Goal: Task Accomplishment & Management: Use online tool/utility

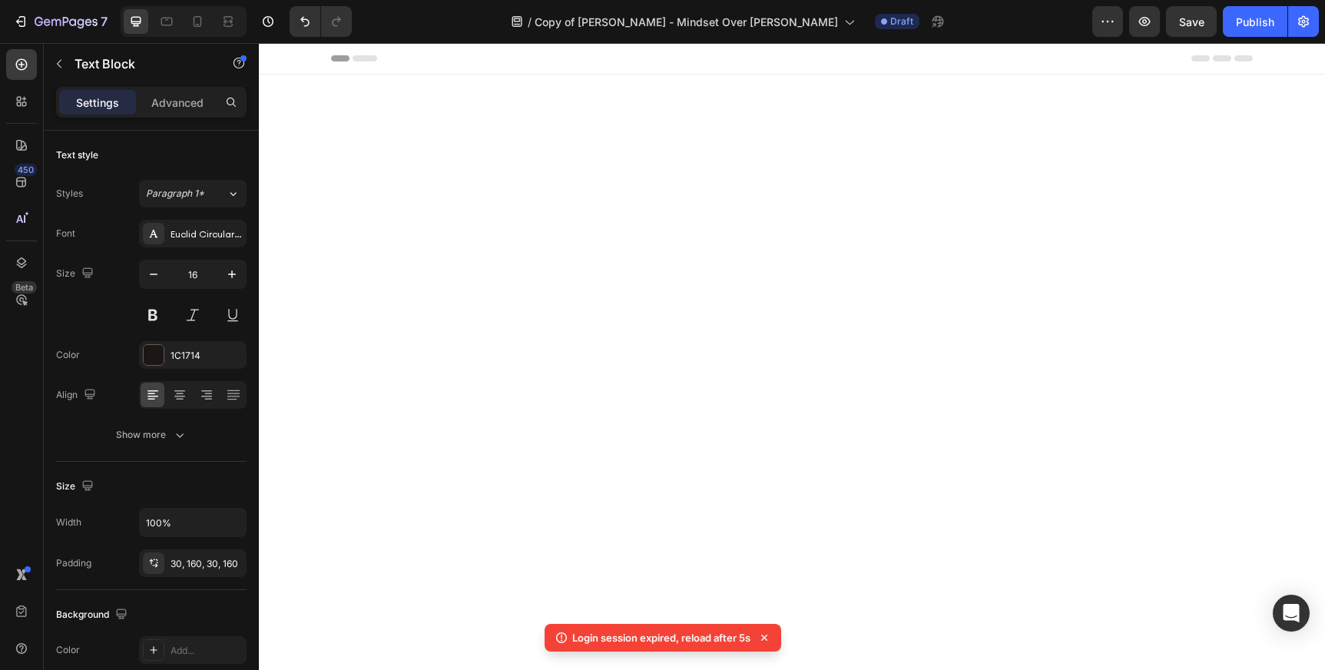
scroll to position [1004, 0]
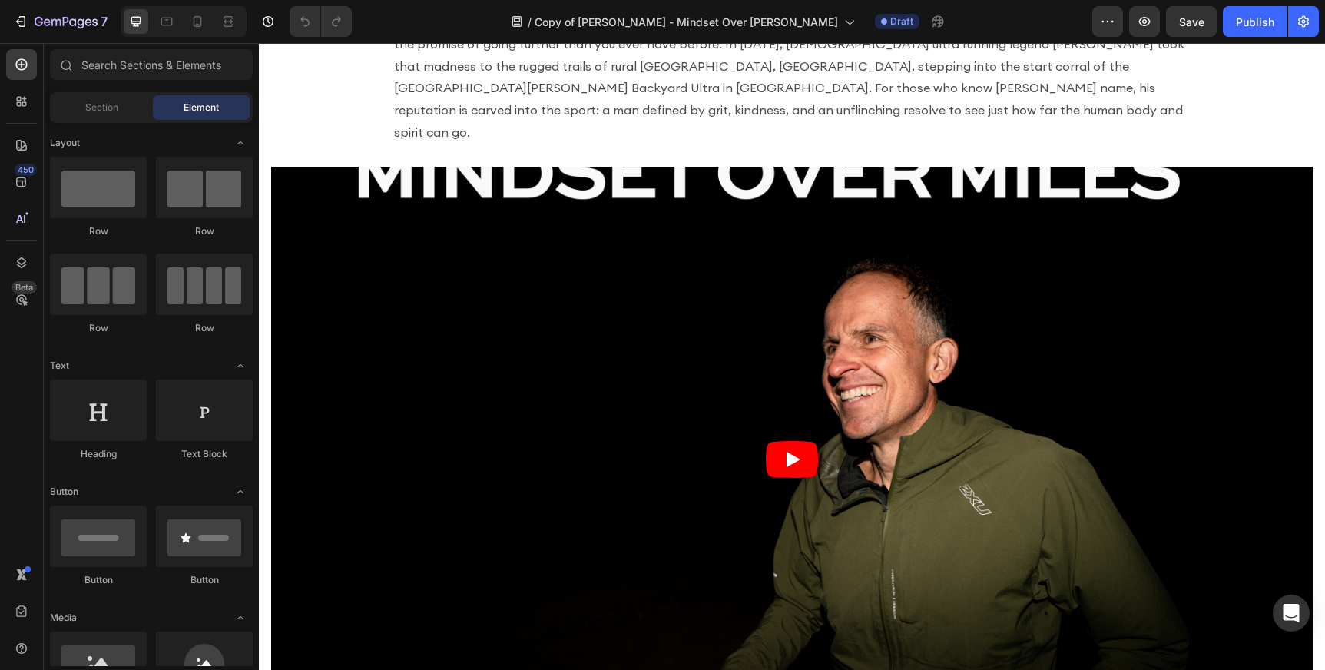
scroll to position [515, 0]
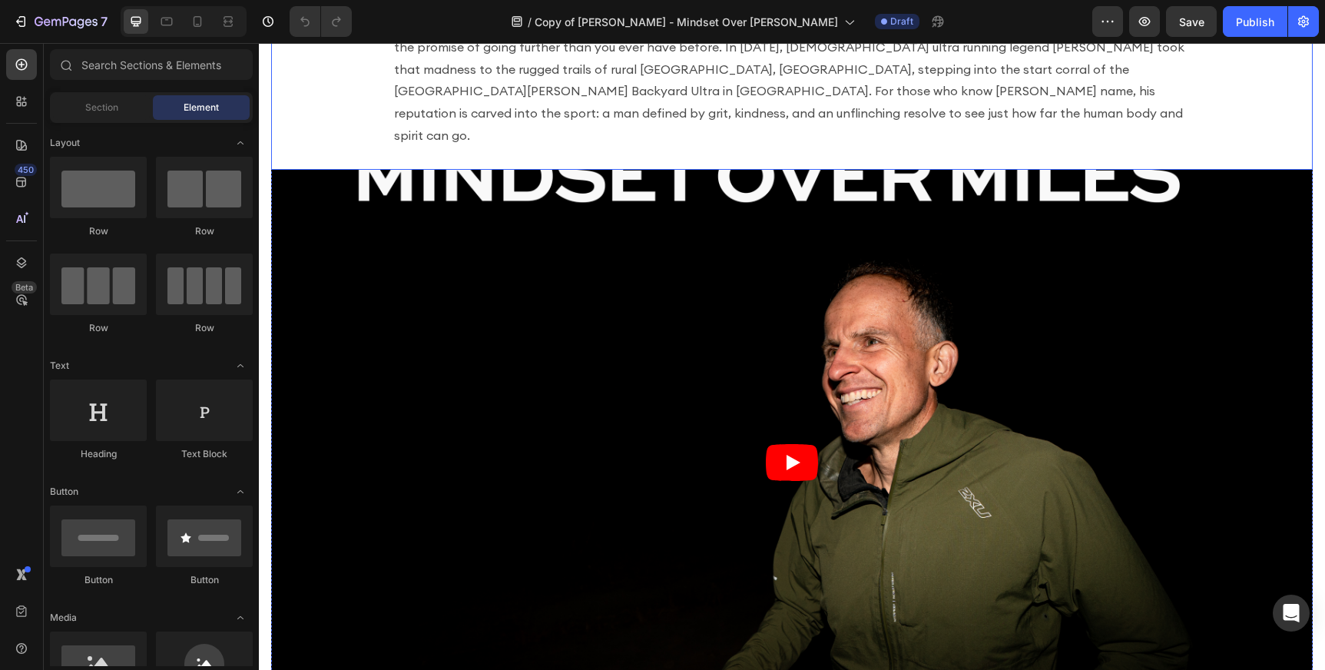
click at [678, 130] on div "There’s a quiet kind of madness that fuels the world’s best ultra runners, a wi…" at bounding box center [792, 80] width 1042 height 179
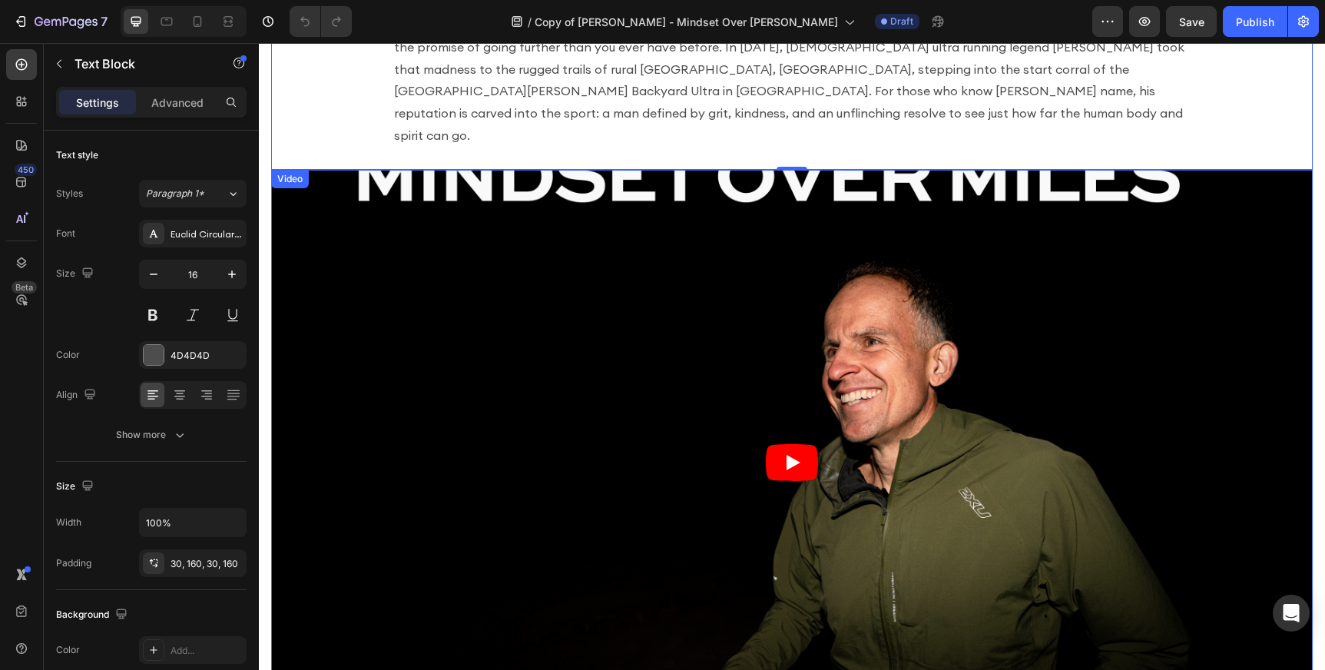
click at [296, 172] on div "Video" at bounding box center [289, 179] width 31 height 14
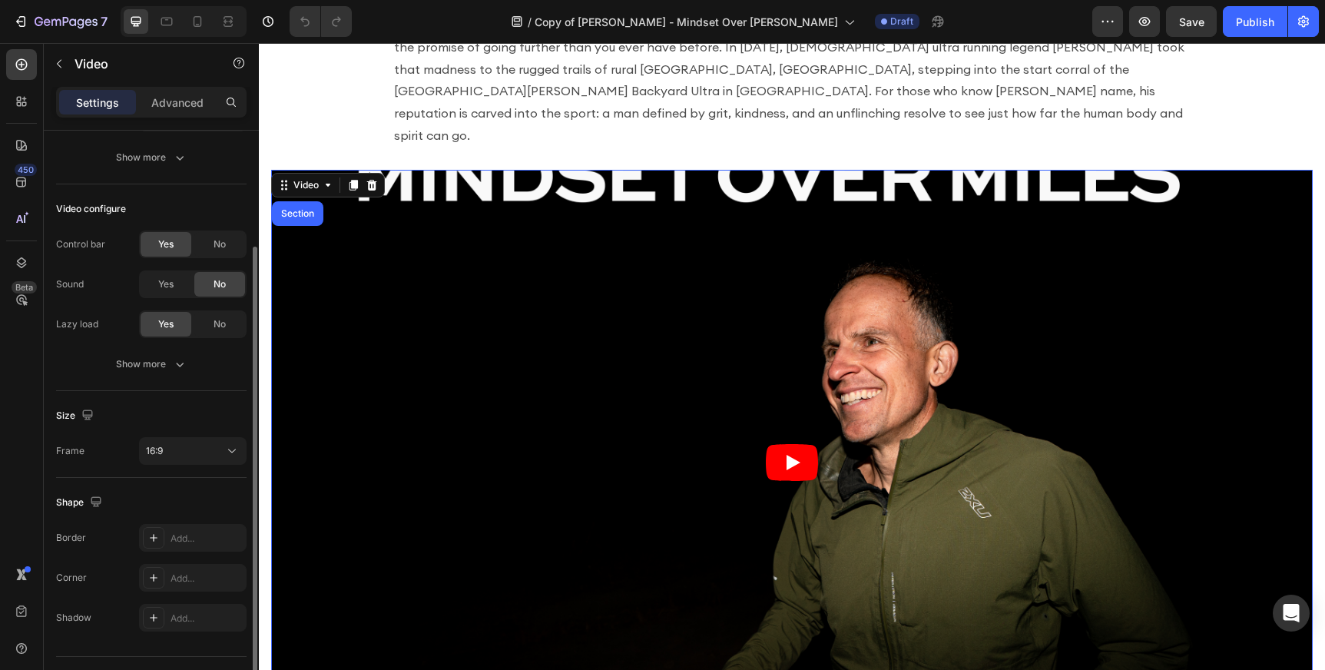
scroll to position [188, 0]
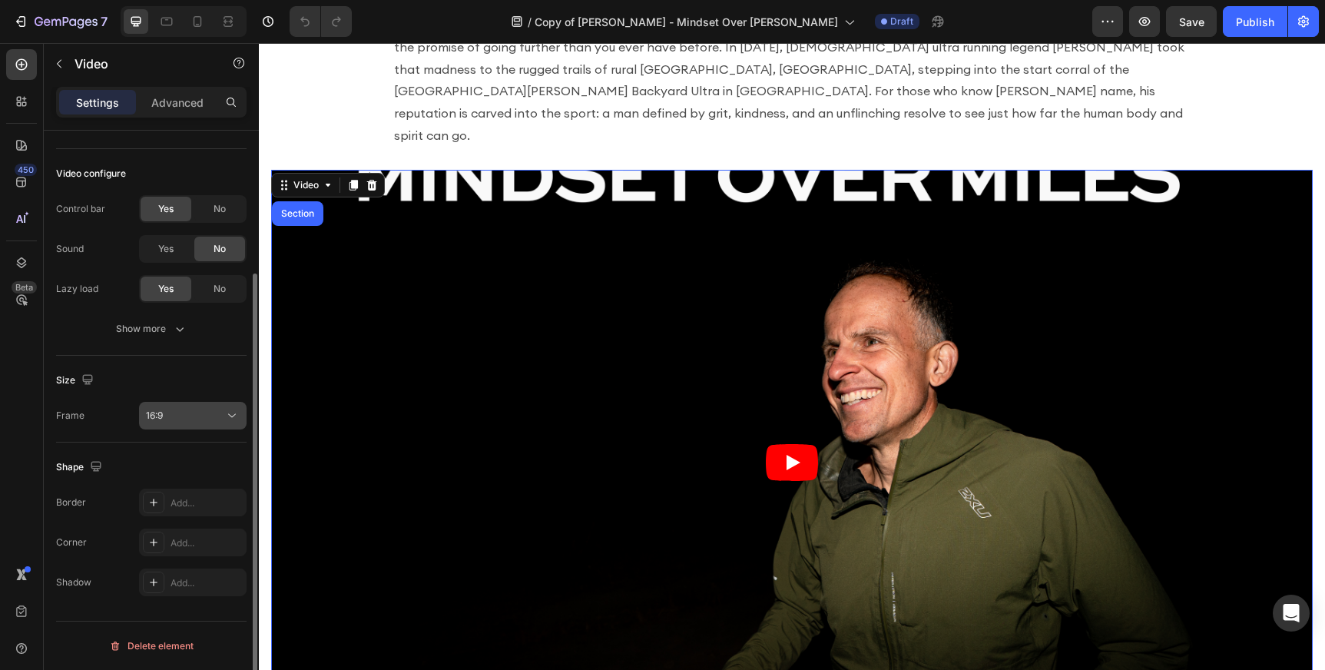
click at [210, 409] on div "16:9" at bounding box center [185, 416] width 78 height 14
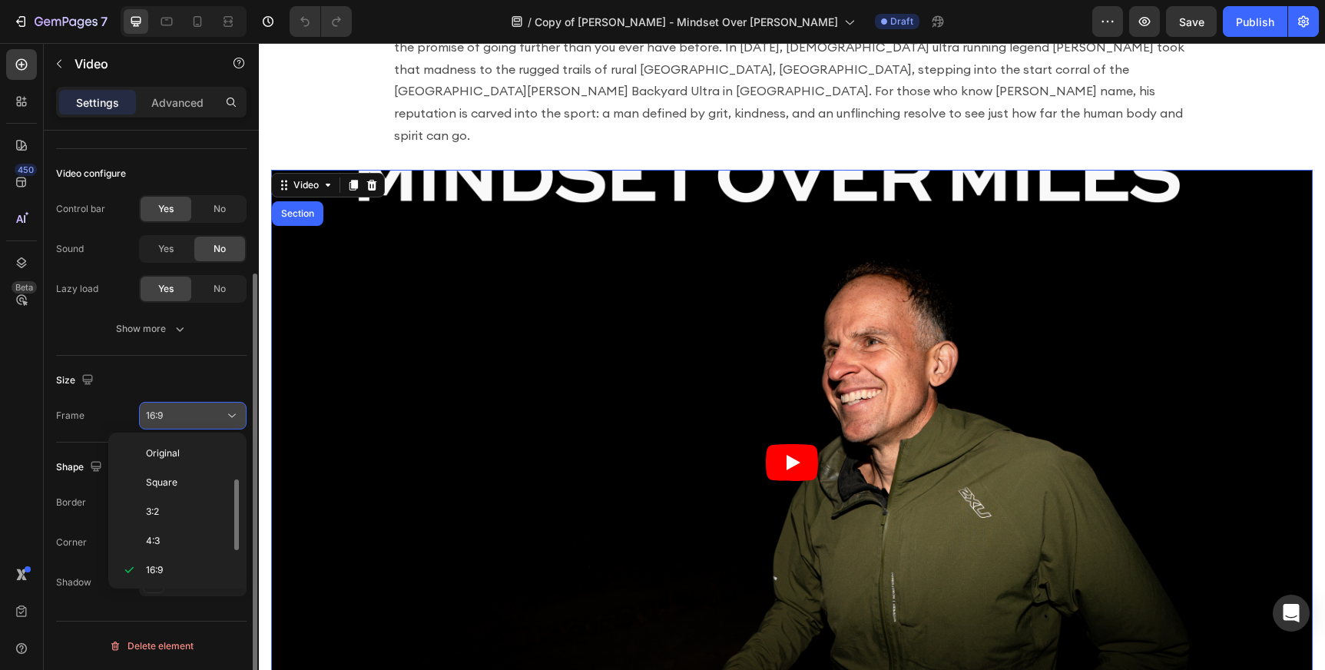
scroll to position [28, 0]
click at [224, 345] on div "Video configure Control bar Yes No Sound Yes No Lazy load Yes No Show more" at bounding box center [151, 252] width 190 height 207
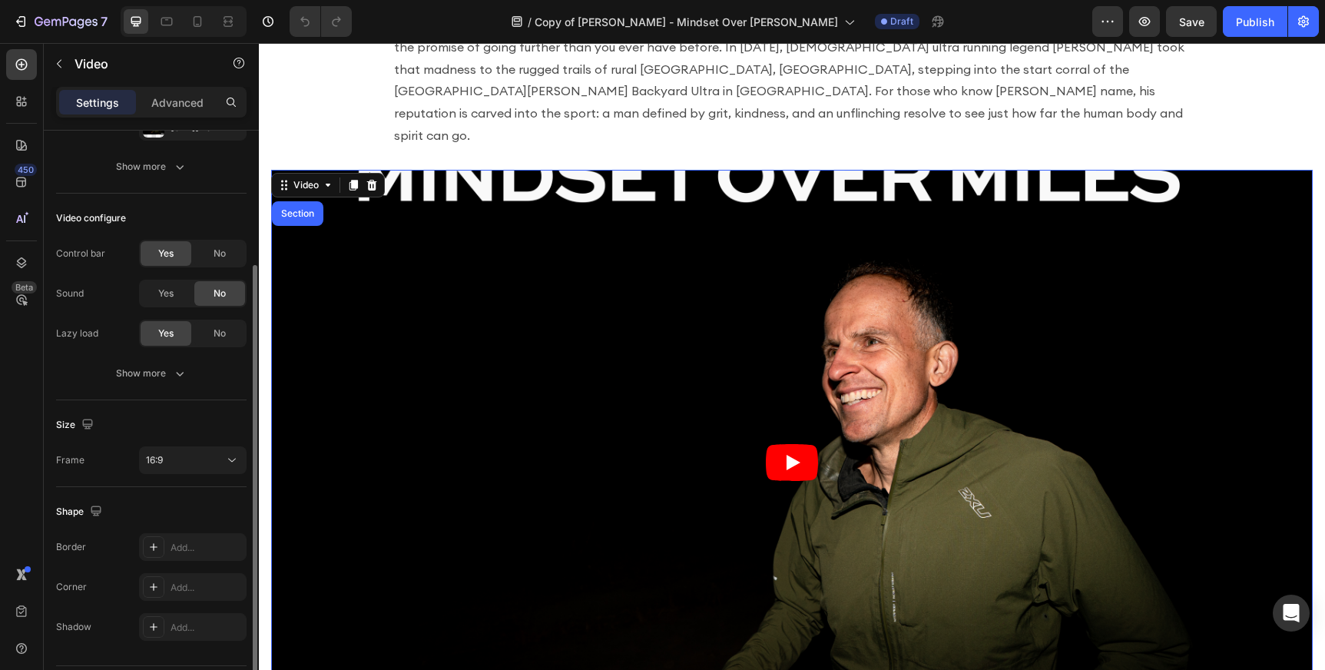
scroll to position [141, 0]
click at [188, 368] on button "Show more" at bounding box center [151, 376] width 190 height 28
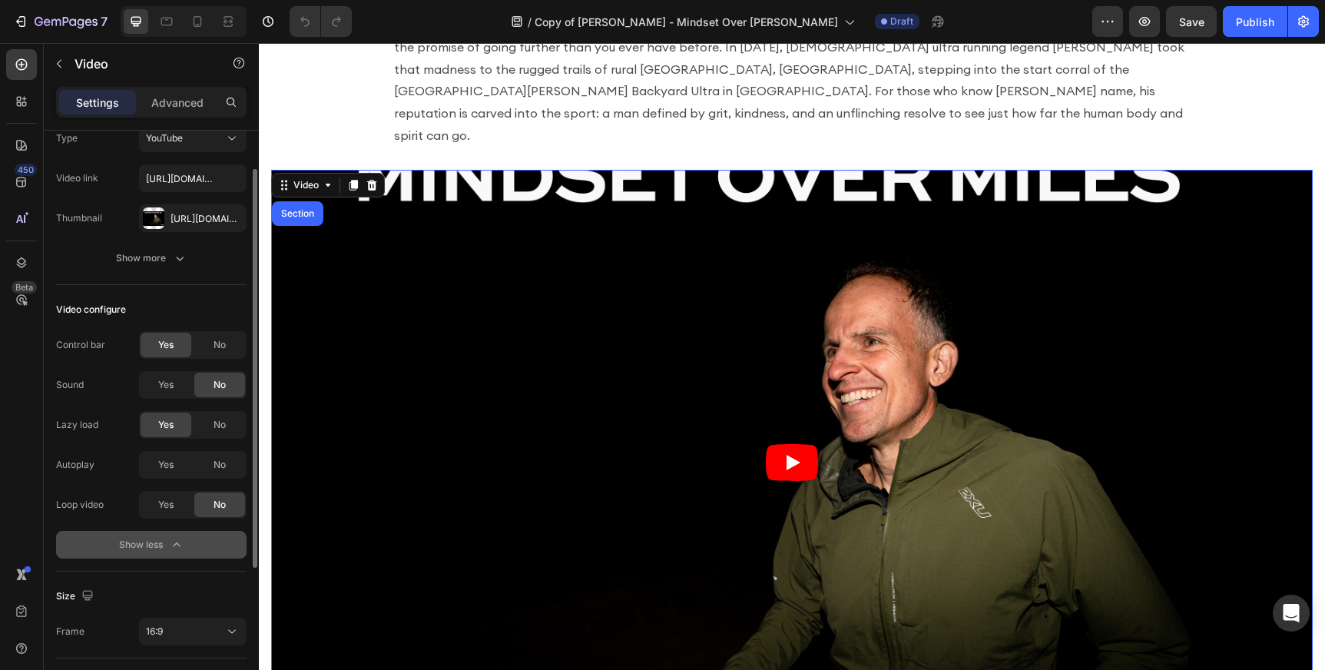
scroll to position [21, 0]
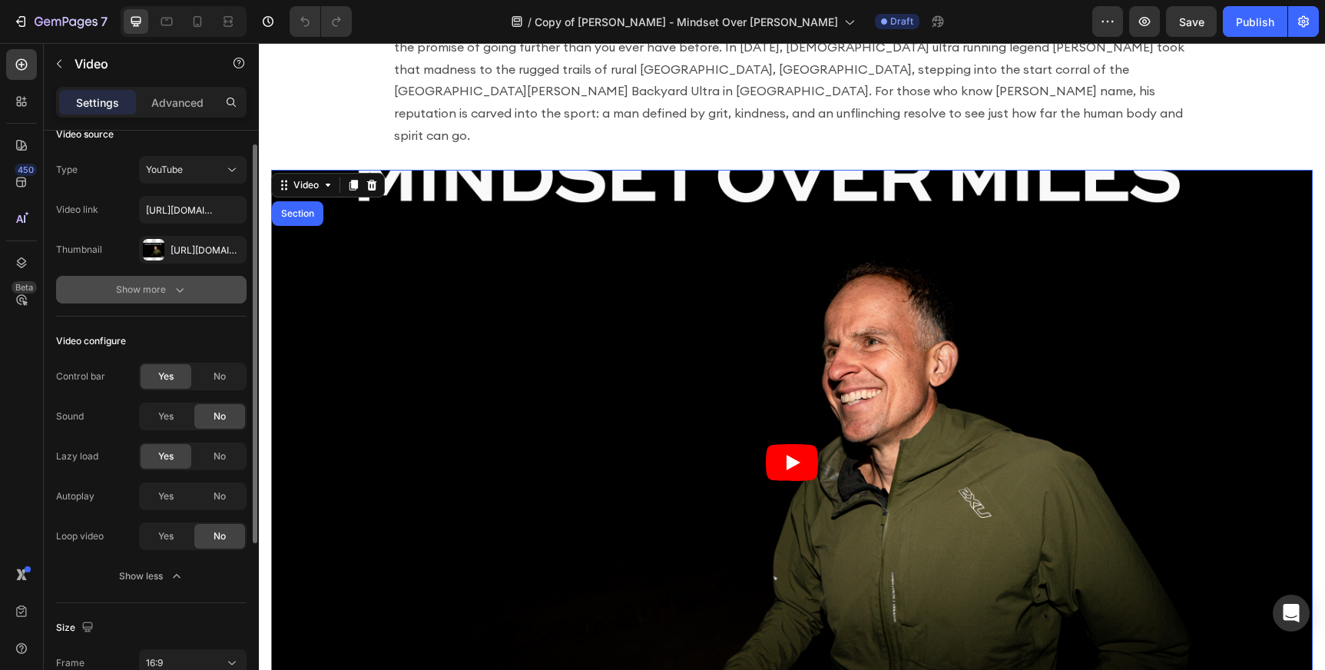
click at [173, 286] on icon "button" at bounding box center [179, 289] width 15 height 15
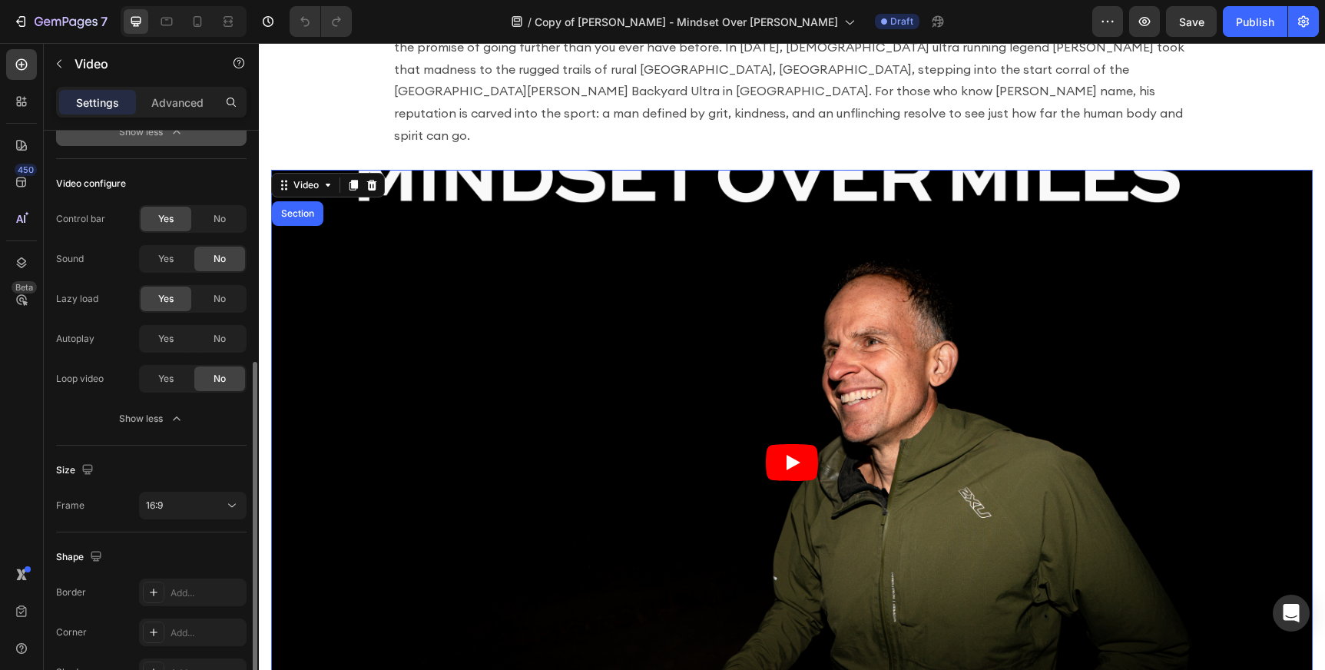
scroll to position [348, 0]
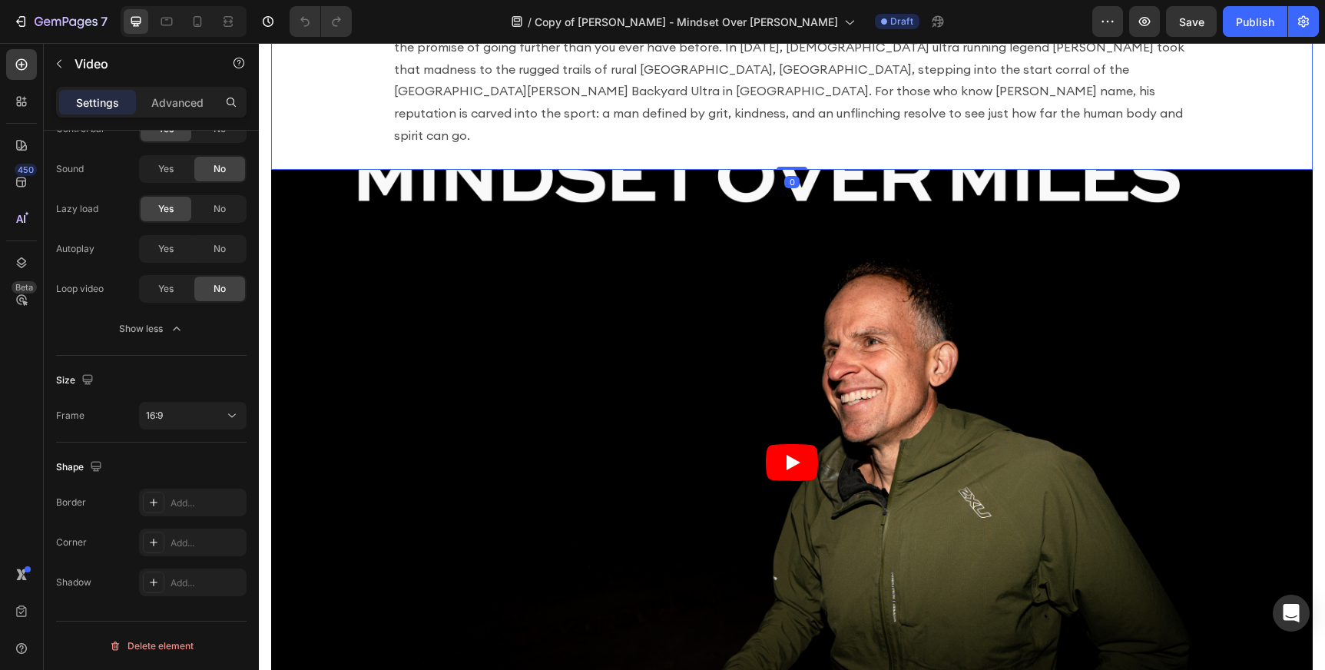
click at [377, 119] on div "There’s a quiet kind of madness that fuels the world’s best ultra runners, a wi…" at bounding box center [792, 80] width 1042 height 179
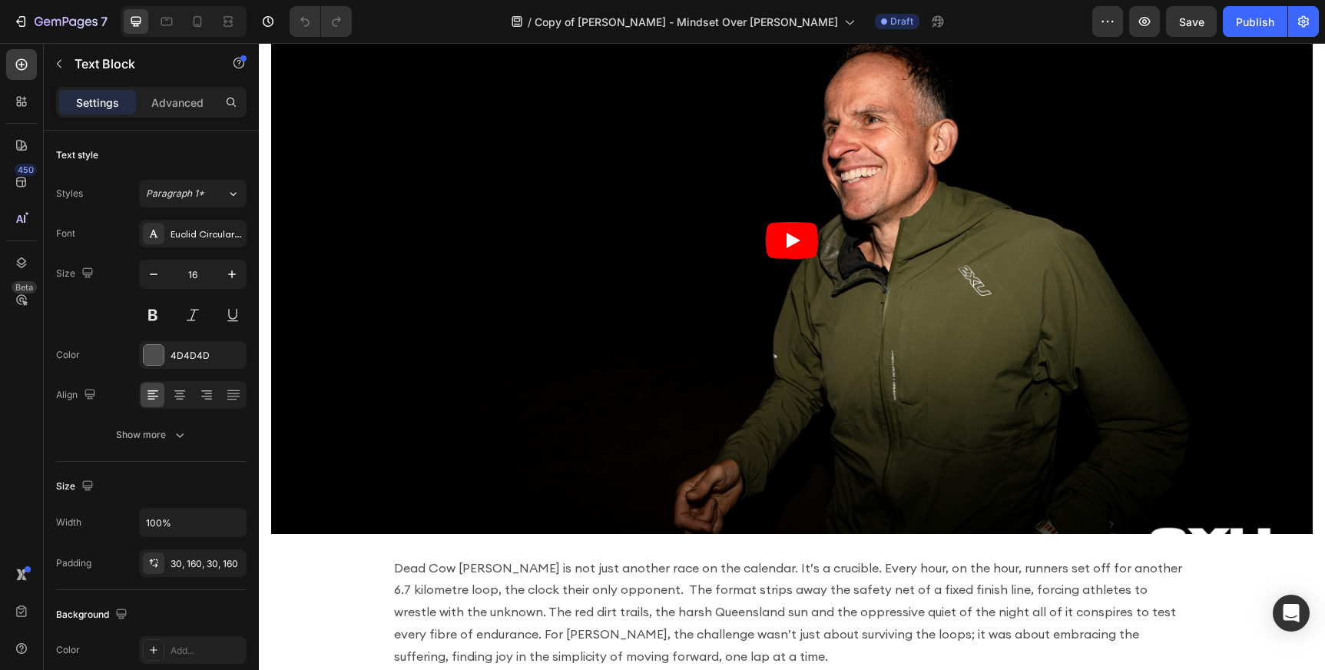
scroll to position [745, 0]
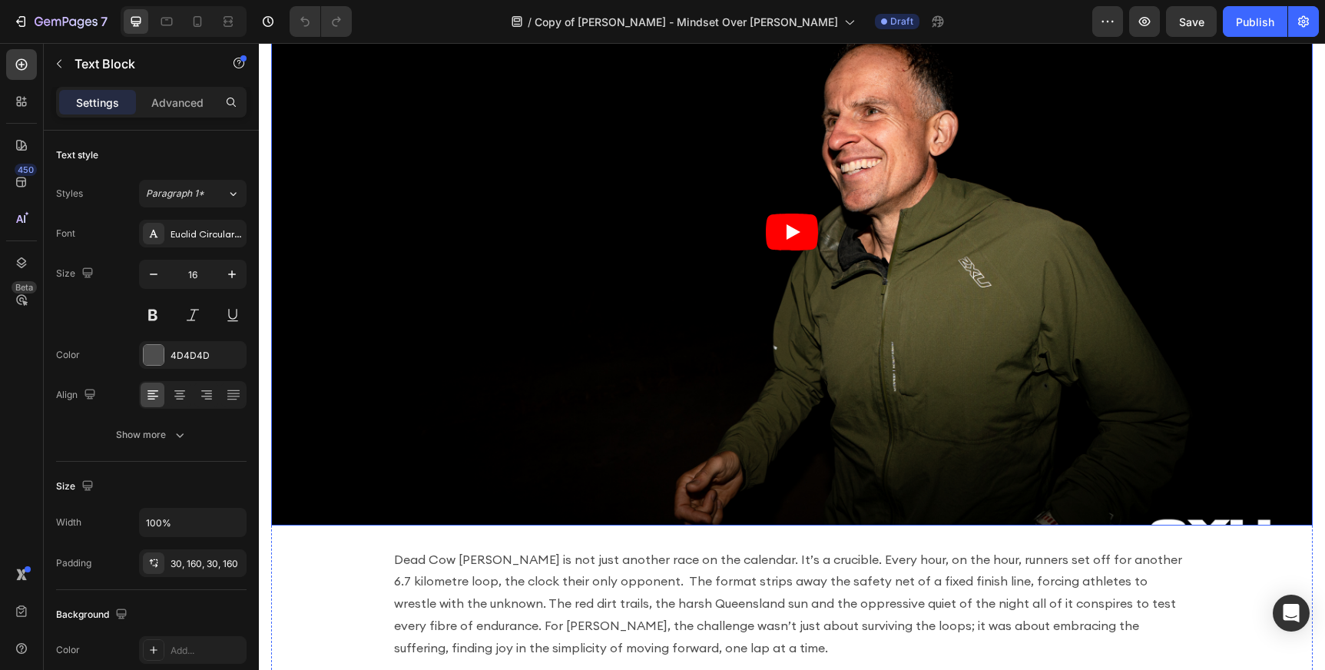
click at [345, 296] on article at bounding box center [792, 232] width 1042 height 586
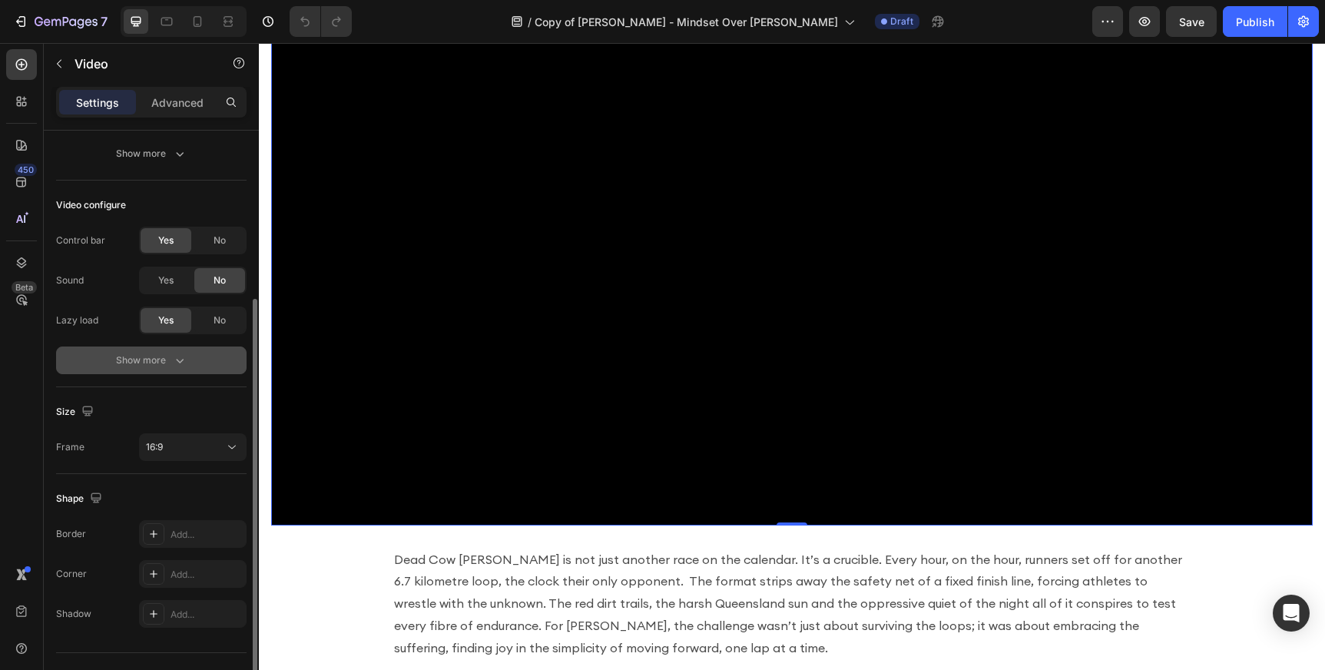
scroll to position [188, 0]
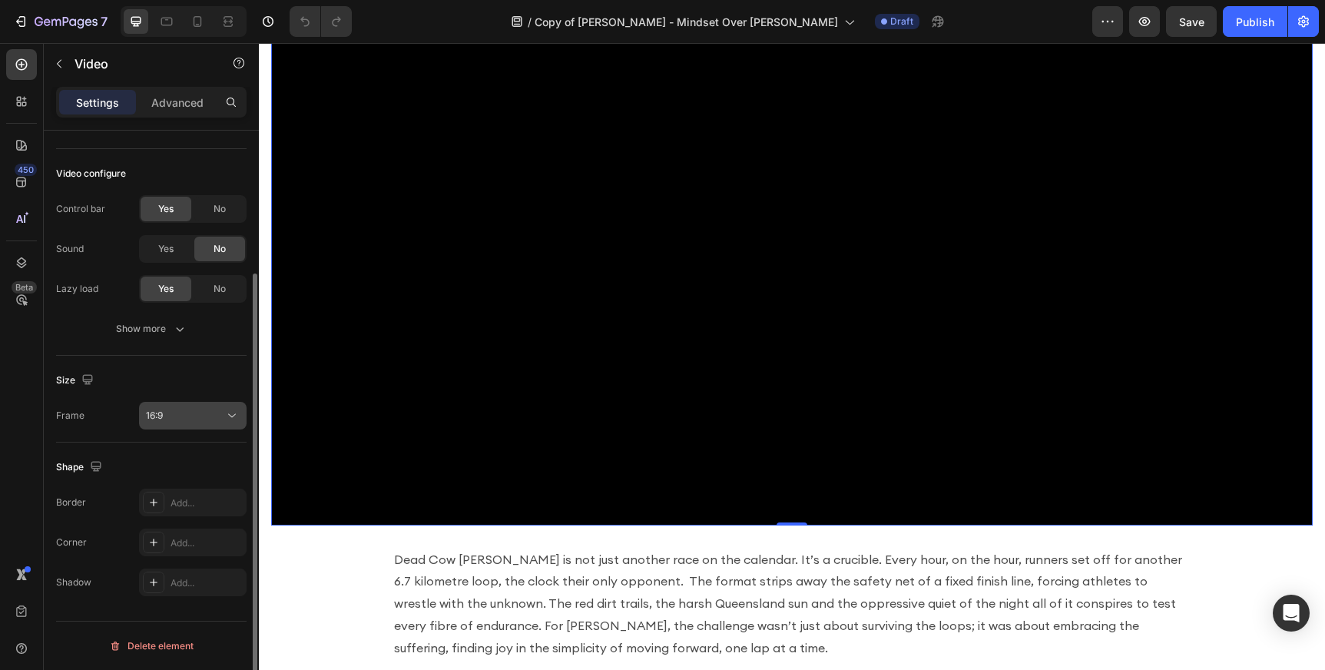
click at [206, 411] on div "16:9" at bounding box center [185, 416] width 78 height 14
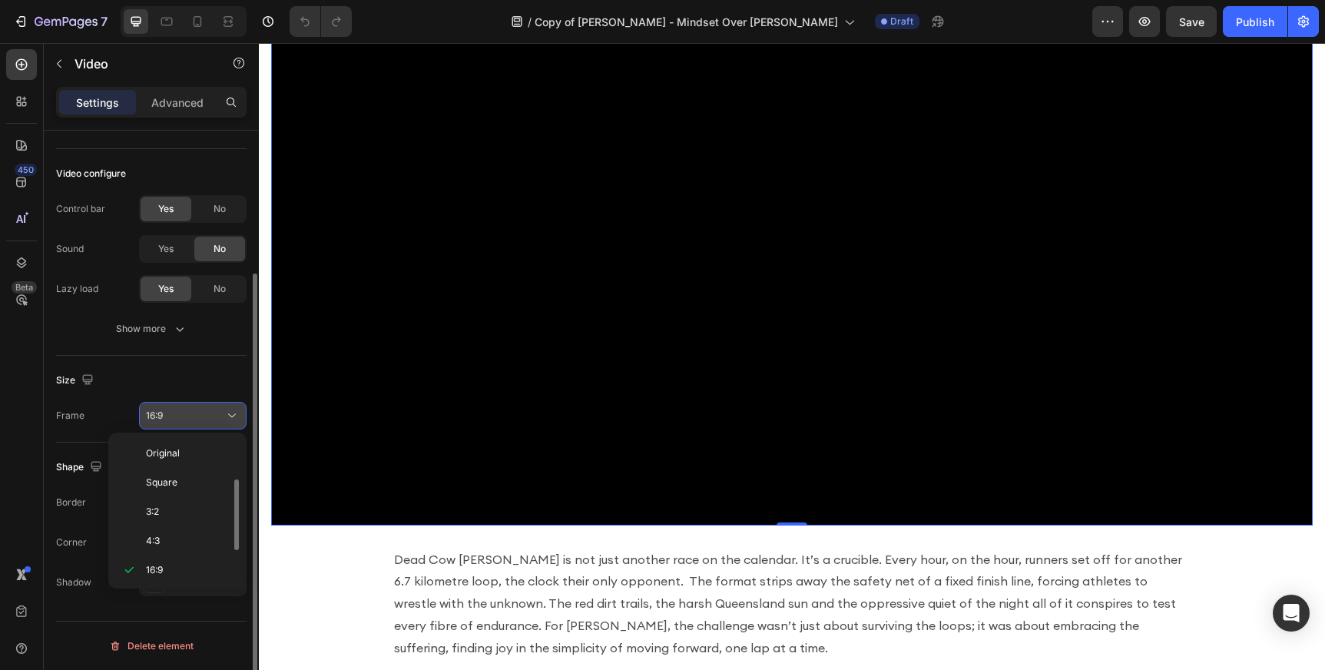
scroll to position [28, 0]
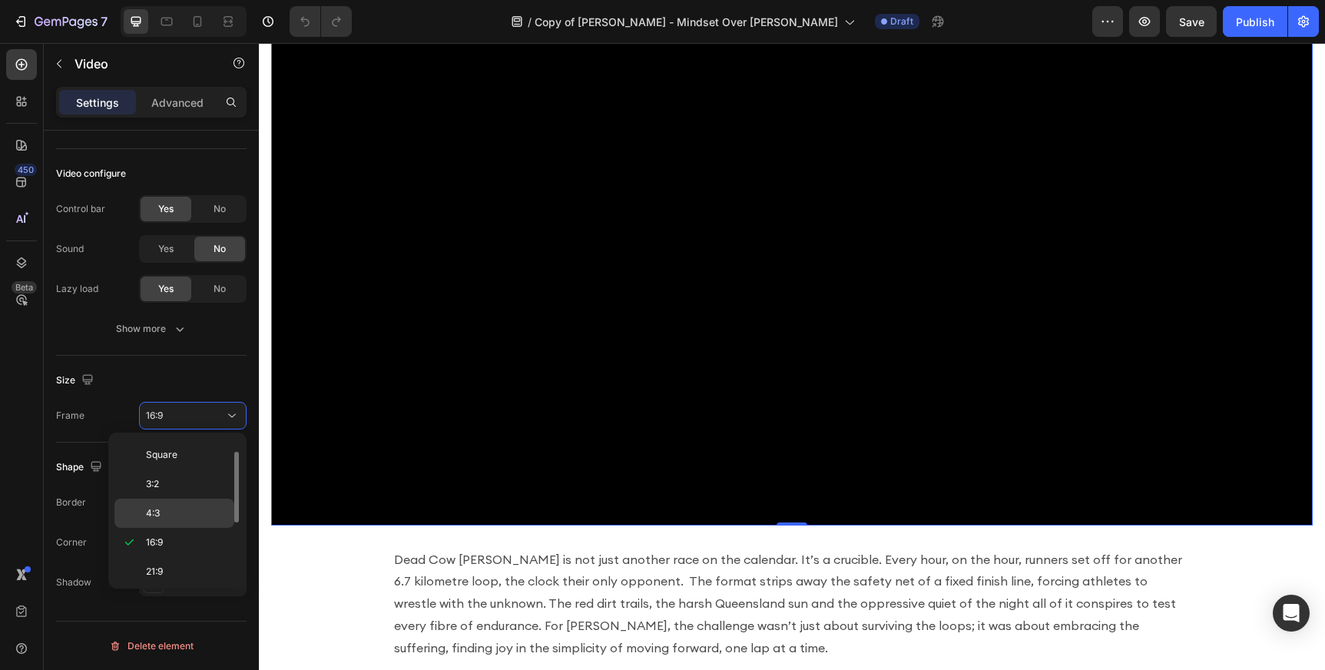
click at [191, 509] on p "4:3" at bounding box center [186, 513] width 81 height 14
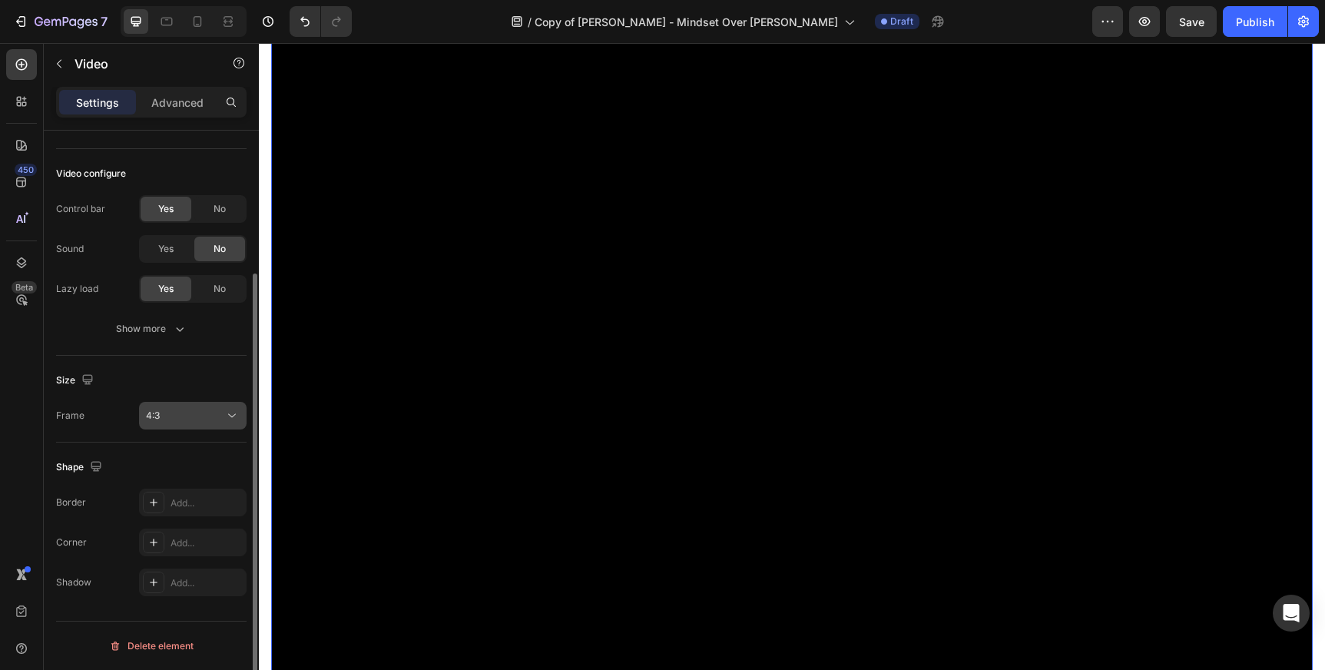
click at [198, 402] on button "4:3" at bounding box center [193, 416] width 108 height 28
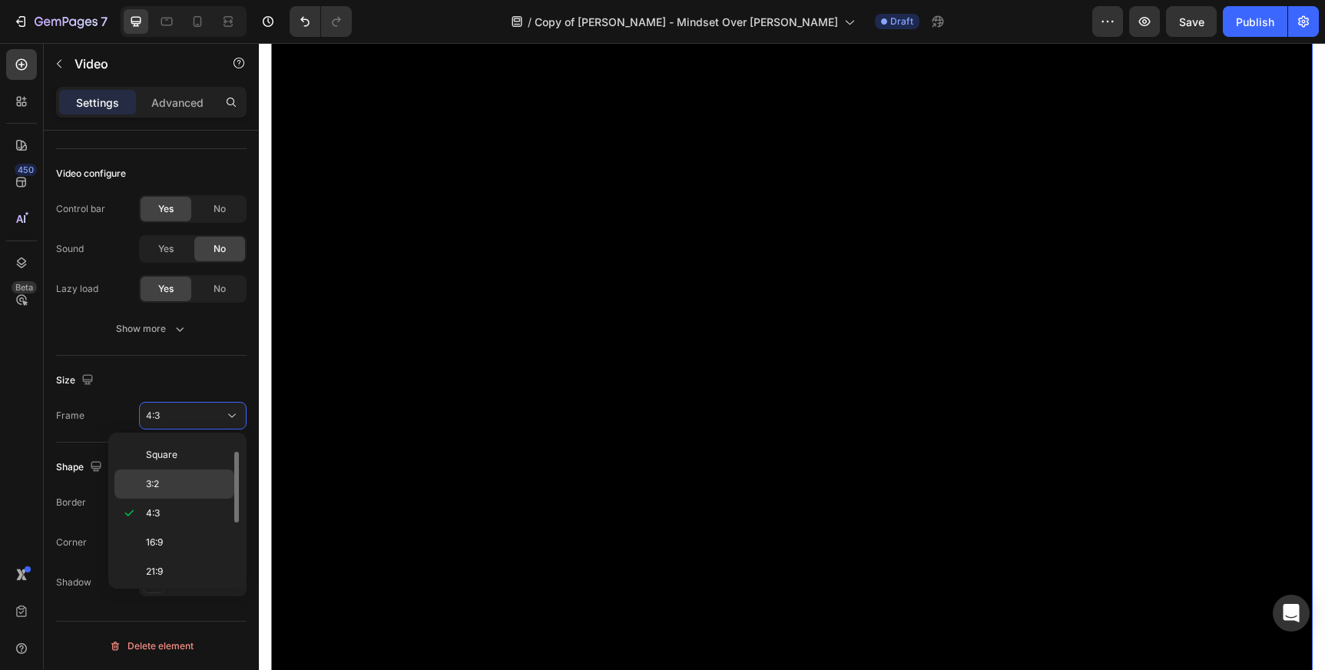
click at [190, 495] on div "3:2" at bounding box center [174, 483] width 120 height 29
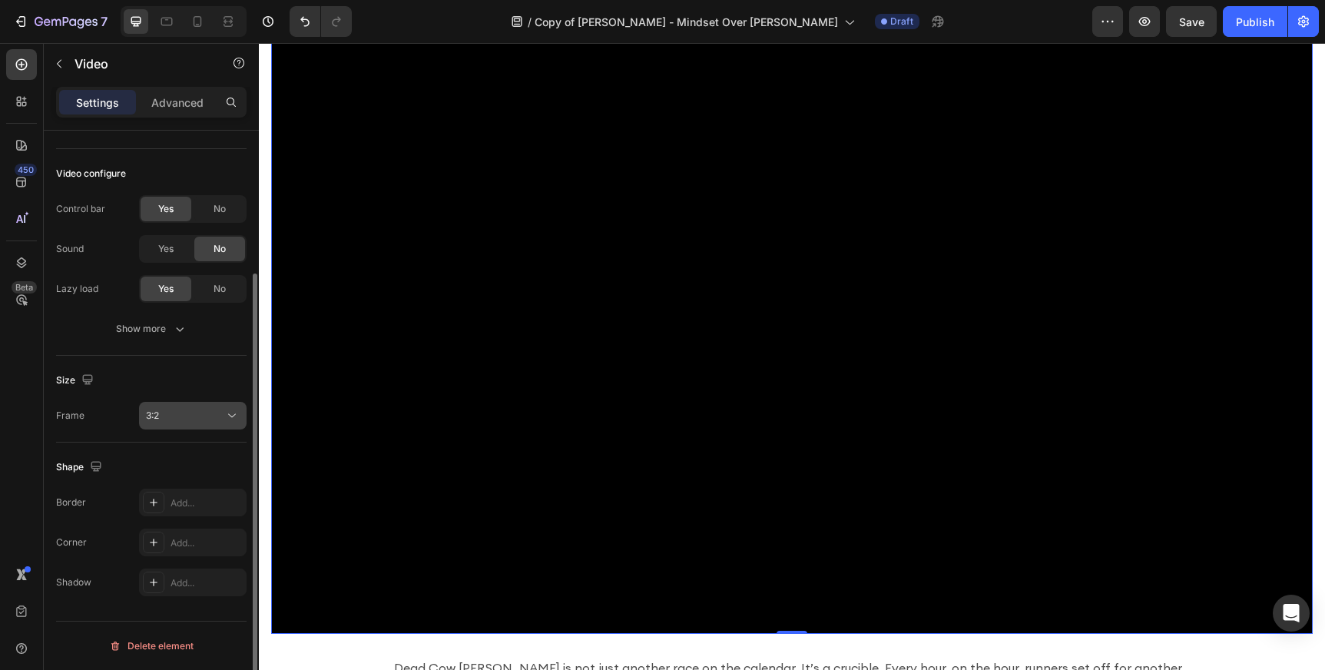
click at [198, 414] on div "3:2" at bounding box center [185, 416] width 78 height 14
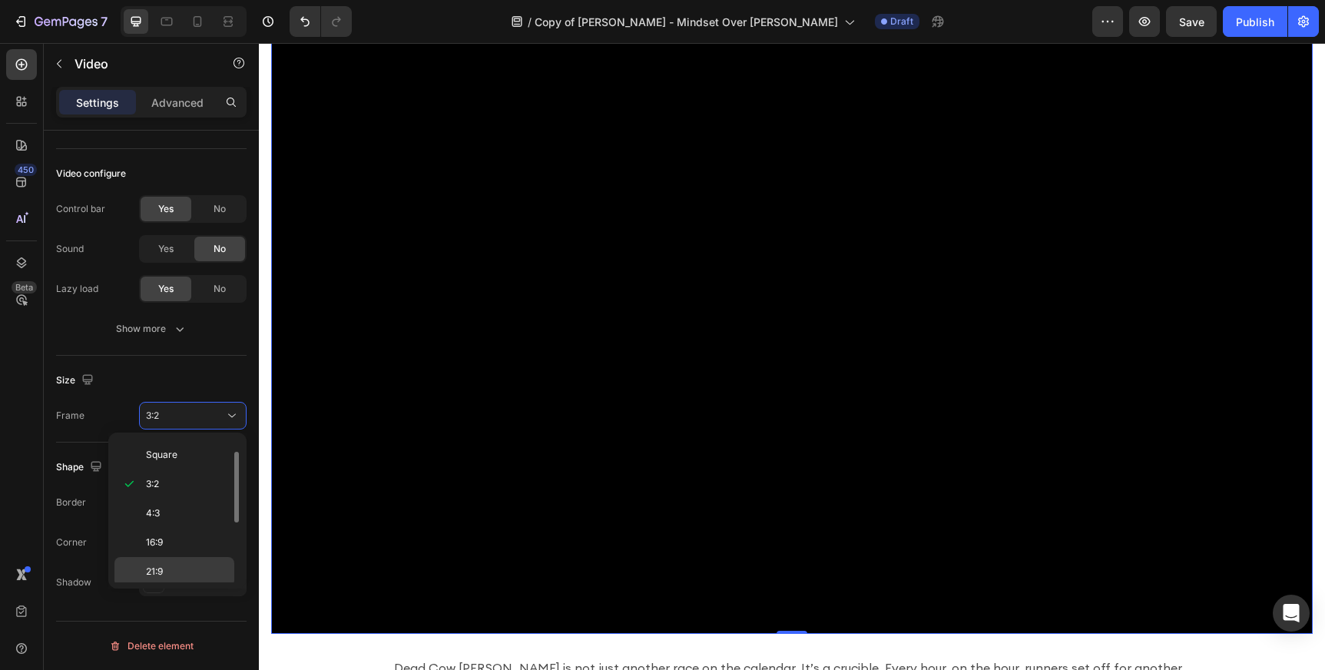
click at [182, 571] on p "21:9" at bounding box center [186, 572] width 81 height 14
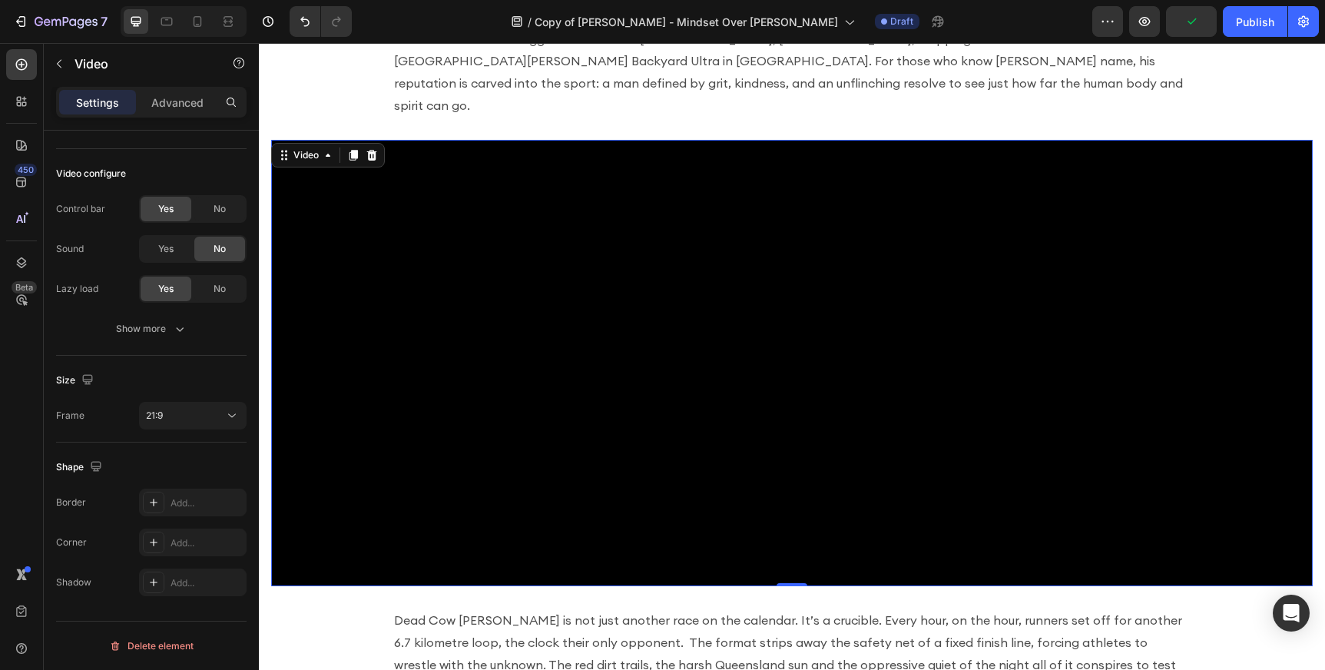
scroll to position [111, 0]
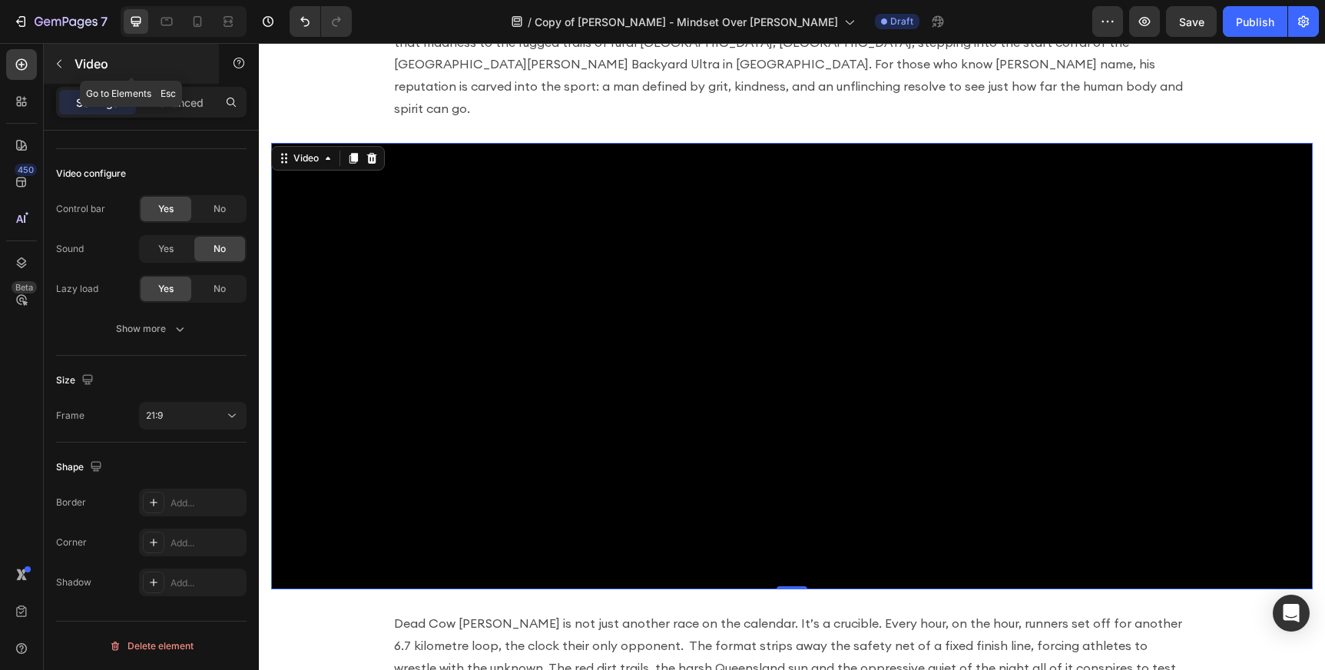
click at [62, 58] on icon "button" at bounding box center [59, 64] width 12 height 12
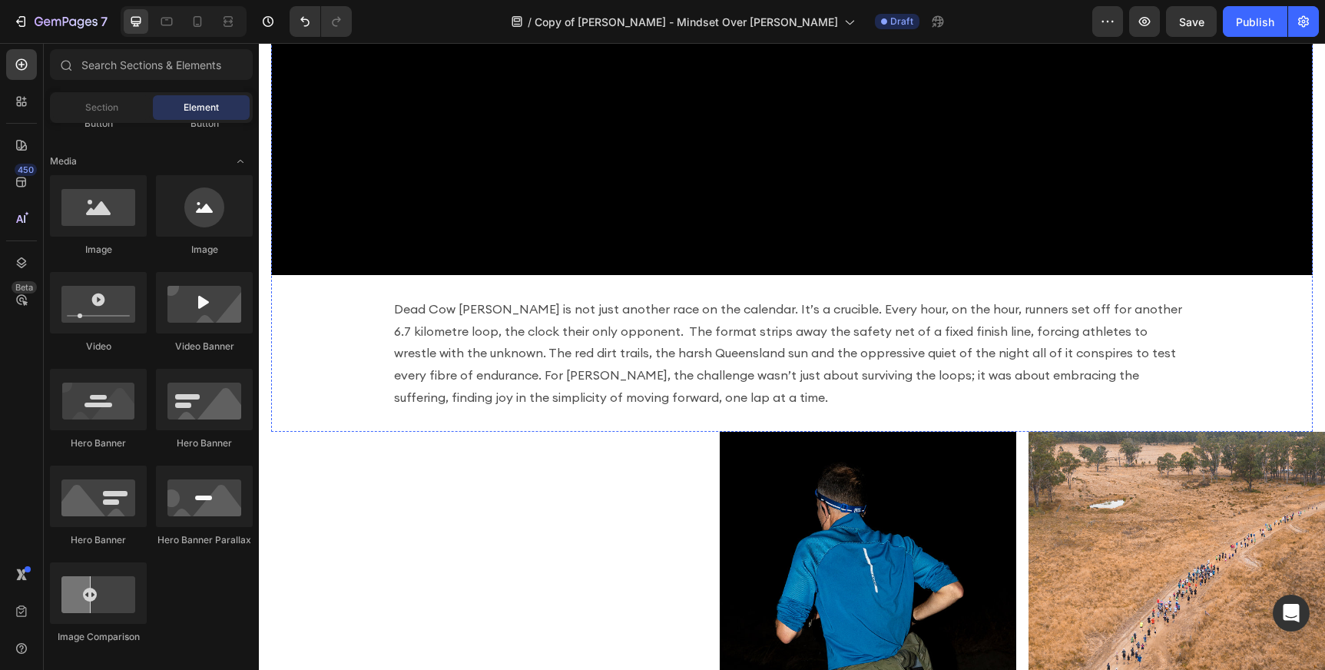
scroll to position [859, 0]
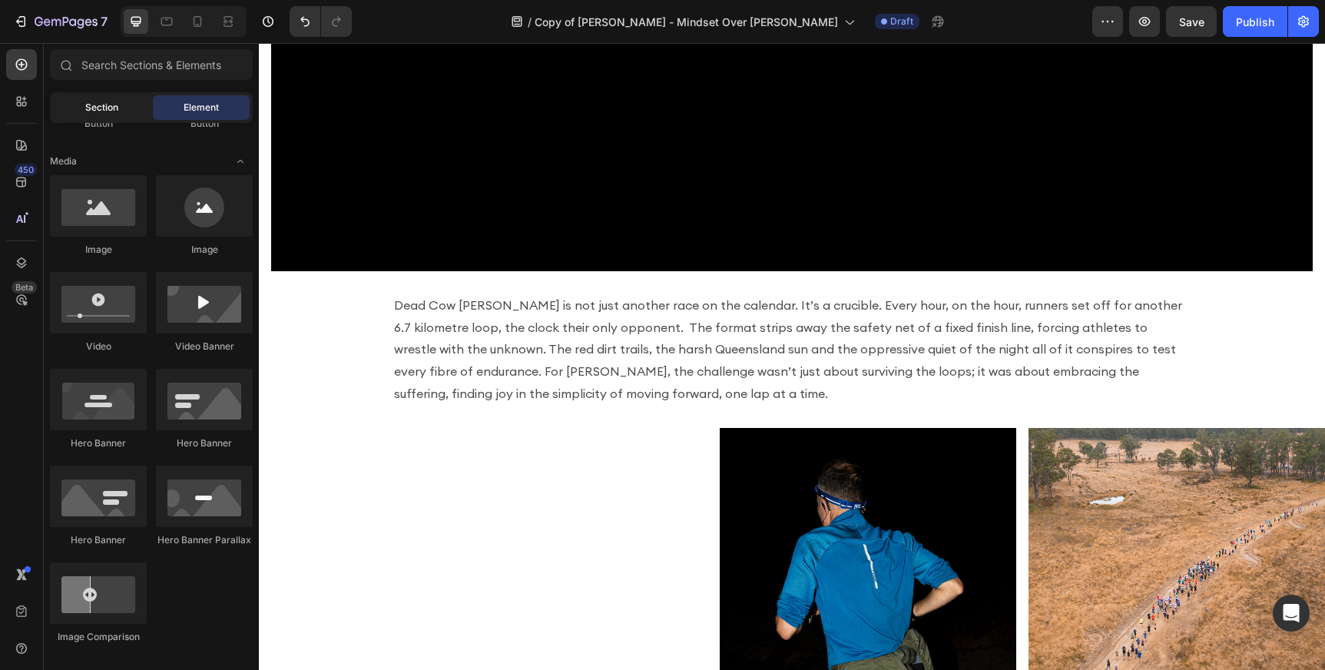
click at [90, 113] on span "Section" at bounding box center [101, 108] width 33 height 14
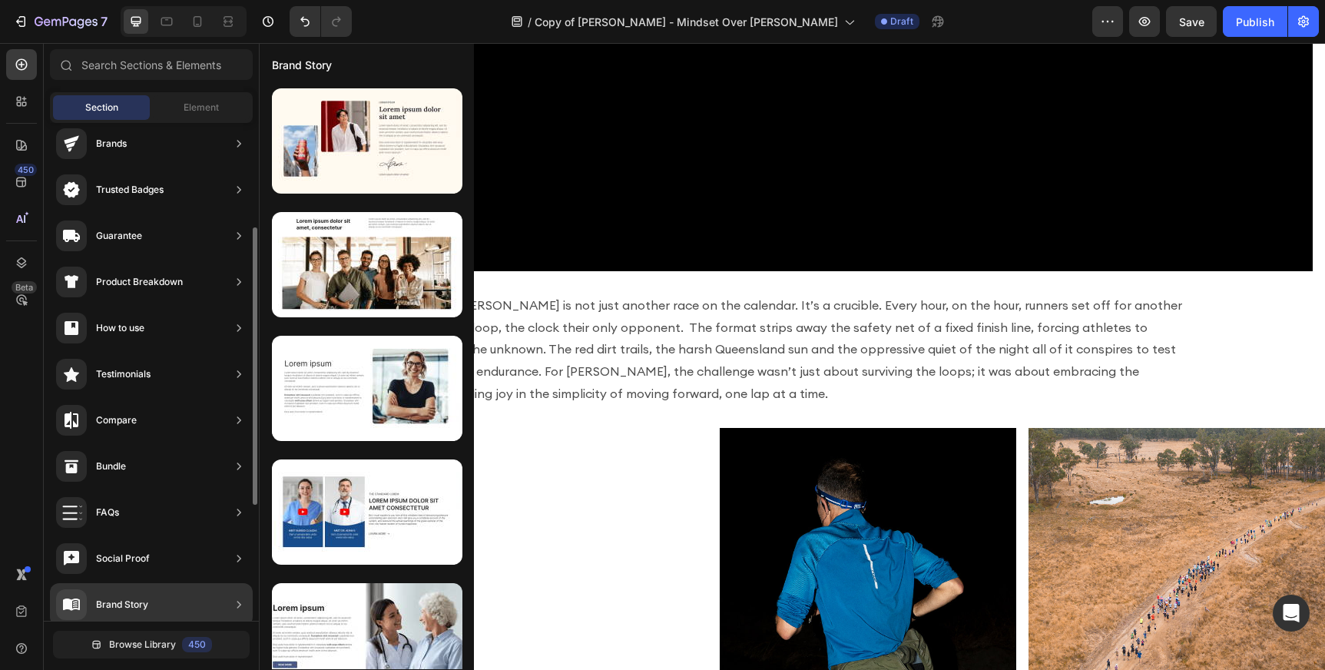
scroll to position [0, 0]
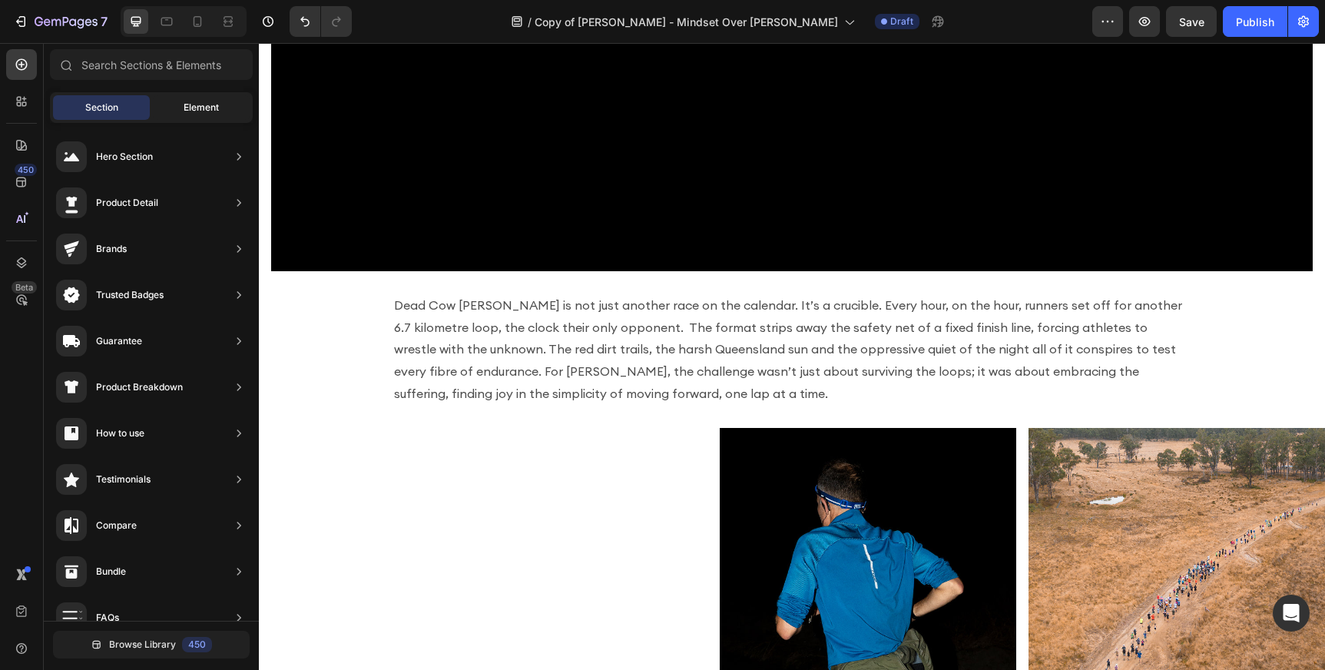
click at [182, 111] on div "Element" at bounding box center [201, 107] width 97 height 25
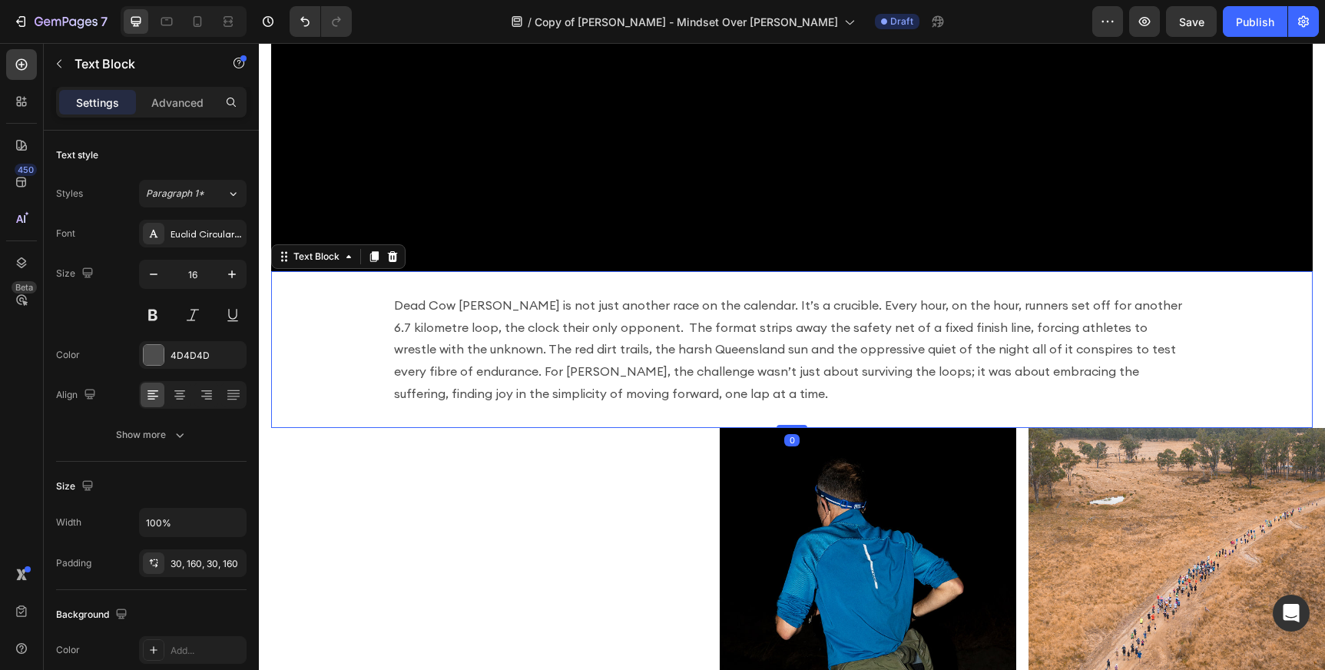
click at [653, 337] on p "Dead Cow [PERSON_NAME] is not just another race on the calendar. It’s a crucibl…" at bounding box center [792, 349] width 796 height 111
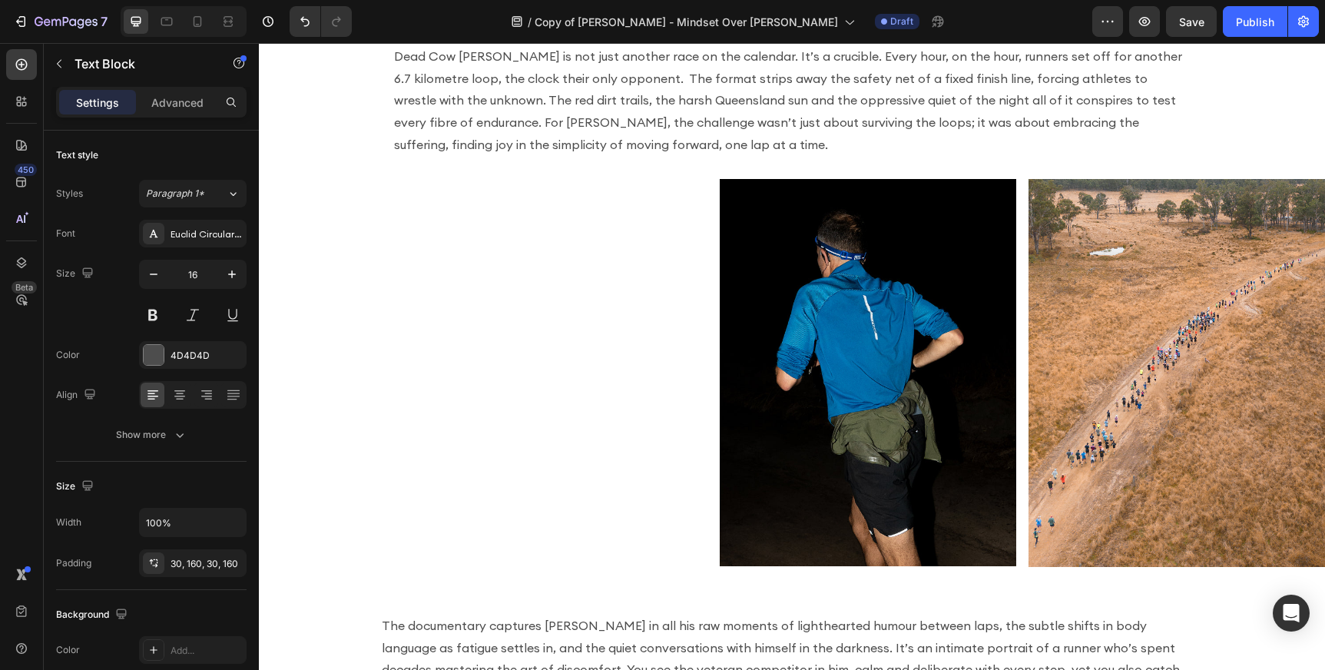
scroll to position [817, 0]
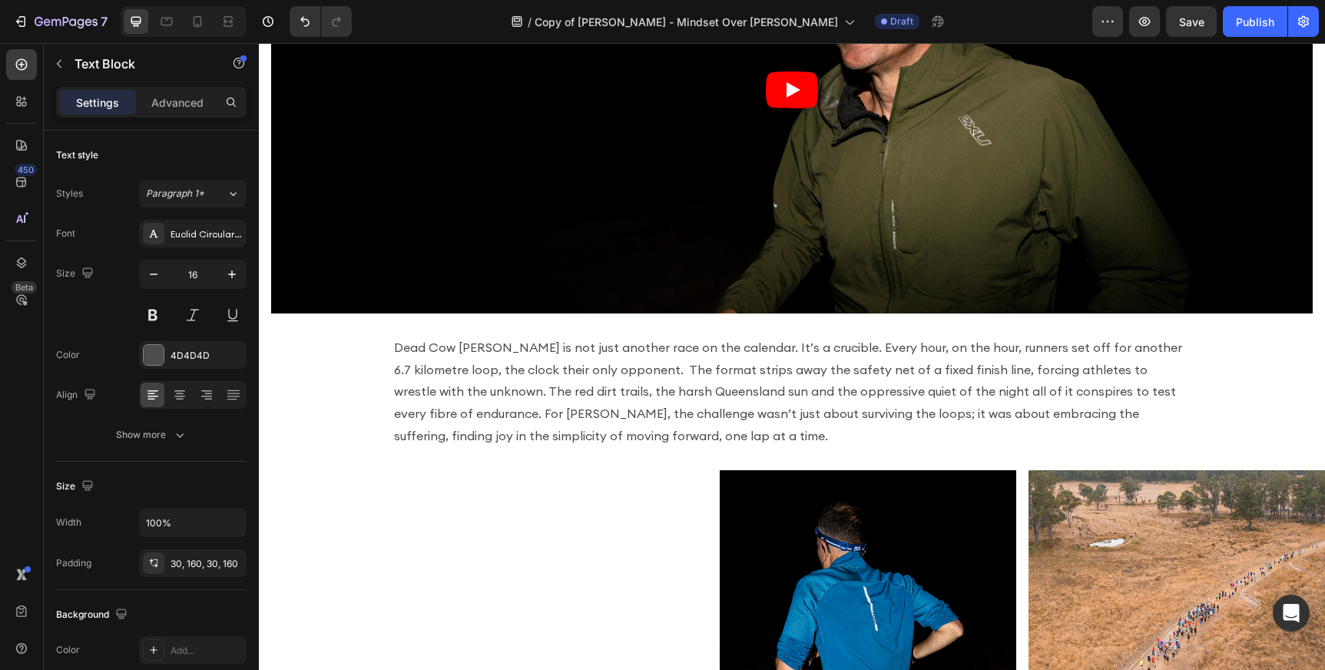
click at [602, 369] on p "Dead Cow [PERSON_NAME] is not just another race on the calendar. It’s a crucibl…" at bounding box center [792, 391] width 796 height 111
click at [786, 402] on p "Dead Cow [PERSON_NAME] is not just another race on the calendar. It’s a crucibl…" at bounding box center [792, 391] width 796 height 111
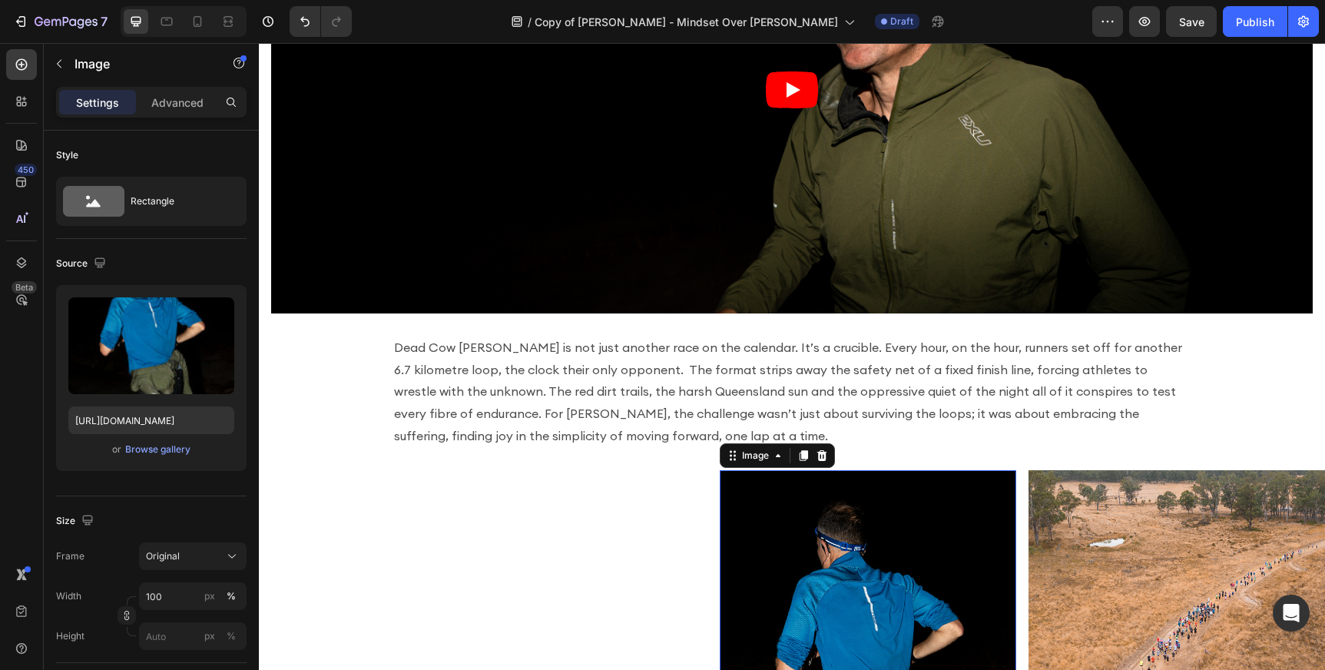
click at [819, 598] on img at bounding box center [868, 663] width 296 height 387
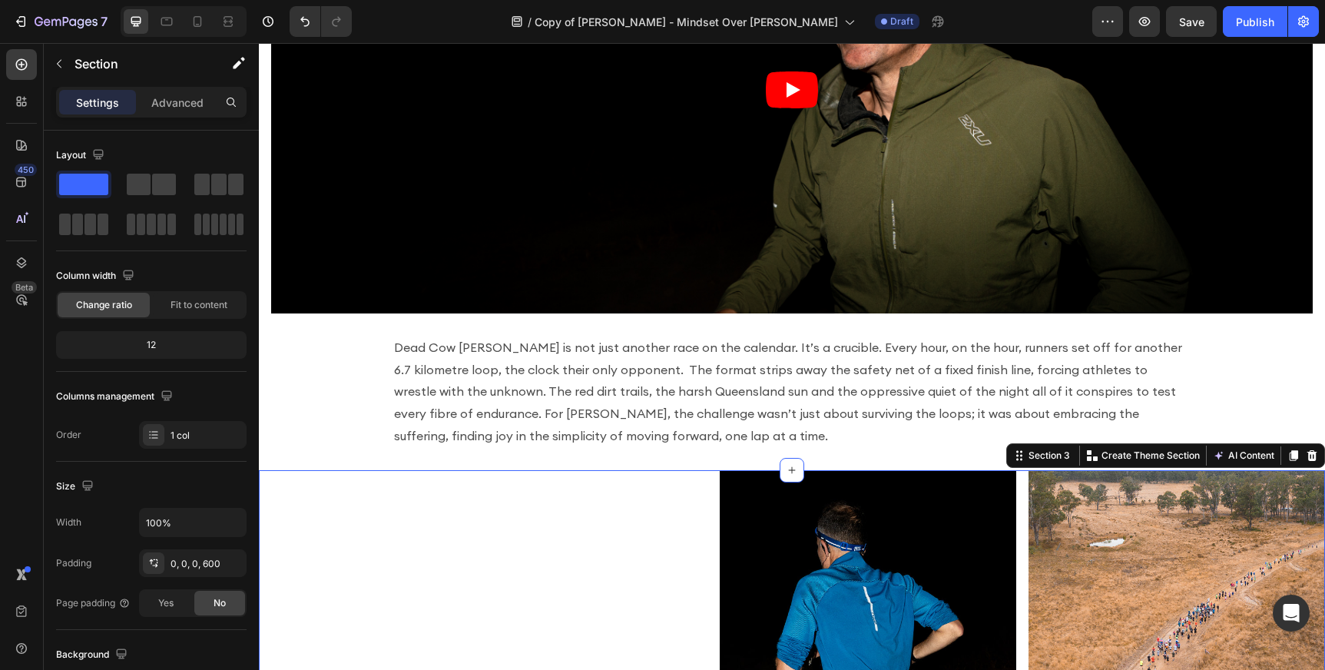
click at [506, 541] on div "Image Image Row Section 3 You can create reusable sections Create Theme Section…" at bounding box center [792, 664] width 1066 height 388
click at [790, 464] on icon at bounding box center [792, 470] width 12 height 12
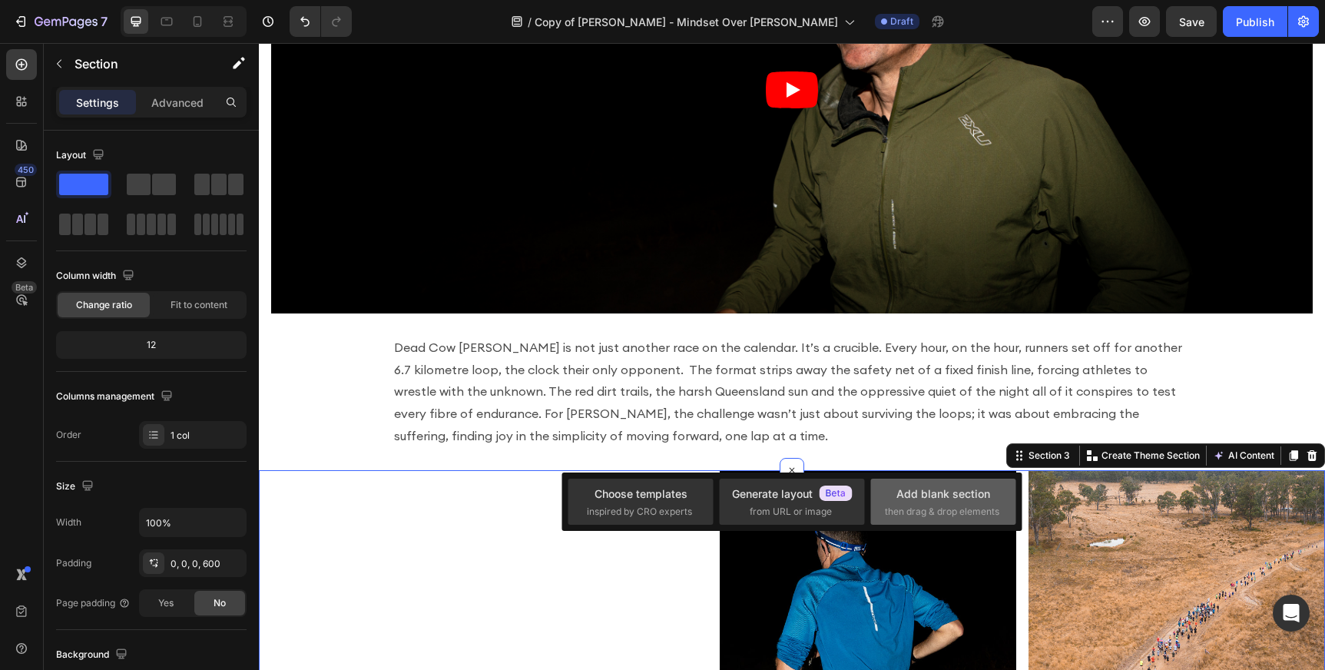
click at [985, 498] on div "Add blank section" at bounding box center [943, 493] width 94 height 16
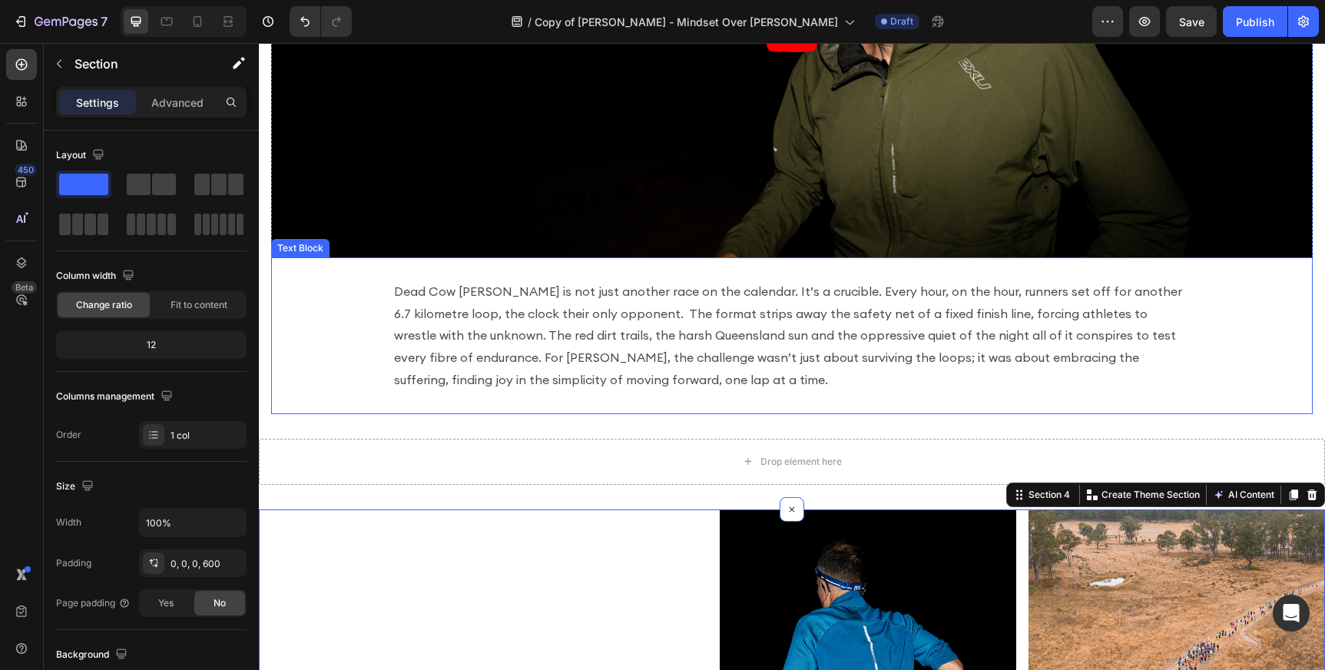
scroll to position [879, 0]
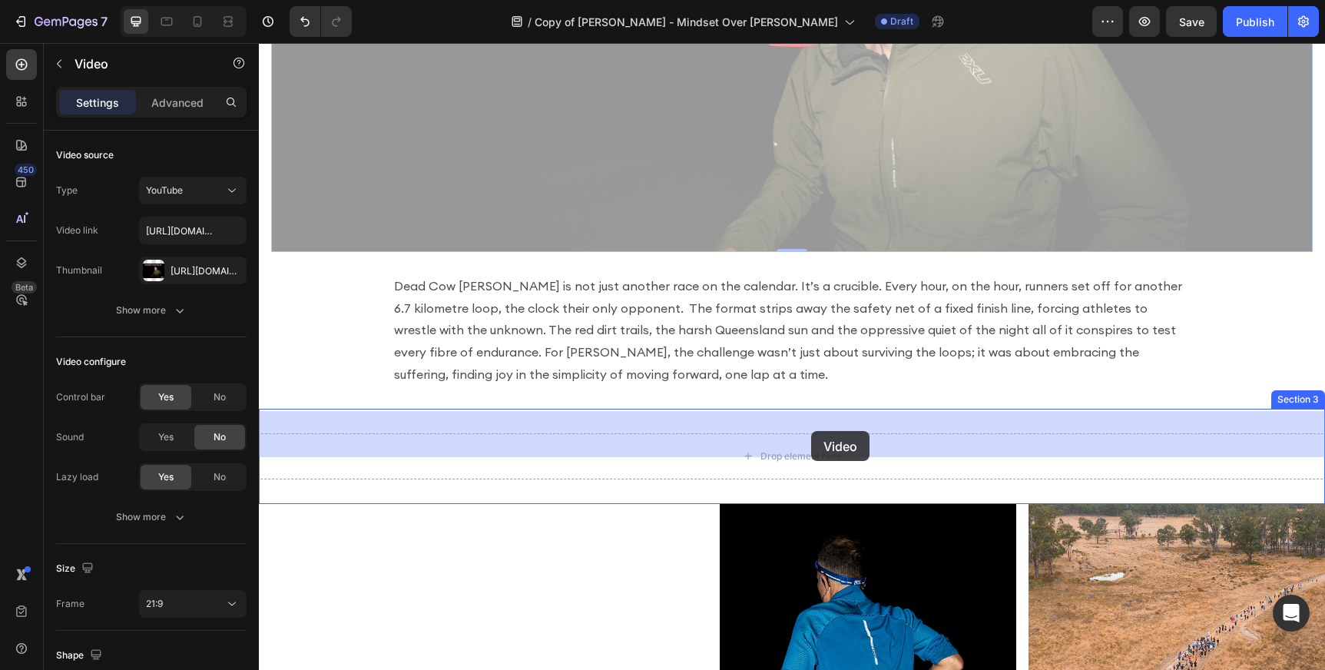
drag, startPoint x: 859, startPoint y: 171, endPoint x: 811, endPoint y: 431, distance: 264.1
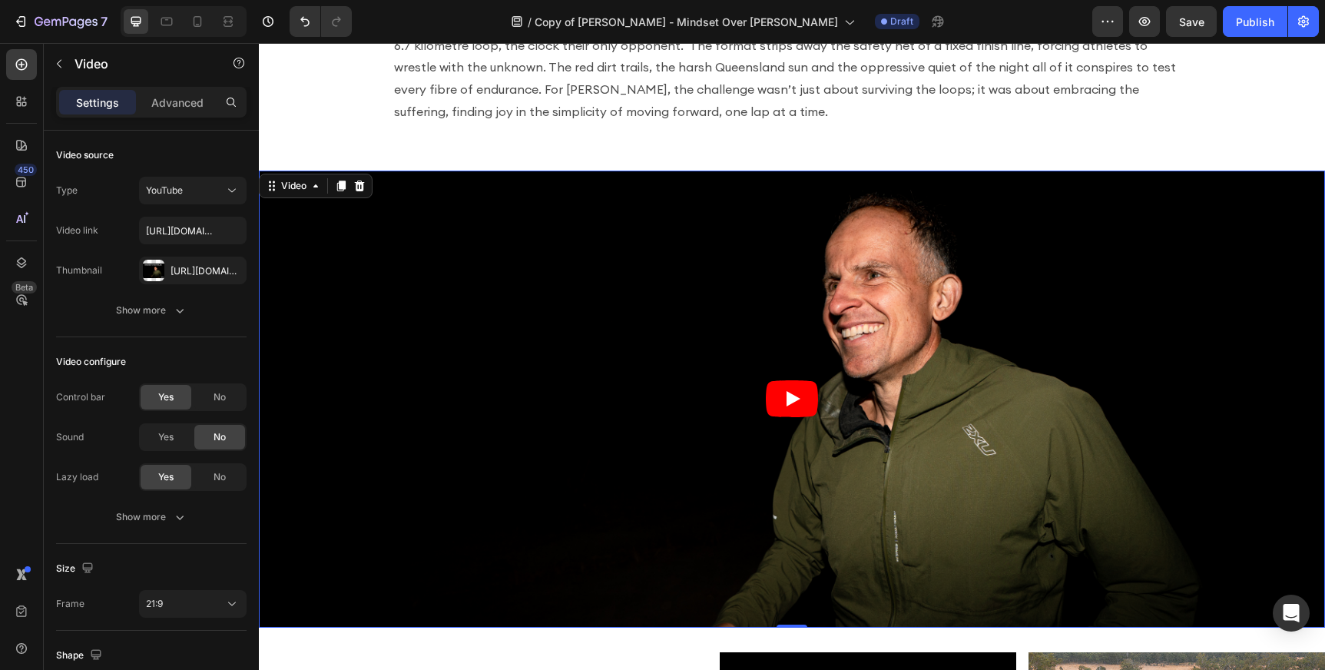
scroll to position [725, 0]
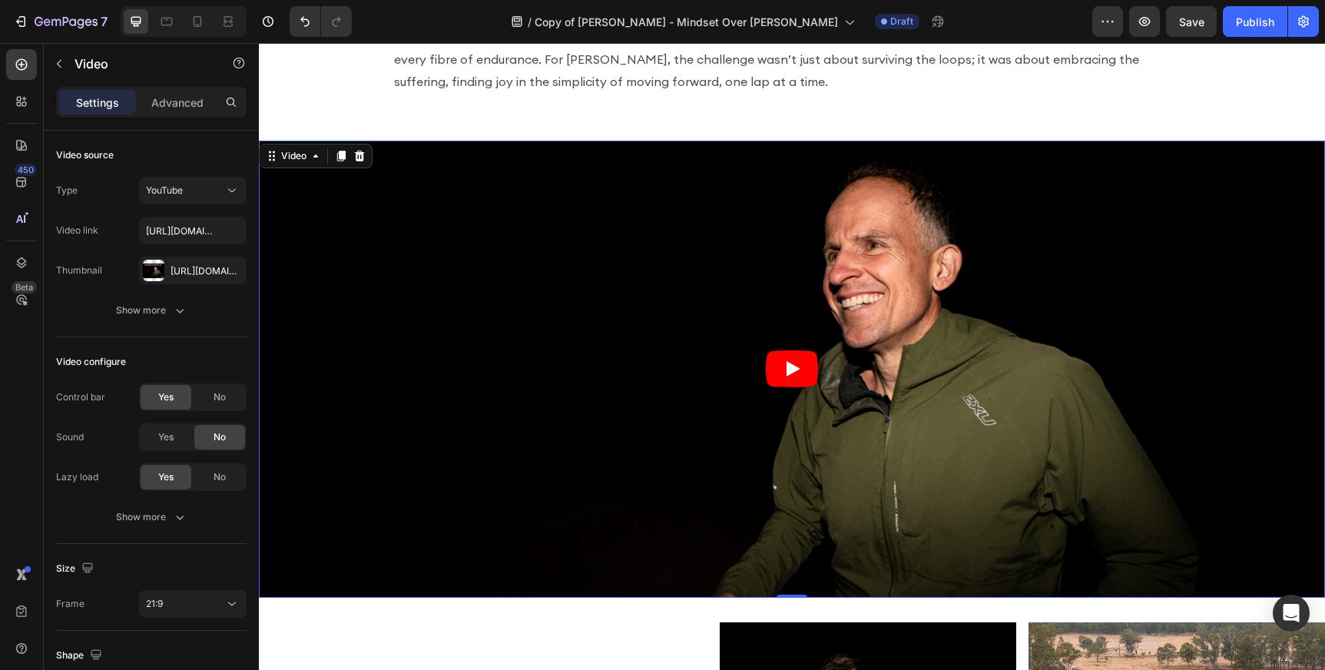
click at [787, 197] on article at bounding box center [792, 369] width 1066 height 457
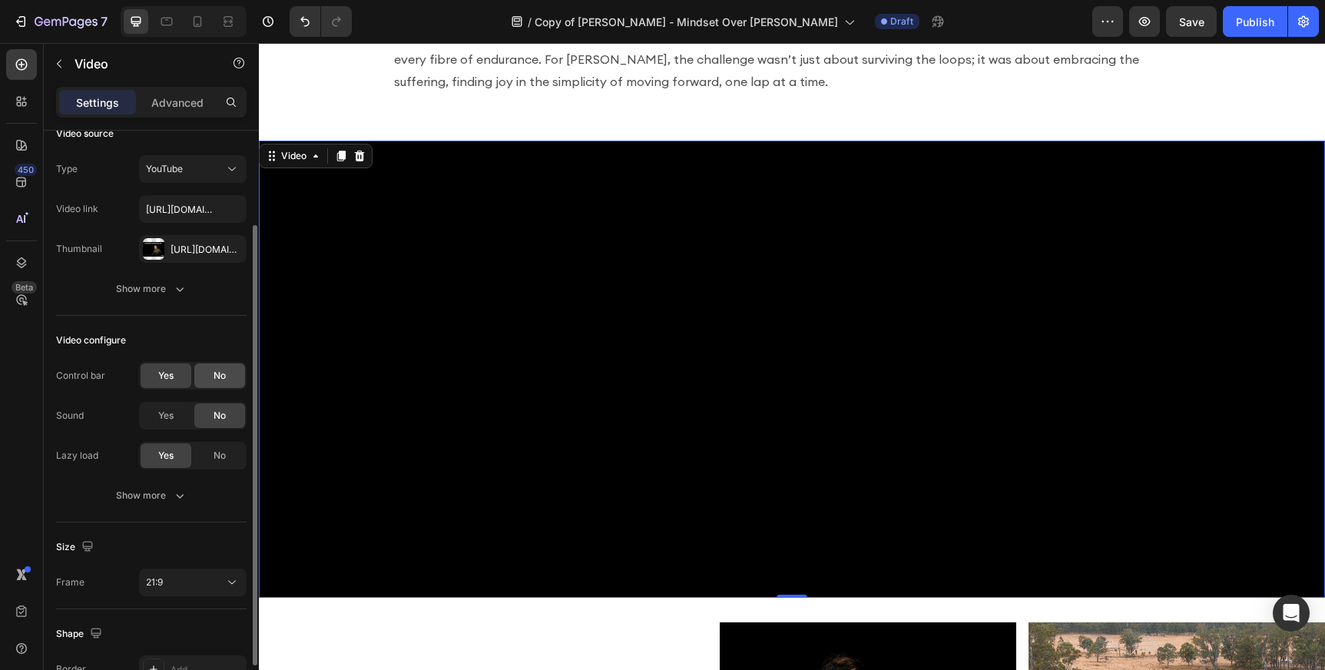
scroll to position [0, 0]
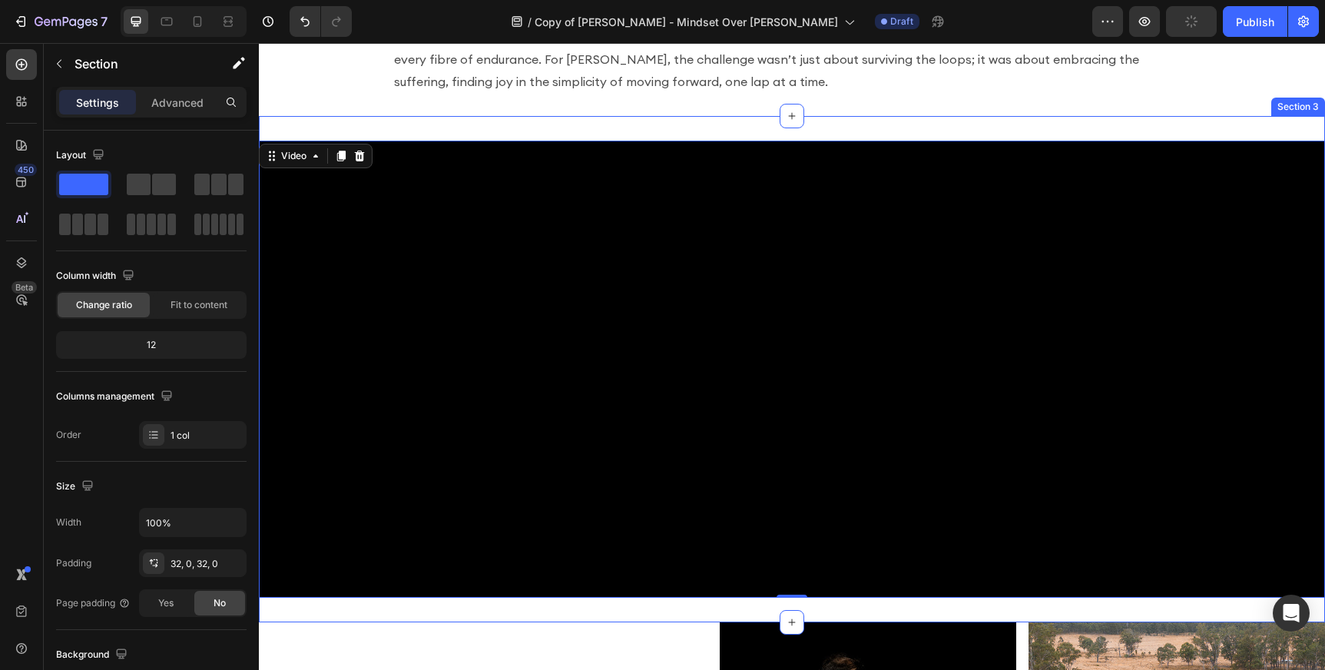
click at [377, 116] on div "Video 0 Section 3" at bounding box center [792, 369] width 1066 height 506
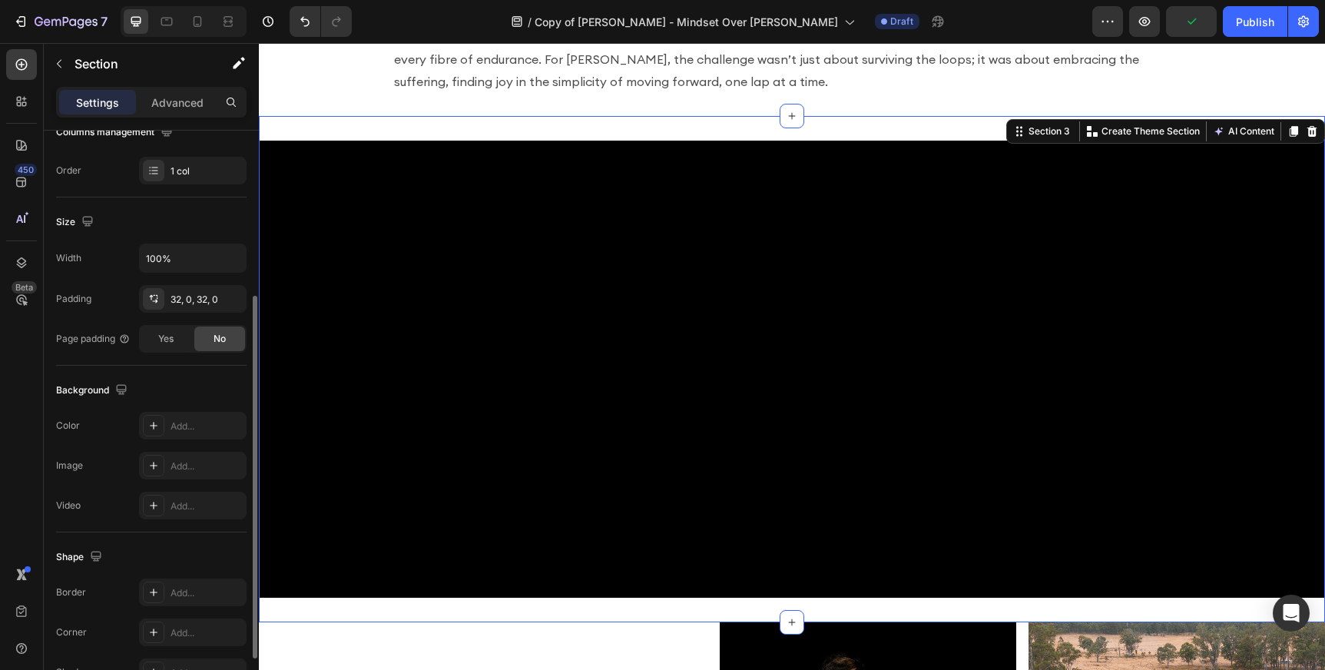
scroll to position [265, 0]
click at [179, 299] on div "32, 0, 32, 0" at bounding box center [193, 299] width 45 height 14
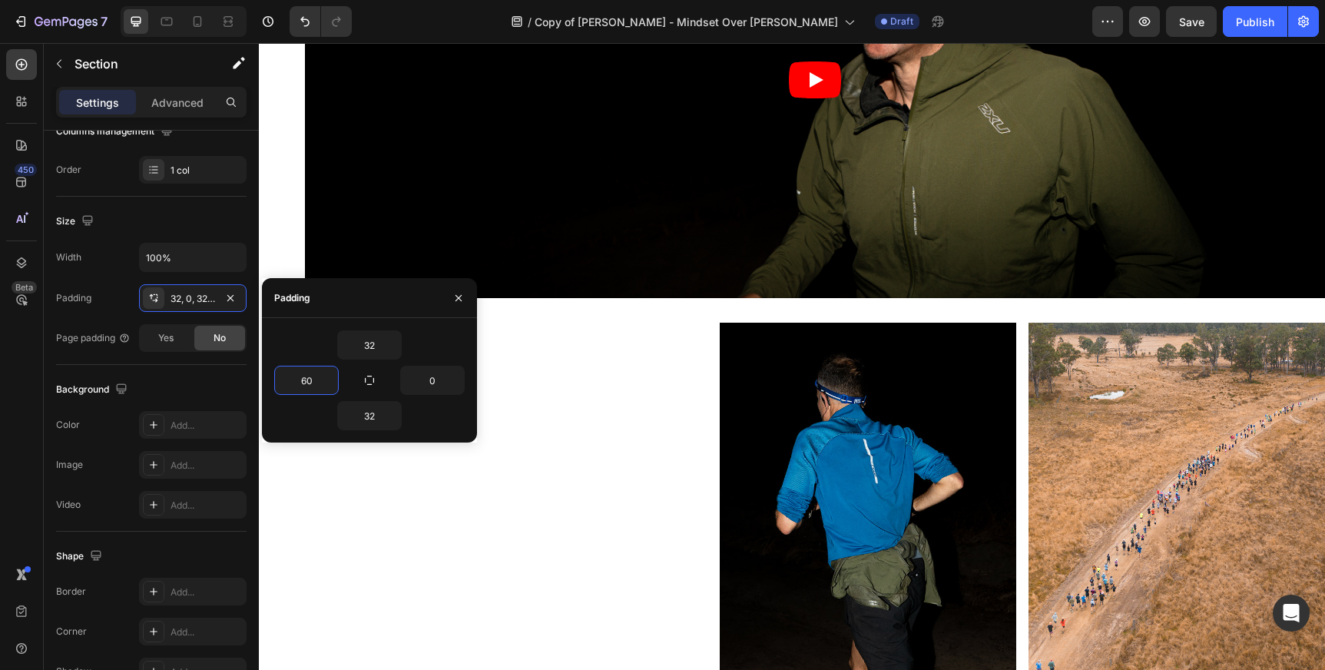
scroll to position [981, 0]
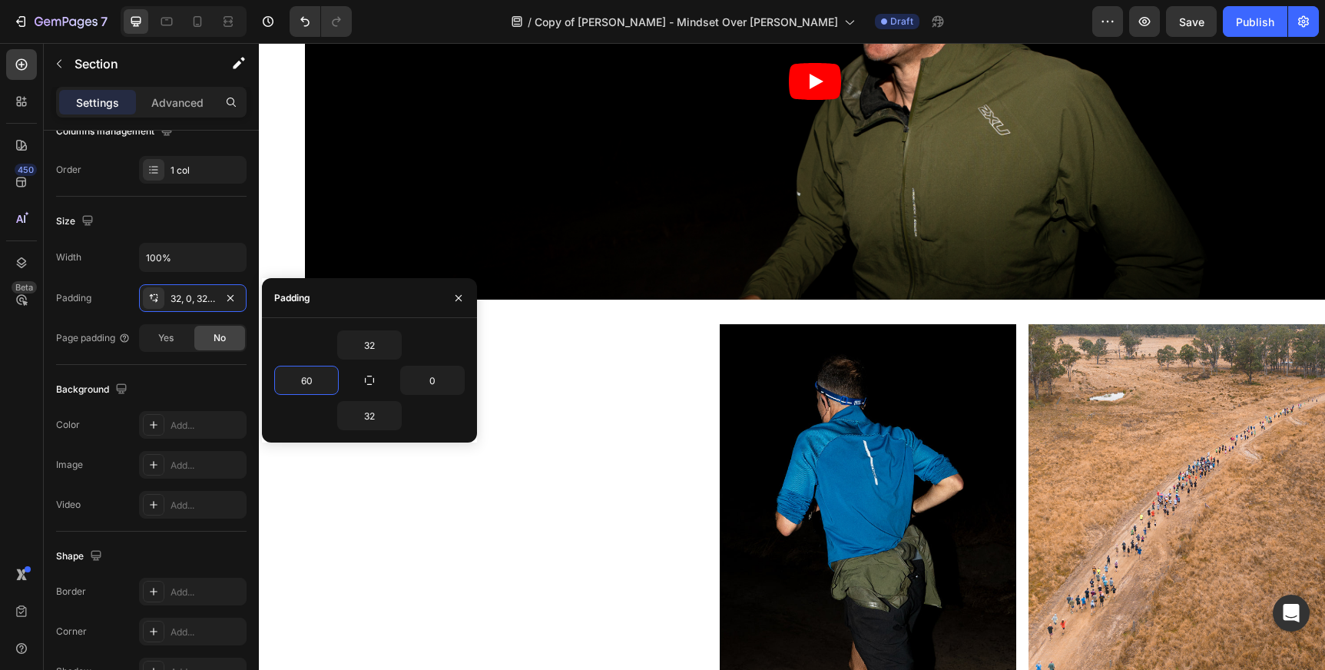
type input "6"
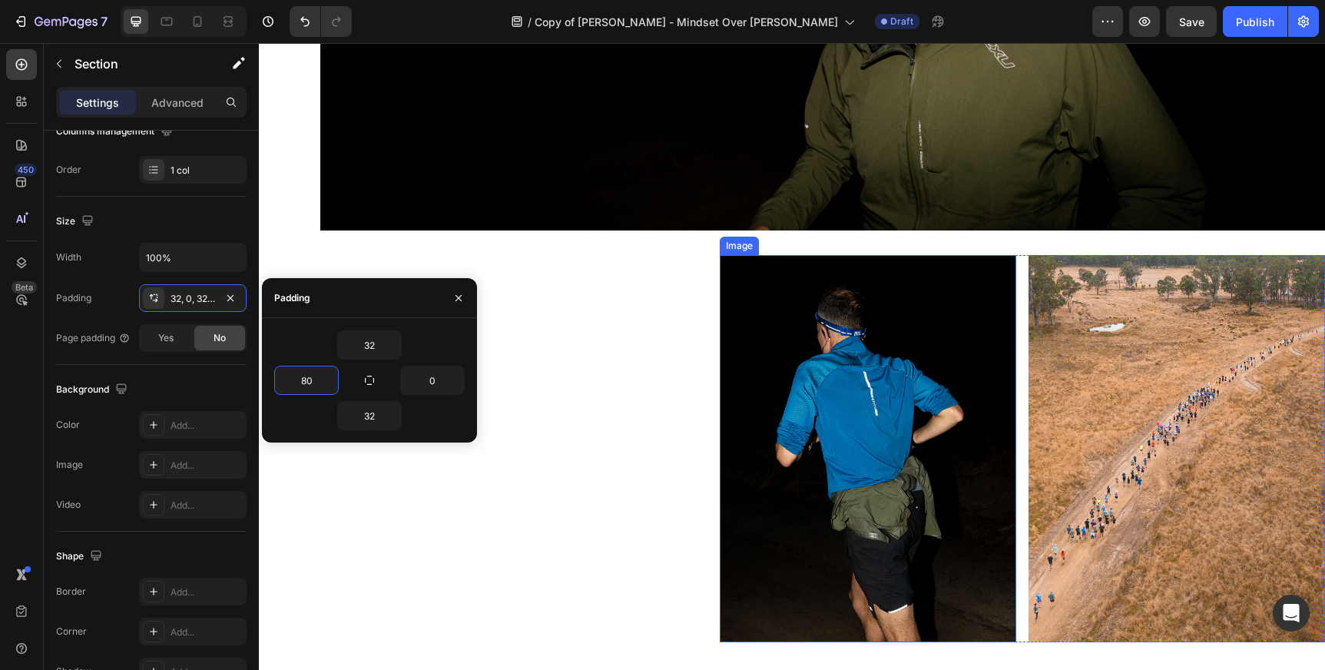
scroll to position [1036, 0]
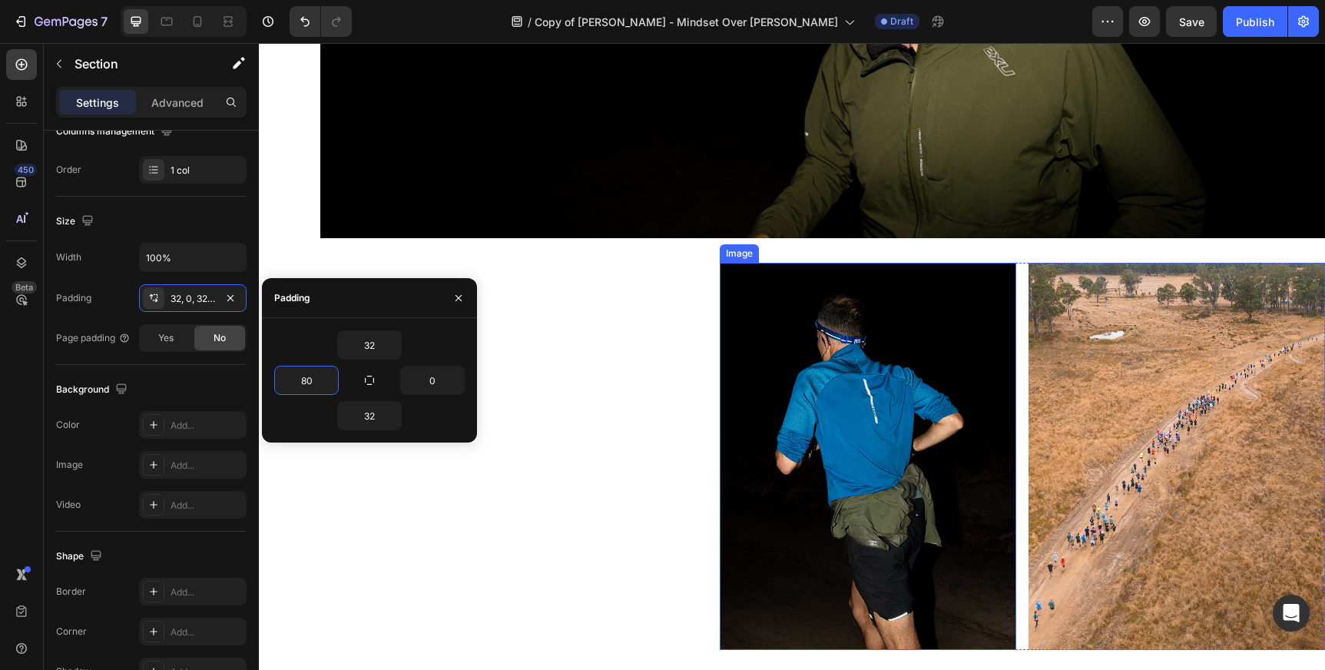
type input "8"
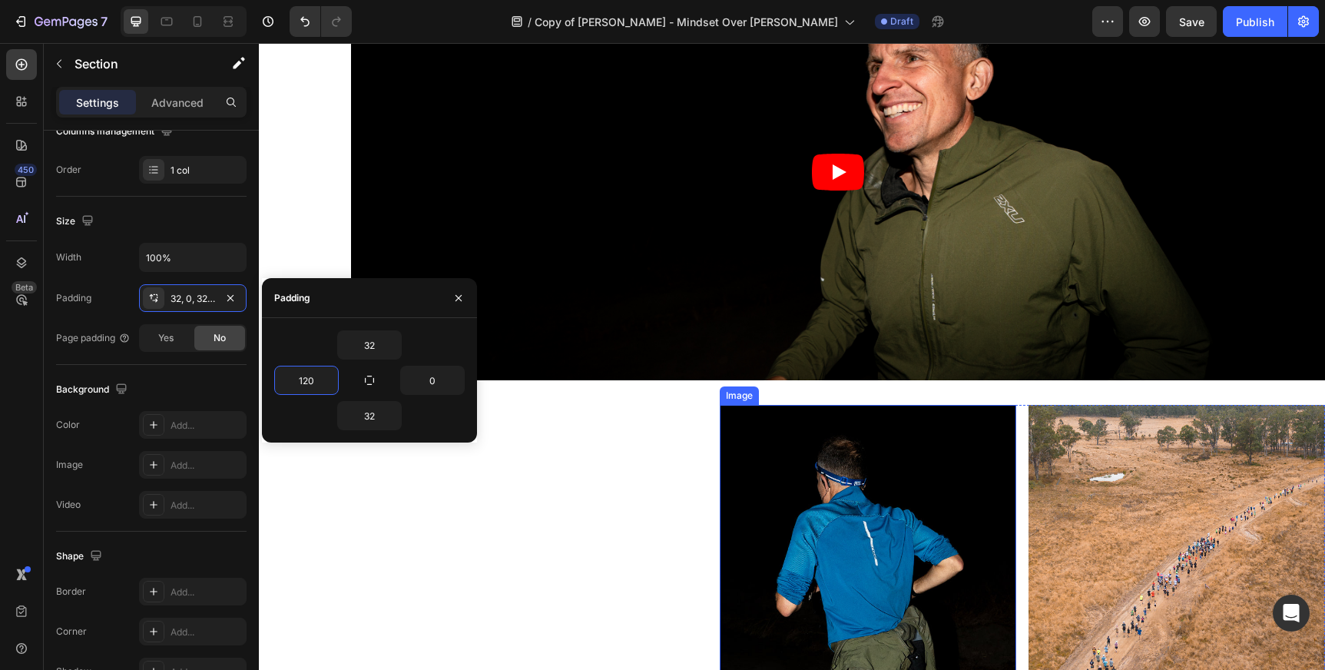
scroll to position [875, 0]
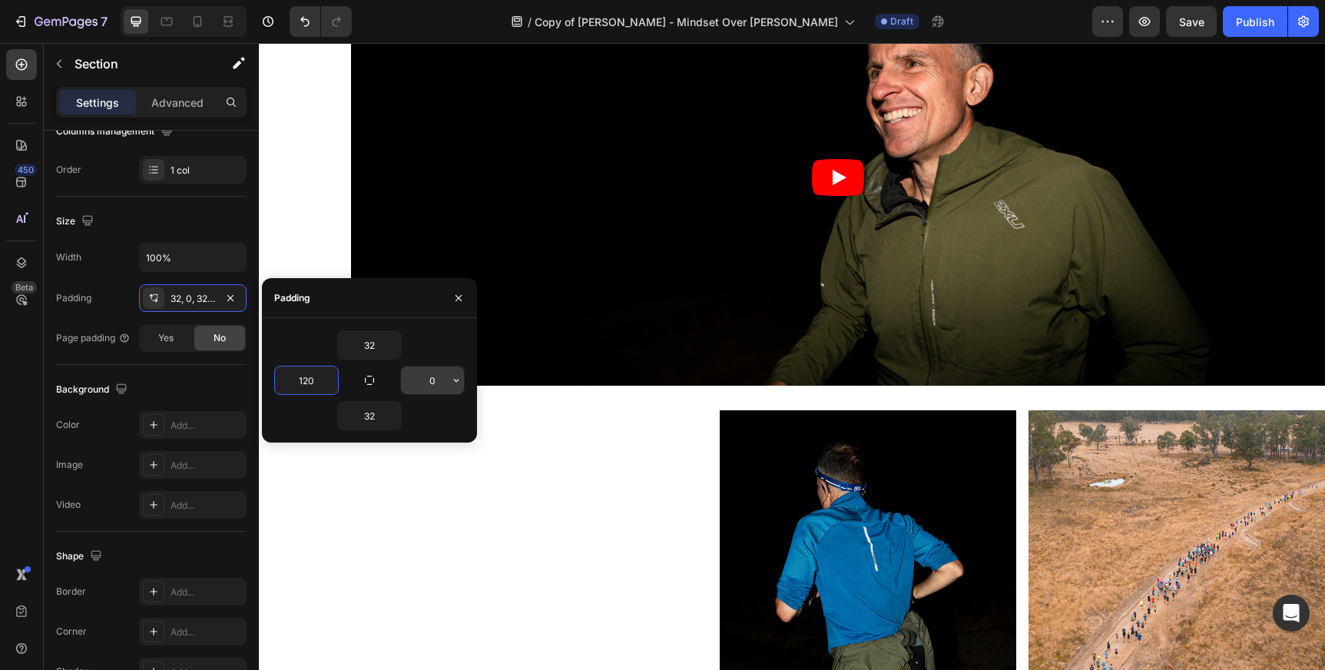
type input "120"
drag, startPoint x: 441, startPoint y: 383, endPoint x: 427, endPoint y: 383, distance: 13.8
click at [427, 383] on input "0" at bounding box center [432, 380] width 63 height 28
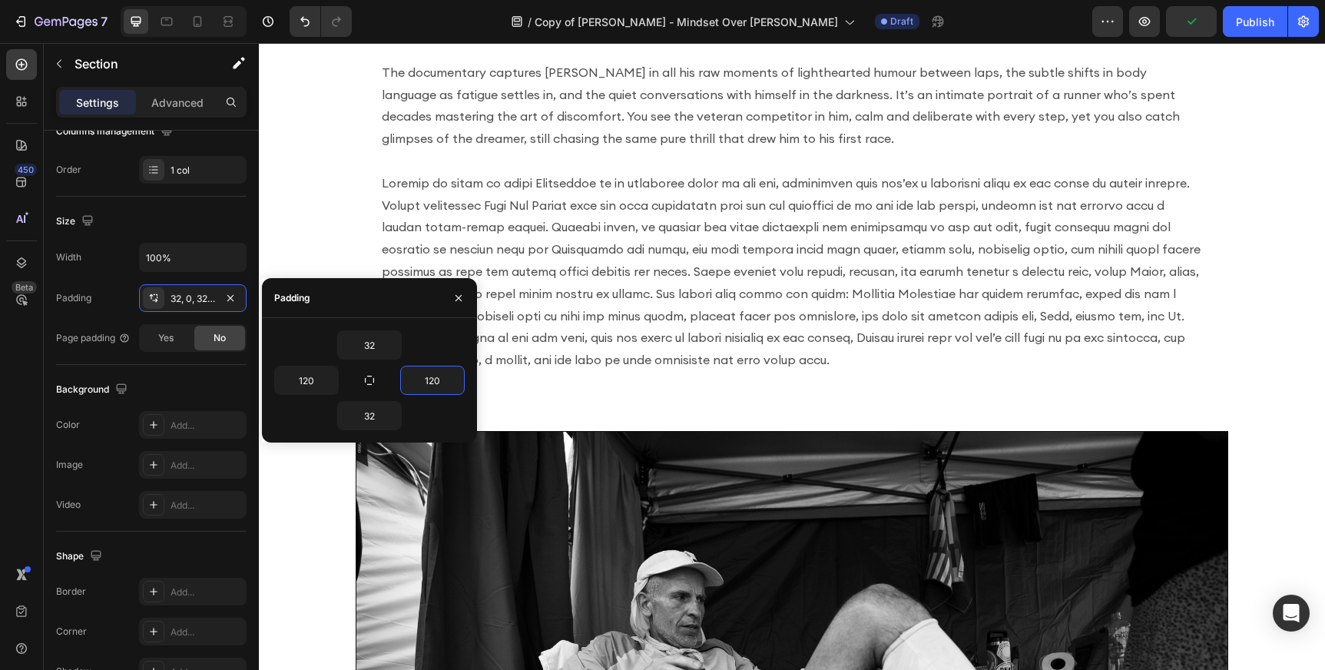
scroll to position [1627, 0]
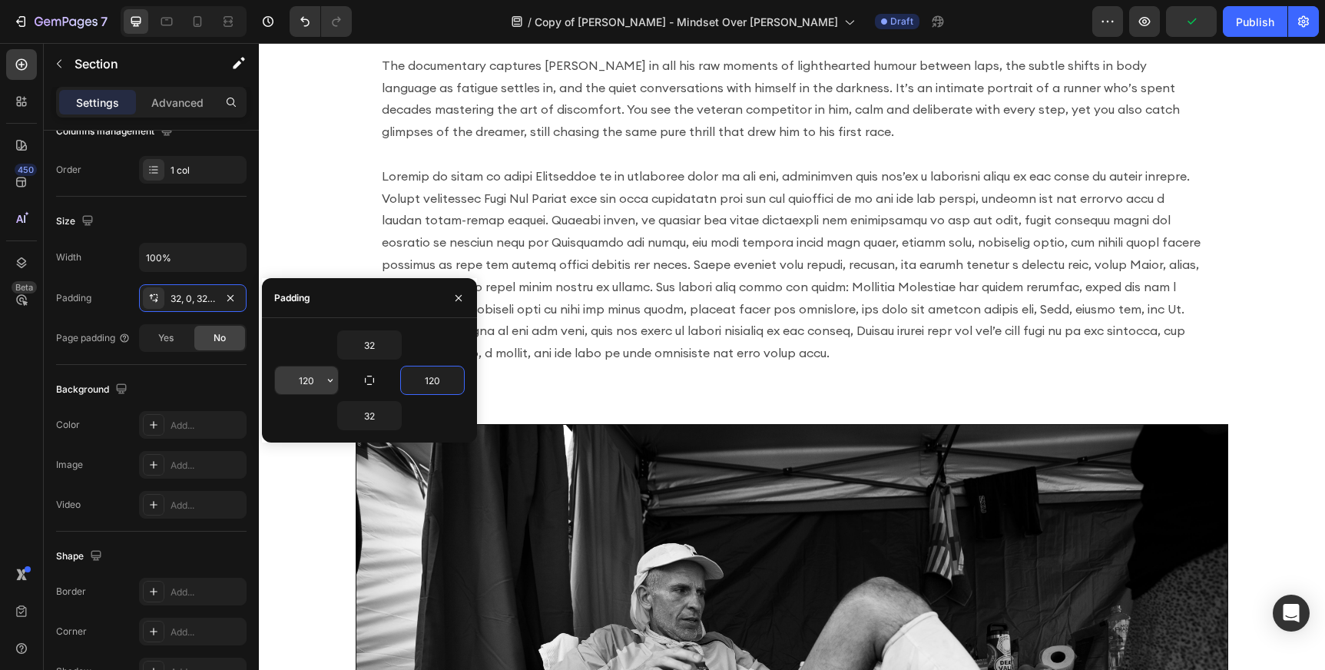
type input "120"
click at [307, 380] on input "120" at bounding box center [306, 380] width 63 height 28
click at [310, 386] on input "120" at bounding box center [306, 380] width 63 height 28
type input "130"
click at [436, 379] on input "120" at bounding box center [432, 380] width 63 height 28
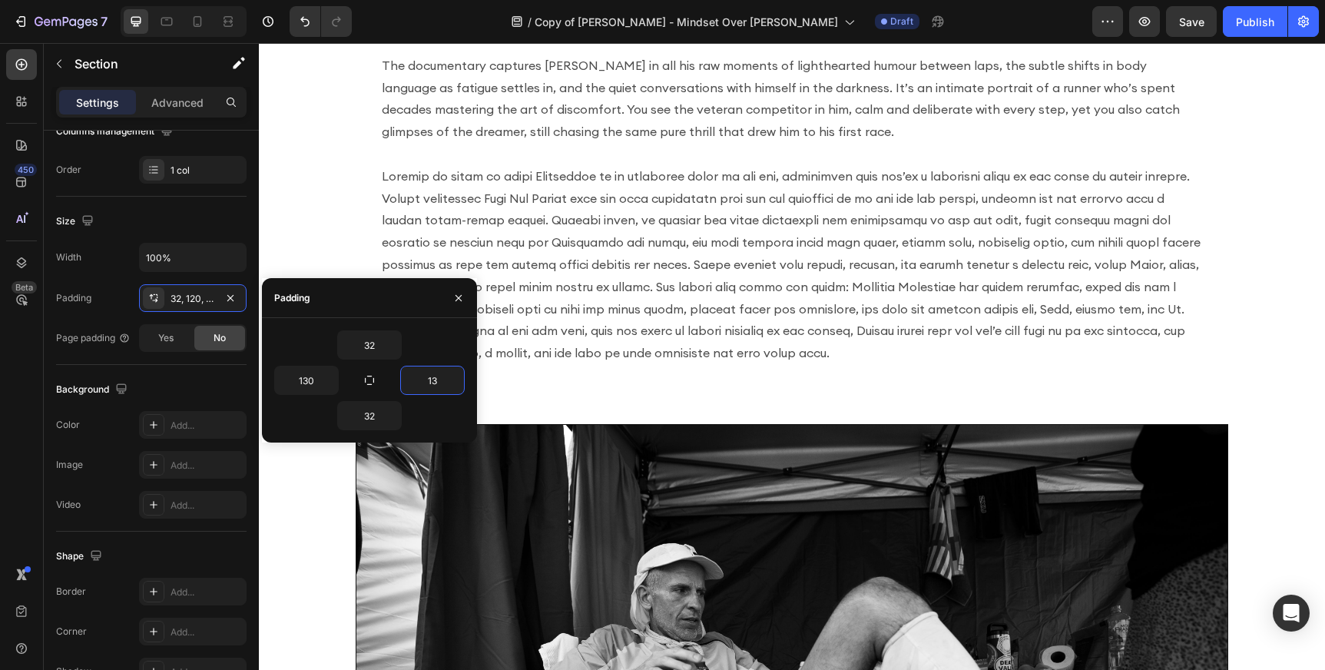
type input "130"
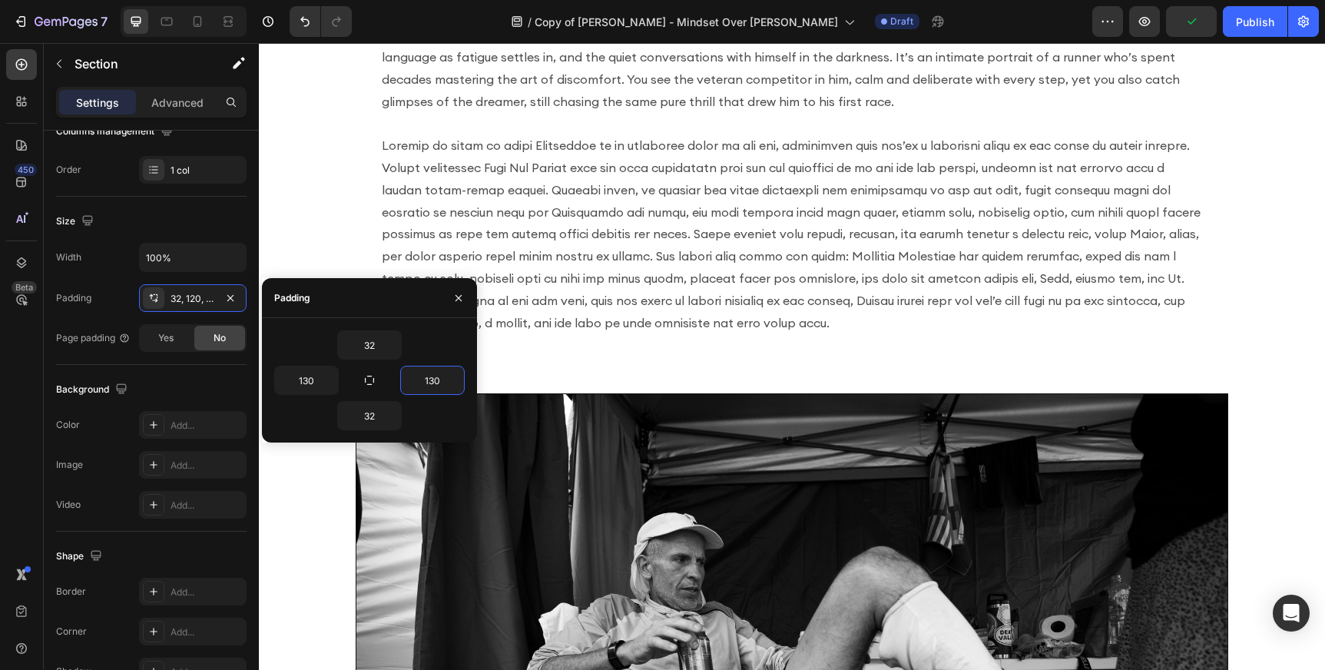
scroll to position [1652, 0]
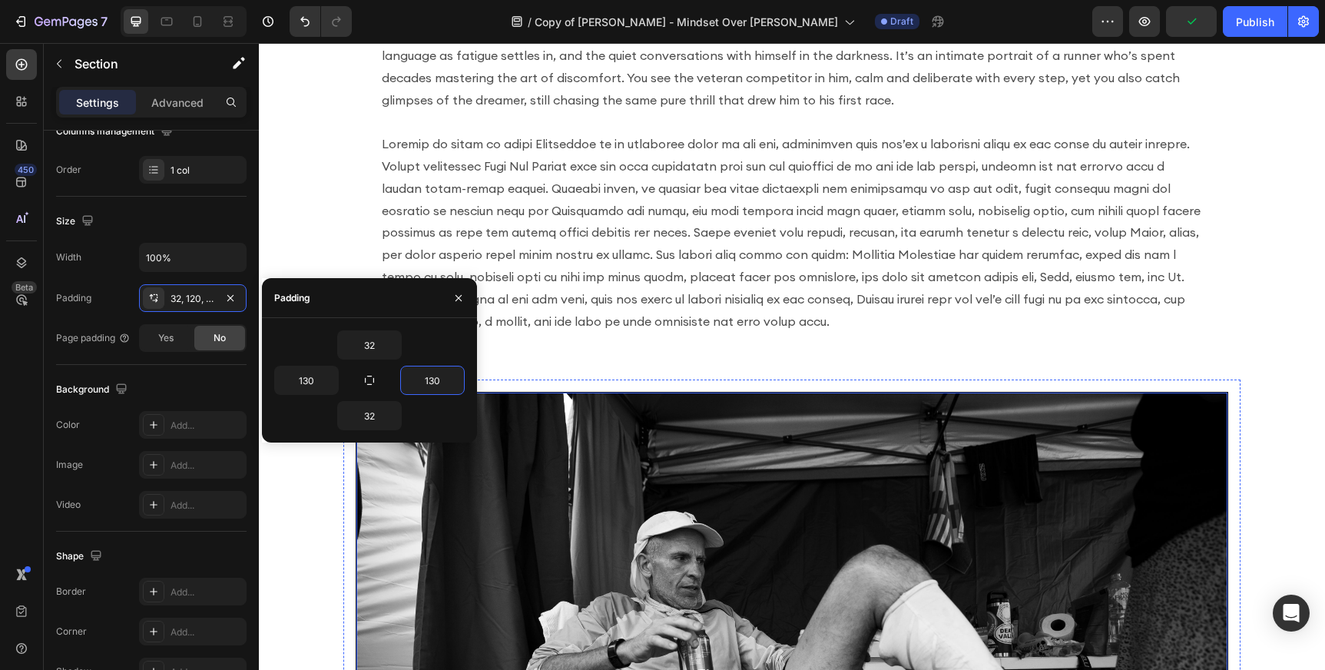
click at [751, 444] on img at bounding box center [791, 682] width 871 height 581
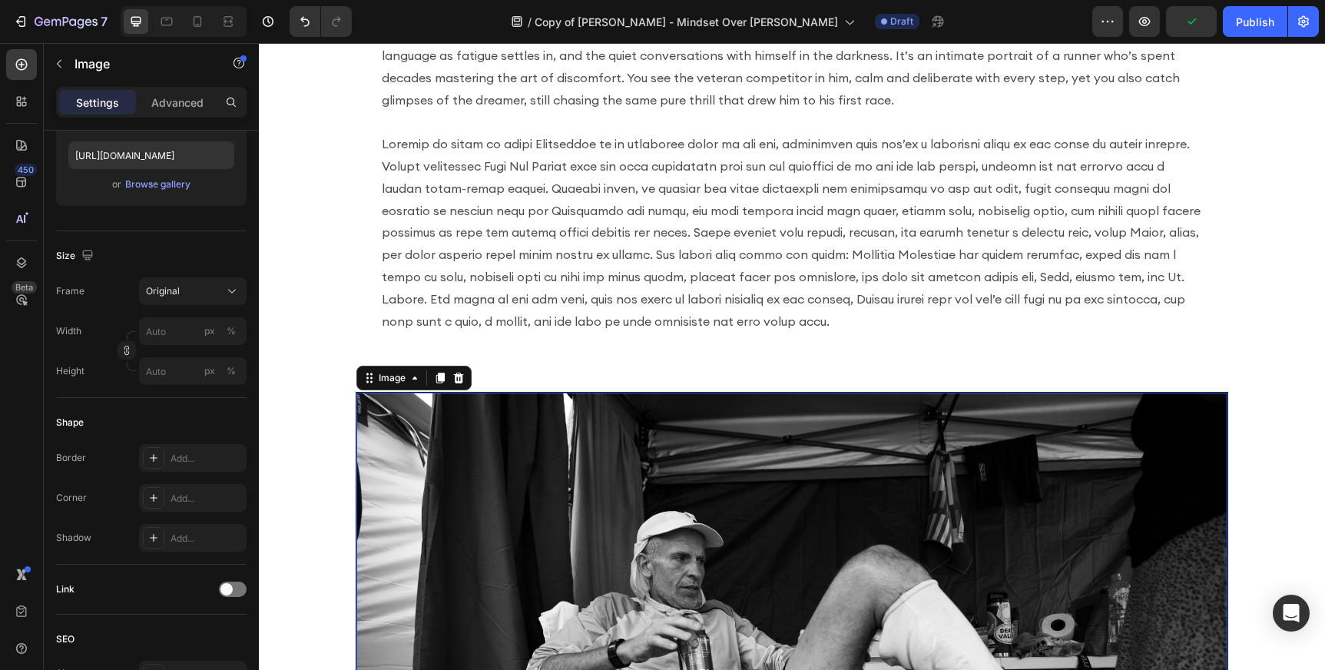
scroll to position [0, 0]
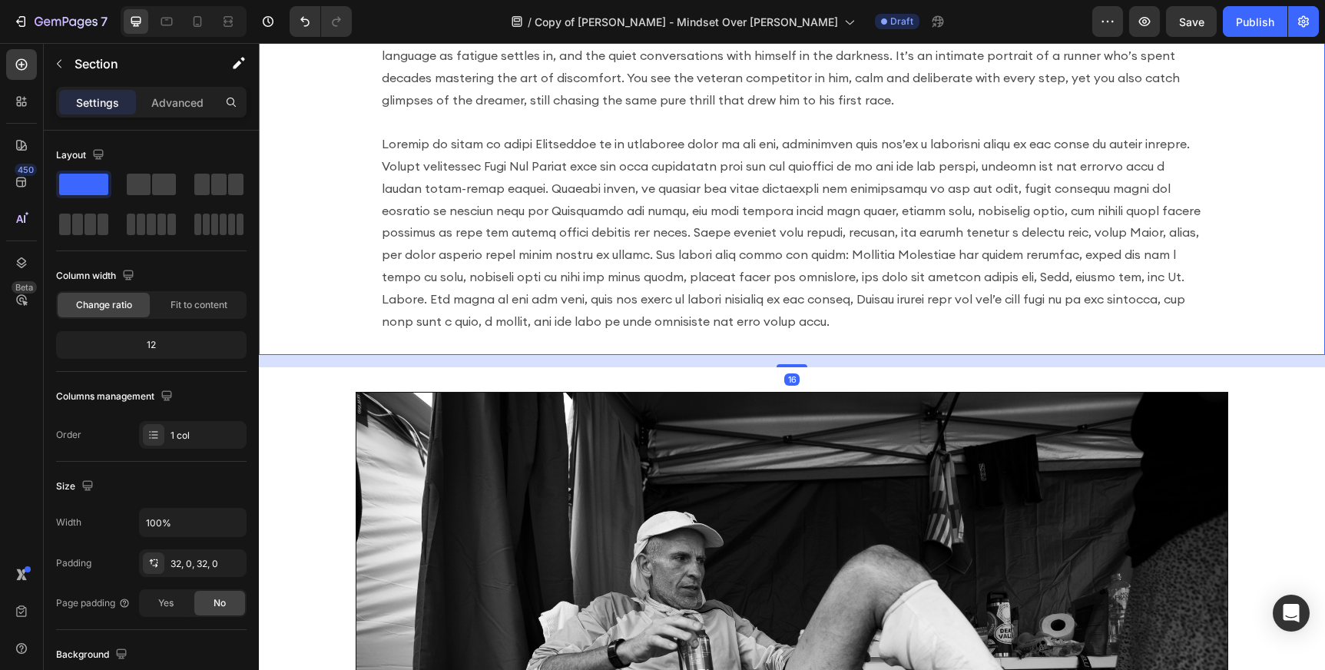
click at [318, 320] on div "The documentary captures [PERSON_NAME] in all his raw moments of lighthearted h…" at bounding box center [792, 177] width 1066 height 356
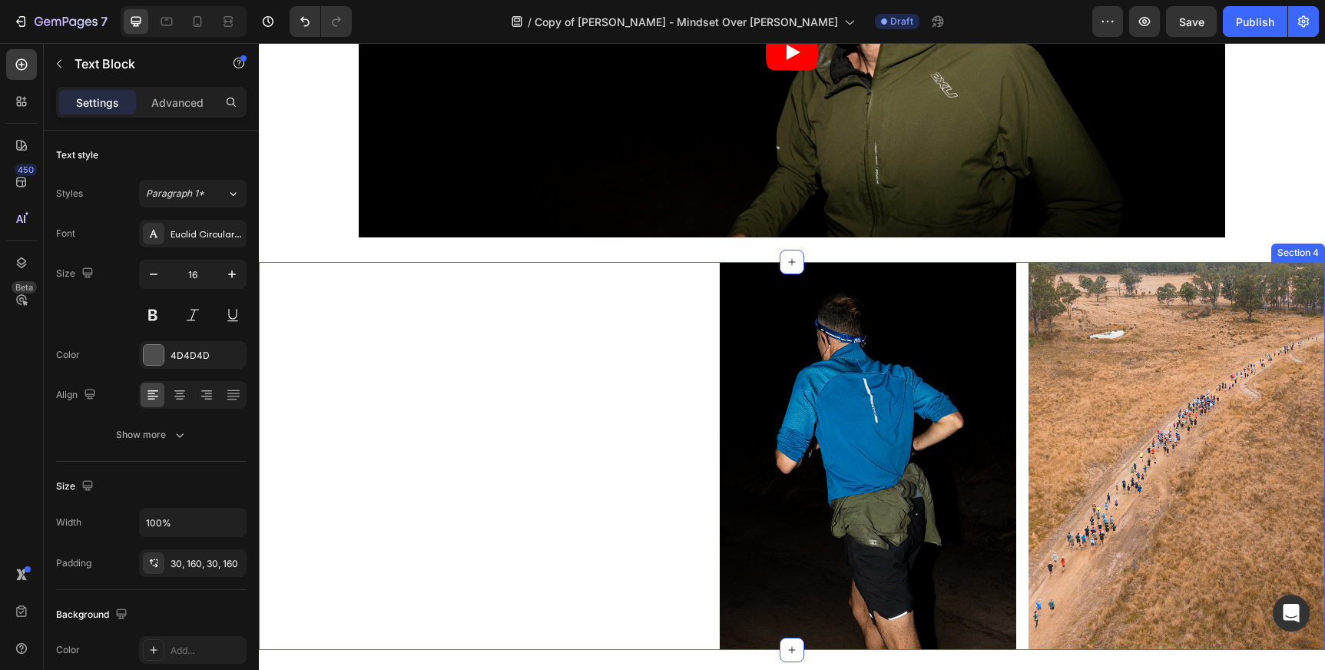
scroll to position [938, 0]
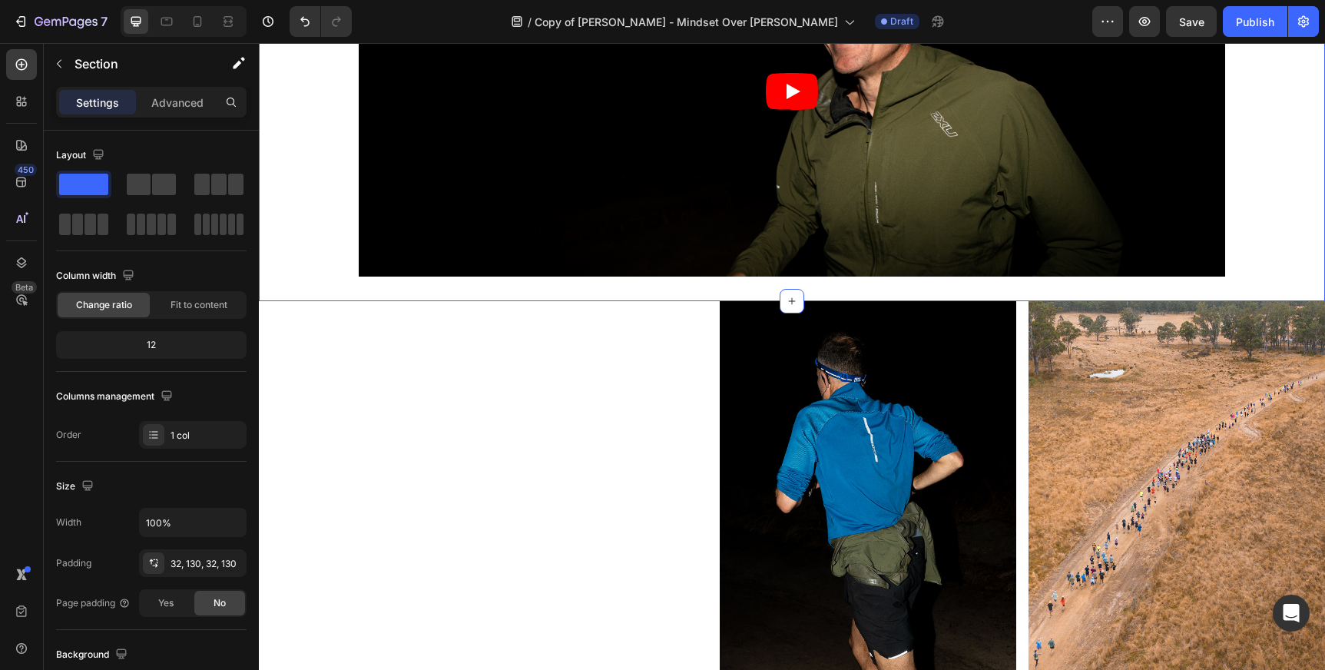
click at [326, 144] on div "Video Section 3" at bounding box center [792, 91] width 1066 height 420
click at [208, 571] on div "32, 130, 32, 130" at bounding box center [193, 563] width 108 height 28
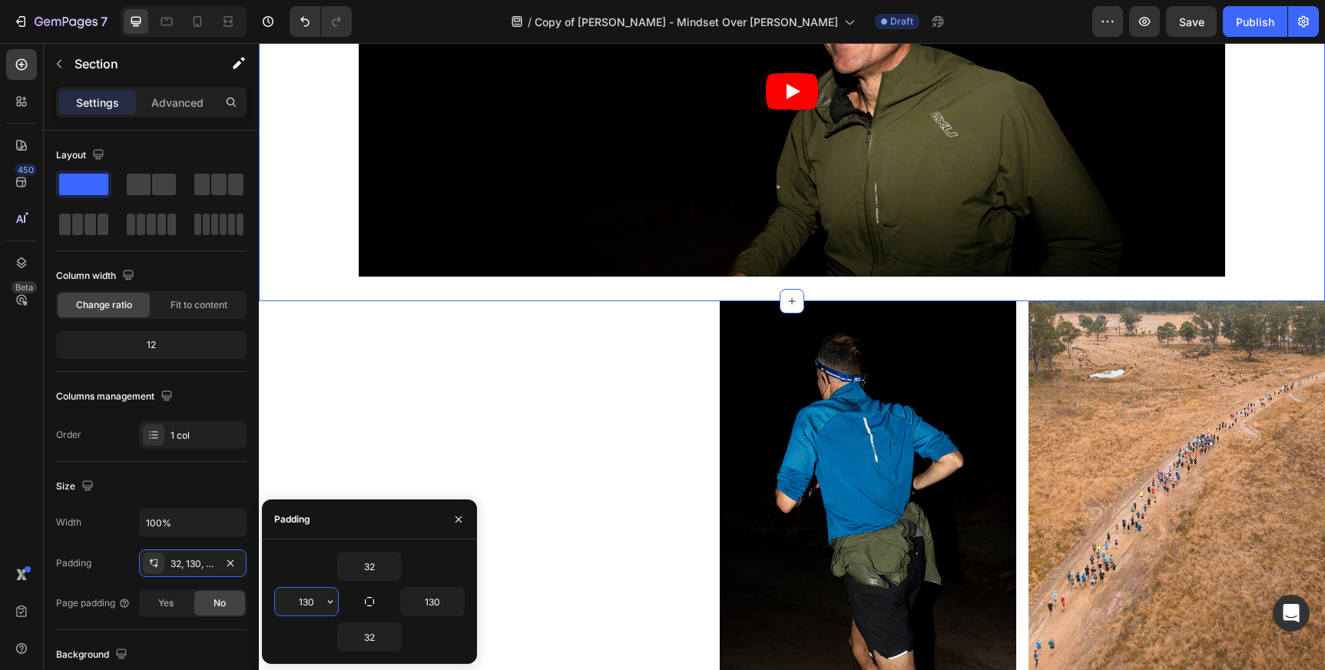
click at [310, 601] on input "130" at bounding box center [306, 602] width 63 height 28
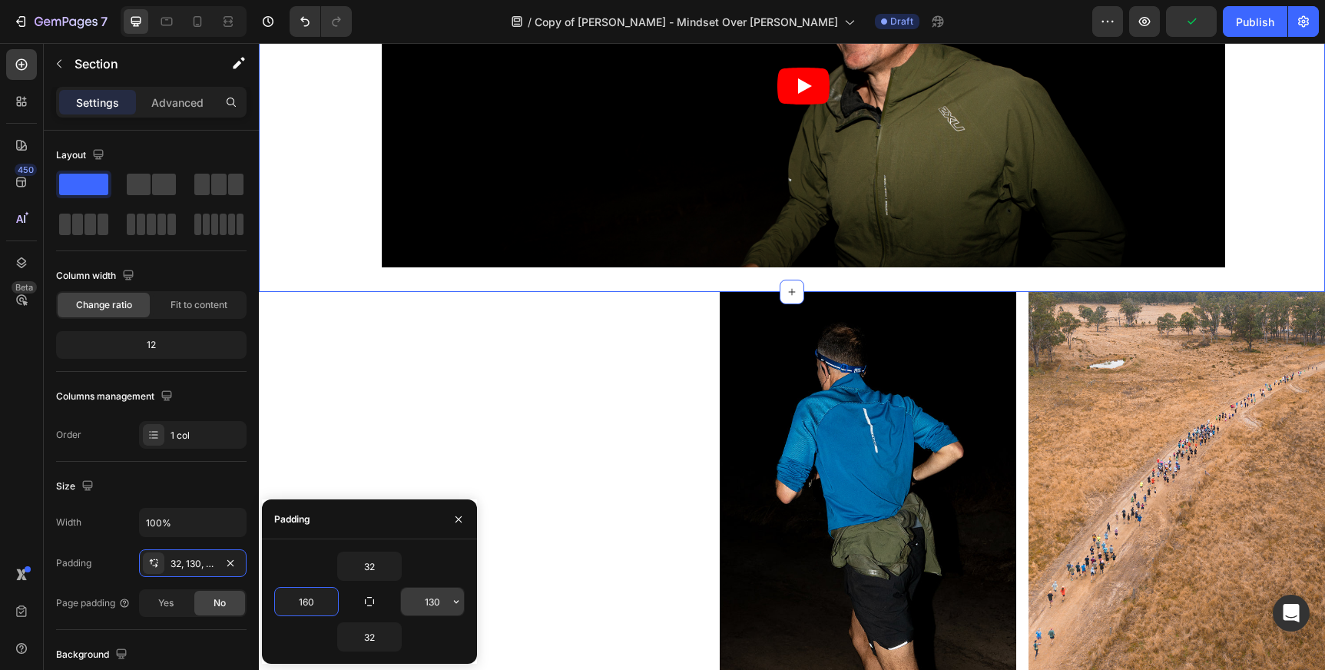
type input "160"
click at [432, 602] on input "130" at bounding box center [432, 602] width 63 height 28
click at [435, 601] on input "130" at bounding box center [432, 602] width 63 height 28
type input "160"
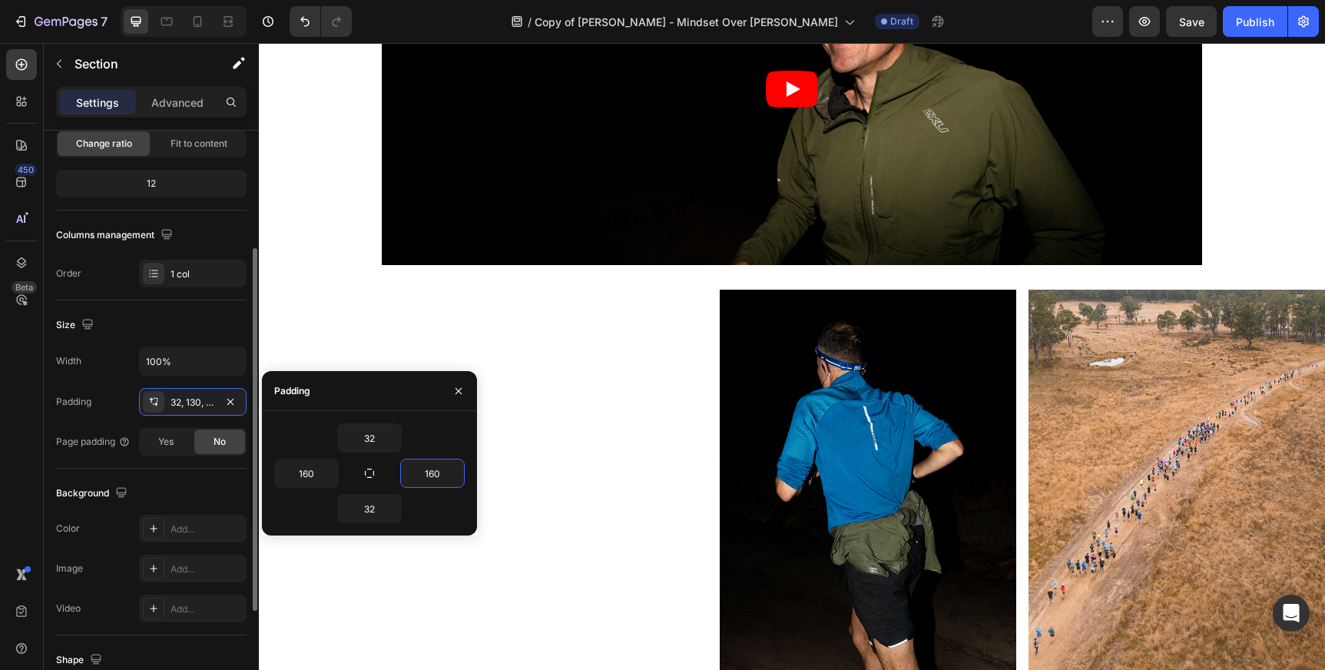
scroll to position [172, 0]
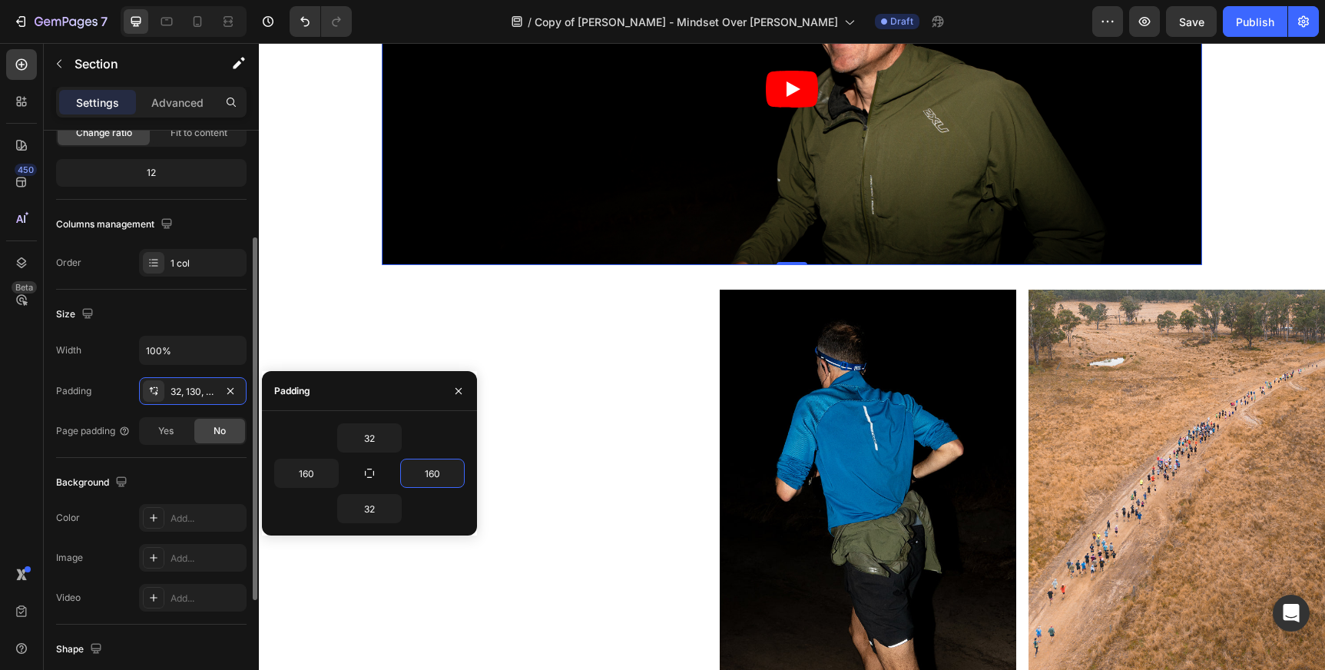
click at [550, 88] on article at bounding box center [792, 89] width 820 height 352
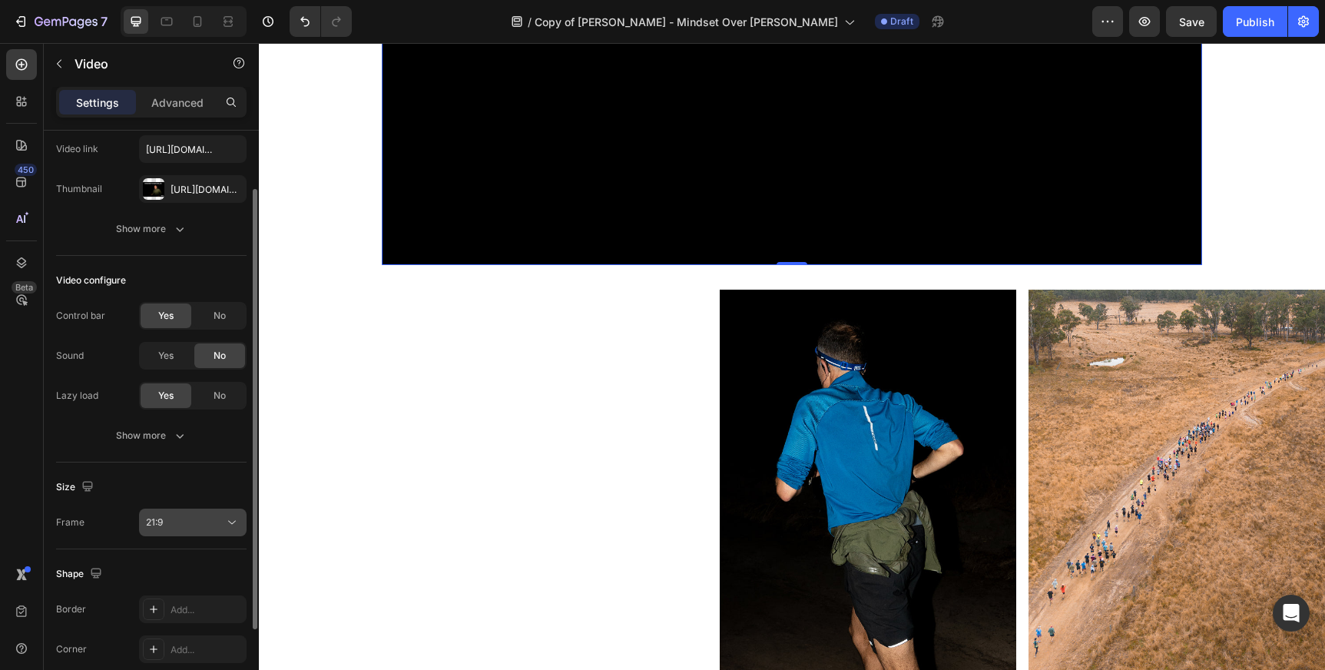
scroll to position [91, 0]
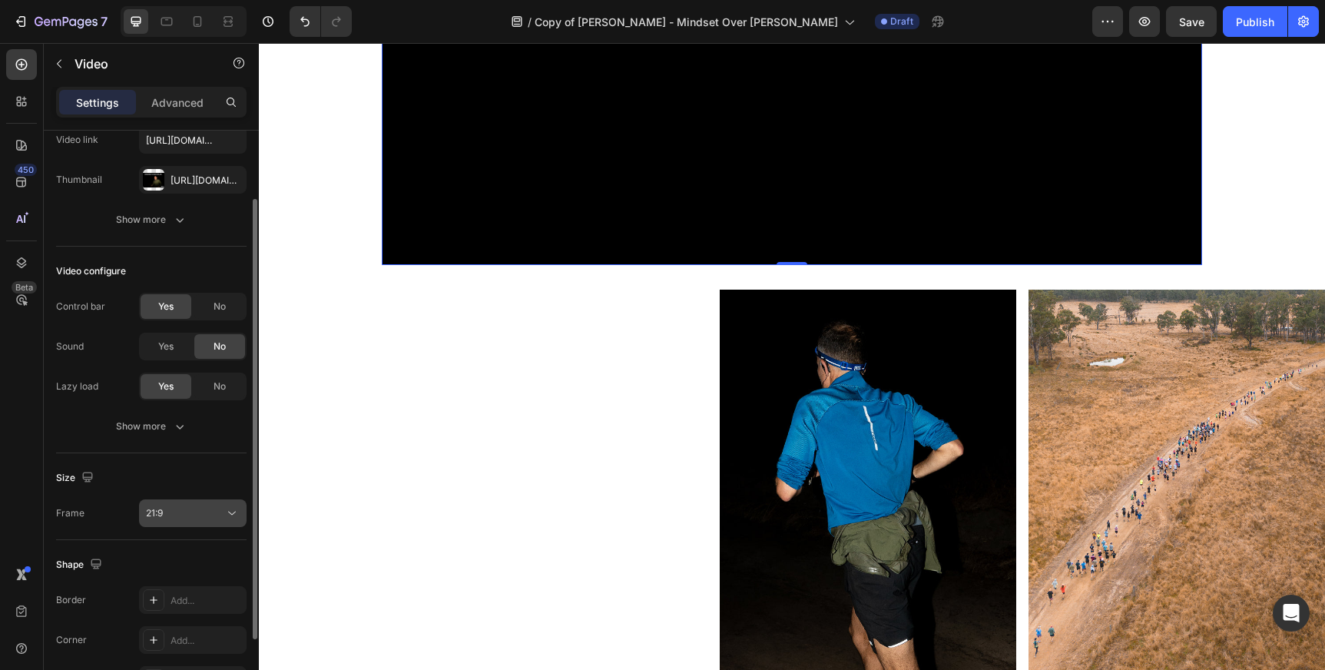
click at [227, 501] on button "21:9" at bounding box center [193, 513] width 108 height 28
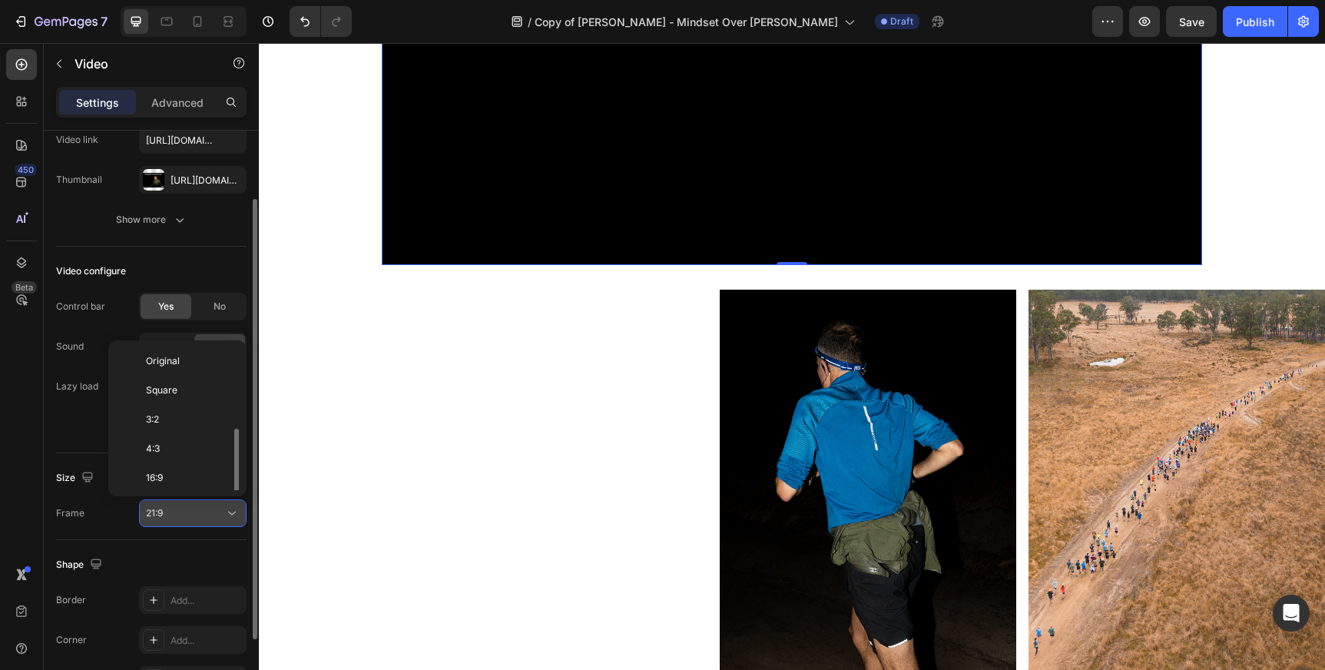
scroll to position [55, 0]
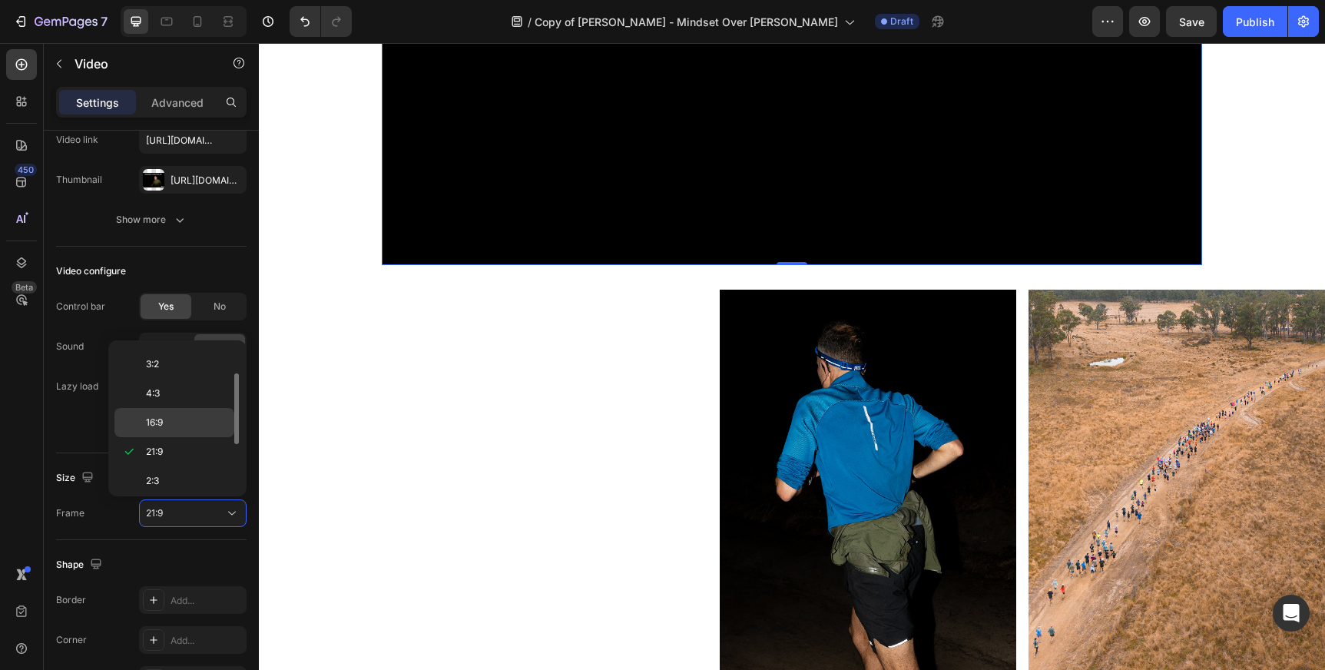
click at [210, 424] on p "16:9" at bounding box center [186, 423] width 81 height 14
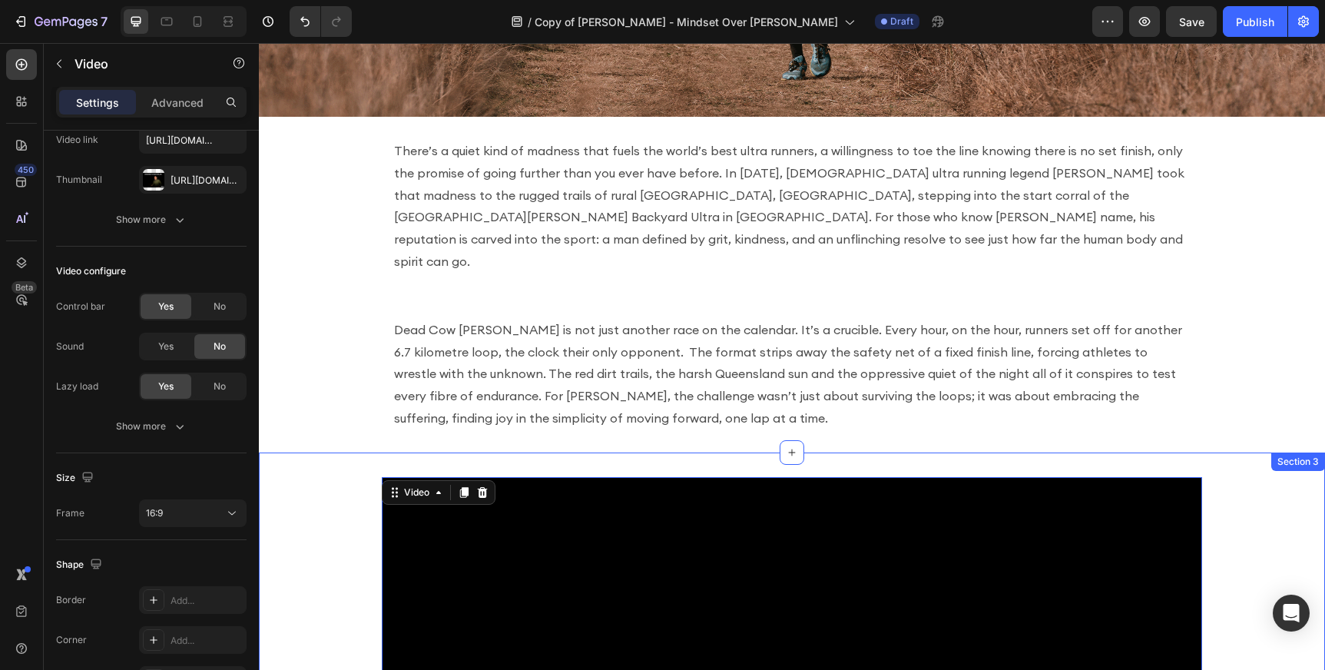
scroll to position [373, 0]
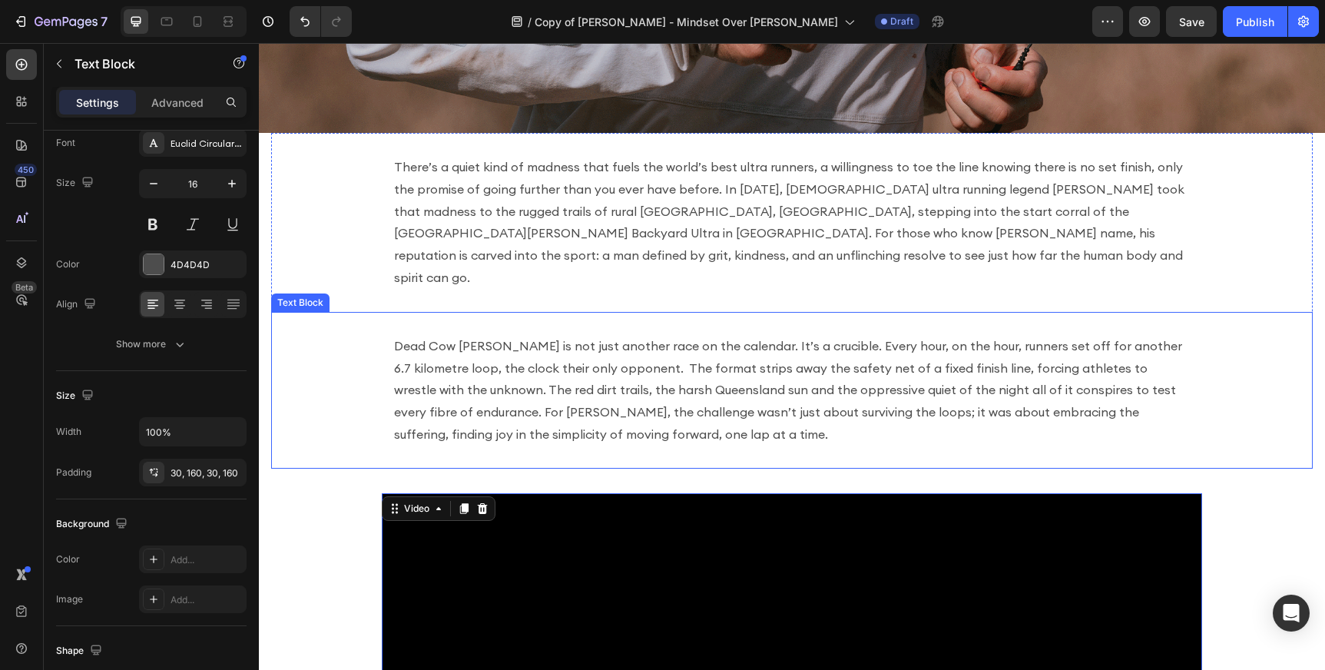
click at [513, 356] on p "Dead Cow [PERSON_NAME] is not just another race on the calendar. It’s a crucibl…" at bounding box center [792, 390] width 796 height 111
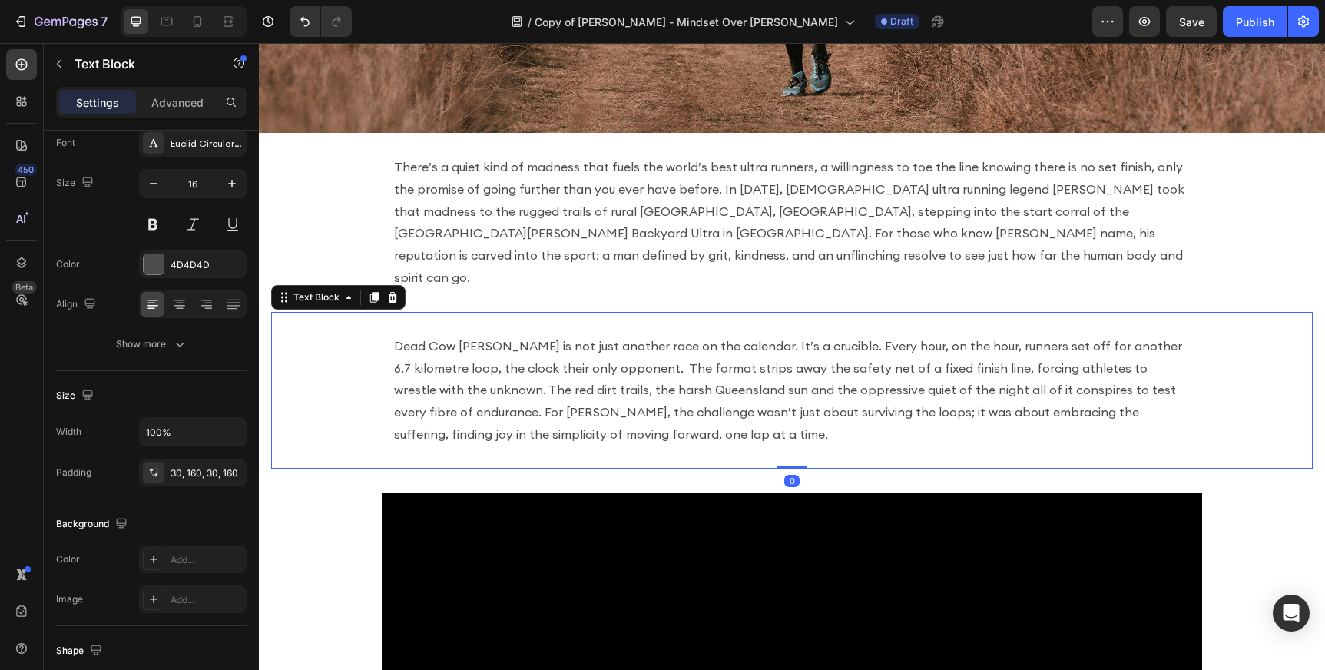
scroll to position [0, 0]
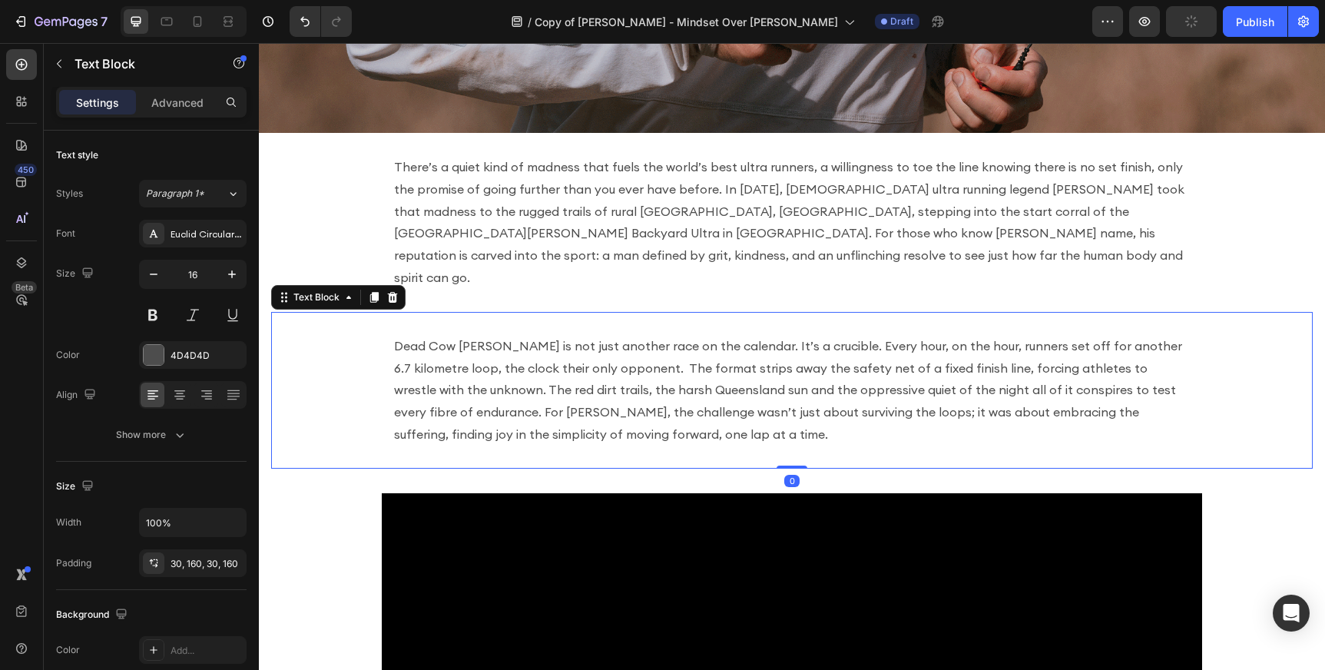
click at [466, 338] on p "Dead Cow [PERSON_NAME] is not just another race on the calendar. It’s a crucibl…" at bounding box center [792, 390] width 796 height 111
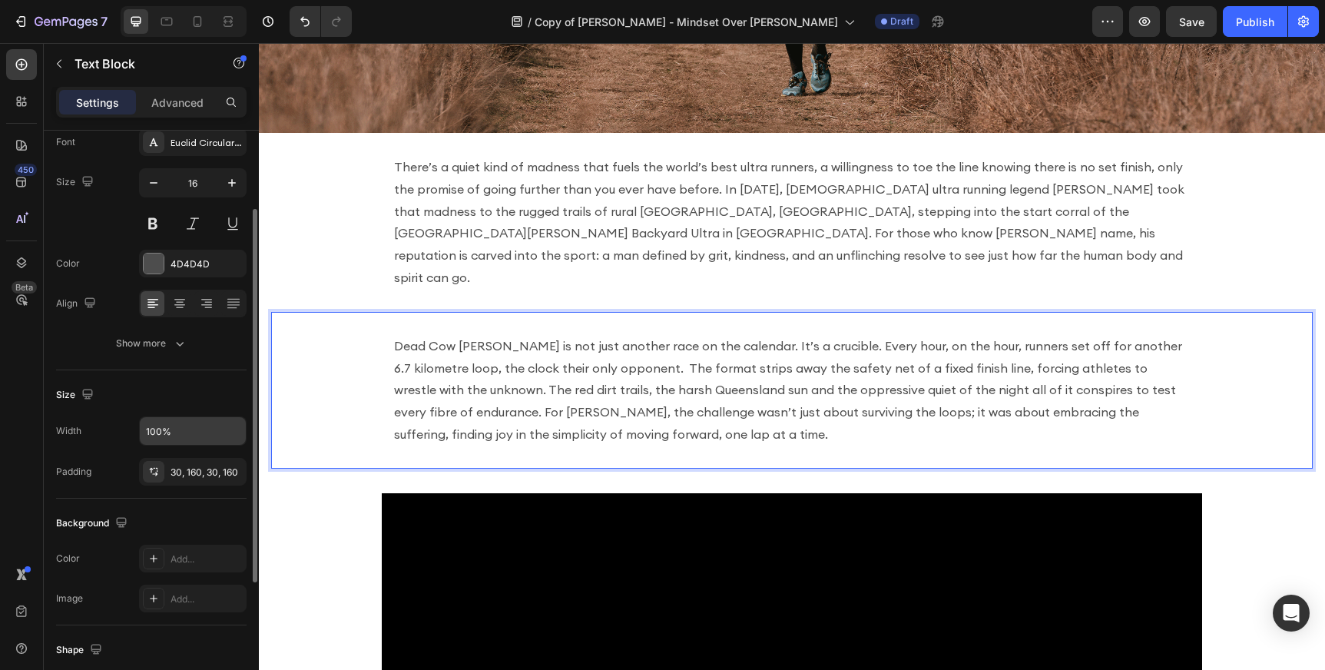
scroll to position [104, 0]
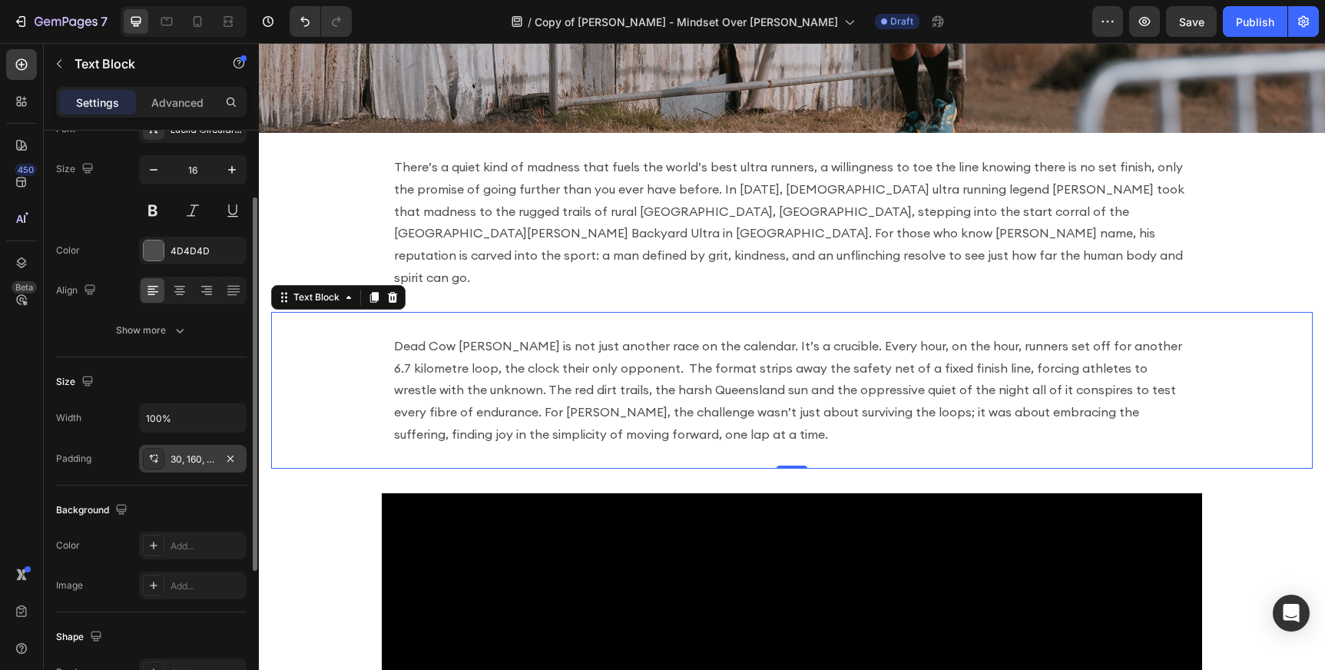
click at [183, 459] on div "30, 160, 30, 160" at bounding box center [193, 459] width 45 height 14
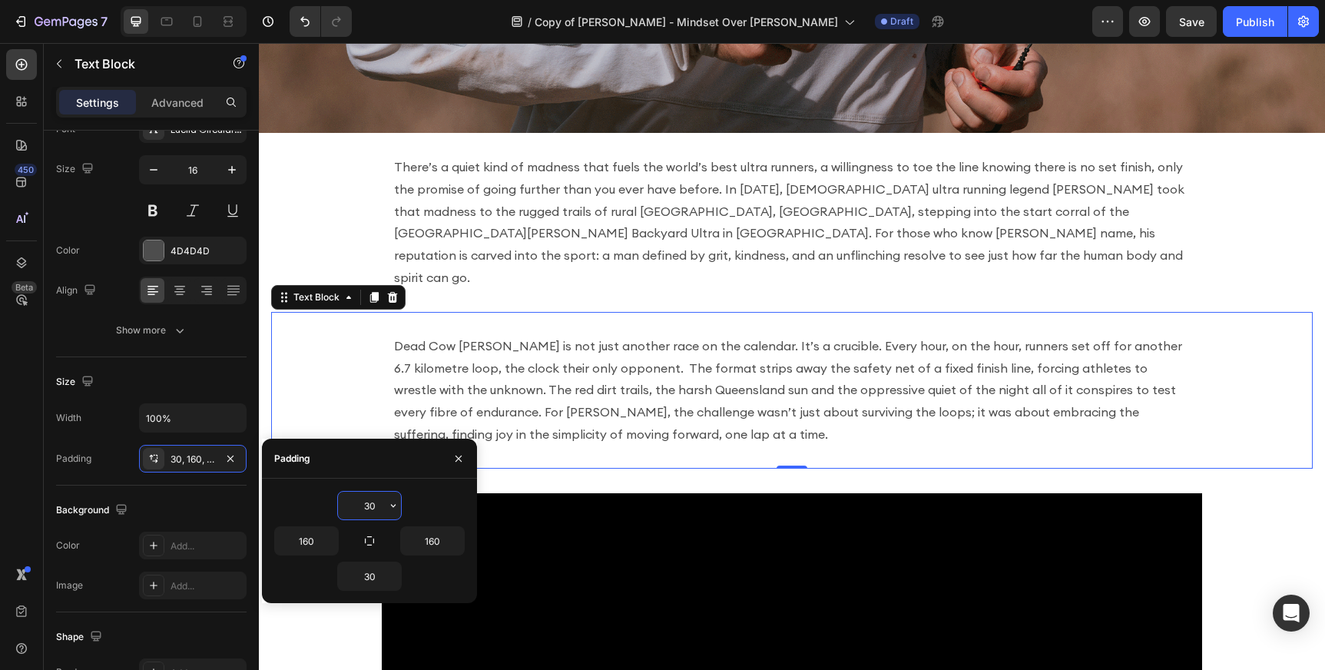
drag, startPoint x: 379, startPoint y: 504, endPoint x: 349, endPoint y: 504, distance: 30.7
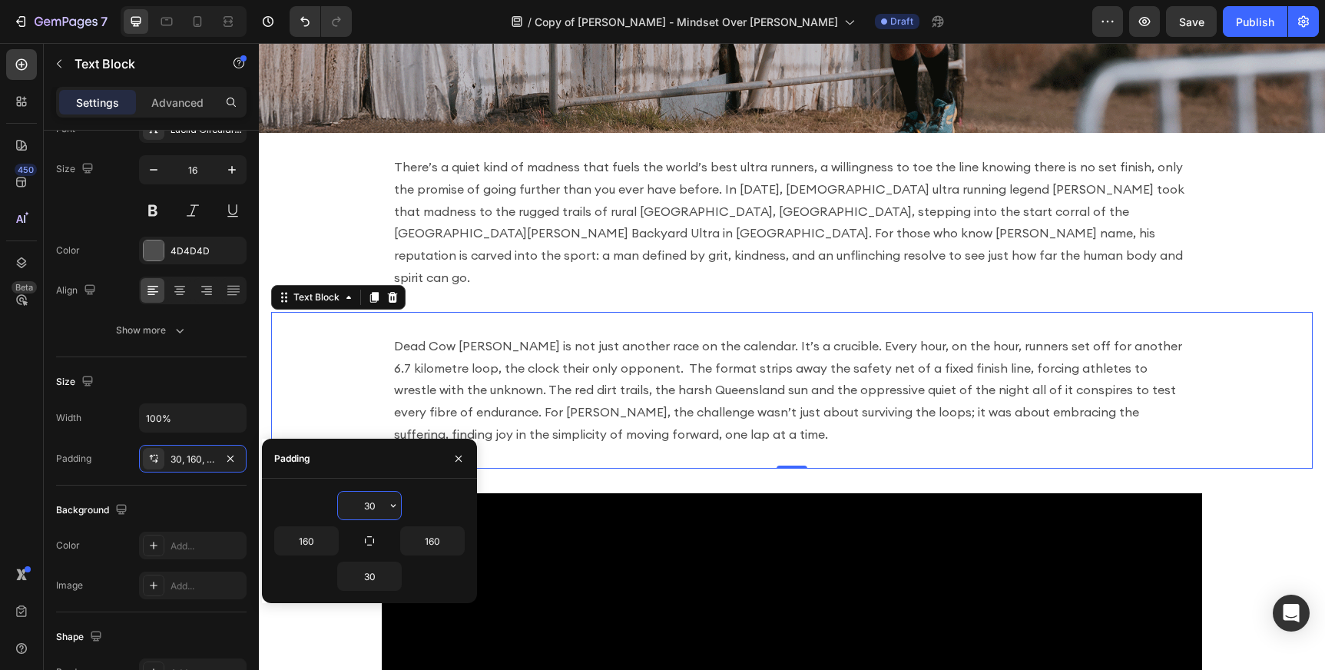
click at [349, 504] on input "30" at bounding box center [369, 506] width 63 height 28
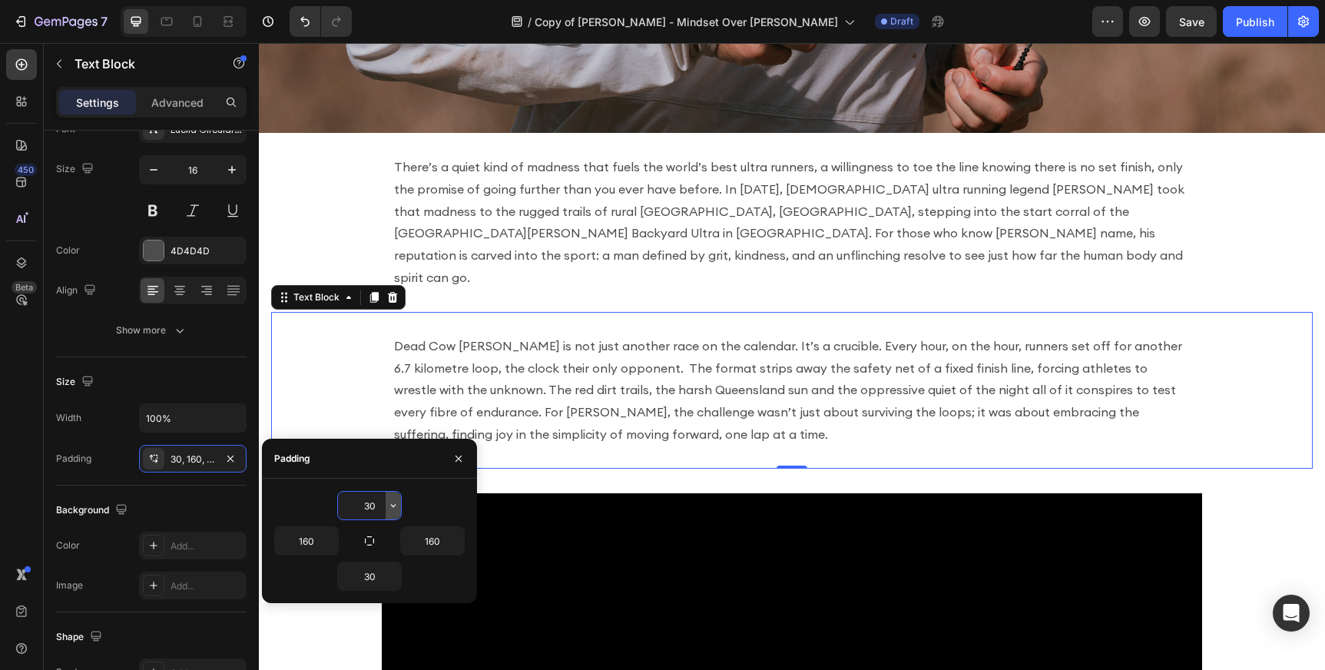
drag, startPoint x: 349, startPoint y: 504, endPoint x: 393, endPoint y: 504, distance: 44.5
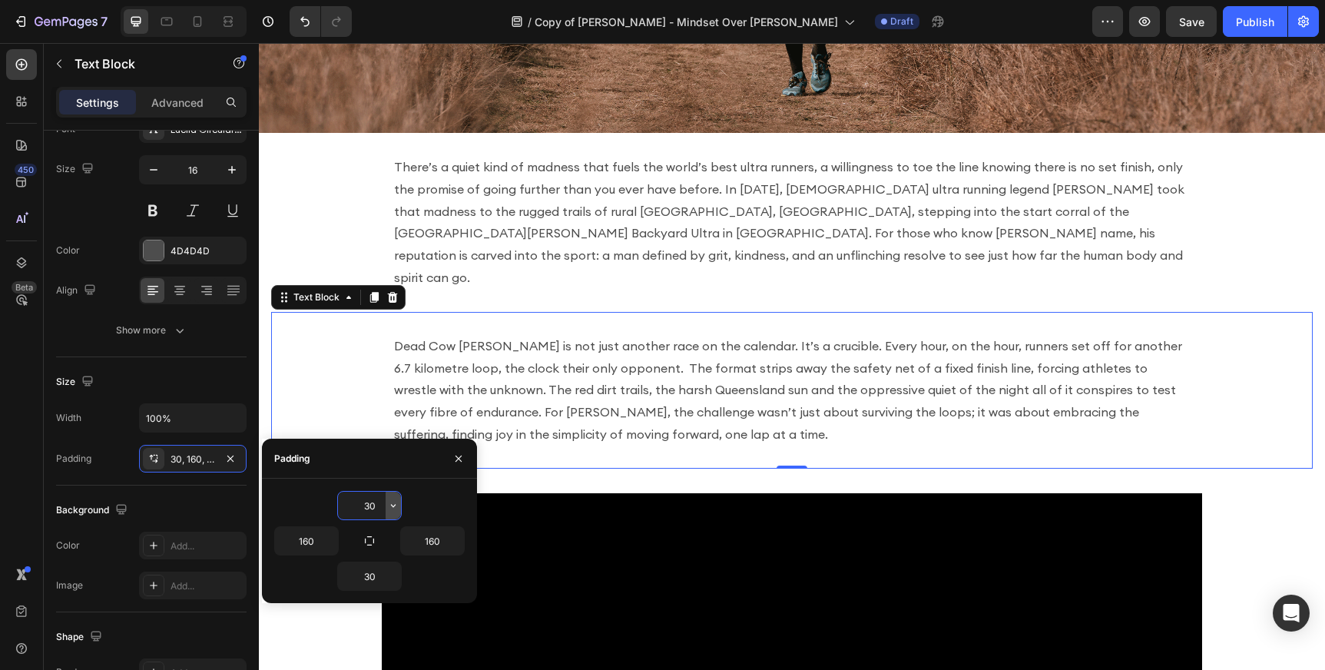
click at [393, 504] on div "30" at bounding box center [369, 506] width 63 height 28
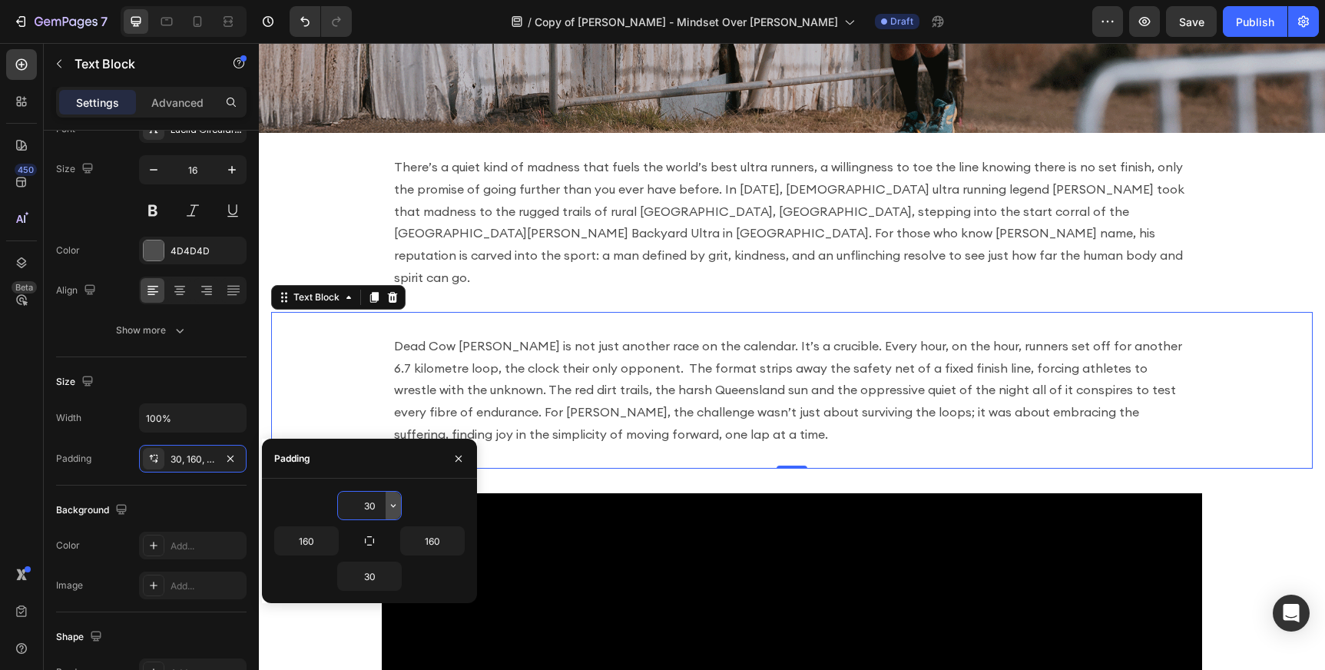
type input "0"
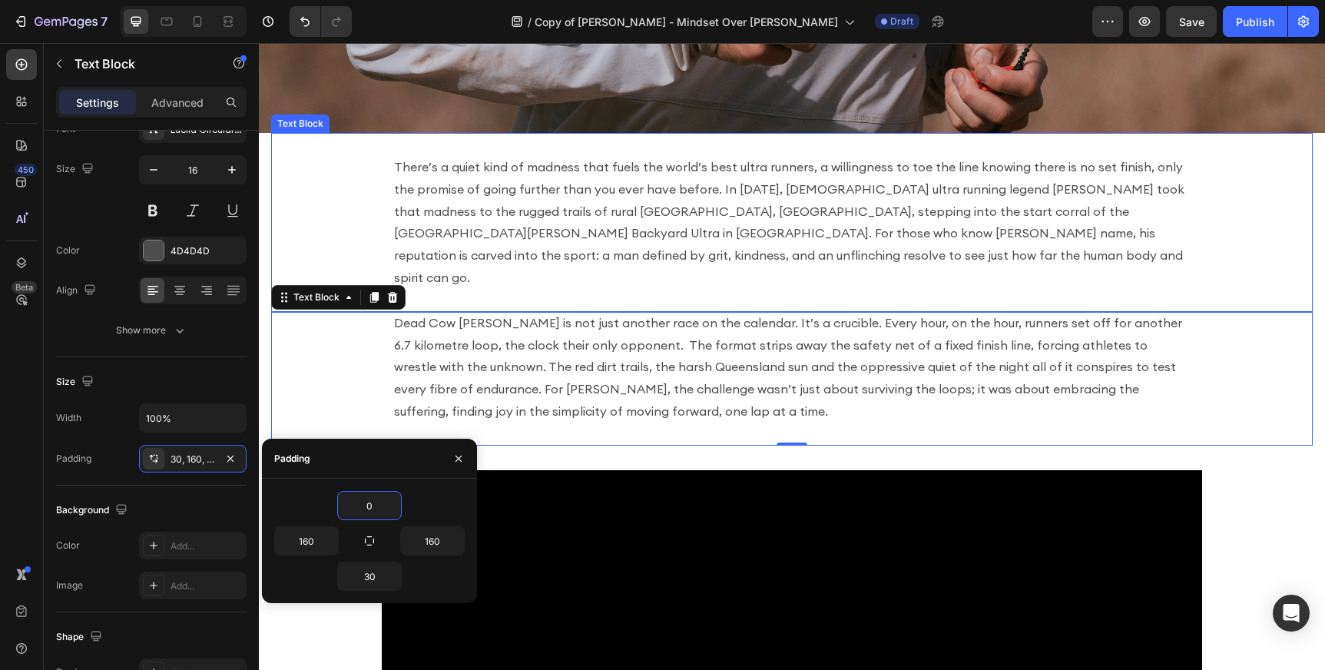
click at [677, 208] on p "There’s a quiet kind of madness that fuels the world’s best ultra runners, a wi…" at bounding box center [792, 222] width 796 height 133
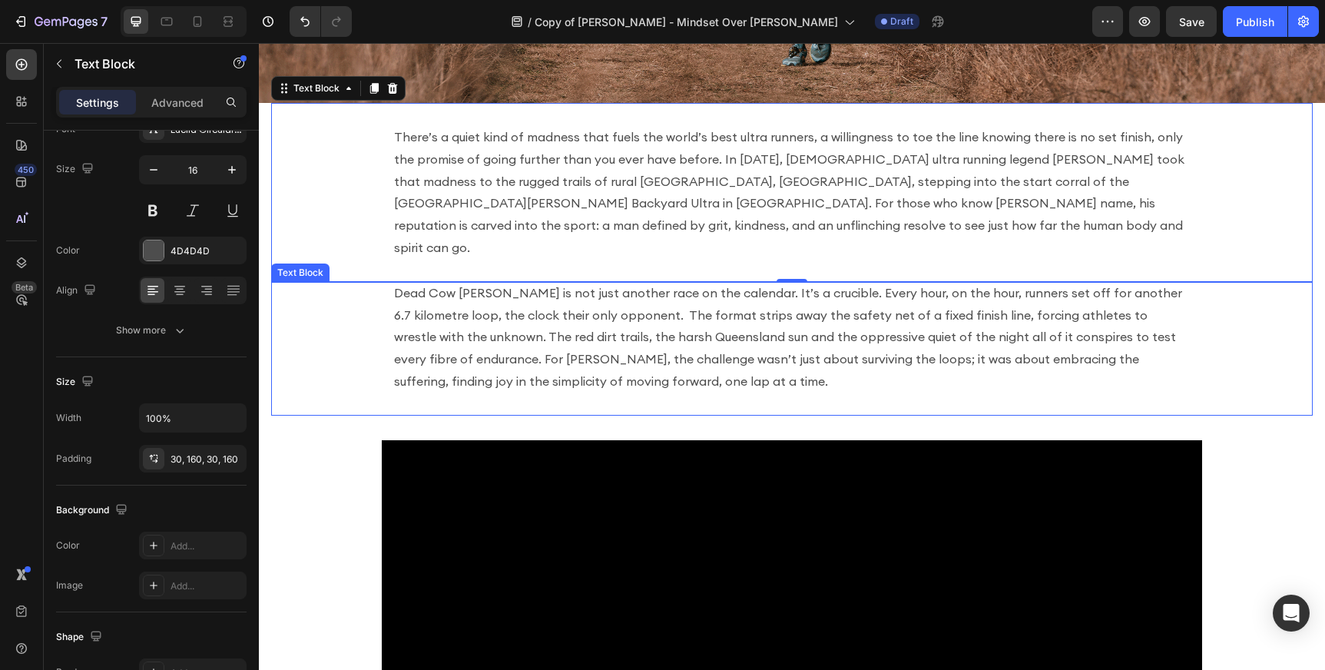
scroll to position [404, 0]
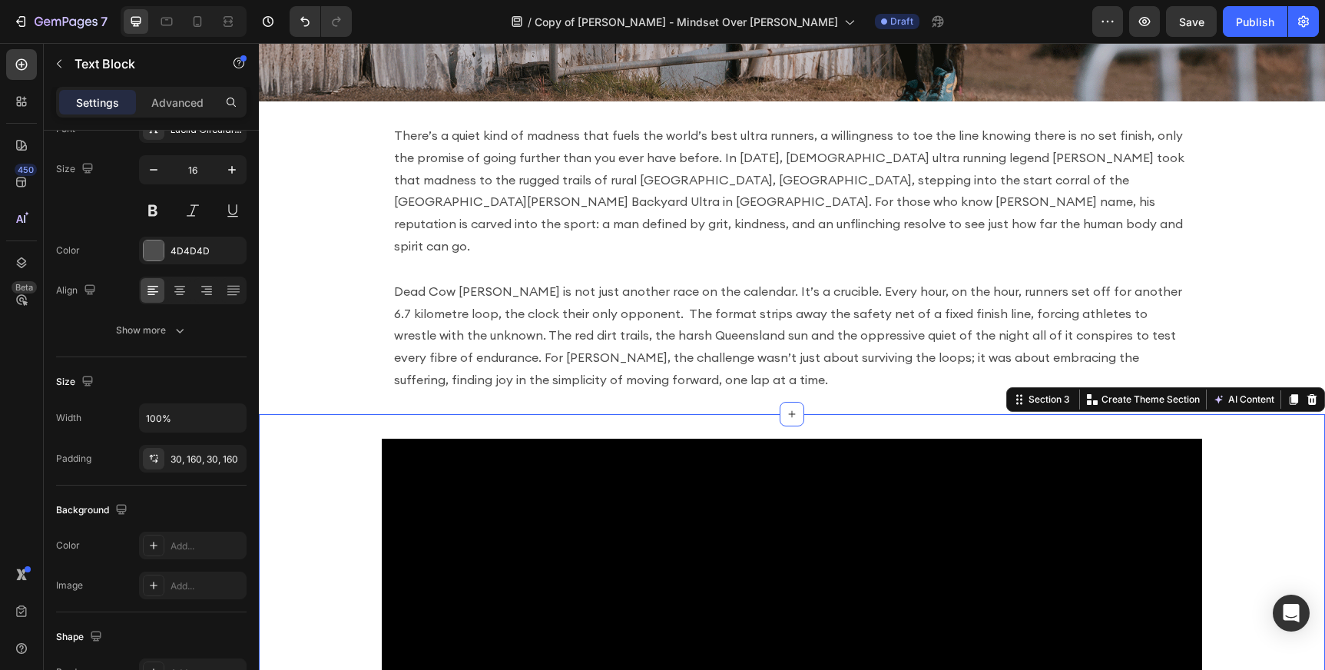
click at [396, 414] on div "Video Section 3 You can create reusable sections Create Theme Section AI Conten…" at bounding box center [792, 669] width 1066 height 511
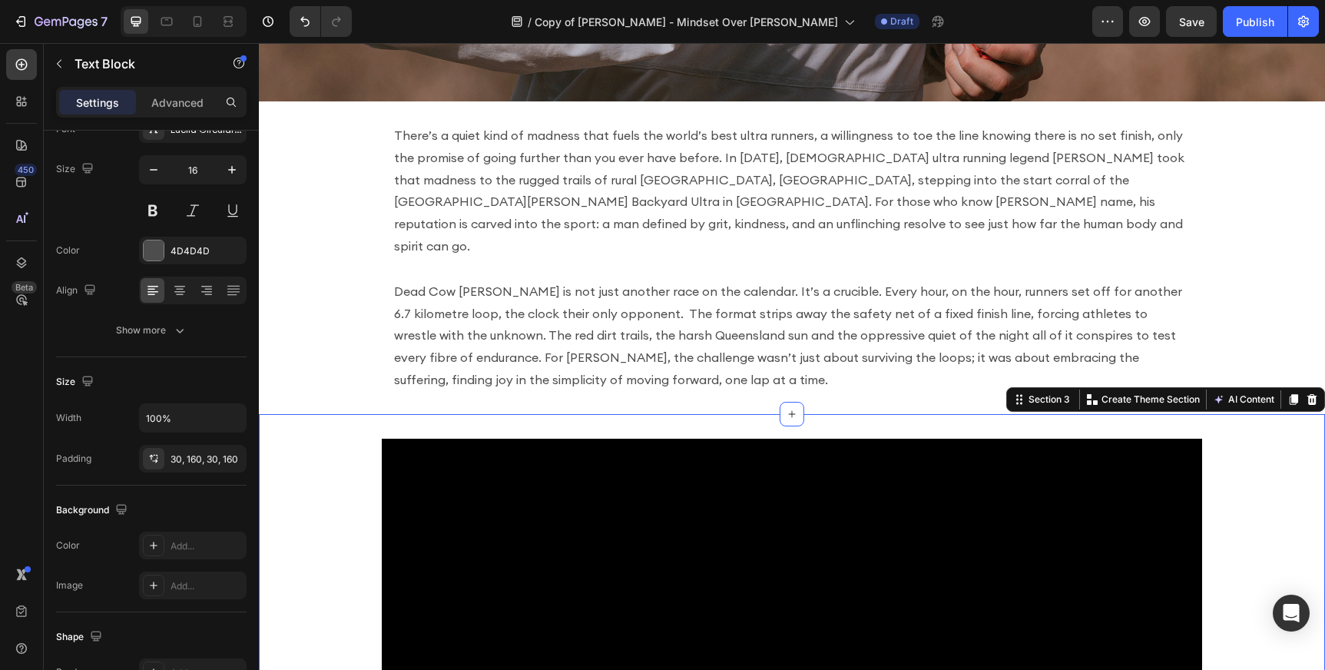
scroll to position [0, 0]
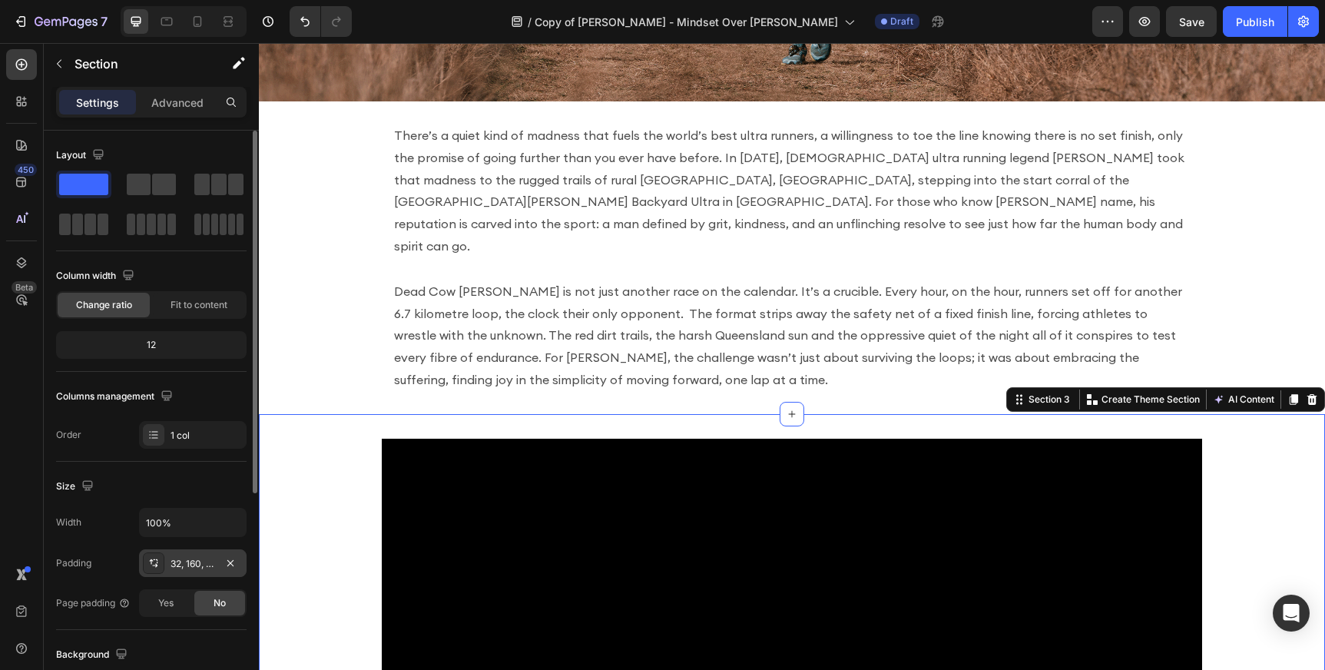
click at [180, 564] on div "32, 160, 32, 160" at bounding box center [193, 564] width 45 height 14
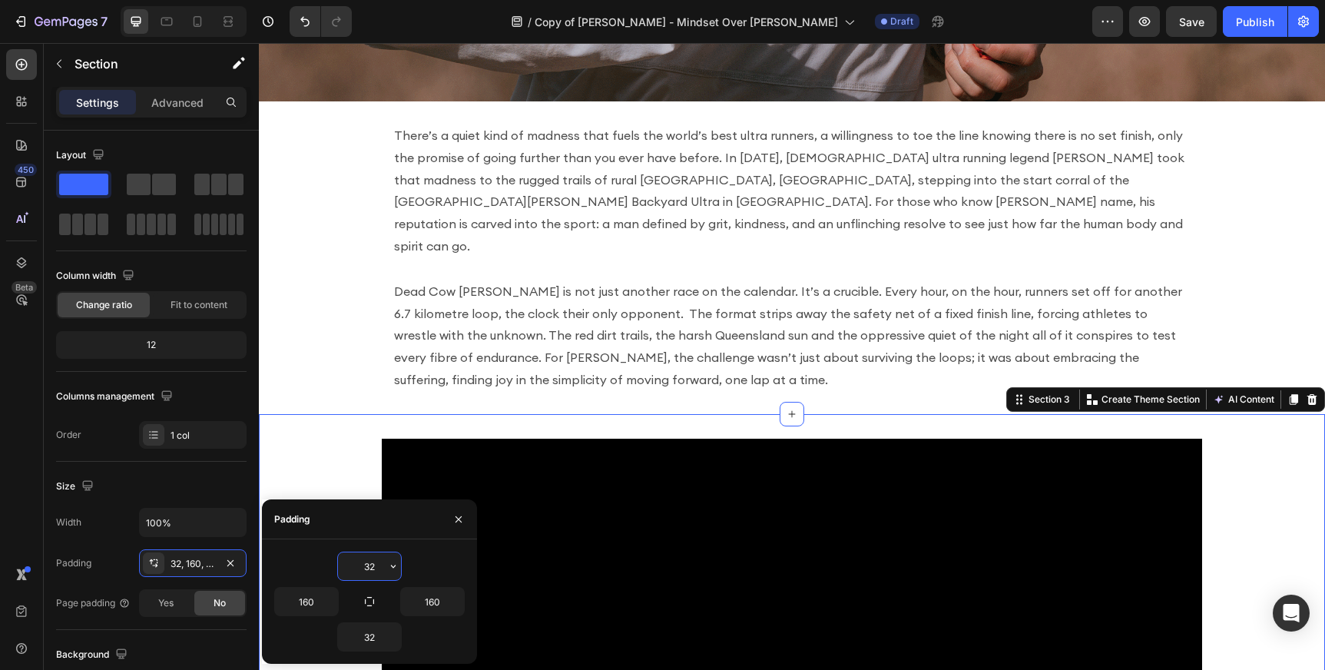
click at [382, 567] on input "32" at bounding box center [369, 566] width 63 height 28
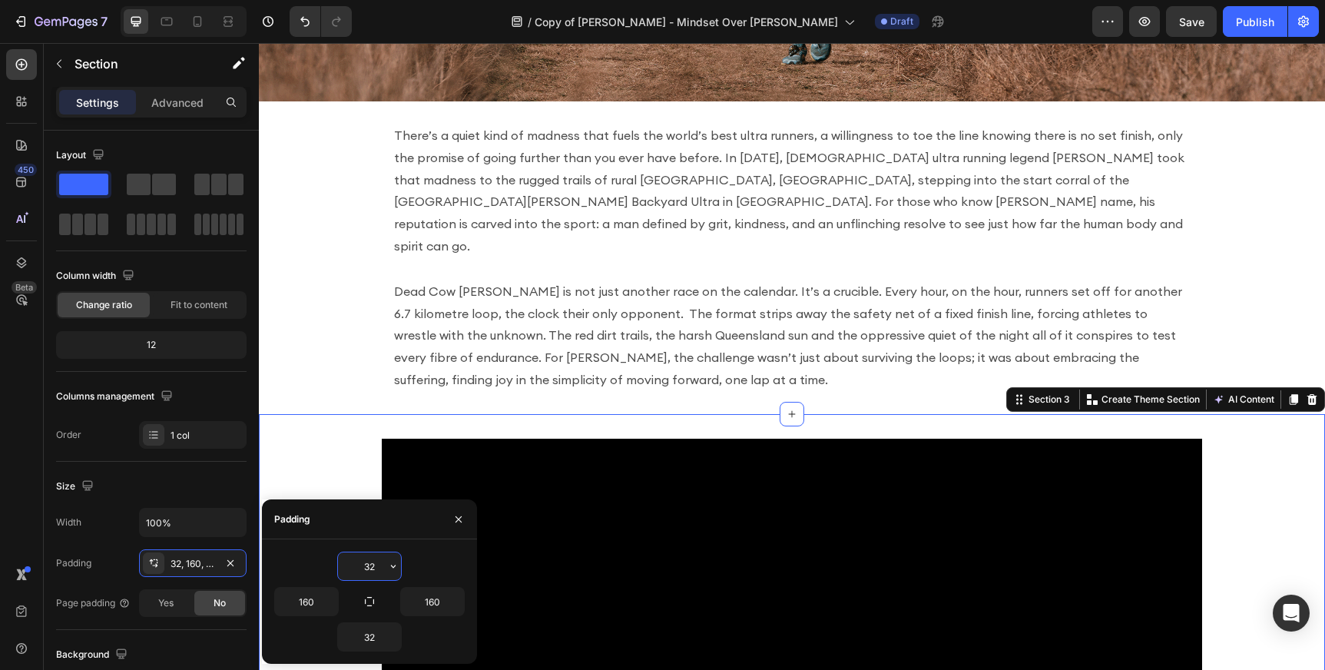
type input "3"
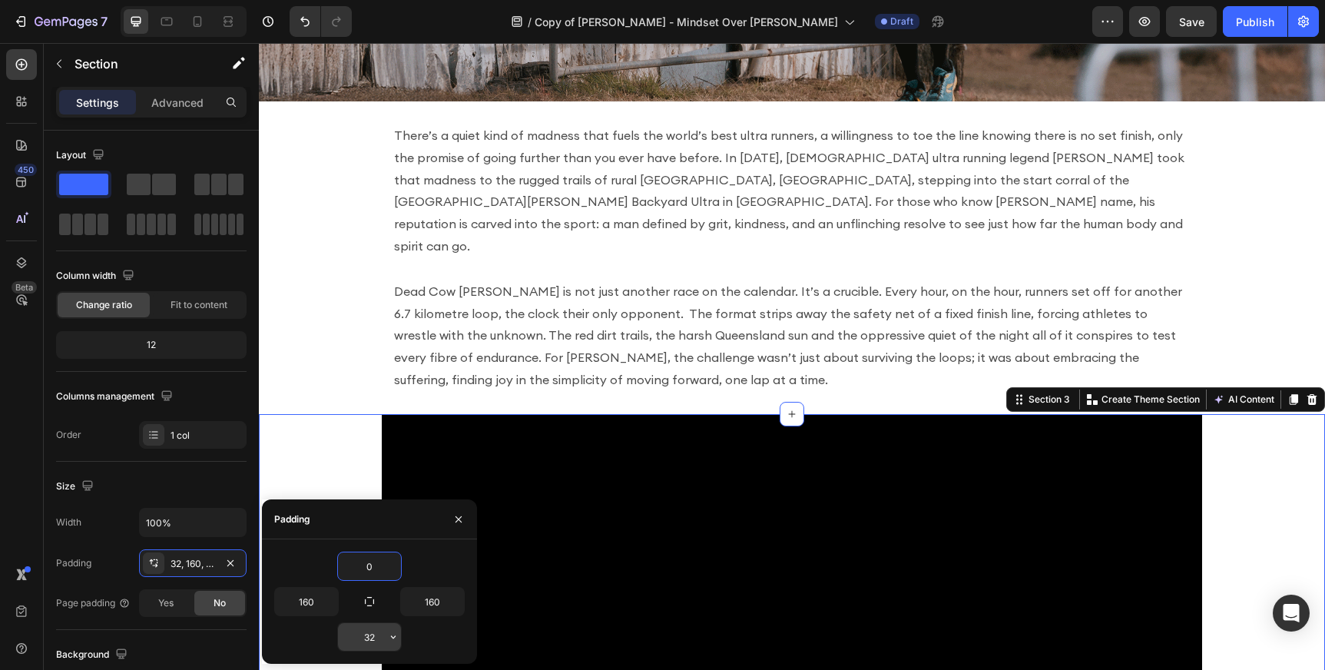
type input "0"
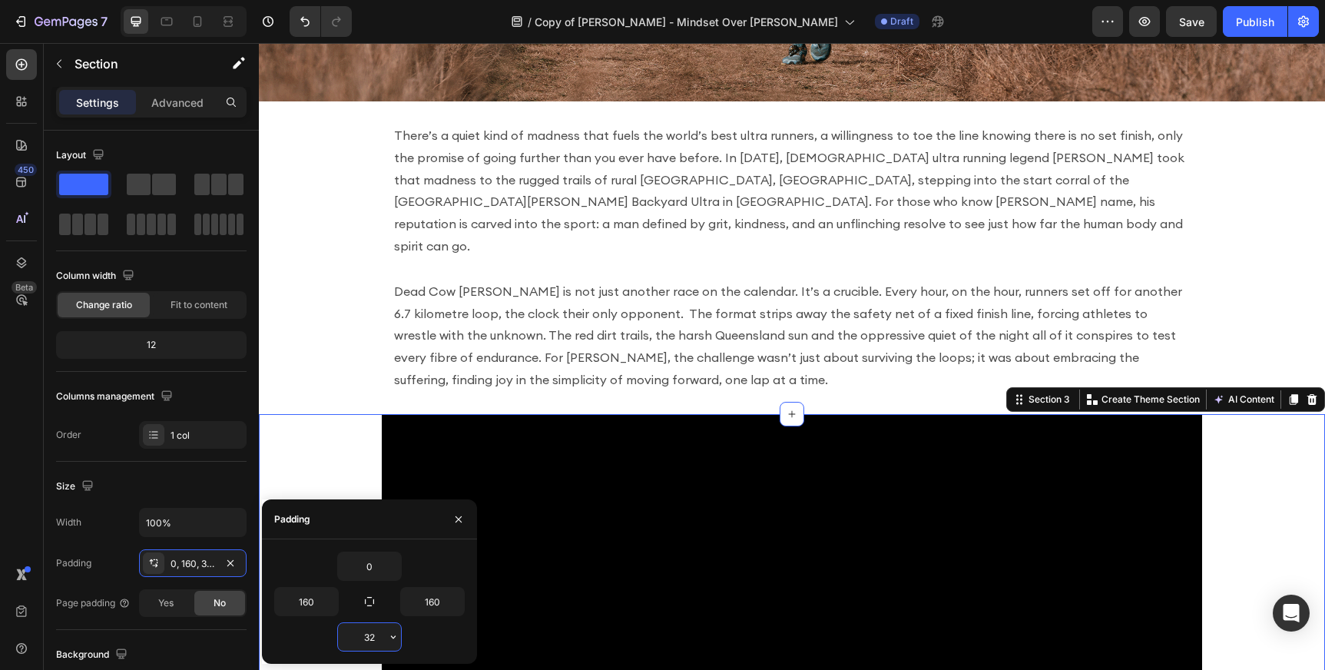
click at [375, 641] on input "32" at bounding box center [369, 637] width 63 height 28
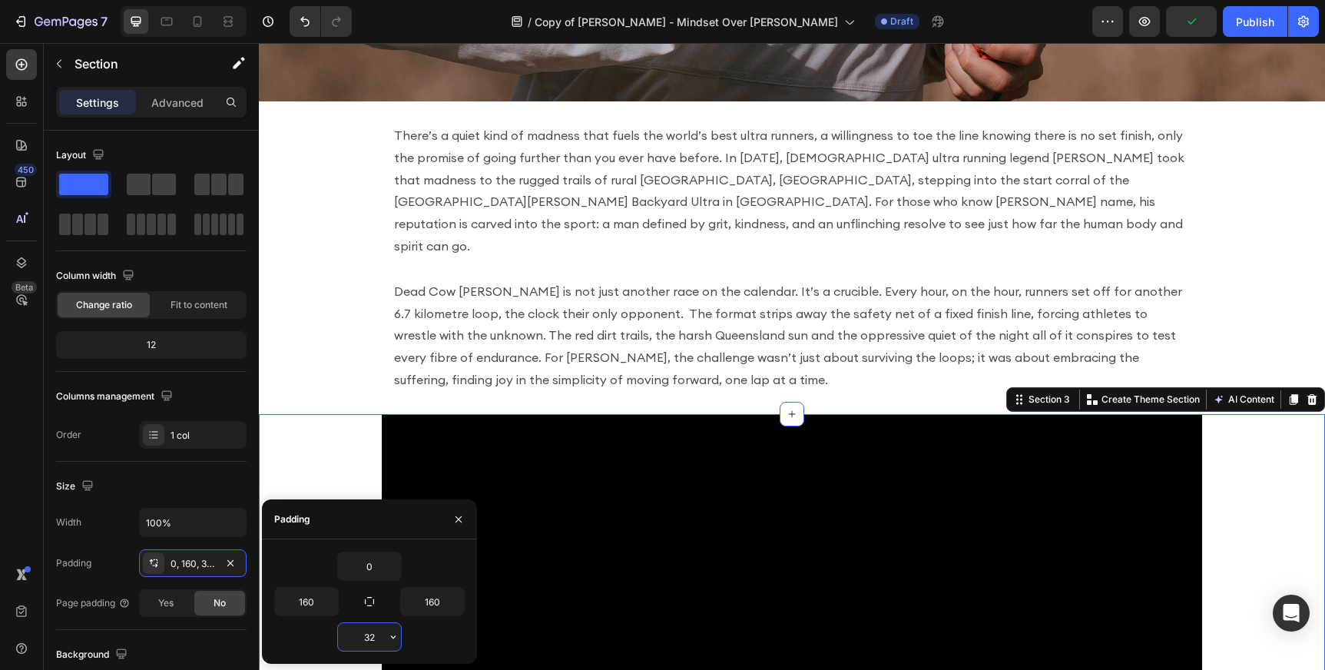
type input "0"
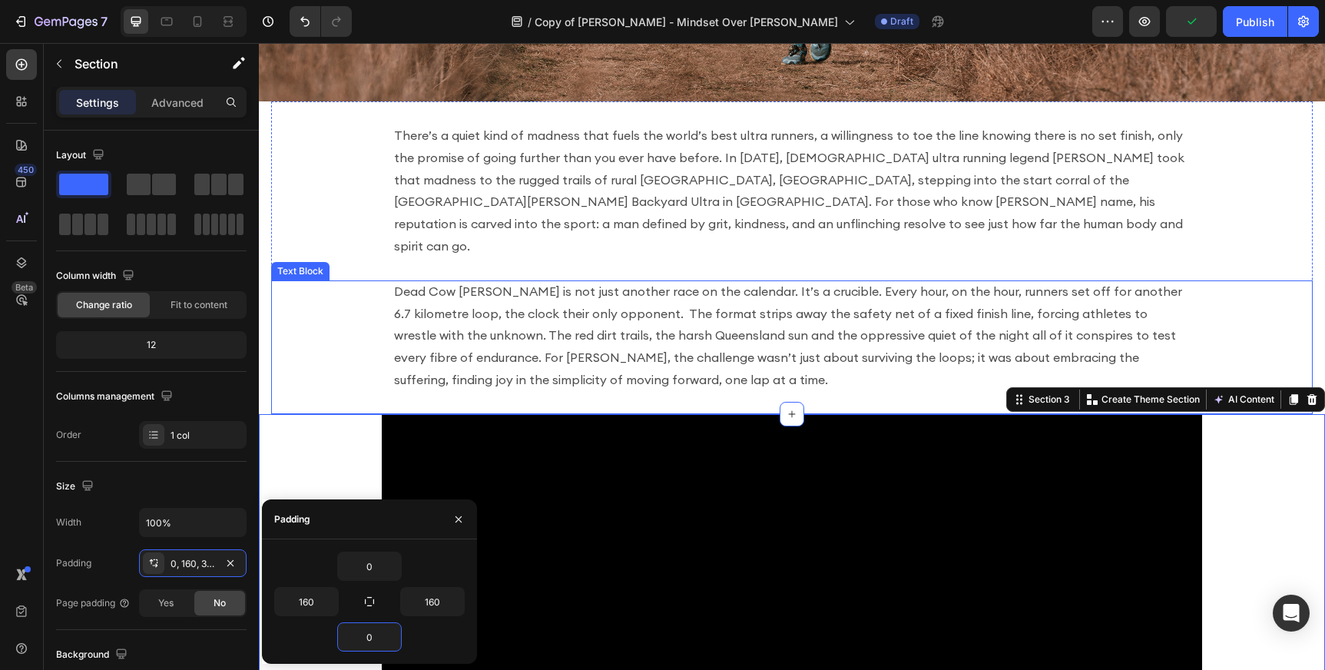
click at [540, 305] on p "Dead Cow [PERSON_NAME] is not just another race on the calendar. It’s a crucibl…" at bounding box center [792, 335] width 796 height 111
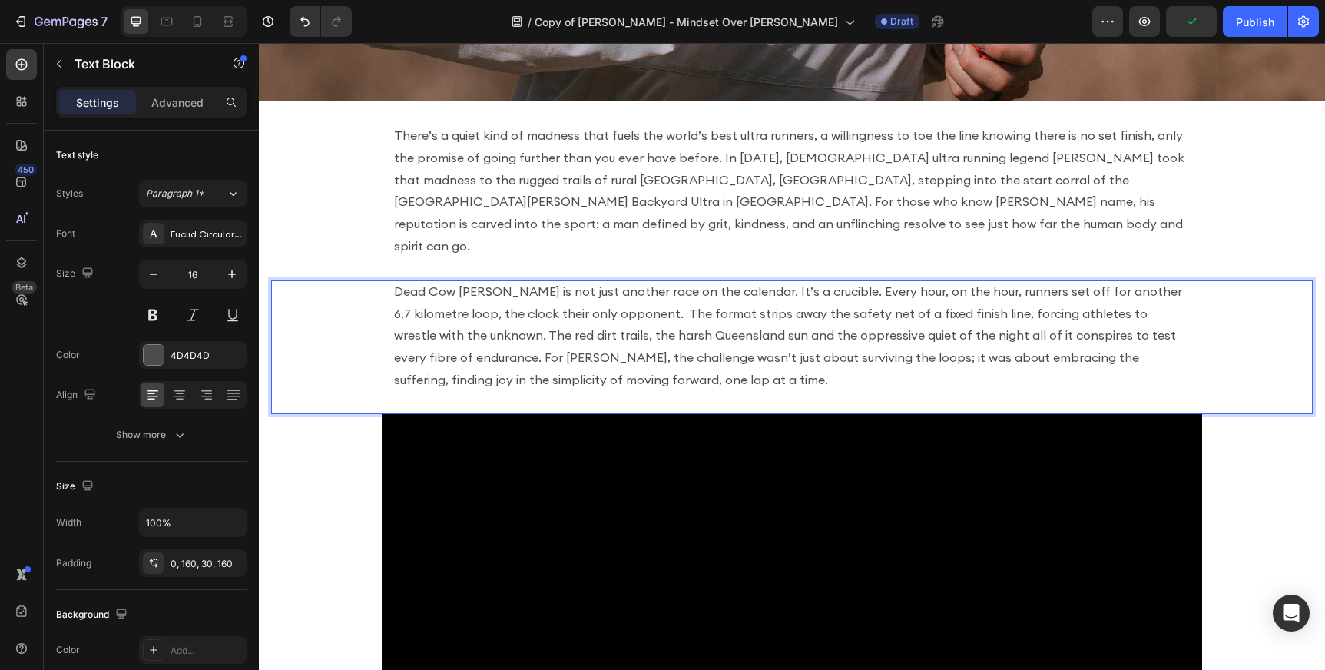
click at [604, 321] on p "Dead Cow [PERSON_NAME] is not just another race on the calendar. It’s a crucibl…" at bounding box center [792, 335] width 796 height 111
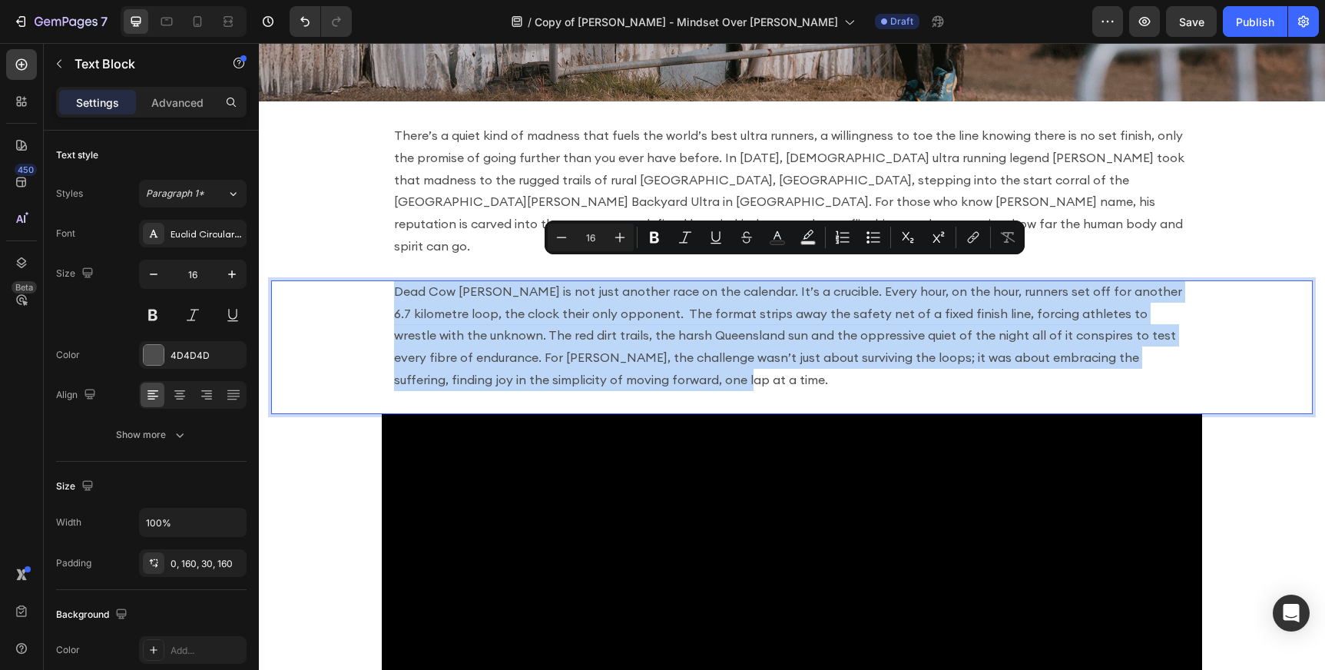
drag, startPoint x: 682, startPoint y: 353, endPoint x: 380, endPoint y: 274, distance: 312.0
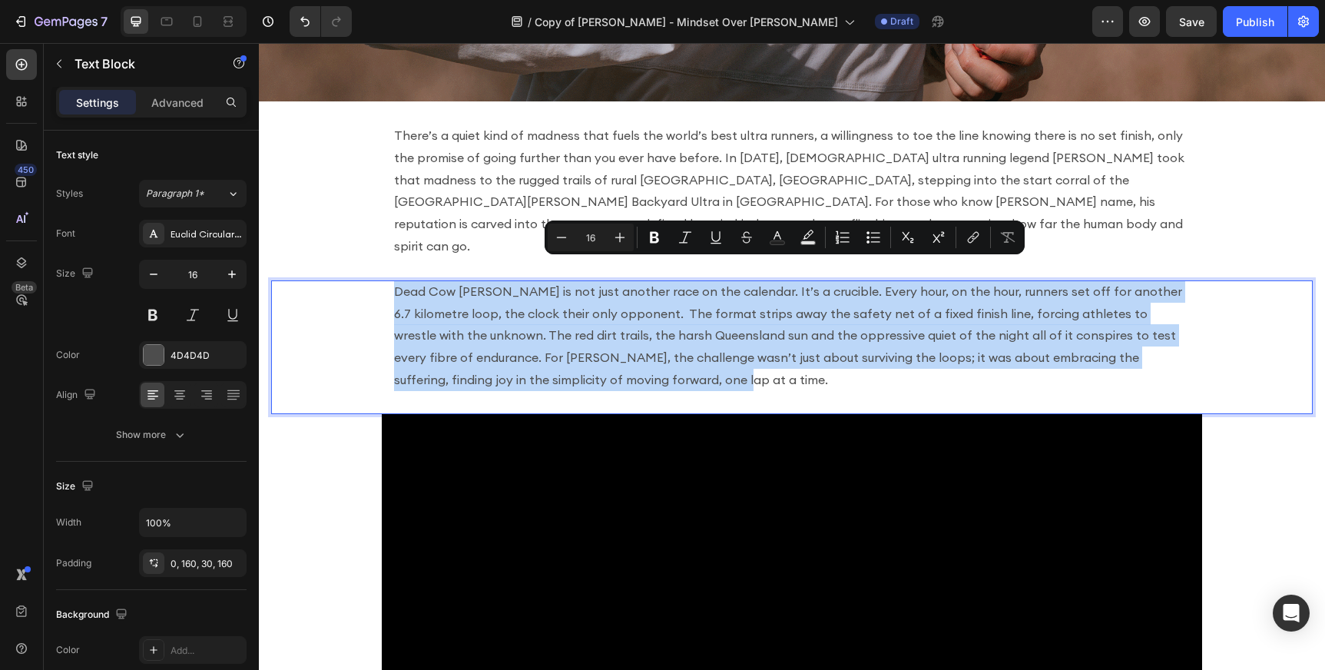
click at [380, 280] on div "Dead Cow [PERSON_NAME] is not just another race on the calendar. It’s a crucibl…" at bounding box center [792, 347] width 1042 height 134
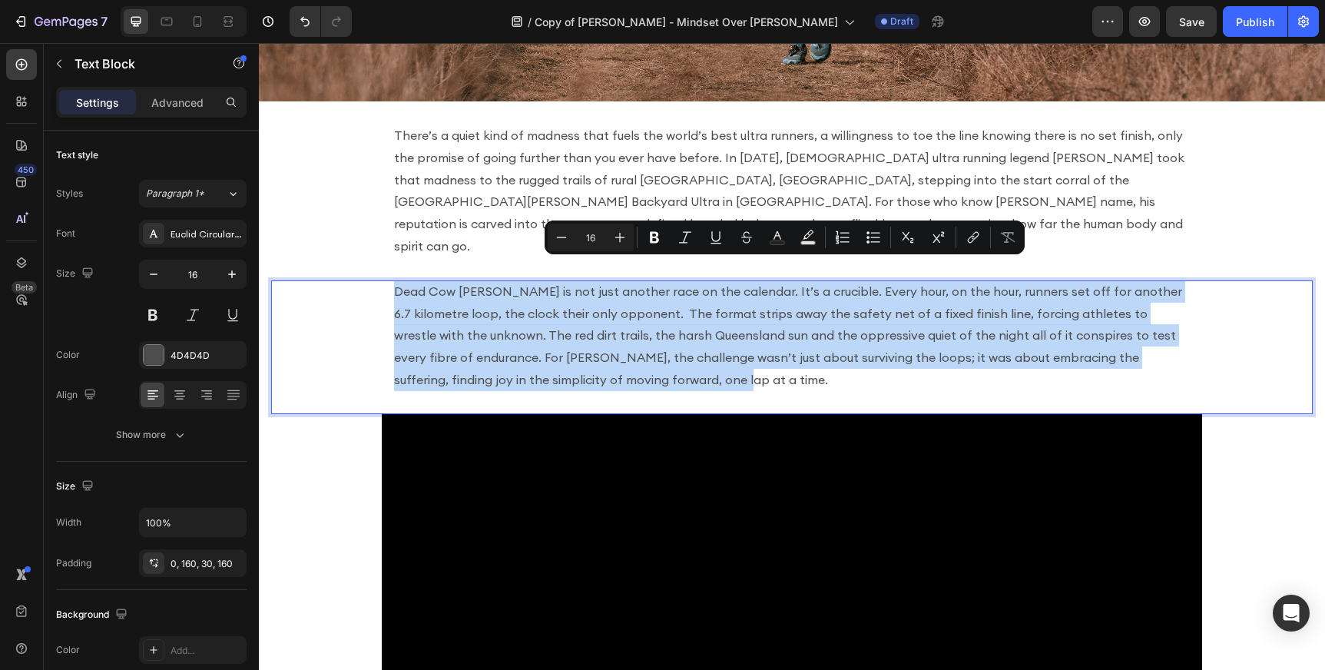
copy p "Dead Cow [PERSON_NAME] is not just another race on the calendar. It’s a crucibl…"
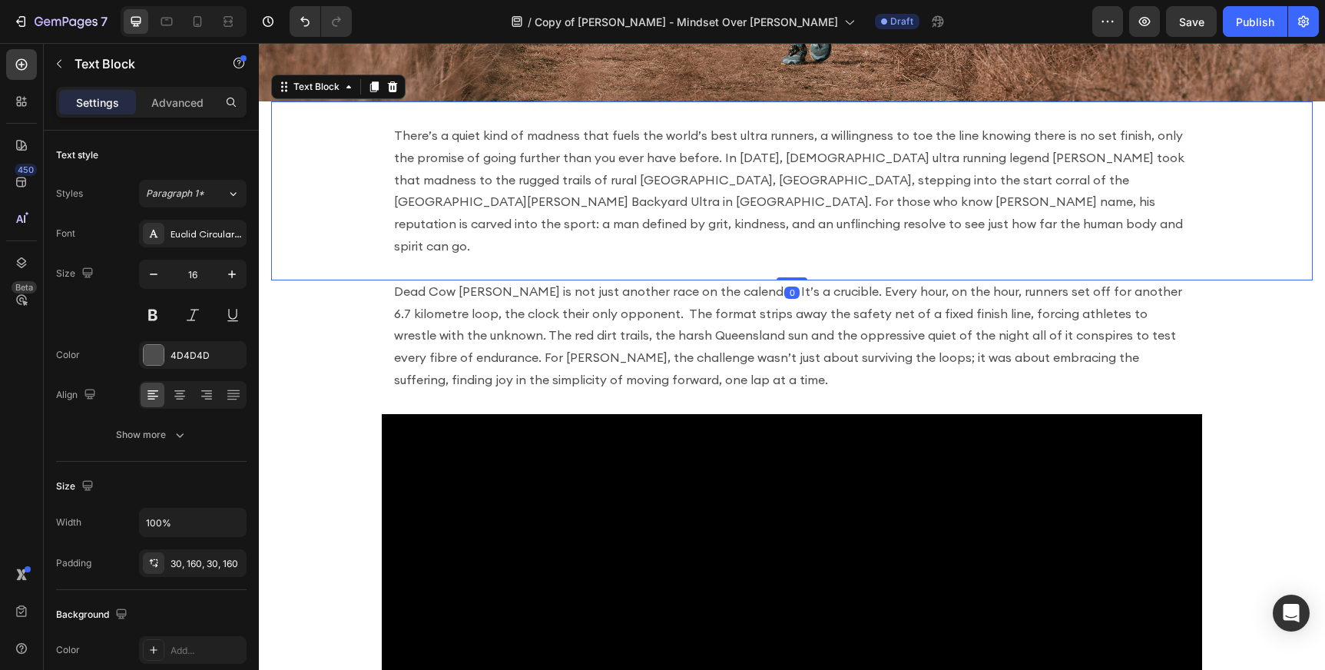
click at [566, 168] on p "There’s a quiet kind of madness that fuels the world’s best ultra runners, a wi…" at bounding box center [792, 190] width 796 height 133
click at [647, 220] on p "There’s a quiet kind of madness that fuels the world’s best ultra runners, a wi…" at bounding box center [792, 190] width 796 height 133
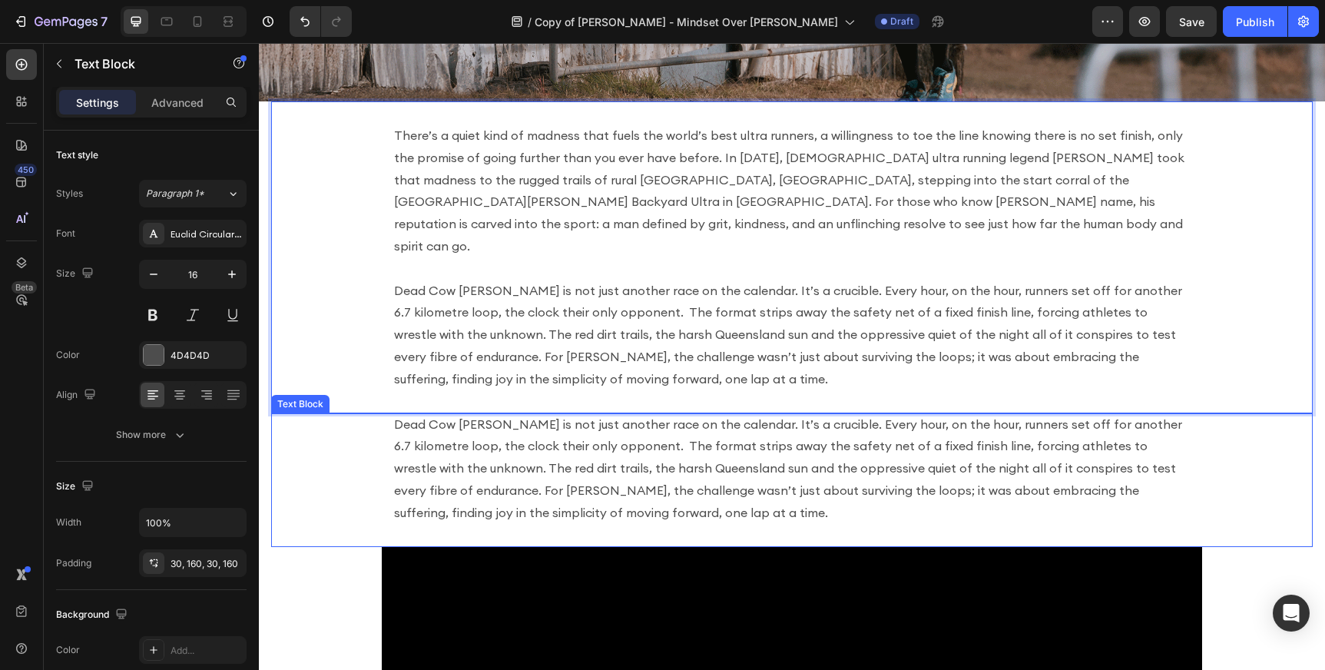
click at [515, 457] on p "Dead Cow [PERSON_NAME] is not just another race on the calendar. It’s a crucibl…" at bounding box center [792, 468] width 796 height 111
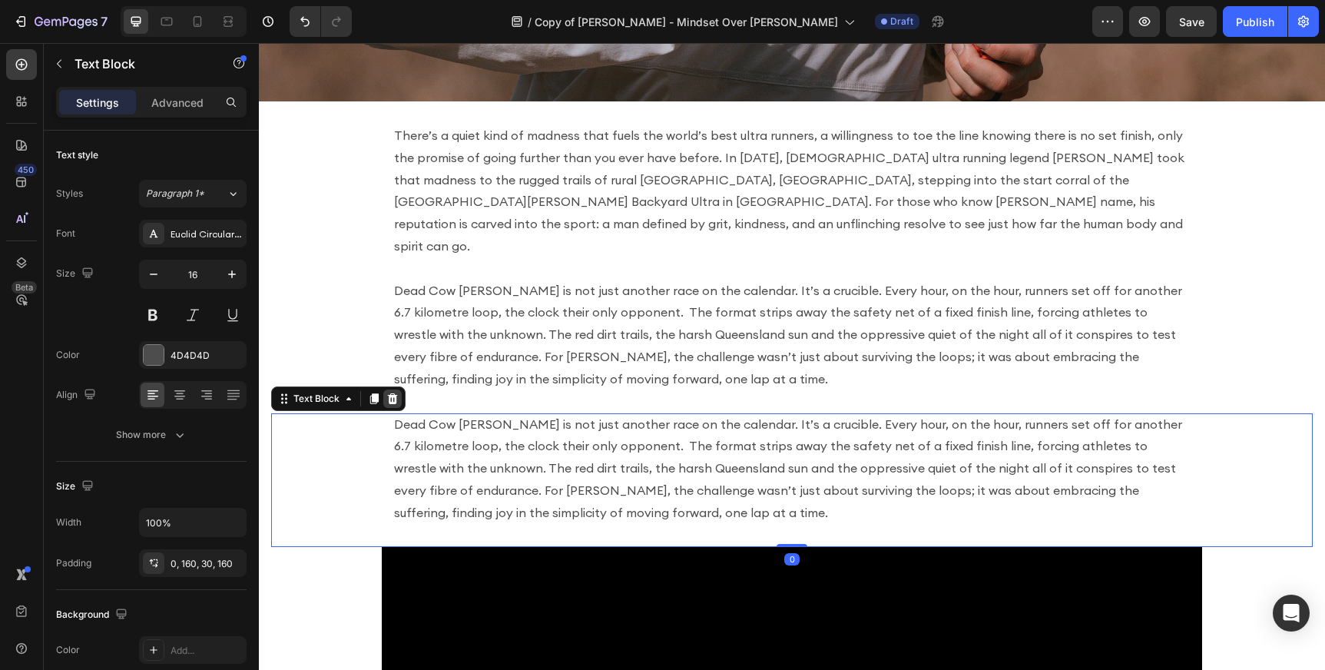
click at [391, 392] on icon at bounding box center [393, 397] width 10 height 11
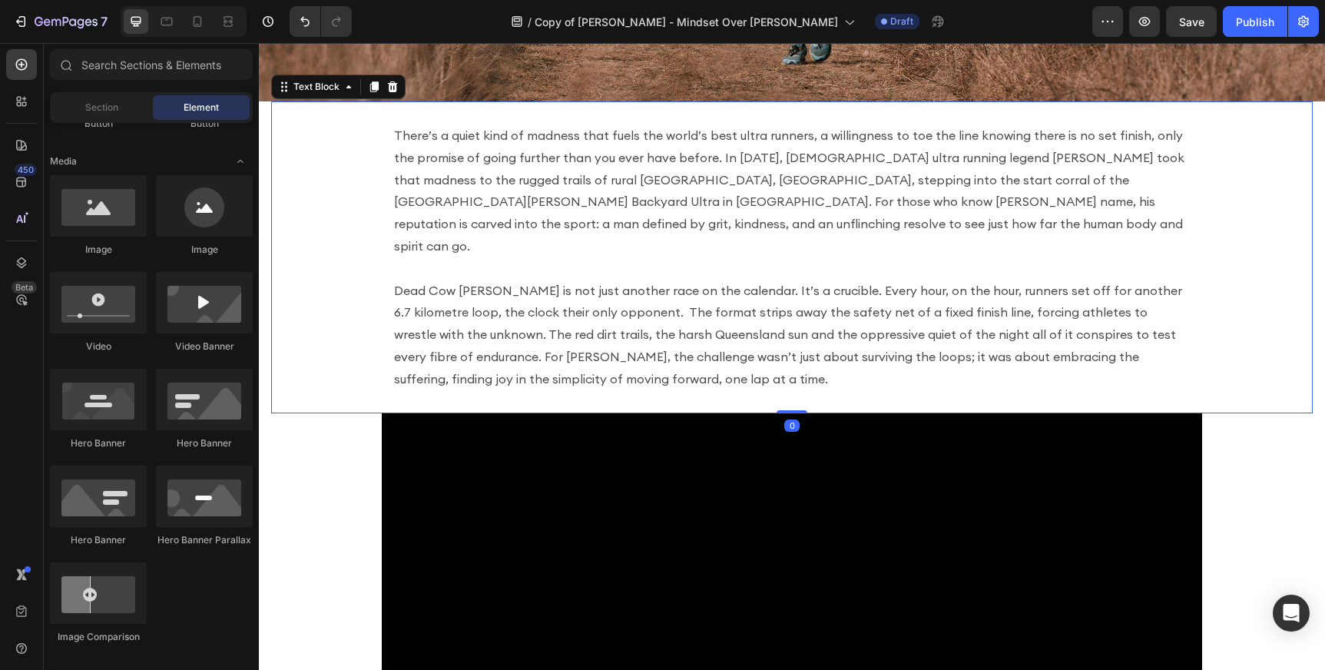
click at [572, 186] on p "There’s a quiet kind of madness that fuels the world’s best ultra runners, a wi…" at bounding box center [792, 190] width 796 height 133
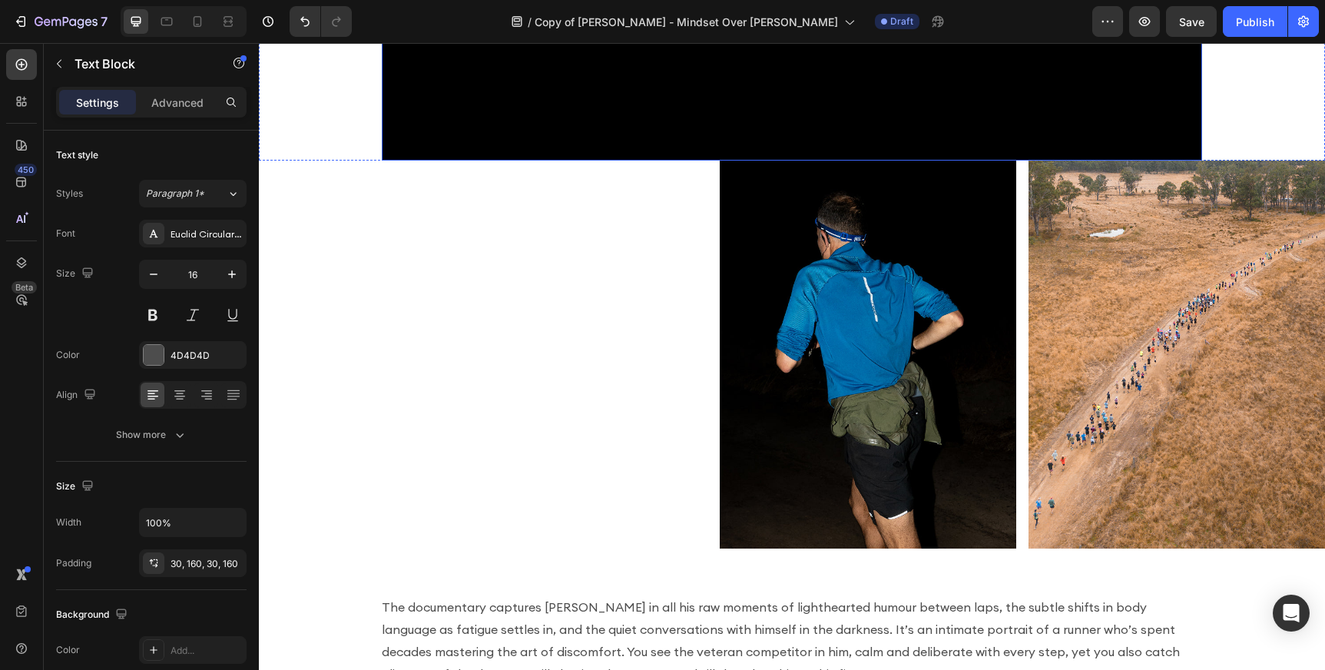
scroll to position [1095, 0]
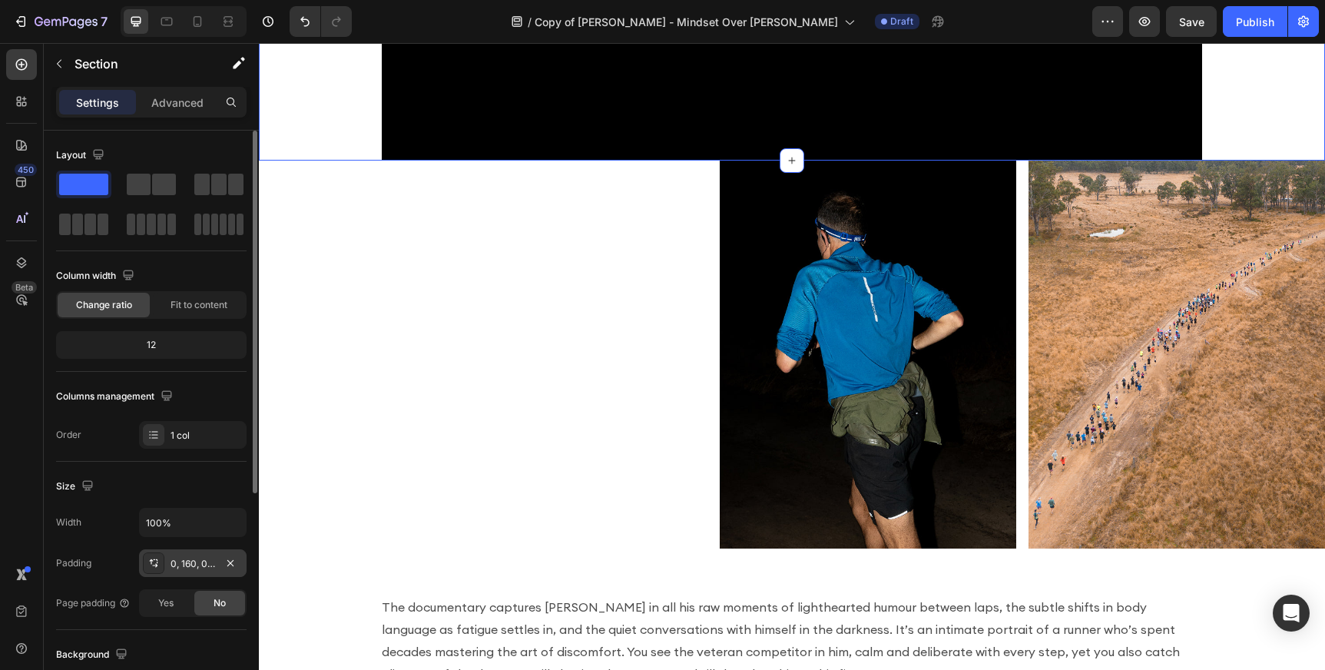
click at [184, 563] on div "0, 160, 0, 160" at bounding box center [193, 564] width 45 height 14
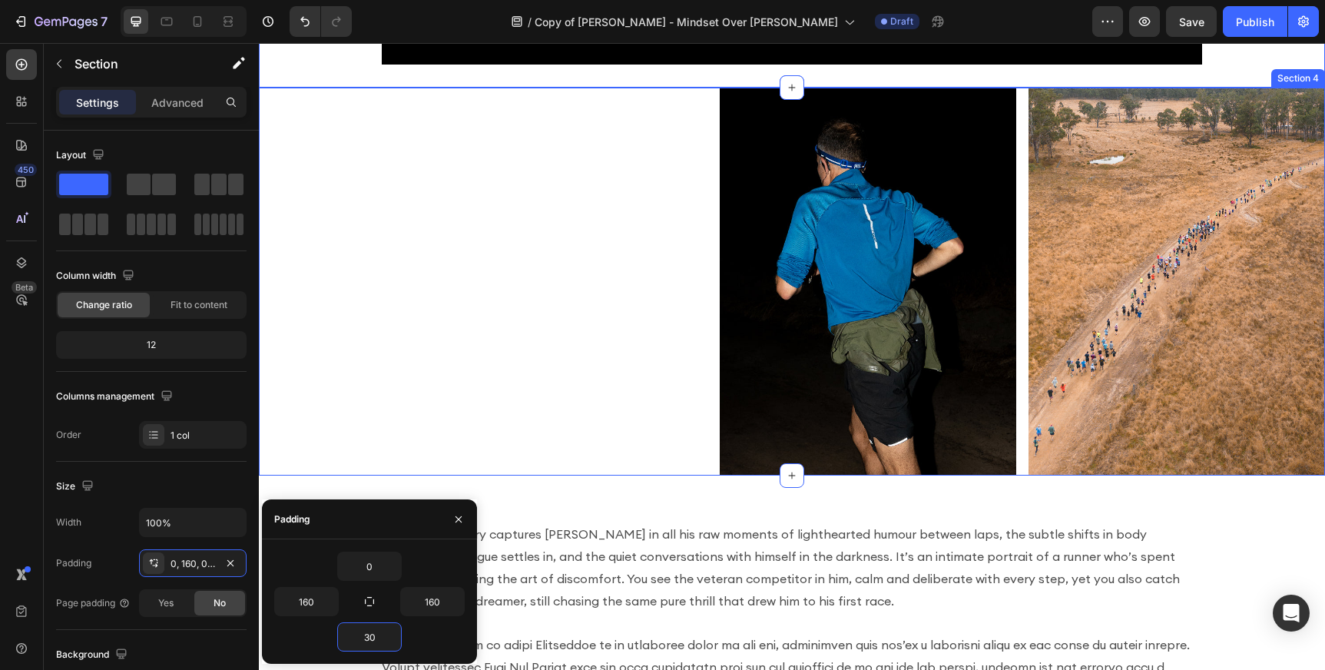
scroll to position [1197, 0]
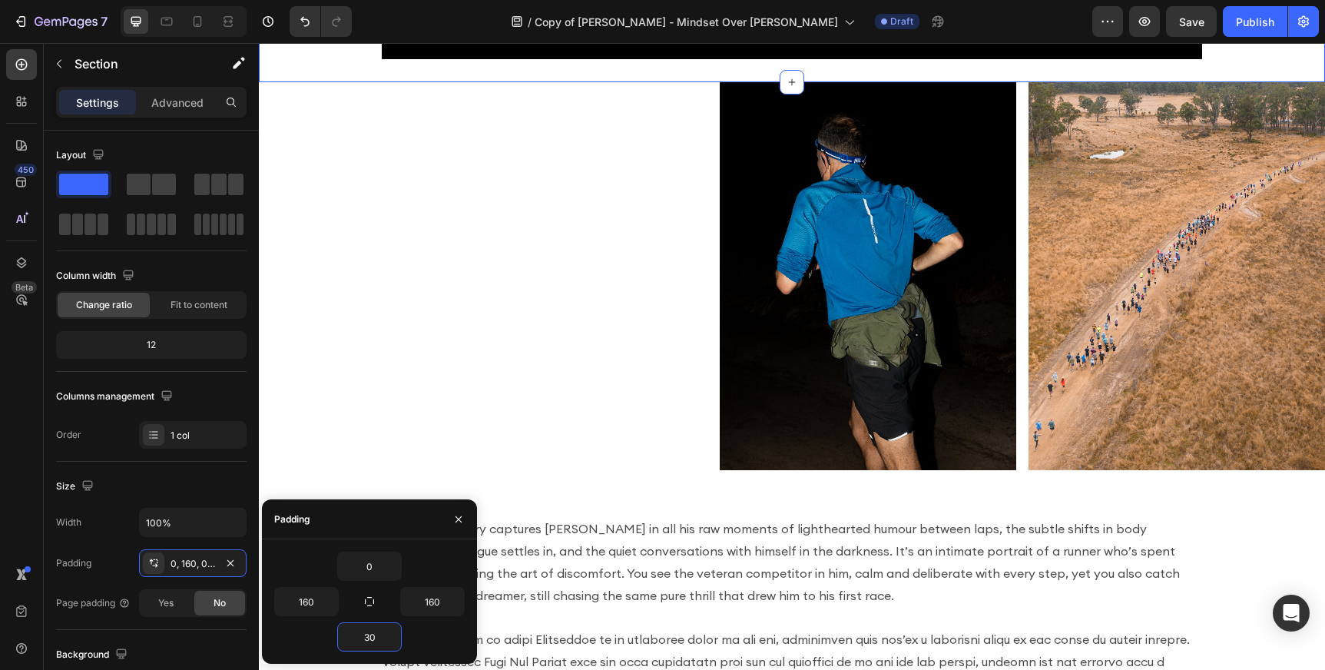
type input "3"
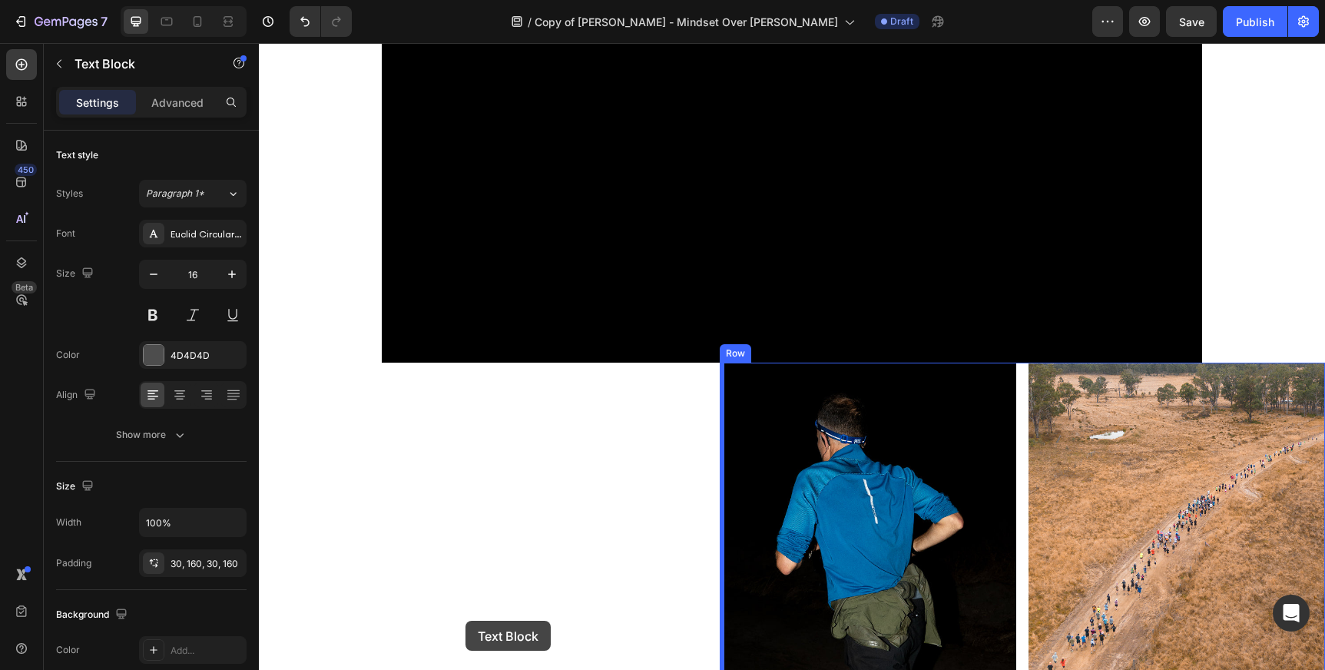
scroll to position [1055, 0]
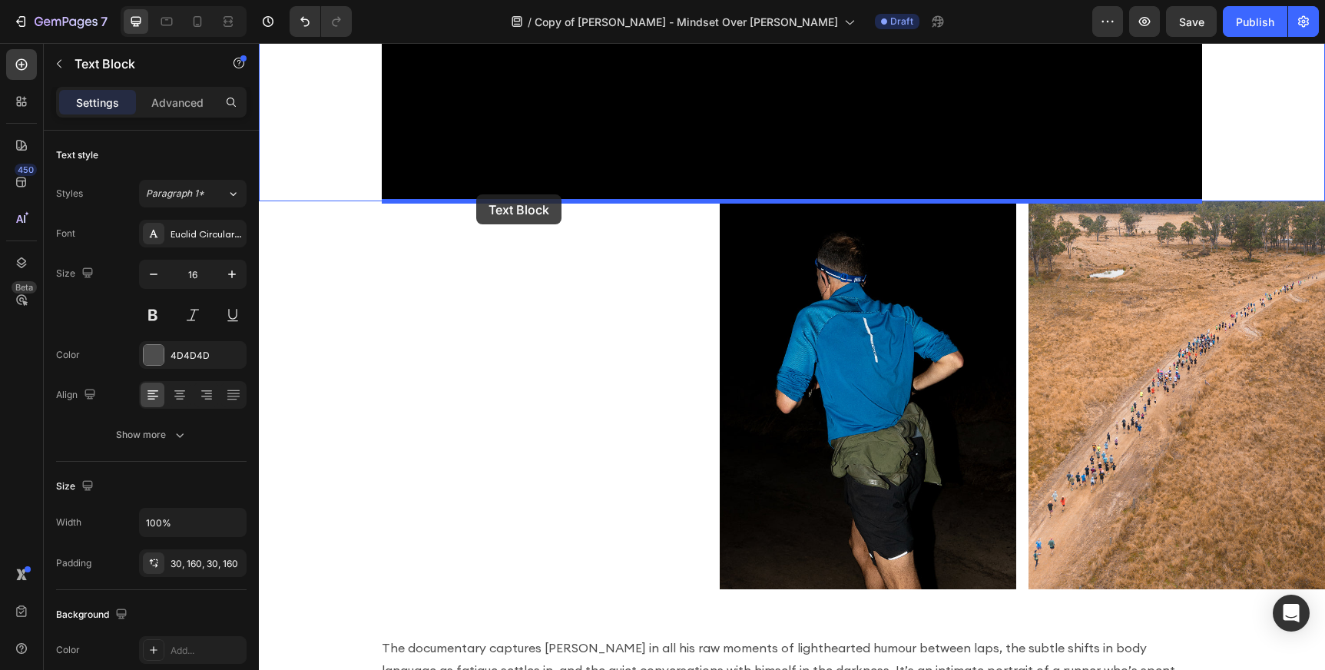
drag, startPoint x: 624, startPoint y: 532, endPoint x: 476, endPoint y: 196, distance: 366.6
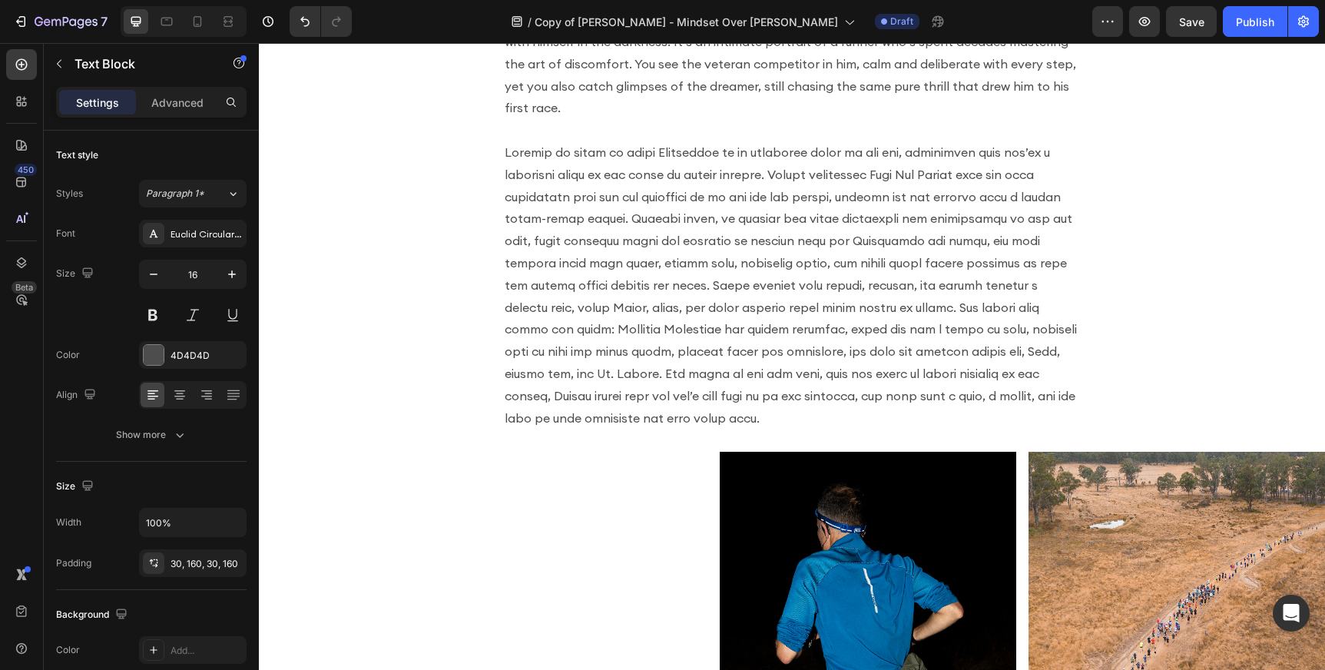
scroll to position [1290, 0]
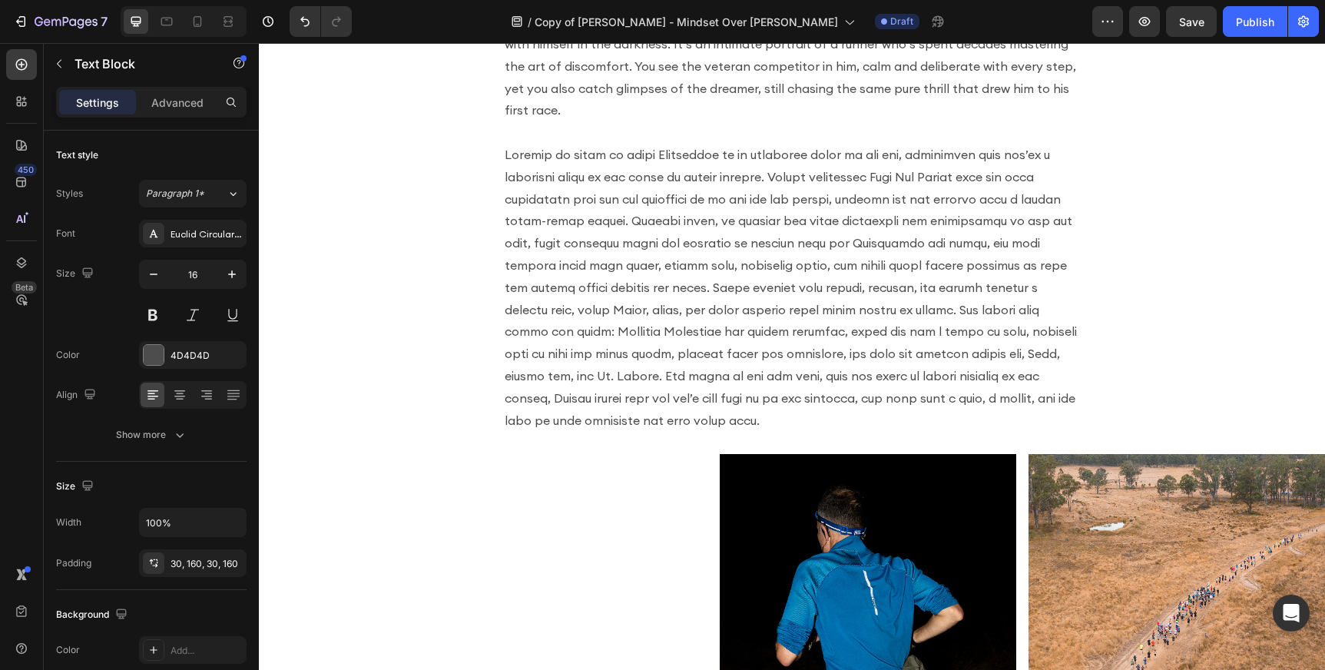
click at [697, 243] on p "Rich Text Editor. Editing area: main" at bounding box center [792, 287] width 575 height 287
click at [773, 245] on p "Rich Text Editor. Editing area: main" at bounding box center [792, 287] width 575 height 287
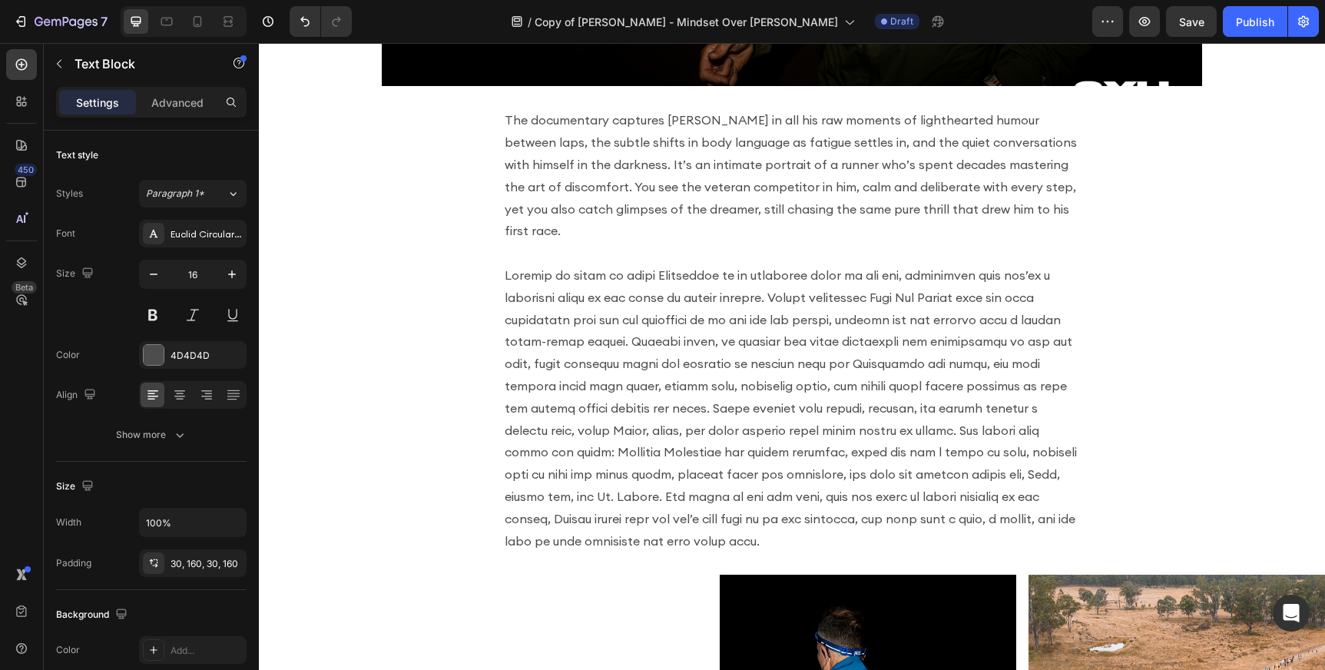
scroll to position [1173, 0]
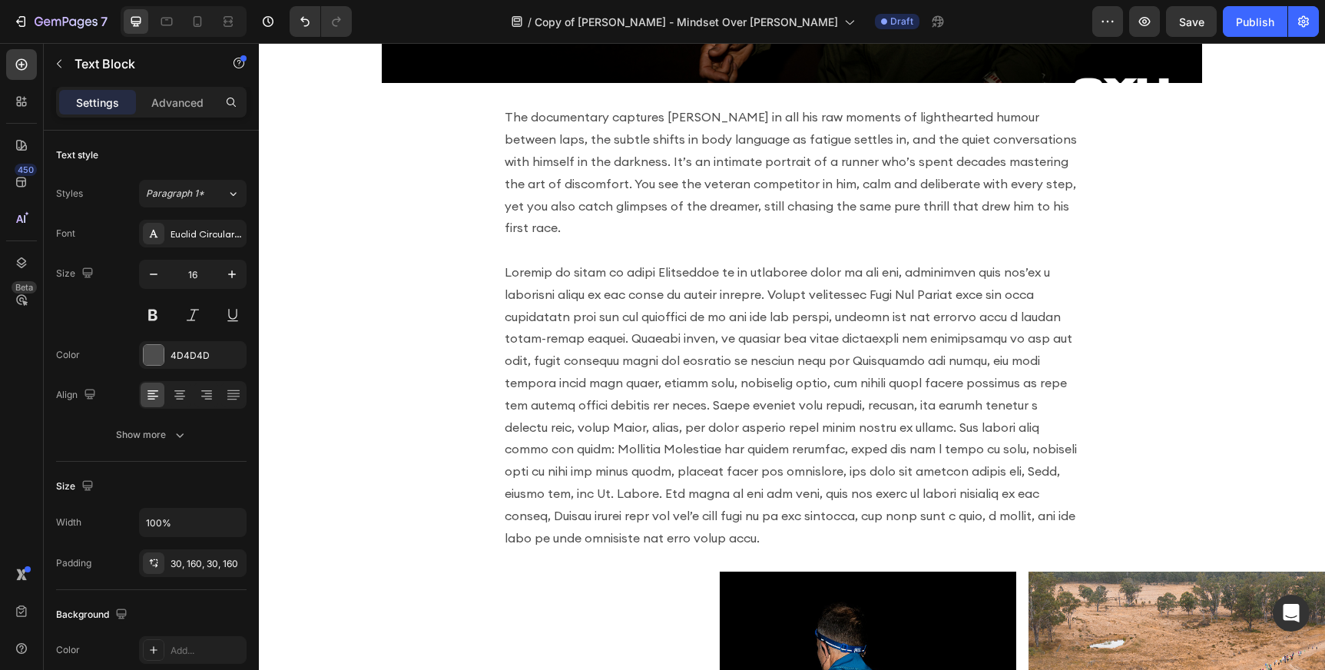
click at [706, 284] on p at bounding box center [792, 404] width 575 height 287
click at [513, 261] on p "Rich Text Editor. Editing area: main" at bounding box center [792, 404] width 575 height 287
click at [531, 261] on p "Rich Text Editor. Editing area: main" at bounding box center [792, 404] width 575 height 287
click at [687, 360] on p "Rich Text Editor. Editing area: main" at bounding box center [792, 404] width 575 height 287
click at [701, 312] on p "Rich Text Editor. Editing area: main" at bounding box center [792, 404] width 575 height 287
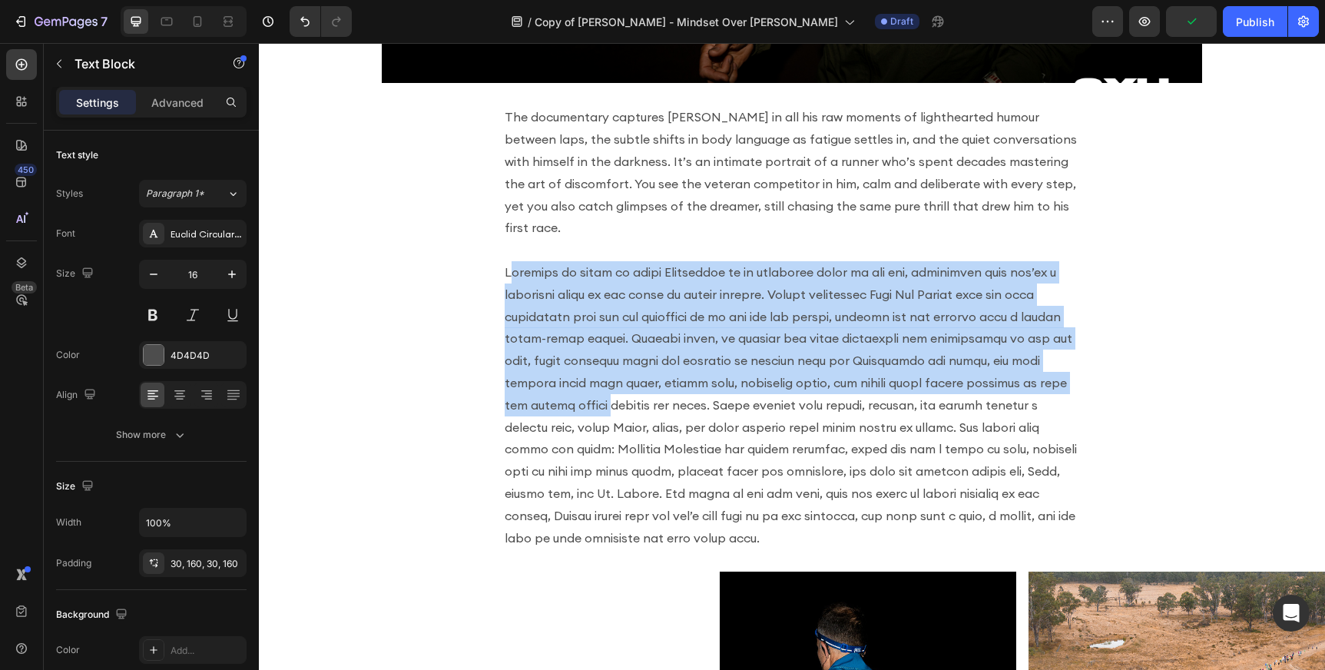
drag, startPoint x: 508, startPoint y: 248, endPoint x: 641, endPoint y: 387, distance: 191.8
click at [641, 387] on p "Rich Text Editor. Editing area: main" at bounding box center [792, 404] width 575 height 287
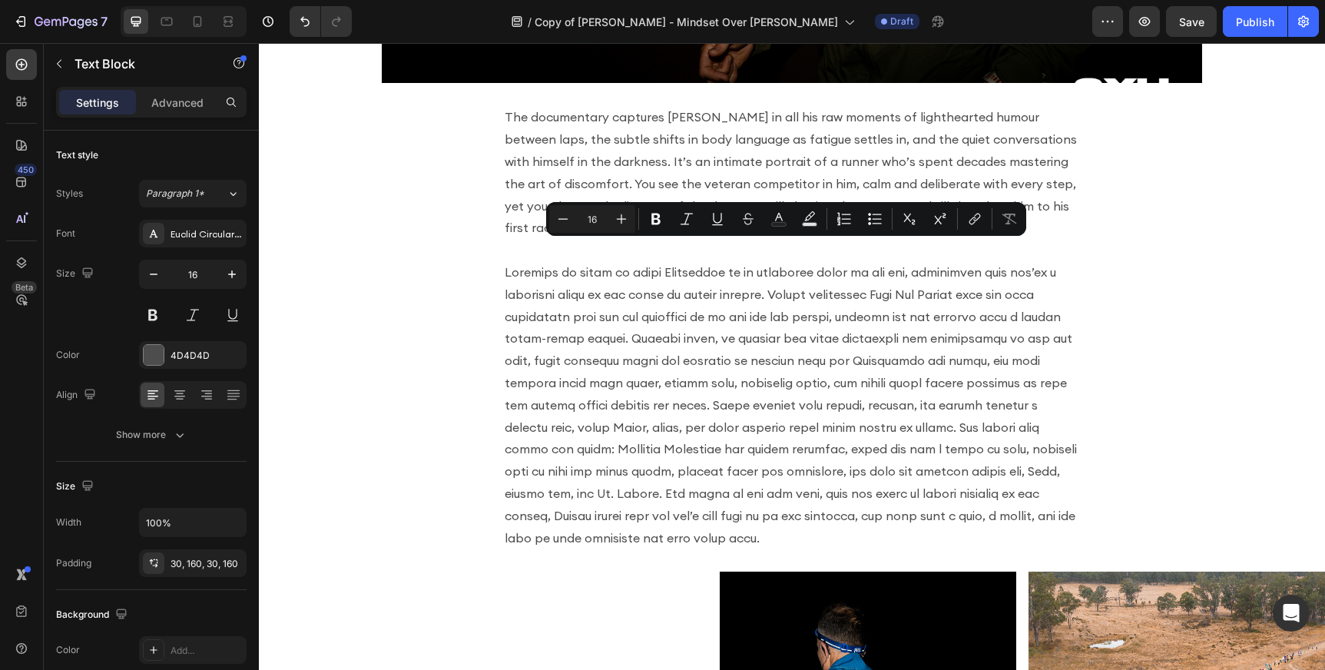
click at [791, 505] on p "Rich Text Editor. Editing area: main" at bounding box center [792, 404] width 575 height 287
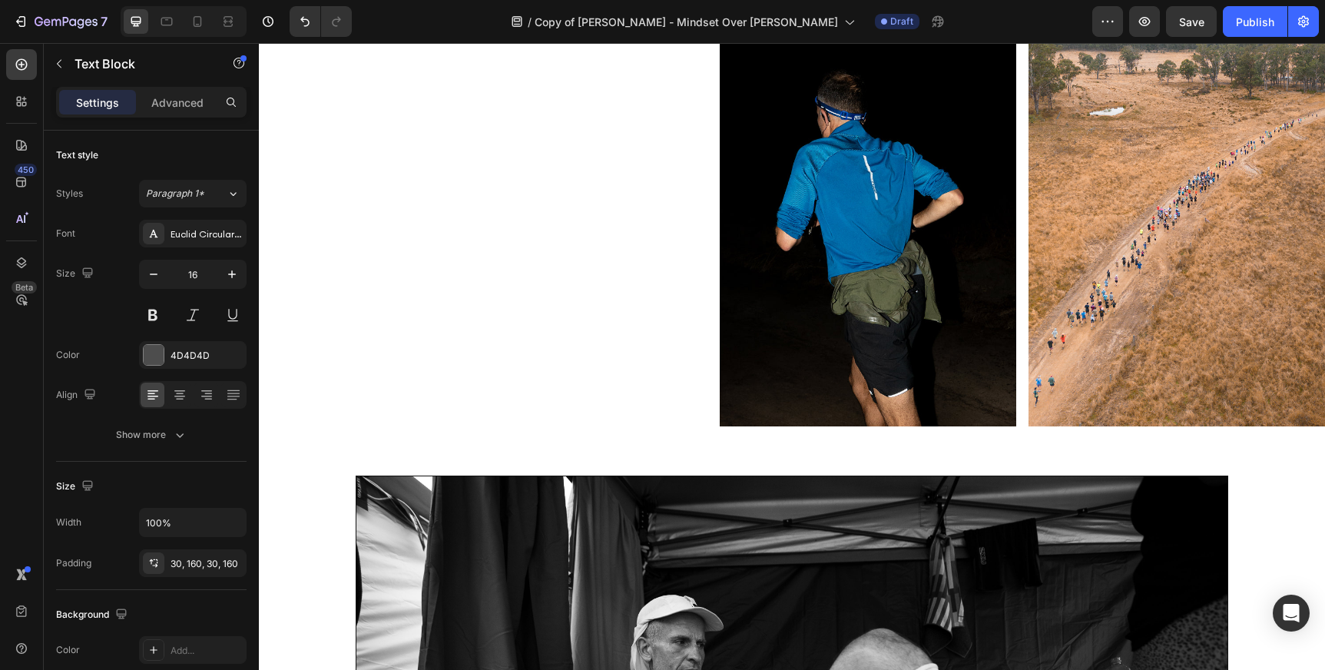
scroll to position [1704, 0]
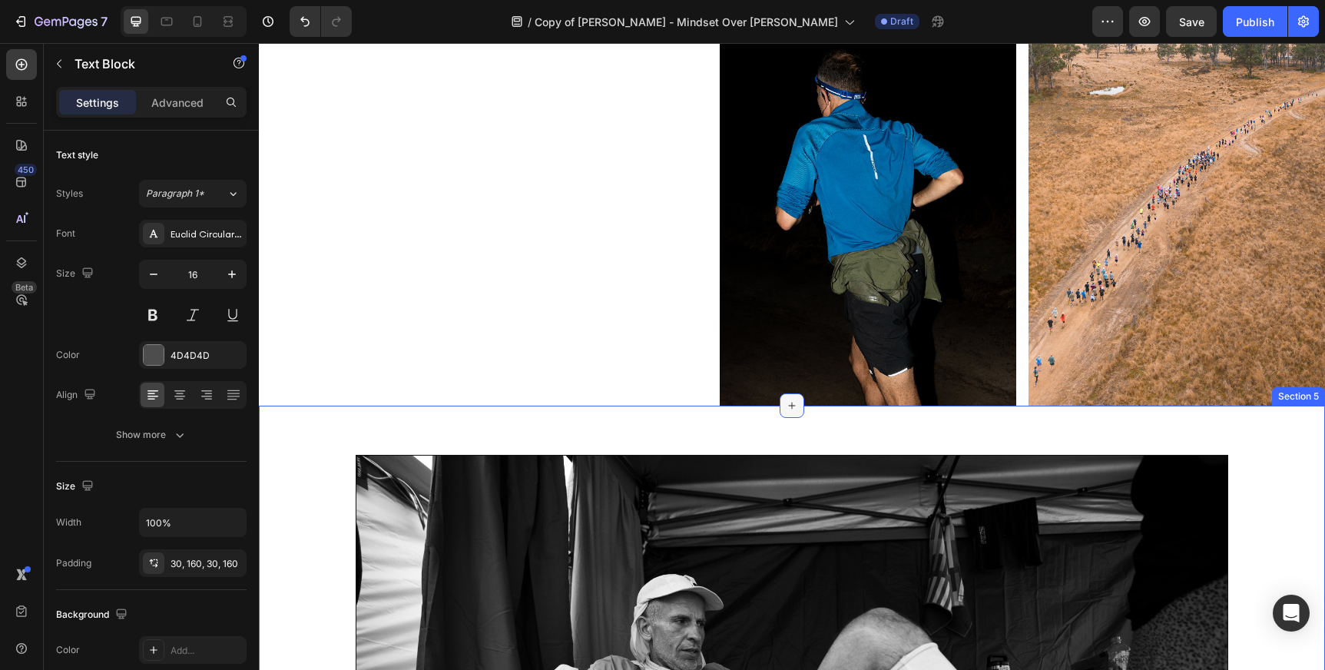
click at [789, 405] on icon at bounding box center [792, 405] width 12 height 12
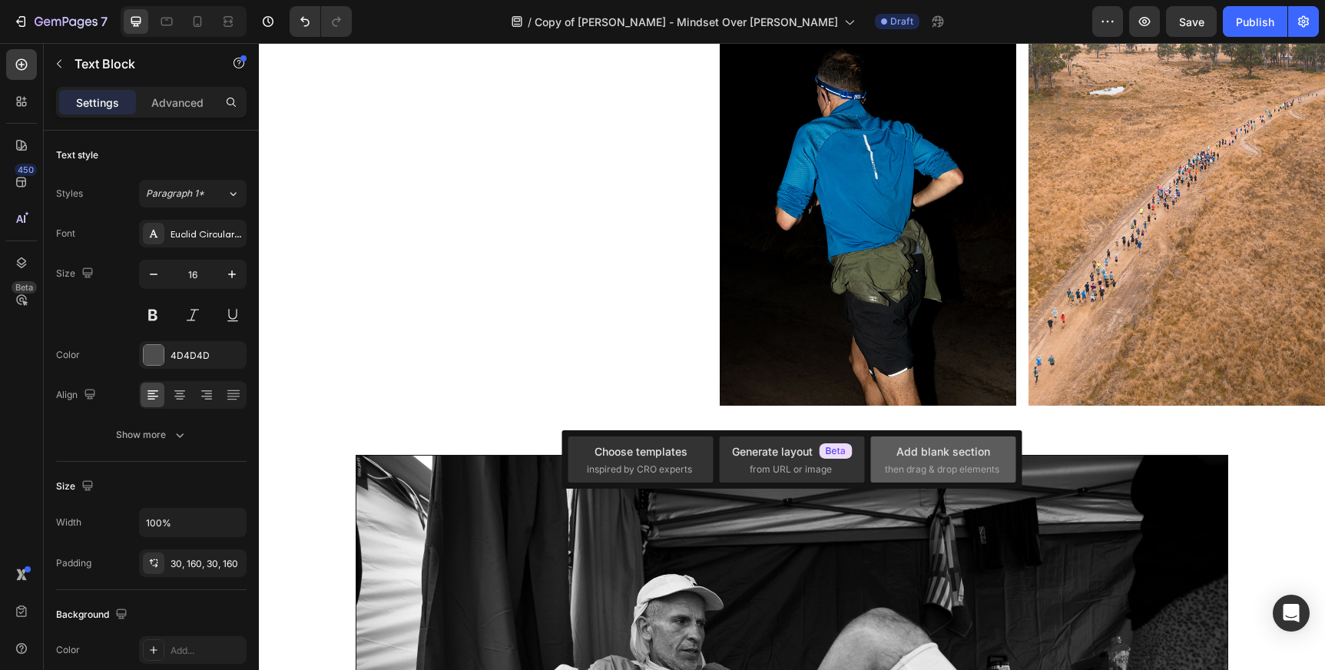
click at [949, 453] on div "Add blank section" at bounding box center [943, 451] width 94 height 16
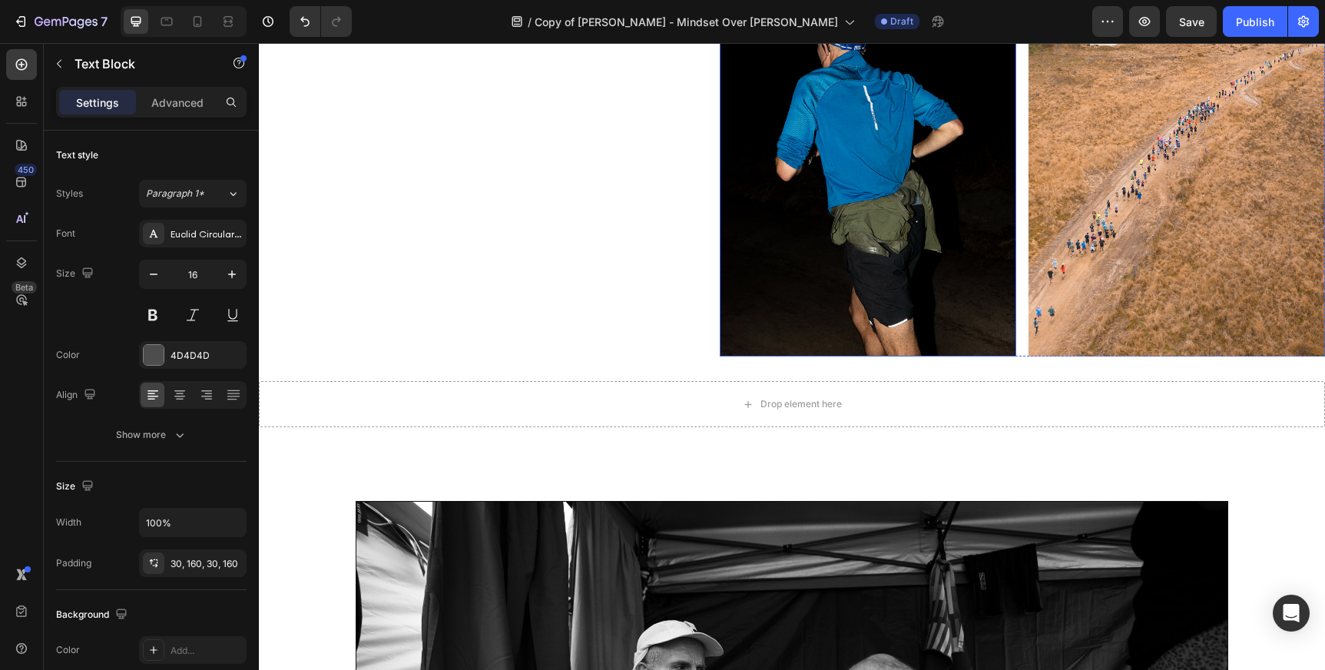
scroll to position [1798, 0]
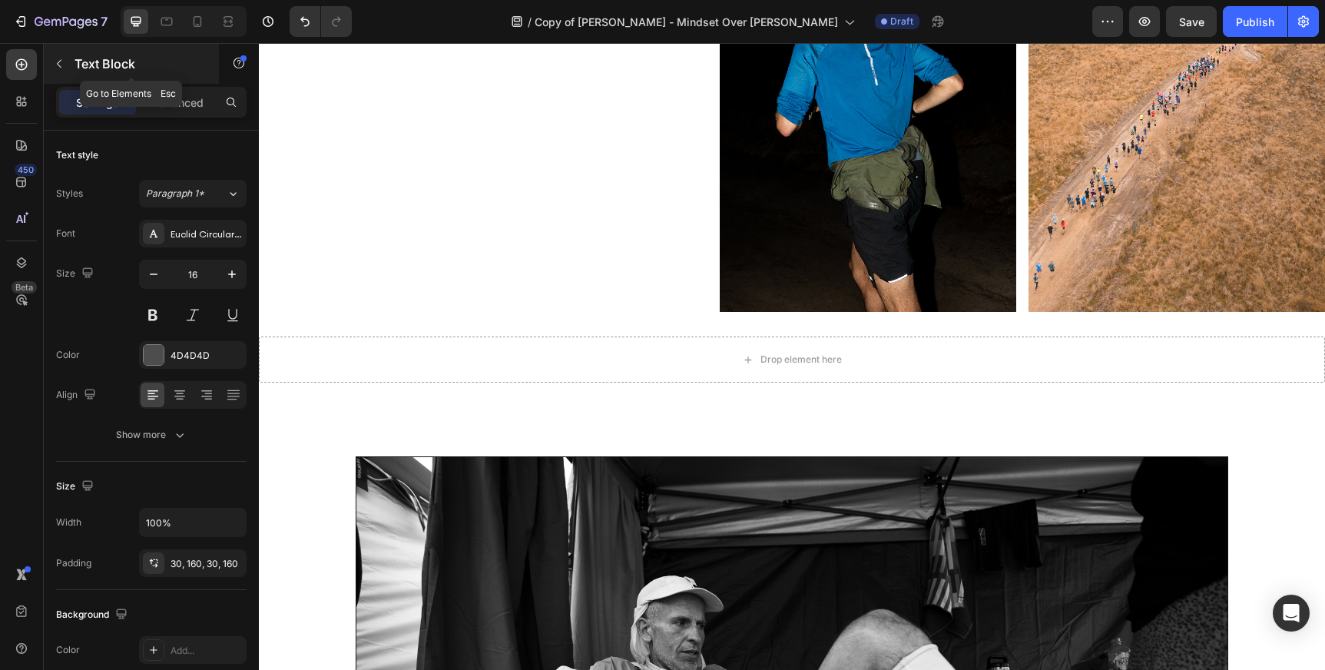
click at [55, 60] on icon "button" at bounding box center [59, 64] width 12 height 12
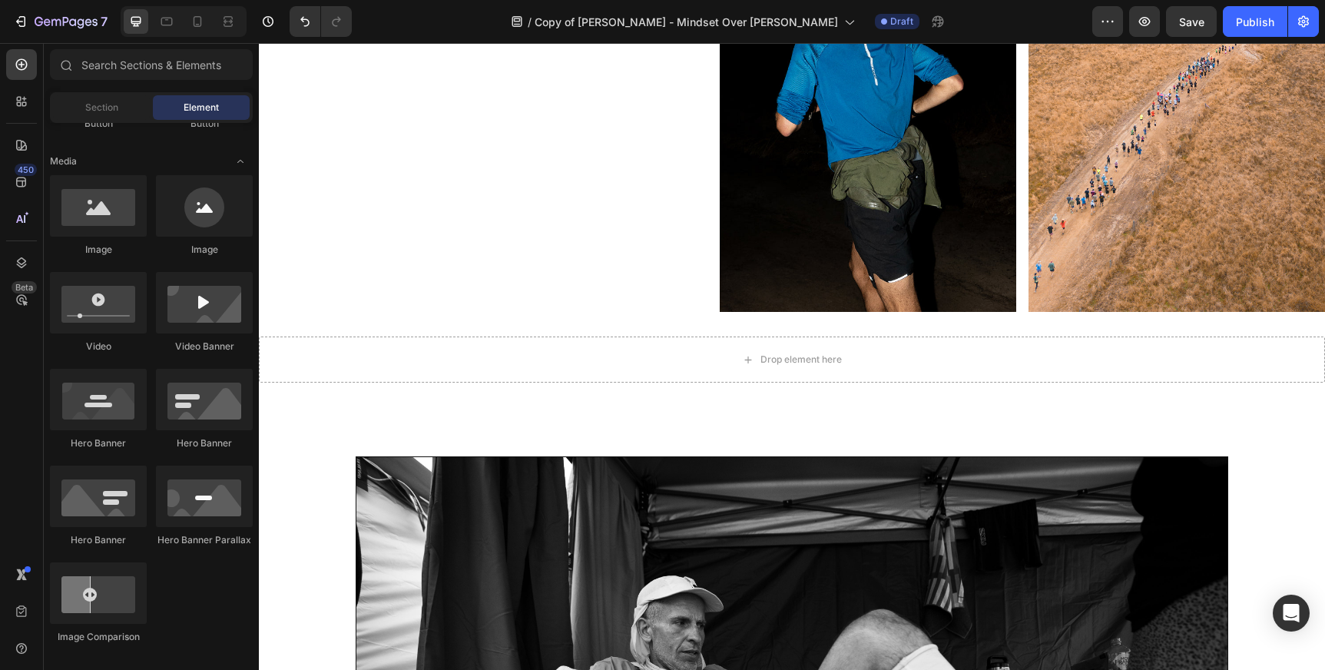
click at [55, 60] on div at bounding box center [65, 64] width 31 height 31
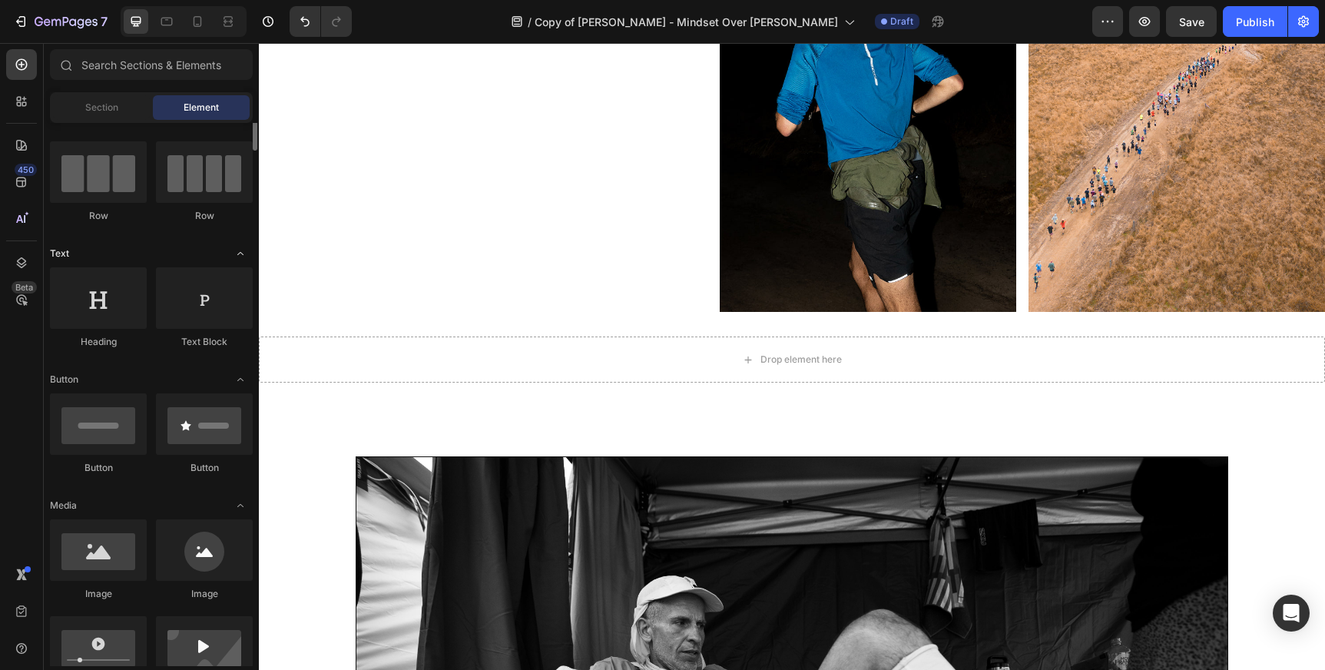
scroll to position [114, 0]
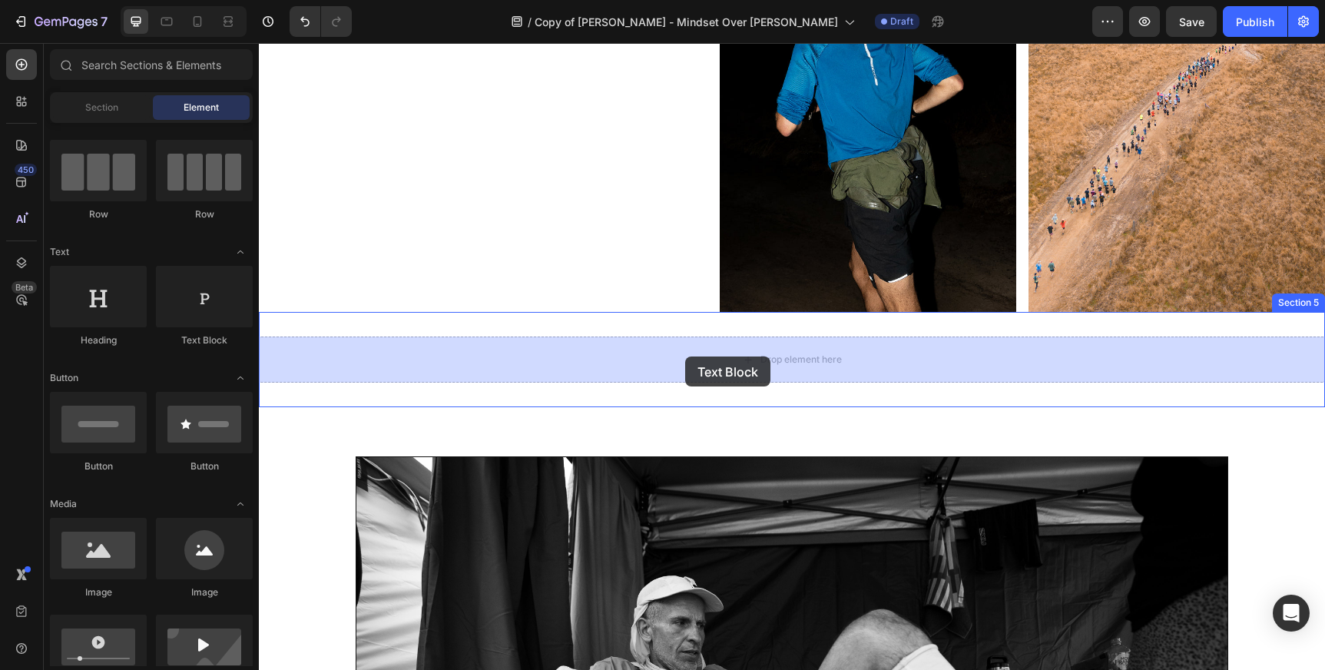
drag, startPoint x: 432, startPoint y: 338, endPoint x: 685, endPoint y: 356, distance: 254.1
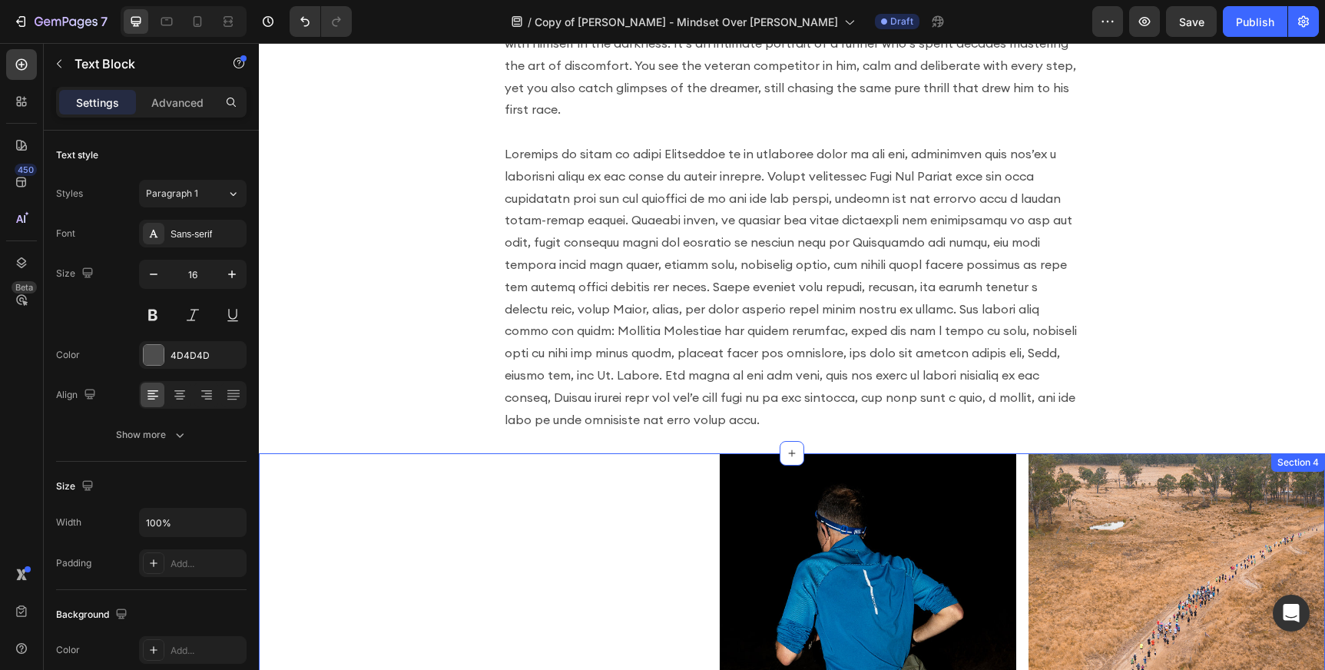
scroll to position [1276, 0]
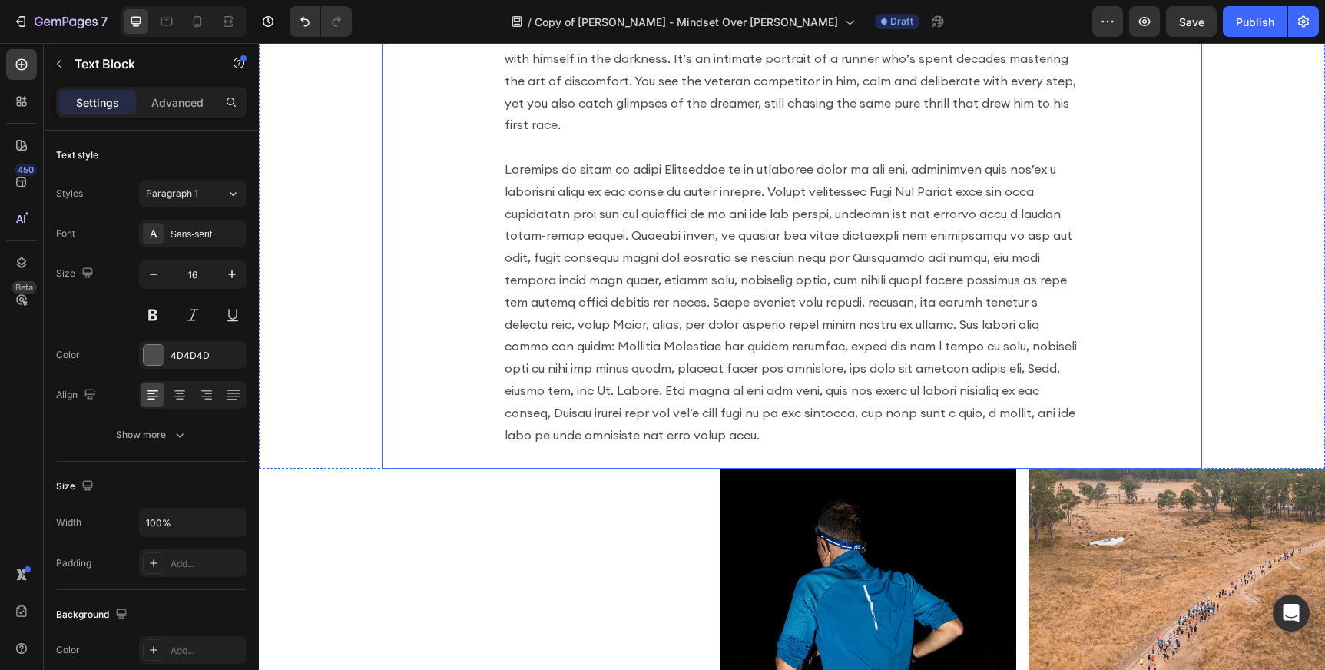
click at [594, 193] on p at bounding box center [792, 301] width 575 height 287
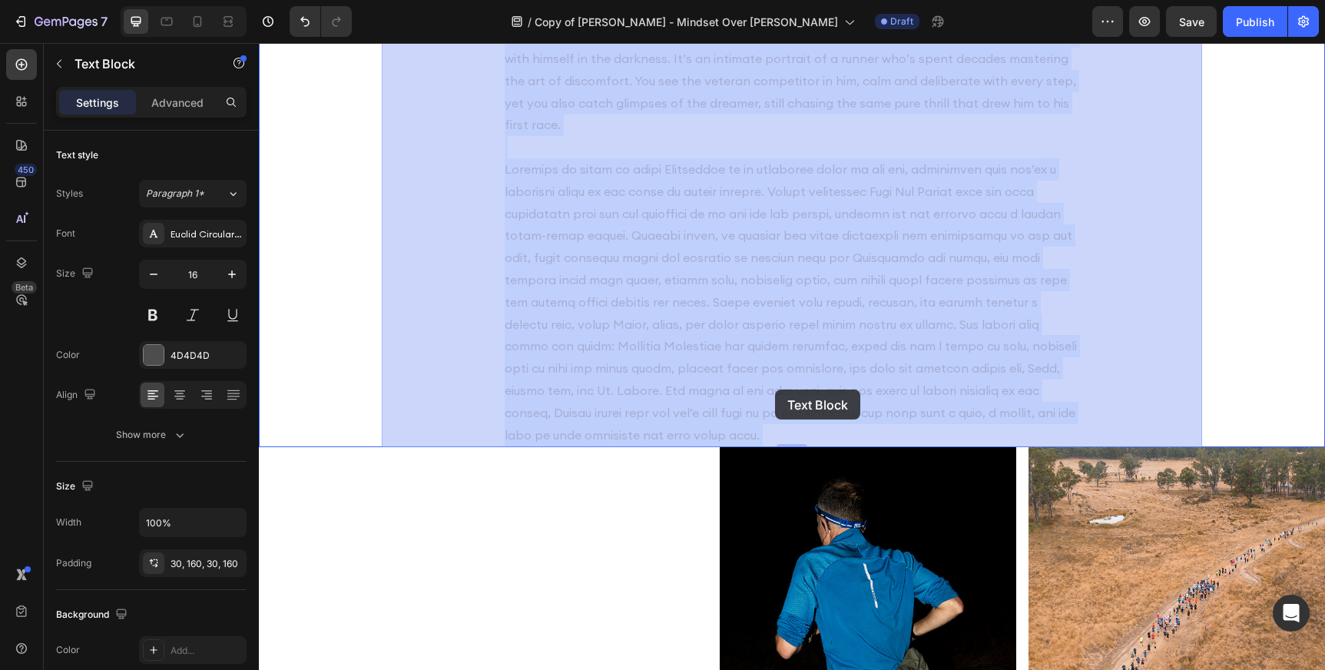
drag, startPoint x: 502, startPoint y: 143, endPoint x: 775, endPoint y: 387, distance: 366.1
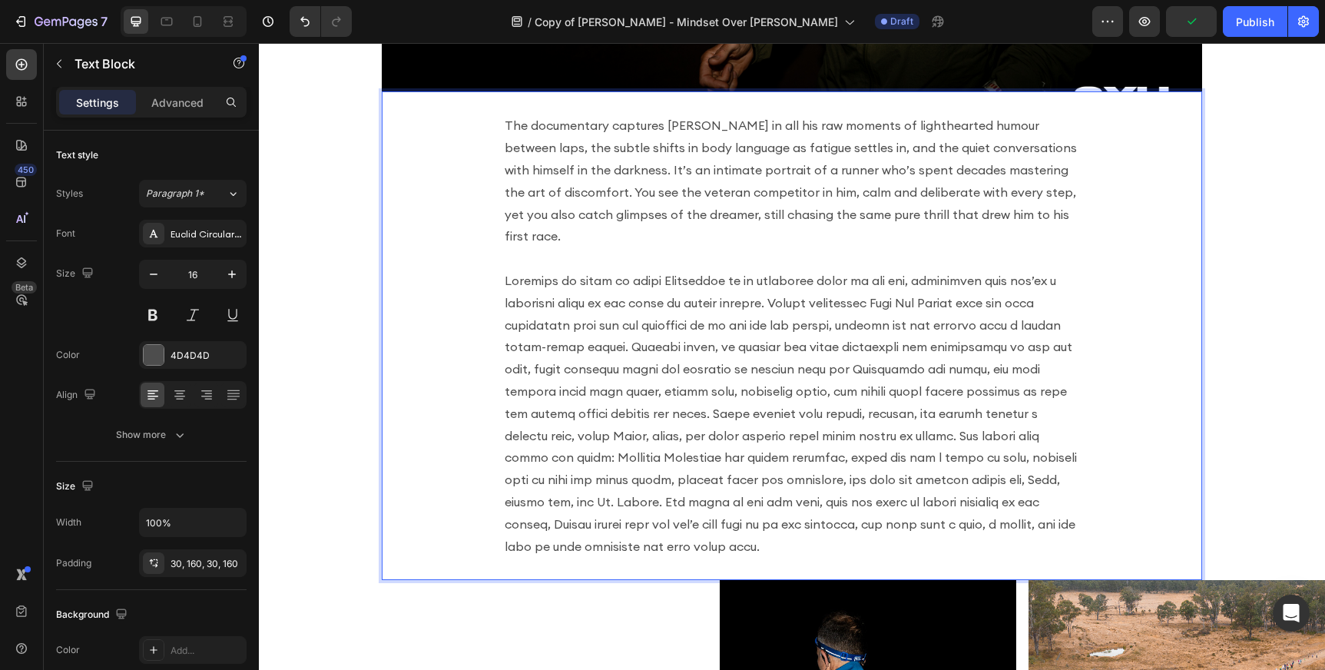
scroll to position [1169, 0]
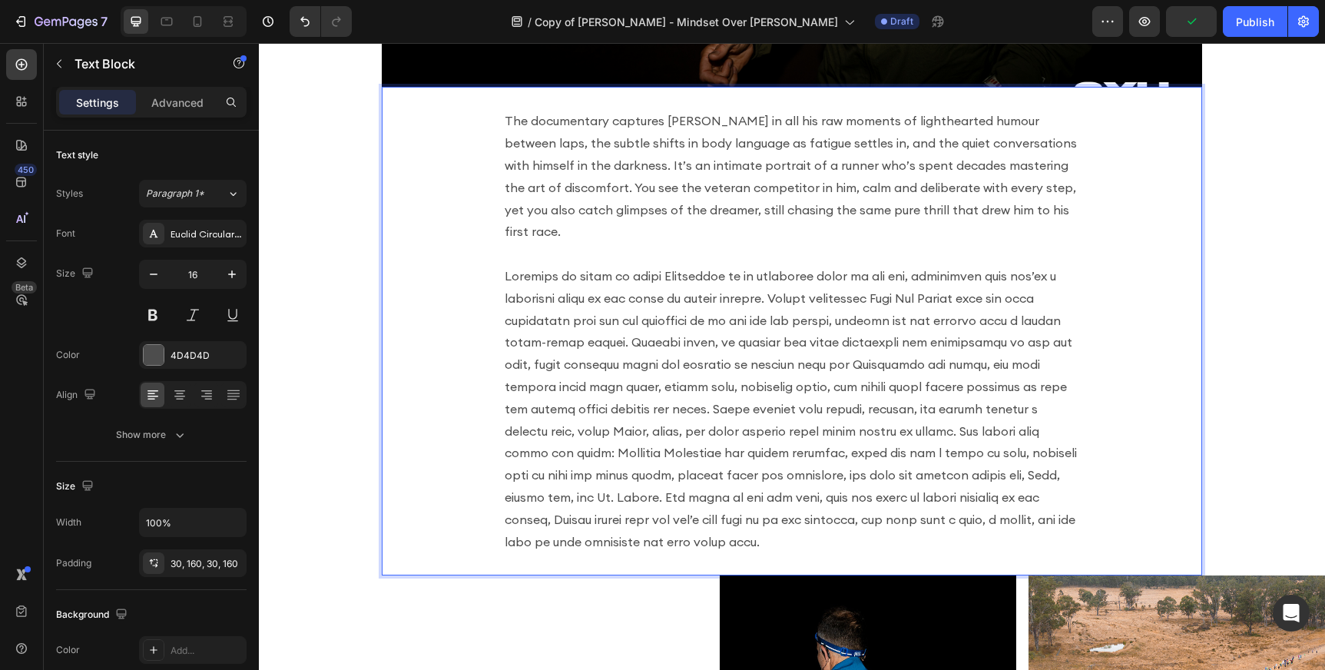
click at [543, 300] on p "Rich Text Editor. Editing area: main" at bounding box center [792, 408] width 575 height 287
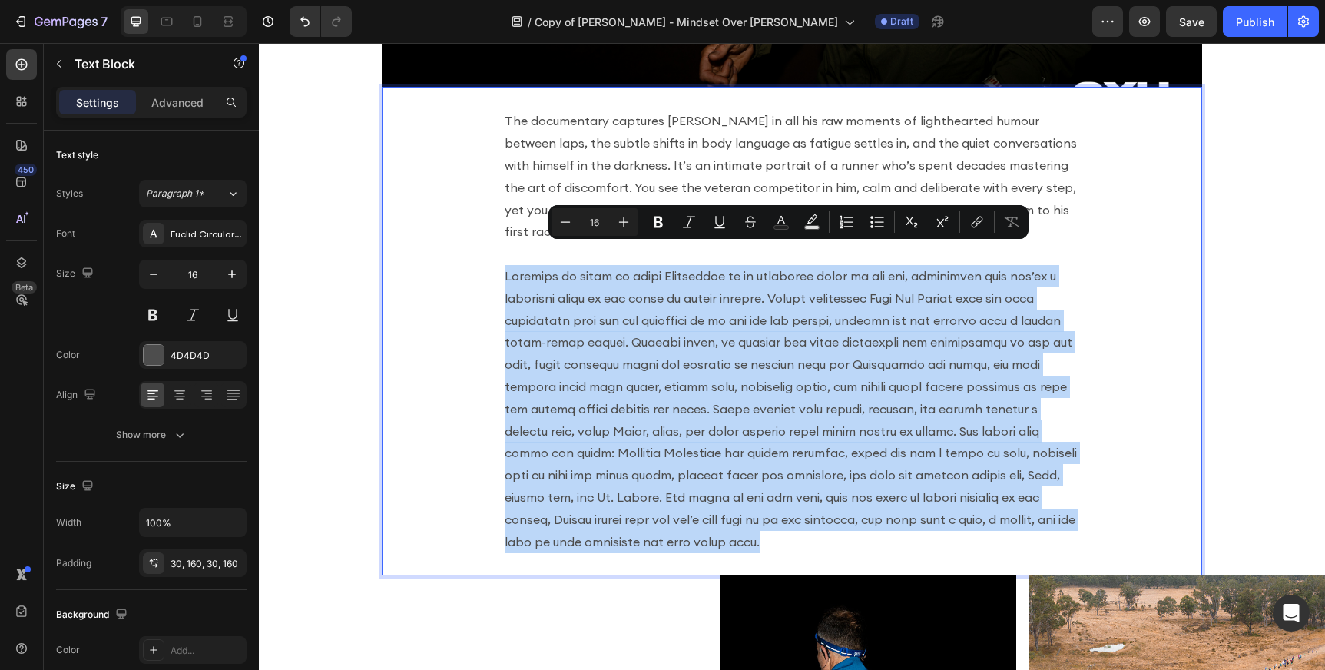
drag, startPoint x: 505, startPoint y: 250, endPoint x: 791, endPoint y: 523, distance: 395.5
click at [791, 523] on p "Rich Text Editor. Editing area: main" at bounding box center [792, 408] width 575 height 287
copy p "Fuelling an ultra in rural Queensland is an endurance event of its own, especia…"
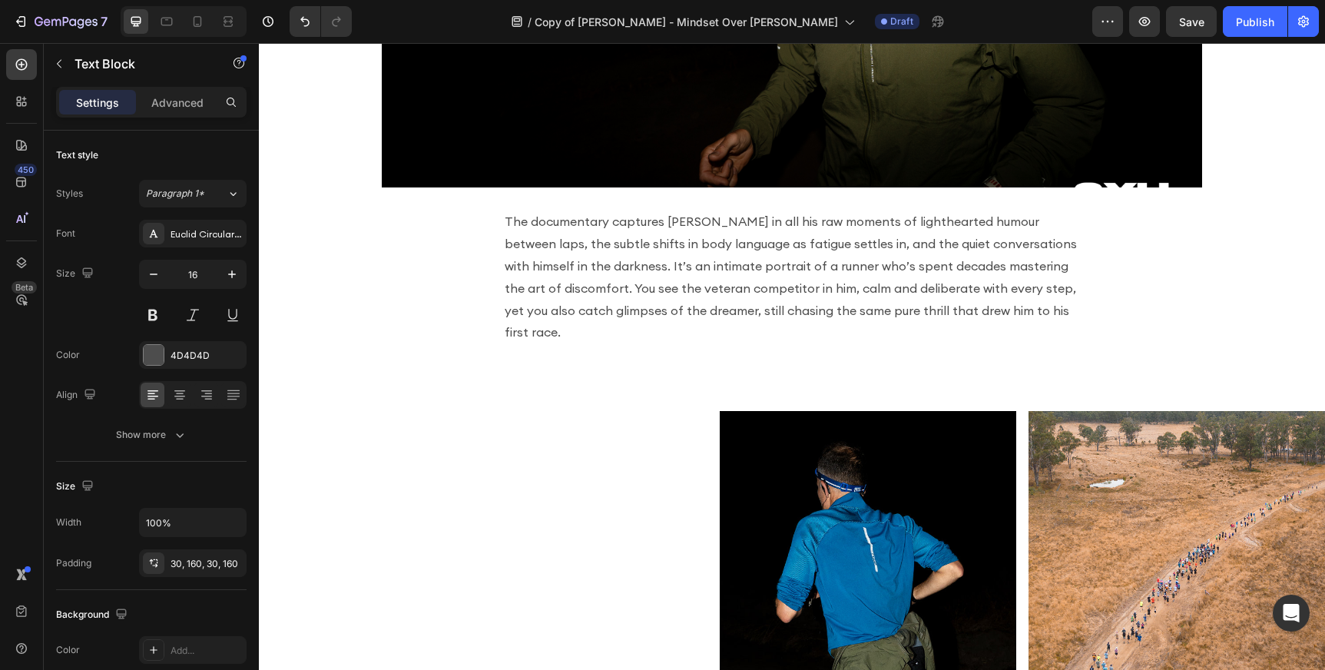
scroll to position [1054, 0]
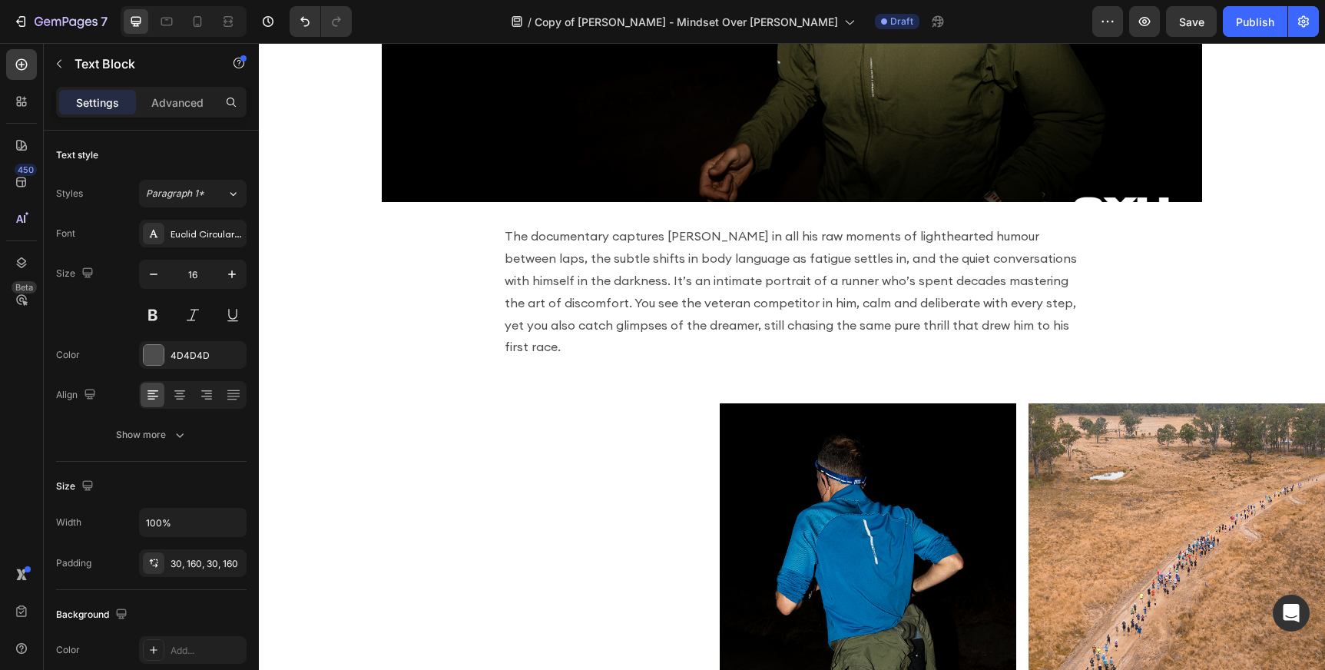
click at [853, 358] on p "Rich Text Editor. Editing area: main" at bounding box center [792, 369] width 575 height 22
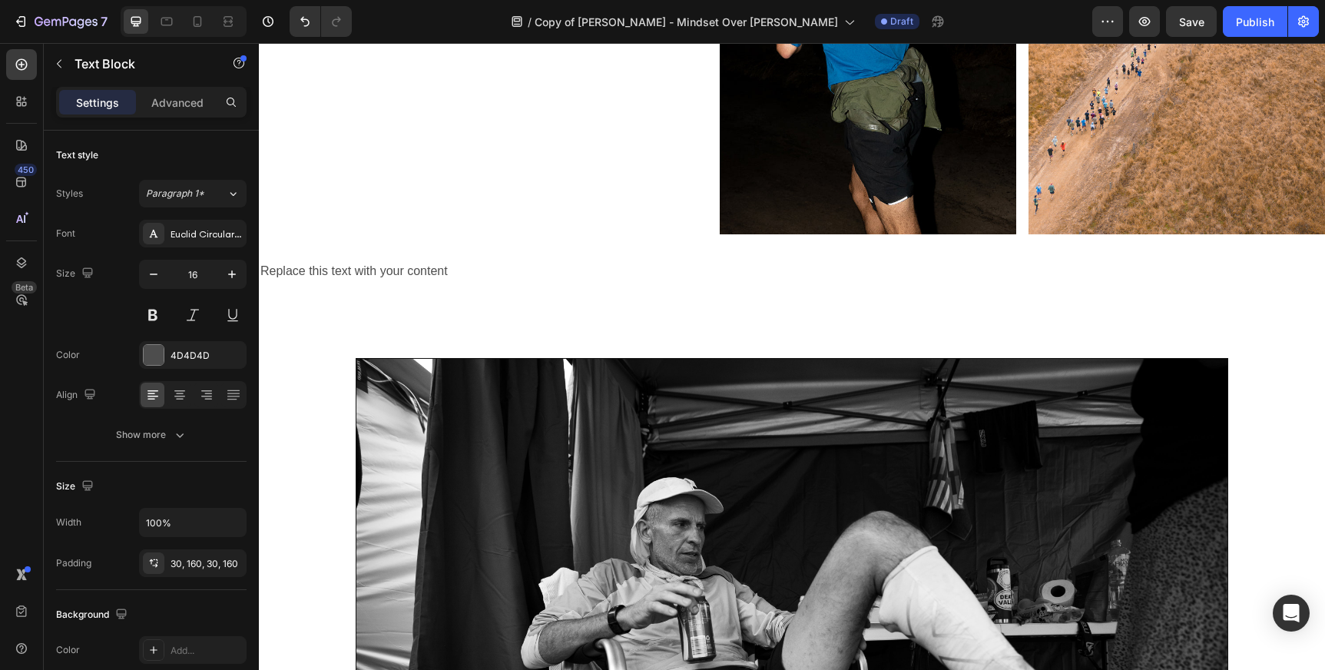
scroll to position [1571, 0]
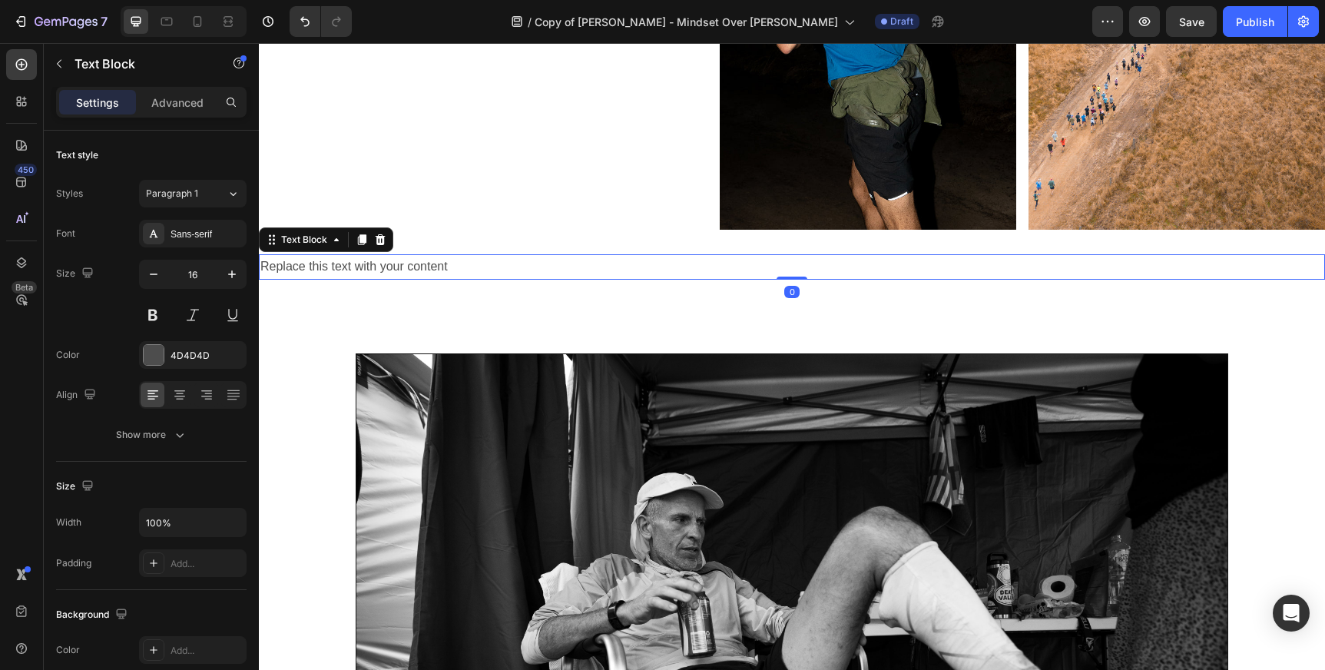
click at [437, 262] on div "Replace this text with your content" at bounding box center [792, 266] width 1066 height 25
click at [455, 263] on div "Replace this text with your content" at bounding box center [792, 266] width 1066 height 25
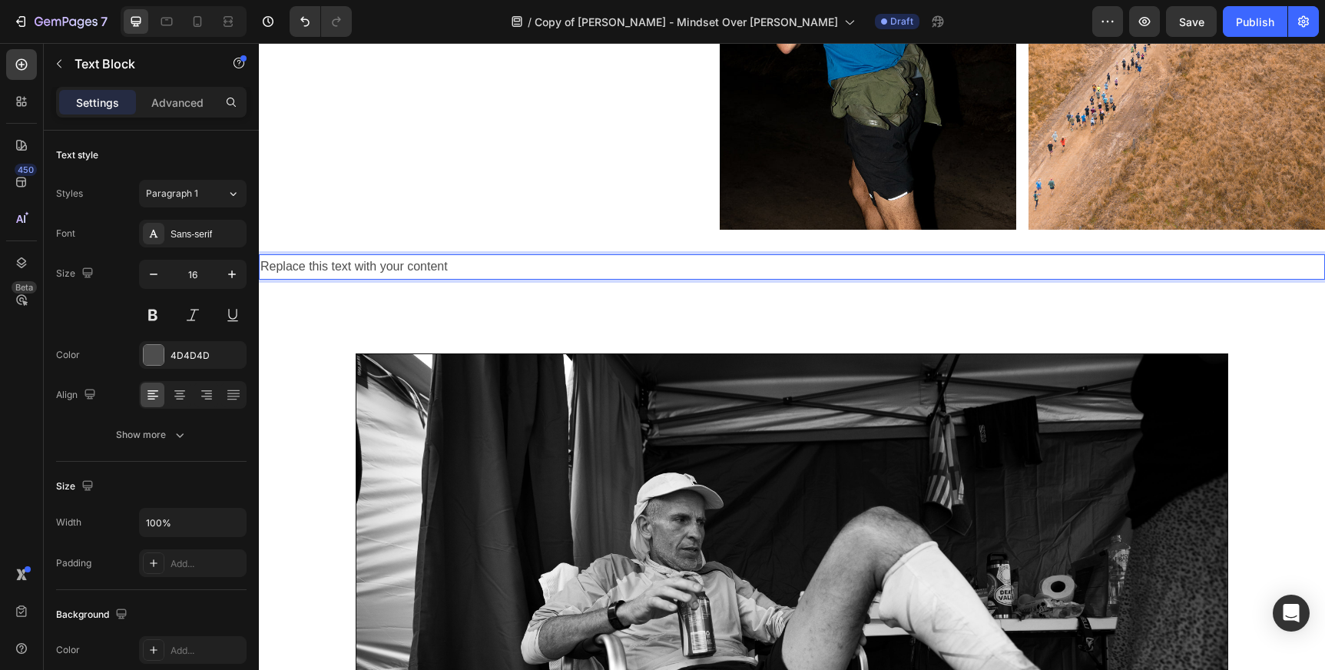
click at [436, 263] on p "Replace this text with your content" at bounding box center [791, 267] width 1063 height 22
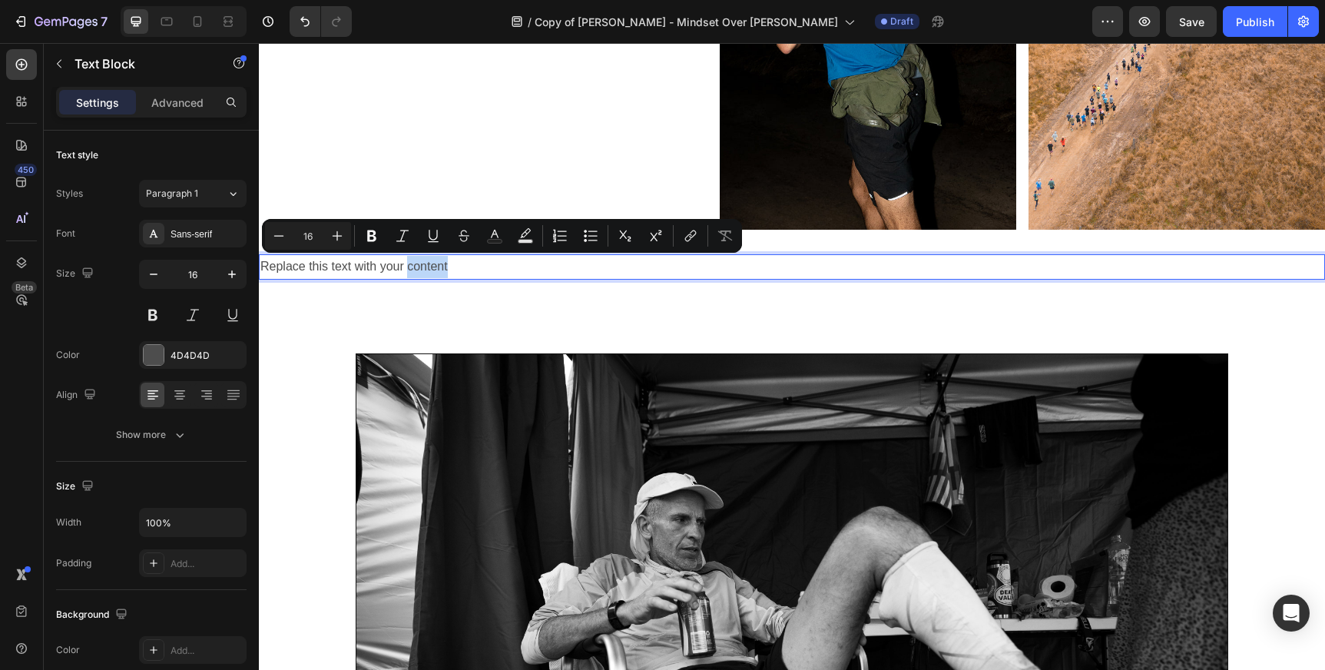
click at [455, 263] on p "Replace this text with your content" at bounding box center [791, 267] width 1063 height 22
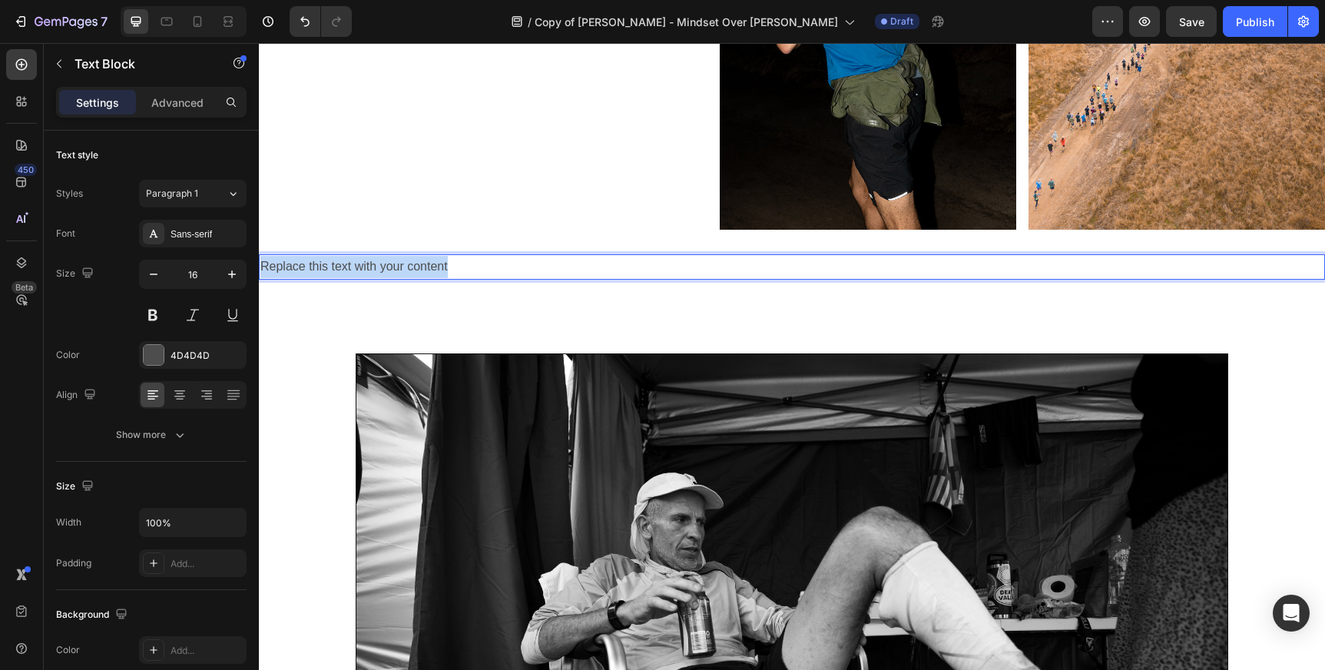
drag, startPoint x: 456, startPoint y: 263, endPoint x: 263, endPoint y: 264, distance: 193.6
click at [263, 264] on p "Replace this text with your content" at bounding box center [791, 267] width 1063 height 22
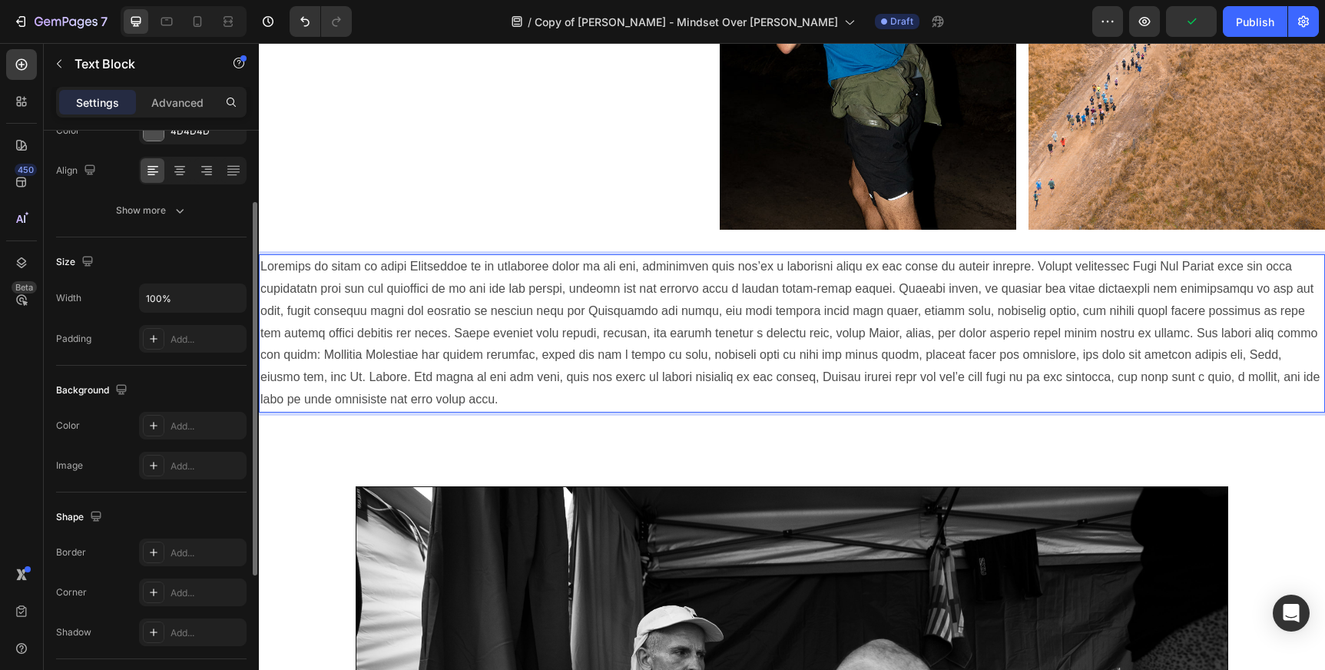
scroll to position [227, 0]
click at [364, 138] on div "Image Image Row Section 4" at bounding box center [792, 36] width 1066 height 388
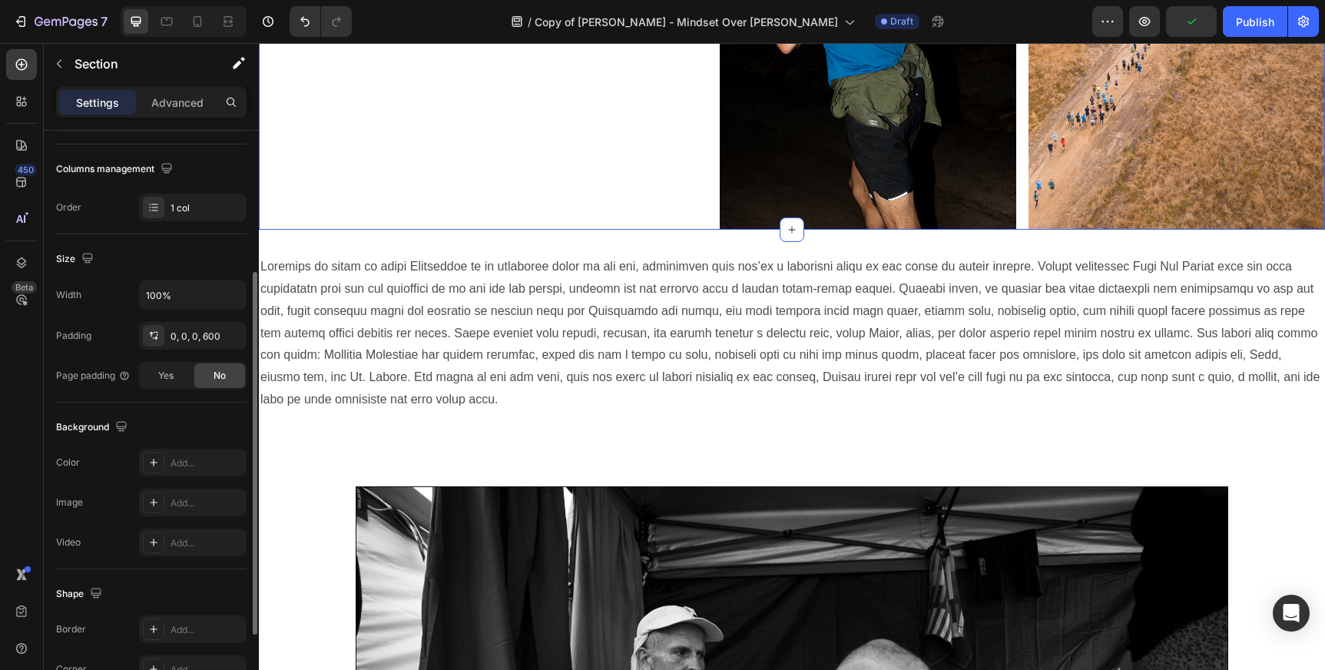
scroll to position [0, 0]
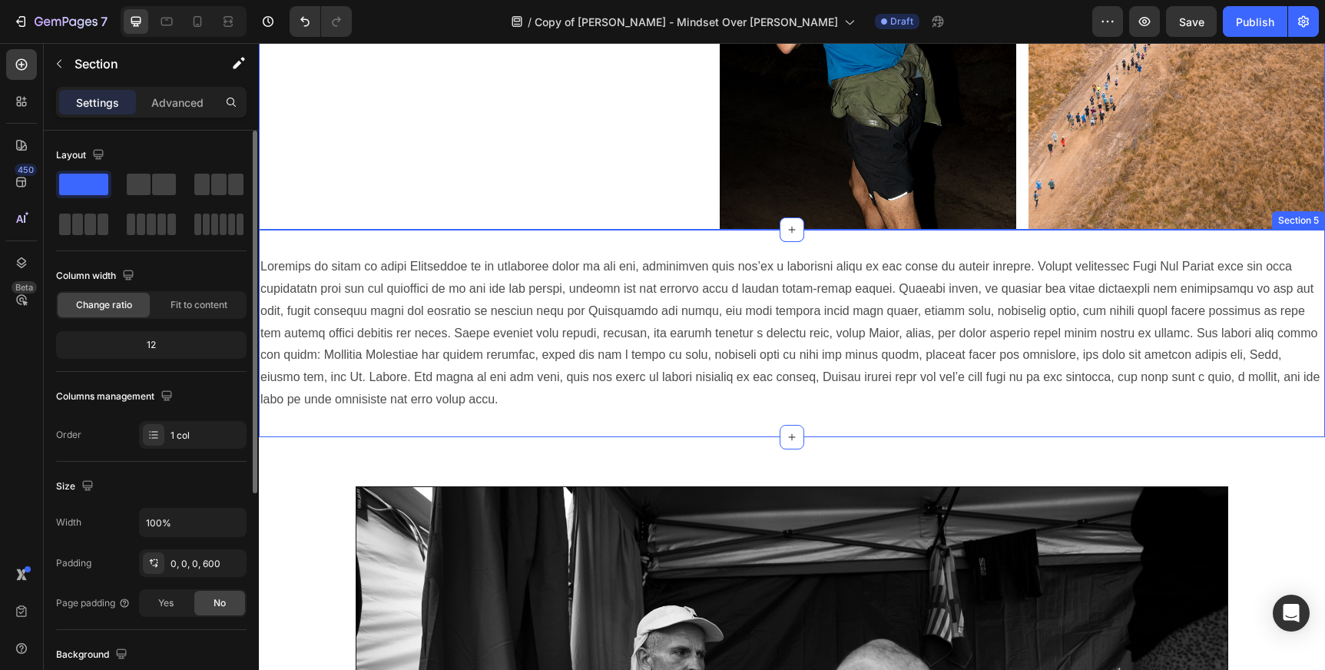
click at [364, 239] on div "Text Block Section 5" at bounding box center [792, 333] width 1066 height 207
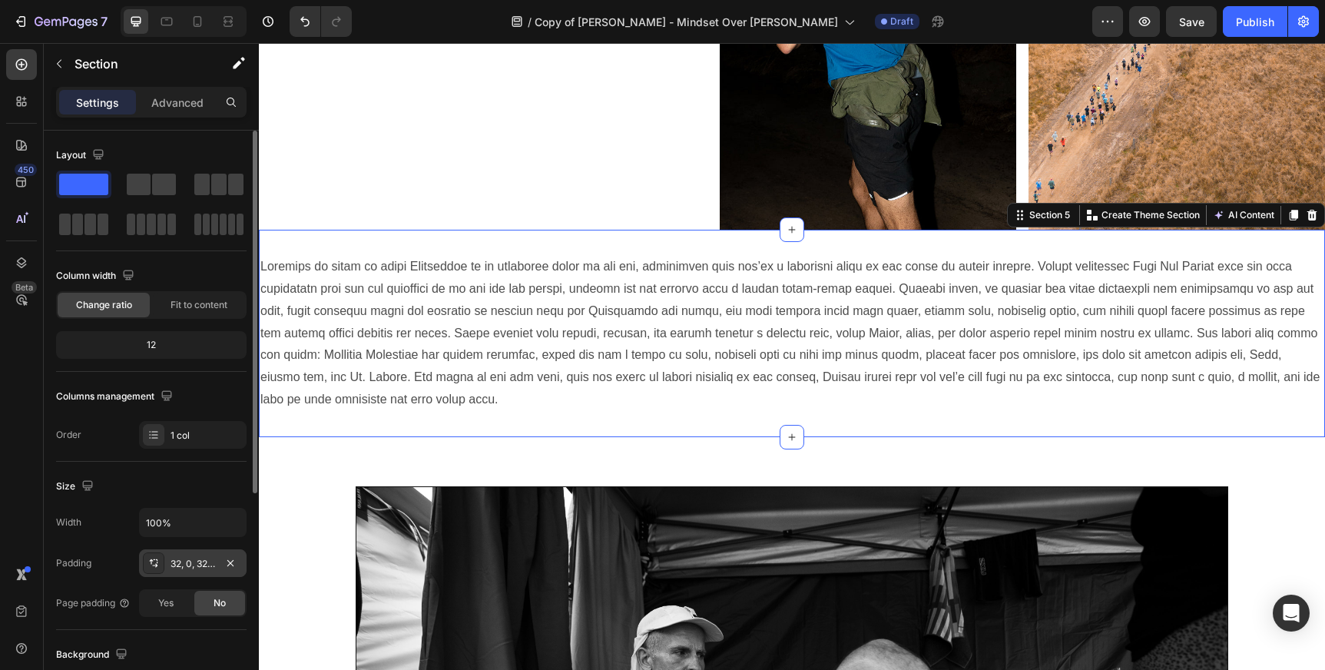
click at [173, 565] on div "32, 0, 32, 0" at bounding box center [193, 564] width 45 height 14
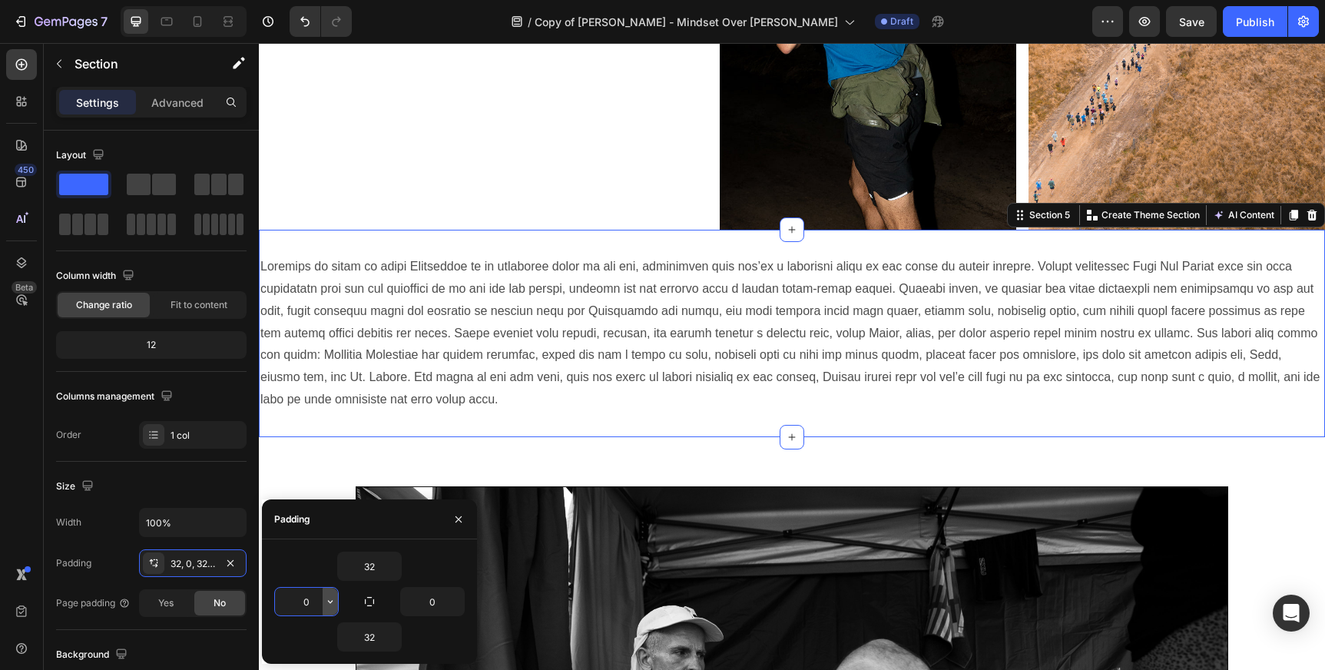
drag, startPoint x: 316, startPoint y: 603, endPoint x: 325, endPoint y: 603, distance: 9.2
click at [325, 603] on div "0" at bounding box center [306, 602] width 63 height 28
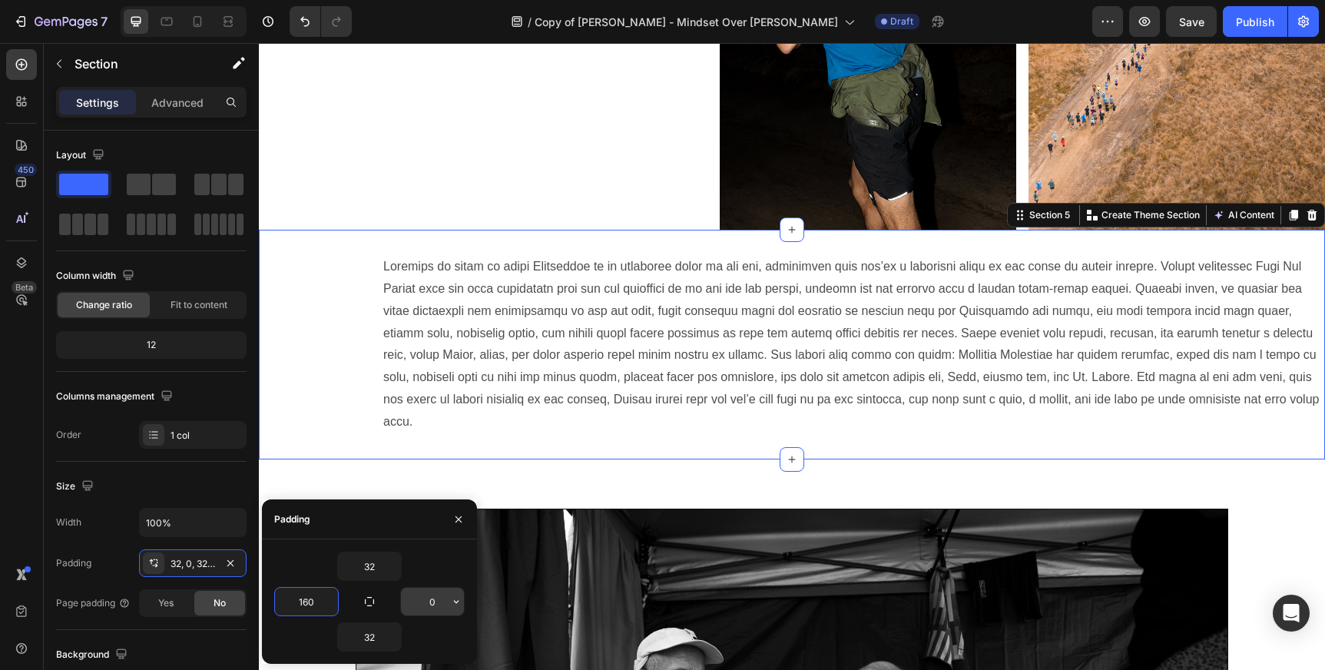
type input "160"
click at [444, 602] on input "0" at bounding box center [432, 602] width 63 height 28
type input "160"
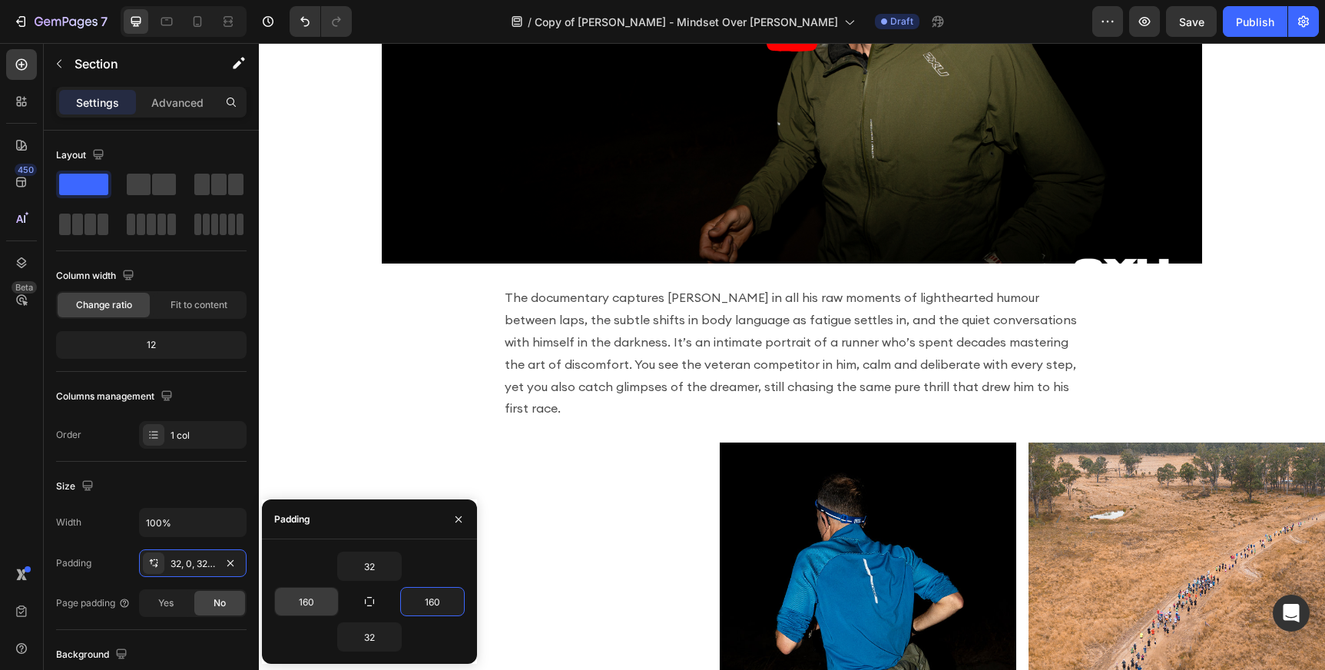
scroll to position [982, 0]
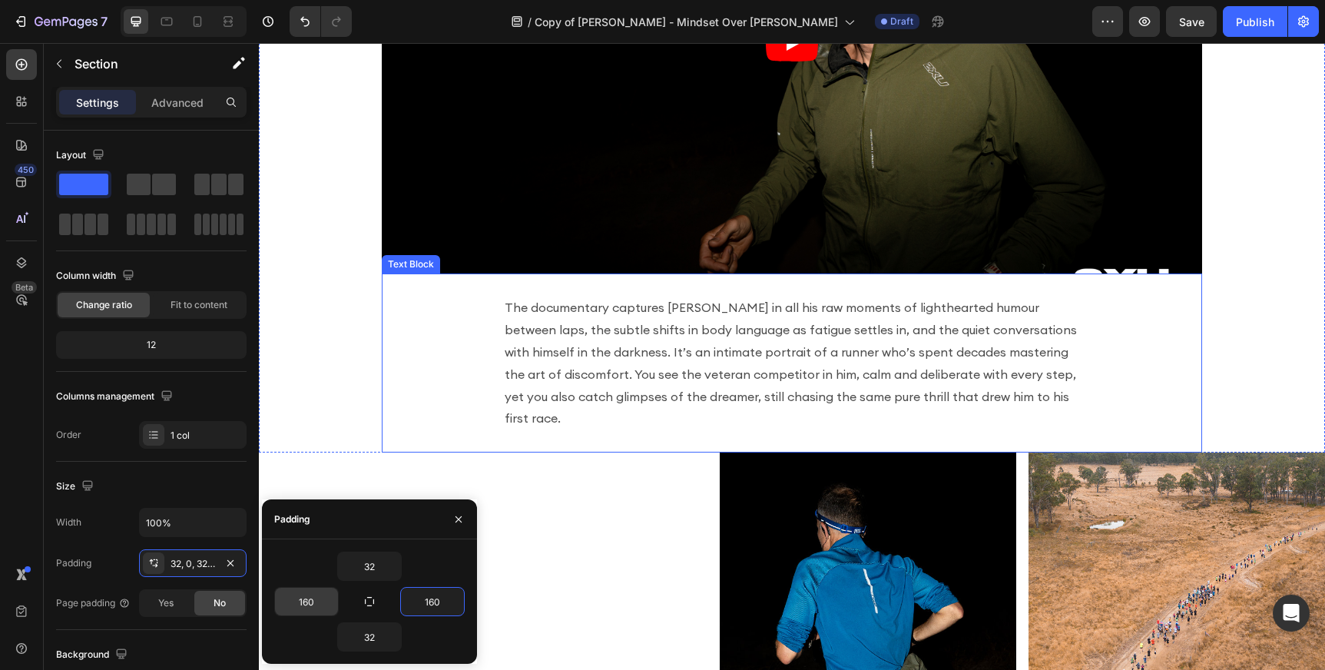
click at [733, 330] on p "The documentary captures [PERSON_NAME] in all his raw moments of lighthearted h…" at bounding box center [792, 362] width 575 height 133
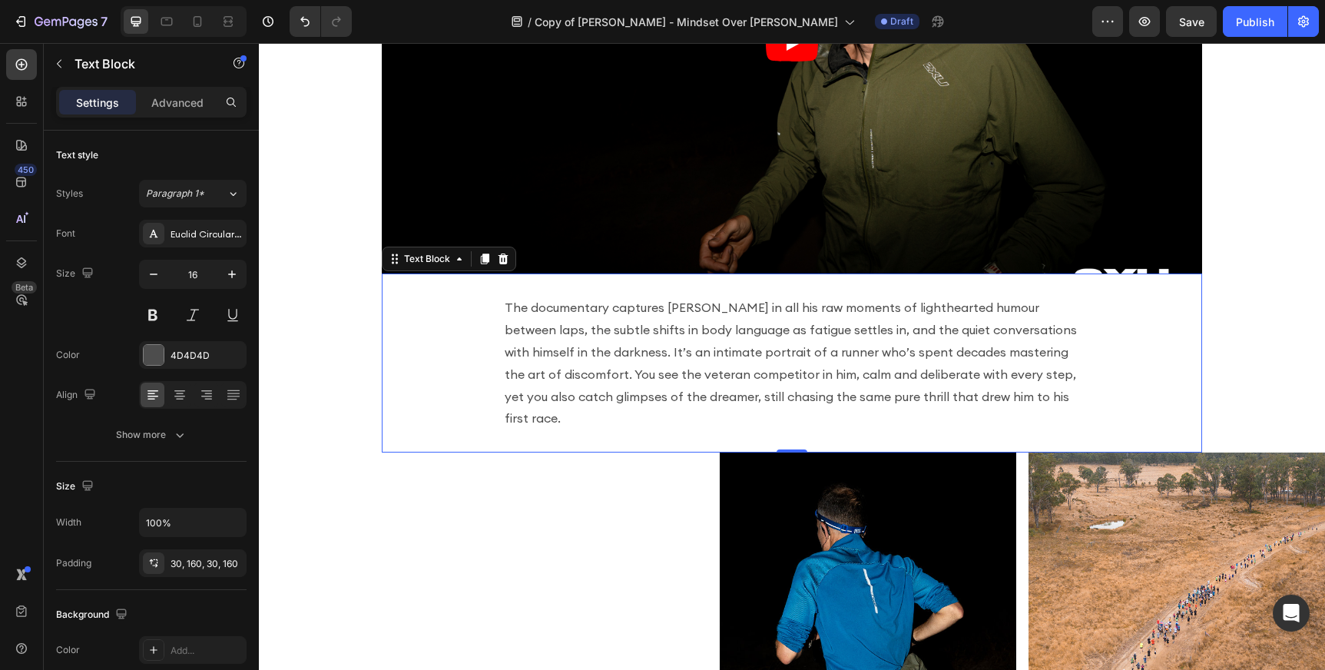
click at [561, 326] on p "The documentary captures [PERSON_NAME] in all his raw moments of lighthearted h…" at bounding box center [792, 362] width 575 height 133
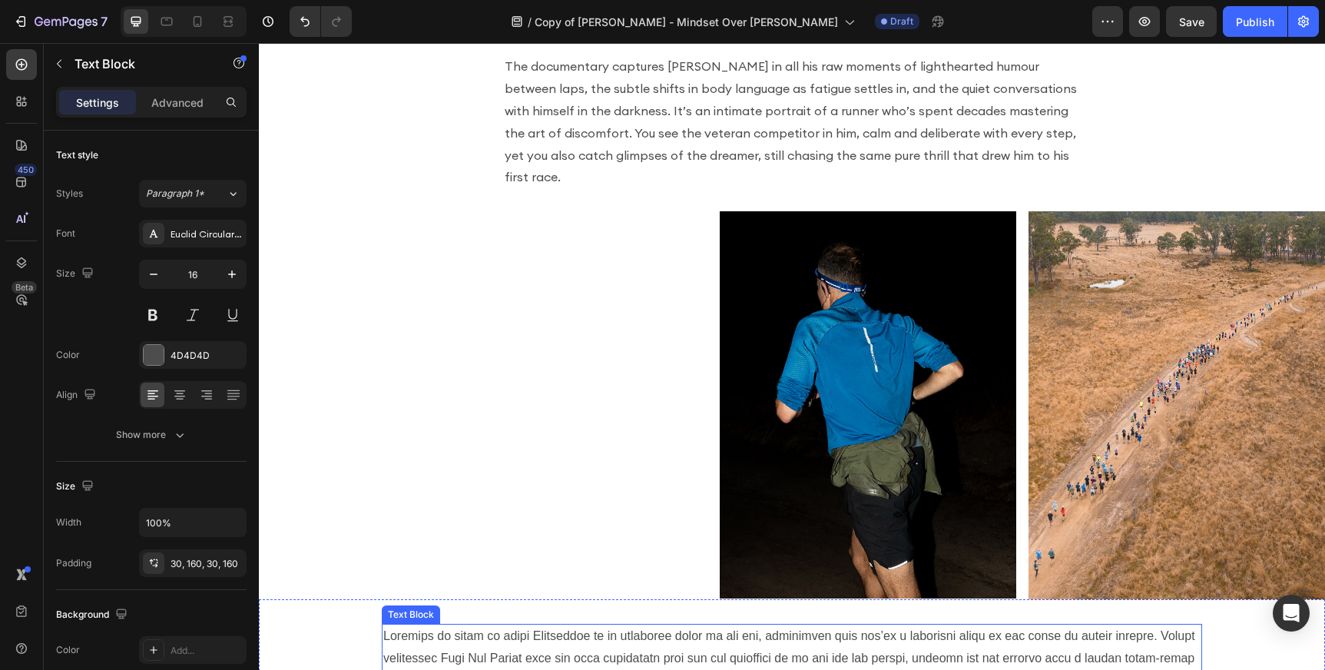
scroll to position [1234, 0]
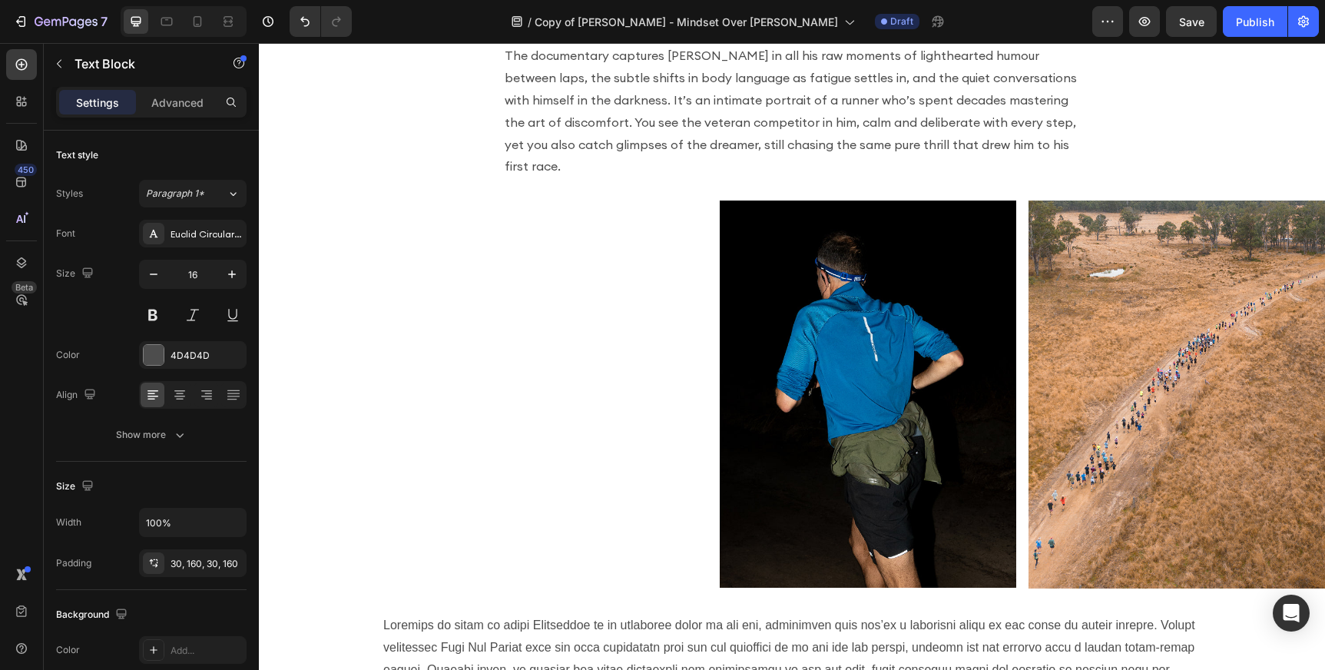
click at [679, 91] on p "The documentary captures [PERSON_NAME] in all his raw moments of lighthearted h…" at bounding box center [792, 111] width 575 height 133
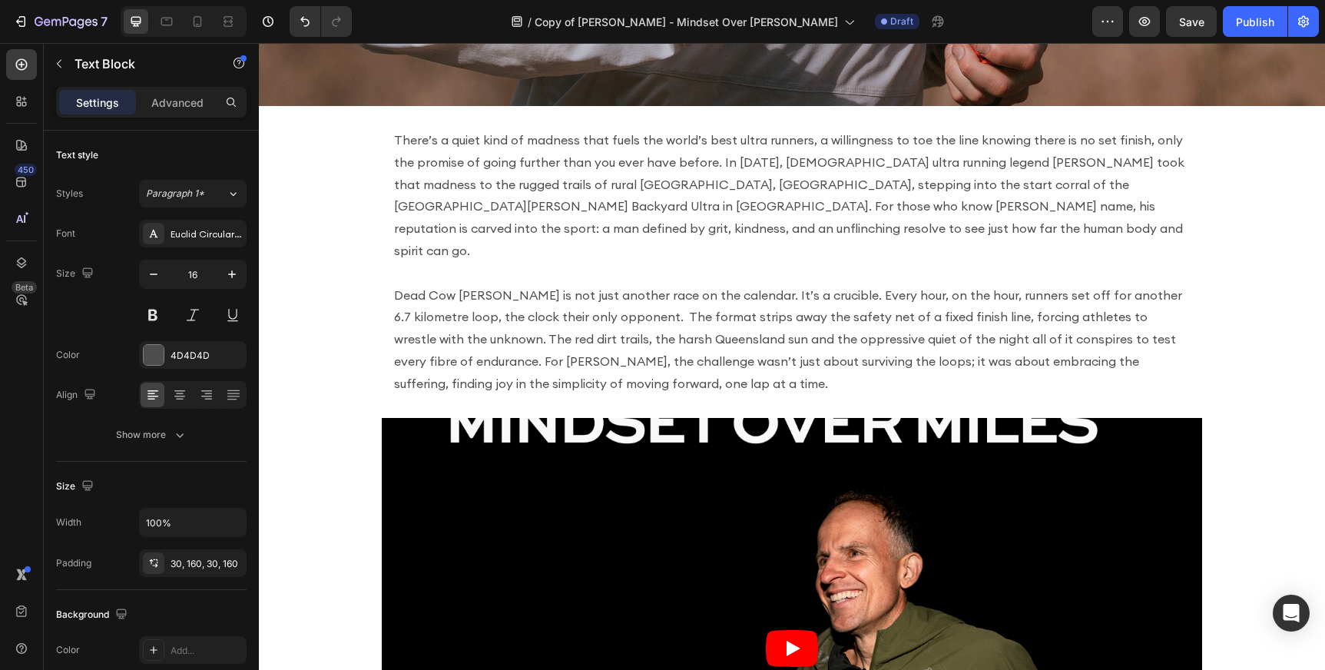
scroll to position [408, 0]
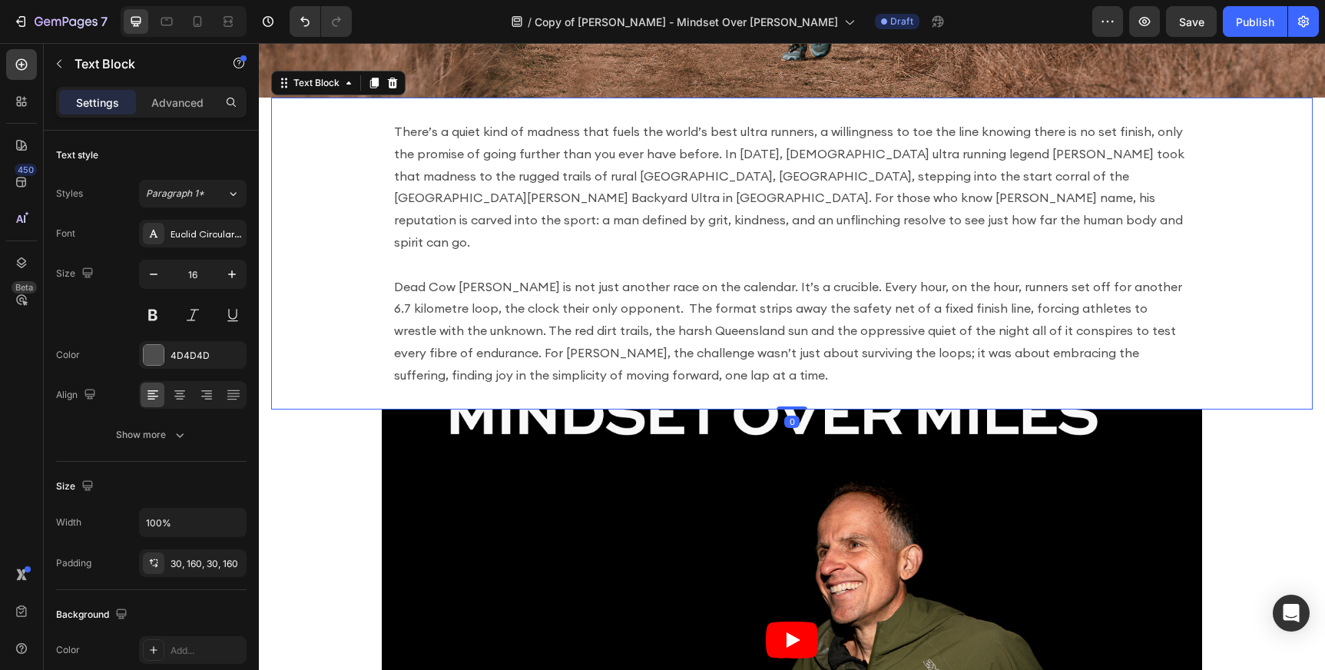
click at [707, 190] on p "There’s a quiet kind of madness that fuels the world’s best ultra runners, a wi…" at bounding box center [792, 187] width 796 height 133
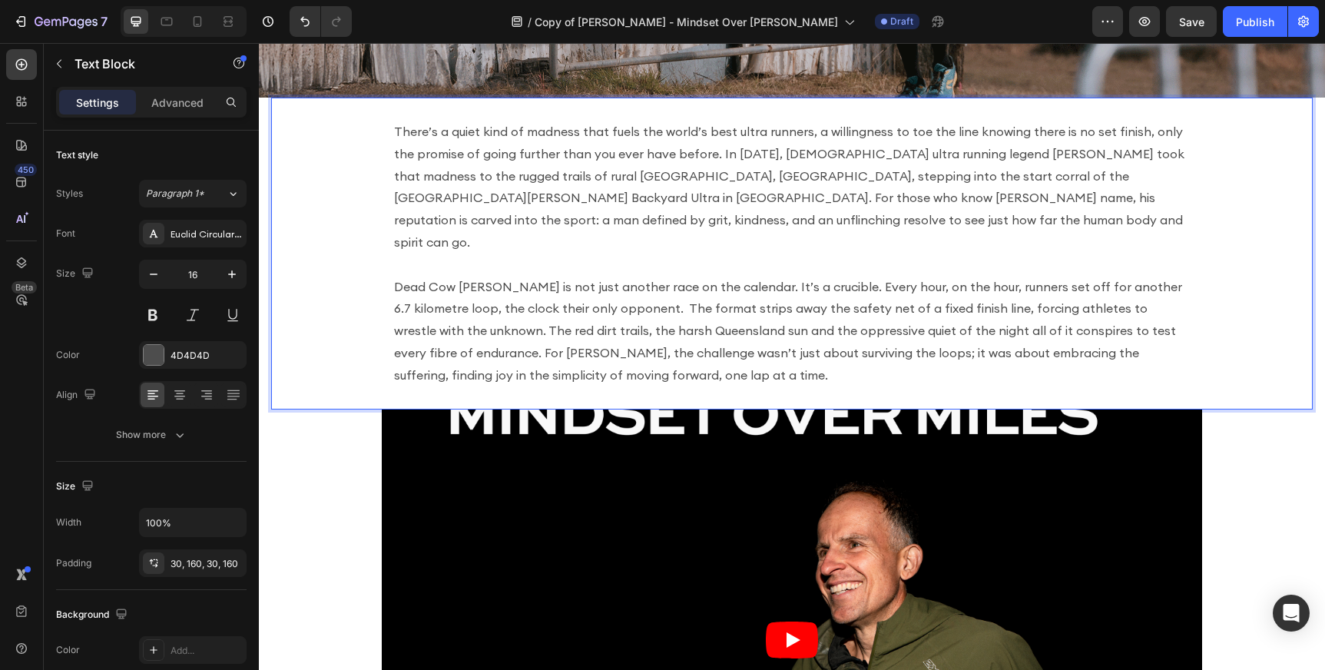
click at [301, 198] on div "There’s a quiet kind of madness that fuels the world’s best ultra runners, a wi…" at bounding box center [792, 254] width 1042 height 312
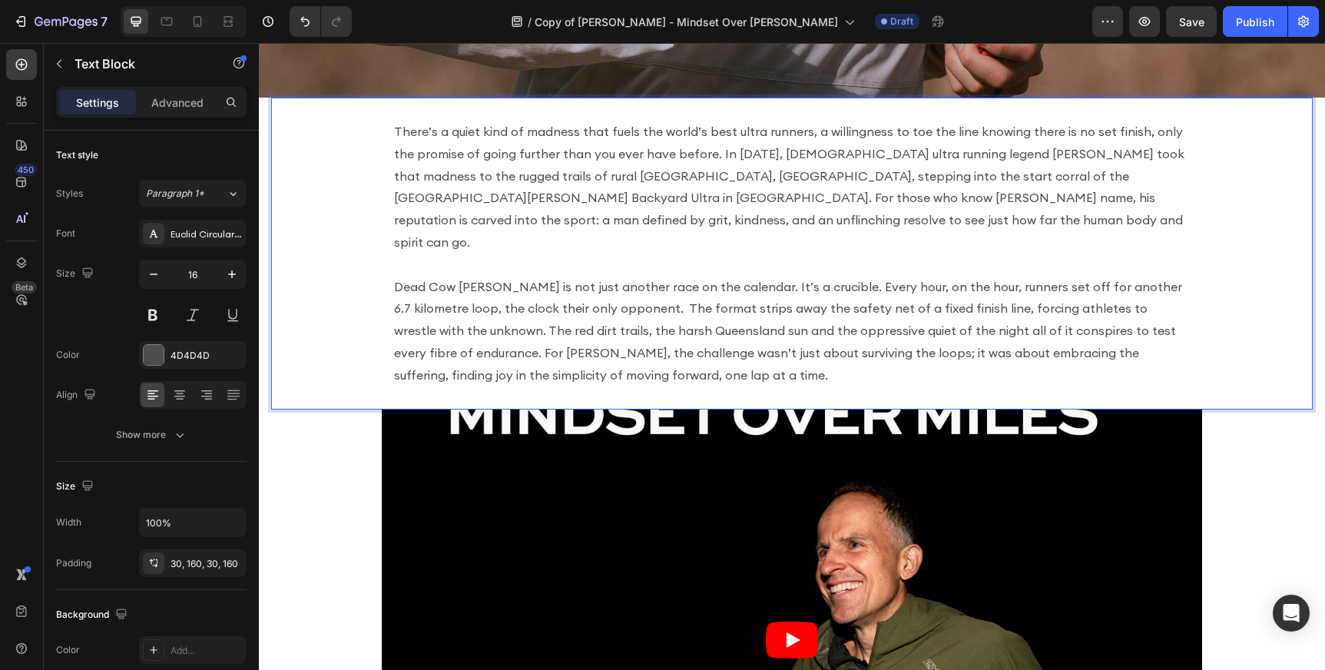
click at [398, 185] on p "There’s a quiet kind of madness that fuels the world’s best ultra runners, a wi…" at bounding box center [792, 187] width 796 height 133
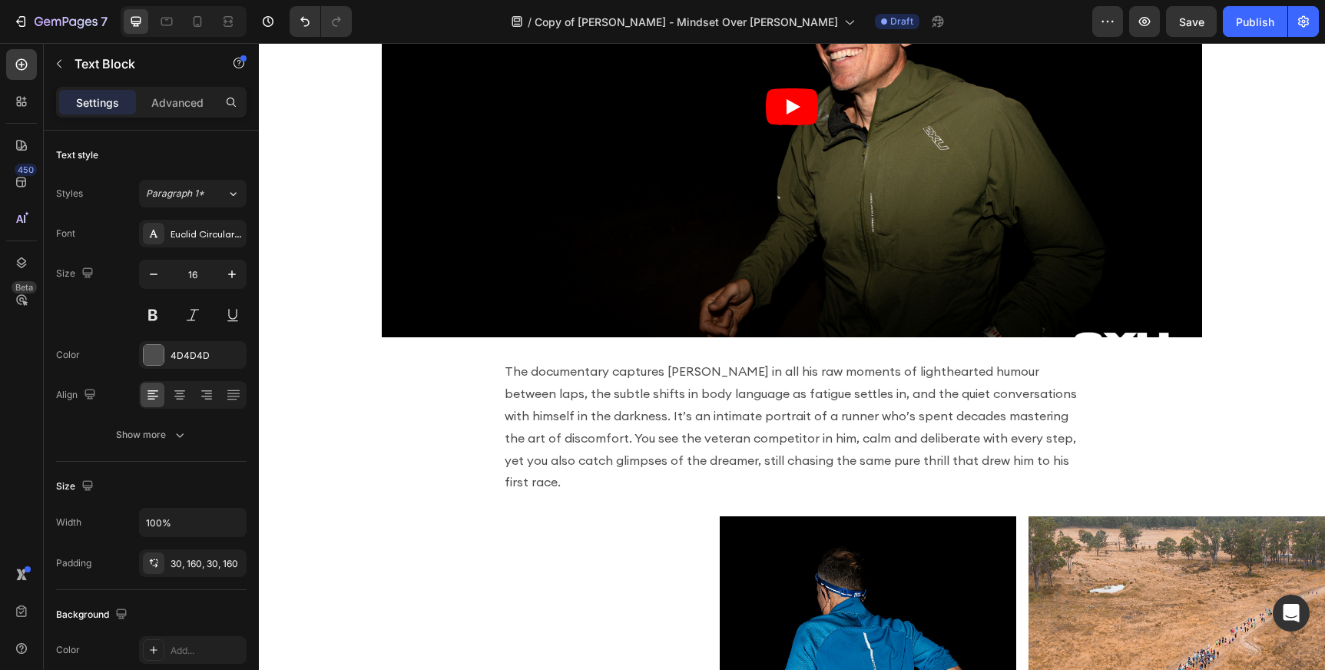
scroll to position [939, 0]
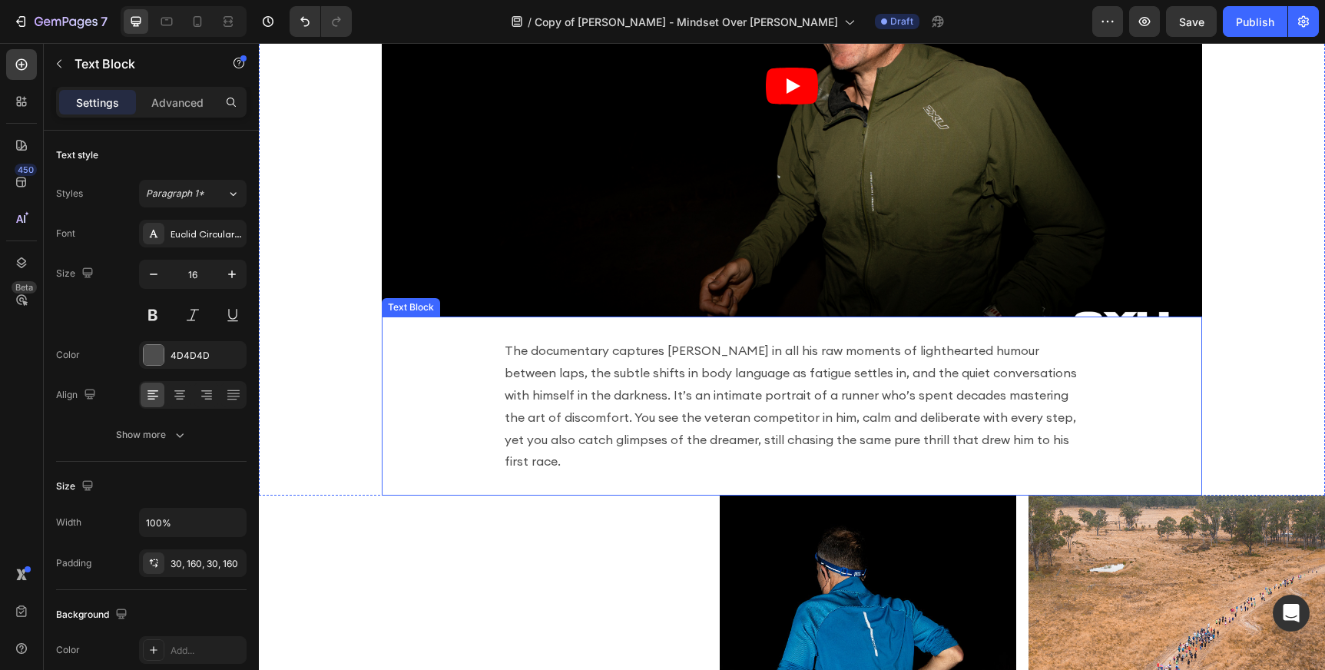
click at [565, 389] on p "The documentary captures [PERSON_NAME] in all his raw moments of lighthearted h…" at bounding box center [792, 405] width 575 height 133
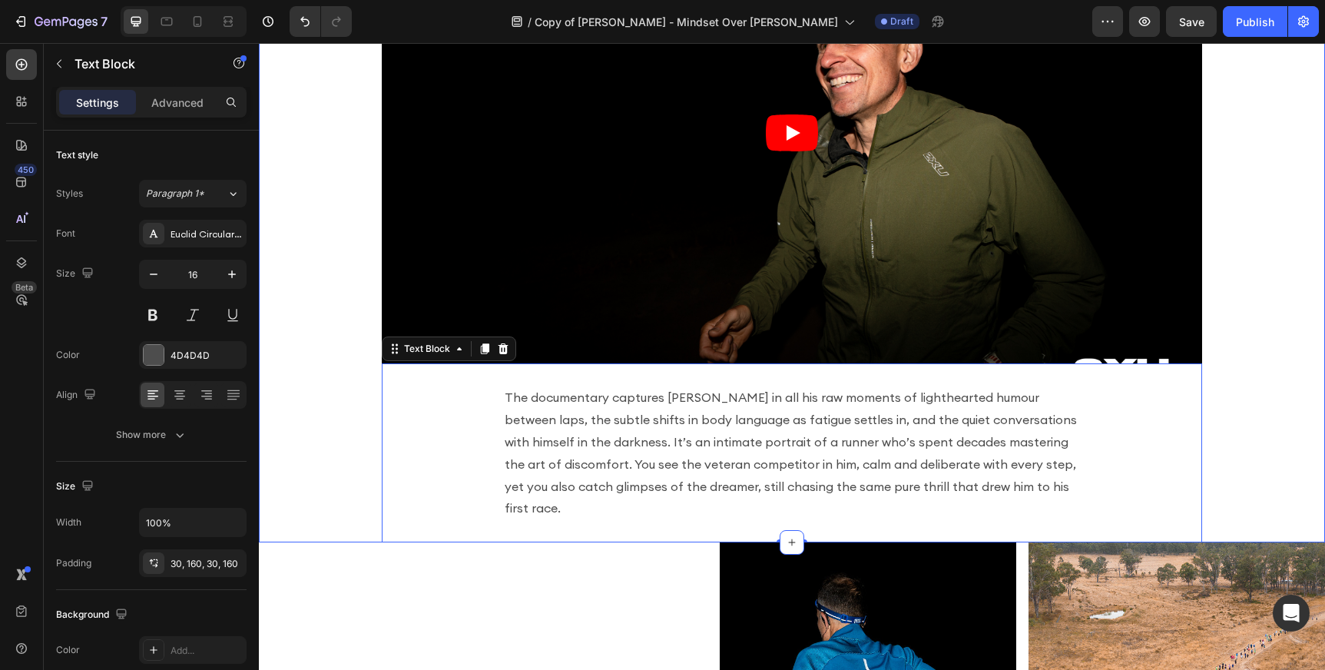
scroll to position [922, 0]
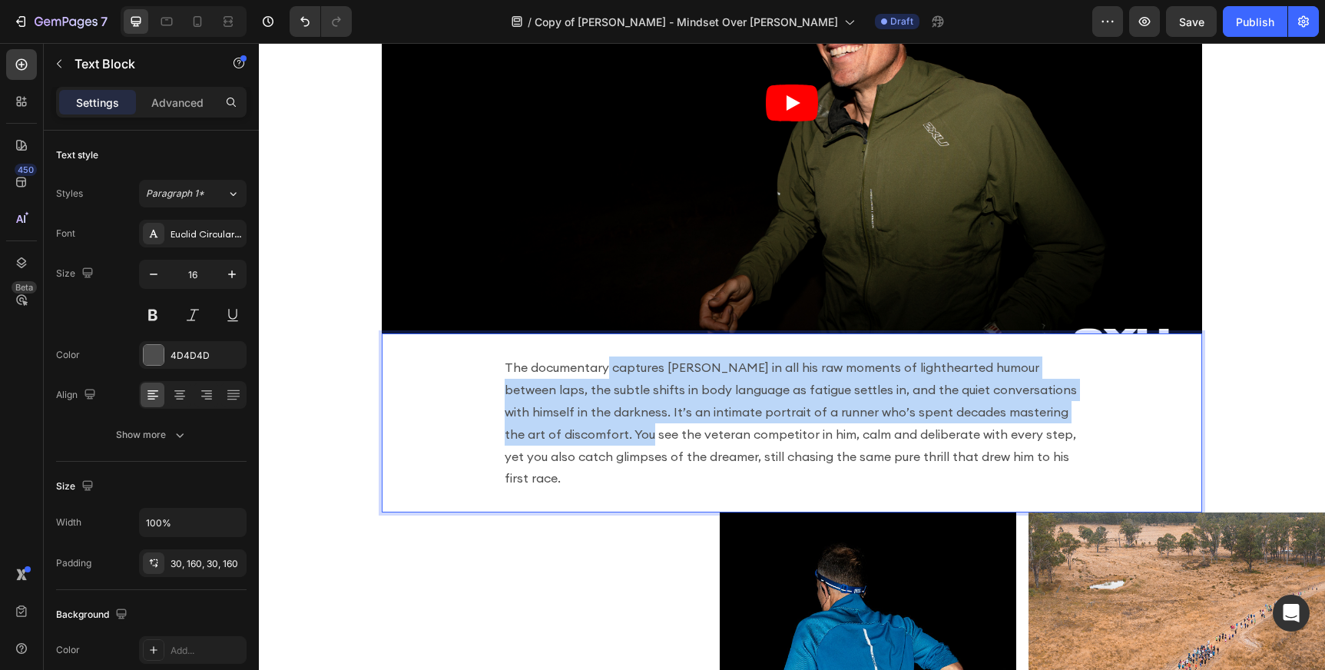
drag, startPoint x: 606, startPoint y: 376, endPoint x: 566, endPoint y: 443, distance: 77.8
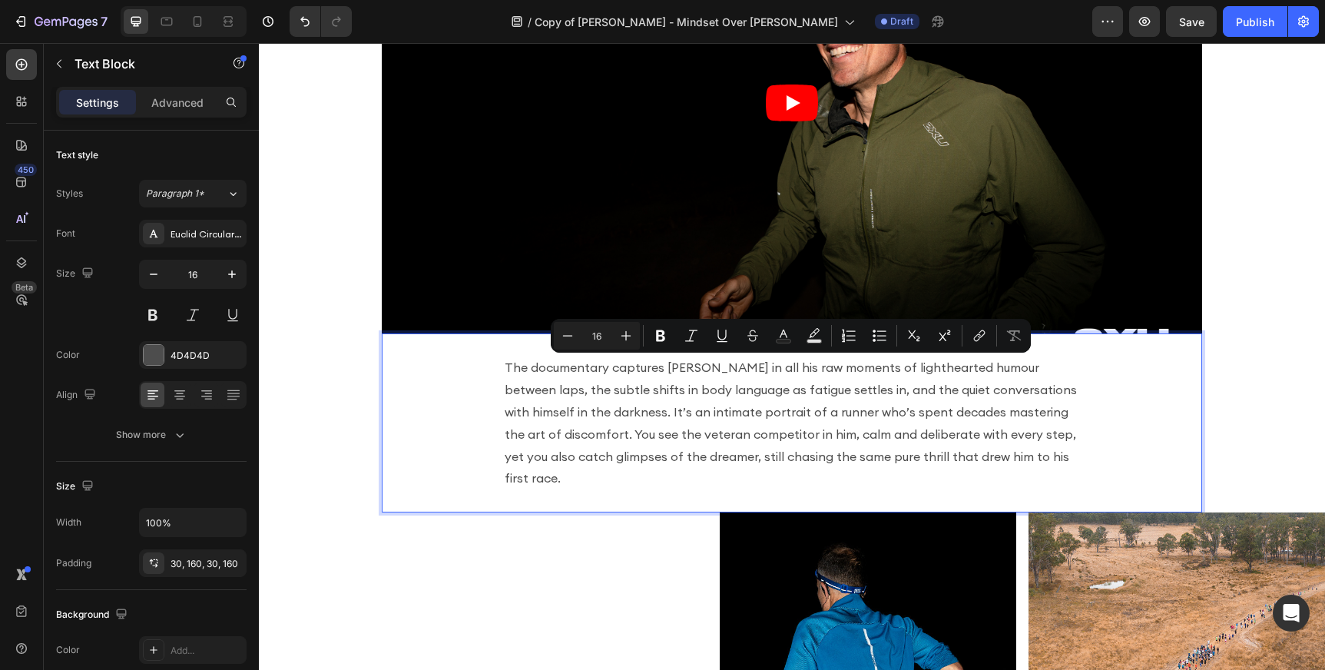
click at [432, 352] on div "The documentary captures [PERSON_NAME] in all his raw moments of lighthearted h…" at bounding box center [792, 422] width 820 height 179
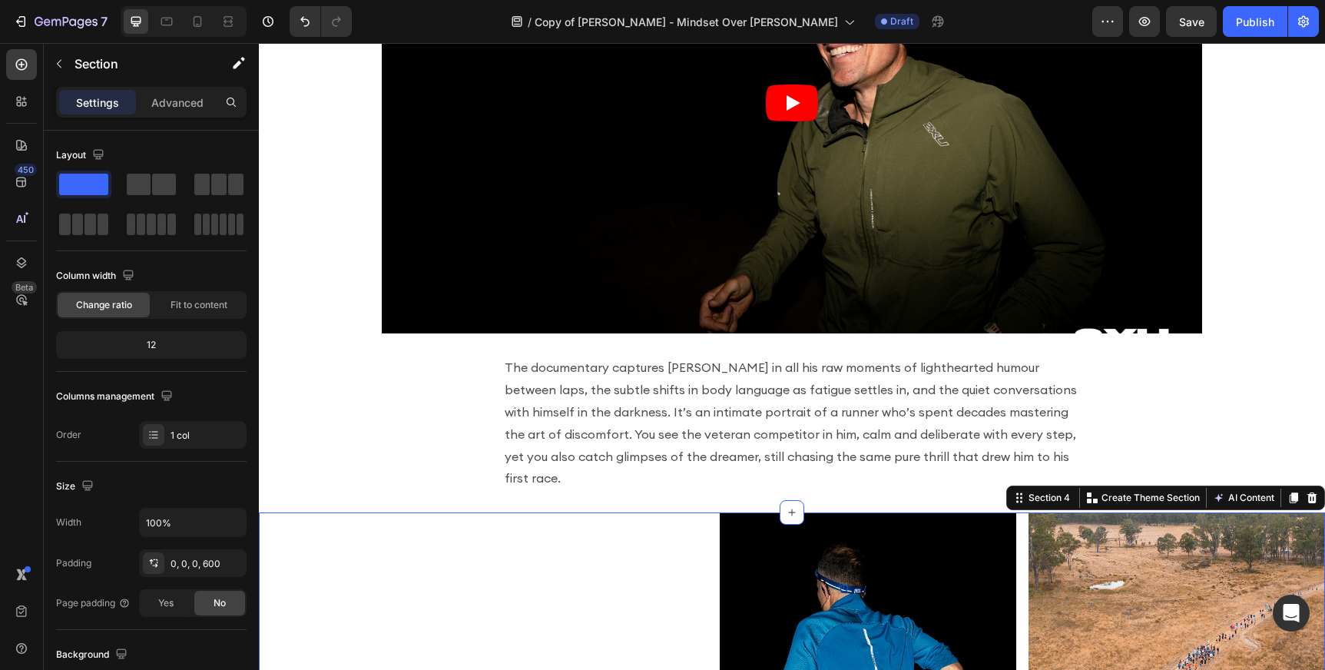
scroll to position [975, 0]
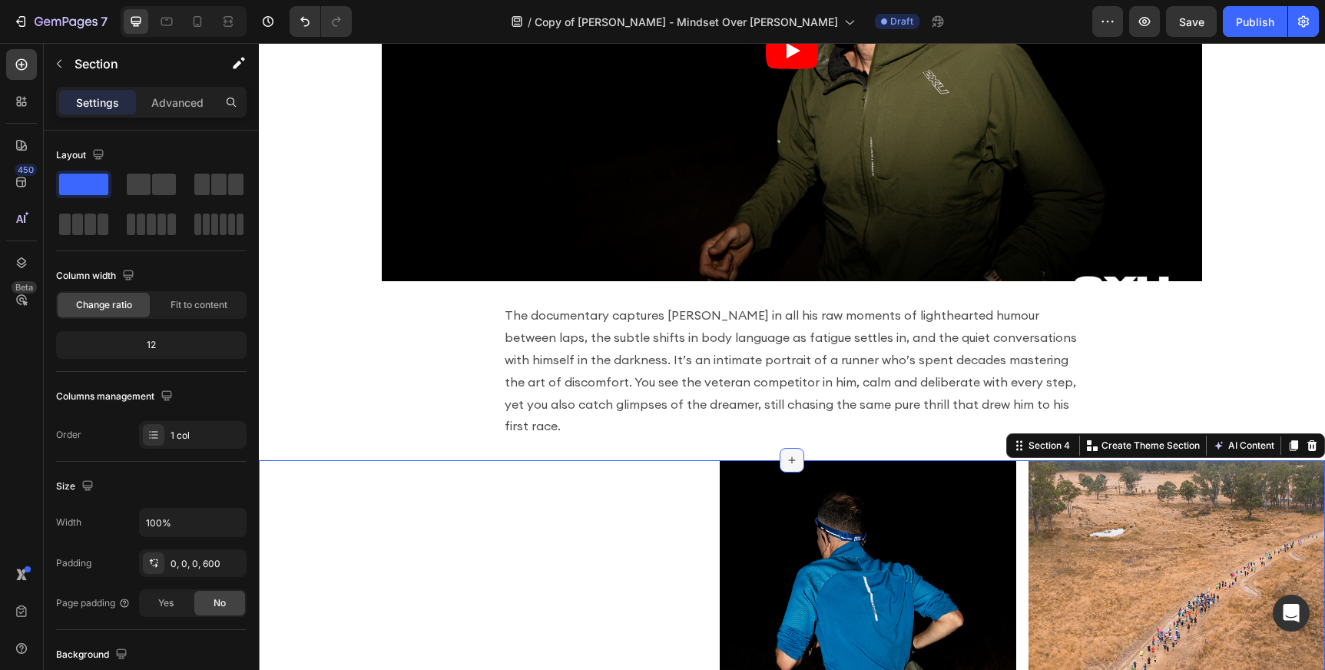
click at [790, 454] on icon at bounding box center [792, 460] width 12 height 12
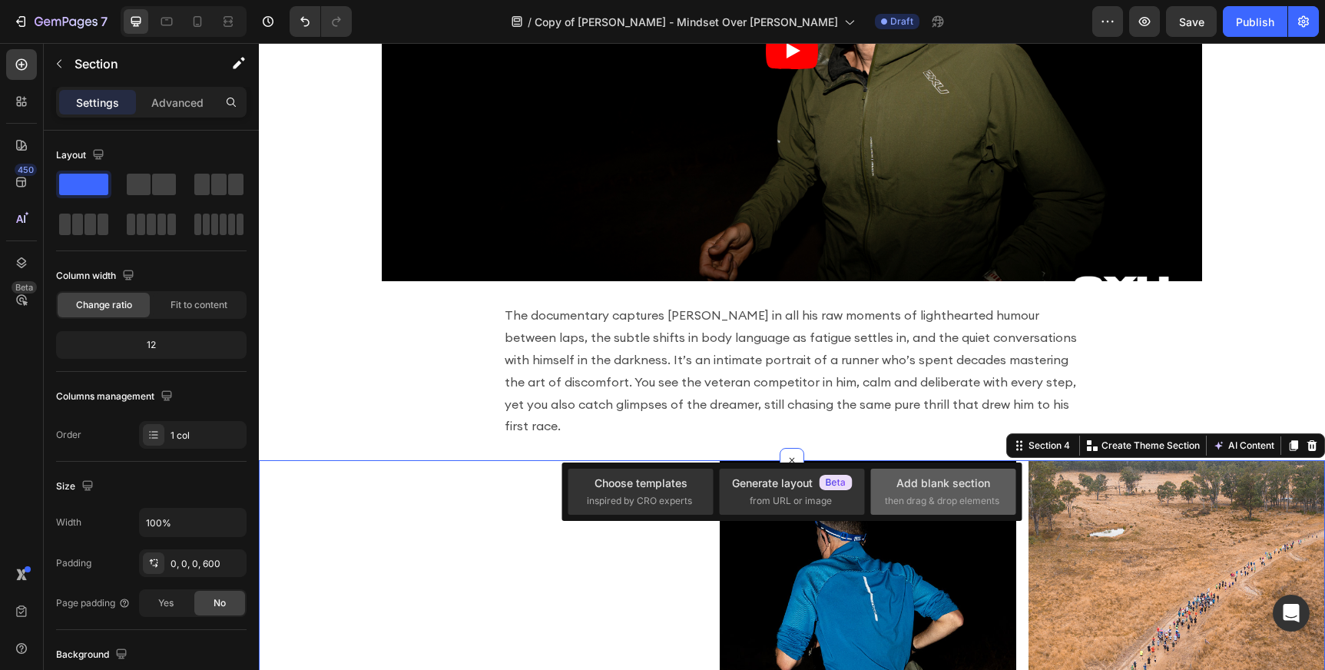
click at [902, 480] on div "Add blank section" at bounding box center [943, 483] width 94 height 16
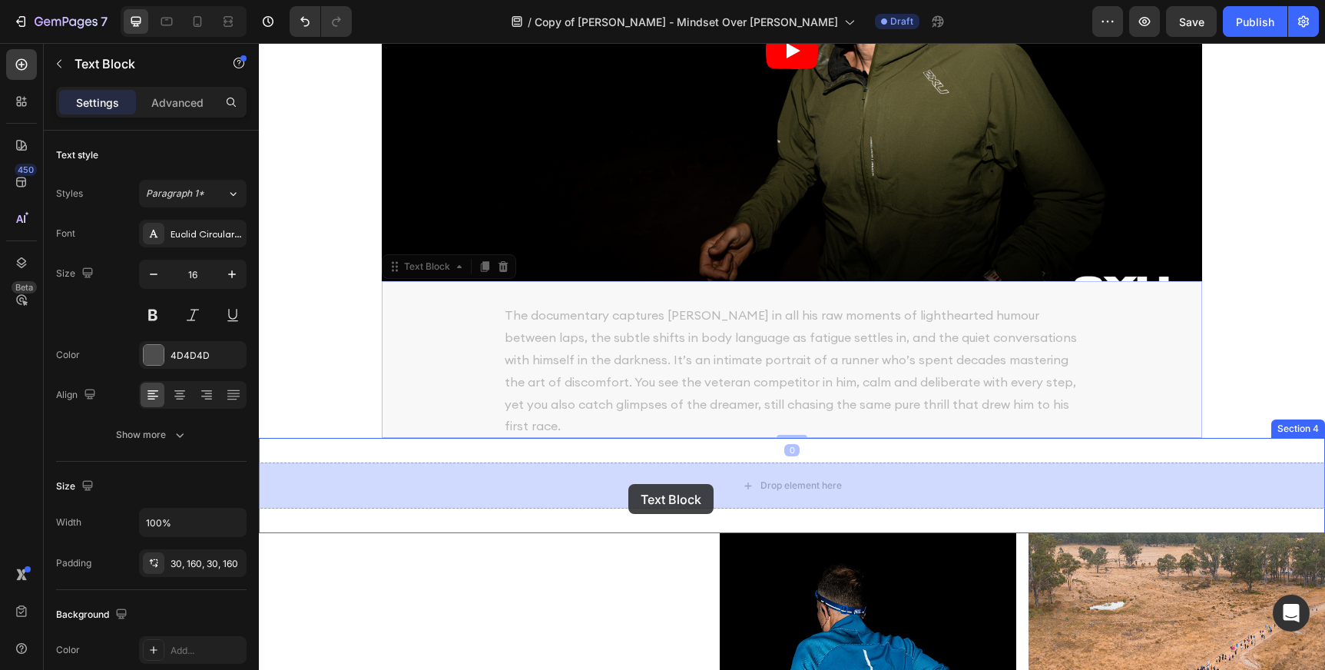
drag, startPoint x: 676, startPoint y: 349, endPoint x: 628, endPoint y: 483, distance: 142.9
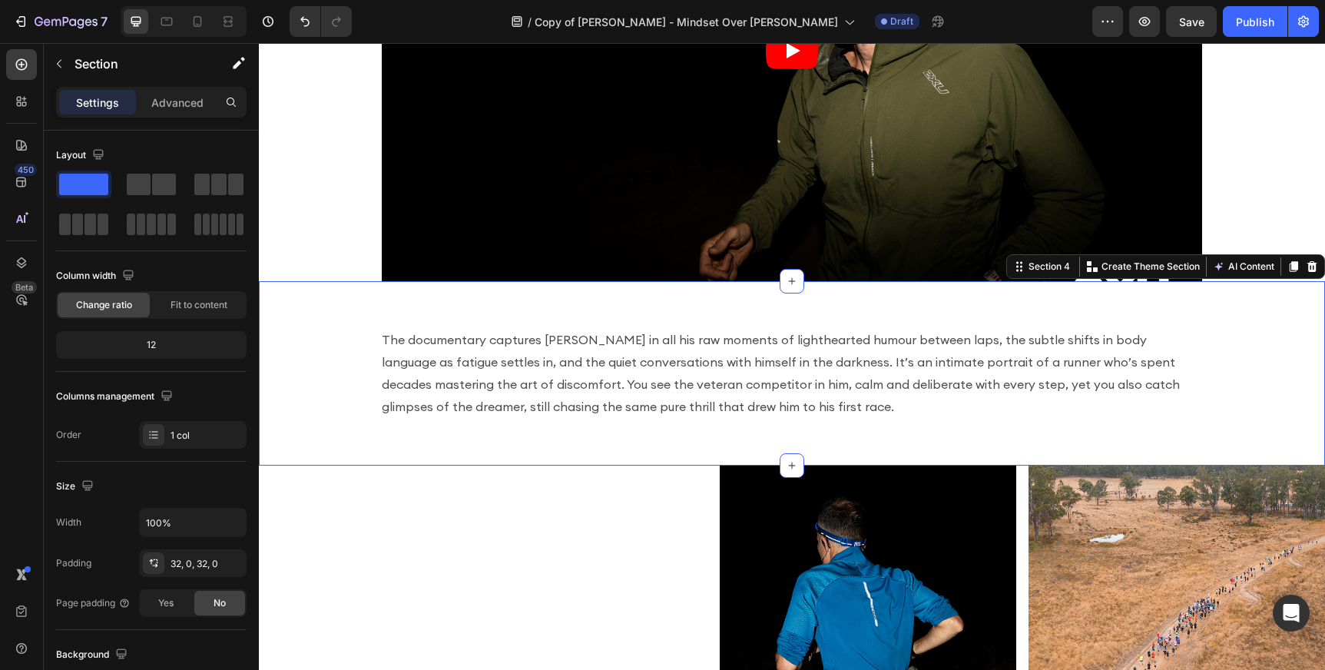
click at [657, 292] on div "The documentary captures Harvey in all his raw moments of lighthearted humour b…" at bounding box center [792, 373] width 1066 height 184
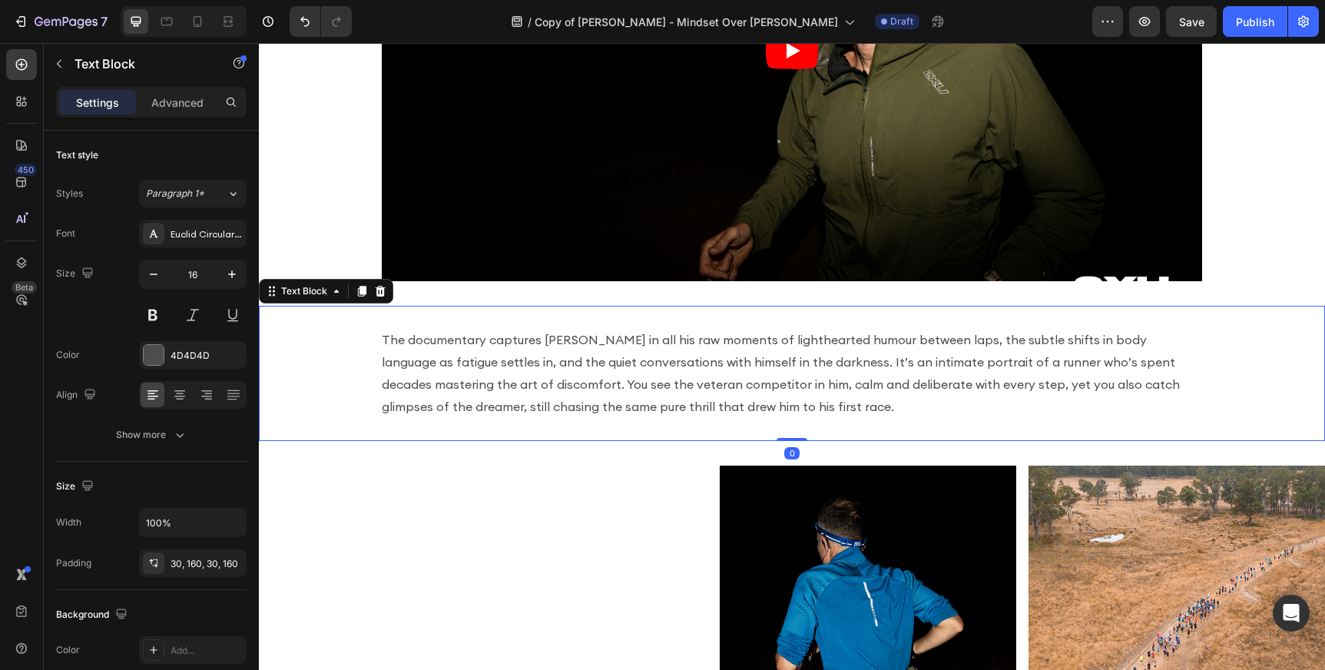
click at [629, 360] on p "The documentary captures [PERSON_NAME] in all his raw moments of lighthearted h…" at bounding box center [792, 373] width 820 height 88
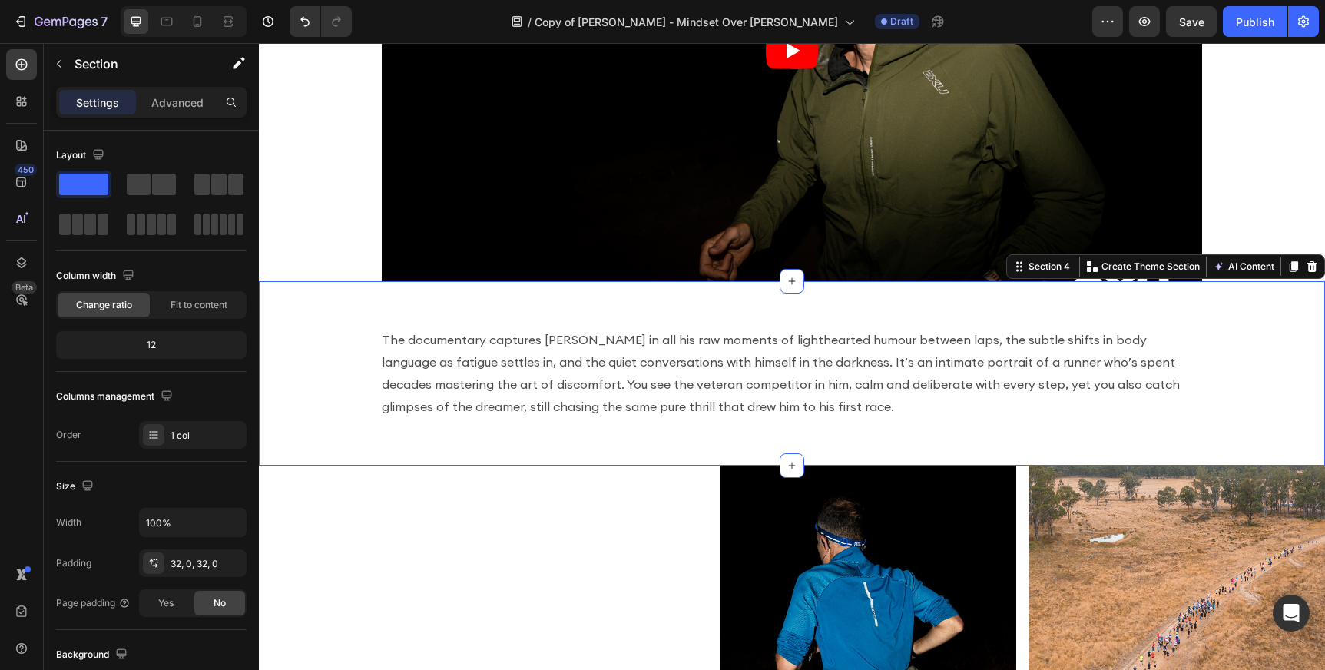
click at [601, 290] on div "The documentary captures Harvey in all his raw moments of lighthearted humour b…" at bounding box center [792, 373] width 1066 height 184
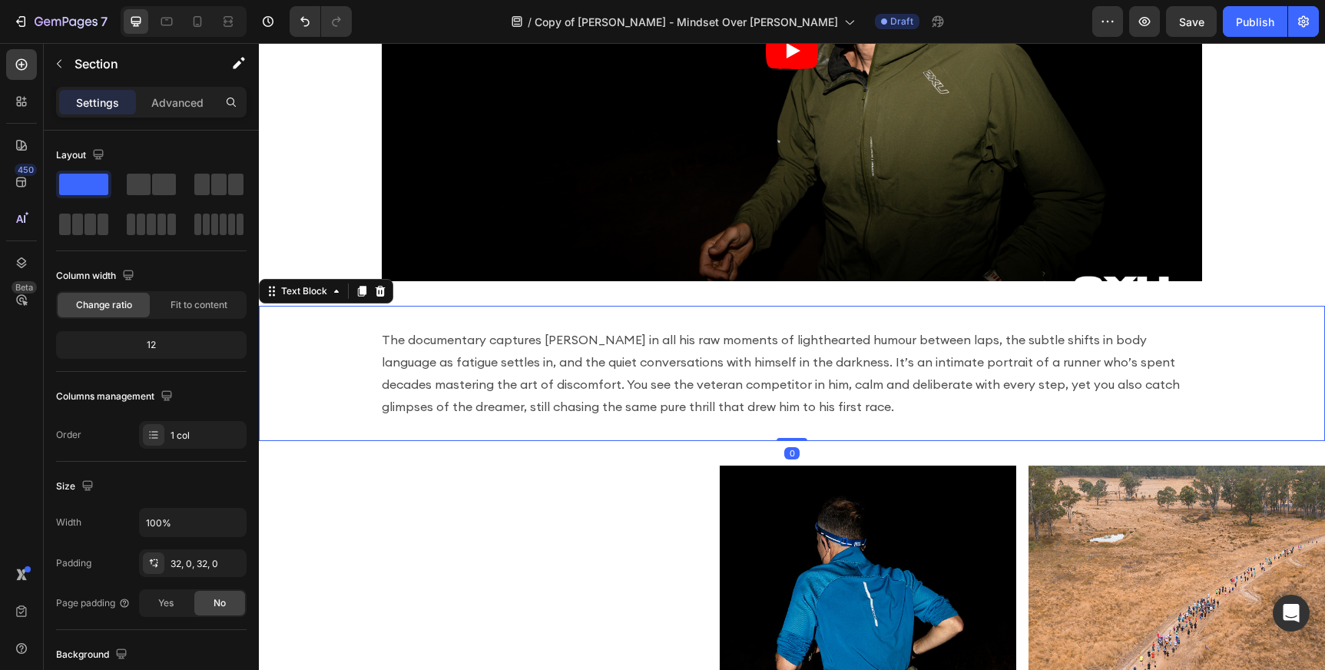
click at [594, 376] on p "The documentary captures [PERSON_NAME] in all his raw moments of lighthearted h…" at bounding box center [792, 373] width 820 height 88
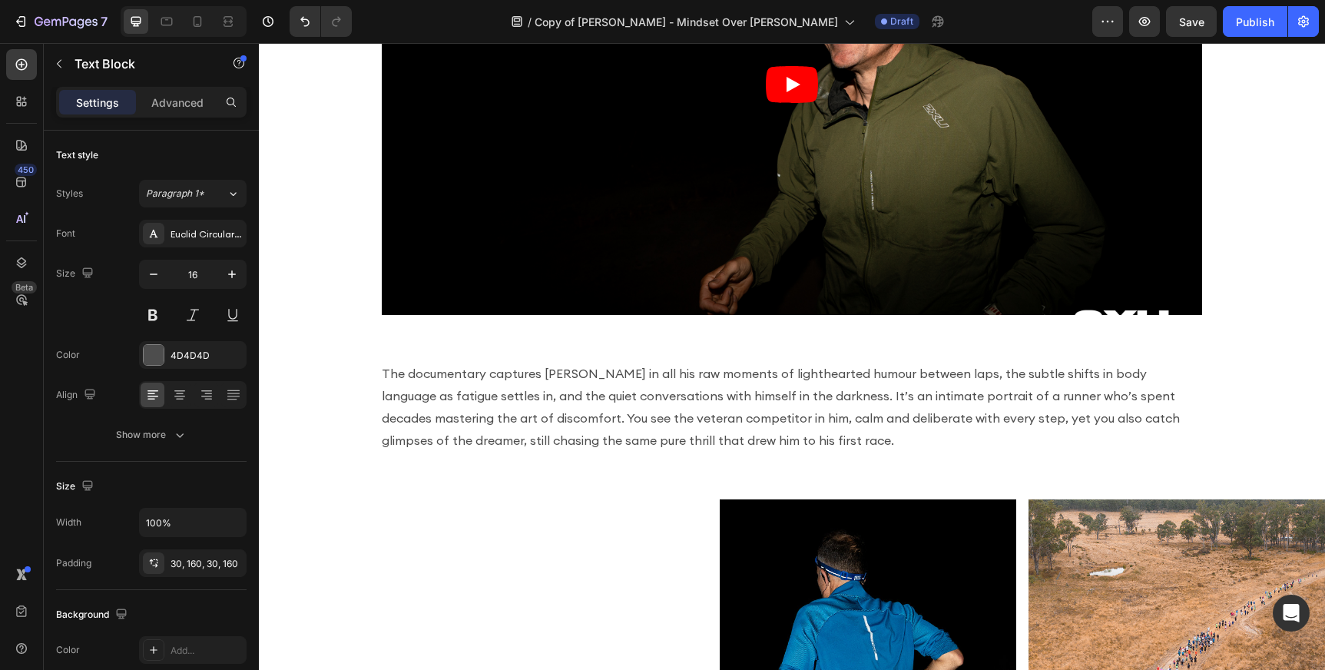
scroll to position [945, 0]
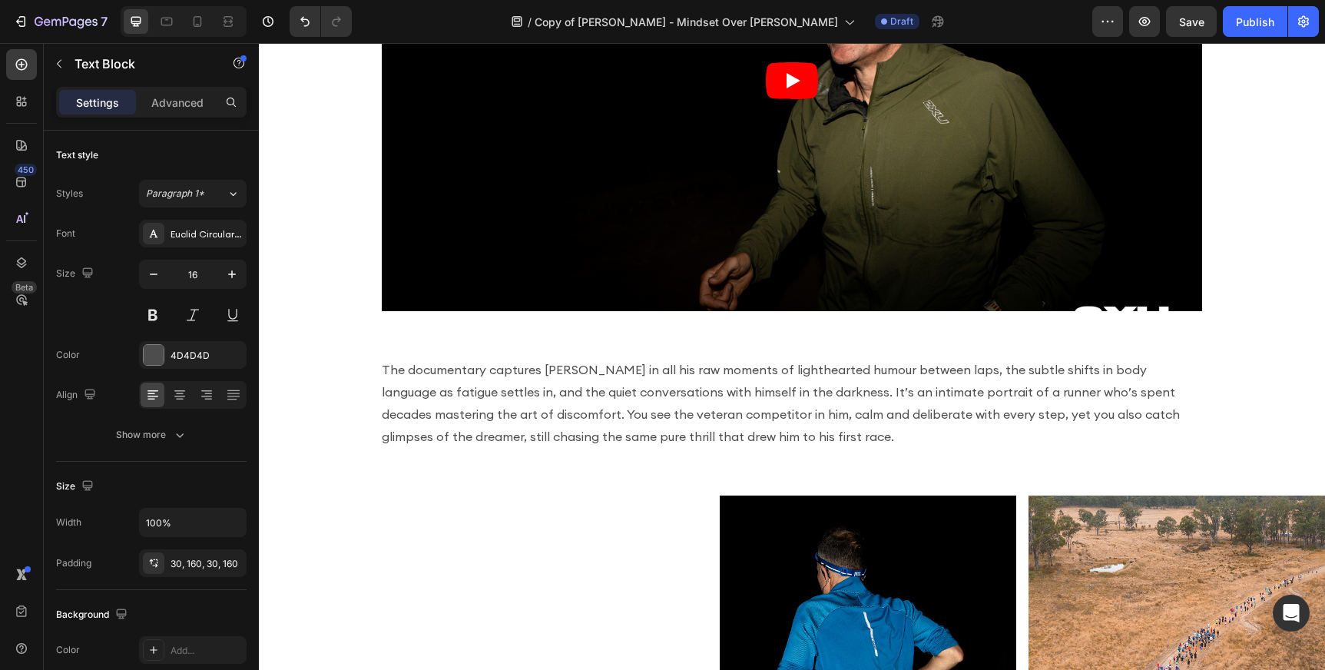
click at [560, 421] on p "The documentary captures [PERSON_NAME] in all his raw moments of lighthearted h…" at bounding box center [792, 403] width 820 height 88
click at [554, 346] on div "The documentary captures [PERSON_NAME] in all his raw moments of lighthearted h…" at bounding box center [792, 403] width 1066 height 134
click at [465, 341] on div "The documentary captures [PERSON_NAME] in all his raw moments of lighthearted h…" at bounding box center [792, 403] width 1066 height 134
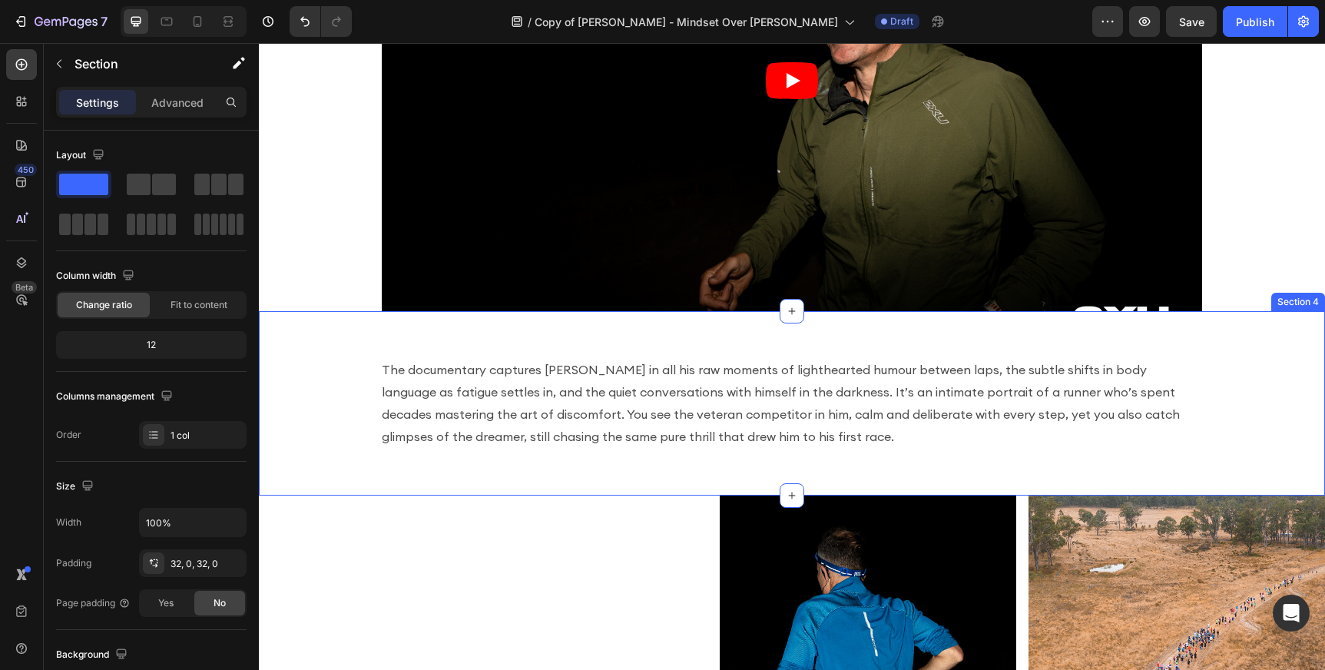
click at [461, 311] on div "The documentary captures Harvey in all his raw moments of lighthearted humour b…" at bounding box center [792, 403] width 1066 height 184
click at [460, 318] on div "The documentary captures Harvey in all his raw moments of lighthearted humour b…" at bounding box center [792, 403] width 1066 height 184
click at [376, 320] on div "The documentary captures Harvey in all his raw moments of lighthearted humour b…" at bounding box center [792, 403] width 1066 height 184
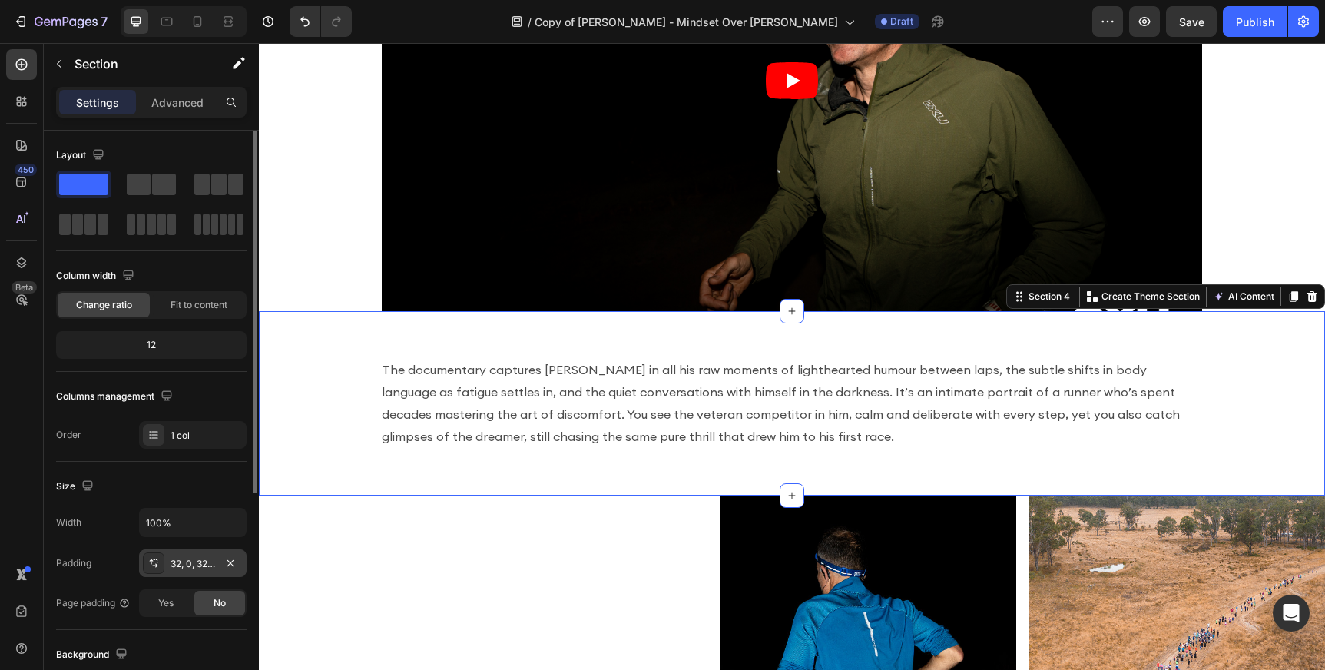
click at [190, 562] on div "32, 0, 32, 0" at bounding box center [193, 564] width 45 height 14
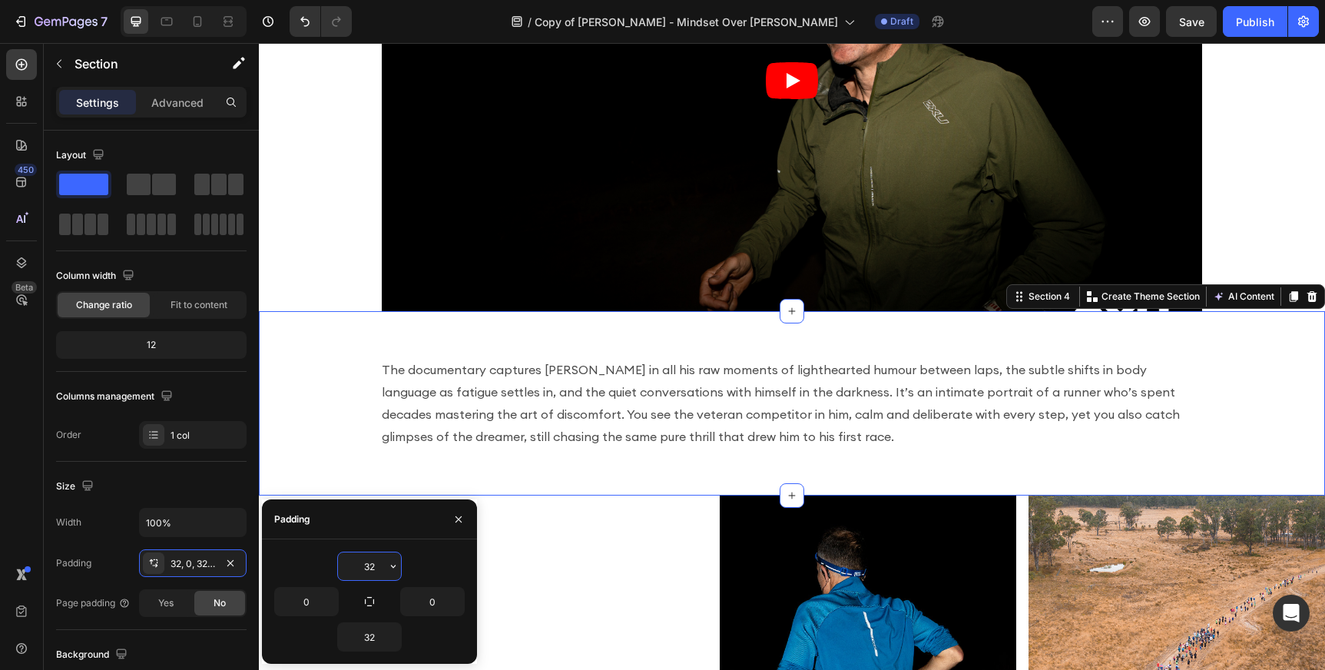
click at [378, 564] on input "32" at bounding box center [369, 566] width 63 height 28
click at [379, 561] on input "32" at bounding box center [369, 566] width 63 height 28
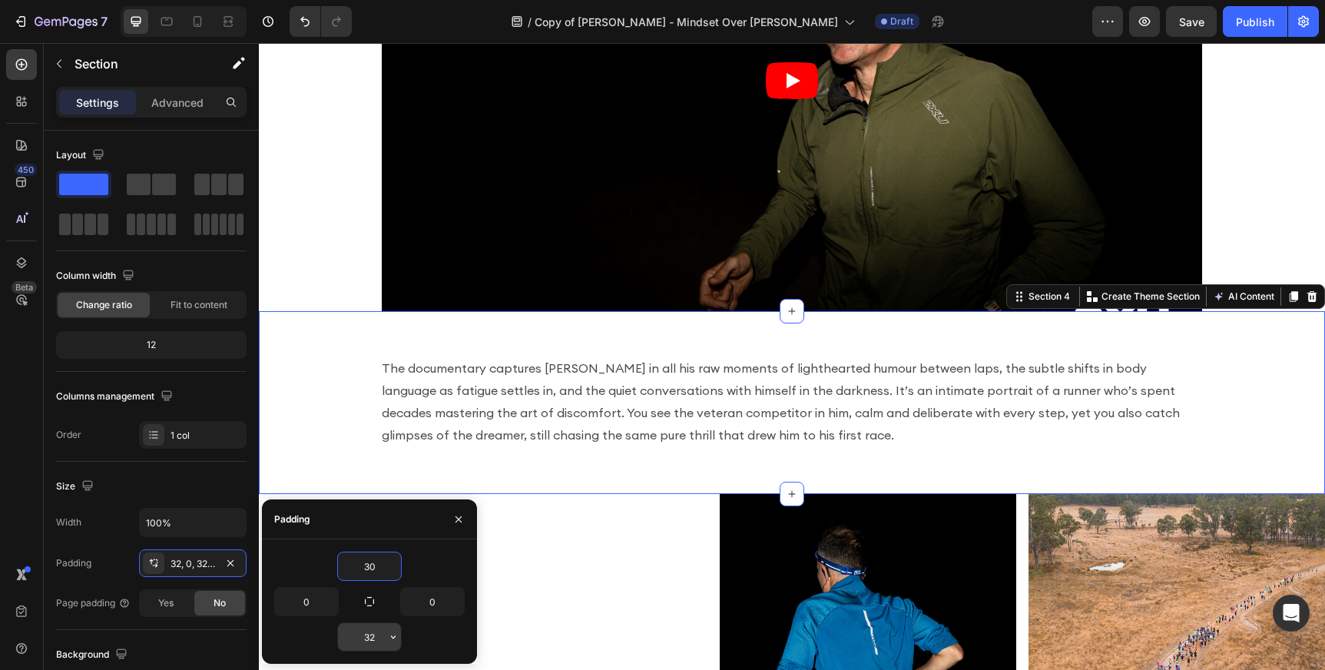
type input "30"
click at [376, 640] on input "32" at bounding box center [369, 637] width 63 height 28
click at [378, 636] on input "32" at bounding box center [369, 637] width 63 height 28
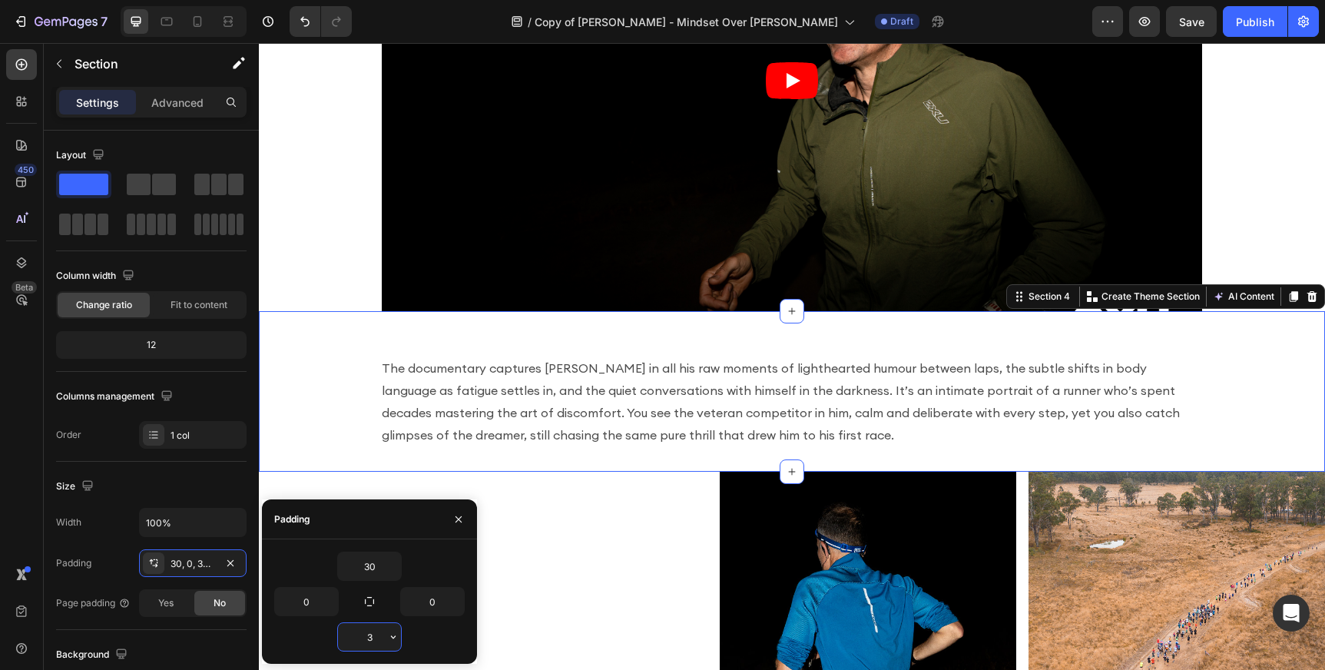
type input "30"
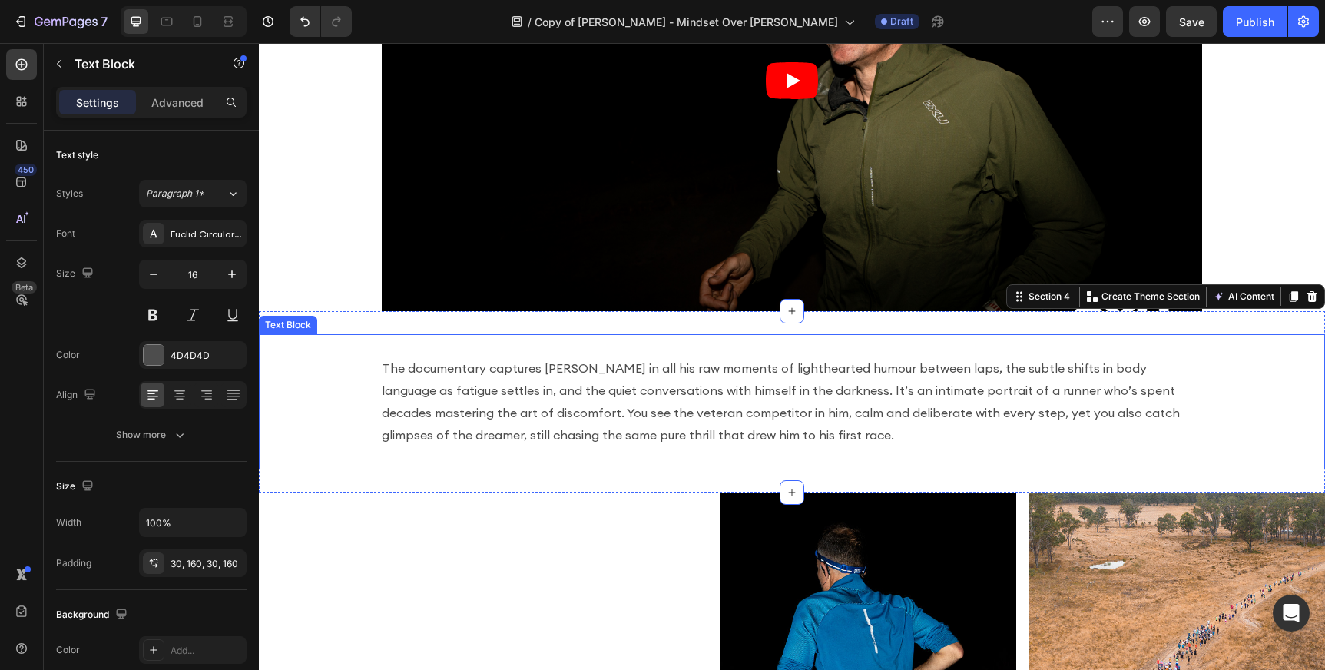
click at [589, 359] on p "The documentary captures [PERSON_NAME] in all his raw moments of lighthearted h…" at bounding box center [792, 401] width 820 height 88
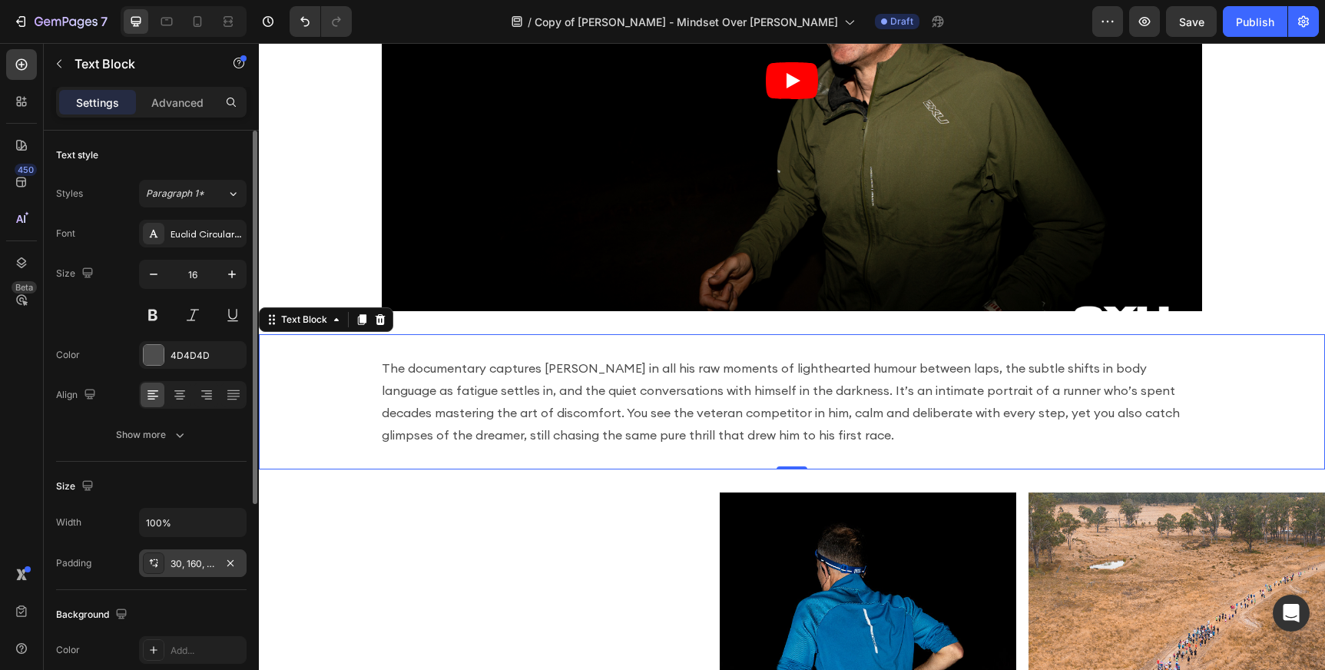
click at [180, 561] on div "30, 160, 30, 160" at bounding box center [193, 564] width 45 height 14
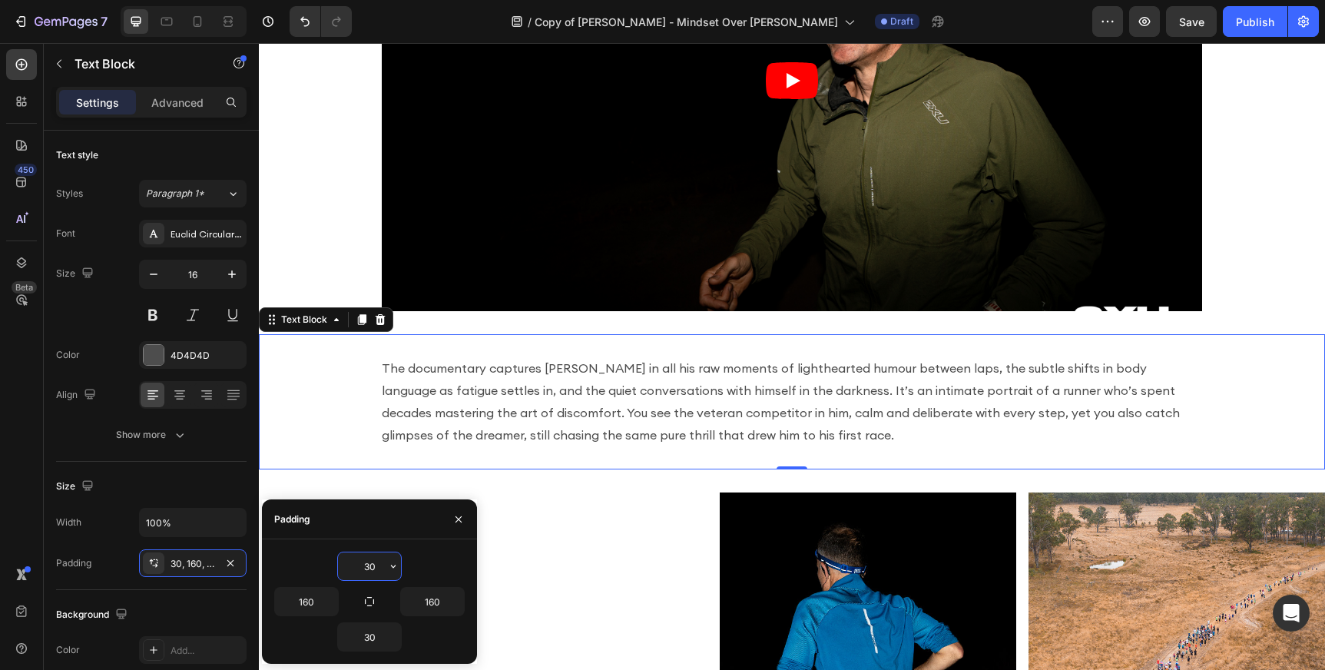
drag, startPoint x: 378, startPoint y: 561, endPoint x: 345, endPoint y: 561, distance: 33.0
click at [345, 561] on input "30" at bounding box center [369, 566] width 63 height 28
drag, startPoint x: 345, startPoint y: 561, endPoint x: 403, endPoint y: 561, distance: 58.4
click at [403, 561] on div "30" at bounding box center [369, 565] width 190 height 29
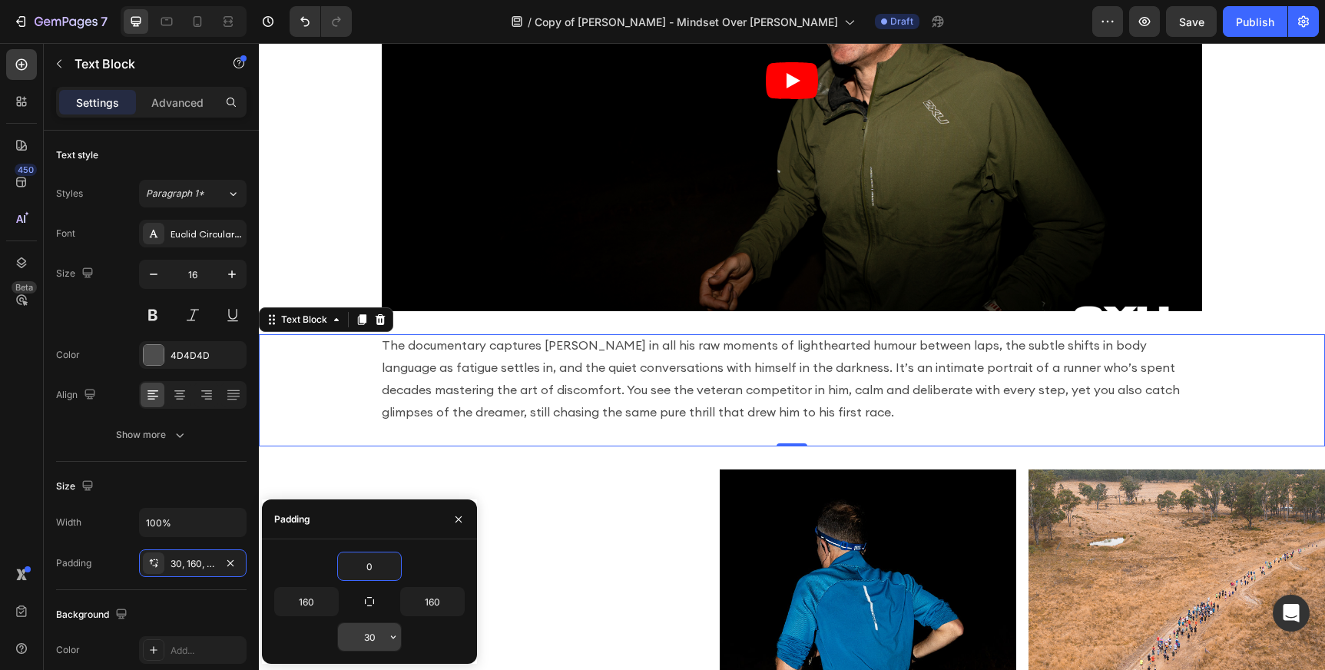
type input "0"
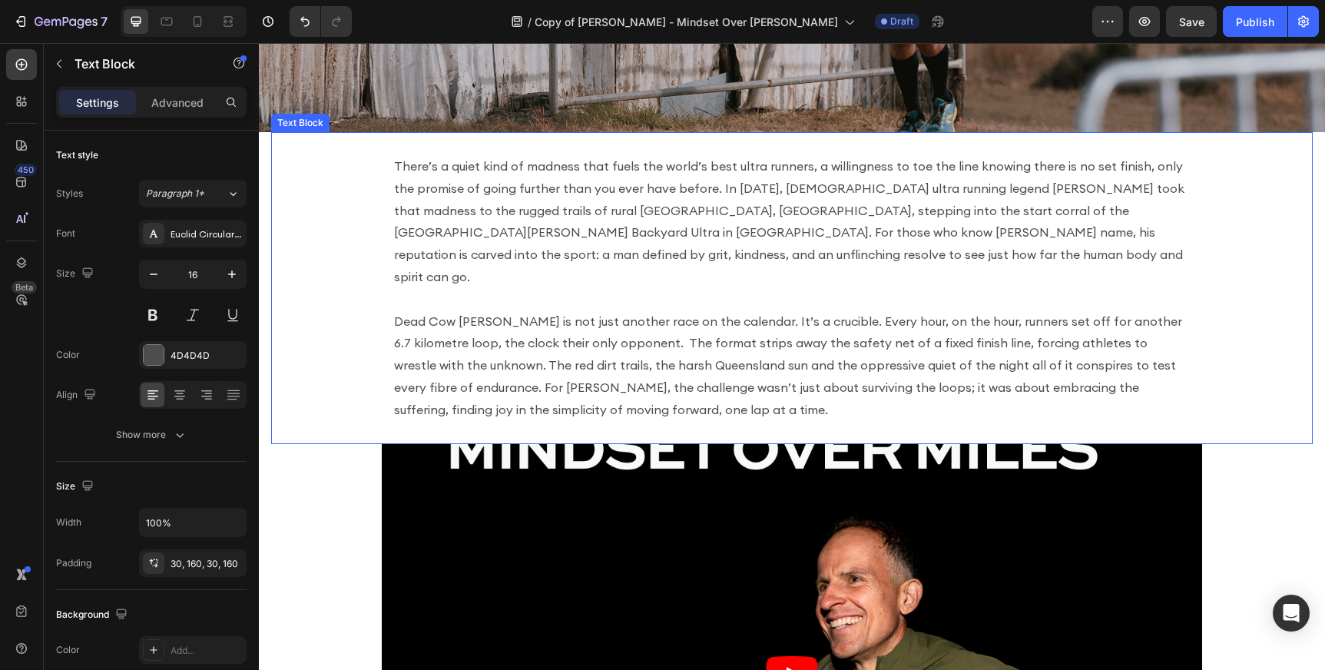
click at [600, 198] on p "There’s a quiet kind of madness that fuels the world’s best ultra runners, a wi…" at bounding box center [792, 221] width 796 height 133
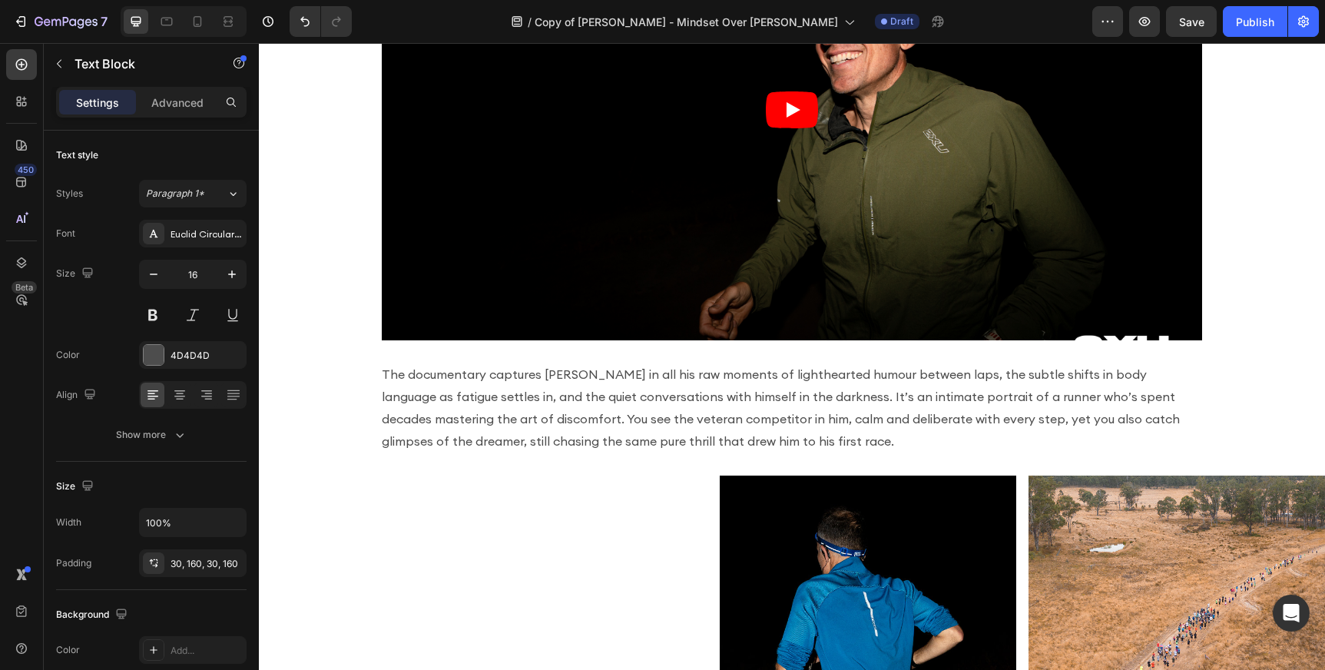
scroll to position [943, 0]
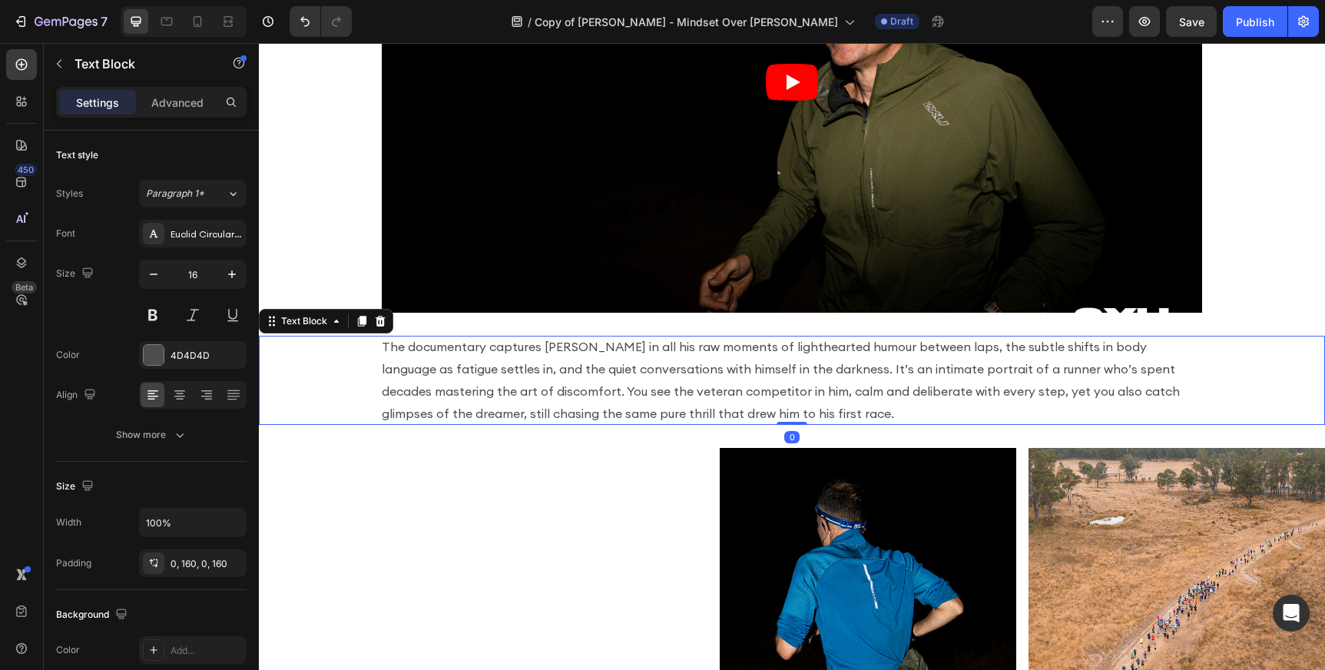
click at [555, 373] on p "The documentary captures [PERSON_NAME] in all his raw moments of lighthearted h…" at bounding box center [792, 380] width 820 height 88
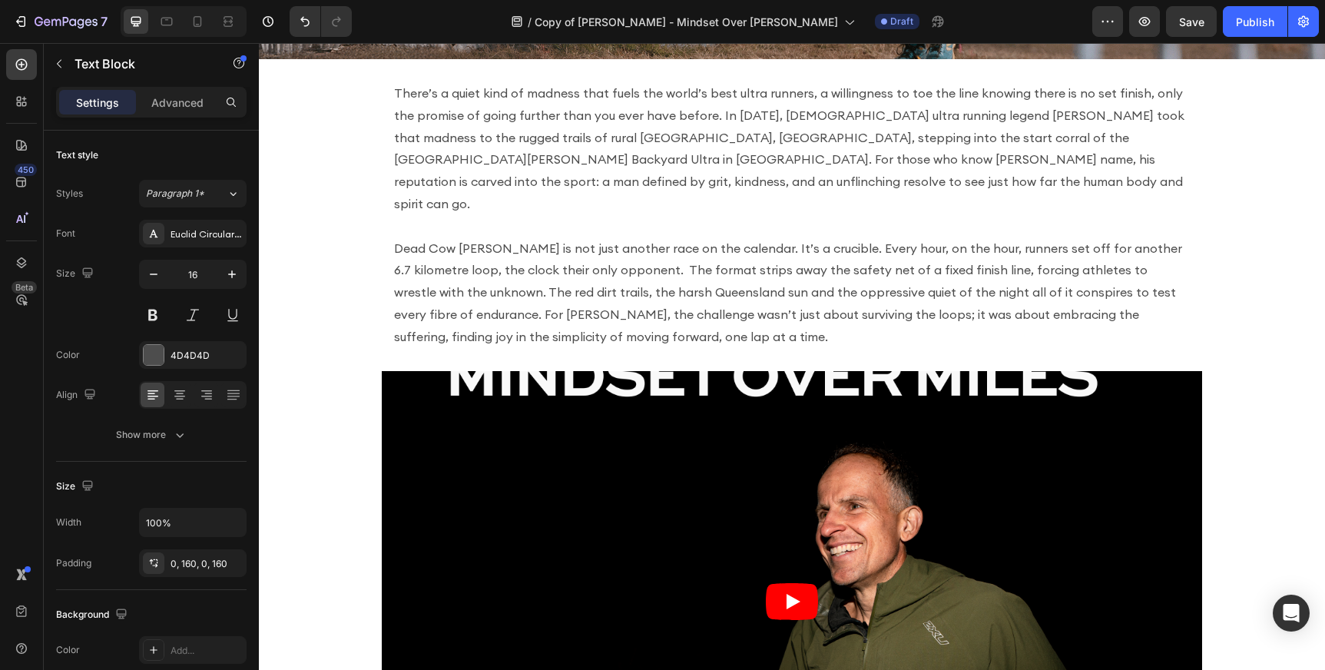
scroll to position [452, 0]
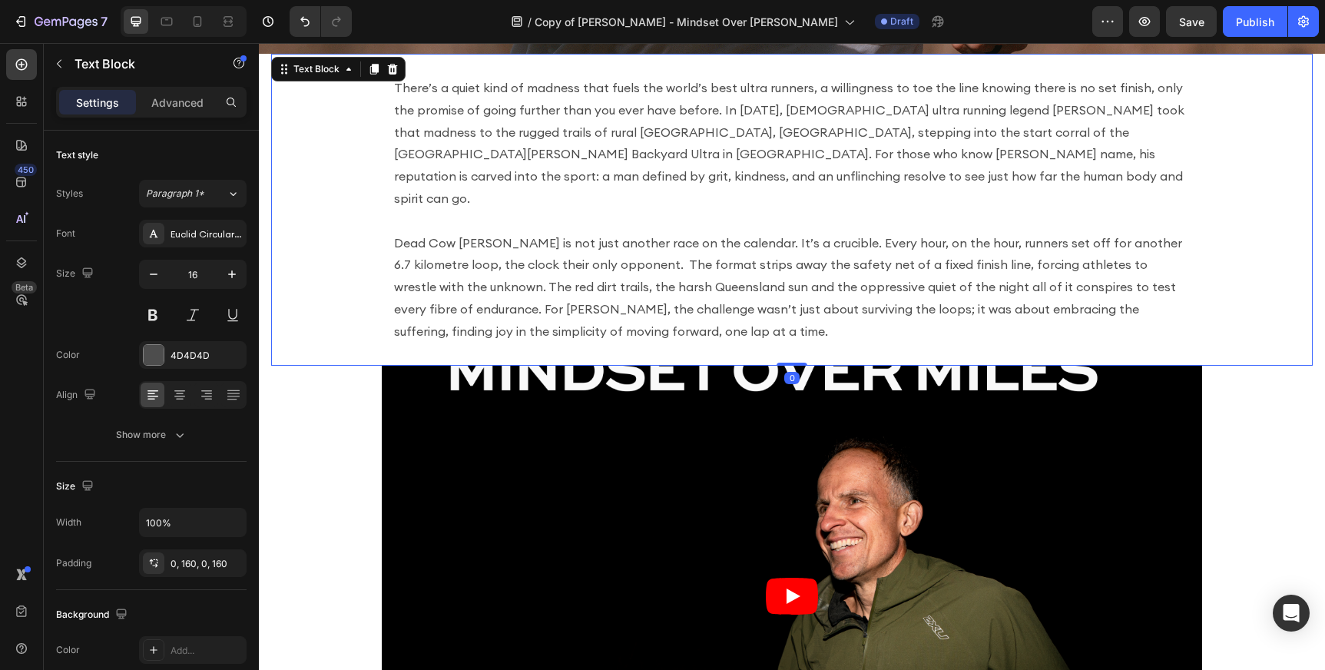
click at [548, 137] on p "There’s a quiet kind of madness that fuels the world’s best ultra runners, a wi…" at bounding box center [792, 143] width 796 height 133
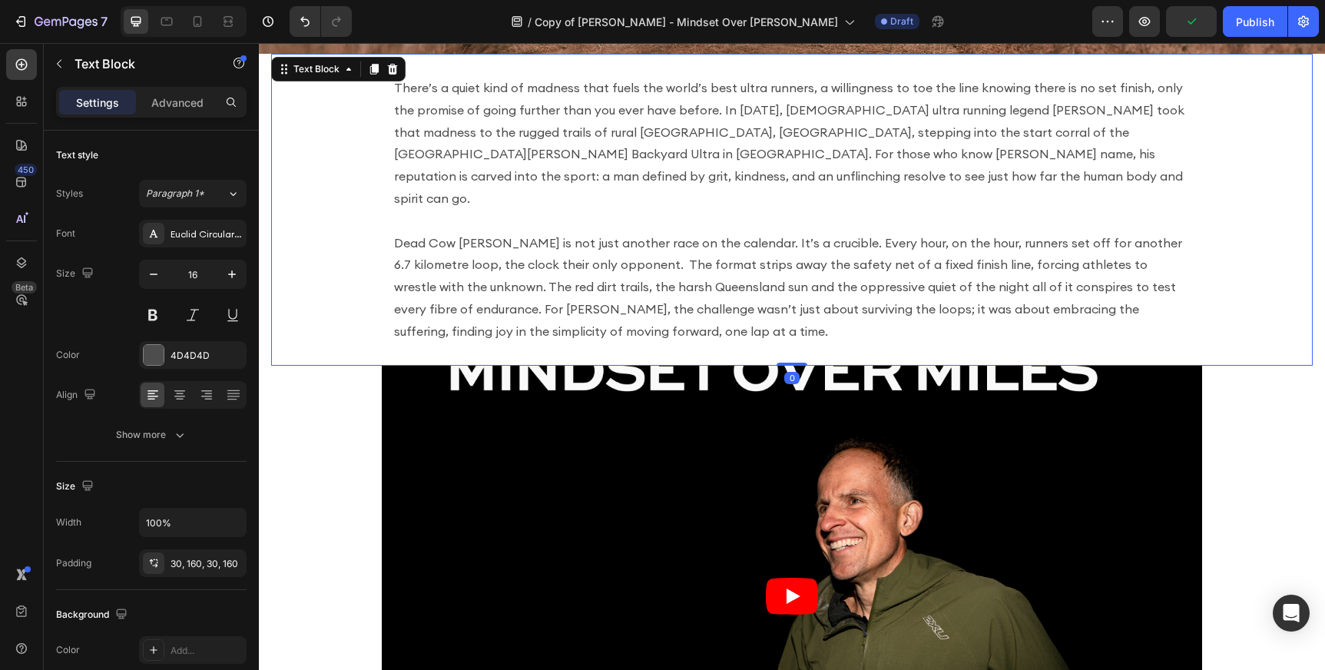
click at [336, 175] on div "There’s a quiet kind of madness that fuels the world’s best ultra runners, a wi…" at bounding box center [792, 210] width 1042 height 312
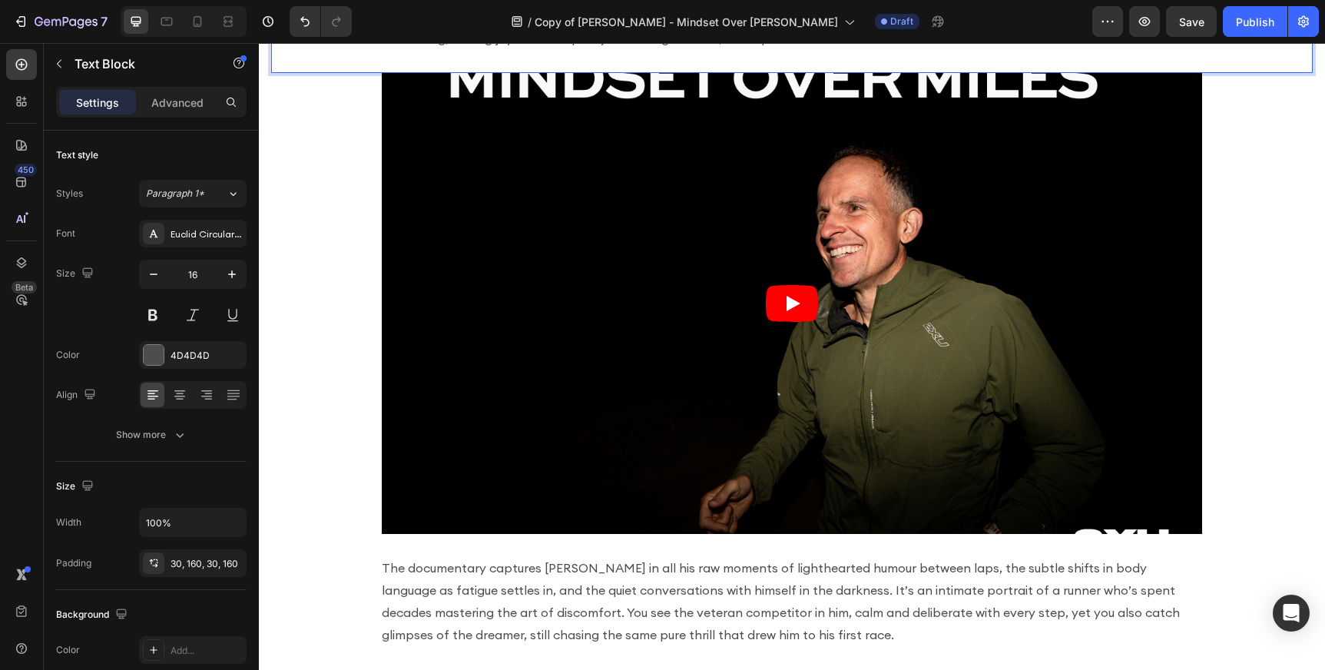
scroll to position [808, 0]
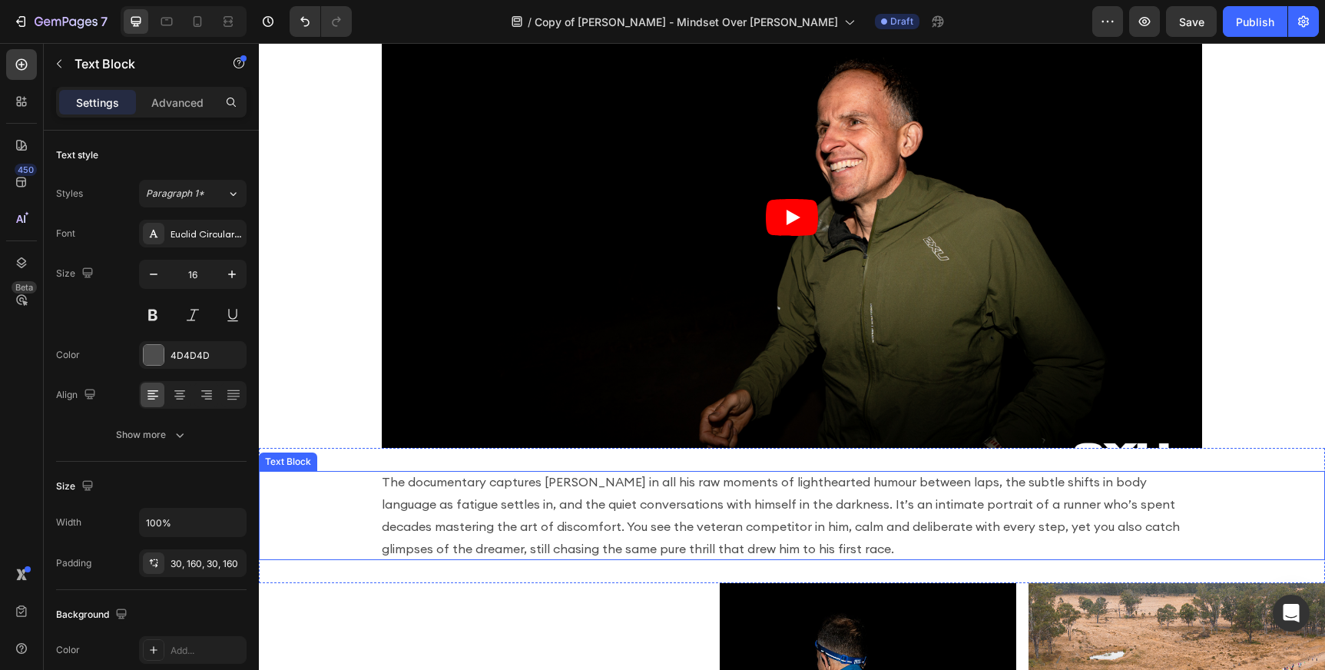
click at [353, 492] on div "The documentary captures [PERSON_NAME] in all his raw moments of lighthearted h…" at bounding box center [792, 515] width 1066 height 88
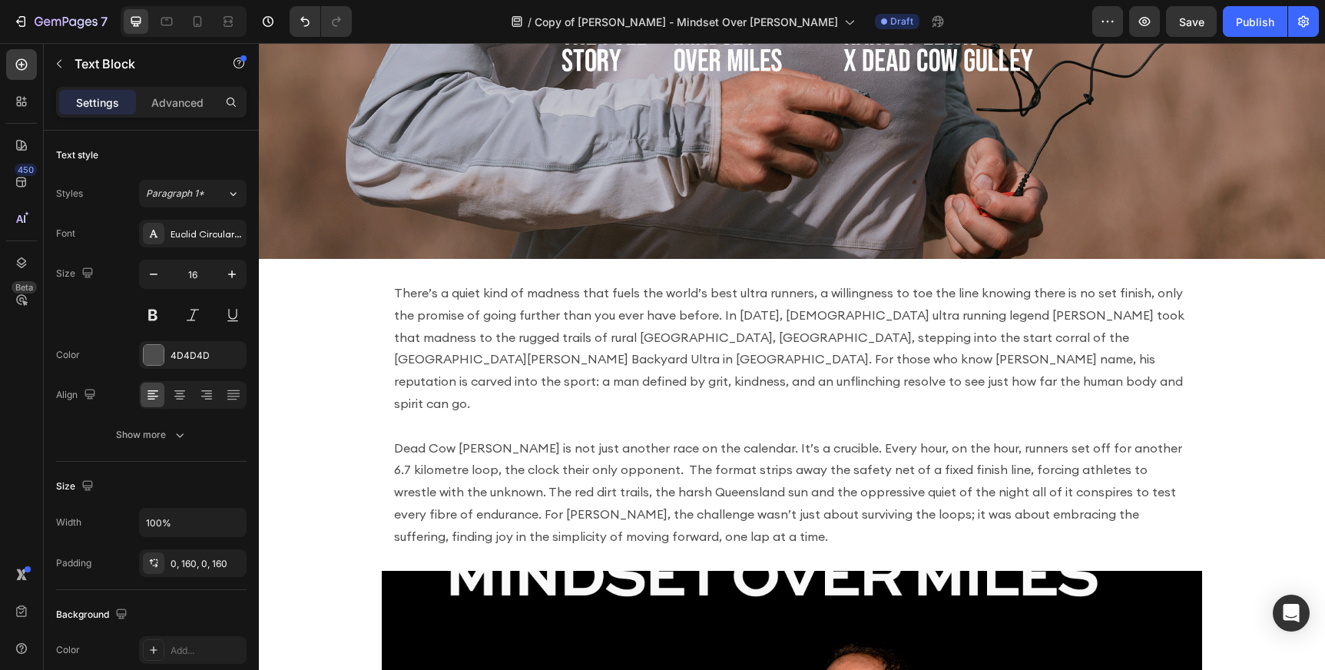
scroll to position [263, 0]
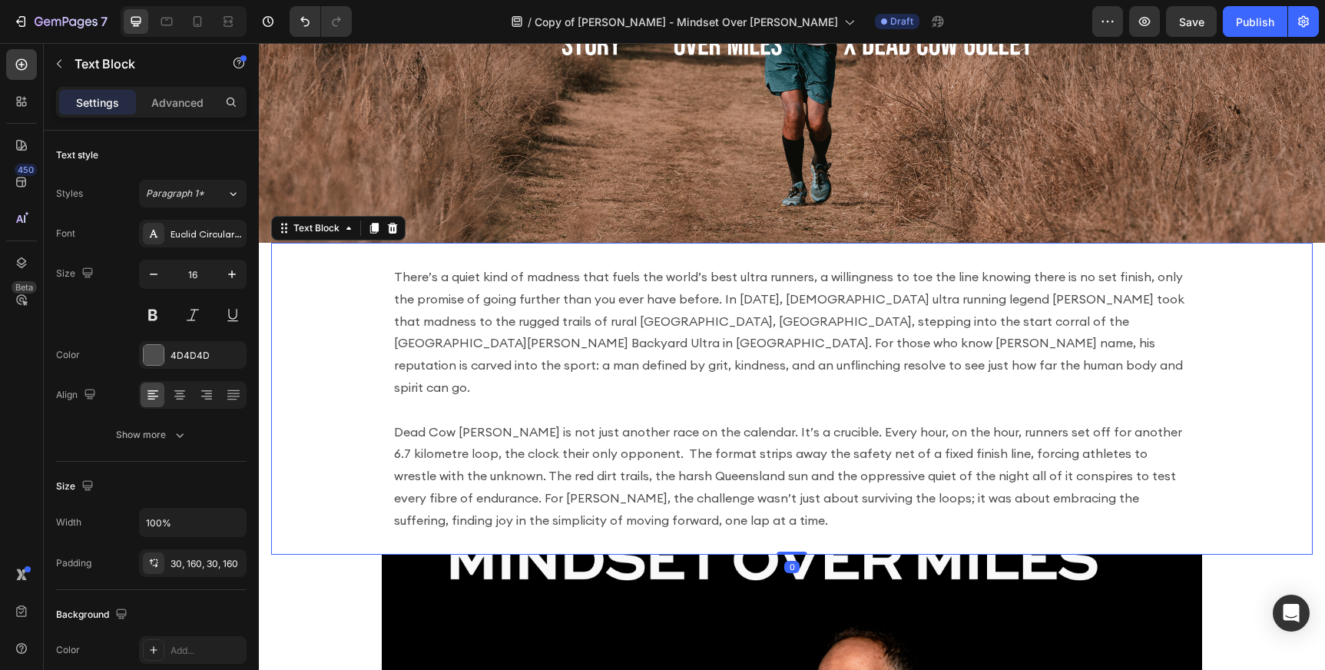
click at [431, 349] on p "There’s a quiet kind of madness that fuels the world’s best ultra runners, a wi…" at bounding box center [792, 332] width 796 height 133
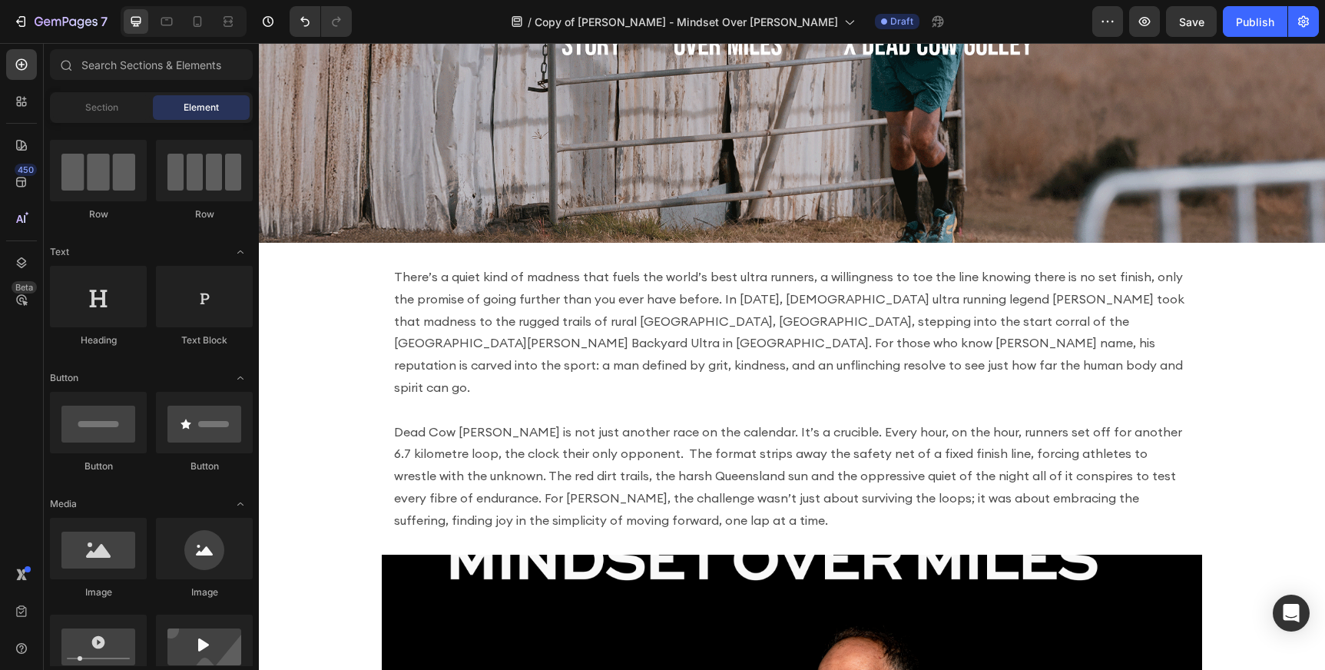
click at [265, 276] on section "There’s a quiet kind of madness that fuels the world’s best ultra runners, a wi…" at bounding box center [792, 399] width 1066 height 312
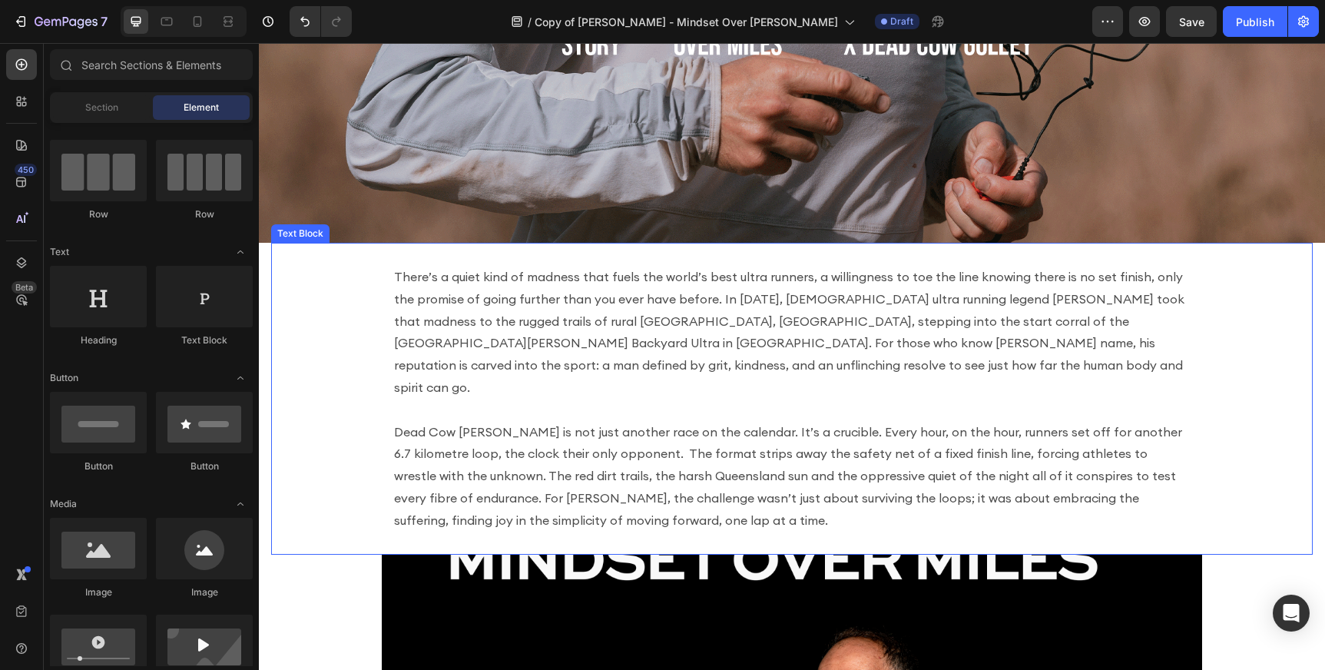
click at [381, 276] on div "There’s a quiet kind of madness that fuels the world’s best ultra runners, a wi…" at bounding box center [792, 399] width 1042 height 312
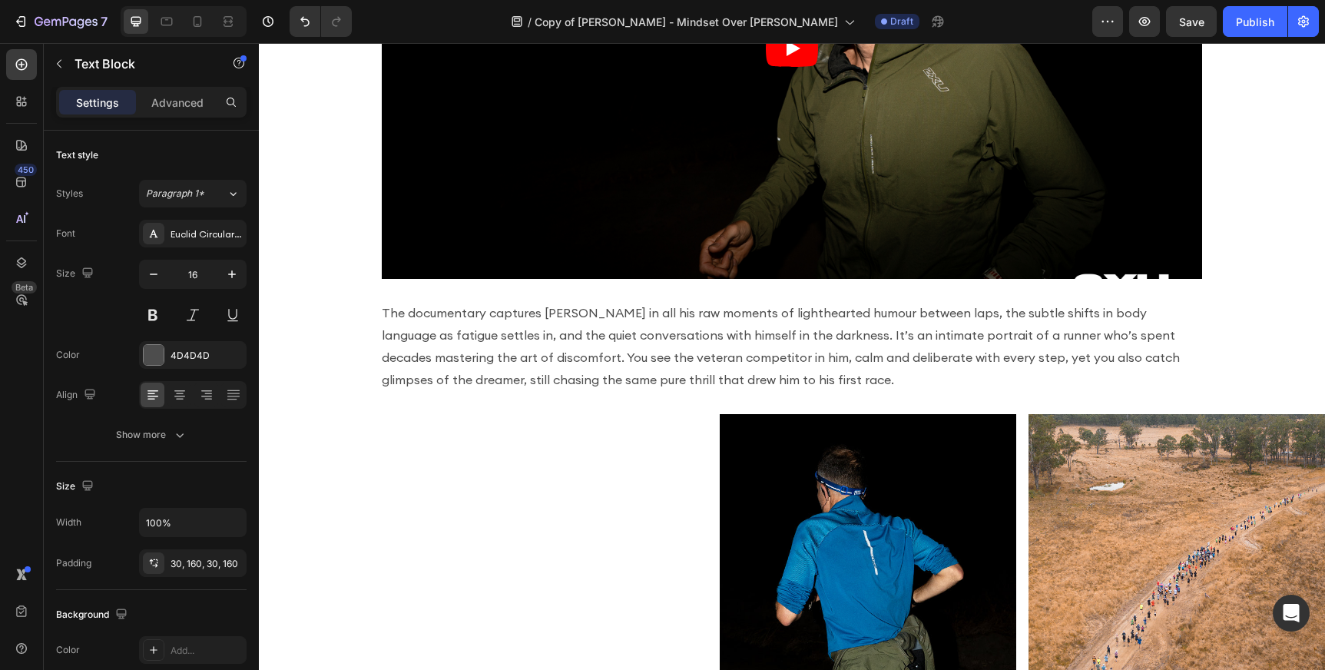
scroll to position [995, 0]
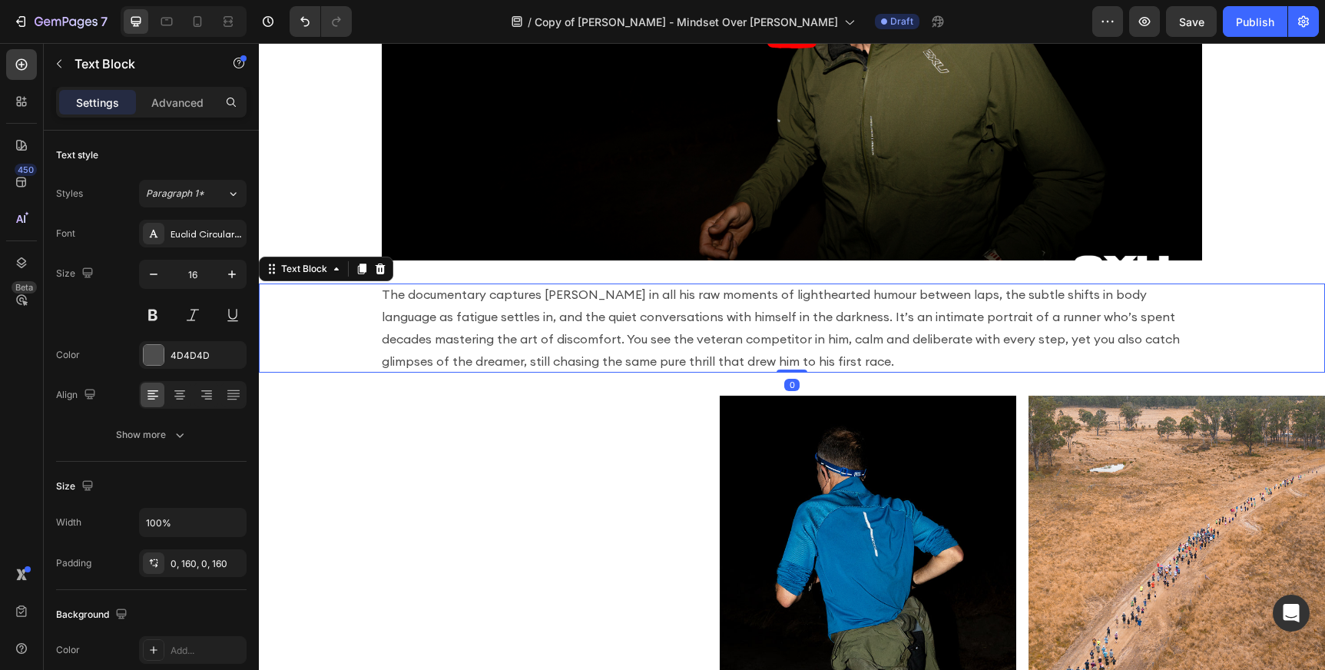
click at [420, 302] on p "The documentary captures [PERSON_NAME] in all his raw moments of lighthearted h…" at bounding box center [792, 327] width 820 height 88
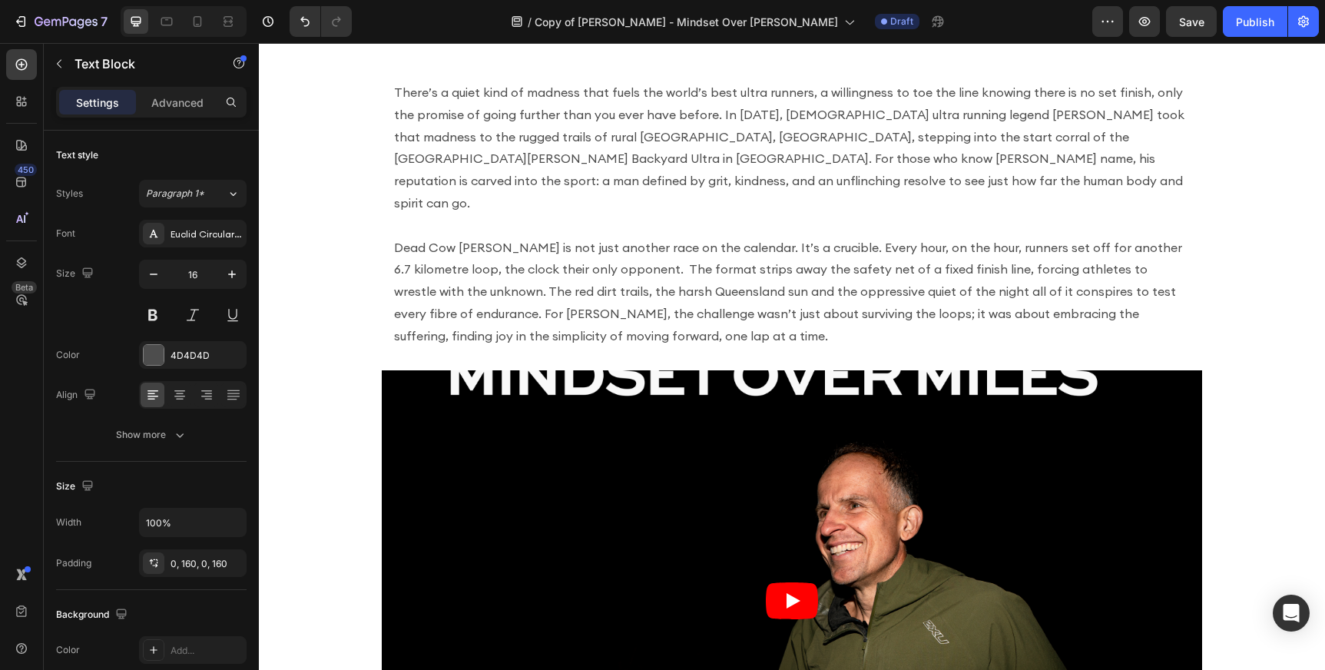
scroll to position [442, 0]
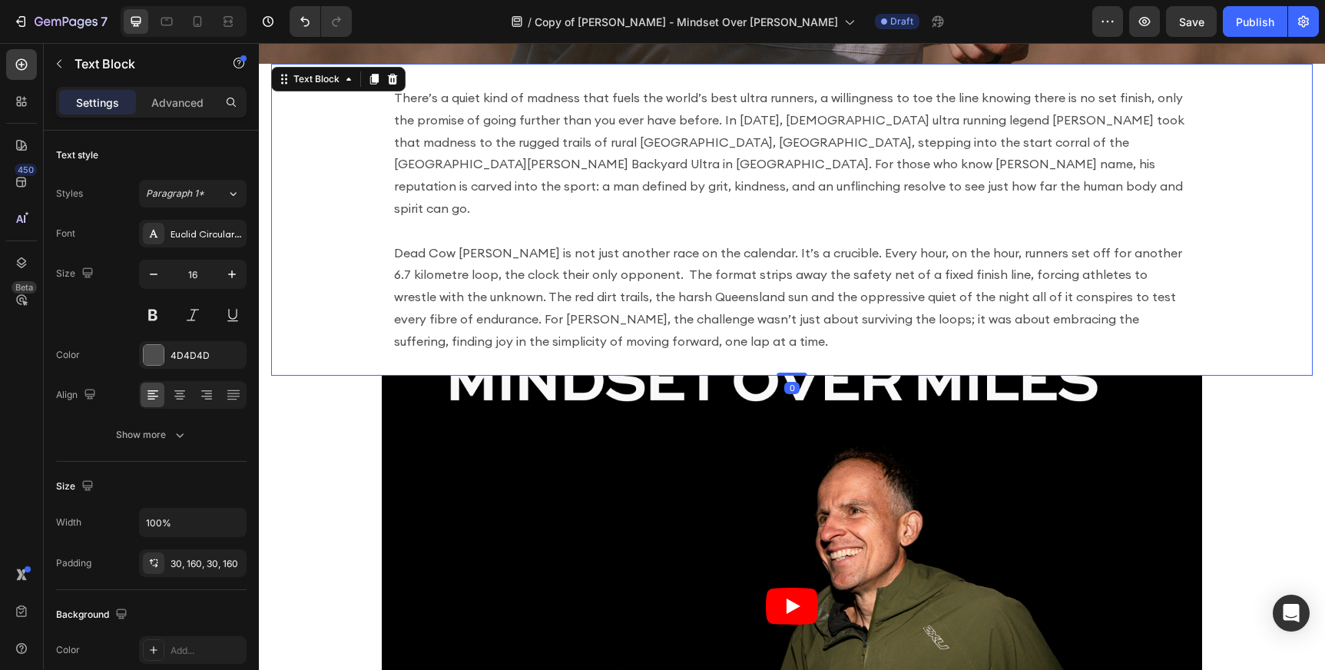
click at [449, 242] on p "Dead Cow [PERSON_NAME] is not just another race on the calendar. It’s a crucibl…" at bounding box center [792, 297] width 796 height 111
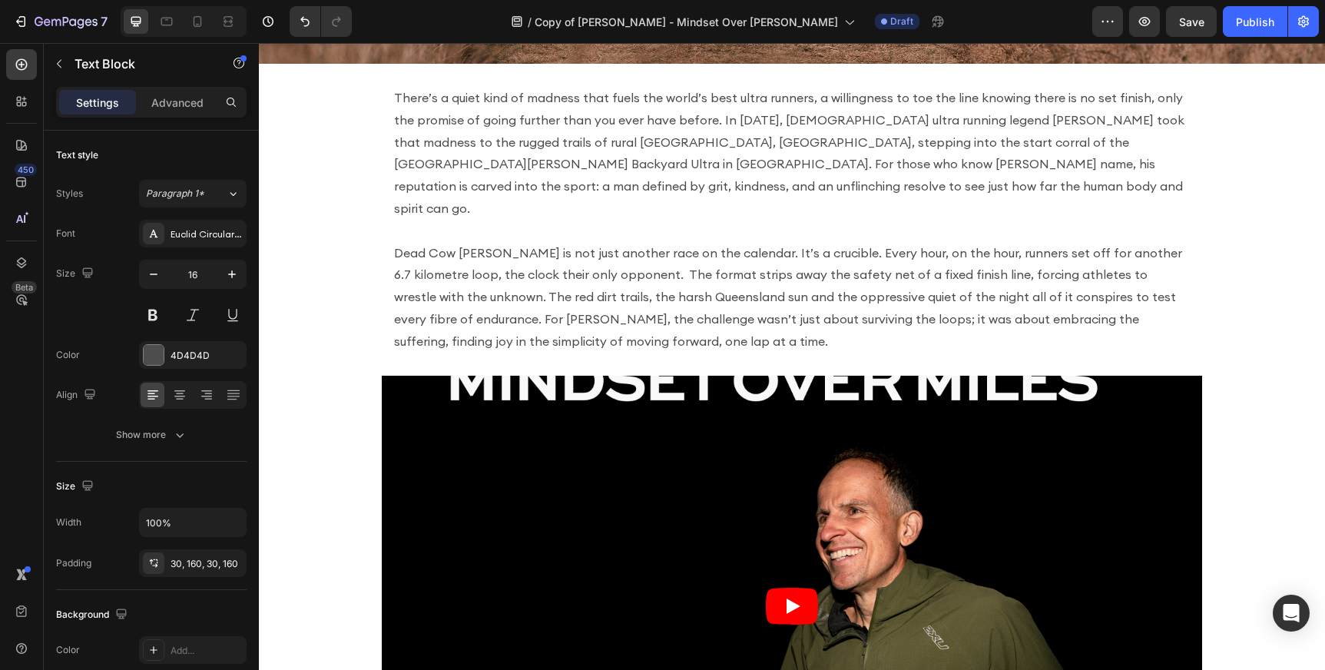
click at [264, 224] on section "There’s a quiet kind of madness that fuels the world’s best ultra runners, a wi…" at bounding box center [792, 220] width 1066 height 312
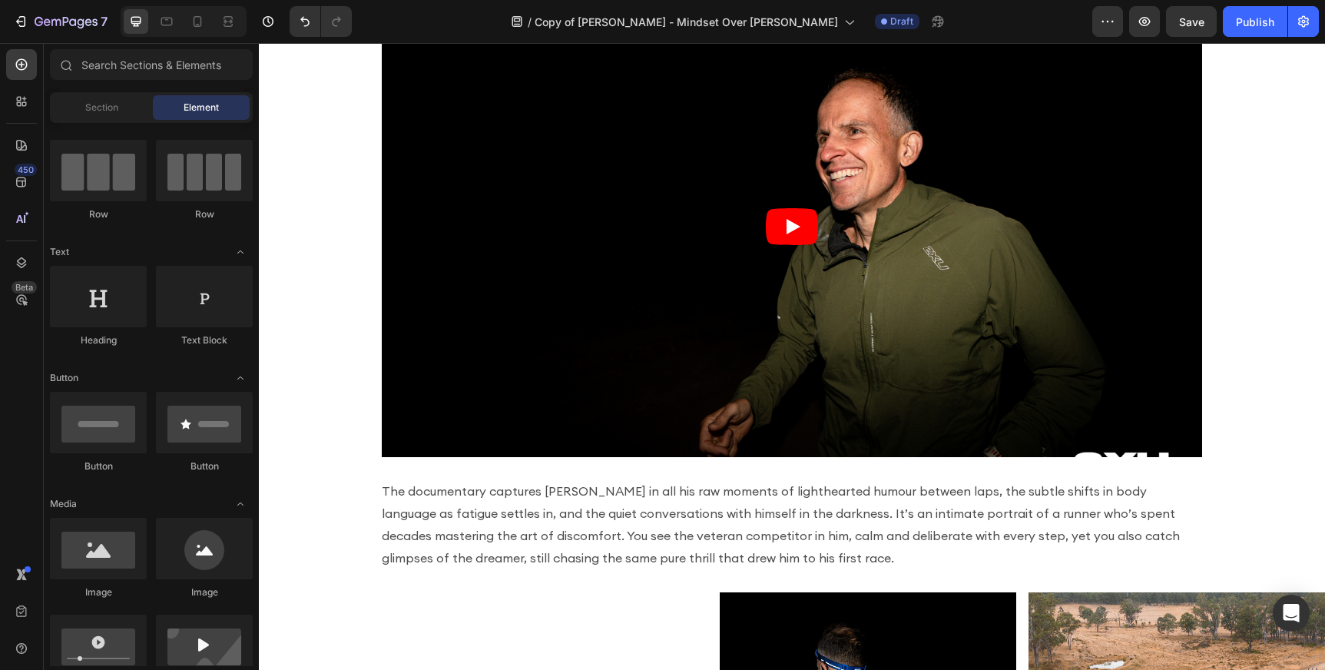
scroll to position [831, 0]
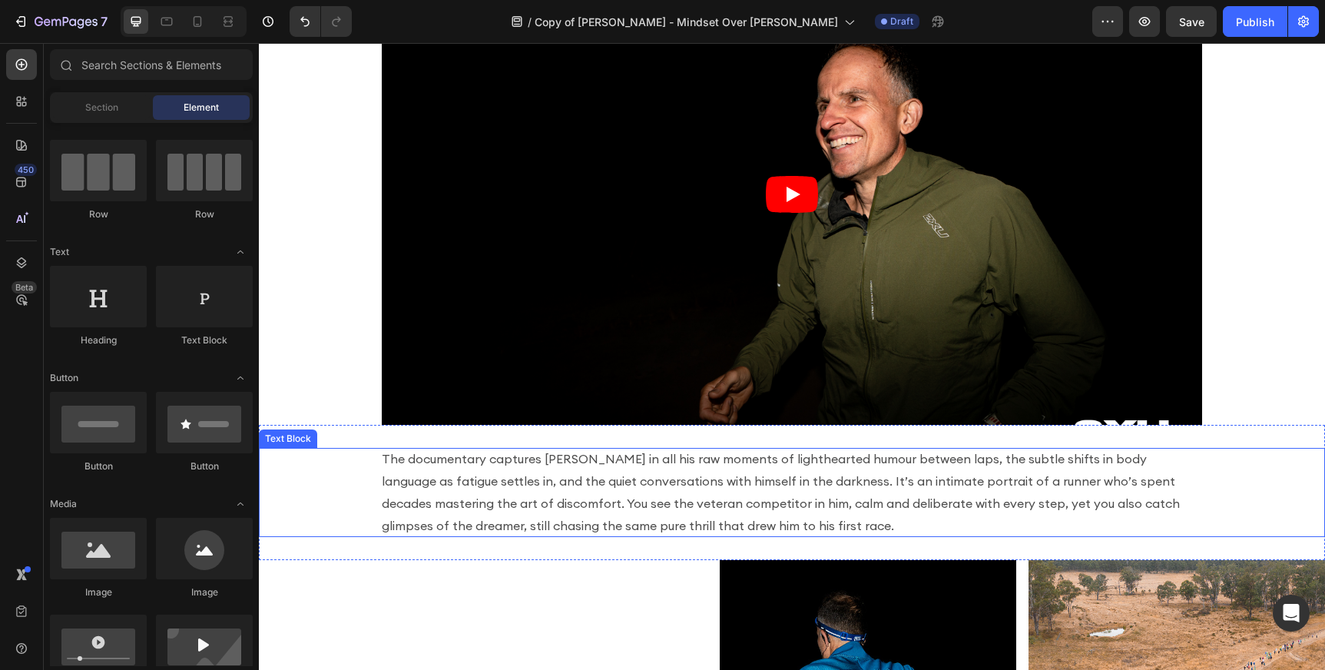
click at [333, 453] on div "The documentary captures [PERSON_NAME] in all his raw moments of lighthearted h…" at bounding box center [792, 492] width 1066 height 88
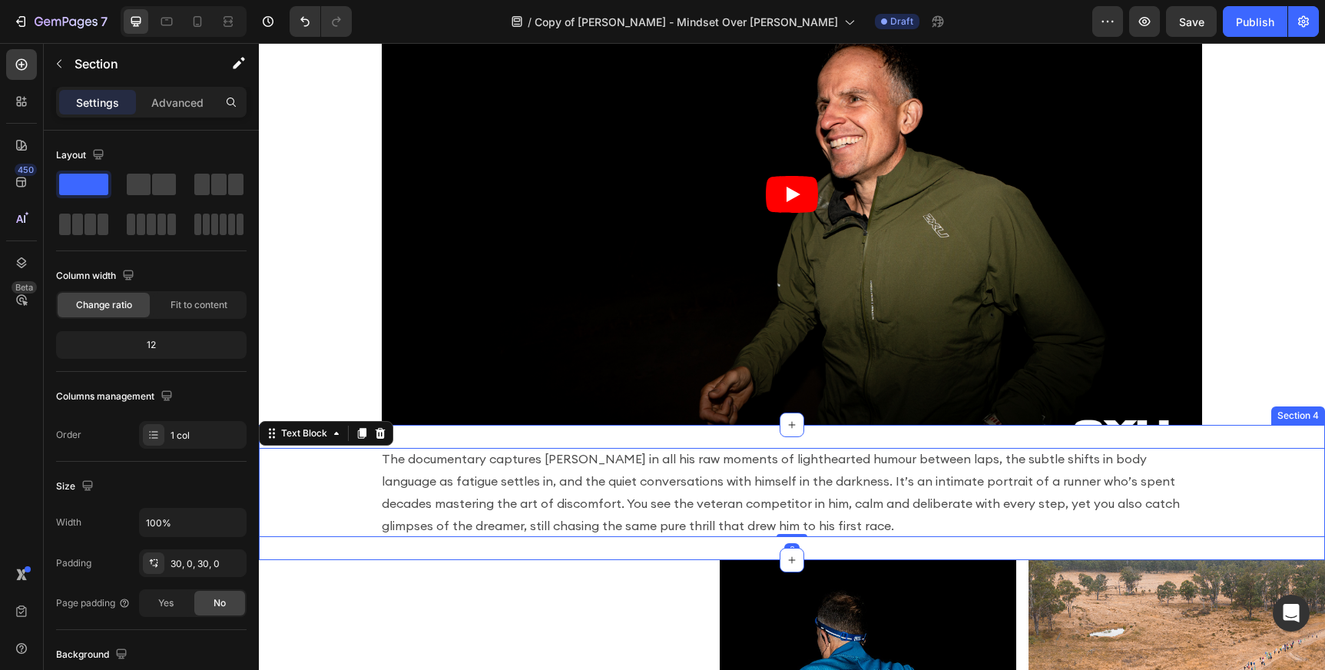
click at [437, 432] on div "The documentary captures Harvey in all his raw moments of lighthearted humour b…" at bounding box center [792, 492] width 1066 height 134
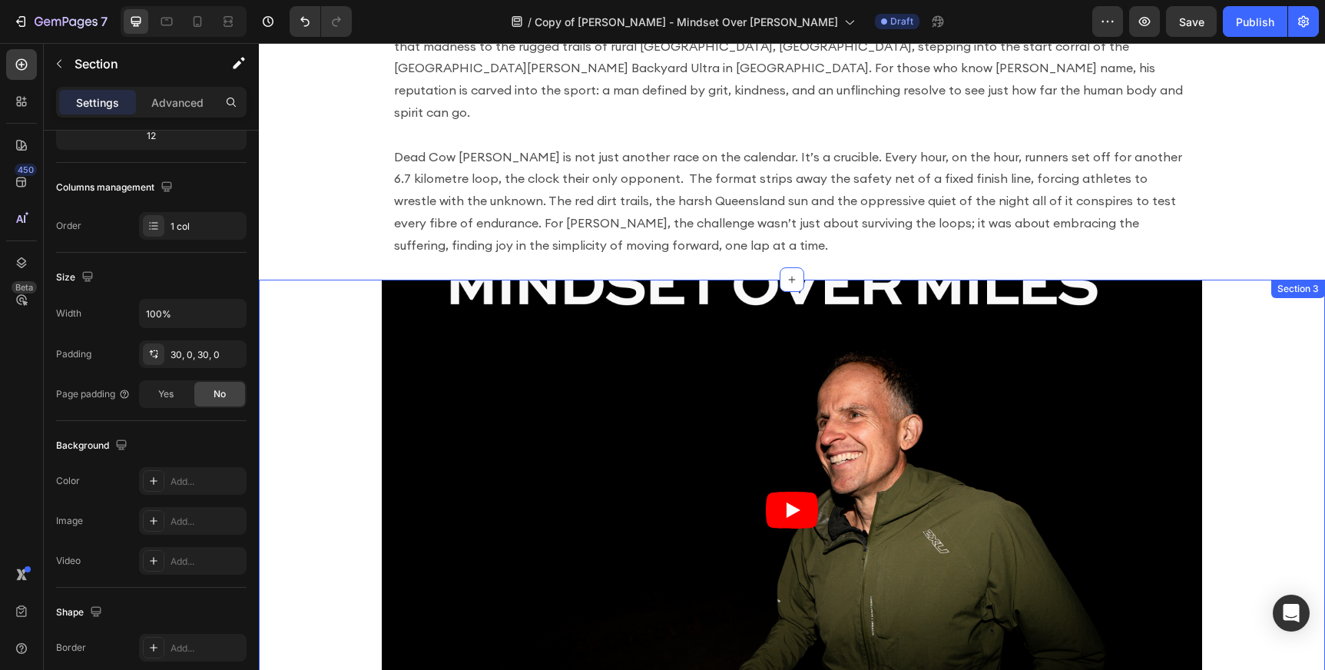
scroll to position [395, 0]
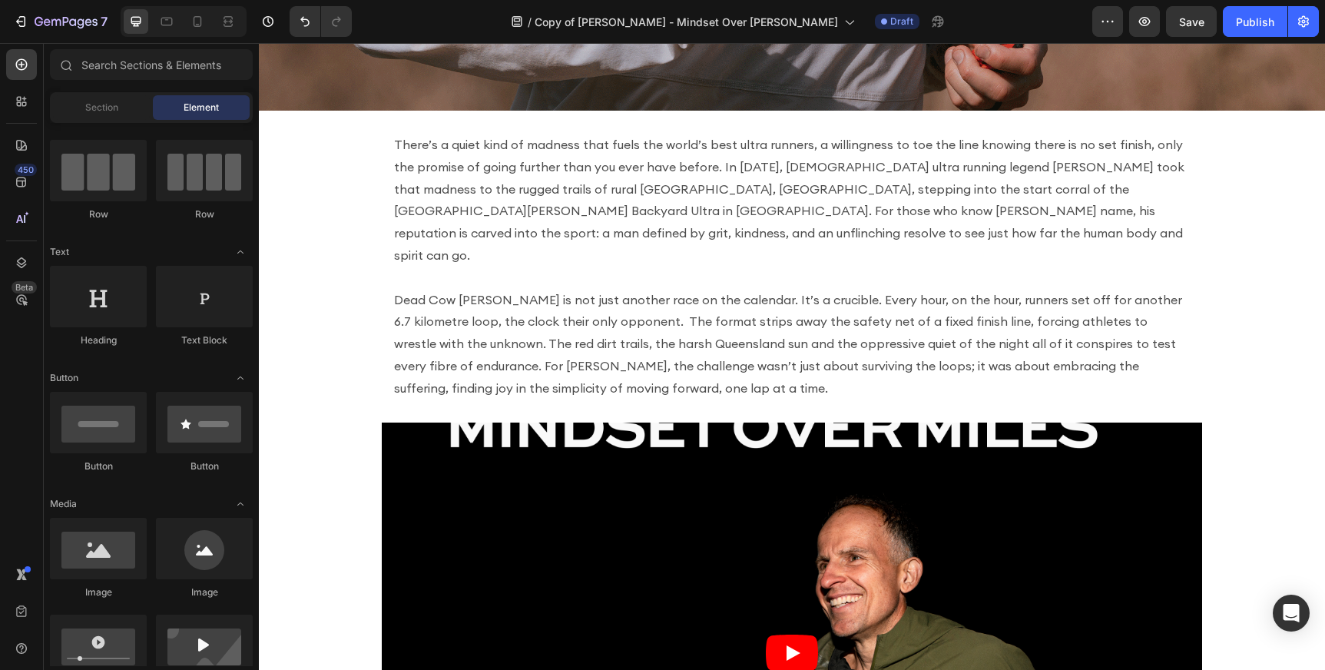
click at [264, 173] on section "There’s a quiet kind of madness that fuels the world’s best ultra runners, a wi…" at bounding box center [792, 267] width 1066 height 312
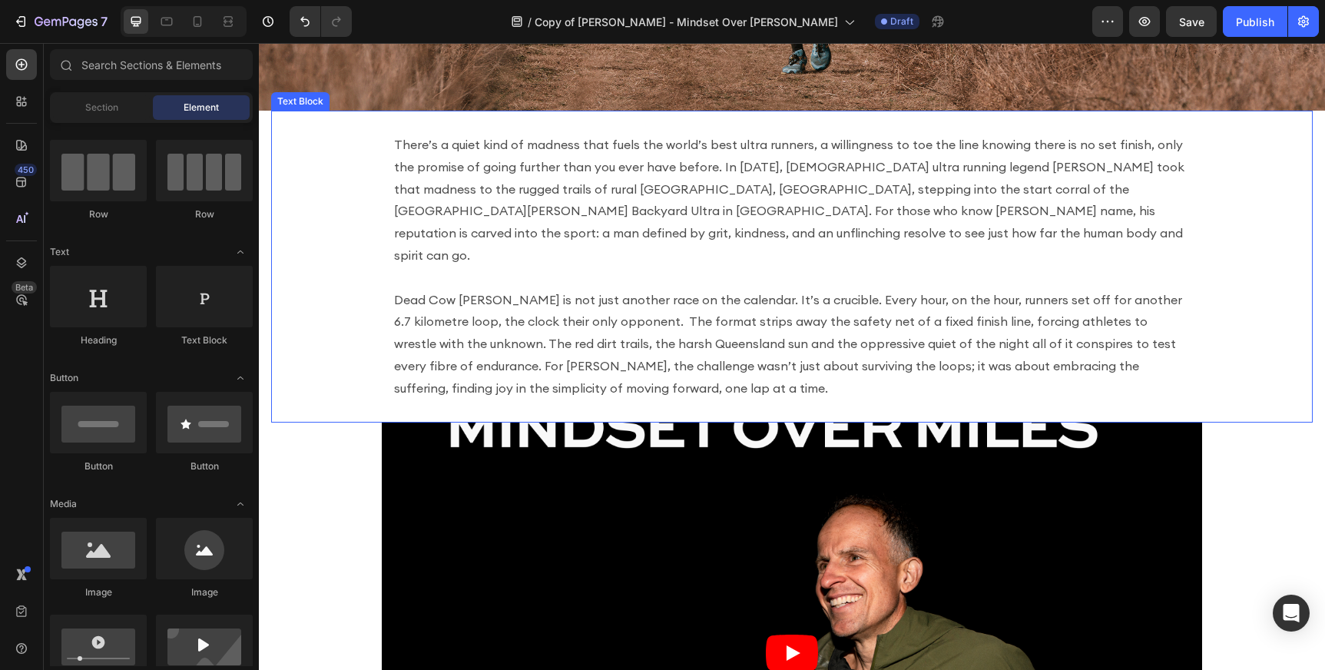
click at [367, 167] on div "There’s a quiet kind of madness that fuels the world’s best ultra runners, a wi…" at bounding box center [792, 267] width 1042 height 312
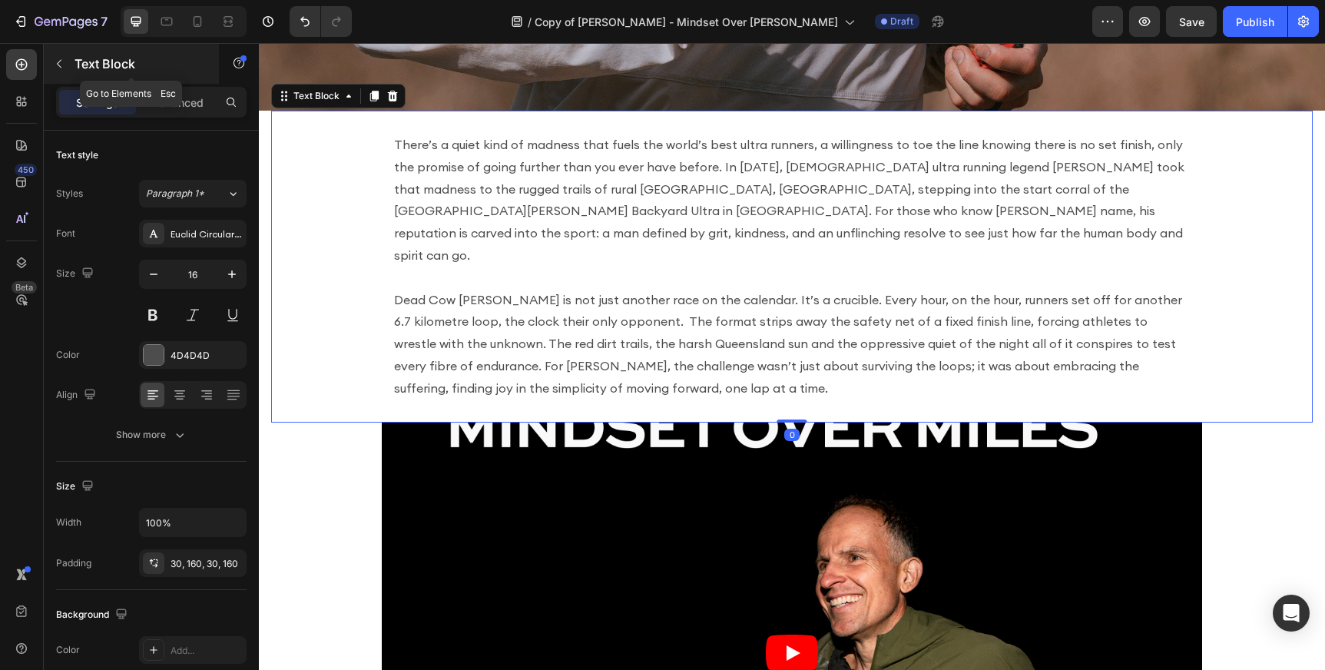
click at [61, 58] on icon "button" at bounding box center [59, 64] width 12 height 12
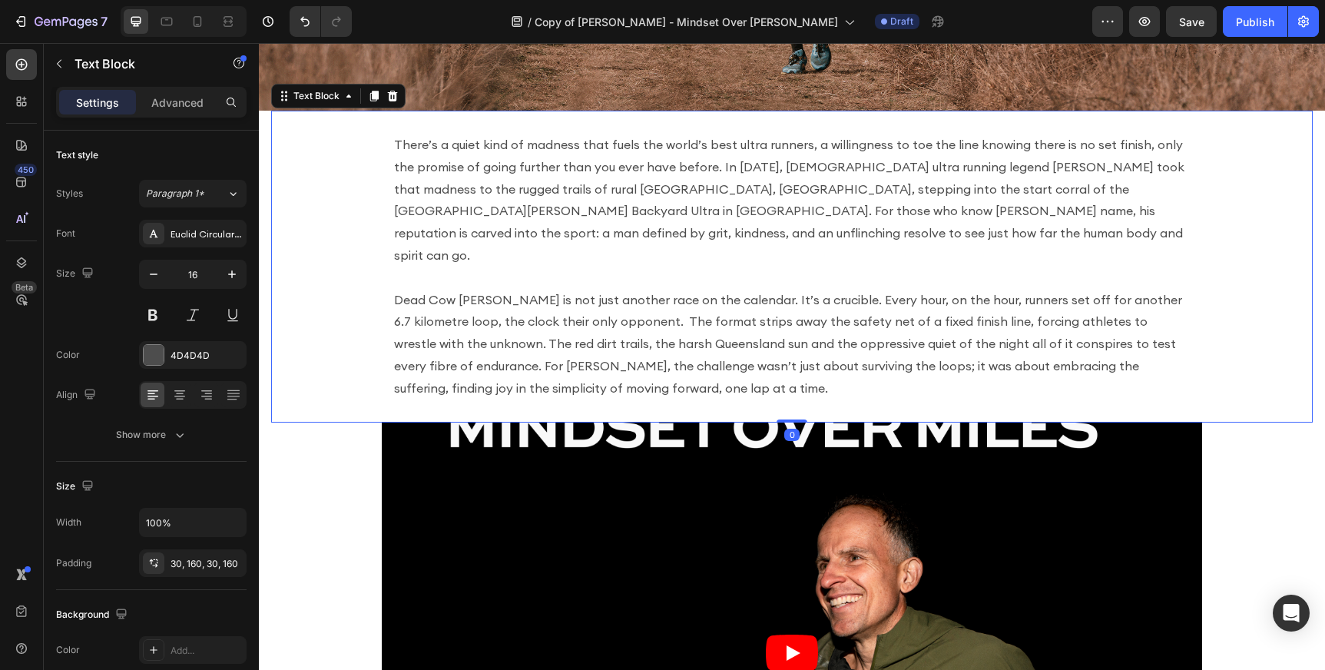
click at [280, 151] on div "There’s a quiet kind of madness that fuels the world’s best ultra runners, a wi…" at bounding box center [792, 267] width 1042 height 312
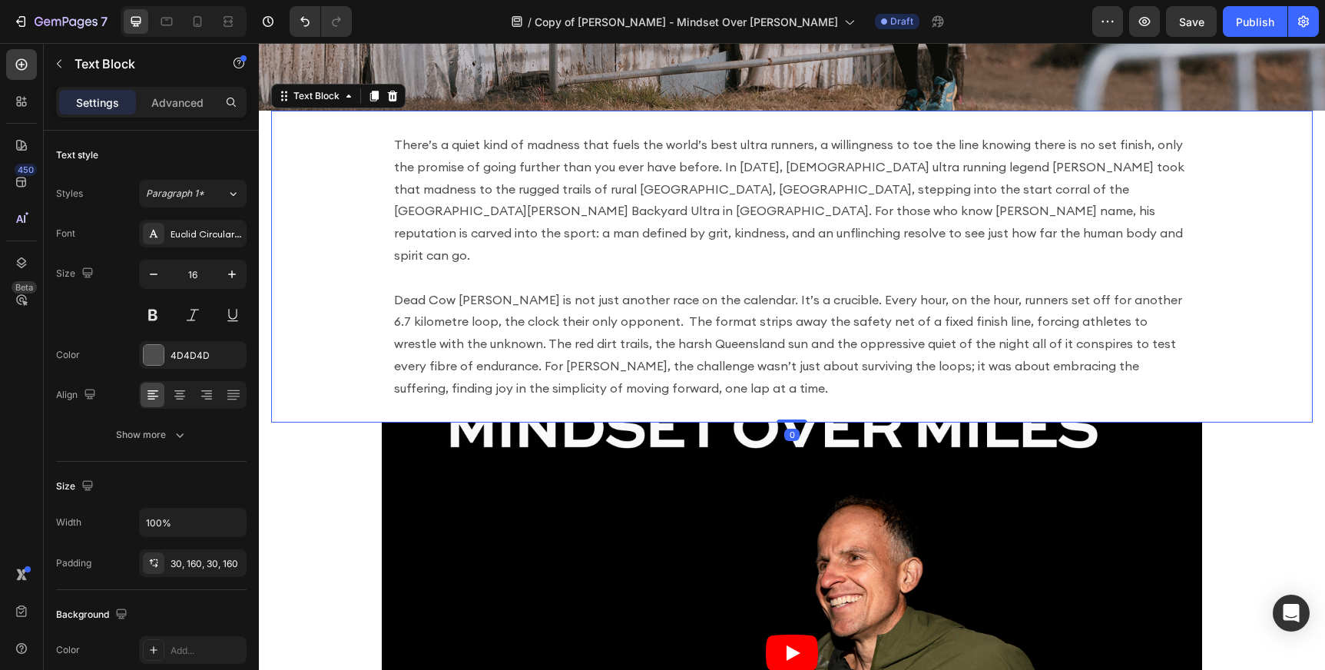
click at [259, 131] on section "There’s a quiet kind of madness that fuels the world’s best ultra runners, a wi…" at bounding box center [792, 267] width 1066 height 312
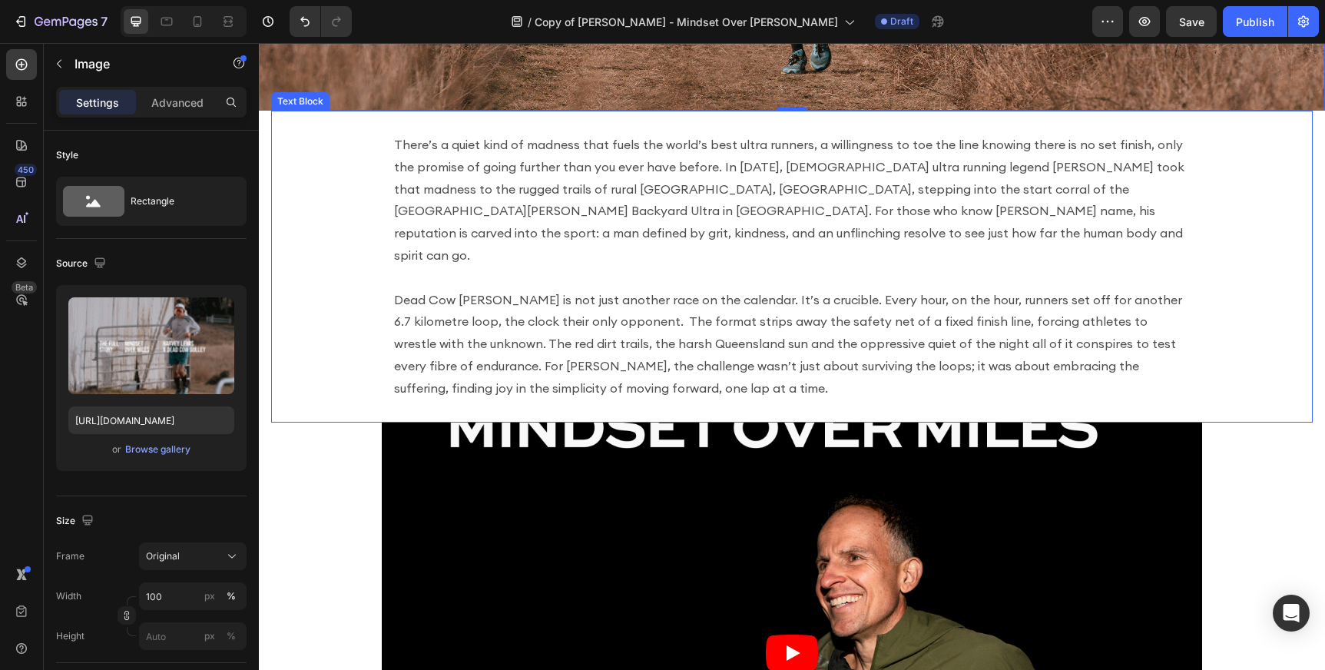
click at [317, 176] on div "There’s a quiet kind of madness that fuels the world’s best ultra runners, a wi…" at bounding box center [792, 267] width 1042 height 312
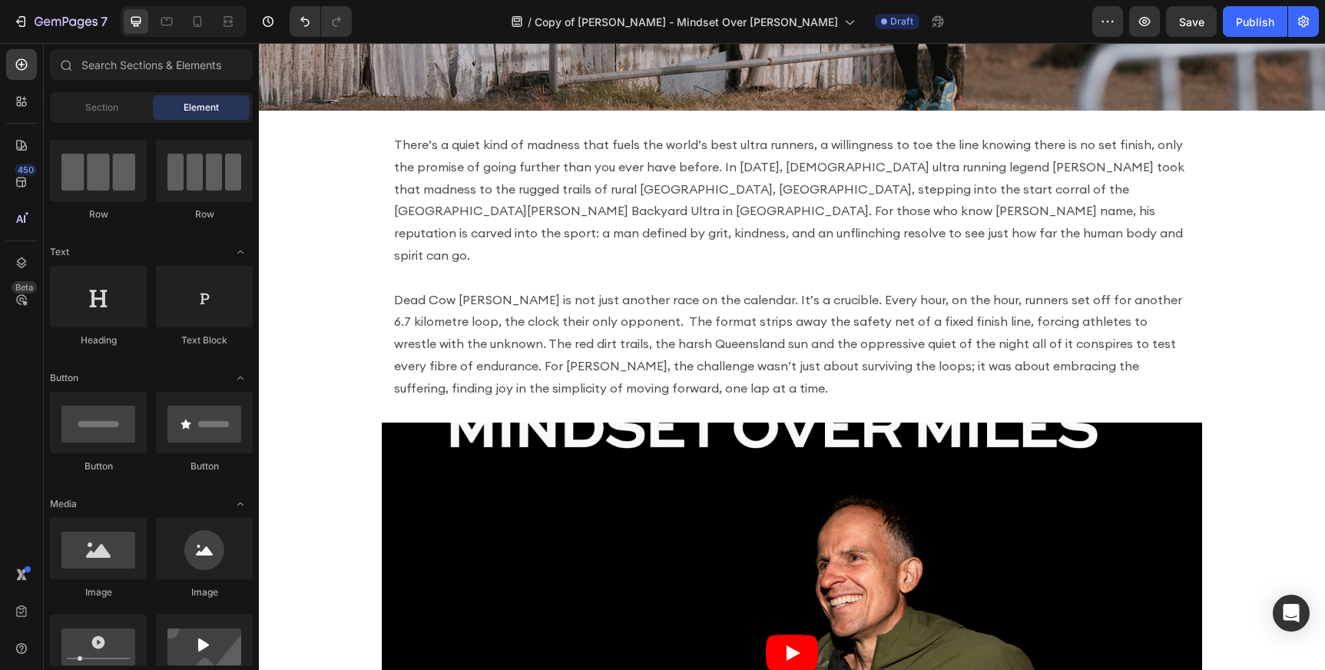
click at [260, 159] on section "There’s a quiet kind of madness that fuels the world’s best ultra runners, a wi…" at bounding box center [792, 267] width 1066 height 312
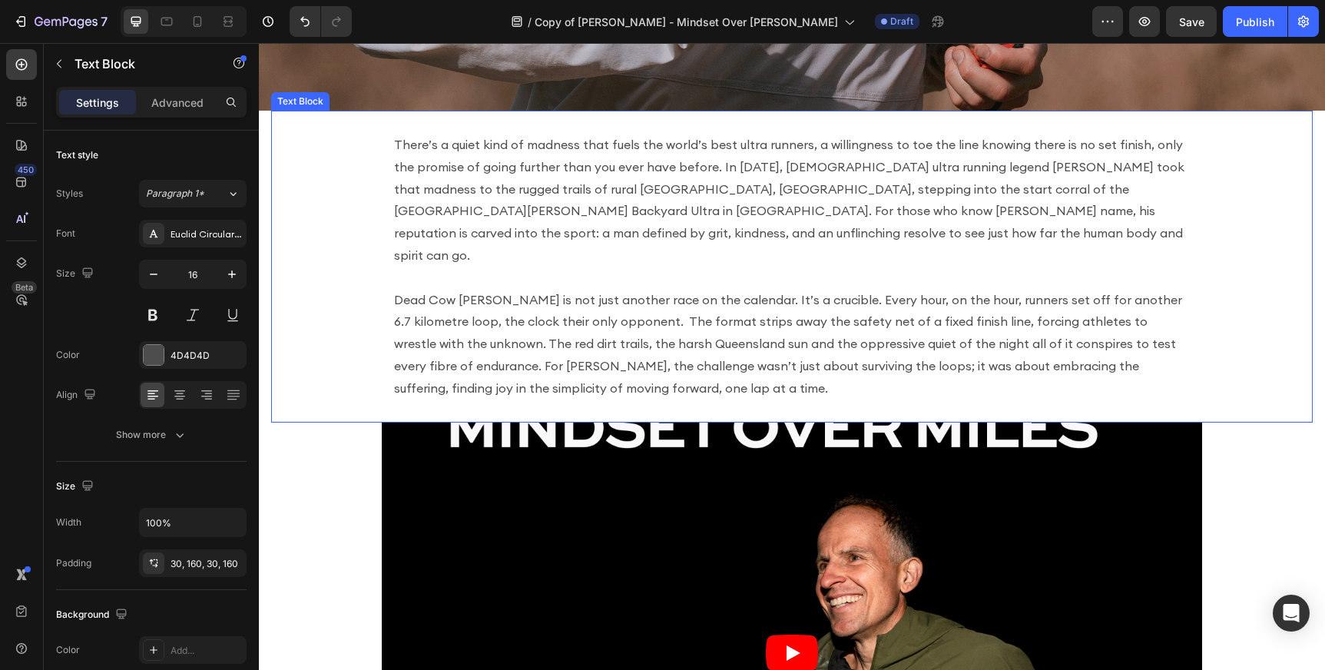
click at [331, 171] on div "There’s a quiet kind of madness that fuels the world’s best ultra runners, a wi…" at bounding box center [792, 267] width 1042 height 312
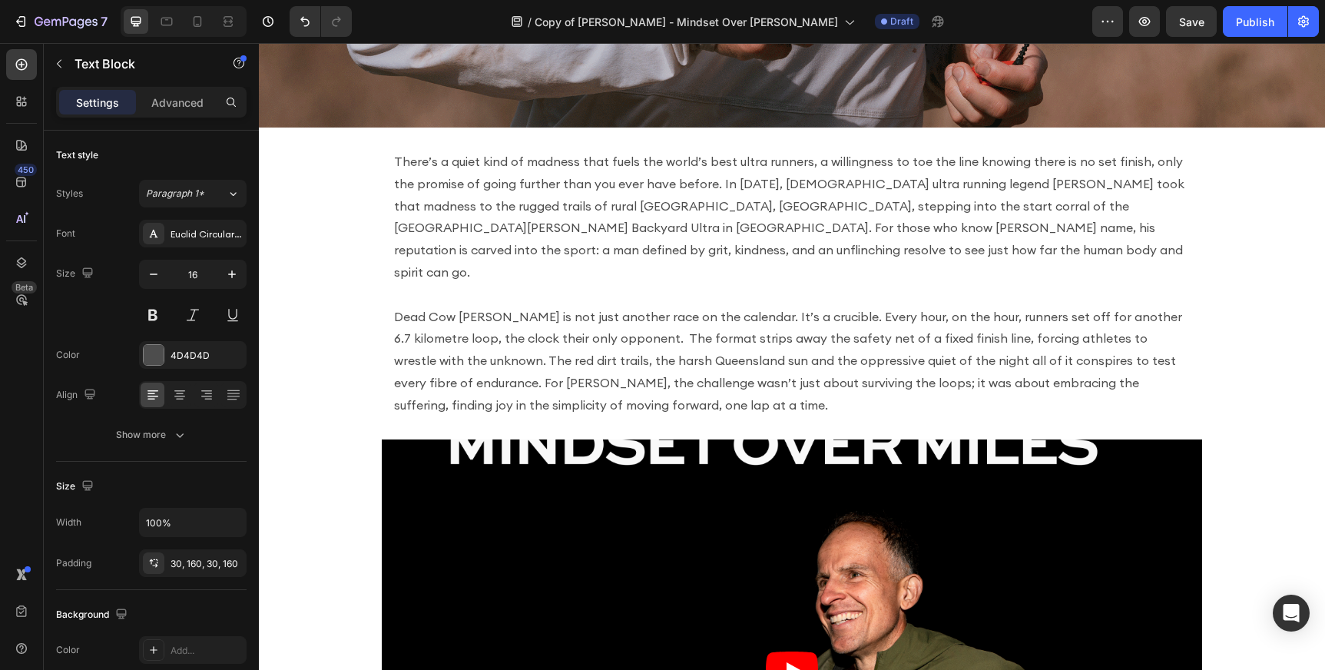
scroll to position [344, 0]
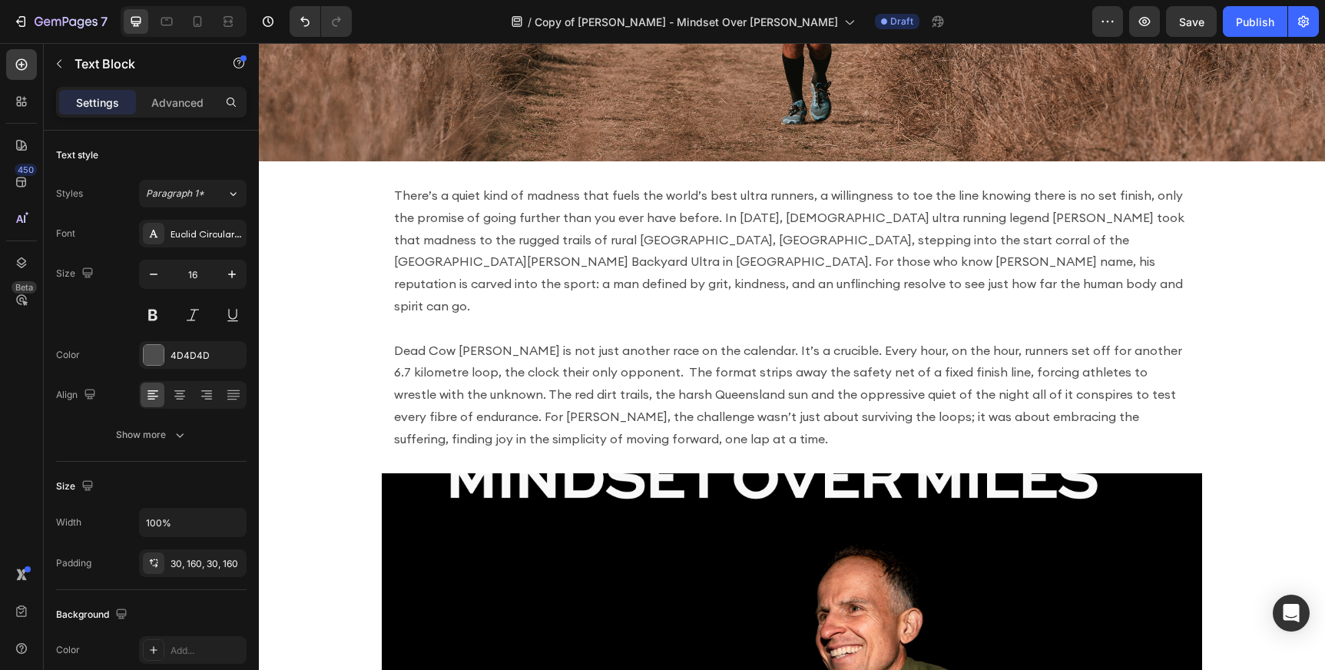
click at [450, 278] on p "There’s a quiet kind of madness that fuels the world’s best ultra runners, a wi…" at bounding box center [792, 250] width 796 height 133
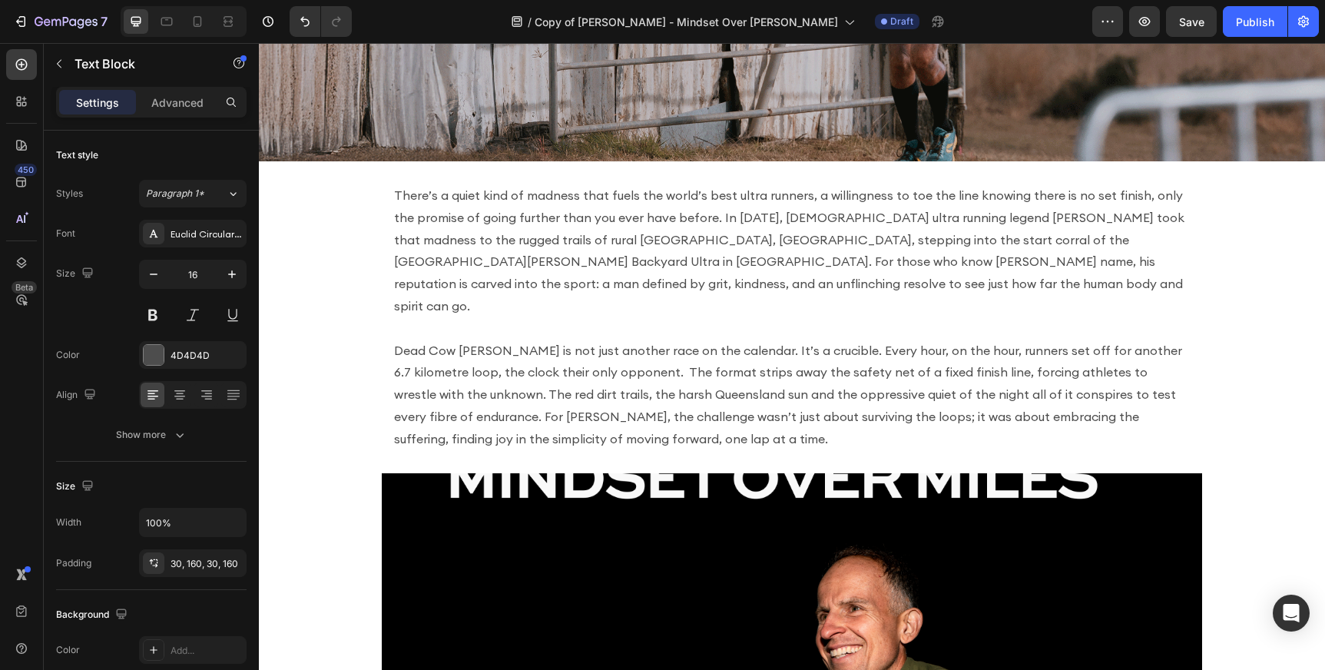
click at [450, 177] on div "There’s a quiet kind of madness that fuels the world’s best ultra runners, a wi…" at bounding box center [792, 317] width 1042 height 312
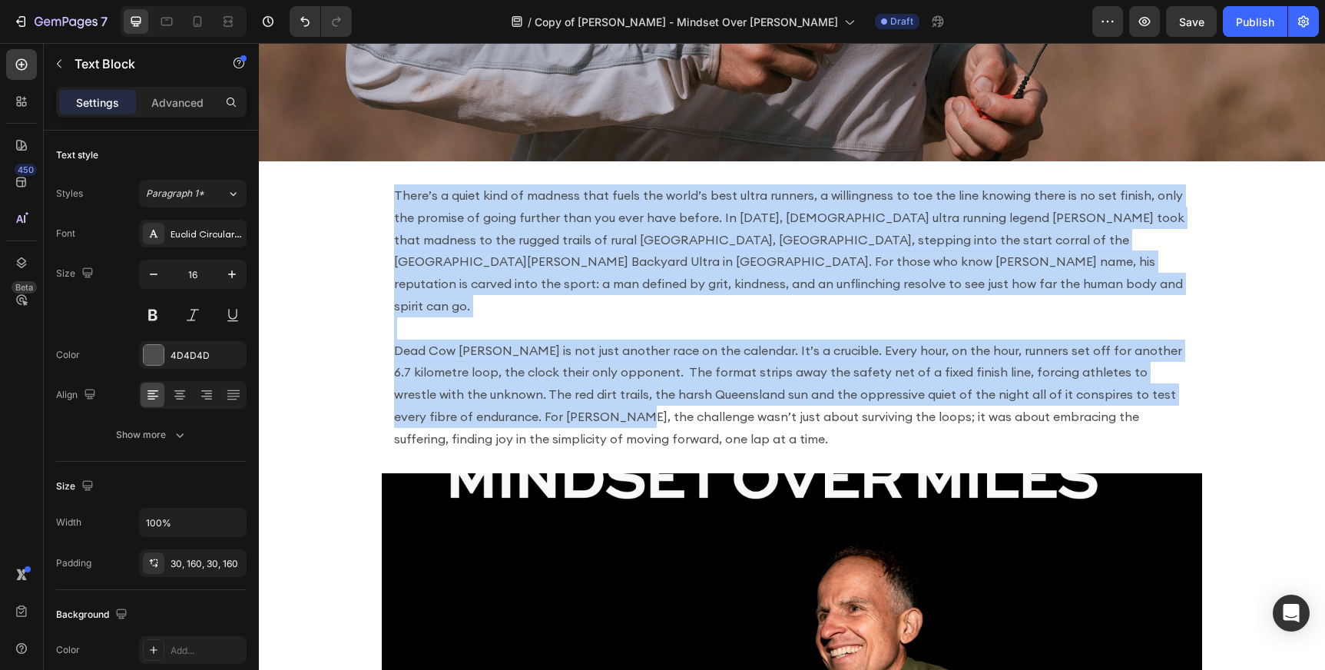
drag, startPoint x: 362, startPoint y: 200, endPoint x: 585, endPoint y: 394, distance: 295.7
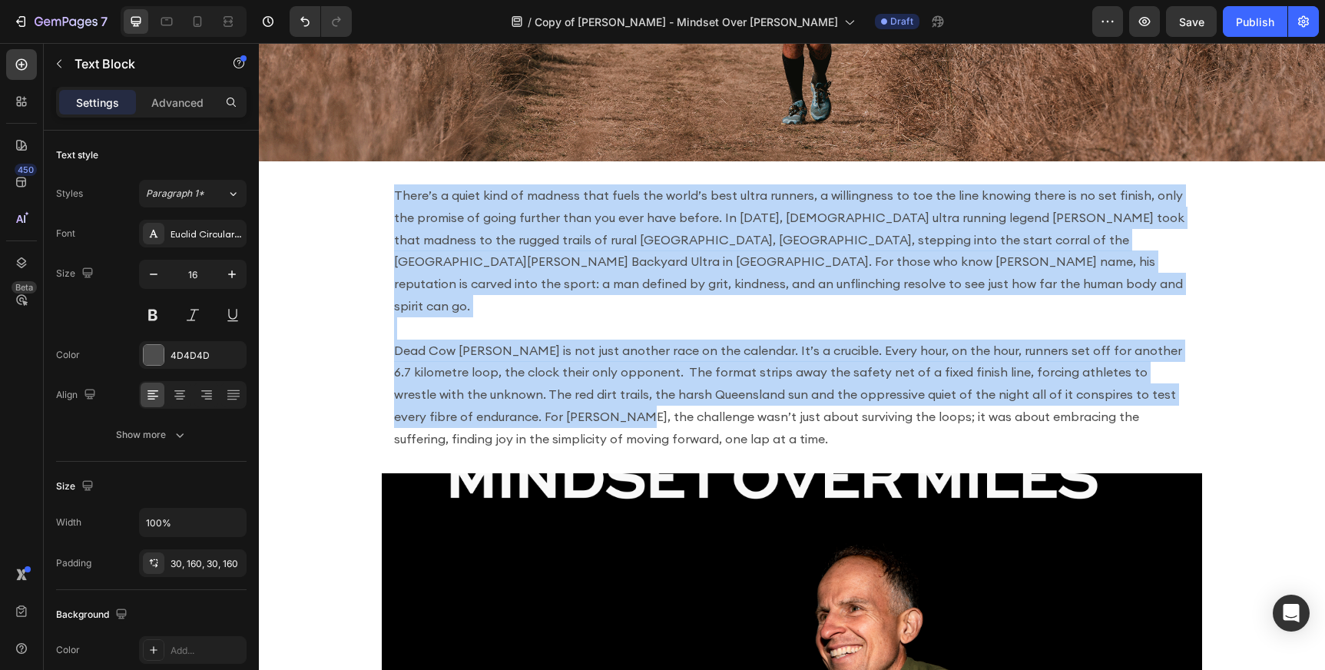
click at [585, 394] on div "There’s a quiet kind of madness that fuels the world’s best ultra runners, a wi…" at bounding box center [792, 317] width 1042 height 312
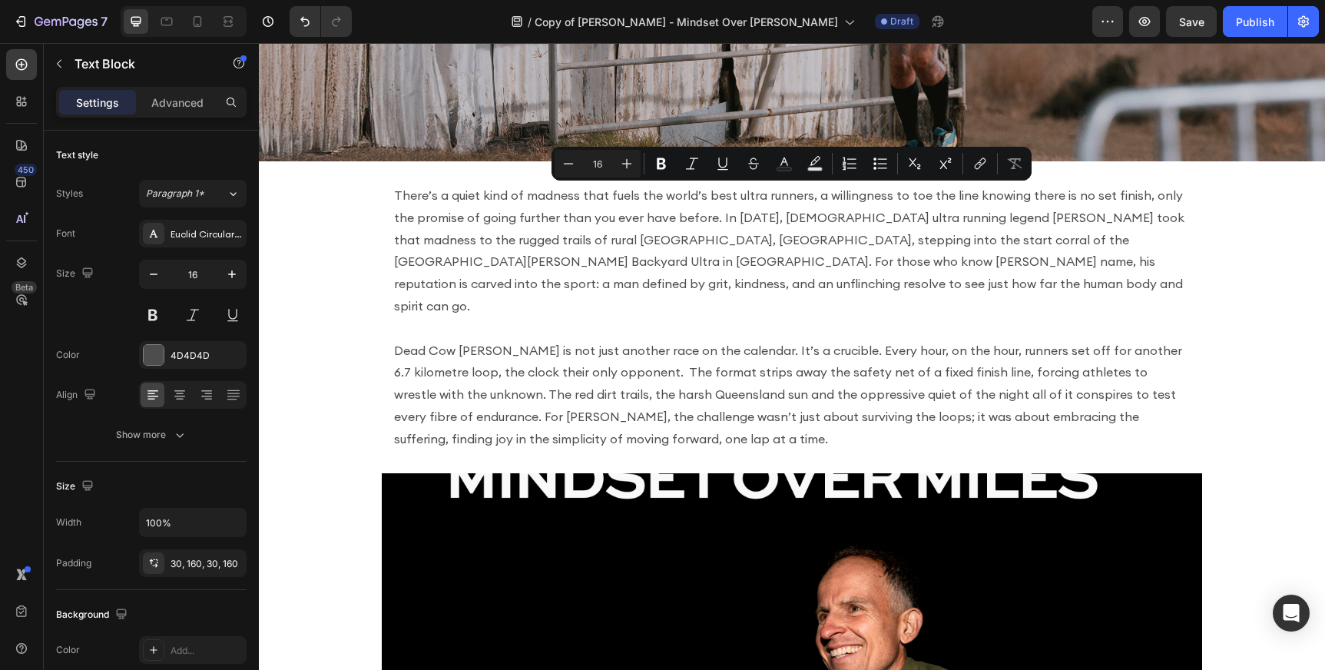
click at [719, 396] on p "Dead Cow [PERSON_NAME] is not just another race on the calendar. It’s a crucibl…" at bounding box center [792, 394] width 796 height 111
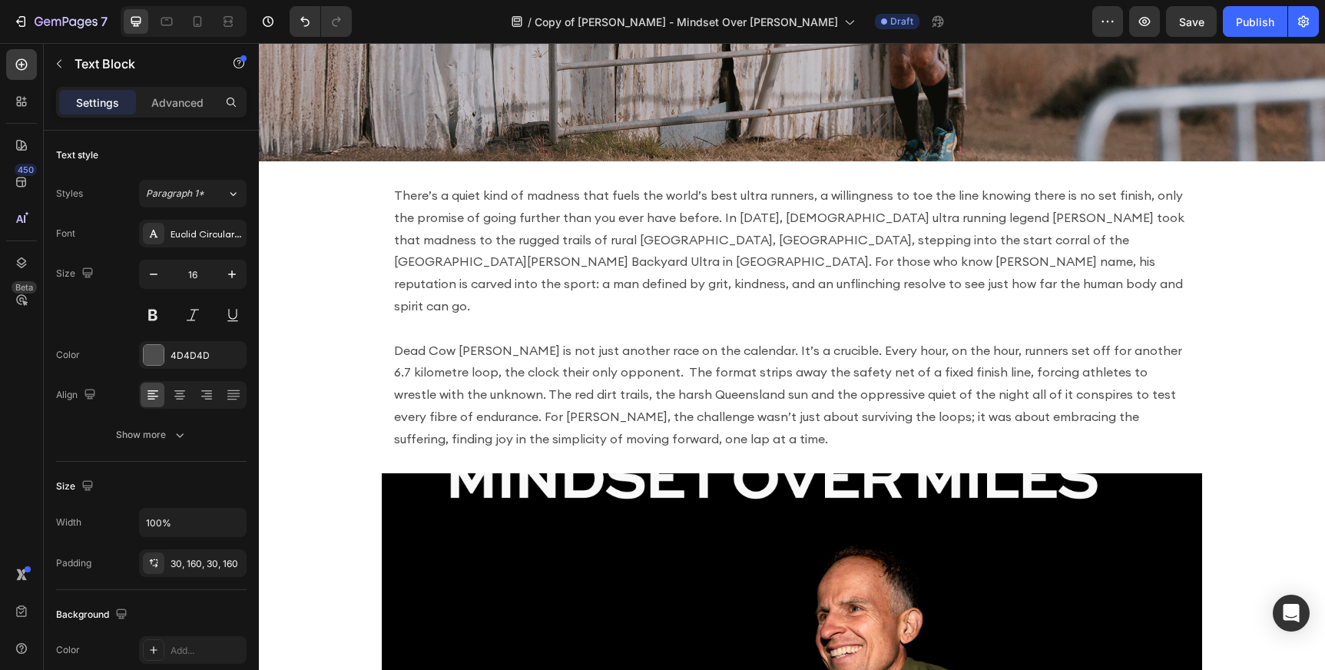
scroll to position [357, 0]
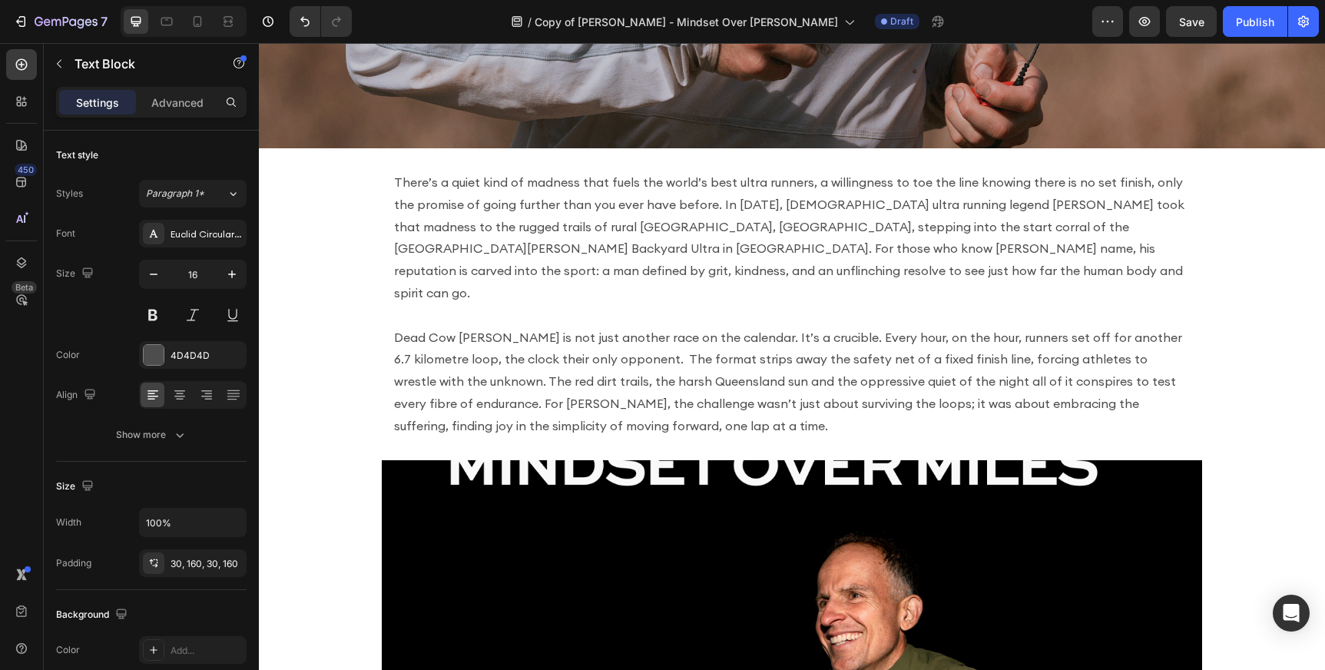
click at [595, 326] on p "Dead Cow [PERSON_NAME] is not just another race on the calendar. It’s a crucibl…" at bounding box center [792, 381] width 796 height 111
click at [55, 60] on icon "button" at bounding box center [59, 64] width 12 height 12
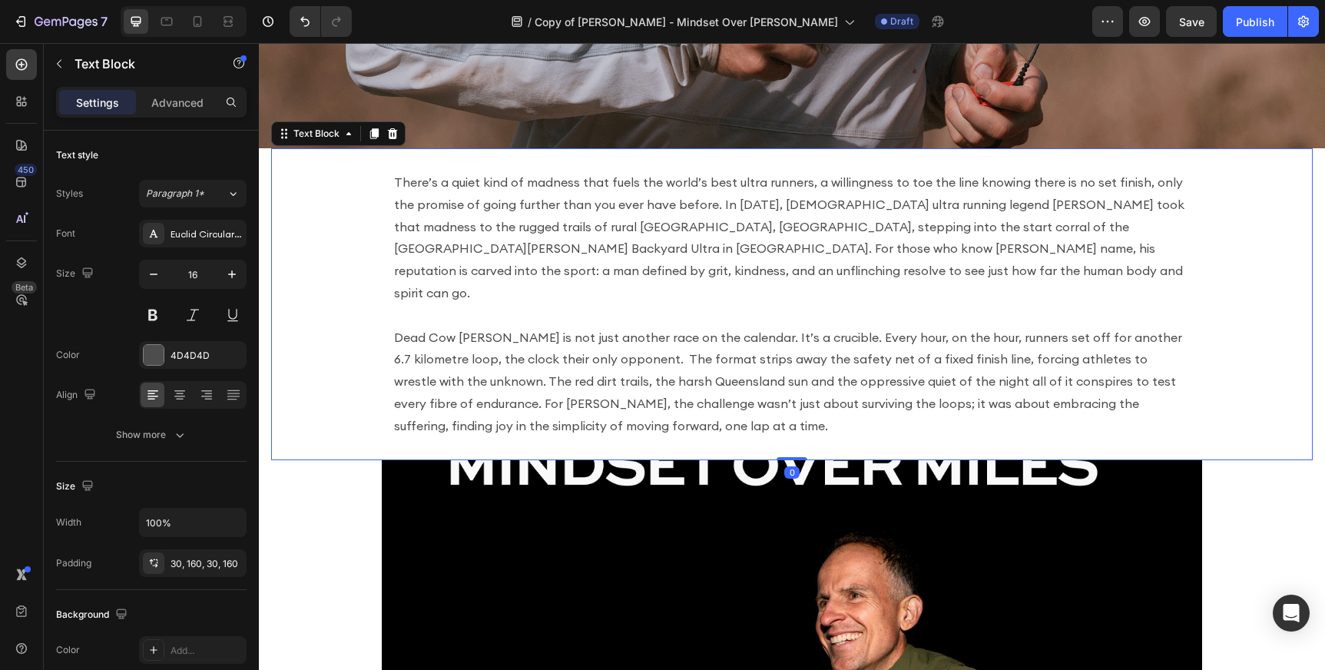
click at [368, 258] on div "There’s a quiet kind of madness that fuels the world’s best ultra runners, a wi…" at bounding box center [792, 304] width 1042 height 312
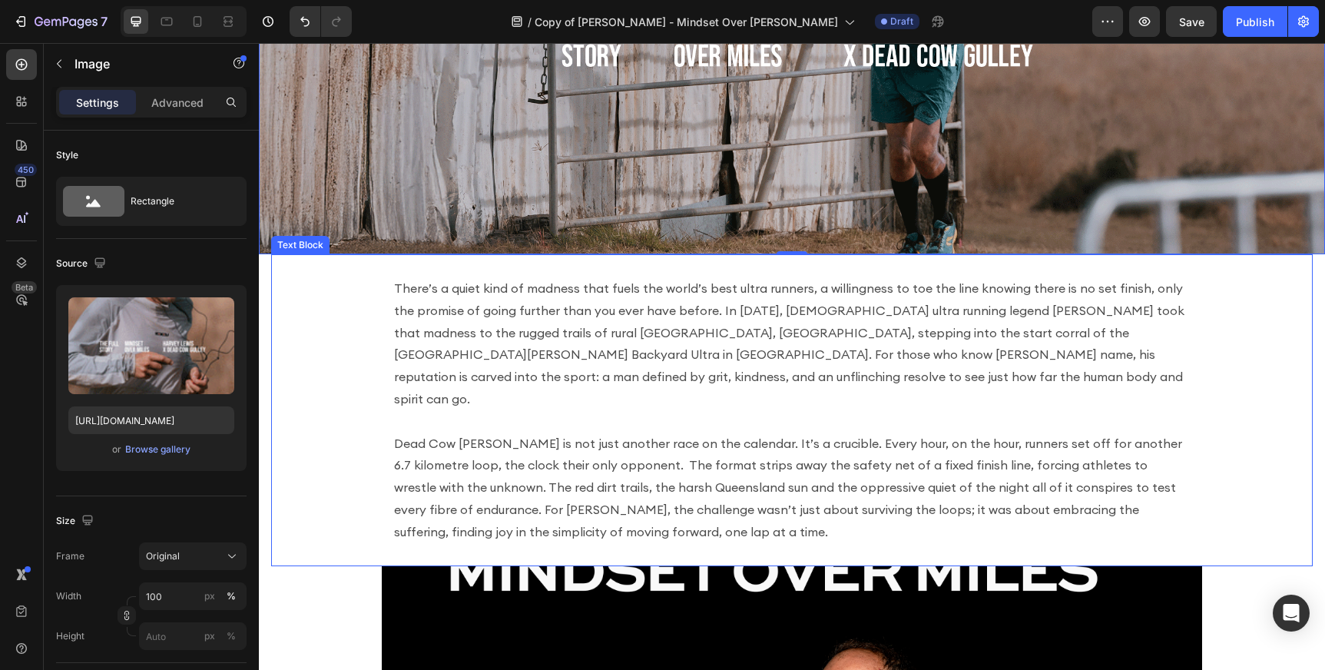
scroll to position [216, 0]
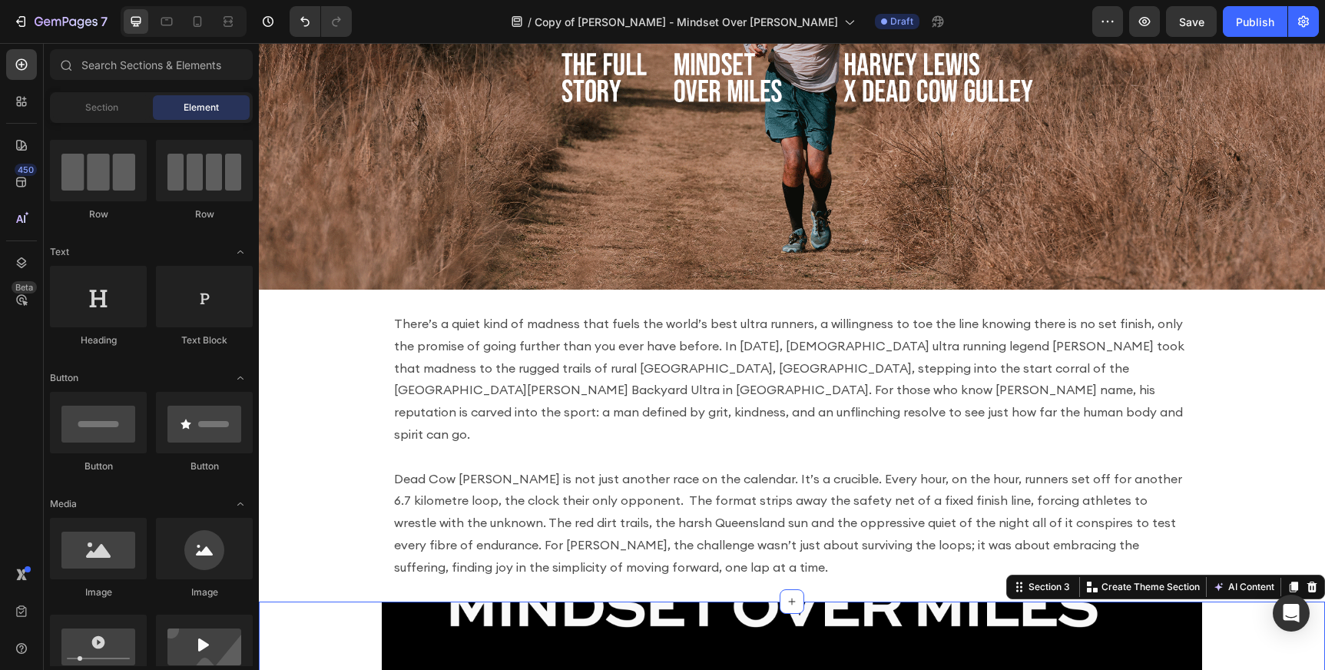
click at [267, 456] on section "There’s a quiet kind of madness that fuels the world’s best ultra runners, a wi…" at bounding box center [792, 446] width 1066 height 312
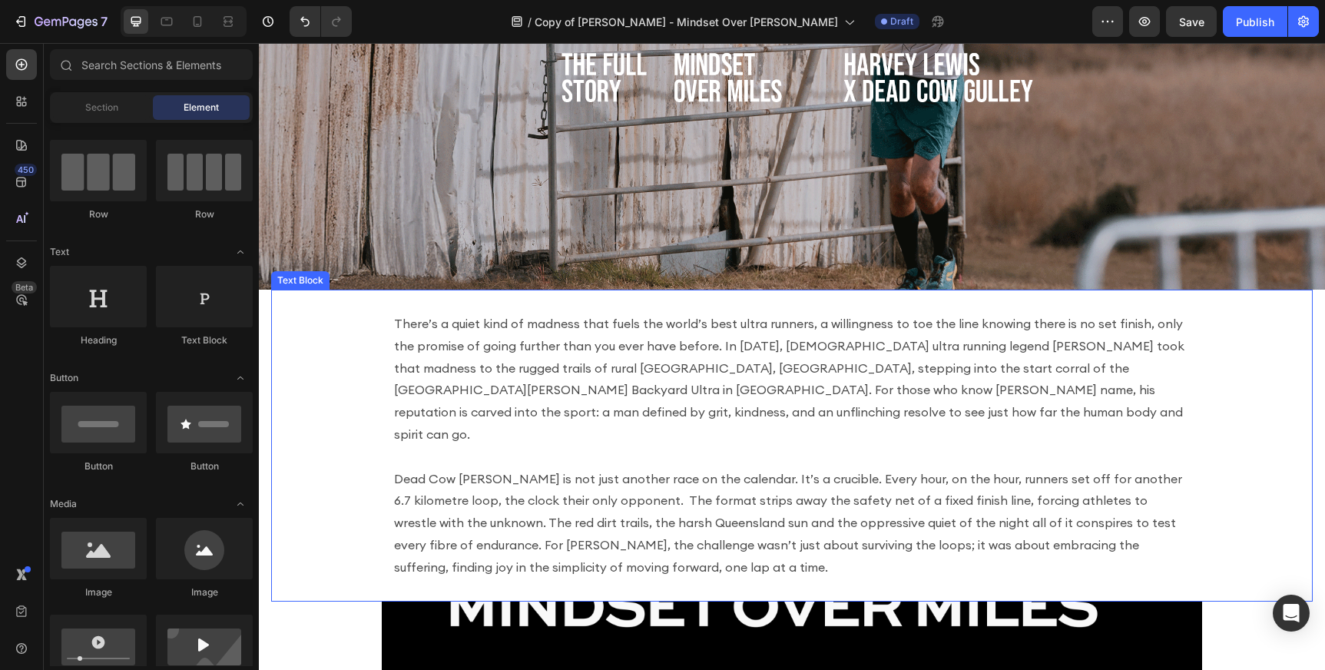
click at [314, 430] on div "There’s a quiet kind of madness that fuels the world’s best ultra runners, a wi…" at bounding box center [792, 446] width 1042 height 312
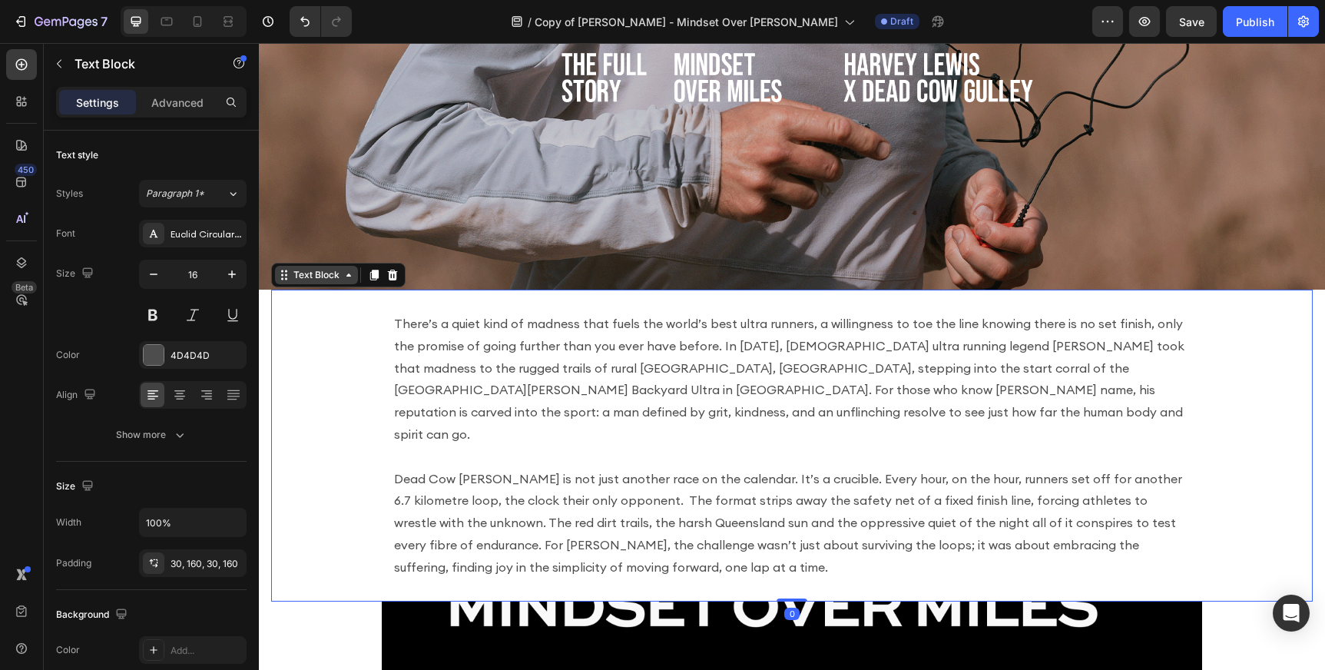
click at [349, 275] on icon at bounding box center [348, 274] width 5 height 3
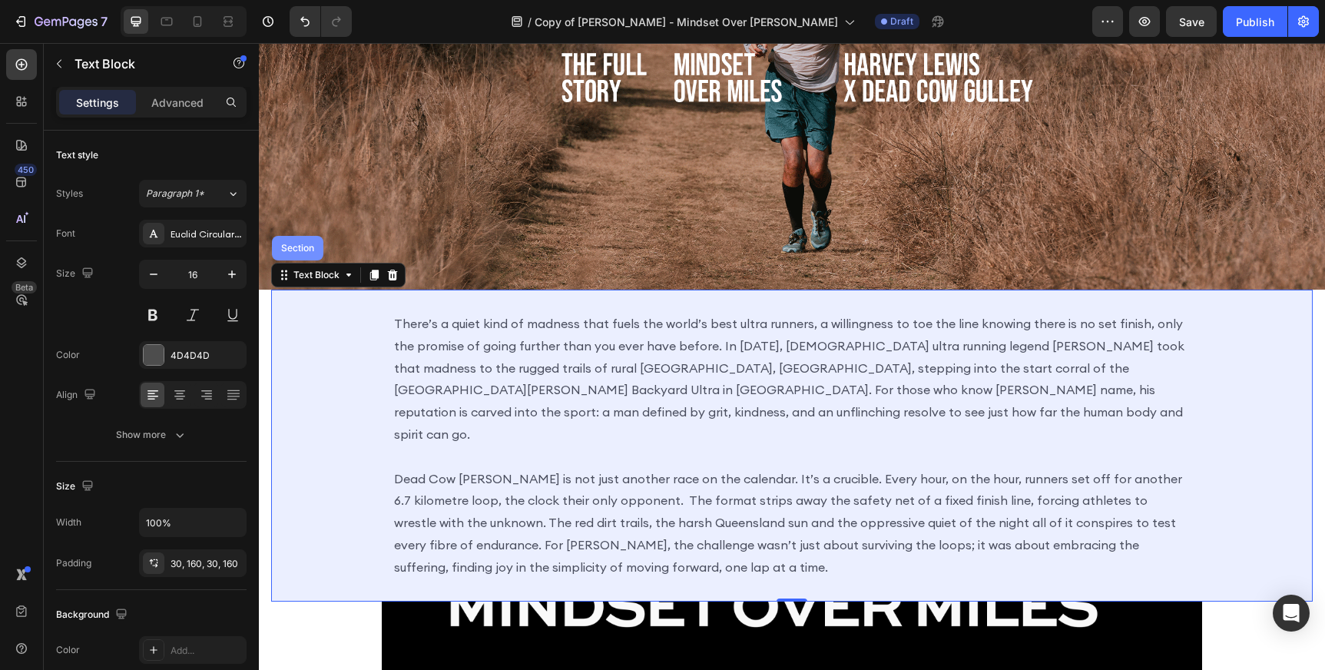
click at [292, 243] on div "Section" at bounding box center [297, 247] width 39 height 9
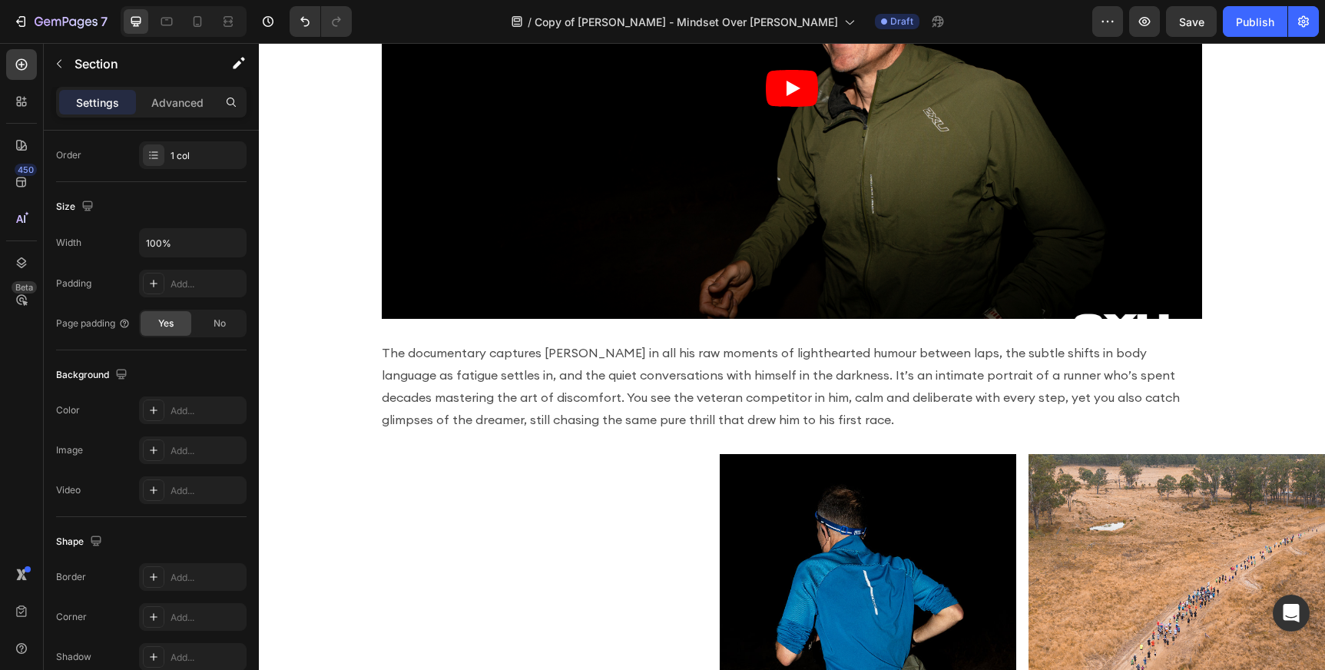
scroll to position [967, 0]
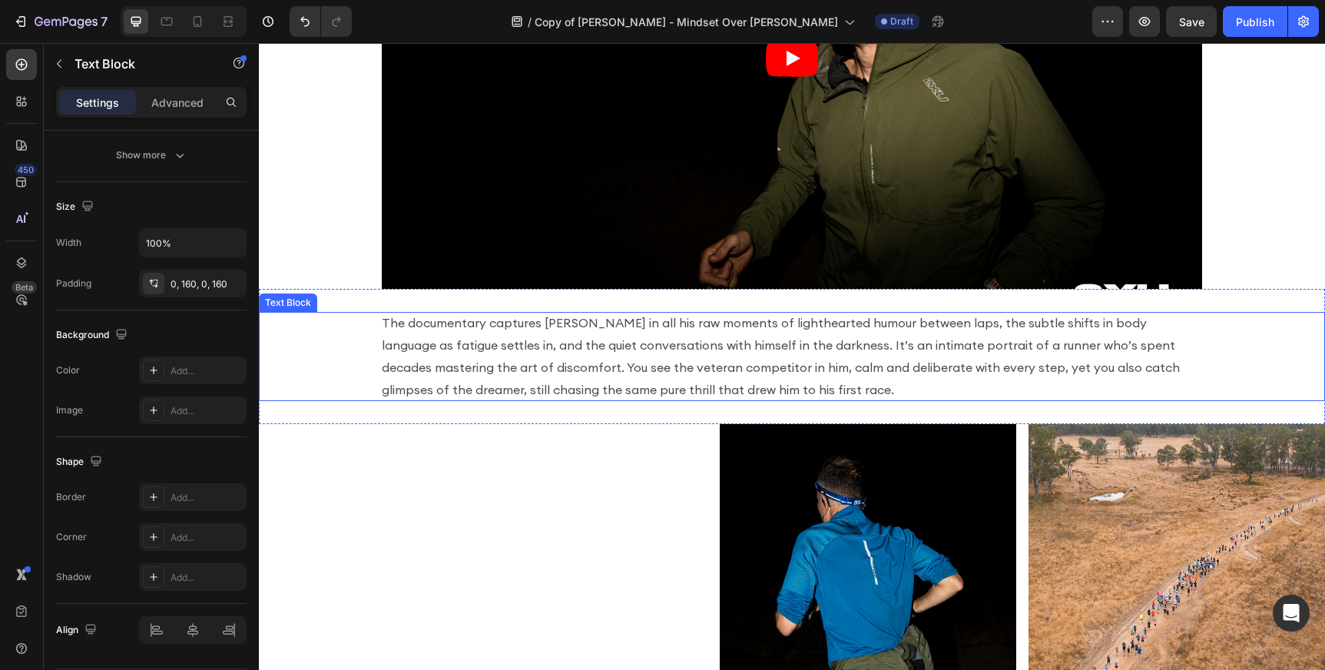
click at [1165, 323] on p "The documentary captures [PERSON_NAME] in all his raw moments of lighthearted h…" at bounding box center [792, 356] width 820 height 88
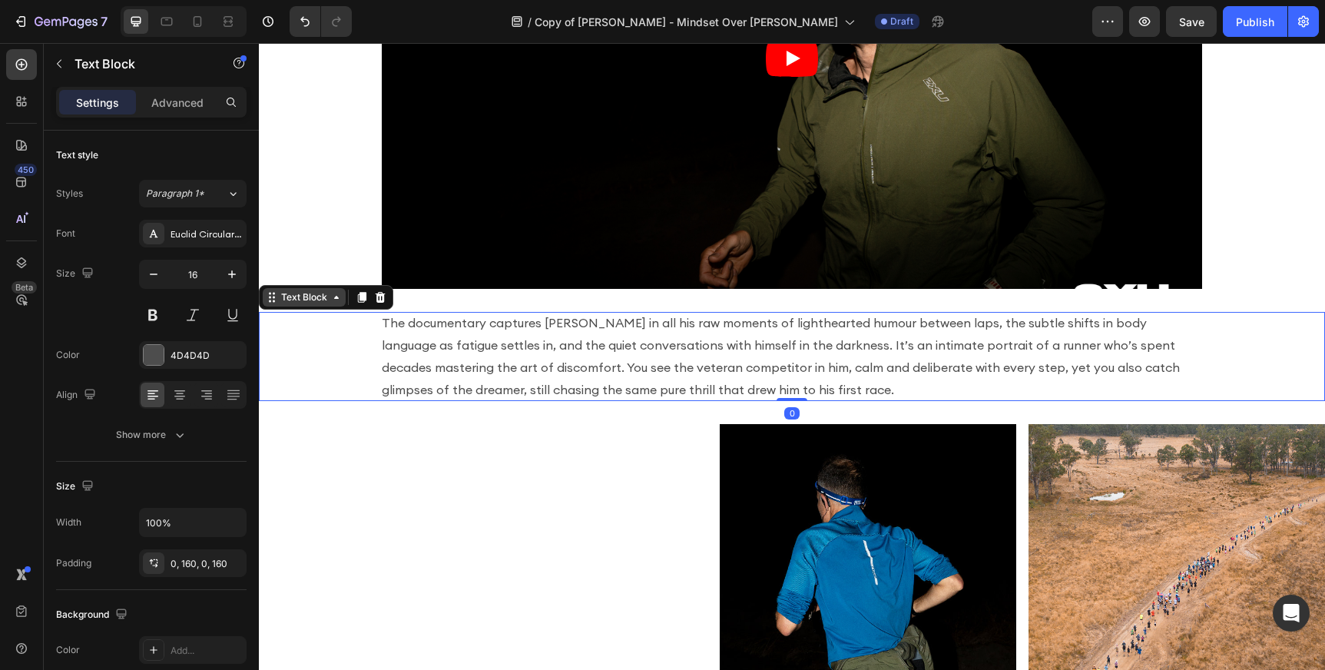
click at [337, 300] on icon at bounding box center [336, 297] width 12 height 12
click at [360, 296] on icon at bounding box center [362, 298] width 8 height 11
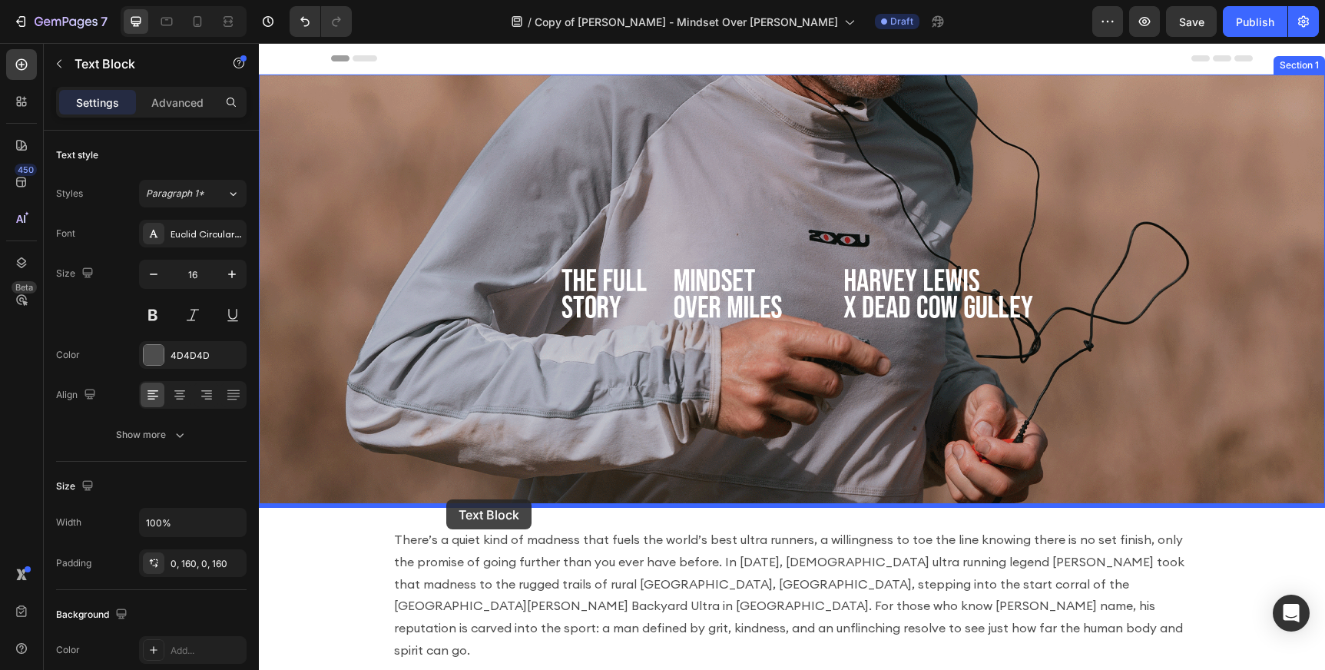
drag, startPoint x: 492, startPoint y: 460, endPoint x: 446, endPoint y: 499, distance: 59.9
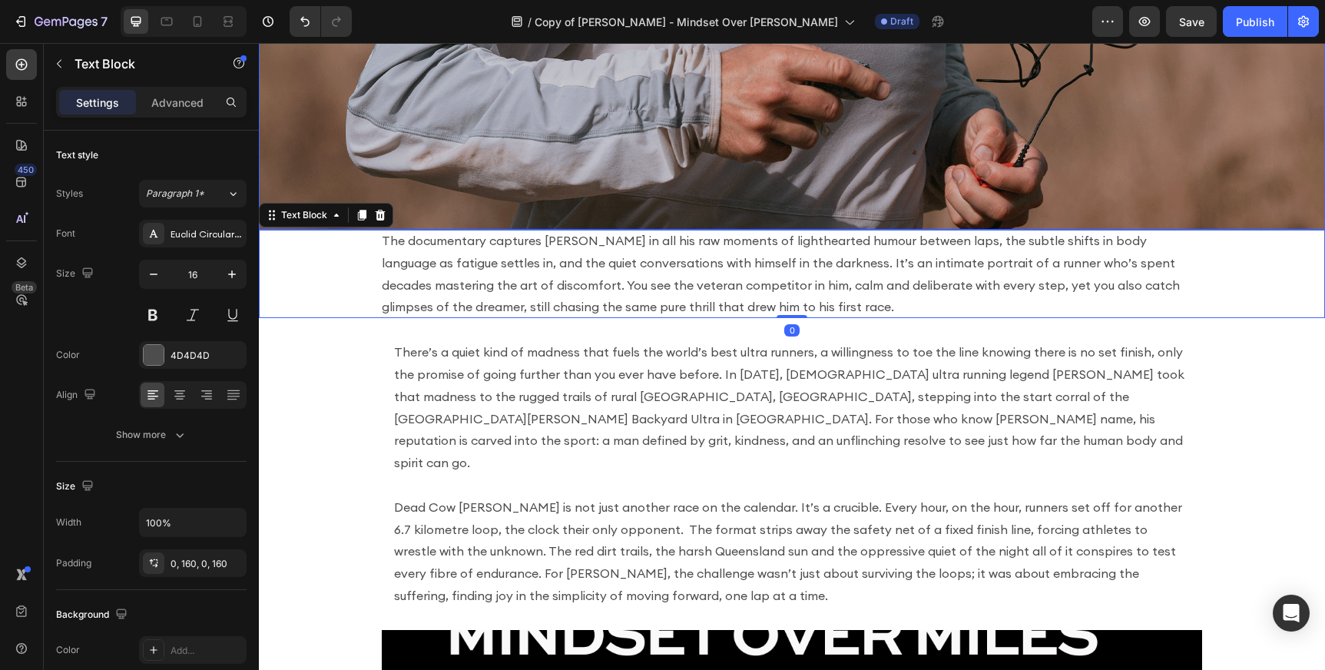
scroll to position [280, 0]
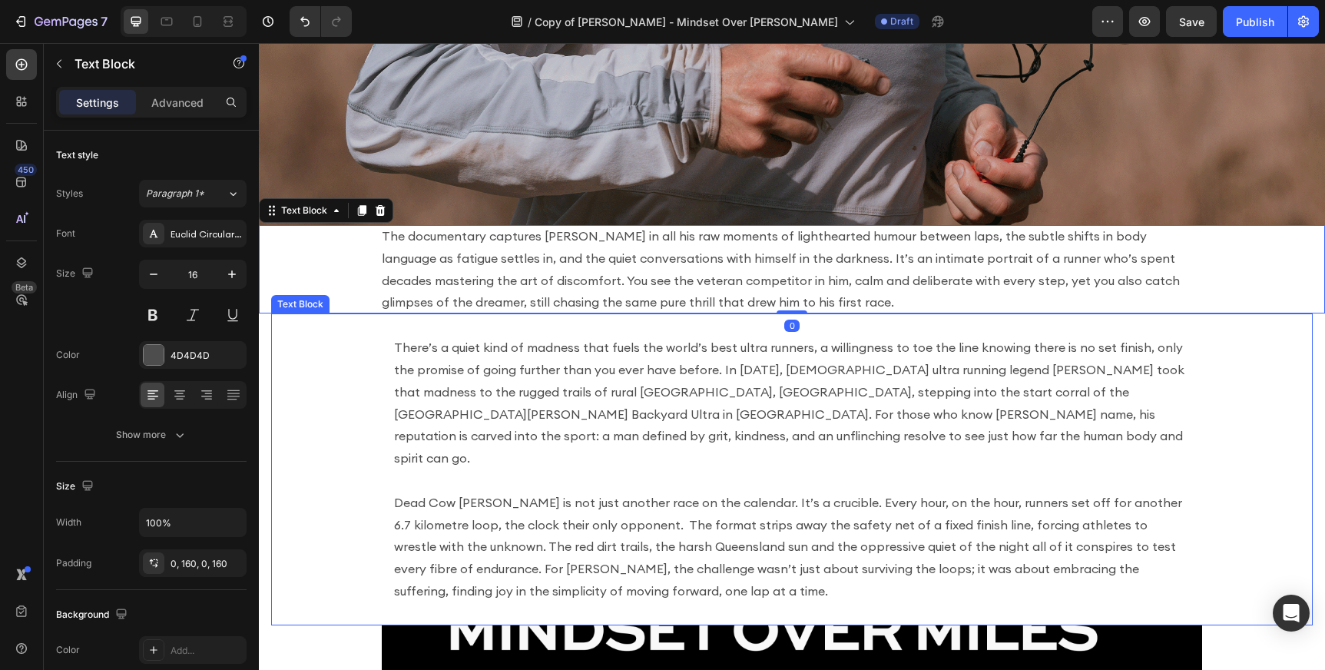
click at [501, 363] on p "There’s a quiet kind of madness that fuels the world’s best ultra runners, a wi…" at bounding box center [792, 402] width 796 height 133
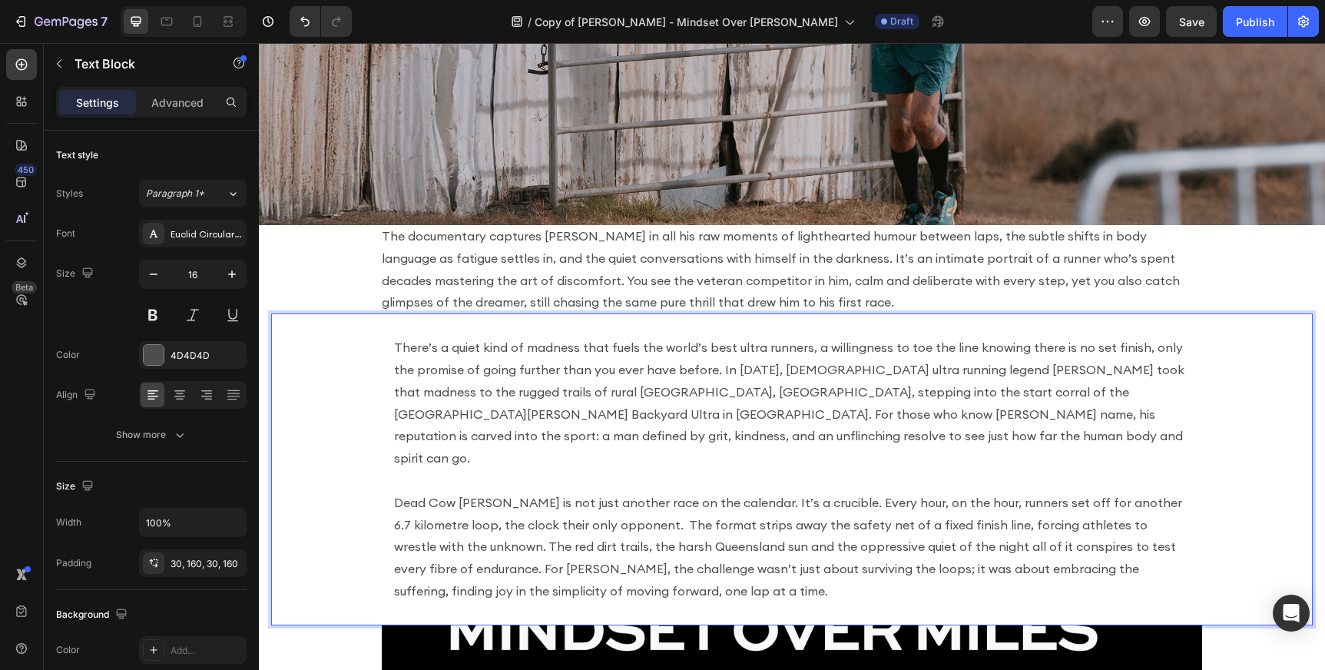
click at [403, 358] on p "There’s a quiet kind of madness that fuels the world’s best ultra runners, a wi…" at bounding box center [792, 402] width 796 height 133
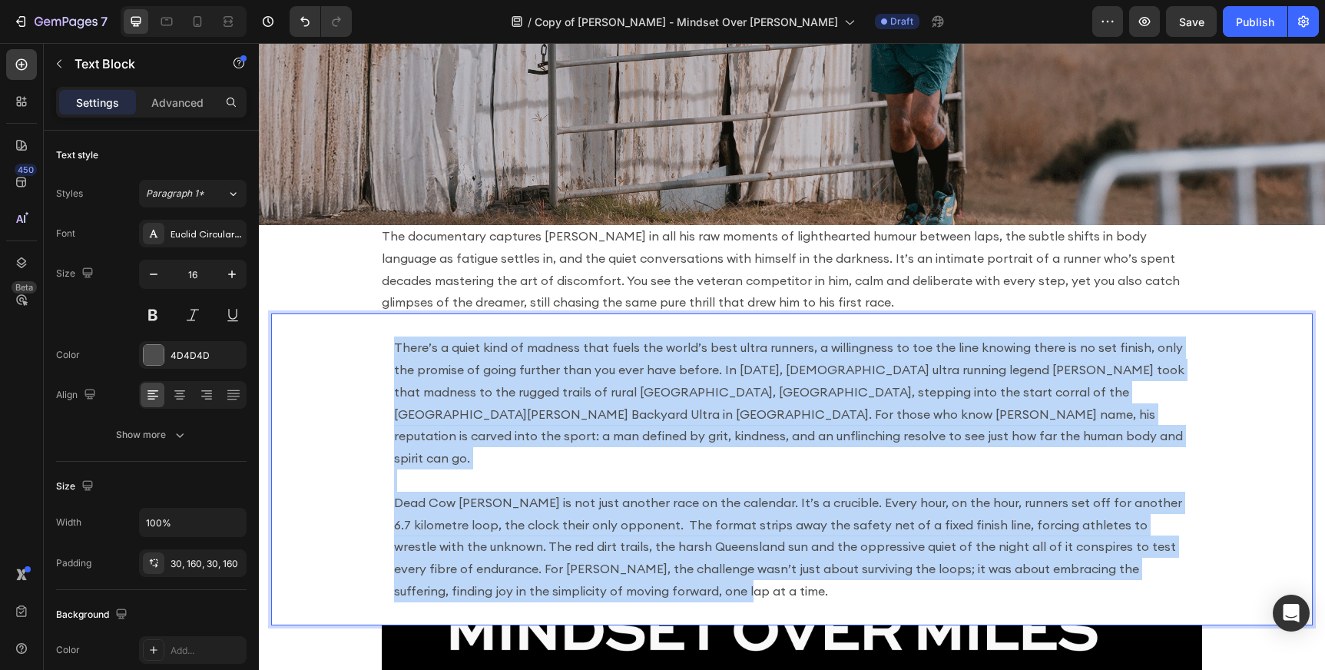
drag, startPoint x: 396, startPoint y: 348, endPoint x: 671, endPoint y: 561, distance: 348.1
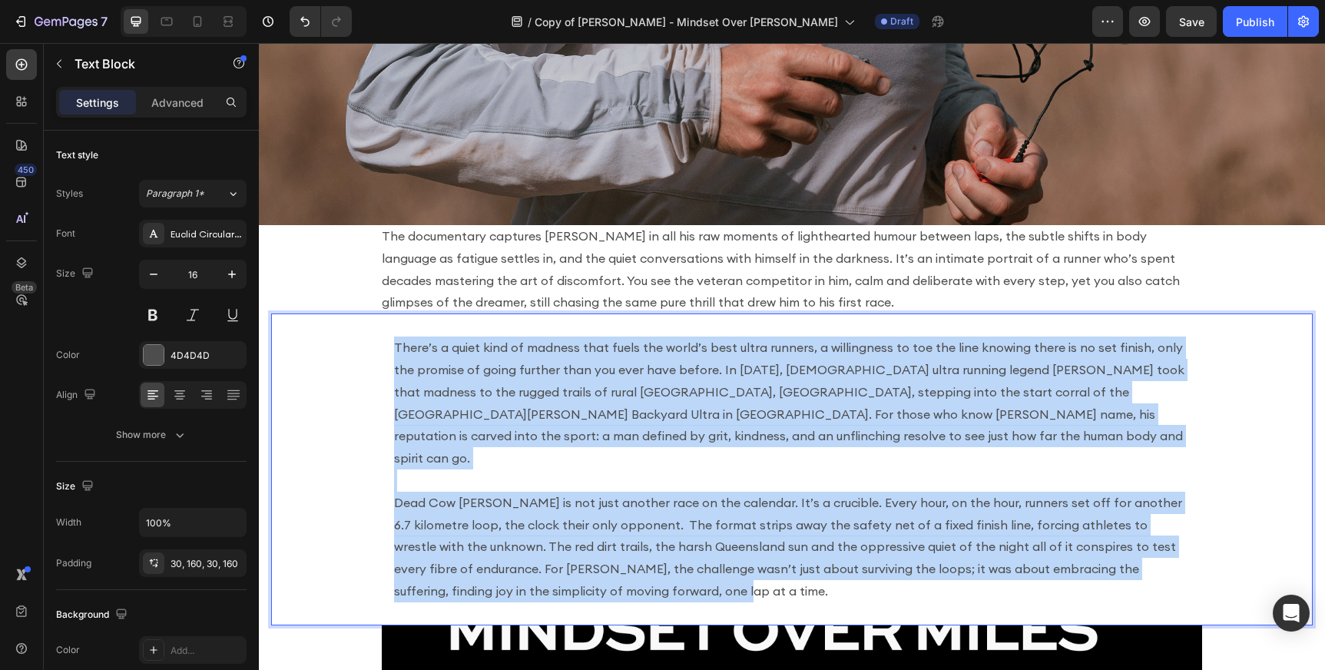
click at [671, 561] on div "There’s a quiet kind of madness that fuels the world’s best ultra runners, a wi…" at bounding box center [792, 469] width 1042 height 312
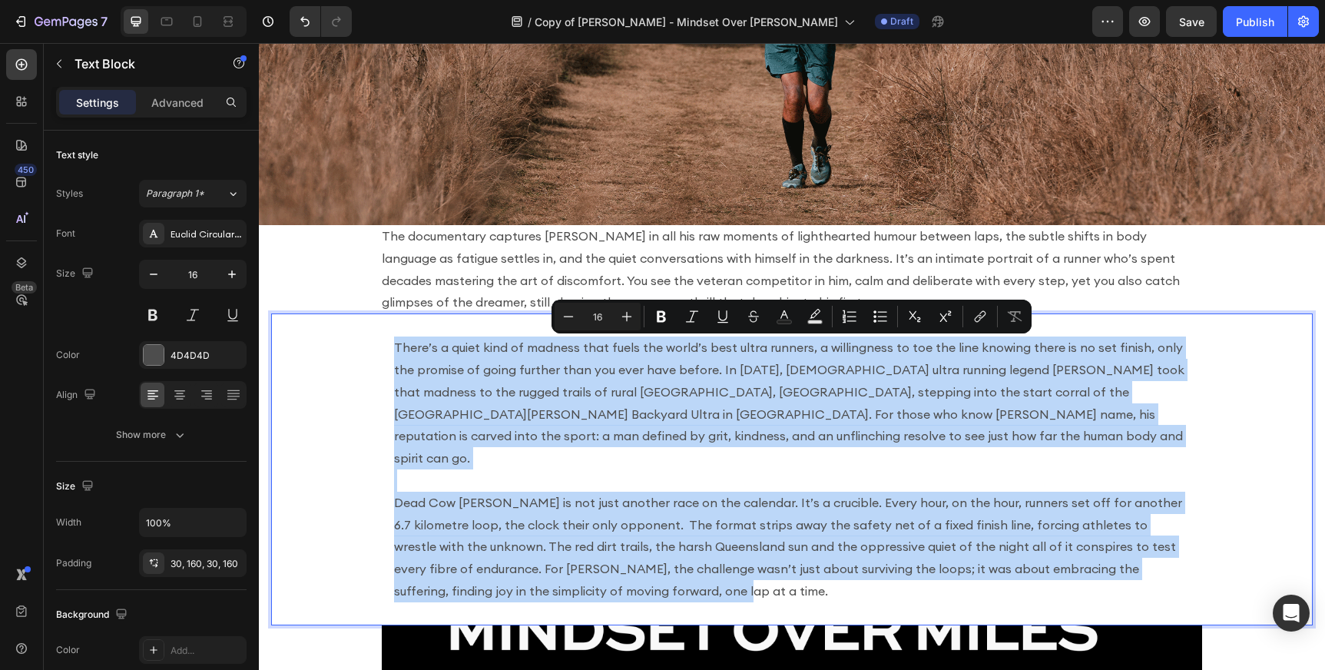
copy div "There’s a quiet kind of madness that fuels the world’s best ultra runners, a wi…"
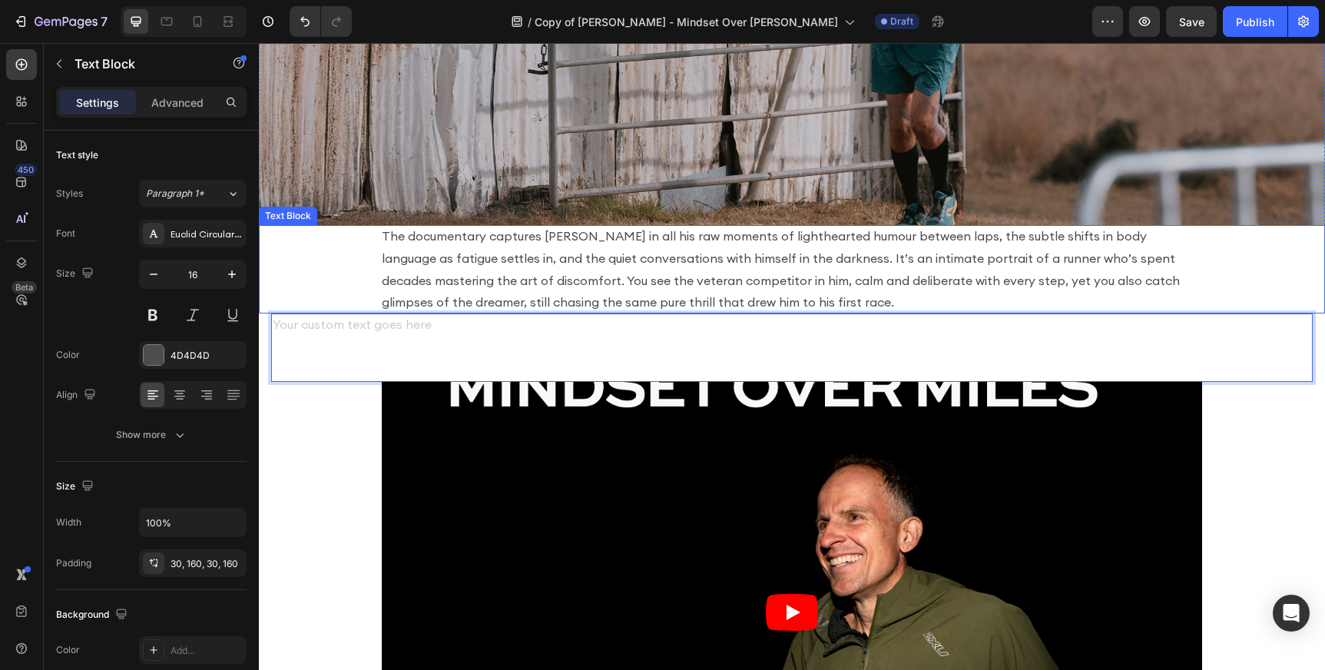
click at [412, 223] on img at bounding box center [792, 9] width 1066 height 431
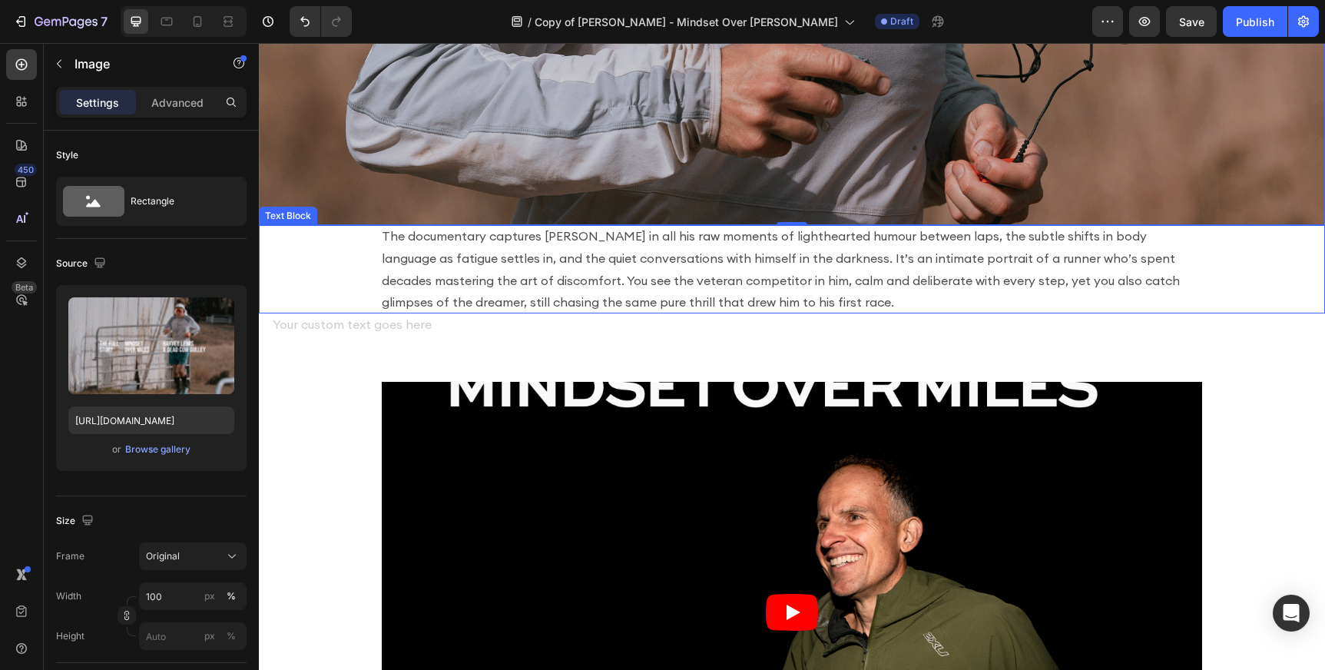
click at [412, 257] on p "The documentary captures [PERSON_NAME] in all his raw moments of lighthearted h…" at bounding box center [792, 269] width 820 height 88
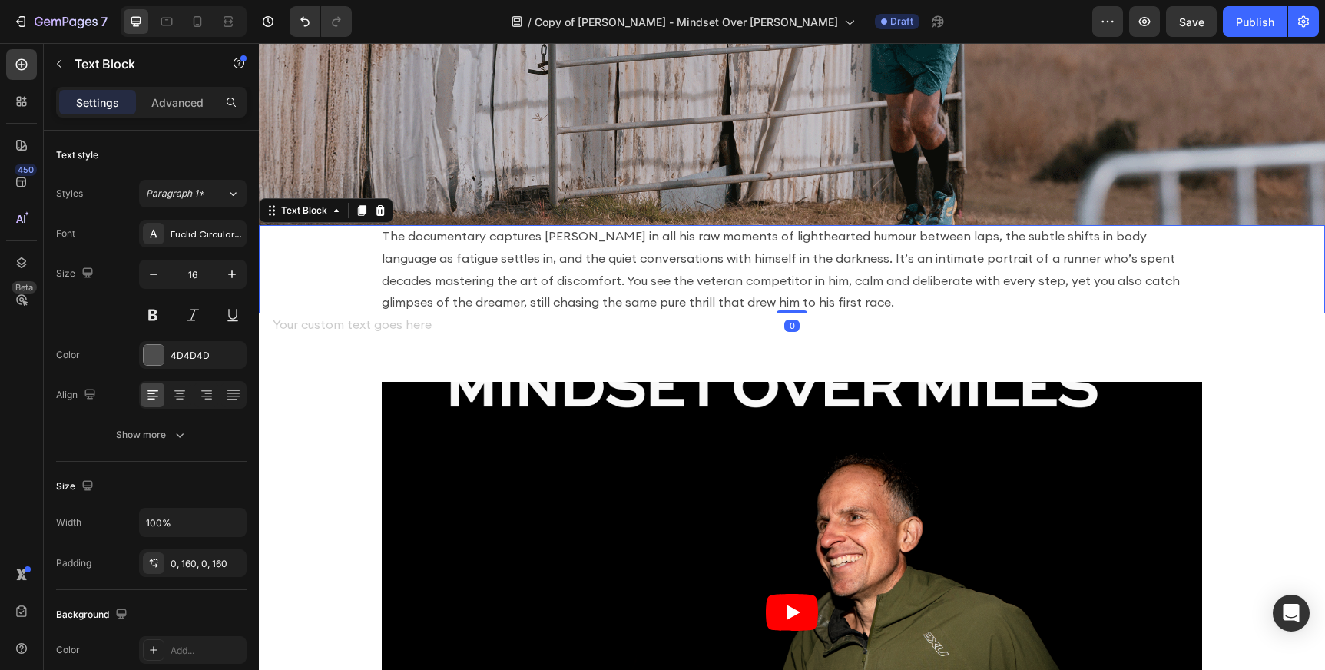
click at [403, 242] on p "The documentary captures [PERSON_NAME] in all his raw moments of lighthearted h…" at bounding box center [792, 269] width 820 height 88
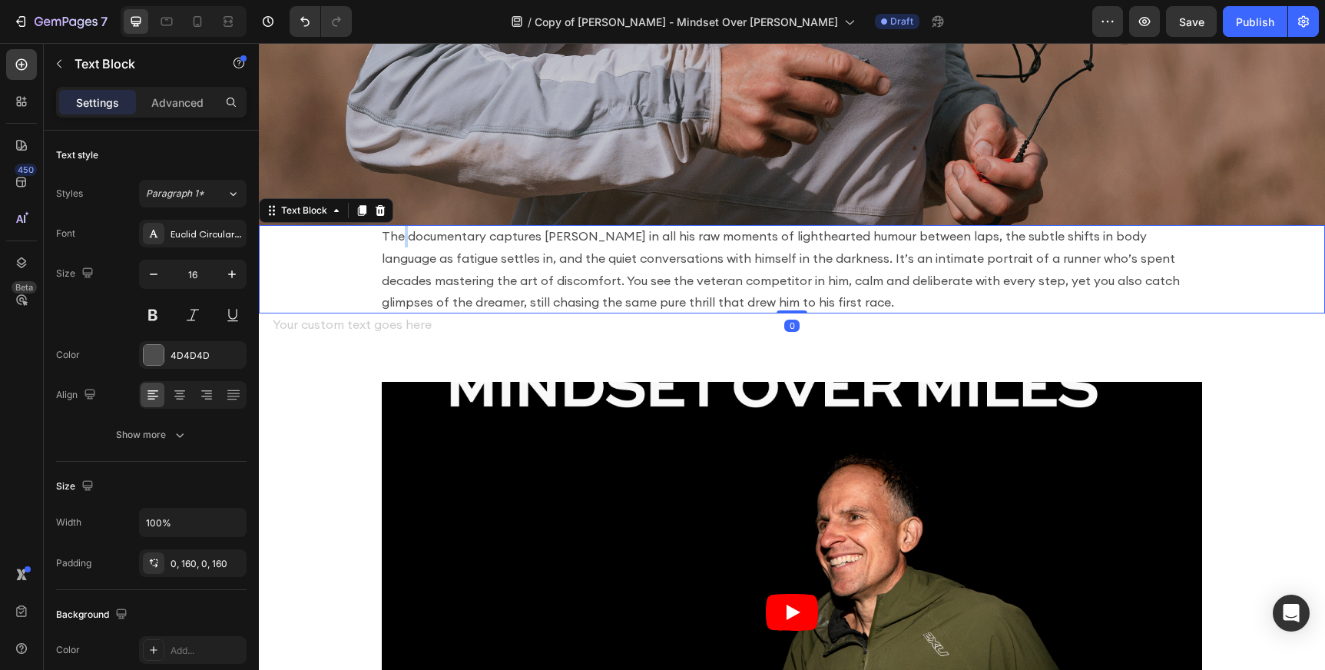
click at [403, 242] on p "The documentary captures [PERSON_NAME] in all his raw moments of lighthearted h…" at bounding box center [792, 269] width 820 height 88
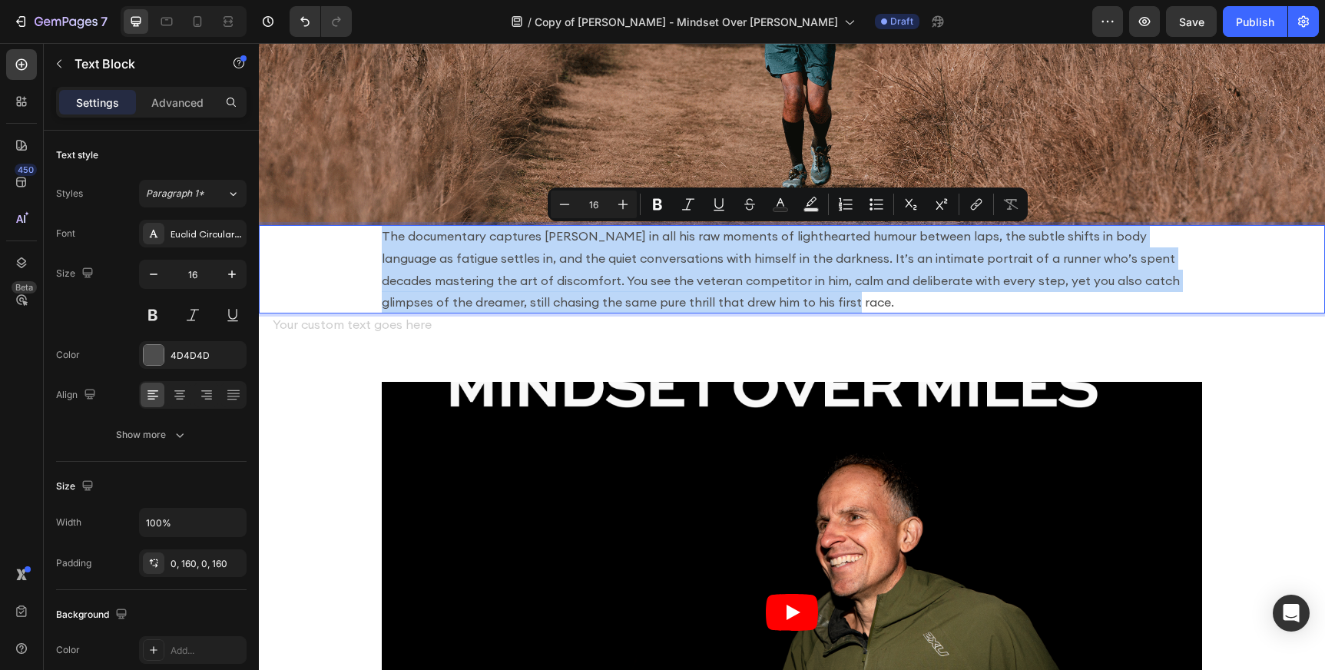
drag, startPoint x: 383, startPoint y: 235, endPoint x: 747, endPoint y: 304, distance: 370.6
click at [747, 305] on p "The documentary captures [PERSON_NAME] in all his raw moments of lighthearted h…" at bounding box center [792, 269] width 820 height 88
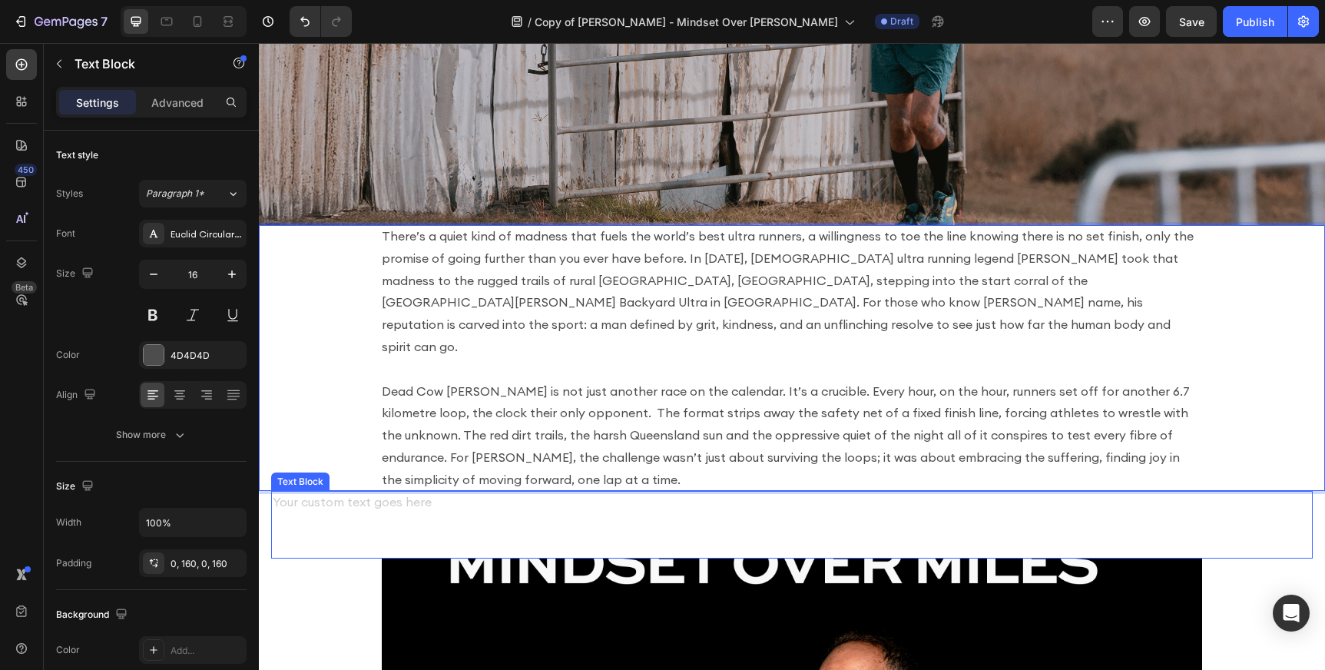
click at [568, 514] on p "Rich Text Editor. Editing area: main" at bounding box center [792, 525] width 796 height 22
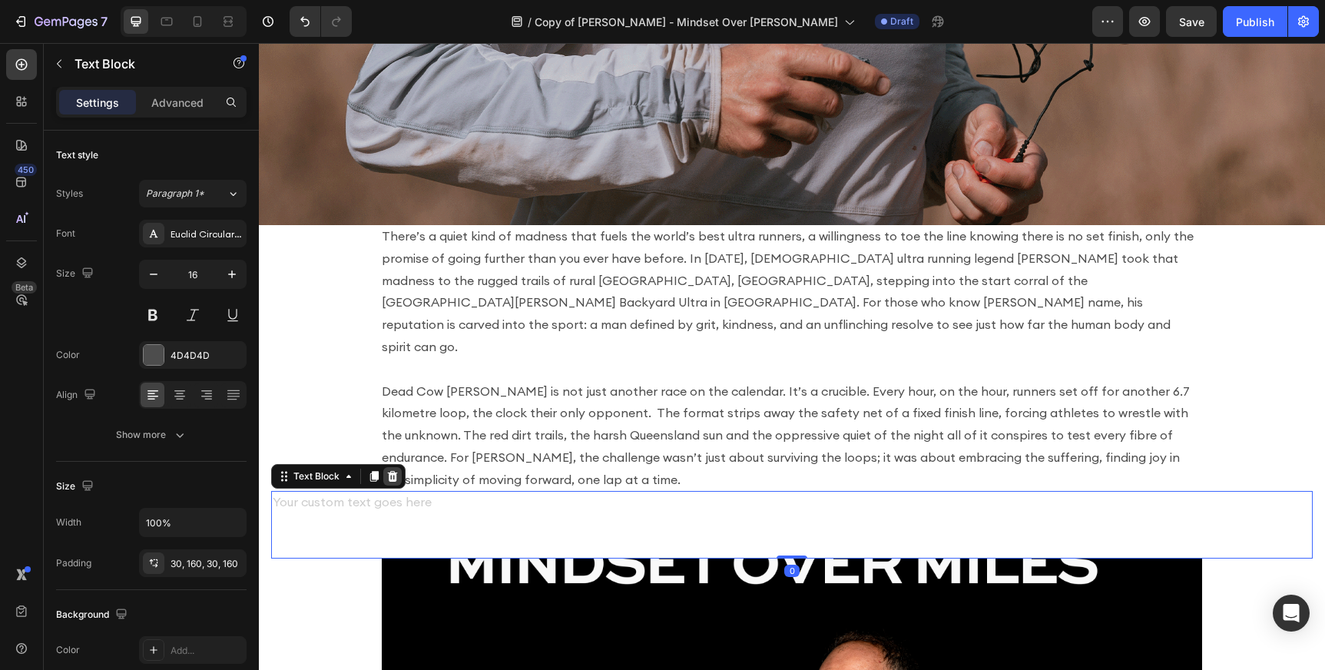
click at [391, 470] on icon at bounding box center [393, 475] width 10 height 11
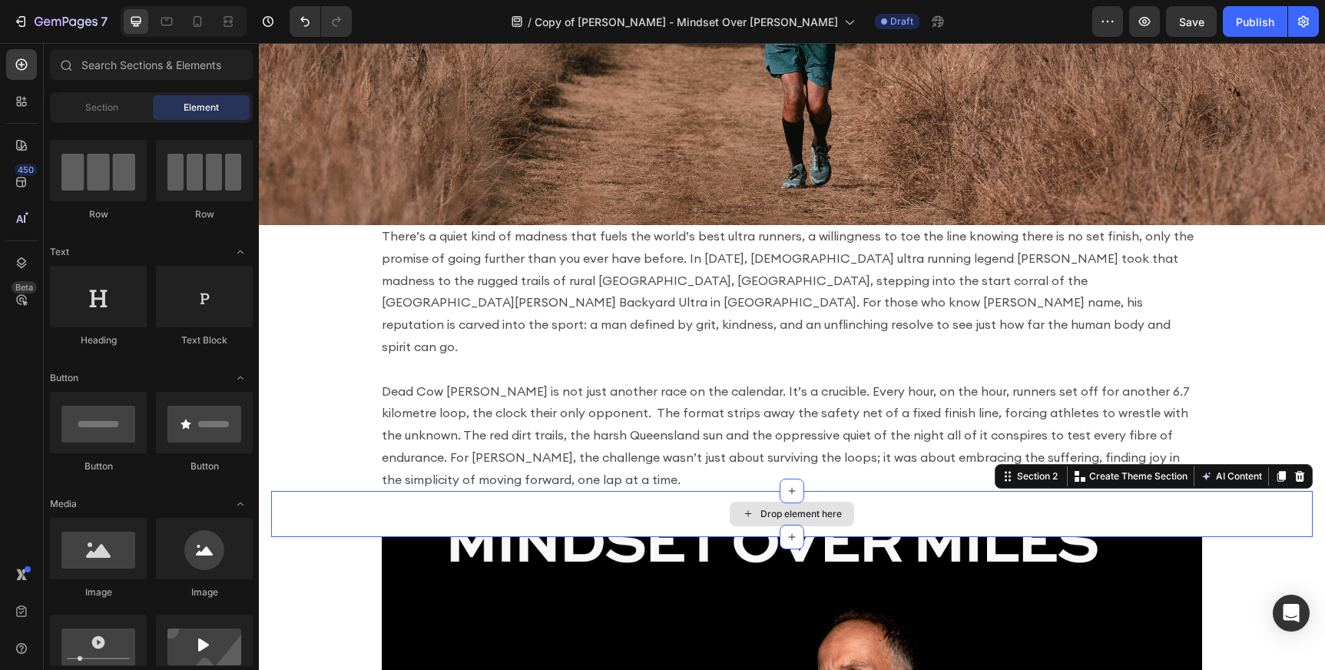
click at [1288, 491] on div "Drop element here" at bounding box center [792, 514] width 1042 height 46
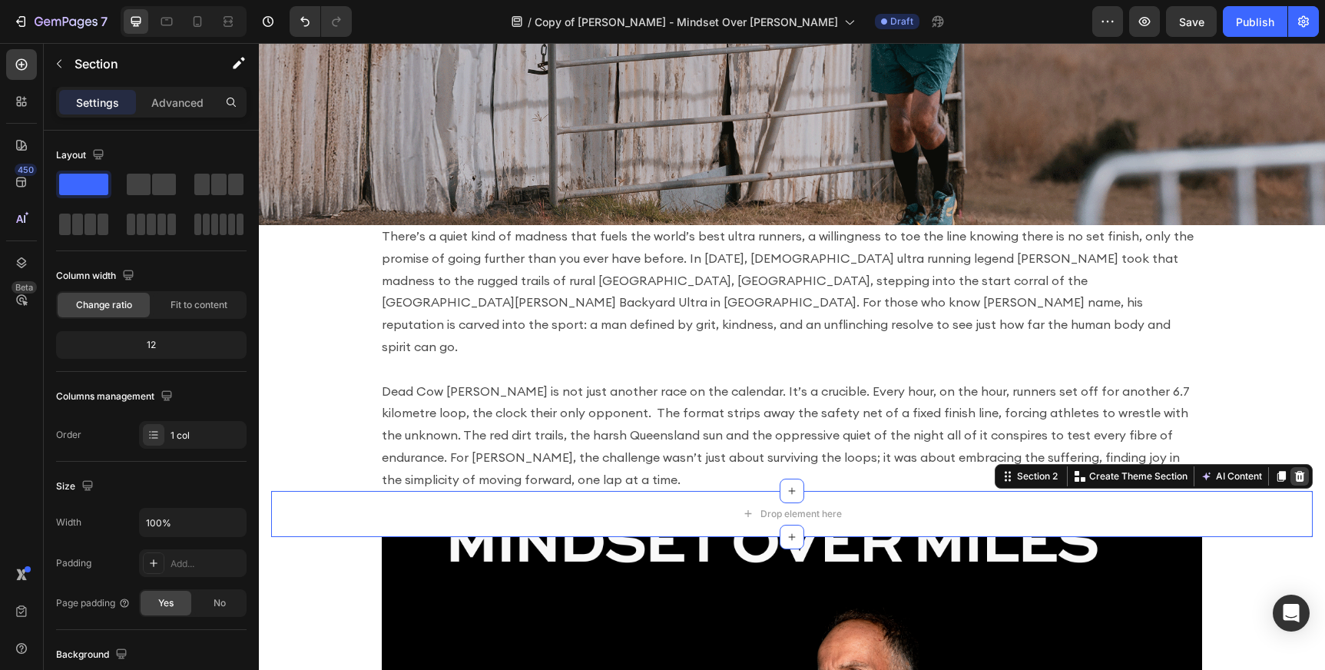
click at [1303, 470] on icon at bounding box center [1300, 475] width 10 height 11
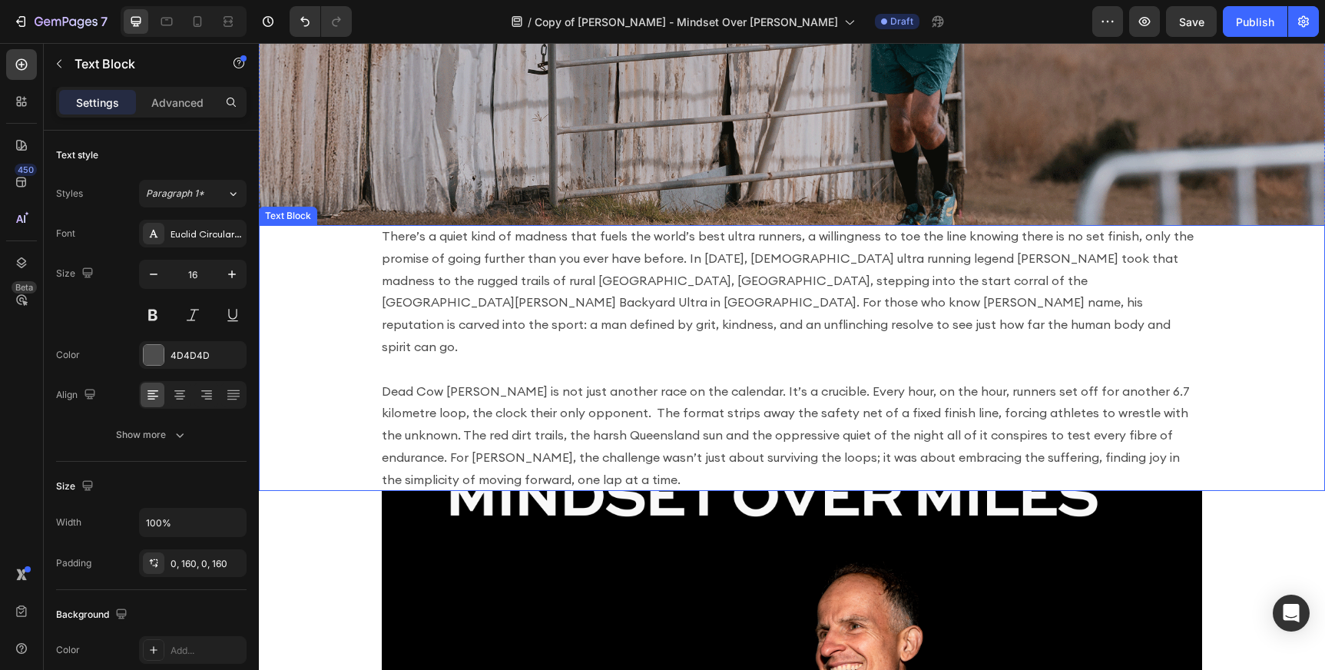
click at [773, 358] on p "Rich Text Editor. Editing area: main" at bounding box center [792, 369] width 820 height 22
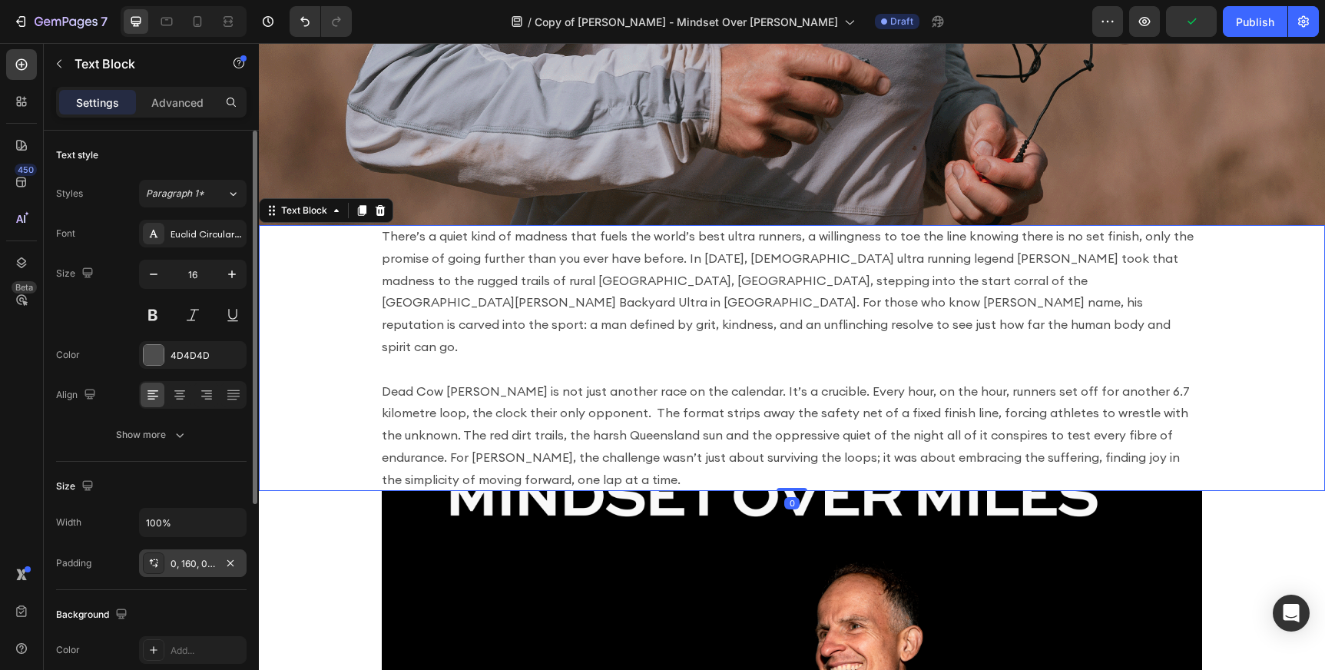
click at [187, 564] on div "0, 160, 0, 160" at bounding box center [193, 564] width 45 height 14
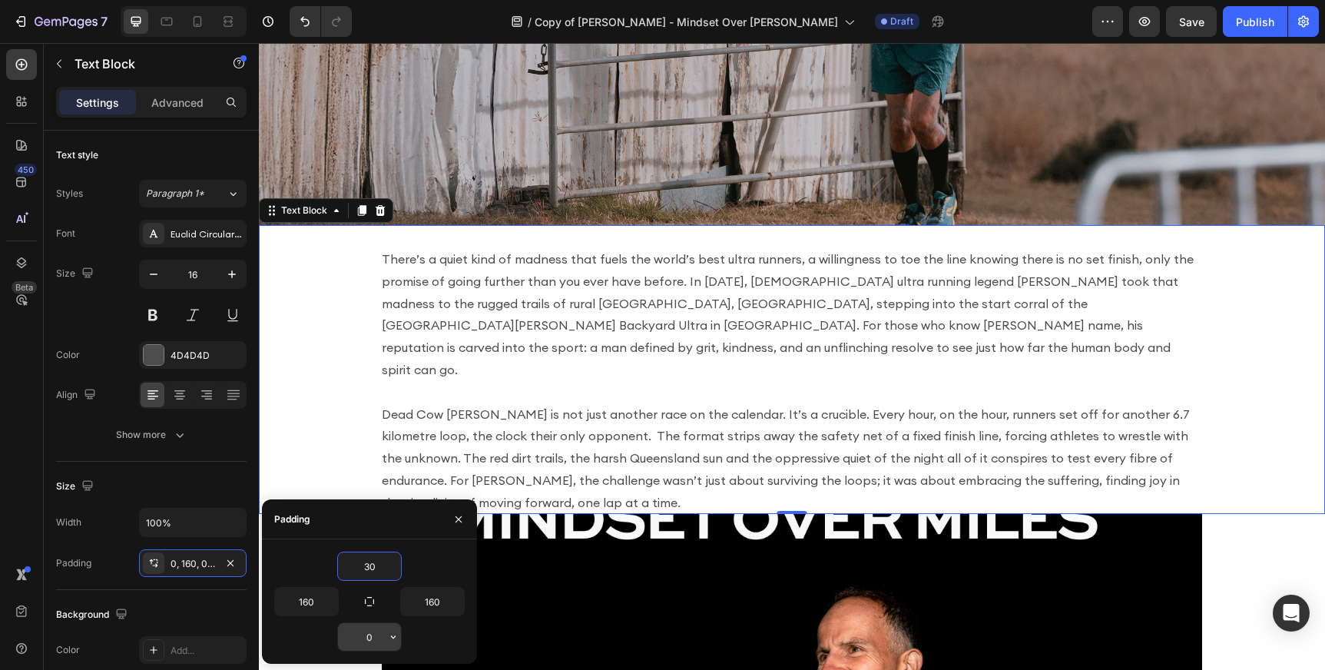
type input "30"
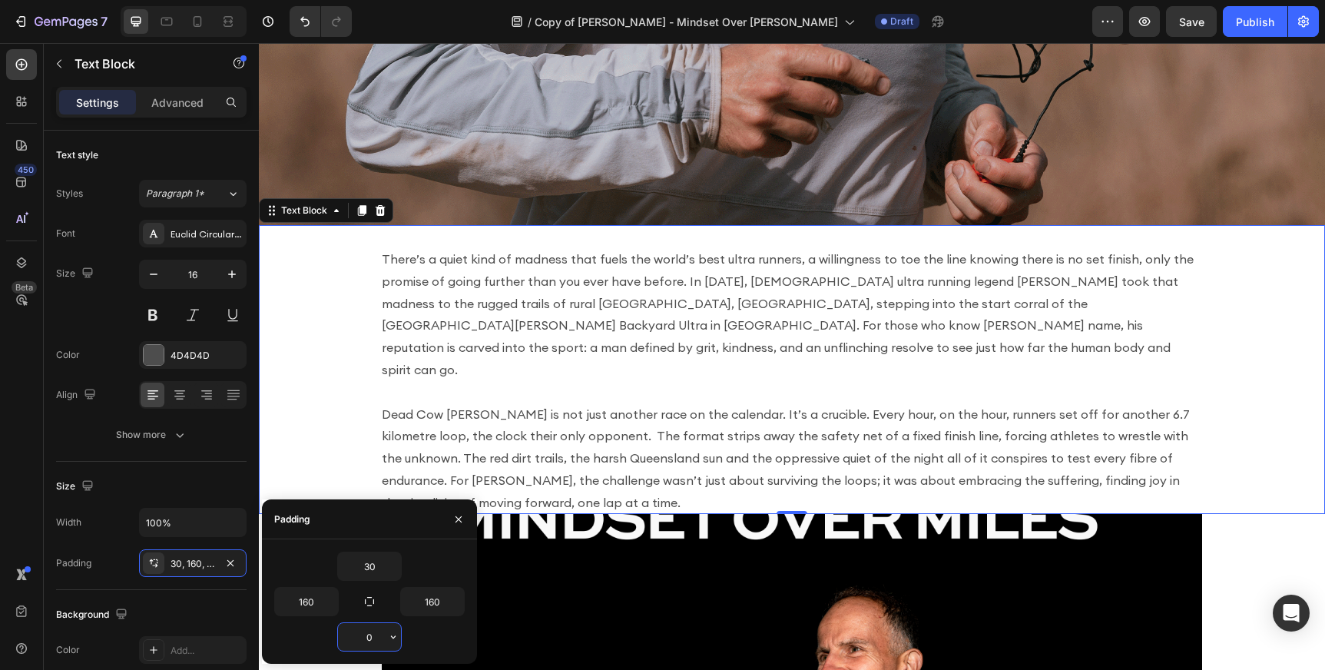
click at [373, 634] on input "0" at bounding box center [369, 637] width 63 height 28
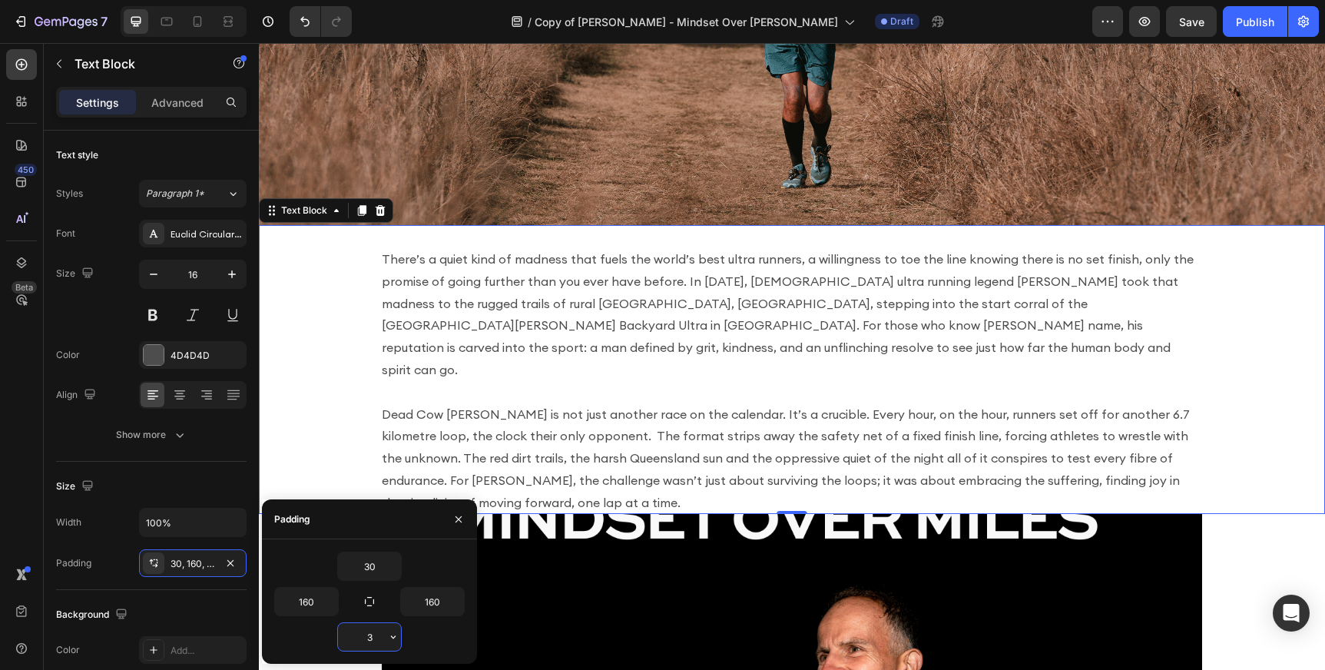
type input "30"
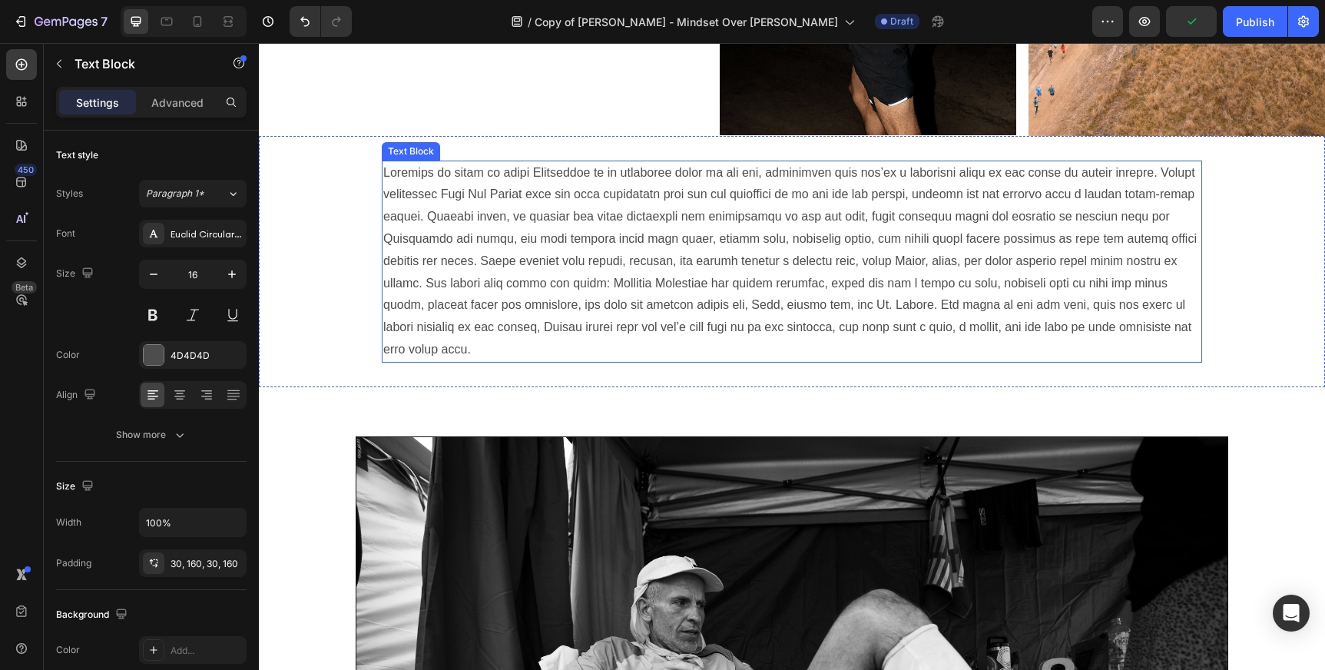
scroll to position [1648, 0]
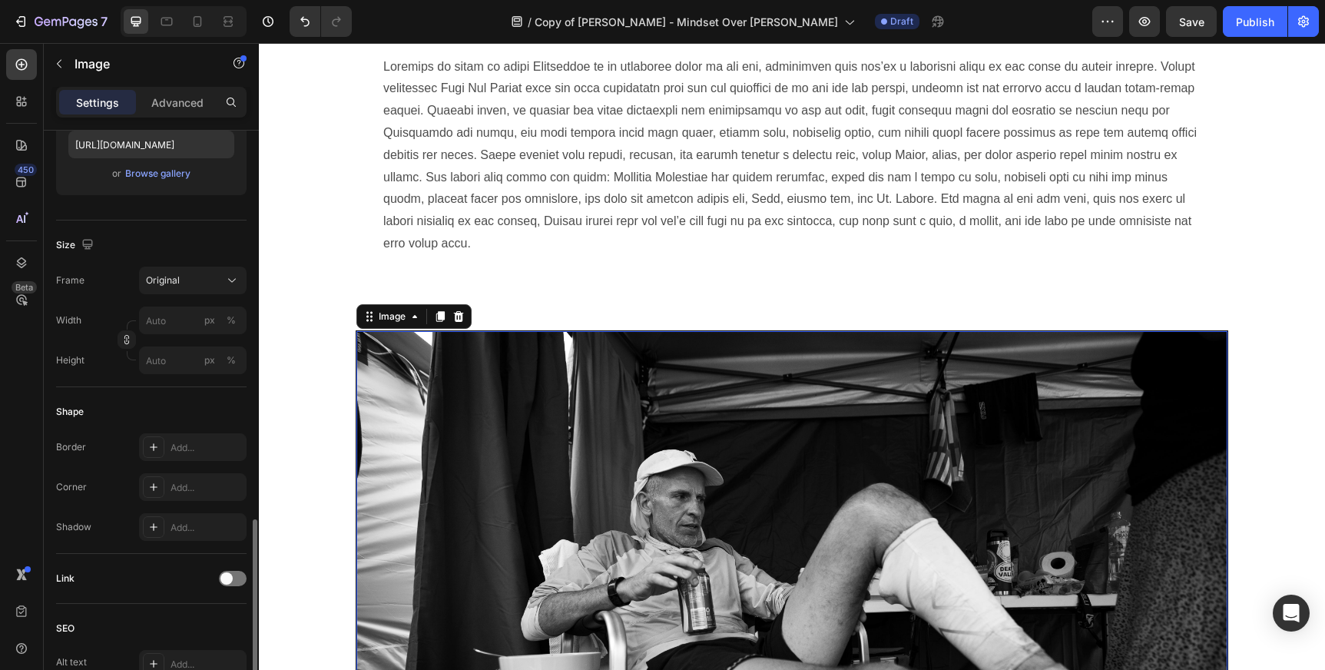
scroll to position [0, 0]
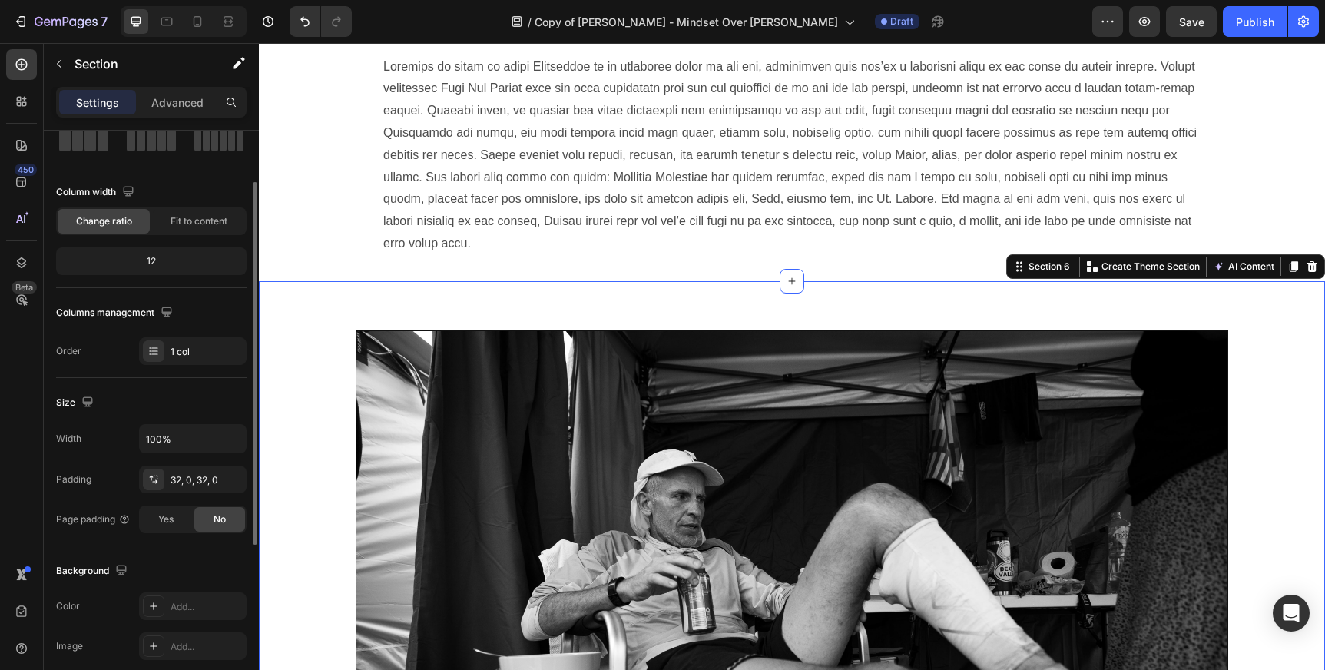
scroll to position [107, 0]
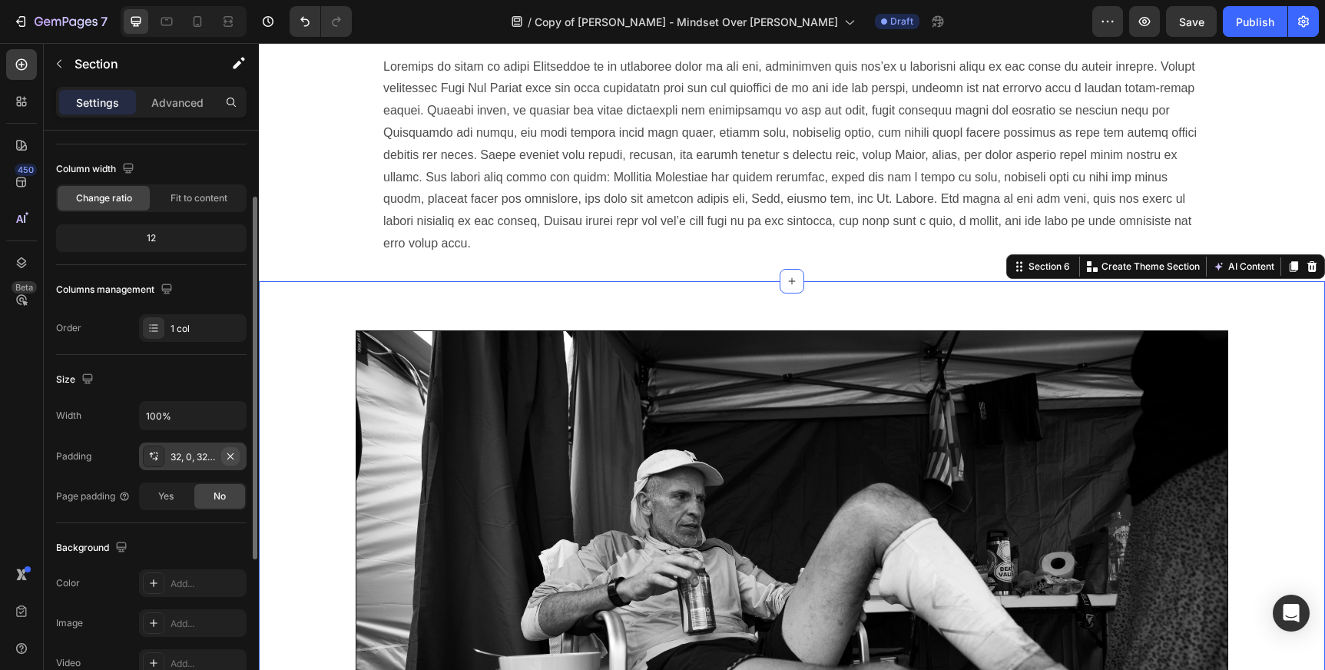
click at [233, 455] on icon "button" at bounding box center [230, 456] width 12 height 12
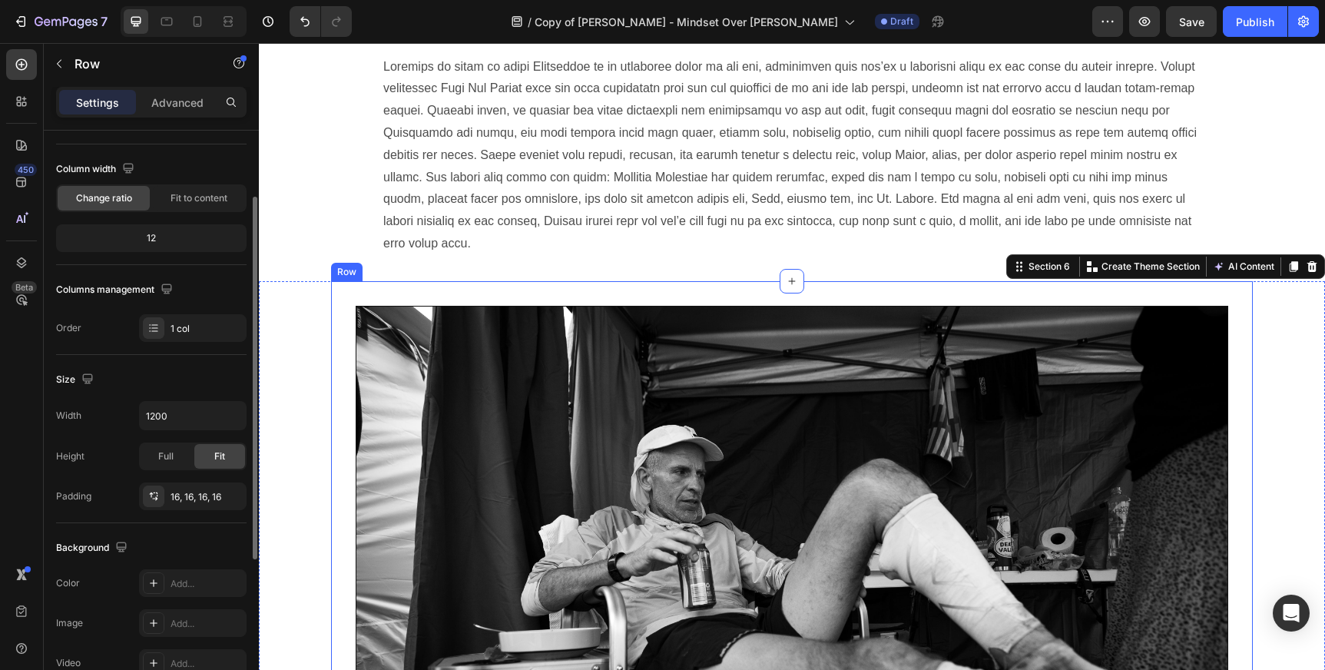
click at [390, 283] on div "Image Row Row" at bounding box center [792, 597] width 922 height 632
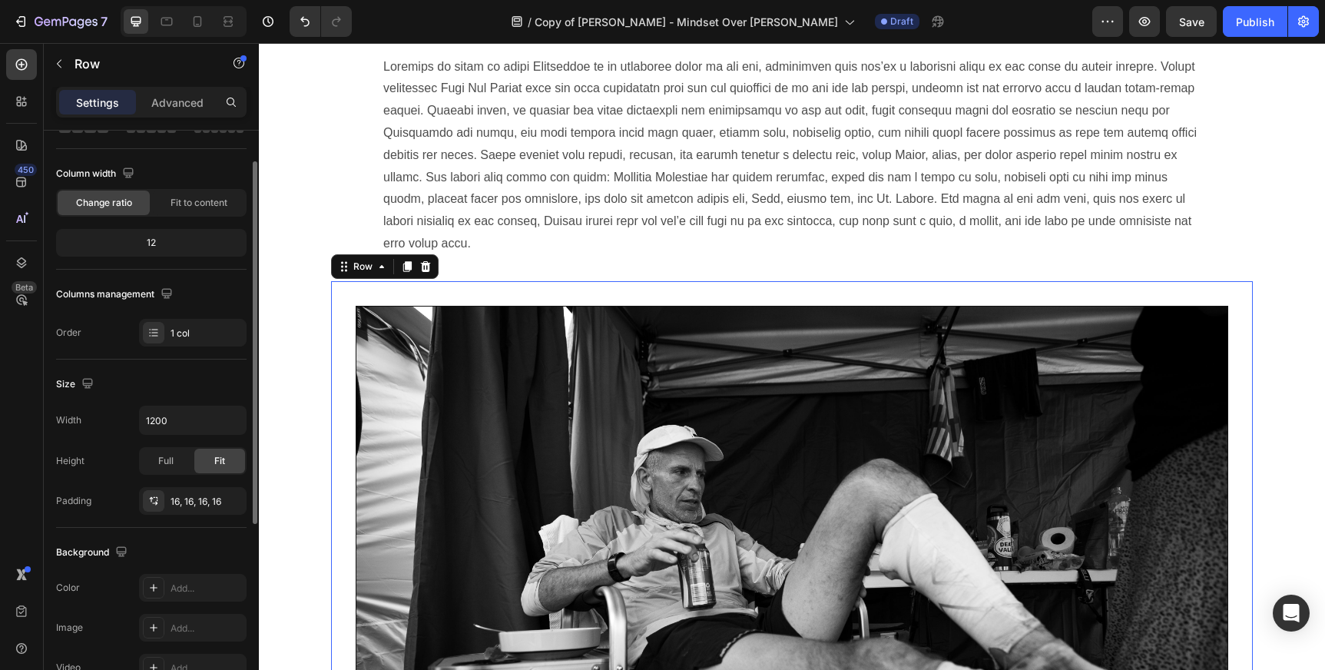
scroll to position [104, 0]
click at [231, 497] on icon "button" at bounding box center [230, 498] width 6 height 6
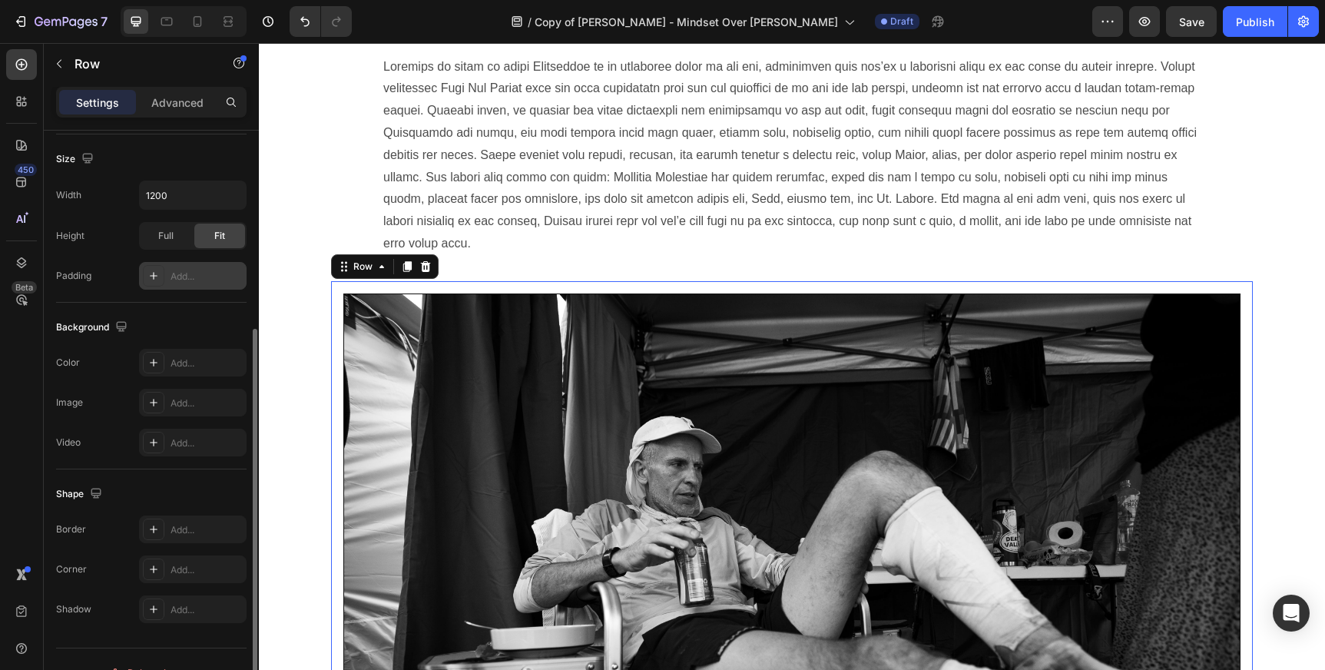
scroll to position [354, 0]
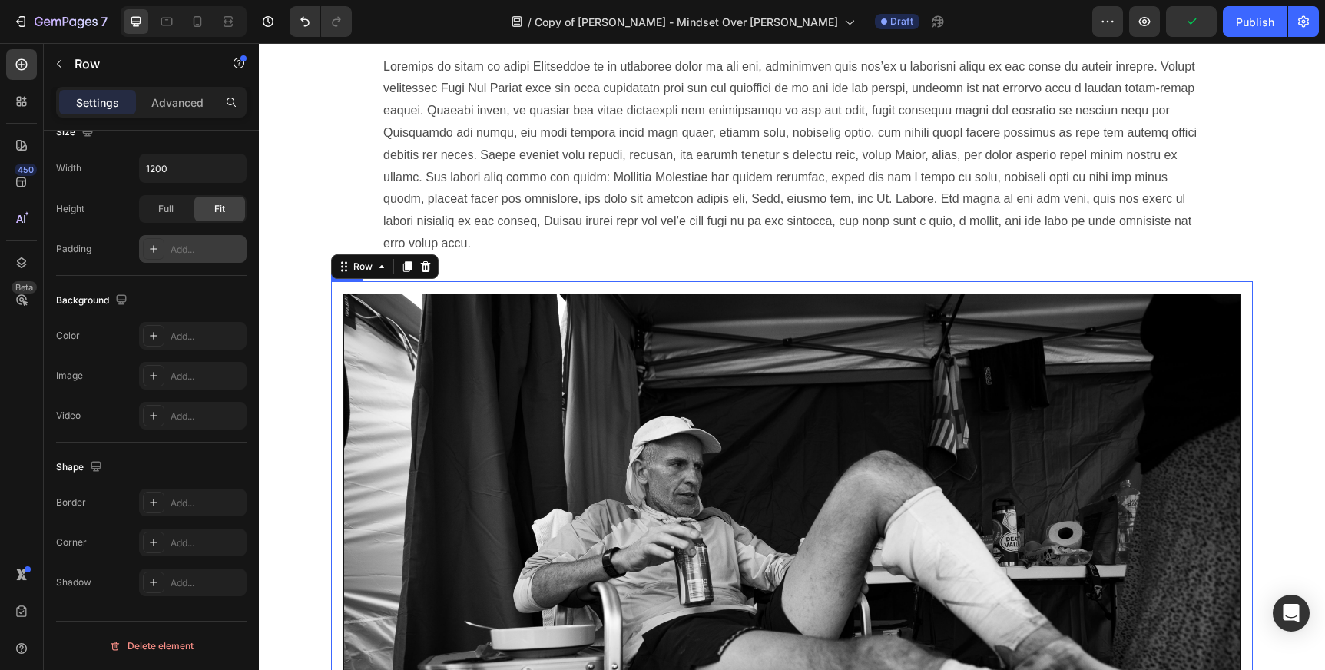
click at [384, 283] on div "Image Row" at bounding box center [792, 593] width 922 height 624
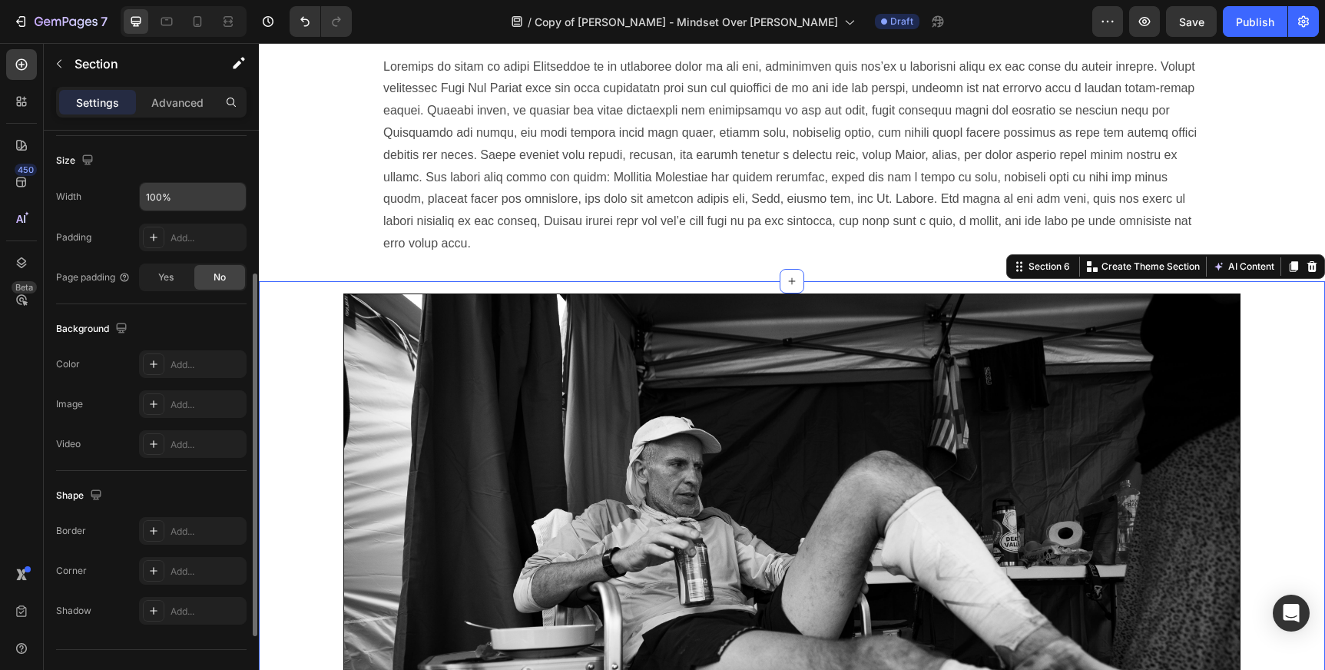
scroll to position [336, 0]
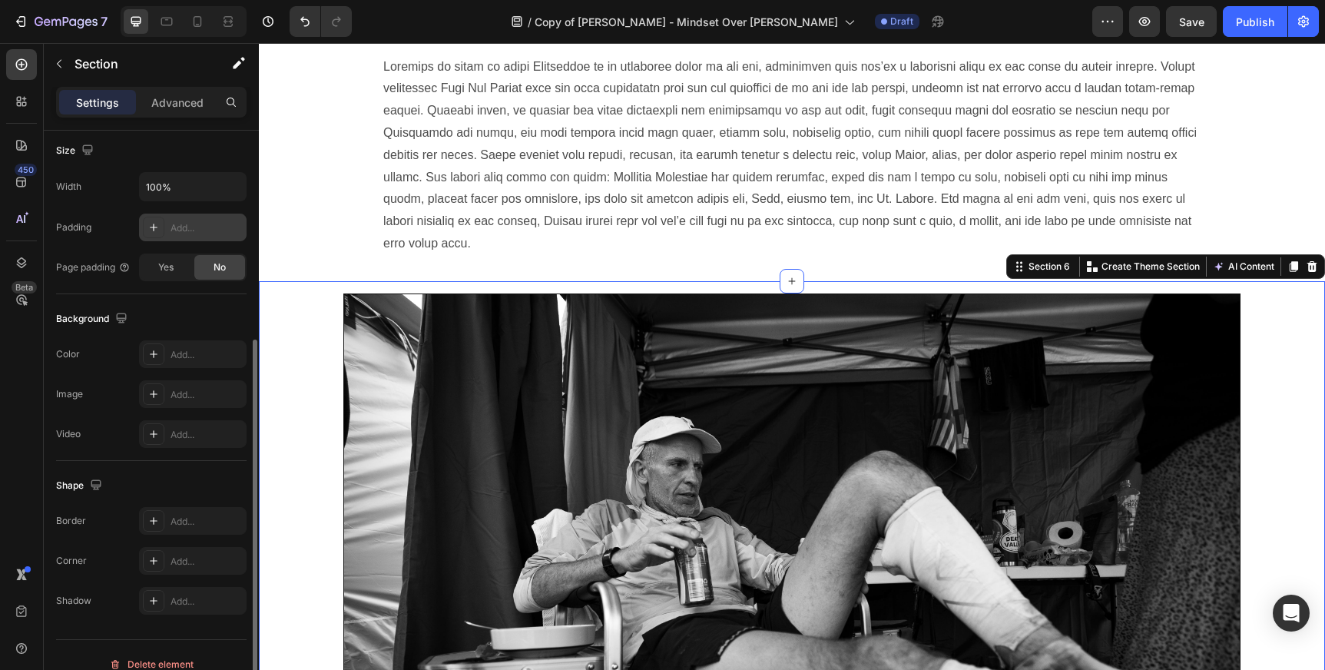
click at [154, 227] on icon at bounding box center [154, 228] width 8 height 8
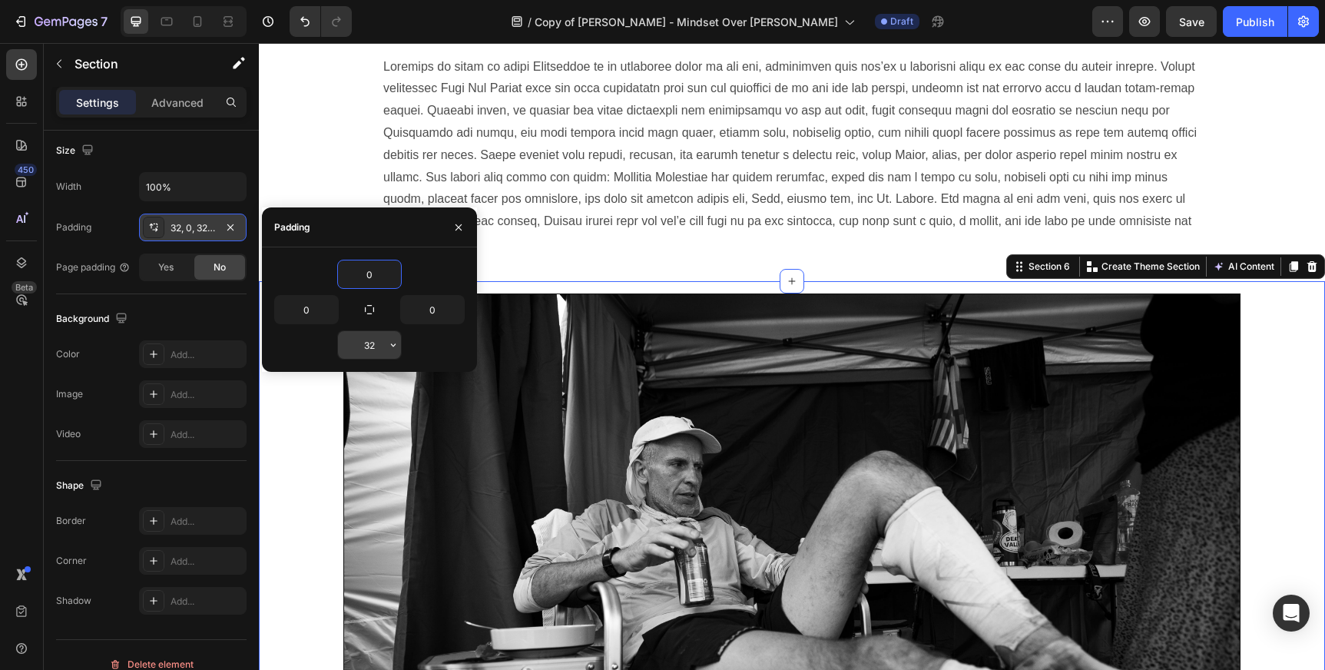
type input "0"
drag, startPoint x: 380, startPoint y: 346, endPoint x: 332, endPoint y: 307, distance: 61.8
click at [323, 308] on button "button" at bounding box center [330, 310] width 15 height 28
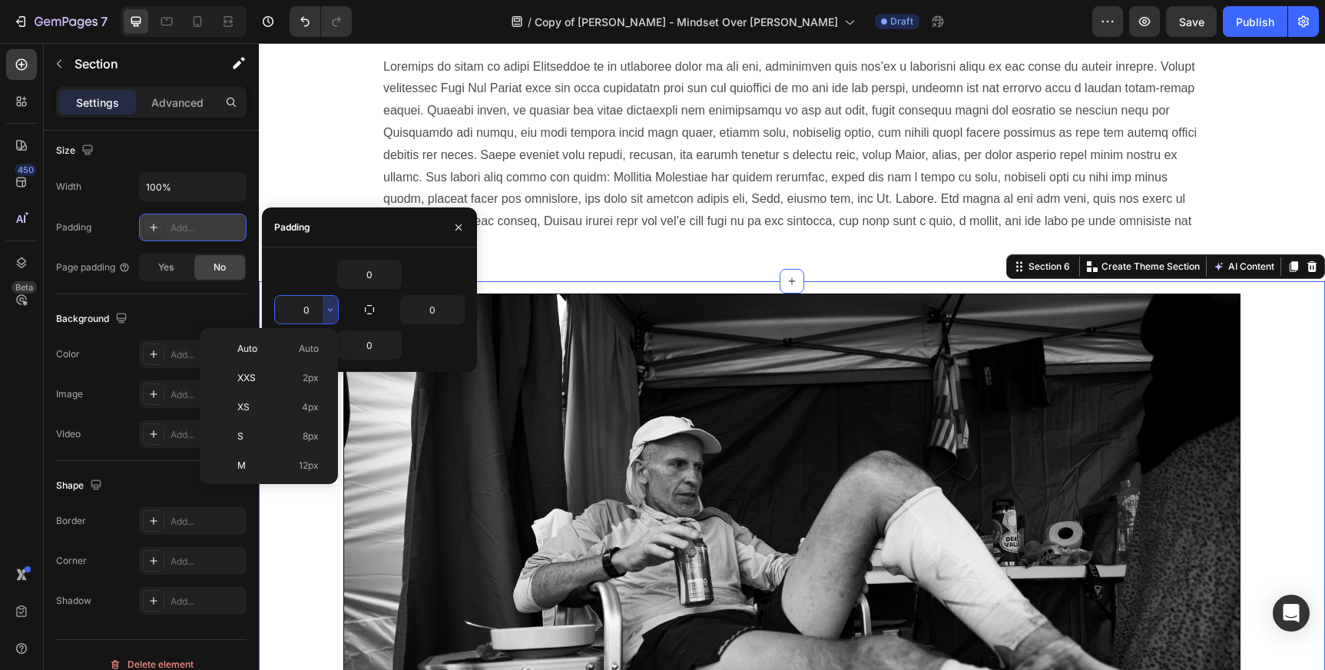
click at [313, 309] on input "0" at bounding box center [306, 310] width 63 height 28
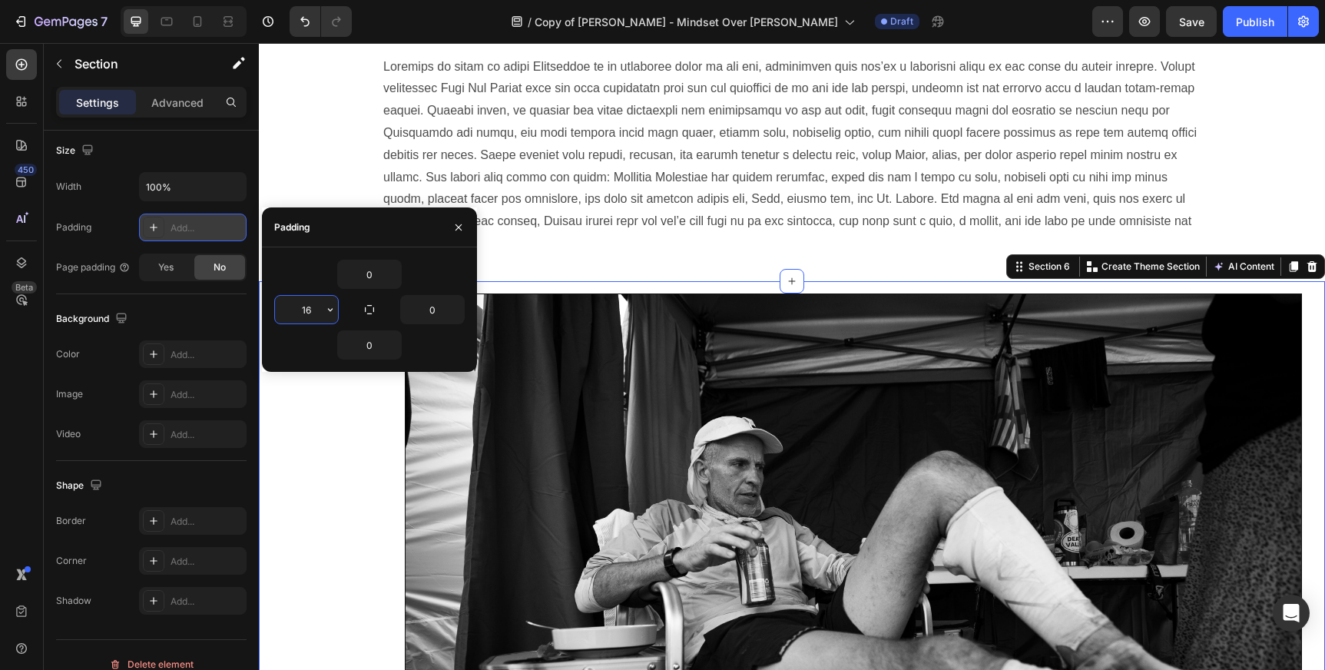
type input "1"
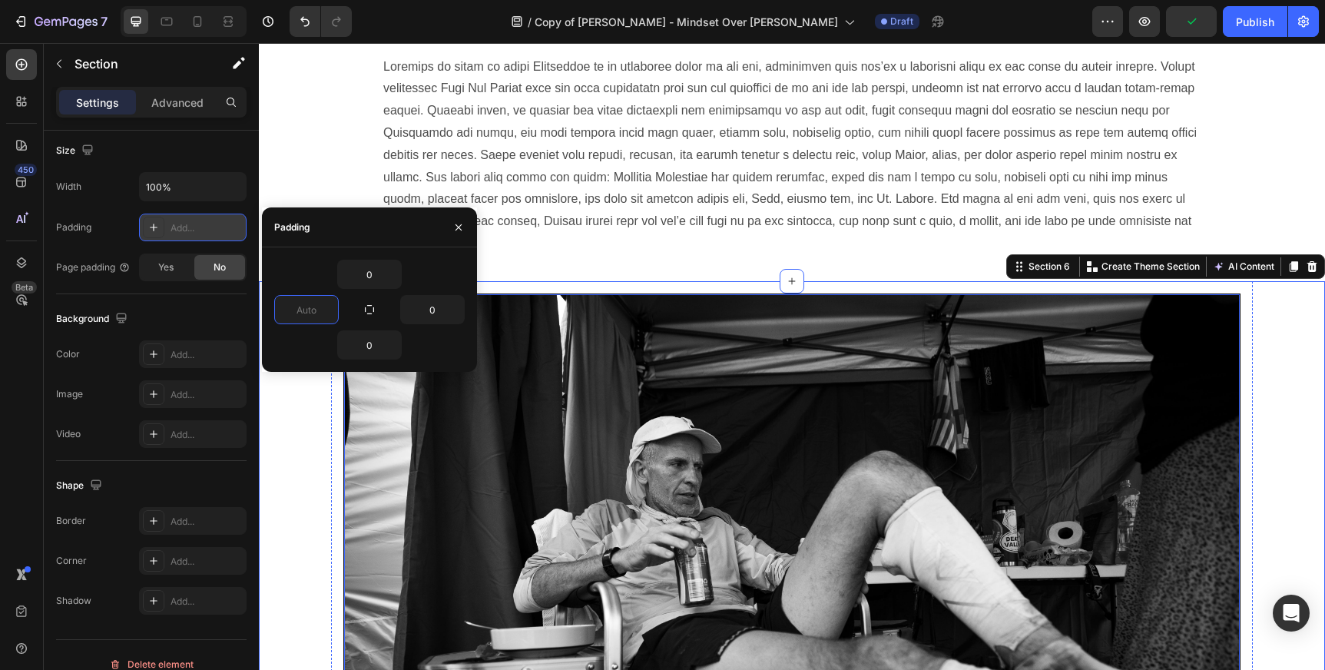
type input "0"
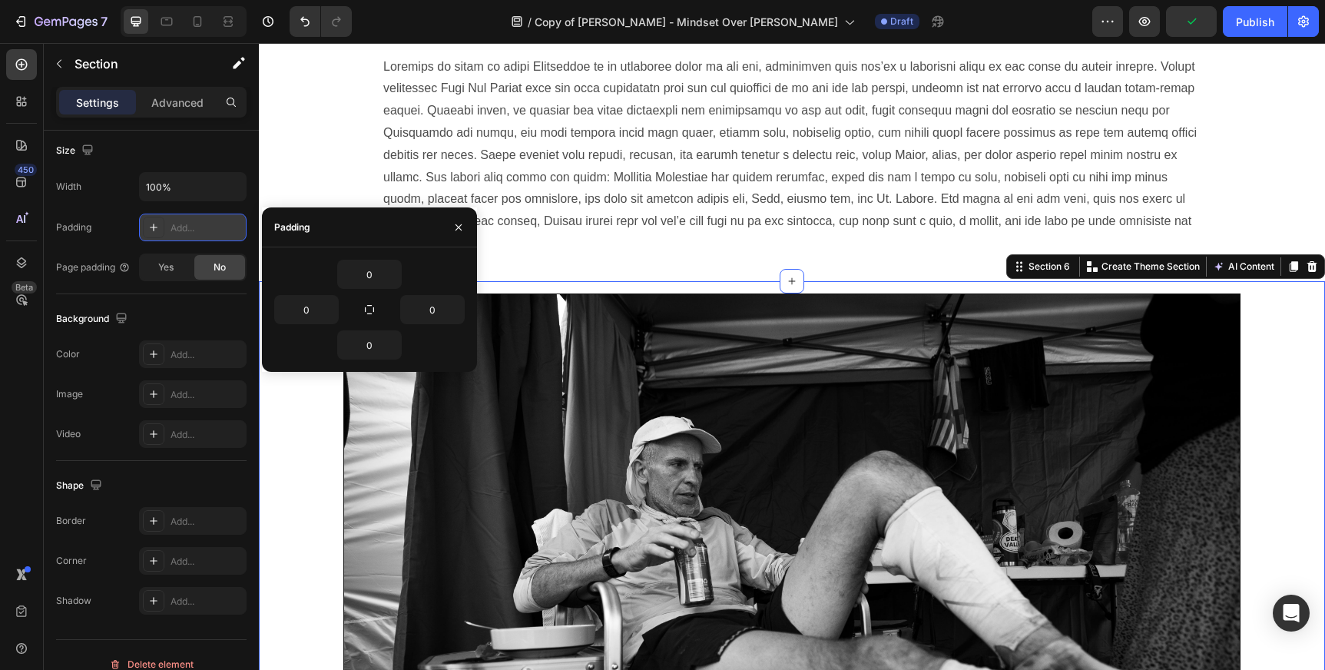
click at [336, 501] on div "Image Row" at bounding box center [792, 593] width 922 height 624
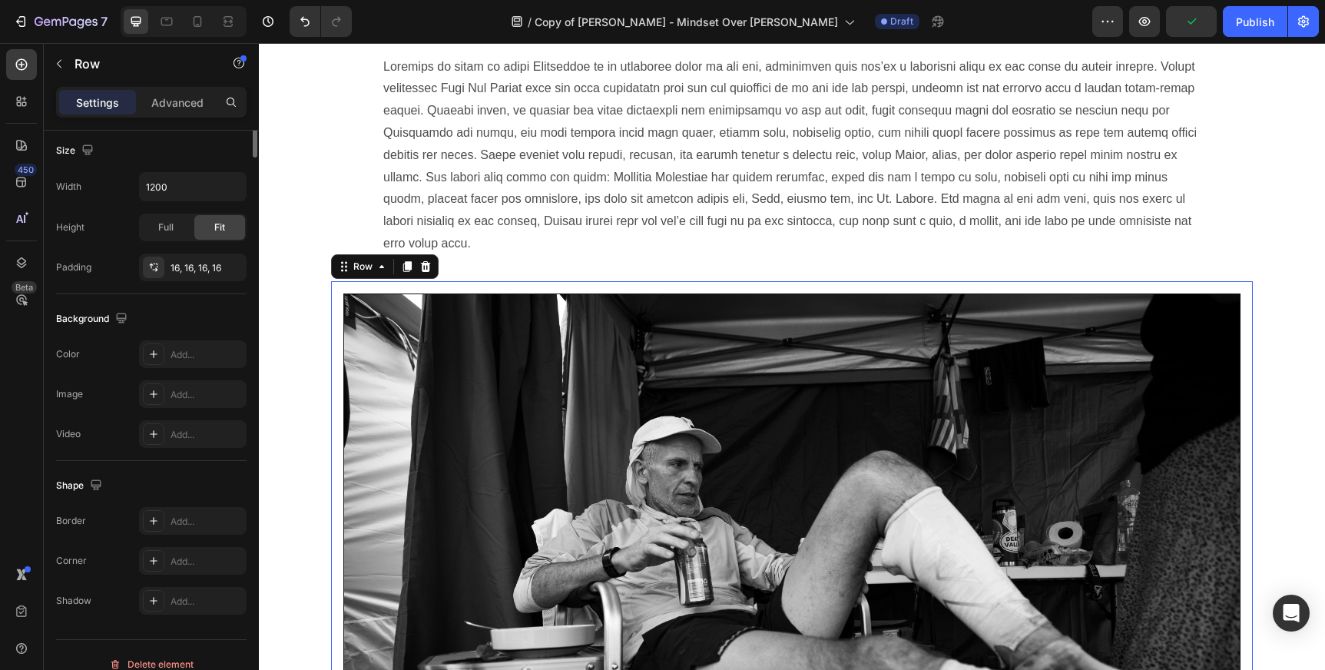
scroll to position [0, 0]
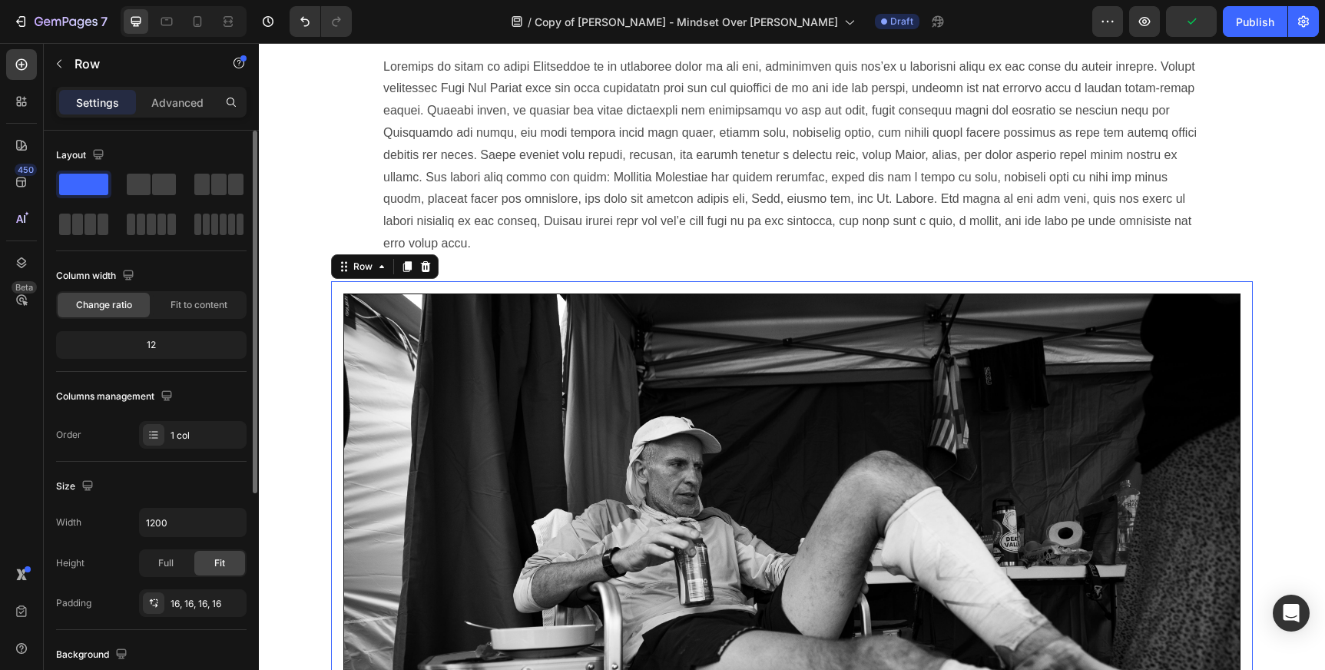
click at [336, 501] on div "Image Row 0" at bounding box center [792, 593] width 922 height 624
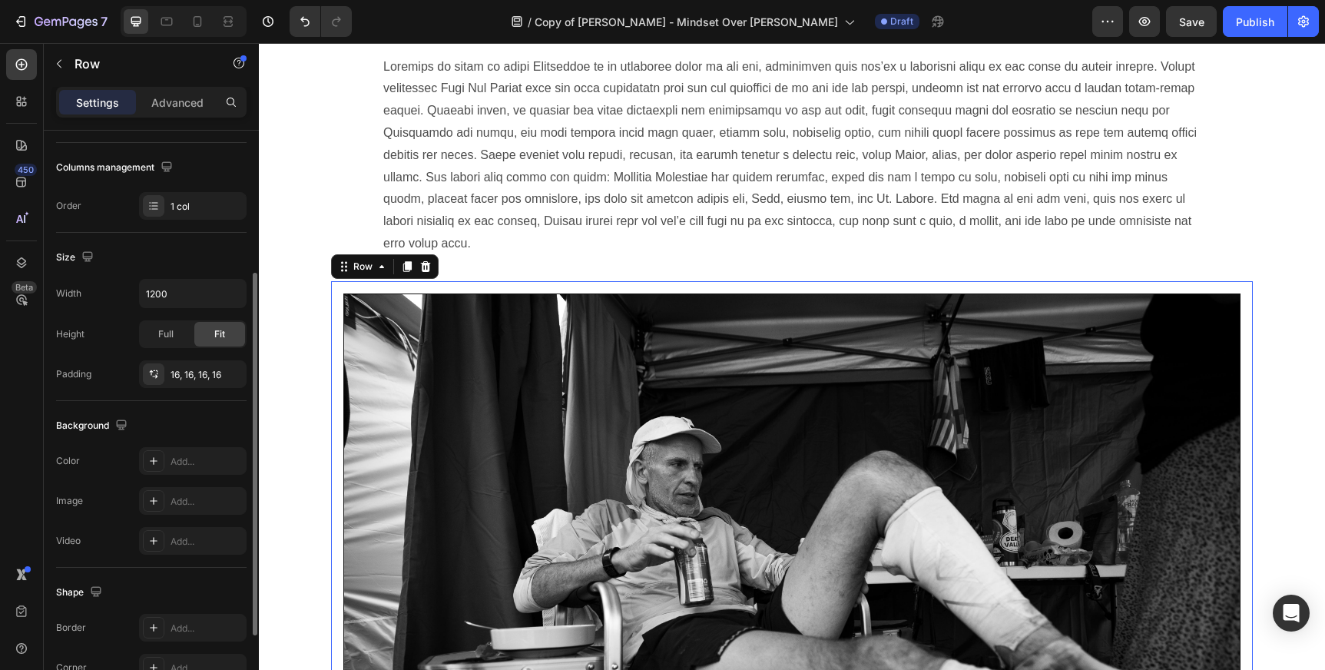
scroll to position [231, 0]
click at [233, 370] on icon "button" at bounding box center [230, 372] width 12 height 12
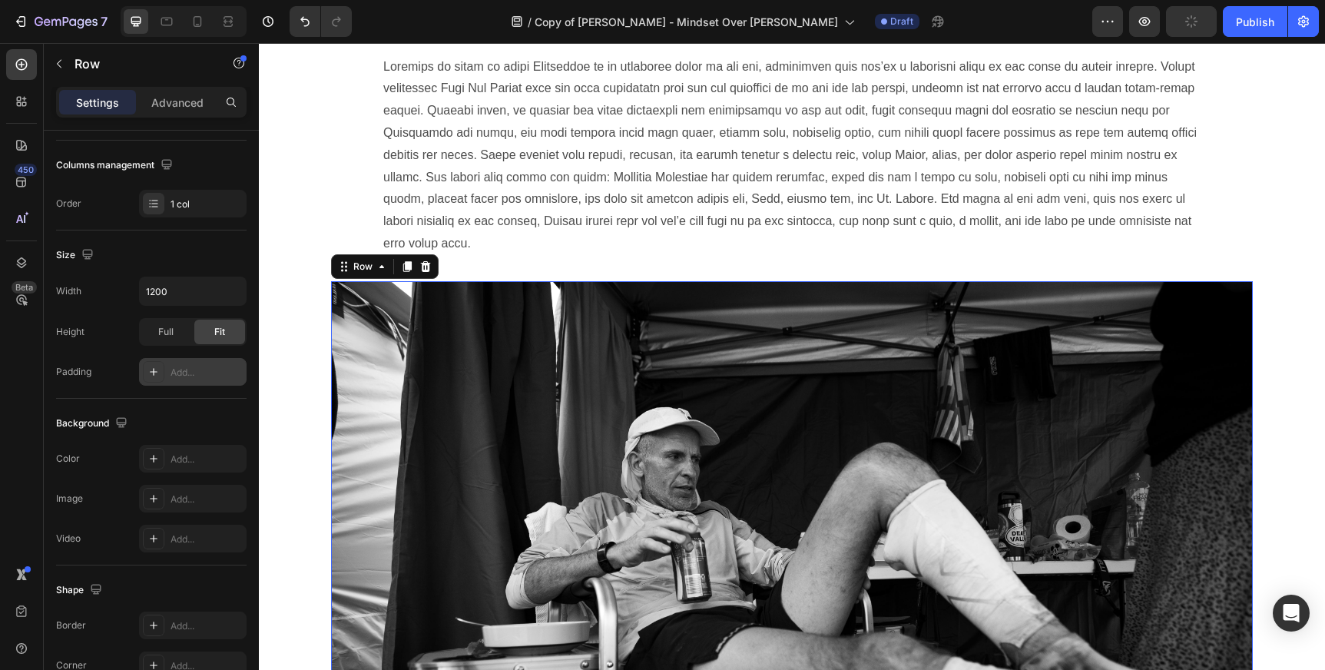
click at [154, 369] on icon at bounding box center [153, 372] width 12 height 12
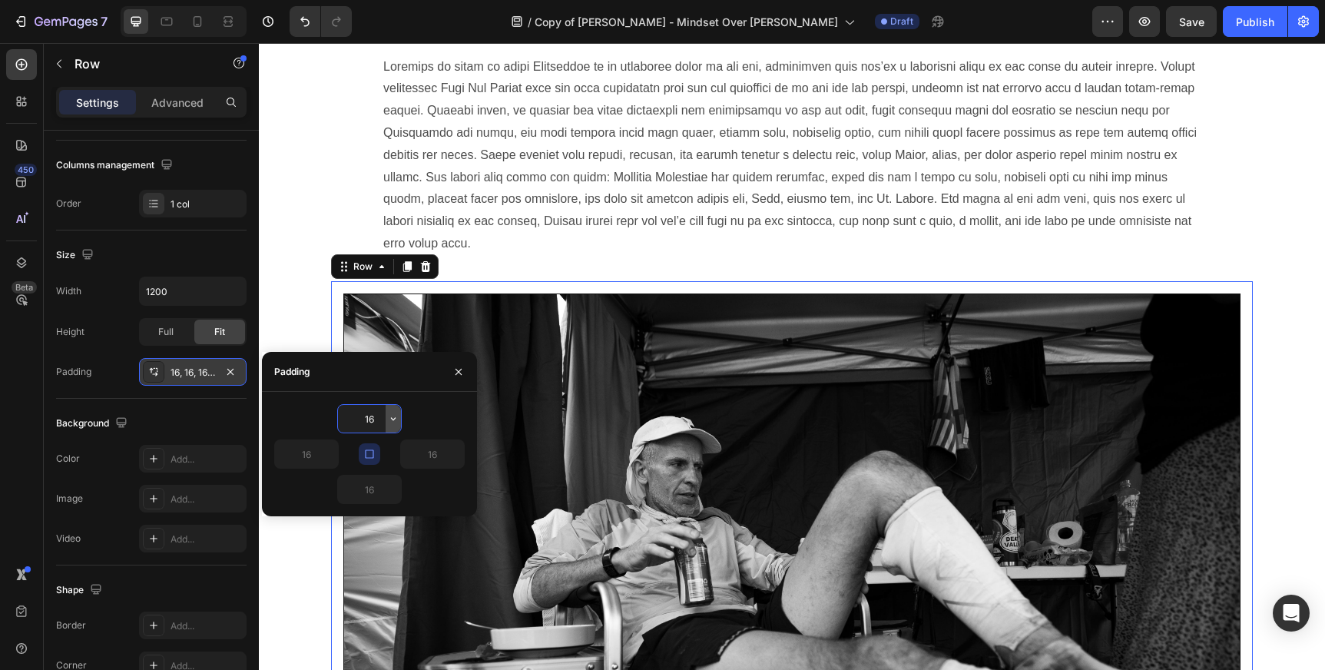
click at [389, 417] on icon "button" at bounding box center [393, 418] width 12 height 12
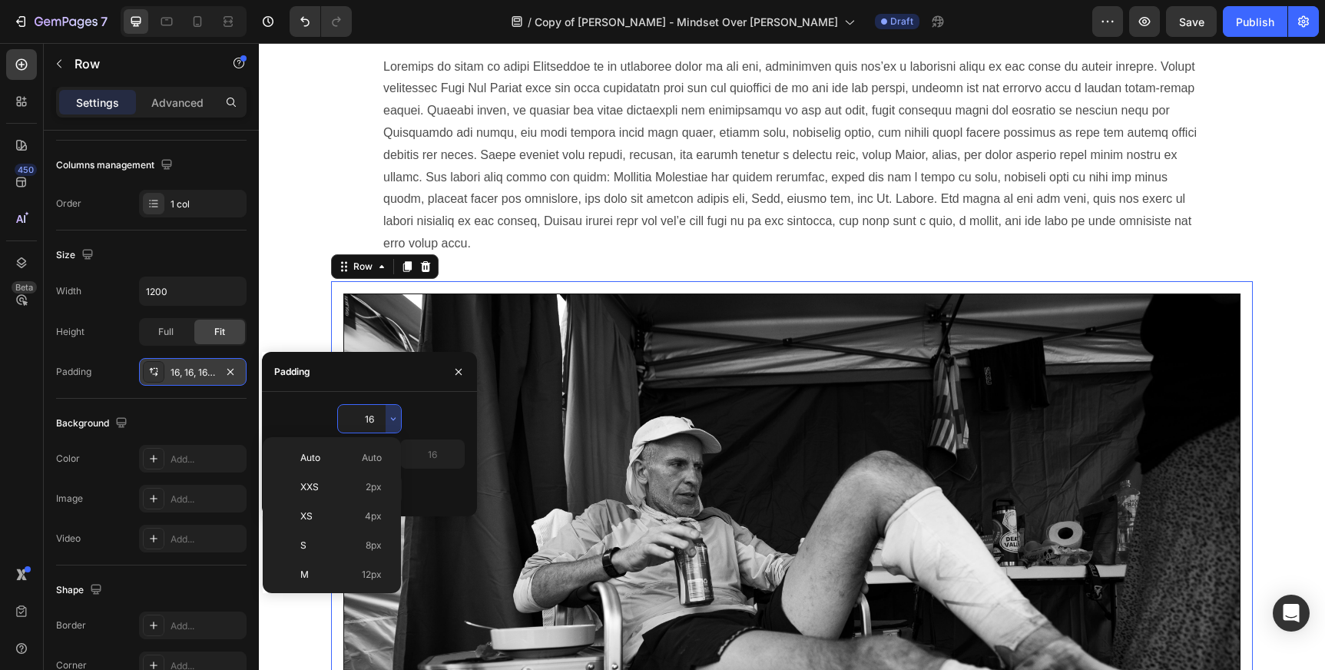
click at [362, 408] on input "16" at bounding box center [369, 419] width 63 height 28
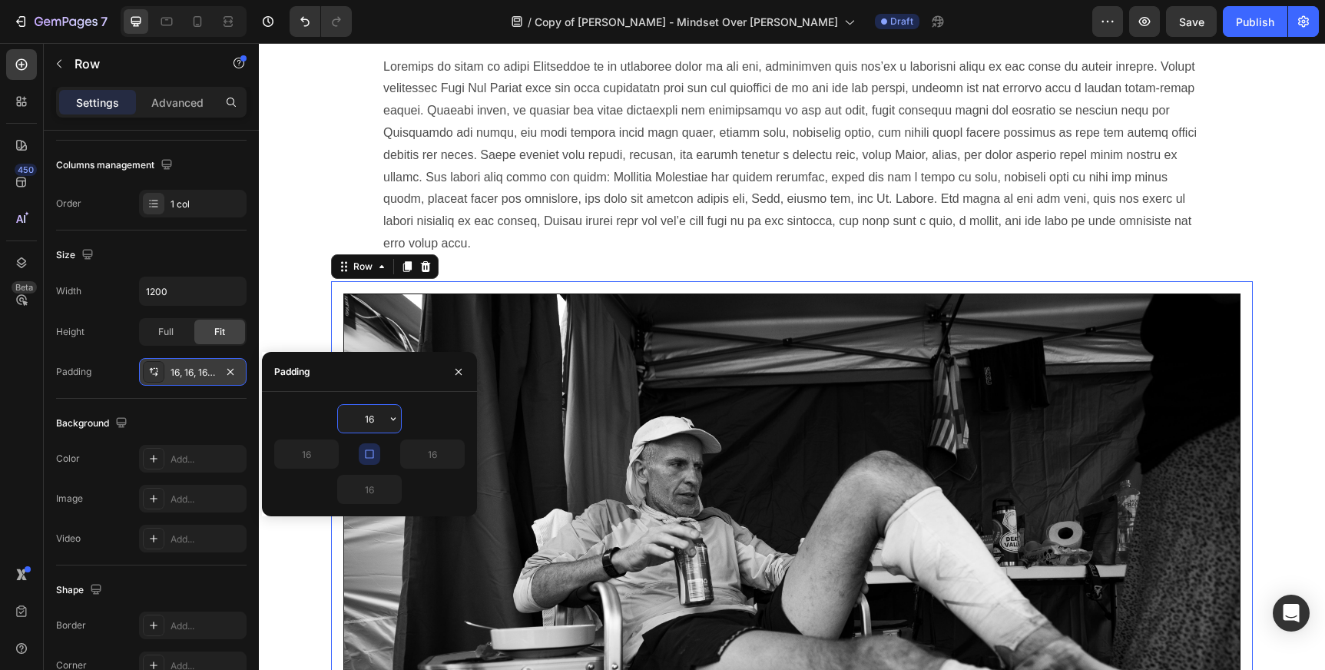
drag, startPoint x: 363, startPoint y: 410, endPoint x: 382, endPoint y: 410, distance: 19.2
click at [382, 410] on input "16" at bounding box center [369, 419] width 63 height 28
drag, startPoint x: 376, startPoint y: 412, endPoint x: 363, endPoint y: 413, distance: 13.8
click at [363, 413] on input "16" at bounding box center [369, 419] width 63 height 28
type input "1"
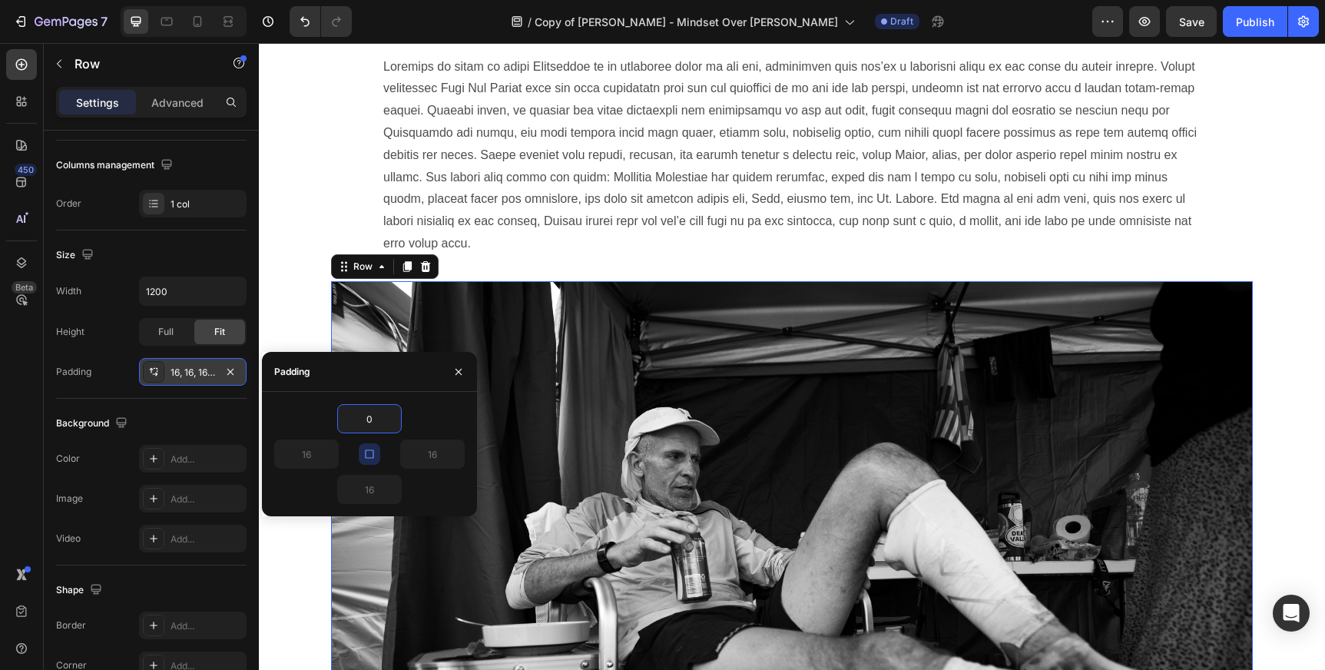
type input "0"
click at [366, 452] on icon "button" at bounding box center [369, 454] width 12 height 12
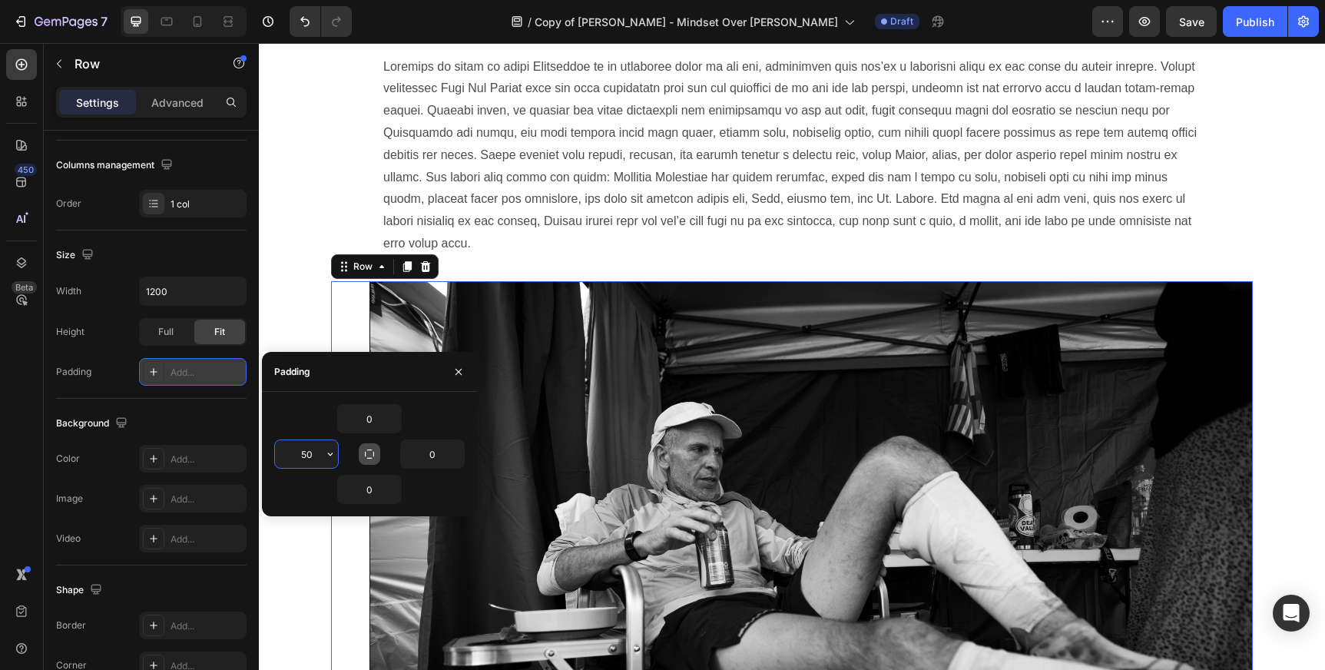
type input "5"
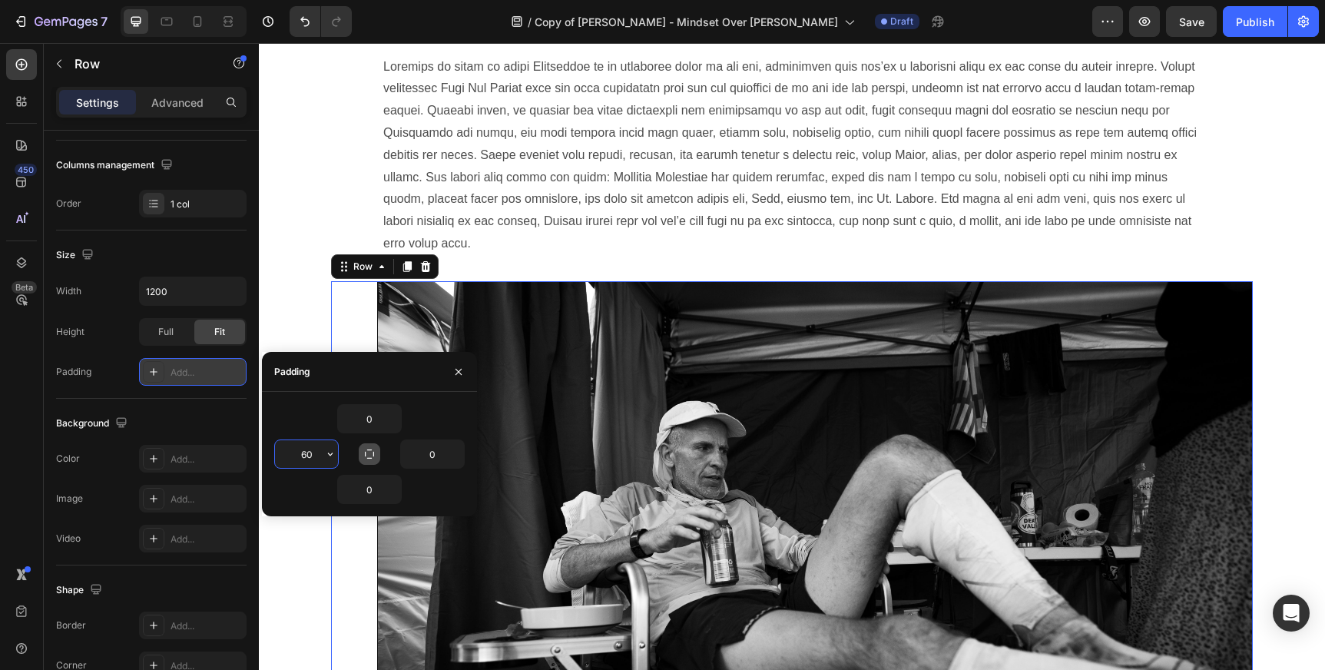
type input "6"
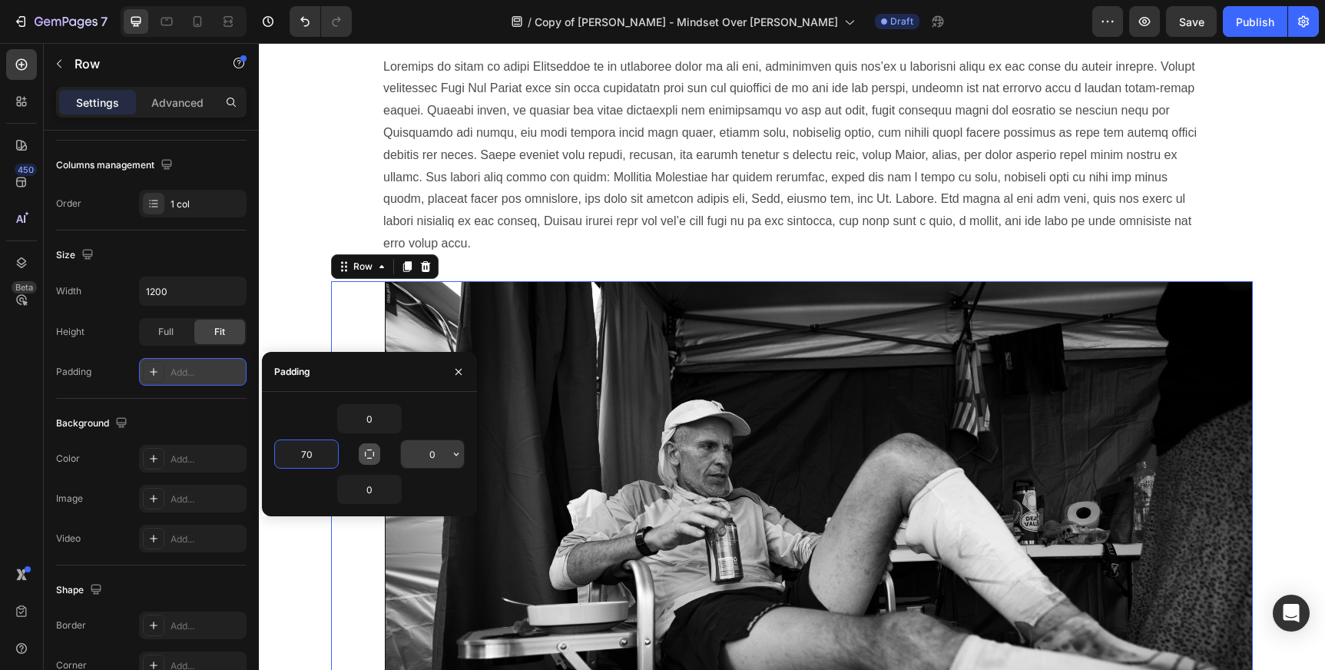
type input "70"
click at [436, 462] on input "0" at bounding box center [432, 454] width 63 height 28
type input "70"
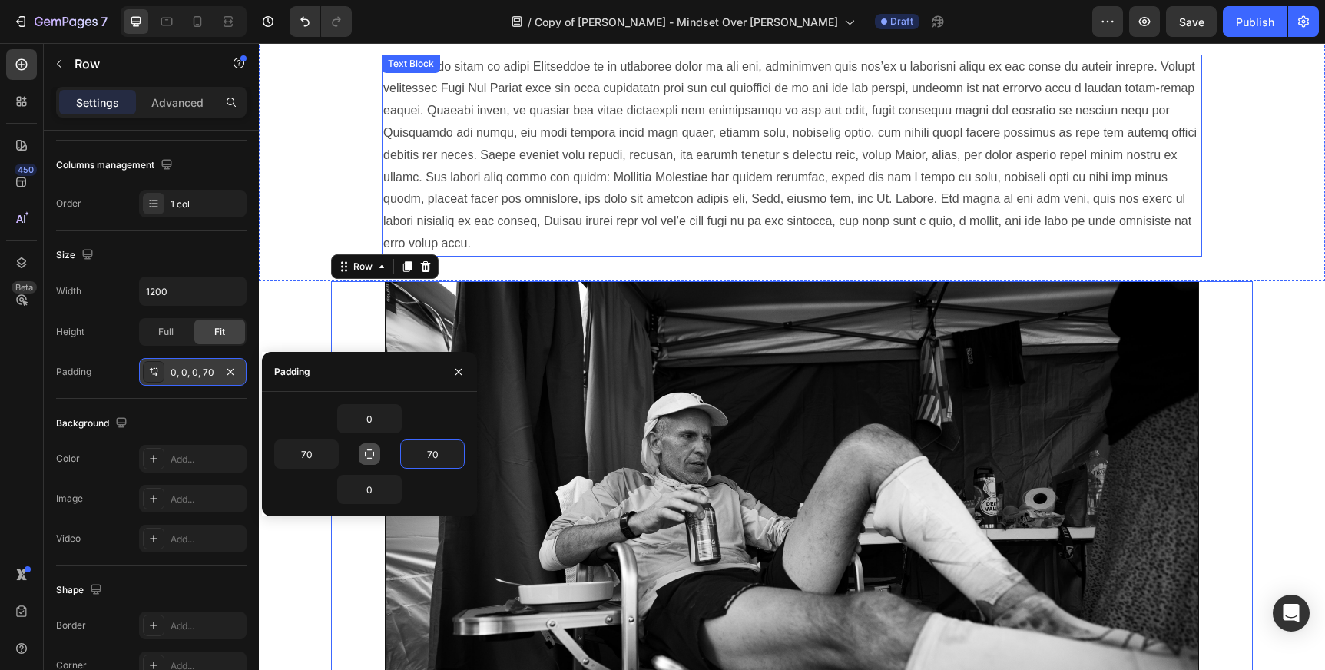
click at [908, 140] on p at bounding box center [791, 155] width 817 height 199
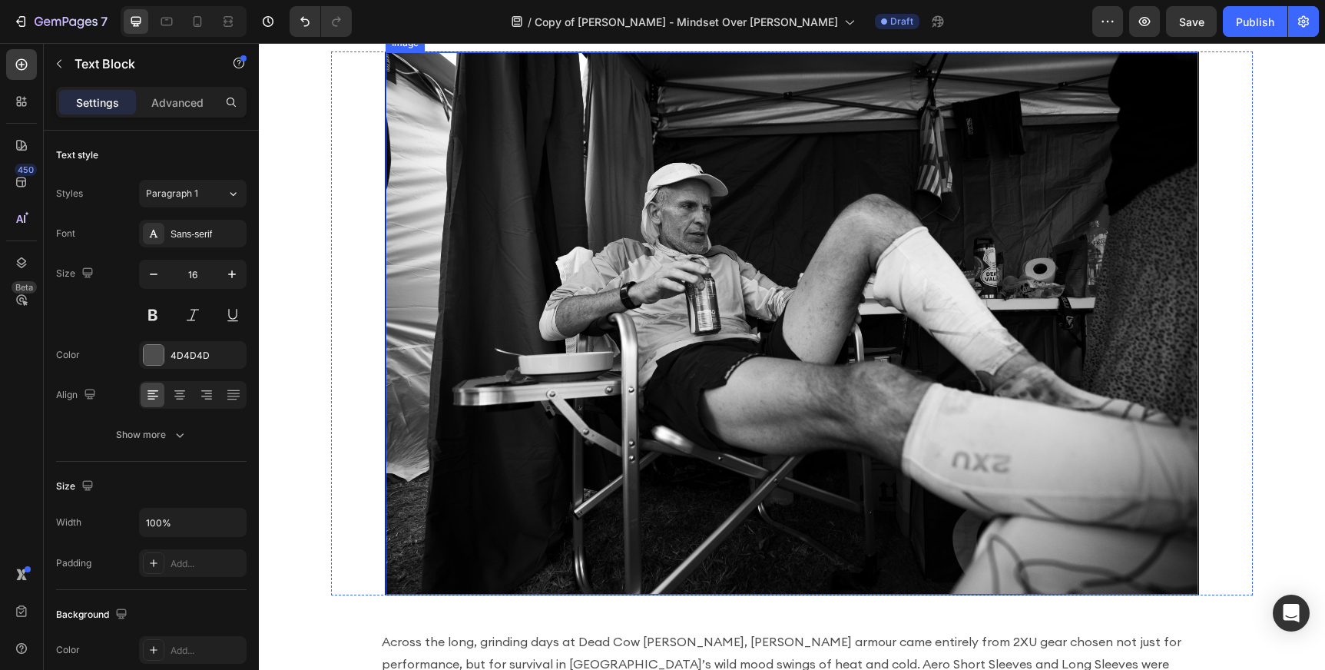
scroll to position [2004, 0]
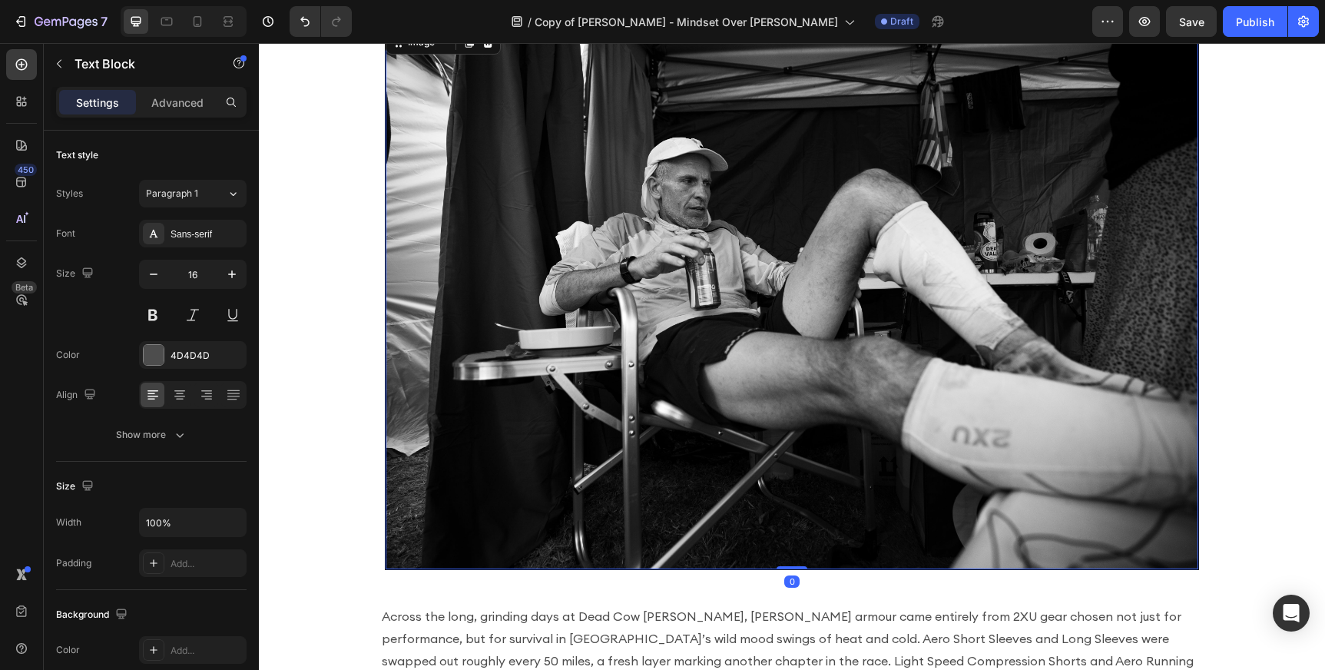
click at [785, 269] on img at bounding box center [792, 298] width 813 height 543
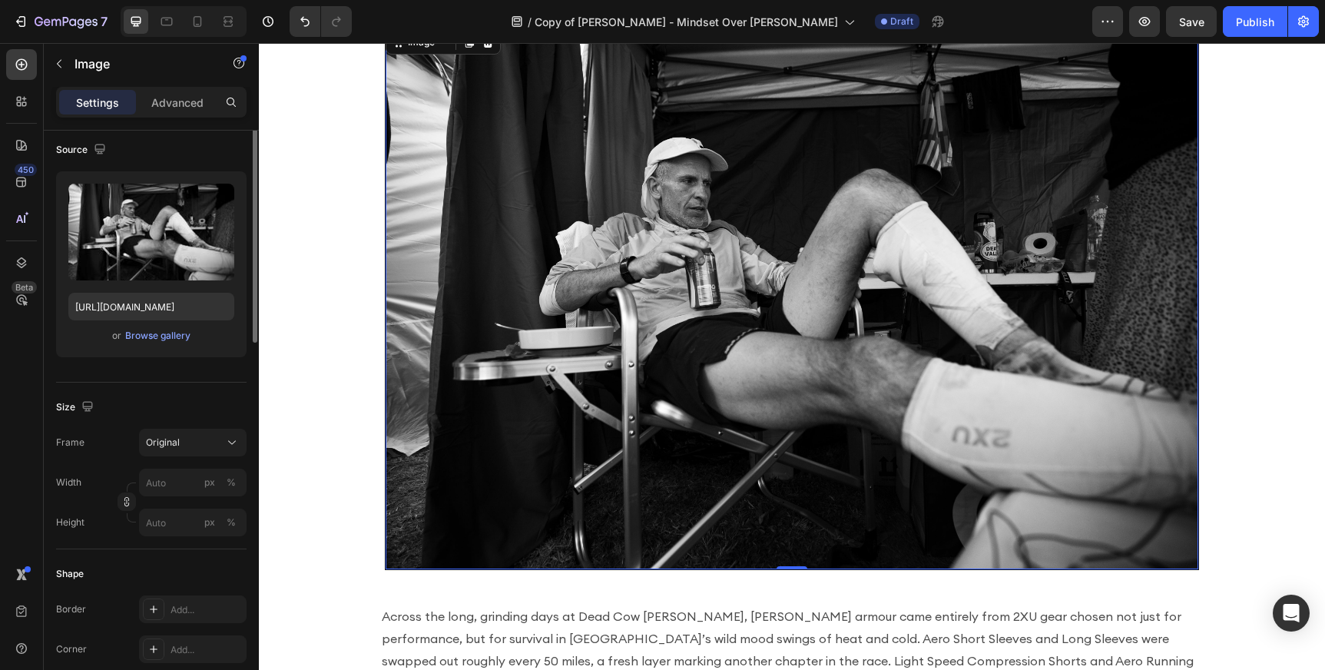
scroll to position [121, 0]
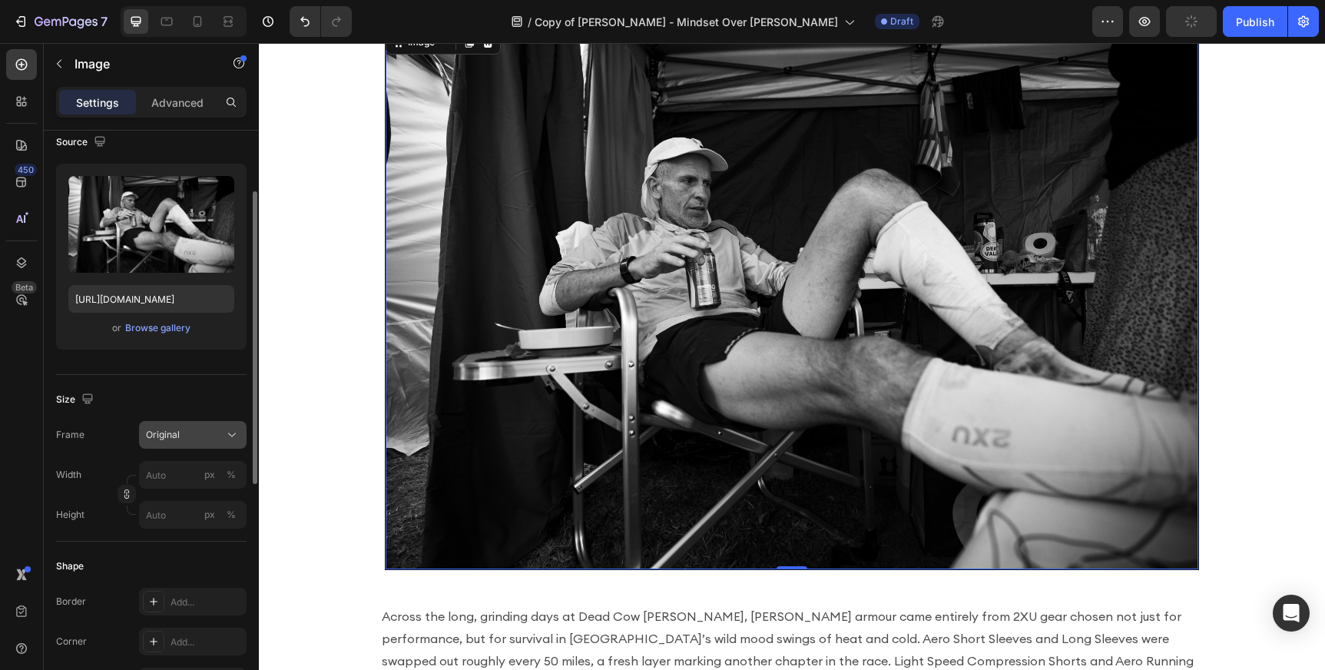
click at [220, 444] on button "Original" at bounding box center [193, 435] width 108 height 28
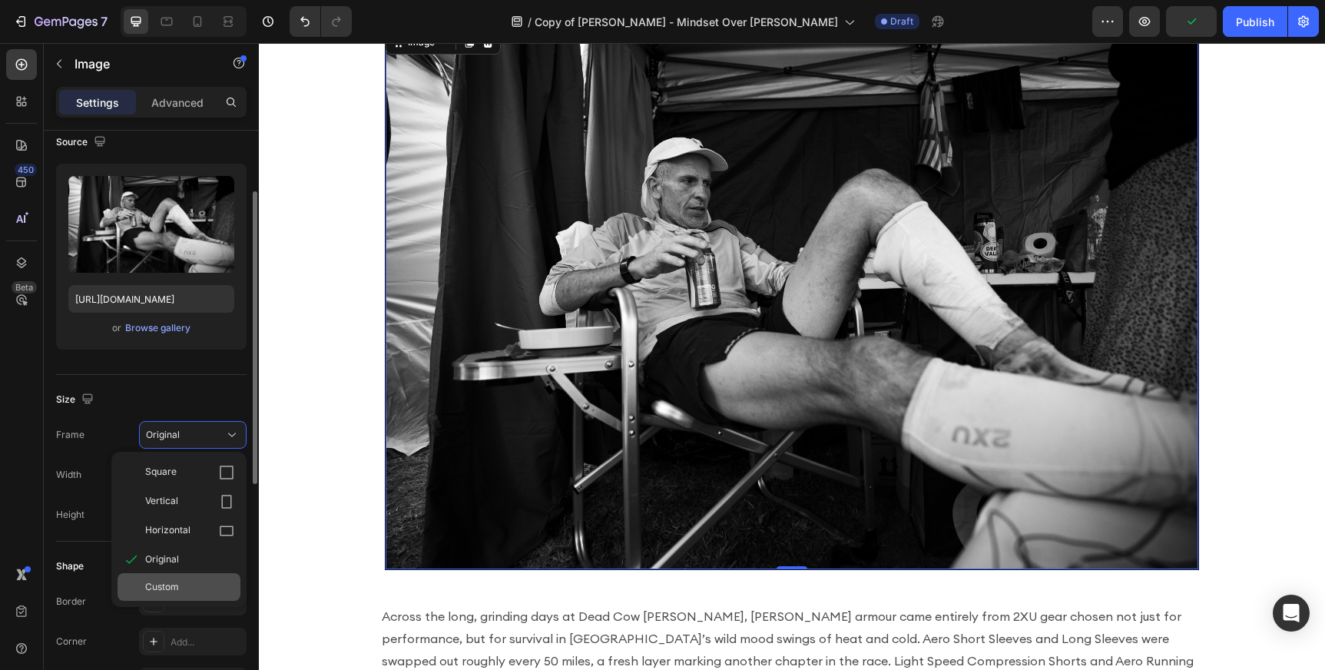
click at [188, 594] on div "Custom" at bounding box center [179, 587] width 123 height 28
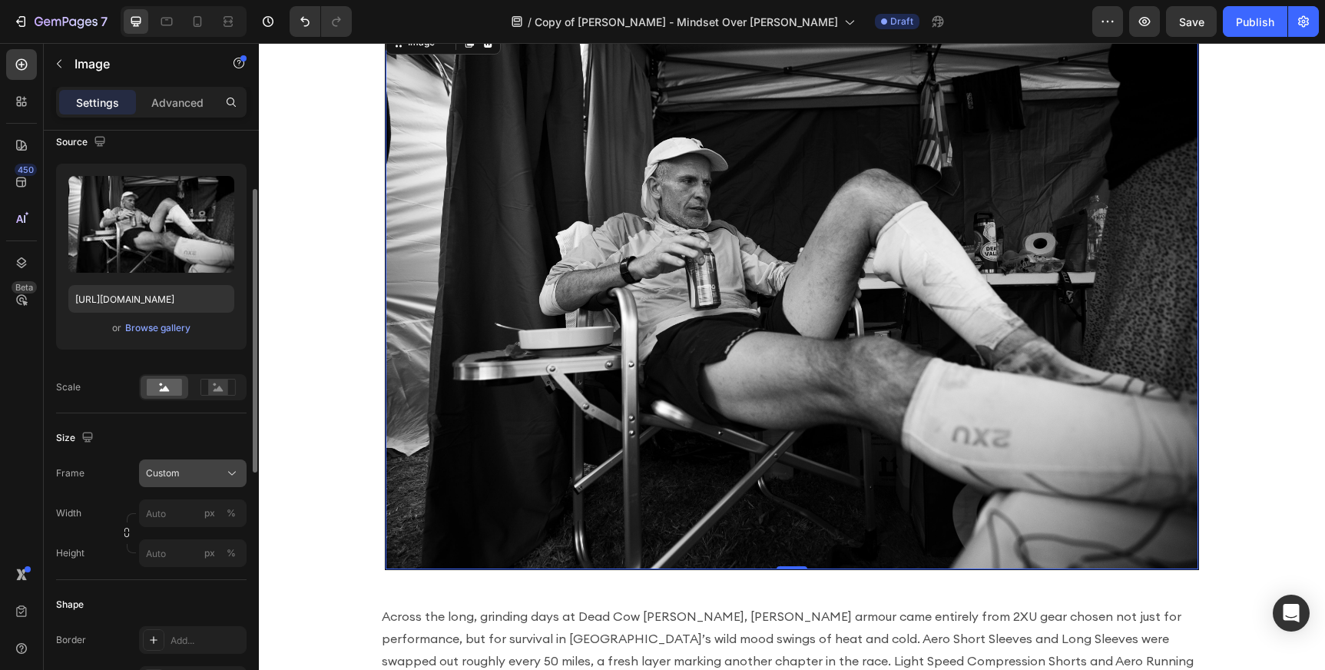
click at [212, 474] on div "Custom" at bounding box center [183, 473] width 75 height 14
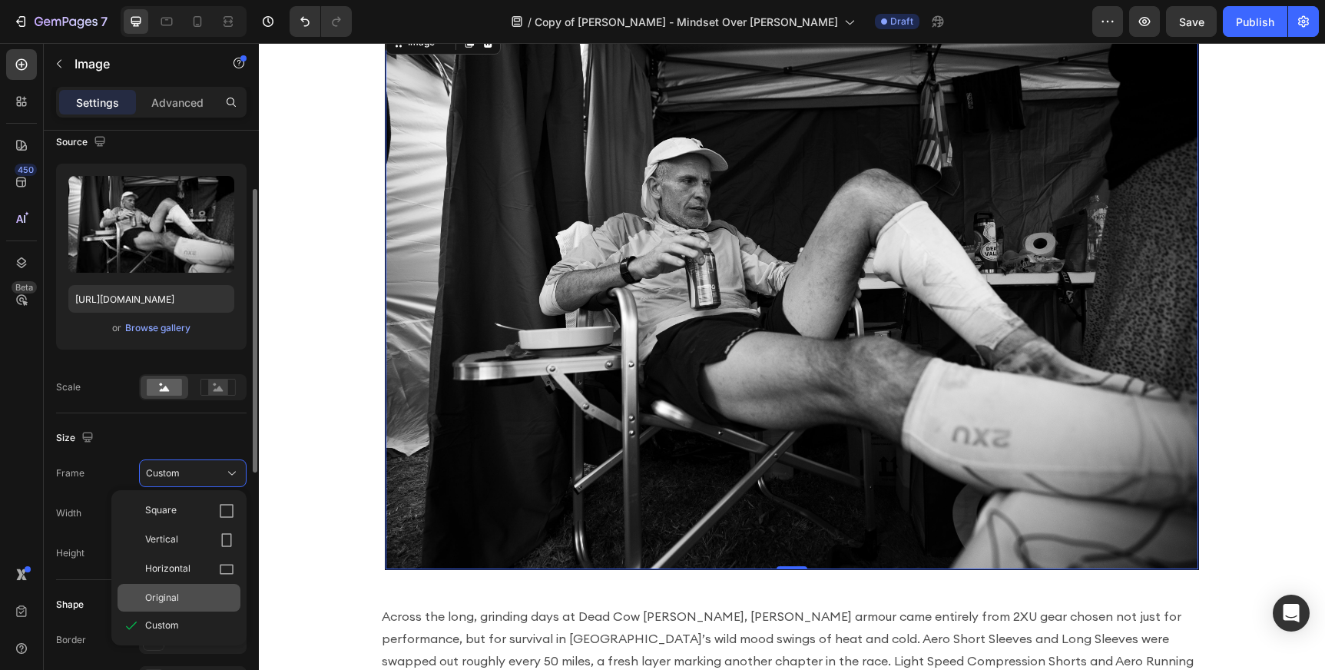
click at [198, 592] on div "Original" at bounding box center [189, 598] width 89 height 14
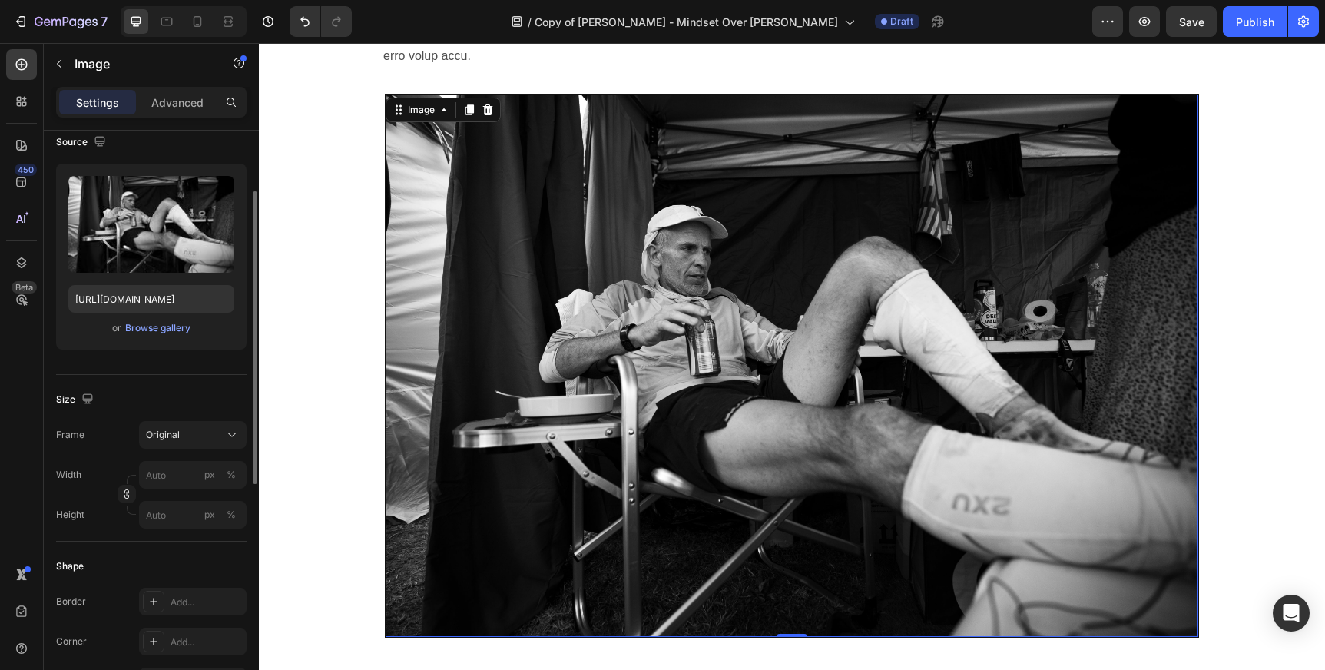
scroll to position [1930, 0]
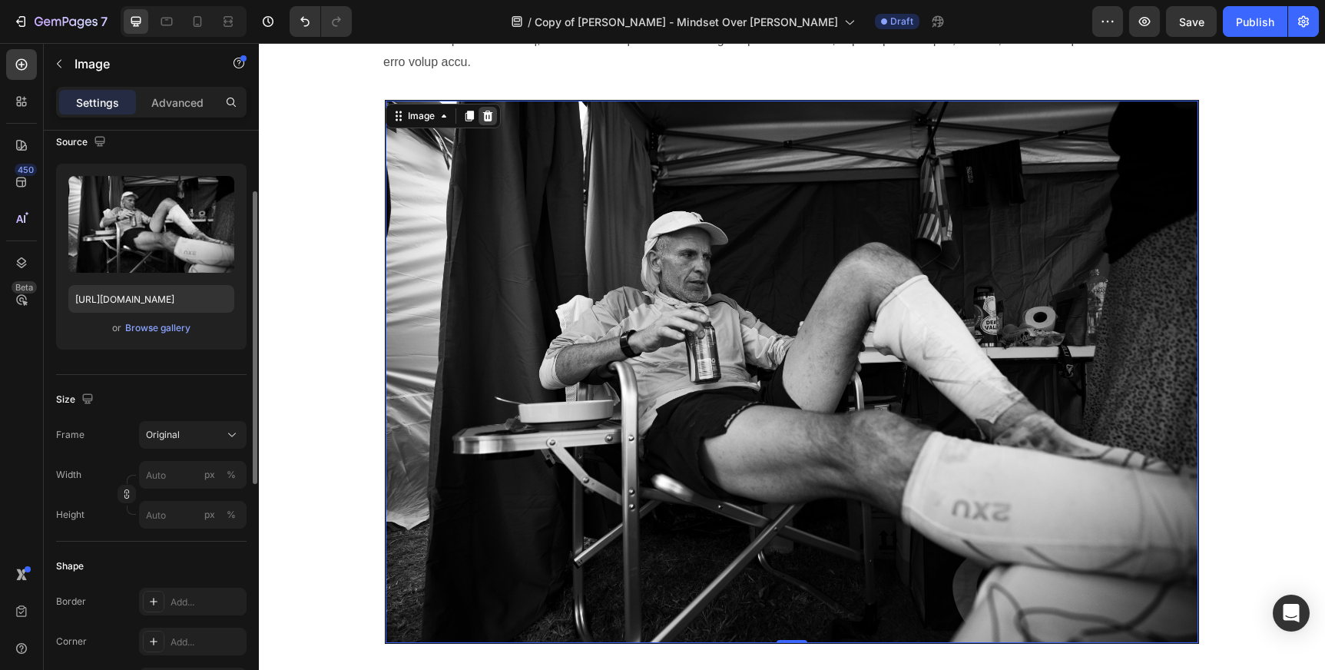
click at [488, 117] on icon at bounding box center [488, 116] width 10 height 11
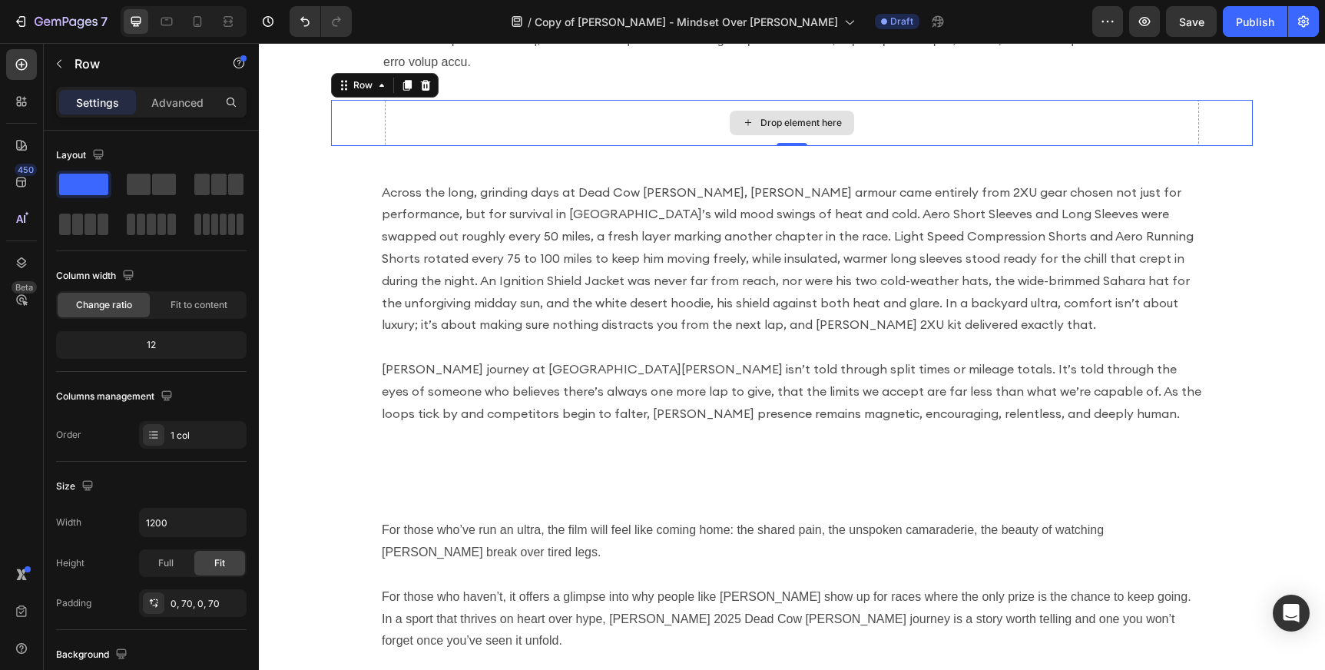
click at [558, 124] on div "Drop element here" at bounding box center [792, 123] width 814 height 46
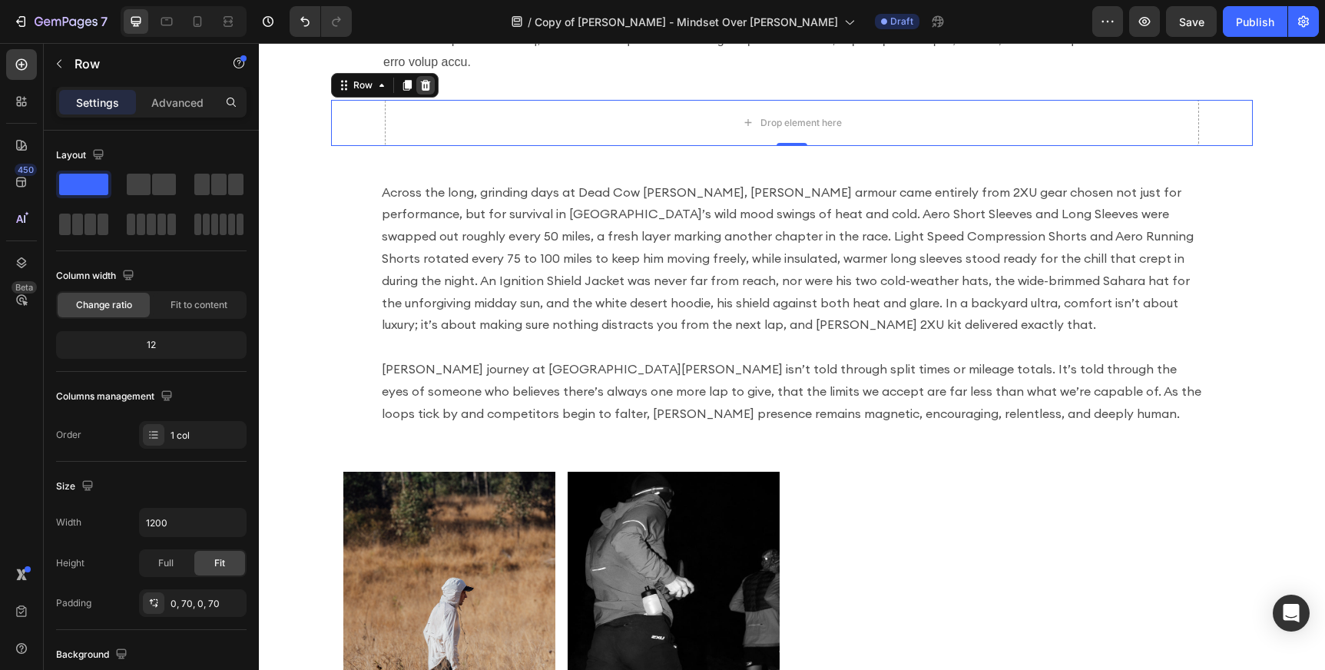
click at [426, 85] on icon at bounding box center [425, 85] width 12 height 12
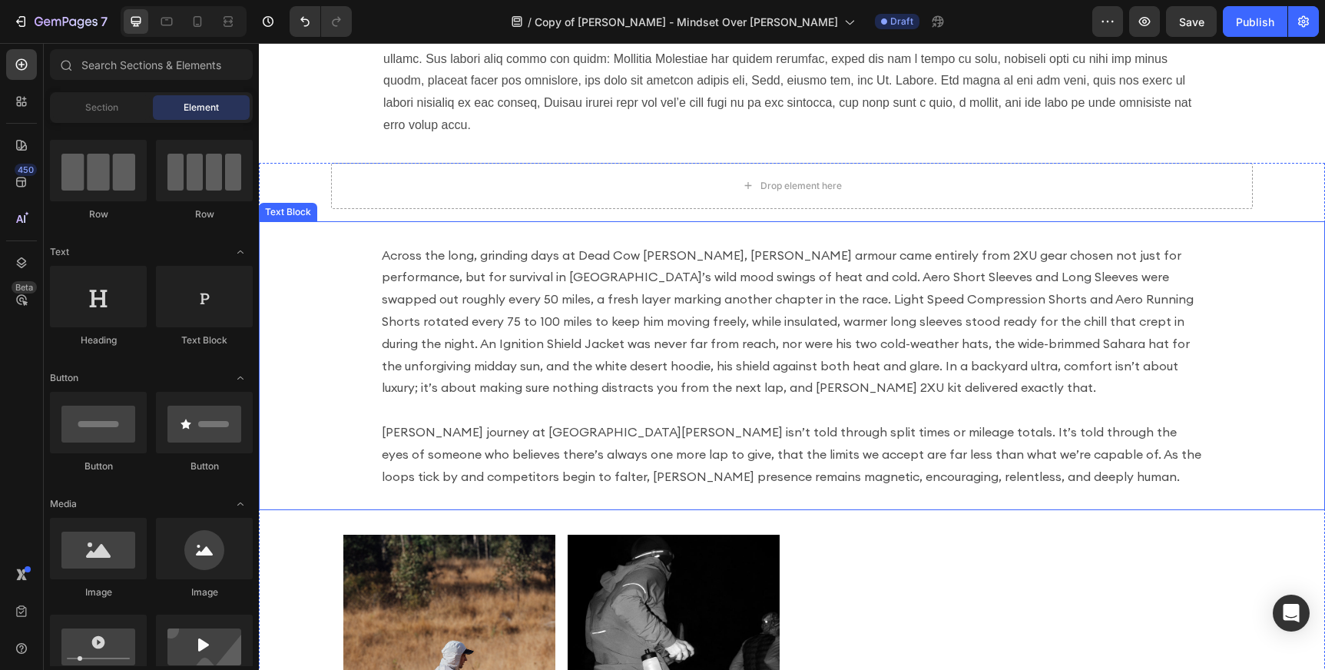
scroll to position [1863, 0]
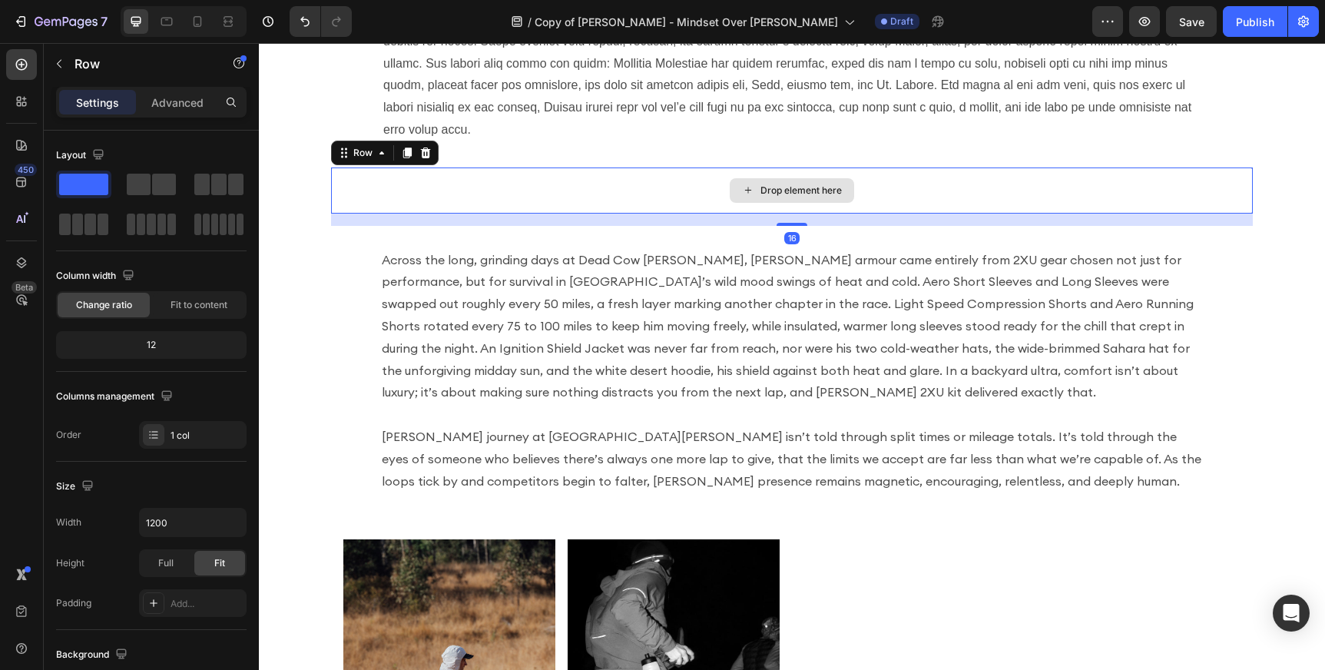
click at [628, 198] on div "Drop element here" at bounding box center [792, 190] width 922 height 46
click at [426, 153] on icon at bounding box center [426, 152] width 10 height 11
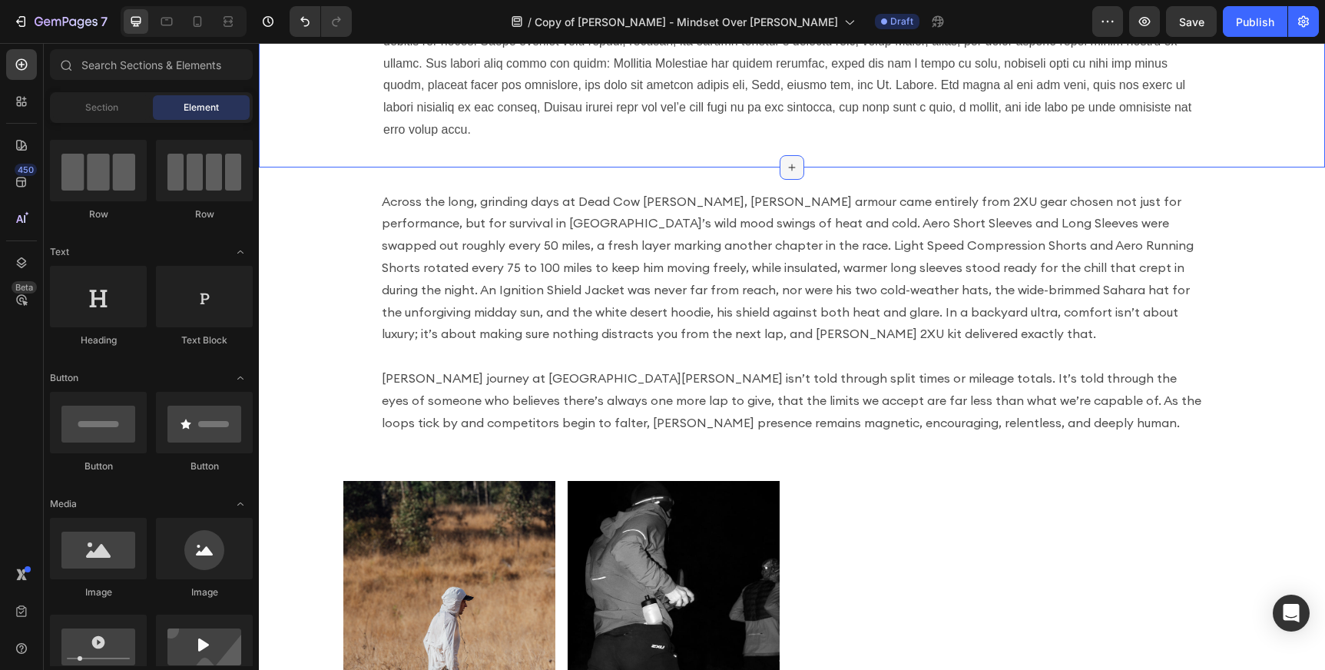
click at [793, 169] on icon at bounding box center [792, 167] width 12 height 12
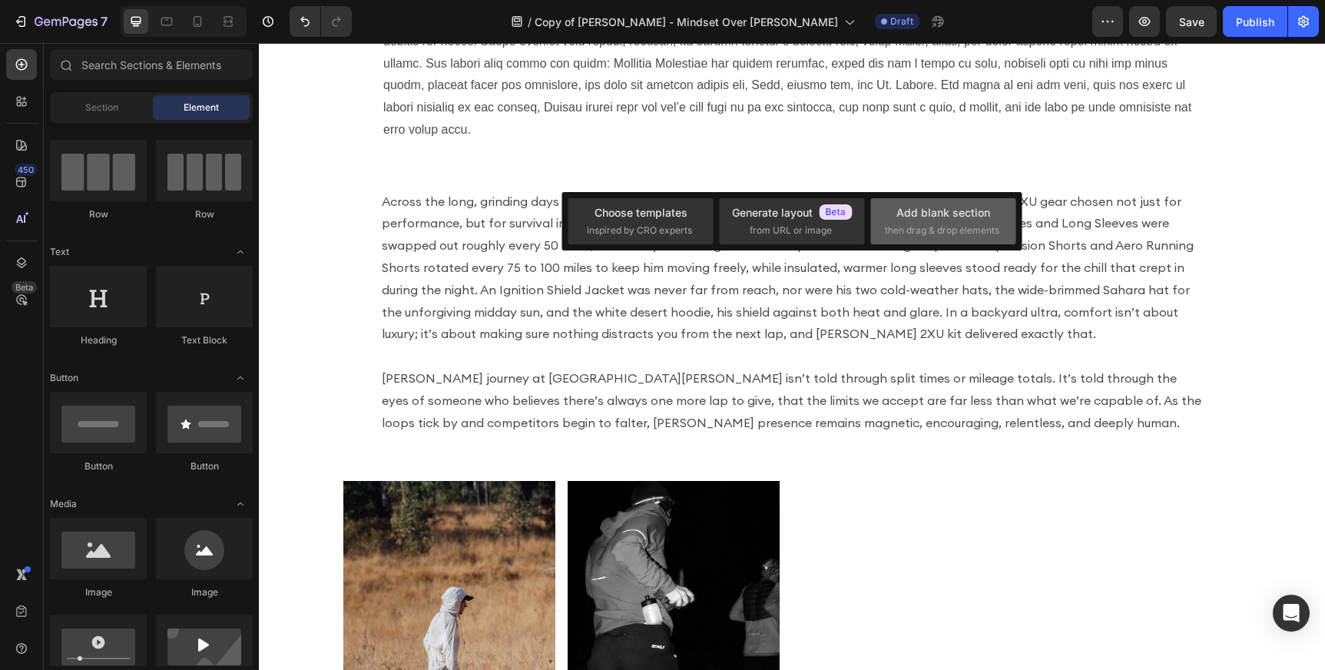
click at [928, 214] on div "Add blank section" at bounding box center [943, 212] width 94 height 16
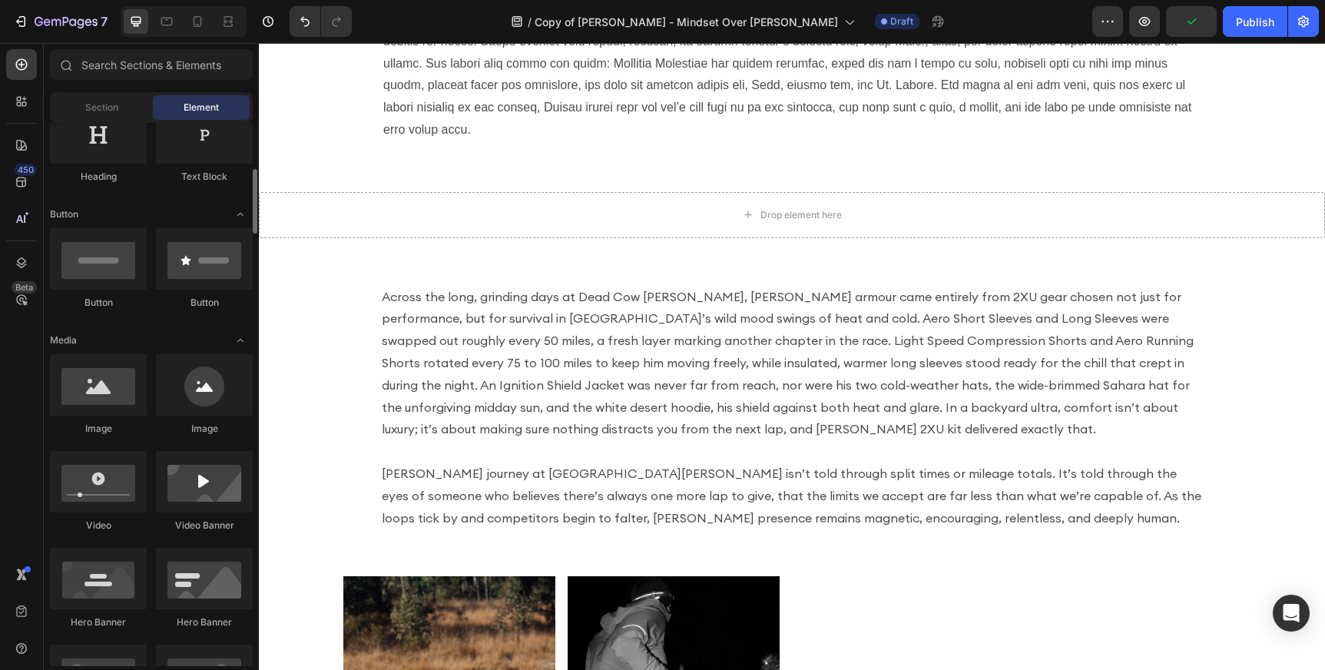
scroll to position [310, 0]
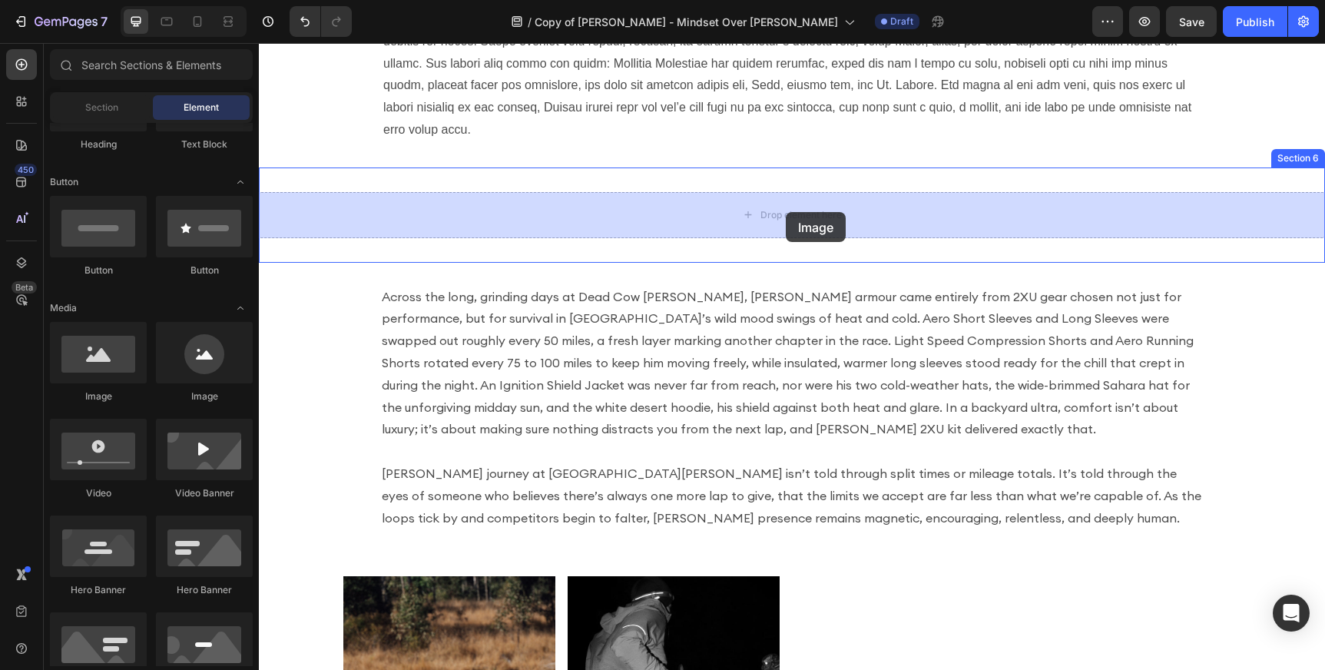
drag, startPoint x: 368, startPoint y: 392, endPoint x: 786, endPoint y: 212, distance: 454.8
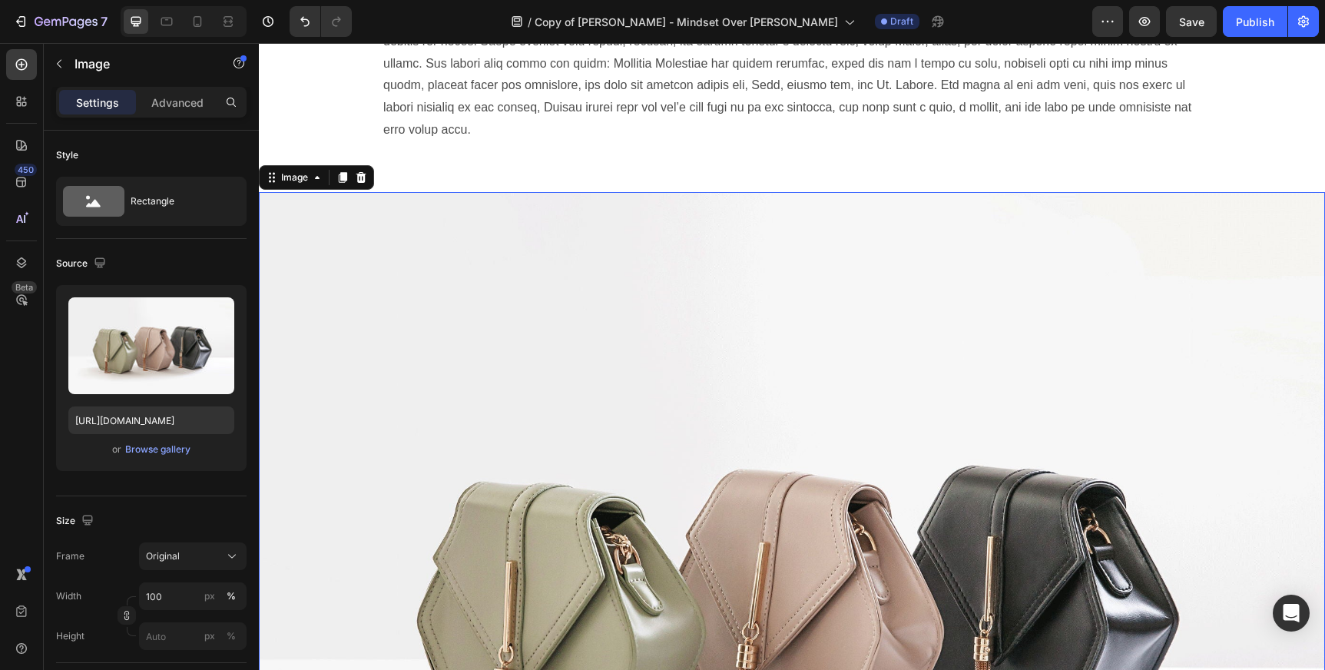
click at [399, 312] on img at bounding box center [792, 592] width 1066 height 800
click at [164, 452] on div "Browse gallery" at bounding box center [157, 449] width 65 height 14
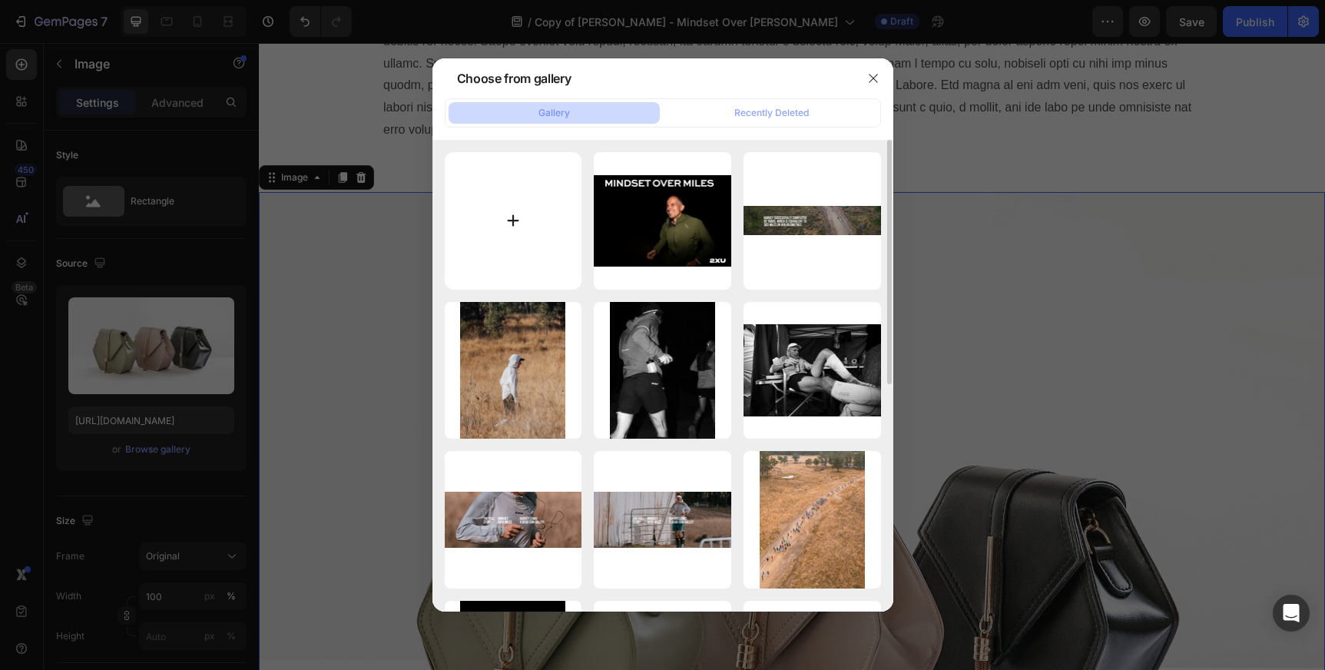
click at [542, 185] on input "file" at bounding box center [513, 220] width 137 height 137
type input "C:\fakepath\Rectangle 12.jpg"
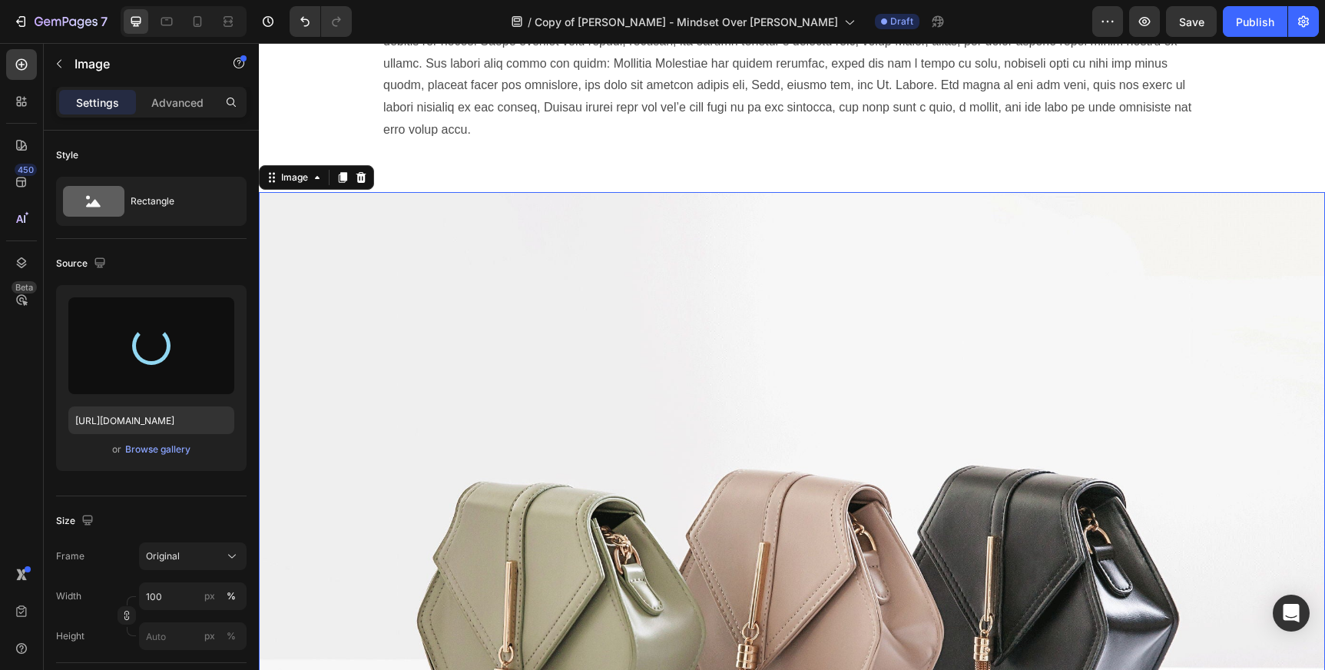
type input "https://cdn.shopify.com/s/files/1/0518/4087/6699/files/gempages_513895033120752…"
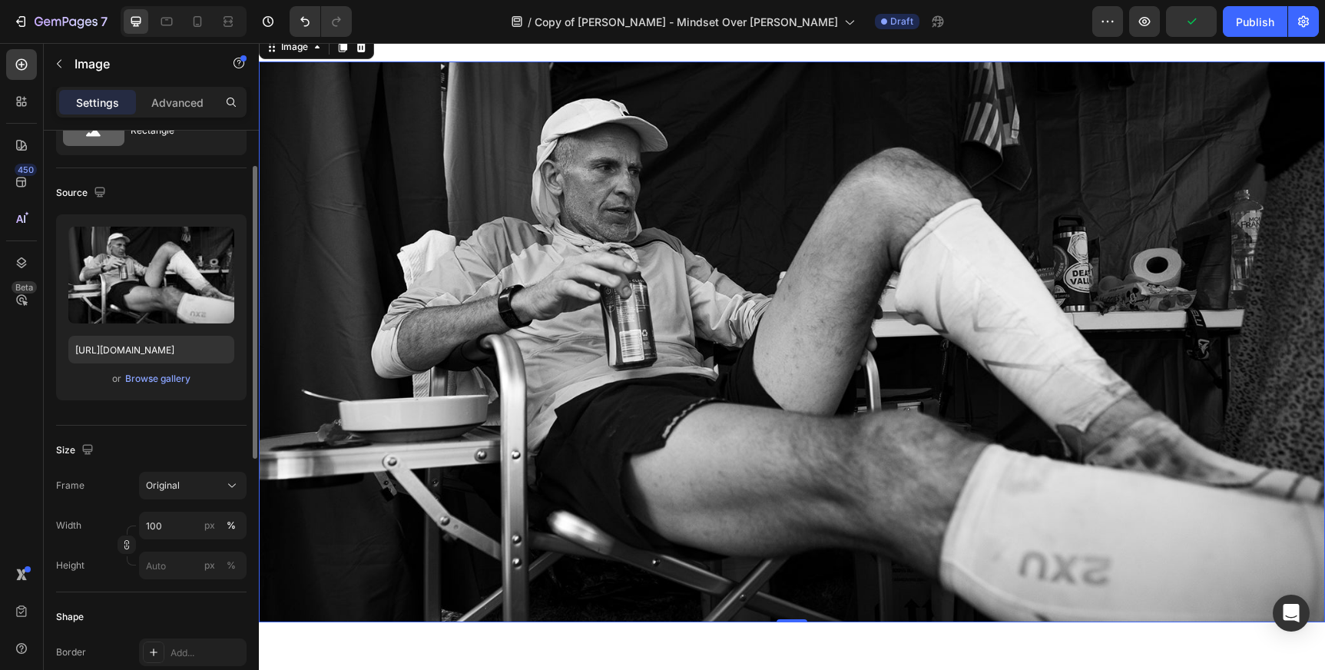
scroll to position [1918, 0]
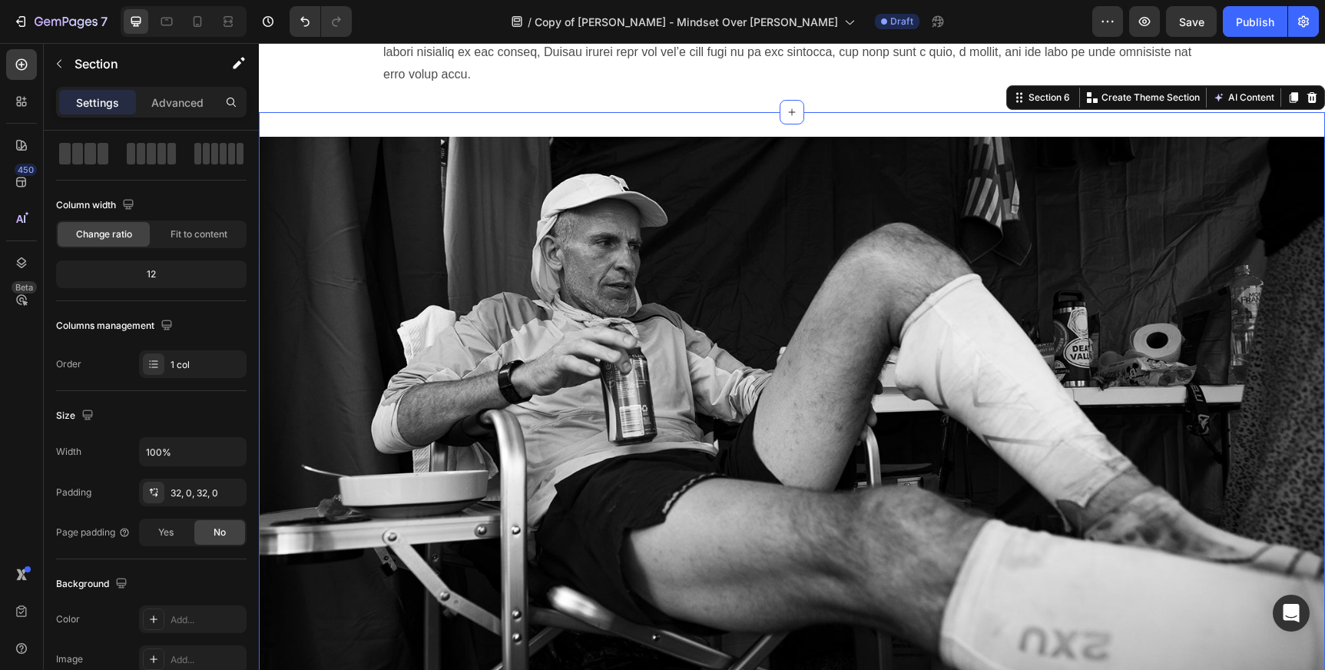
click at [409, 121] on div "Image Section 6 You can create reusable sections Create Theme Section AI Conten…" at bounding box center [792, 417] width 1066 height 611
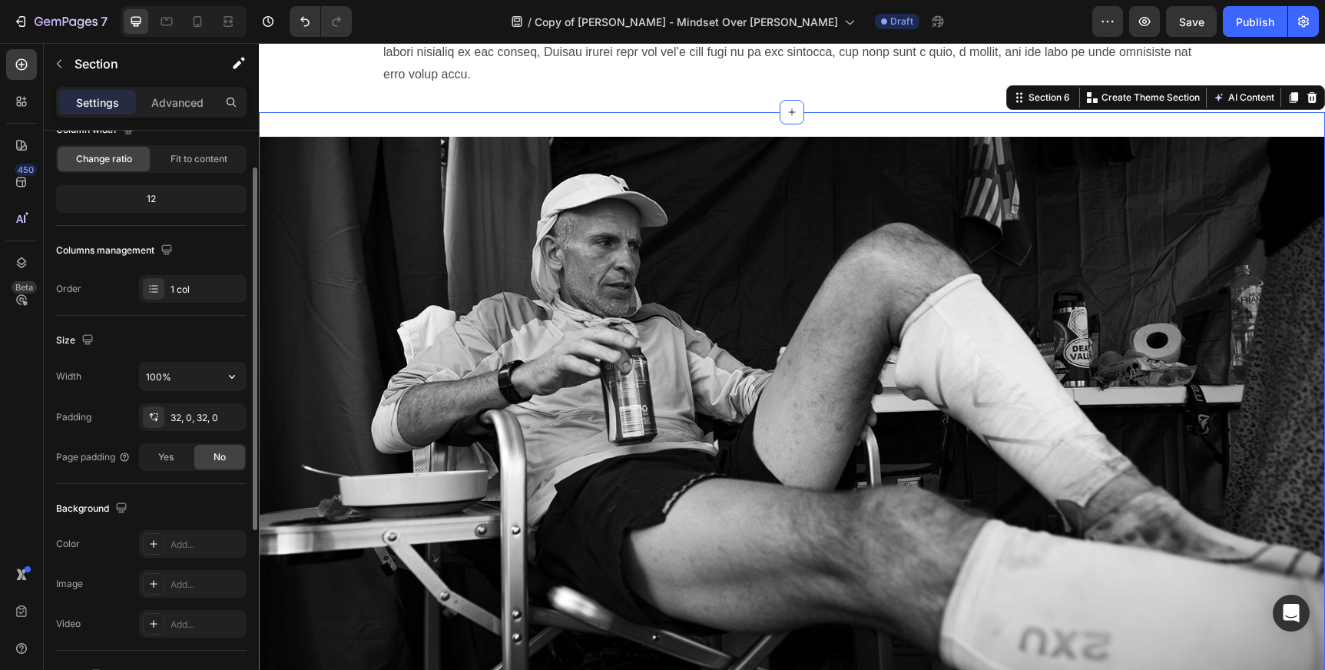
scroll to position [171, 0]
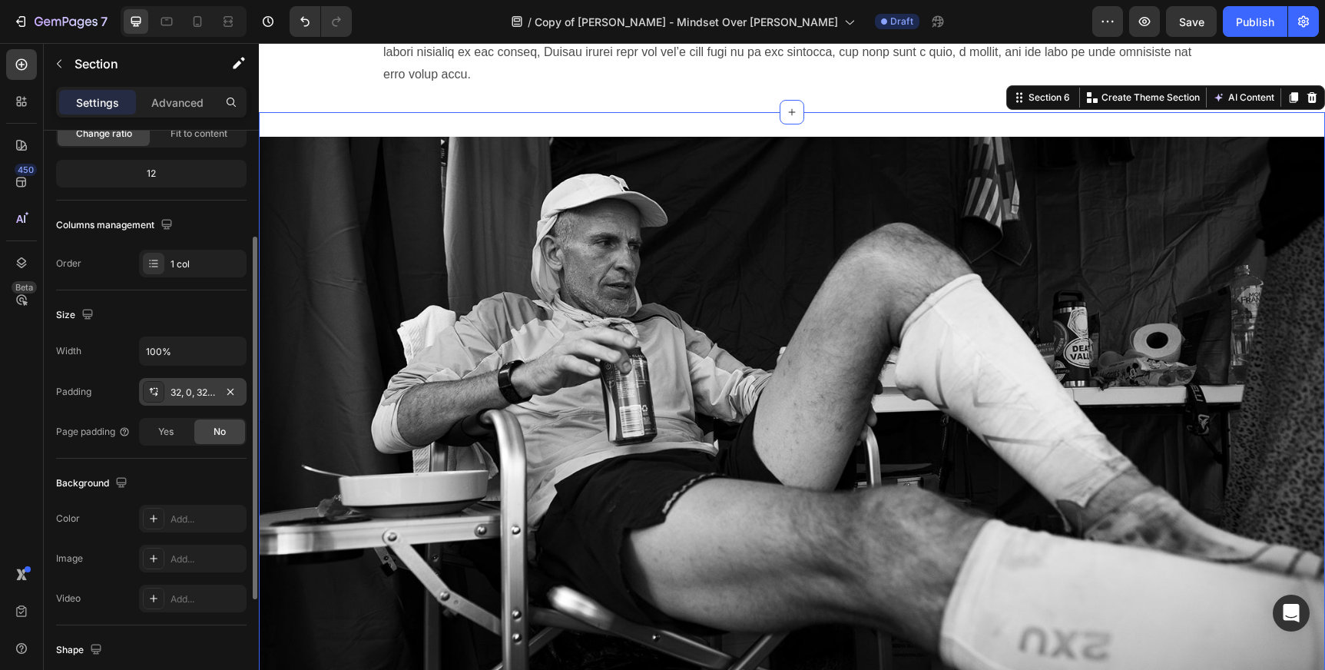
click at [188, 379] on div "32, 0, 32, 0" at bounding box center [193, 392] width 108 height 28
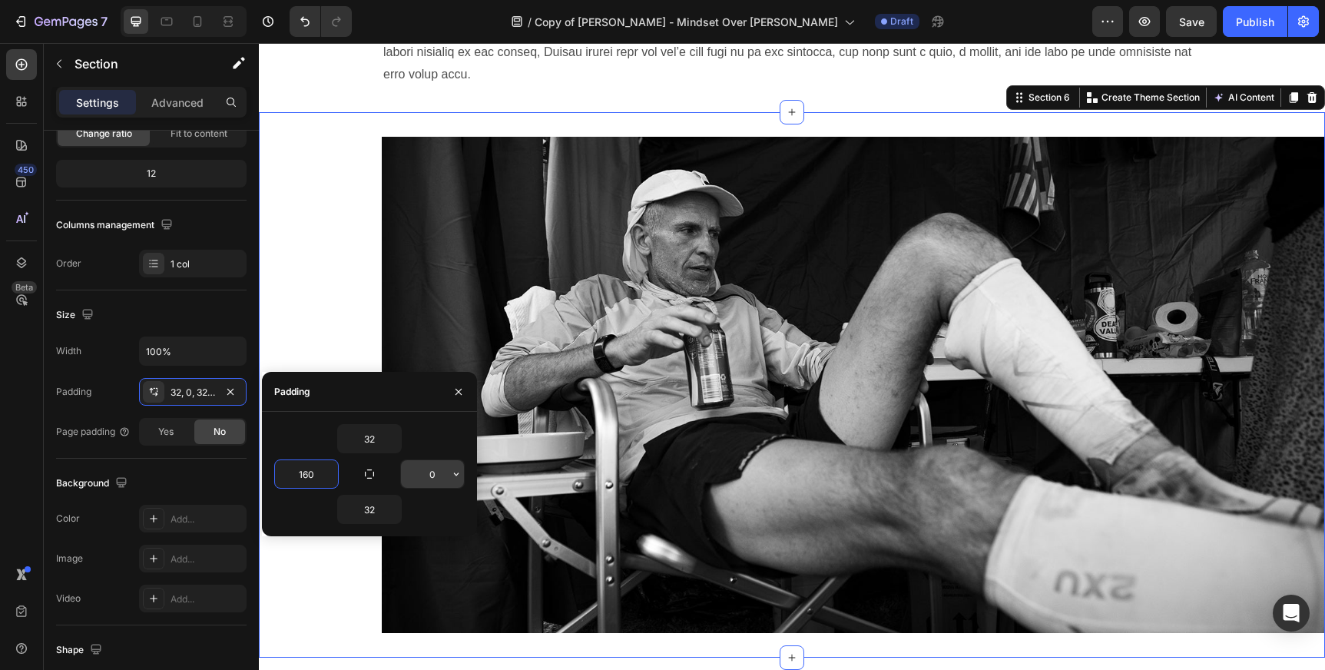
type input "160"
click at [426, 474] on input "0" at bounding box center [432, 474] width 63 height 28
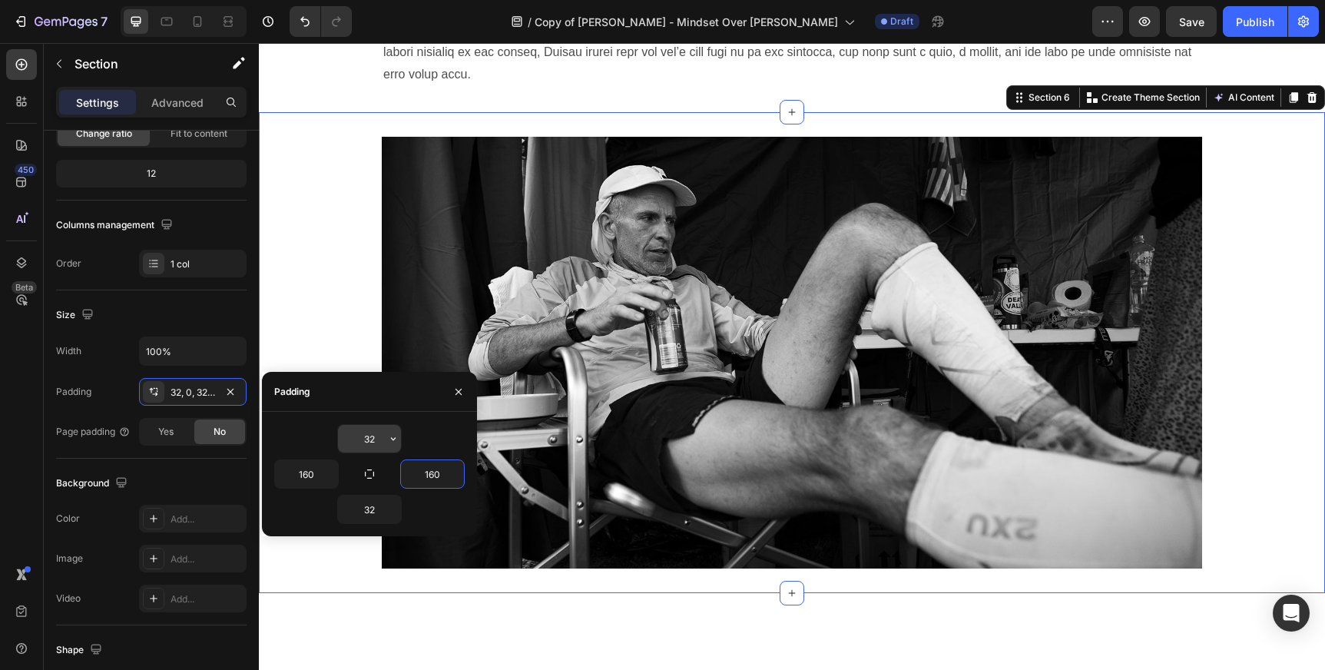
type input "160"
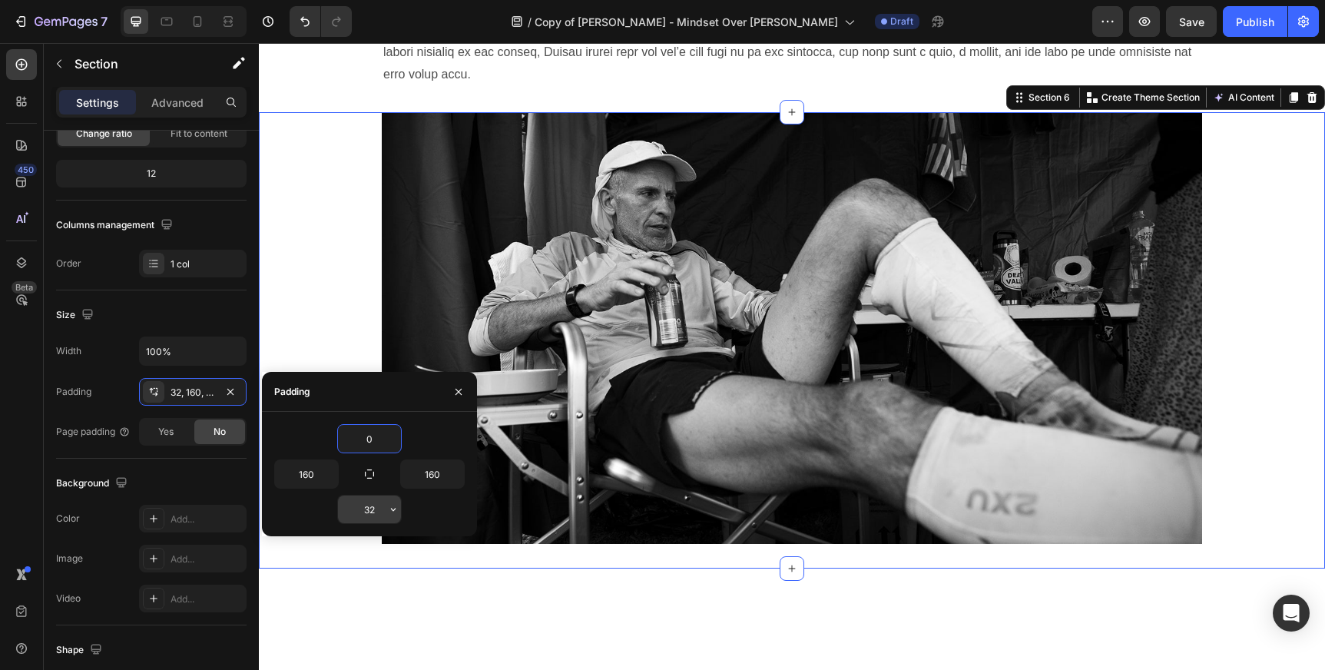
type input "0"
click at [380, 514] on input "32" at bounding box center [369, 509] width 63 height 28
type input "0"
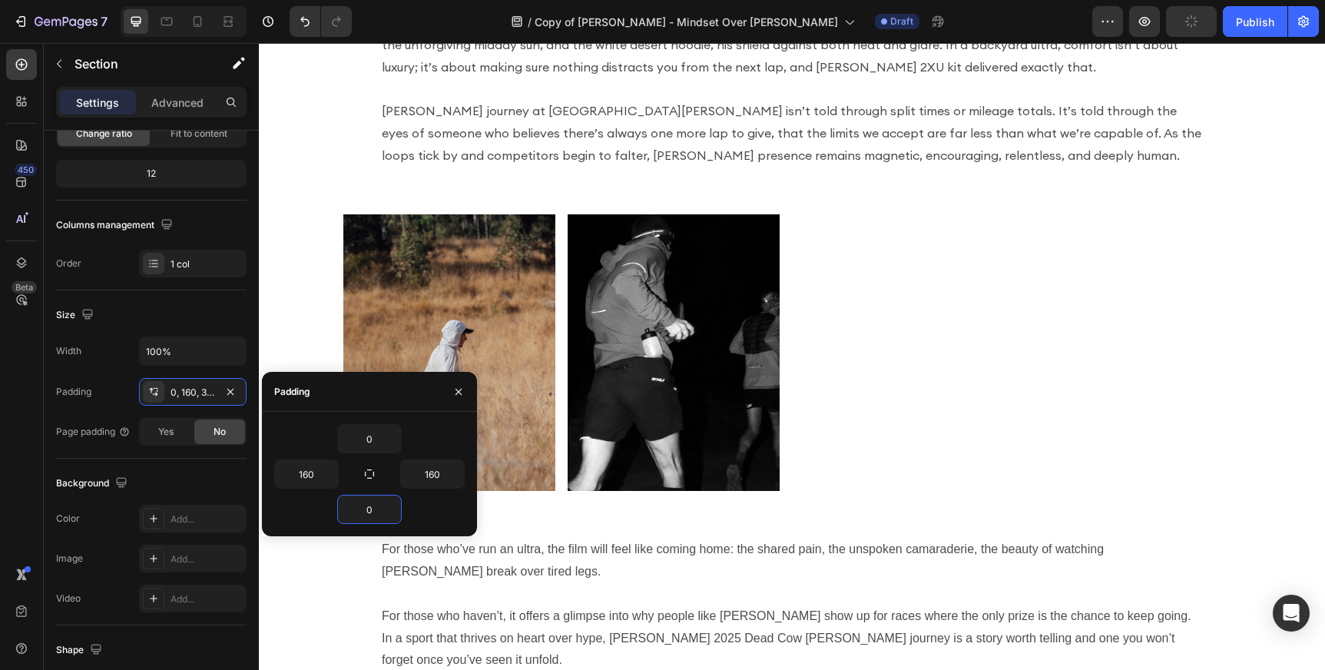
scroll to position [2228, 0]
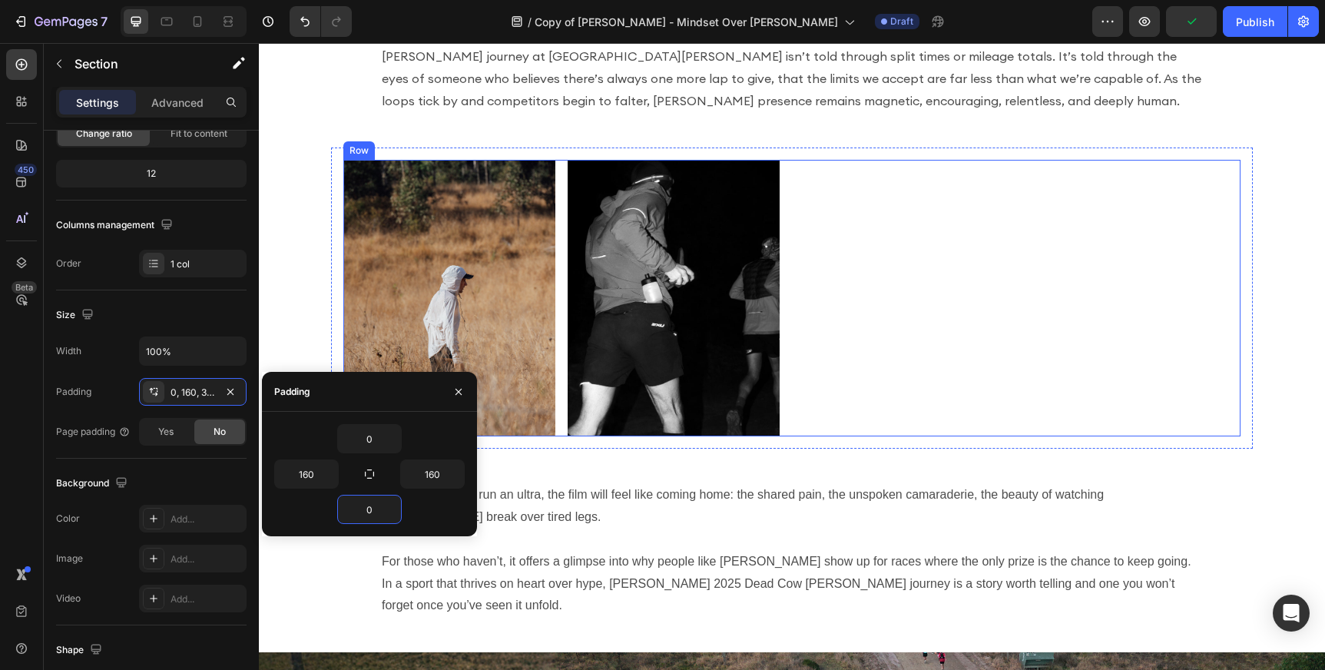
click at [932, 224] on div "Image Image Row" at bounding box center [791, 298] width 897 height 277
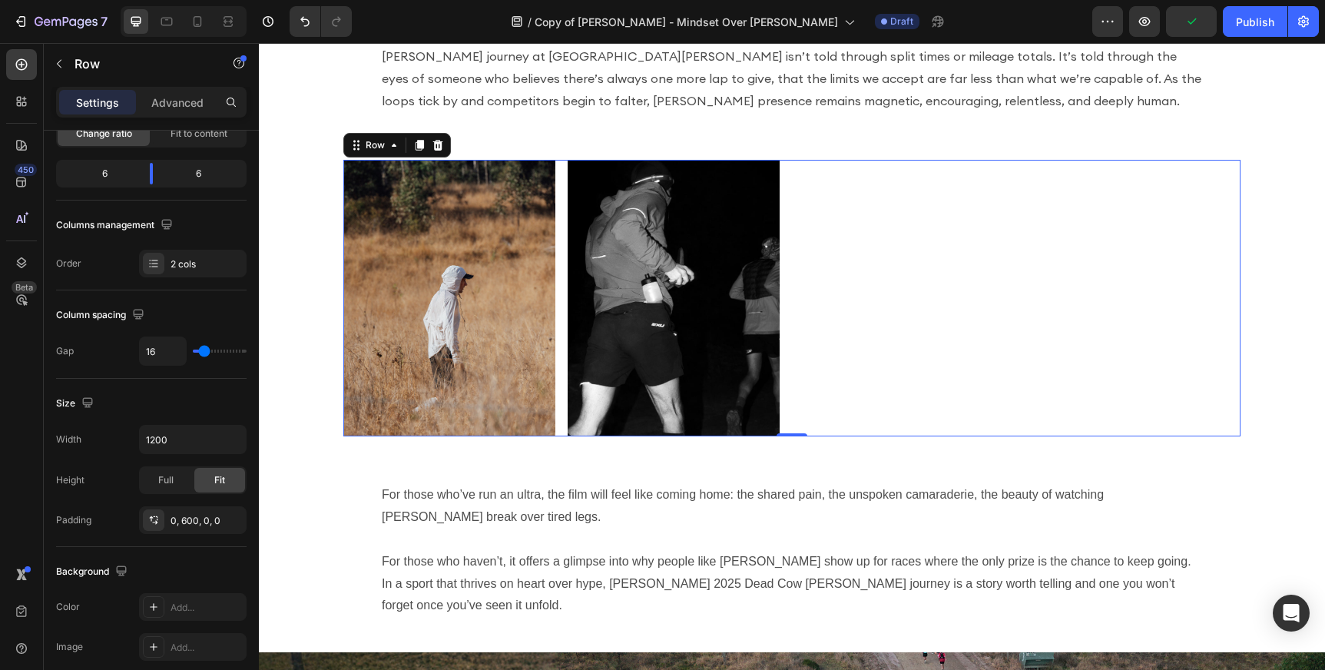
scroll to position [0, 0]
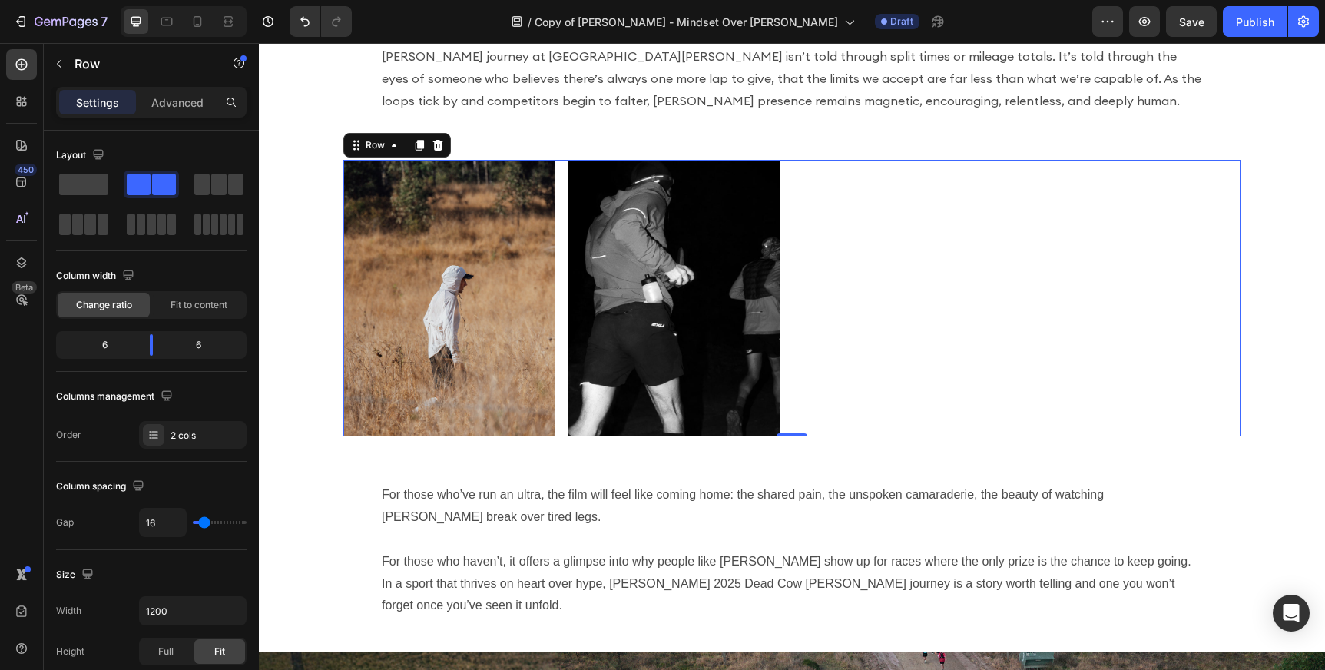
click at [838, 277] on div "Image Image Row 0" at bounding box center [791, 298] width 897 height 277
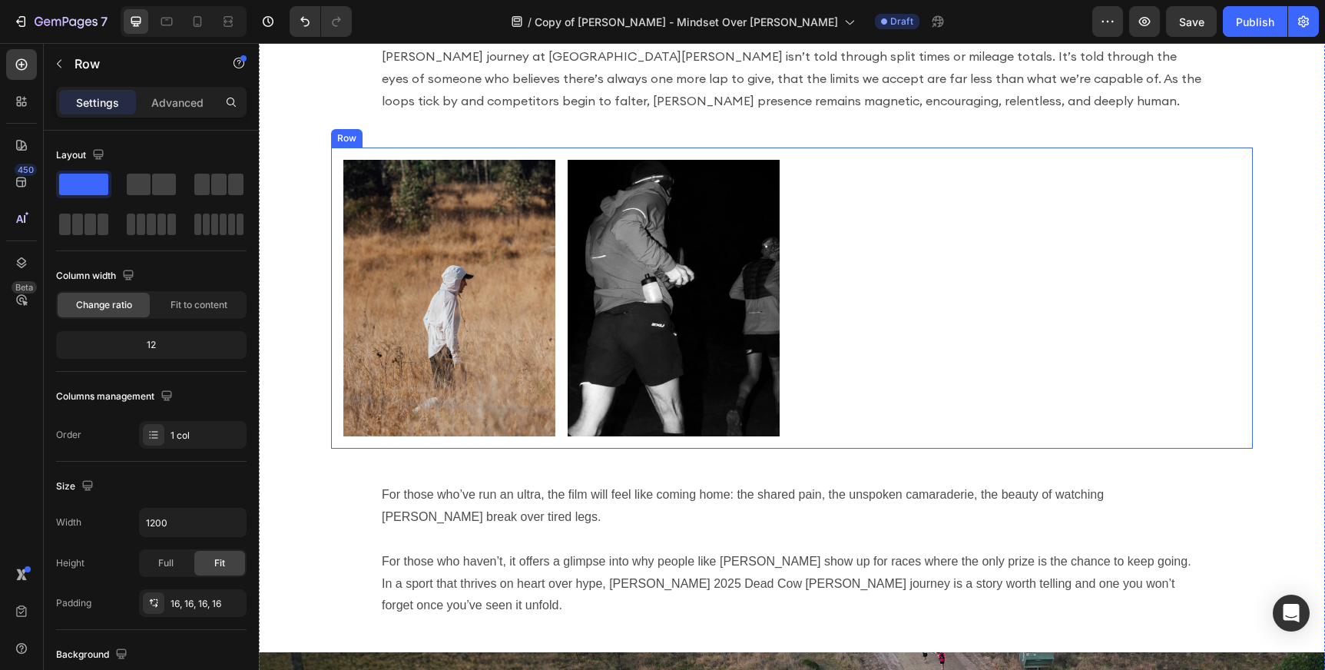
click at [661, 154] on div "Image Image Row Row" at bounding box center [792, 297] width 922 height 301
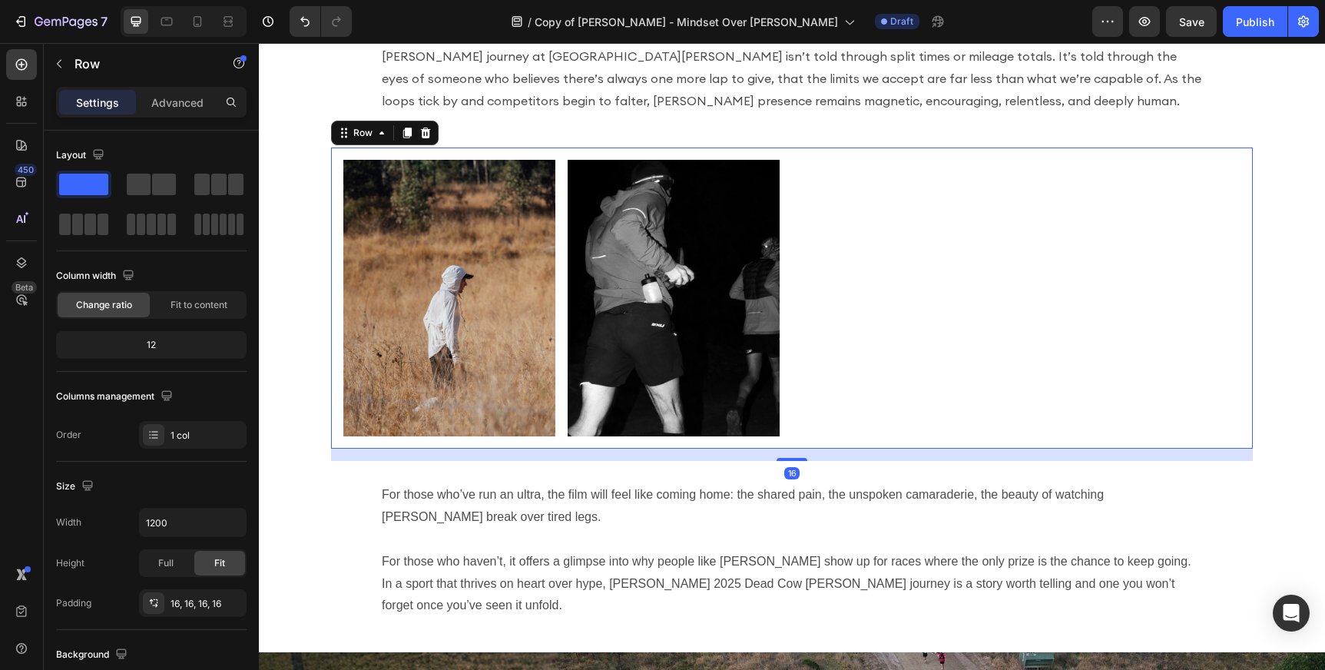
click at [659, 152] on div "Image Image Row Row 16" at bounding box center [792, 297] width 922 height 301
click at [422, 135] on icon at bounding box center [426, 132] width 10 height 11
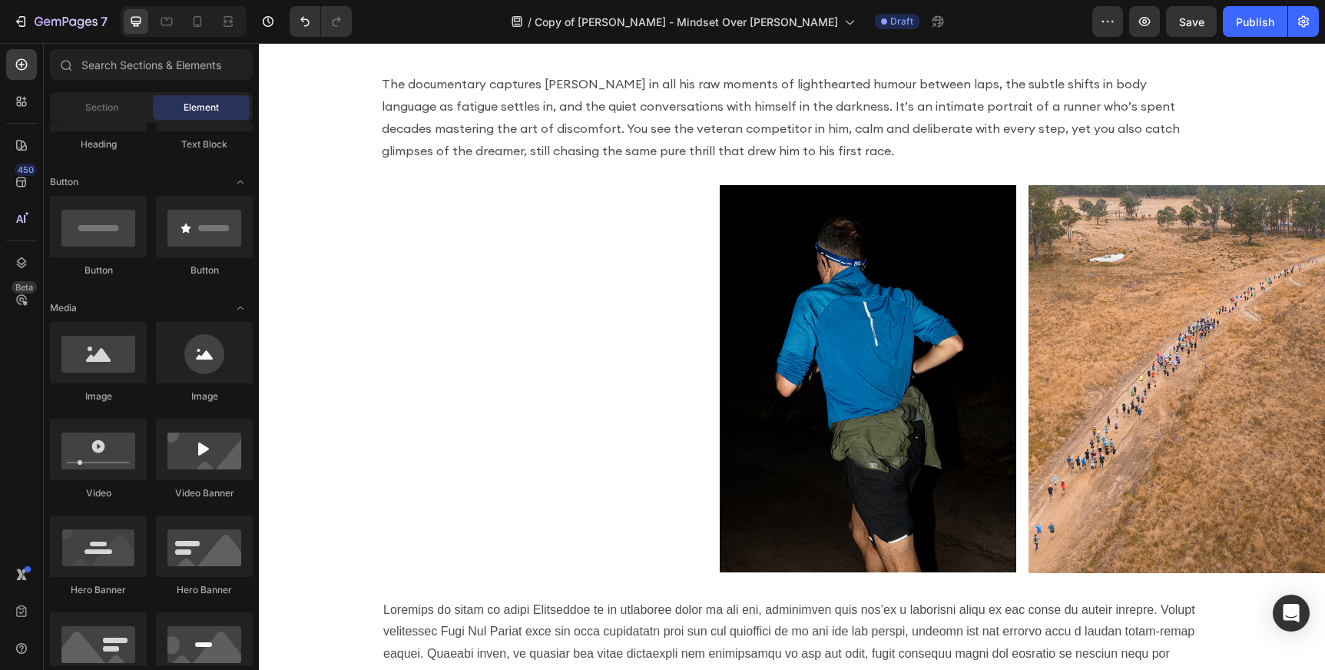
scroll to position [1197, 0]
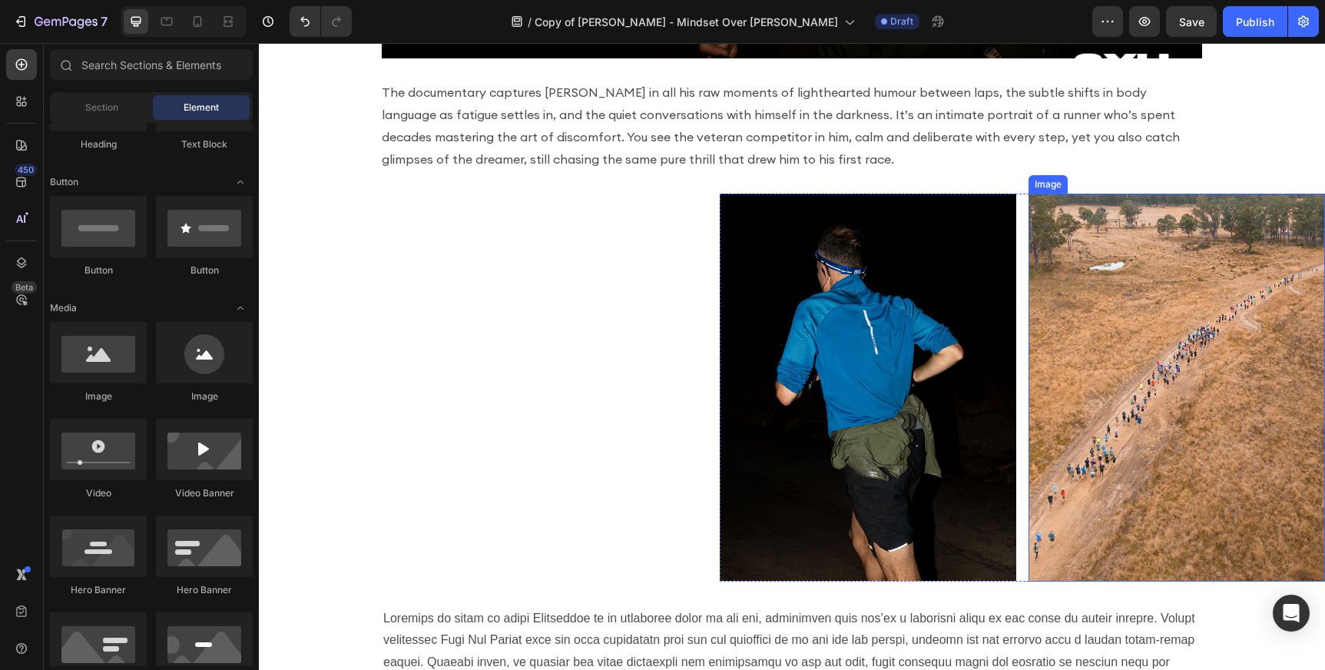
click at [1197, 235] on img at bounding box center [1176, 388] width 296 height 388
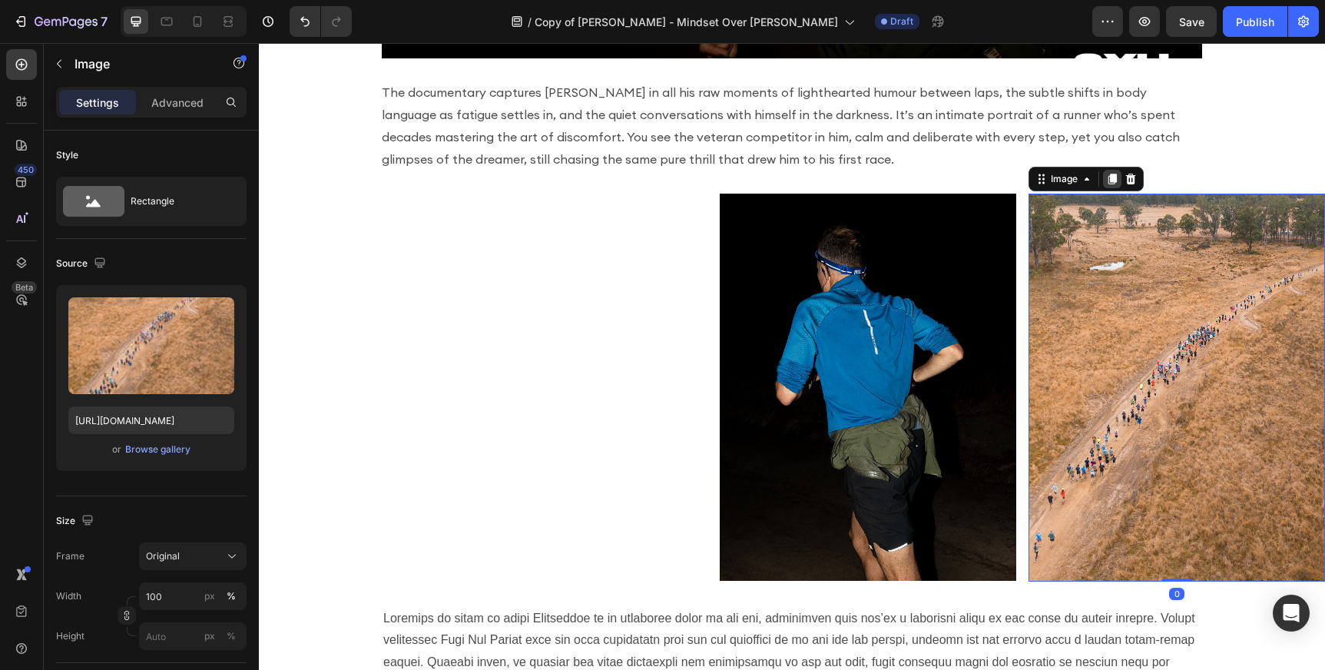
click at [1113, 177] on icon at bounding box center [1112, 179] width 8 height 11
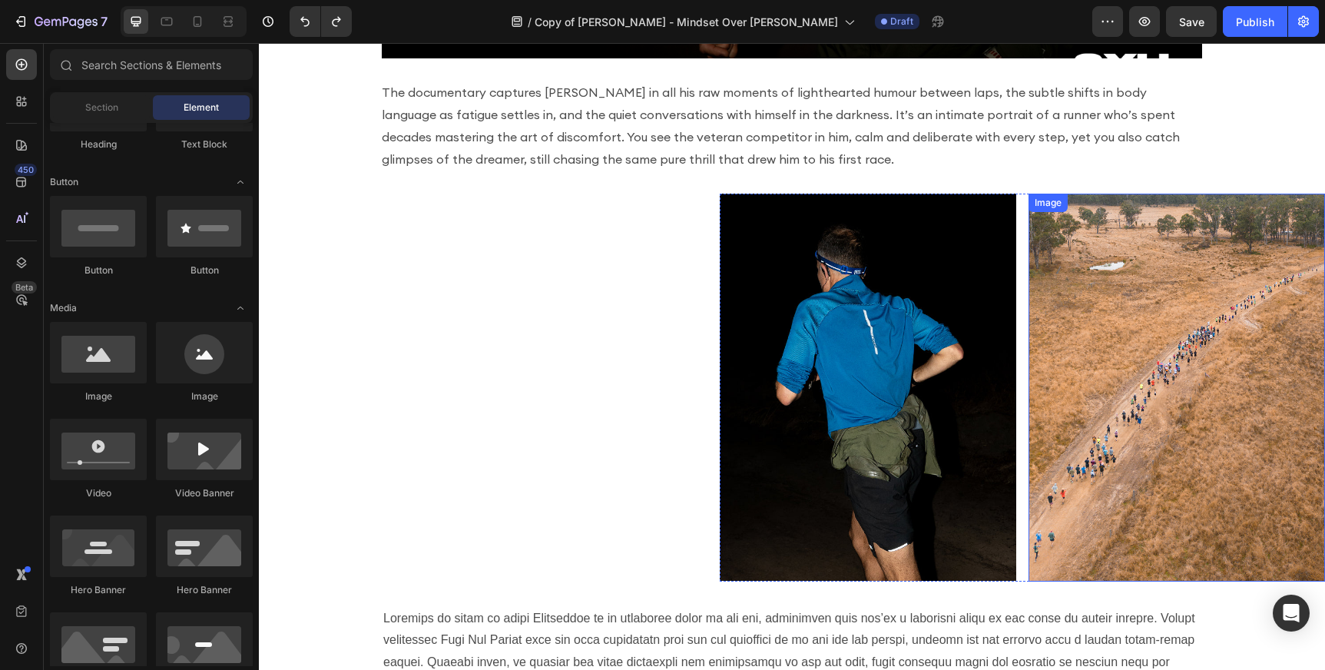
scroll to position [1192, 0]
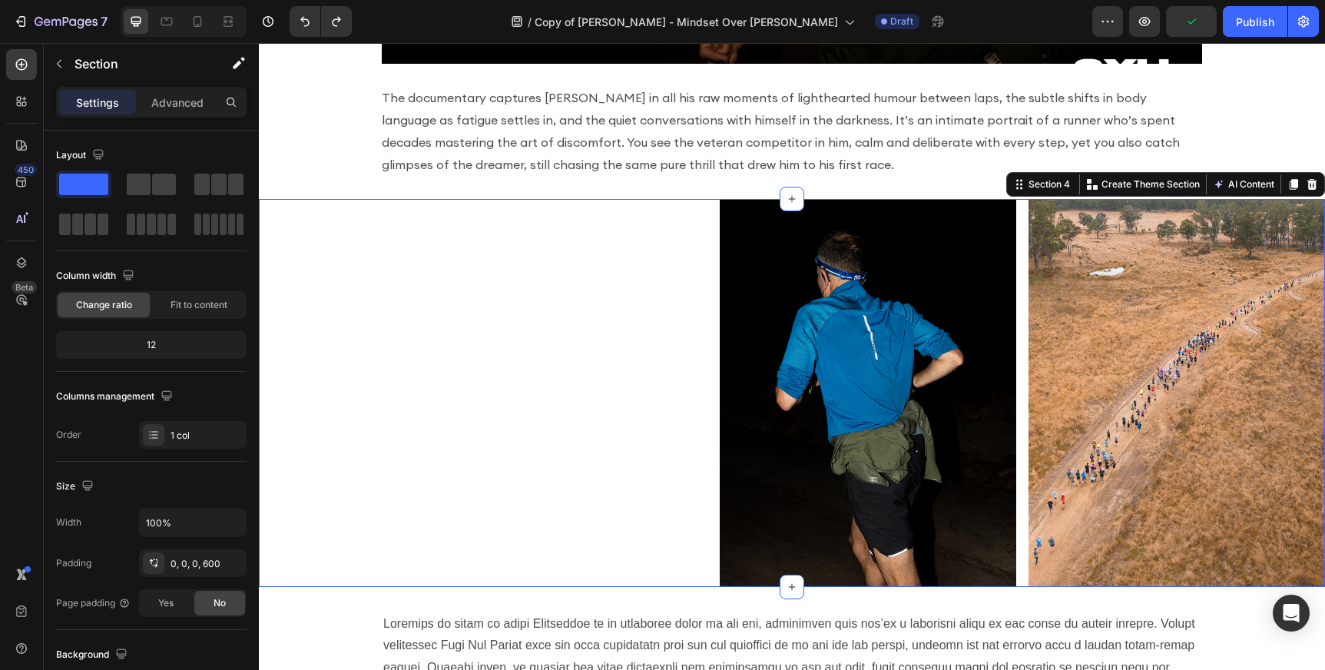
click at [628, 245] on div "Image Image Row Section 4 You can create reusable sections Create Theme Section…" at bounding box center [792, 393] width 1066 height 388
click at [1292, 181] on icon at bounding box center [1294, 184] width 8 height 11
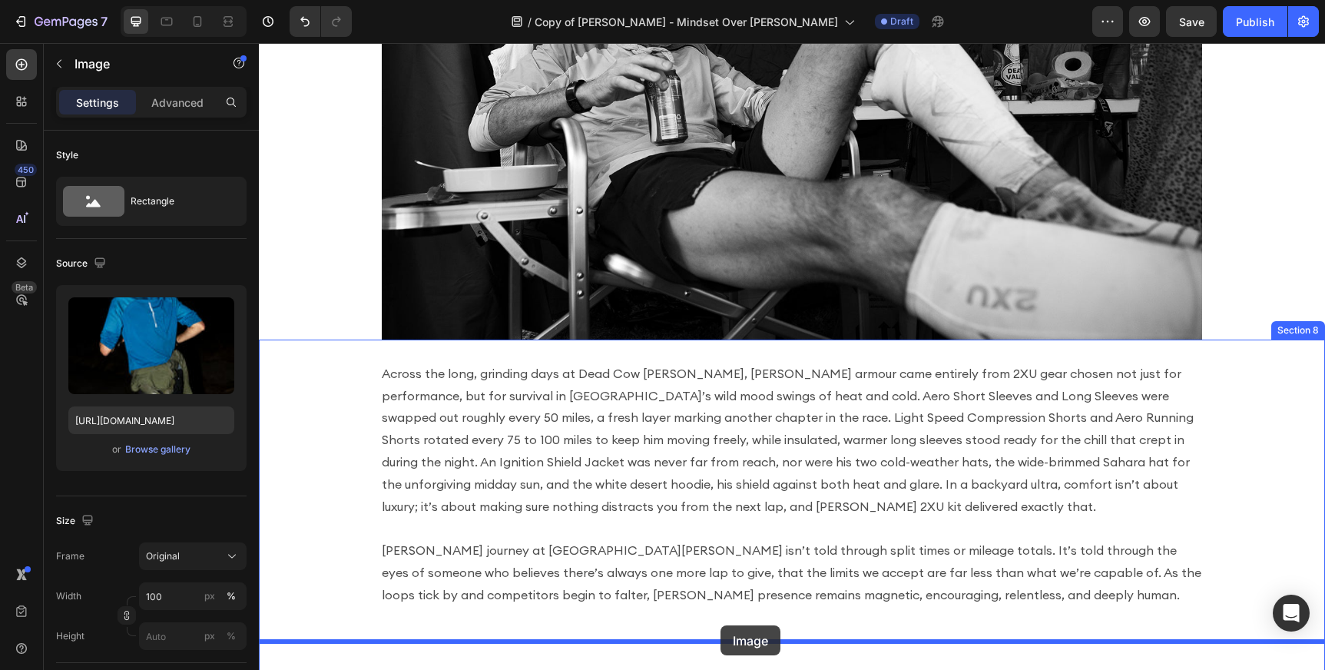
scroll to position [2517, 0]
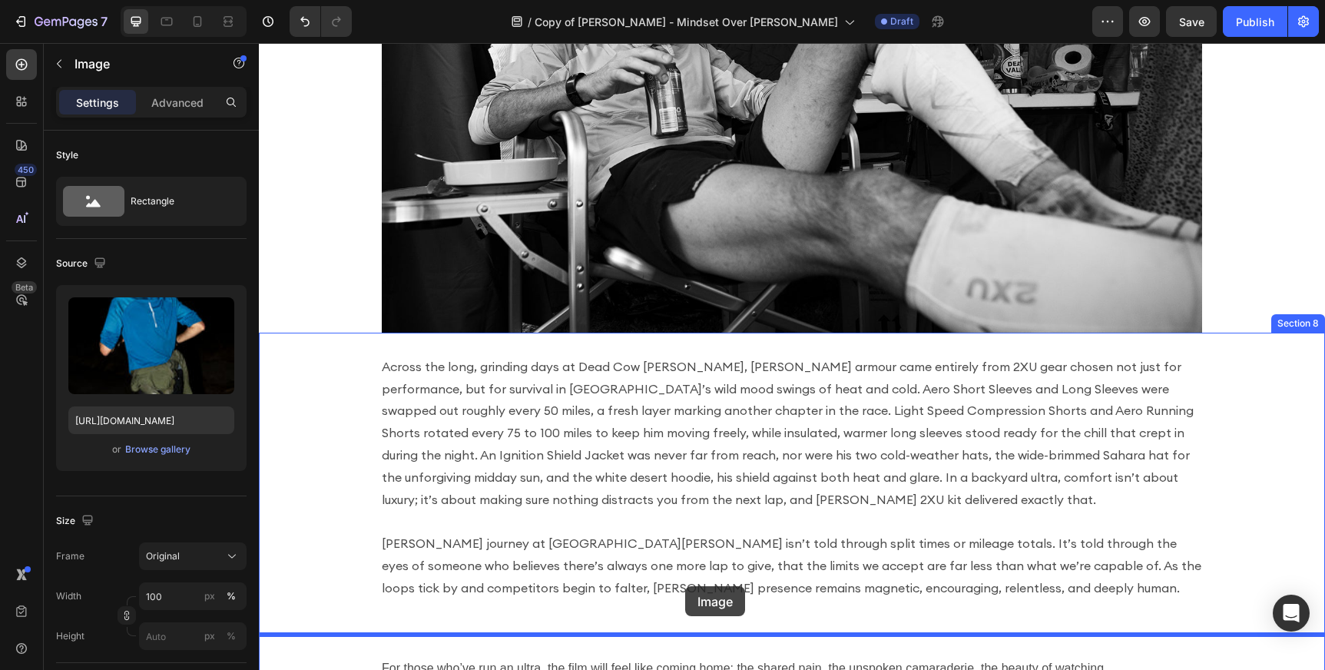
drag, startPoint x: 766, startPoint y: 107, endPoint x: 686, endPoint y: 597, distance: 496.5
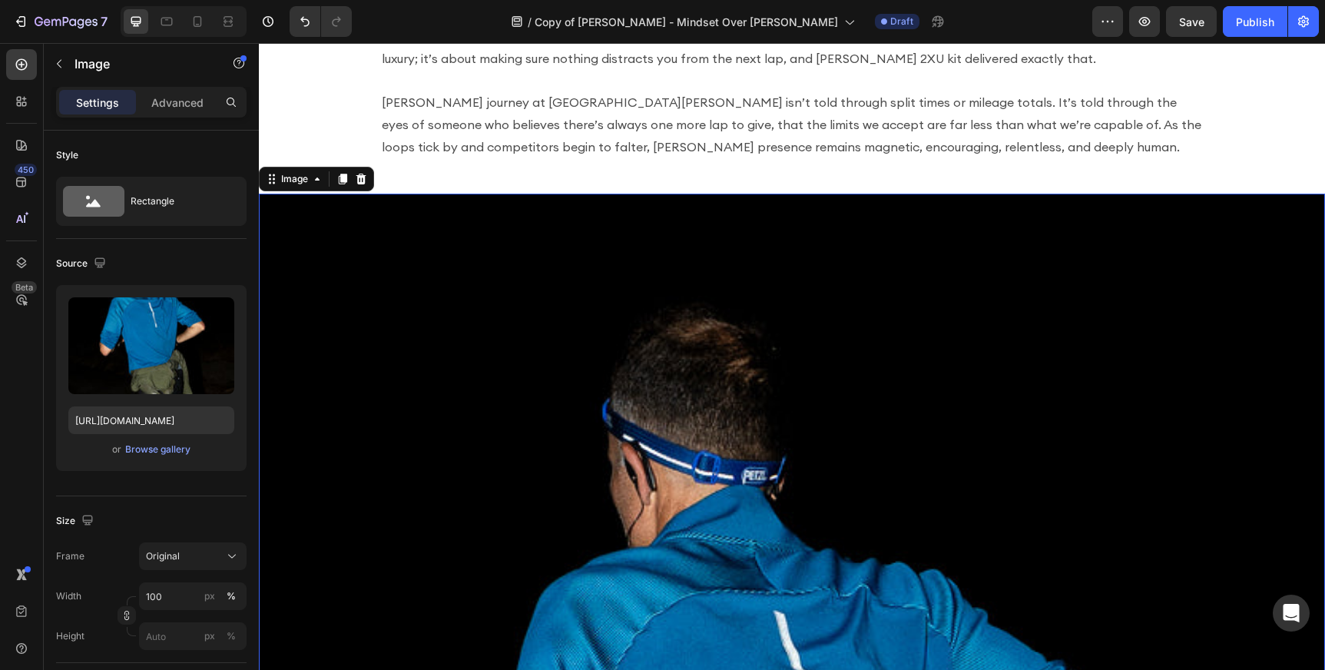
scroll to position [2944, 0]
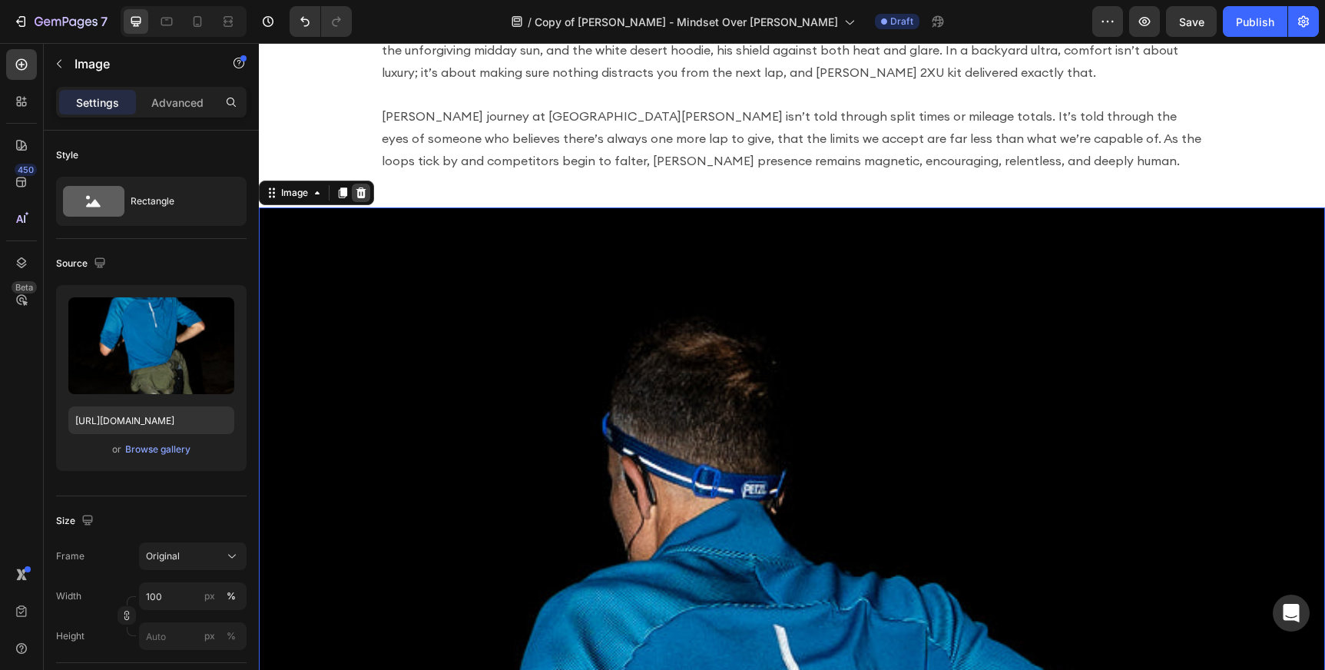
click at [356, 194] on icon at bounding box center [361, 193] width 12 height 12
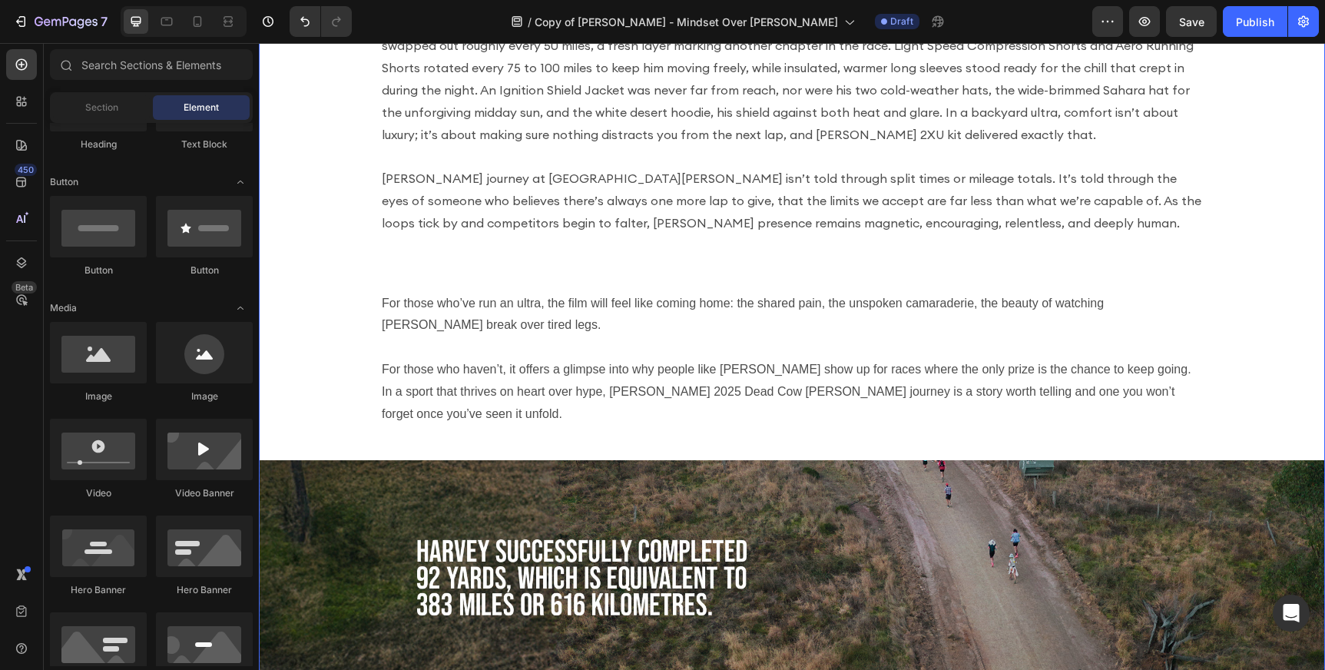
scroll to position [2880, 0]
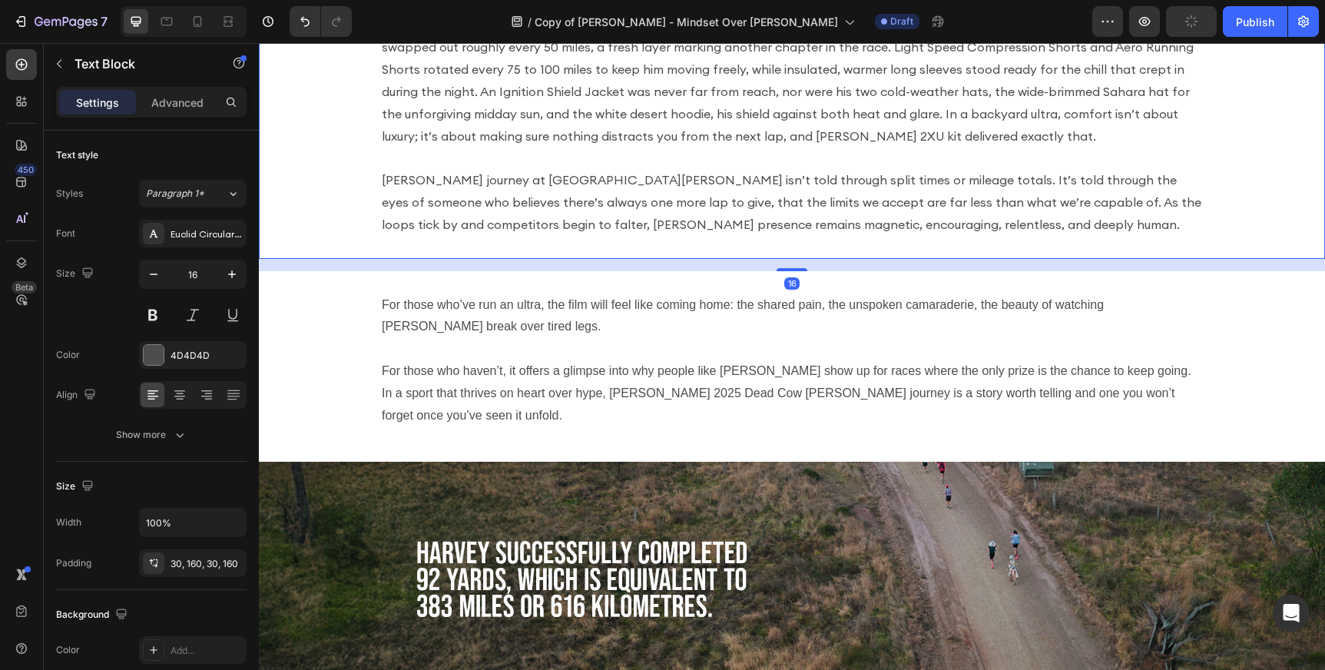
click at [502, 253] on div "Across the long, grinding days at Dead Cow [PERSON_NAME], [PERSON_NAME] armour …" at bounding box center [792, 114] width 1066 height 290
click at [791, 267] on div at bounding box center [792, 269] width 31 height 5
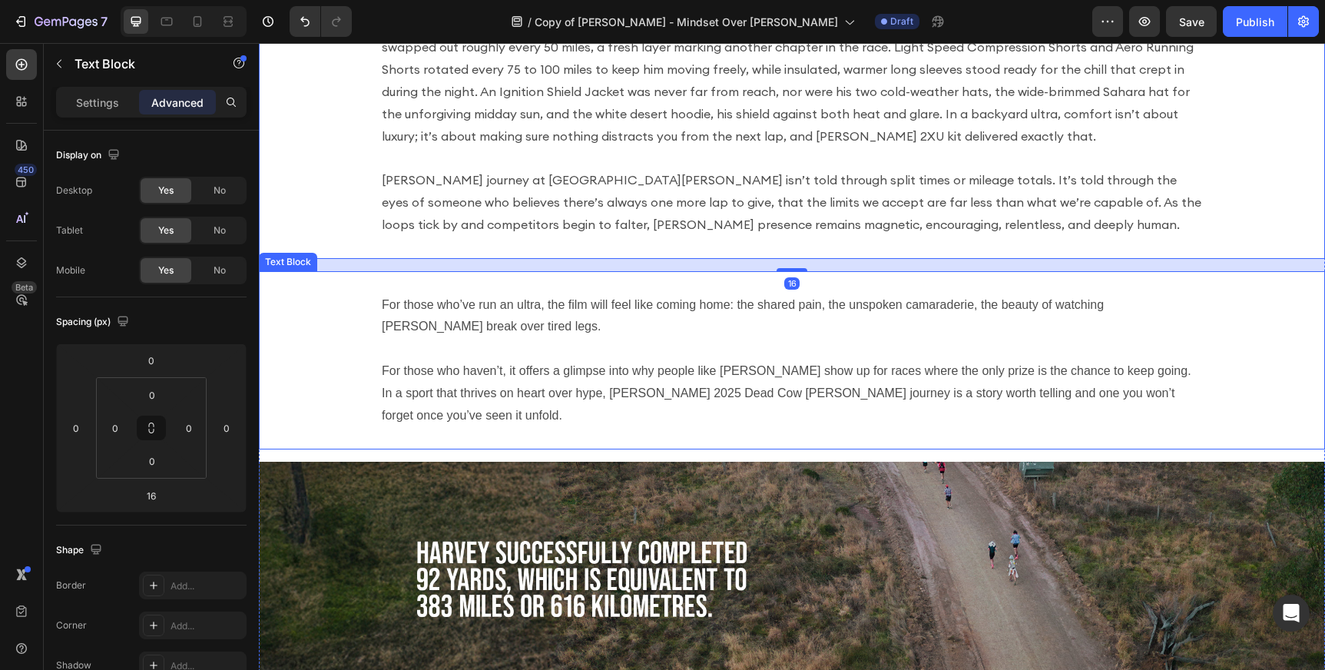
click at [800, 351] on p at bounding box center [792, 349] width 820 height 22
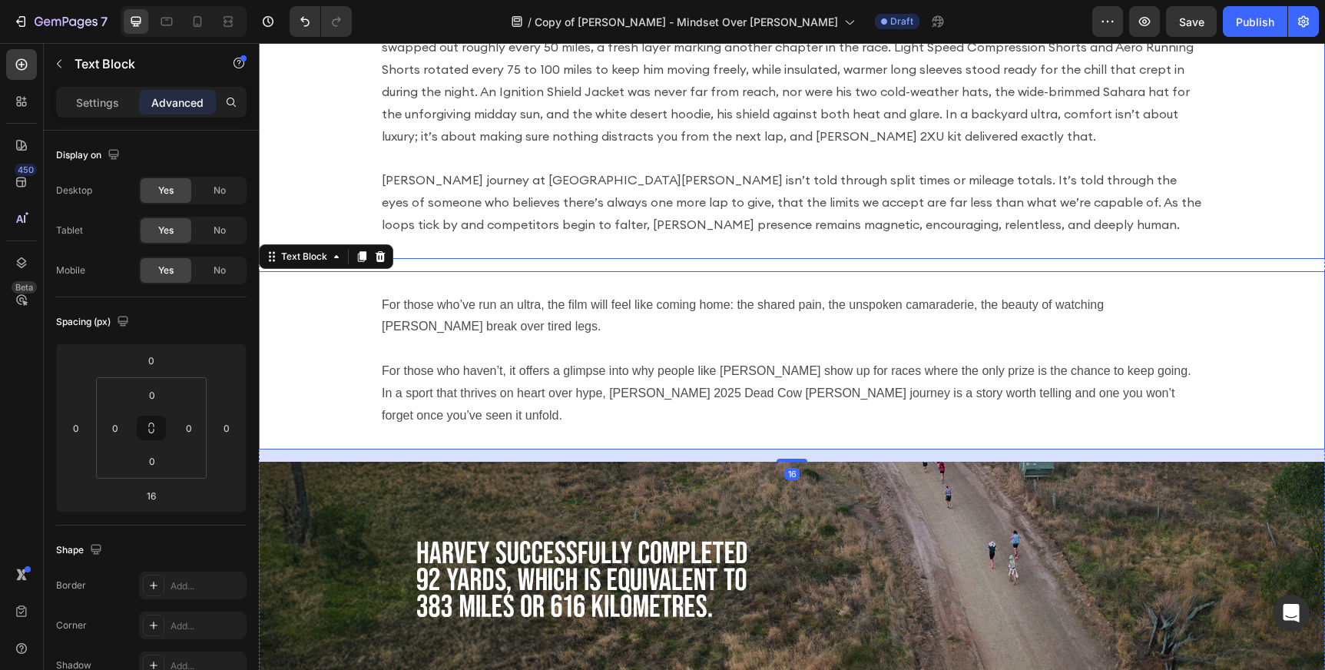
click at [799, 223] on p "[PERSON_NAME] journey at [GEOGRAPHIC_DATA][PERSON_NAME] isn’t told through spli…" at bounding box center [792, 202] width 820 height 66
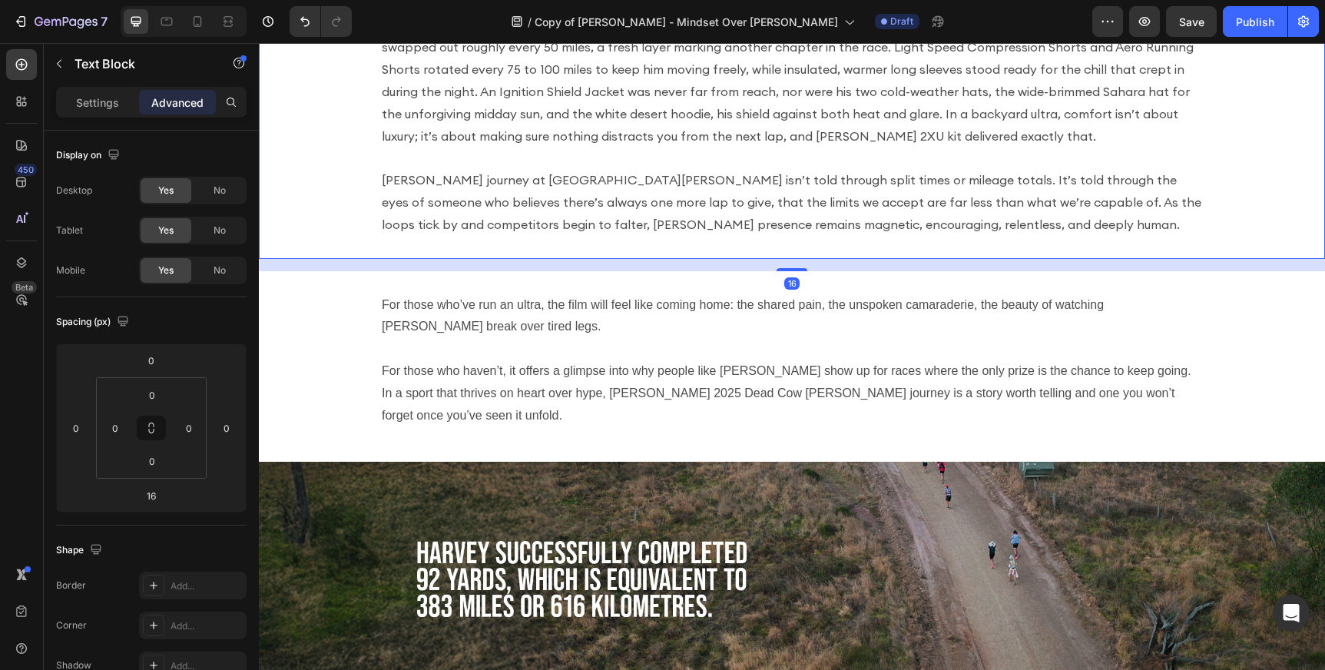
click at [816, 127] on p "Across the long, grinding days at Dead Cow [PERSON_NAME], [PERSON_NAME] armour …" at bounding box center [792, 69] width 820 height 155
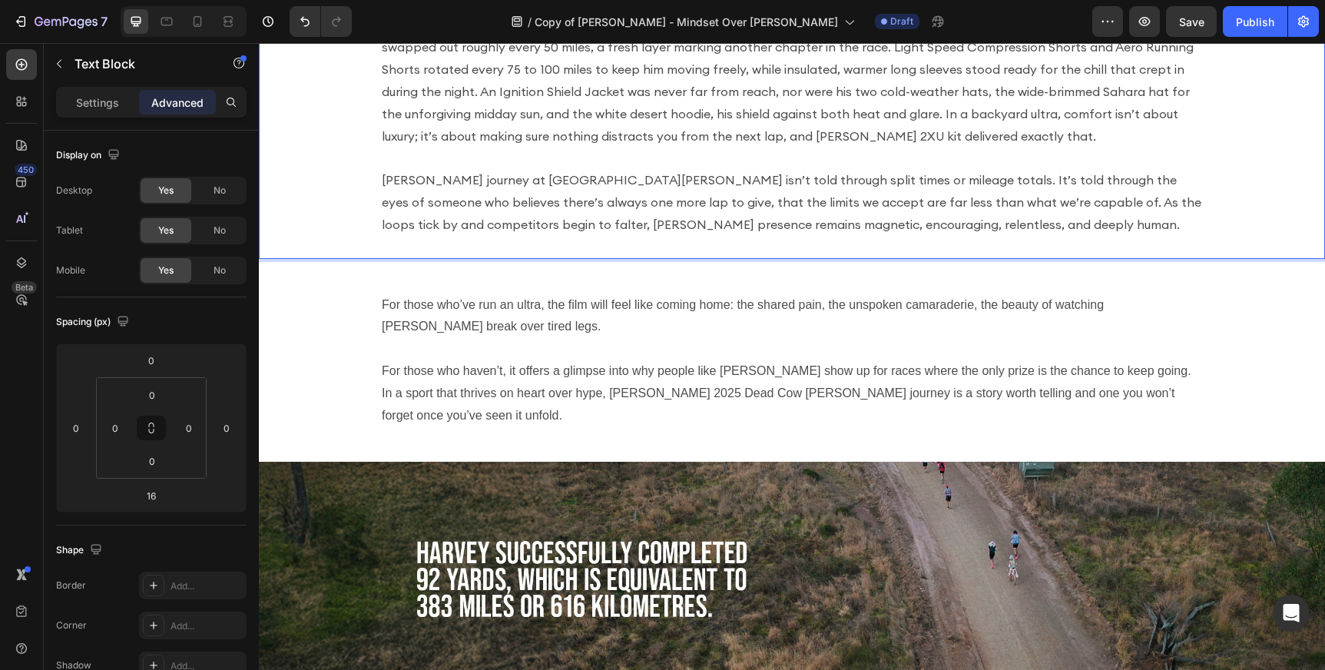
click at [785, 257] on div "Across the long, grinding days at Dead Cow [PERSON_NAME], [PERSON_NAME] armour …" at bounding box center [792, 114] width 1066 height 290
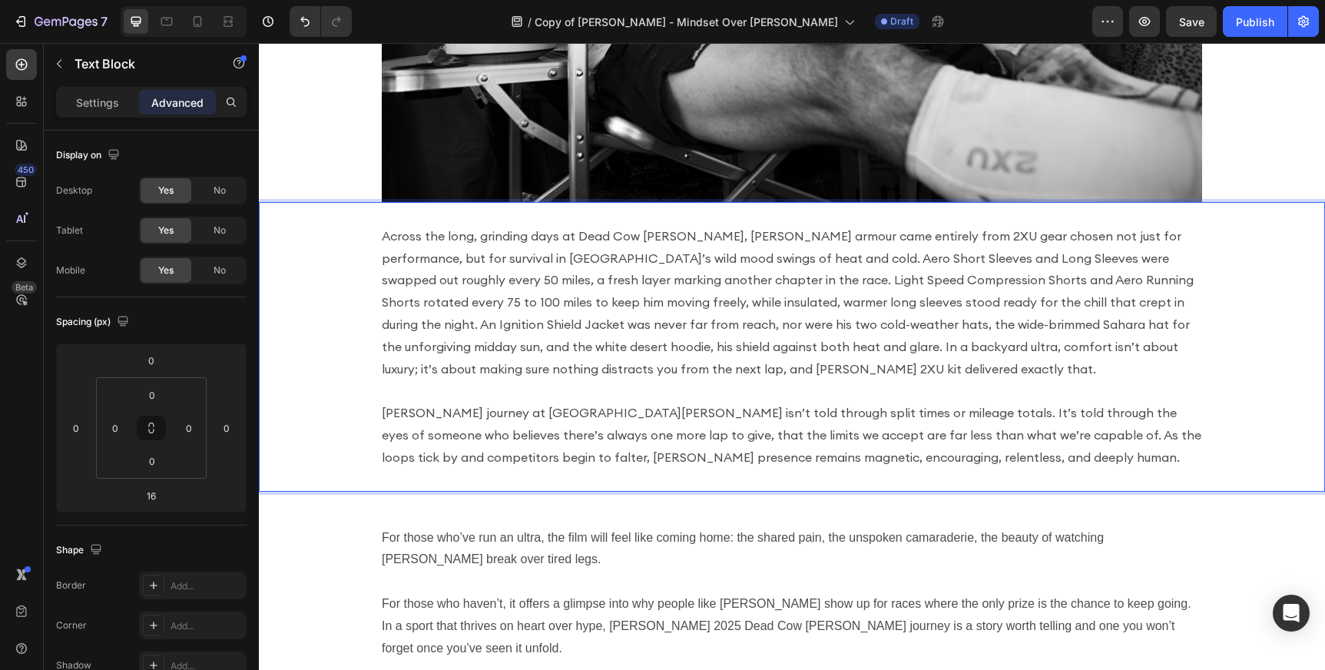
scroll to position [2631, 0]
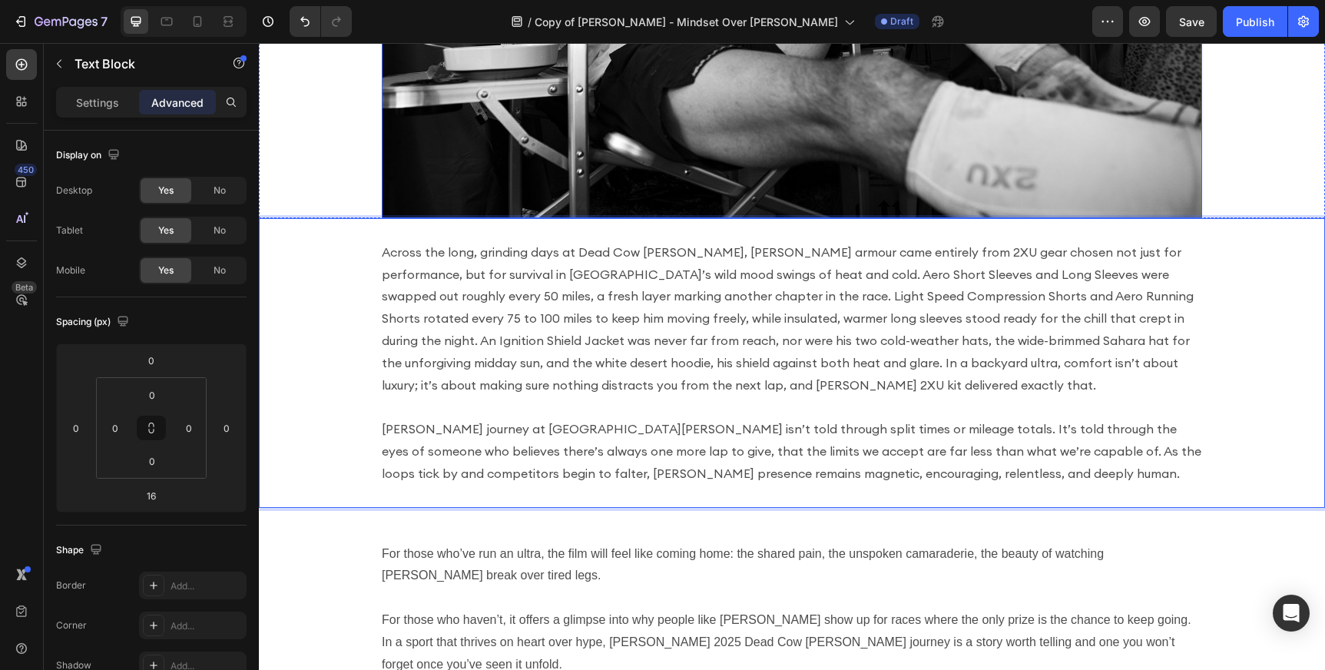
click at [785, 216] on div "Image" at bounding box center [792, 2] width 820 height 432
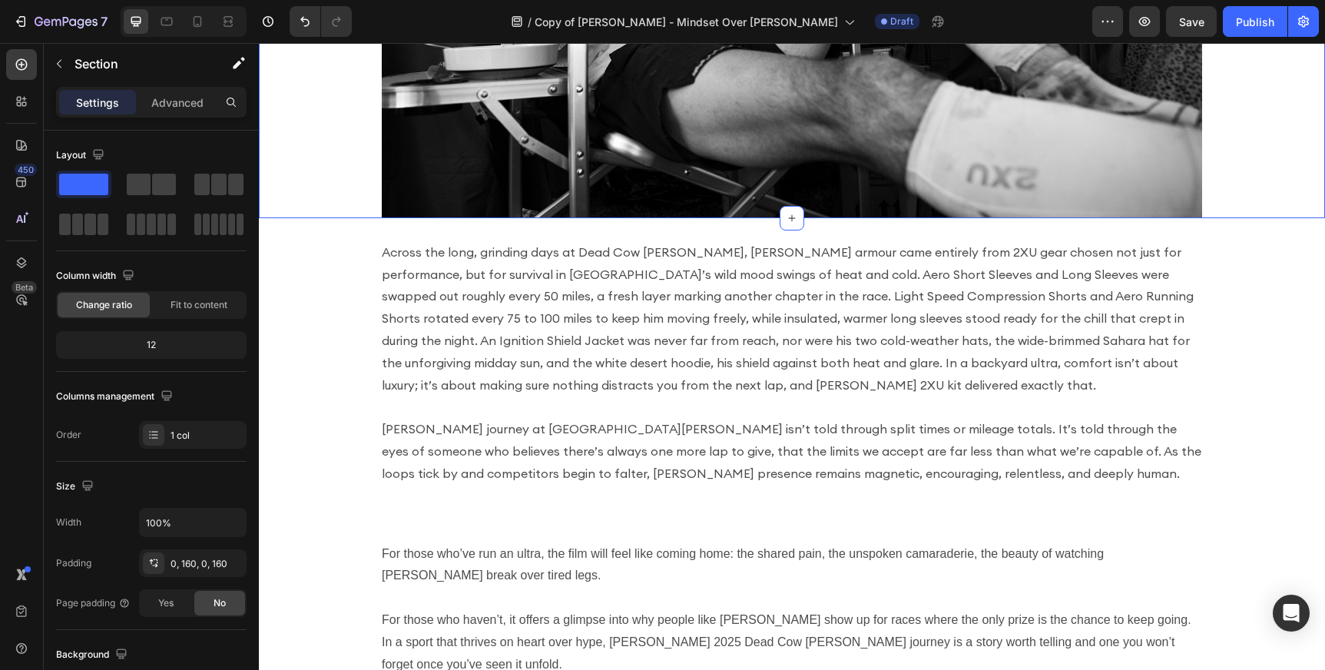
click at [1256, 108] on div "Image Section 7 You can create reusable sections Create Theme Section AI Conten…" at bounding box center [792, 2] width 1066 height 432
click at [793, 220] on icon at bounding box center [792, 218] width 12 height 12
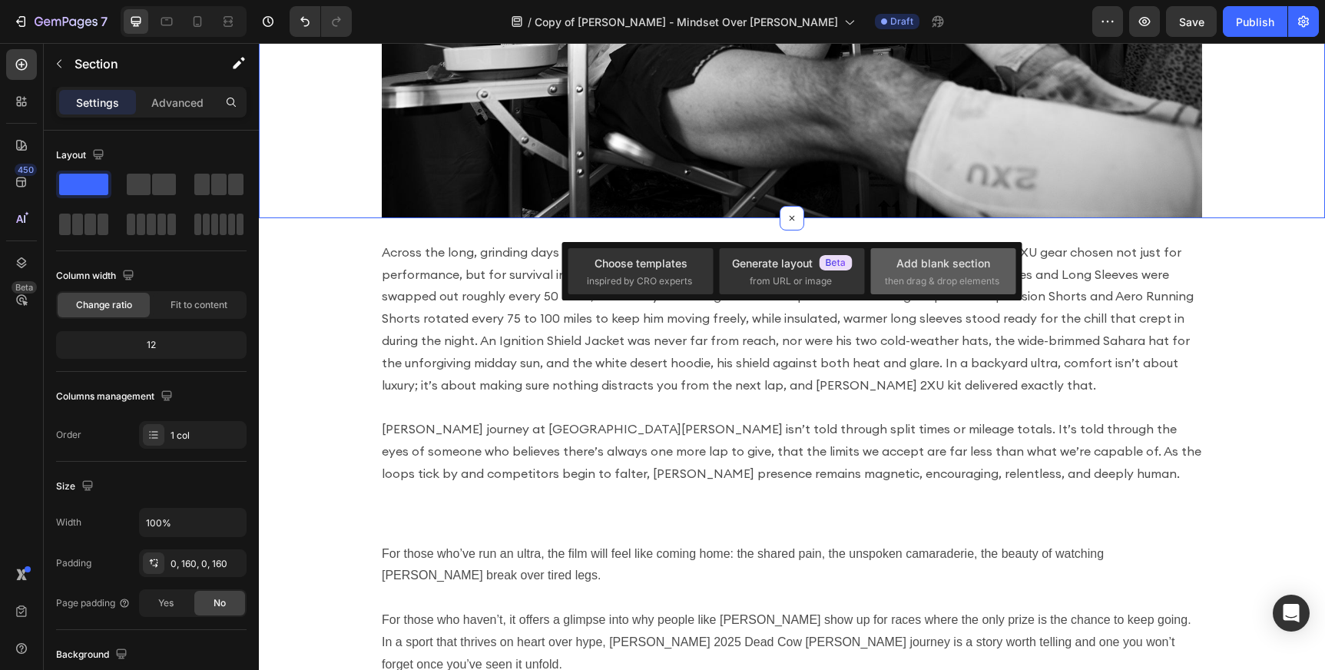
click at [969, 262] on div "Add blank section" at bounding box center [943, 263] width 94 height 16
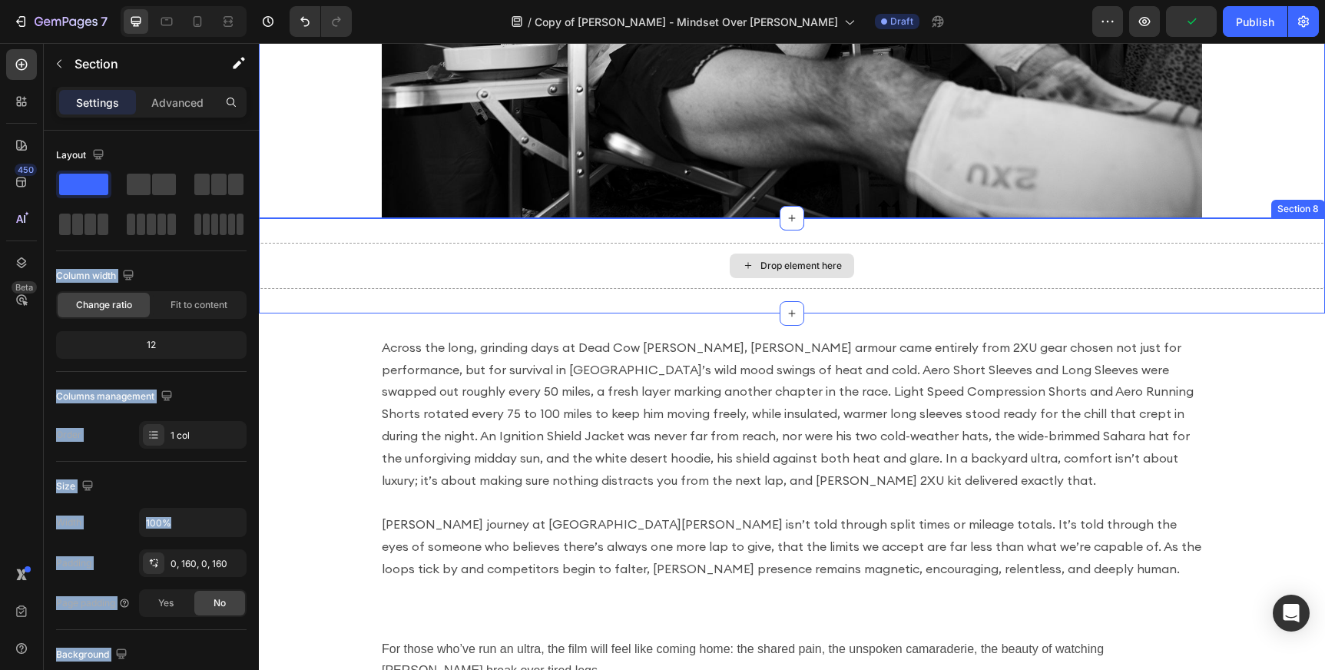
drag, startPoint x: 409, startPoint y: 227, endPoint x: 474, endPoint y: 272, distance: 79.0
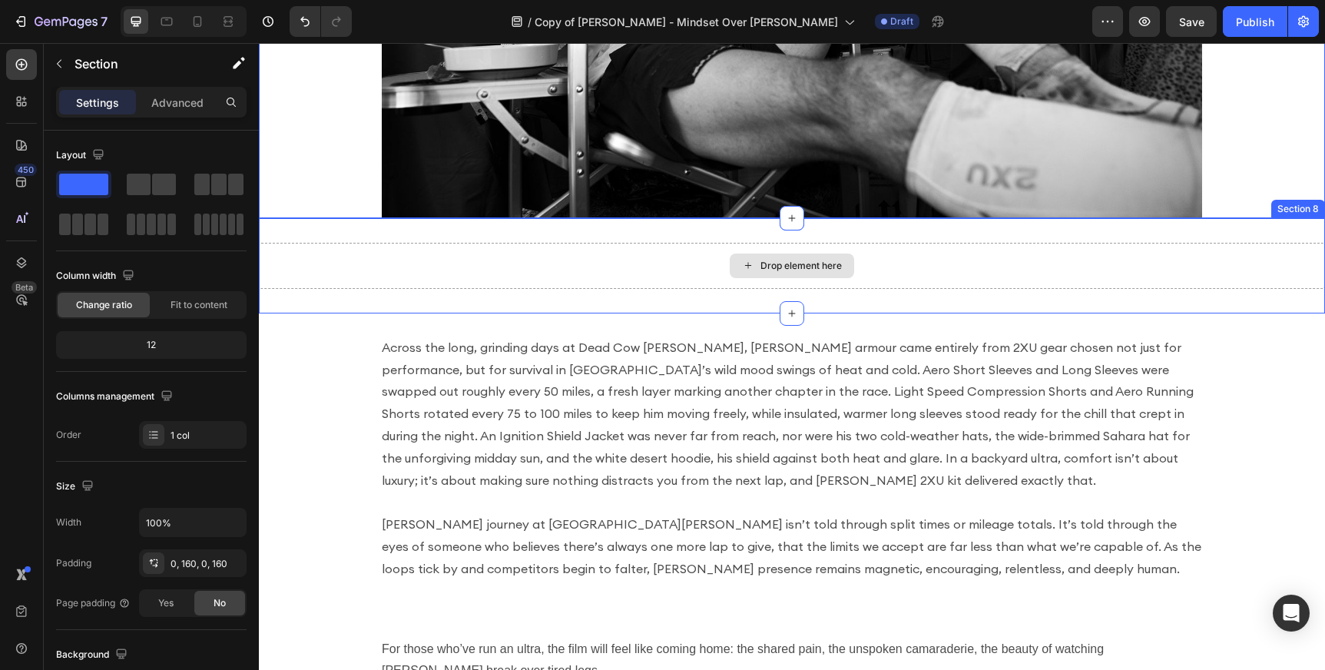
drag, startPoint x: 412, startPoint y: 227, endPoint x: 793, endPoint y: 270, distance: 382.7
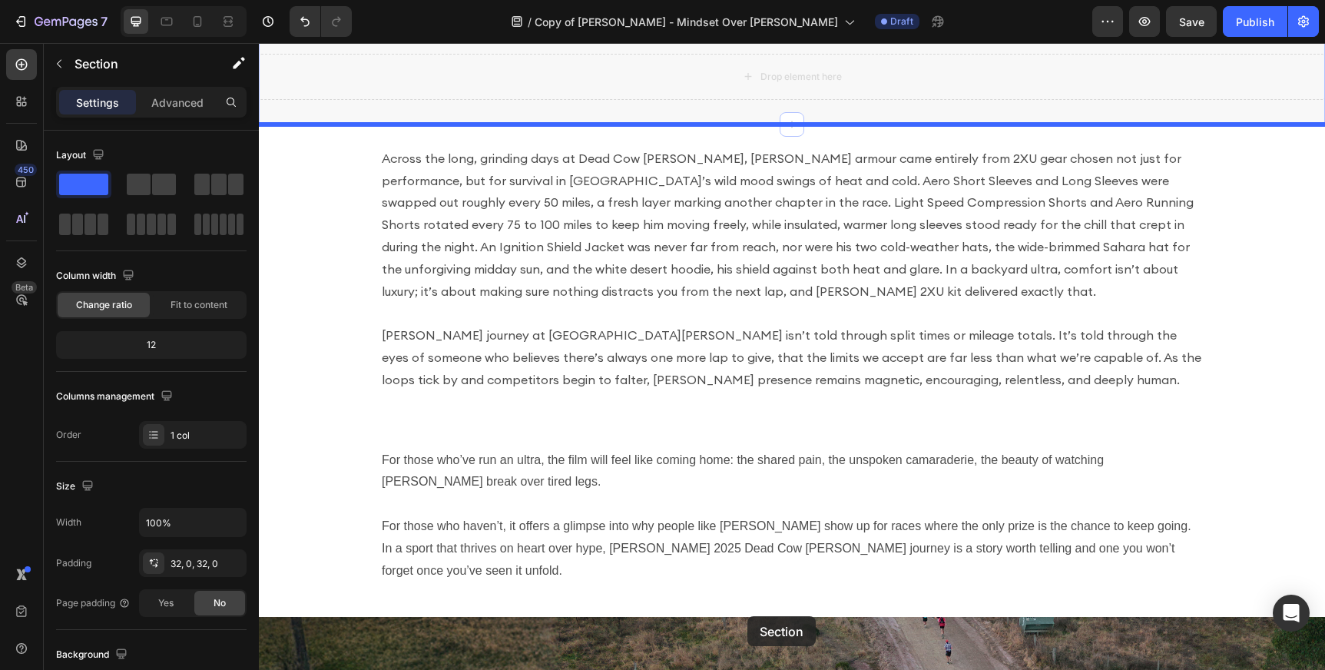
scroll to position [2862, 0]
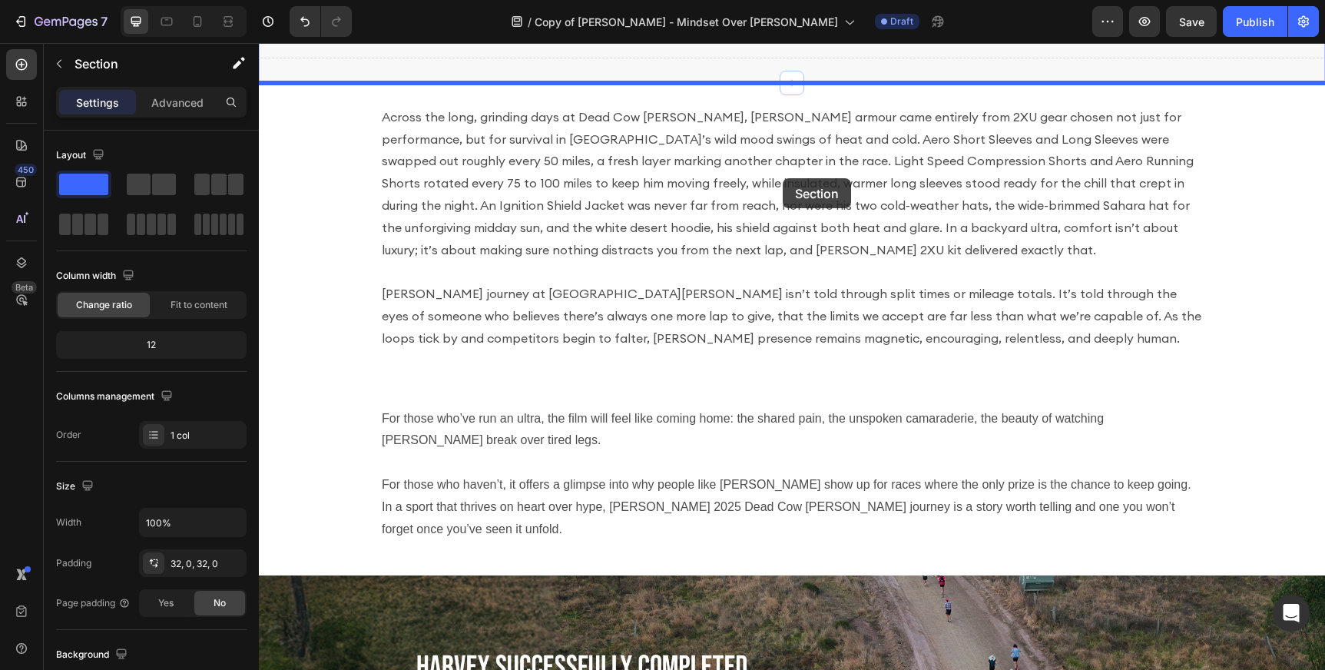
drag, startPoint x: 936, startPoint y: 254, endPoint x: 783, endPoint y: 178, distance: 171.4
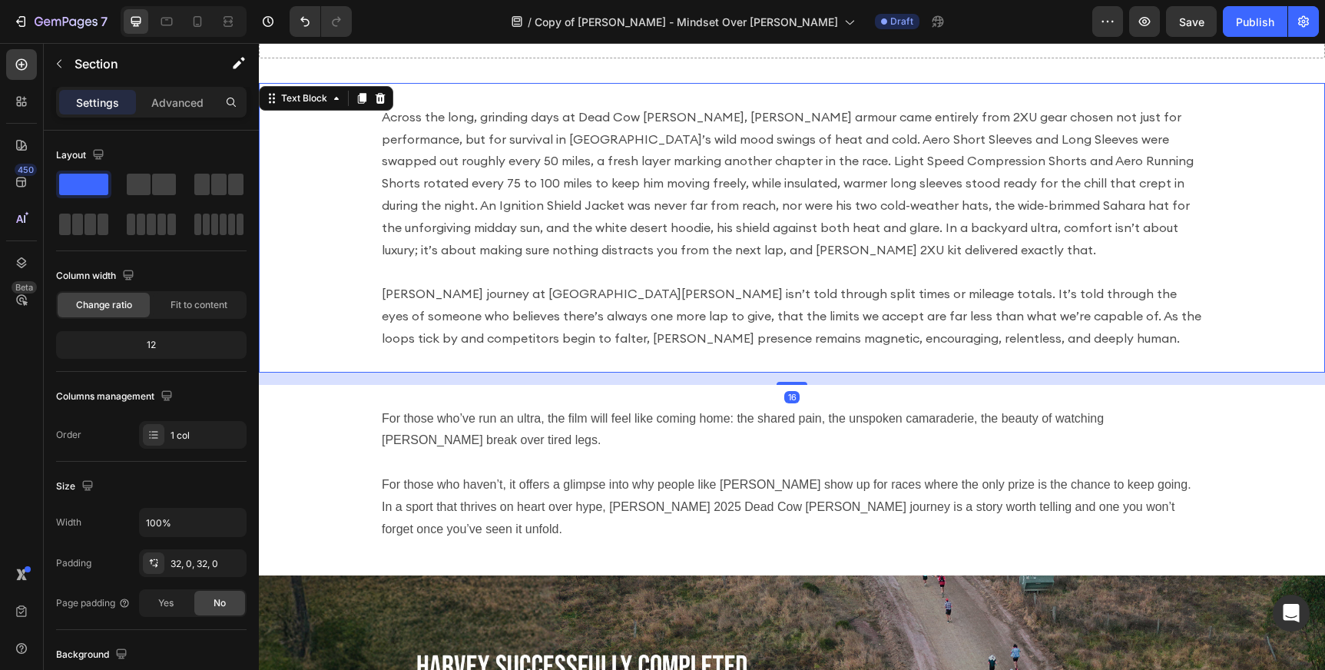
click at [754, 351] on div "Across the long, grinding days at Dead Cow [PERSON_NAME], [PERSON_NAME] armour …" at bounding box center [792, 228] width 1066 height 290
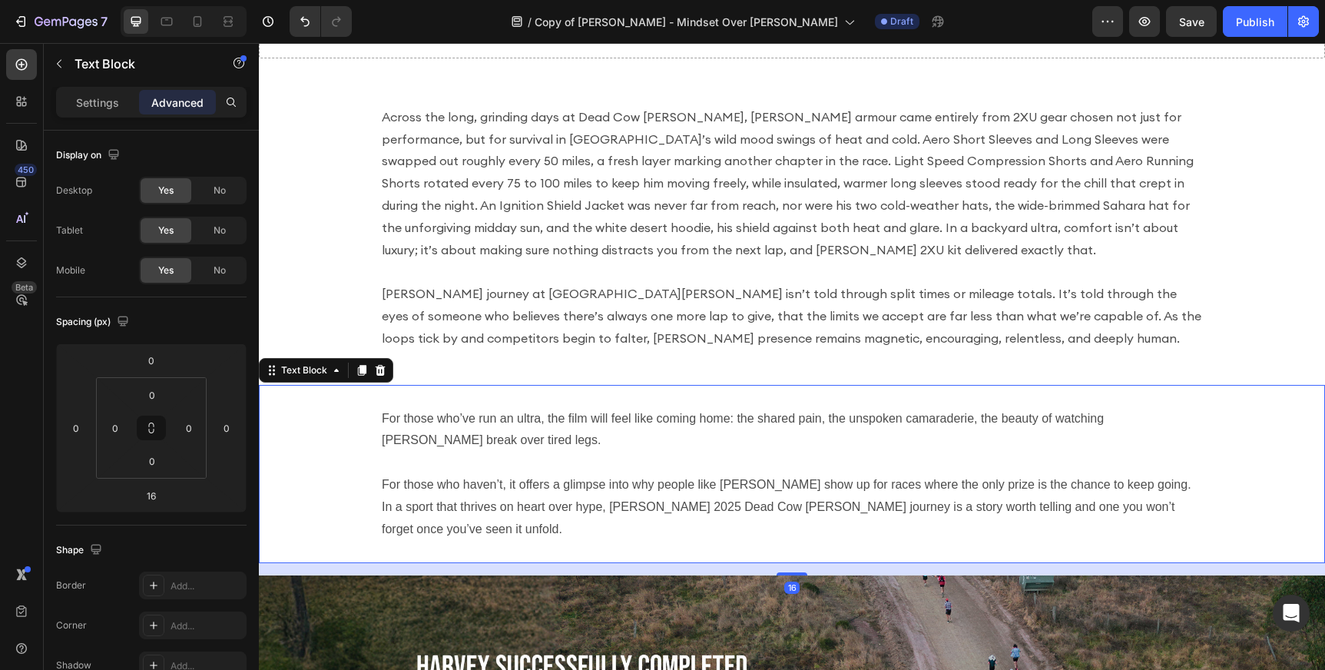
click at [689, 435] on p "For those who’ve run an ultra, the film will feel like coming home: the shared …" at bounding box center [792, 430] width 820 height 45
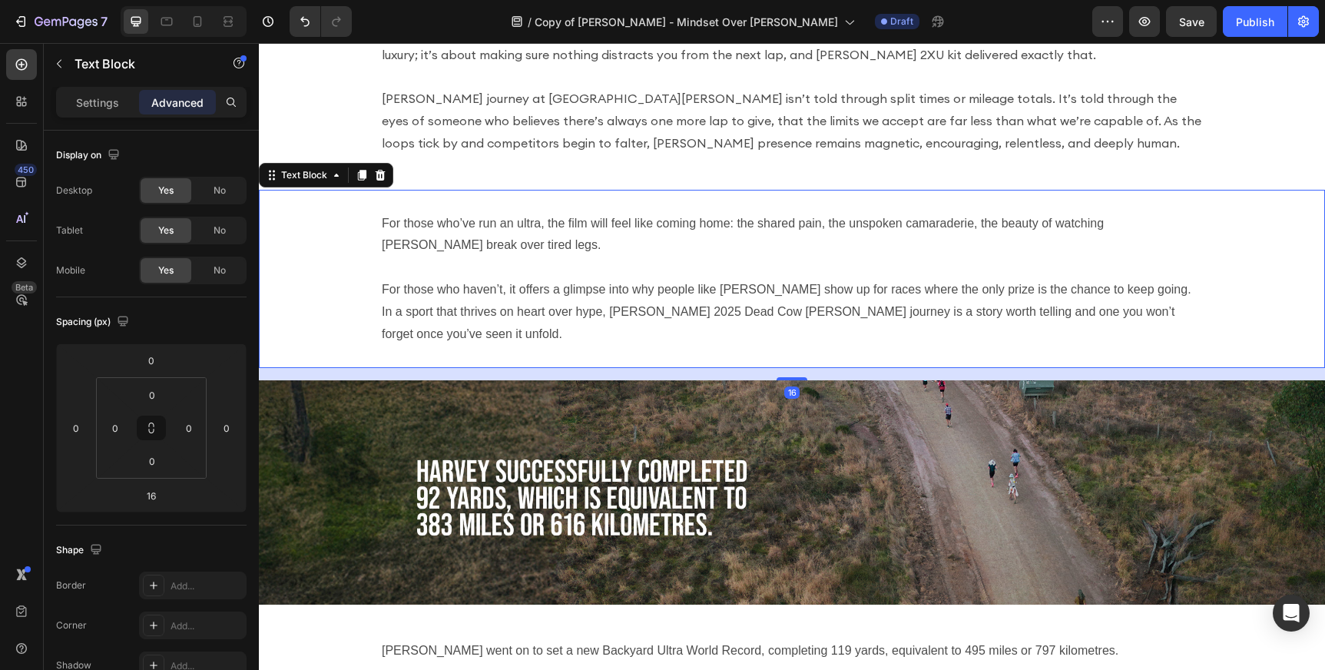
scroll to position [3068, 0]
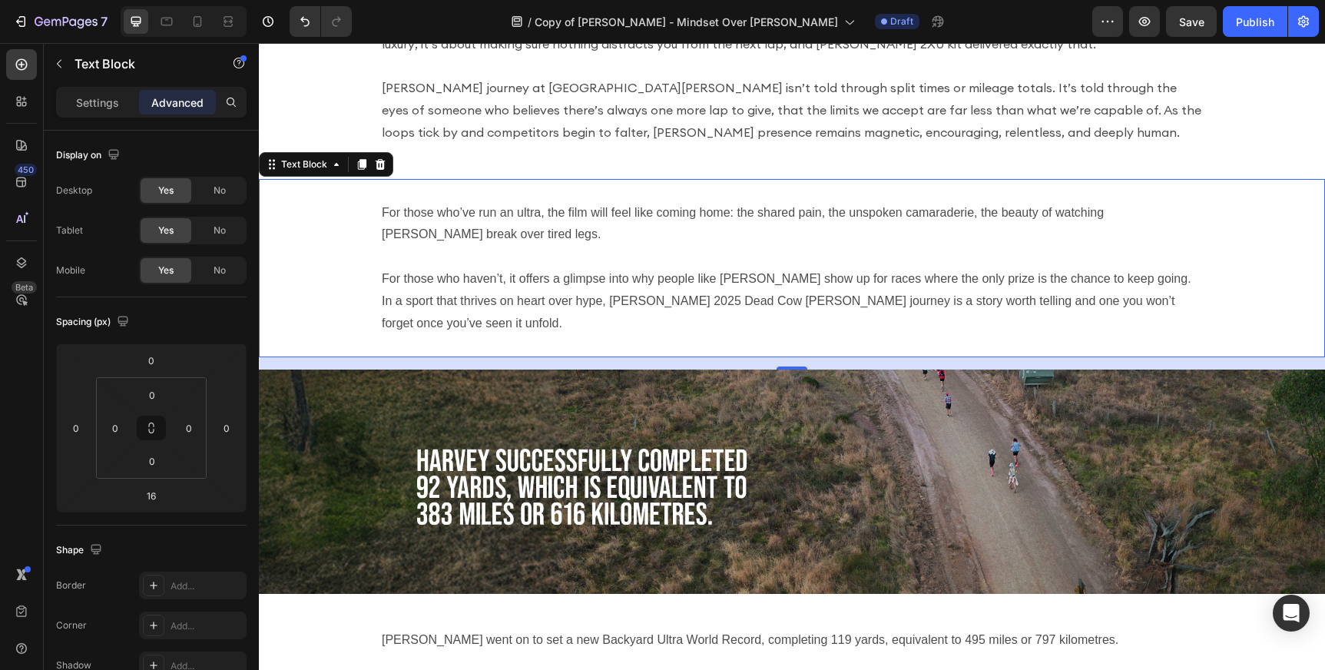
click at [787, 287] on p "For those who haven’t, it offers a glimpse into why people like [PERSON_NAME] s…" at bounding box center [792, 301] width 820 height 66
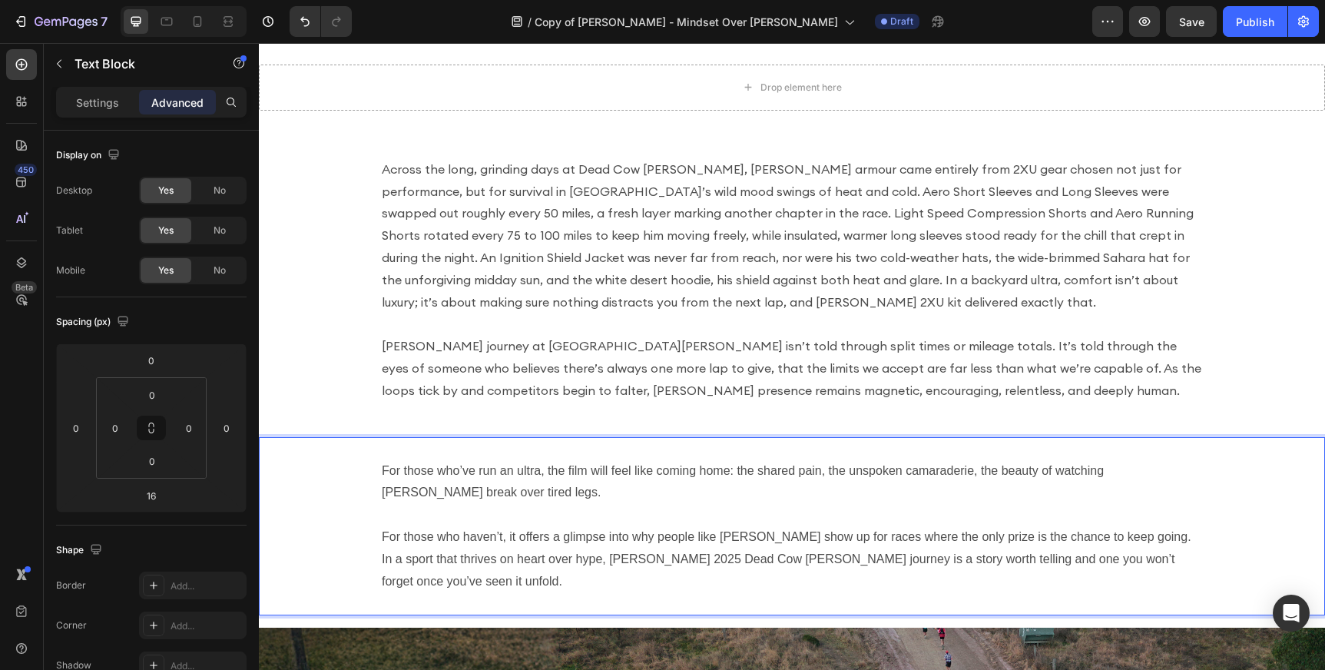
scroll to position [2761, 0]
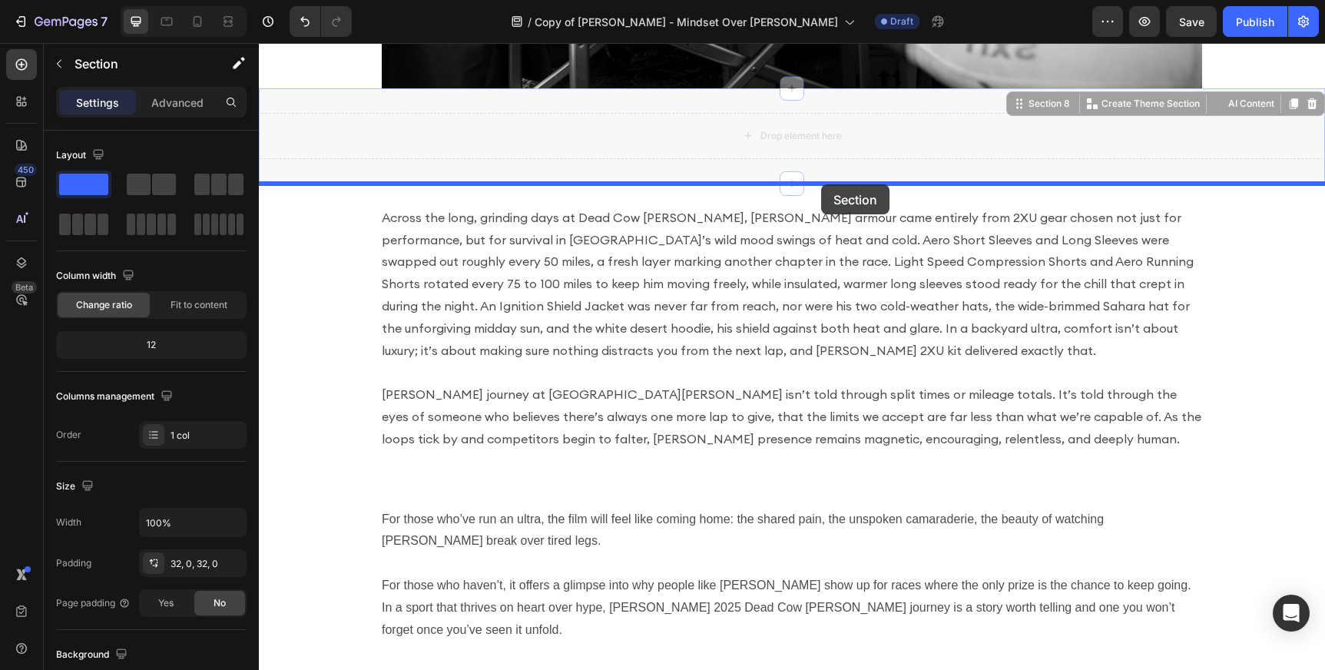
drag, startPoint x: 859, startPoint y: 124, endPoint x: 822, endPoint y: 184, distance: 70.8
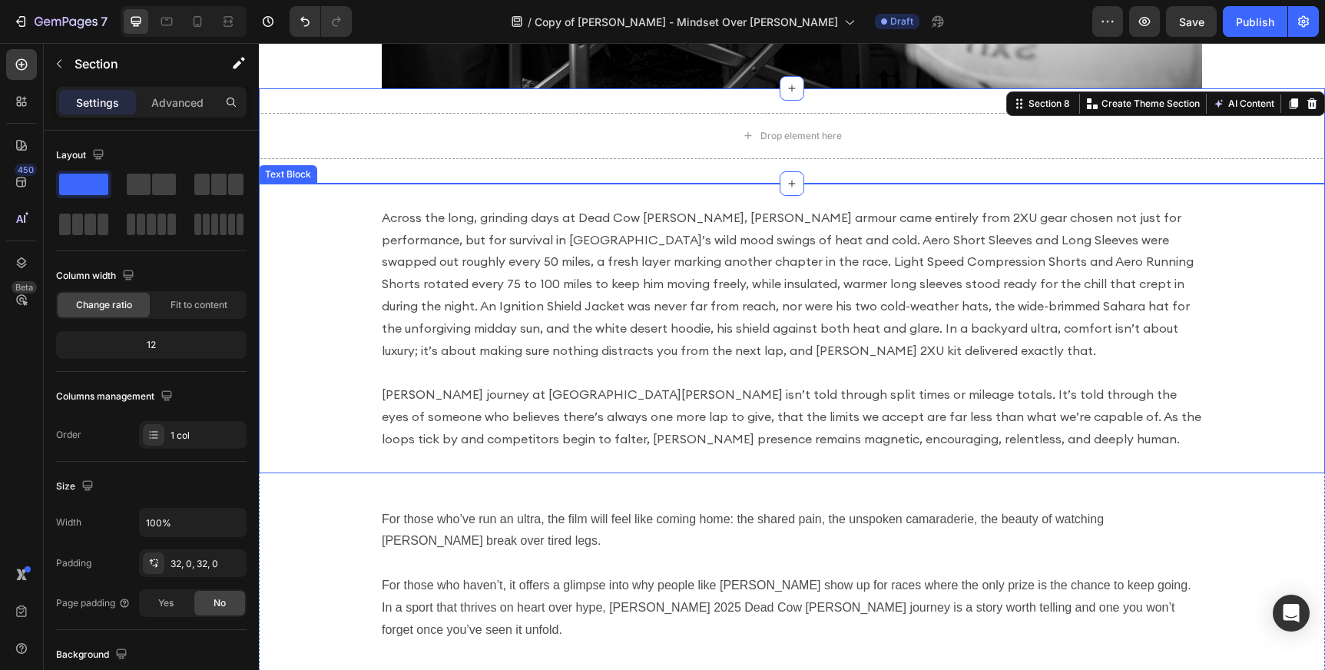
click at [801, 286] on p "Across the long, grinding days at Dead Cow [PERSON_NAME], [PERSON_NAME] armour …" at bounding box center [792, 284] width 820 height 155
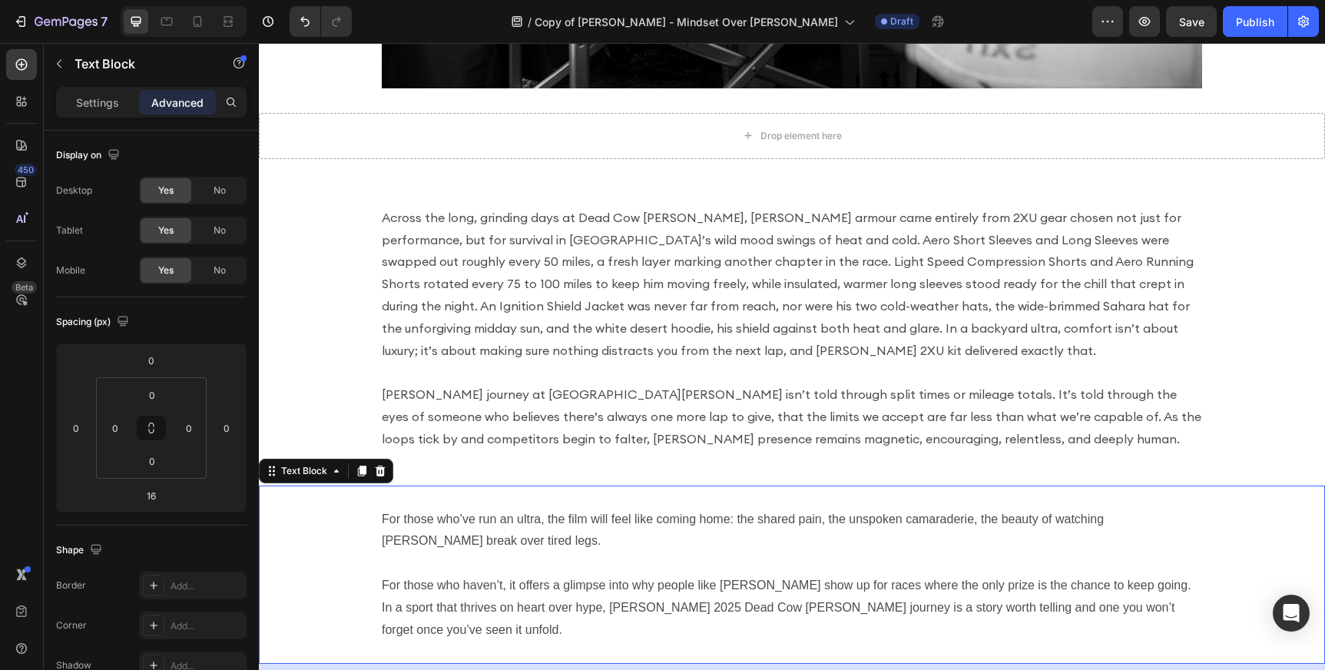
click at [715, 555] on p "Rich Text Editor. Editing area: main" at bounding box center [792, 563] width 820 height 22
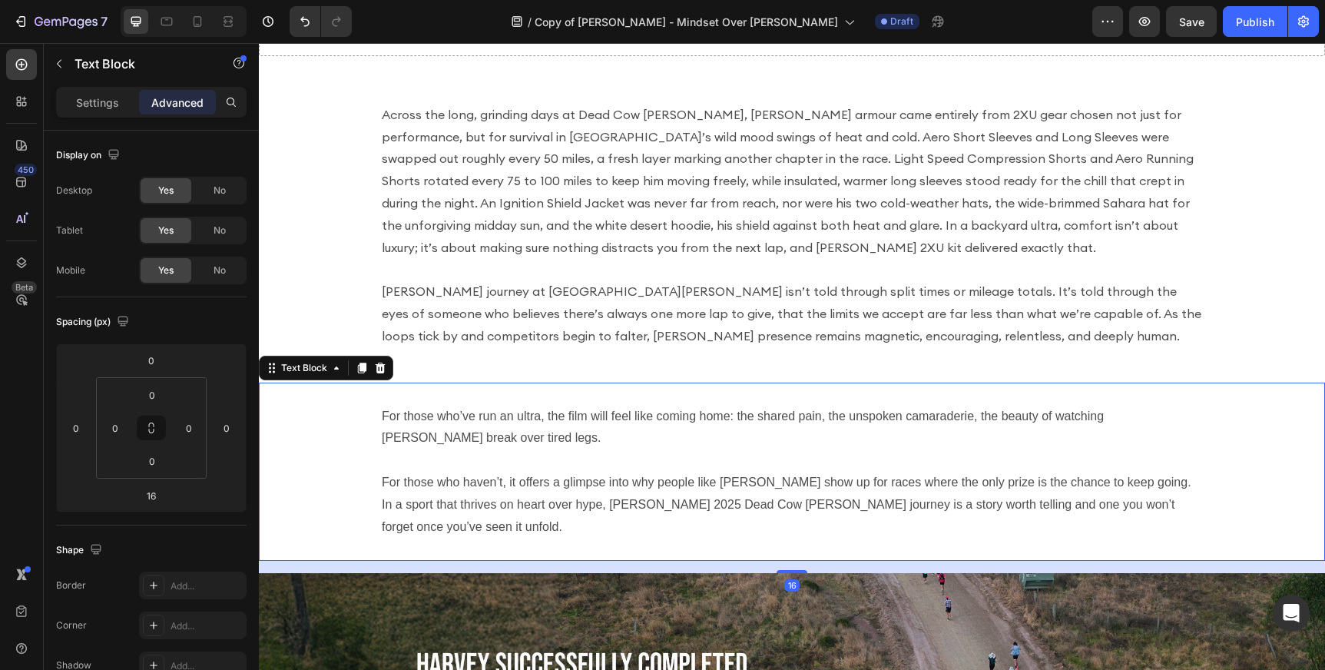
scroll to position [2872, 0]
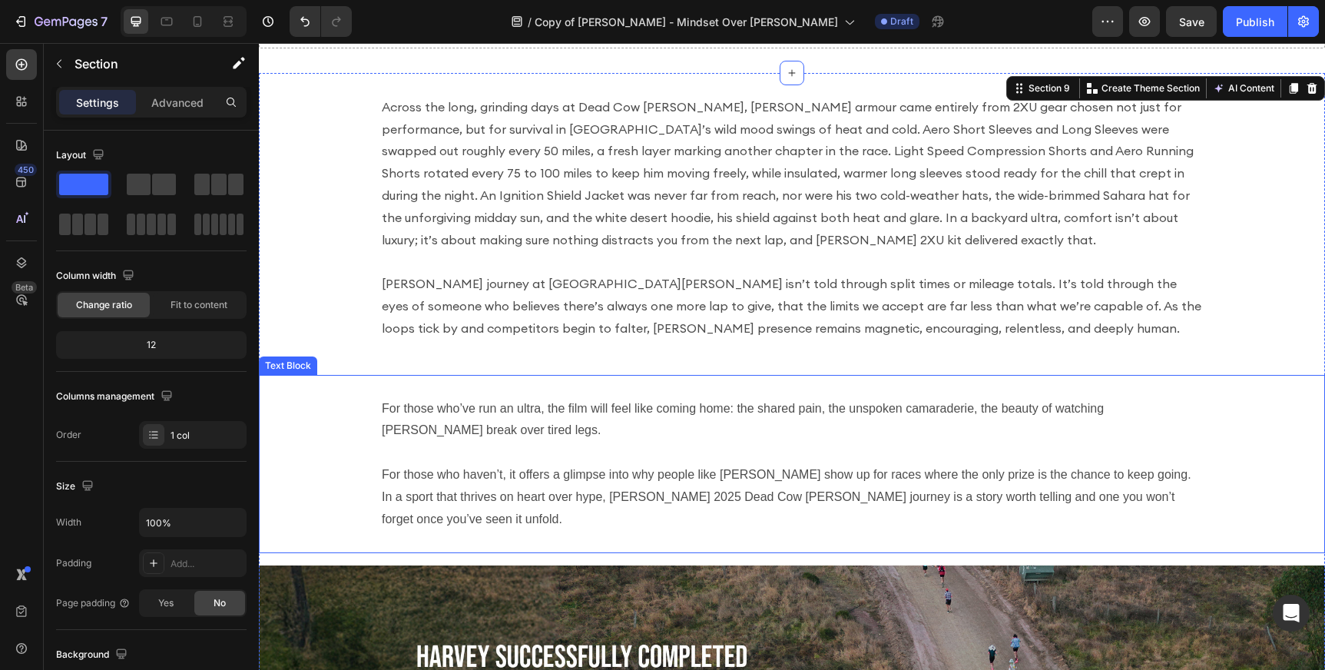
click at [762, 399] on p "For those who’ve run an ultra, the film will feel like coming home: the shared …" at bounding box center [792, 420] width 820 height 45
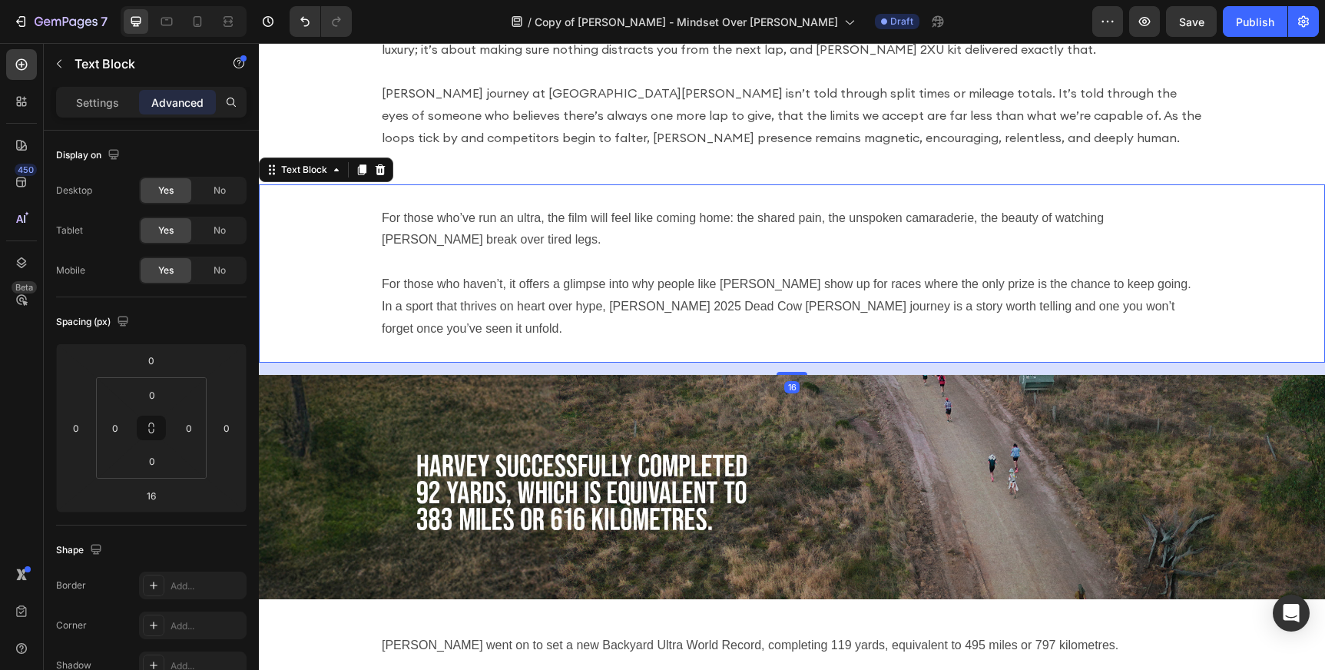
scroll to position [3082, 0]
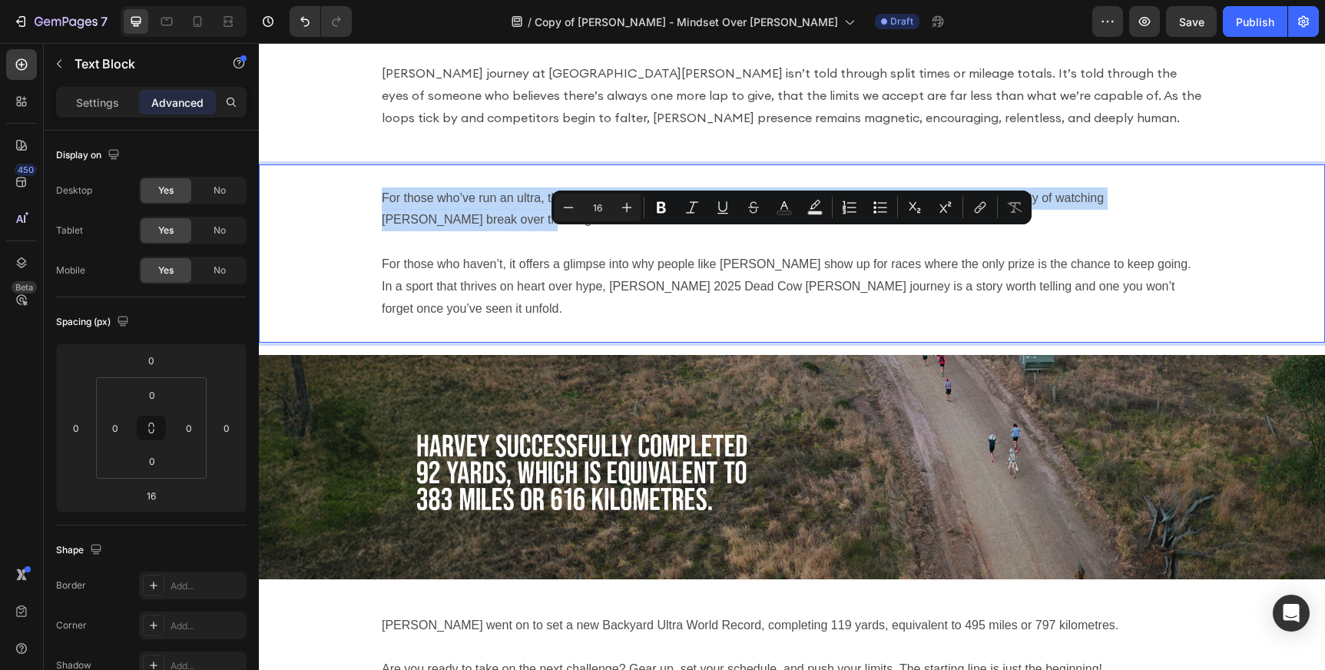
drag, startPoint x: 470, startPoint y: 210, endPoint x: 461, endPoint y: 177, distance: 35.0
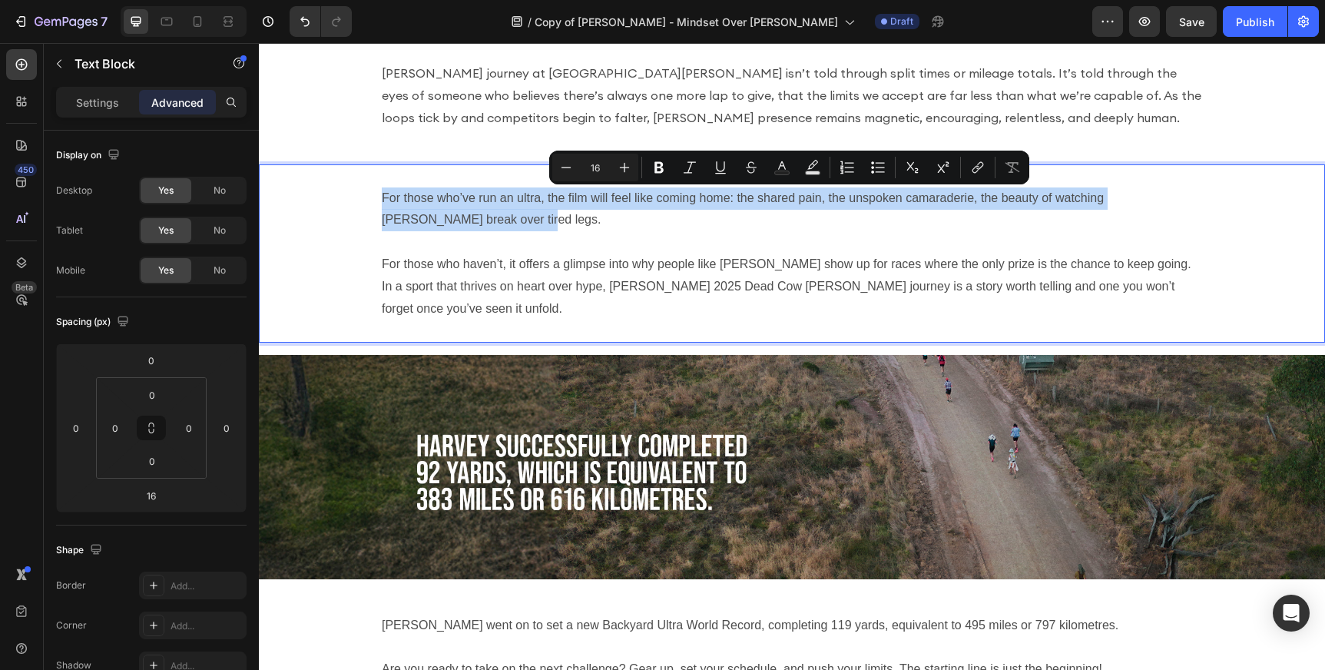
click at [344, 207] on div "For those who’ve run an ultra, the film will feel like coming home: the shared …" at bounding box center [792, 253] width 1066 height 179
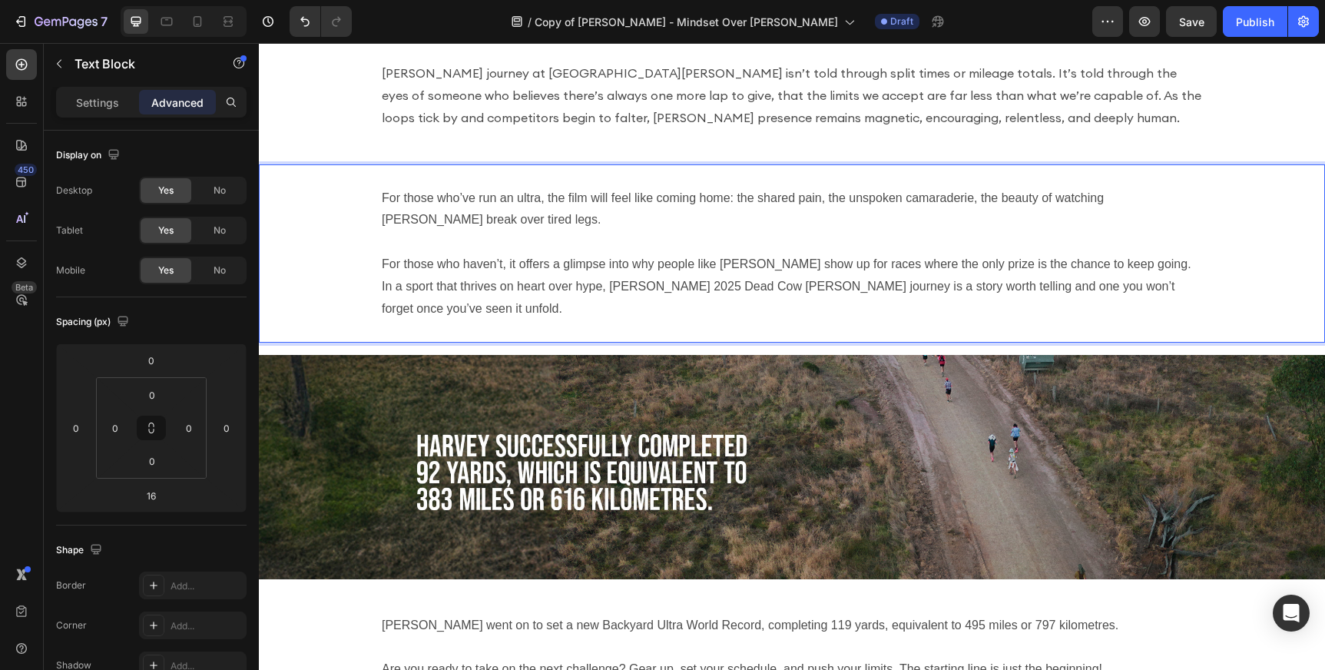
click at [410, 330] on div "For those who’ve run an ultra, the film will feel like coming home: the shared …" at bounding box center [792, 253] width 1066 height 179
click at [429, 97] on p "[PERSON_NAME] journey at [GEOGRAPHIC_DATA][PERSON_NAME] isn’t told through spli…" at bounding box center [792, 95] width 820 height 66
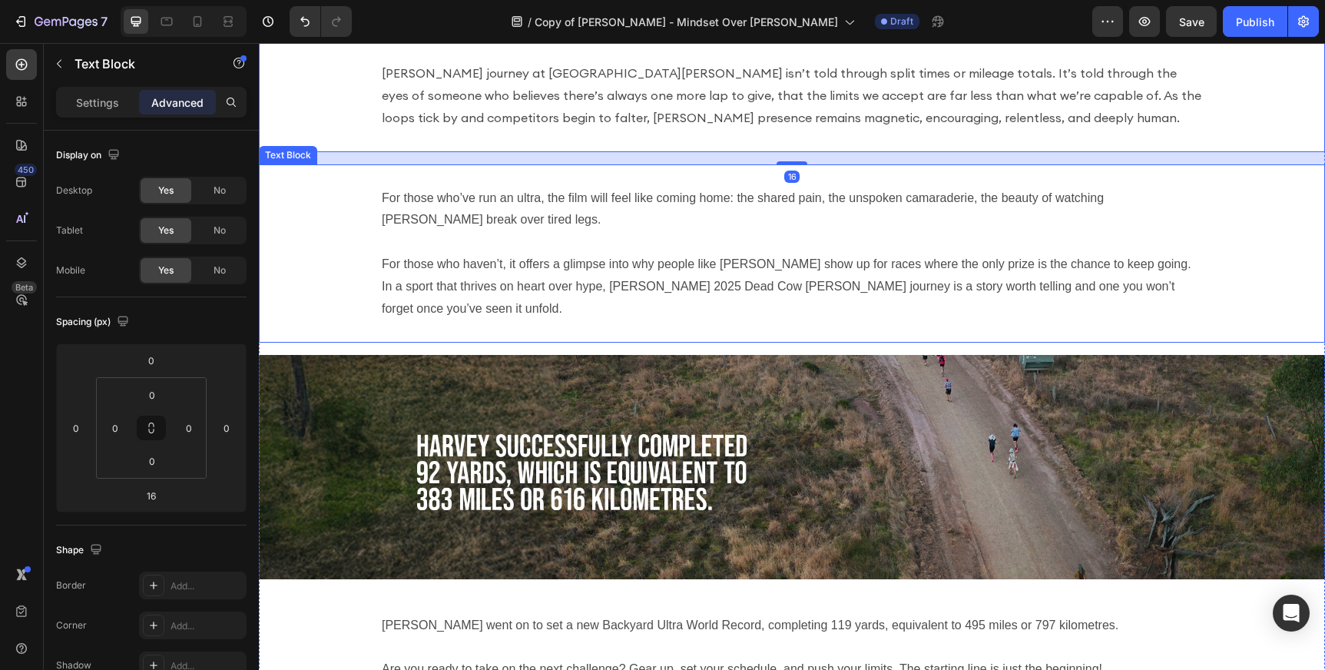
click at [429, 250] on p "Rich Text Editor. Editing area: main" at bounding box center [792, 242] width 820 height 22
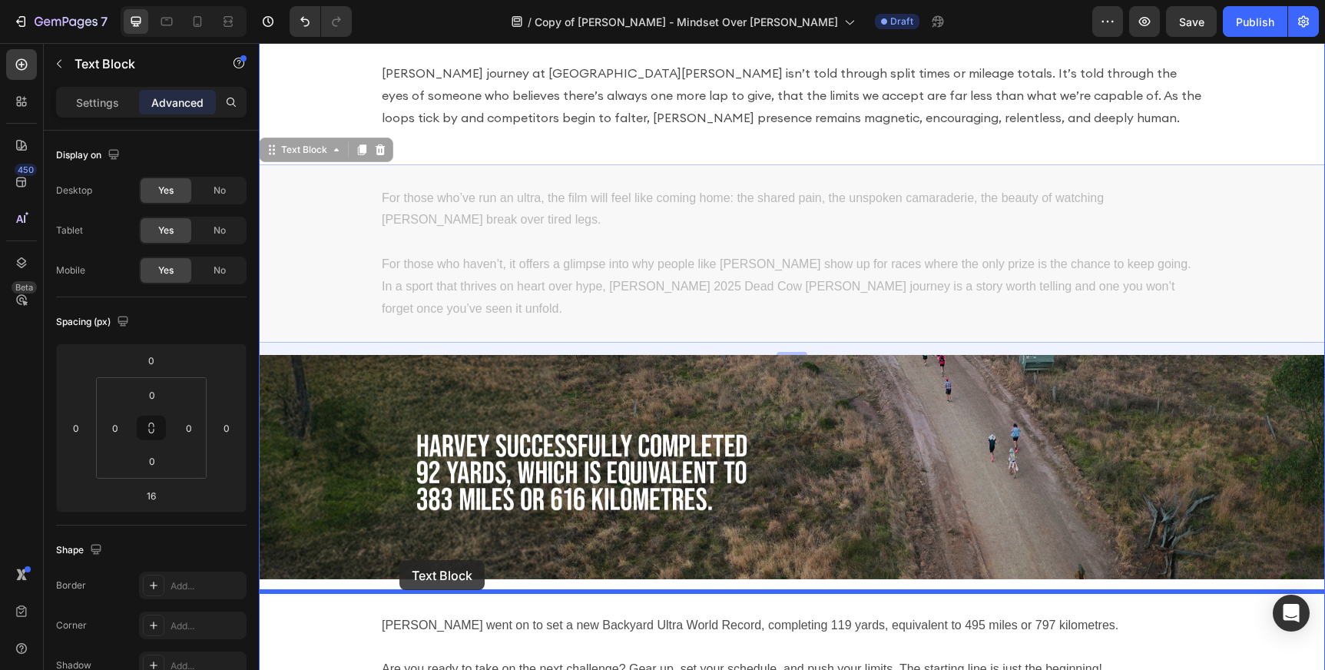
drag, startPoint x: 272, startPoint y: 149, endPoint x: 399, endPoint y: 560, distance: 430.2
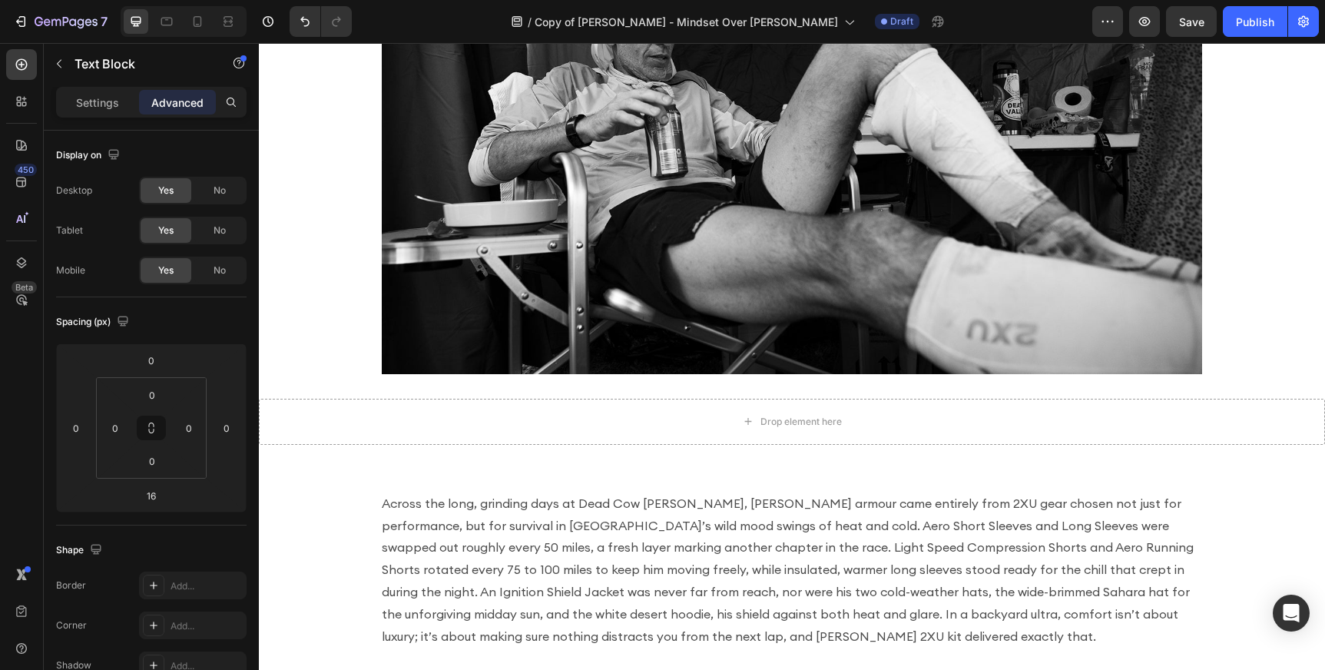
scroll to position [2480, 0]
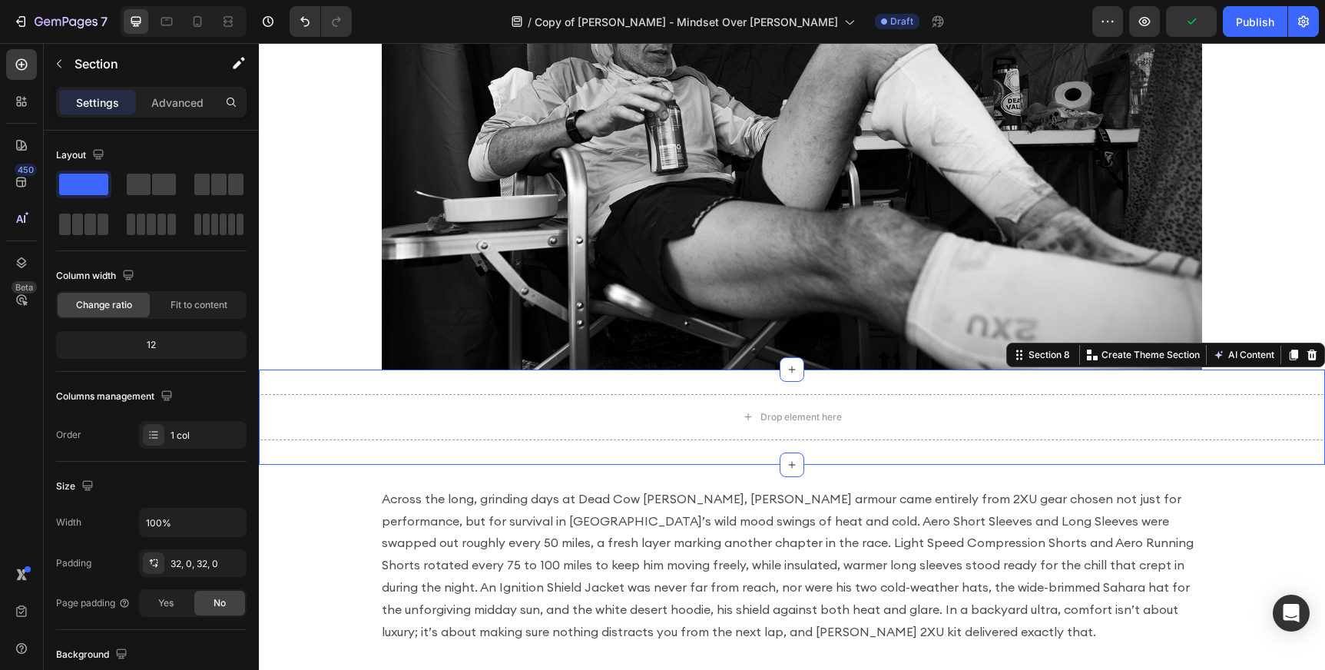
click at [472, 449] on div "Drop element here Section 8 You can create reusable sections Create Theme Secti…" at bounding box center [792, 416] width 1066 height 95
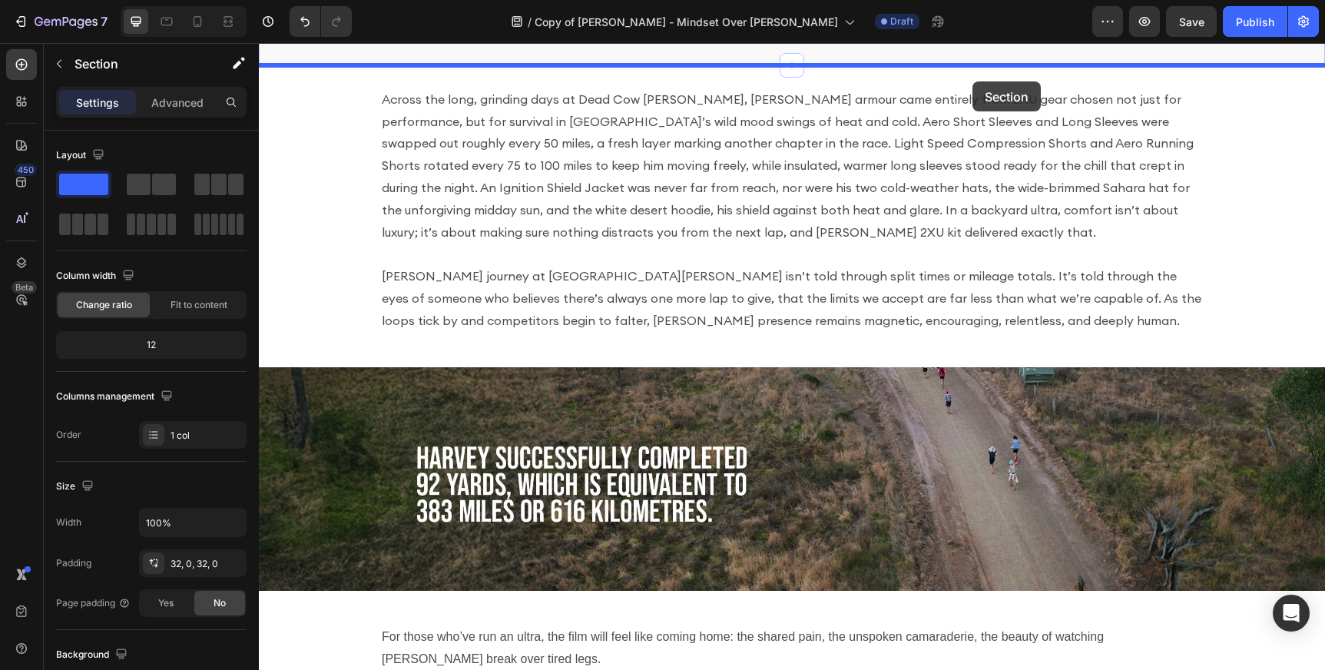
scroll to position [2817, 0]
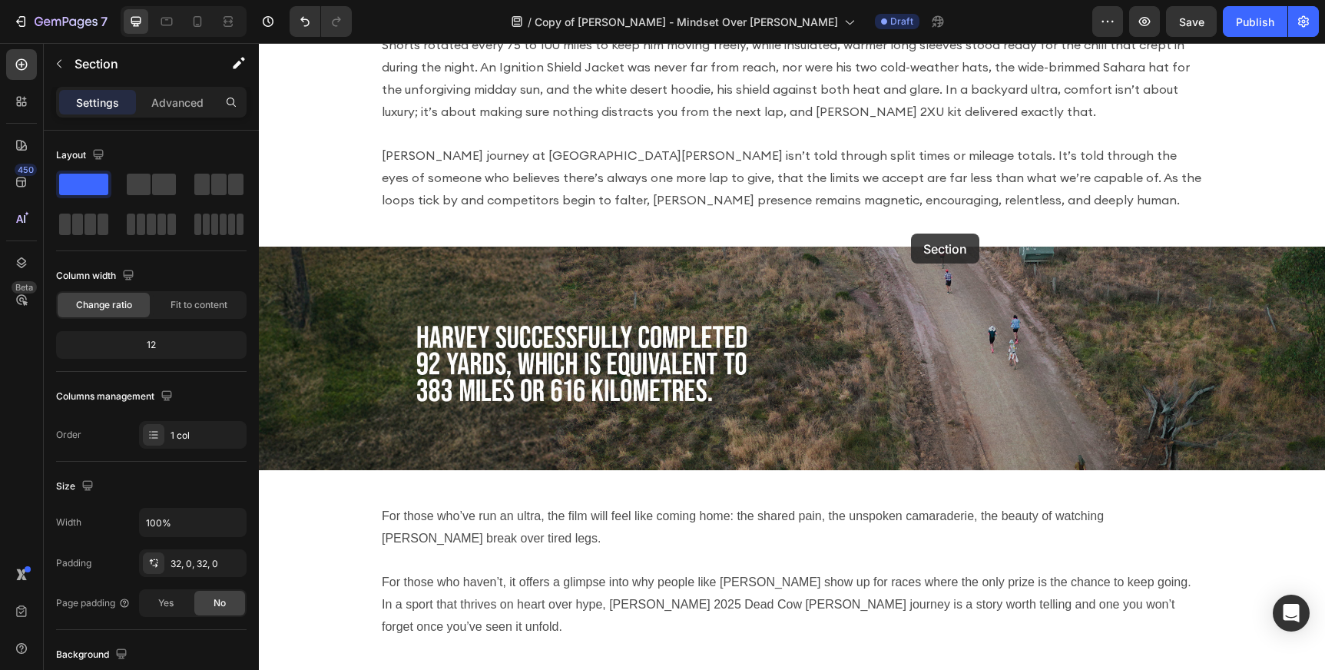
drag, startPoint x: 1027, startPoint y: 359, endPoint x: 911, endPoint y: 233, distance: 170.7
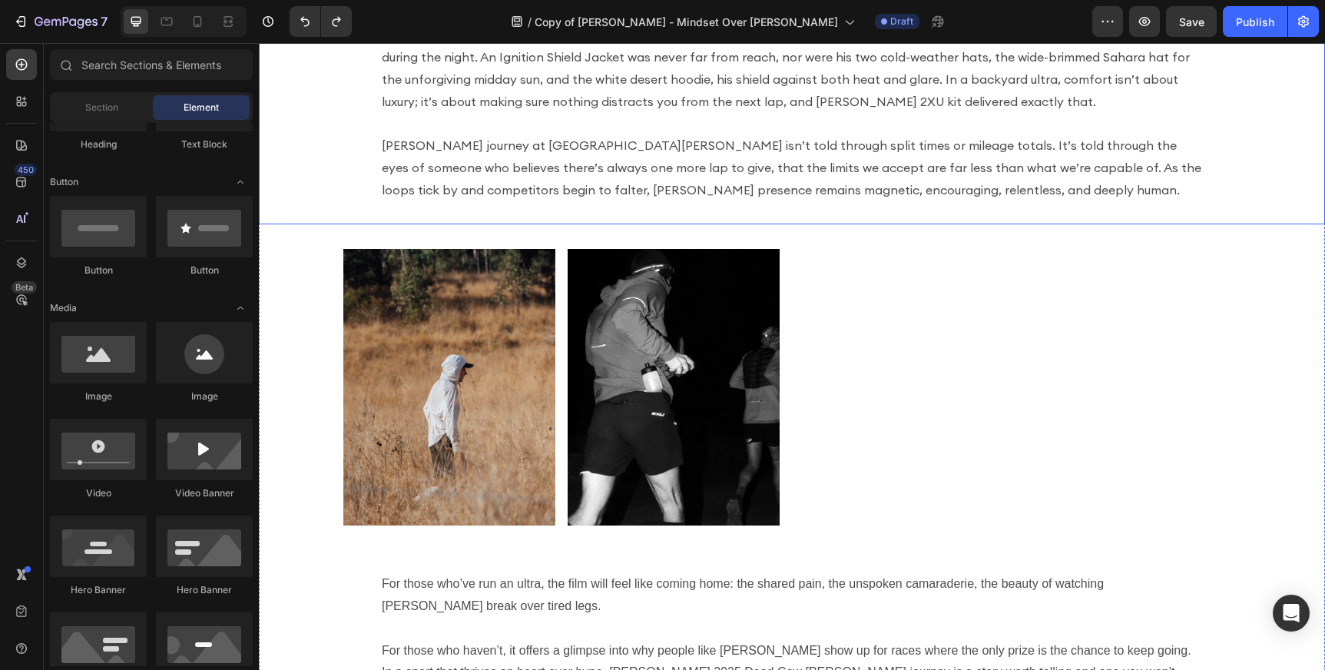
scroll to position [2540, 0]
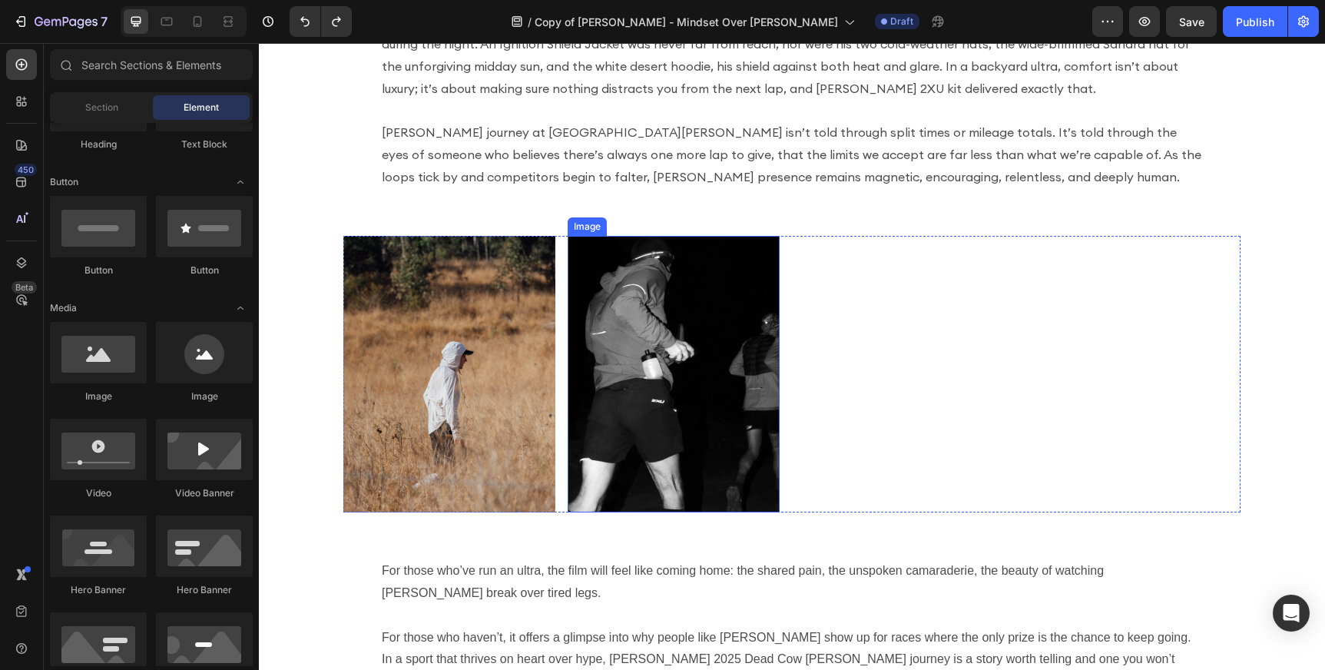
click at [632, 346] on img at bounding box center [674, 374] width 212 height 277
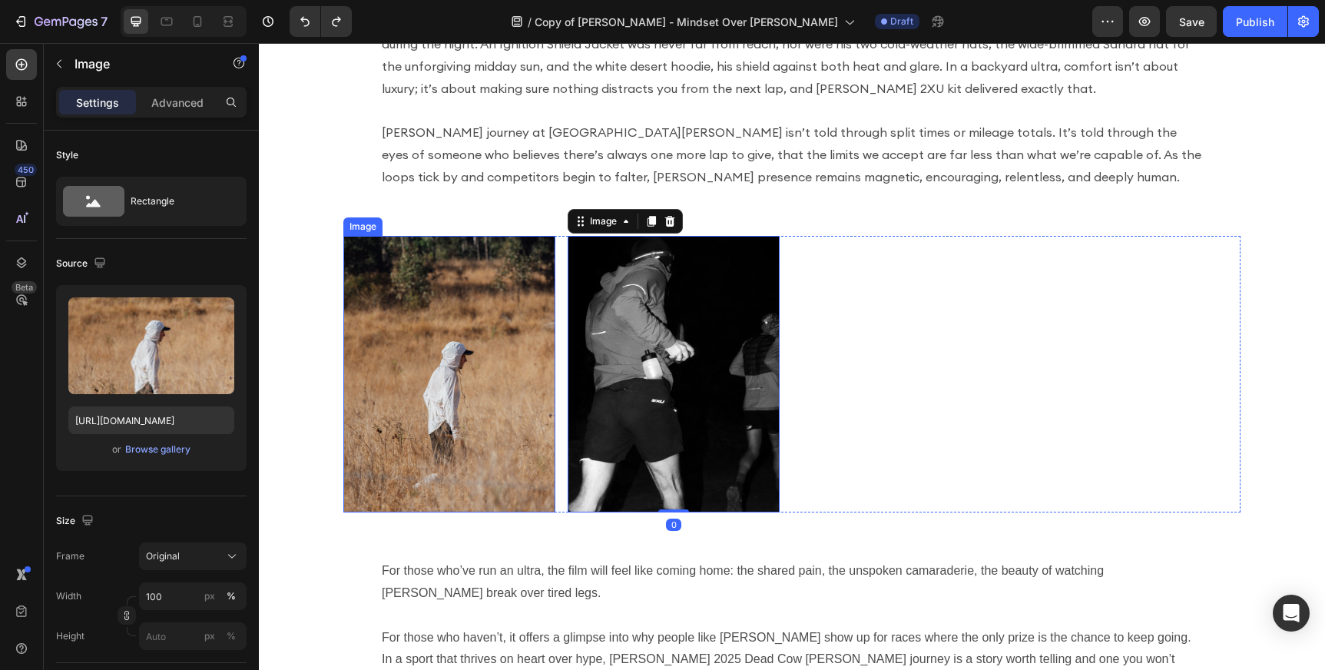
click at [436, 330] on img at bounding box center [449, 374] width 212 height 277
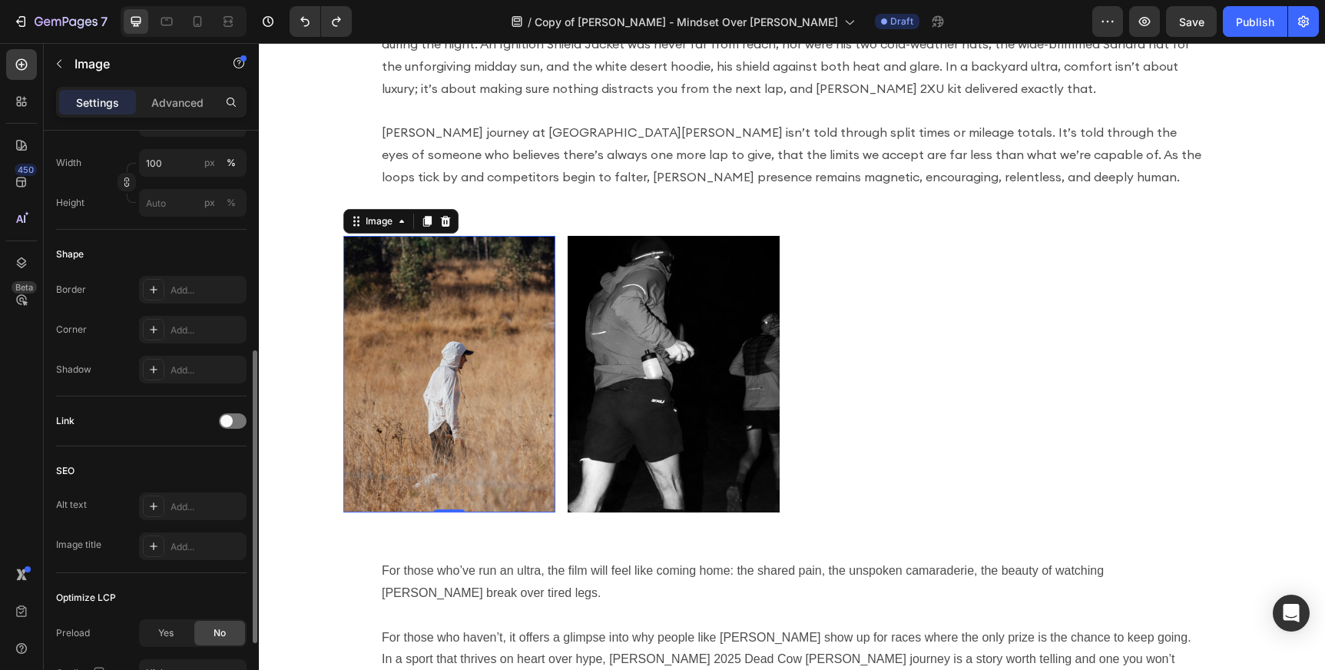
scroll to position [436, 0]
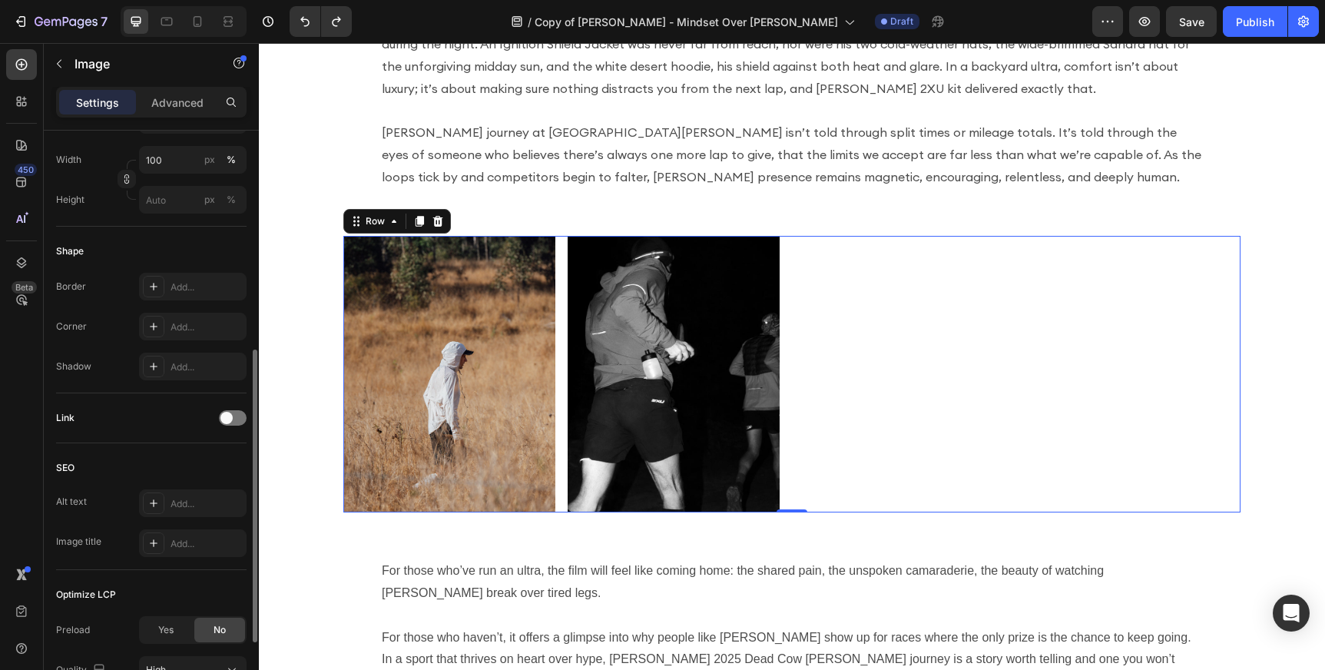
click at [845, 336] on div "Image Image Row 0" at bounding box center [791, 374] width 897 height 277
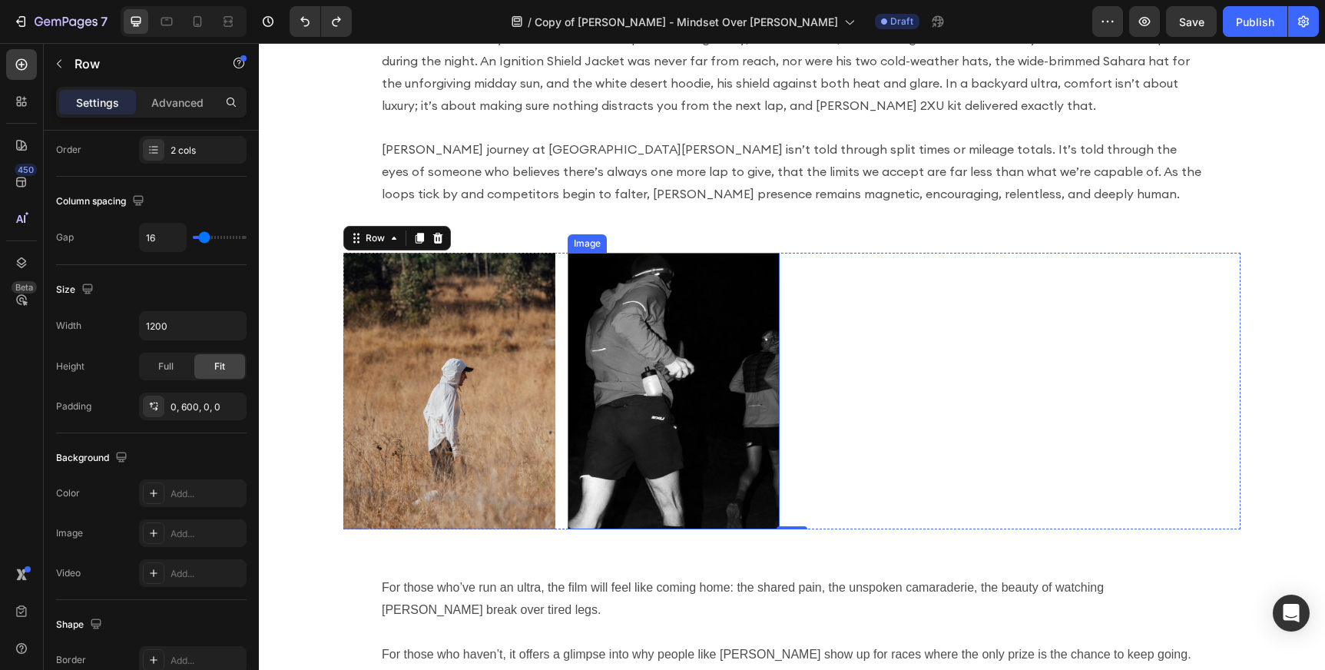
scroll to position [2525, 0]
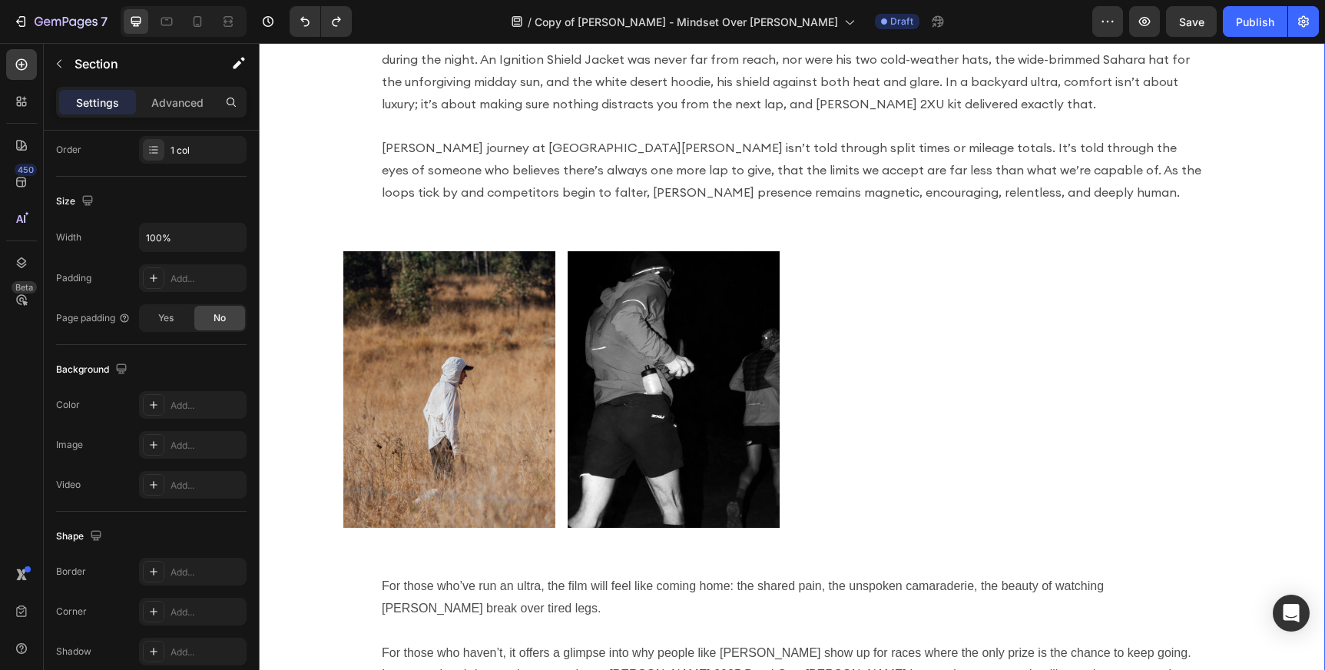
scroll to position [0, 0]
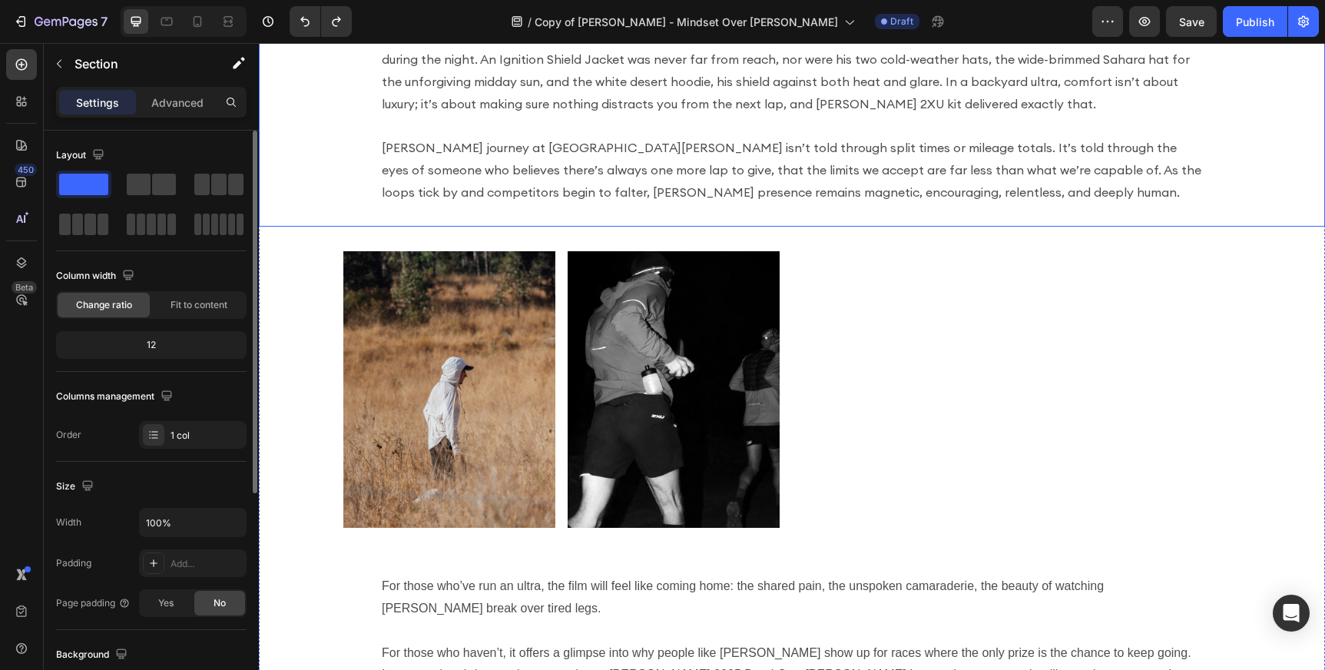
click at [501, 151] on p "[PERSON_NAME] journey at [GEOGRAPHIC_DATA][PERSON_NAME] isn’t told through spli…" at bounding box center [792, 170] width 820 height 66
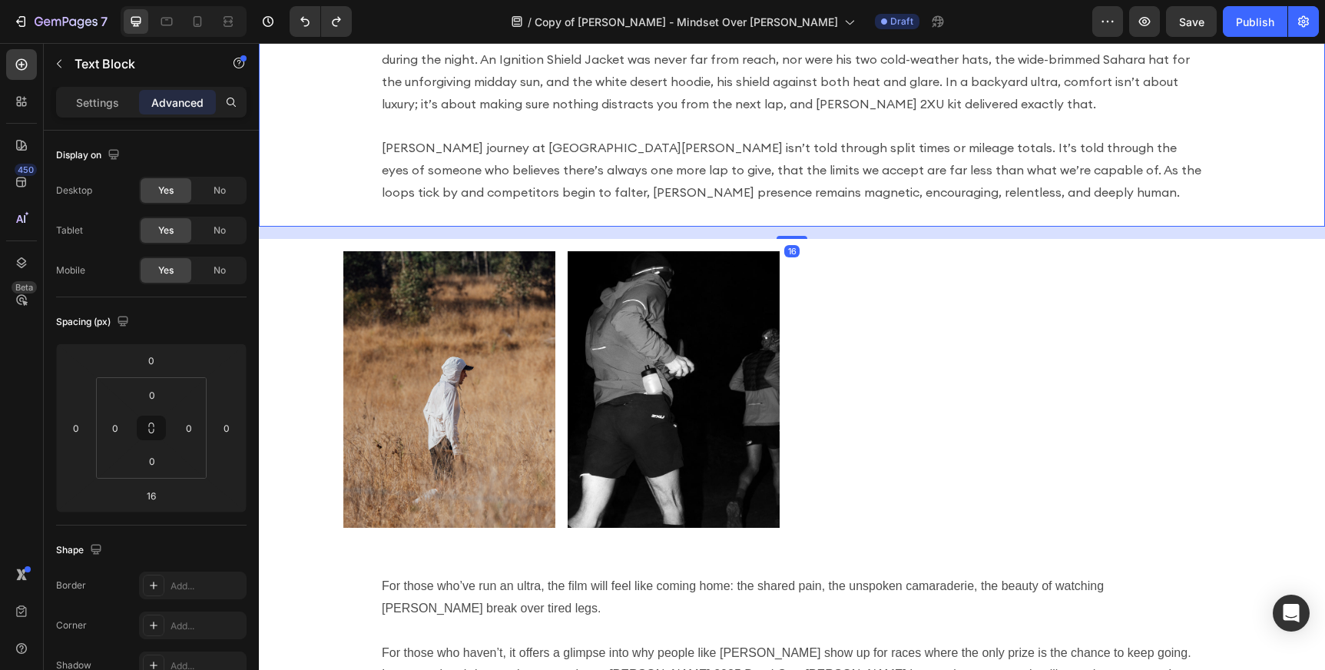
click at [824, 162] on p "[PERSON_NAME] journey at [GEOGRAPHIC_DATA][PERSON_NAME] isn’t told through spli…" at bounding box center [792, 170] width 820 height 66
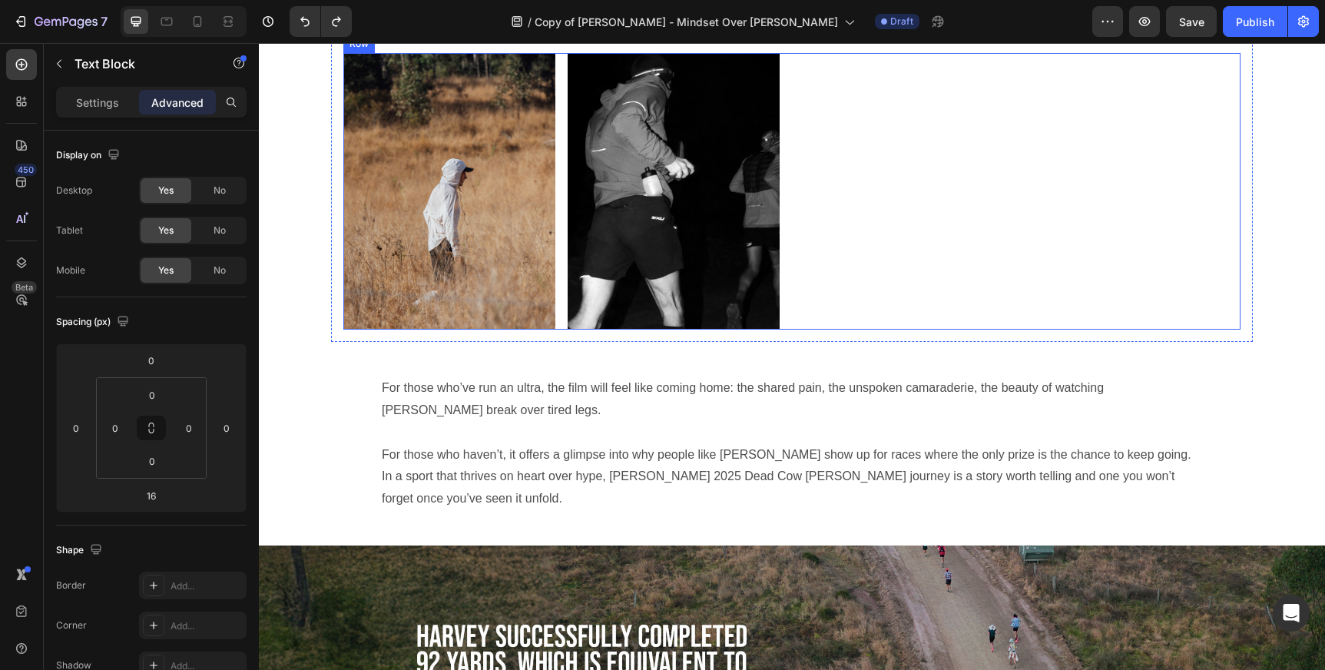
scroll to position [2730, 0]
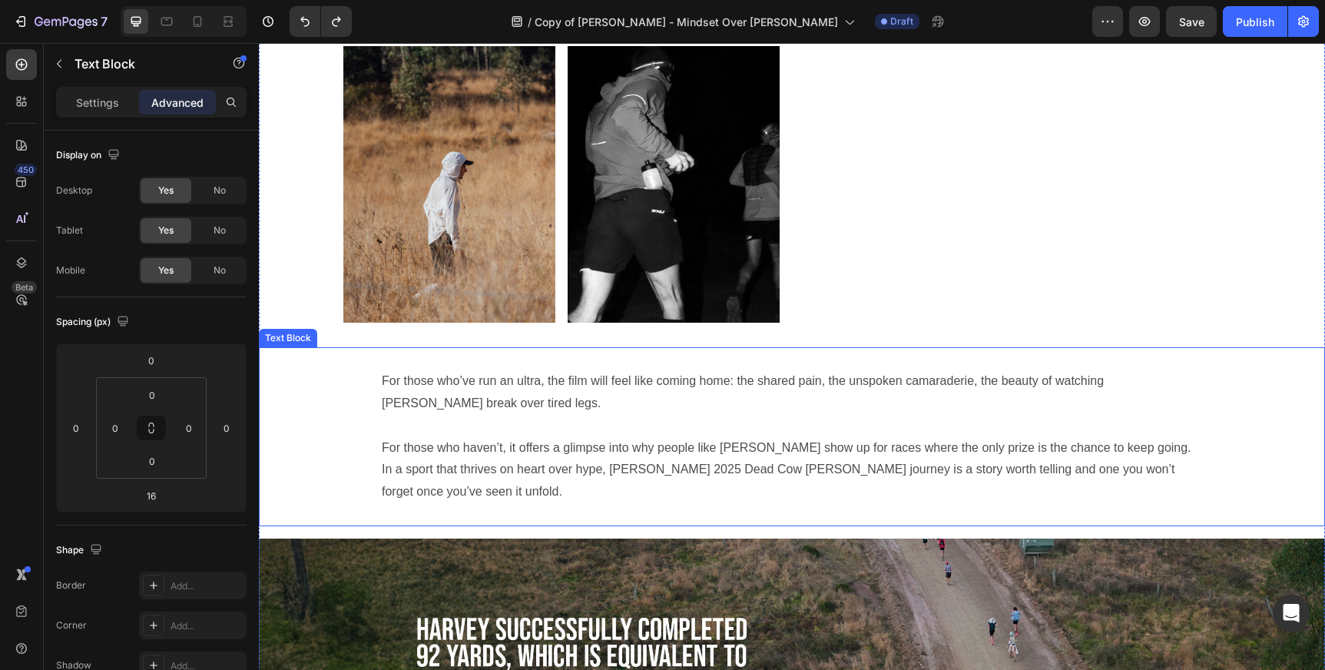
click at [876, 432] on p at bounding box center [792, 426] width 820 height 22
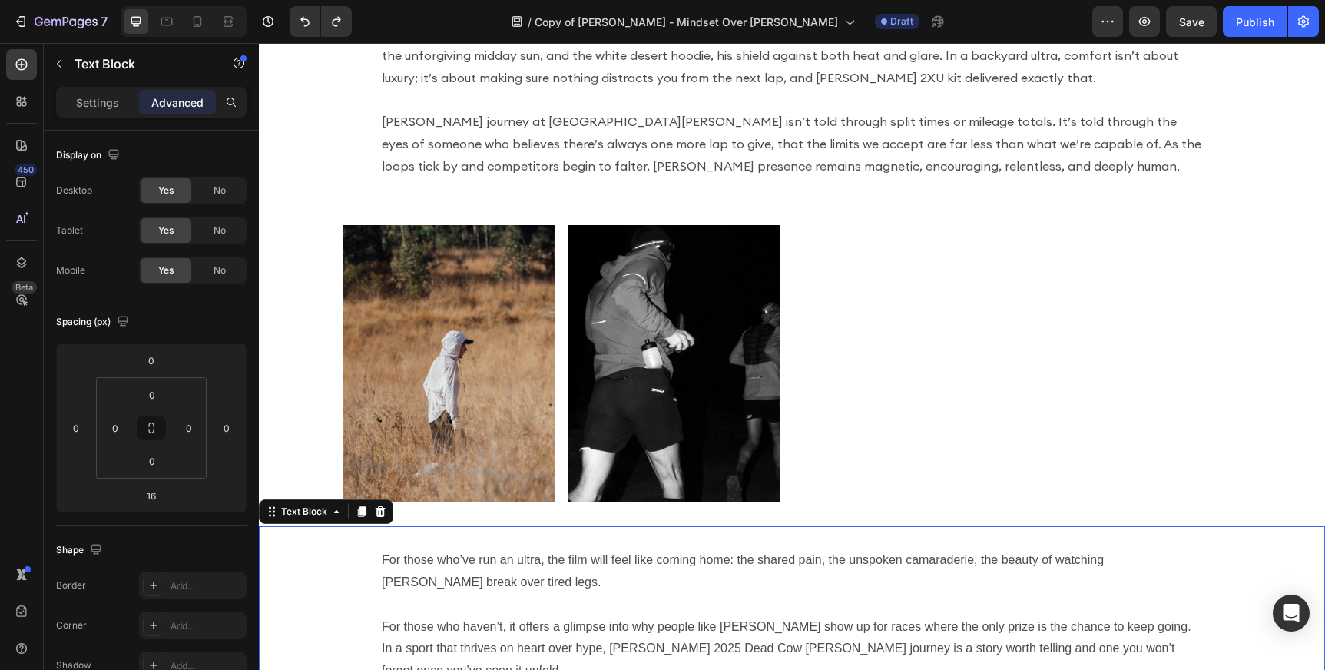
scroll to position [2549, 0]
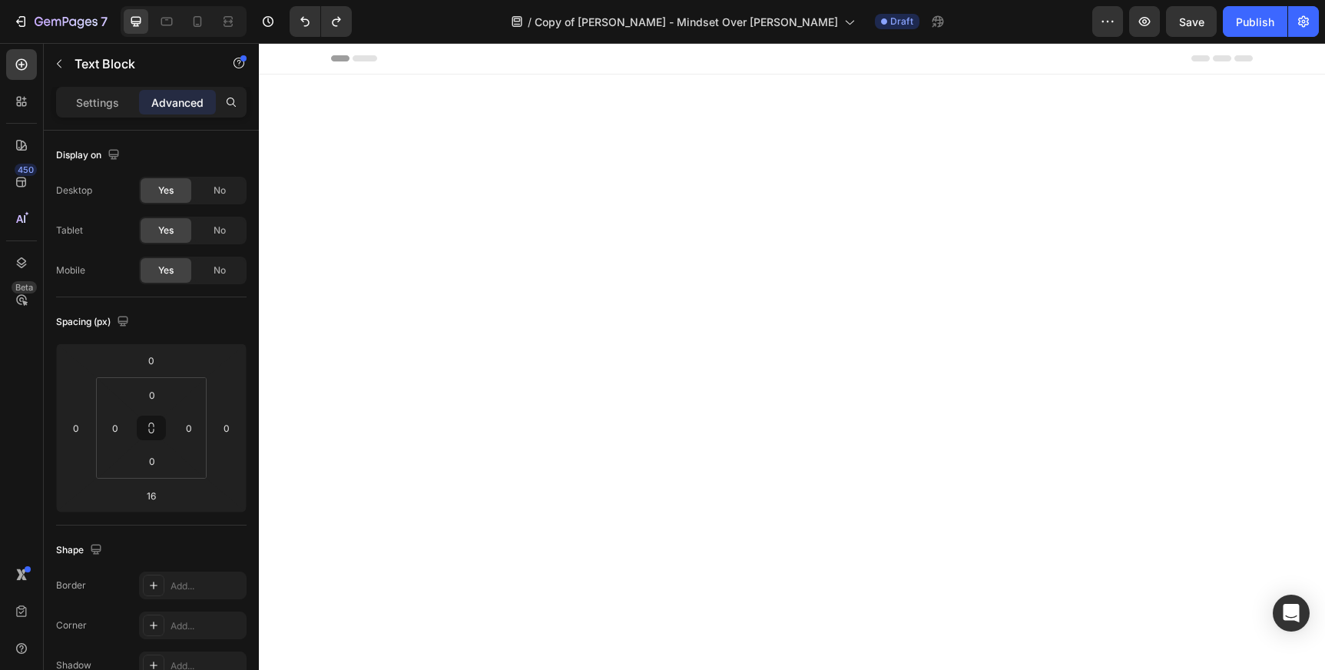
scroll to position [2549, 0]
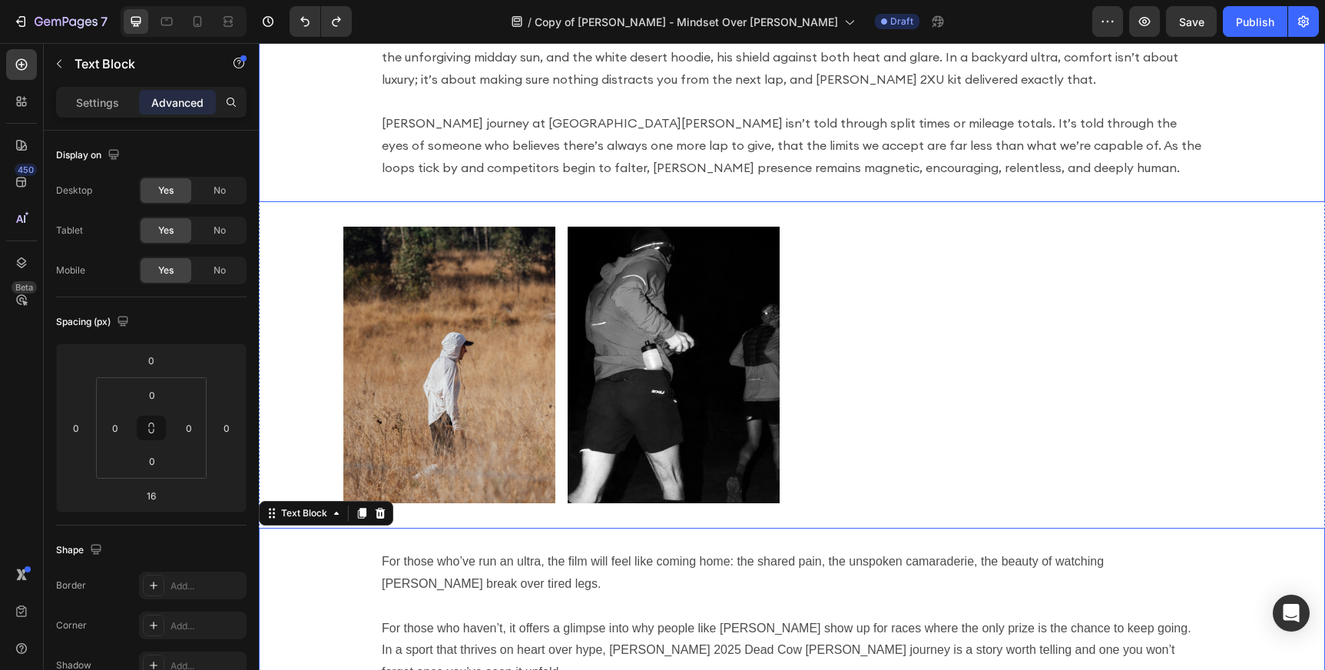
click at [581, 86] on p "Across the long, grinding days at Dead Cow [PERSON_NAME], [PERSON_NAME] armour …" at bounding box center [792, 12] width 820 height 155
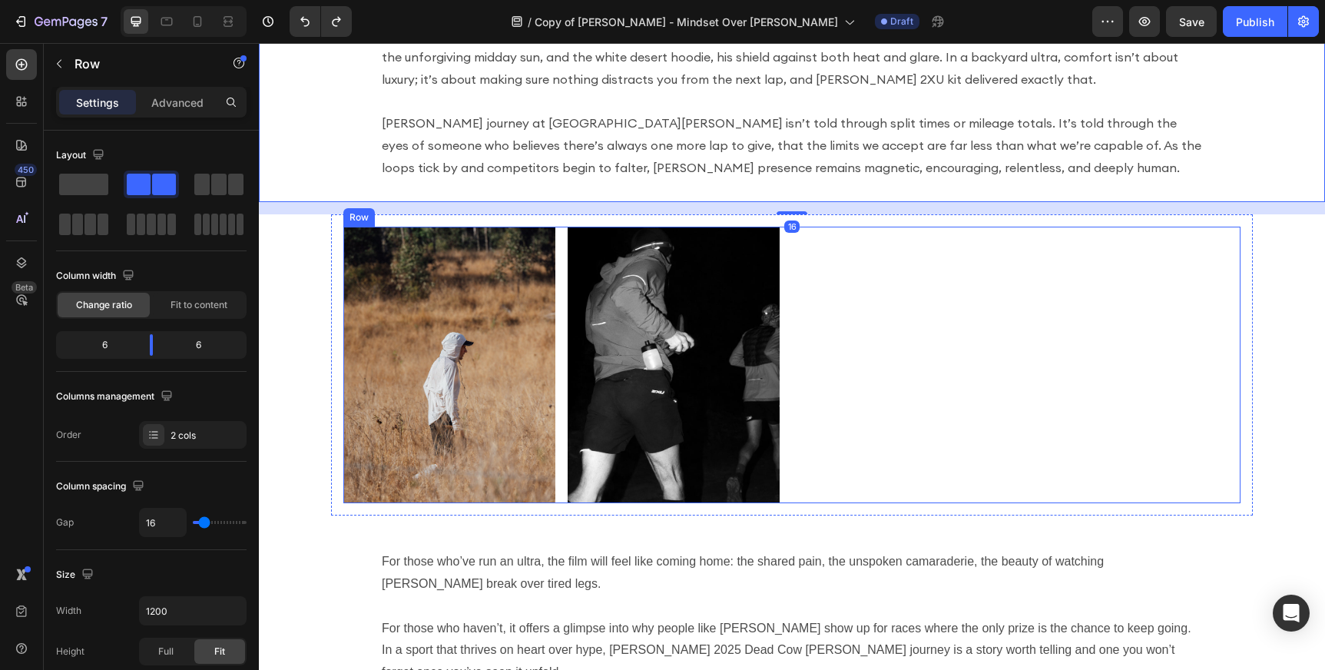
click at [905, 324] on div "Image Image Row" at bounding box center [791, 365] width 897 height 277
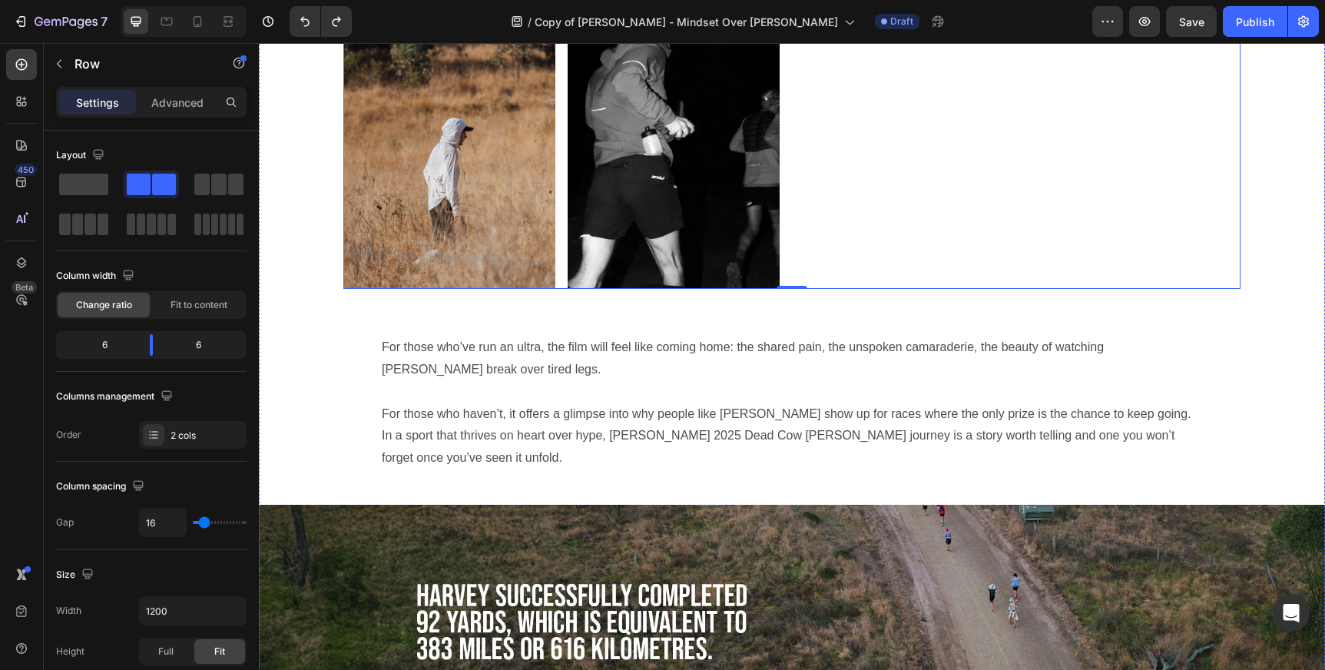
scroll to position [2770, 0]
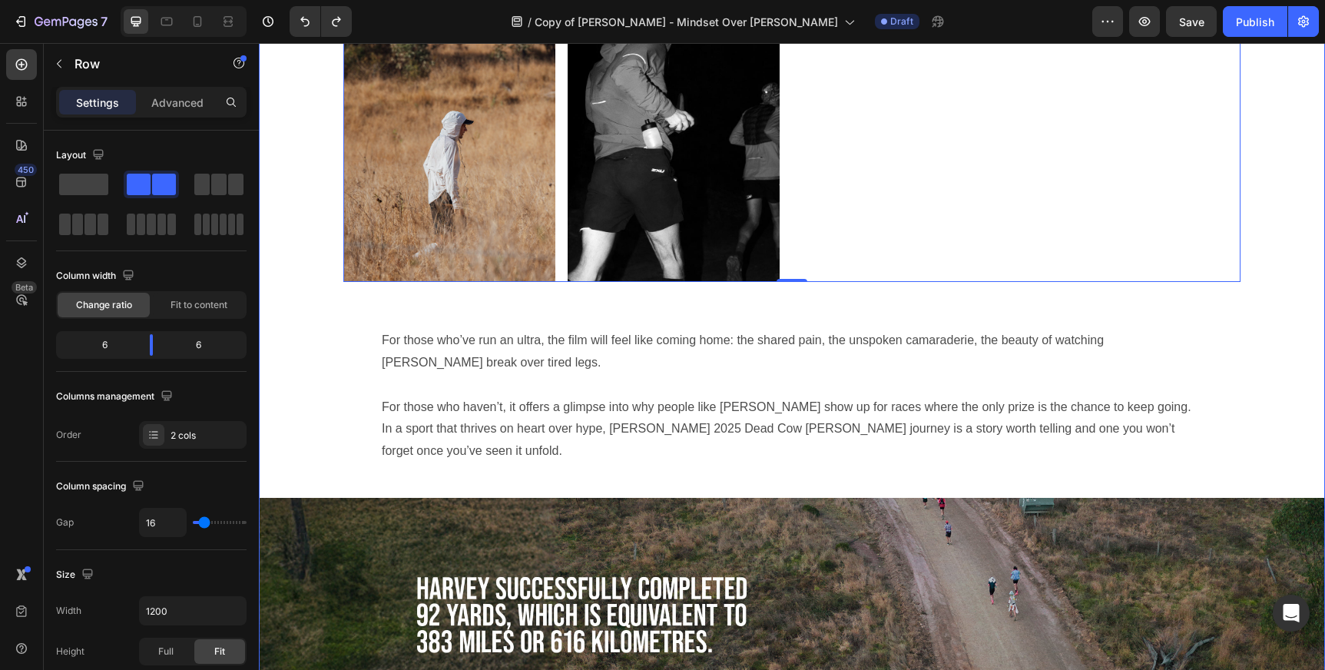
click at [300, 141] on div "Across the long, grinding days at Dead Cow [PERSON_NAME], [PERSON_NAME] armour …" at bounding box center [792, 535] width 1066 height 1689
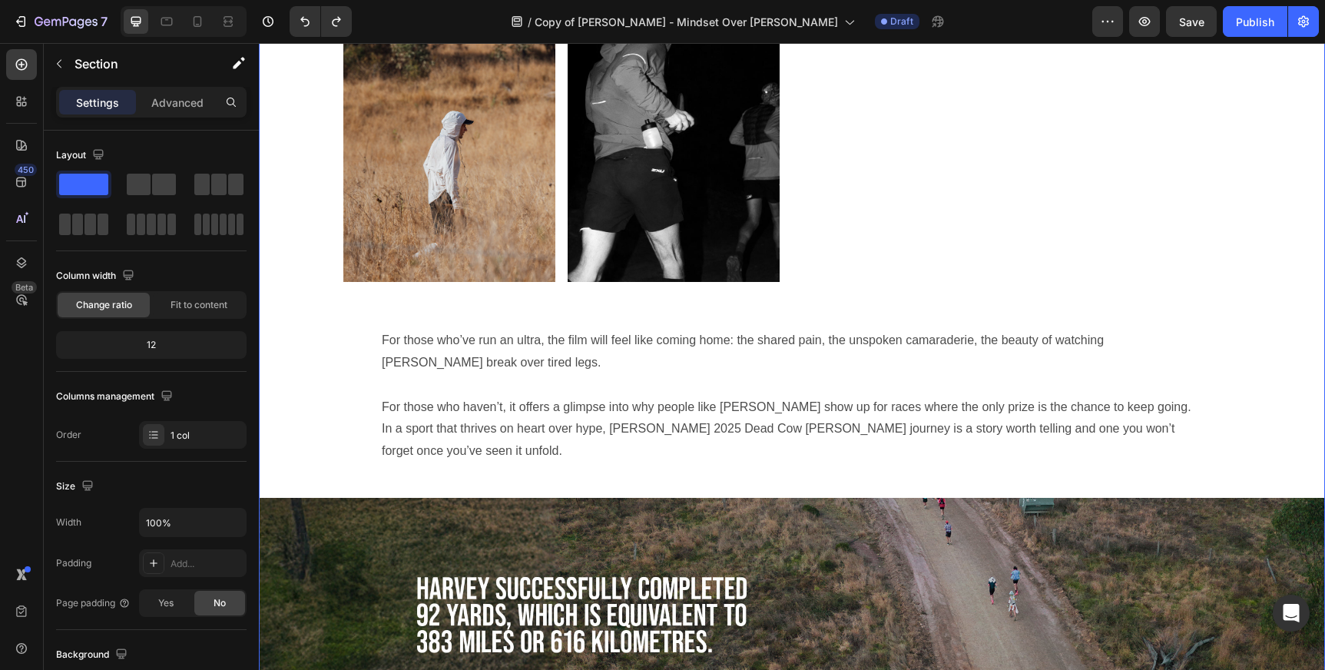
click at [300, 141] on div "Across the long, grinding days at Dead Cow [PERSON_NAME], [PERSON_NAME] armour …" at bounding box center [792, 535] width 1066 height 1689
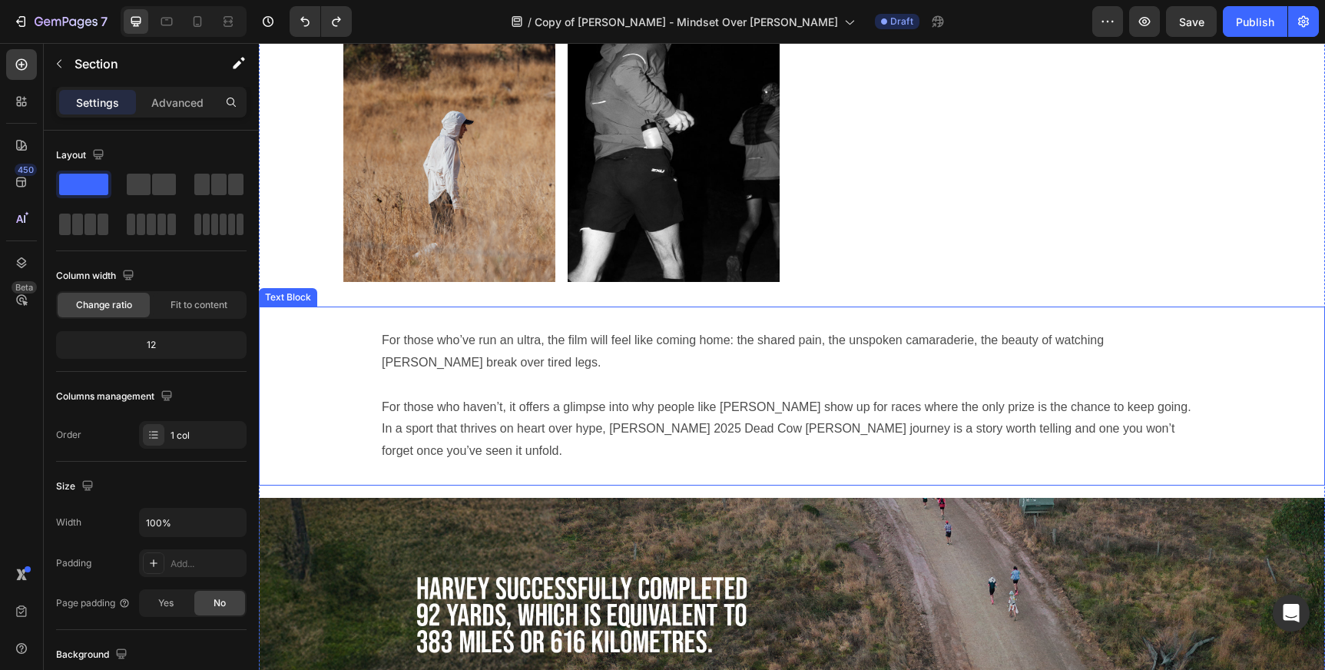
click at [405, 400] on p "For those who haven’t, it offers a glimpse into why people like [PERSON_NAME] s…" at bounding box center [792, 429] width 820 height 66
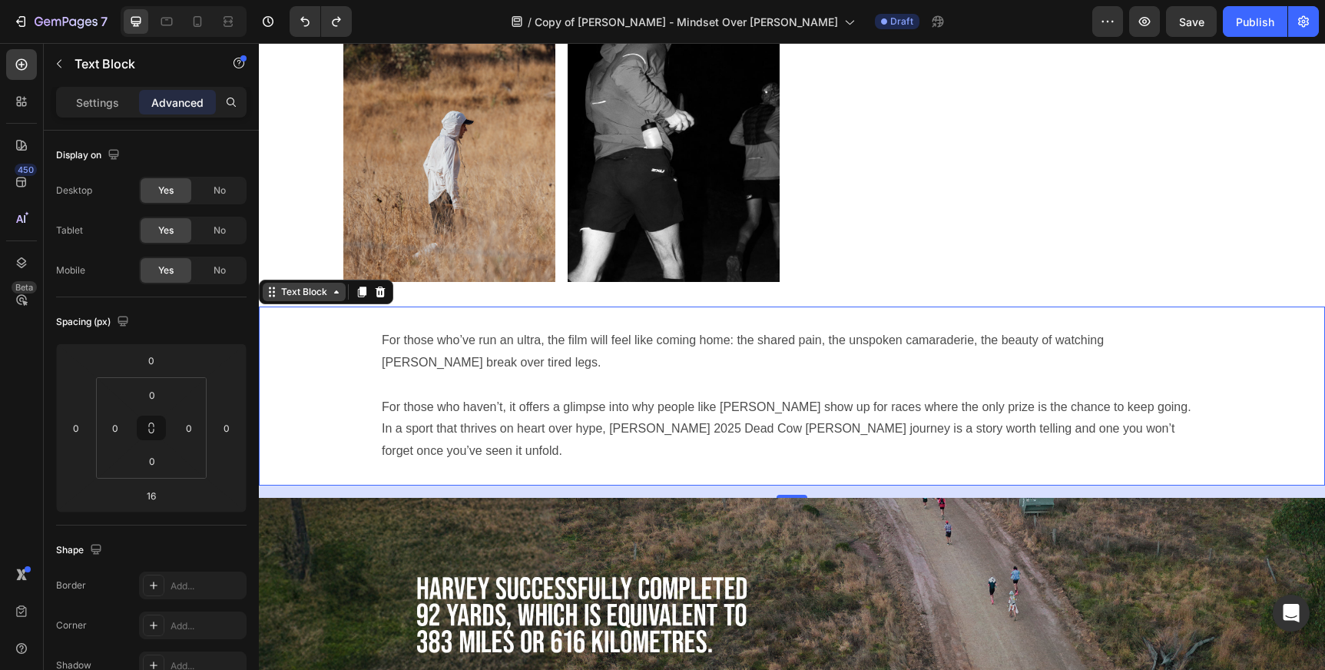
click at [341, 296] on icon at bounding box center [336, 292] width 12 height 12
click at [325, 289] on div "Text Block" at bounding box center [304, 292] width 52 height 14
click at [366, 450] on div "For those who’ve run an ultra, the film will feel like coming home: the shared …" at bounding box center [792, 395] width 1066 height 179
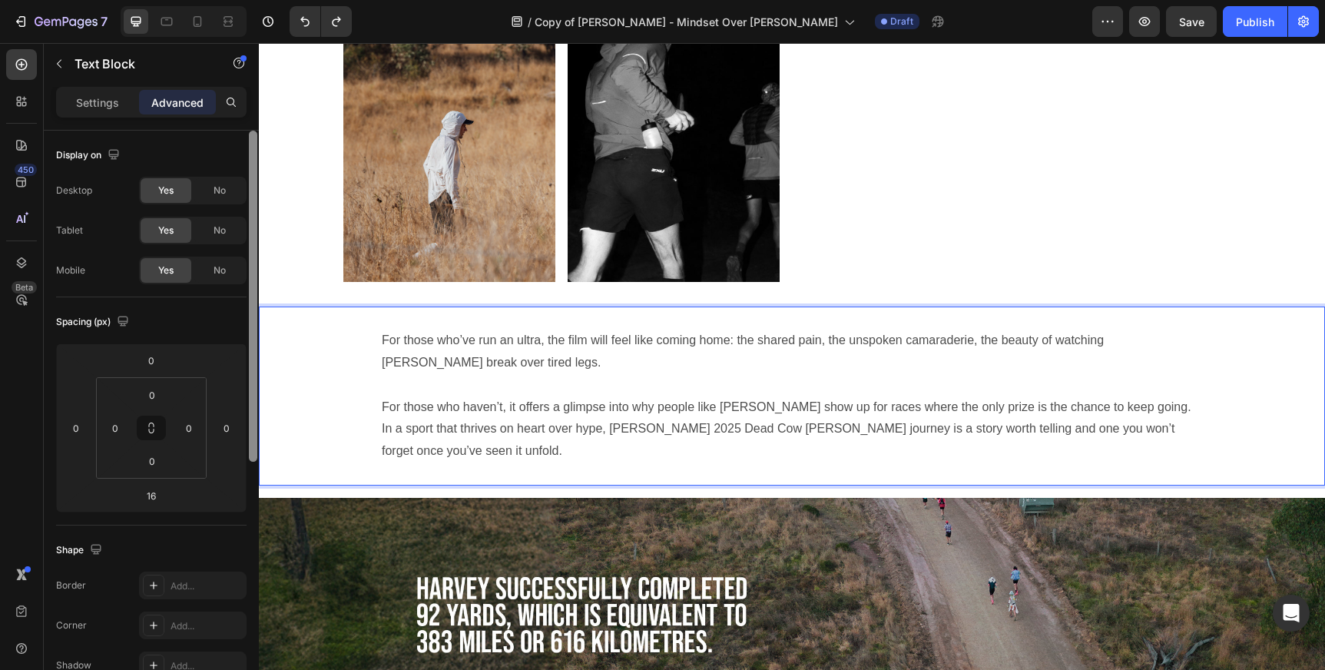
click at [254, 196] on div at bounding box center [253, 296] width 8 height 331
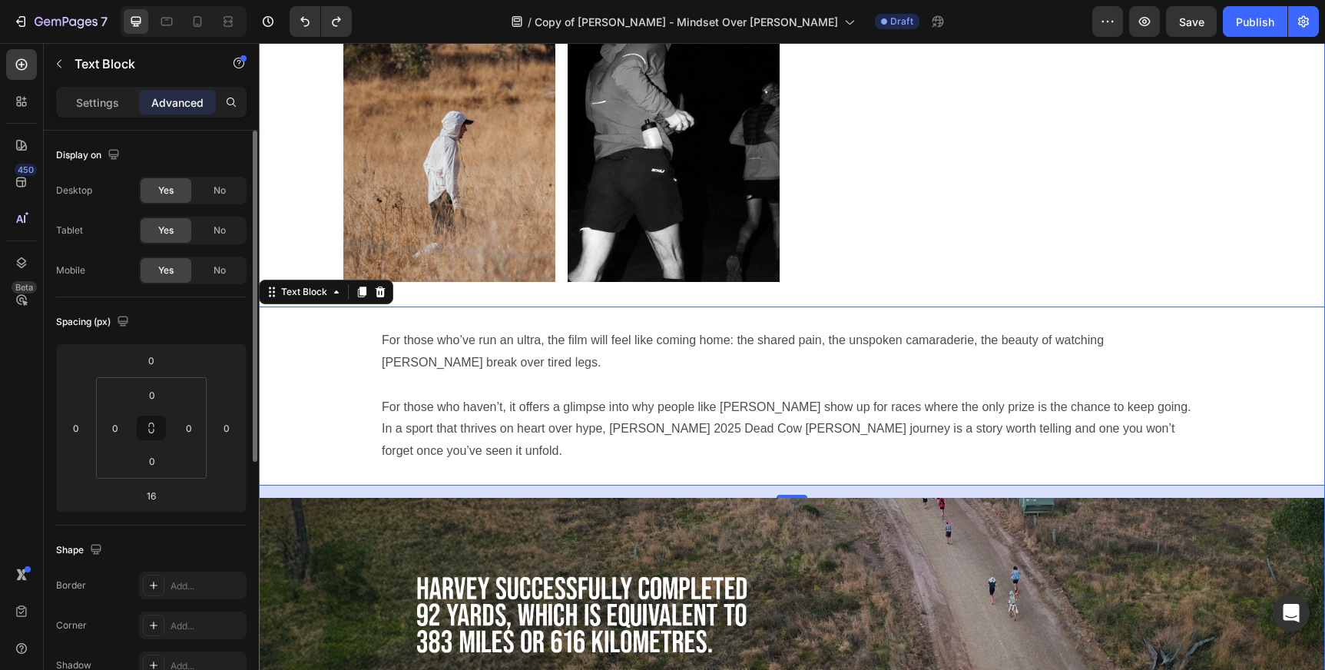
click at [293, 163] on div "Across the long, grinding days at Dead Cow [PERSON_NAME], [PERSON_NAME] armour …" at bounding box center [792, 535] width 1066 height 1689
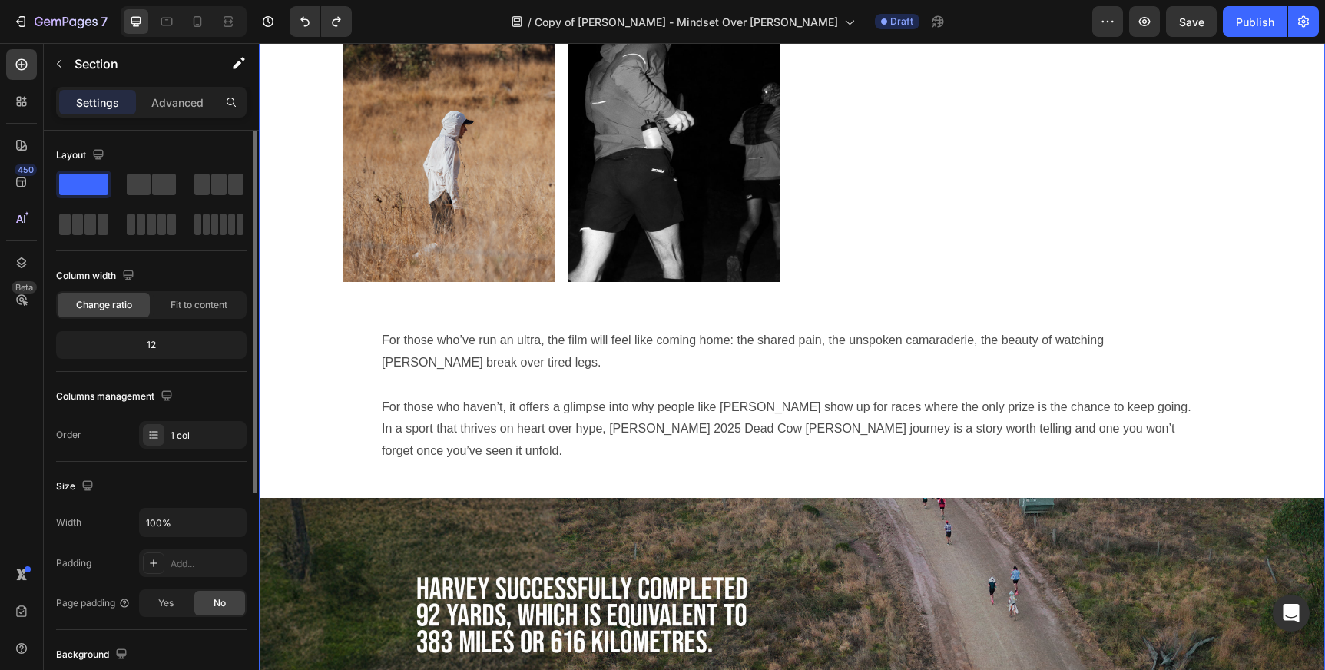
click at [308, 368] on div "For those who’ve run an ultra, the film will feel like coming home: the shared …" at bounding box center [792, 395] width 1066 height 179
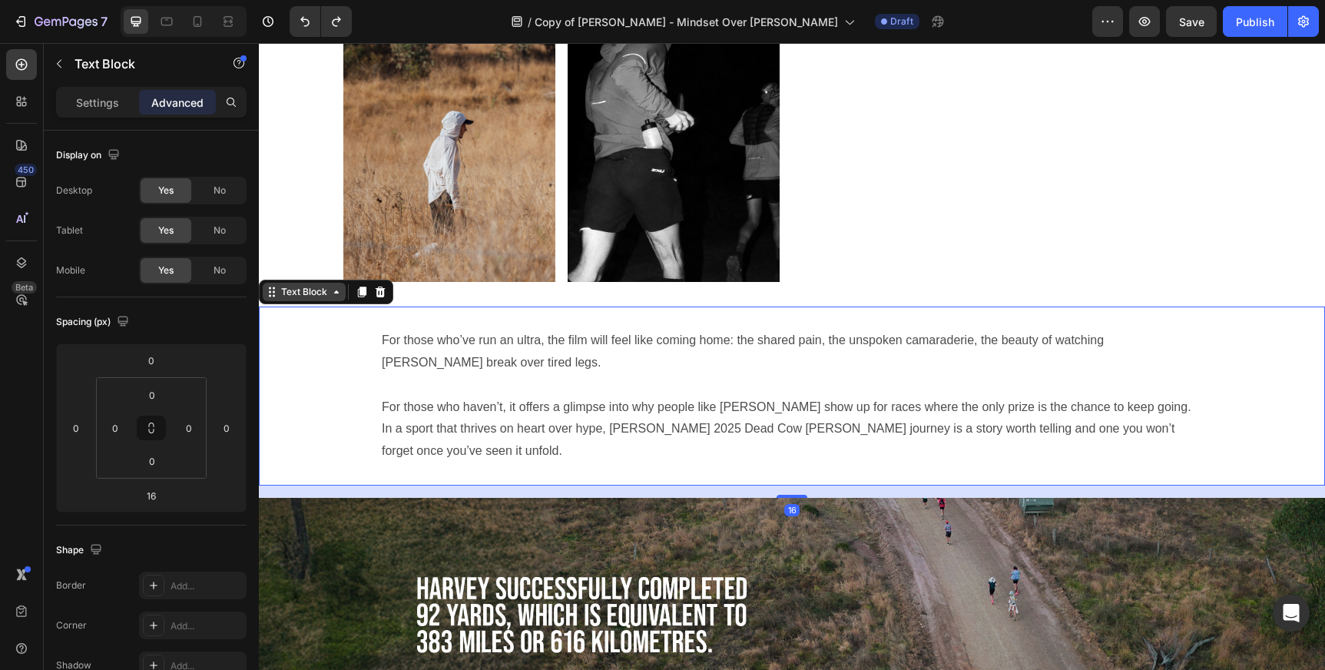
click at [273, 293] on icon at bounding box center [272, 292] width 12 height 12
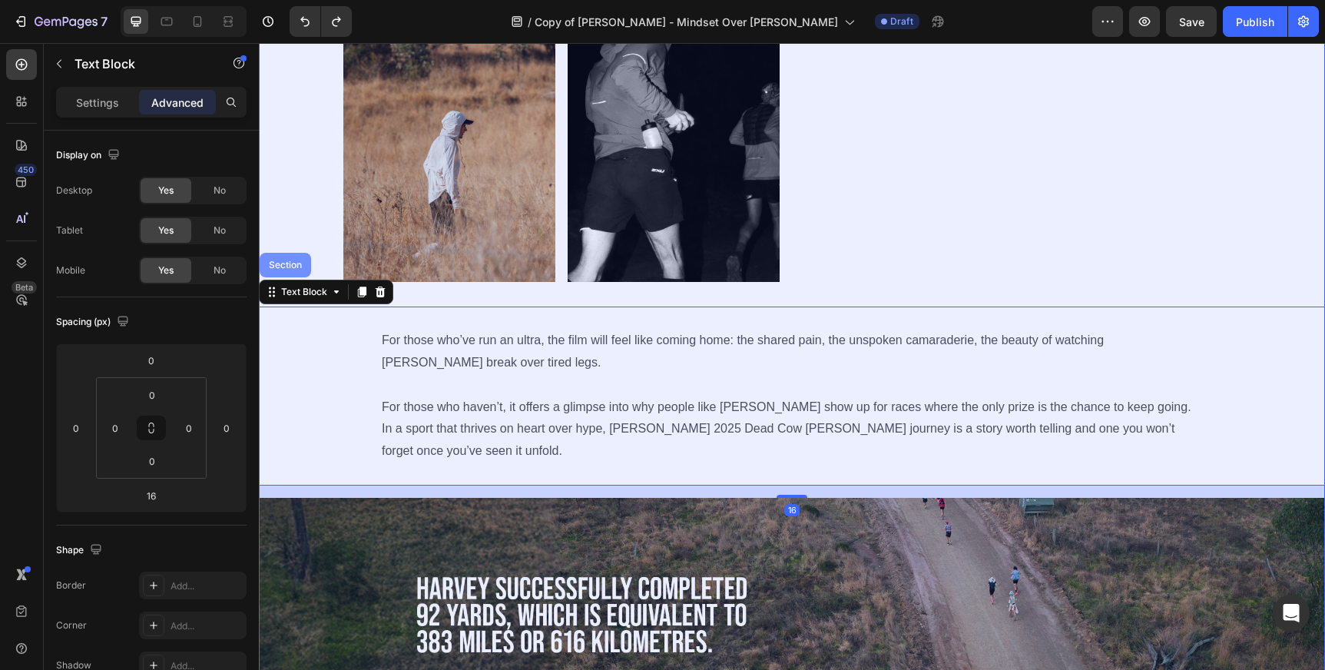
click at [277, 262] on div "Section" at bounding box center [285, 264] width 39 height 9
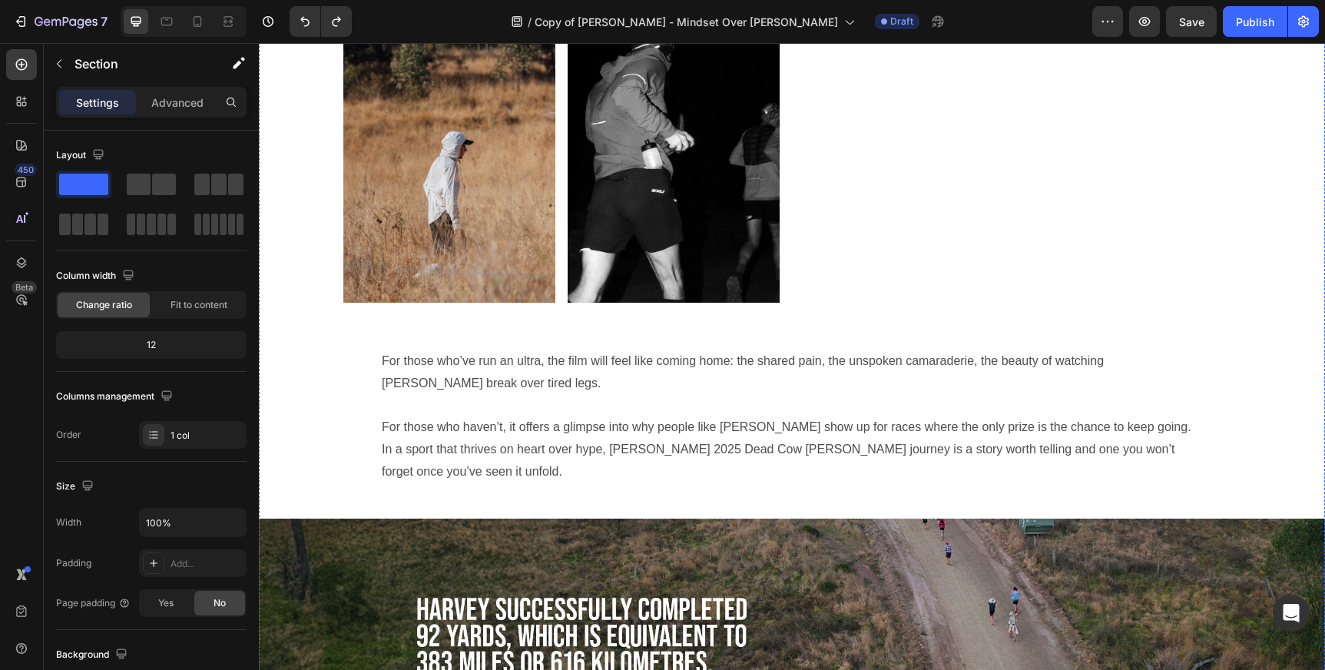
scroll to position [2309, 0]
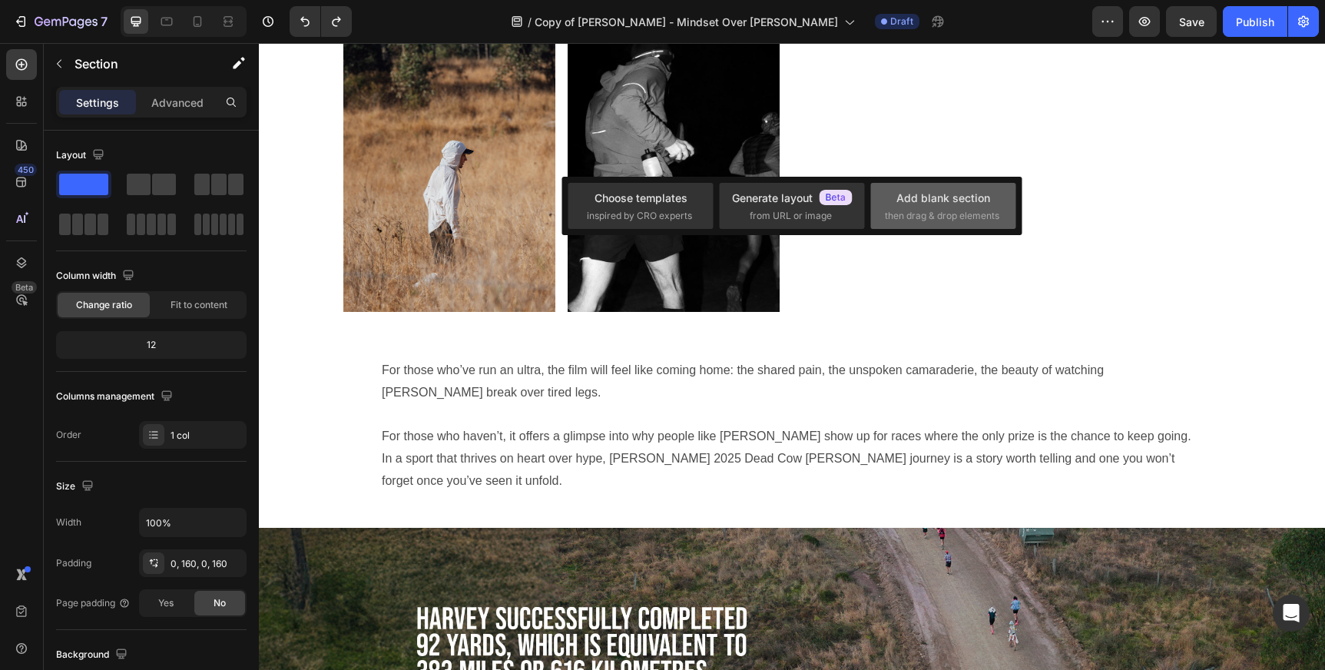
click at [907, 210] on span "then drag & drop elements" at bounding box center [942, 216] width 114 height 14
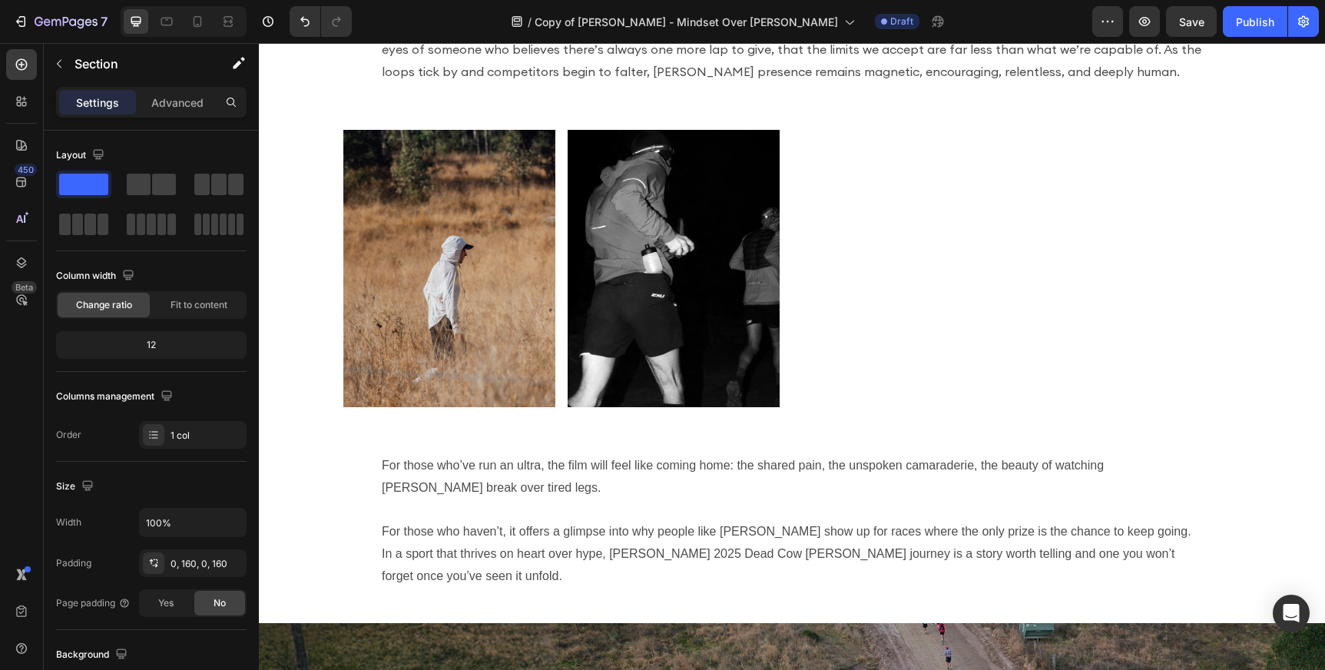
drag, startPoint x: 412, startPoint y: 230, endPoint x: 786, endPoint y: 207, distance: 374.8
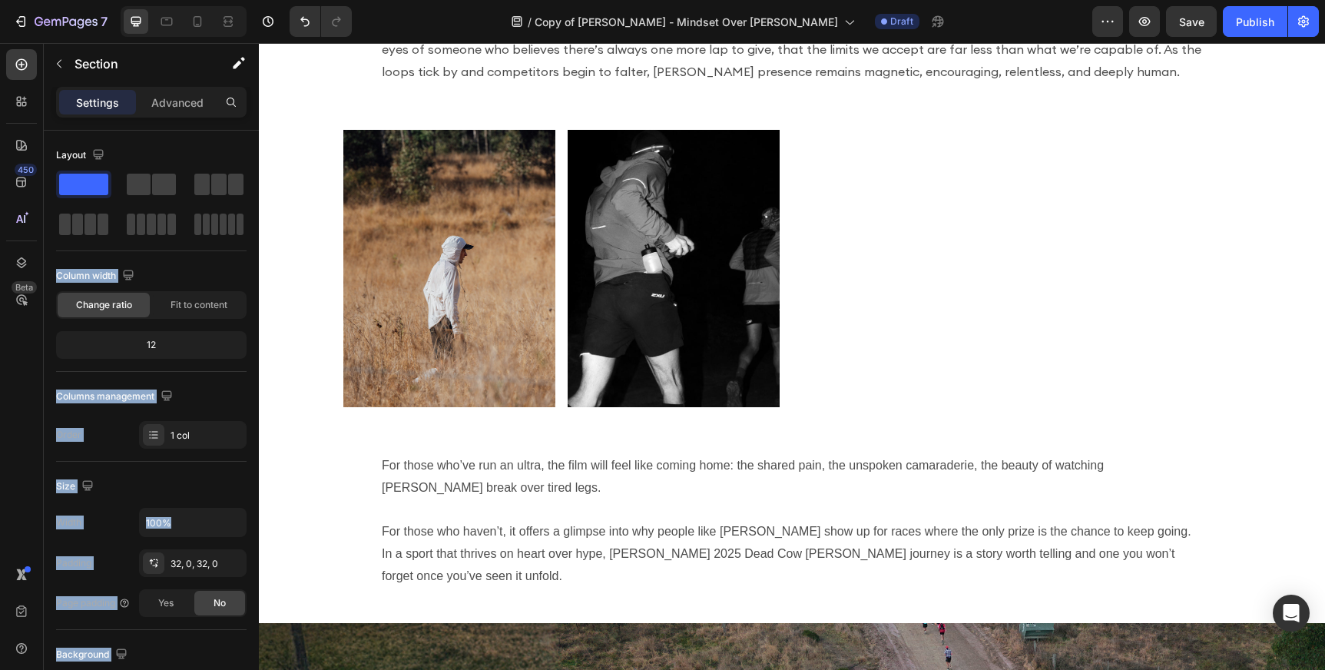
drag, startPoint x: 409, startPoint y: 229, endPoint x: 404, endPoint y: 190, distance: 38.8
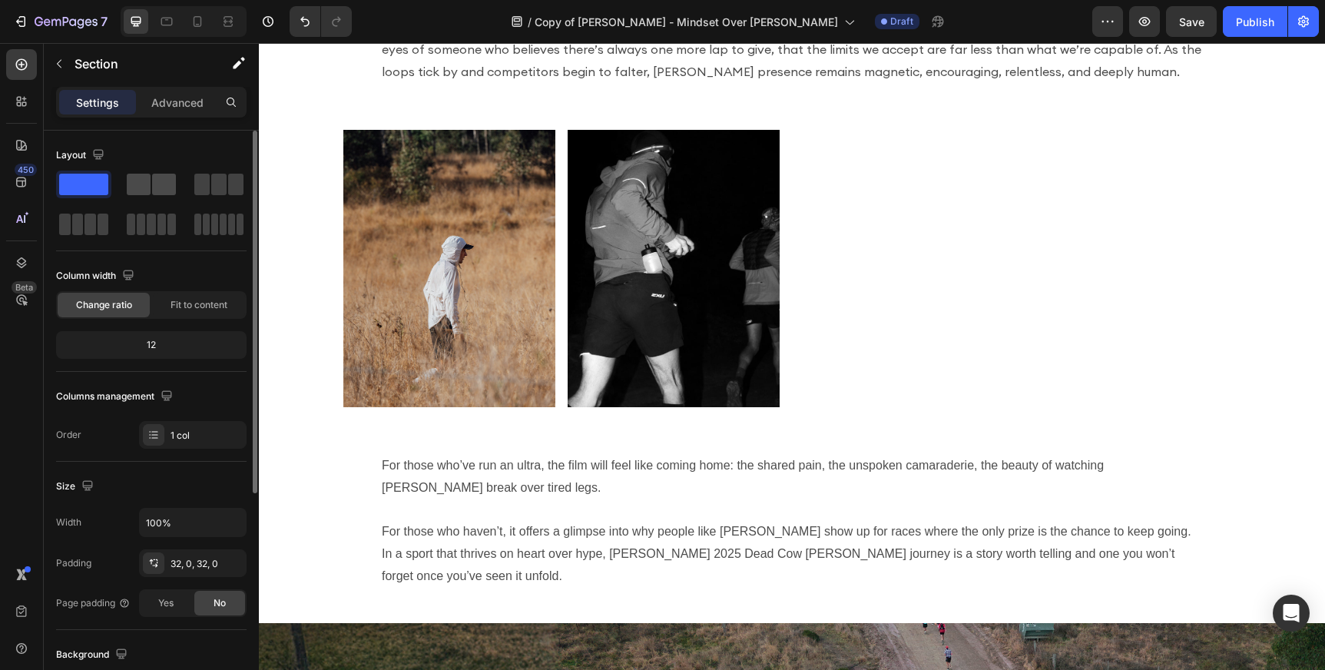
click at [158, 184] on span at bounding box center [164, 185] width 24 height 22
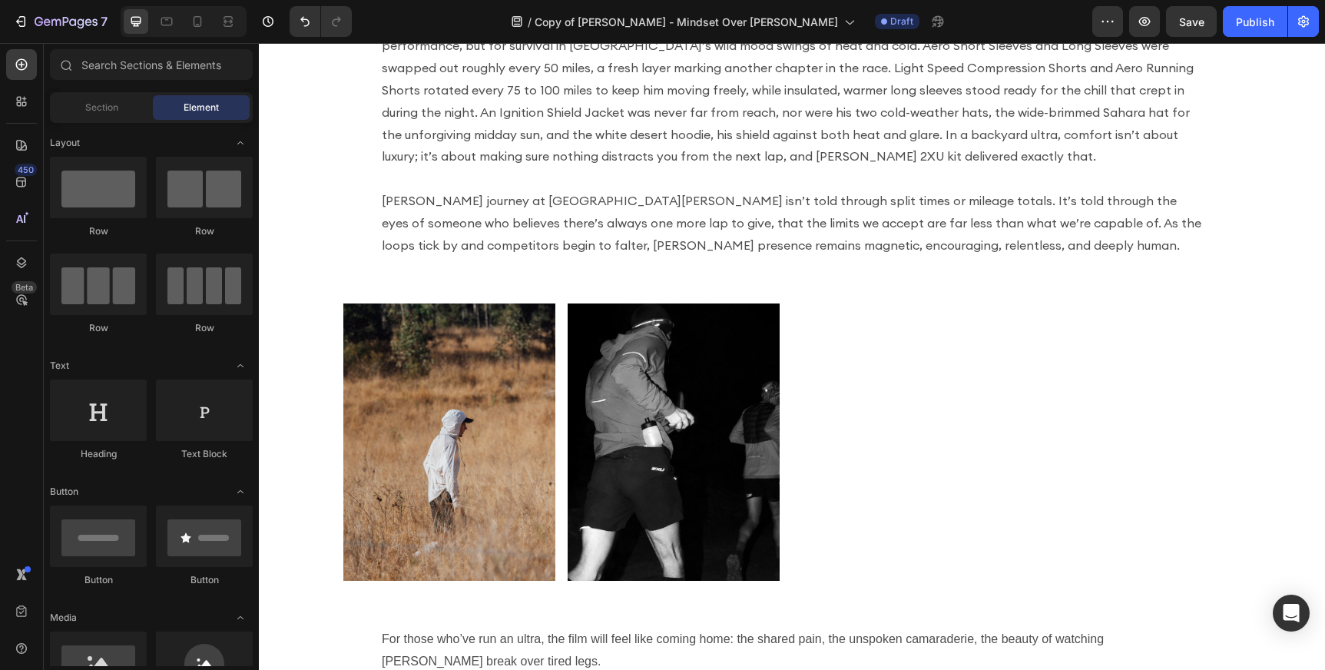
scroll to position [2173, 0]
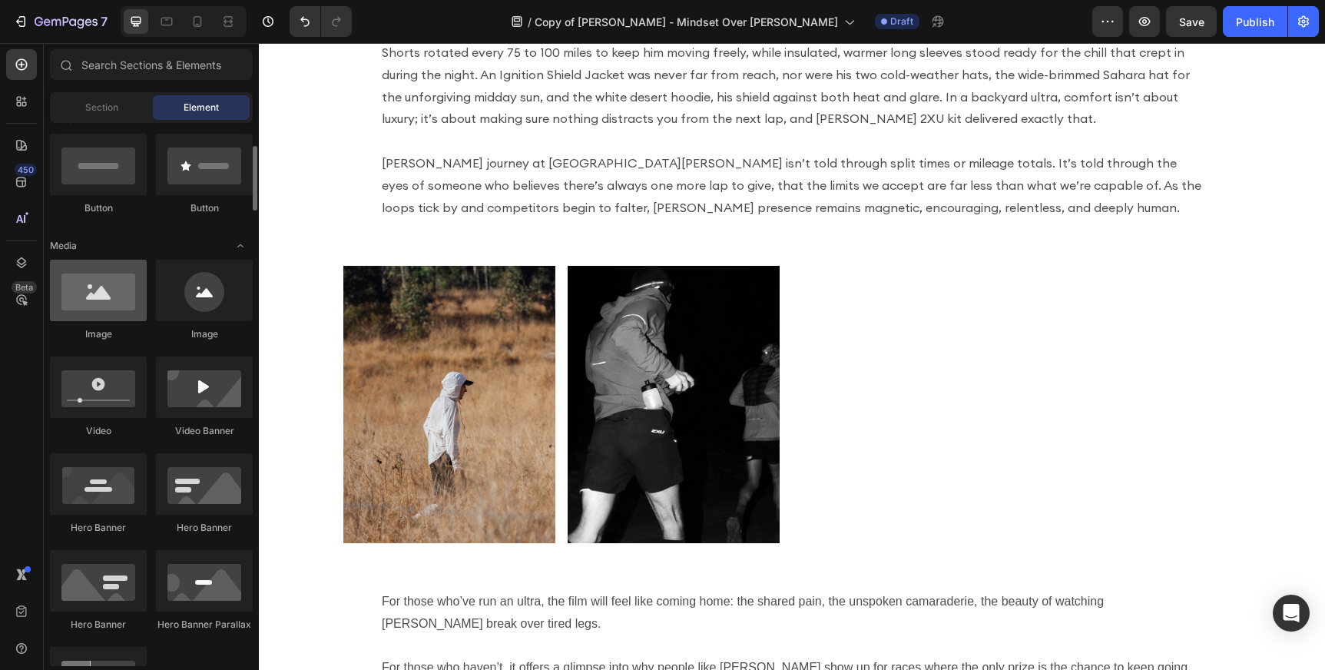
scroll to position [373, 0]
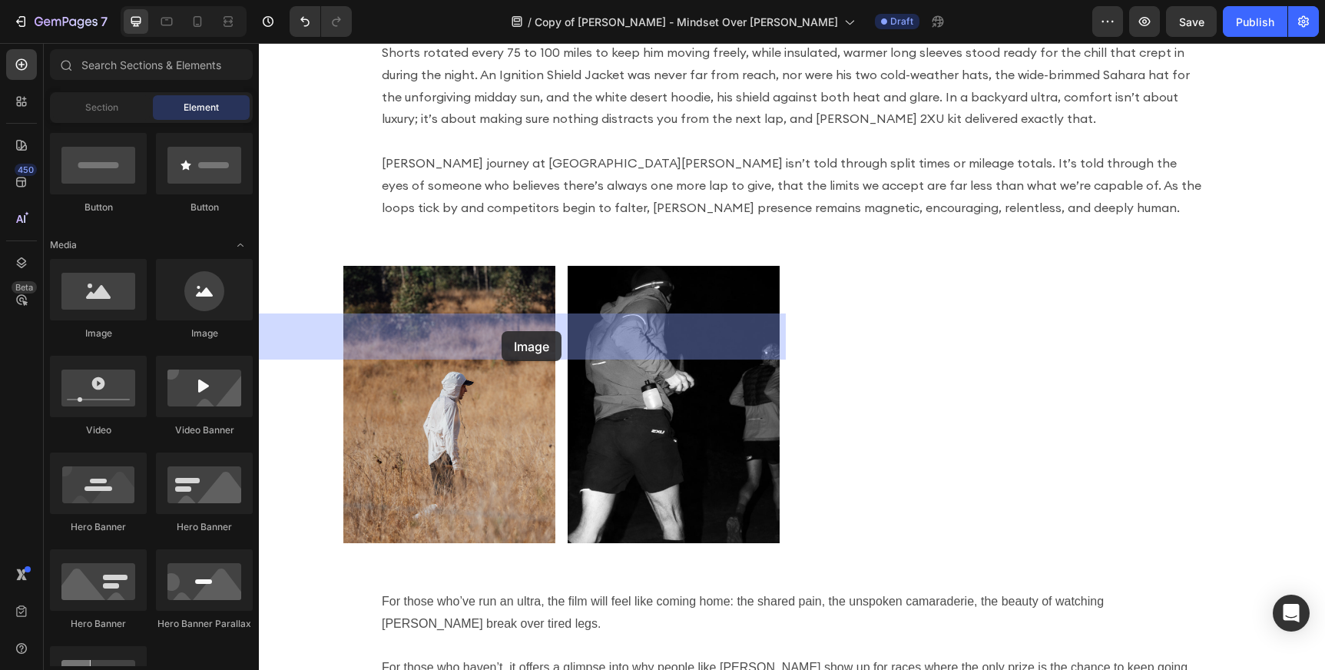
drag, startPoint x: 368, startPoint y: 328, endPoint x: 502, endPoint y: 331, distance: 133.7
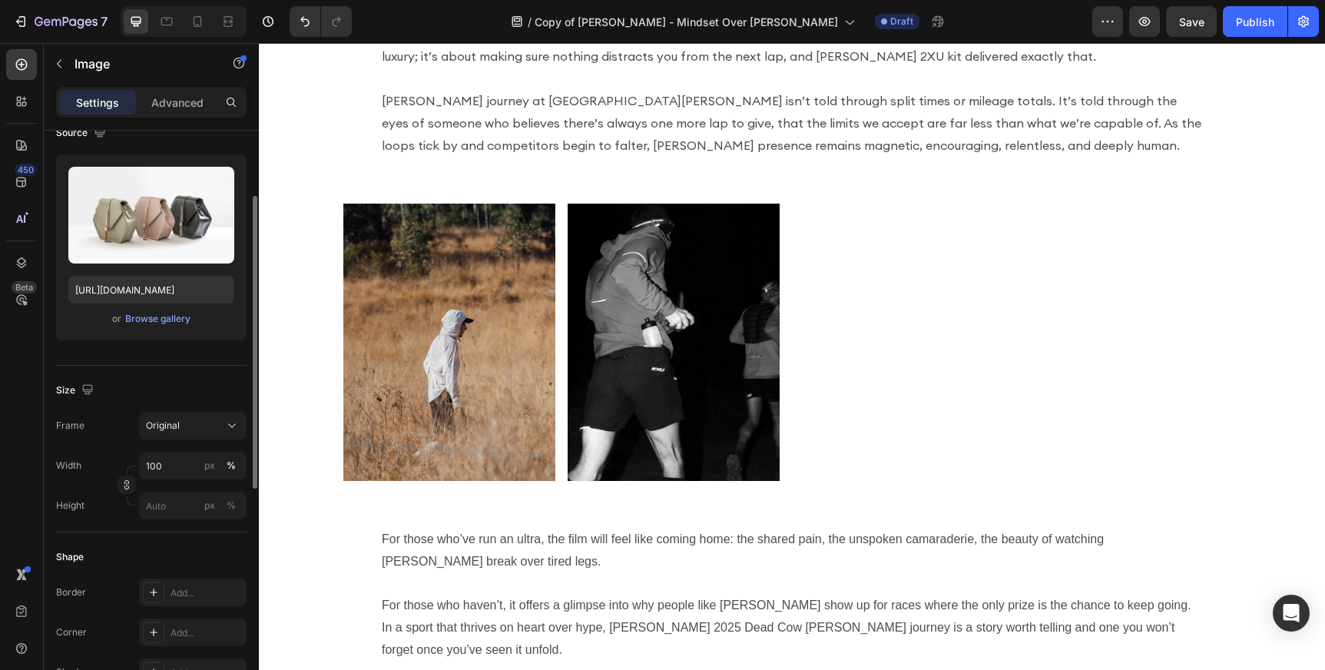
scroll to position [2237, 0]
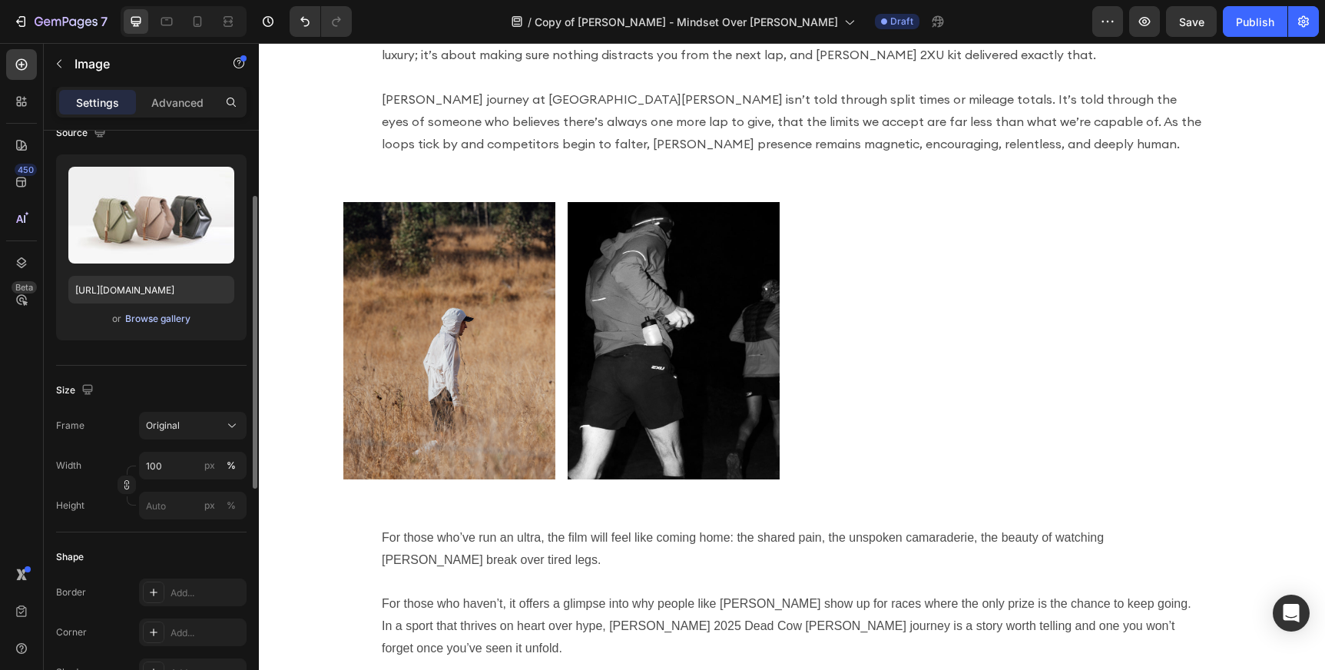
click at [145, 326] on button "Browse gallery" at bounding box center [157, 318] width 67 height 15
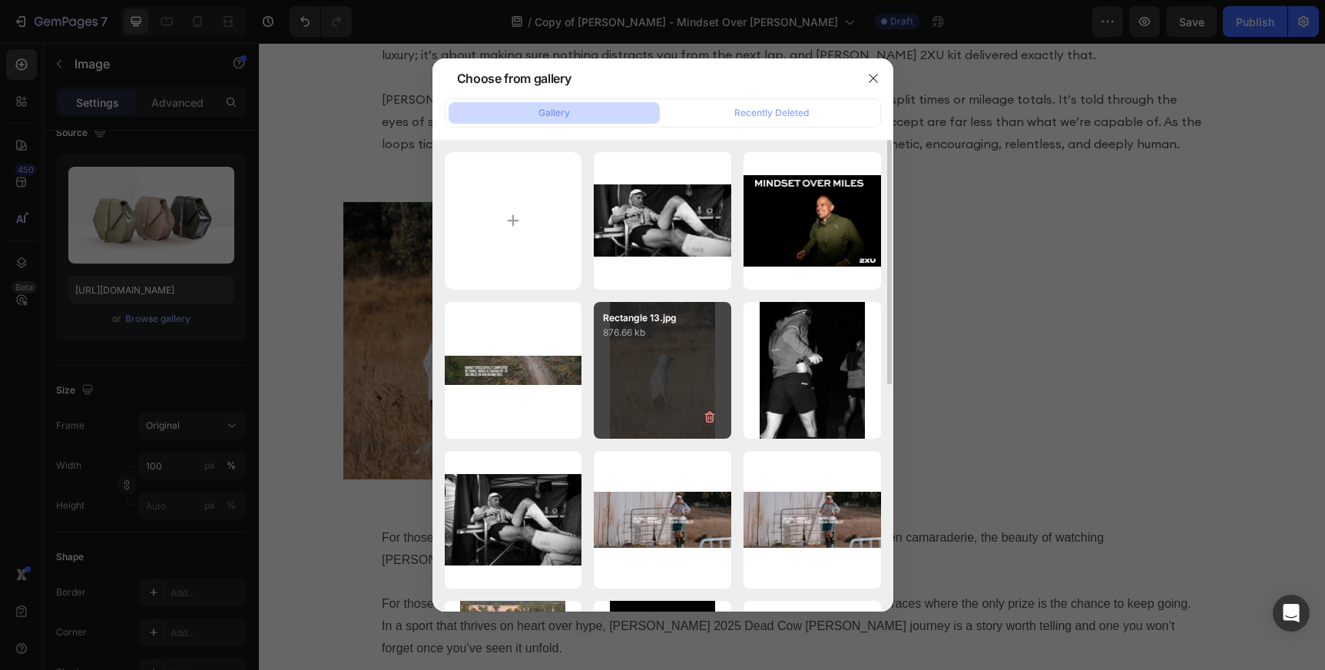
click at [687, 364] on div "Rectangle 13.jpg 876.66 kb" at bounding box center [662, 370] width 137 height 137
type input "[URL][DOMAIN_NAME]"
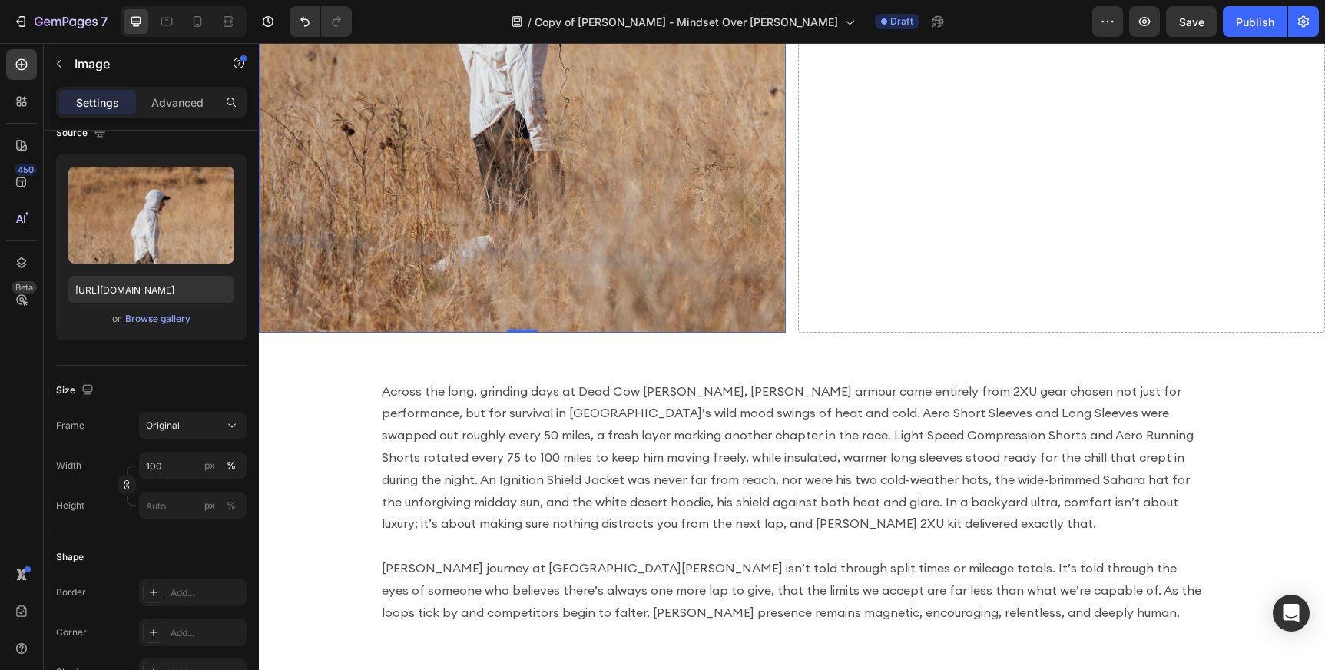
scroll to position [2416, 0]
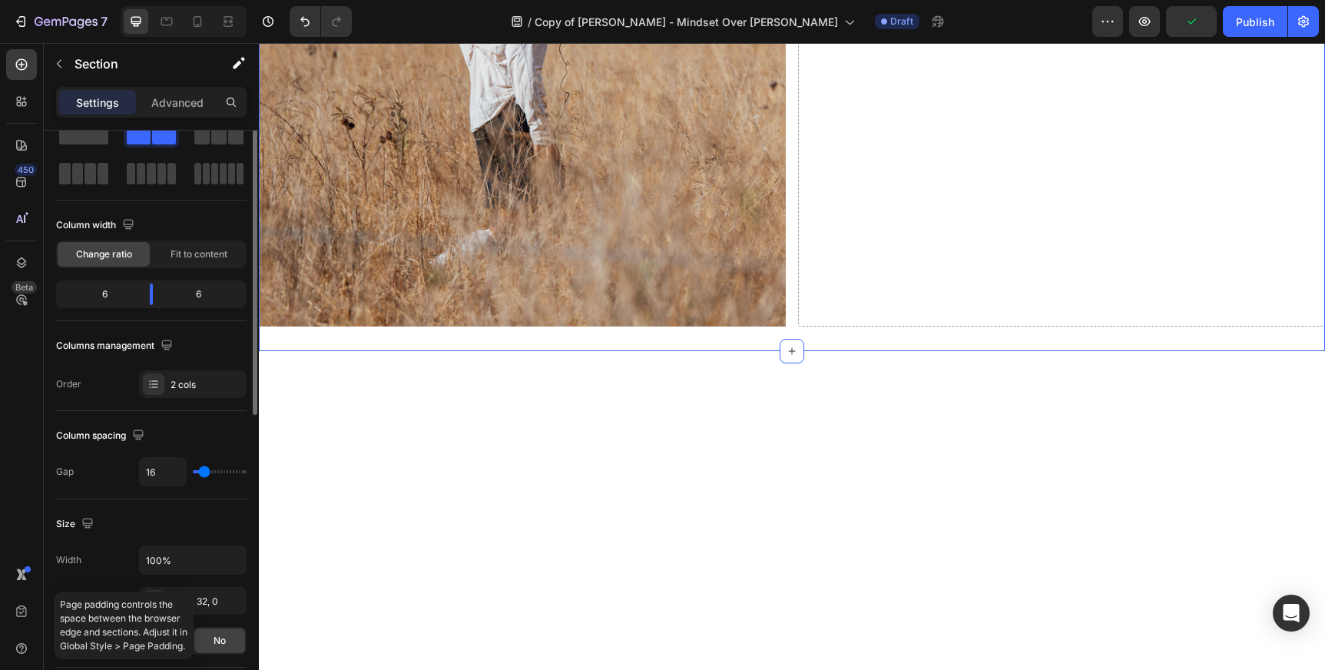
scroll to position [0, 0]
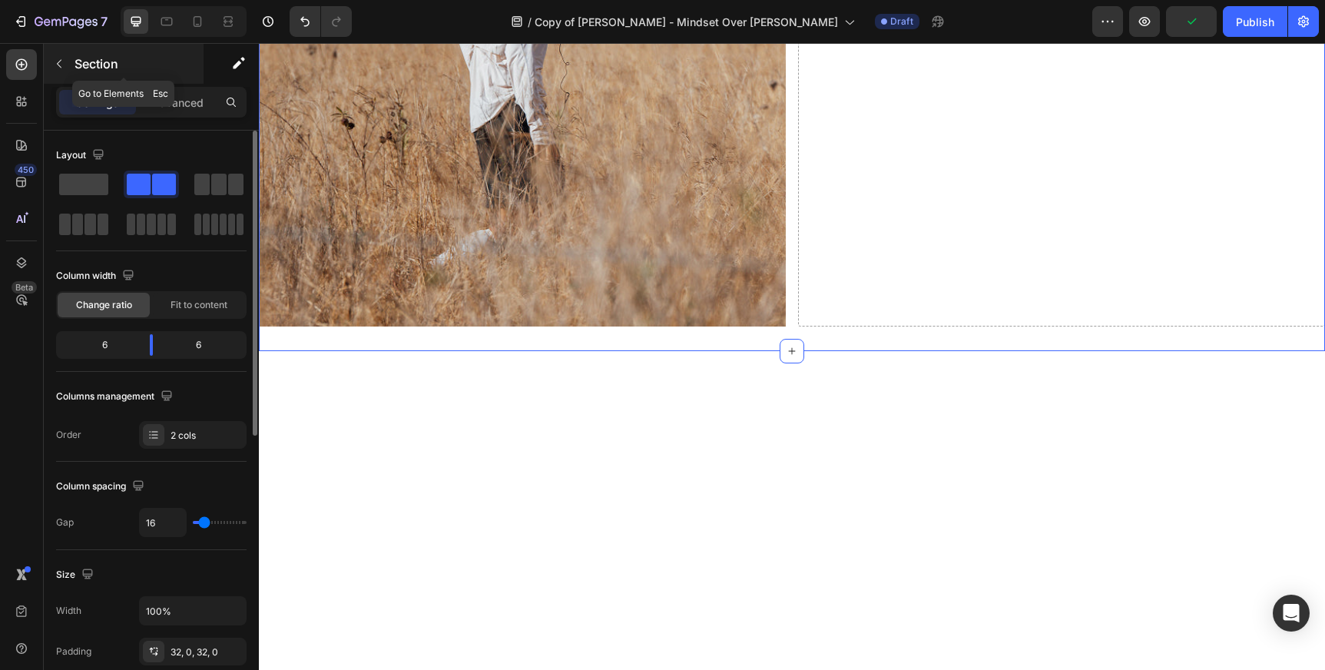
click at [54, 66] on icon "button" at bounding box center [59, 64] width 12 height 12
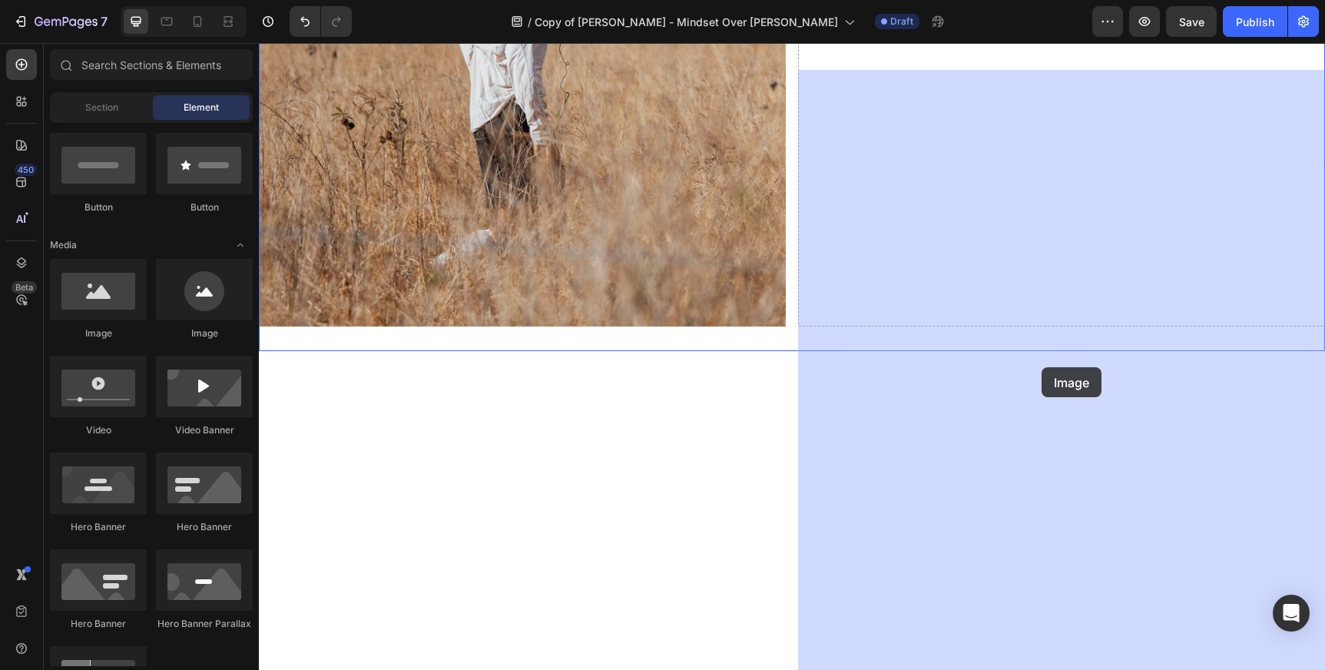
drag, startPoint x: 377, startPoint y: 341, endPoint x: 1041, endPoint y: 367, distance: 664.1
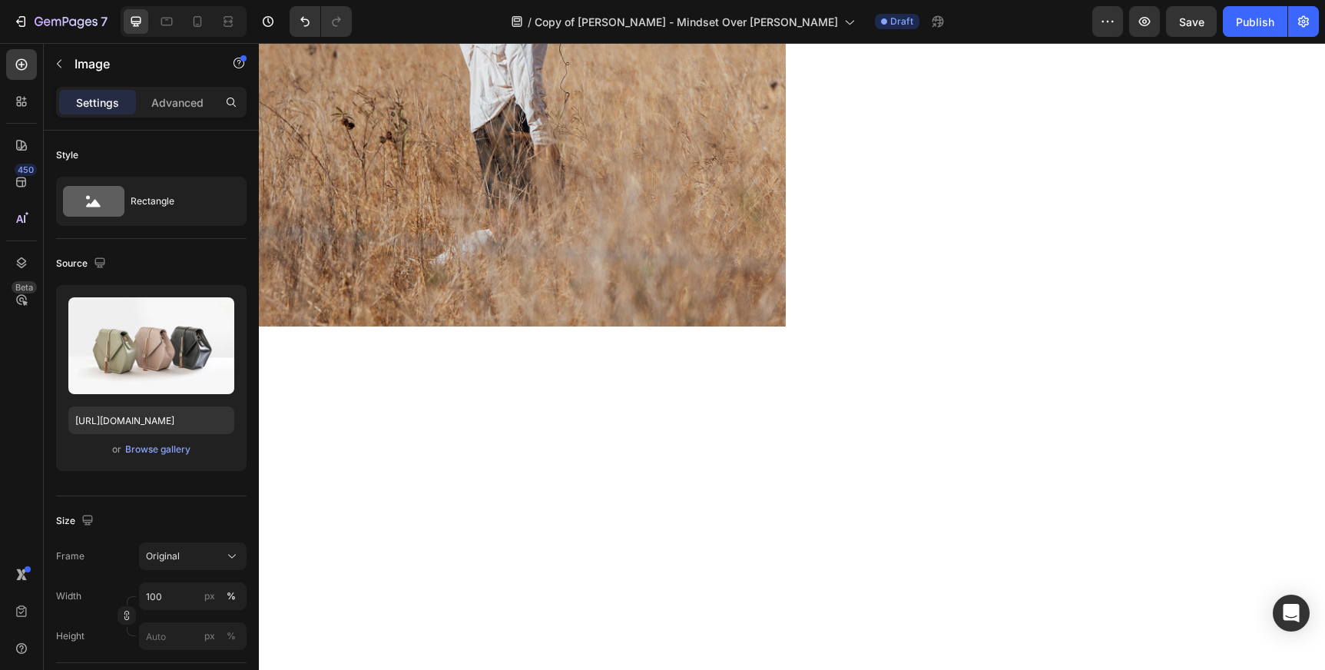
click at [159, 455] on div "Browse gallery" at bounding box center [157, 449] width 65 height 14
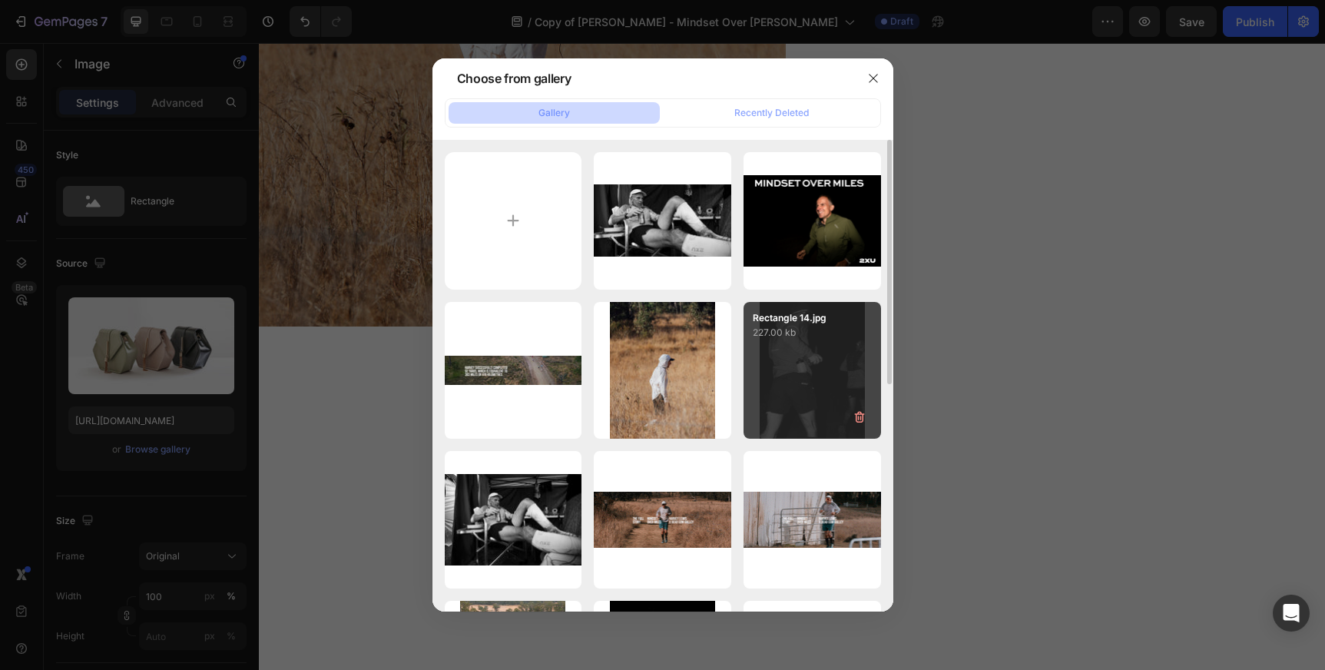
click at [795, 365] on div "Rectangle 14.jpg 227.00 kb" at bounding box center [811, 370] width 137 height 137
type input "[URL][DOMAIN_NAME]"
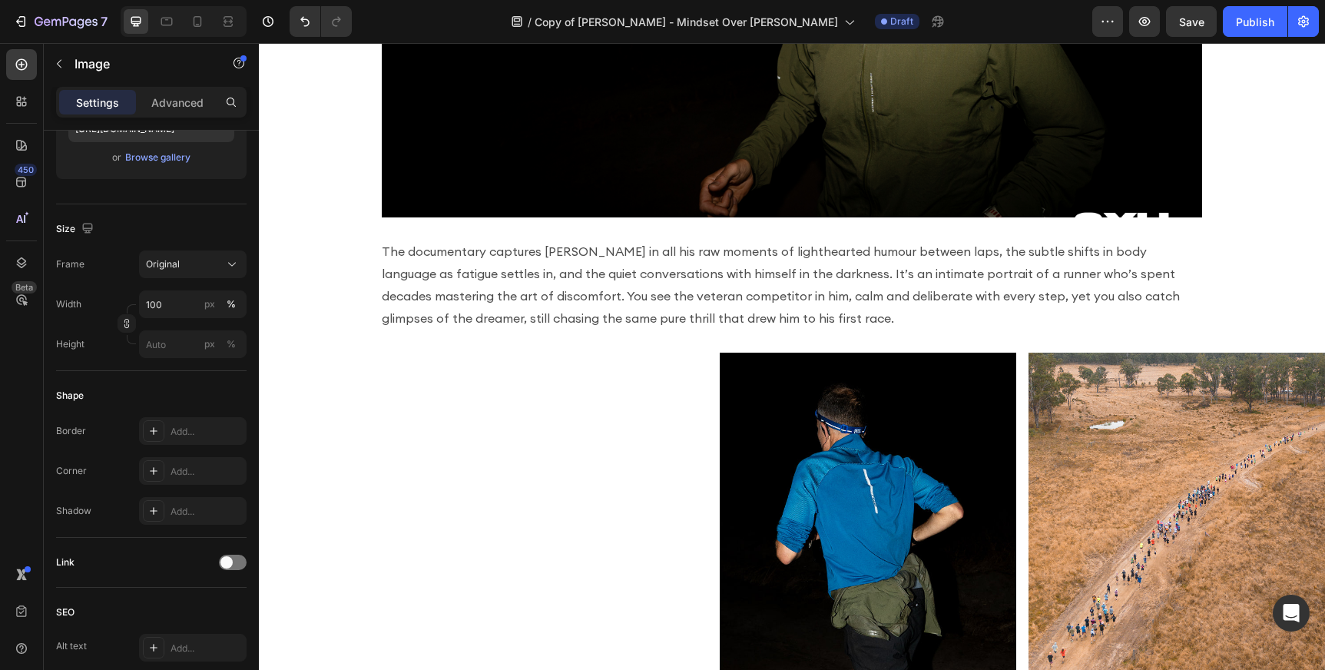
scroll to position [1019, 0]
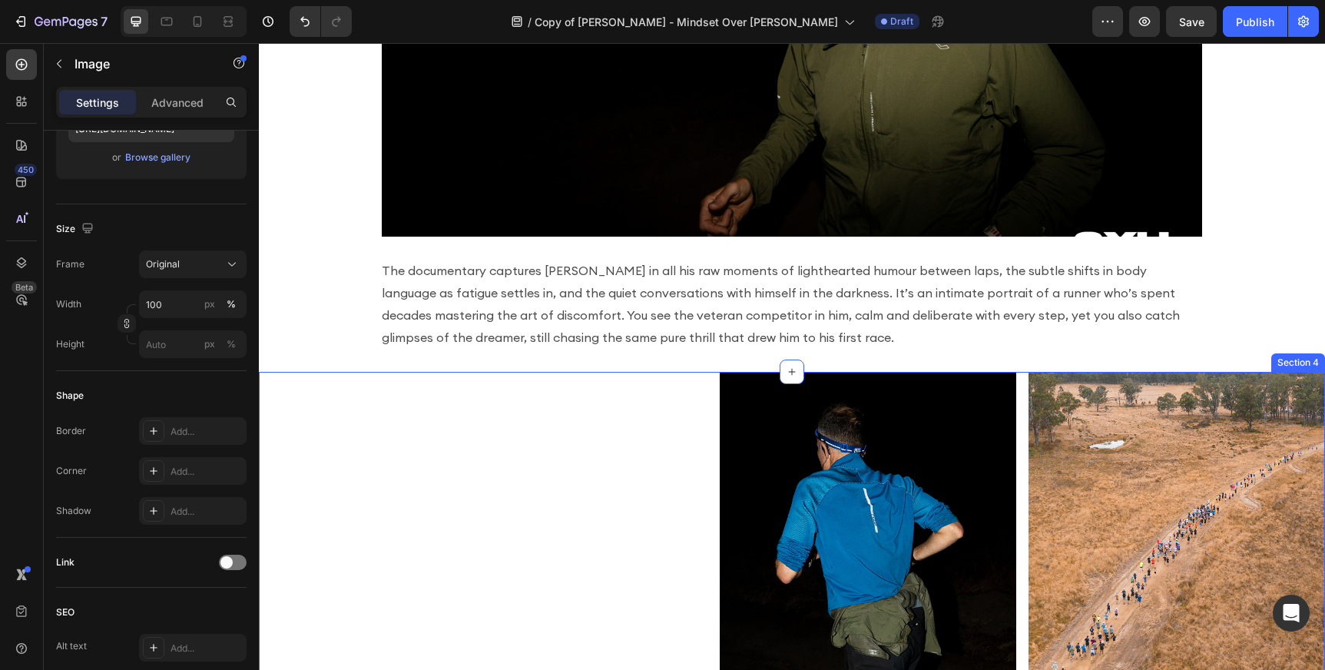
click at [605, 455] on div "Image Image Row Section 4" at bounding box center [792, 566] width 1066 height 388
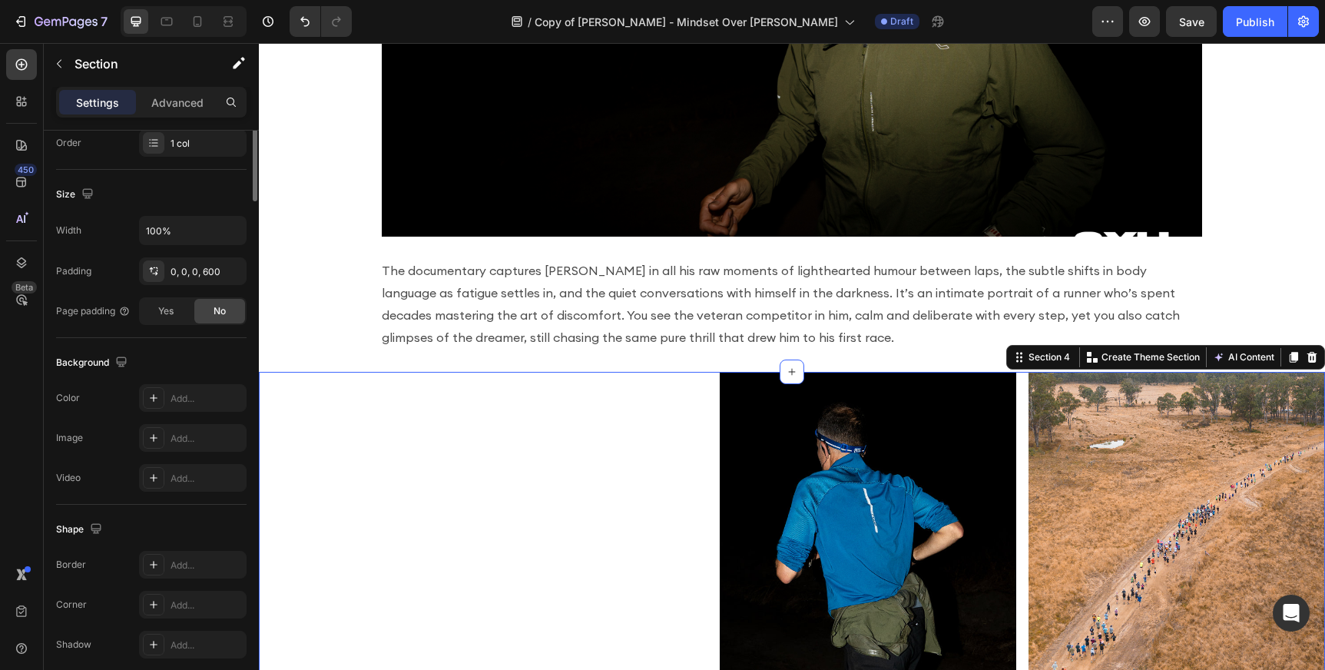
scroll to position [0, 0]
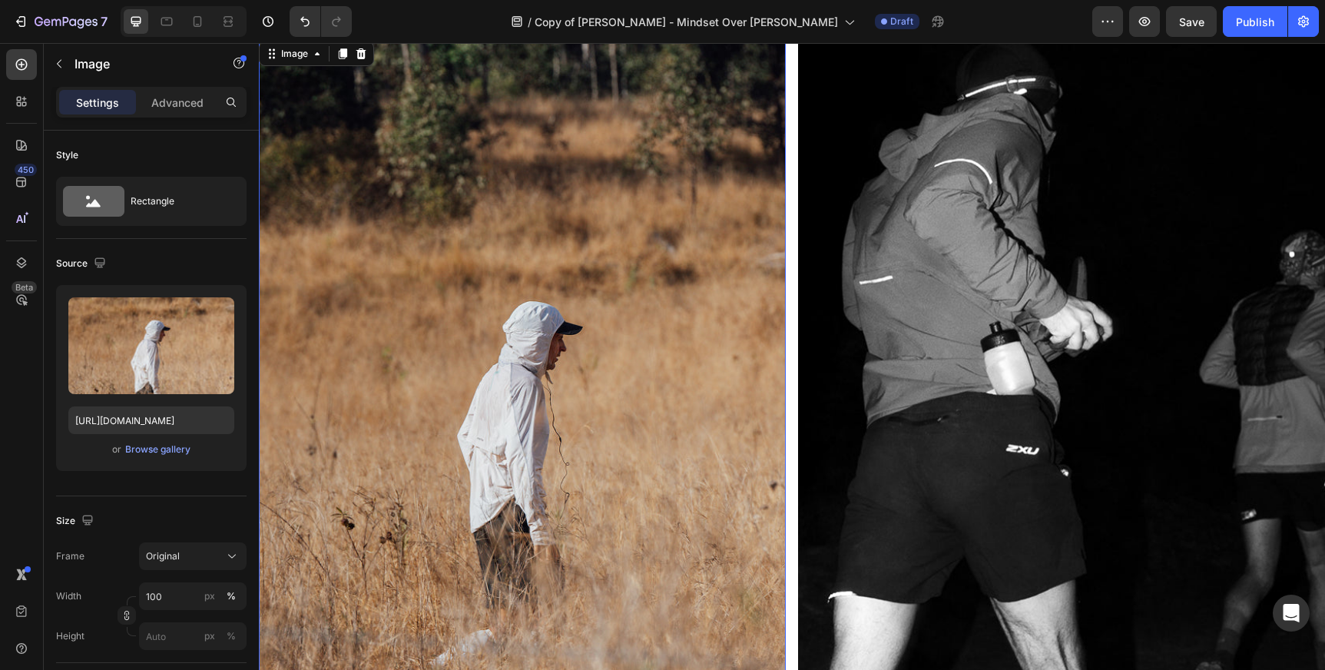
click at [543, 329] on img at bounding box center [522, 382] width 527 height 688
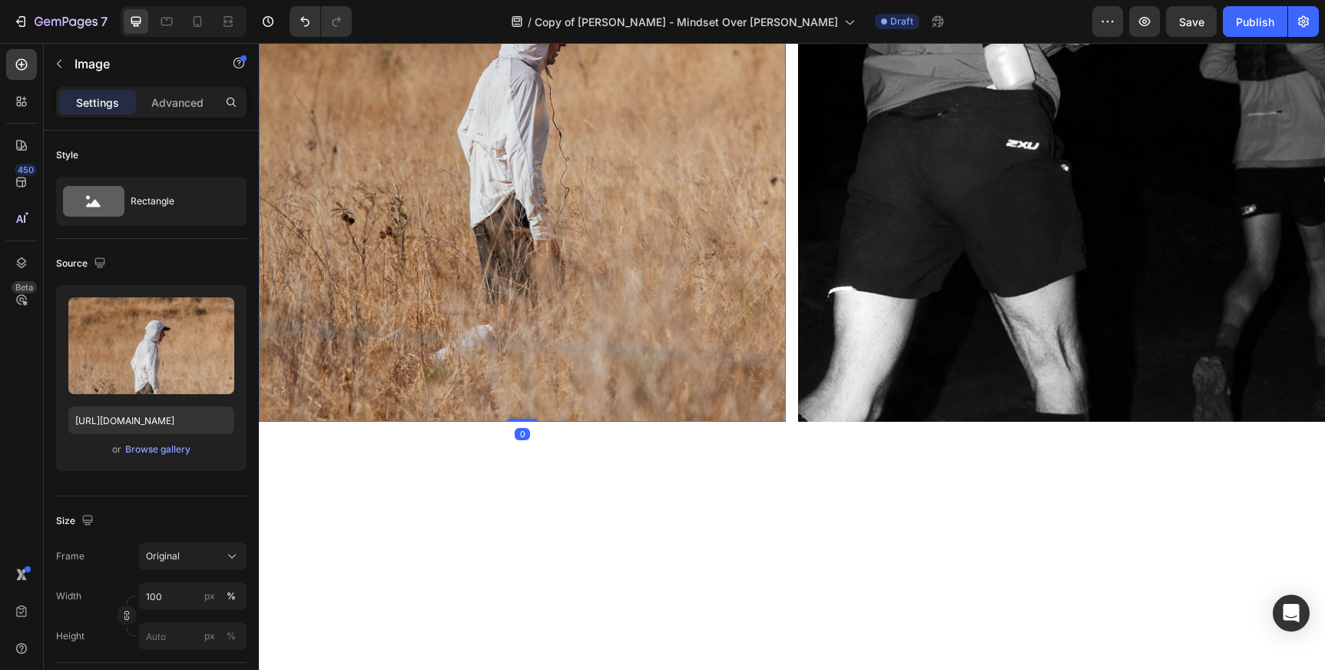
scroll to position [2317, 0]
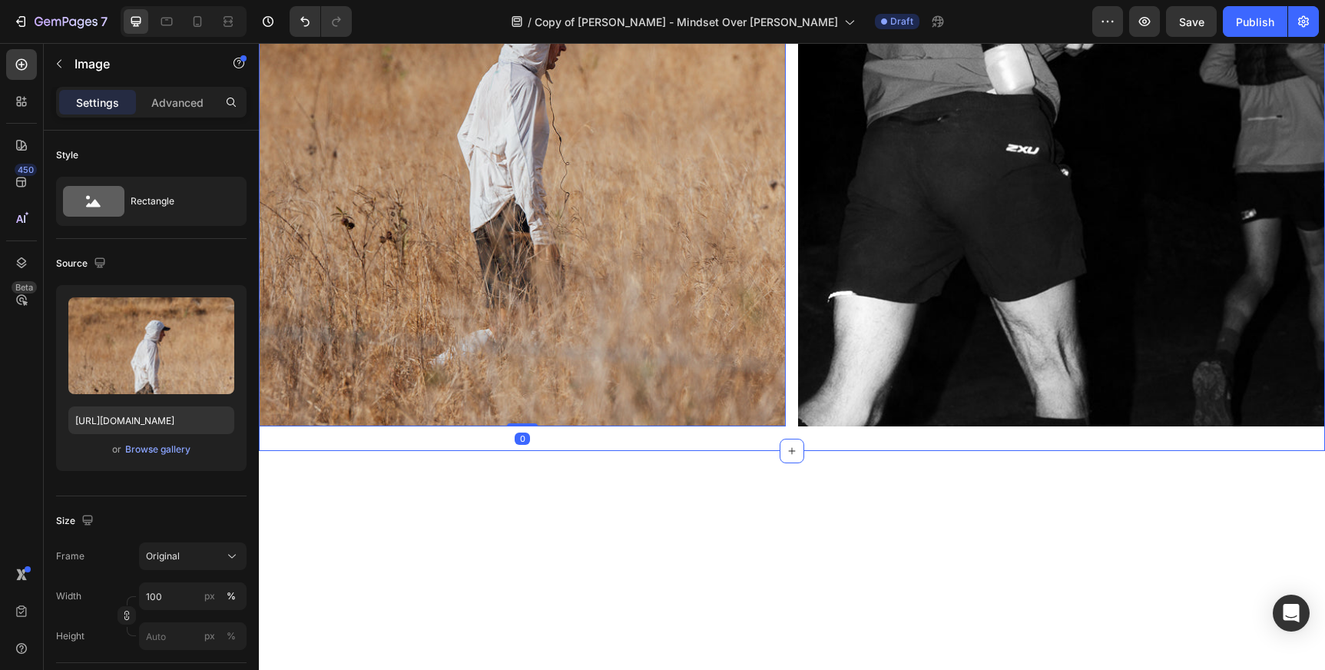
click at [271, 159] on div "Image 0 Image Section 7" at bounding box center [792, 82] width 1066 height 737
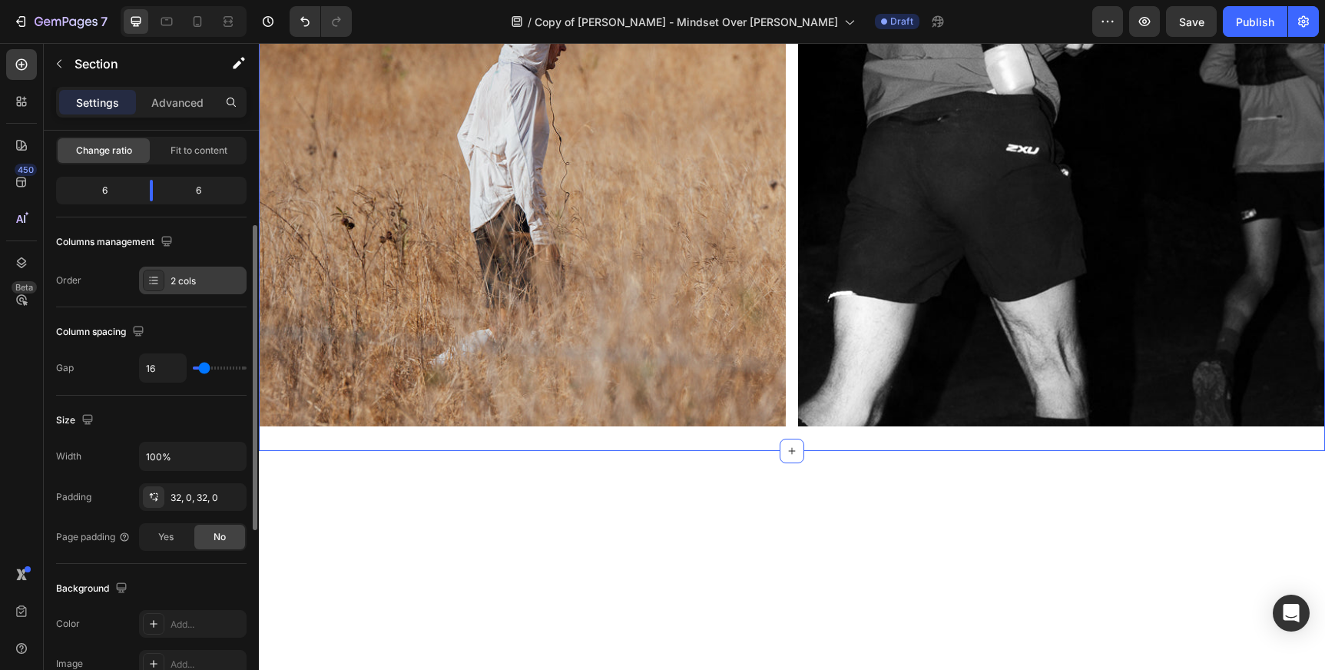
scroll to position [164, 0]
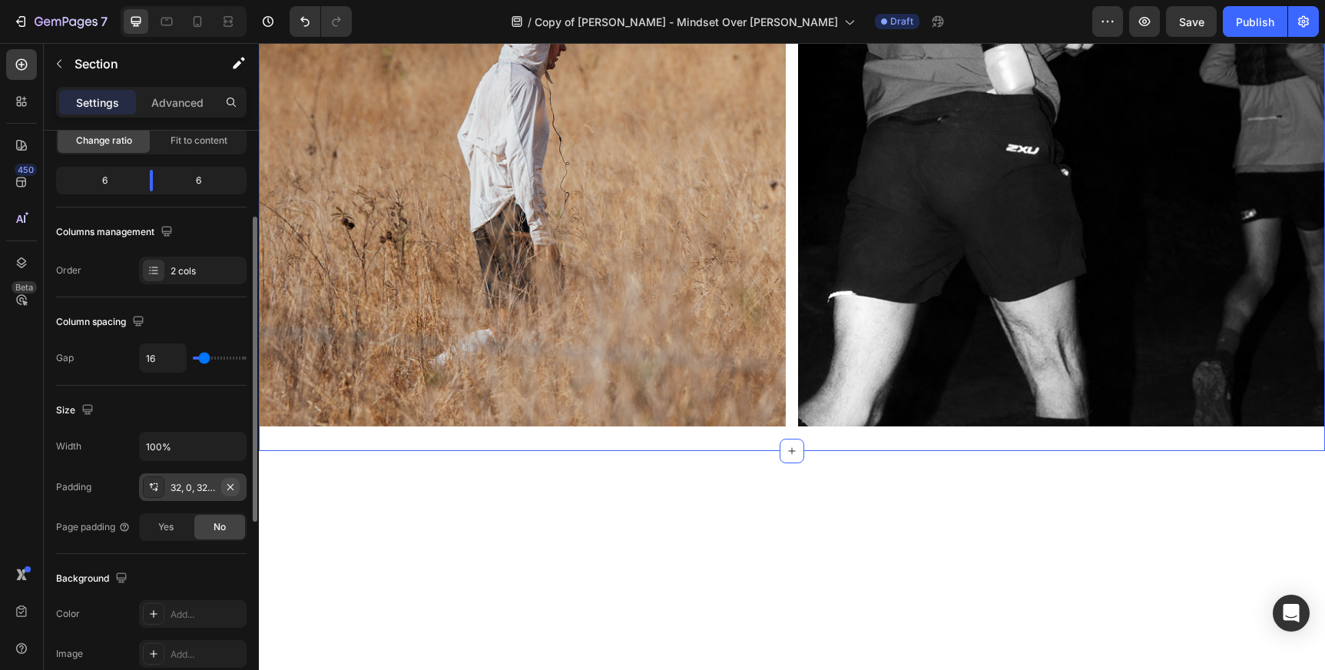
click at [230, 488] on icon "button" at bounding box center [230, 487] width 12 height 12
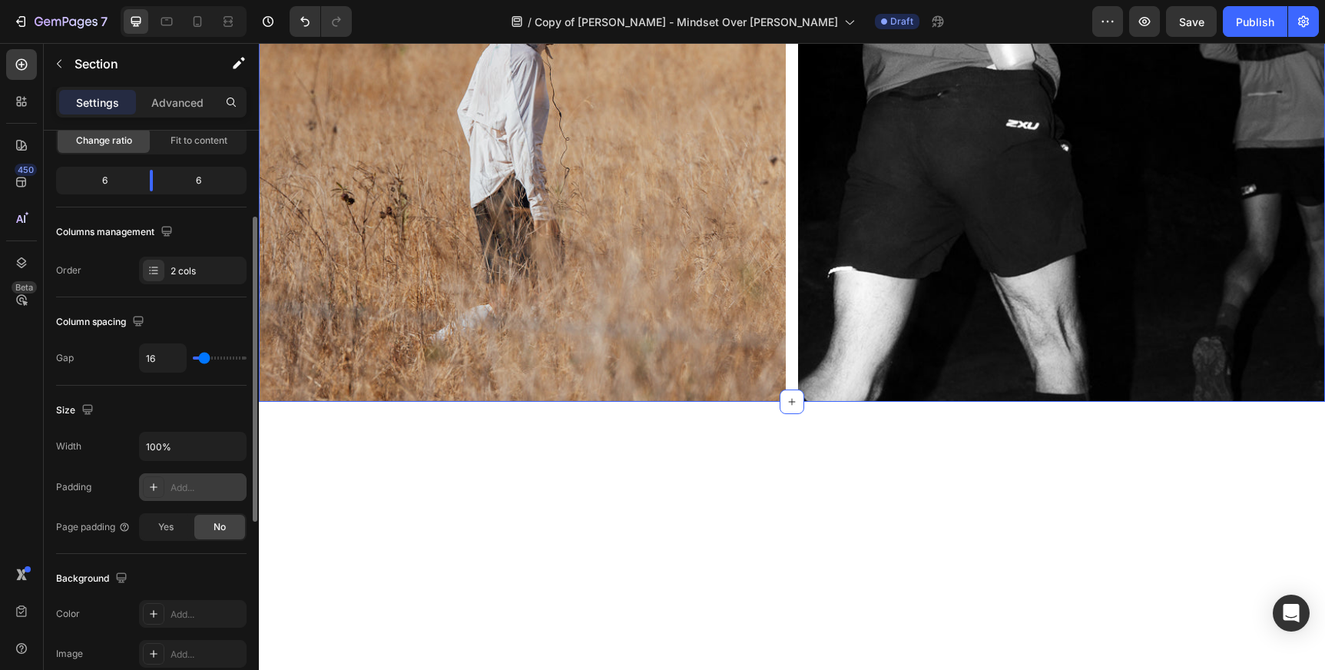
click at [184, 487] on div "Add..." at bounding box center [207, 488] width 72 height 14
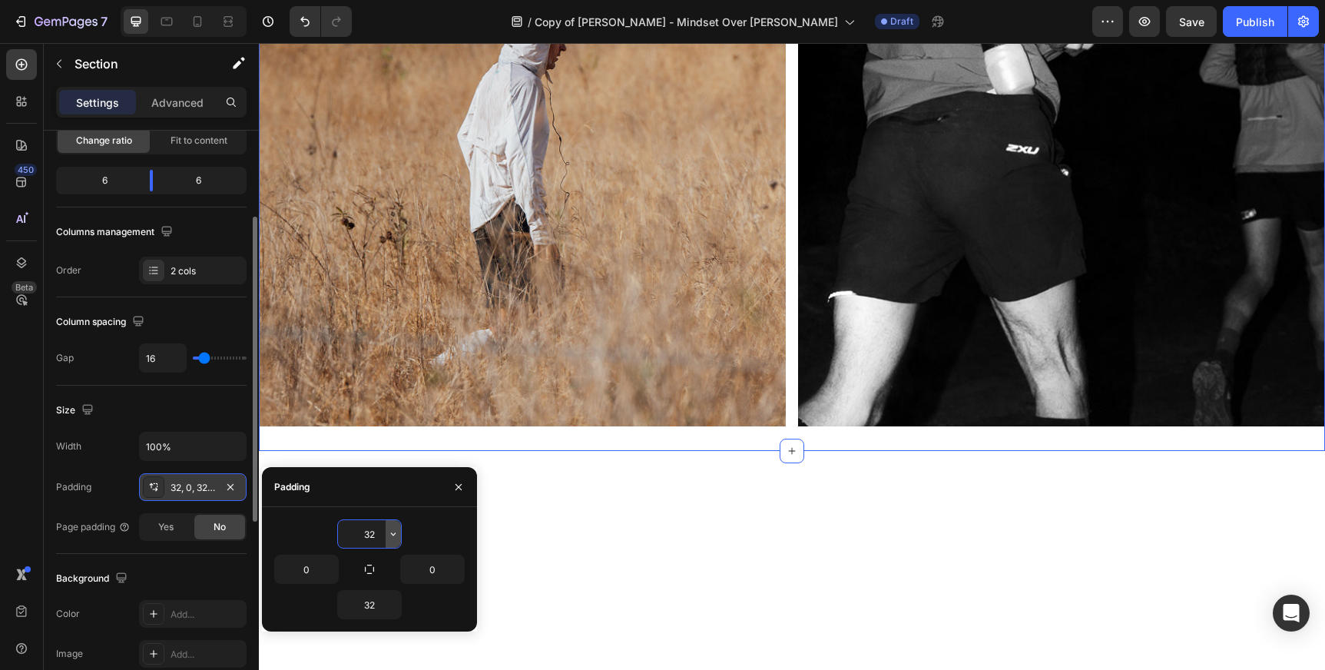
click at [392, 536] on icon "button" at bounding box center [393, 534] width 12 height 12
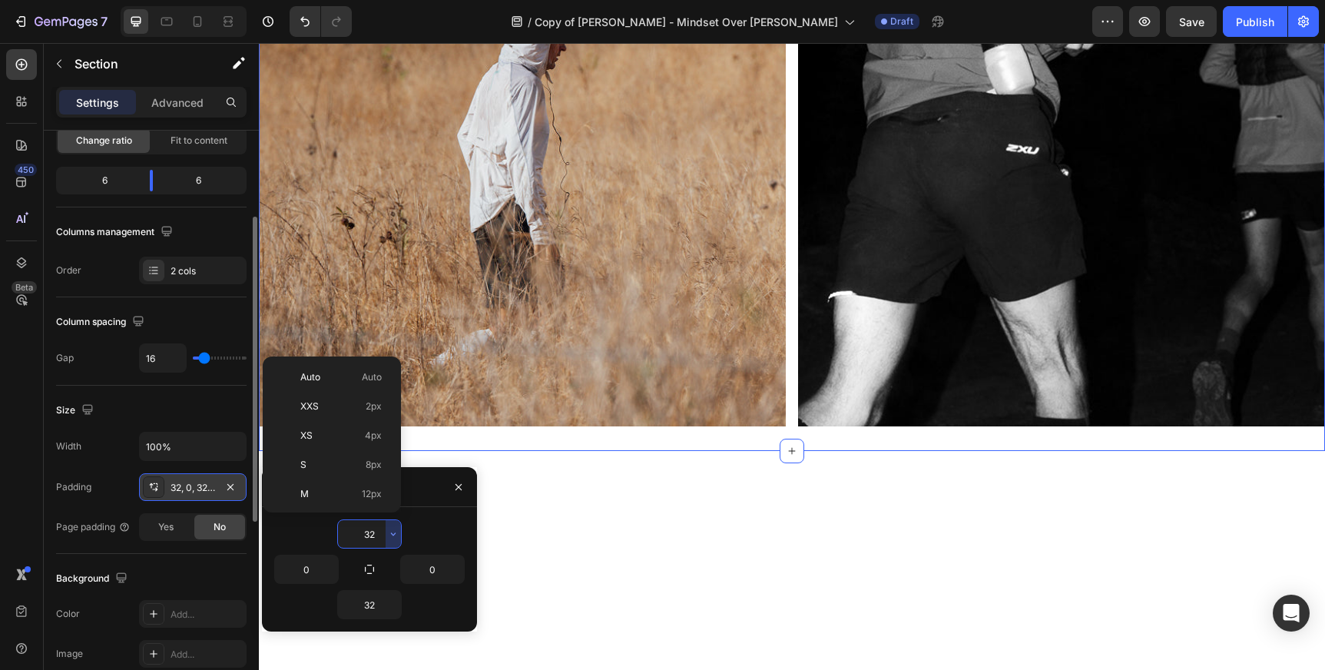
scroll to position [111, 0]
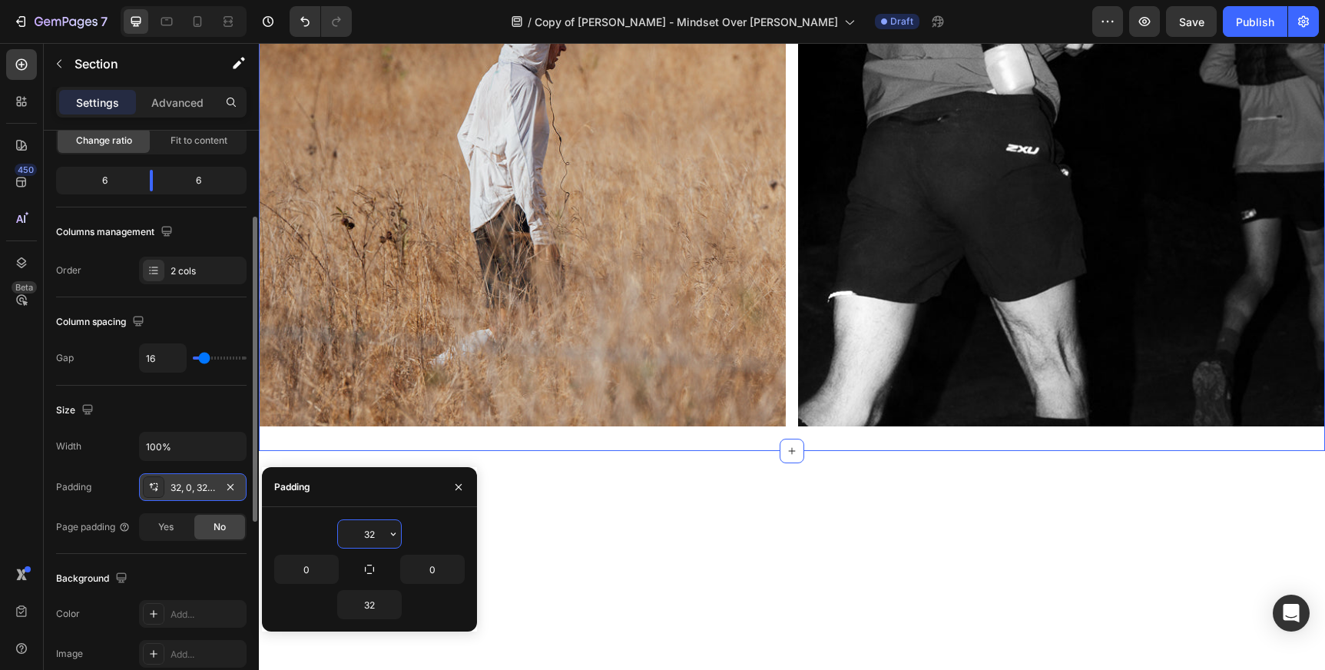
click at [376, 539] on input "32" at bounding box center [369, 534] width 63 height 28
type input "3"
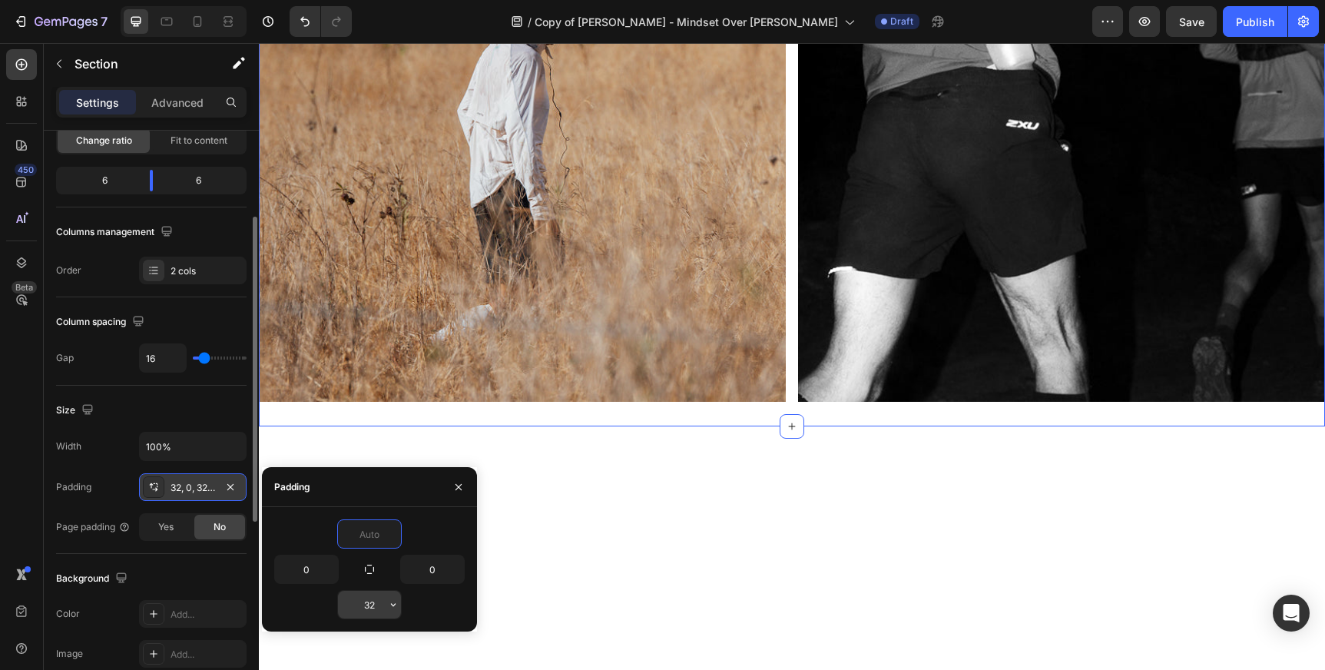
type input "0"
click at [377, 603] on input "32" at bounding box center [369, 605] width 63 height 28
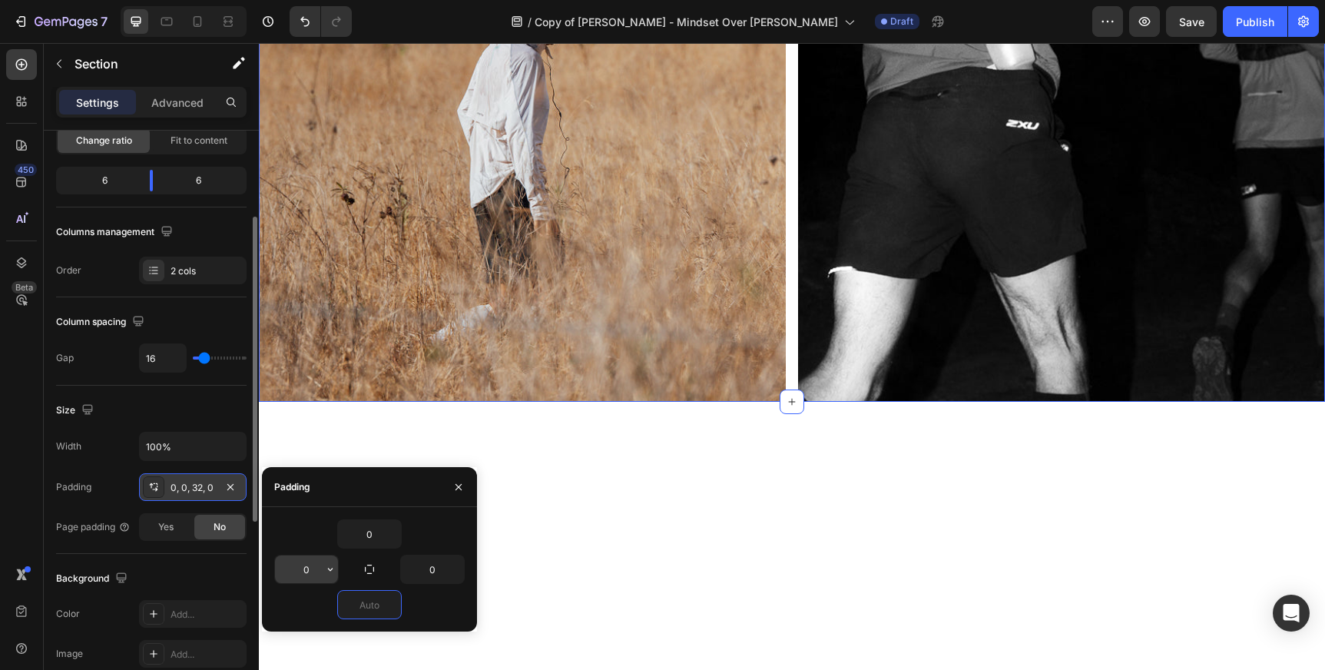
type input "0"
click at [315, 572] on input "0" at bounding box center [306, 569] width 63 height 28
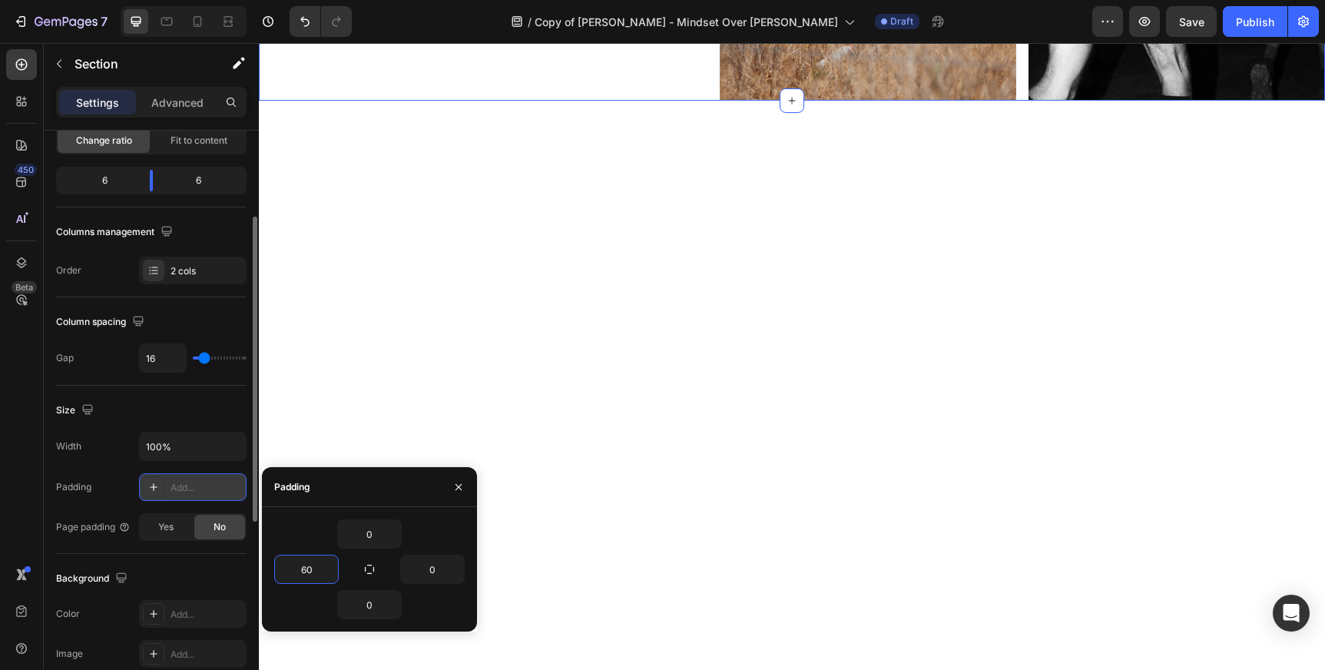
type input "6"
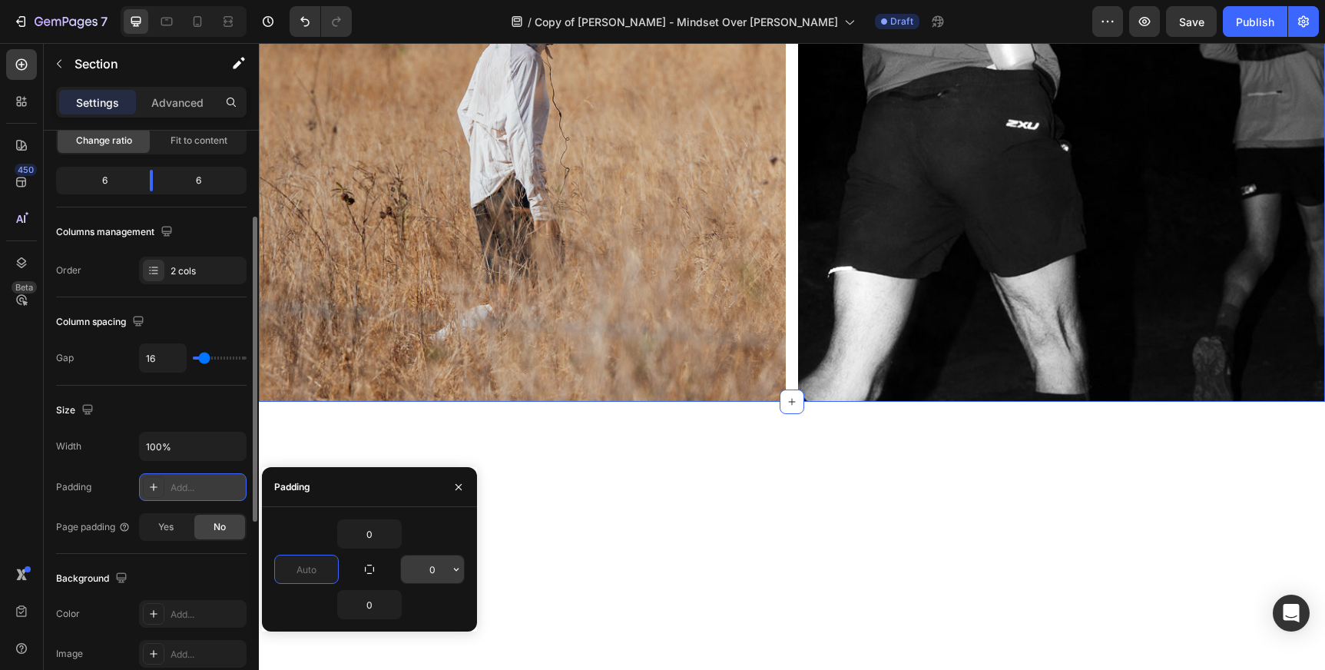
type input "0"
click at [442, 570] on input "0" at bounding box center [432, 569] width 63 height 28
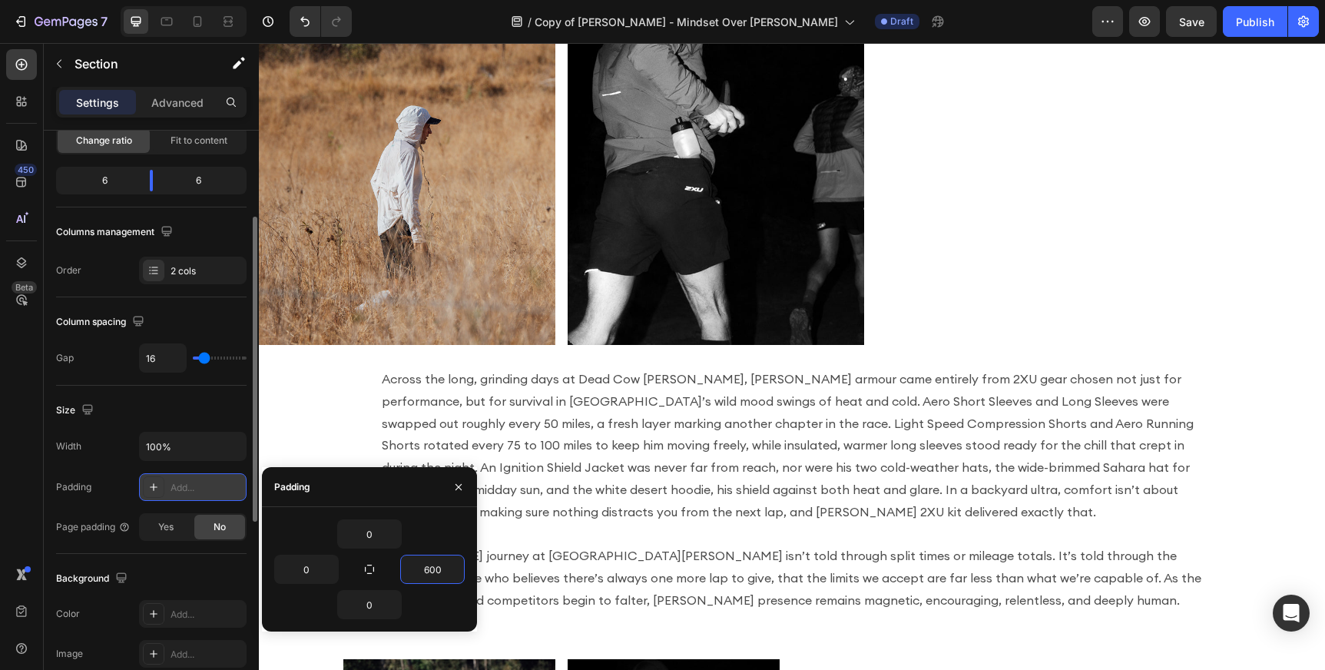
scroll to position [2495, 0]
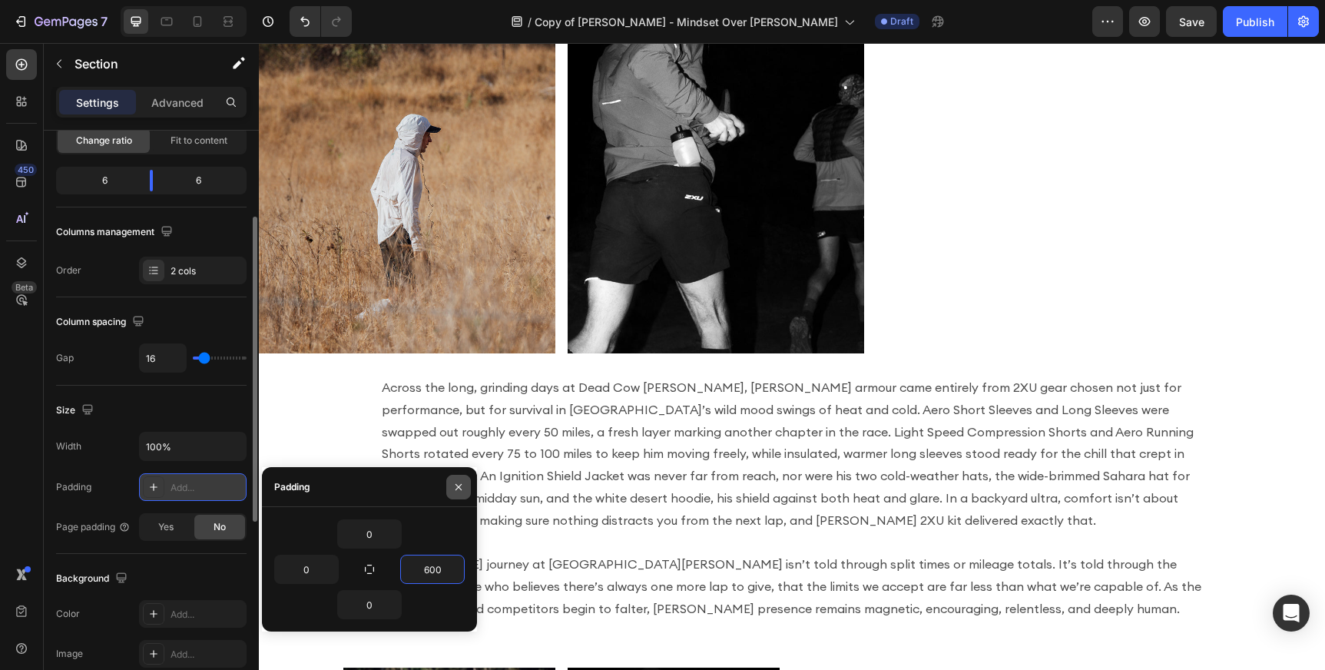
type input "600"
click at [456, 487] on icon "button" at bounding box center [458, 487] width 12 height 12
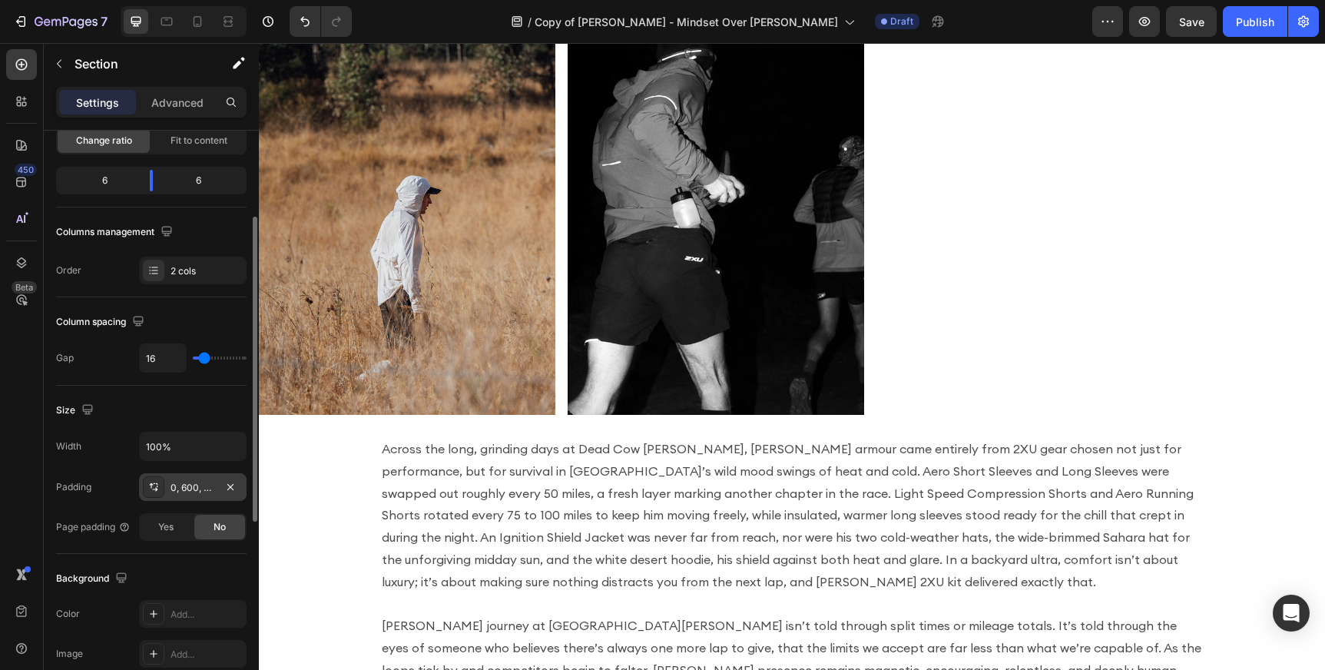
scroll to position [2439, 0]
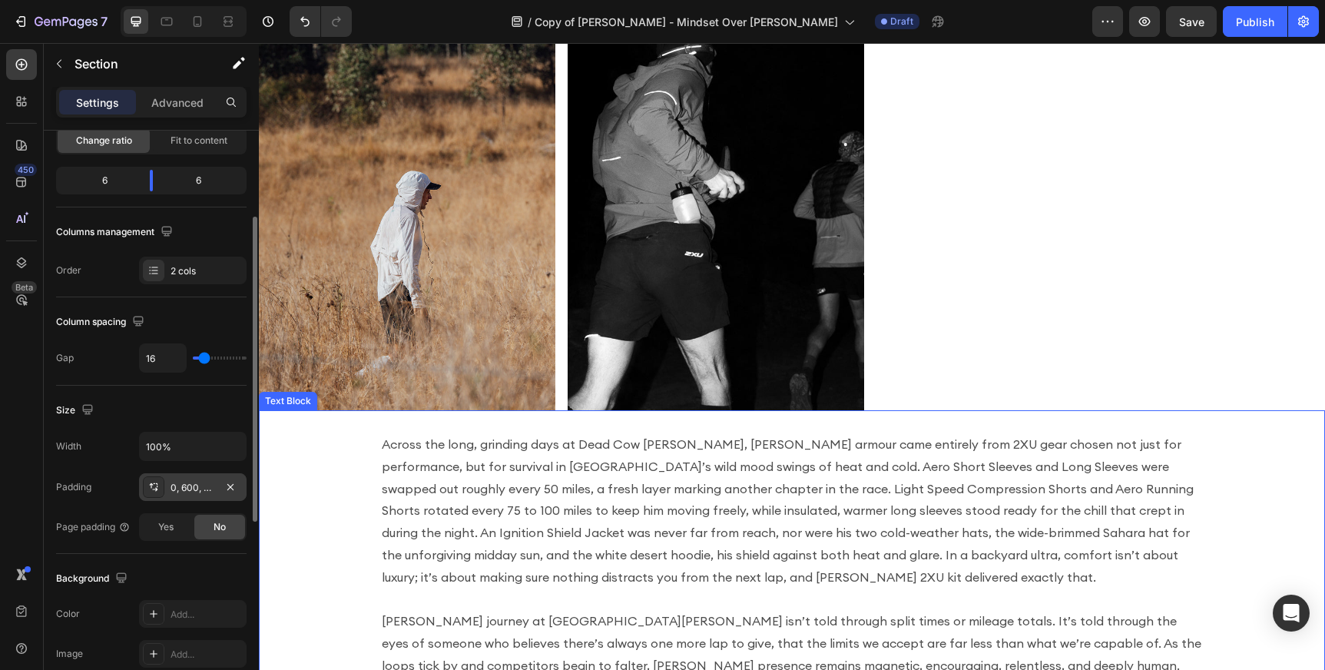
click at [920, 468] on p "Across the long, grinding days at Dead Cow [PERSON_NAME], [PERSON_NAME] armour …" at bounding box center [792, 510] width 820 height 155
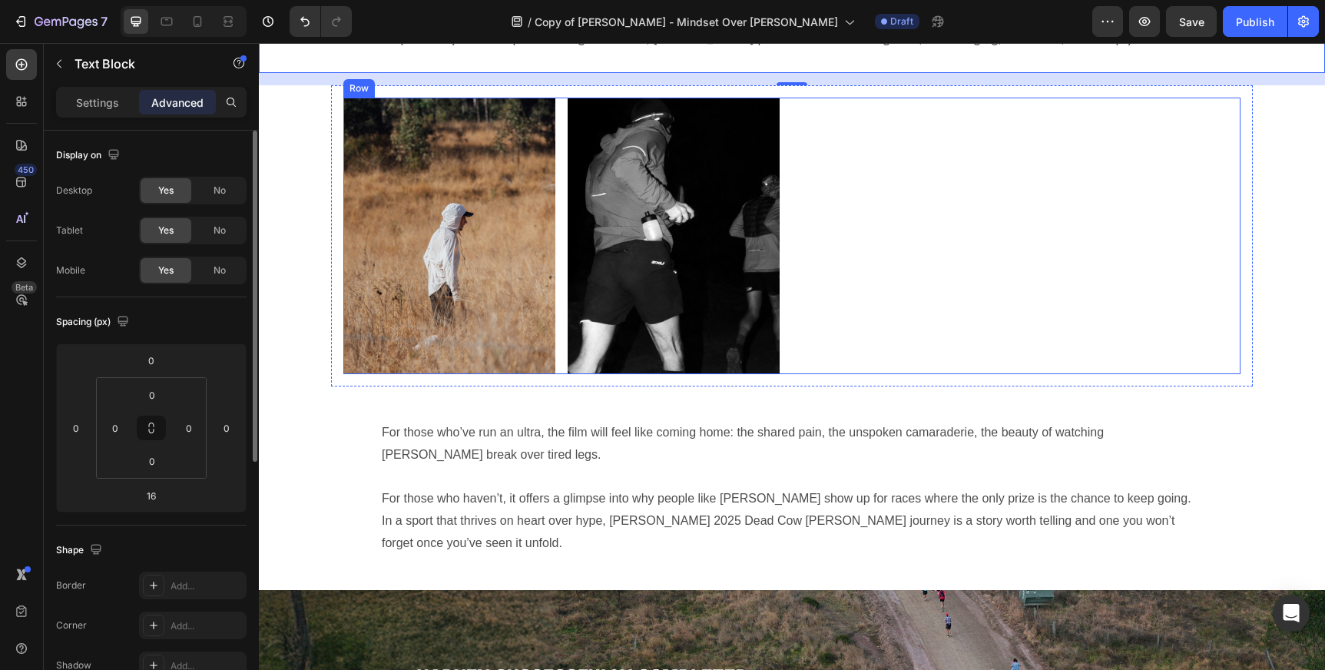
scroll to position [2608, 0]
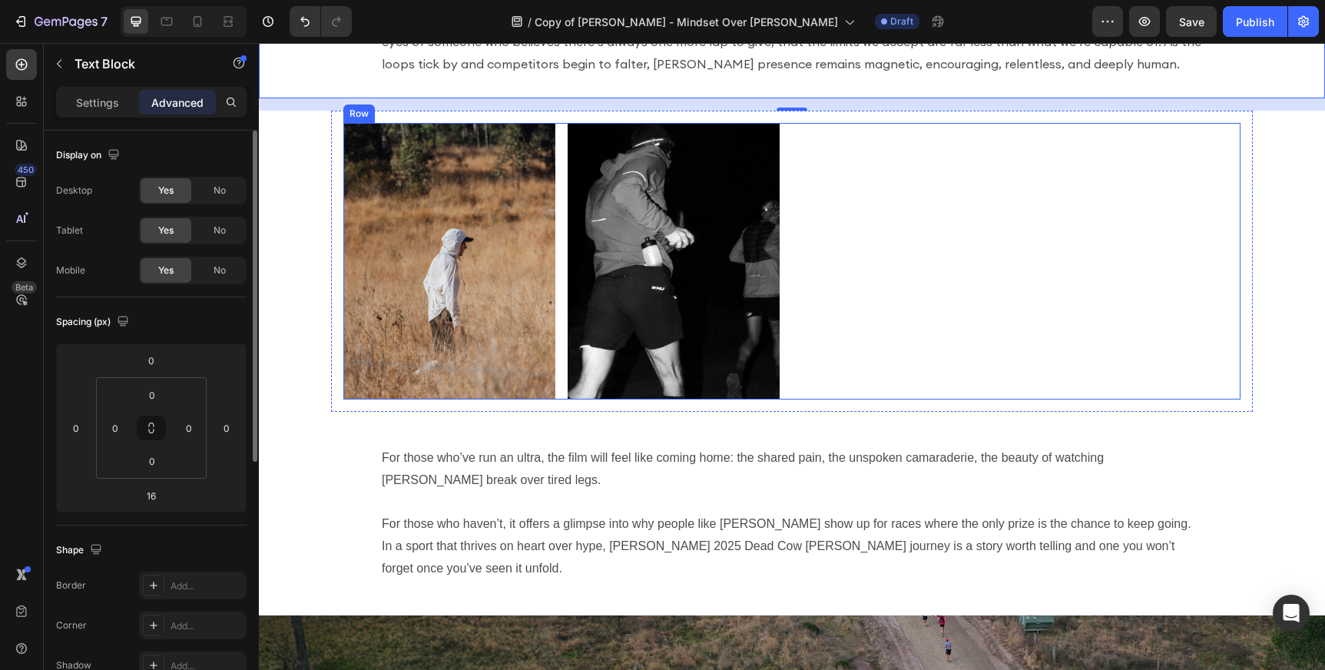
click at [884, 199] on div "Image Image Row" at bounding box center [791, 261] width 897 height 277
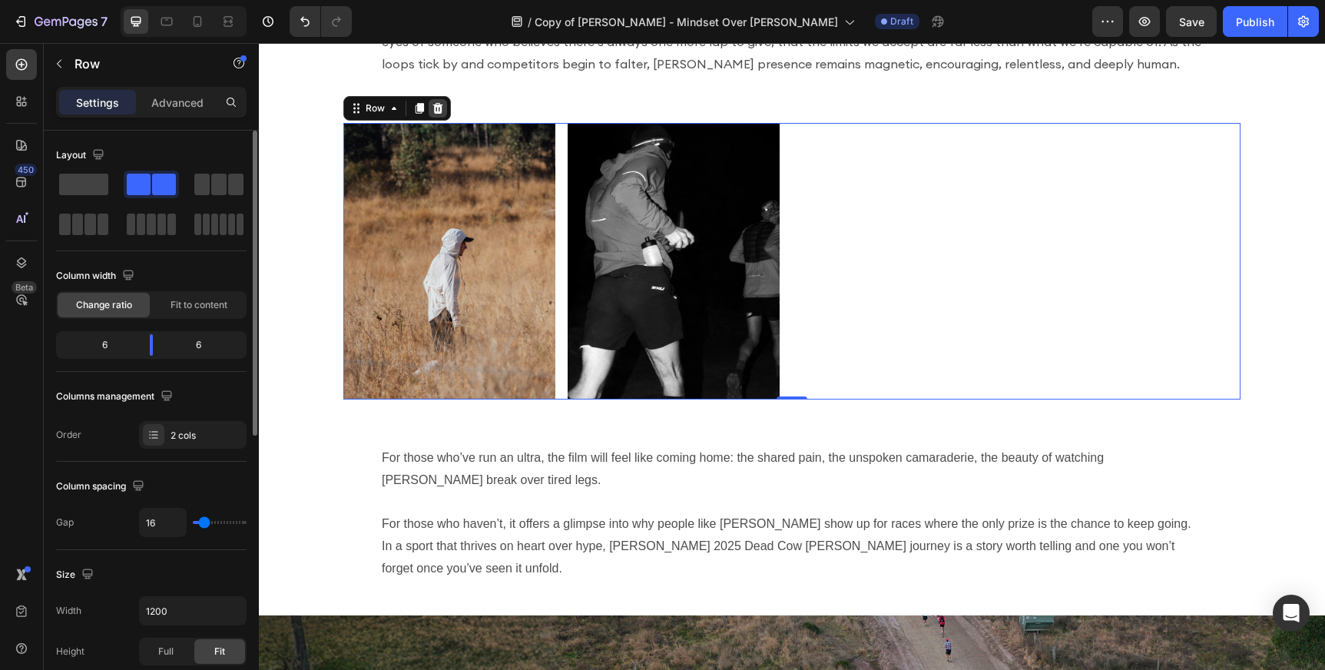
click at [440, 107] on icon at bounding box center [438, 107] width 10 height 11
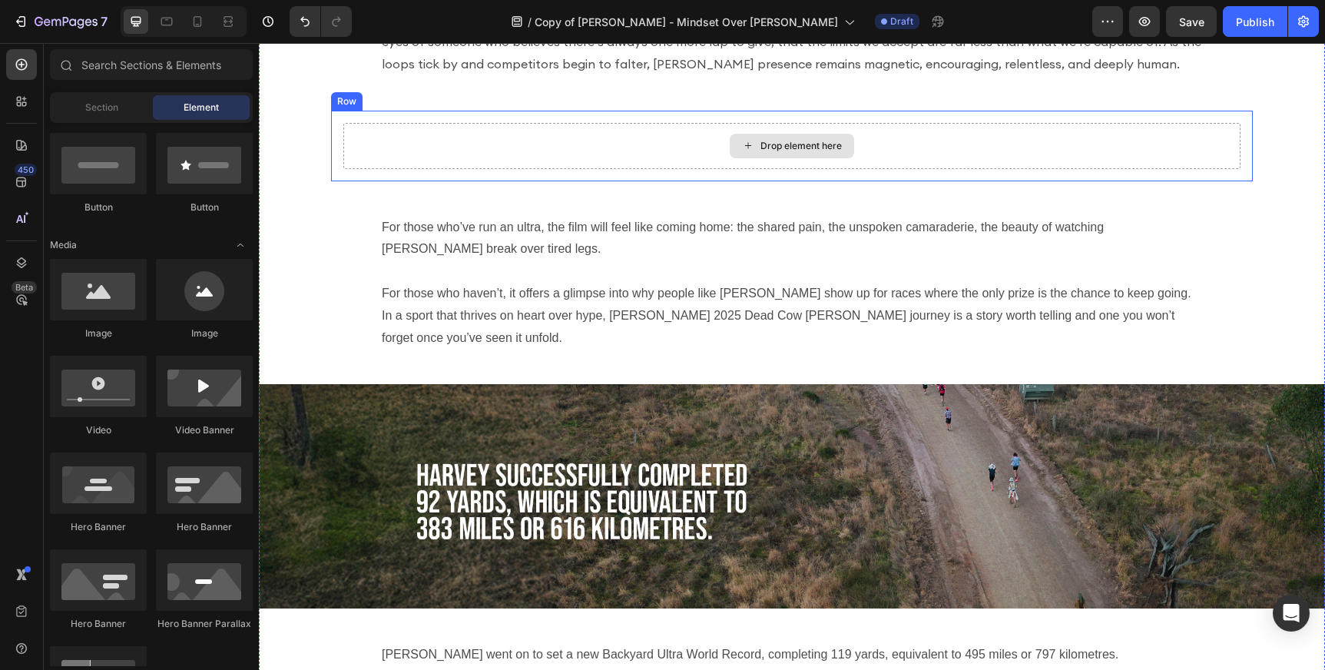
click at [634, 151] on div "Drop element here" at bounding box center [791, 146] width 897 height 46
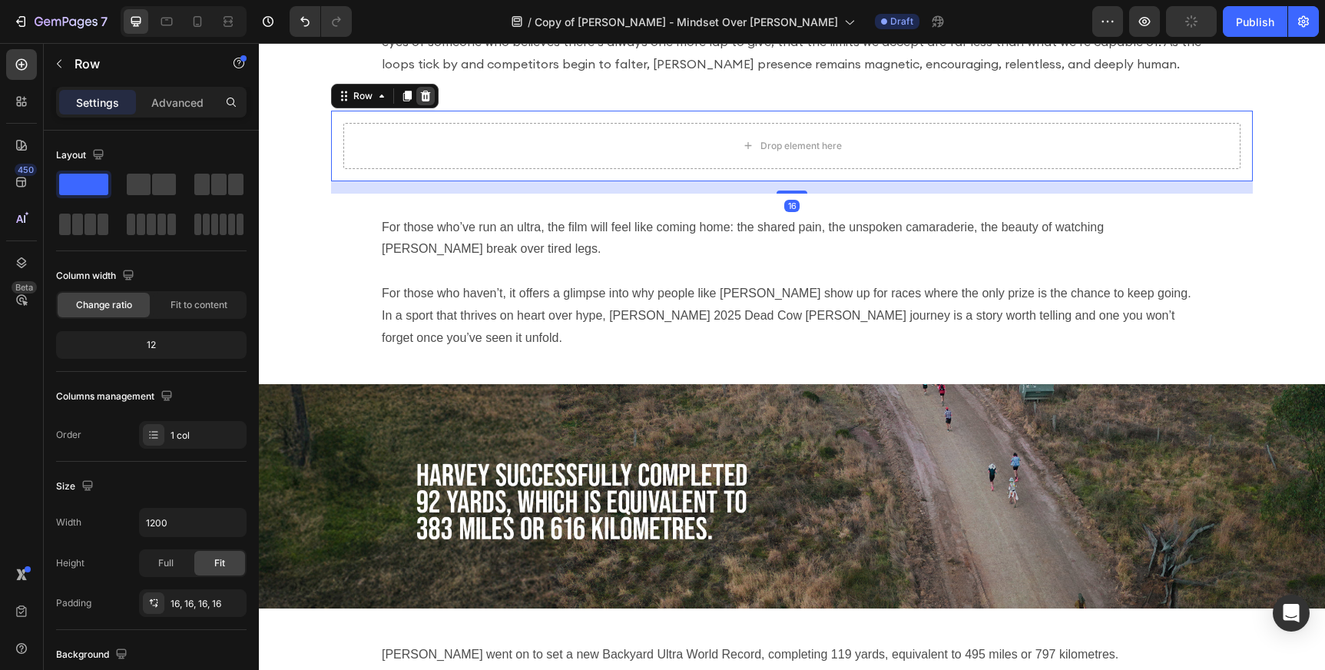
click at [424, 98] on icon at bounding box center [426, 95] width 10 height 11
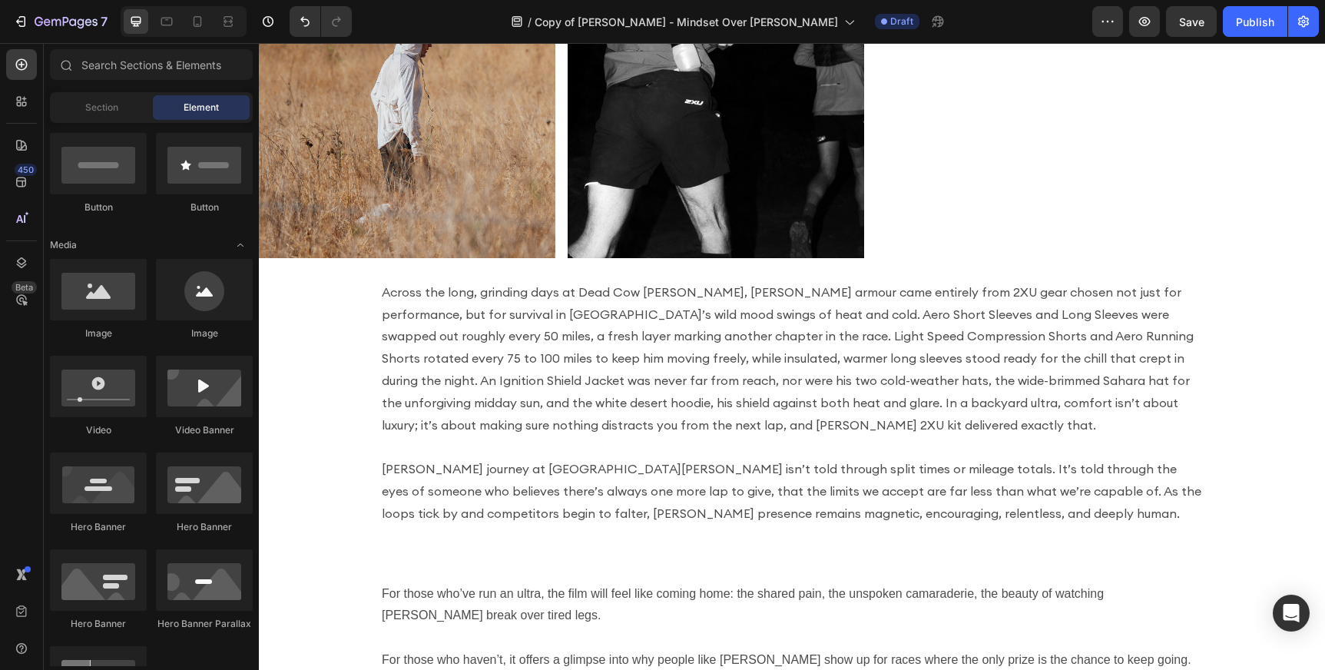
scroll to position [2324, 0]
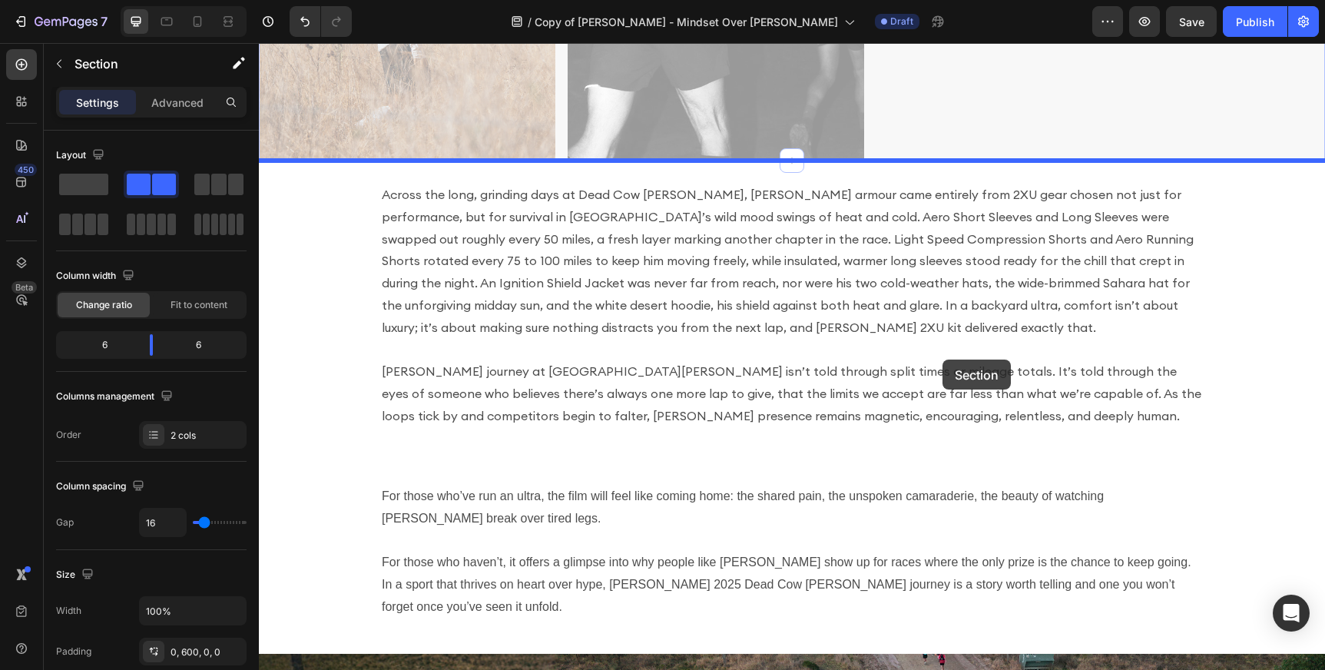
scroll to position [2716, 0]
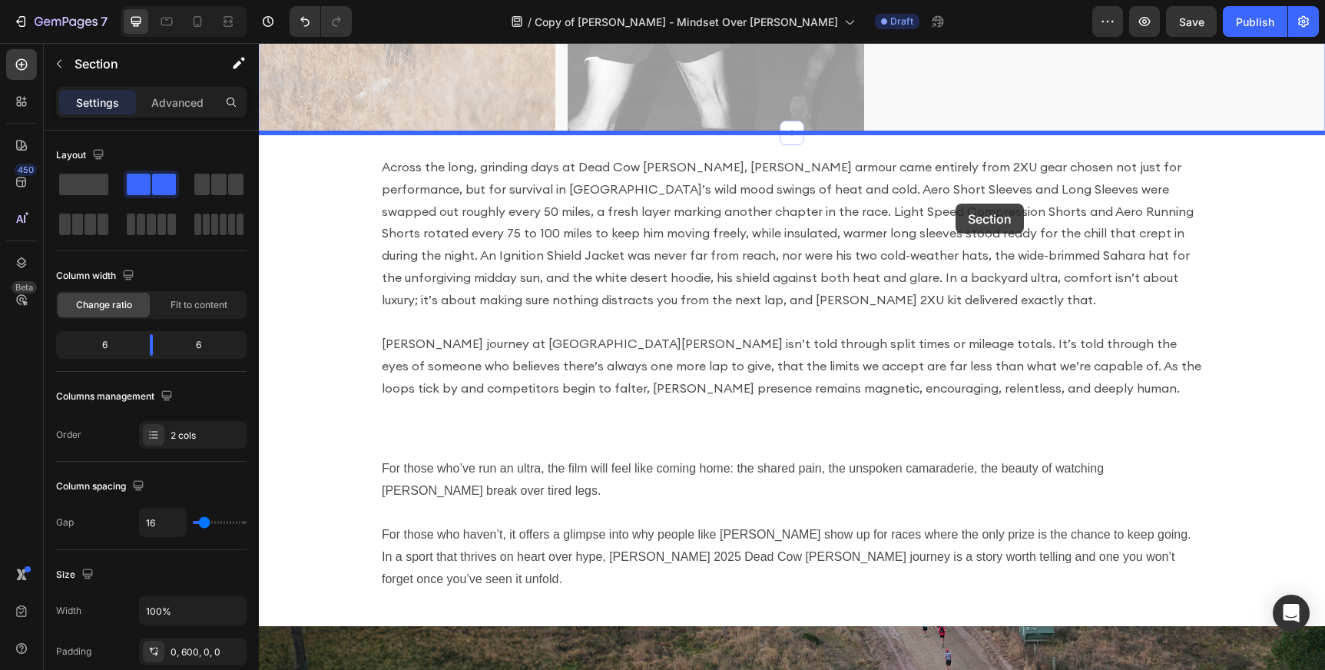
drag, startPoint x: 1015, startPoint y: 124, endPoint x: 958, endPoint y: 186, distance: 84.2
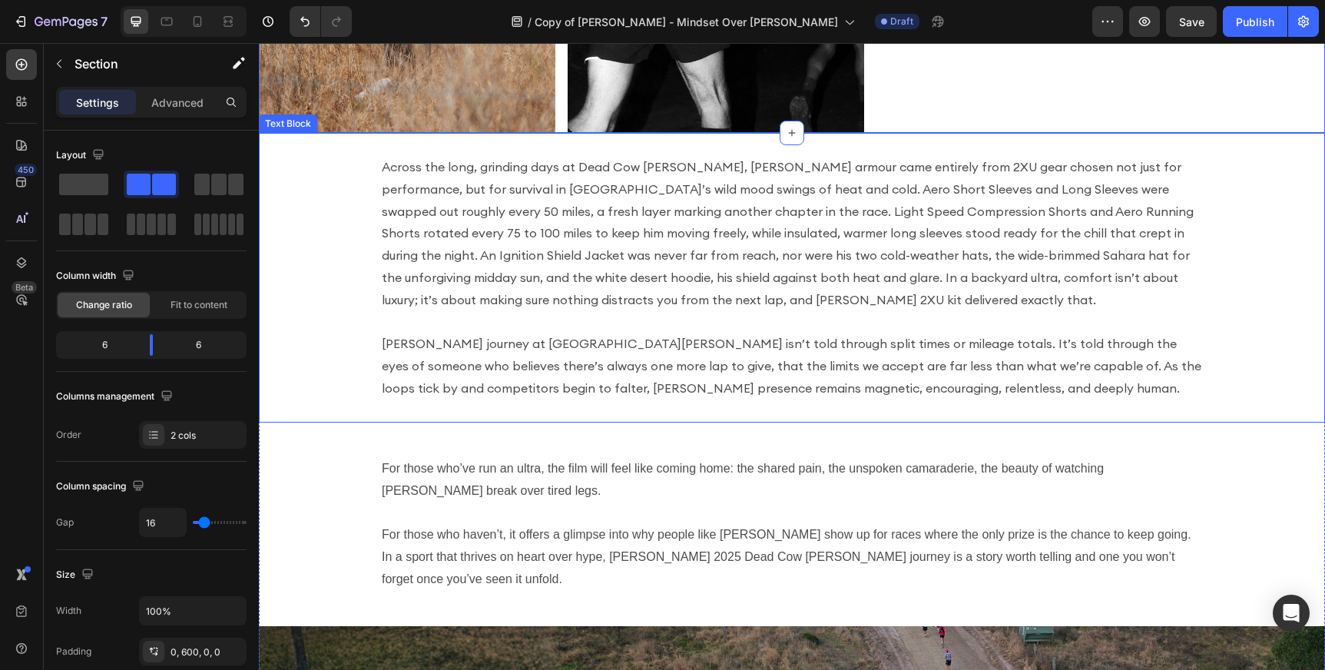
scroll to position [2850, 0]
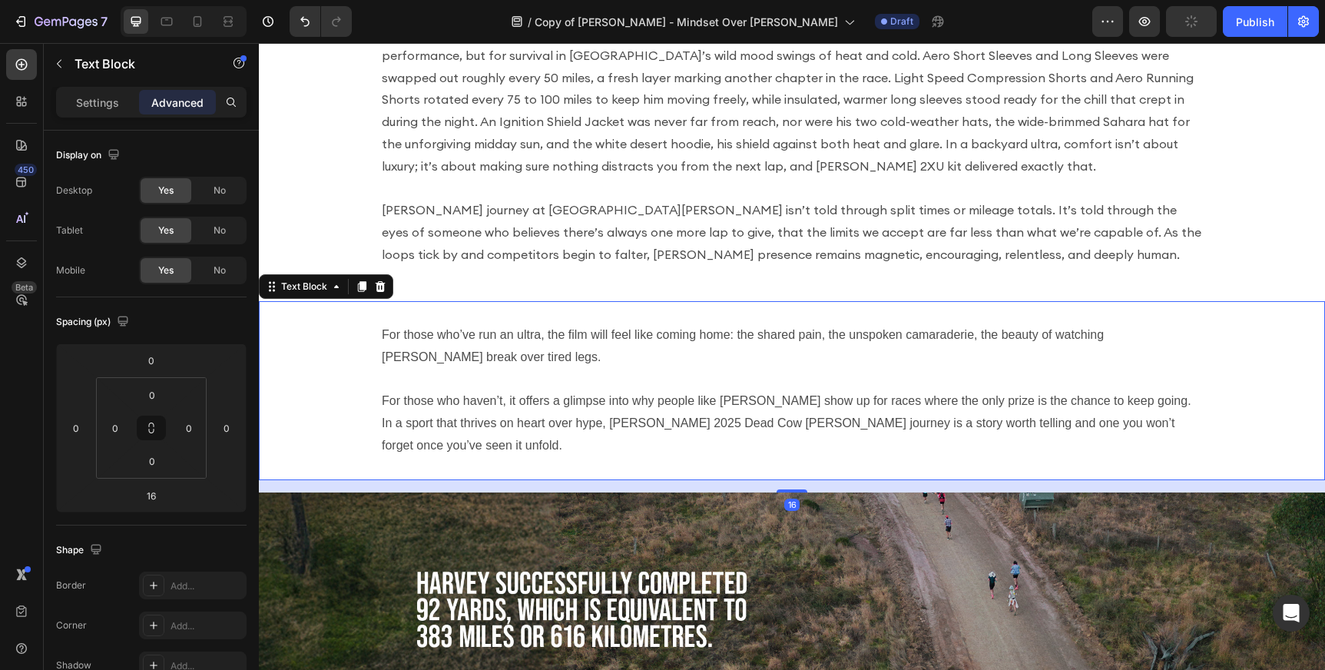
click at [898, 377] on p at bounding box center [792, 379] width 820 height 22
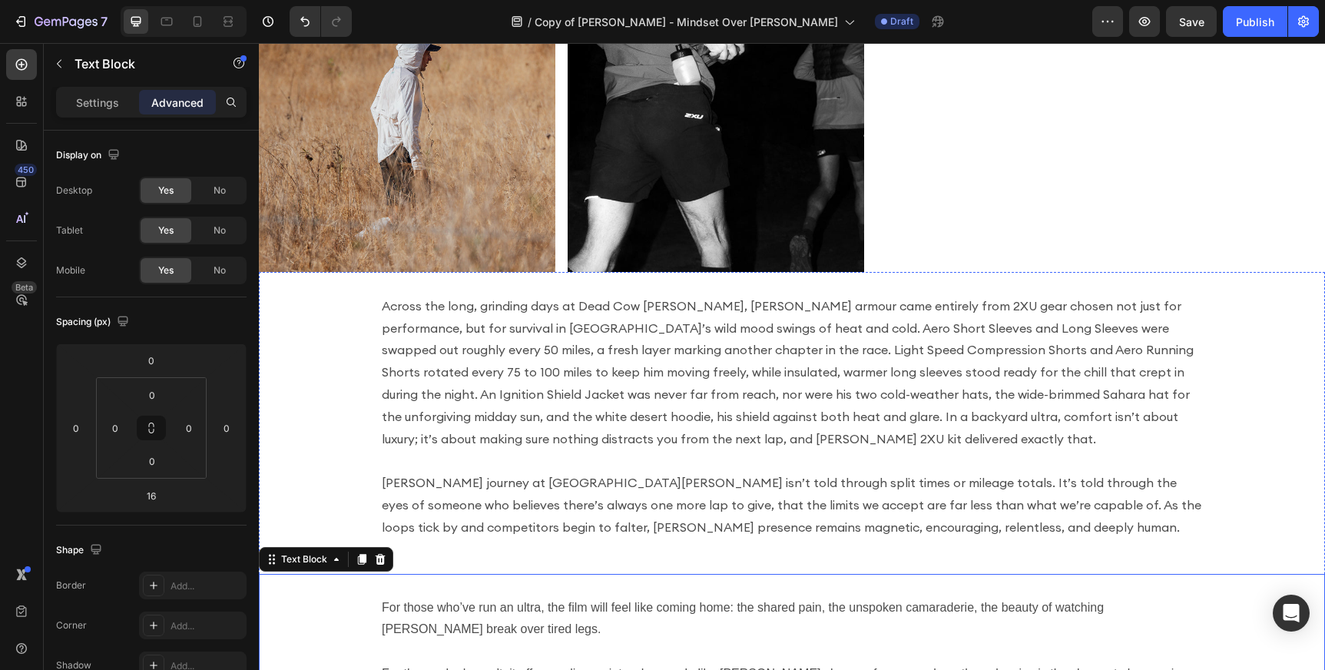
scroll to position [2156, 0]
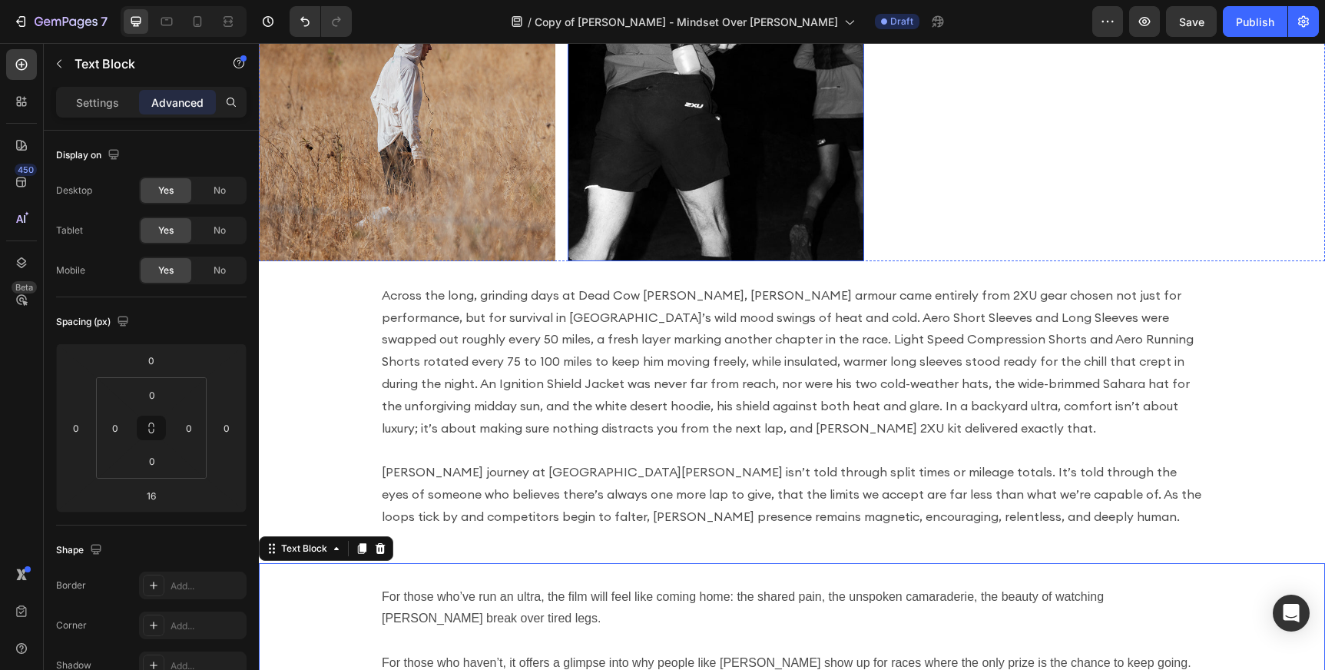
click at [784, 183] on img at bounding box center [716, 67] width 296 height 387
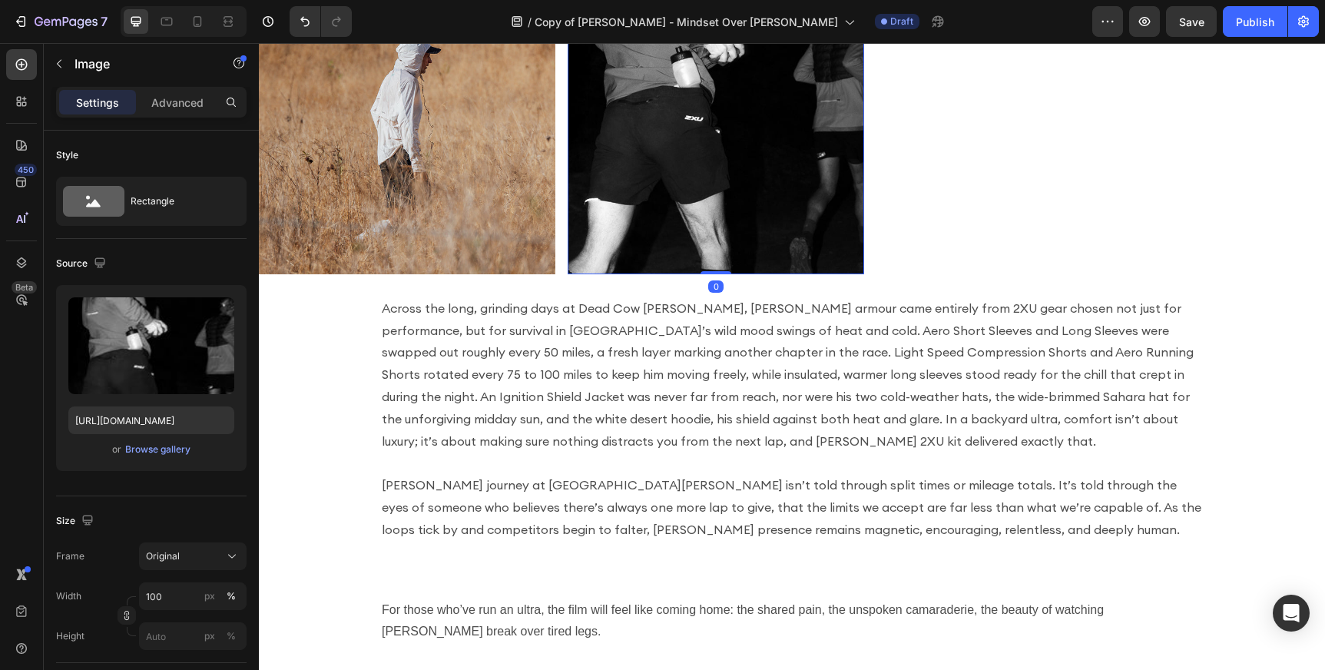
scroll to position [2237, 0]
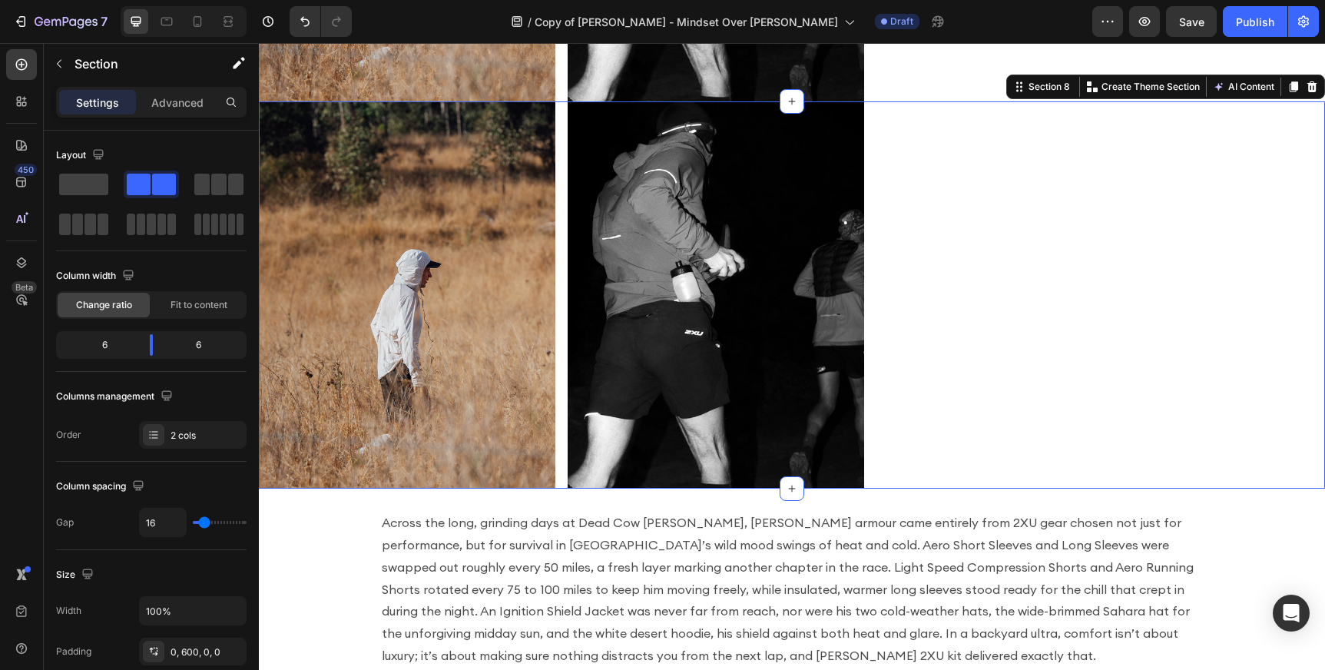
scroll to position [2752, 0]
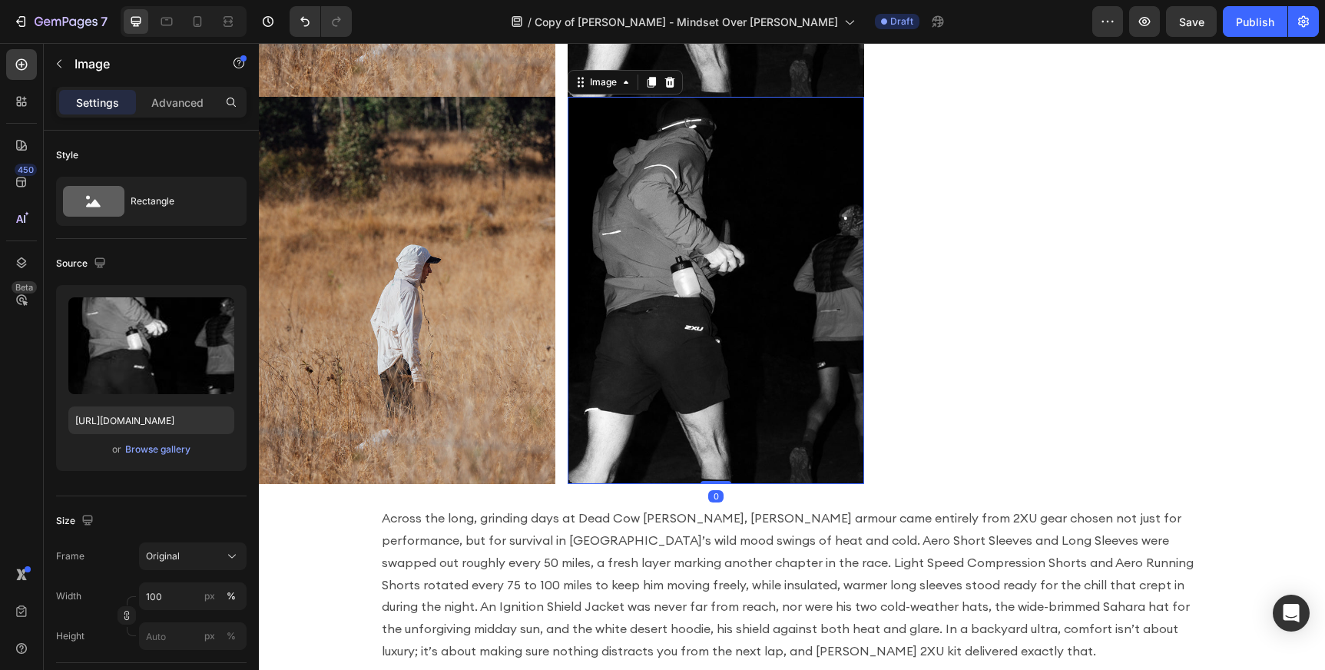
click at [720, 187] on img at bounding box center [716, 290] width 296 height 387
click at [655, 76] on icon at bounding box center [651, 82] width 12 height 12
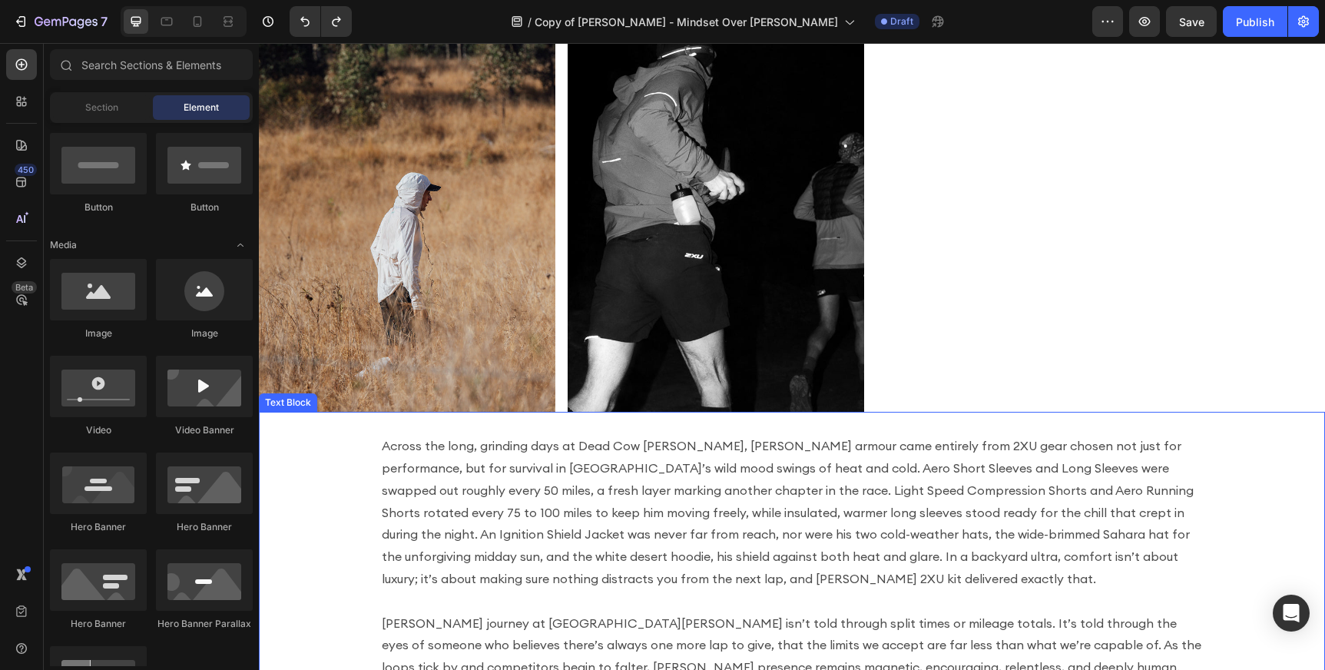
scroll to position [2744, 0]
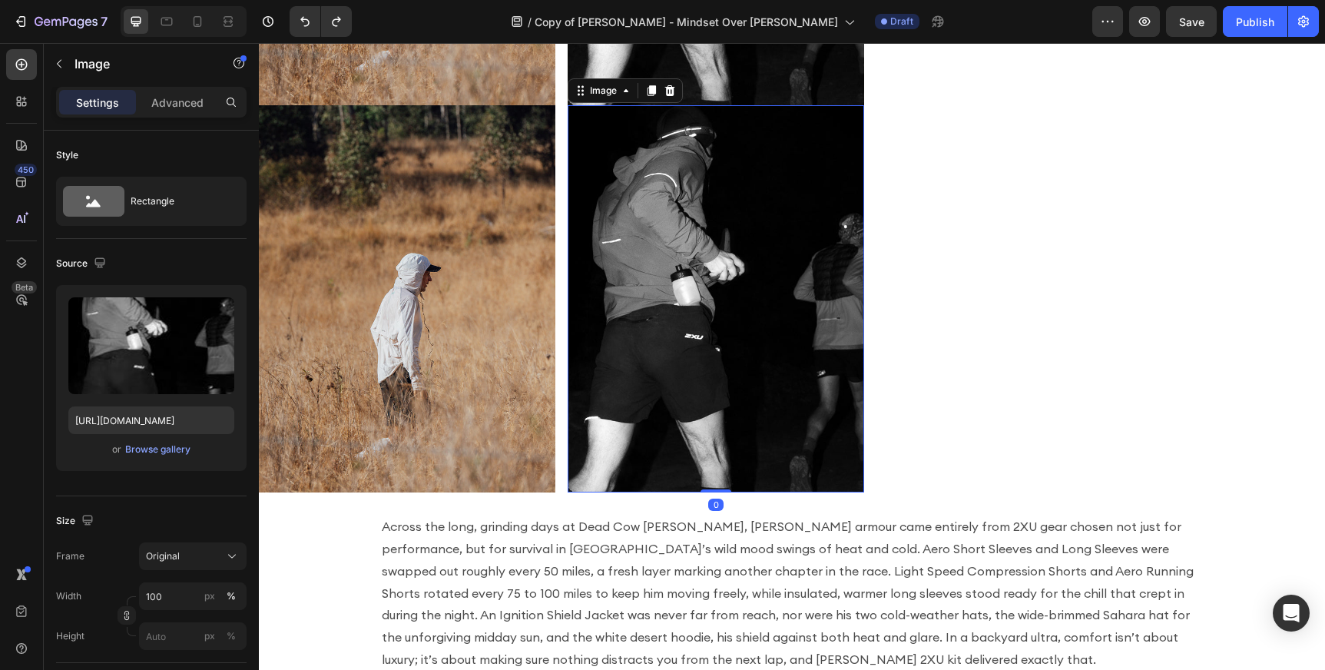
click at [712, 169] on img at bounding box center [716, 298] width 296 height 387
click at [675, 95] on icon at bounding box center [670, 90] width 12 height 12
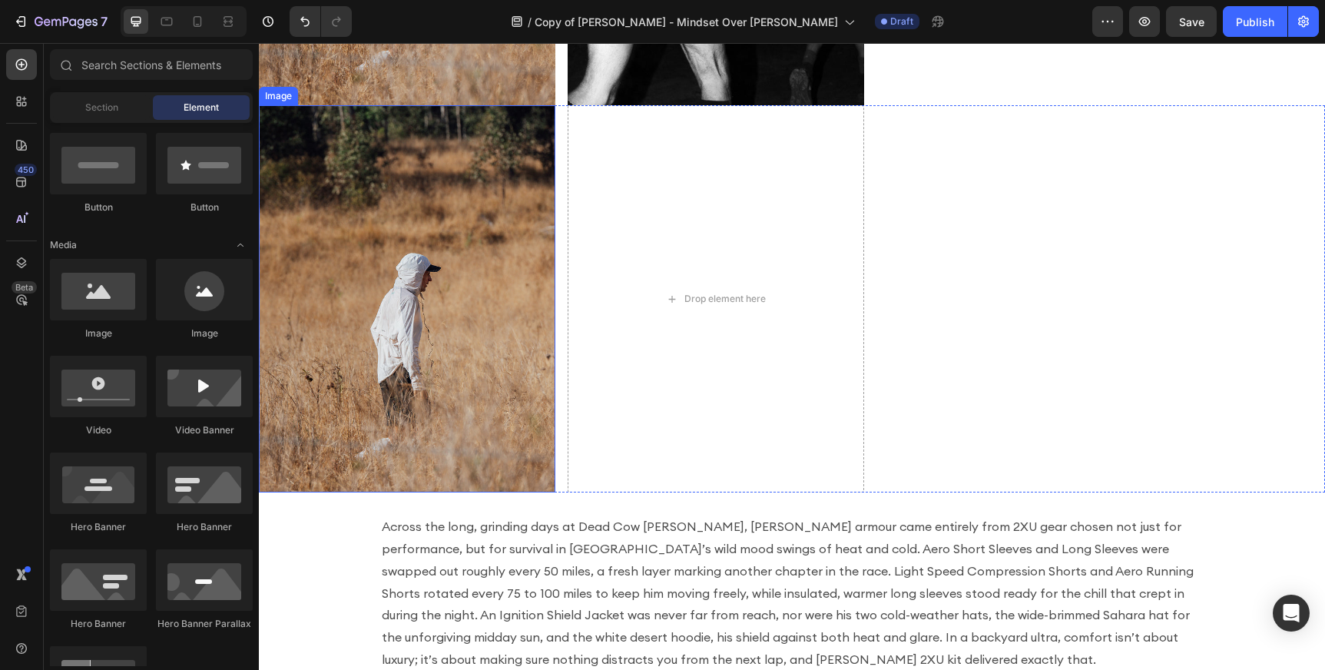
click at [485, 171] on img at bounding box center [407, 298] width 296 height 387
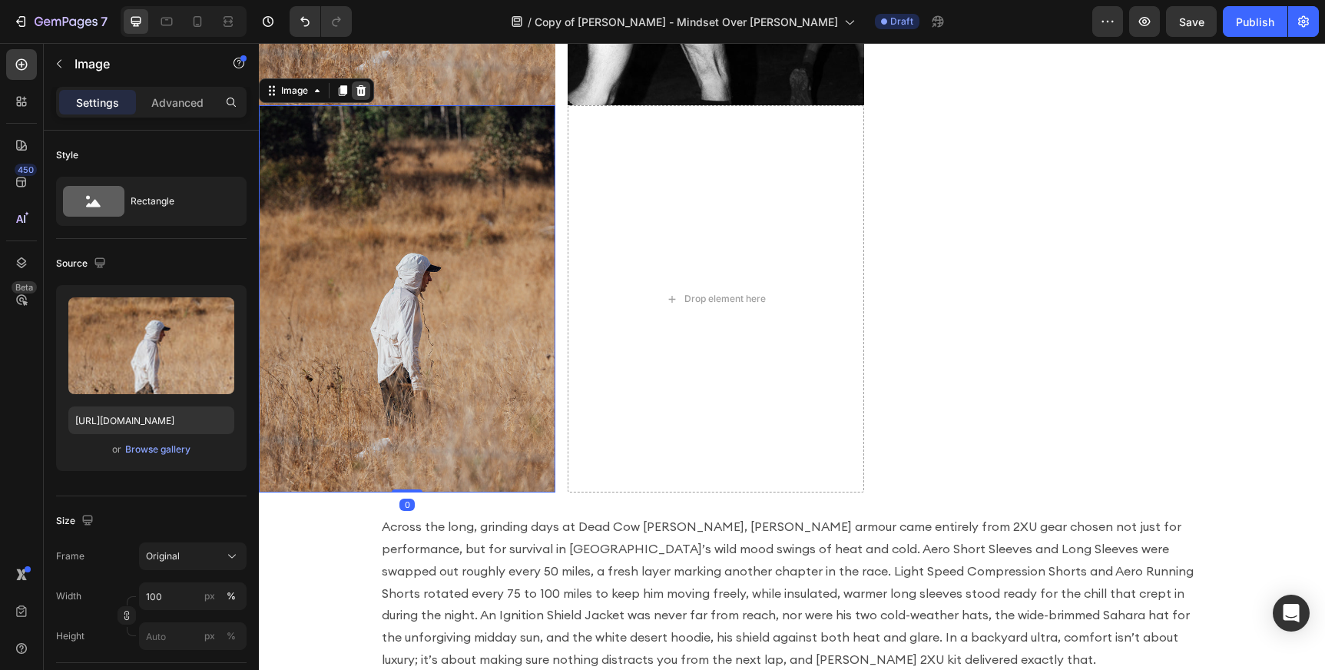
click at [364, 94] on icon at bounding box center [361, 90] width 10 height 11
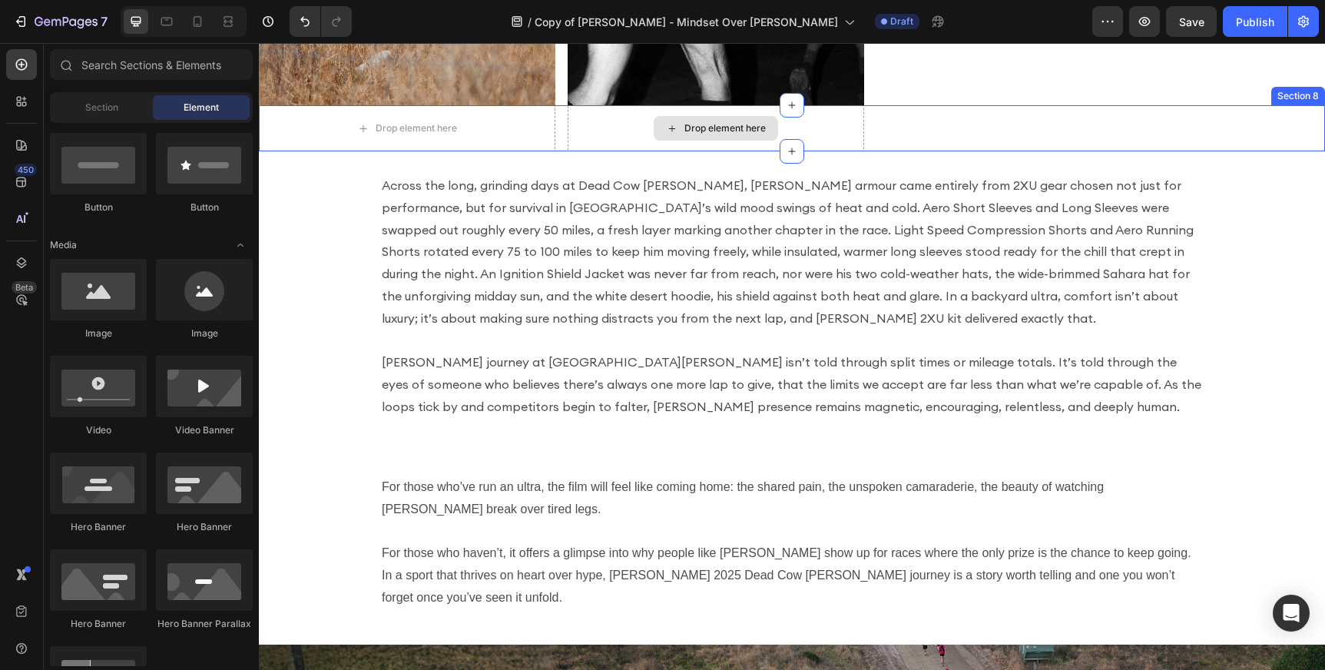
click at [631, 128] on div "Drop element here" at bounding box center [716, 128] width 296 height 46
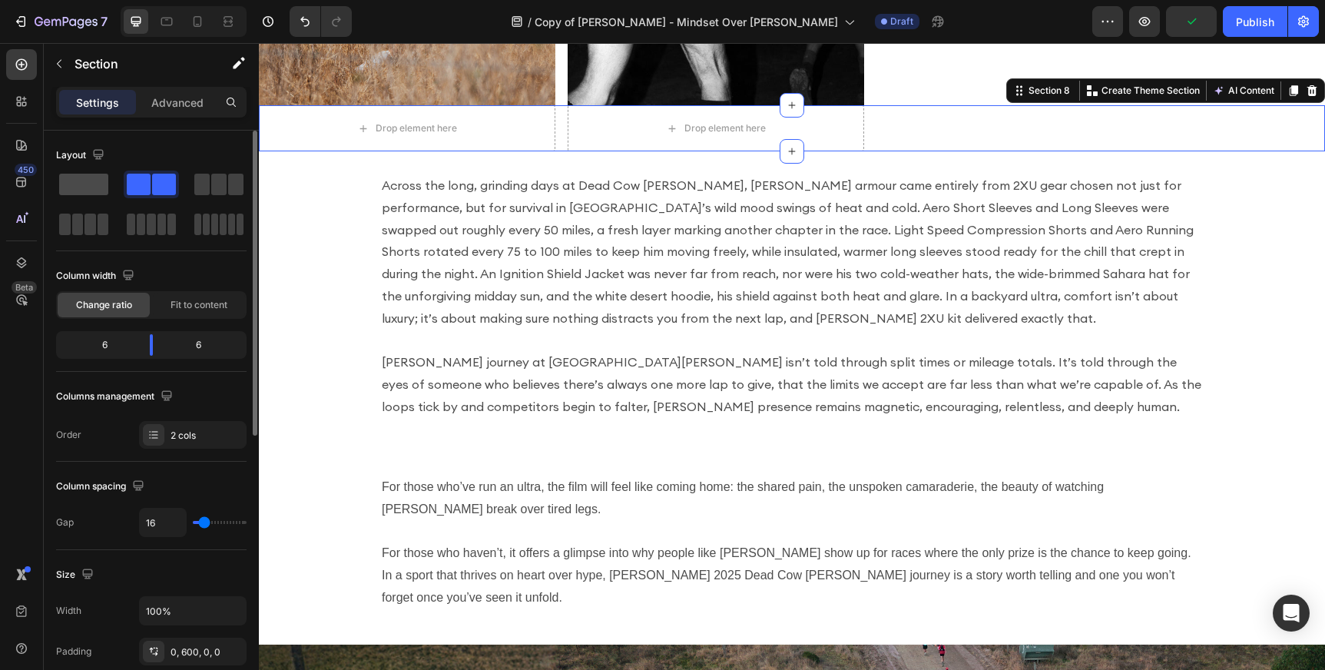
click at [70, 187] on span at bounding box center [83, 185] width 49 height 22
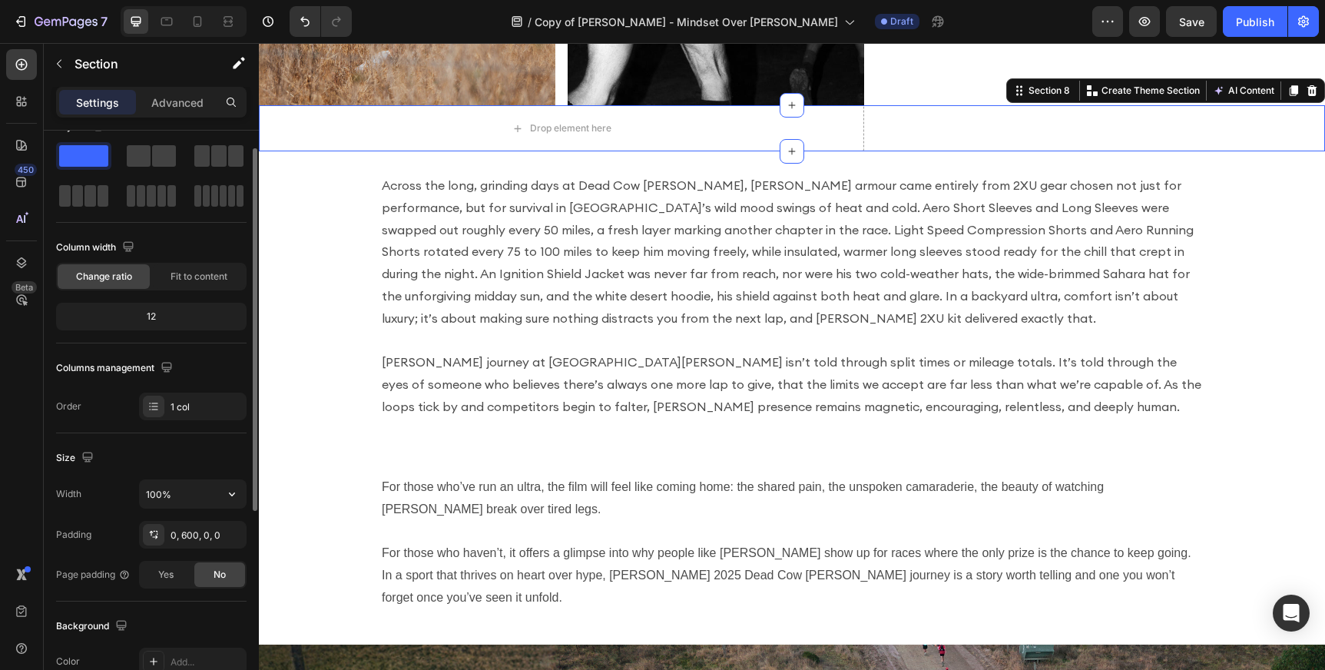
scroll to position [39, 0]
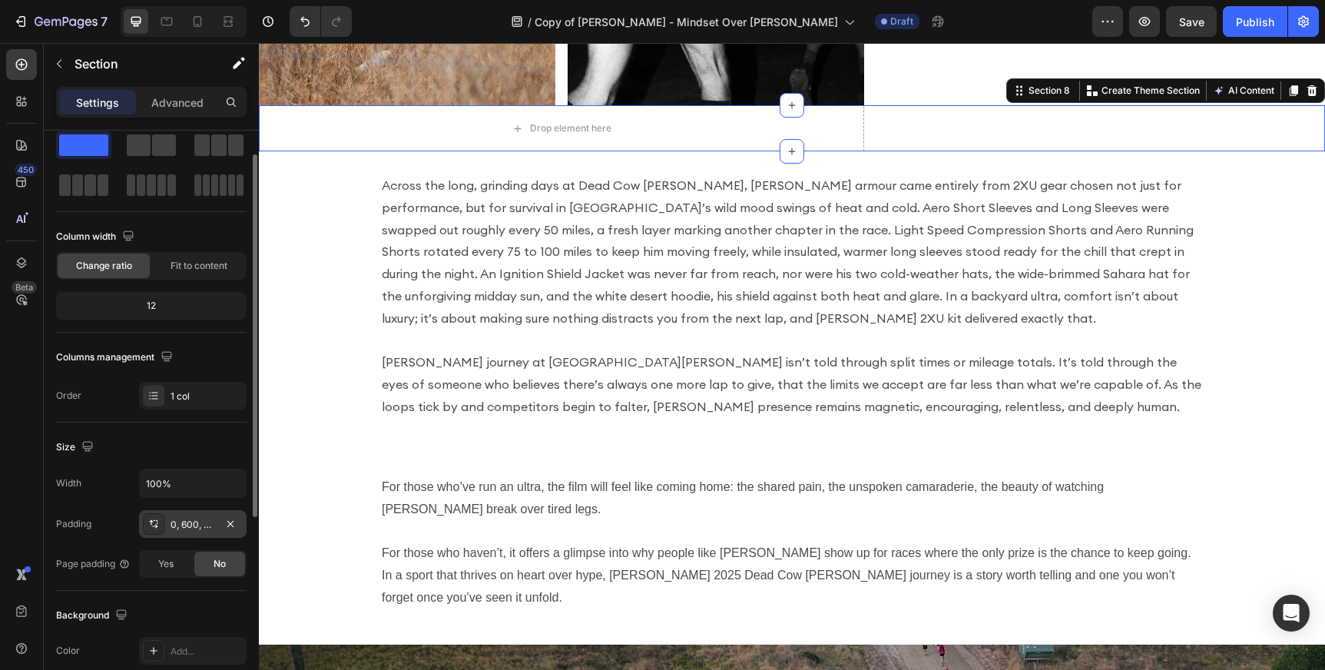
click at [158, 525] on icon at bounding box center [153, 524] width 12 height 12
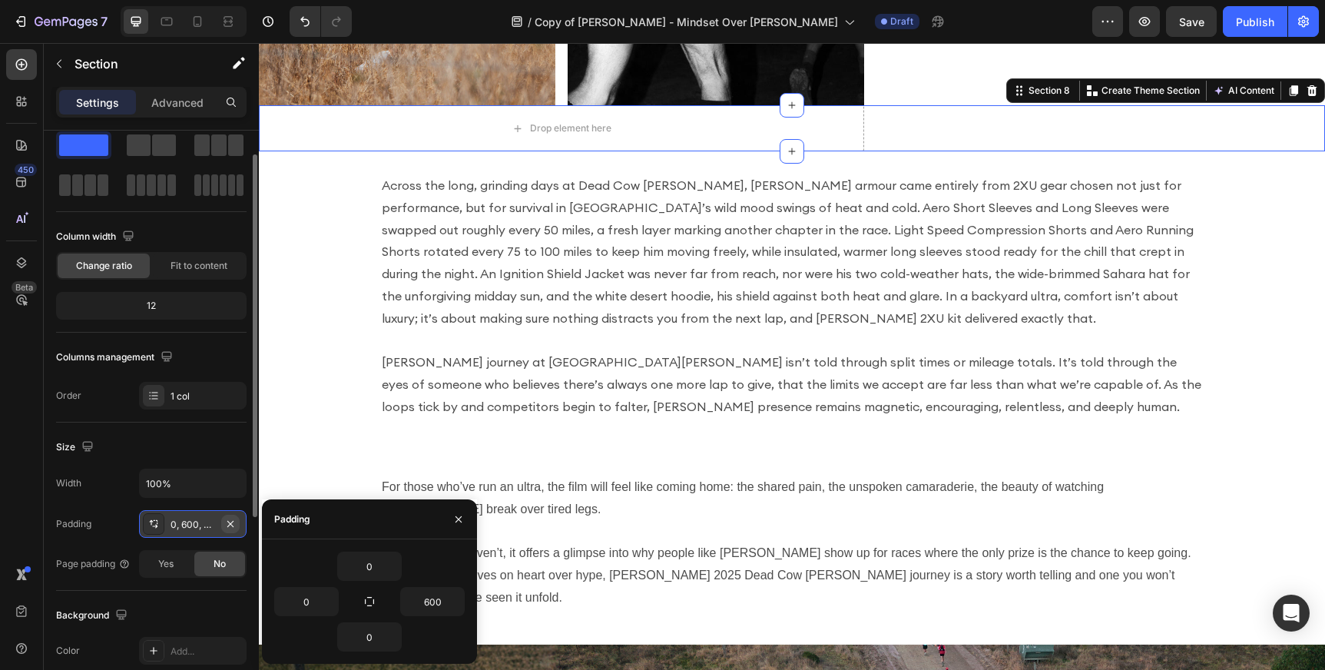
click at [239, 525] on button "button" at bounding box center [230, 524] width 18 height 18
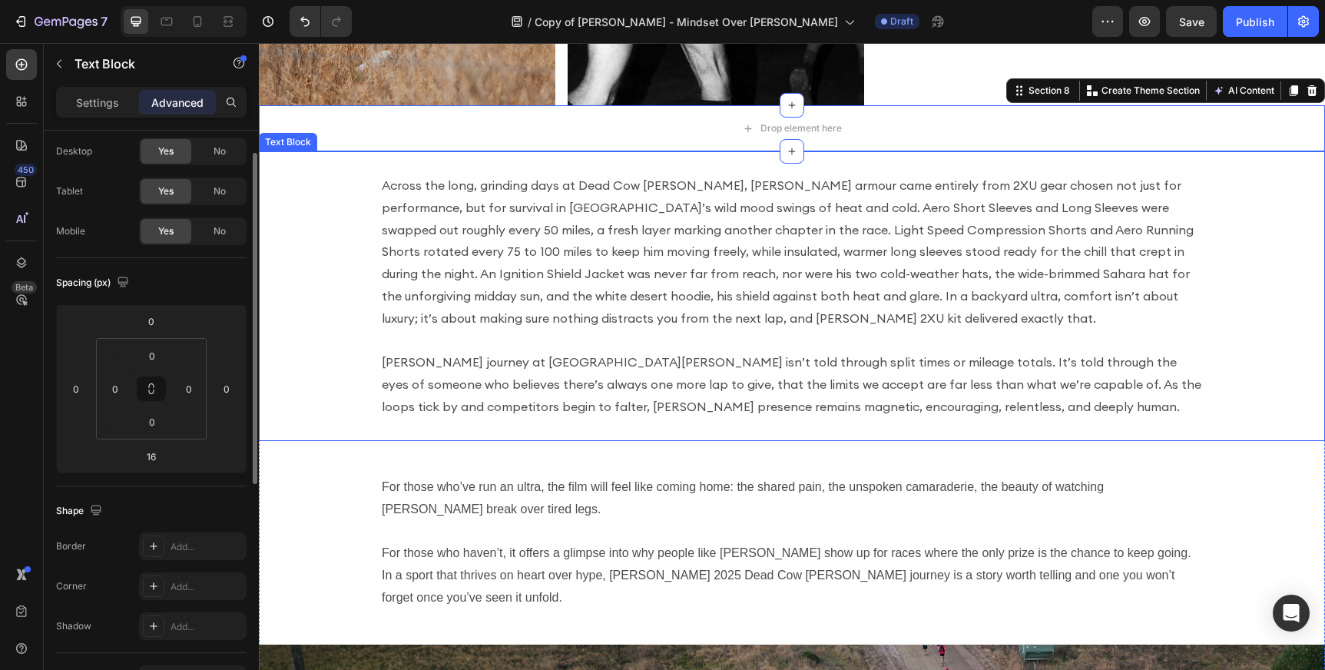
click at [504, 359] on p "[PERSON_NAME] journey at [GEOGRAPHIC_DATA][PERSON_NAME] isn’t told through spli…" at bounding box center [792, 384] width 820 height 66
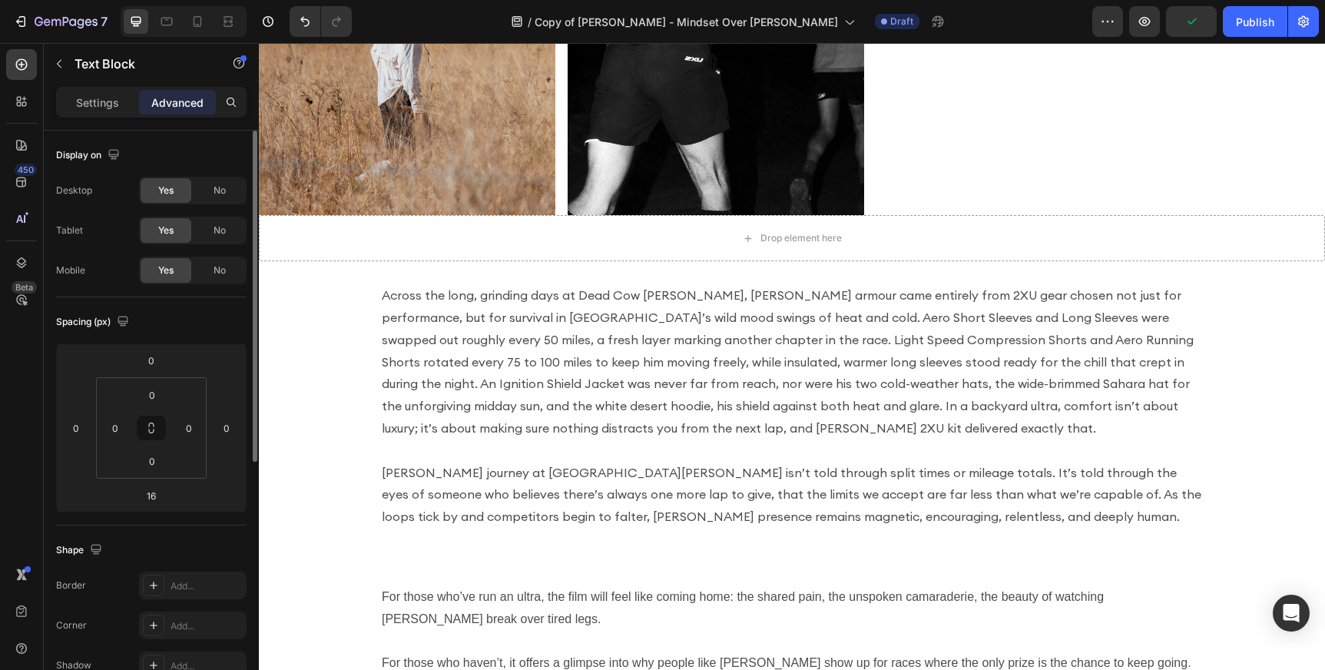
scroll to position [2262, 0]
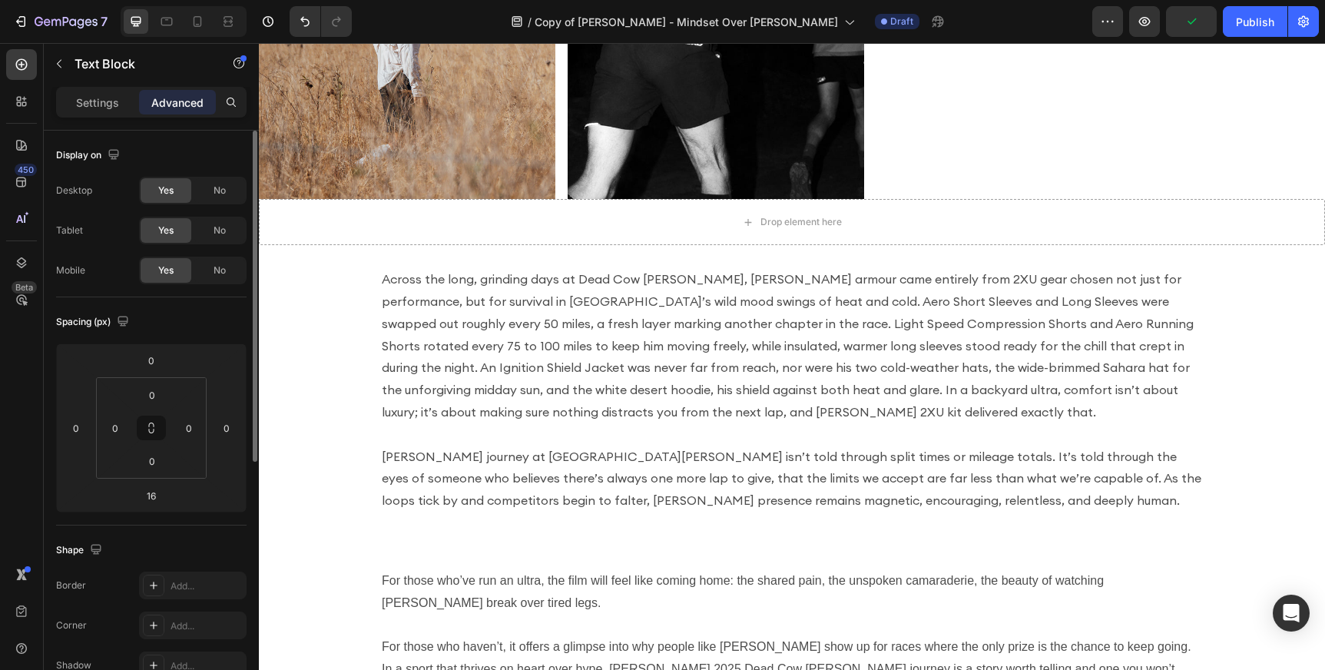
click at [475, 324] on p "Across the long, grinding days at Dead Cow [PERSON_NAME], [PERSON_NAME] armour …" at bounding box center [792, 345] width 820 height 155
click at [479, 360] on p "Across the long, grinding days at Dead Cow [PERSON_NAME], [PERSON_NAME] armour …" at bounding box center [792, 345] width 820 height 155
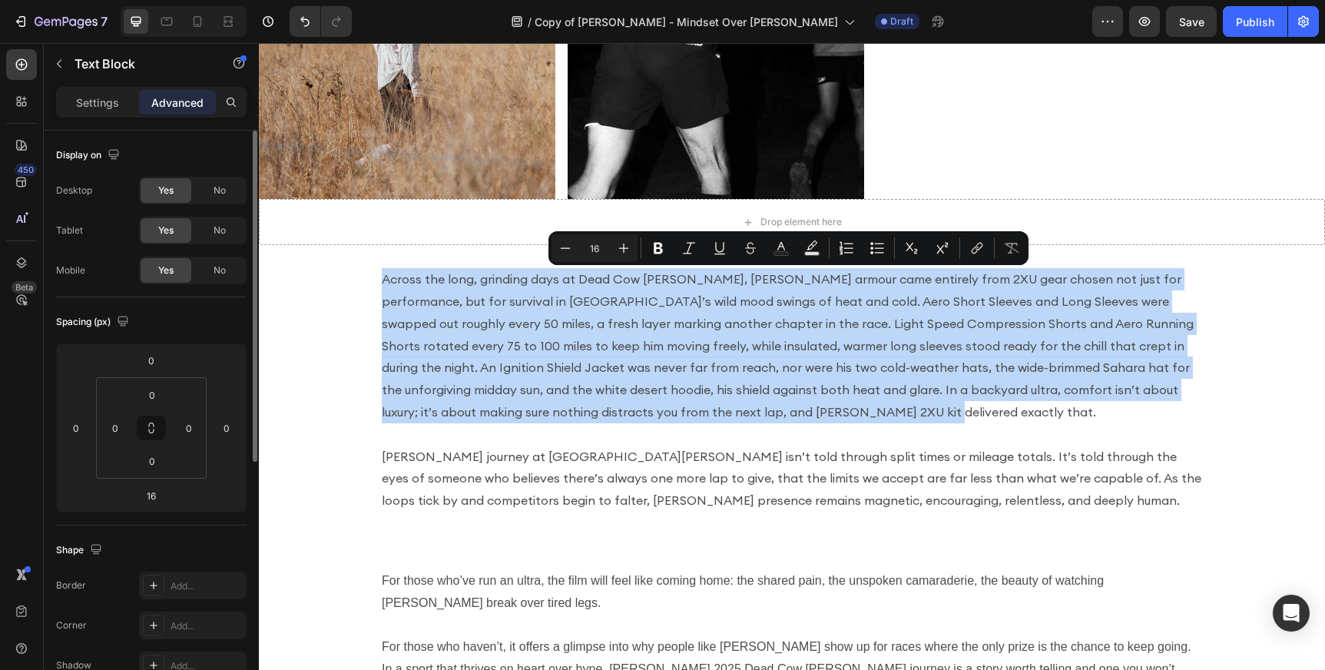
drag, startPoint x: 382, startPoint y: 277, endPoint x: 769, endPoint y: 407, distance: 407.8
click at [769, 407] on p "Across the long, grinding days at Dead Cow [PERSON_NAME], [PERSON_NAME] armour …" at bounding box center [792, 345] width 820 height 155
copy p "Across the long, grinding days at Dead Cow [PERSON_NAME], [PERSON_NAME] armour …"
click at [804, 223] on div "Drop element here" at bounding box center [800, 222] width 81 height 12
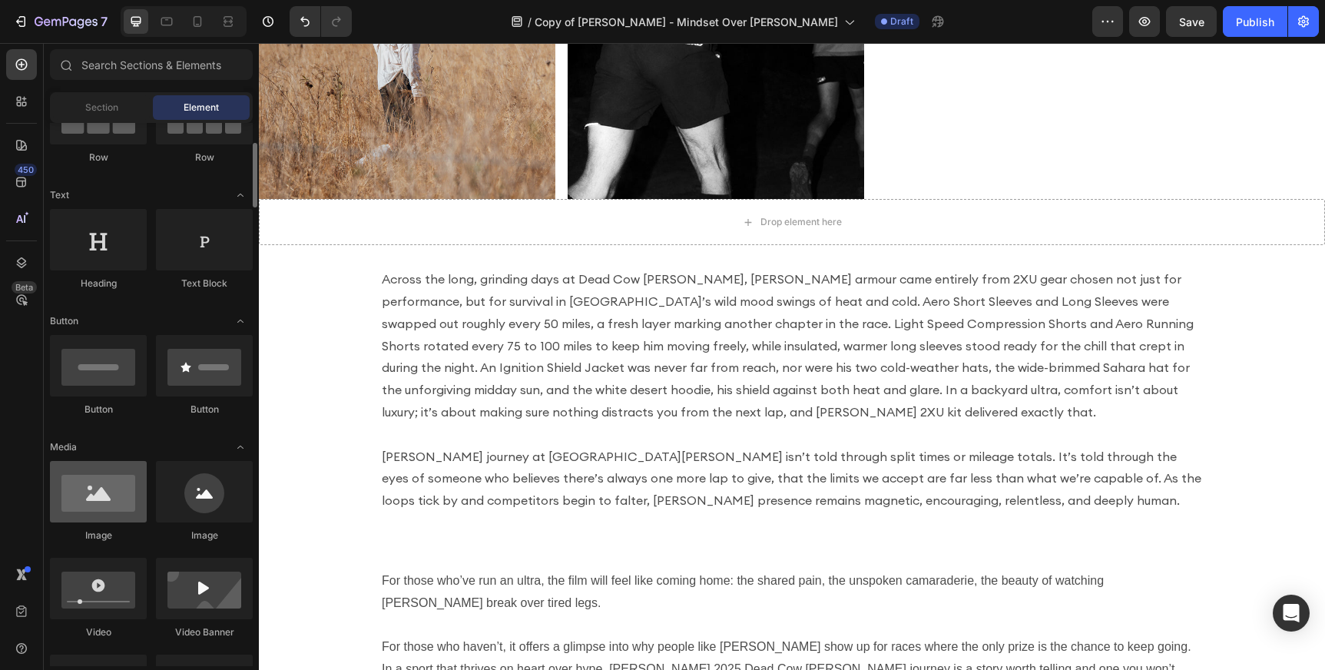
scroll to position [134, 0]
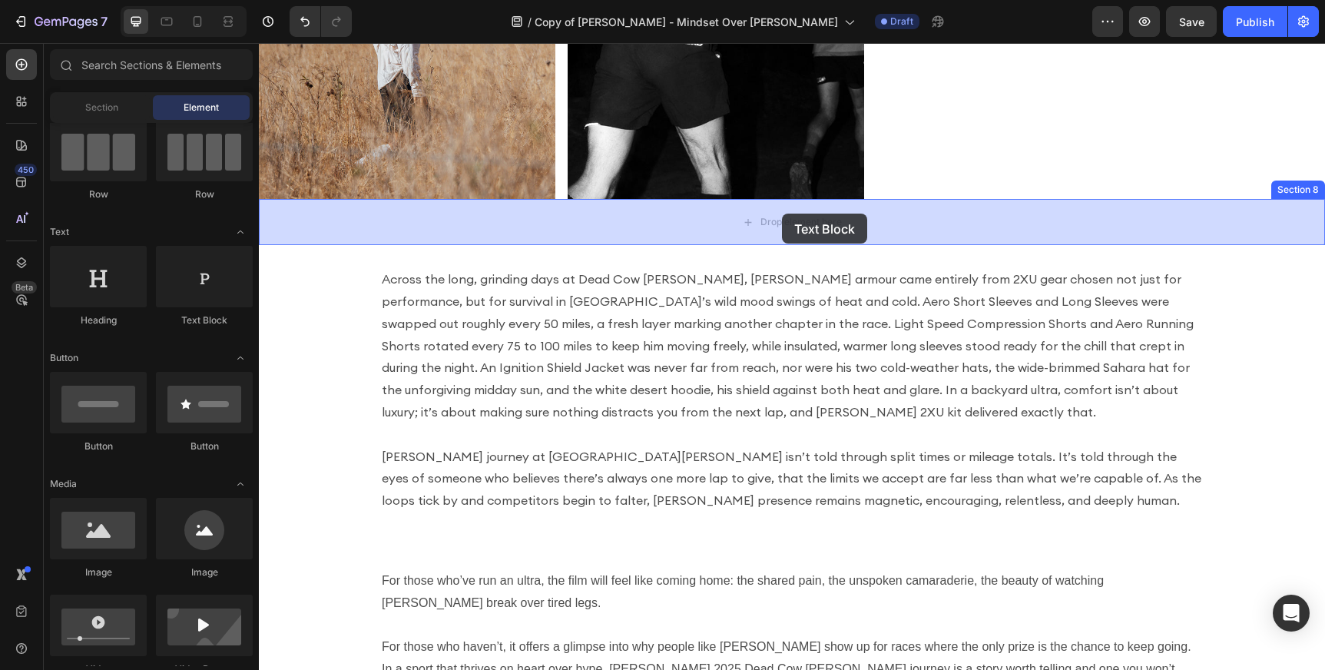
drag, startPoint x: 445, startPoint y: 344, endPoint x: 782, endPoint y: 214, distance: 361.3
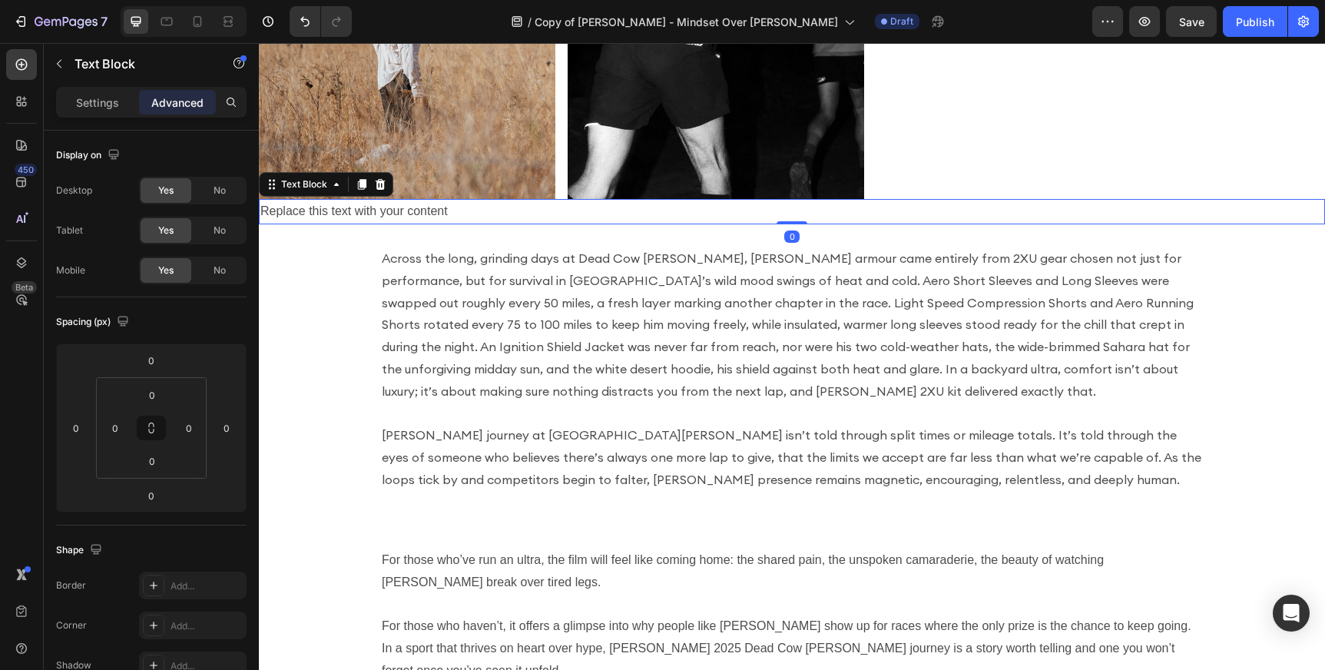
click at [613, 213] on div "Replace this text with your content" at bounding box center [792, 211] width 1066 height 25
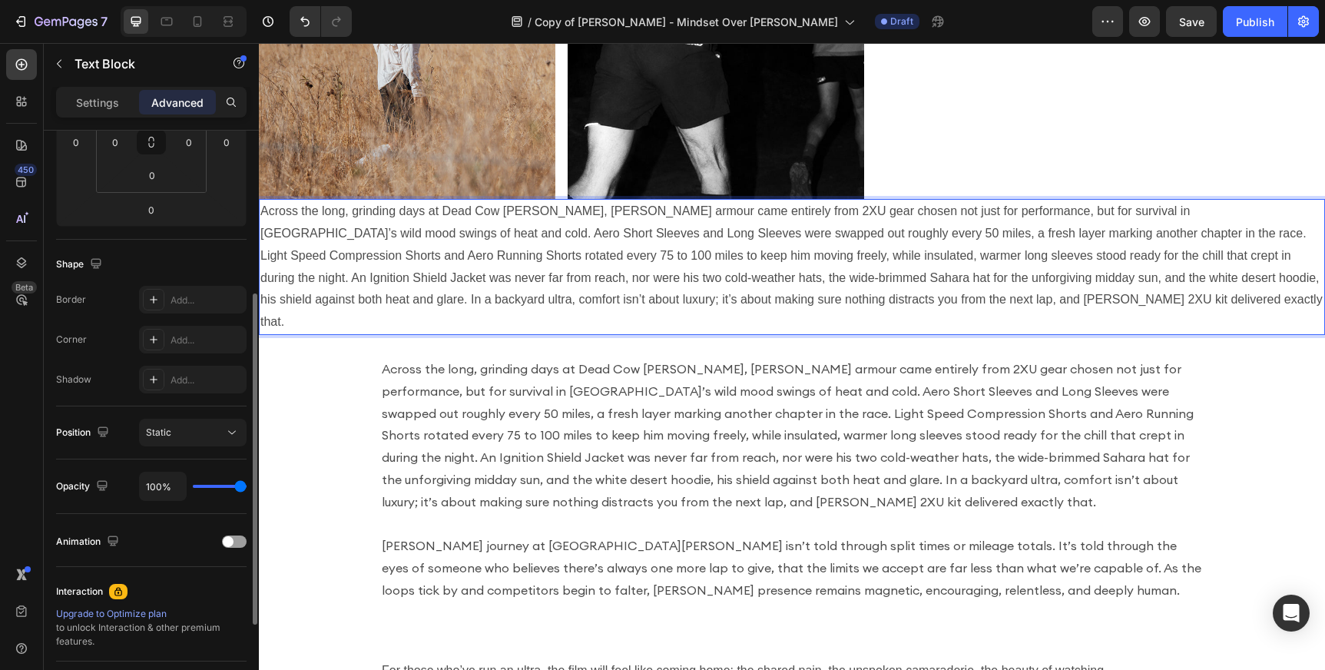
scroll to position [260, 0]
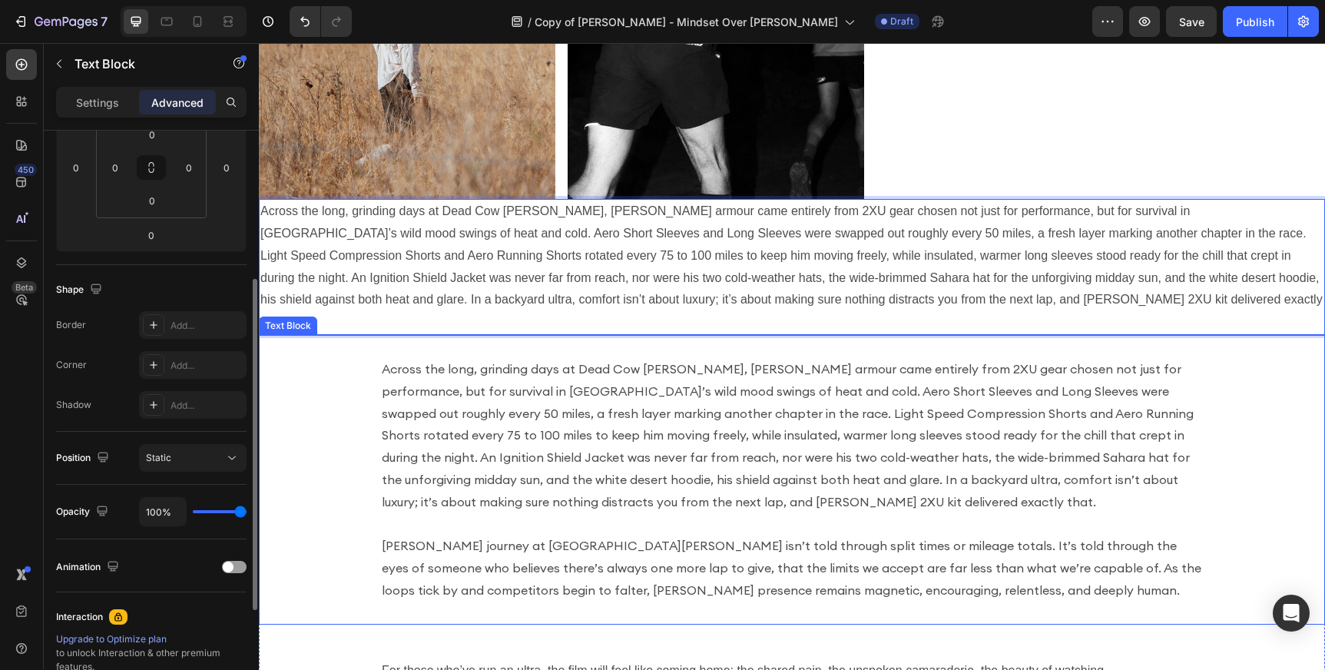
click at [494, 460] on p "Across the long, grinding days at Dead Cow [PERSON_NAME], [PERSON_NAME] armour …" at bounding box center [792, 435] width 820 height 155
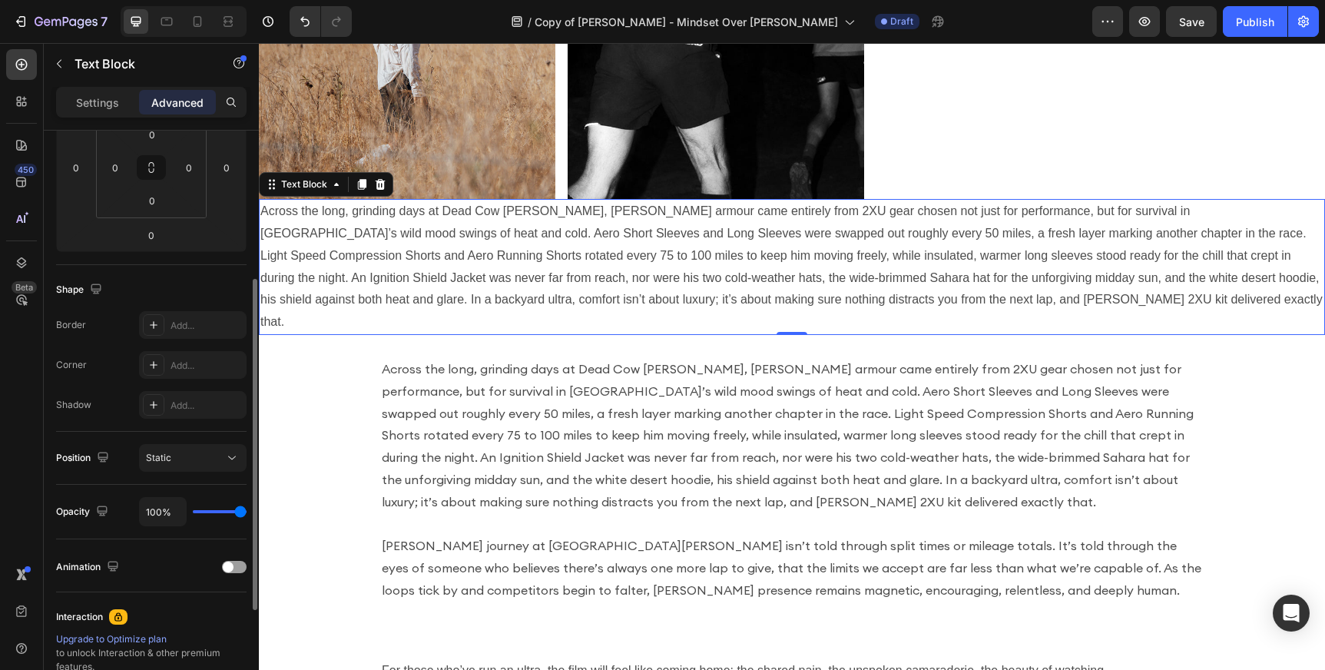
click at [497, 257] on p "Across the long, grinding days at Dead Cow [PERSON_NAME], [PERSON_NAME] armour …" at bounding box center [791, 266] width 1063 height 133
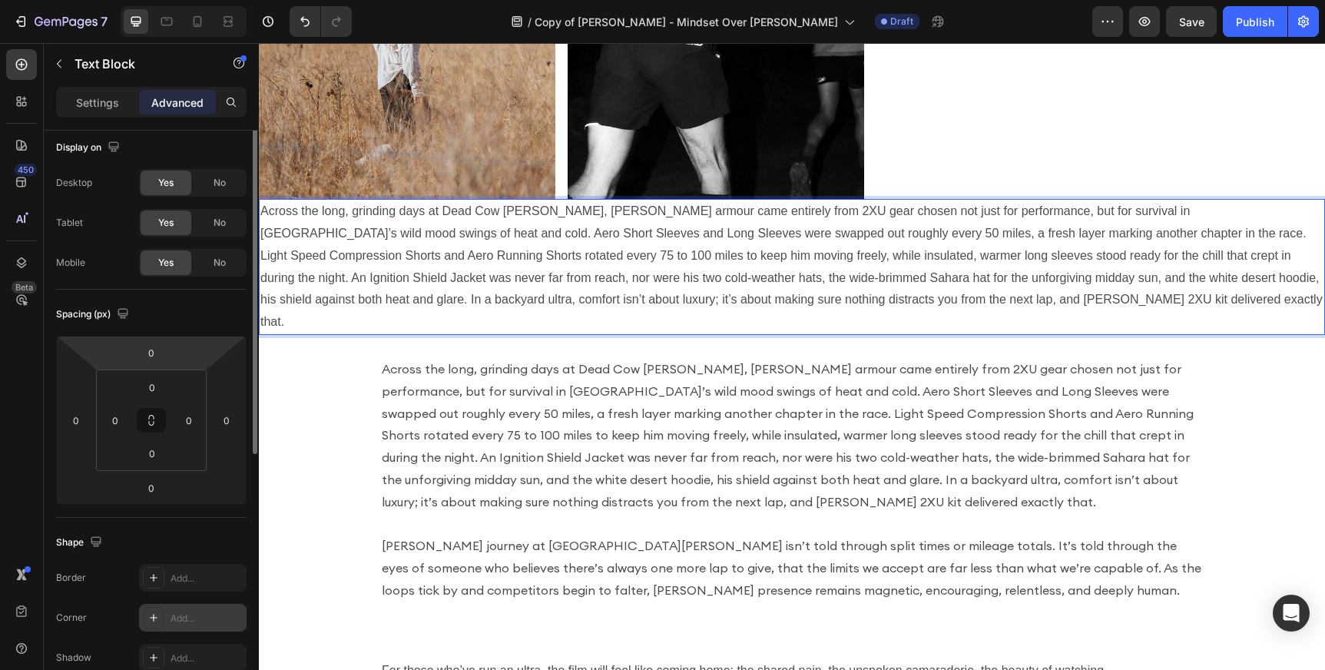
scroll to position [0, 0]
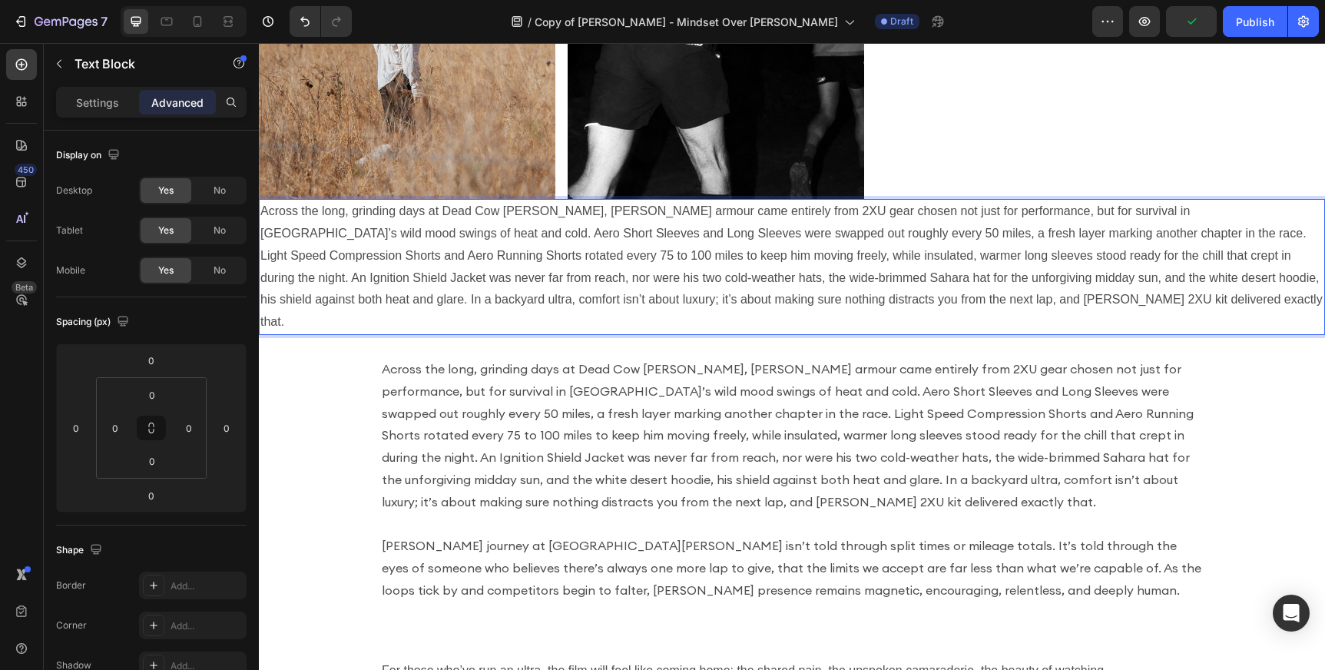
click at [427, 219] on p "Across the long, grinding days at Dead Cow [PERSON_NAME], [PERSON_NAME] armour …" at bounding box center [791, 266] width 1063 height 133
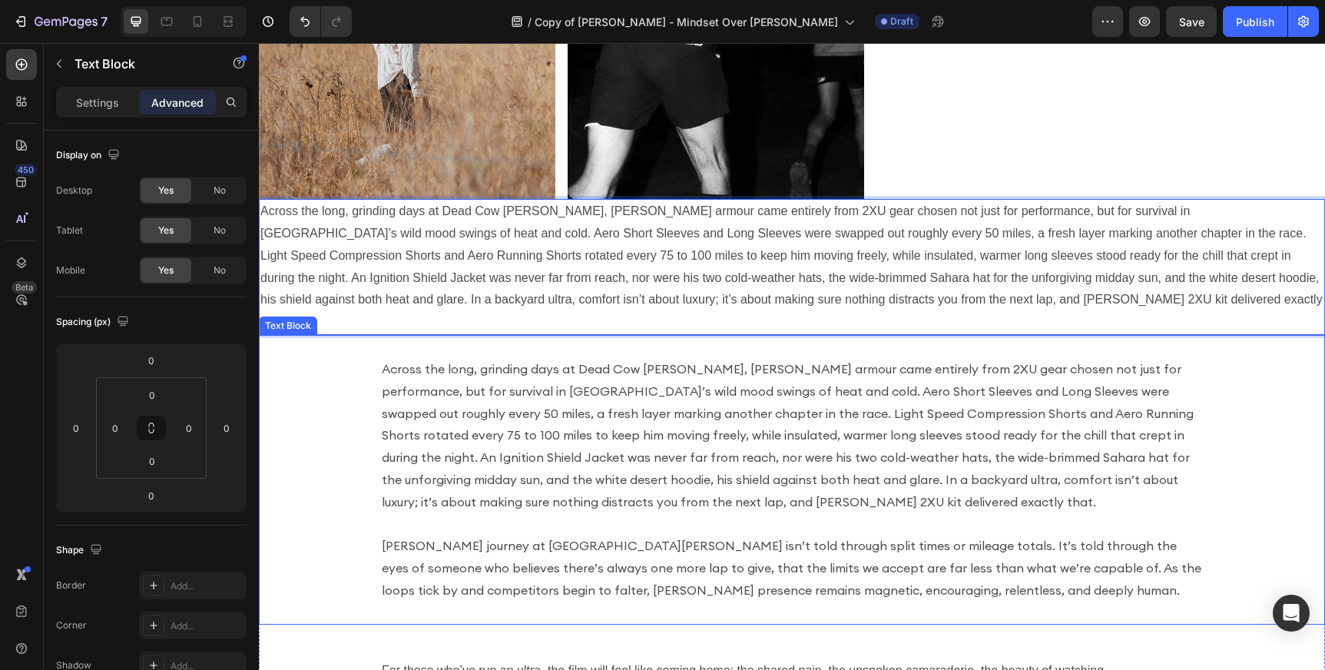
click at [1077, 464] on p "Across the long, grinding days at Dead Cow [PERSON_NAME], [PERSON_NAME] armour …" at bounding box center [792, 435] width 820 height 155
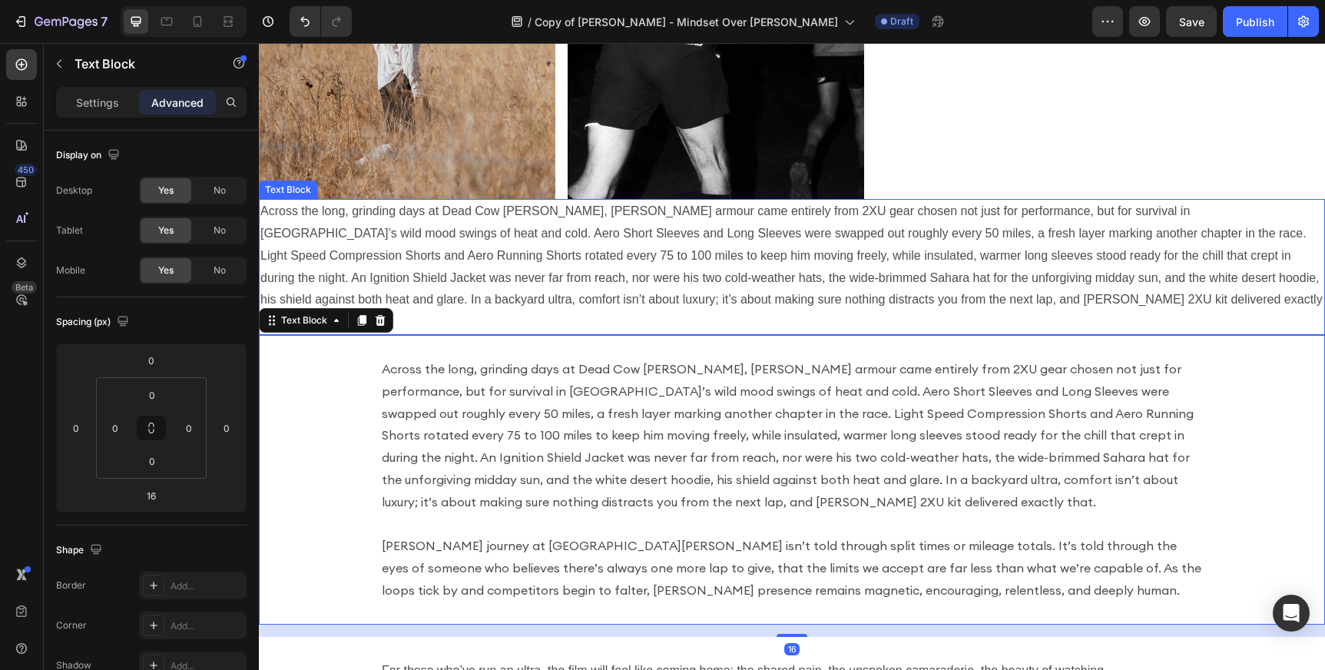
click at [1108, 258] on p "Across the long, grinding days at Dead Cow [PERSON_NAME], [PERSON_NAME] armour …" at bounding box center [791, 266] width 1063 height 133
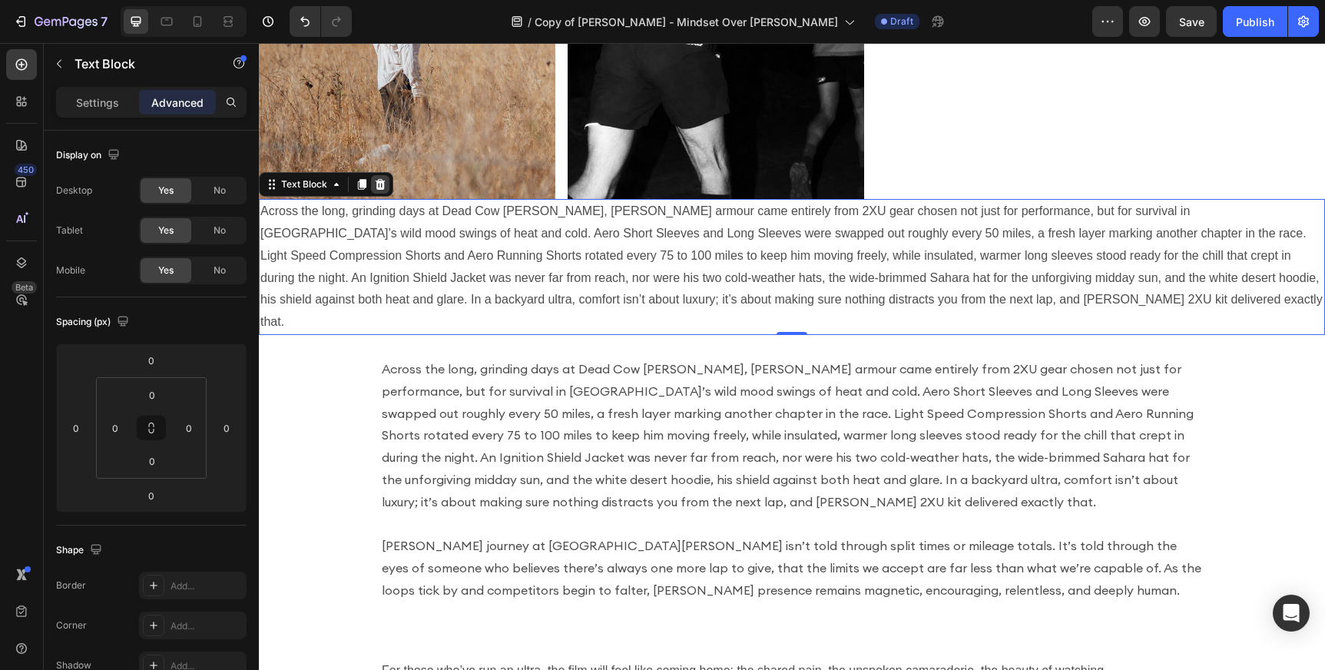
click at [381, 189] on icon at bounding box center [381, 184] width 10 height 11
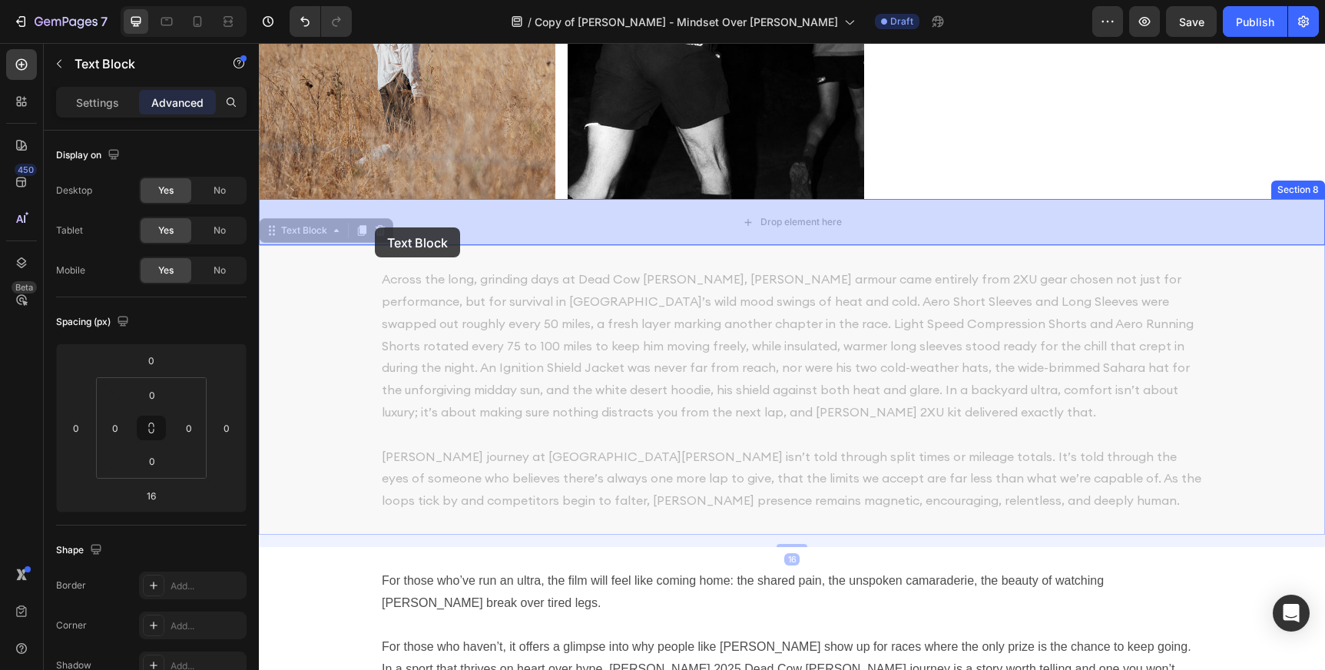
drag, startPoint x: 298, startPoint y: 238, endPoint x: 375, endPoint y: 227, distance: 77.6
type input "0"
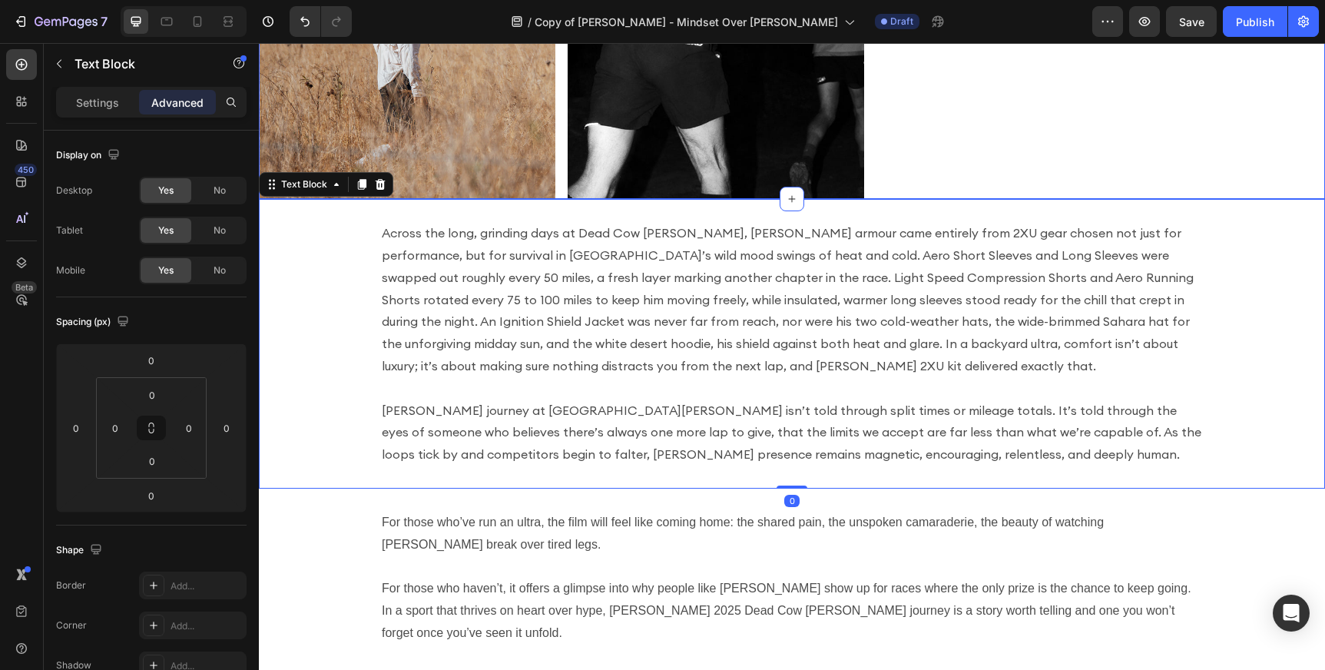
click at [617, 113] on img at bounding box center [716, 5] width 296 height 387
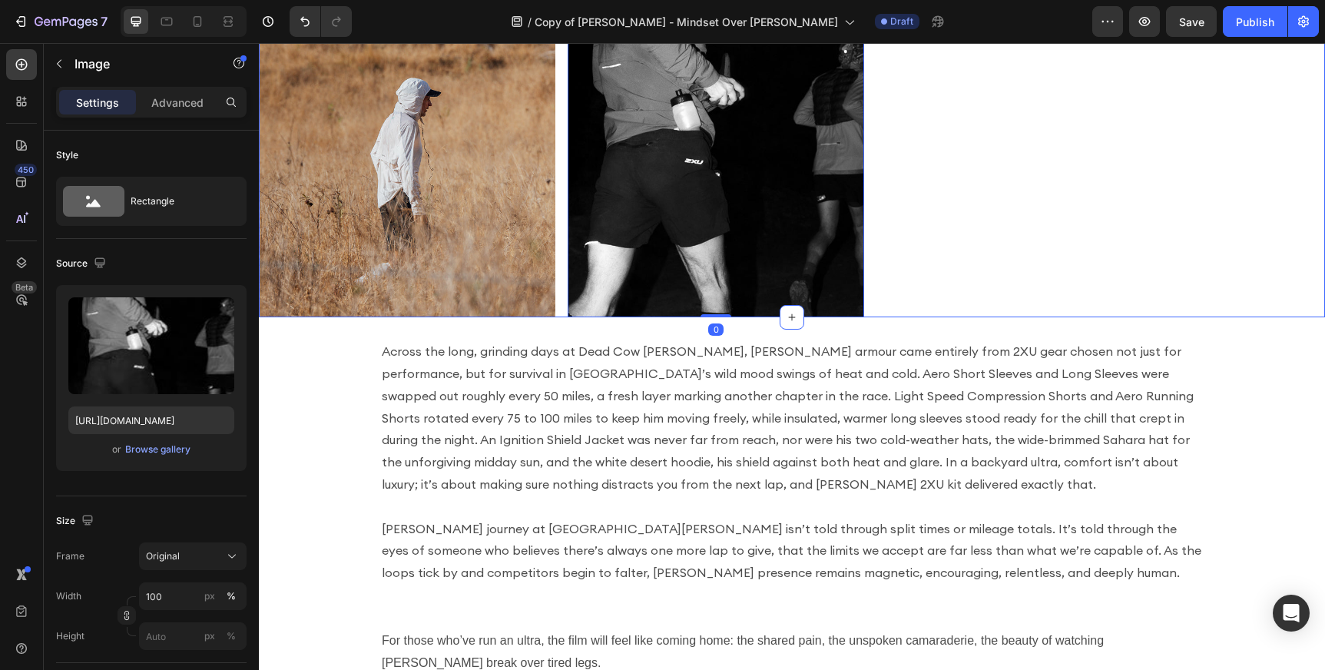
scroll to position [2136, 0]
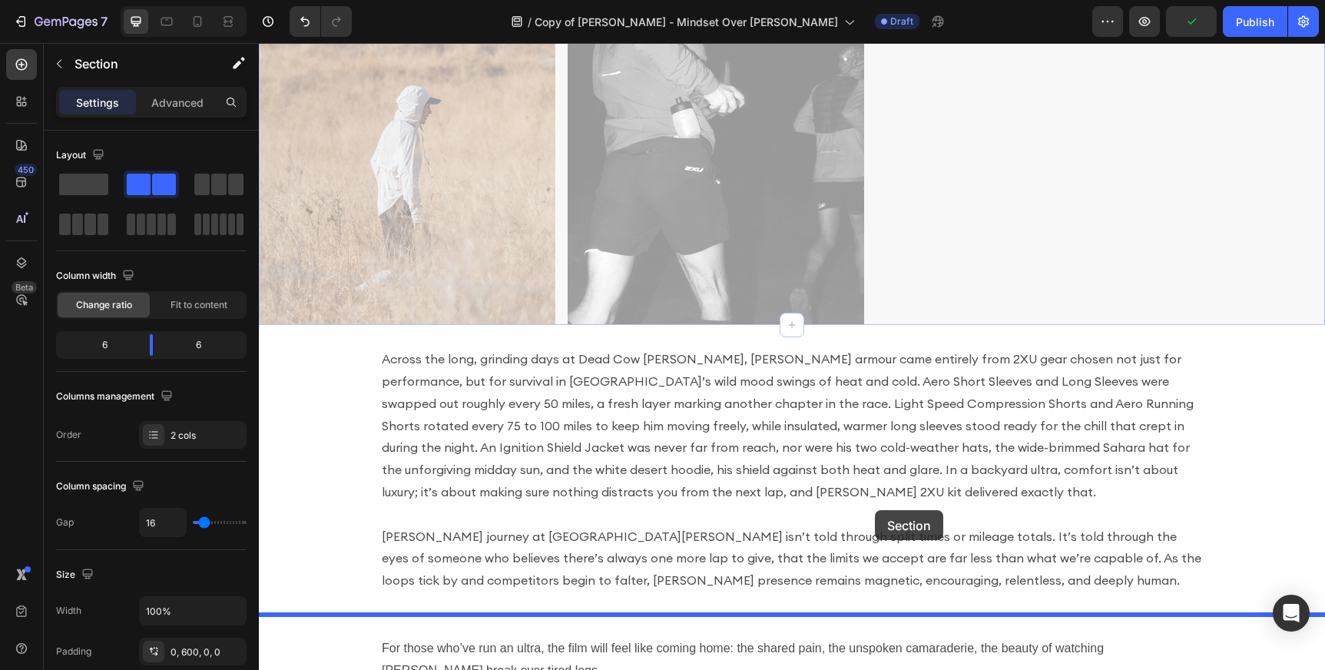
drag, startPoint x: 912, startPoint y: 102, endPoint x: 875, endPoint y: 510, distance: 409.6
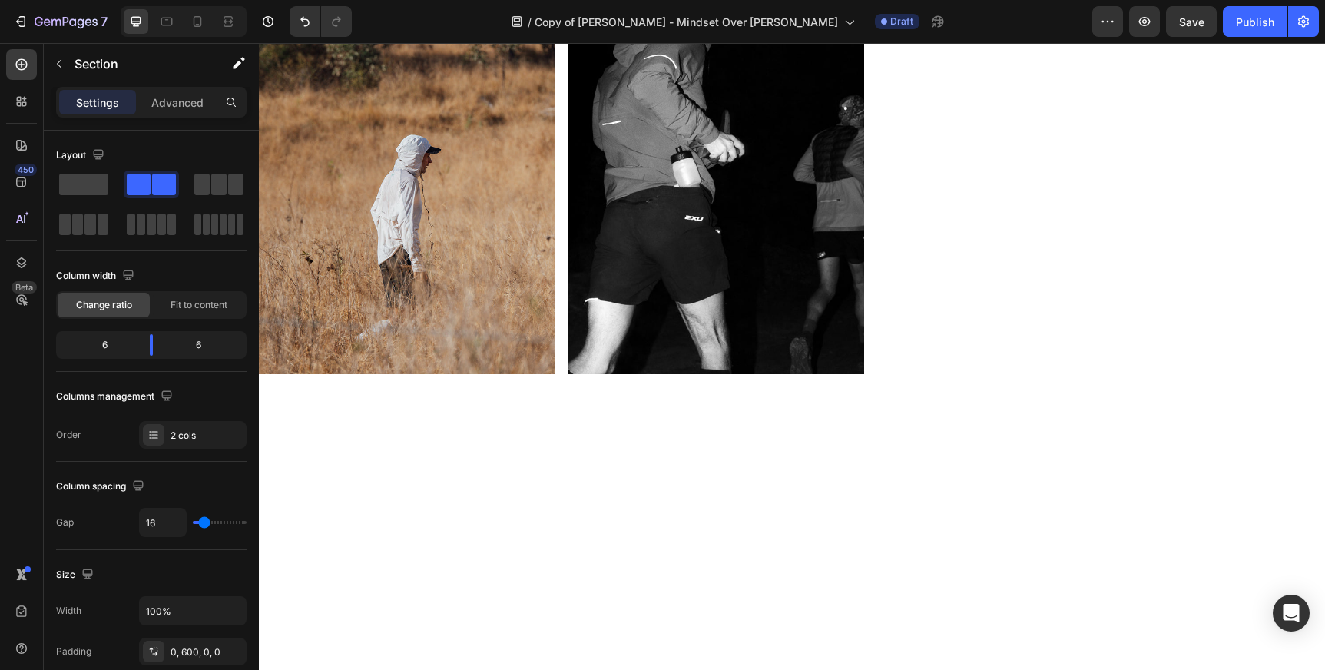
scroll to position [1946, 0]
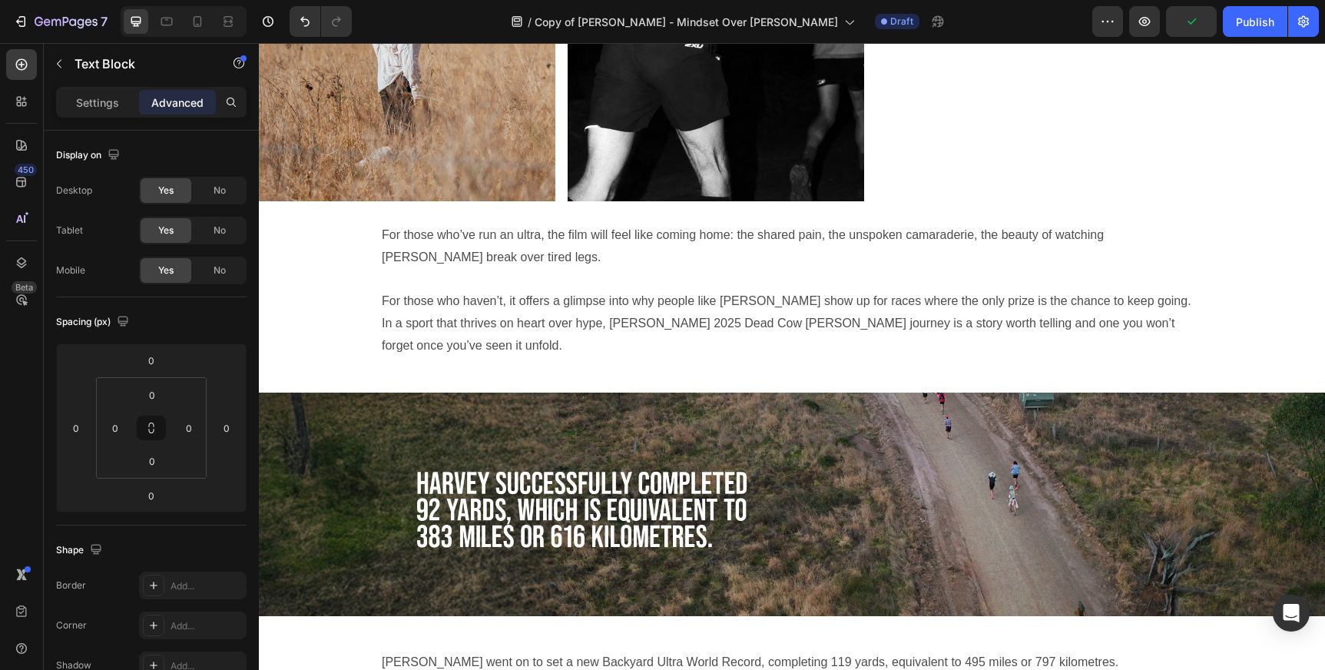
scroll to position [2553, 0]
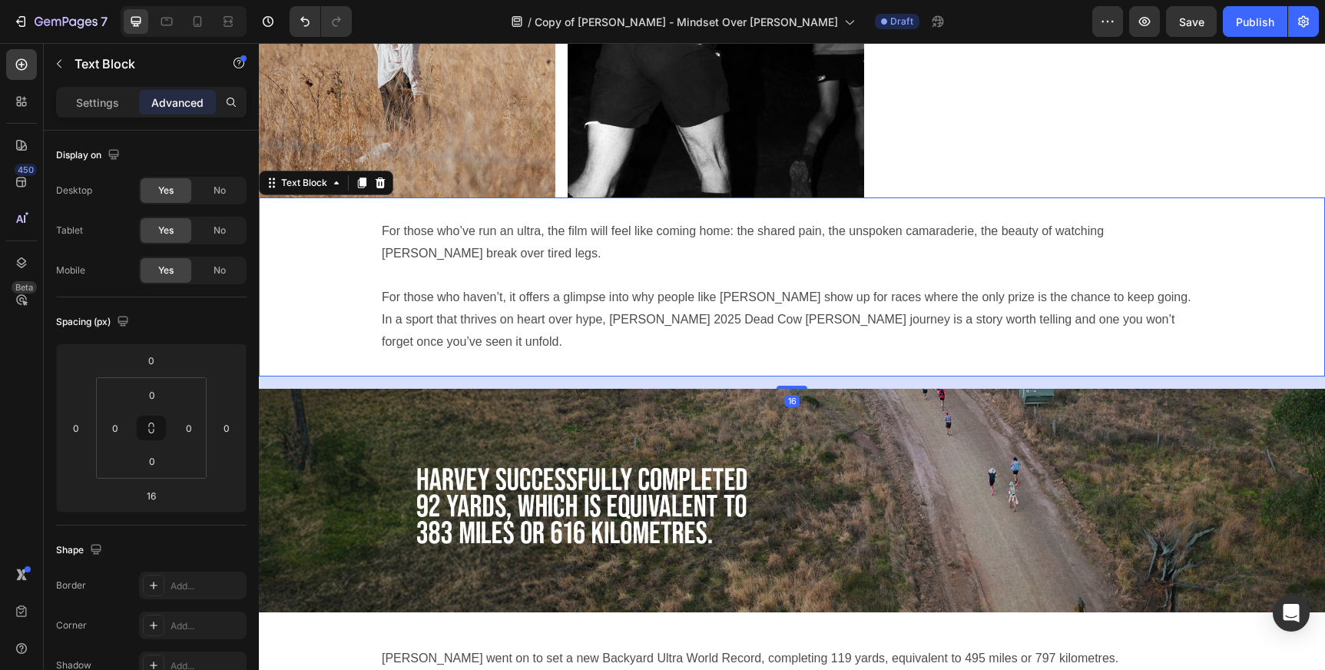
click at [528, 311] on p "For those who haven’t, it offers a glimpse into why people like [PERSON_NAME] s…" at bounding box center [792, 319] width 820 height 66
click at [485, 304] on p "For those who haven’t, it offers a glimpse into why people like [PERSON_NAME] s…" at bounding box center [792, 319] width 820 height 66
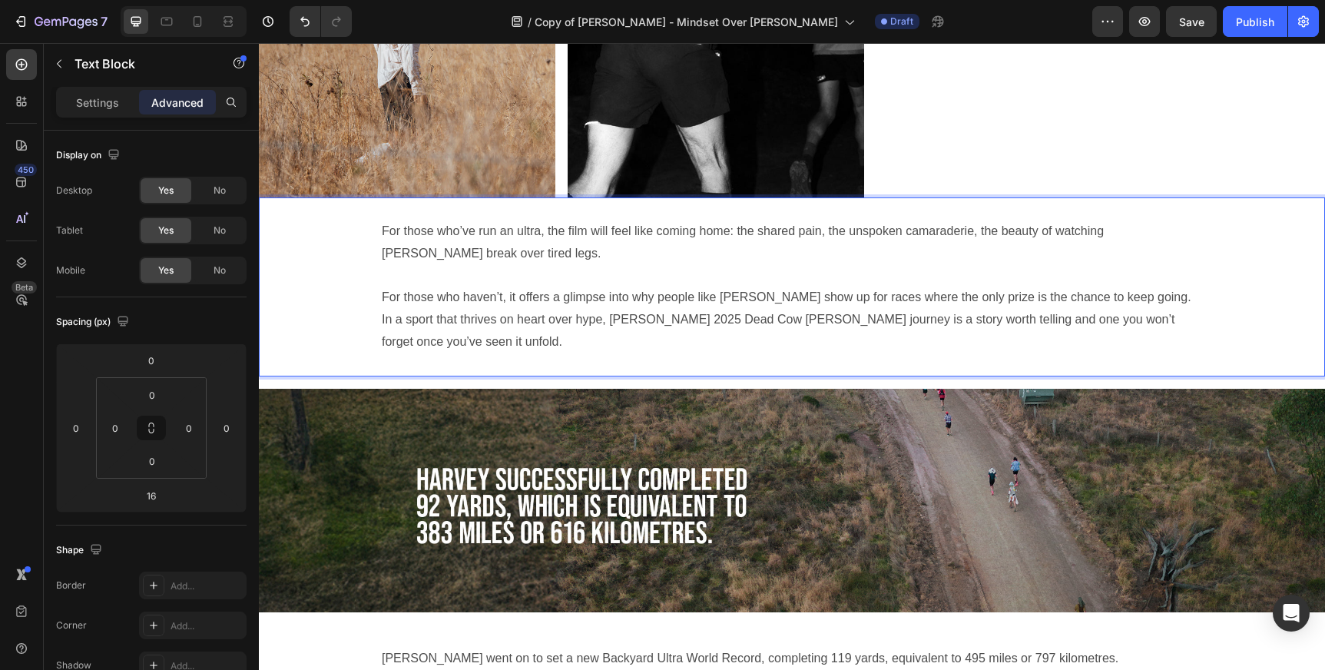
click at [382, 296] on p "For those who haven’t, it offers a glimpse into why people like [PERSON_NAME] s…" at bounding box center [792, 319] width 820 height 66
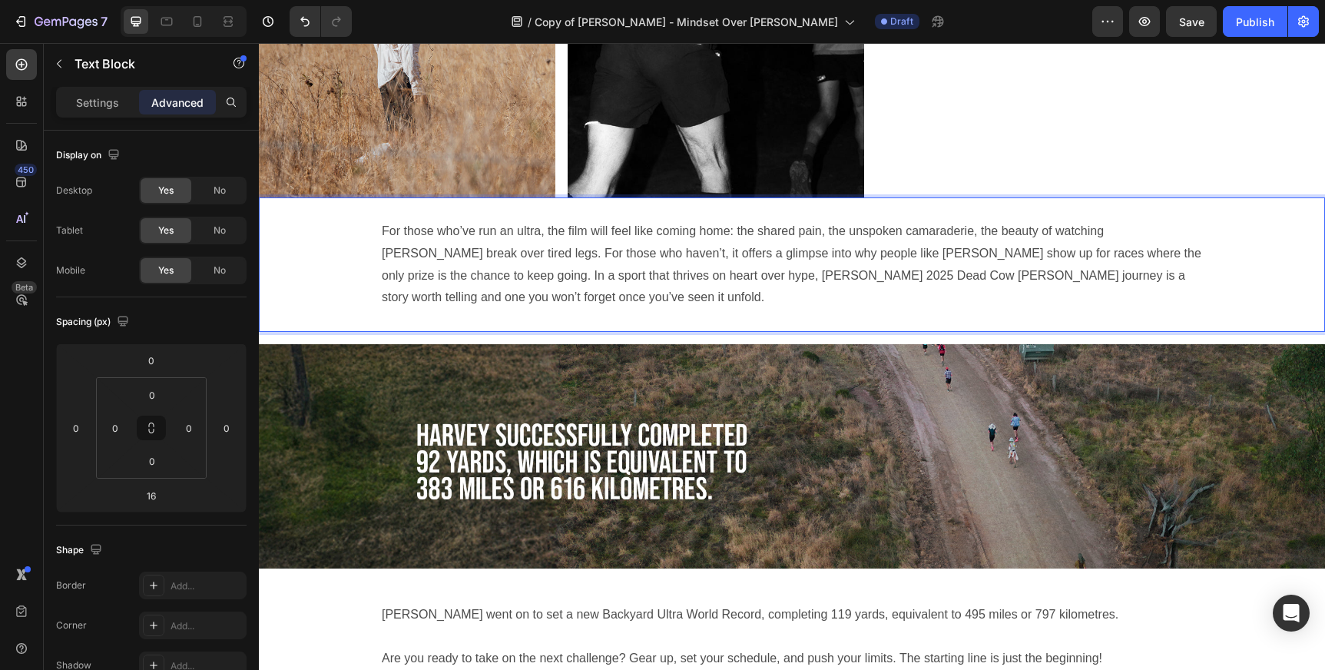
click at [1190, 251] on p "For those who’ve run an ultra, the film will feel like coming home: the shared …" at bounding box center [792, 264] width 820 height 88
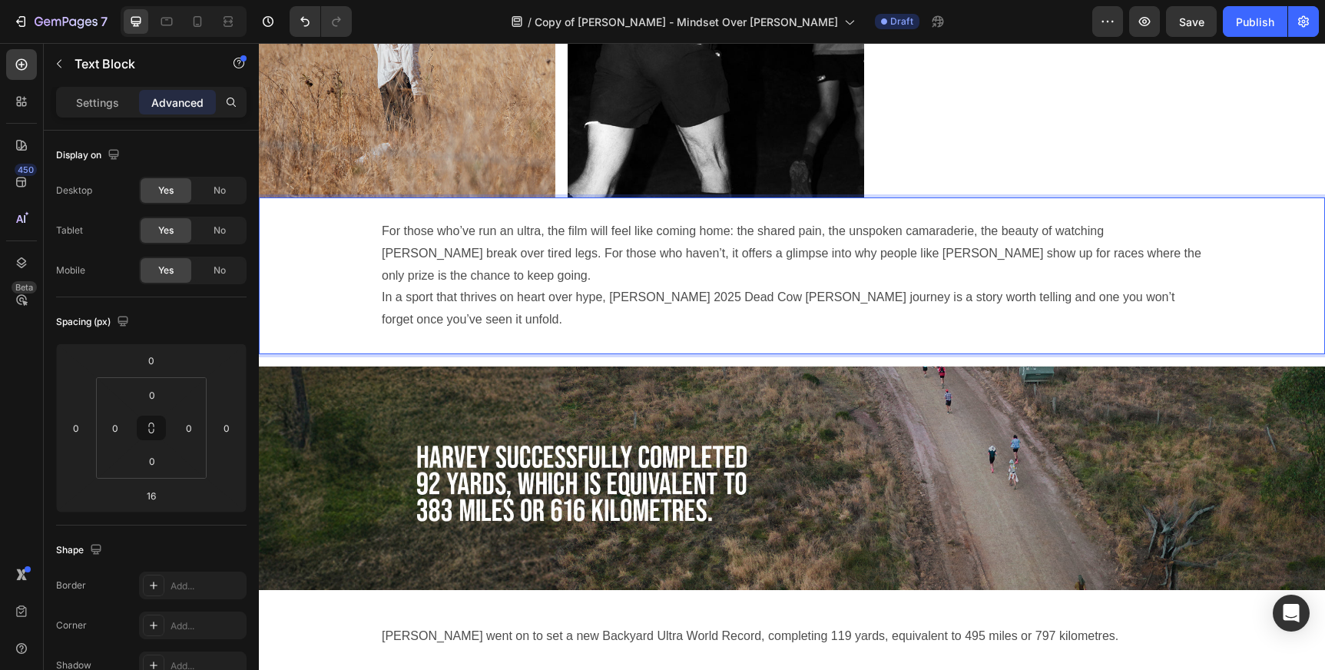
click at [1176, 230] on p "For those who’ve run an ultra, the film will feel like coming home: the shared …" at bounding box center [792, 275] width 820 height 111
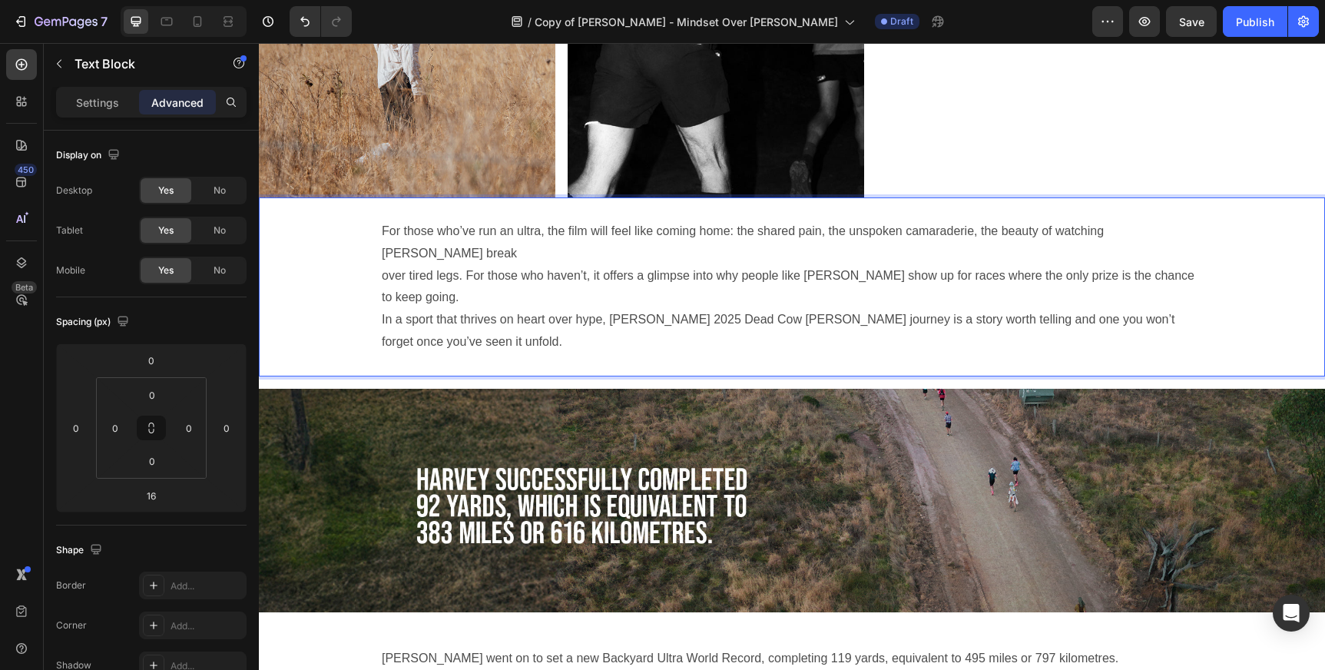
click at [380, 298] on div "For those who’ve run an ultra, the film will feel like coming home: the shared …" at bounding box center [792, 286] width 1066 height 179
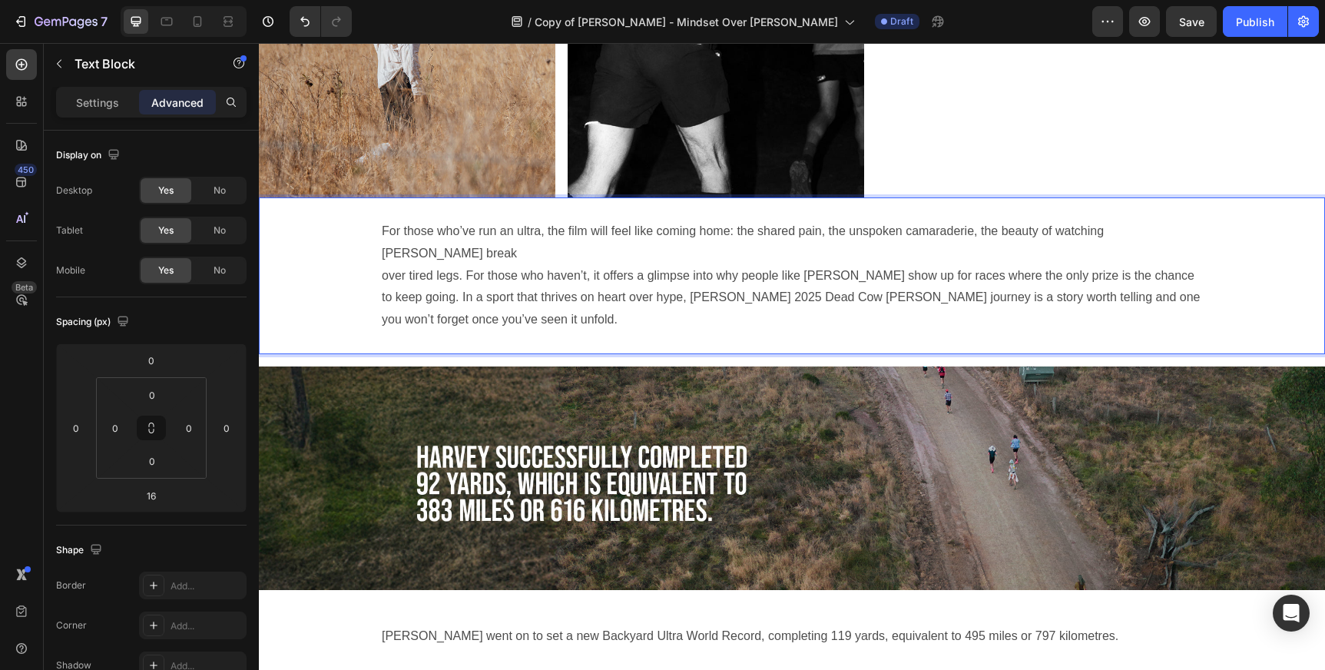
click at [1167, 277] on p "For those who’ve run an ultra, the film will feel like coming home: the shared …" at bounding box center [792, 275] width 820 height 111
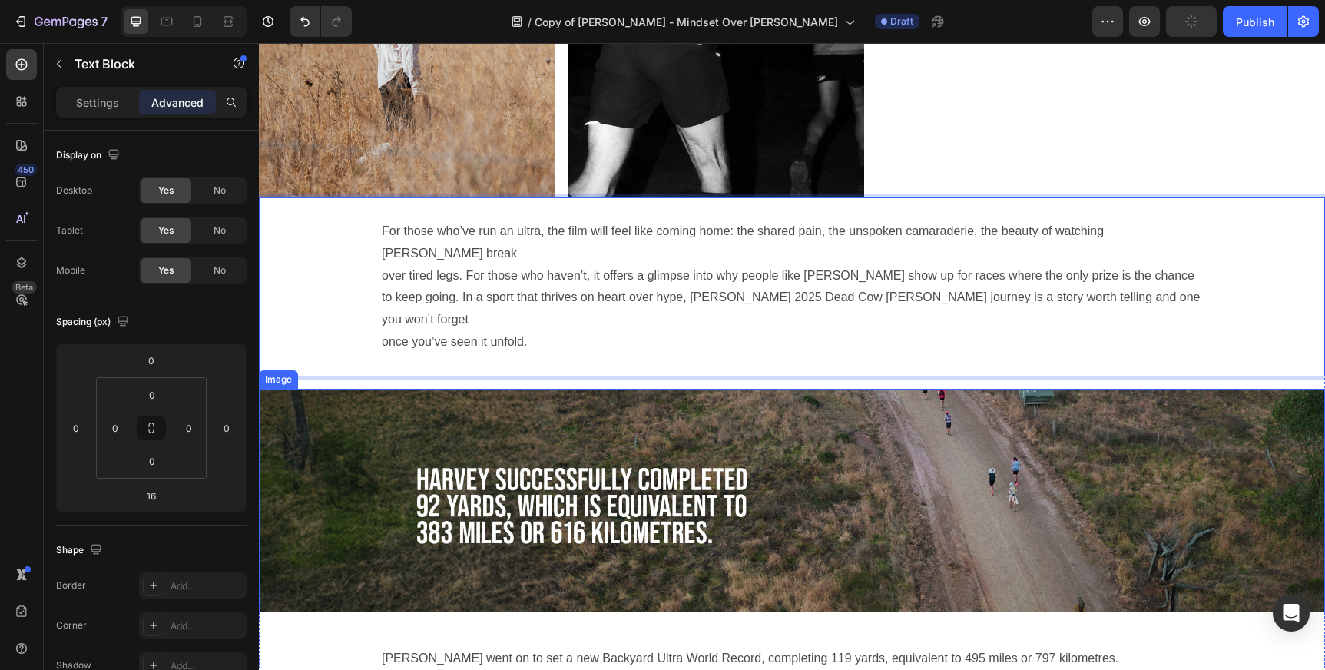
scroll to position [2611, 0]
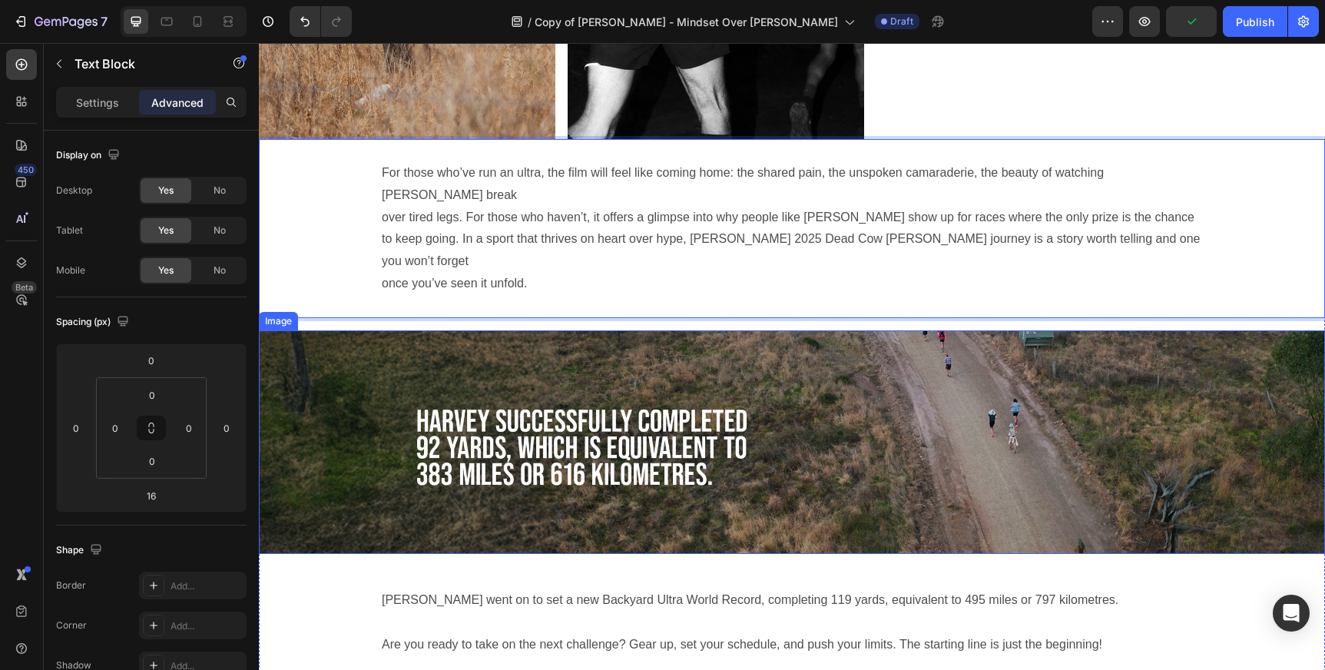
click at [750, 330] on img at bounding box center [792, 442] width 1066 height 224
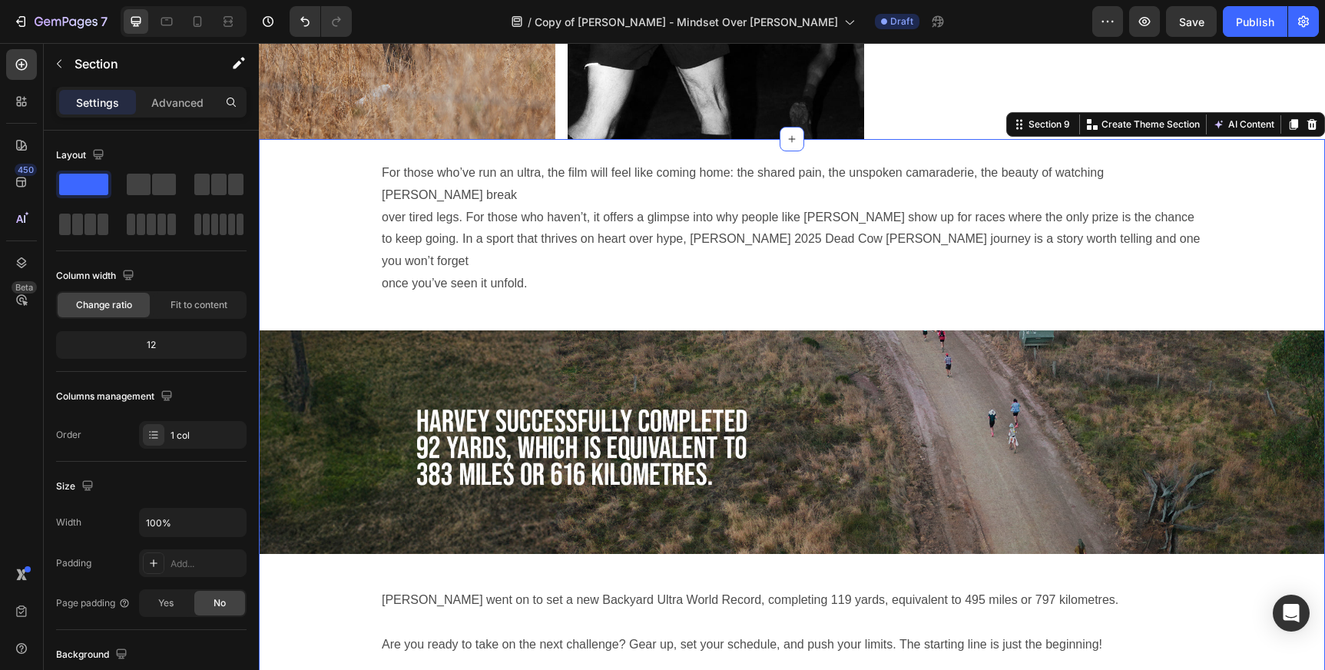
click at [747, 275] on div "For those who’ve run an ultra, the film will feel like coming home: the shared …" at bounding box center [792, 676] width 1066 height 1074
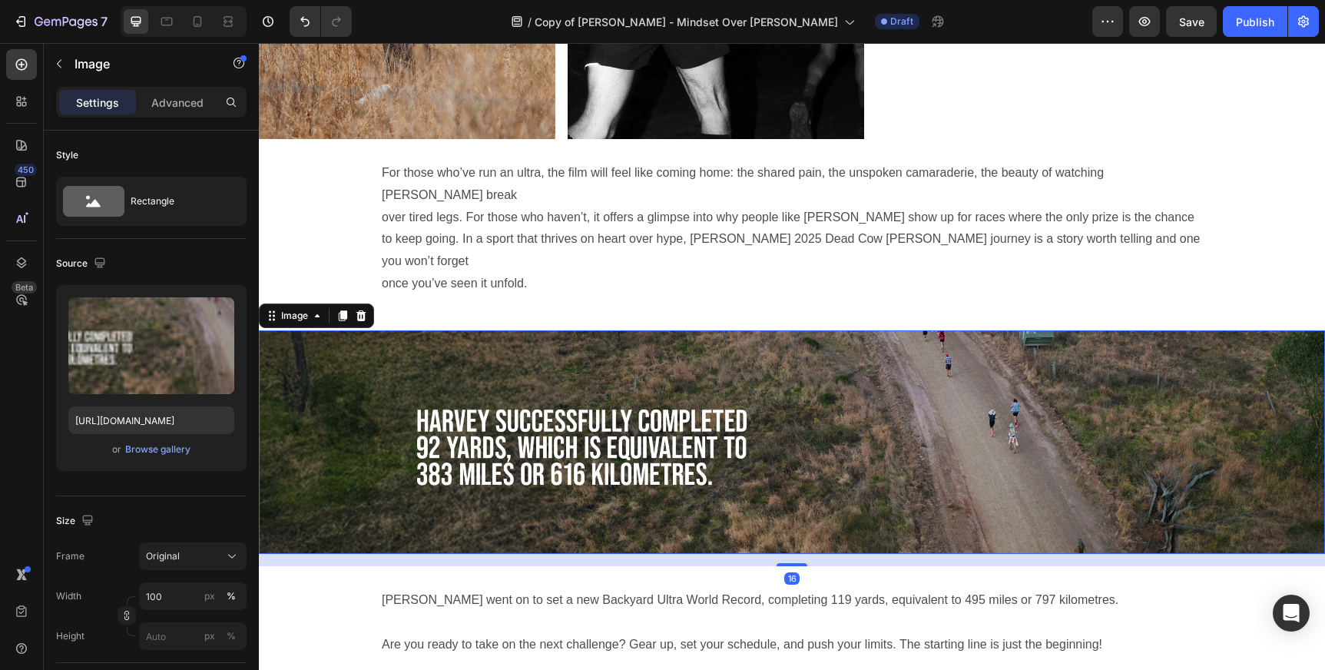
click at [736, 338] on img at bounding box center [792, 442] width 1066 height 224
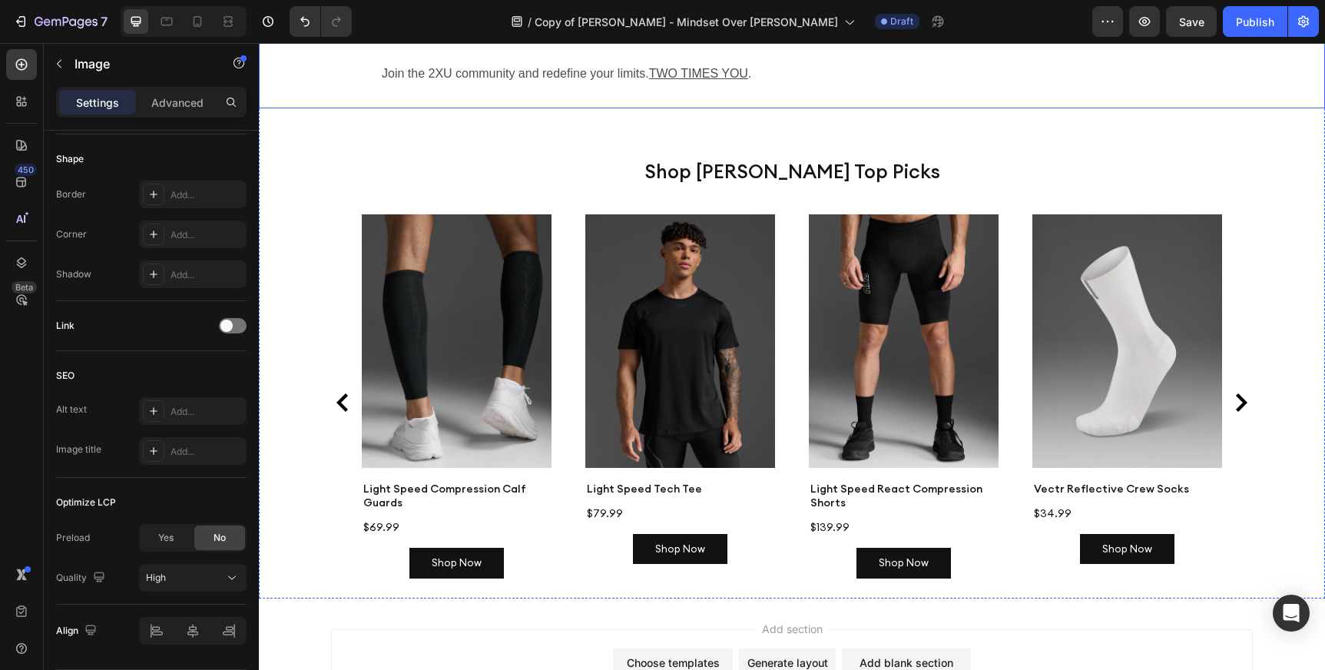
scroll to position [3223, 0]
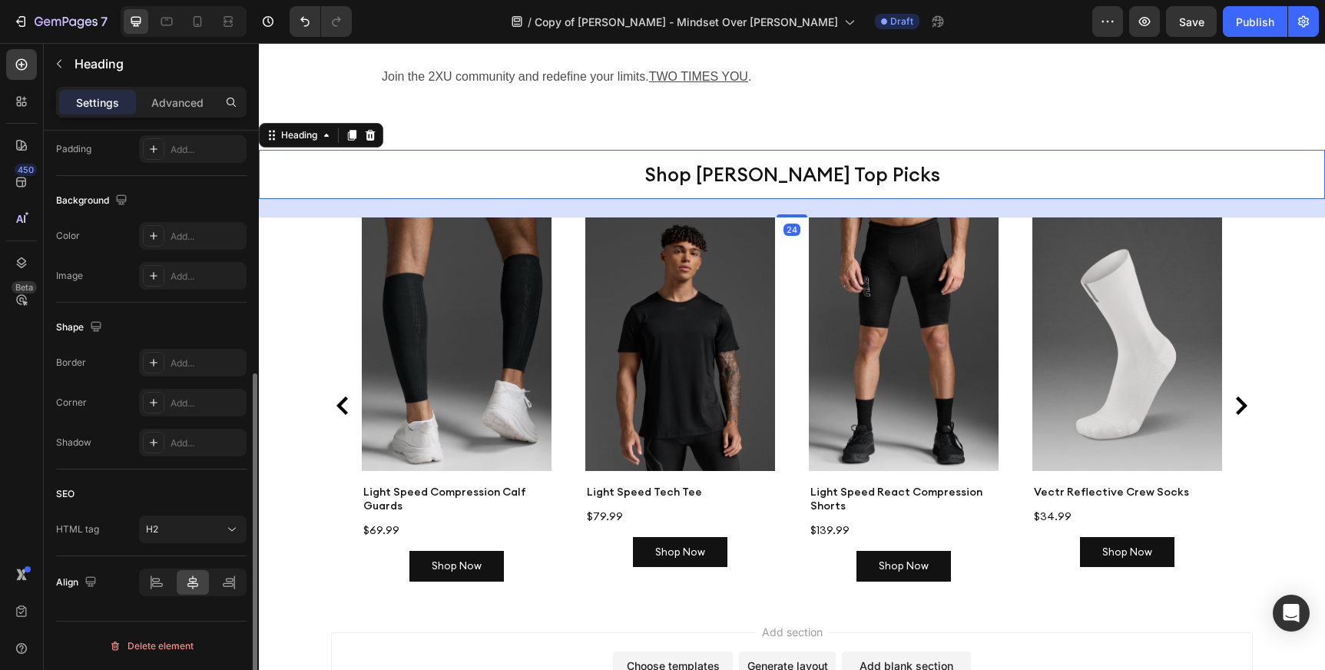
click at [770, 150] on h2 "Shop [PERSON_NAME] Top Picks" at bounding box center [792, 174] width 614 height 49
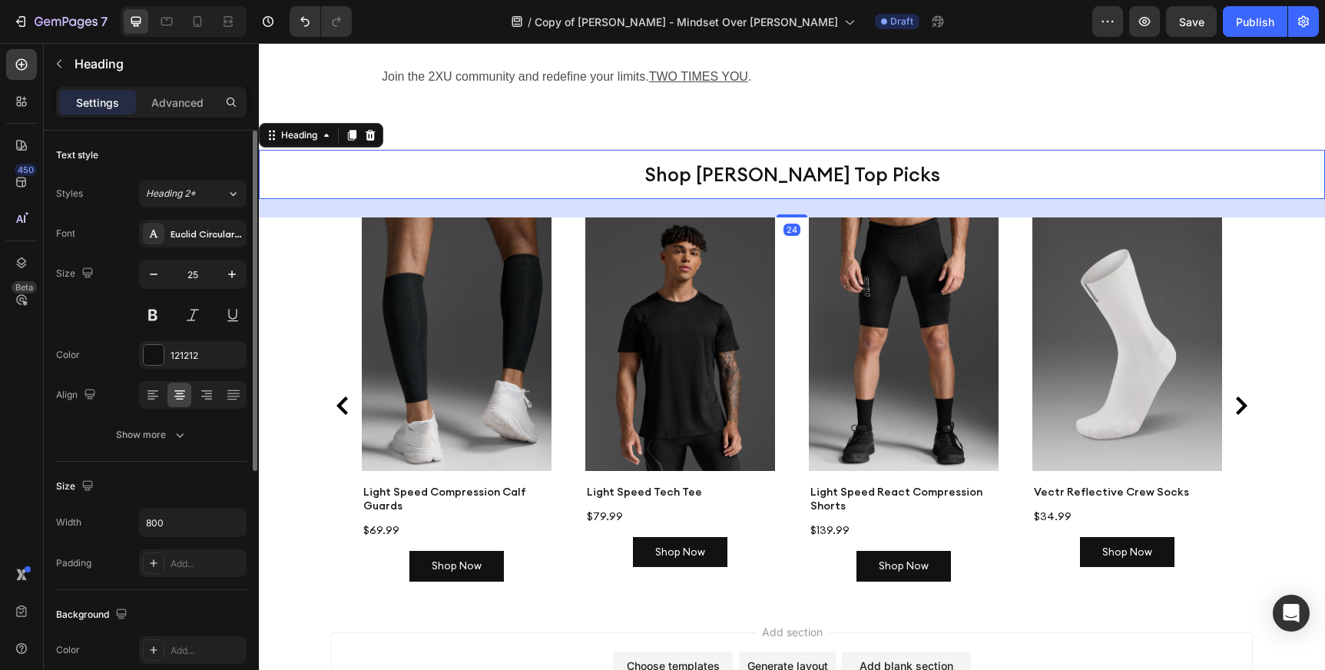
click at [743, 150] on h2 "Shop [PERSON_NAME] Top Picks" at bounding box center [792, 174] width 614 height 49
click at [743, 151] on p "Shop [PERSON_NAME] Top Picks" at bounding box center [791, 174] width 611 height 46
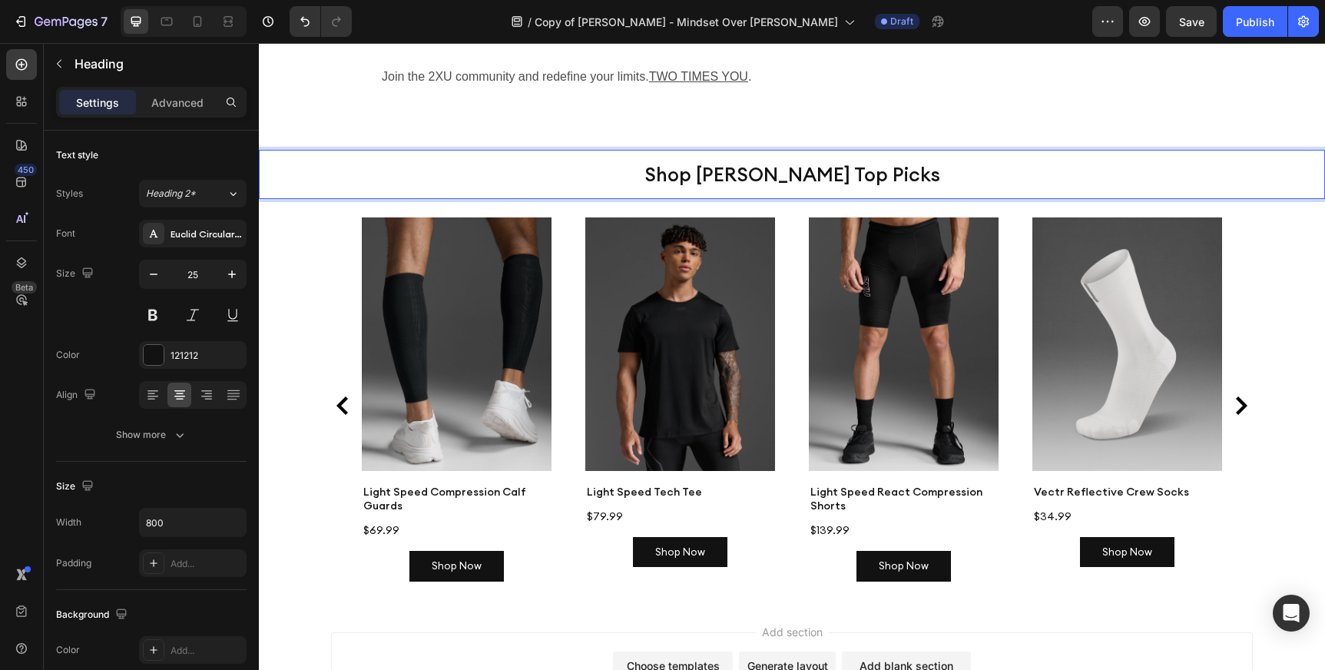
click at [729, 151] on p "Shop [PERSON_NAME] Top Picks" at bounding box center [791, 174] width 611 height 46
drag, startPoint x: 737, startPoint y: 131, endPoint x: 687, endPoint y: 135, distance: 50.1
click at [687, 151] on p "Shop [PERSON_NAME] Top Picks" at bounding box center [791, 174] width 611 height 46
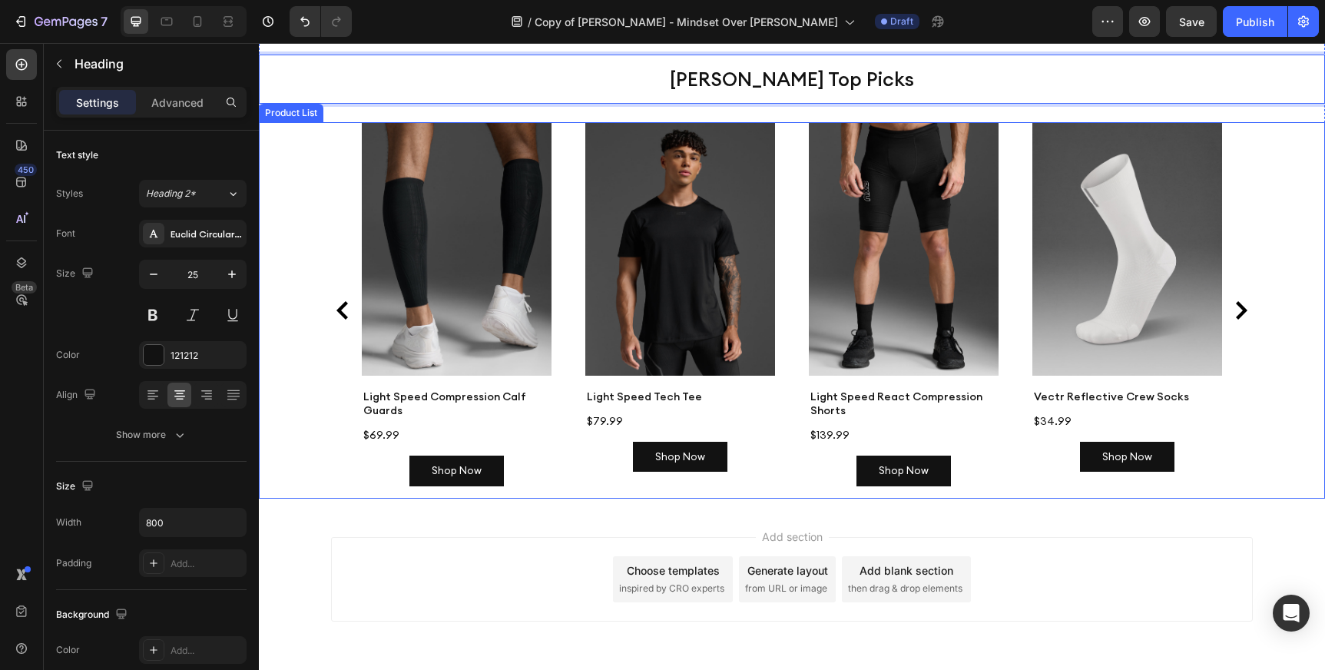
scroll to position [3329, 0]
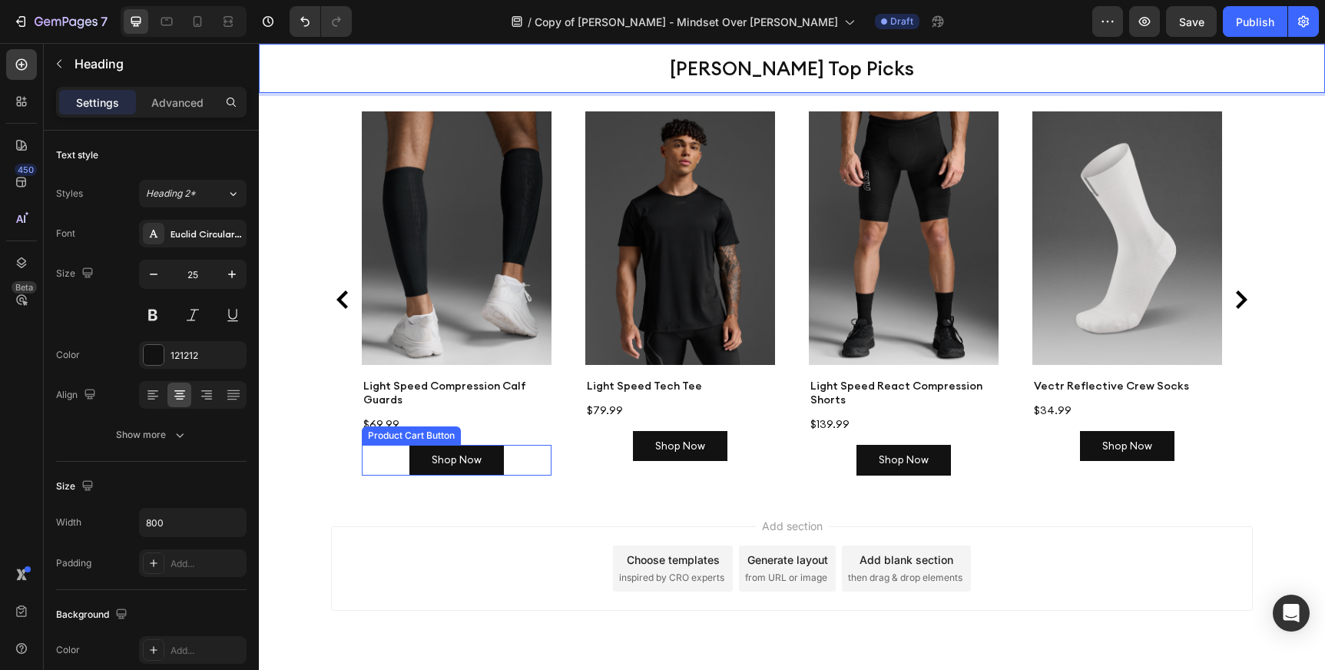
click at [518, 445] on div "Shop Now Product Cart Button" at bounding box center [457, 460] width 190 height 30
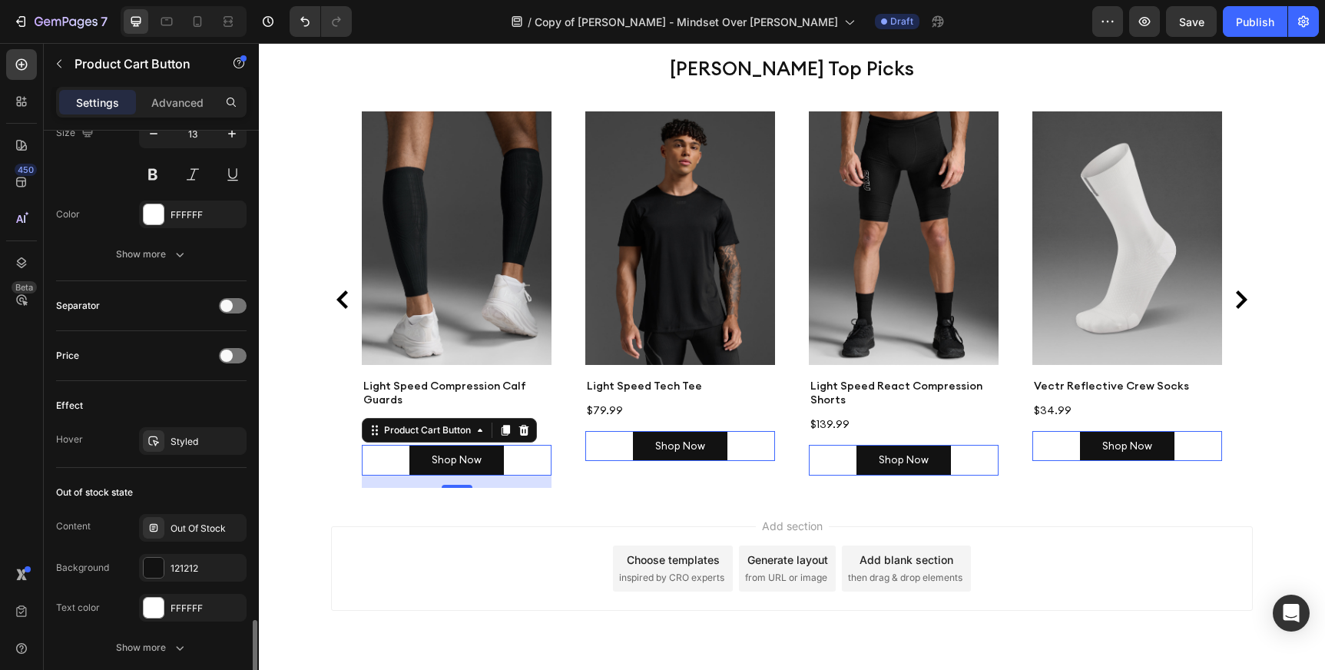
scroll to position [835, 0]
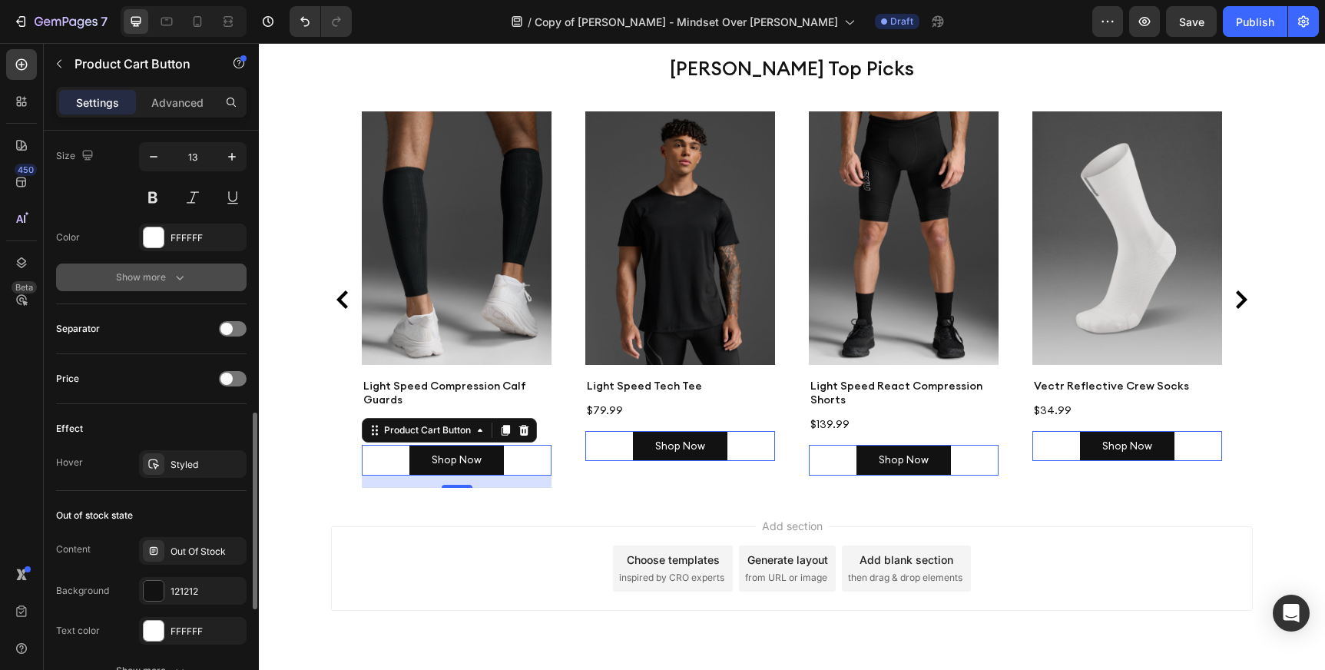
click at [180, 276] on icon "button" at bounding box center [179, 277] width 15 height 15
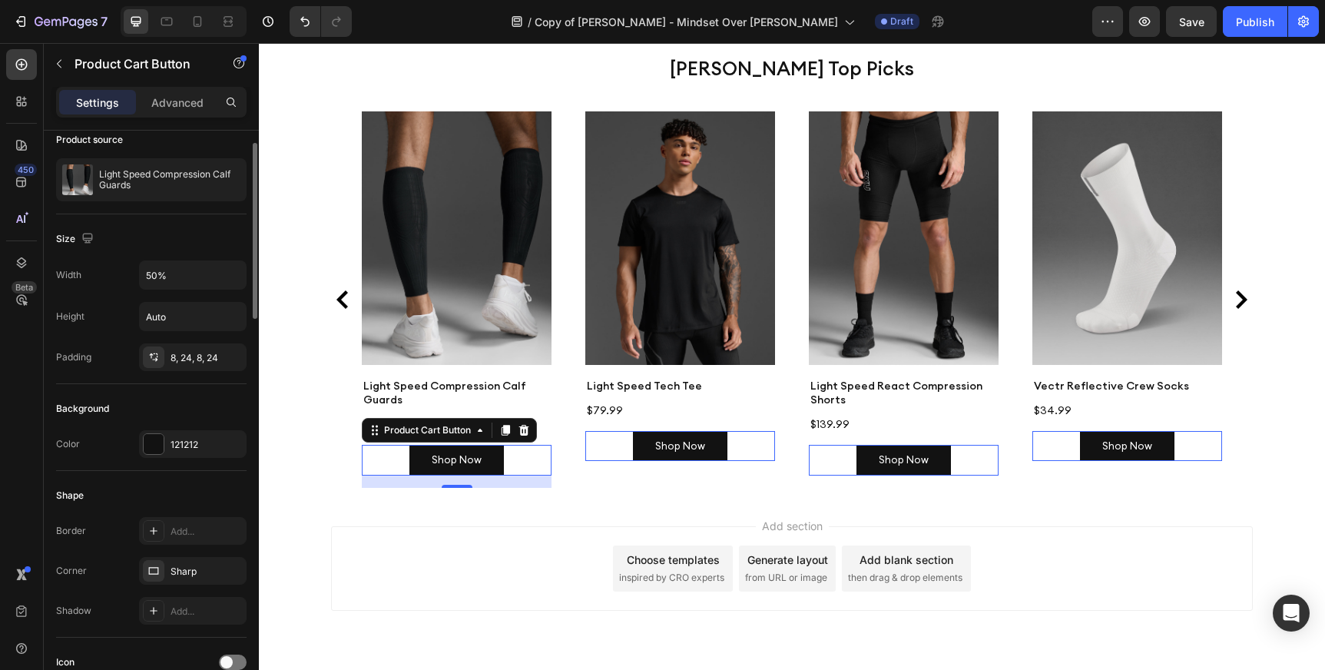
scroll to position [0, 0]
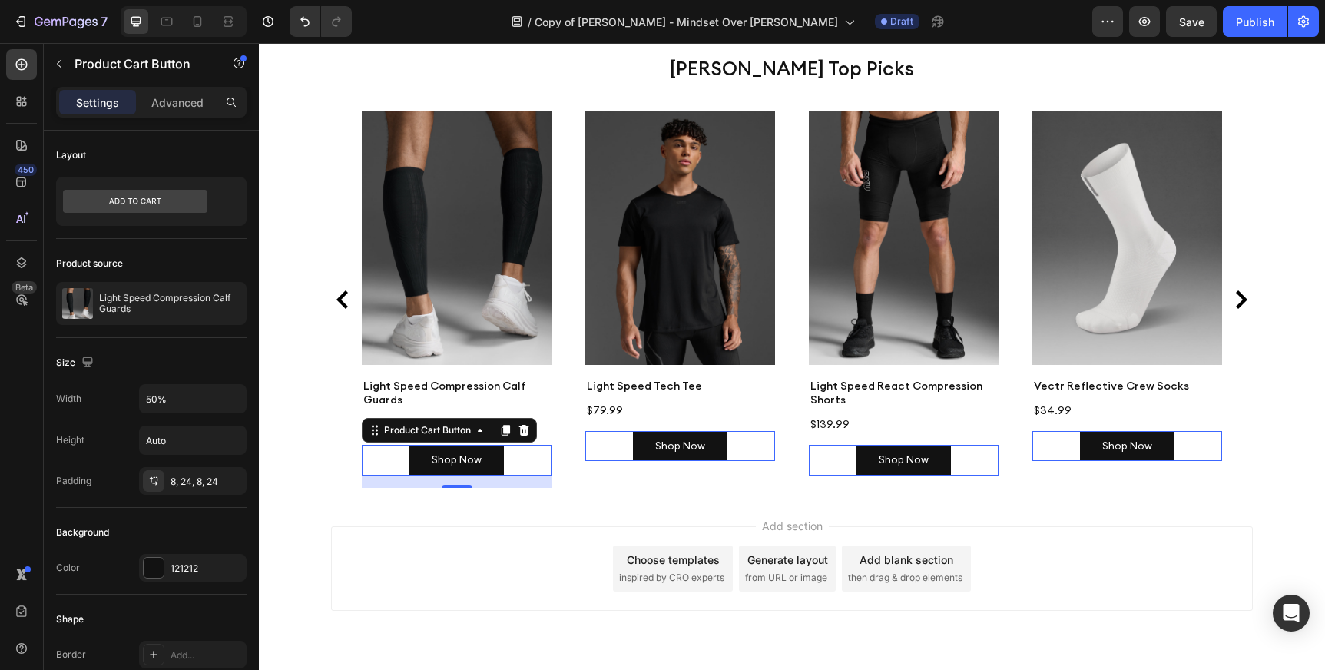
click at [532, 445] on div "Shop Now Product Cart Button 16" at bounding box center [457, 460] width 190 height 30
click at [375, 445] on div "Shop Now Product Cart Button 16" at bounding box center [457, 460] width 190 height 30
click at [231, 481] on icon "button" at bounding box center [230, 480] width 6 height 6
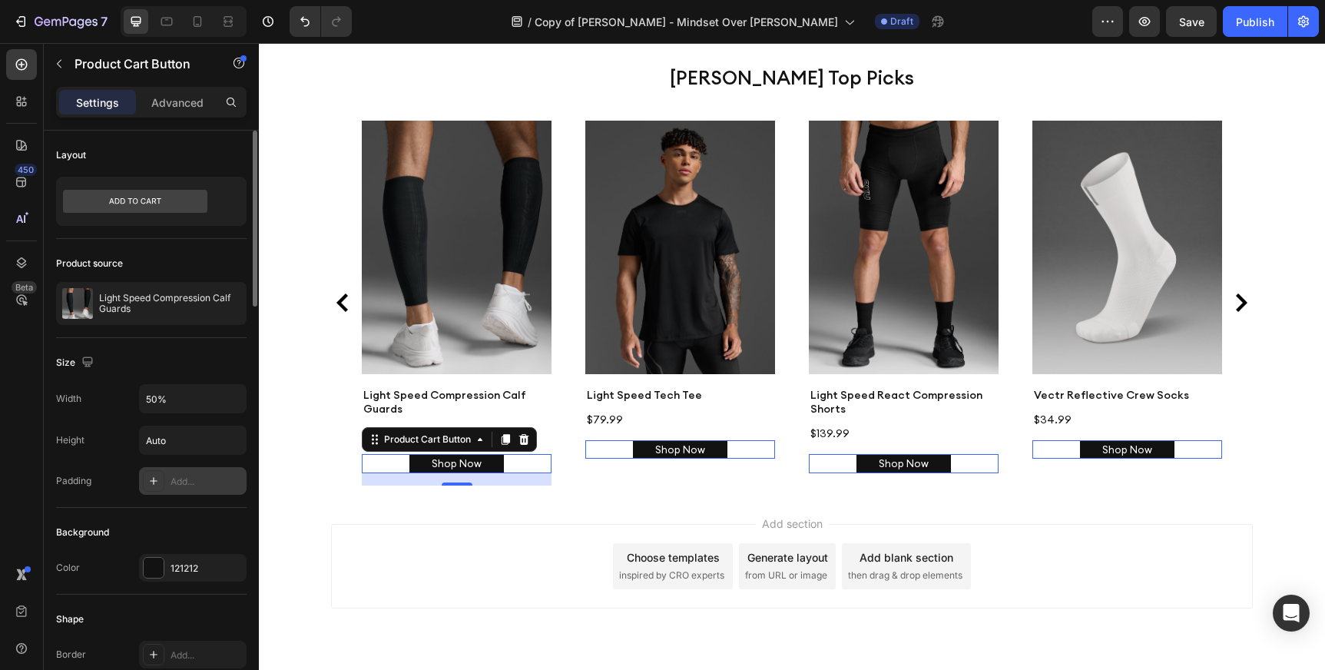
scroll to position [3329, 0]
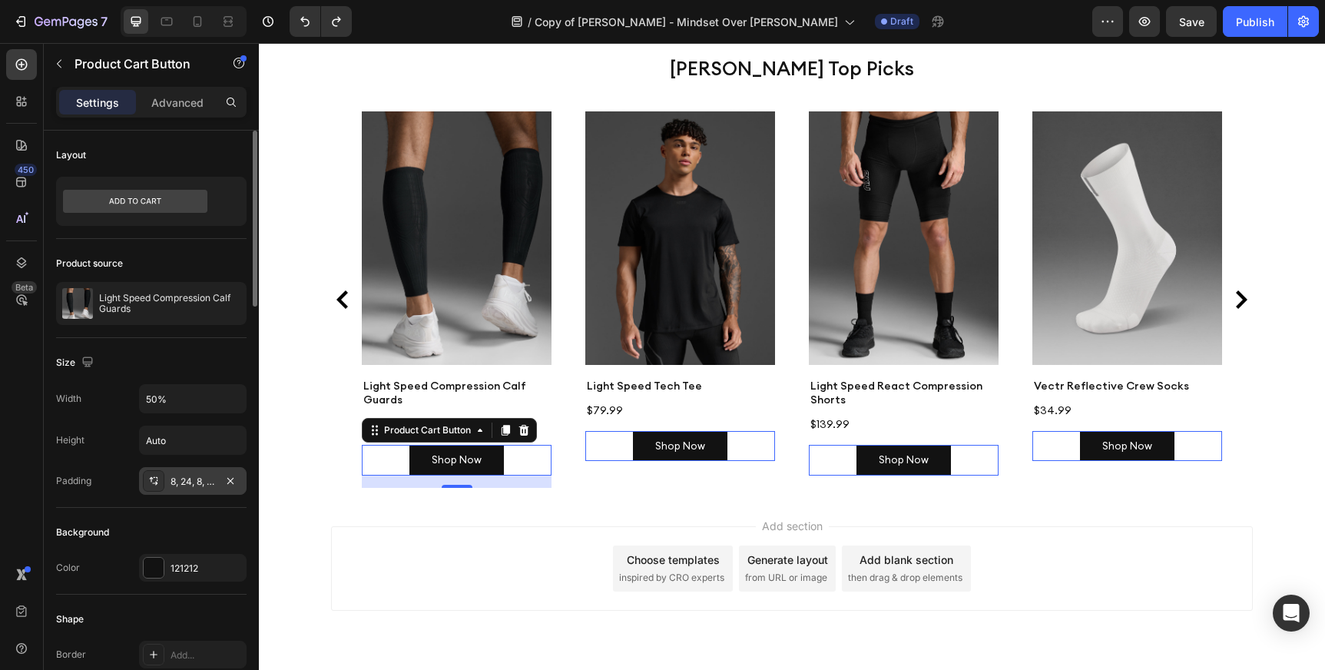
click at [187, 481] on div "8, 24, 8, 24" at bounding box center [193, 482] width 45 height 14
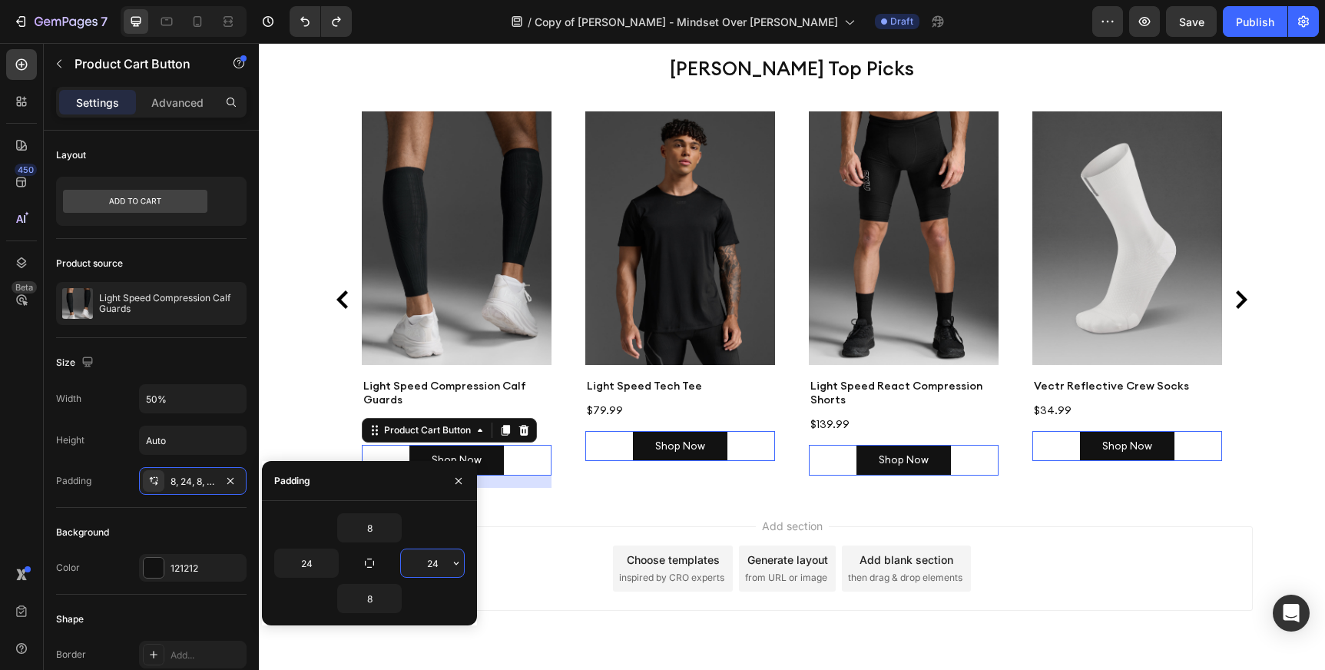
click at [440, 562] on input "24" at bounding box center [432, 563] width 63 height 28
type input "1"
type input "24"
click at [547, 545] on div "Add section Choose templates inspired by CRO experts Generate layout from URL o…" at bounding box center [792, 568] width 922 height 84
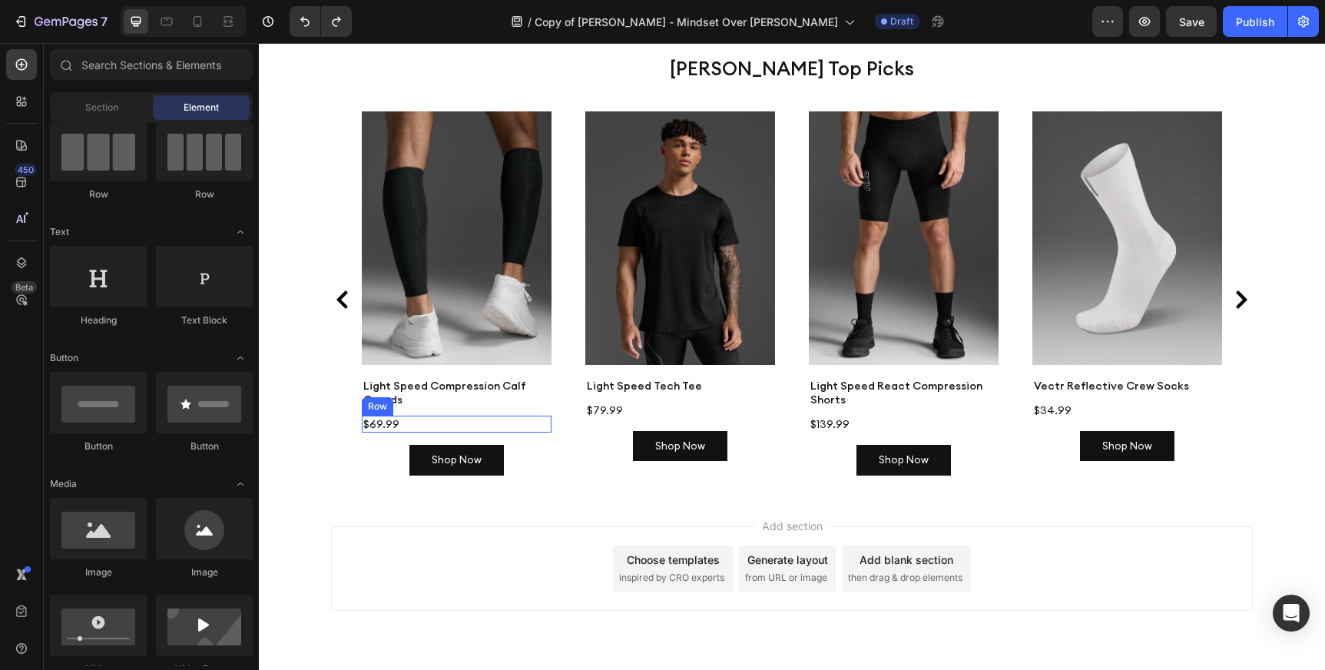
click at [531, 445] on div "Shop Now Product Cart Button" at bounding box center [457, 460] width 190 height 30
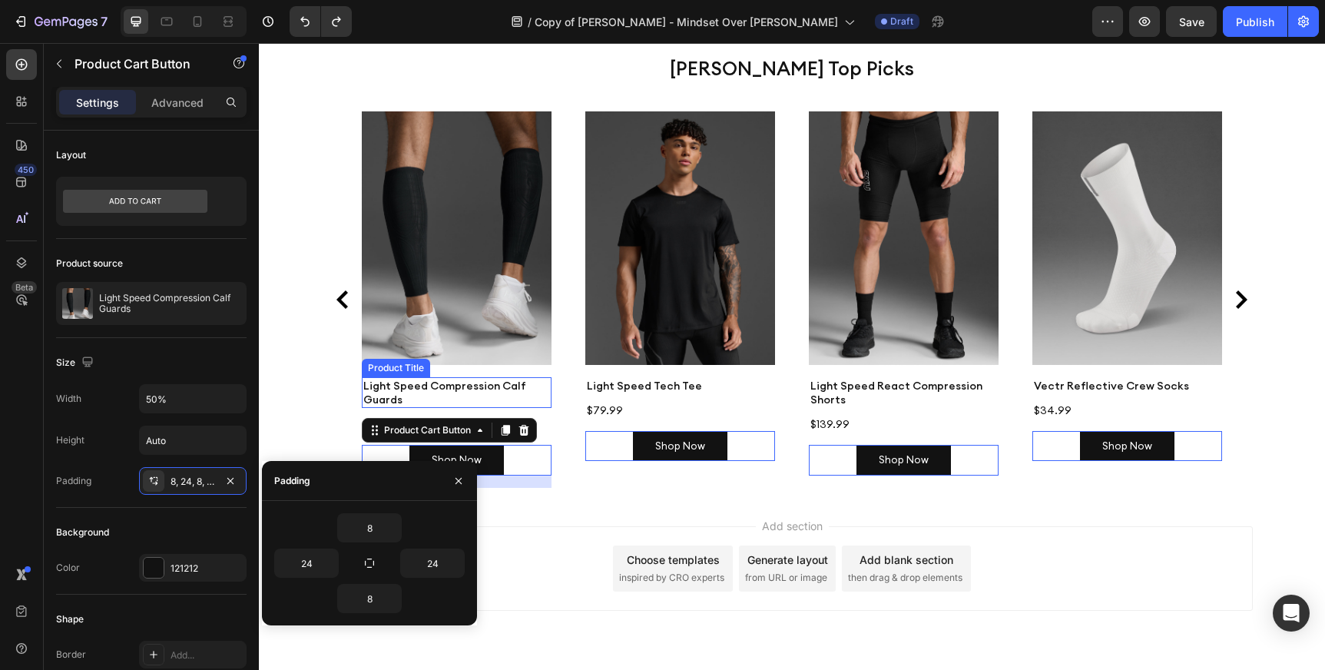
click at [501, 377] on div "Light Speed Compression Calf Guards" at bounding box center [457, 392] width 190 height 31
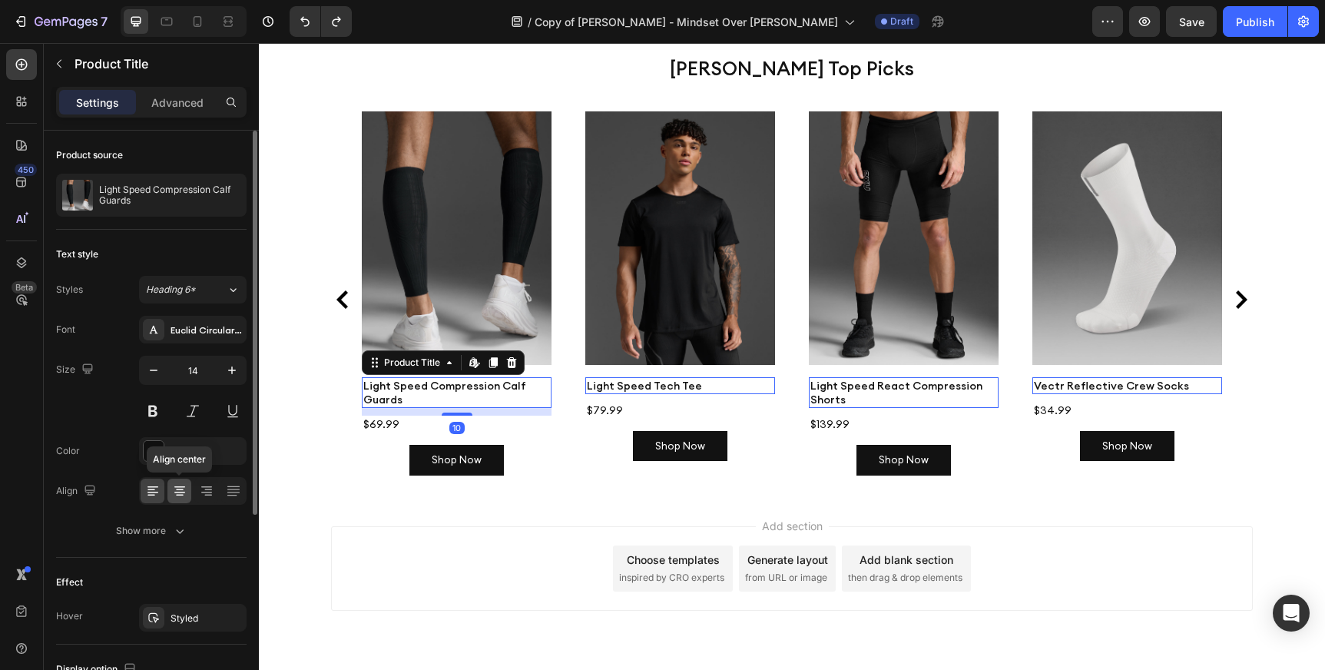
click at [177, 492] on icon at bounding box center [179, 493] width 11 height 2
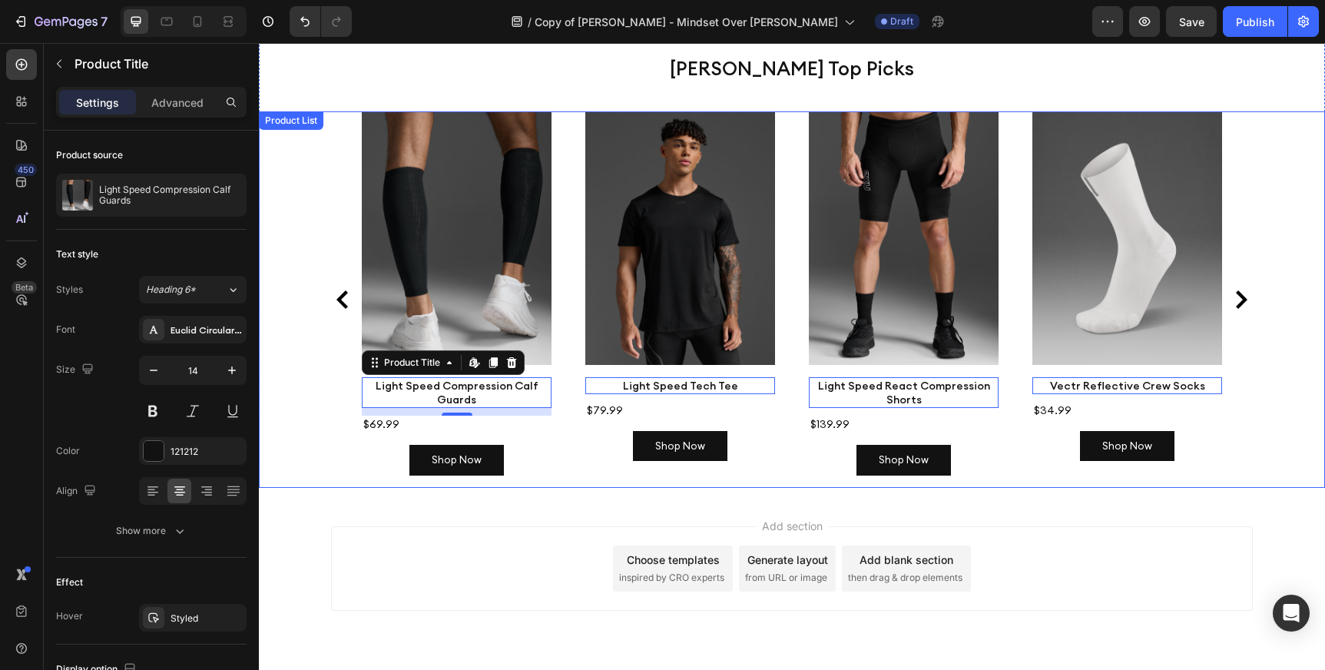
click at [401, 416] on div "$139.99 Product Price Product Price" at bounding box center [381, 424] width 39 height 17
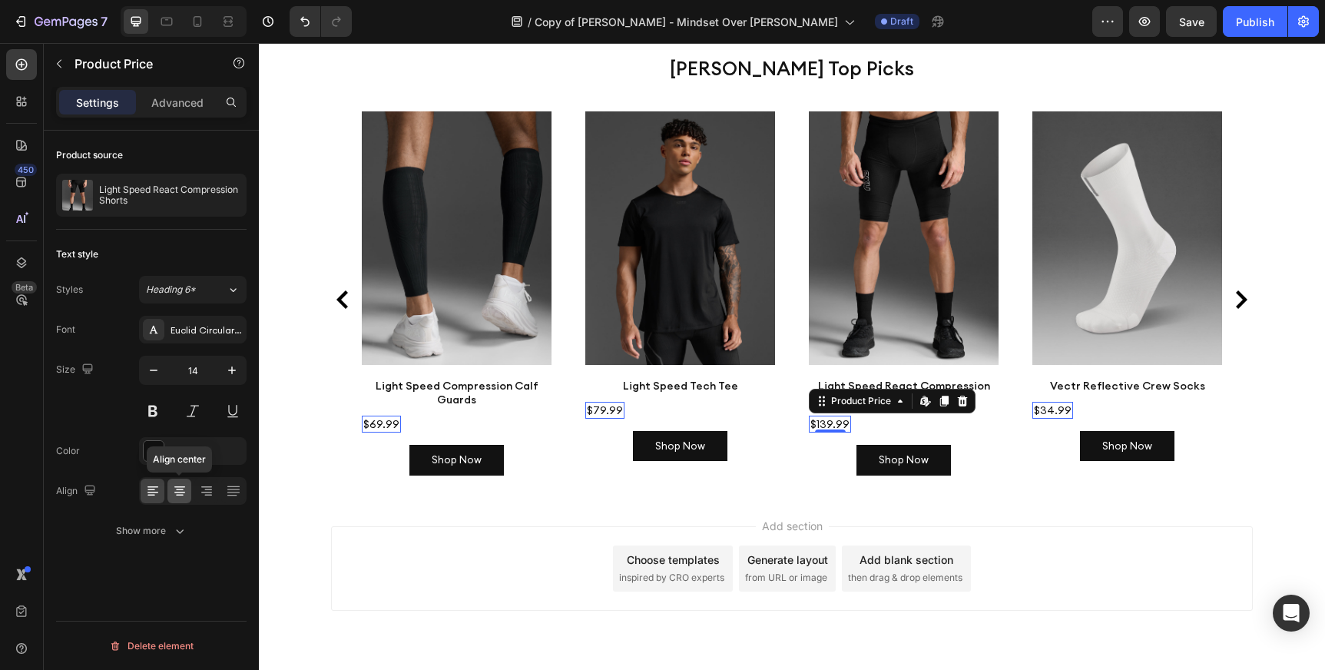
click at [183, 490] on icon at bounding box center [179, 490] width 15 height 15
click at [180, 486] on icon at bounding box center [179, 487] width 11 height 2
click at [373, 416] on div "$69.99" at bounding box center [381, 424] width 39 height 17
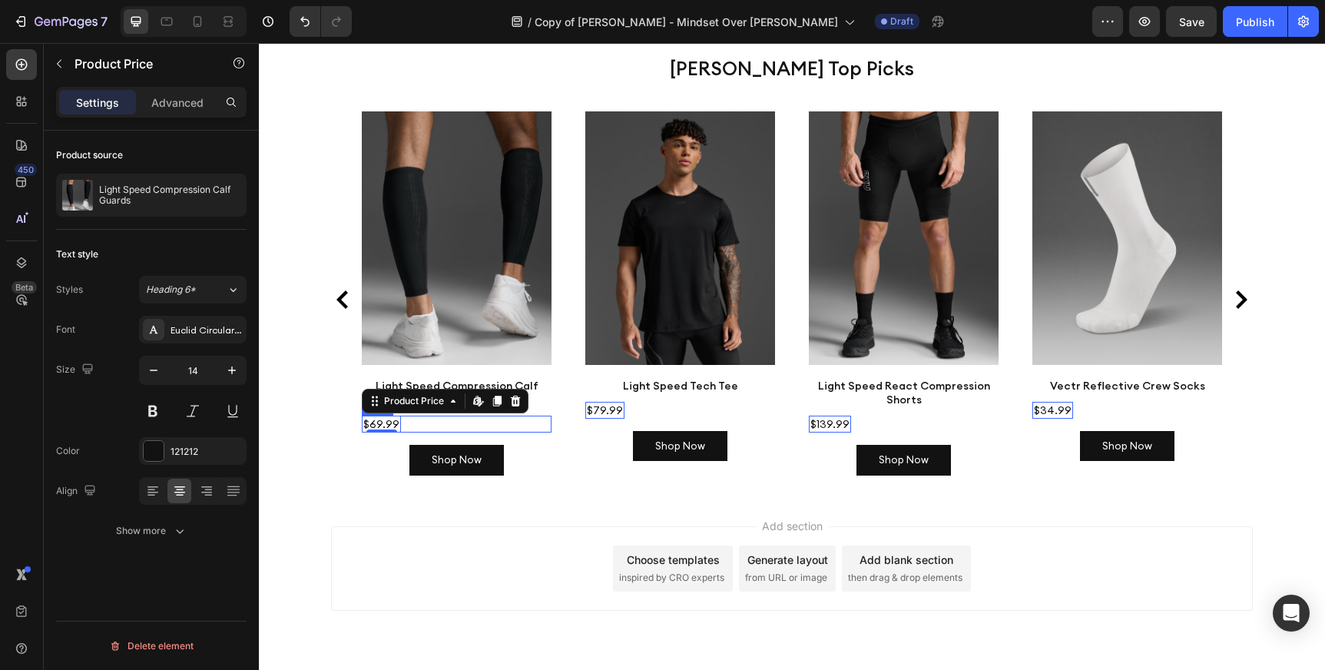
click at [414, 416] on div "$69.99 Product Price Edit content in Shopify 0 Product Price Edit content in Sh…" at bounding box center [457, 424] width 190 height 17
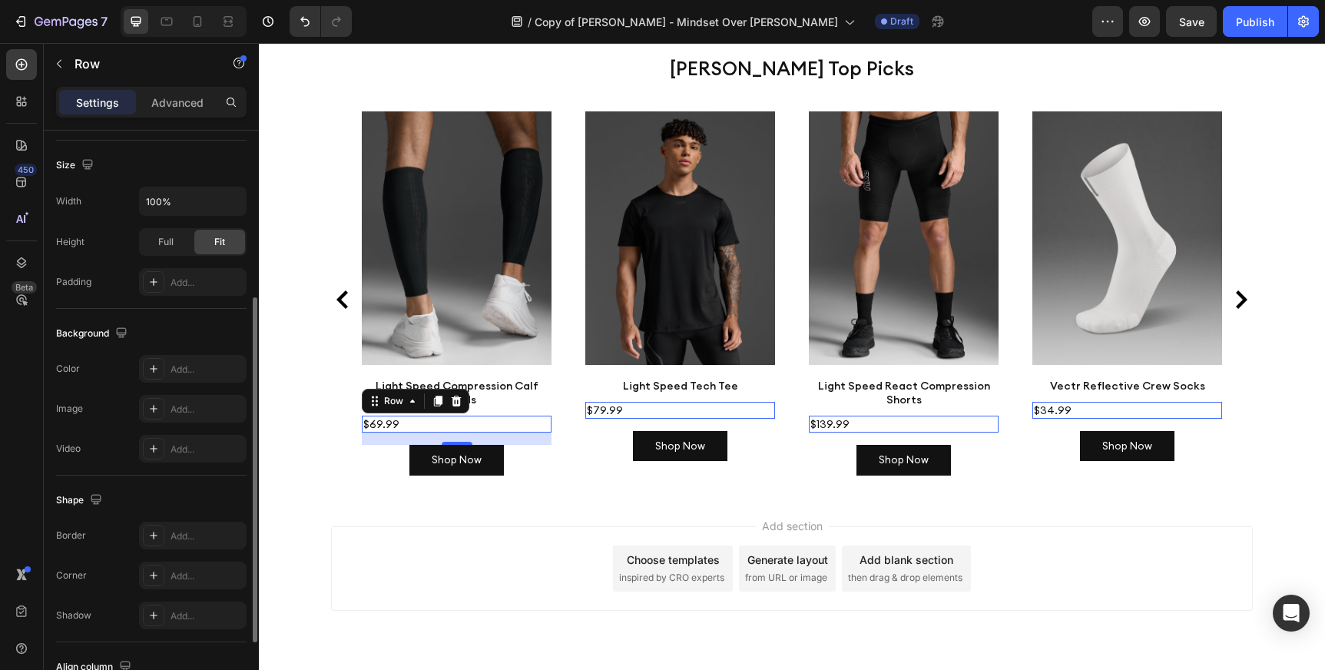
scroll to position [401, 0]
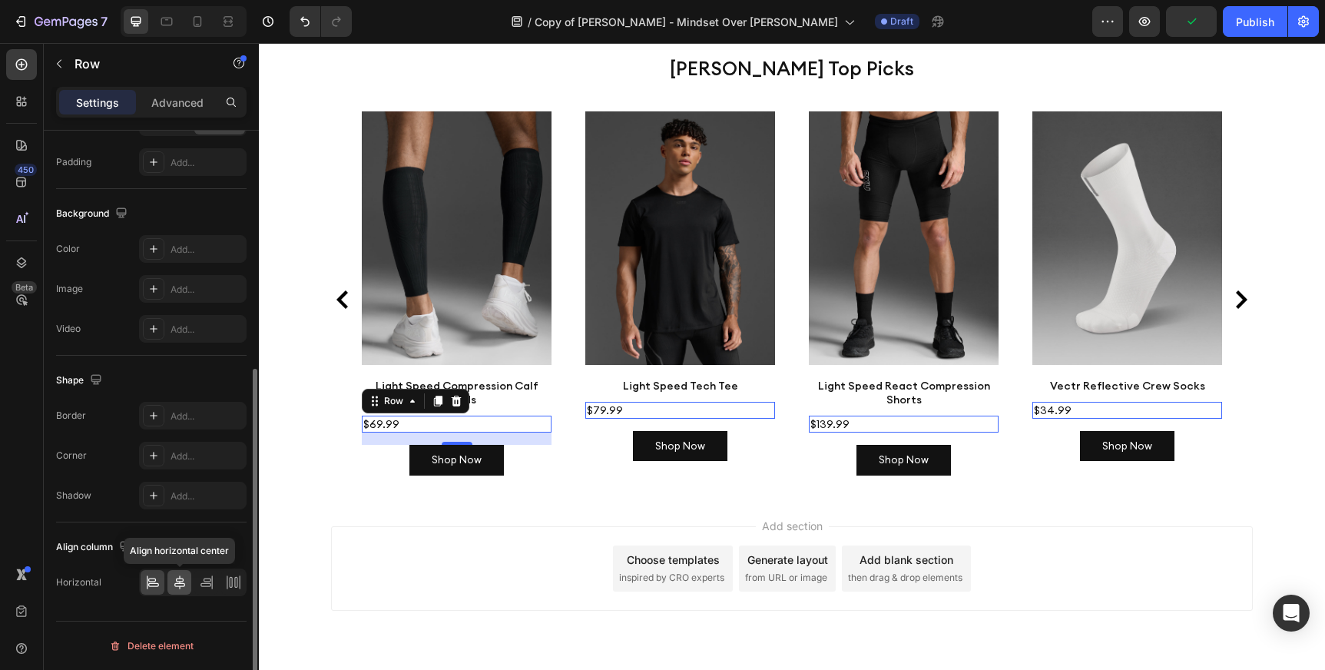
click at [179, 588] on icon at bounding box center [179, 582] width 11 height 14
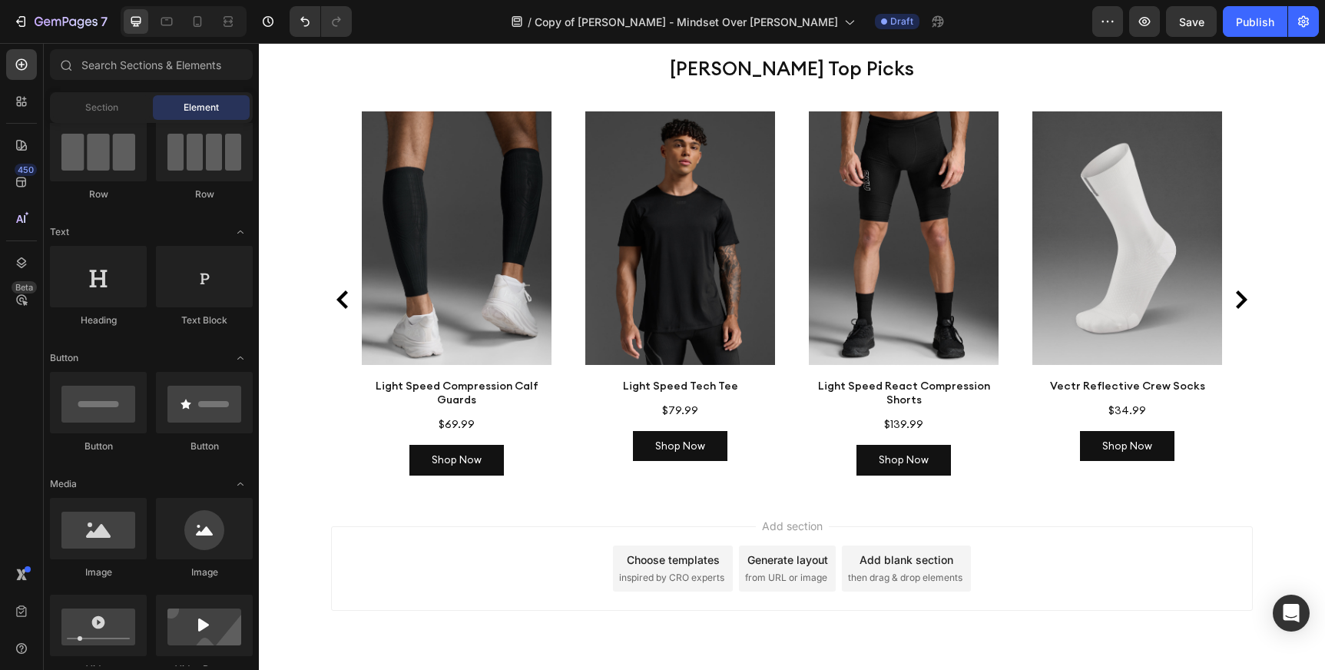
click at [307, 495] on div "Add section Choose templates inspired by CRO experts Generate layout from URL o…" at bounding box center [792, 589] width 1066 height 189
click at [457, 377] on div "Light Speed Compression Calf Guards" at bounding box center [457, 392] width 190 height 31
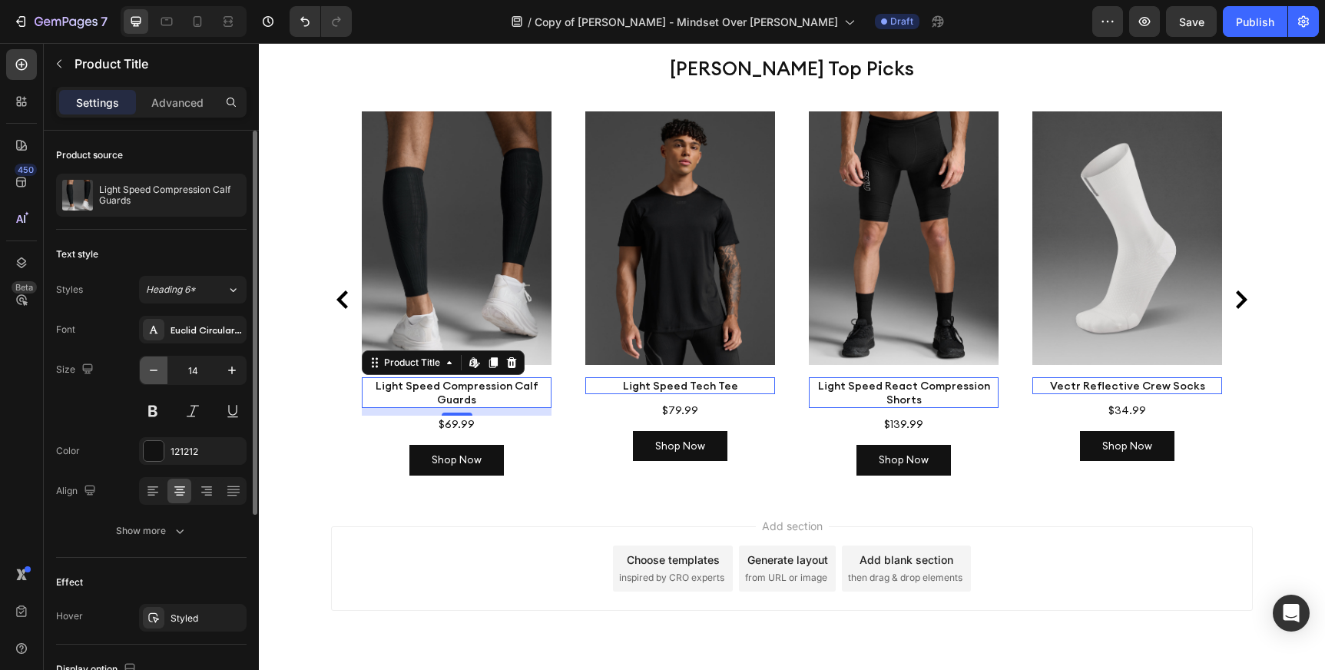
click at [150, 373] on icon "button" at bounding box center [153, 370] width 15 height 15
type input "13"
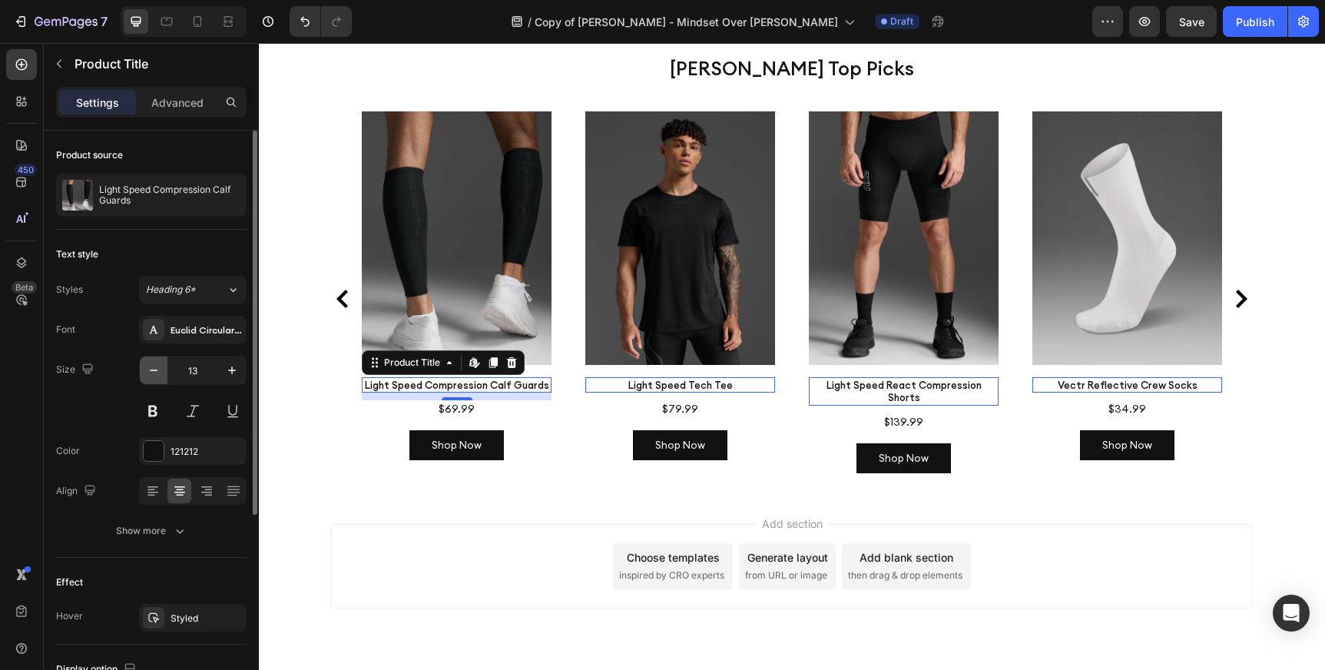
scroll to position [3316, 0]
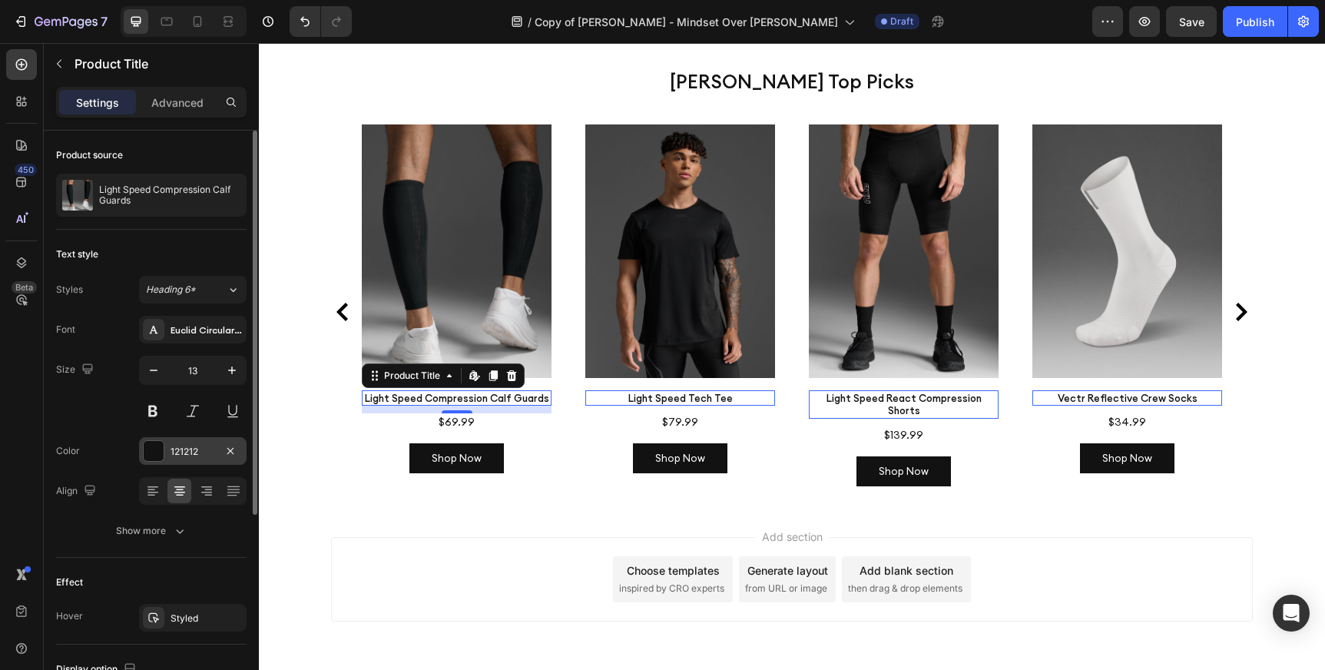
click at [155, 458] on div at bounding box center [154, 451] width 20 height 20
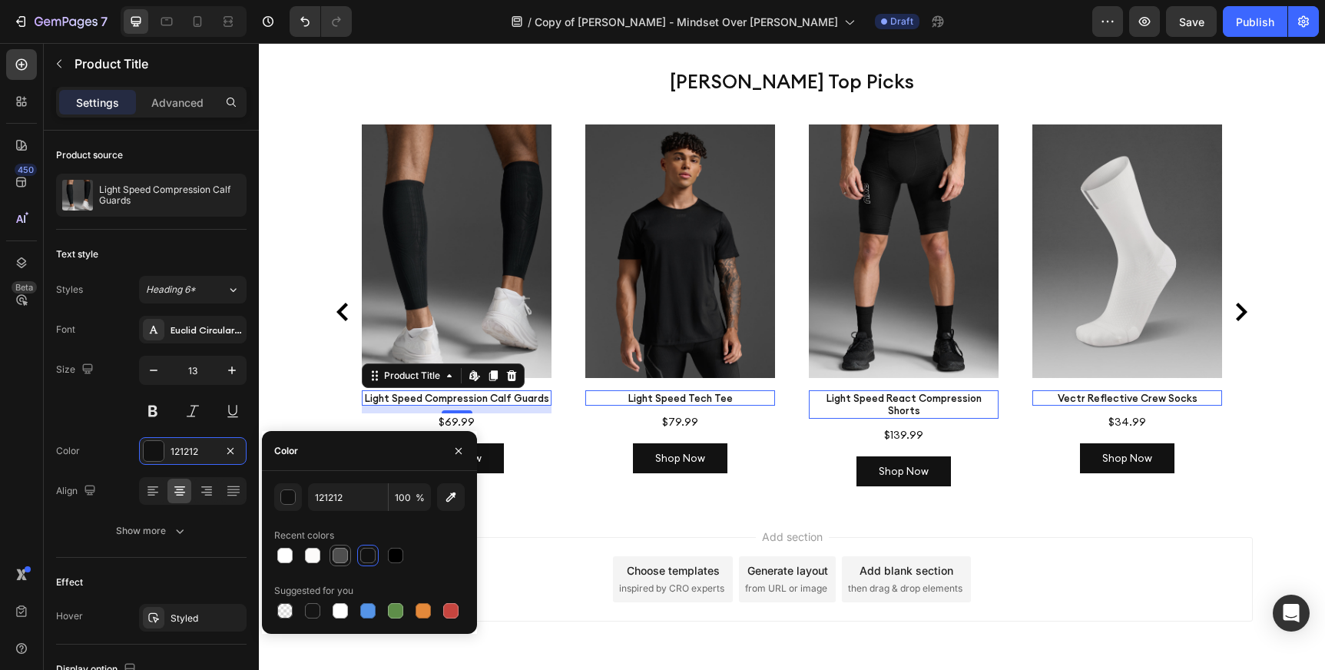
click at [344, 554] on div at bounding box center [340, 555] width 15 height 15
type input "4F4F4F"
click at [461, 446] on icon "button" at bounding box center [458, 451] width 12 height 12
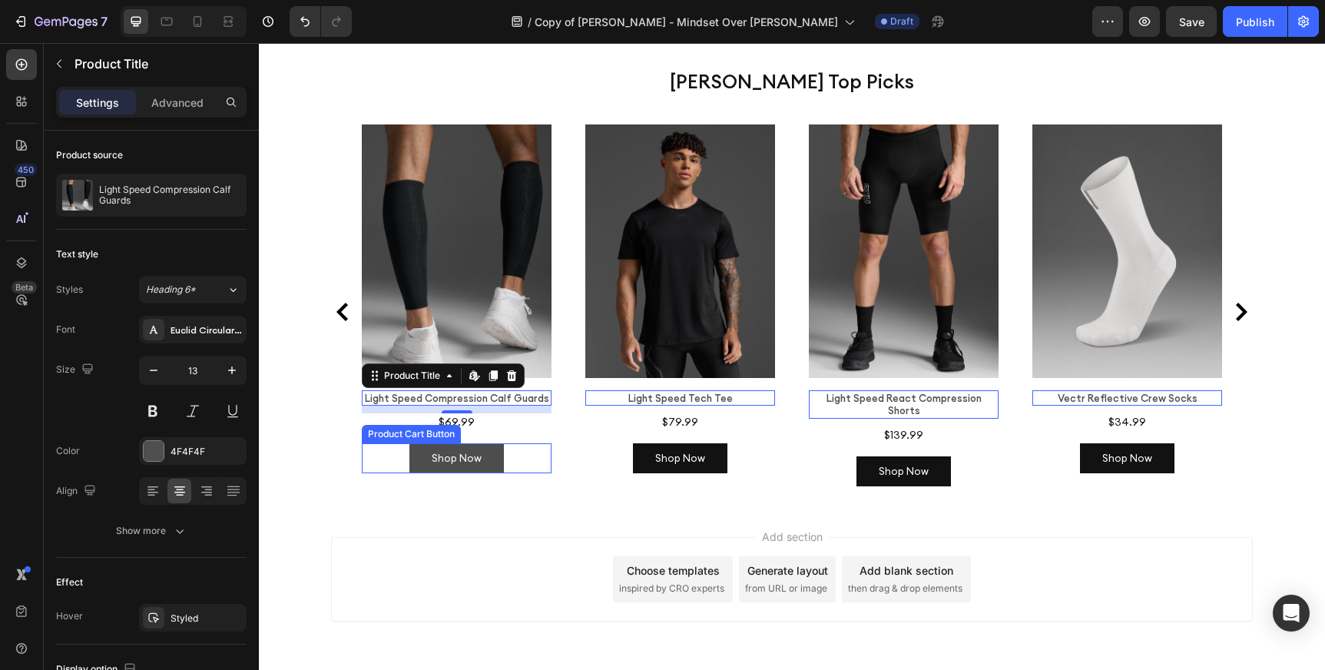
click at [497, 443] on button "Shop Now" at bounding box center [456, 458] width 95 height 30
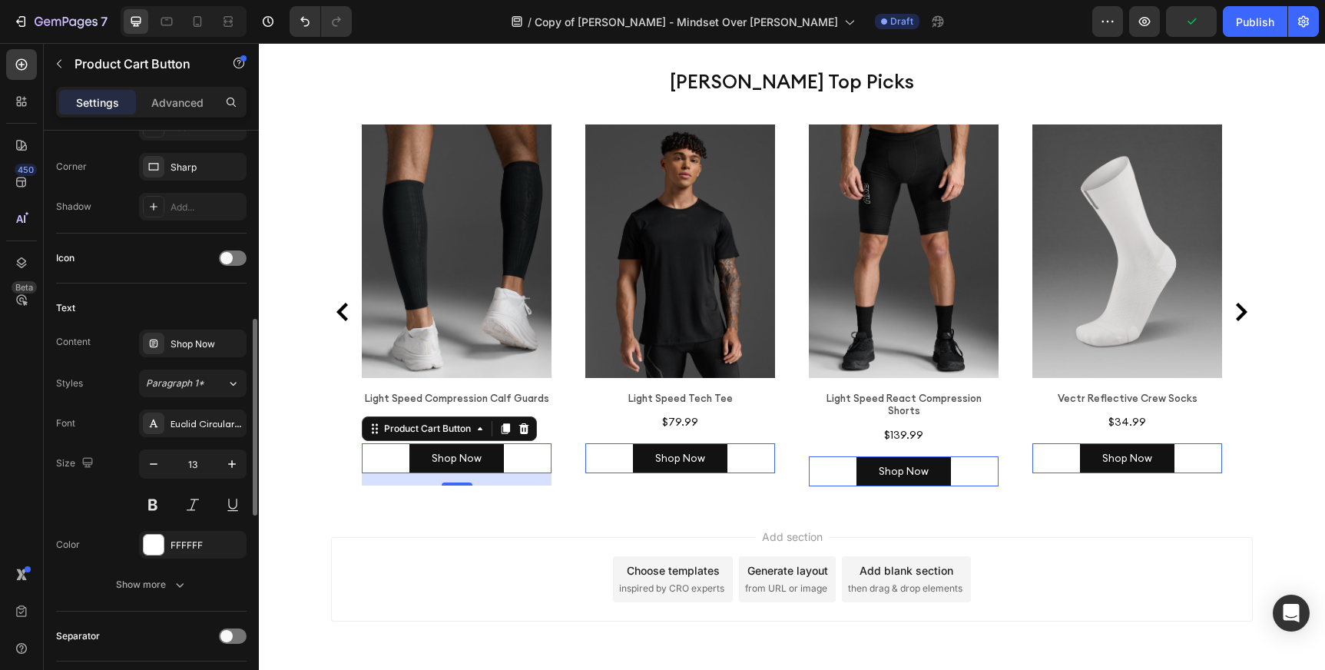
scroll to position [546, 0]
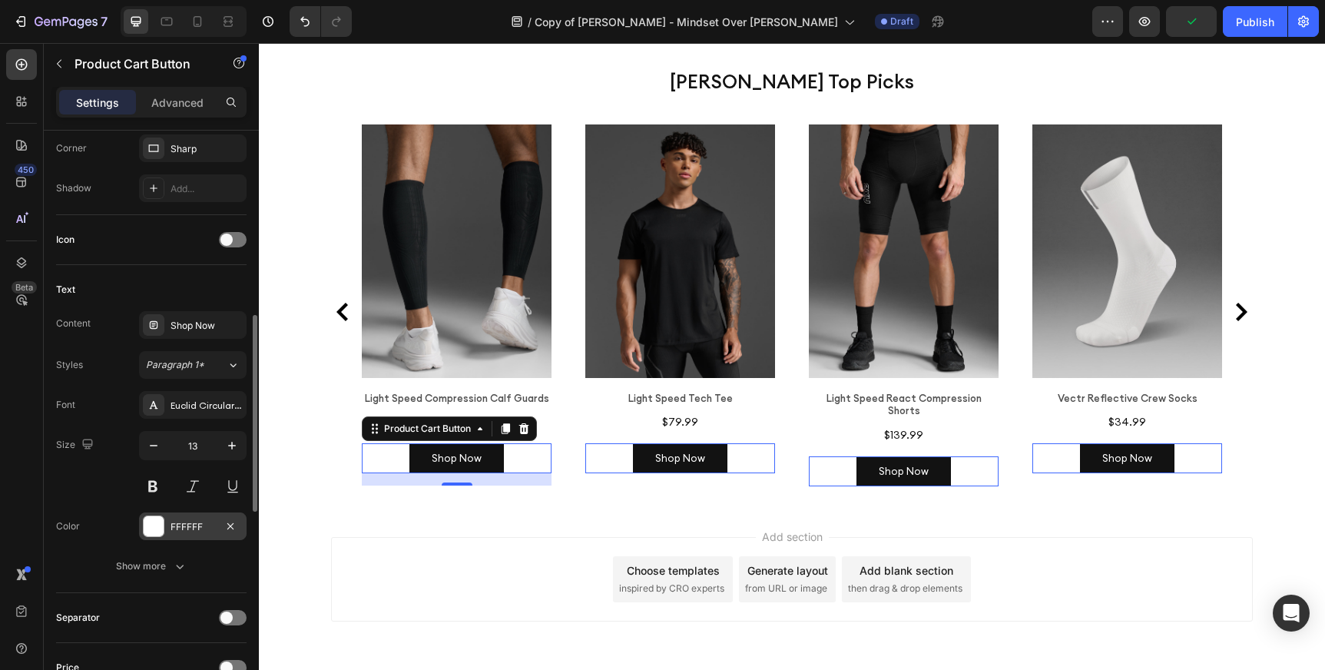
click at [157, 522] on div at bounding box center [154, 526] width 20 height 20
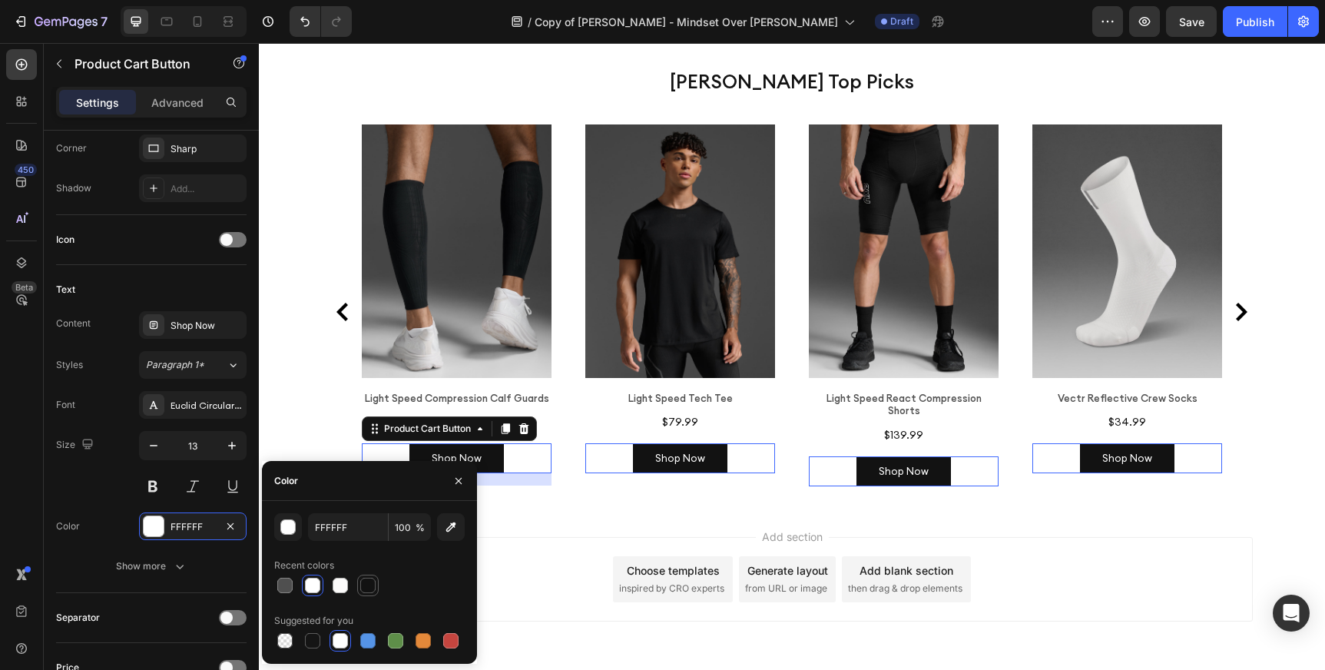
click at [366, 582] on div at bounding box center [367, 585] width 15 height 15
type input "121212"
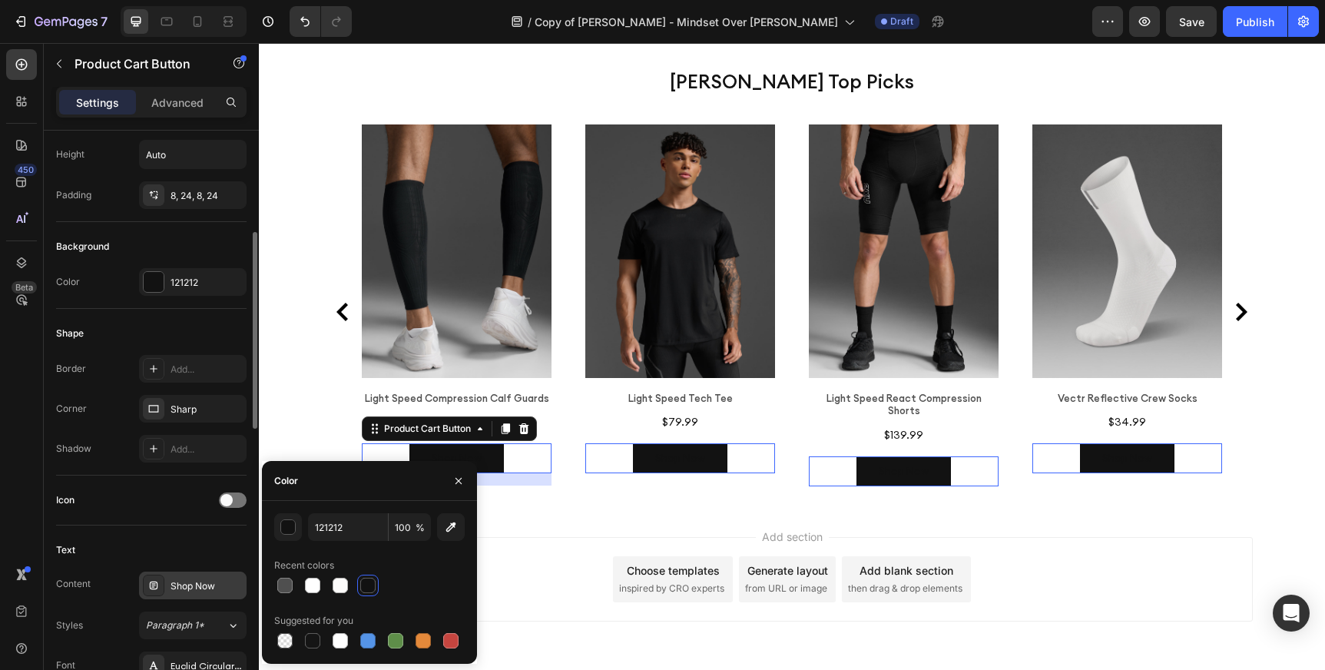
scroll to position [277, 0]
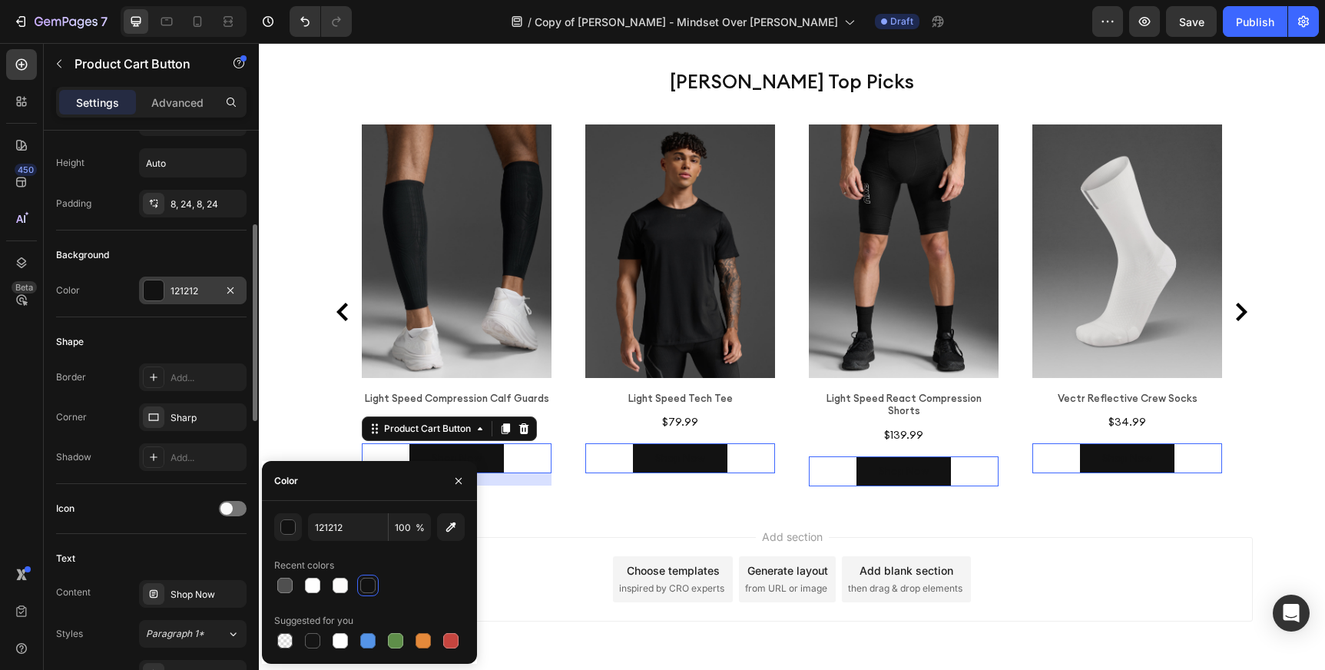
click at [152, 291] on div at bounding box center [154, 290] width 20 height 20
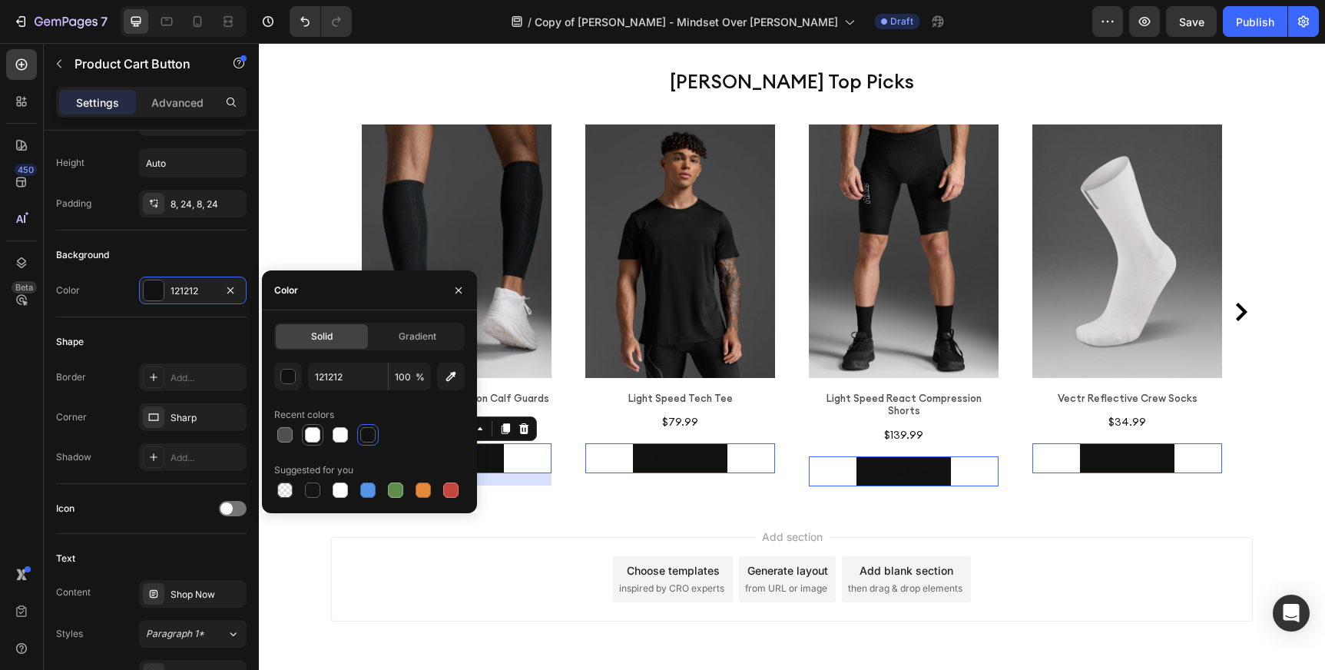
click at [312, 436] on div at bounding box center [312, 434] width 15 height 15
type input "FFFFFF"
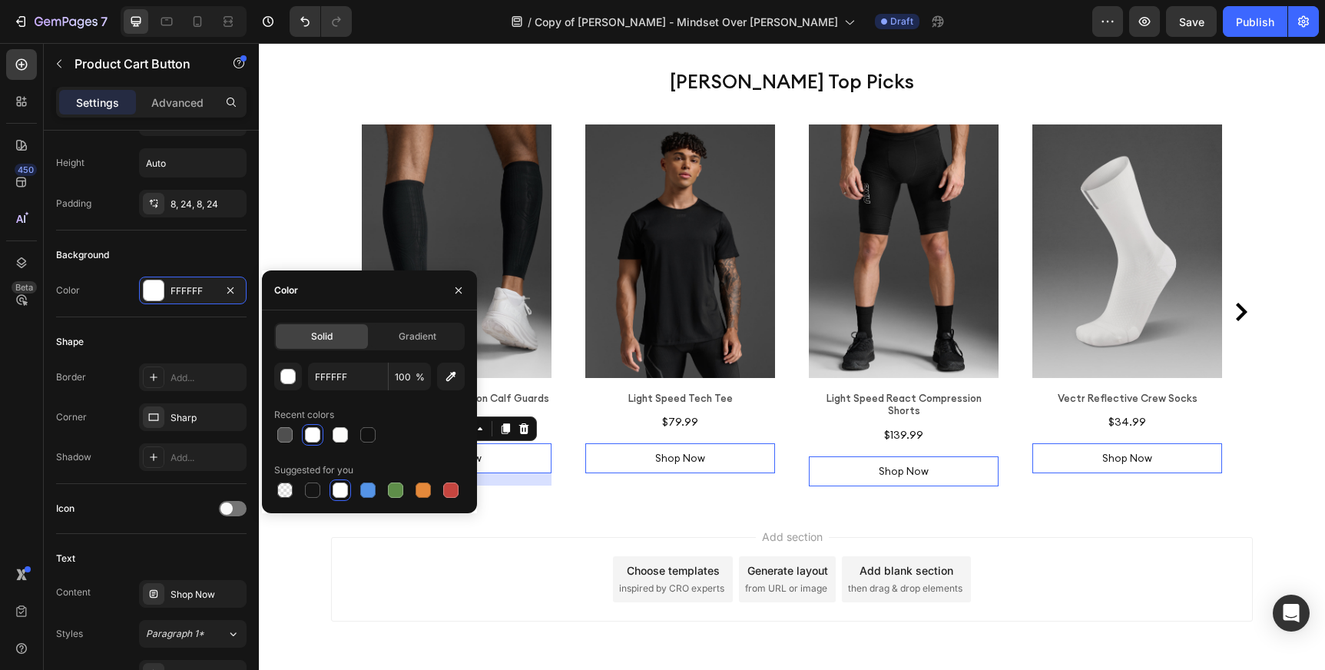
click at [546, 537] on div "Add section Choose templates inspired by CRO experts Generate layout from URL o…" at bounding box center [792, 579] width 922 height 84
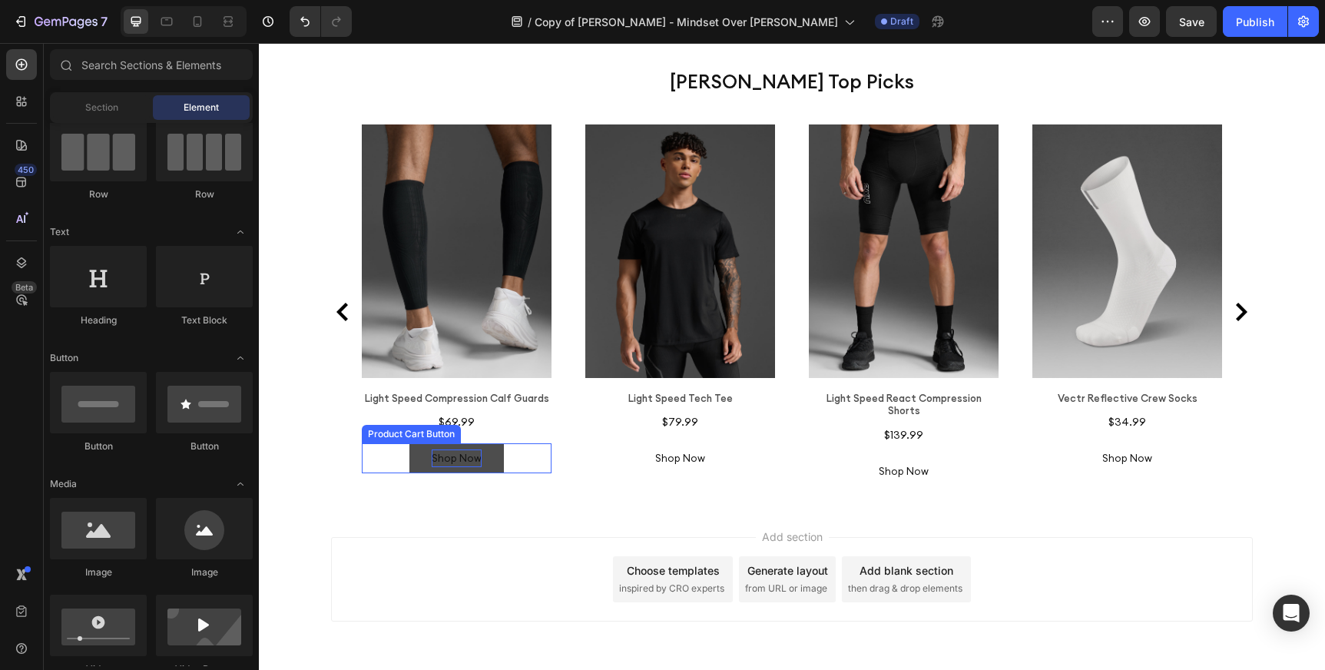
click at [453, 449] on div "Shop Now" at bounding box center [457, 458] width 50 height 18
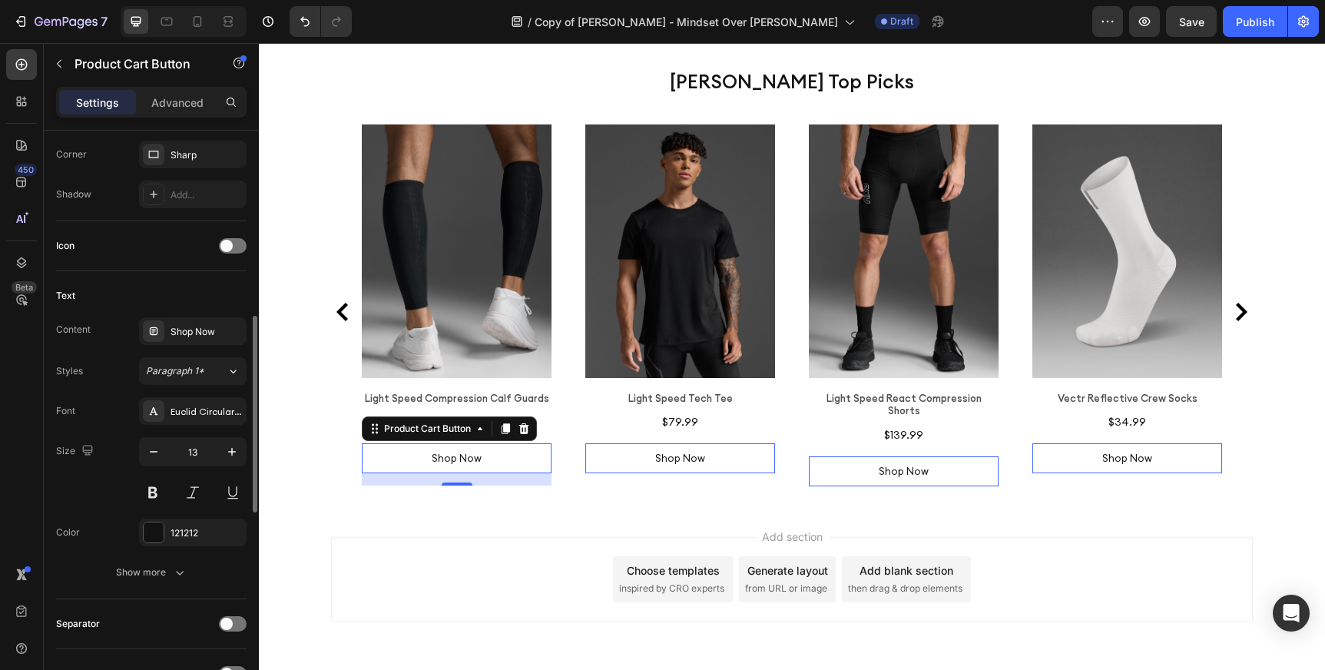
scroll to position [582, 0]
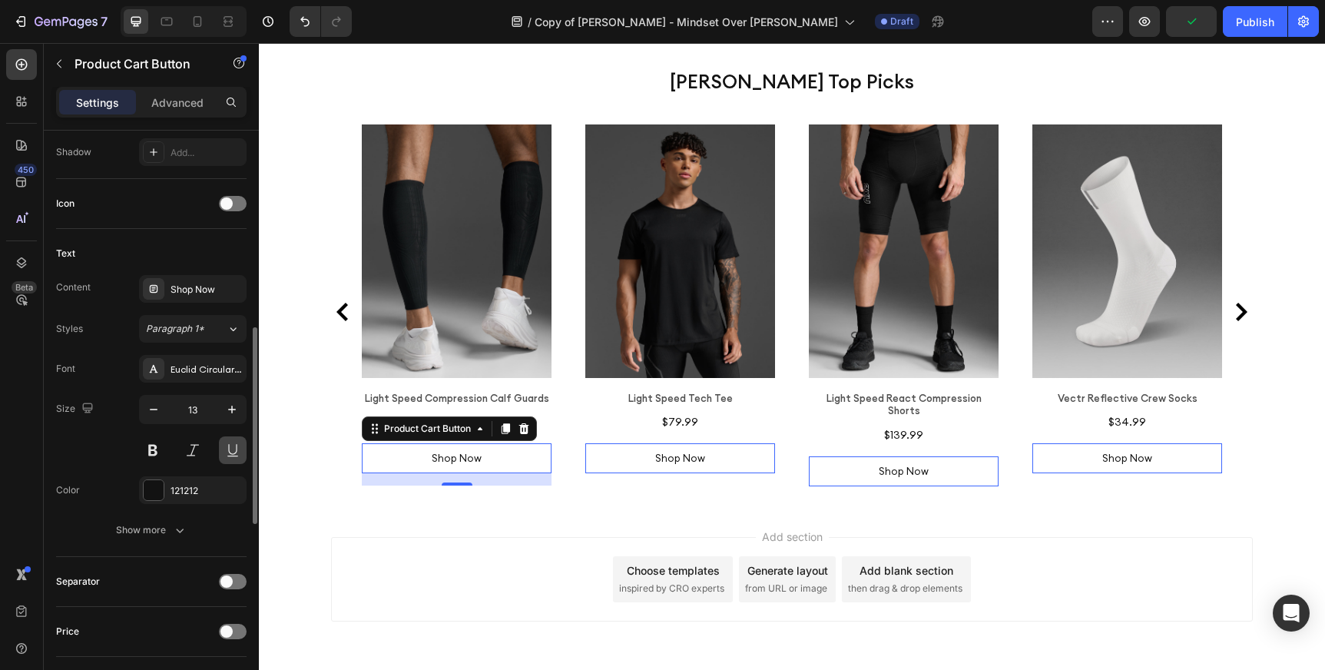
click at [237, 445] on button at bounding box center [233, 450] width 28 height 28
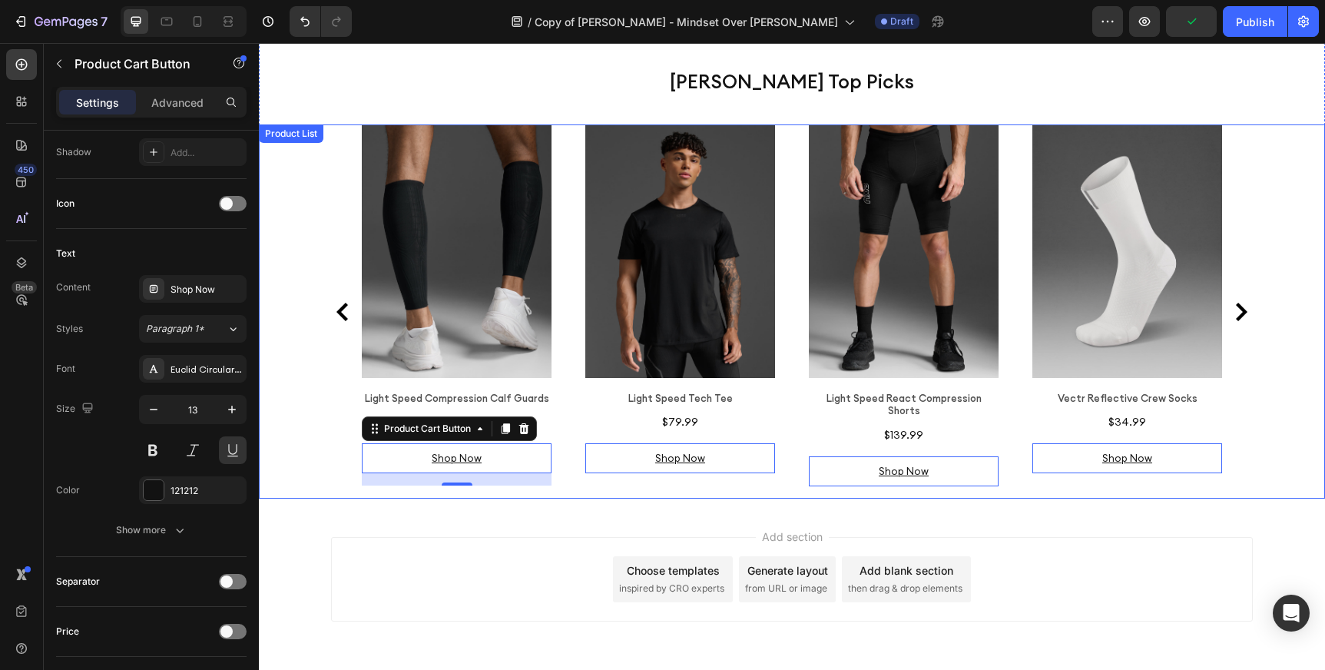
click at [309, 403] on div "Product Images Light Speed Compression Calf Guards Product Title $69.99 Product…" at bounding box center [792, 311] width 1066 height 374
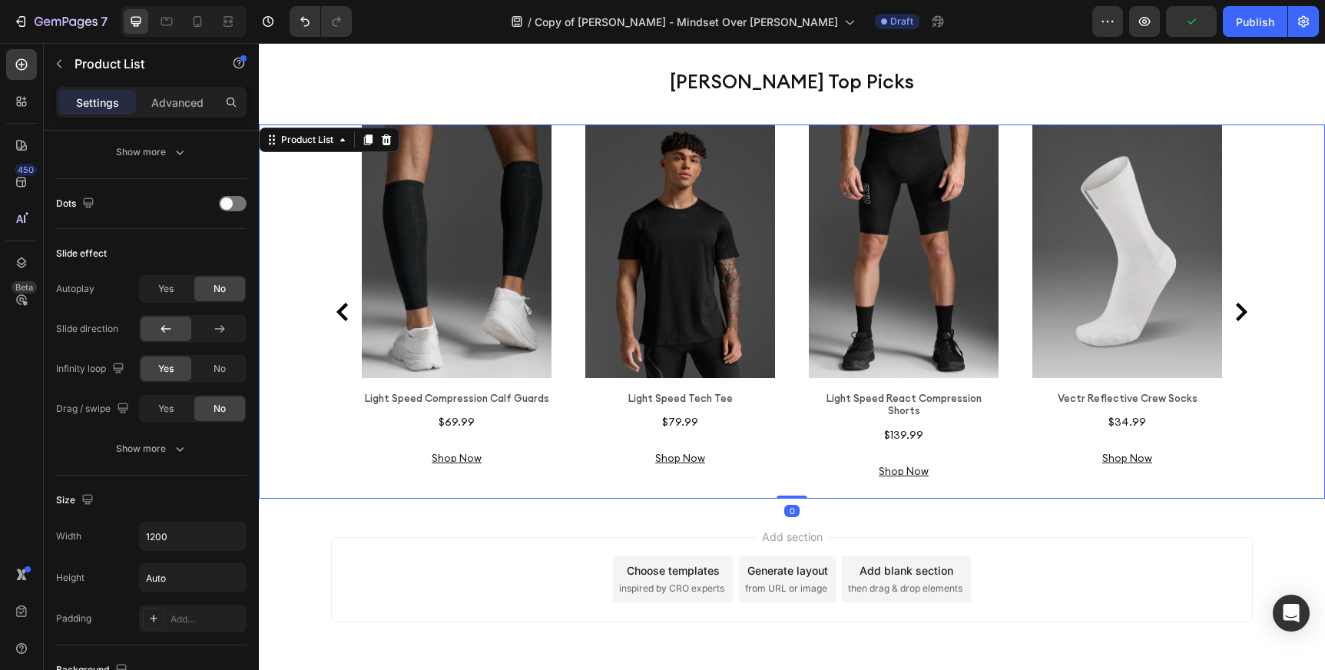
scroll to position [0, 0]
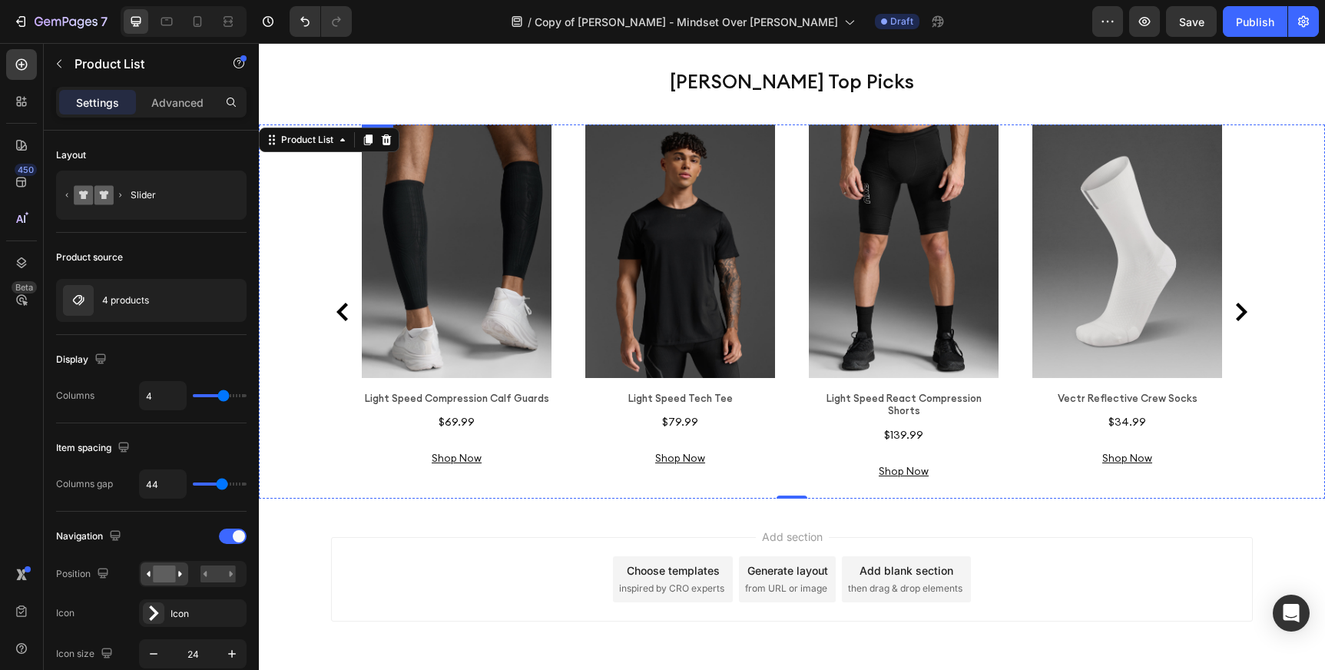
click at [510, 362] on div "Product Images Light Speed Compression Calf Guards Product Title $69.99 Product…" at bounding box center [457, 304] width 190 height 361
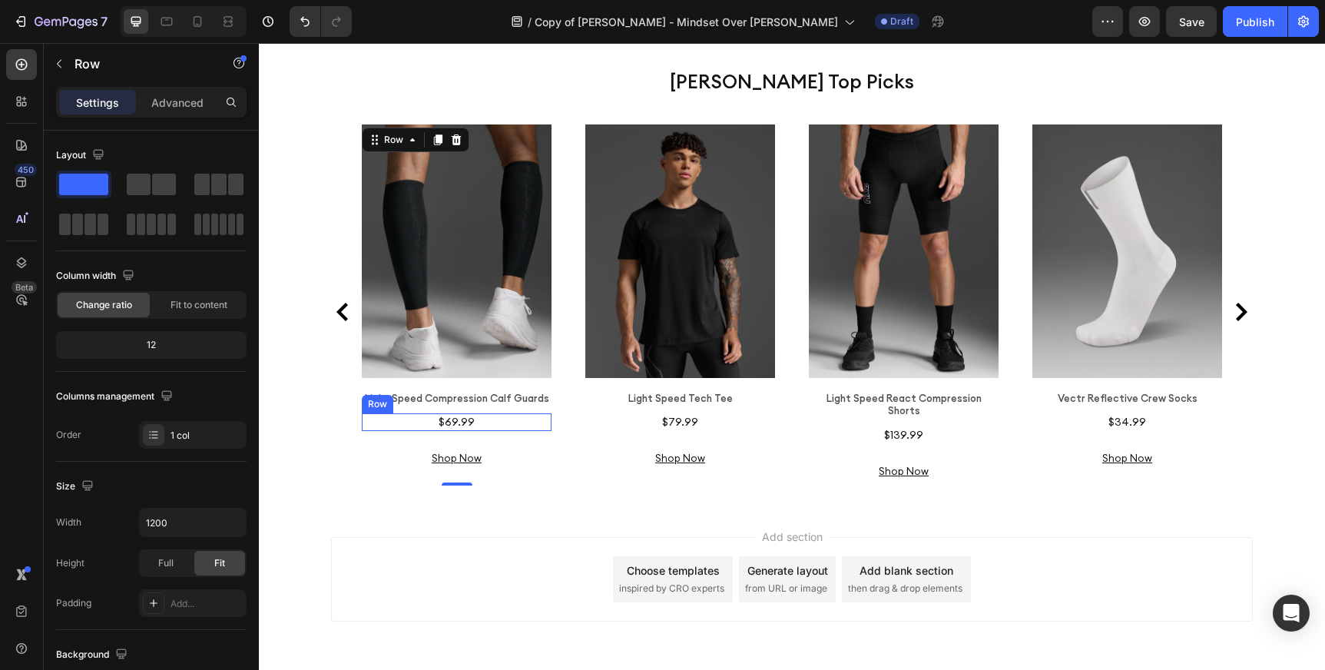
click at [493, 413] on div "$69.99 Product Price Product Price Row" at bounding box center [457, 421] width 190 height 17
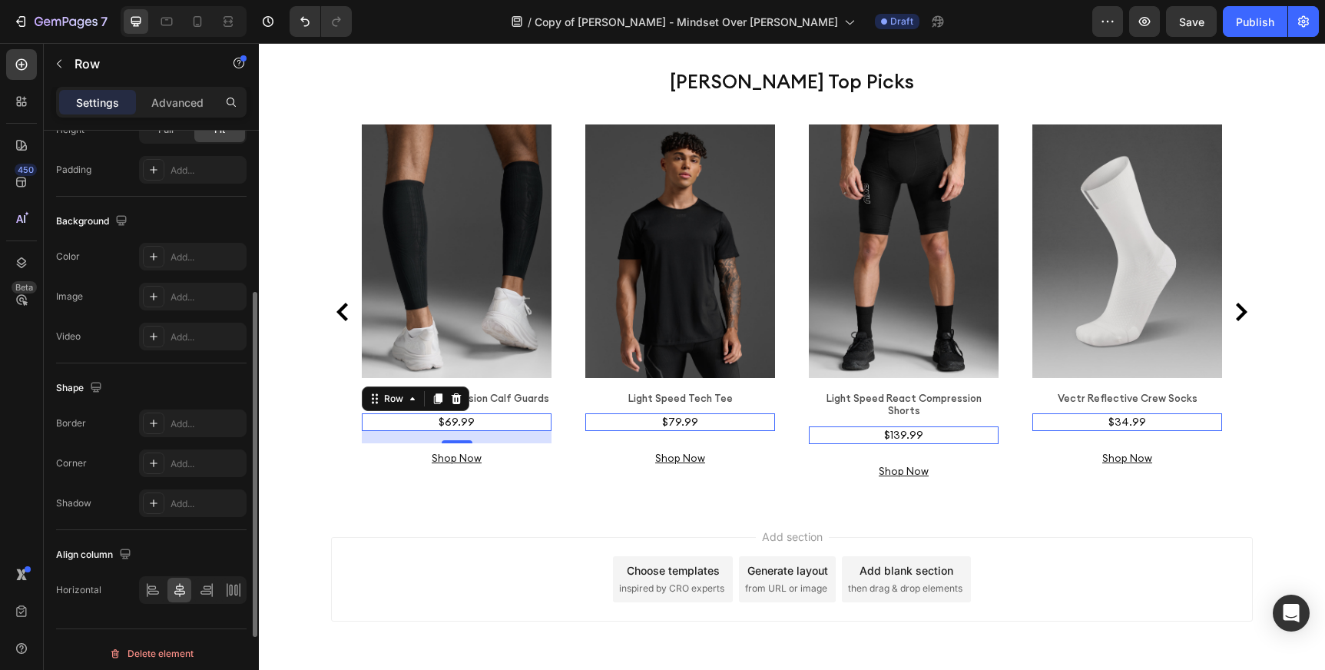
scroll to position [401, 0]
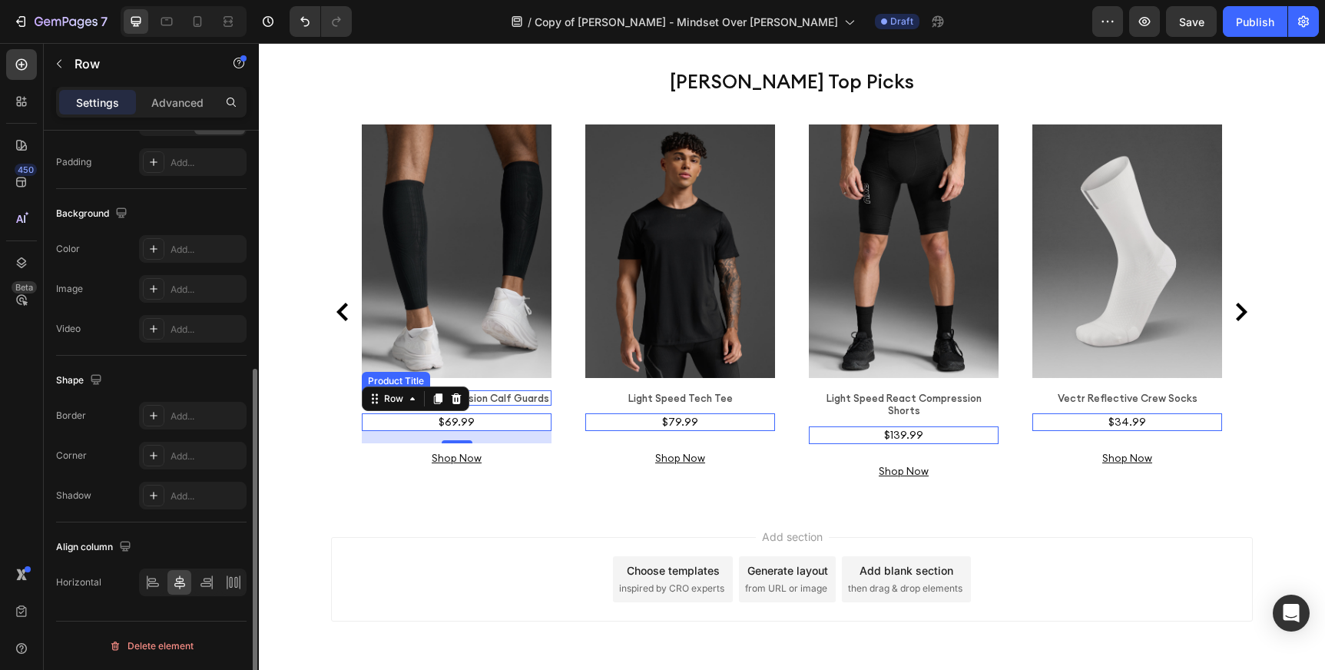
click at [529, 390] on div "Light Speed Compression Calf Guards" at bounding box center [457, 398] width 190 height 16
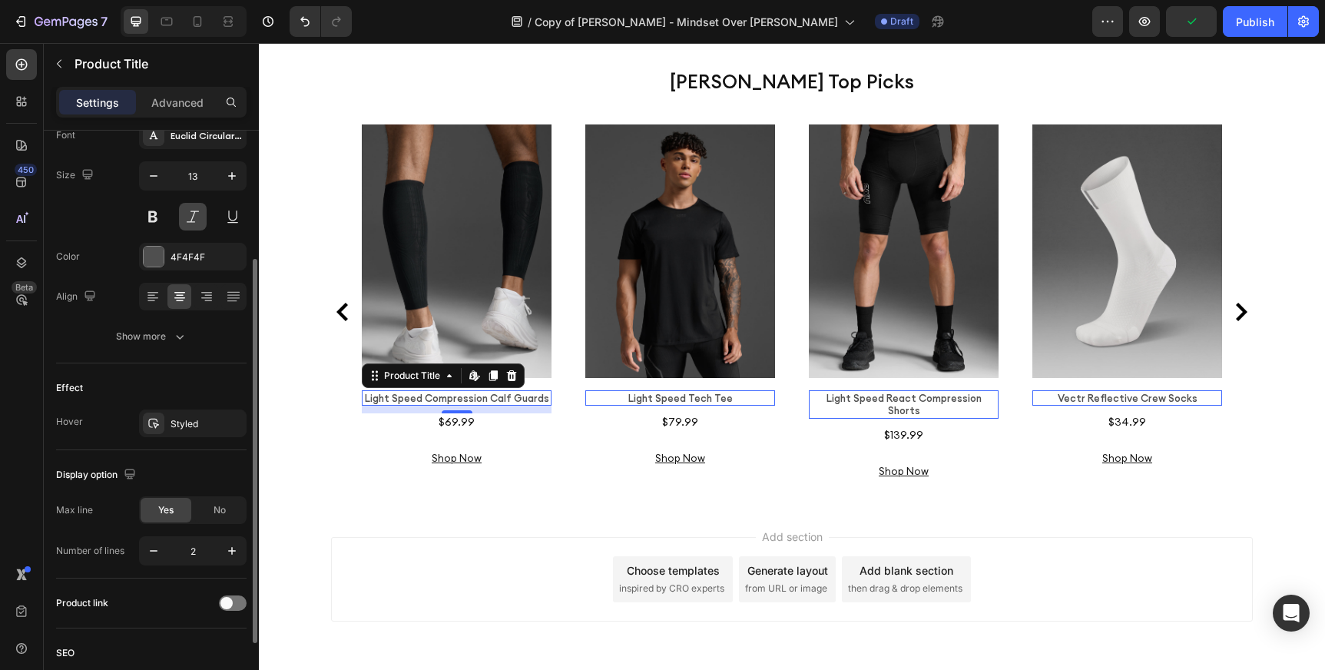
scroll to position [300, 0]
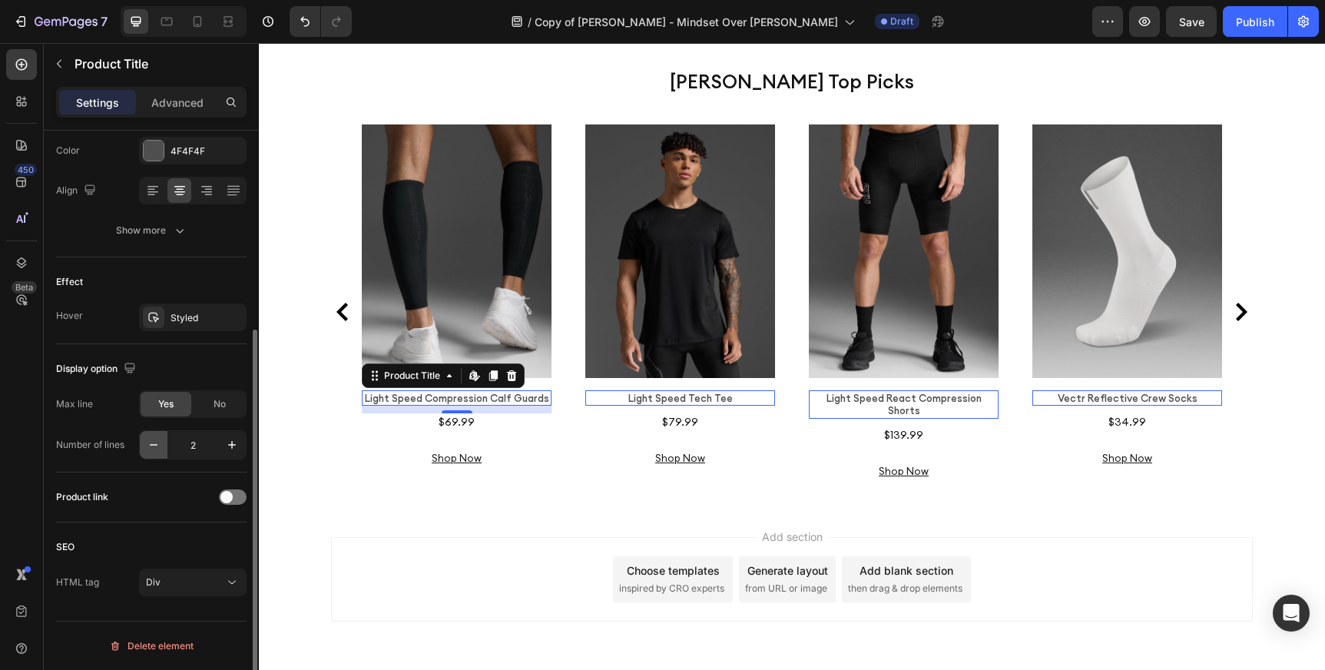
click at [149, 444] on icon "button" at bounding box center [153, 444] width 15 height 15
type input "1"
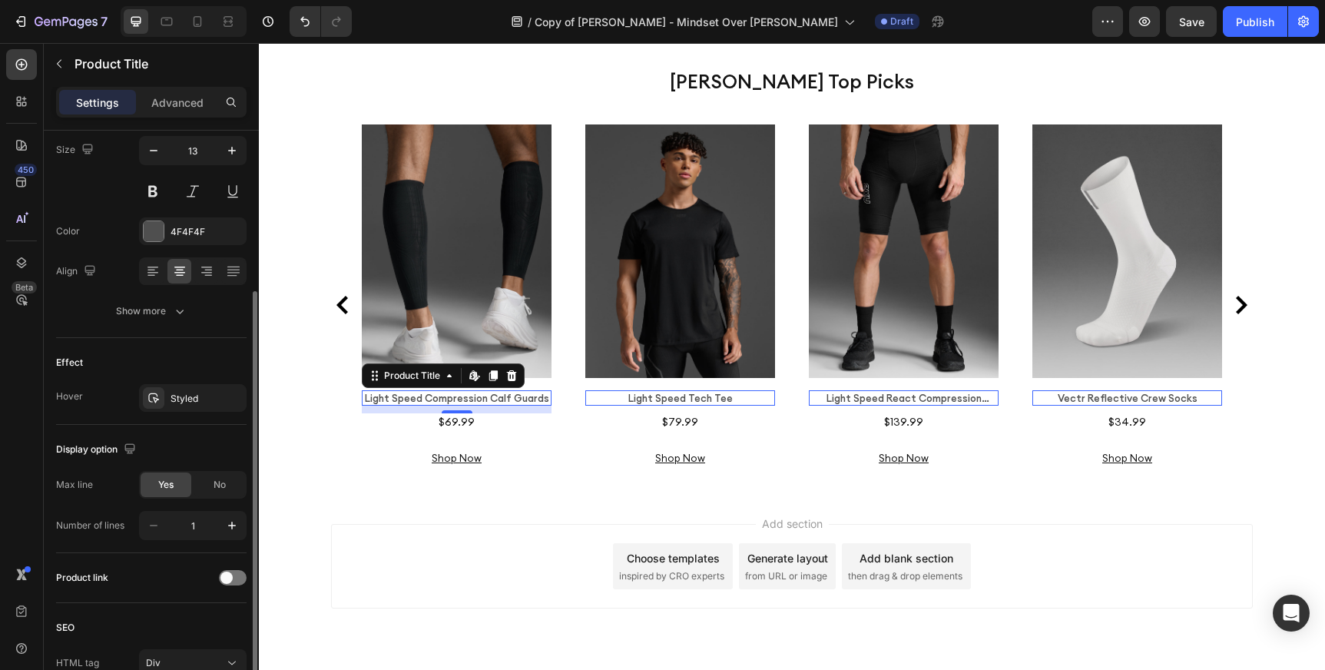
scroll to position [207, 0]
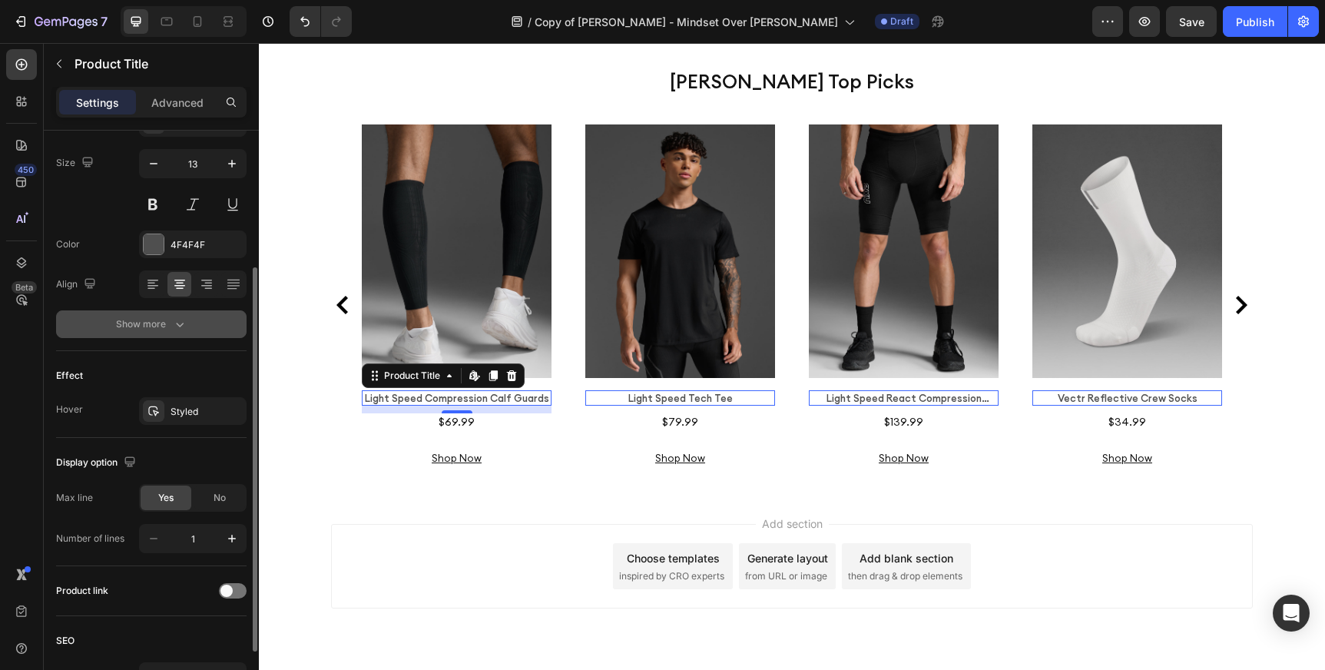
click at [182, 326] on icon "button" at bounding box center [179, 323] width 15 height 15
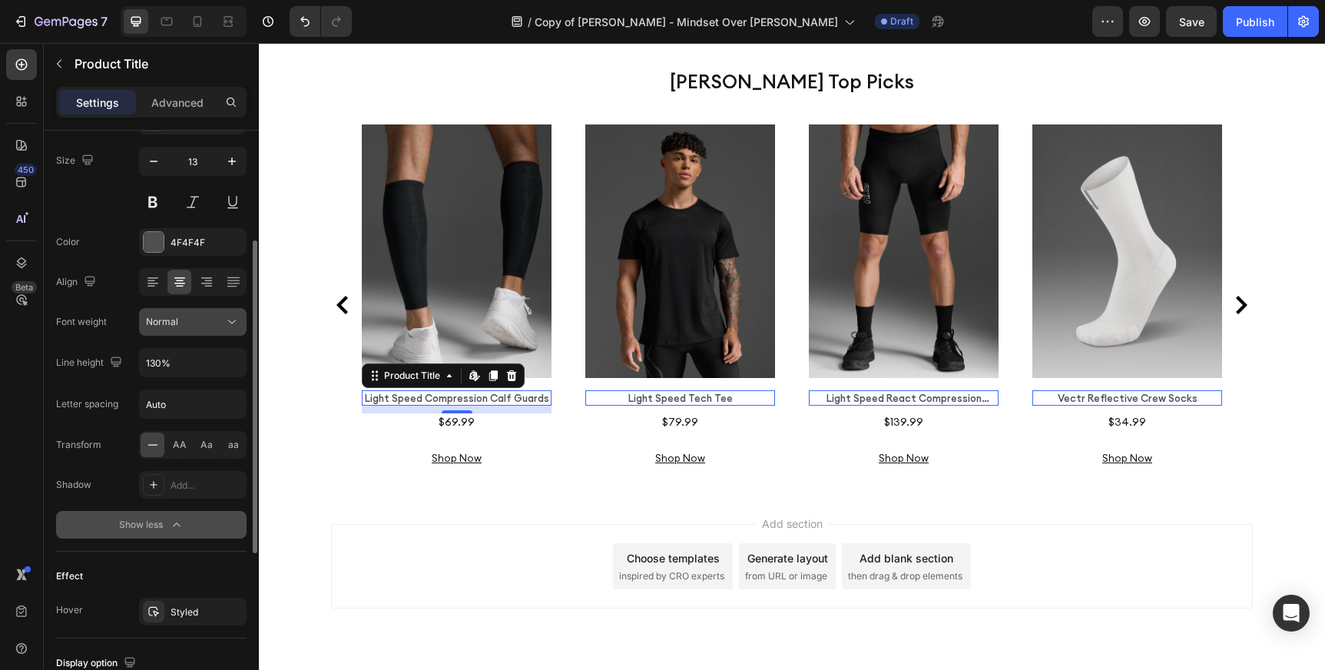
scroll to position [207, 0]
click at [187, 96] on p "Advanced" at bounding box center [177, 102] width 52 height 16
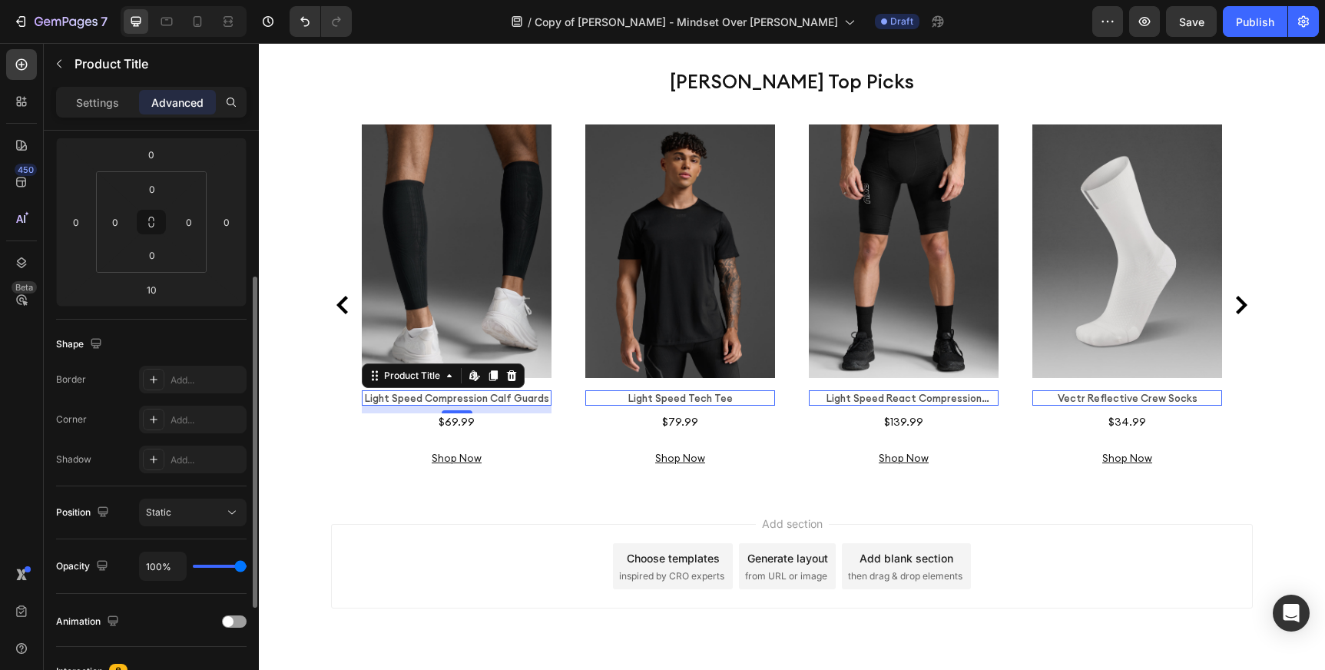
scroll to position [186, 0]
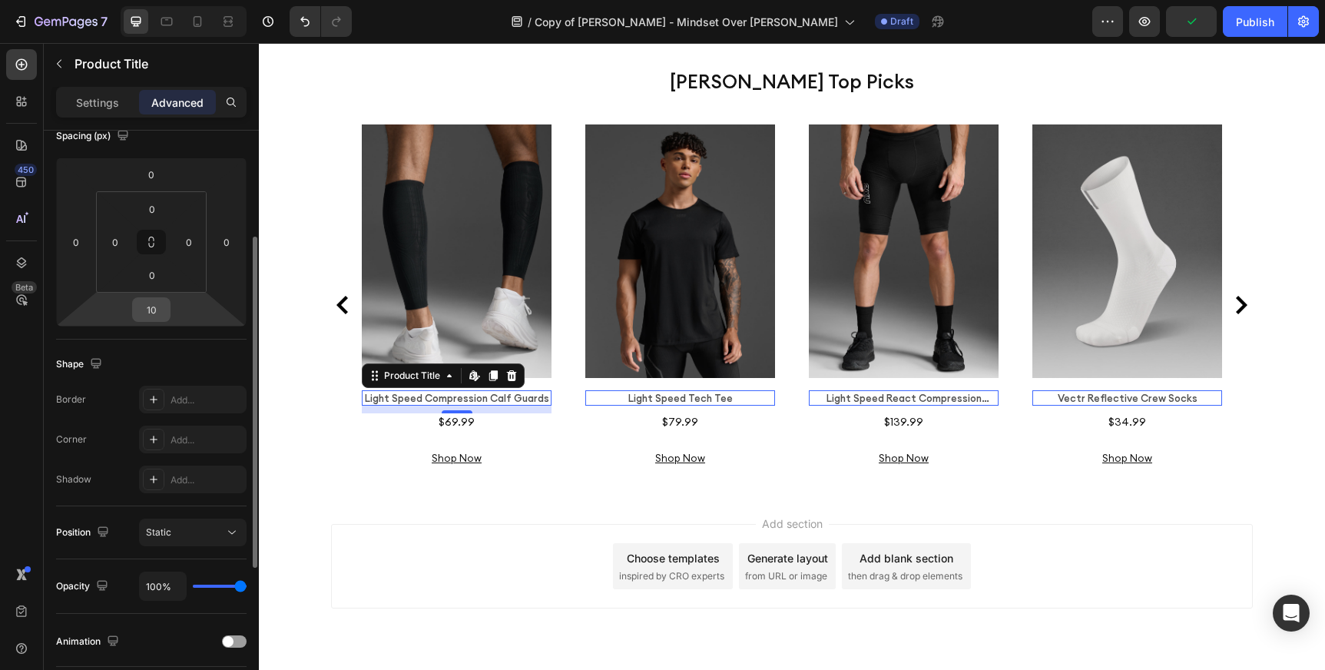
click at [154, 313] on input "10" at bounding box center [151, 309] width 31 height 23
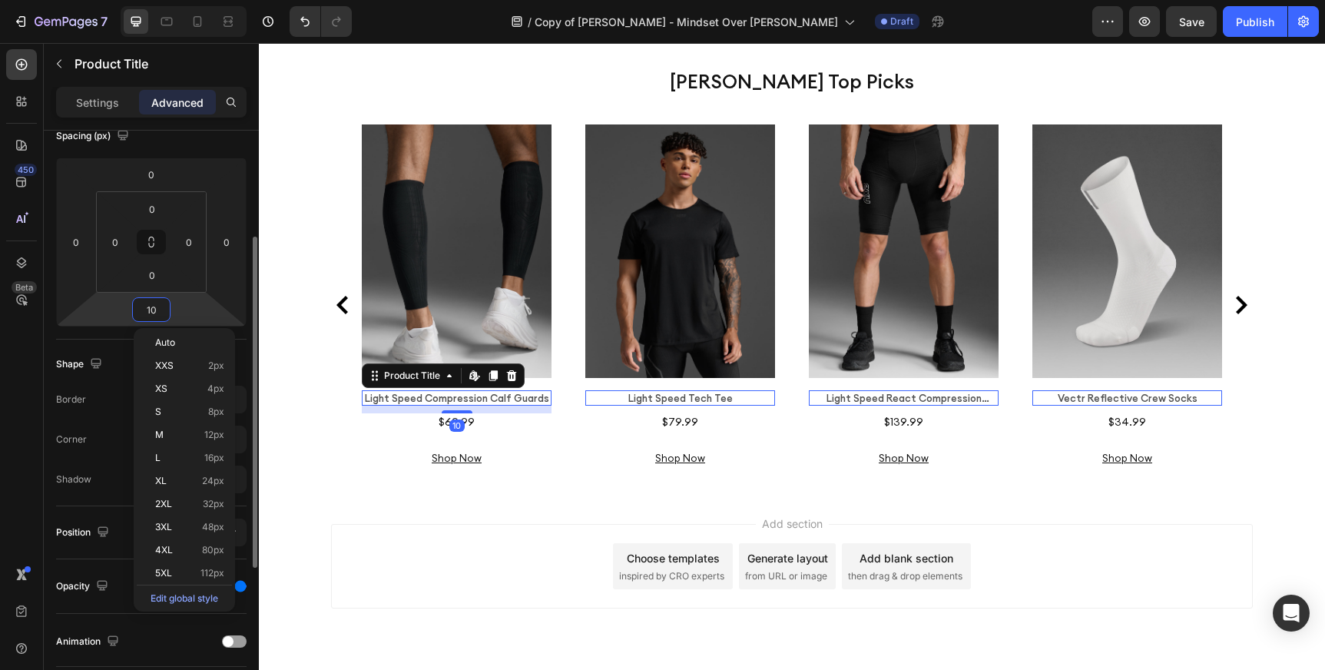
type input "5"
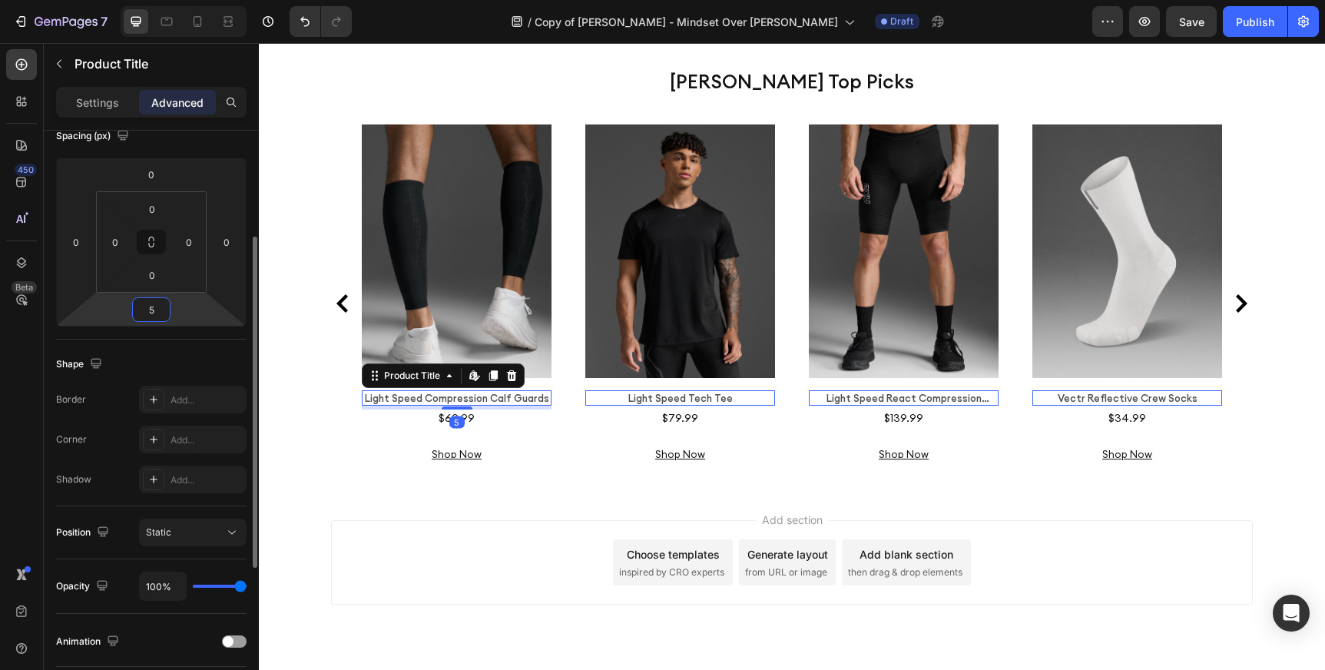
scroll to position [3312, 0]
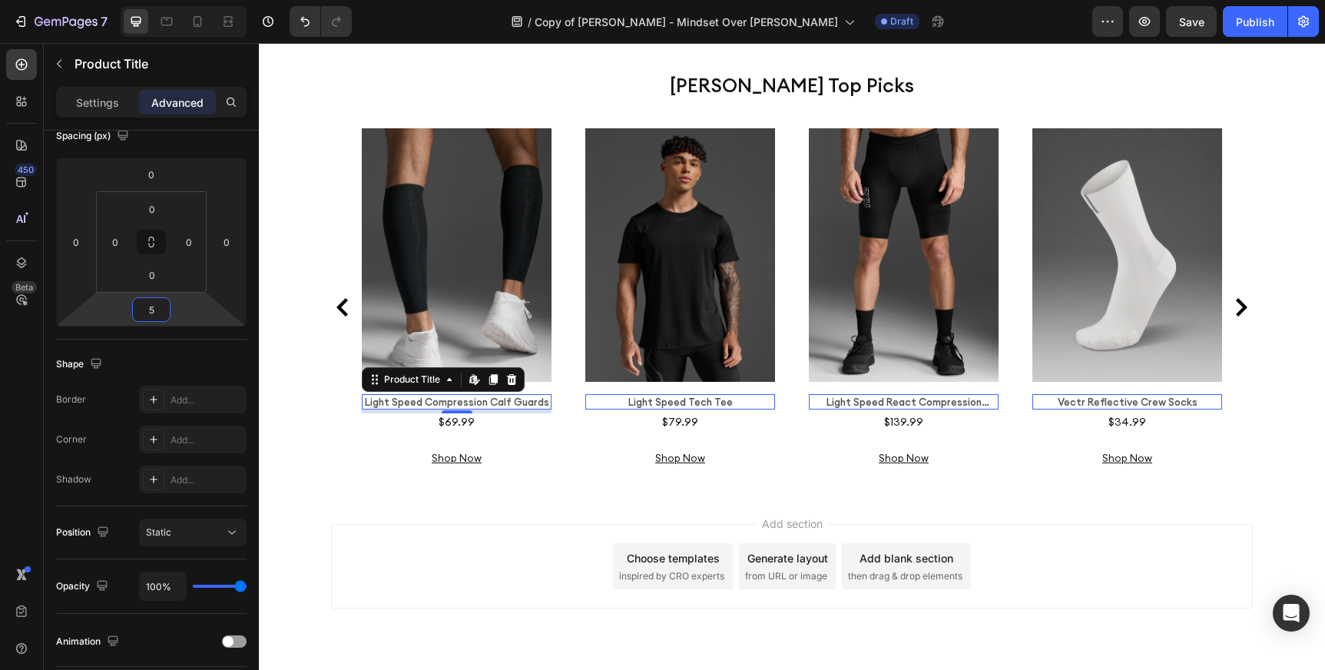
click at [341, 493] on div "Add section Choose templates inspired by CRO experts Generate layout from URL o…" at bounding box center [792, 587] width 1066 height 189
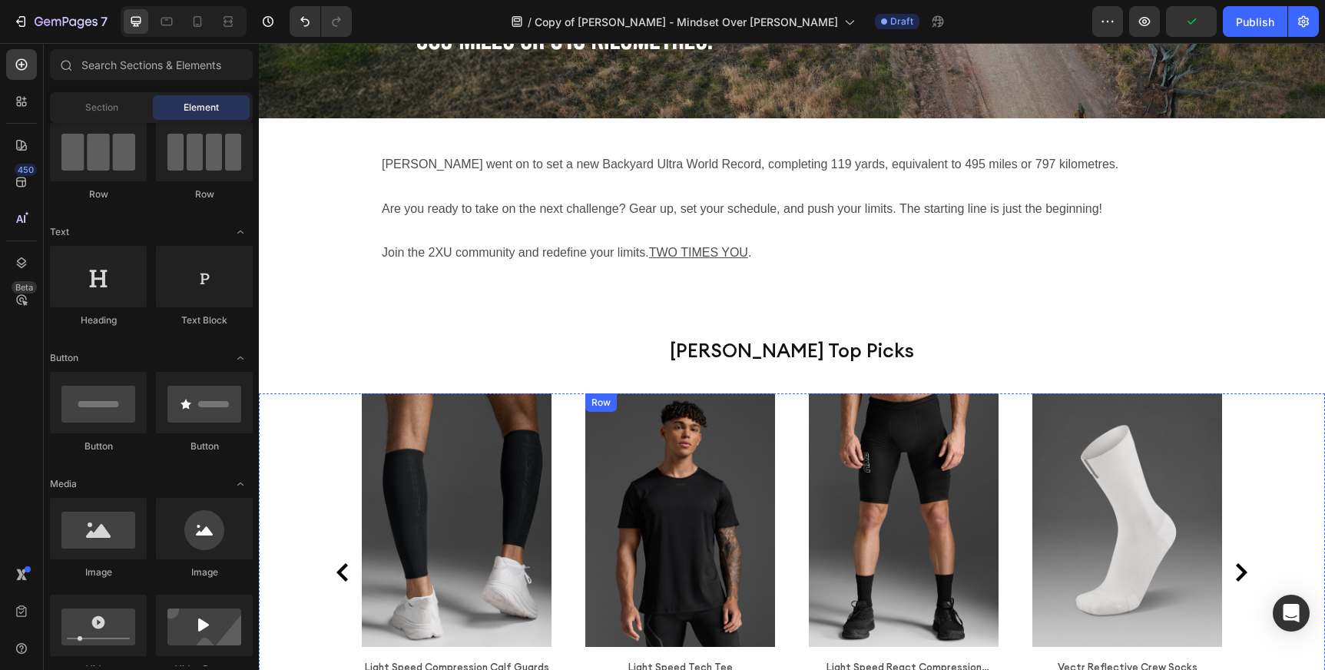
scroll to position [3036, 0]
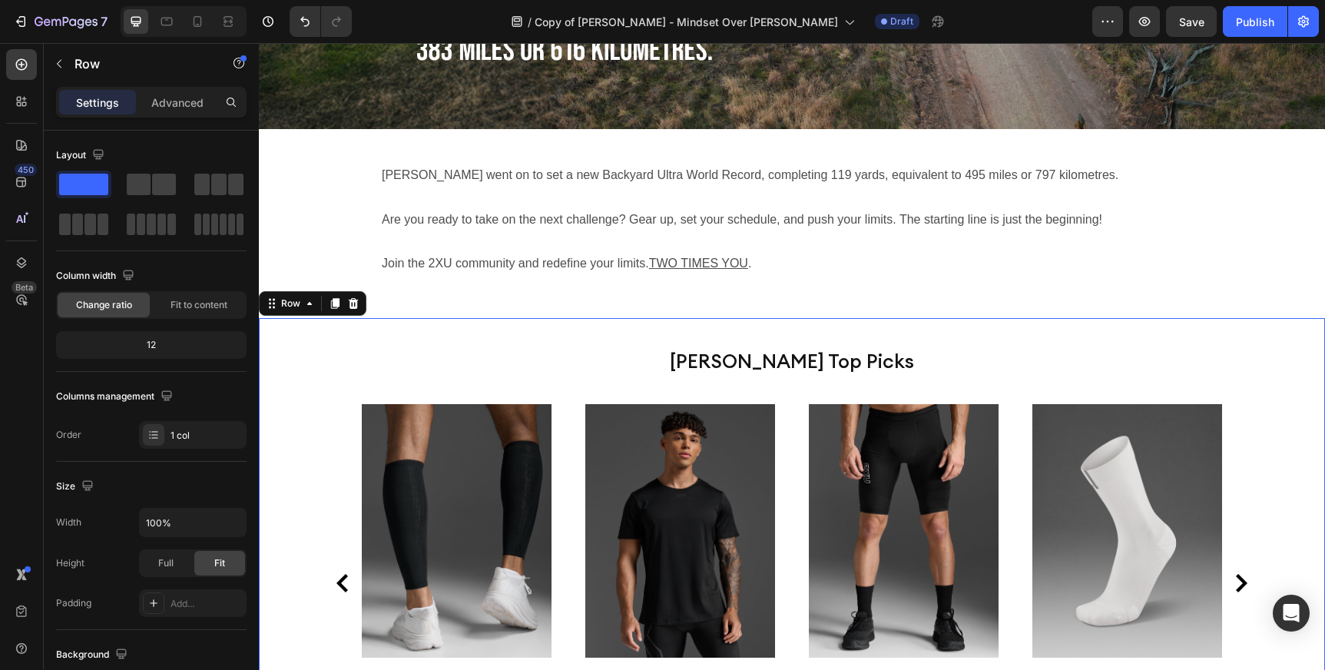
click at [783, 318] on div "[PERSON_NAME] Top Picks Heading Product Images Light Speed Compression Calf Gua…" at bounding box center [792, 539] width 1066 height 443
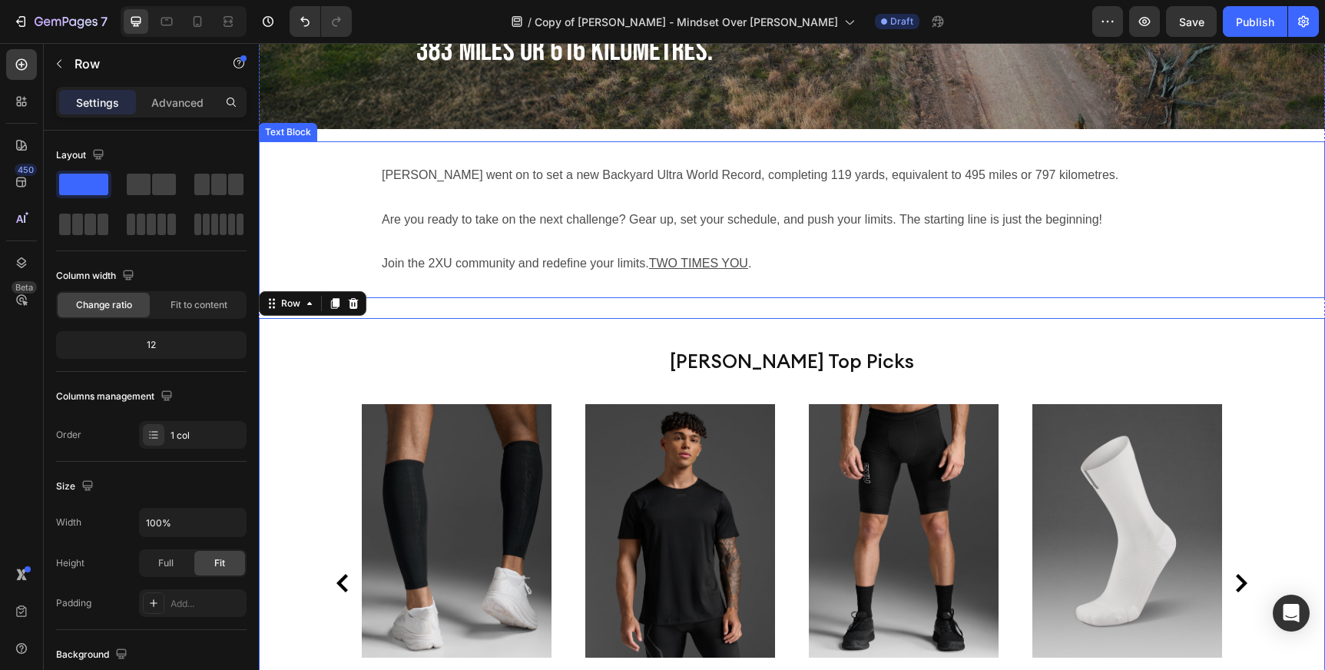
click at [798, 230] on div "[PERSON_NAME] went on to set a new Backyard Ultra World Record, completing 119 …" at bounding box center [792, 219] width 1066 height 157
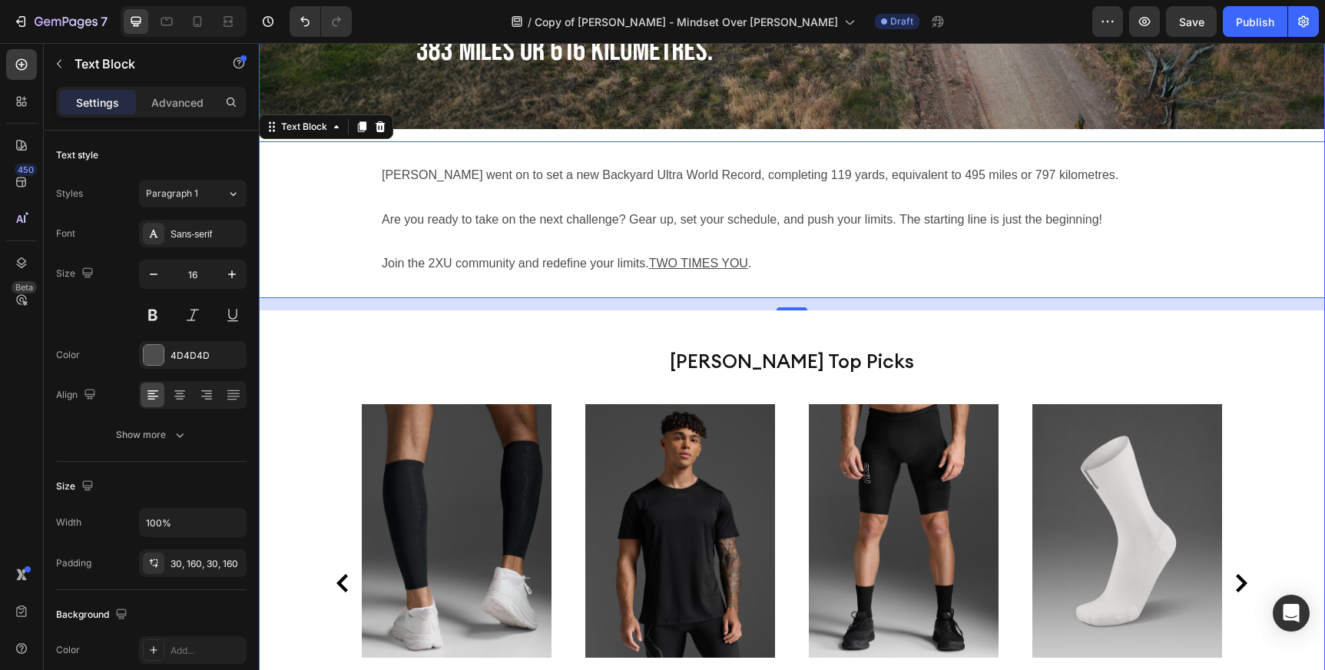
click at [760, 85] on div "For those who’ve run an ultra, the film will feel like coming home: the shared …" at bounding box center [792, 241] width 1066 height 1055
click at [770, 231] on p at bounding box center [792, 242] width 820 height 22
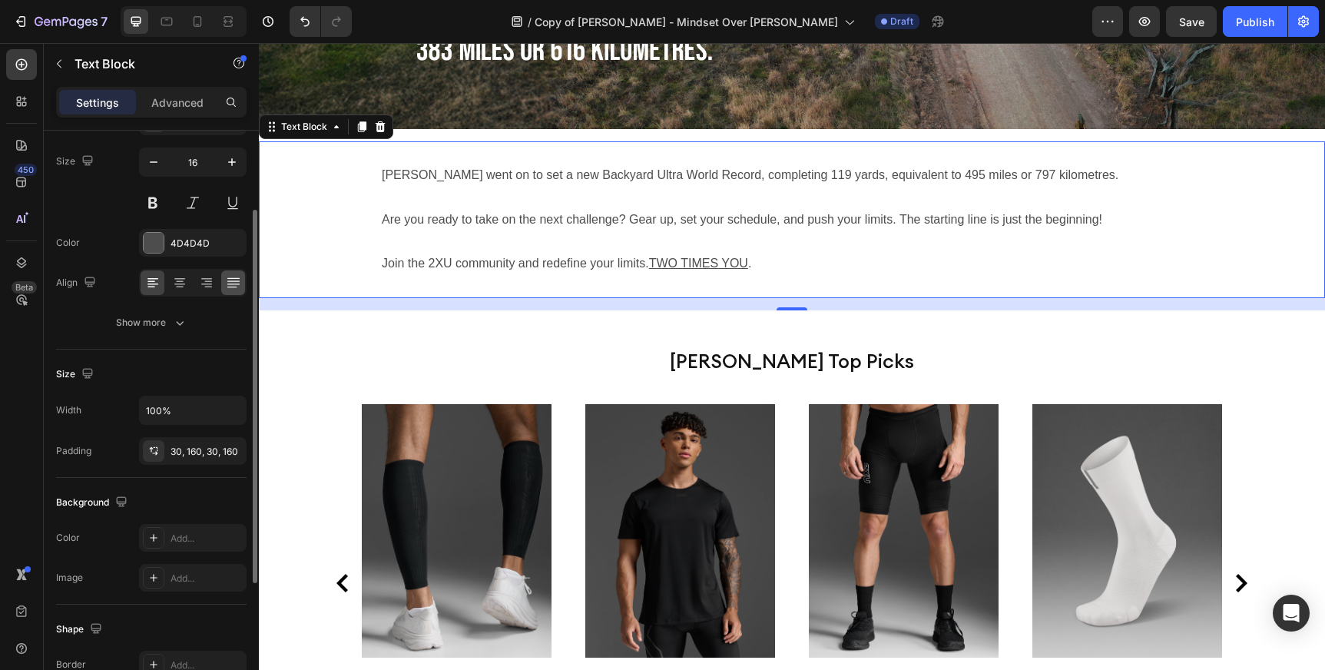
scroll to position [126, 0]
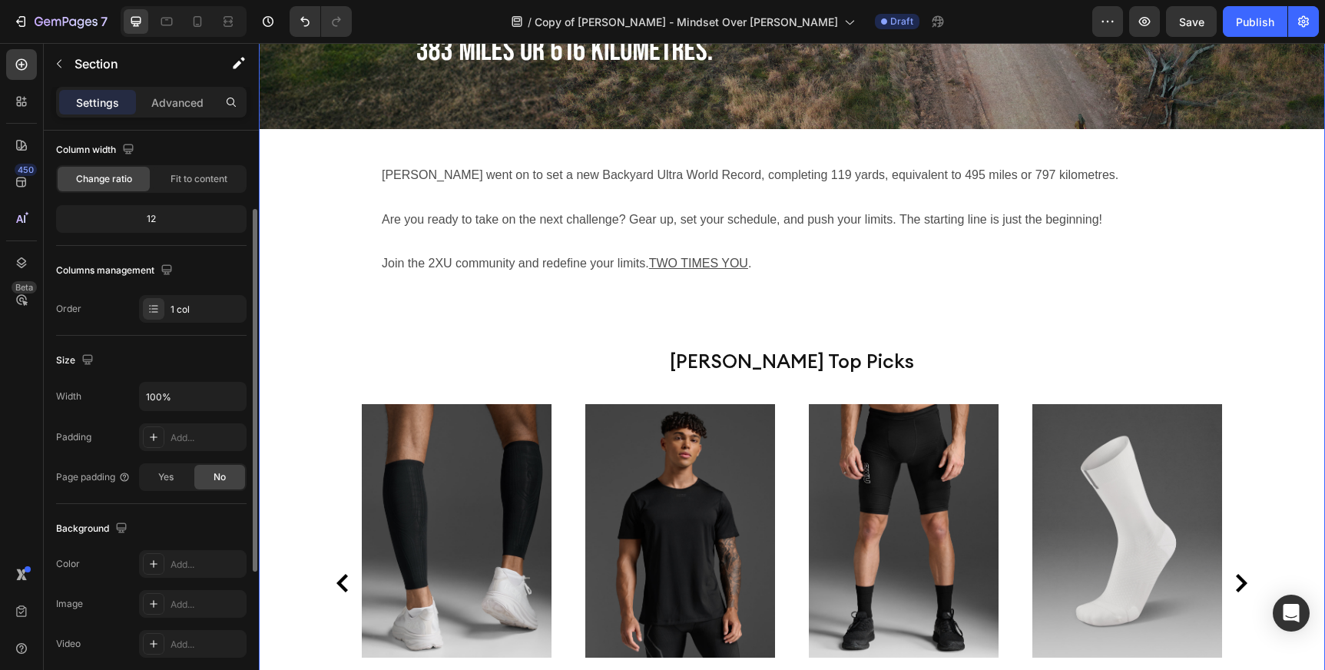
click at [533, 269] on div "For those who’ve run an ultra, the film will feel like coming home: the shared …" at bounding box center [792, 241] width 1066 height 1055
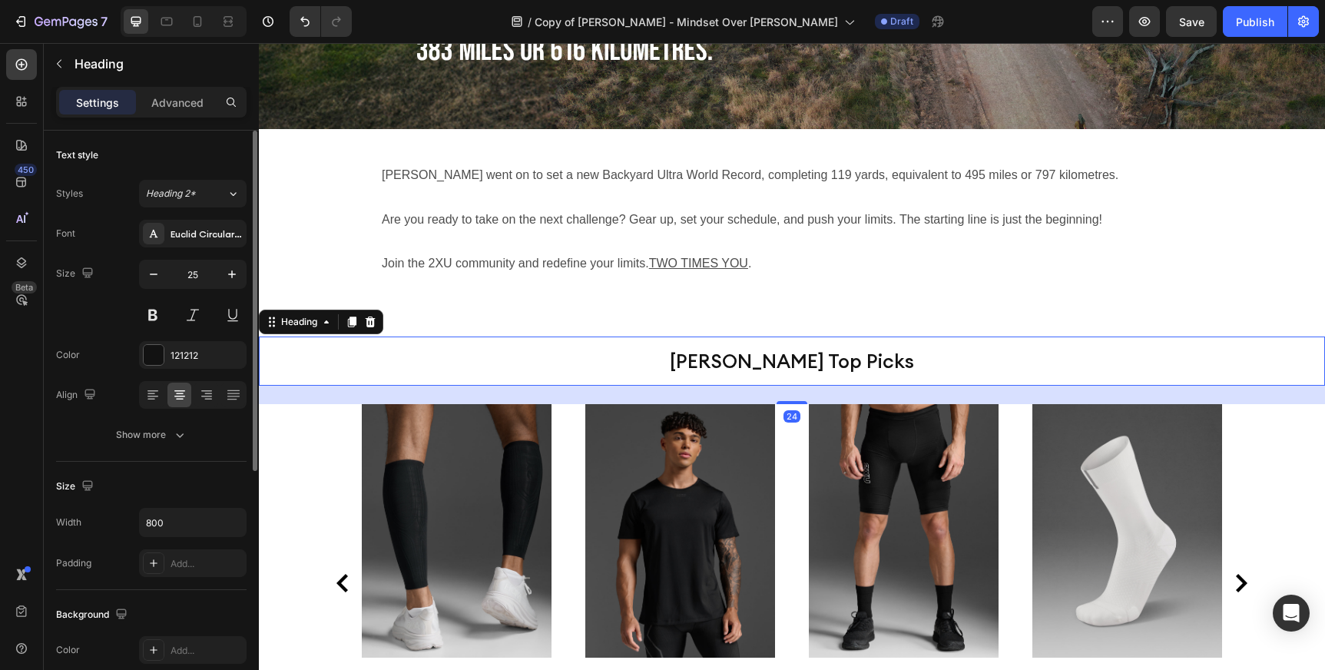
click at [533, 338] on p "[PERSON_NAME] Top Picks" at bounding box center [791, 361] width 611 height 46
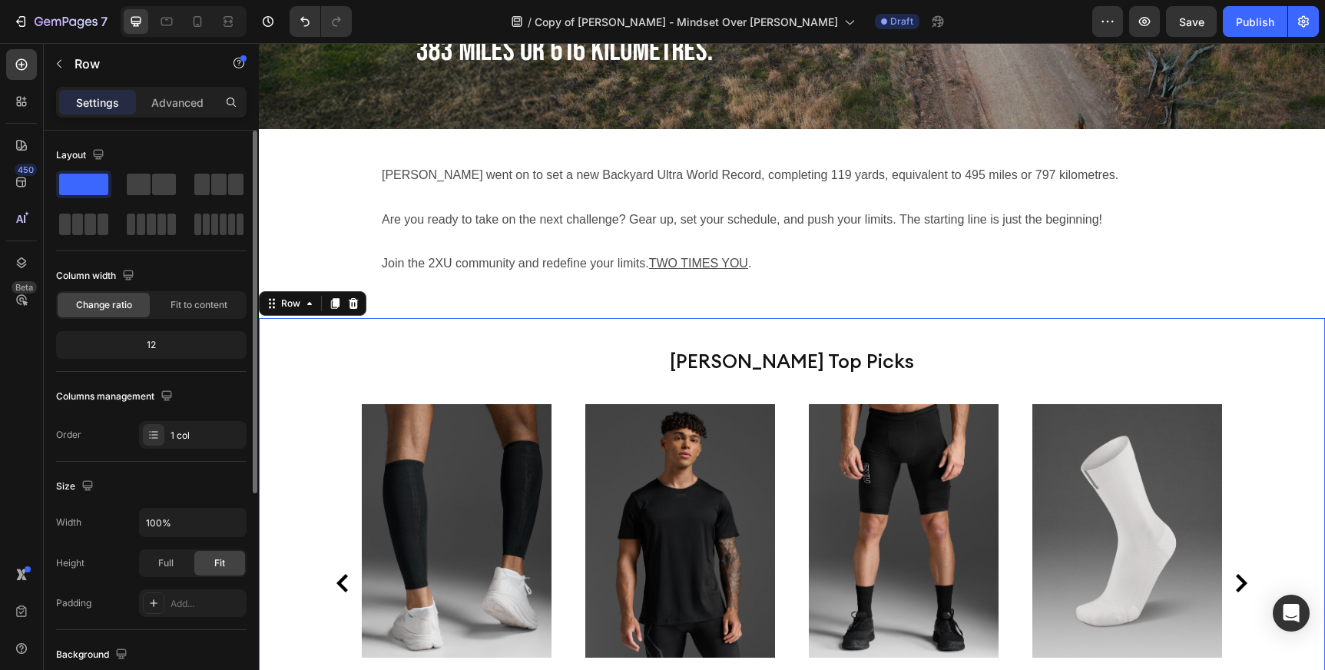
click at [532, 318] on div "[PERSON_NAME] Top Picks Heading Product Images Light Speed Compression Calf Gua…" at bounding box center [792, 539] width 1066 height 443
drag, startPoint x: 349, startPoint y: 225, endPoint x: 645, endPoint y: 269, distance: 299.7
click at [65, 70] on button "button" at bounding box center [59, 63] width 25 height 25
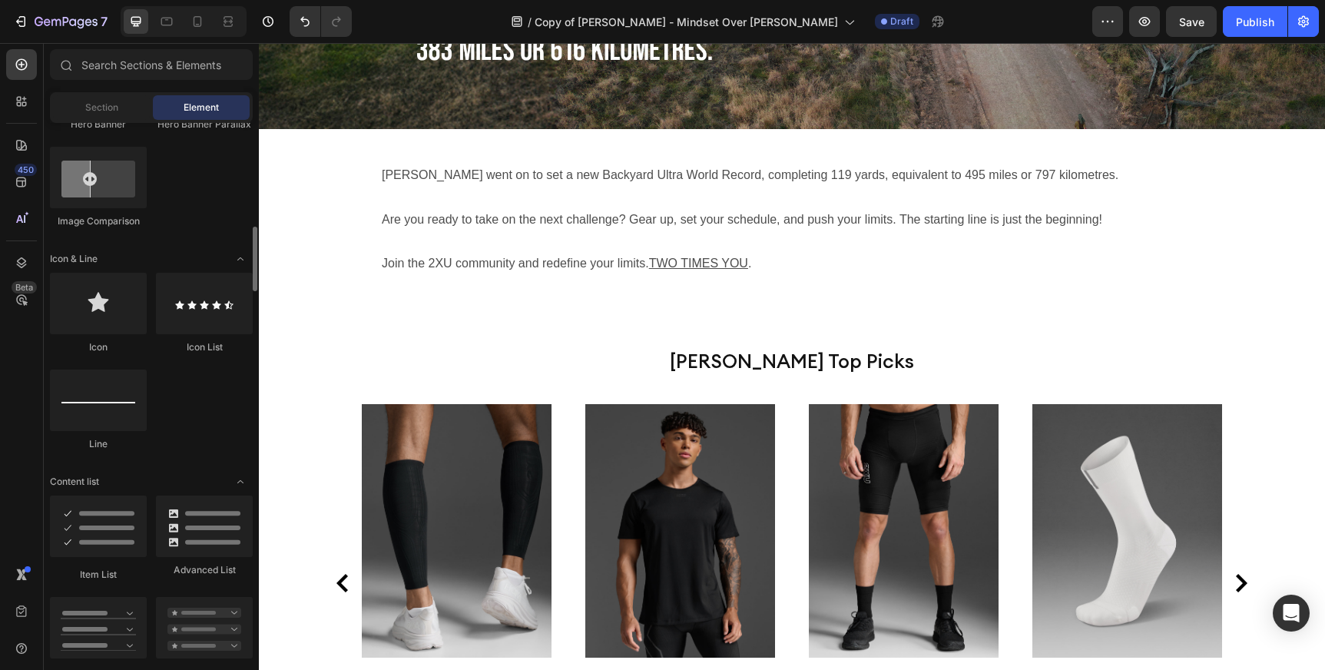
scroll to position [870, 0]
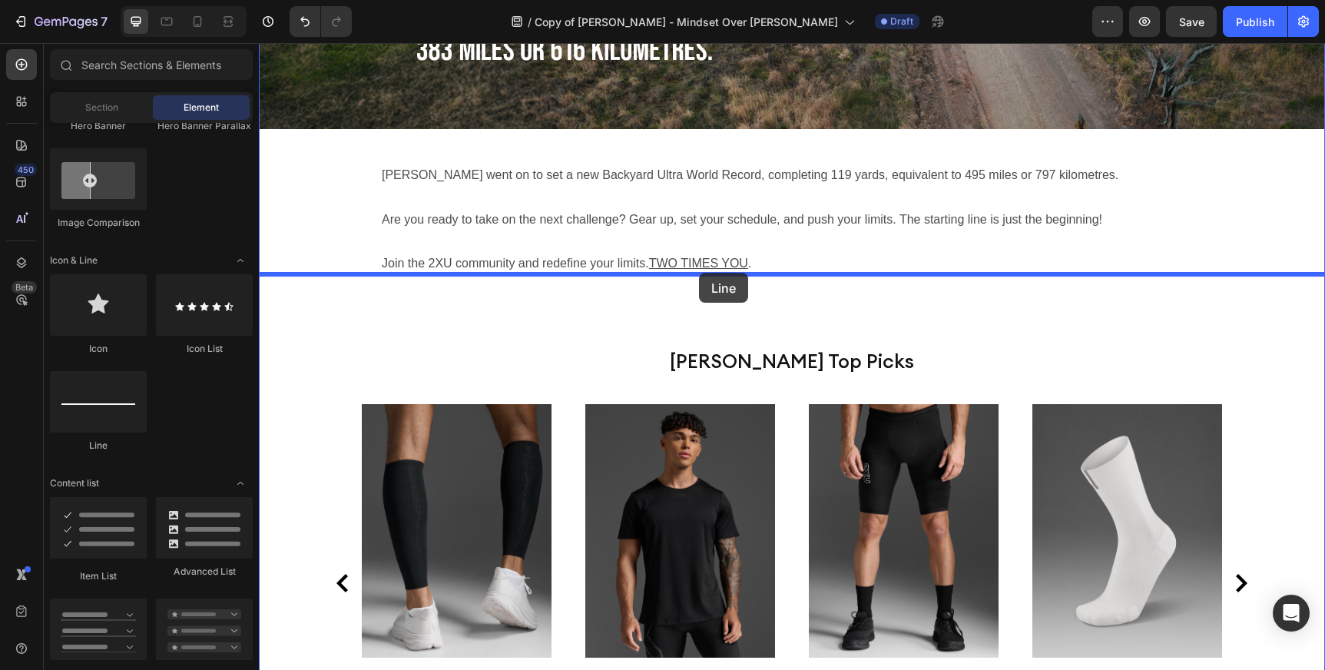
drag, startPoint x: 369, startPoint y: 454, endPoint x: 699, endPoint y: 273, distance: 376.7
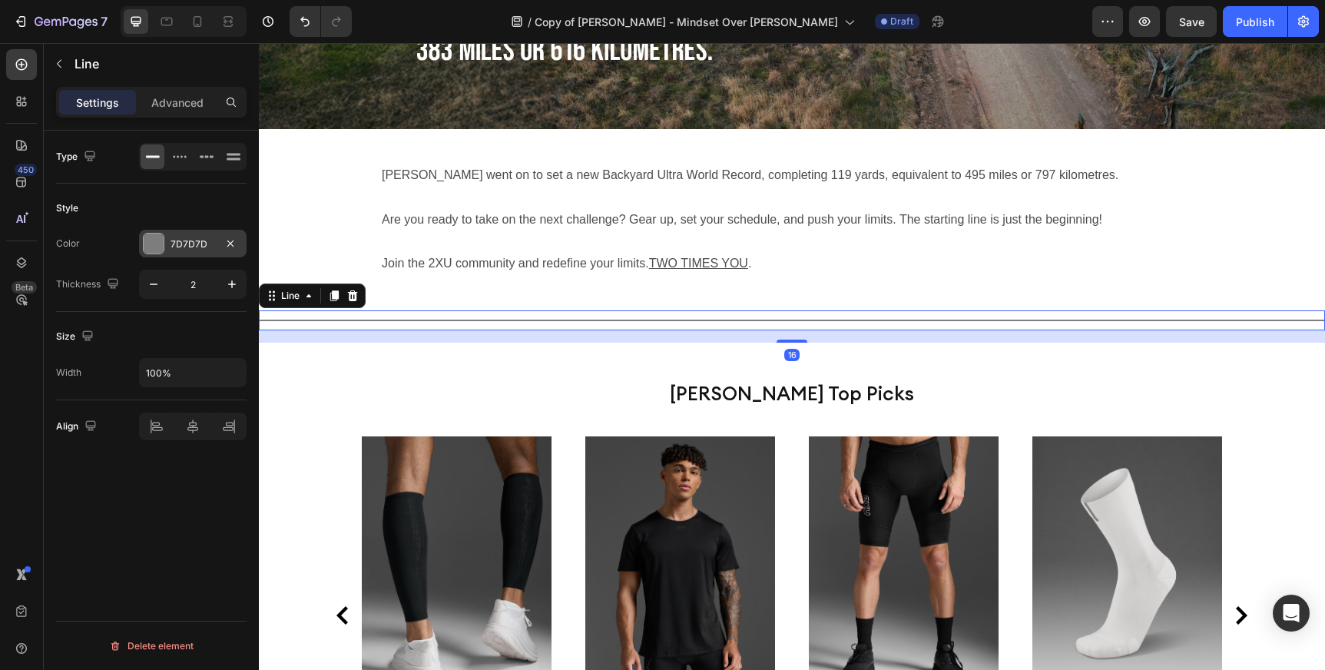
click at [143, 247] on div at bounding box center [154, 244] width 22 height 22
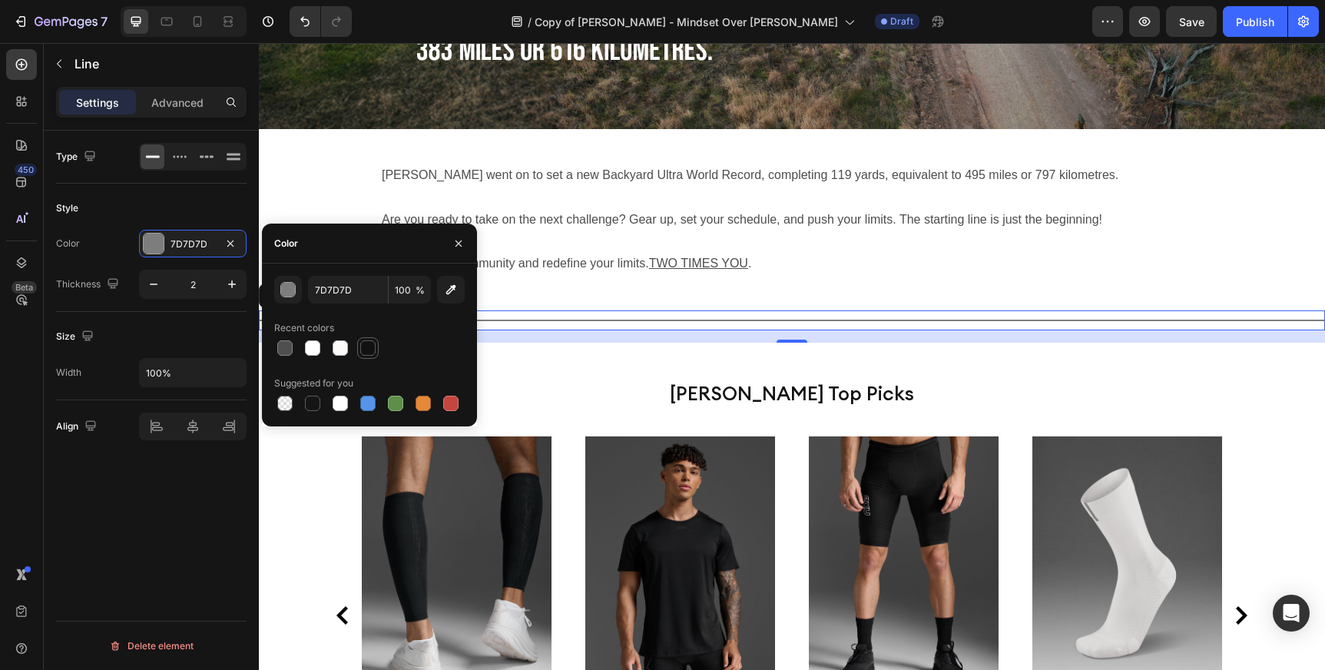
click at [369, 349] on div at bounding box center [367, 347] width 15 height 15
type input "121212"
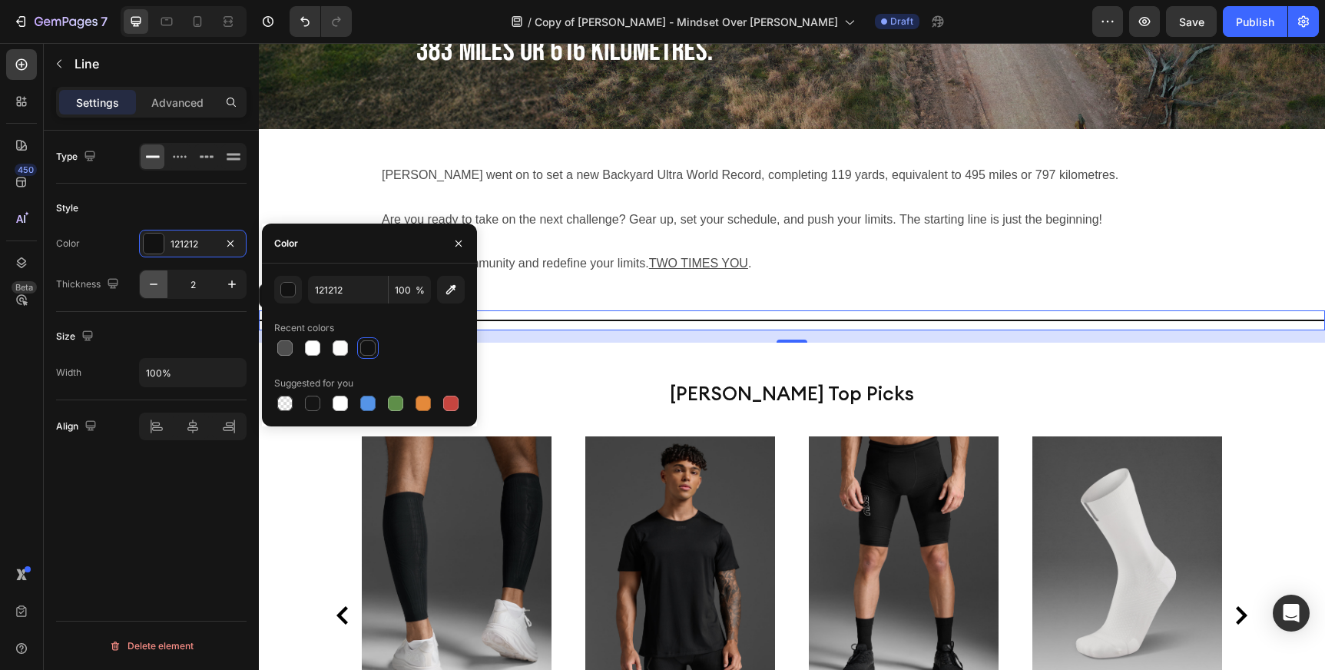
click at [151, 287] on icon "button" at bounding box center [153, 284] width 15 height 15
type input "1"
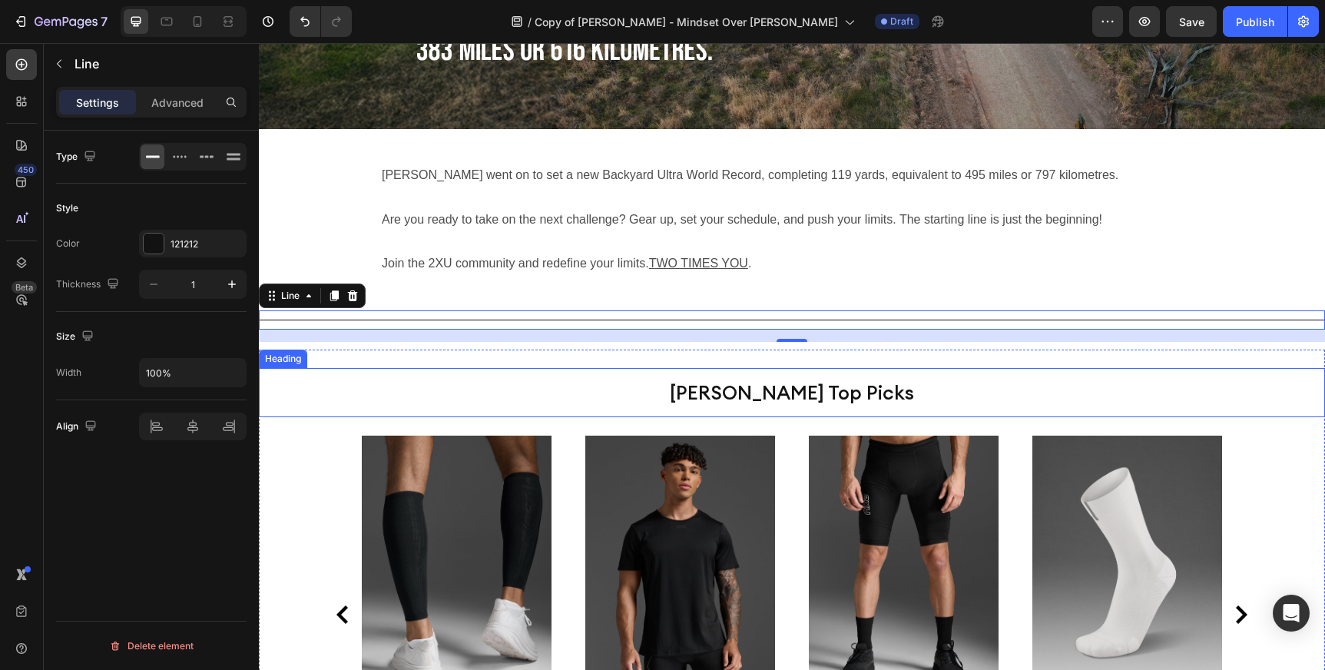
click at [488, 369] on p "[PERSON_NAME] Top Picks" at bounding box center [791, 392] width 611 height 46
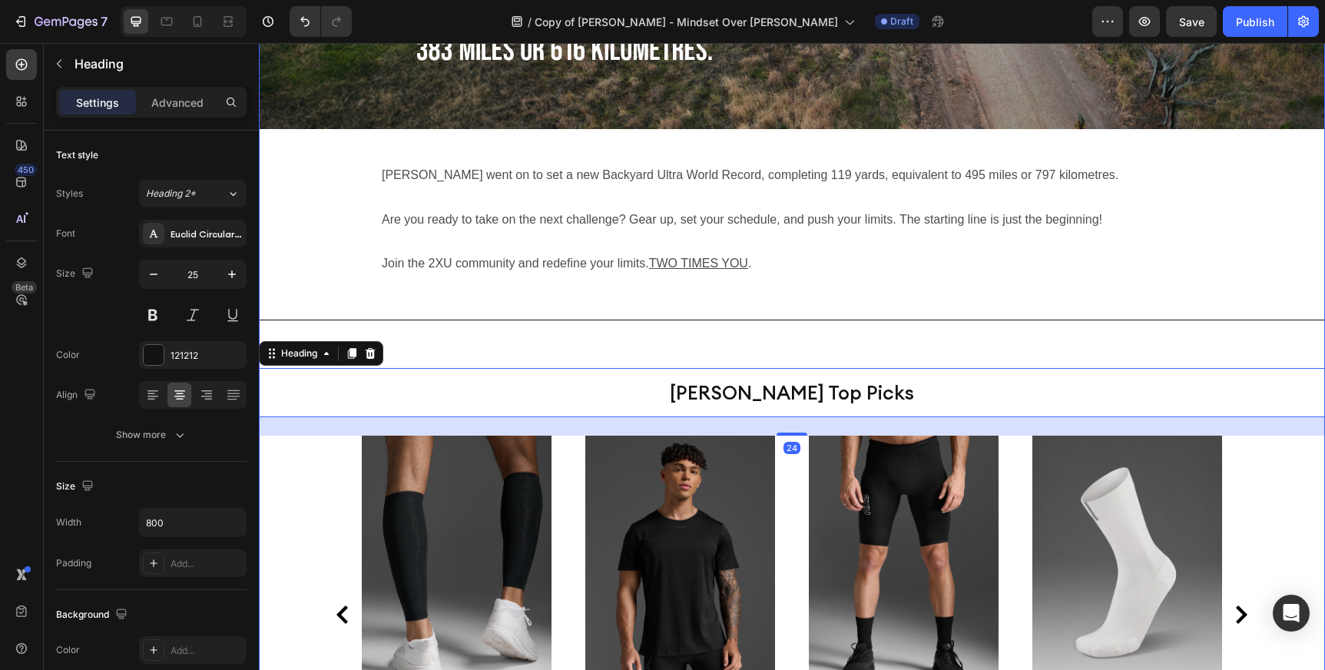
click at [905, 293] on div "For those who’ve run an ultra, the film will feel like coming home: the shared …" at bounding box center [792, 257] width 1066 height 1086
click at [876, 369] on p "[PERSON_NAME] Top Picks" at bounding box center [791, 392] width 611 height 46
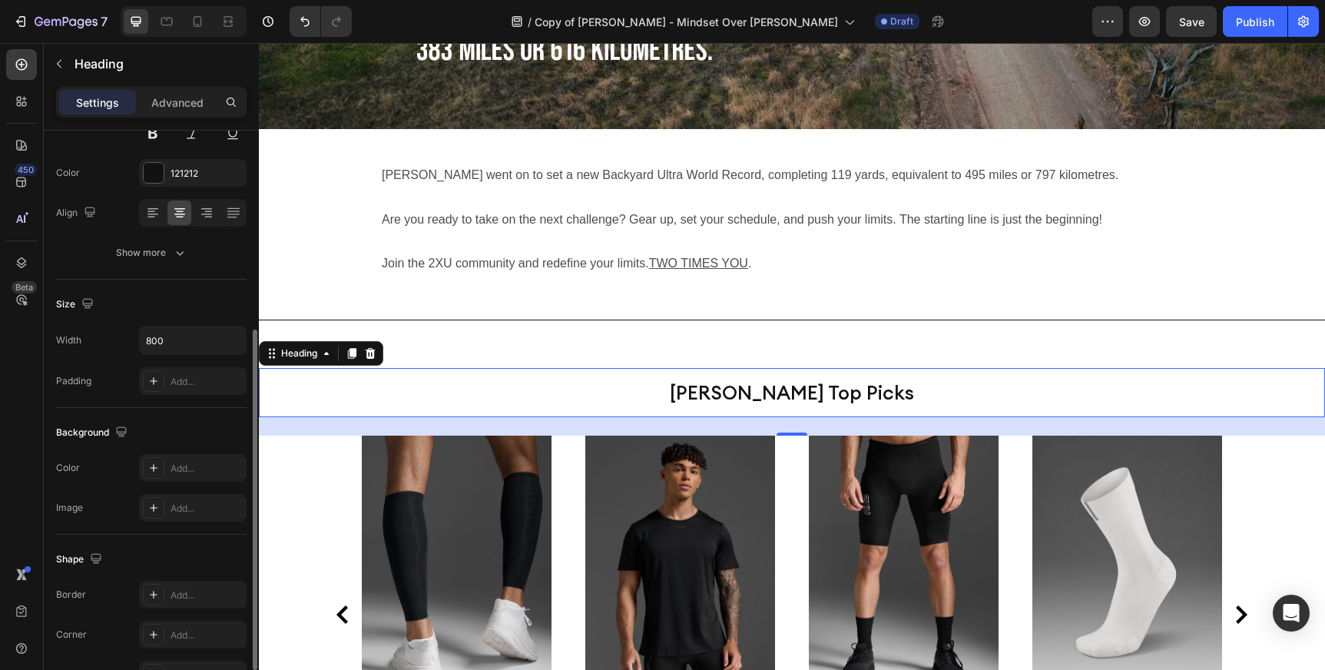
scroll to position [0, 0]
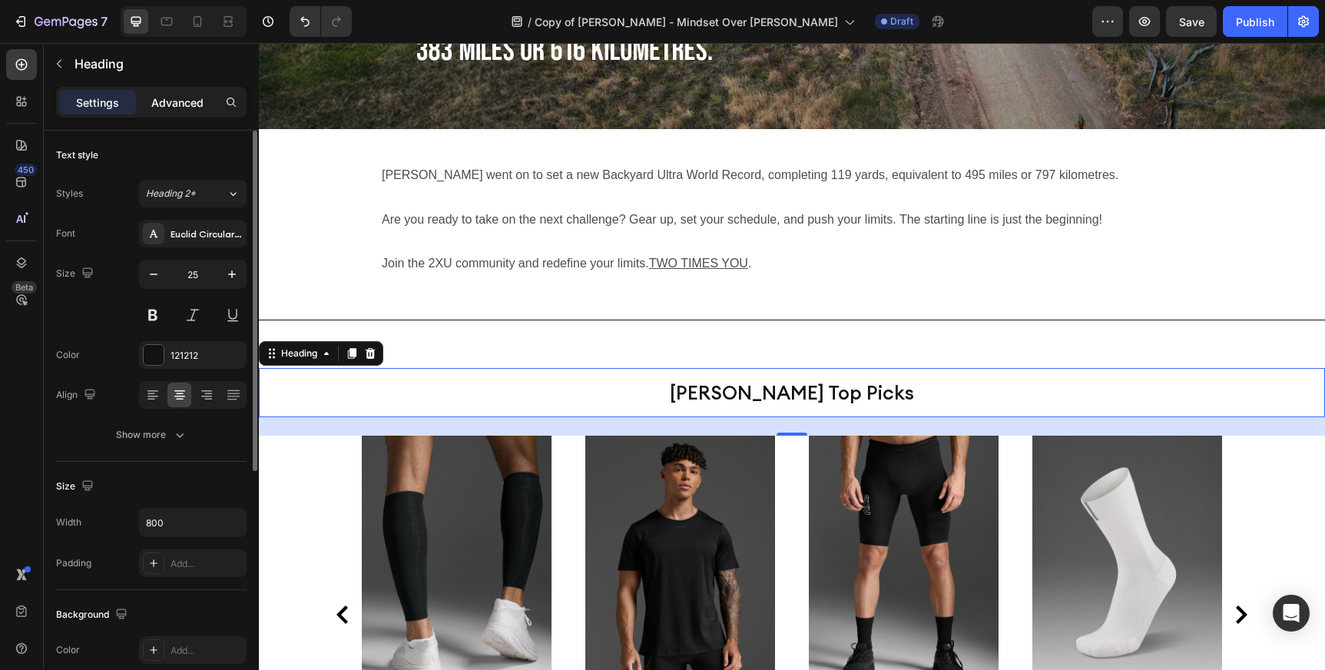
click at [183, 98] on p "Advanced" at bounding box center [177, 102] width 52 height 16
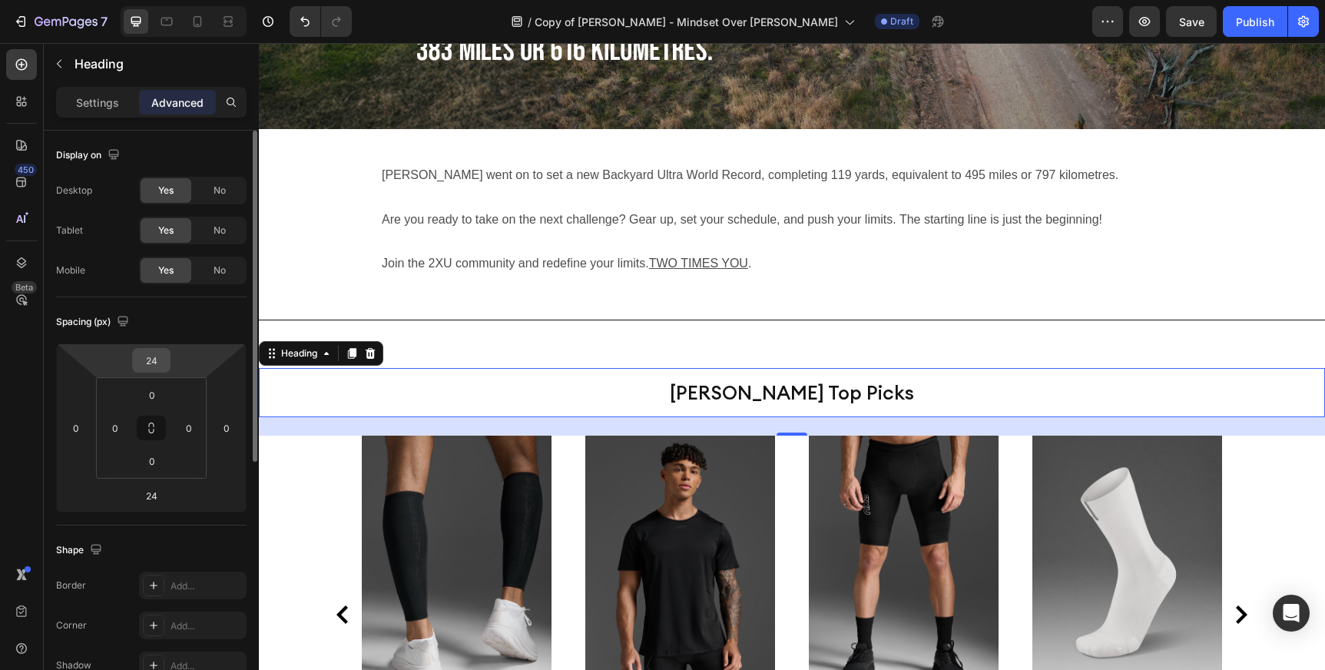
click at [157, 359] on input "24" at bounding box center [151, 360] width 31 height 23
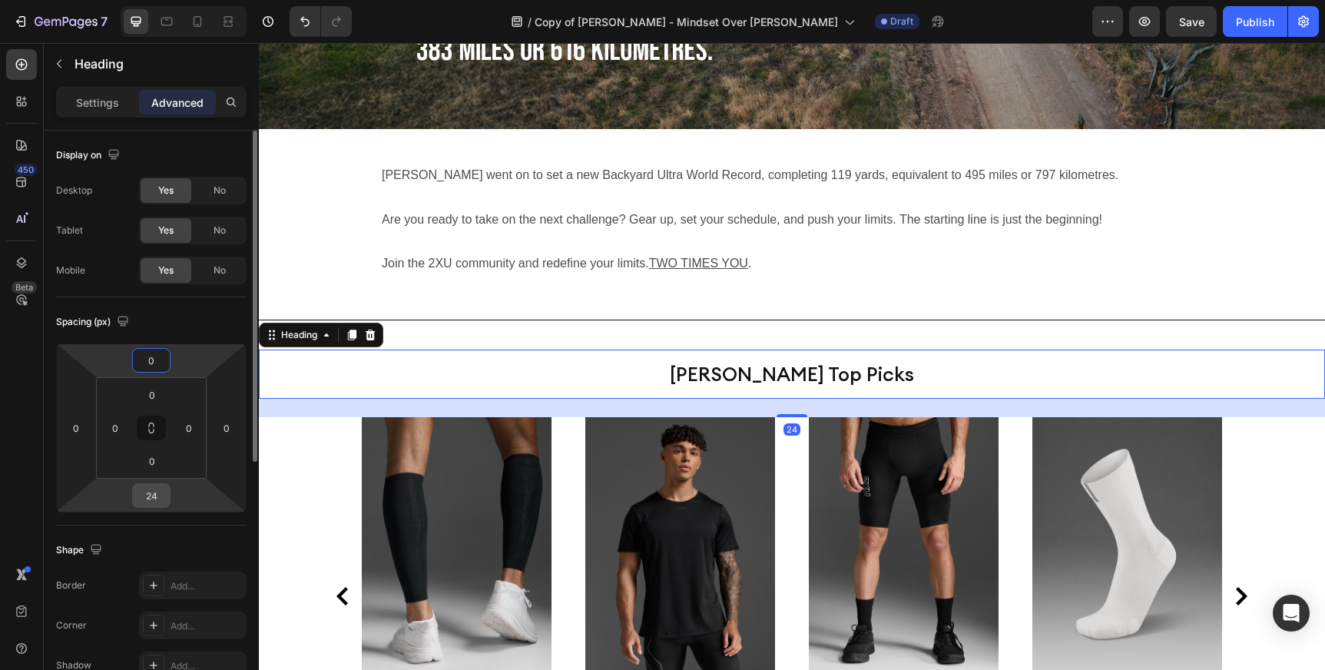
type input "0"
click at [160, 497] on input "24" at bounding box center [151, 495] width 31 height 23
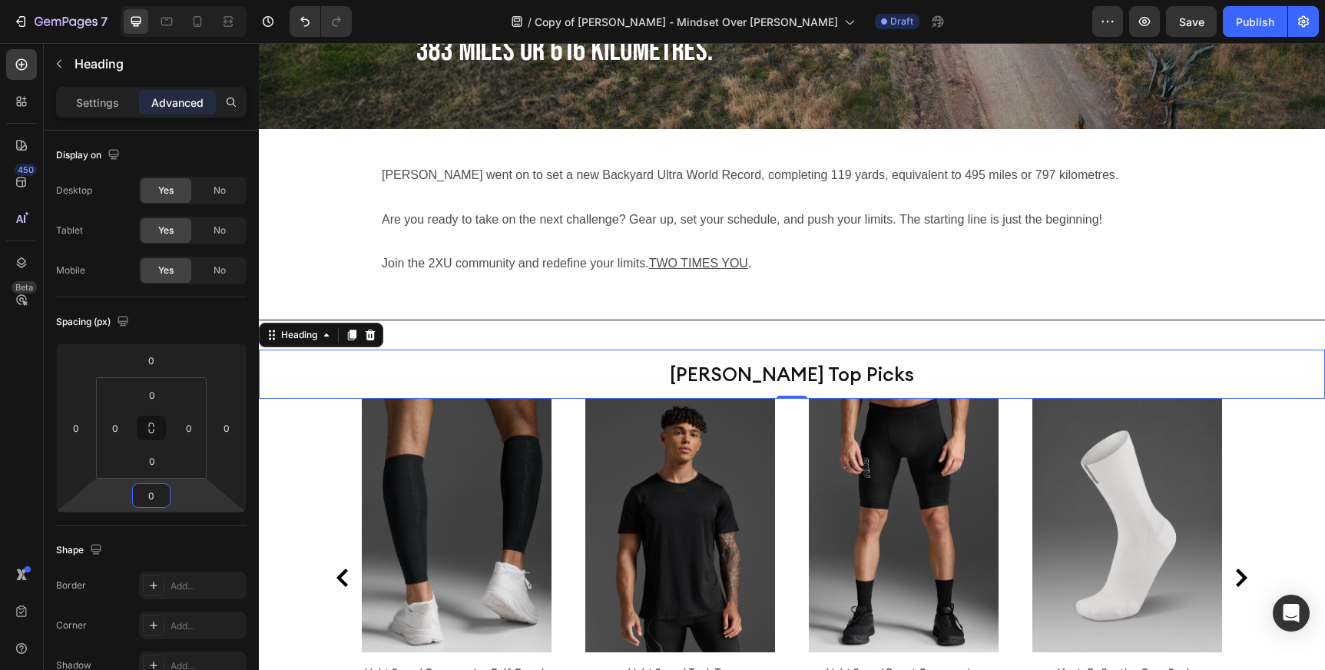
type input "0"
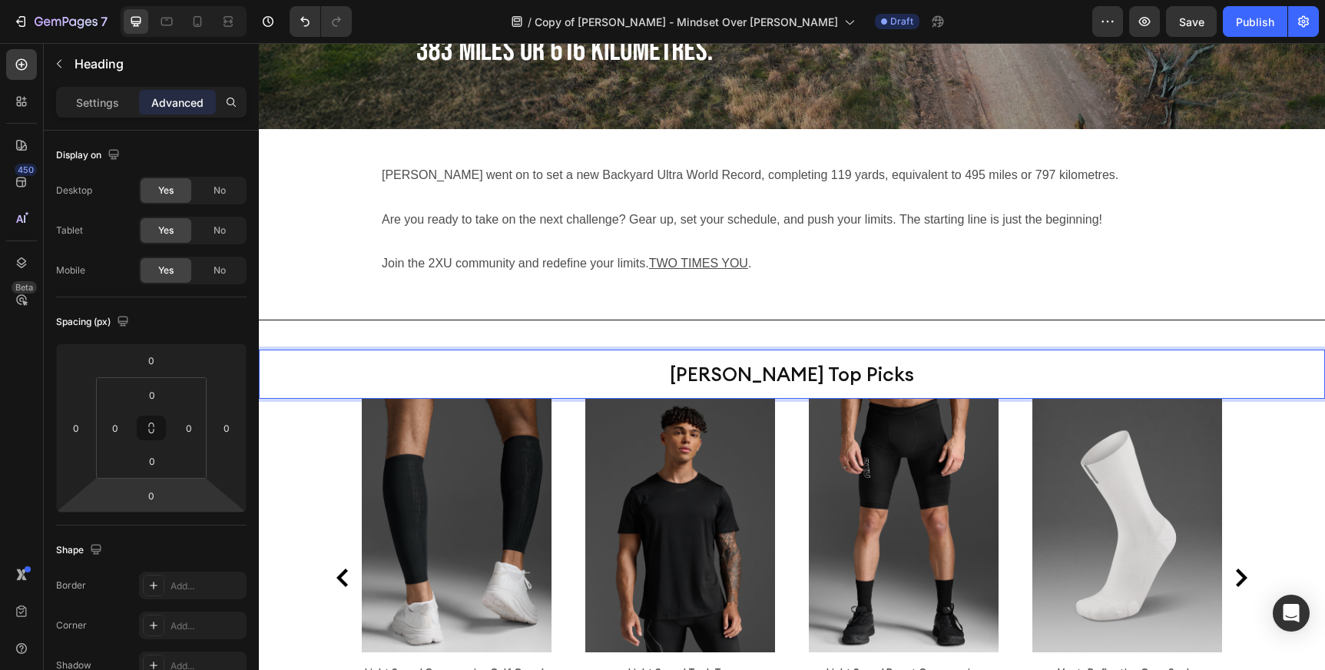
click at [513, 351] on p "[PERSON_NAME] Top Picks" at bounding box center [791, 374] width 611 height 46
click at [91, 101] on p "Settings" at bounding box center [97, 102] width 43 height 16
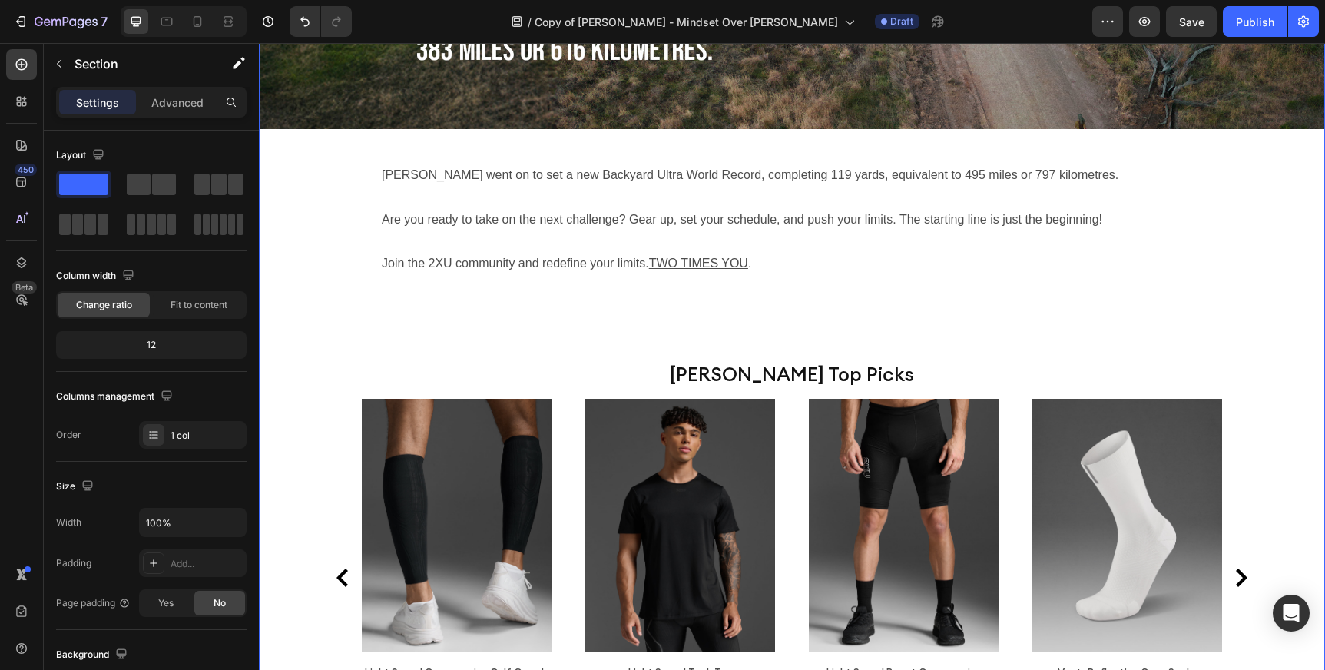
click at [459, 288] on div "For those who’ve run an ultra, the film will feel like coming home: the shared …" at bounding box center [792, 238] width 1066 height 1049
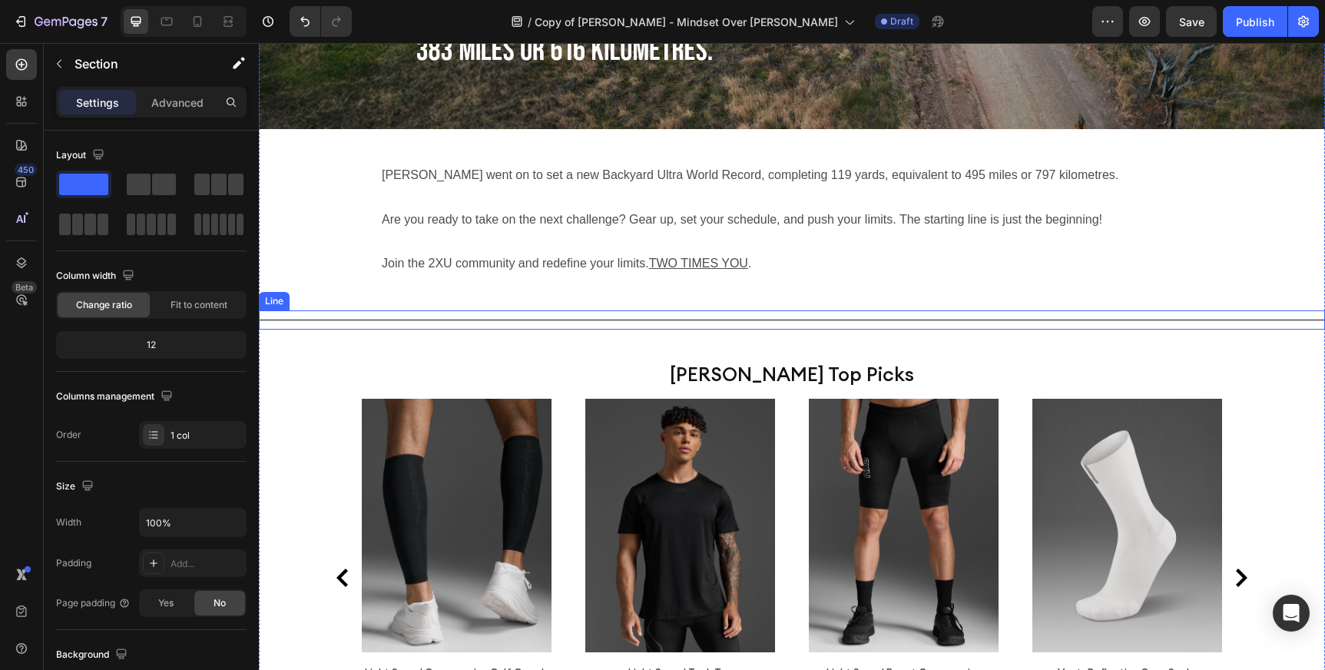
click at [508, 264] on div "For those who’ve run an ultra, the film will feel like coming home: the shared …" at bounding box center [792, 238] width 1066 height 1049
click at [526, 310] on div "Title Line" at bounding box center [792, 319] width 1066 height 19
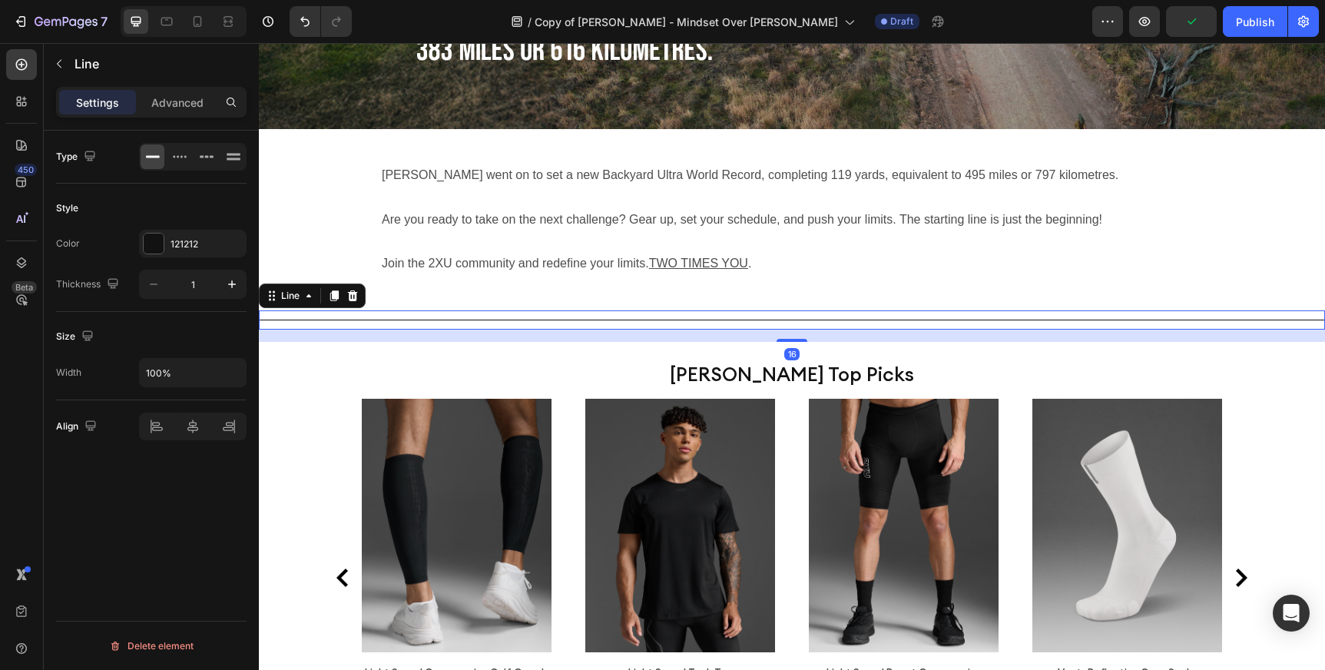
click at [502, 320] on div at bounding box center [792, 320] width 1066 height 1
click at [164, 102] on p "Advanced" at bounding box center [177, 102] width 52 height 16
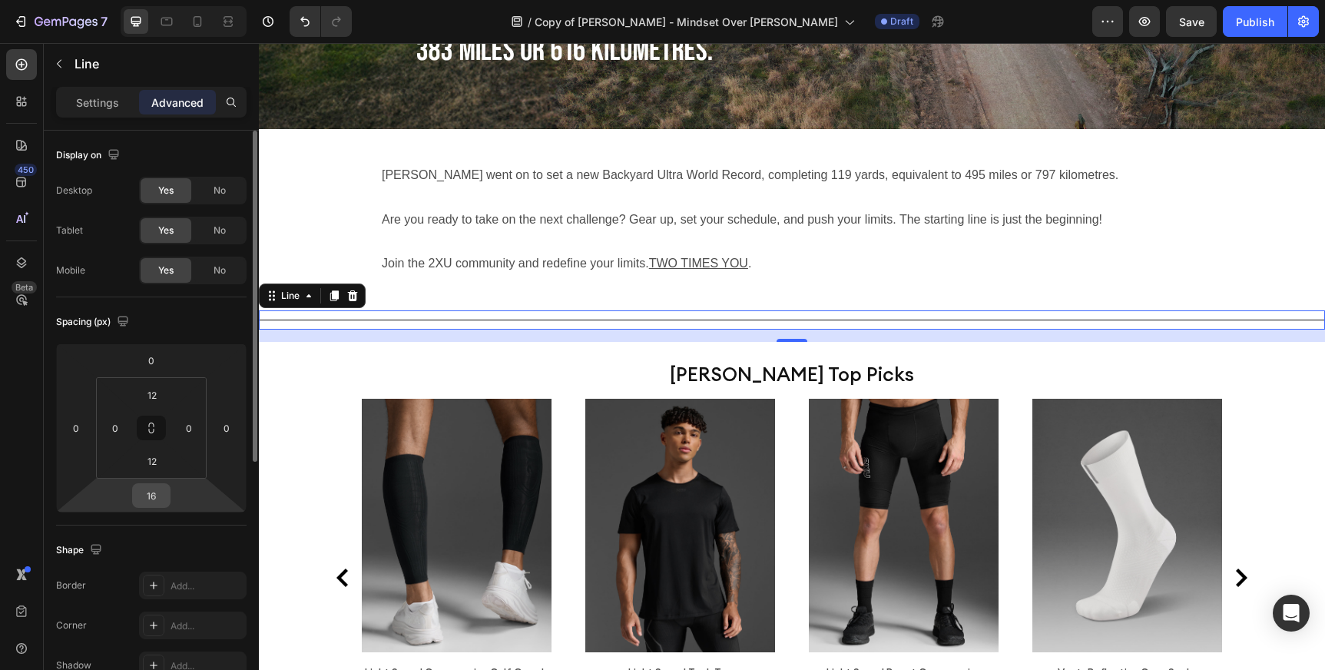
click at [154, 497] on input "16" at bounding box center [151, 495] width 31 height 23
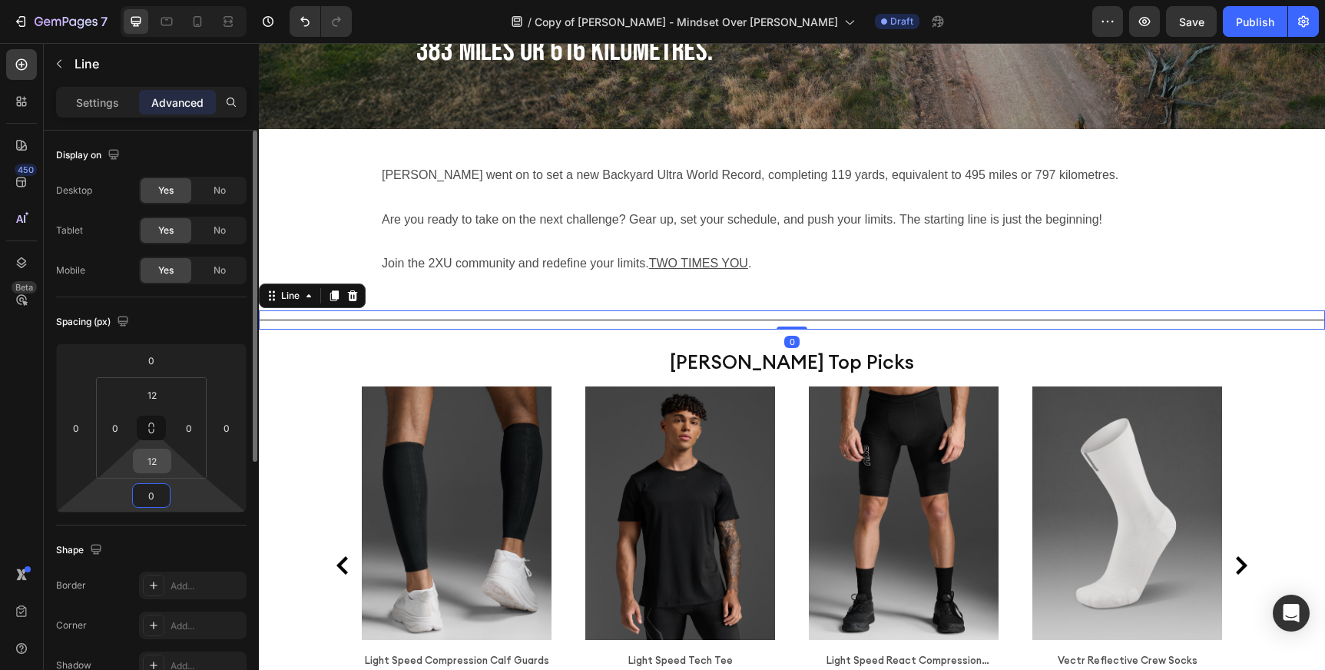
type input "0"
click at [156, 459] on input "12" at bounding box center [152, 460] width 31 height 23
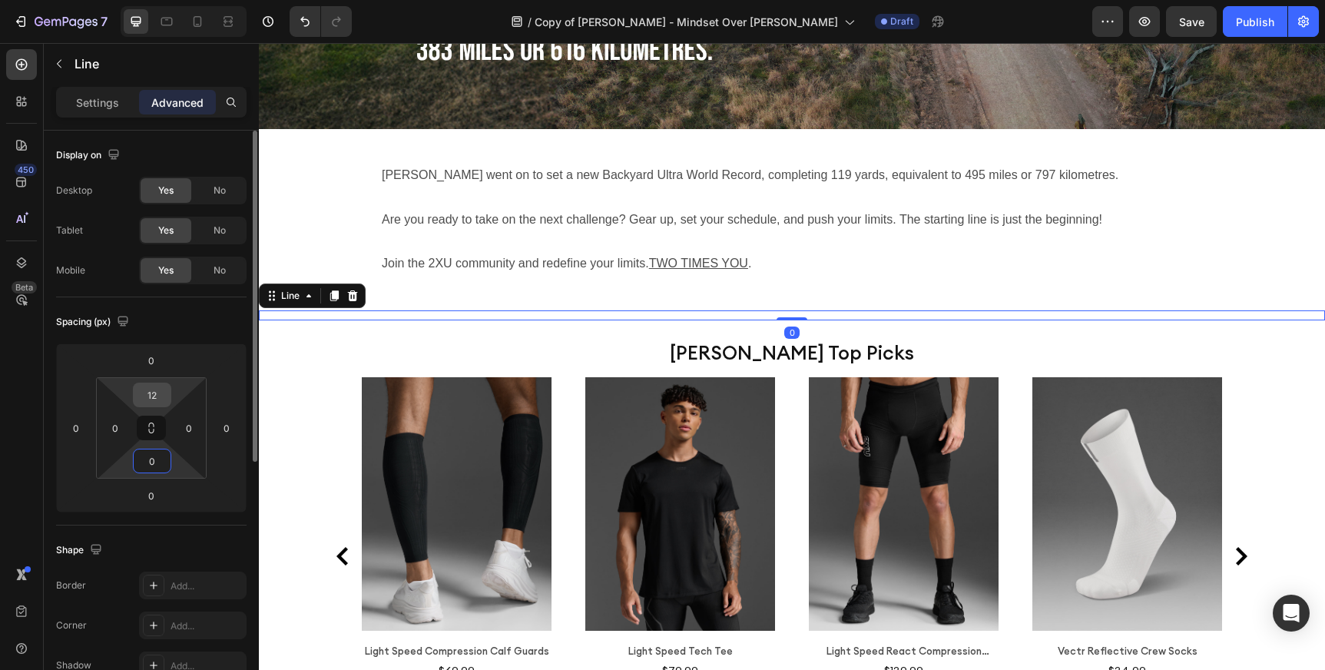
type input "0"
click at [154, 396] on input "12" at bounding box center [152, 394] width 31 height 23
type input "0"
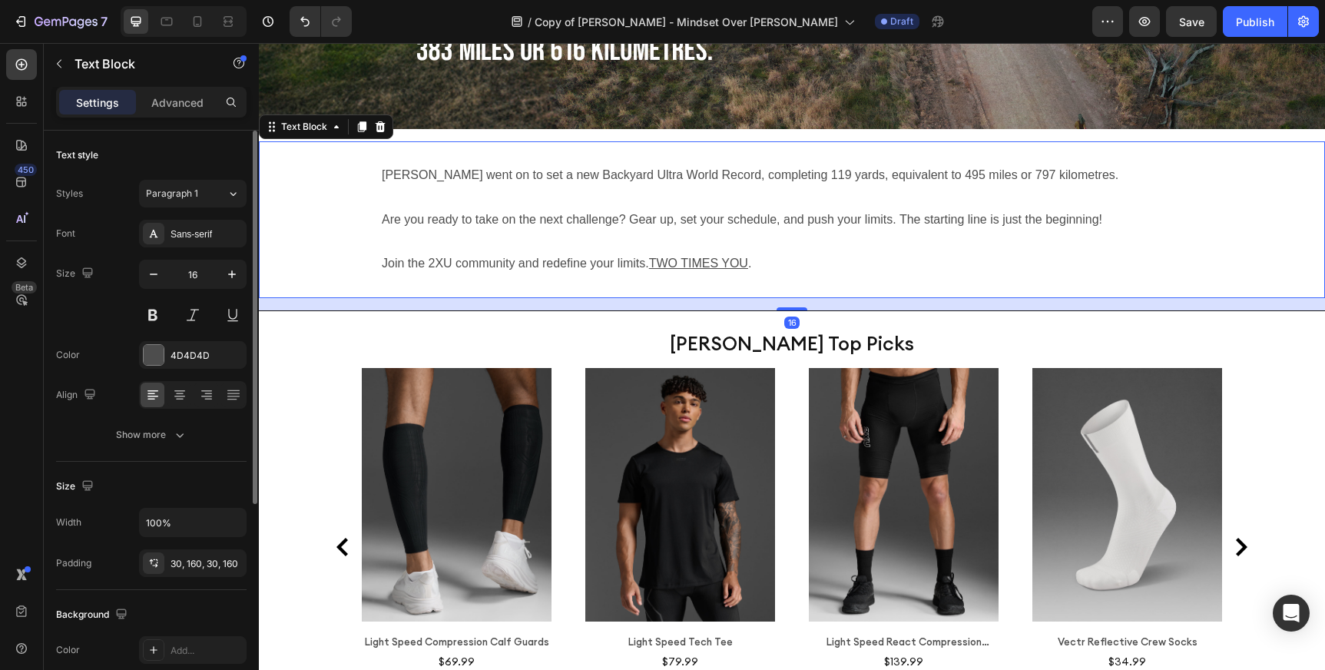
click at [696, 241] on div "[PERSON_NAME] went on to set a new Backyard Ultra World Record, completing 119 …" at bounding box center [792, 219] width 1066 height 157
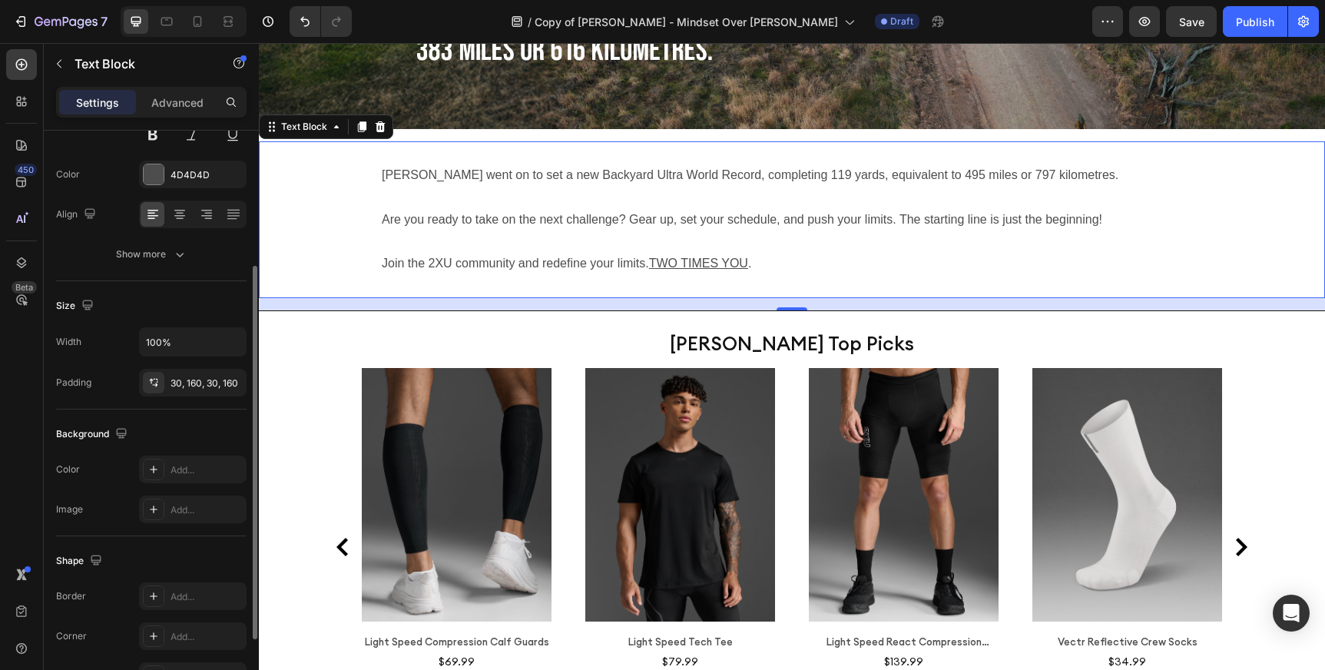
scroll to position [327, 0]
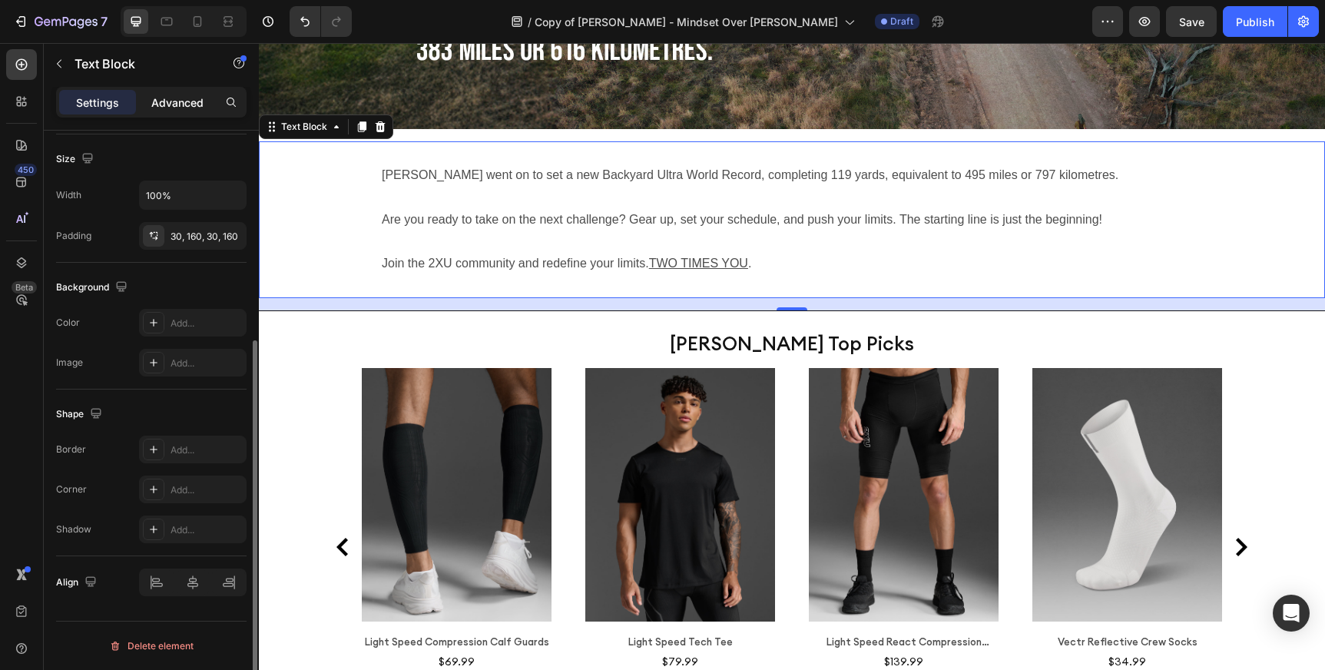
click at [161, 108] on p "Advanced" at bounding box center [177, 102] width 52 height 16
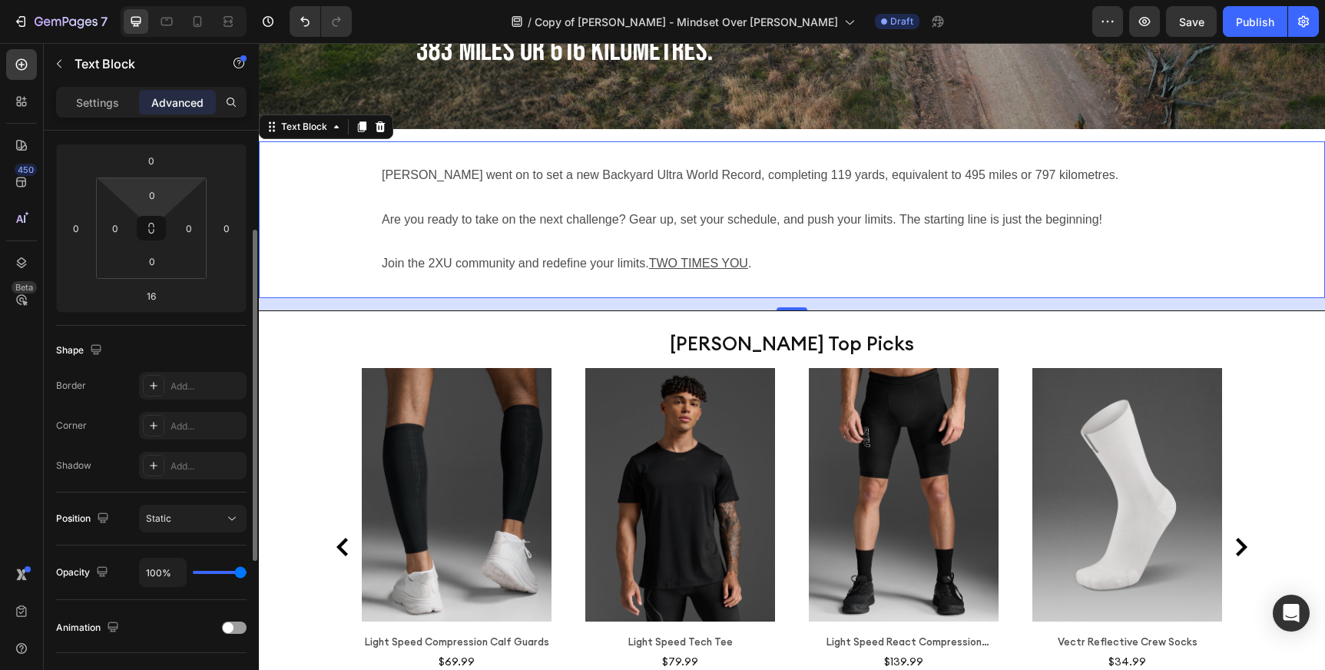
scroll to position [184, 0]
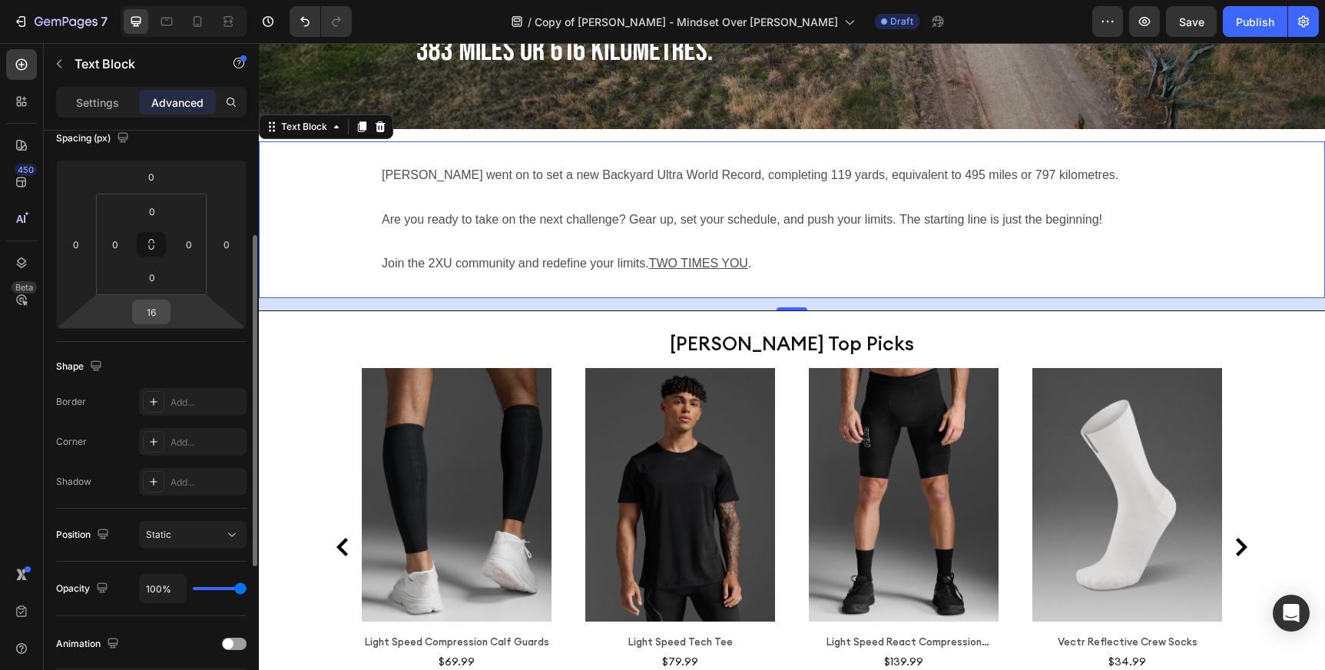
click at [156, 316] on input "16" at bounding box center [151, 311] width 31 height 23
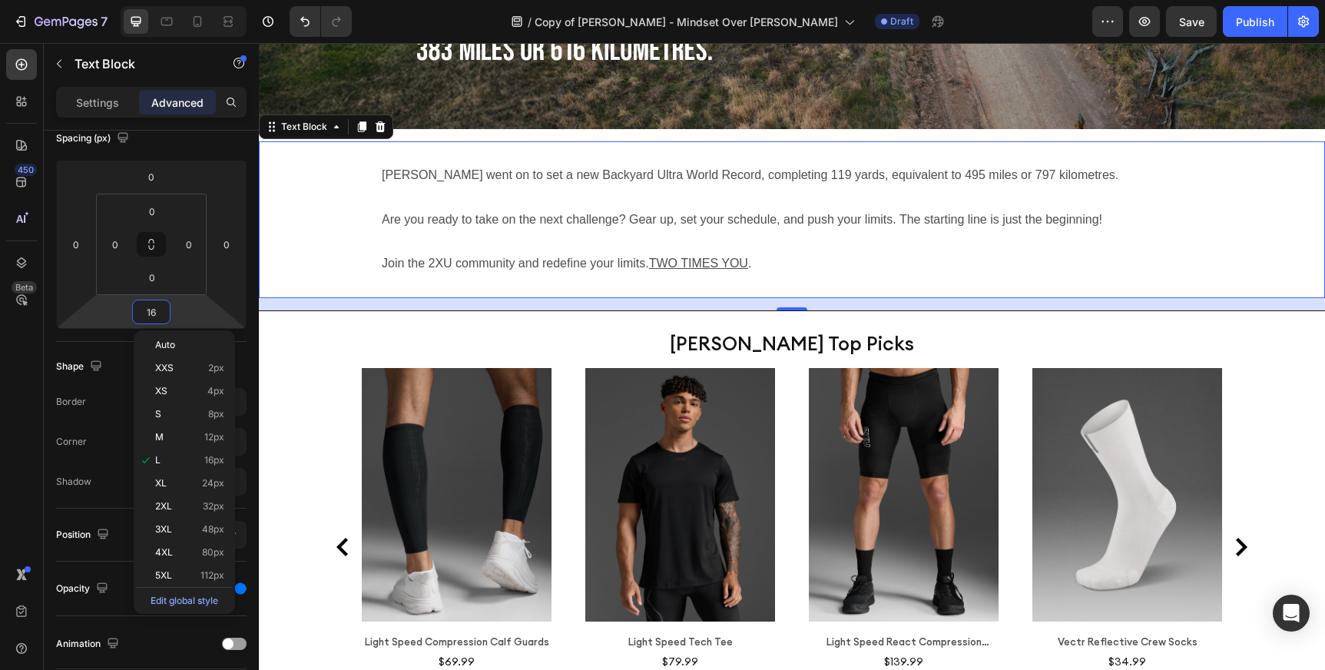
type input "0"
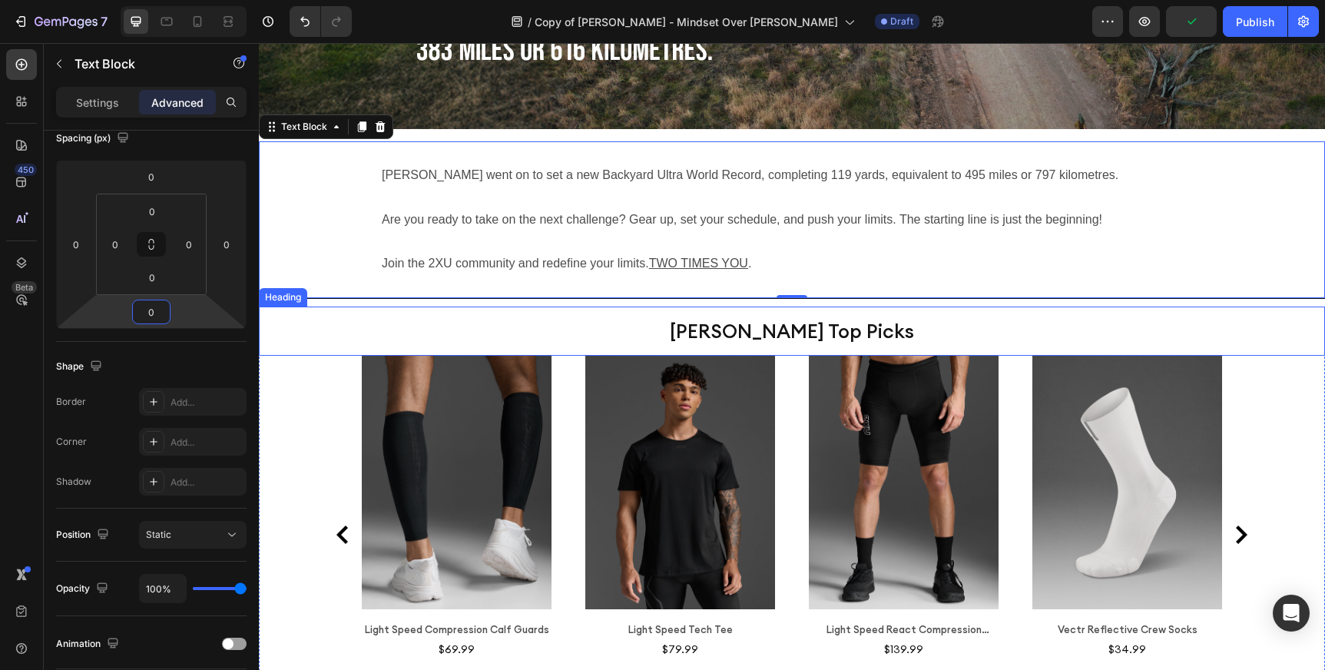
click at [685, 308] on p "[PERSON_NAME] Top Picks" at bounding box center [791, 331] width 611 height 46
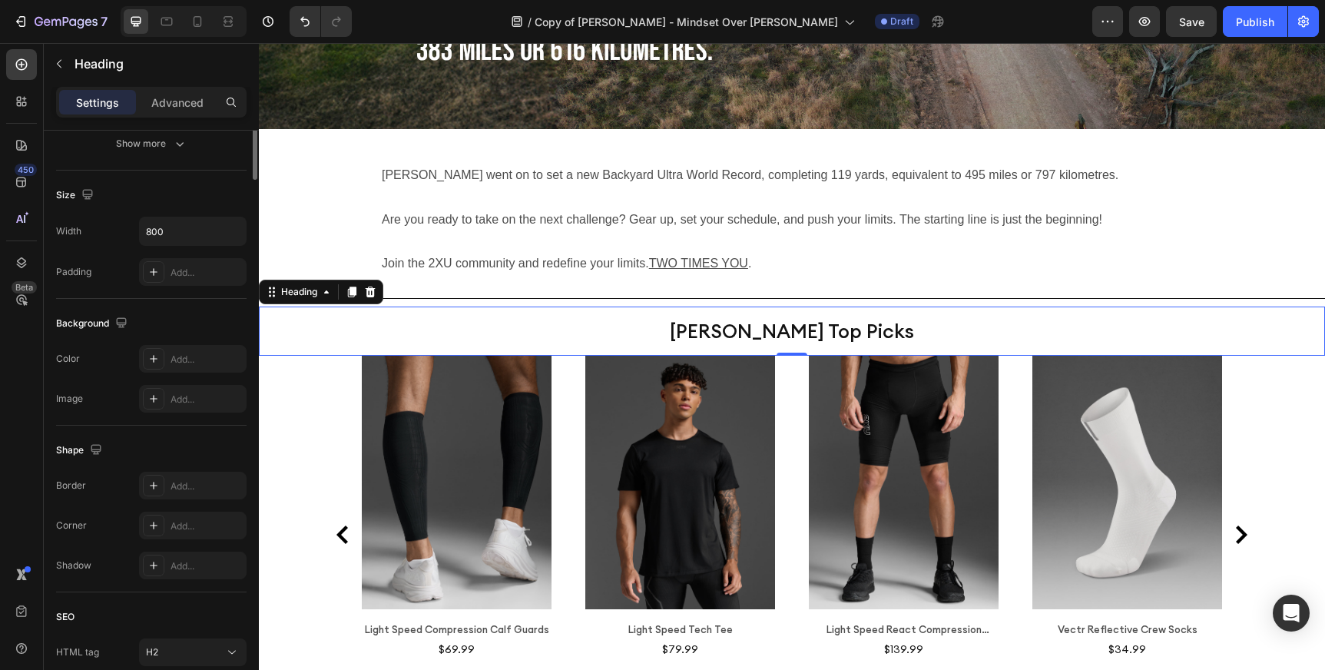
scroll to position [0, 0]
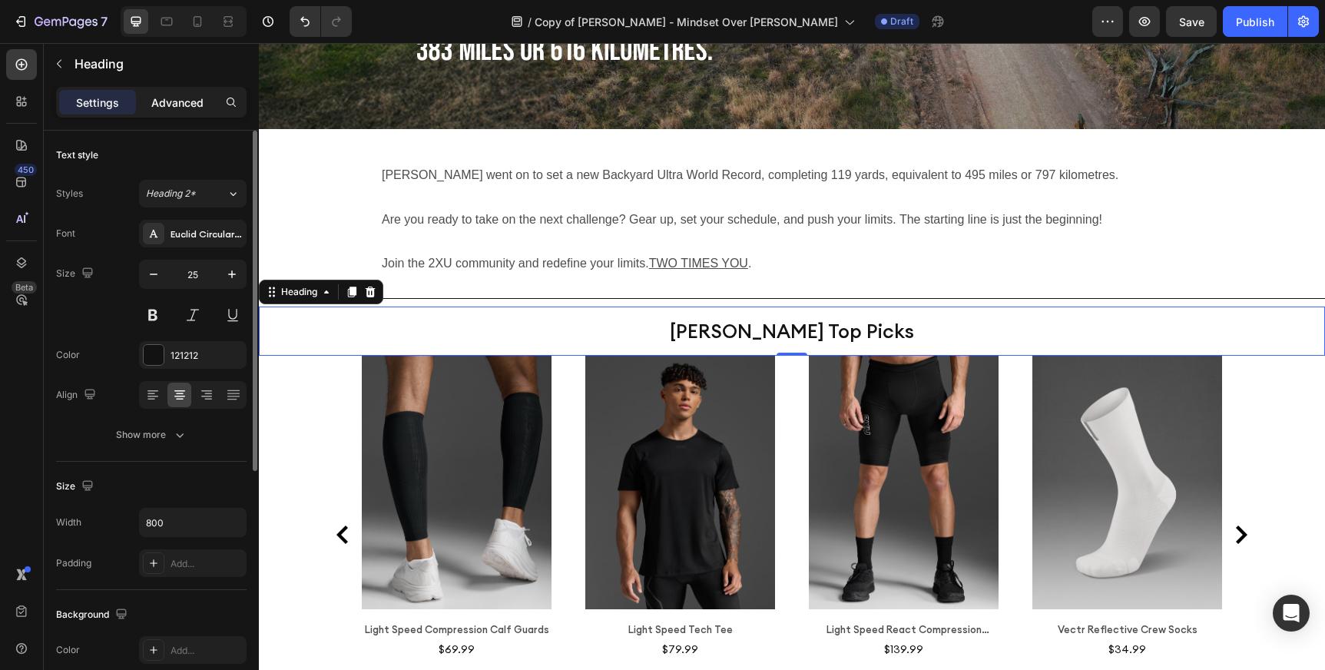
click at [181, 101] on p "Advanced" at bounding box center [177, 102] width 52 height 16
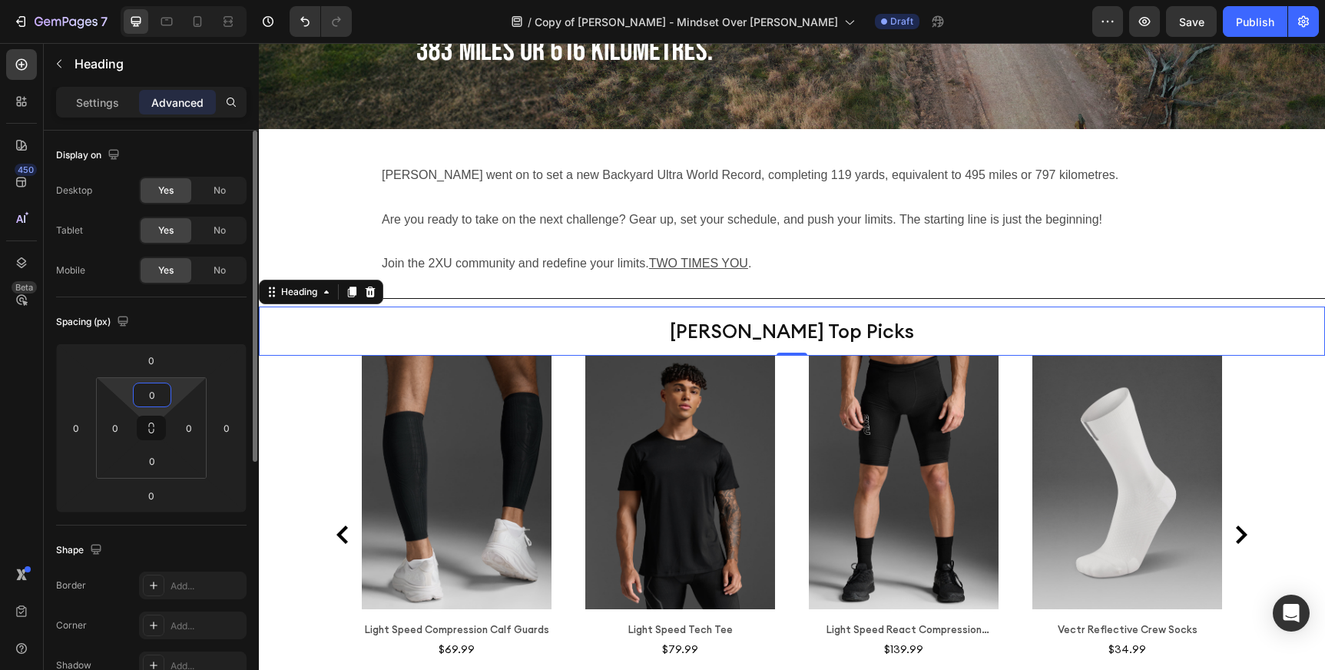
click at [158, 394] on input "0" at bounding box center [152, 394] width 31 height 23
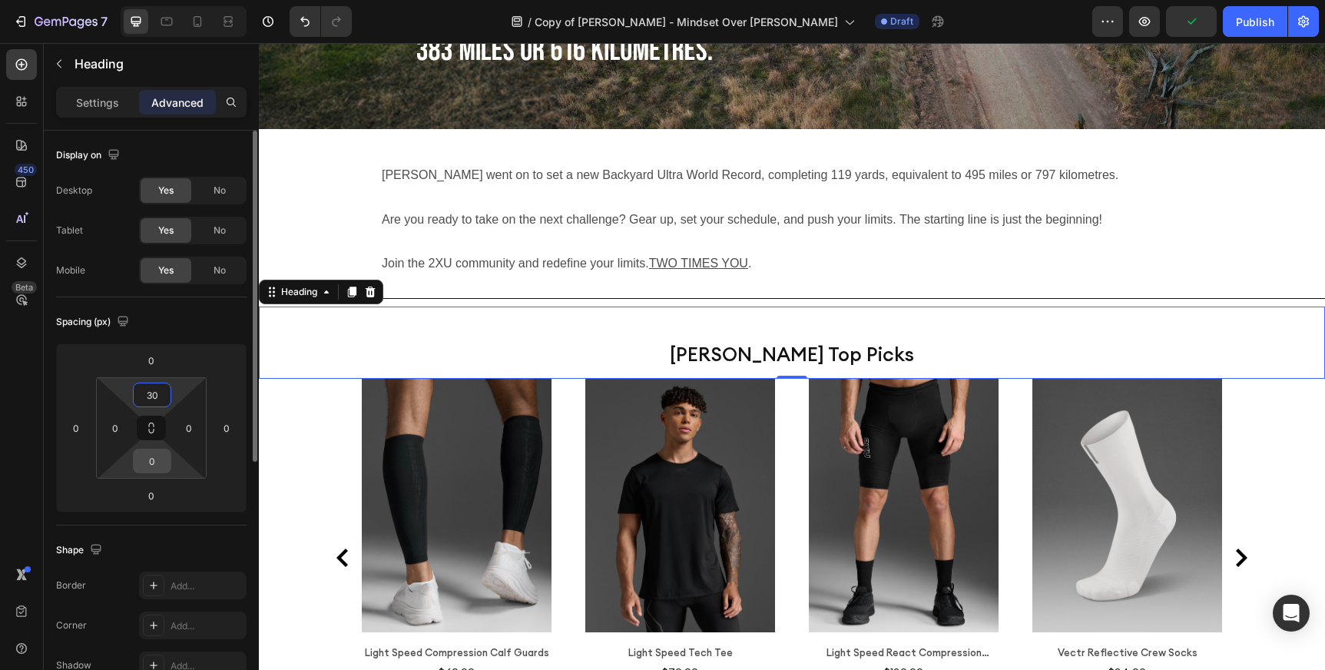
type input "30"
click at [155, 468] on input "0" at bounding box center [152, 460] width 31 height 23
type input "30"
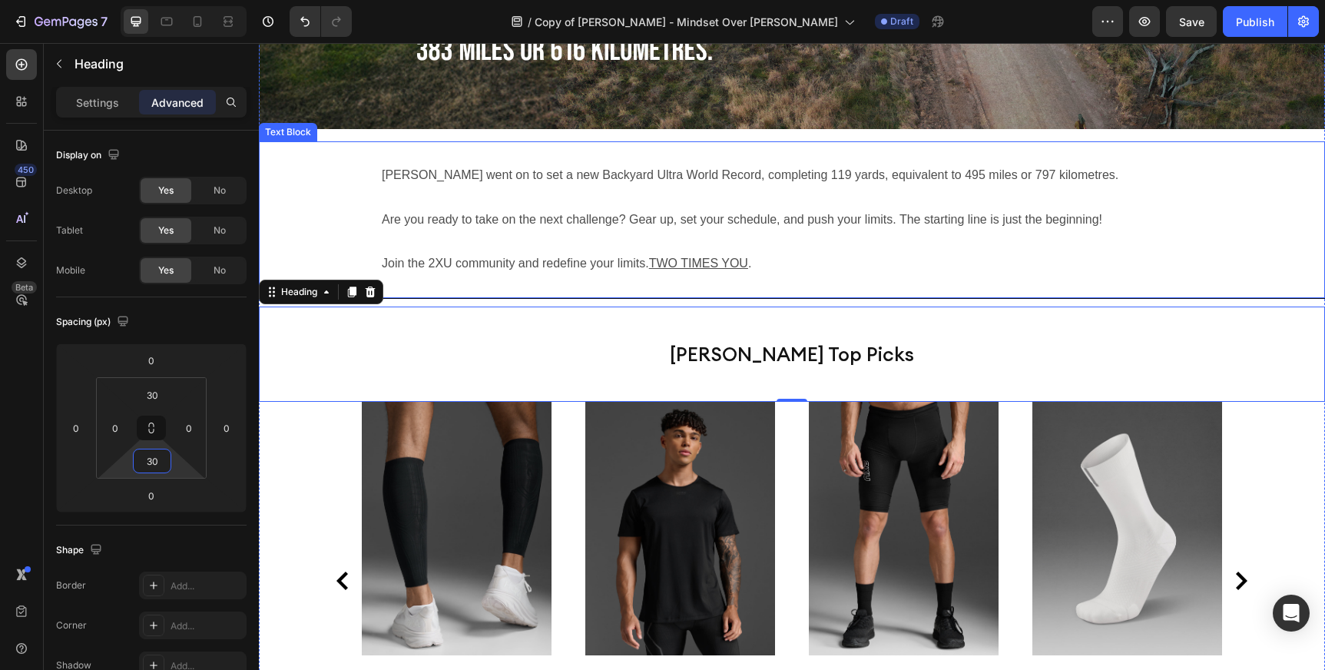
click at [1177, 187] on p at bounding box center [792, 198] width 820 height 22
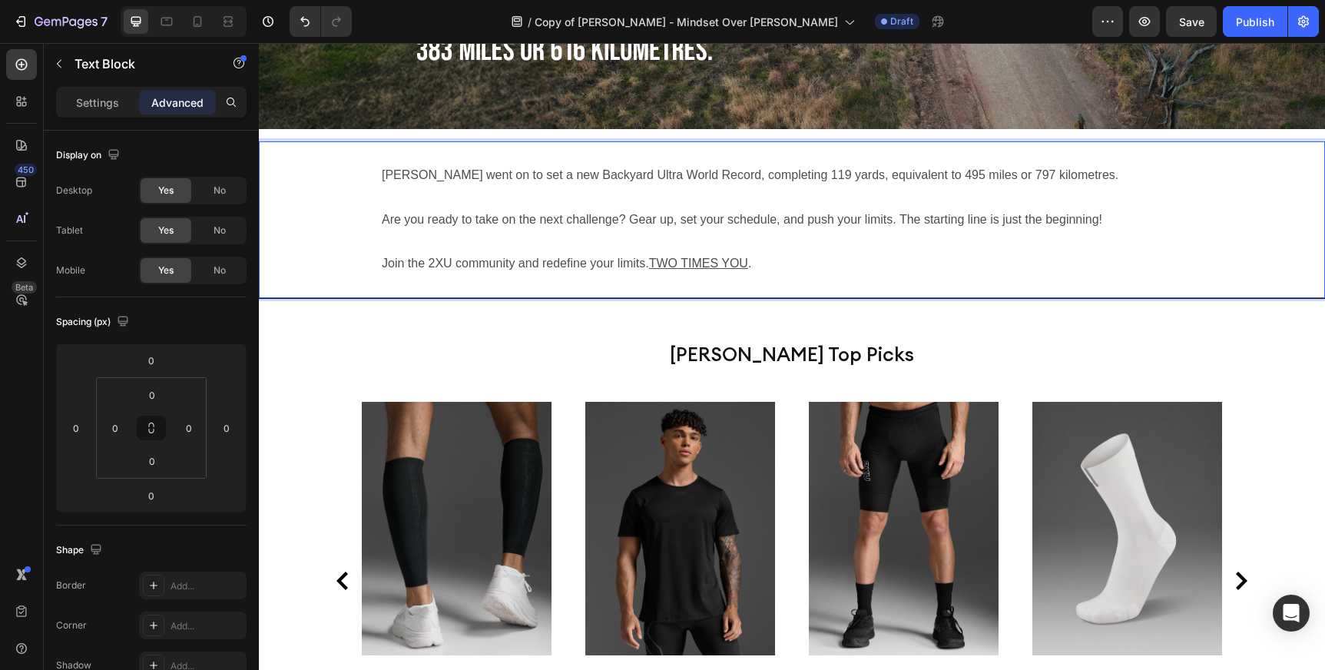
click at [1086, 253] on div "[PERSON_NAME] went on to set a new Backyard Ultra World Record, completing 119 …" at bounding box center [792, 219] width 1066 height 157
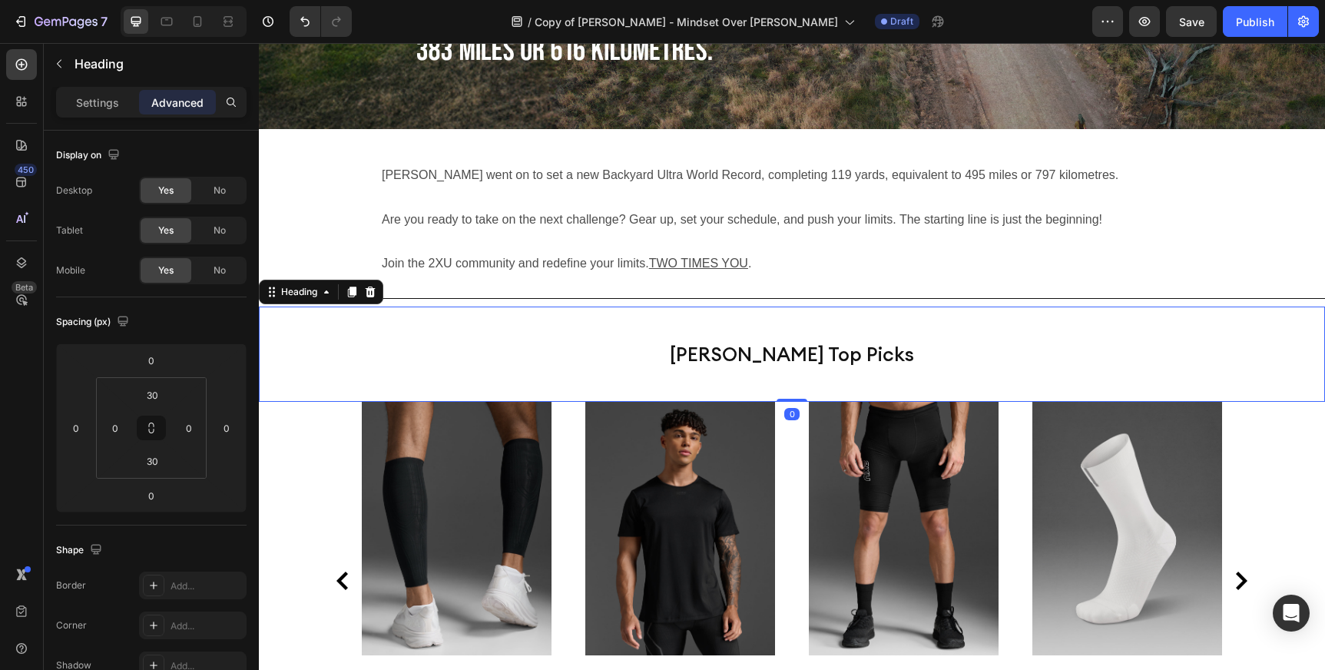
click at [1085, 306] on div "[PERSON_NAME] Top Picks Heading 0" at bounding box center [792, 353] width 1066 height 95
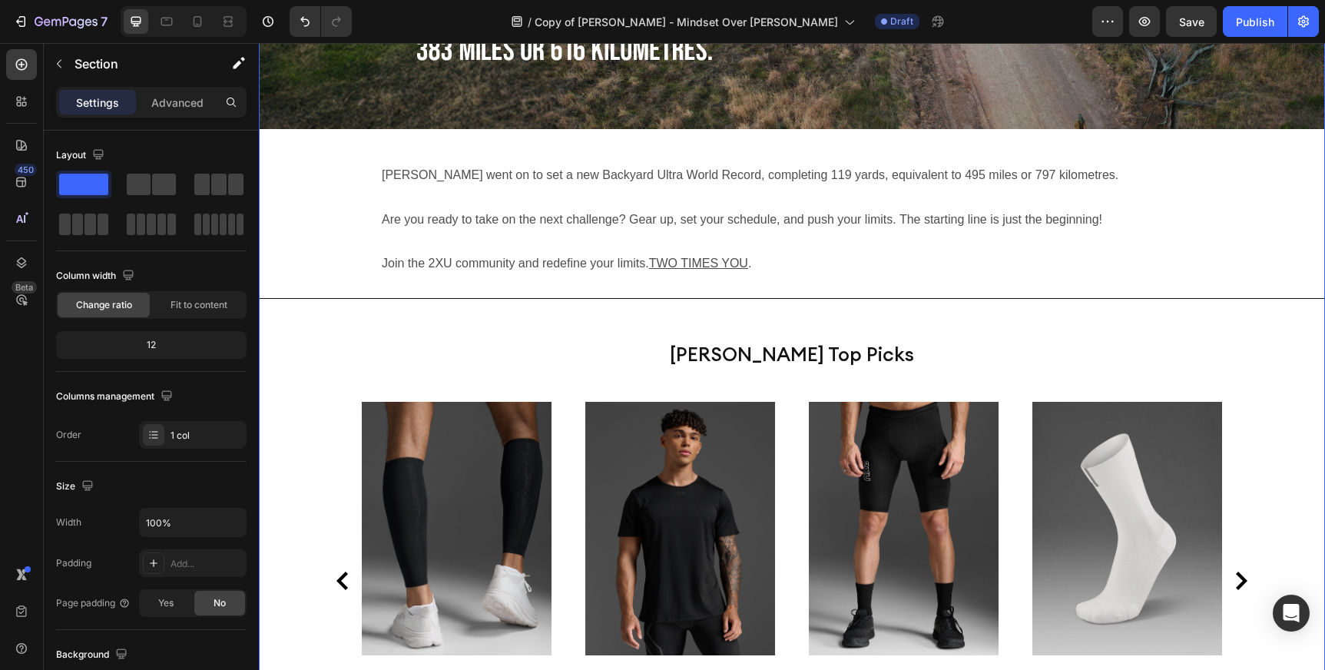
click at [1076, 256] on div "For those who’ve run an ultra, the film will feel like coming home: the shared …" at bounding box center [792, 240] width 1066 height 1052
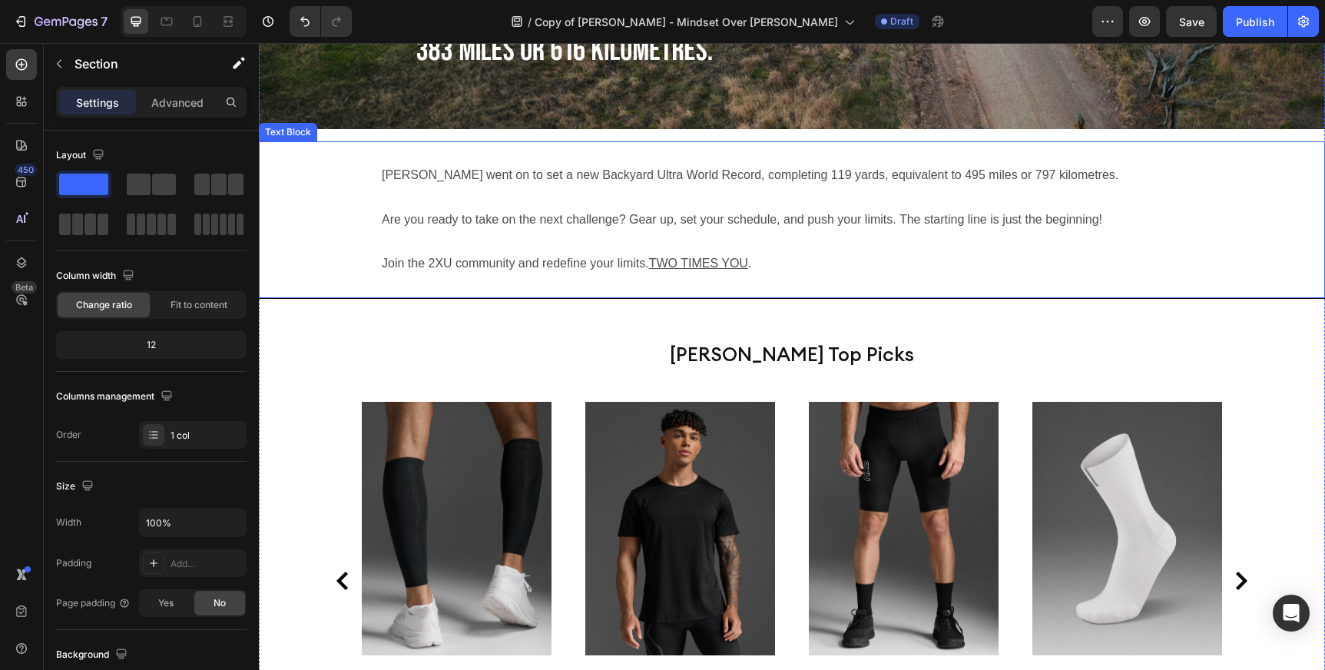
click at [1077, 231] on p "Rich Text Editor. Editing area: main" at bounding box center [792, 242] width 820 height 22
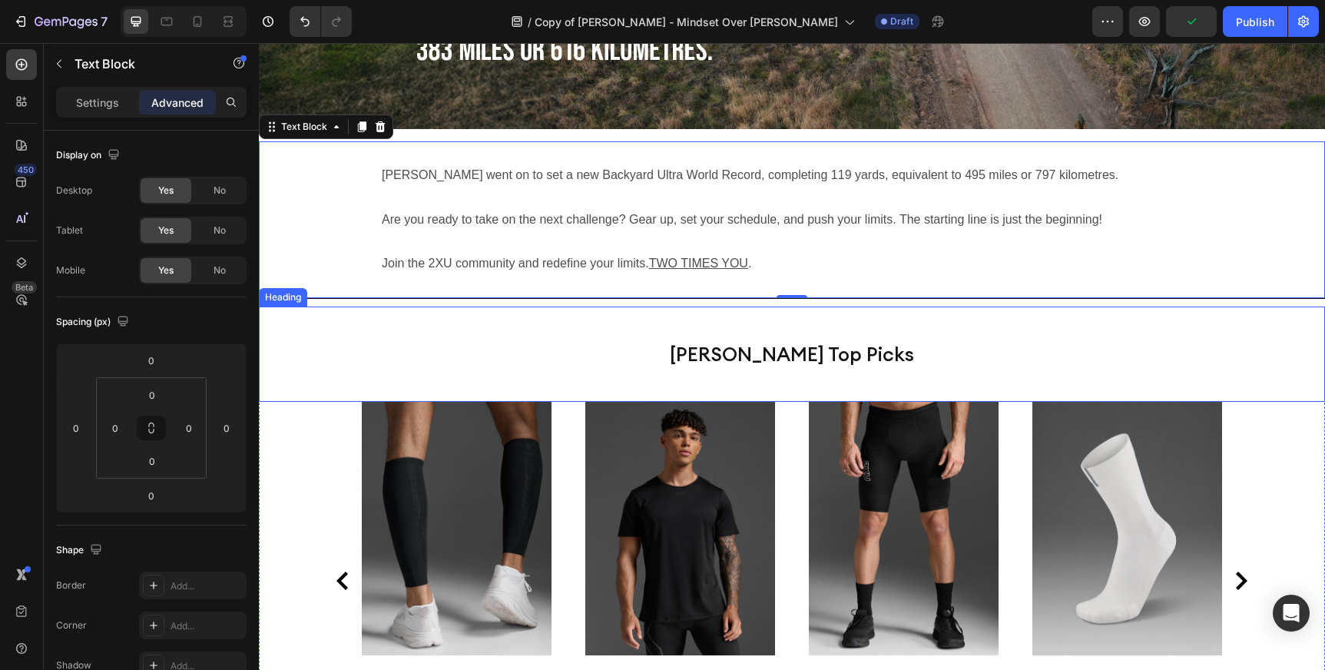
click at [1066, 306] on div "[PERSON_NAME] Top Picks Heading" at bounding box center [792, 353] width 1066 height 95
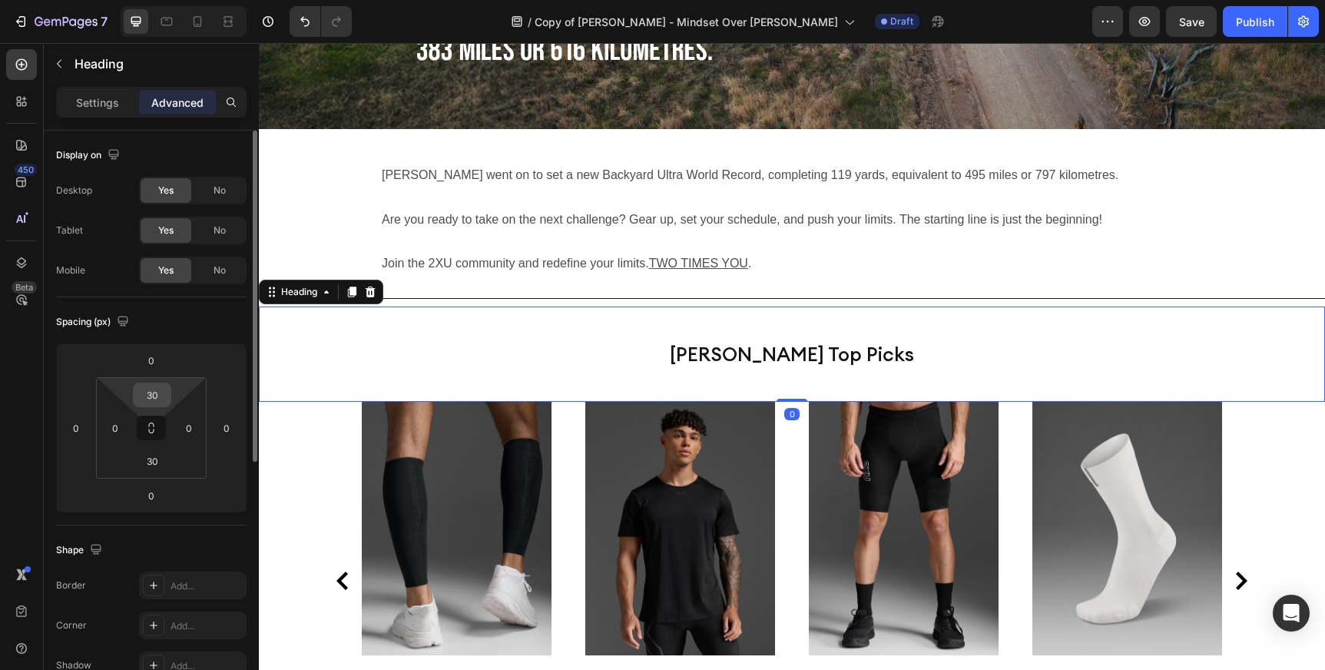
click at [156, 399] on input "30" at bounding box center [152, 394] width 31 height 23
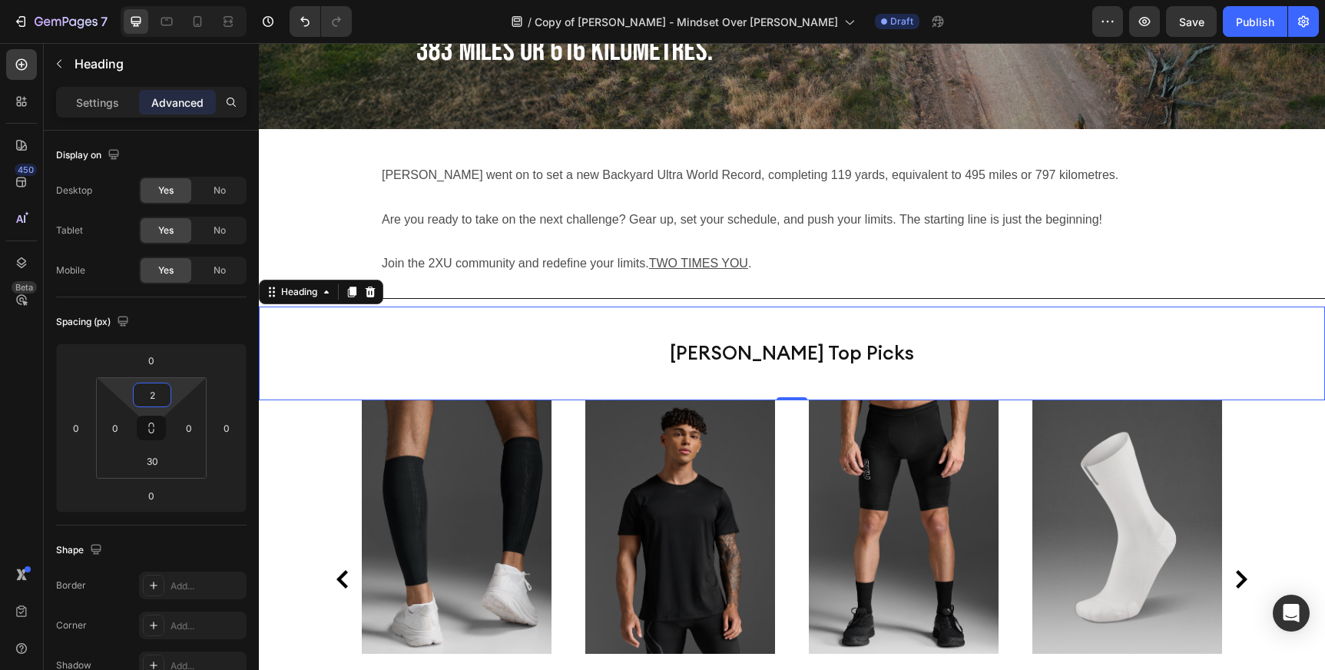
type input "27"
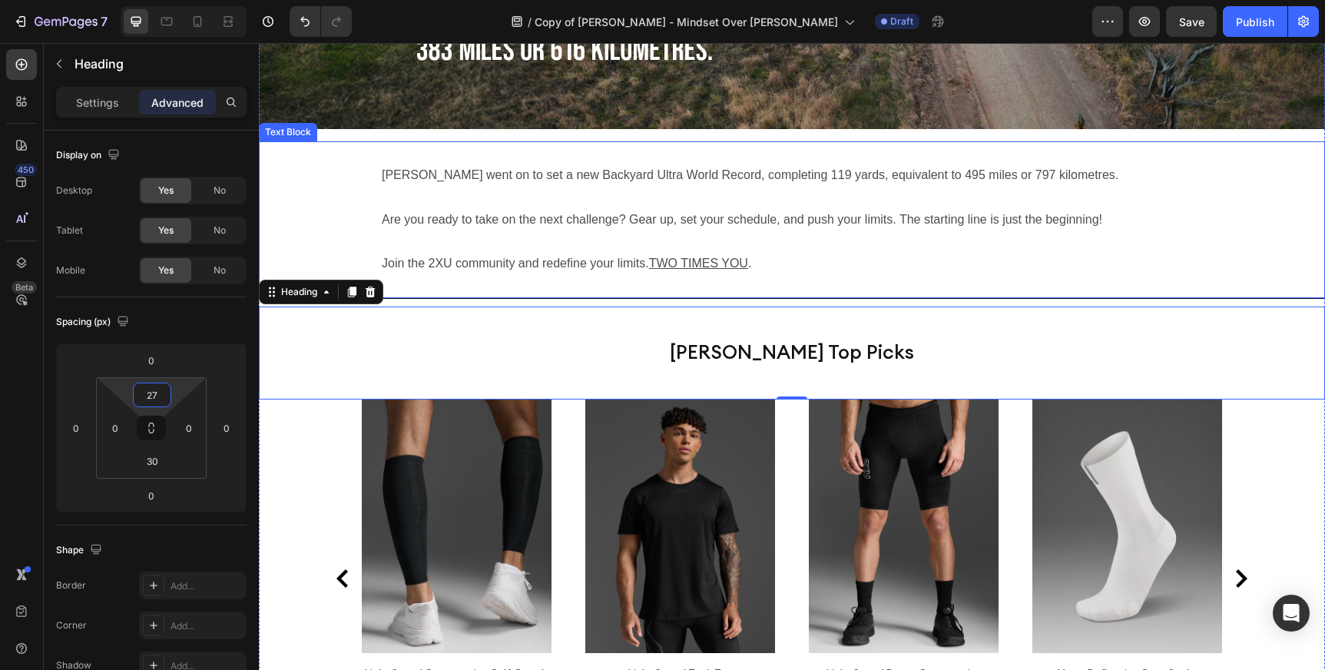
click at [1106, 209] on p "Are you ready to take on the next challenge? Gear up, set your schedule, and pu…" at bounding box center [792, 220] width 820 height 22
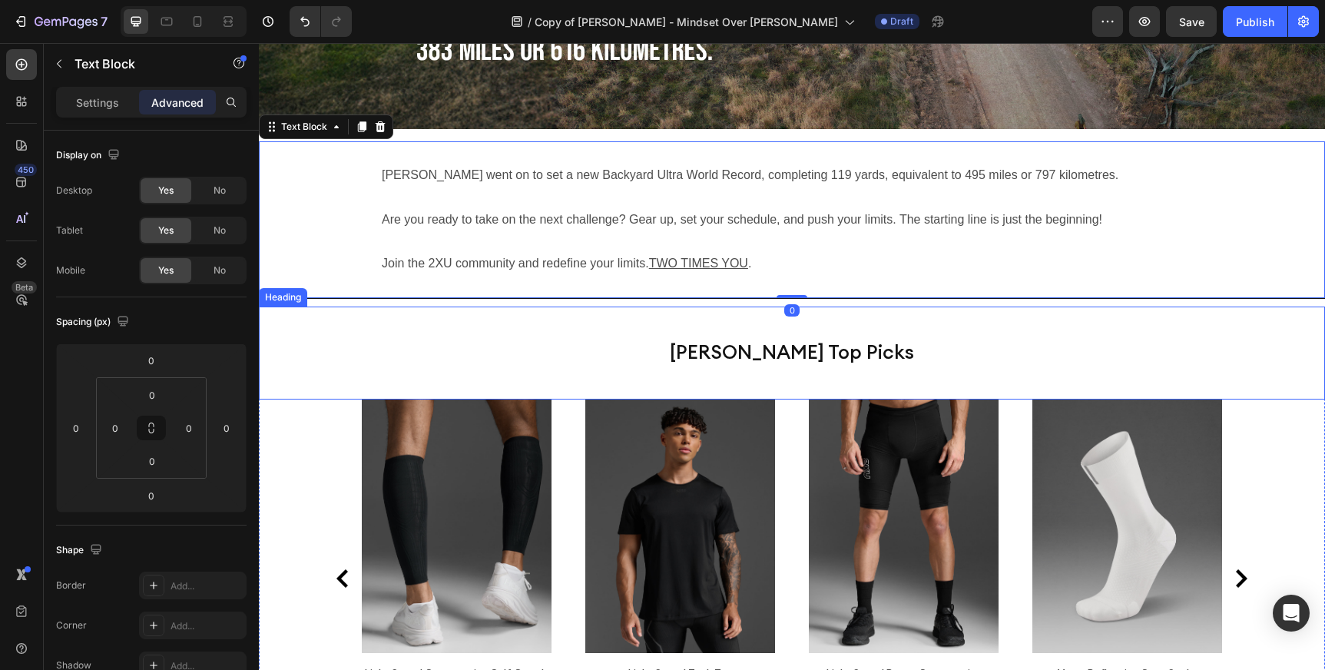
click at [1028, 329] on p "[PERSON_NAME] Top Picks" at bounding box center [791, 352] width 611 height 46
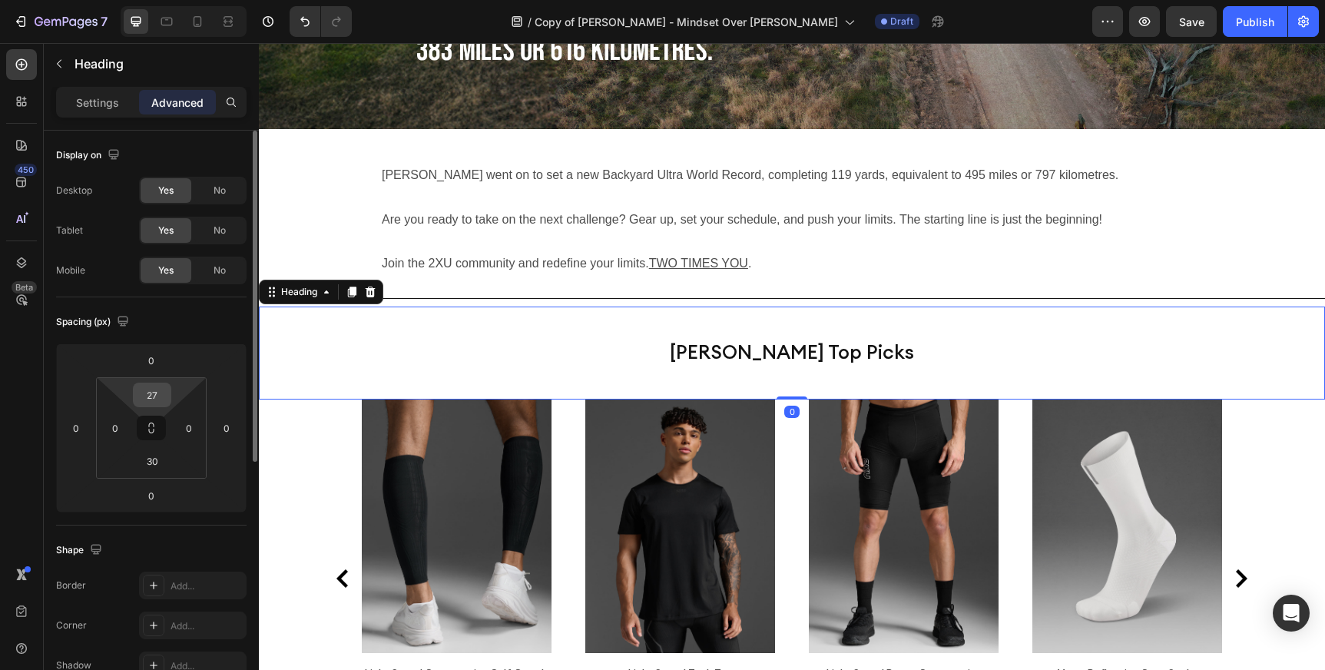
click at [160, 396] on input "27" at bounding box center [152, 394] width 31 height 23
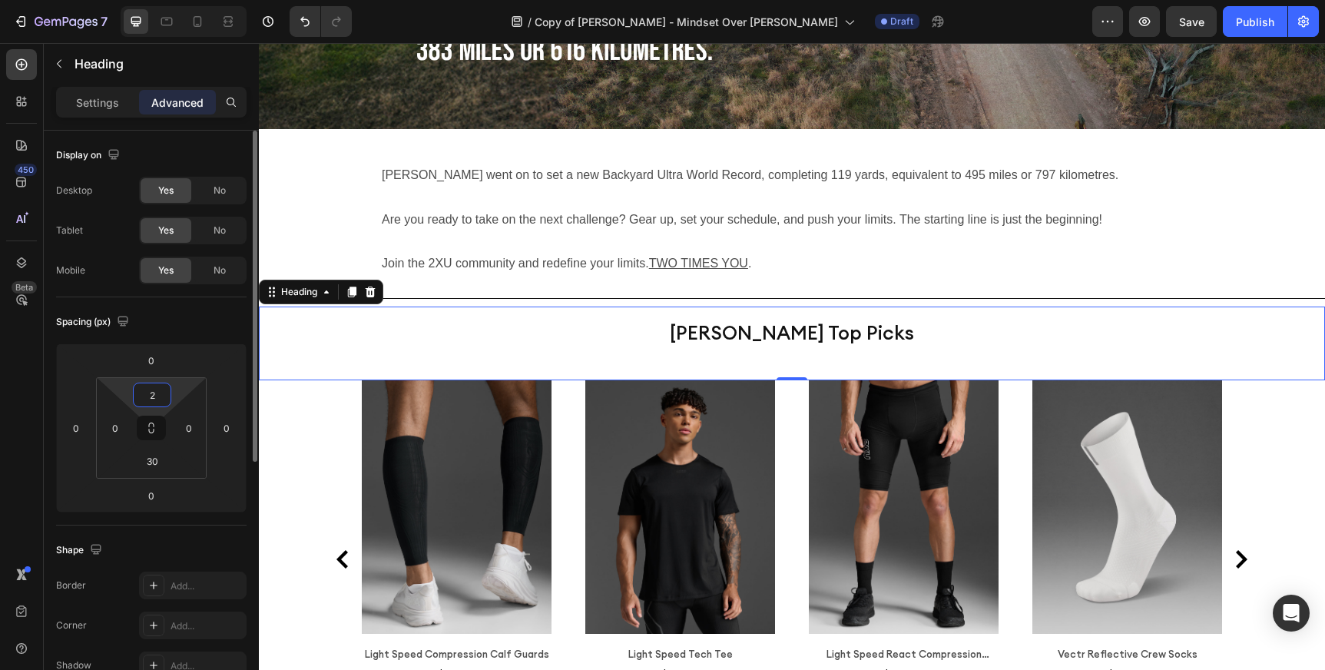
type input "25"
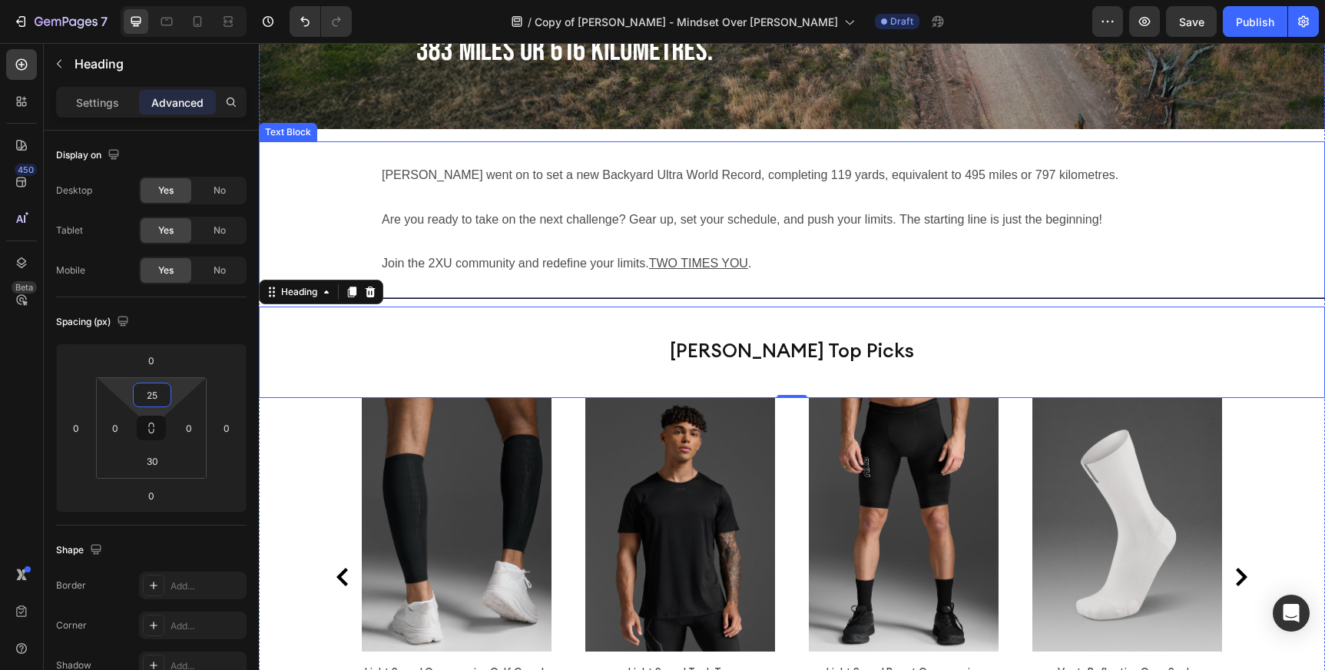
click at [1048, 187] on p "Rich Text Editor. Editing area: main" at bounding box center [792, 198] width 820 height 22
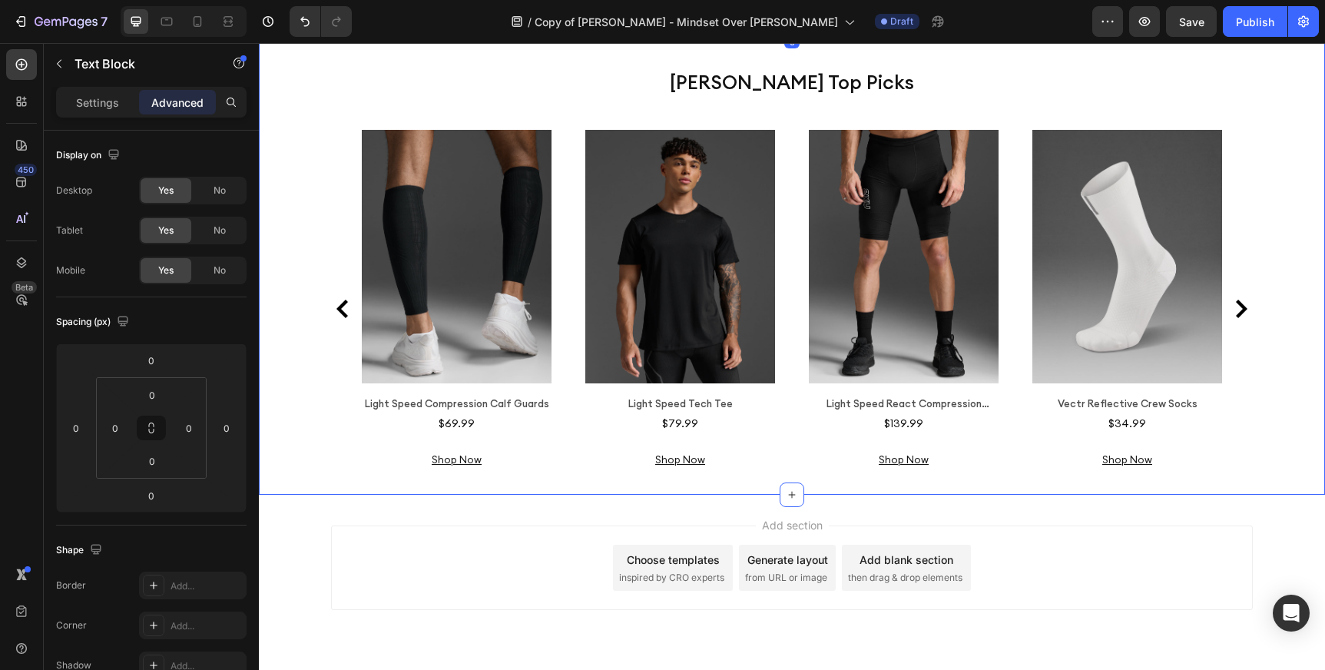
scroll to position [3306, 0]
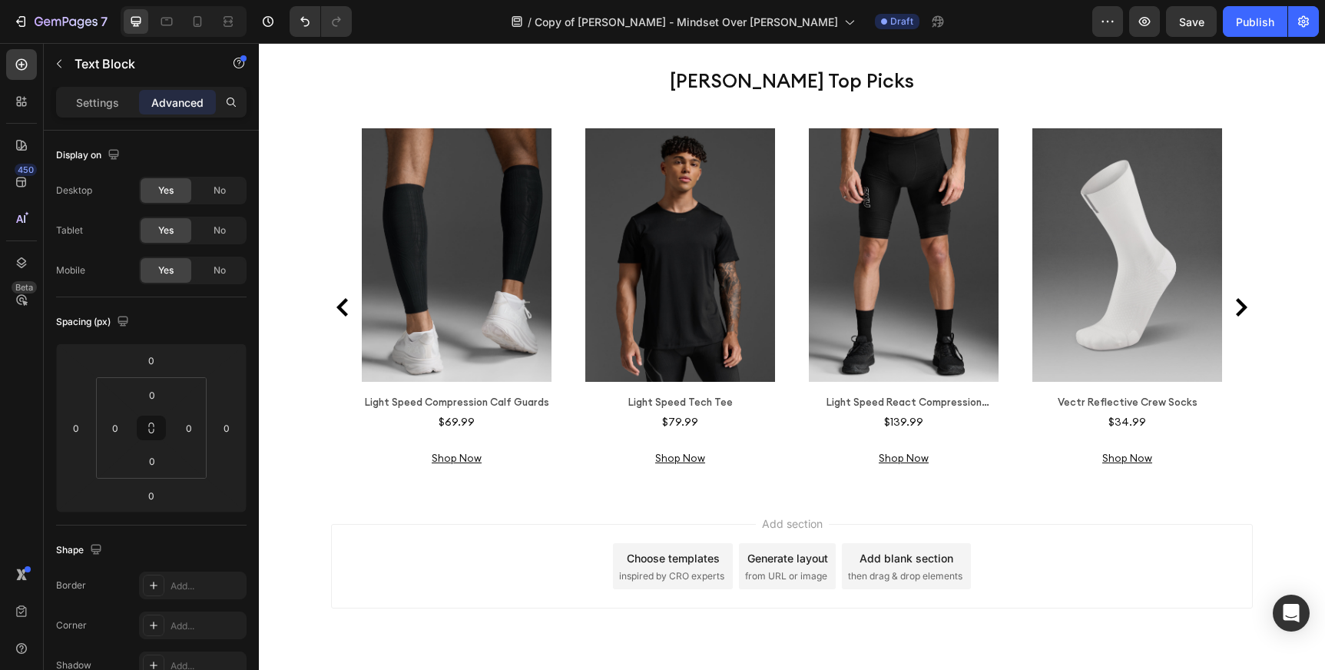
click at [1075, 525] on div "Add section Choose templates inspired by CRO experts Generate layout from URL o…" at bounding box center [792, 566] width 922 height 84
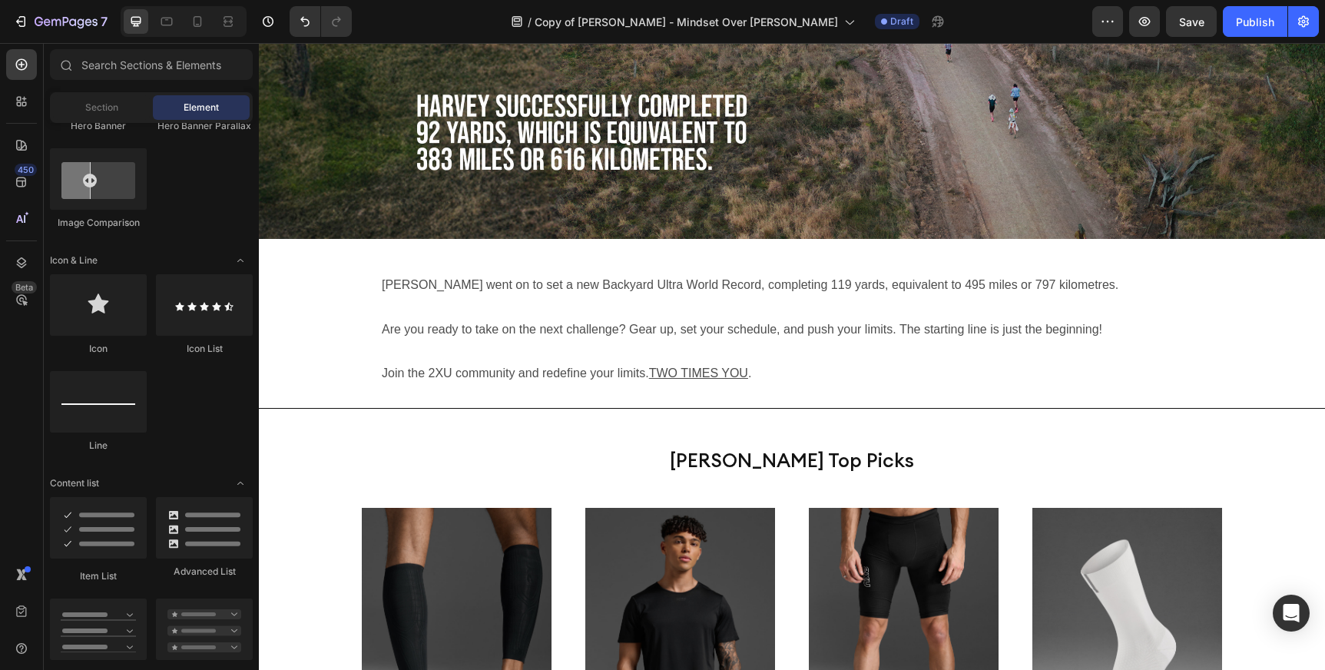
scroll to position [2918, 0]
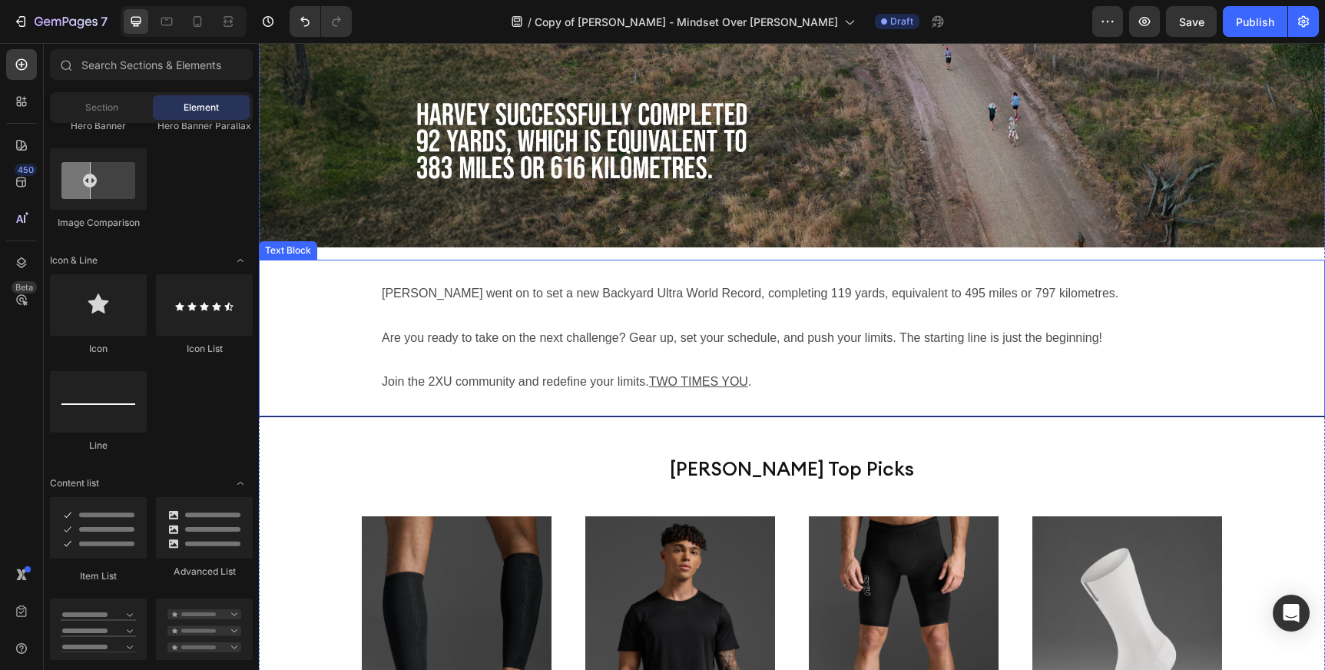
click at [760, 327] on p "Are you ready to take on the next challenge? Gear up, set your schedule, and pu…" at bounding box center [792, 338] width 820 height 22
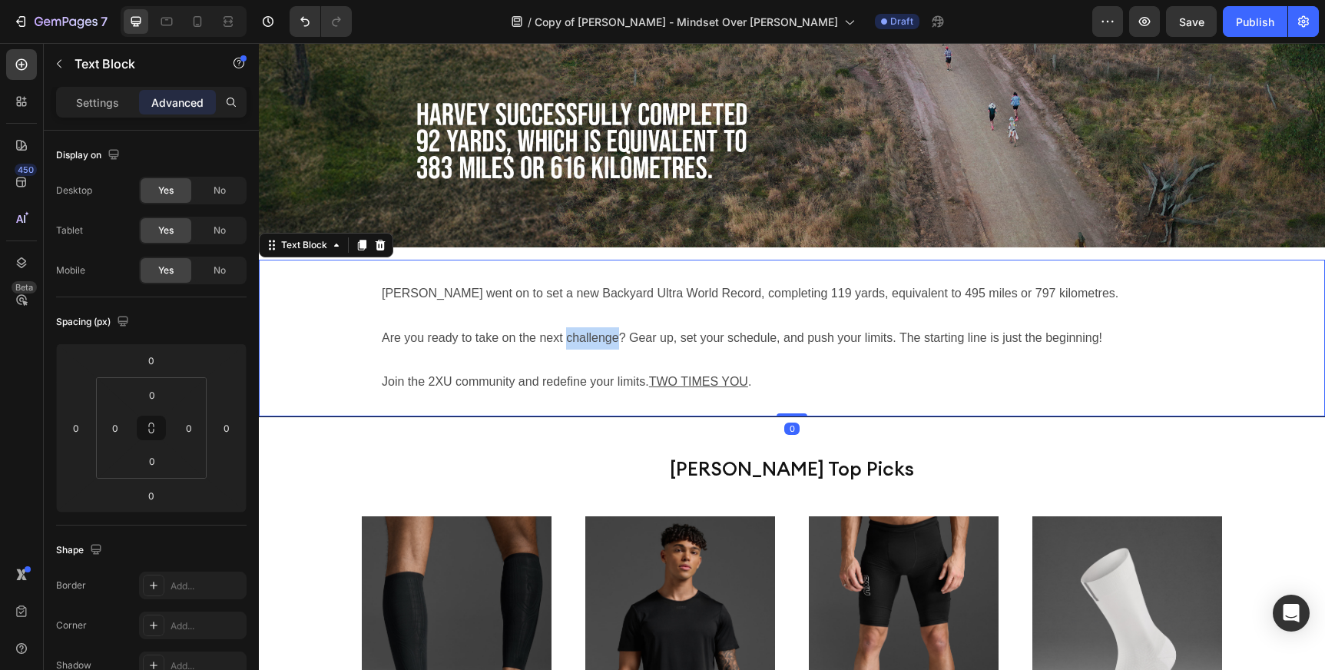
click at [571, 327] on p "Are you ready to take on the next challenge? Gear up, set your schedule, and pu…" at bounding box center [792, 338] width 820 height 22
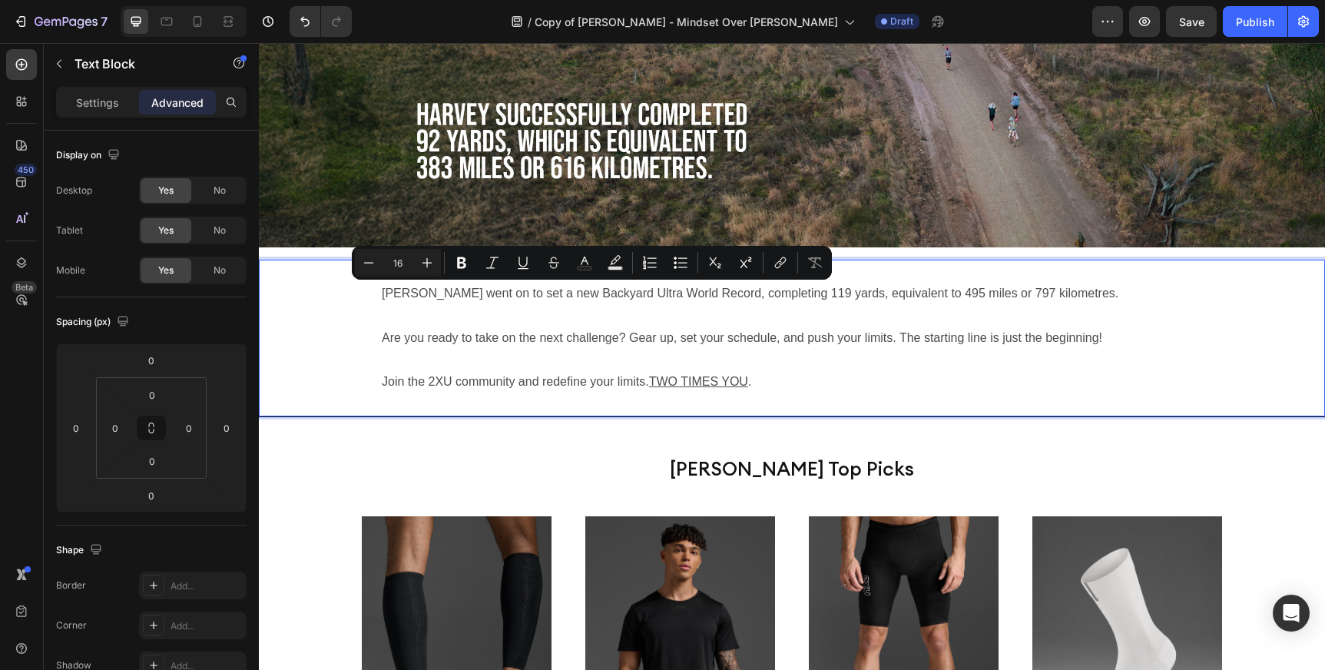
click at [381, 294] on div "[PERSON_NAME] went on to set a new Backyard Ultra World Record, completing 119 …" at bounding box center [792, 338] width 1066 height 157
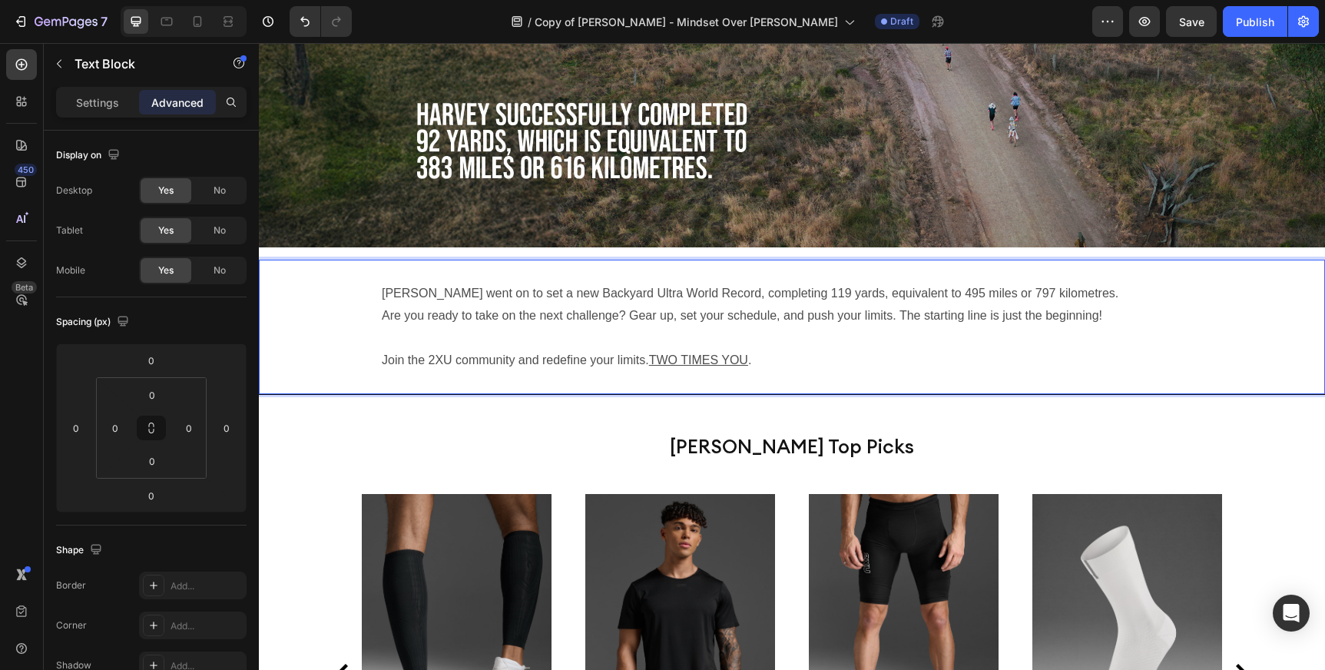
click at [380, 313] on div "[PERSON_NAME] went on to set a new Backyard Ultra World Record, completing 119 …" at bounding box center [792, 327] width 1066 height 134
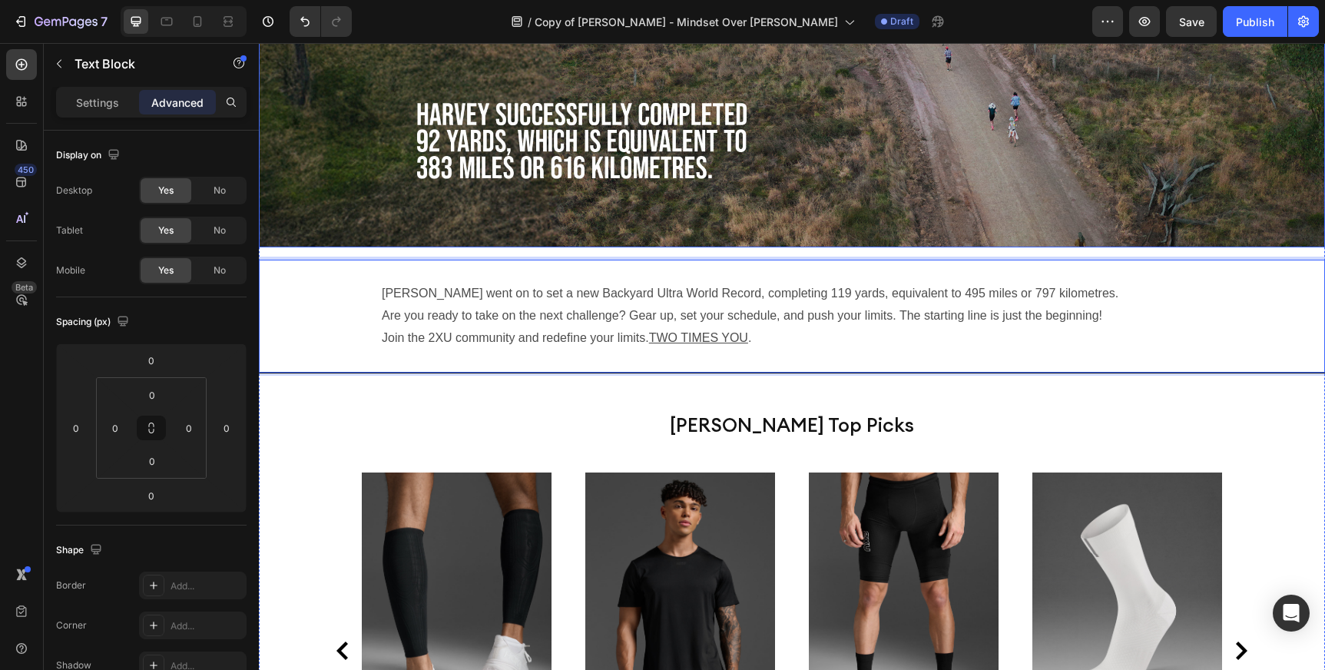
click at [790, 170] on img at bounding box center [792, 136] width 1066 height 224
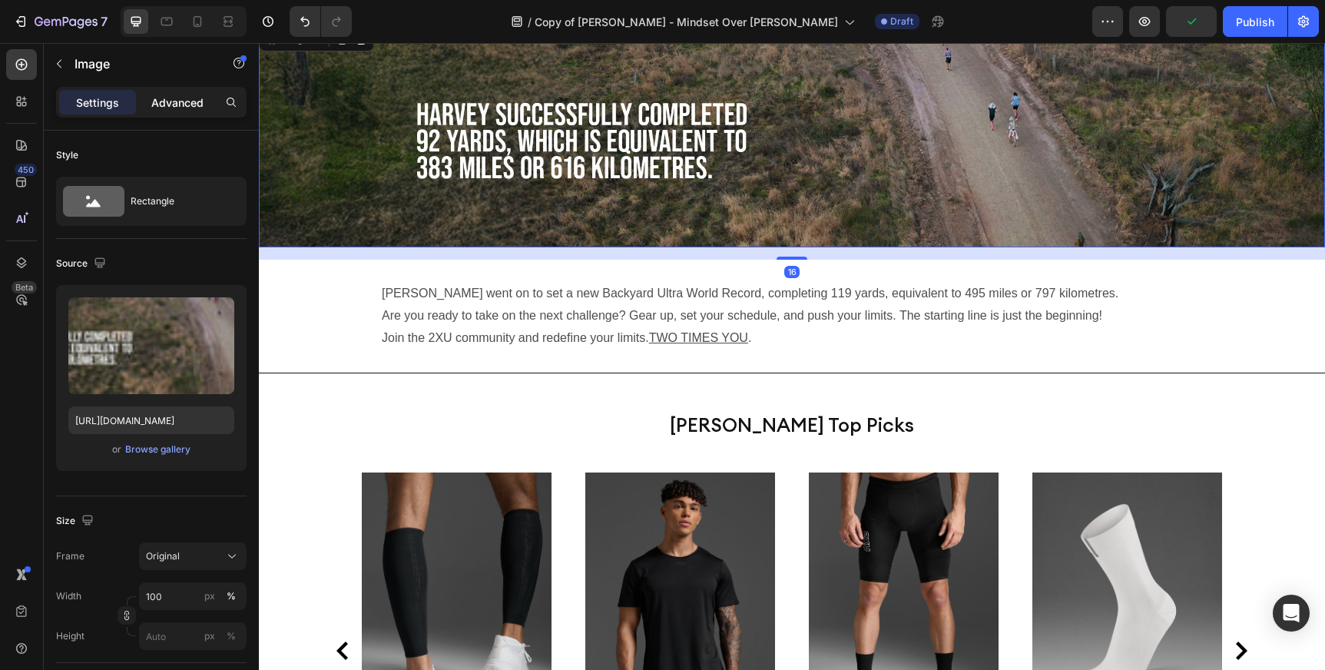
click at [164, 104] on p "Advanced" at bounding box center [177, 102] width 52 height 16
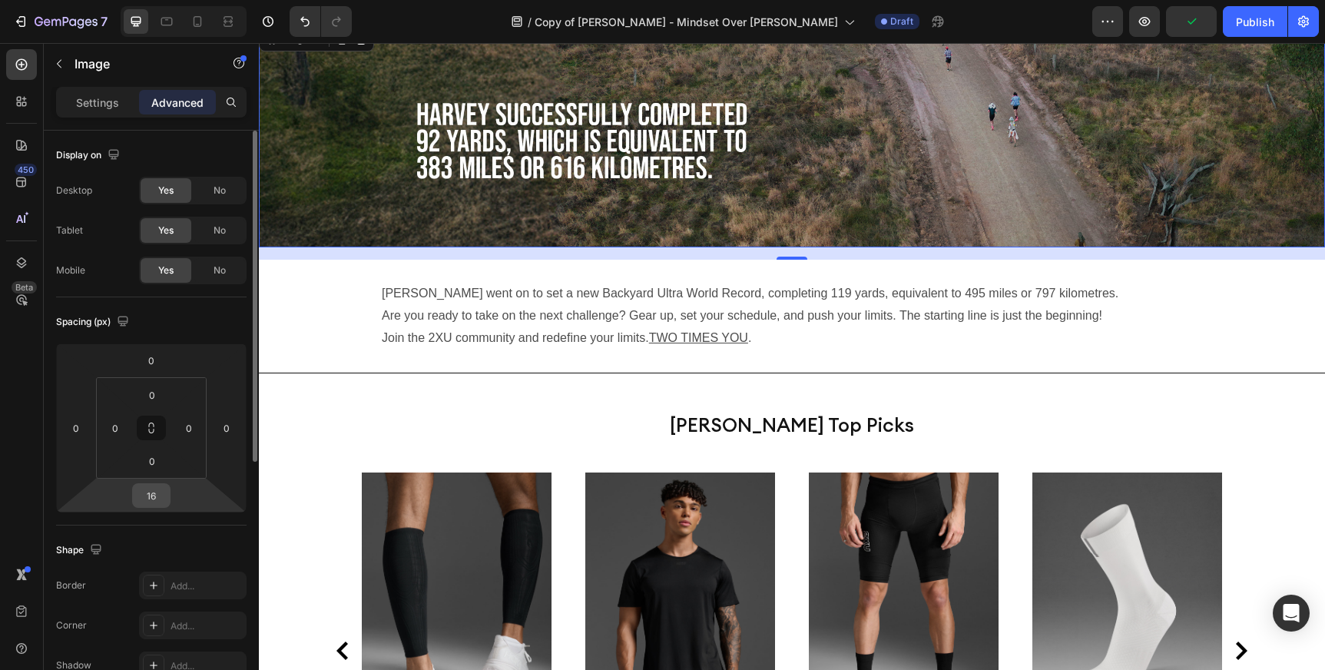
click at [158, 497] on input "16" at bounding box center [151, 495] width 31 height 23
type input "0"
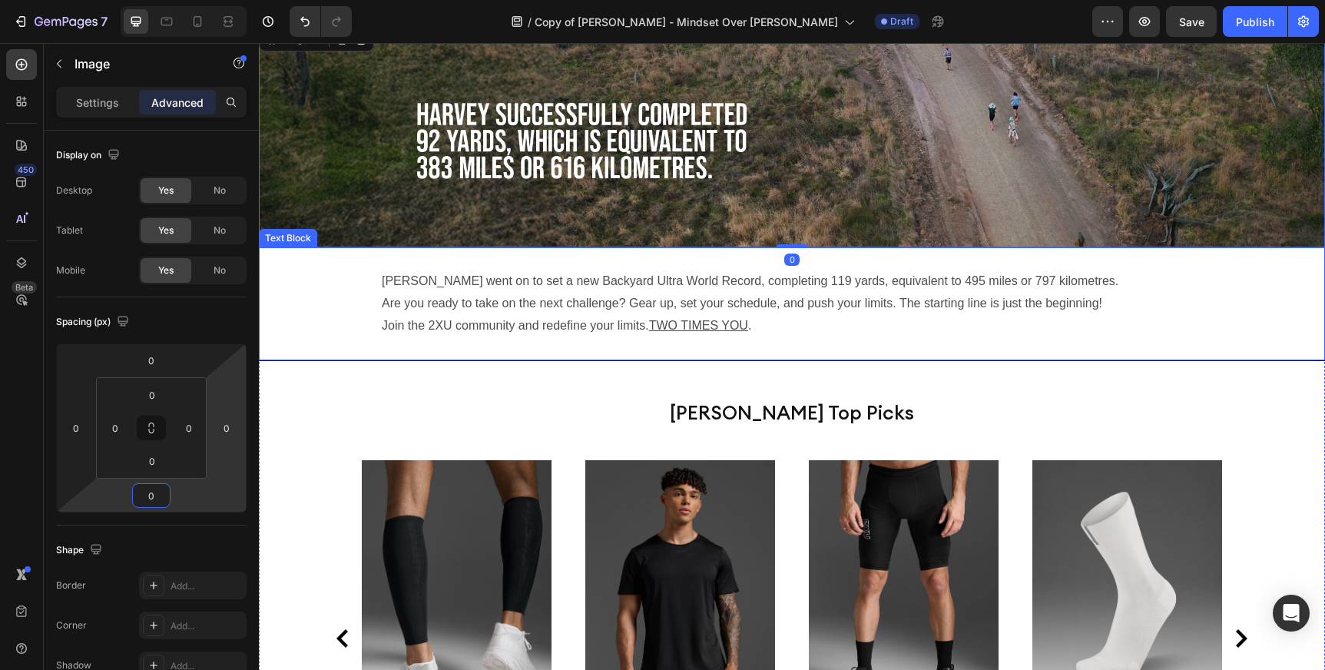
click at [827, 270] on p "[PERSON_NAME] went on to set a new Backyard Ultra World Record, completing 119 …" at bounding box center [792, 281] width 820 height 22
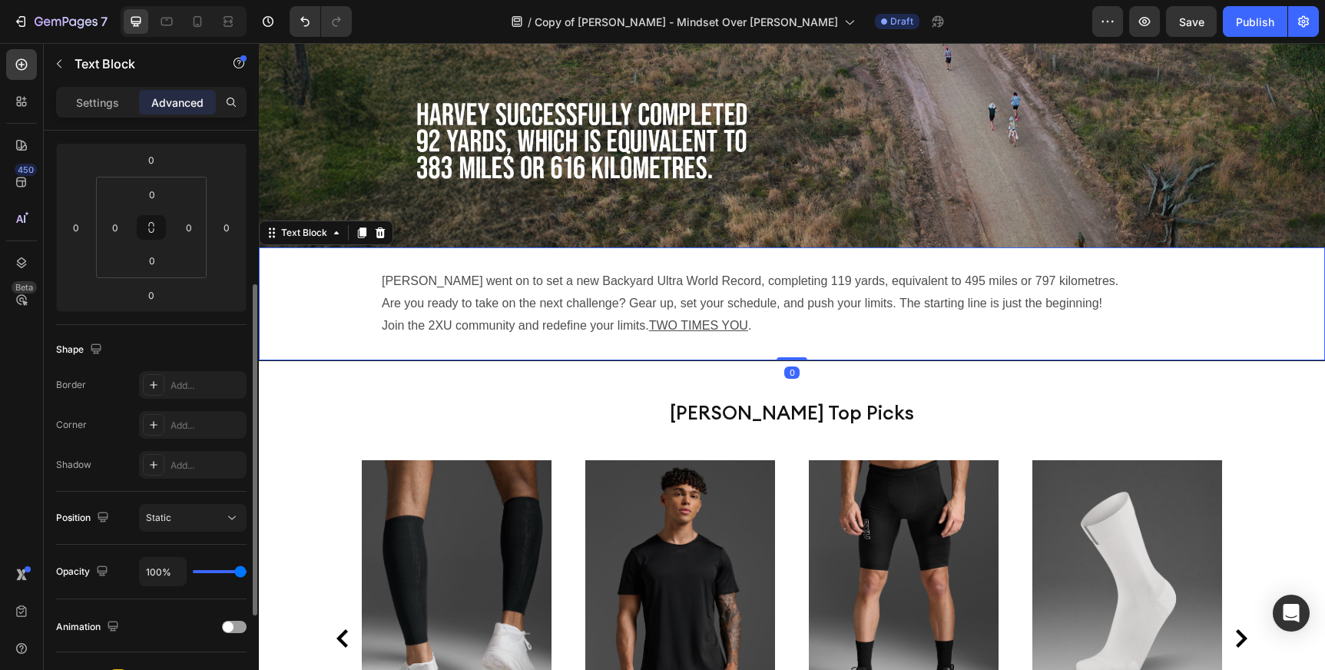
scroll to position [0, 0]
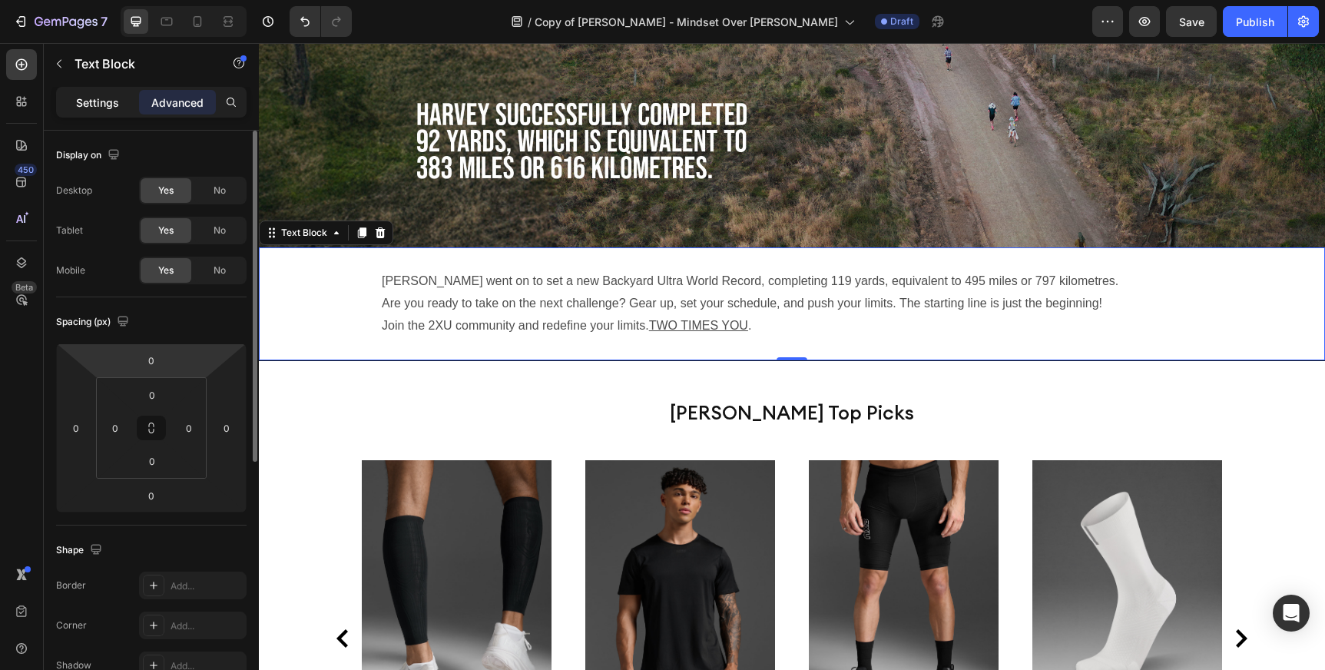
click at [84, 100] on p "Settings" at bounding box center [97, 102] width 43 height 16
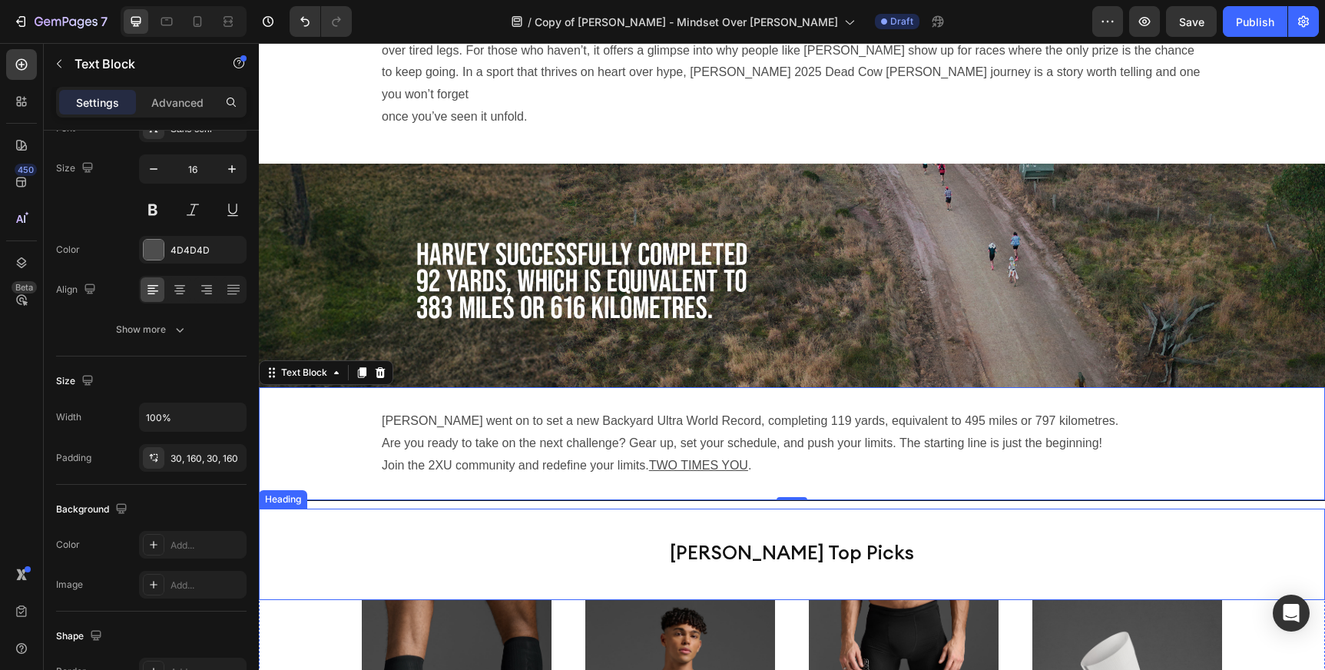
scroll to position [2759, 0]
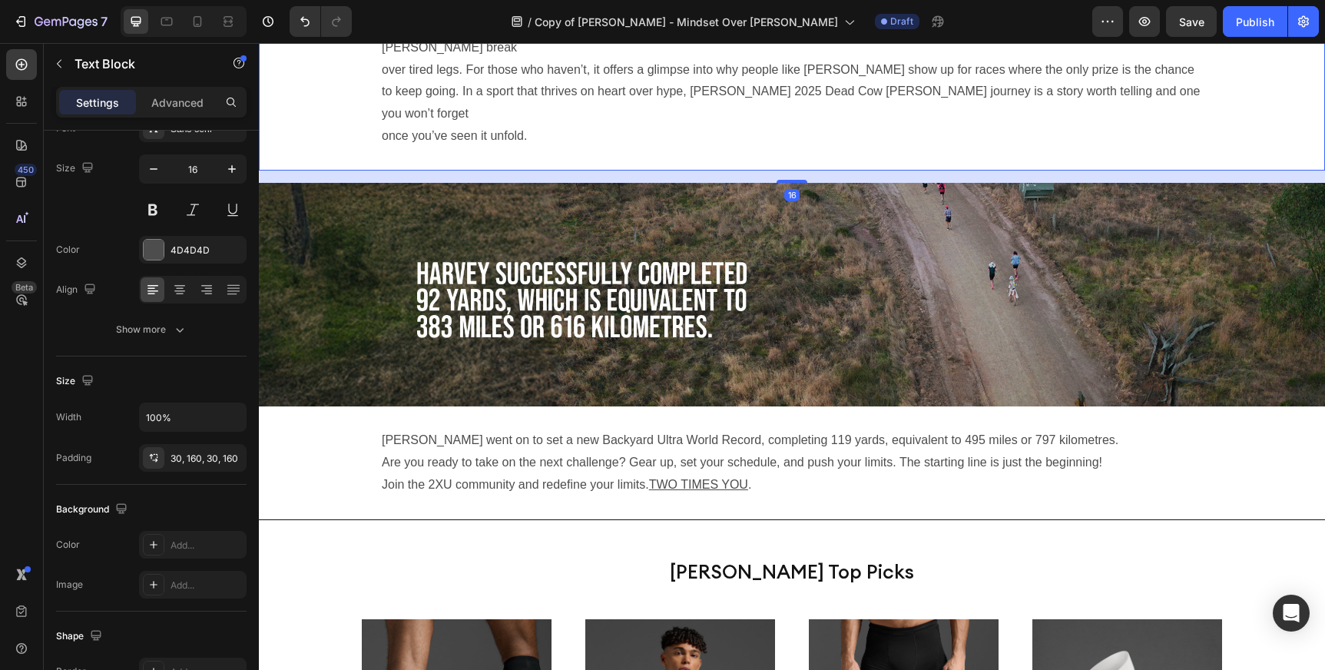
click at [751, 91] on p "For those who’ve run an ultra, the film will feel like coming home: the shared …" at bounding box center [792, 81] width 820 height 133
click at [815, 452] on p "Are you ready to take on the next challenge? Gear up, set your schedule, and pu…" at bounding box center [792, 463] width 820 height 22
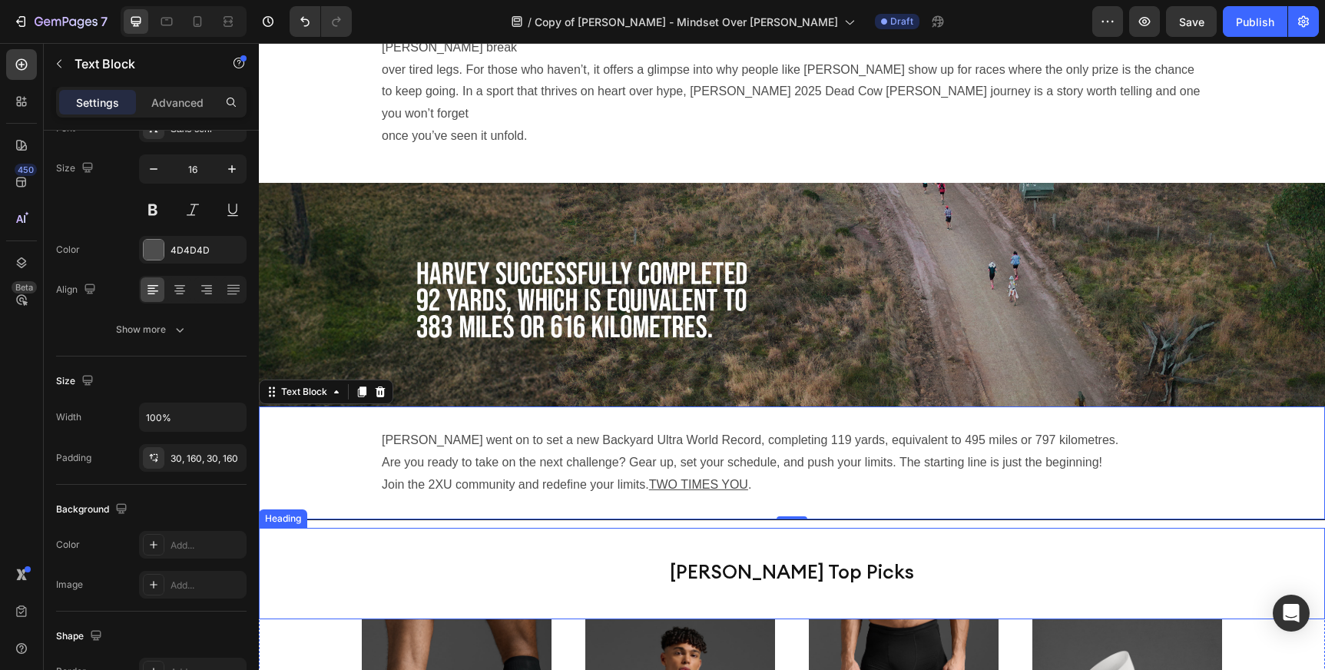
click at [816, 528] on div "[PERSON_NAME] Top Picks Heading" at bounding box center [792, 573] width 1066 height 91
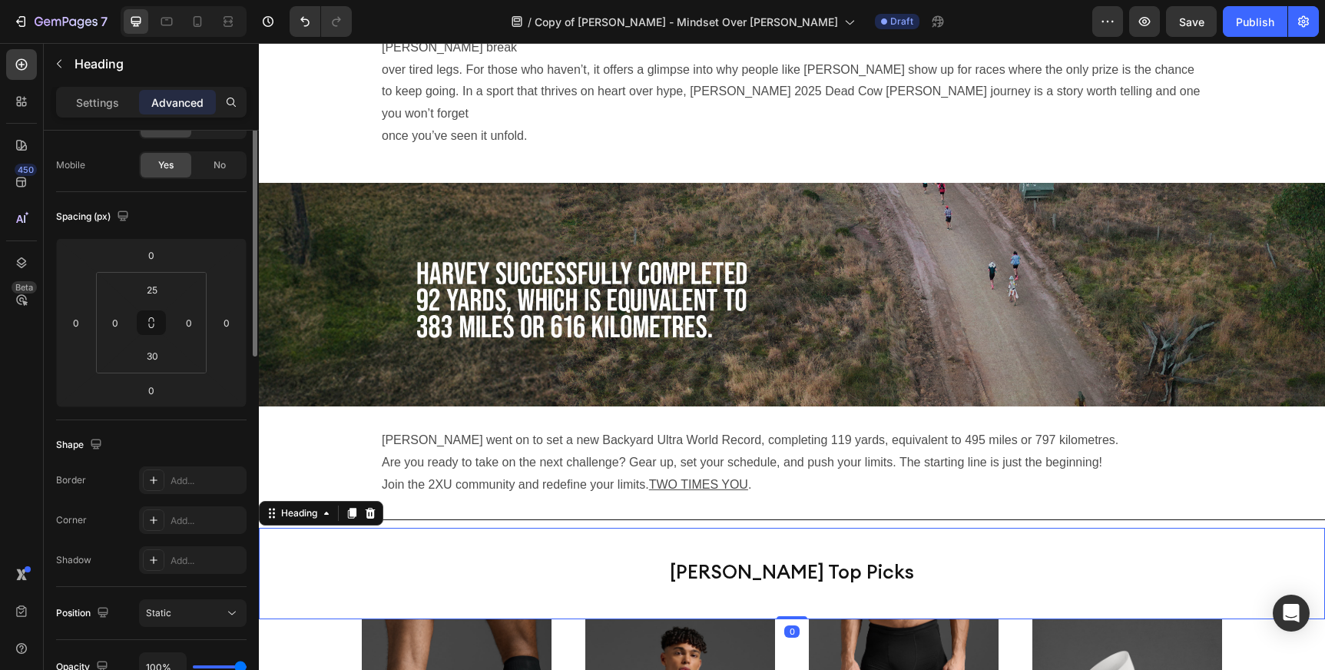
scroll to position [0, 0]
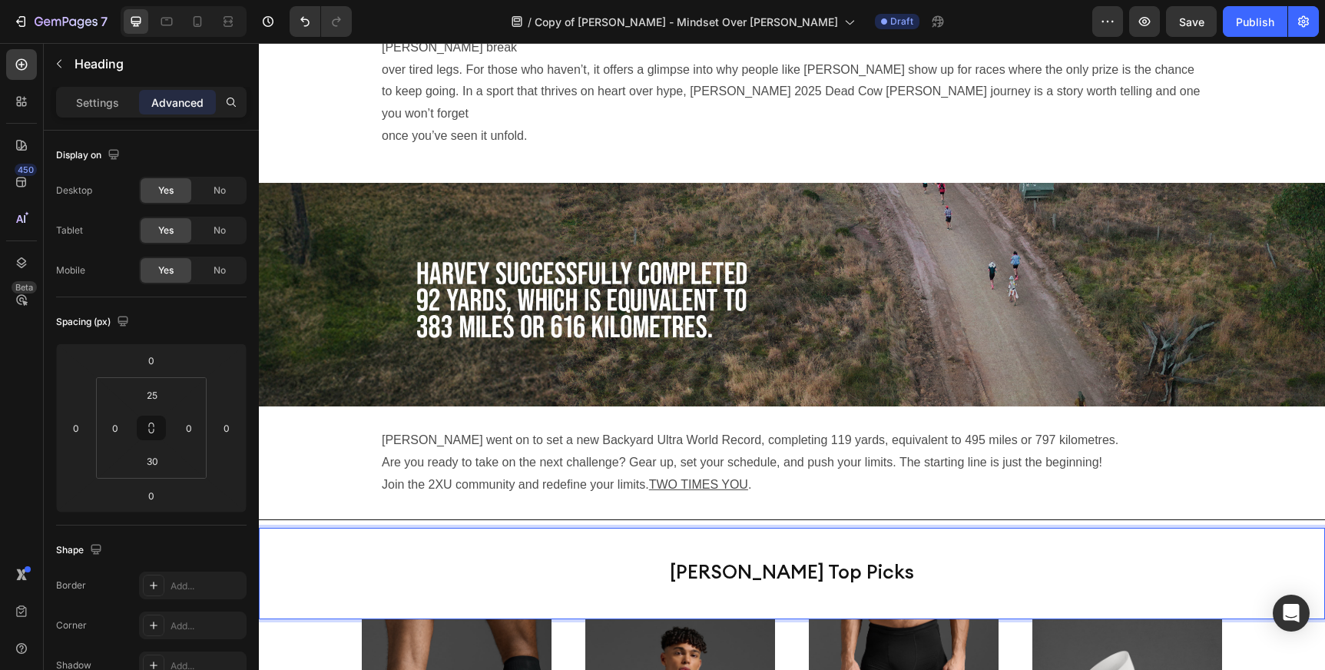
click at [800, 548] on p "[PERSON_NAME] Top Picks" at bounding box center [791, 571] width 611 height 46
click at [157, 400] on input "25" at bounding box center [152, 394] width 31 height 23
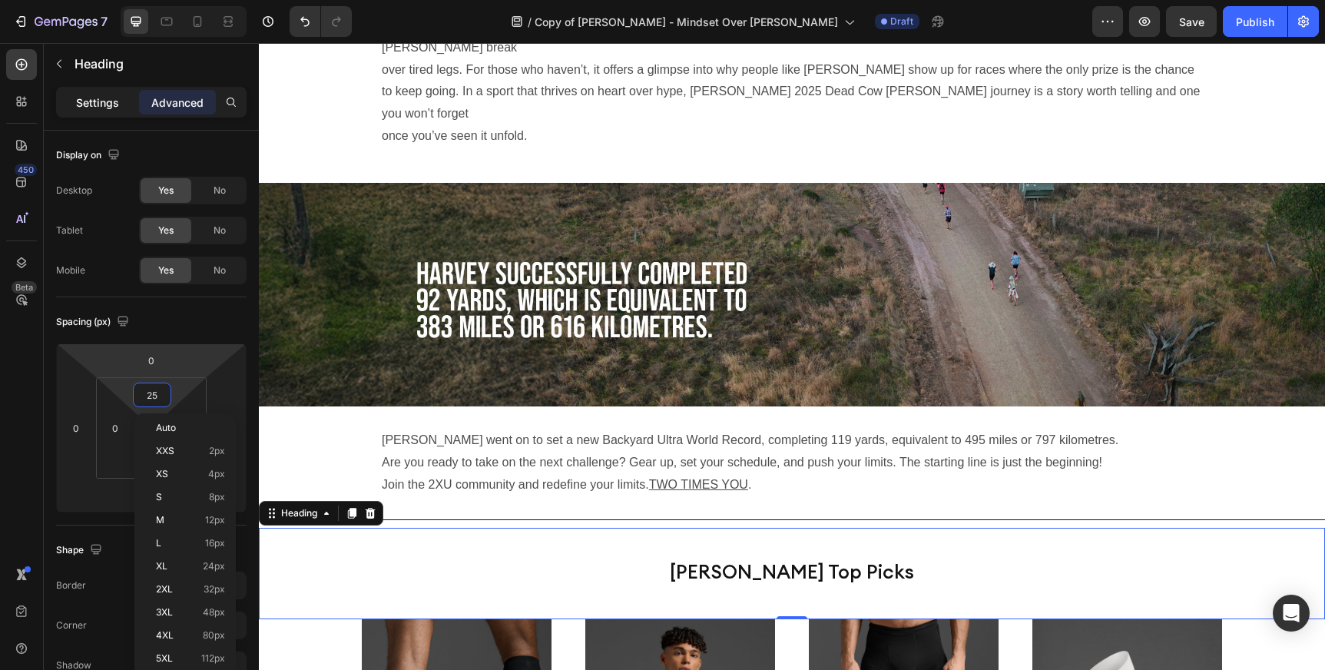
click at [106, 105] on p "Settings" at bounding box center [97, 102] width 43 height 16
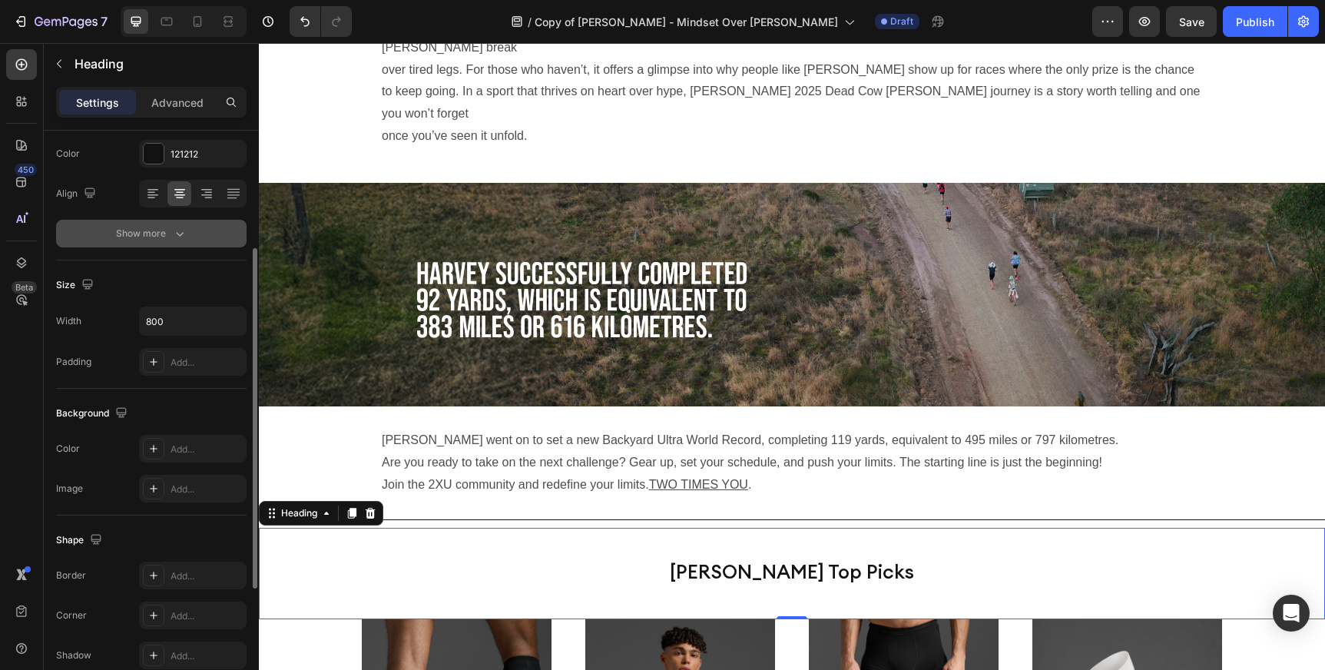
scroll to position [414, 0]
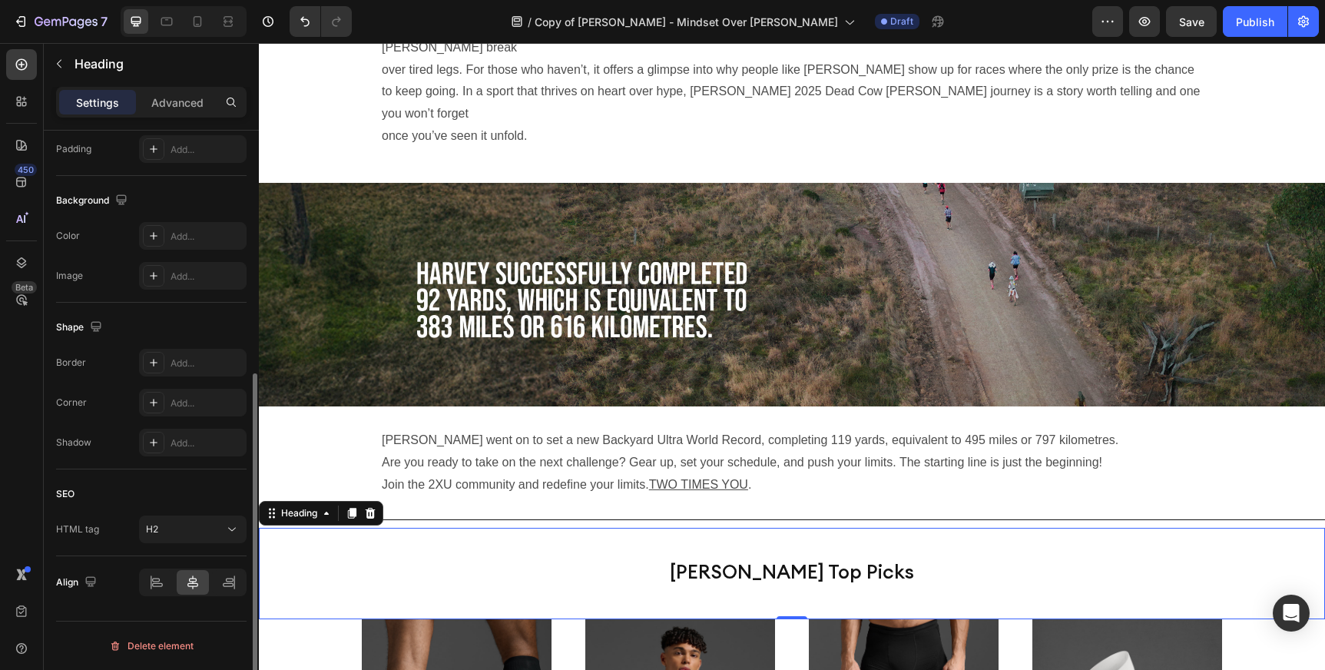
click at [369, 547] on div "[PERSON_NAME] Top Picks" at bounding box center [792, 571] width 1066 height 49
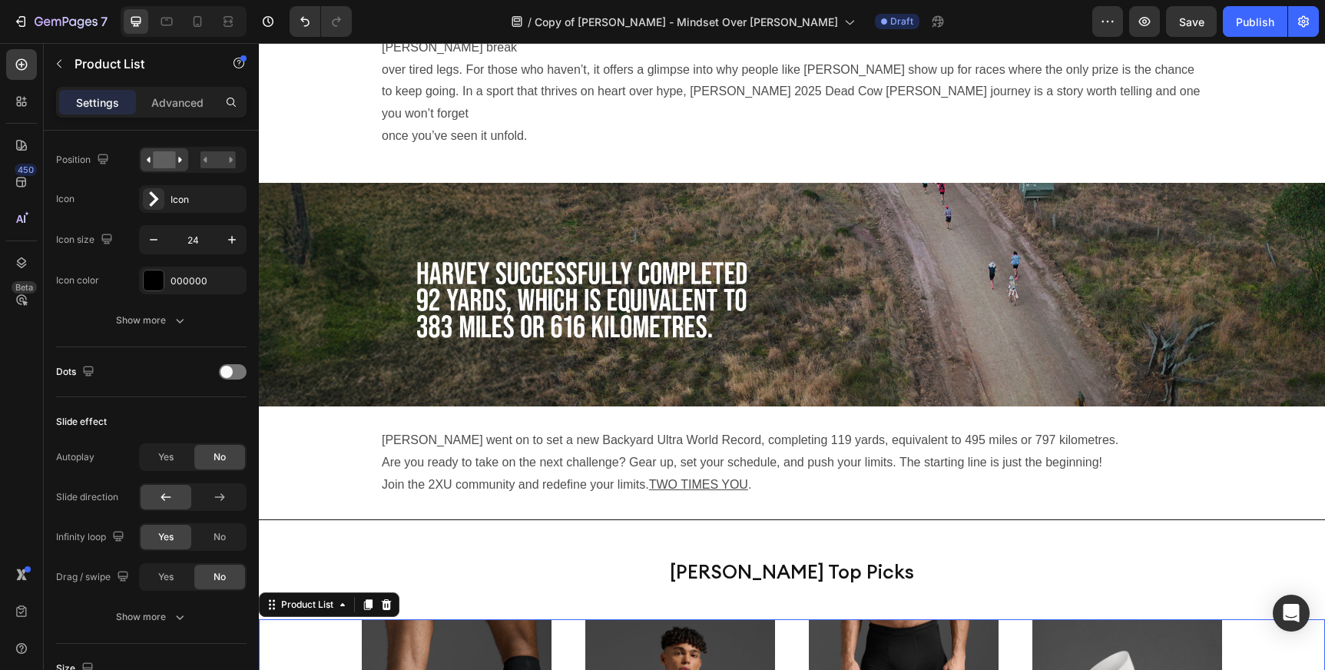
scroll to position [0, 0]
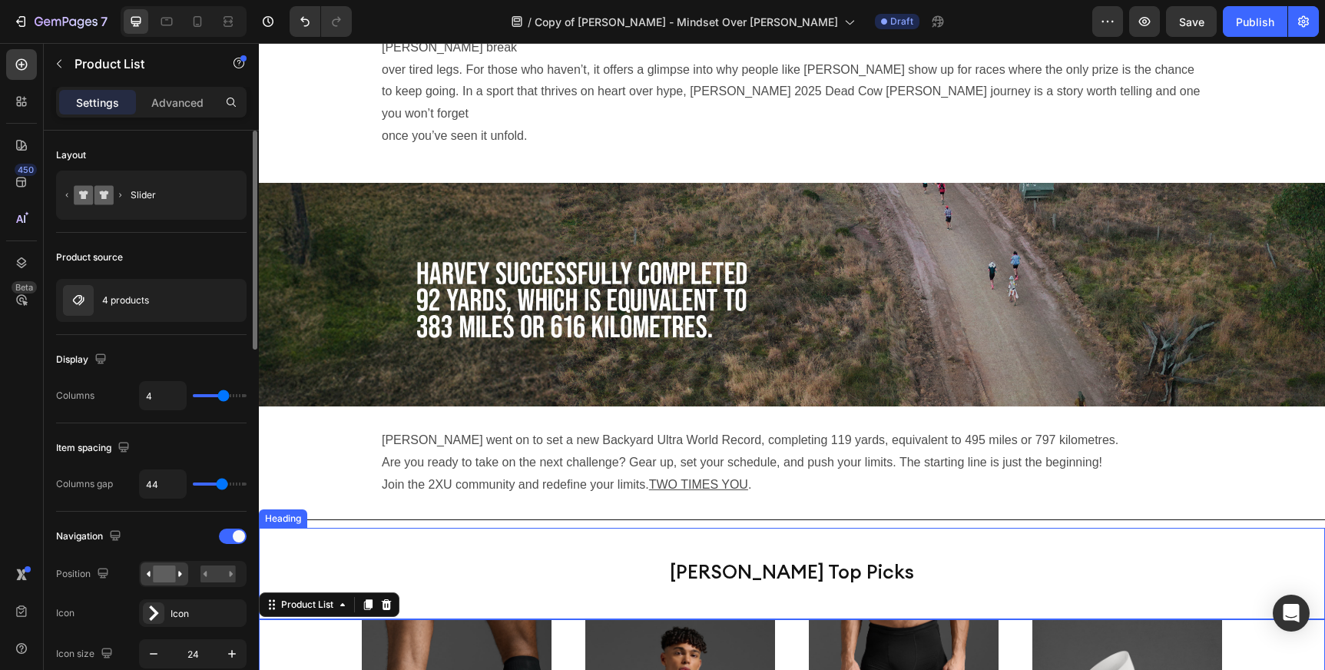
click at [290, 509] on div "Heading" at bounding box center [283, 518] width 48 height 18
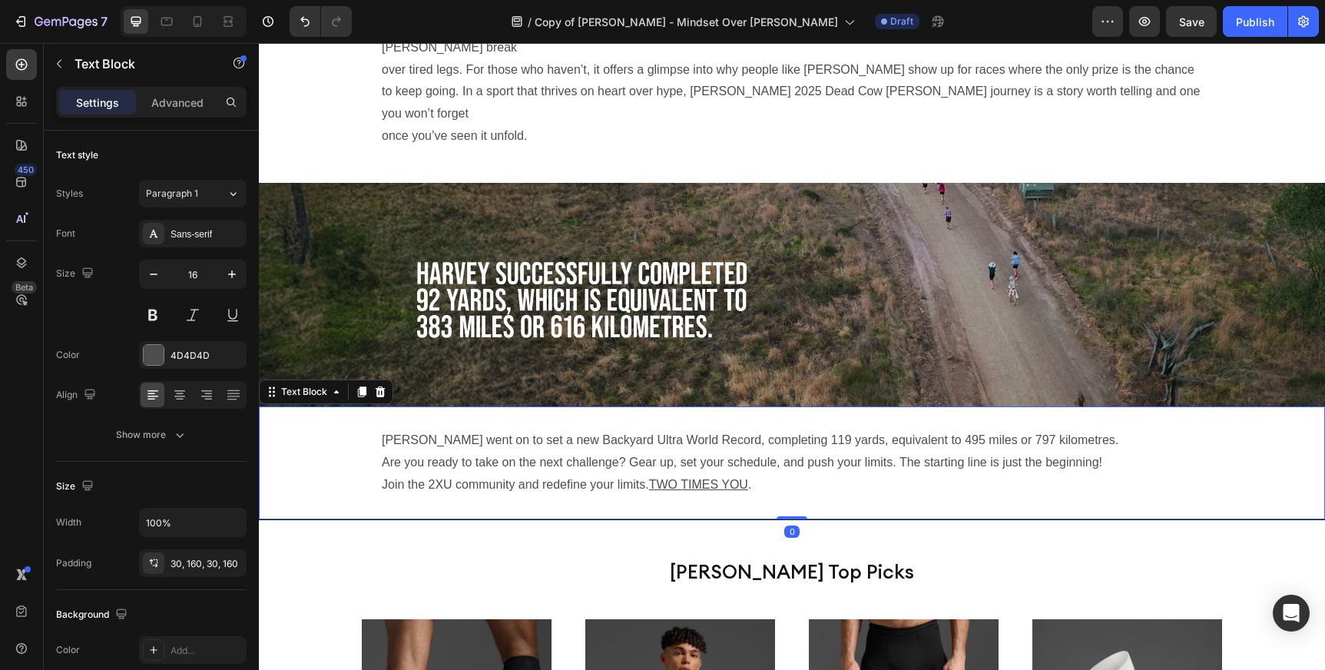
click at [845, 452] on p "Are you ready to take on the next challenge? Gear up, set your schedule, and pu…" at bounding box center [792, 463] width 820 height 22
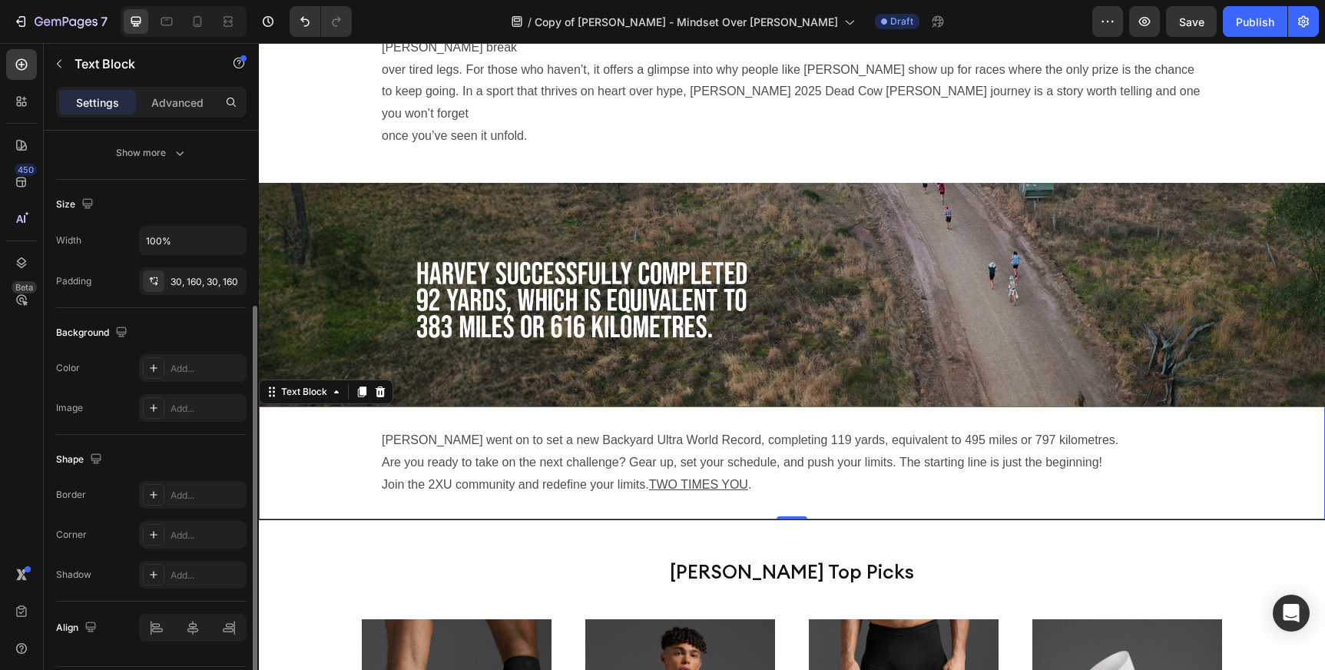
scroll to position [285, 0]
click at [207, 273] on div "30, 160, 30, 160" at bounding box center [193, 279] width 45 height 14
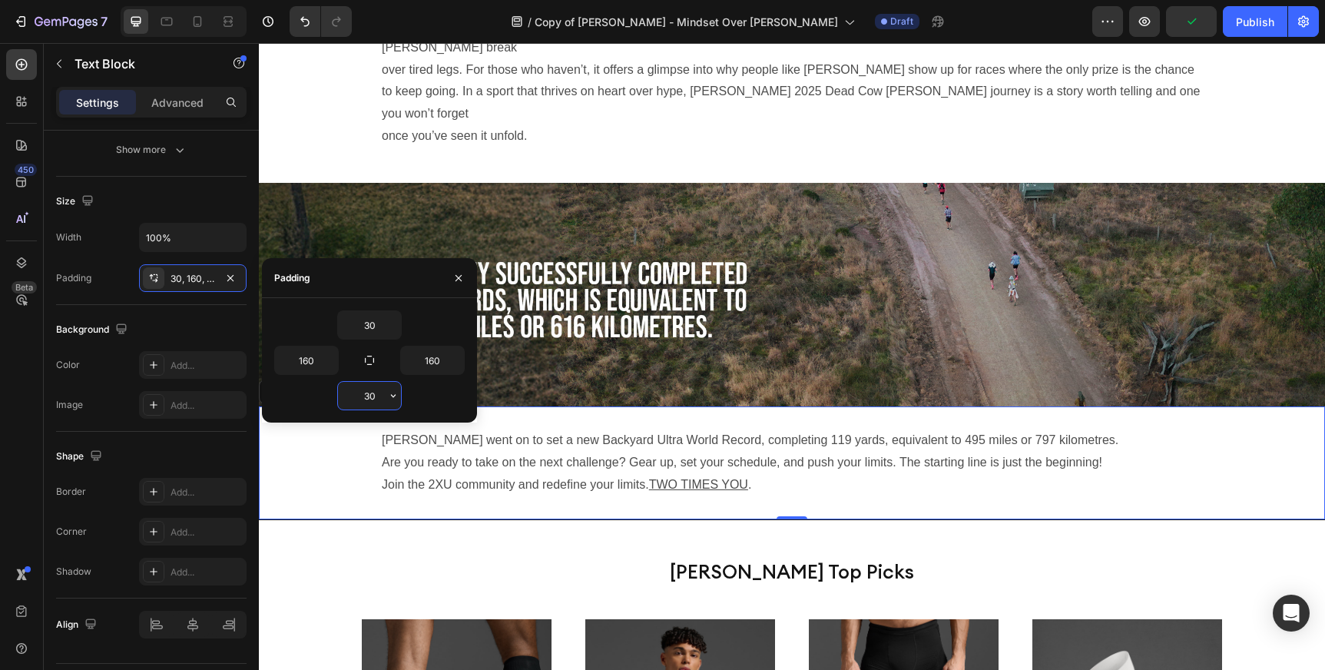
click at [379, 395] on input "30" at bounding box center [369, 396] width 63 height 28
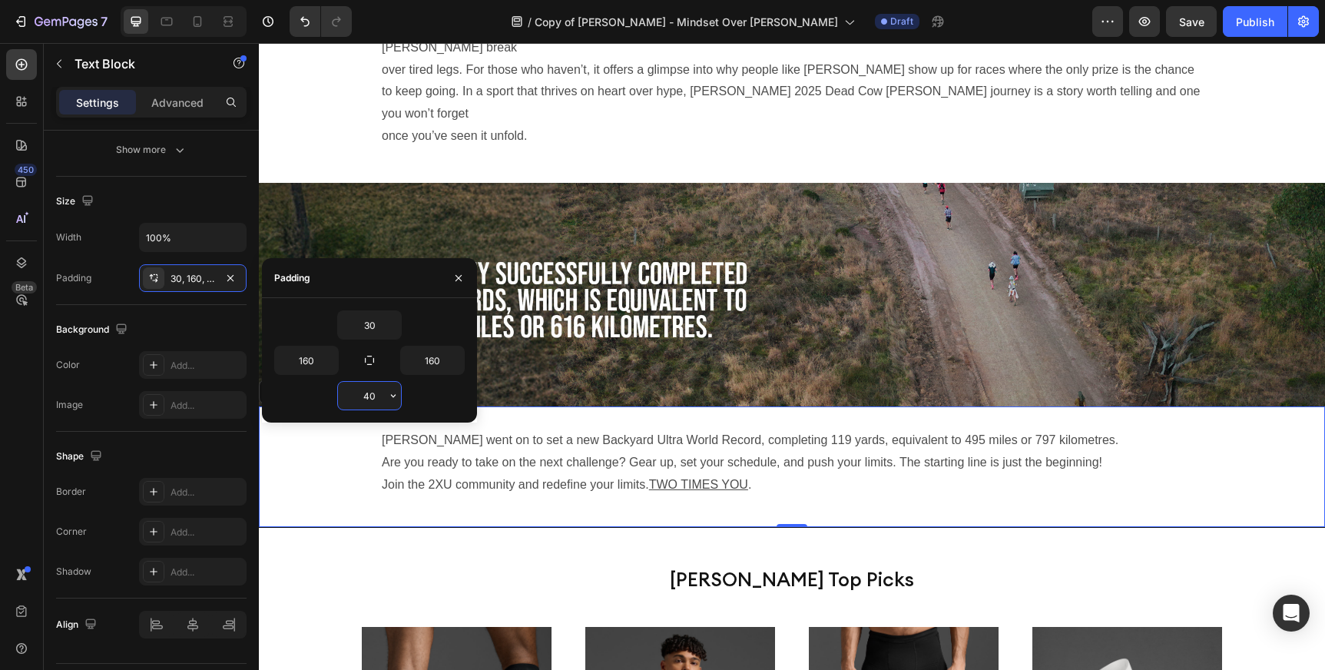
type input "4"
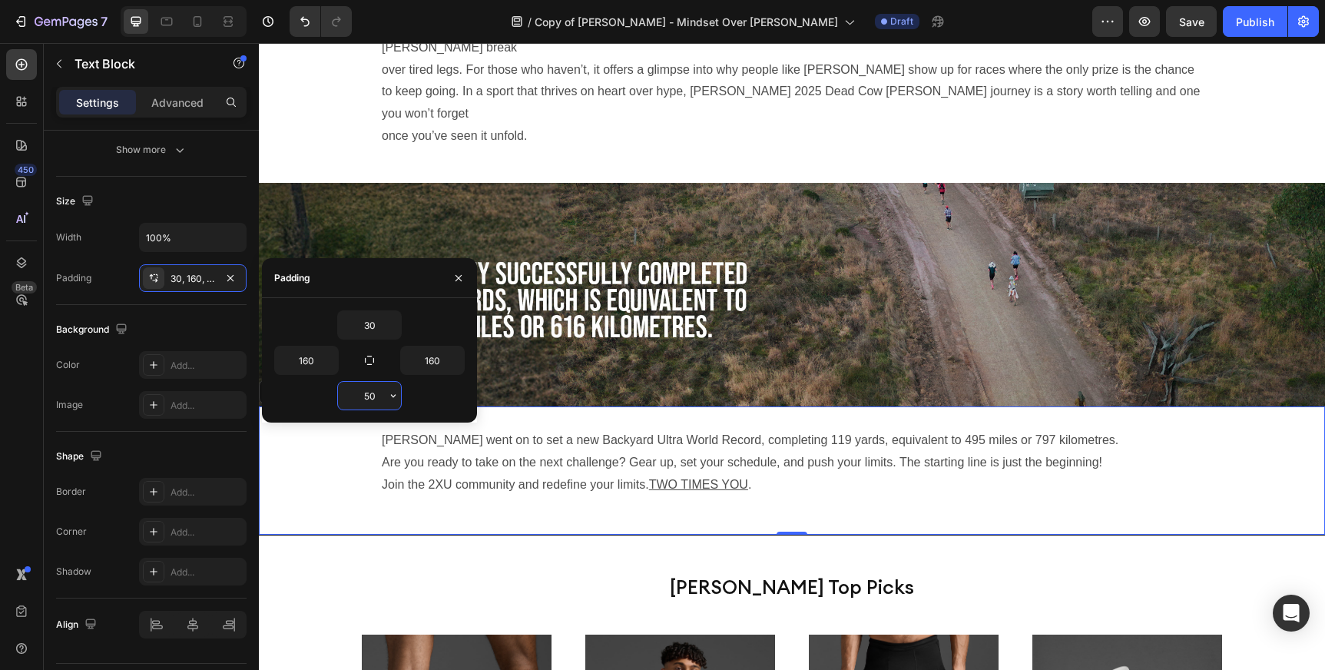
type input "5"
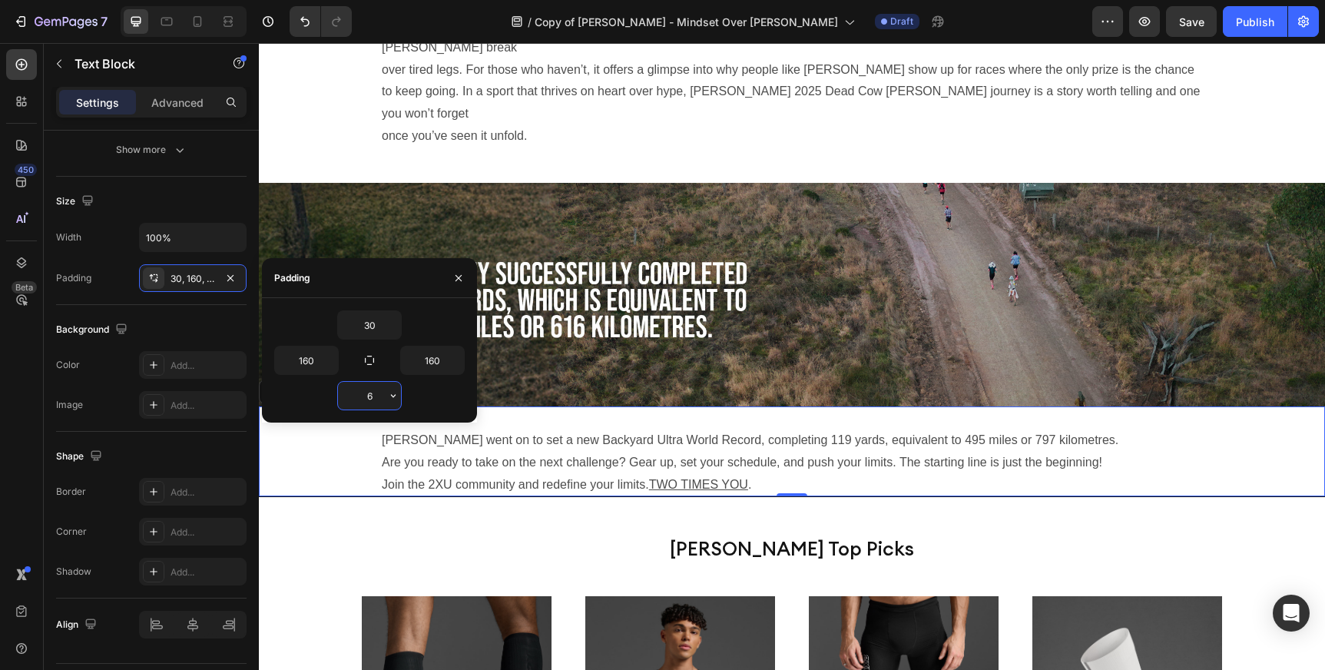
type input "60"
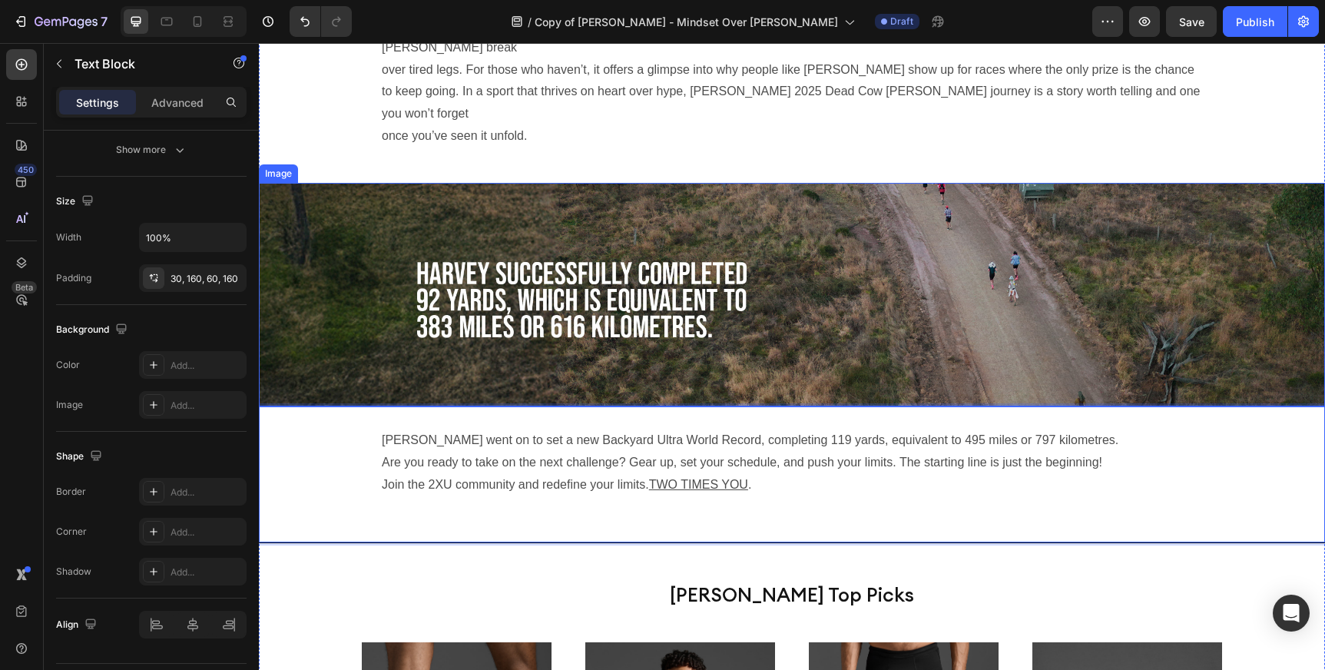
click at [1049, 268] on img at bounding box center [792, 295] width 1066 height 224
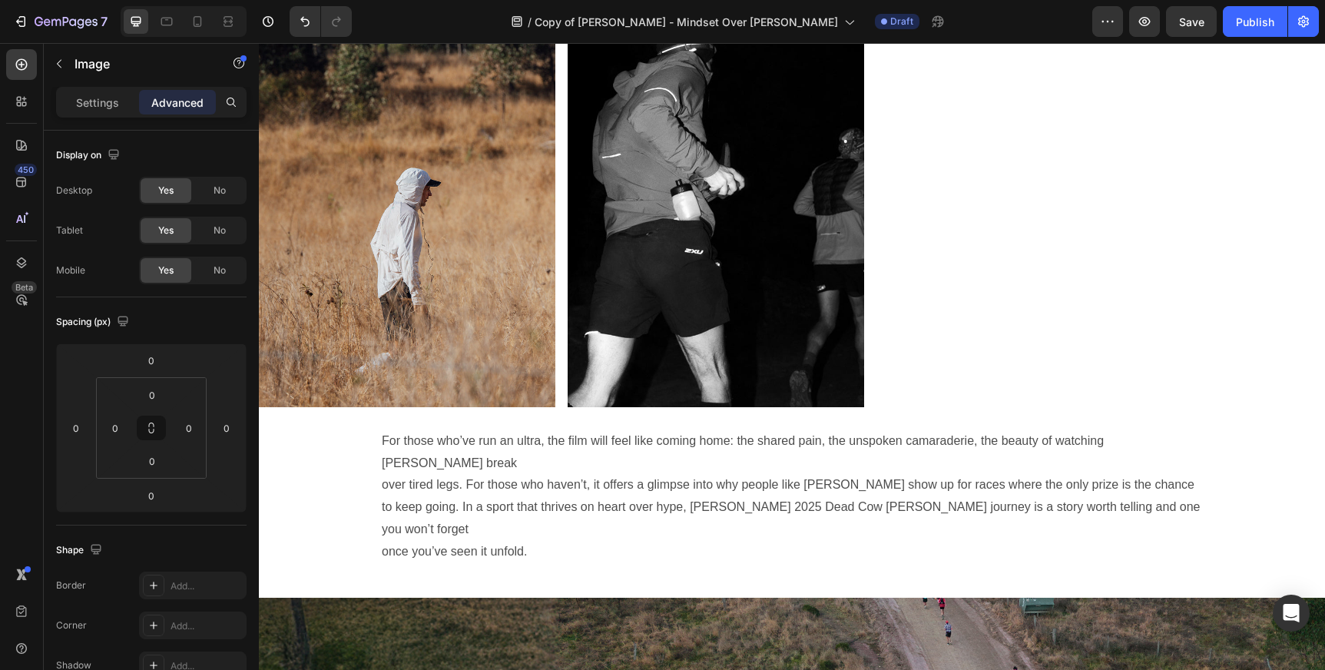
scroll to position [1889, 0]
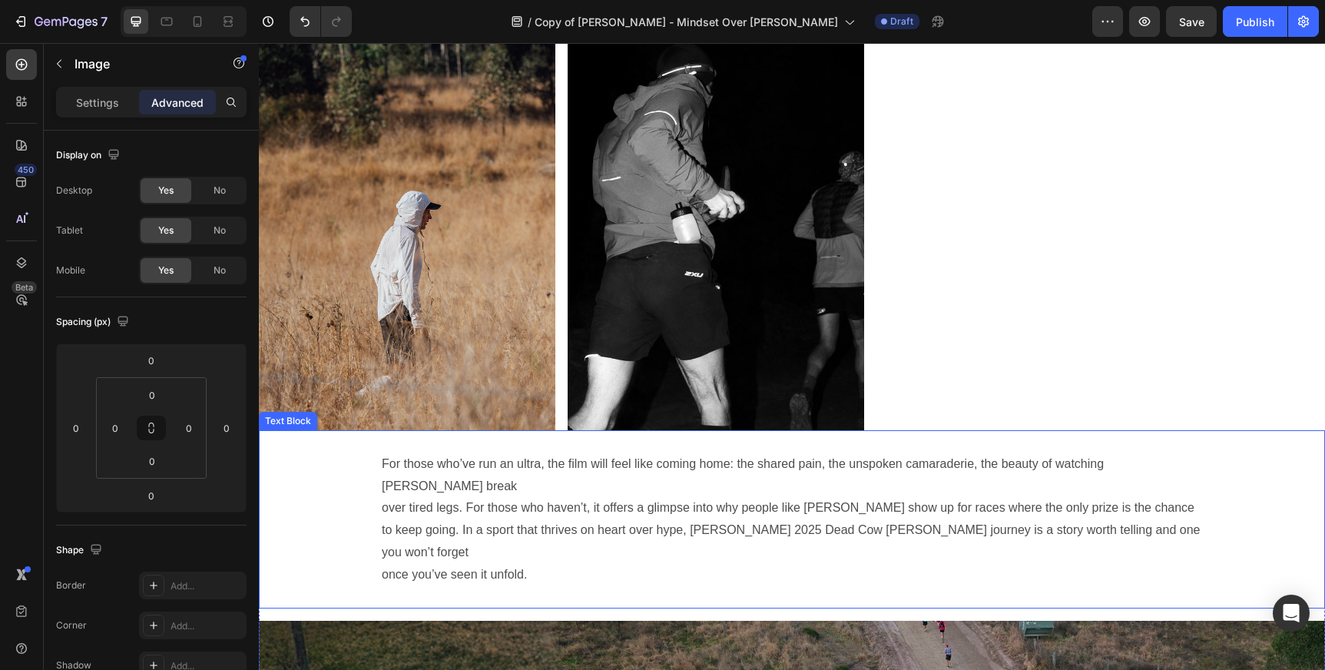
click at [934, 488] on p "For those who’ve run an ultra, the film will feel like coming home: the shared …" at bounding box center [792, 519] width 820 height 133
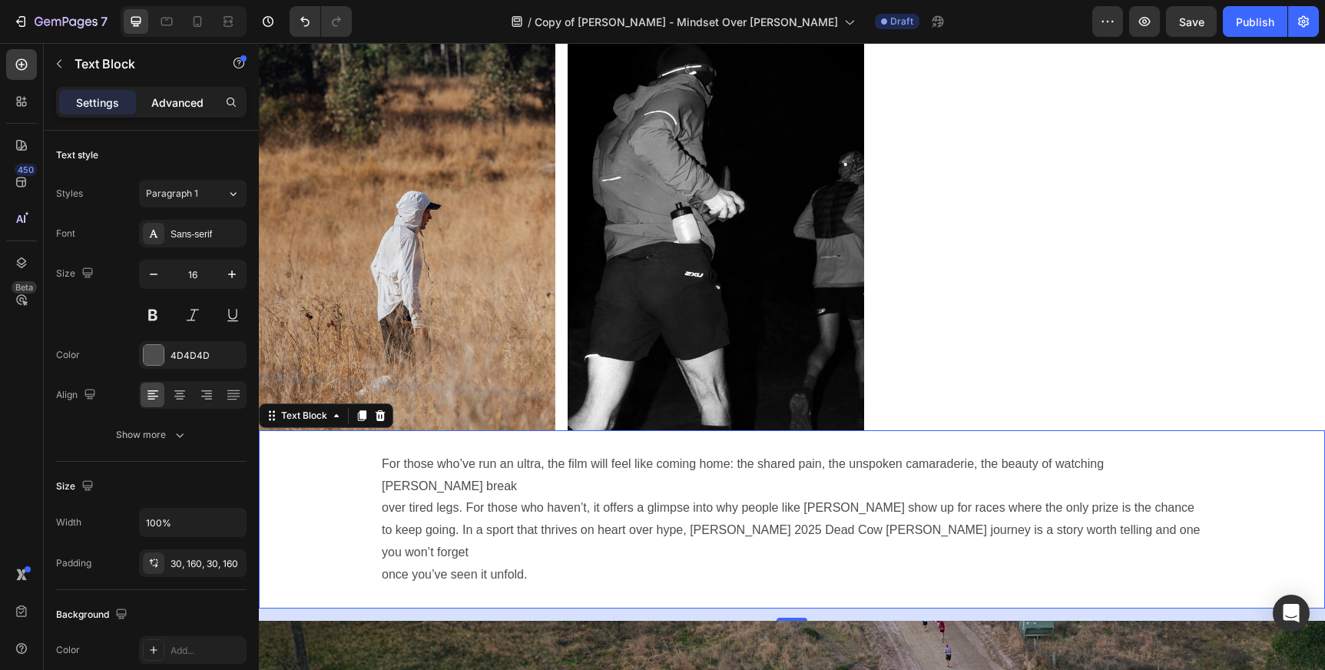
click at [189, 107] on p "Advanced" at bounding box center [177, 102] width 52 height 16
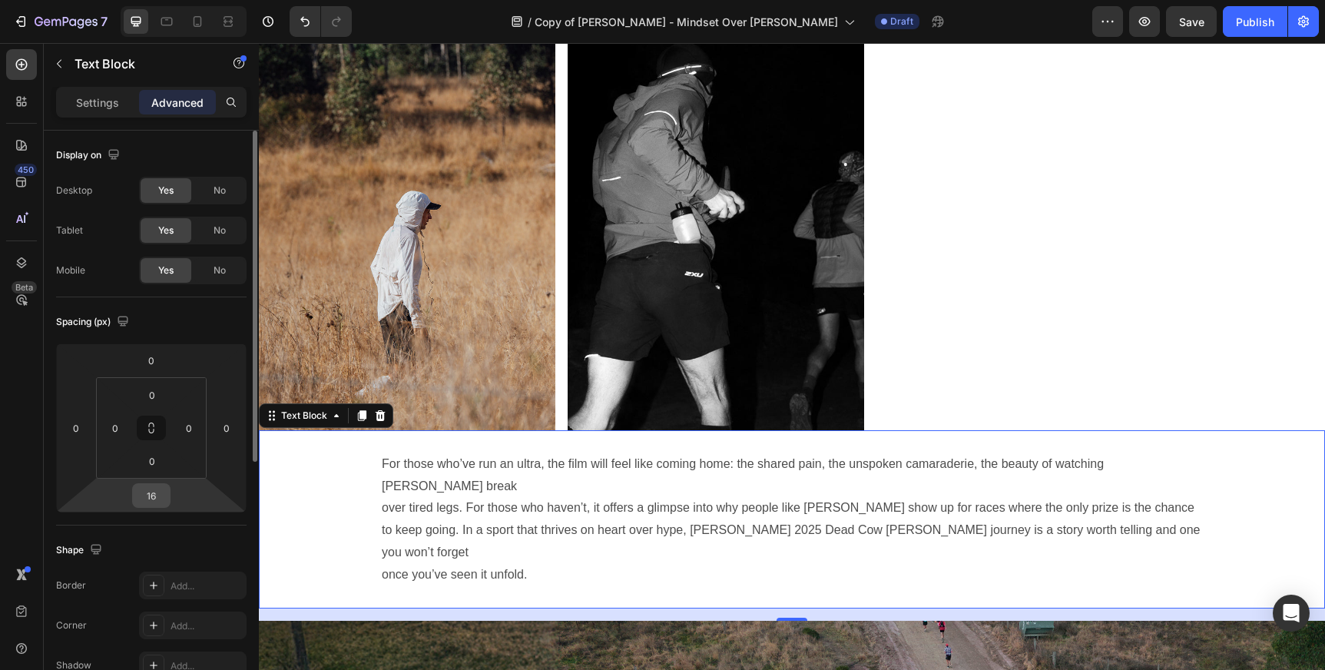
click at [153, 494] on input "16" at bounding box center [151, 495] width 31 height 23
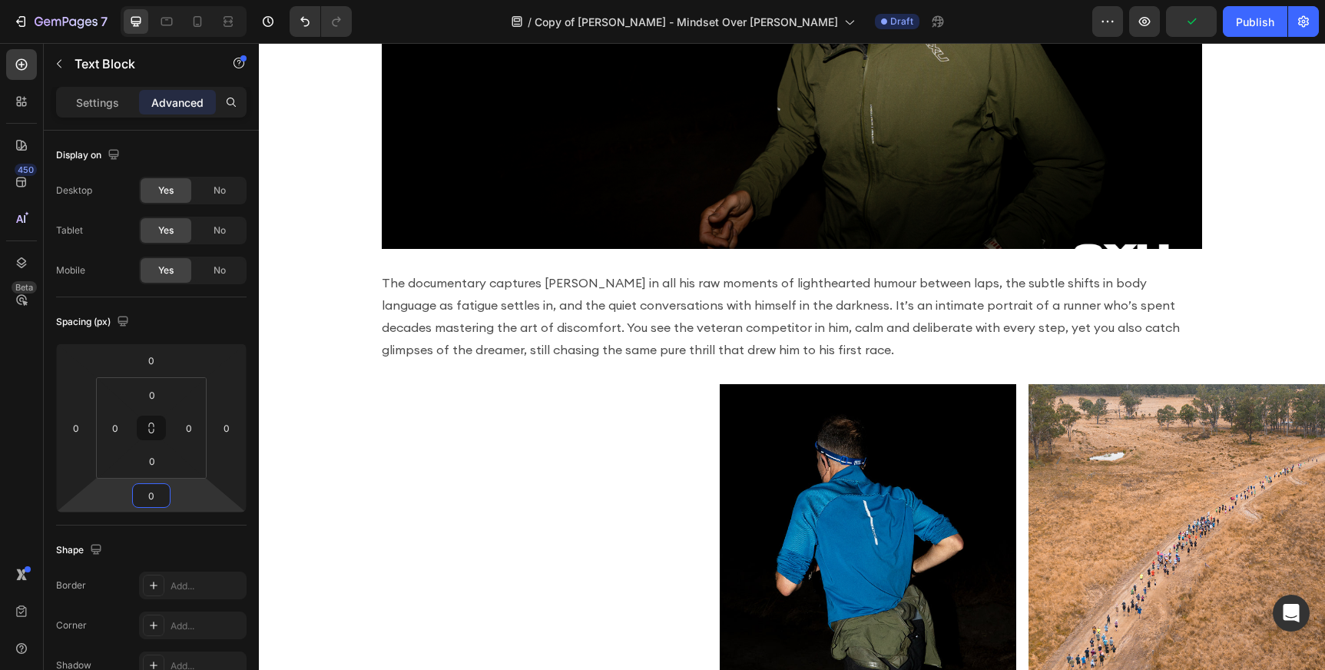
scroll to position [0, 0]
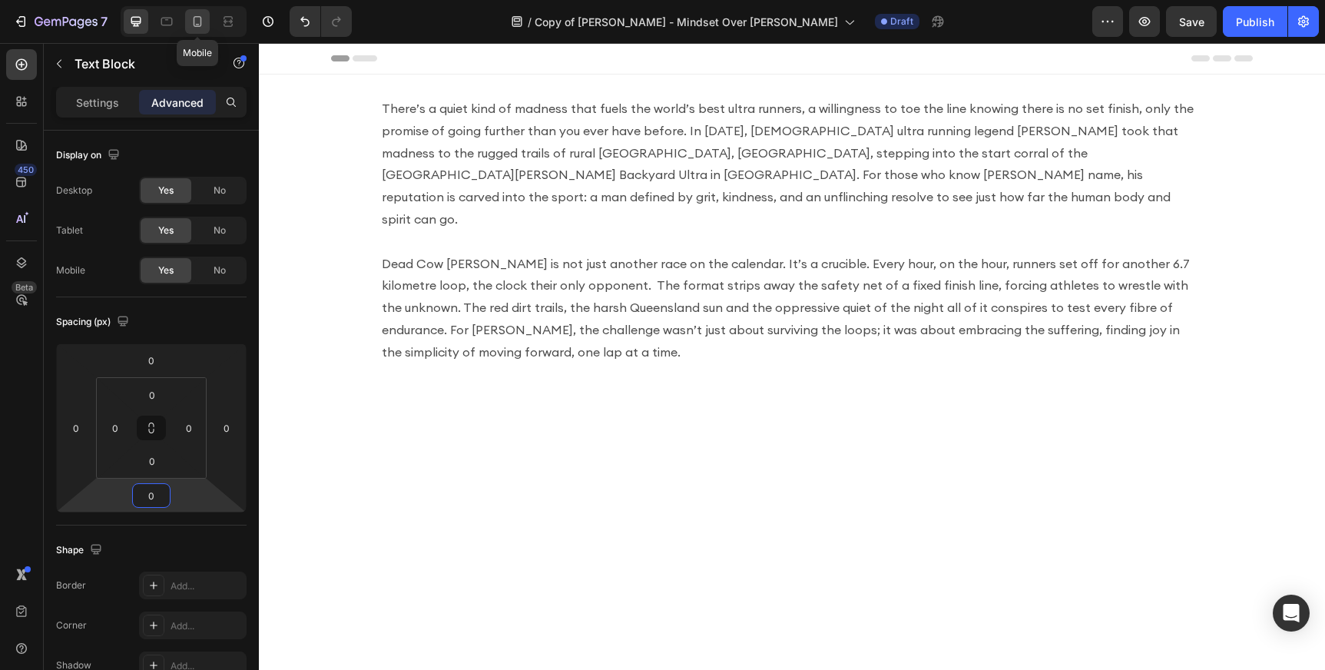
type input "0"
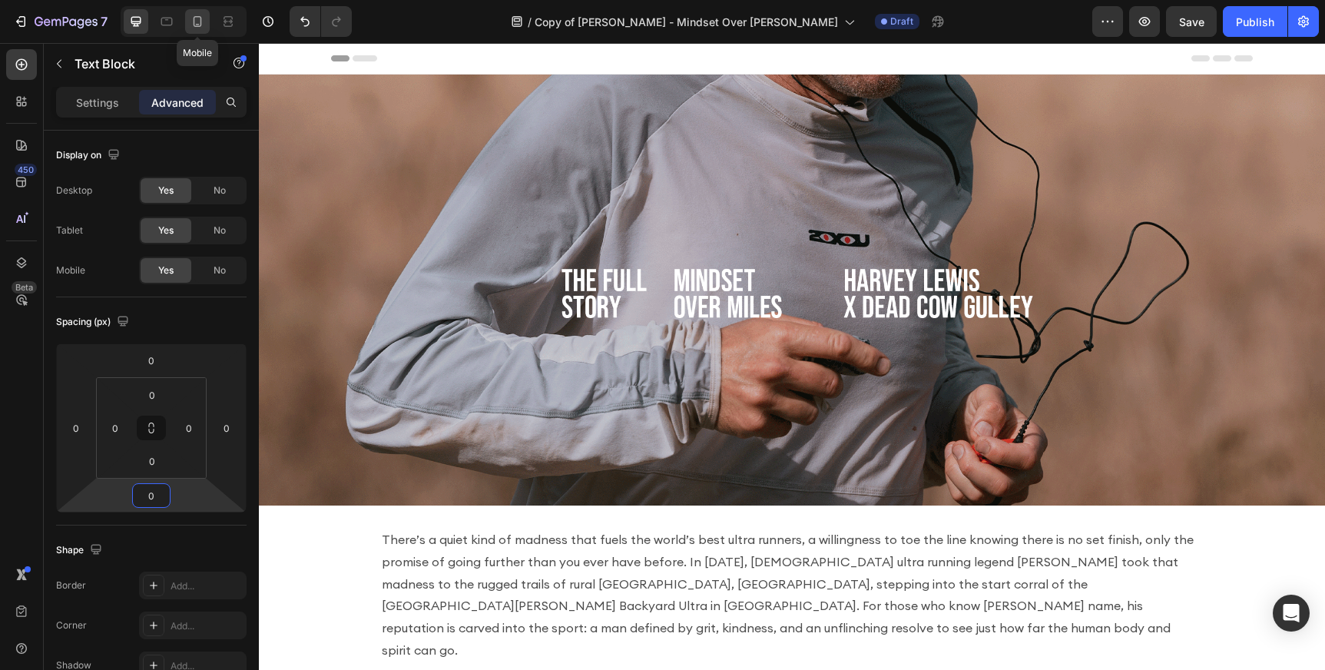
click at [197, 20] on icon at bounding box center [197, 21] width 15 height 15
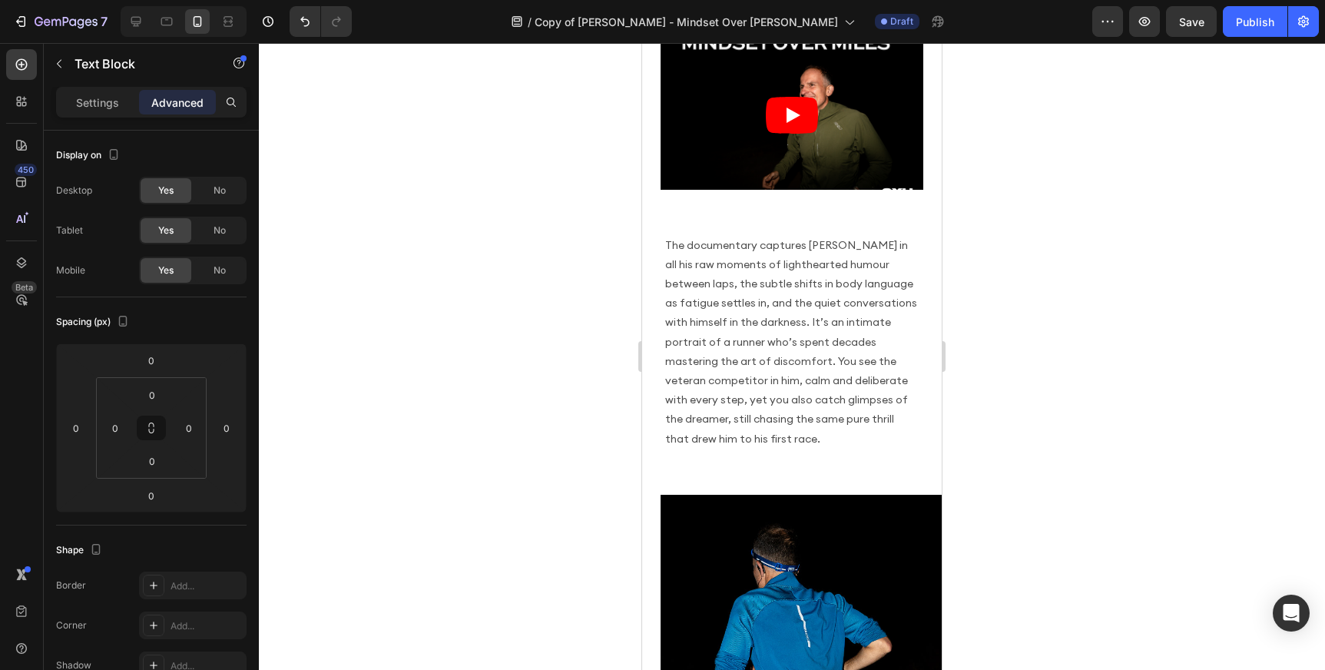
scroll to position [750, 0]
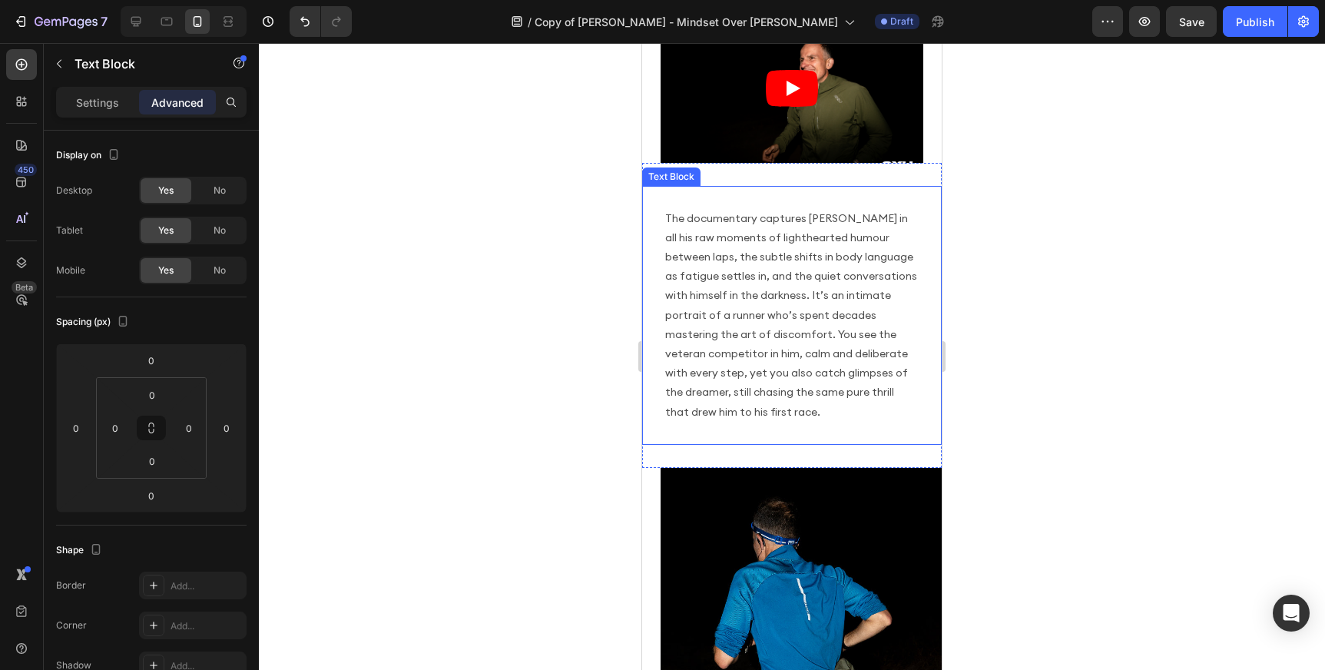
click at [827, 330] on p "The documentary captures [PERSON_NAME] in all his raw moments of lighthearted h…" at bounding box center [791, 315] width 253 height 213
click at [833, 174] on div "The documentary captures [PERSON_NAME] in all his raw moments of lighthearted h…" at bounding box center [792, 315] width 300 height 305
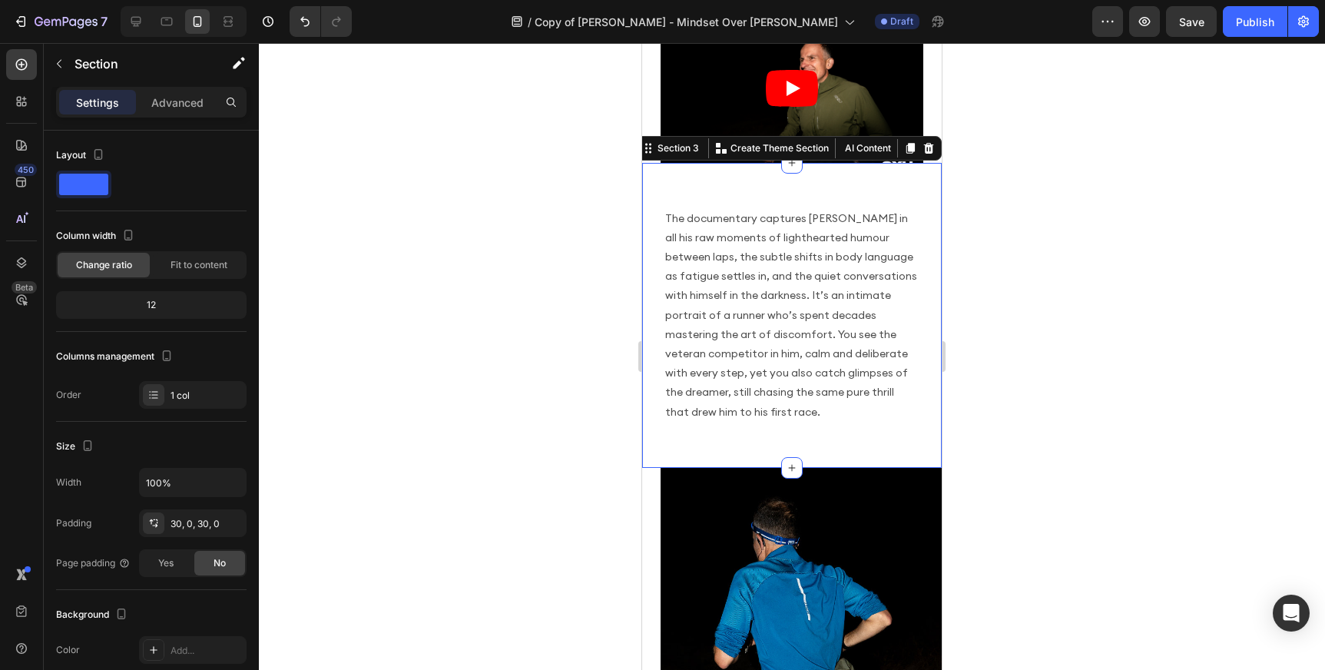
click at [833, 174] on div "The documentary captures [PERSON_NAME] in all his raw moments of lighthearted h…" at bounding box center [792, 315] width 300 height 305
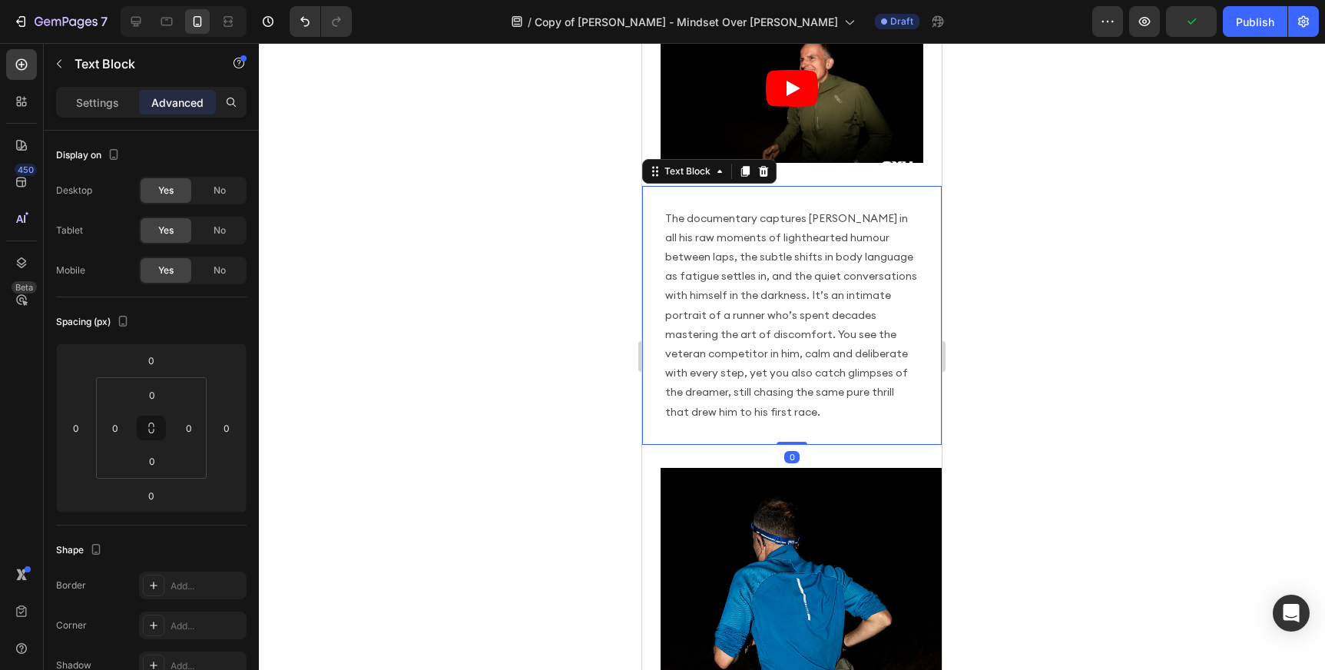
click at [841, 252] on p "The documentary captures [PERSON_NAME] in all his raw moments of lighthearted h…" at bounding box center [791, 315] width 253 height 213
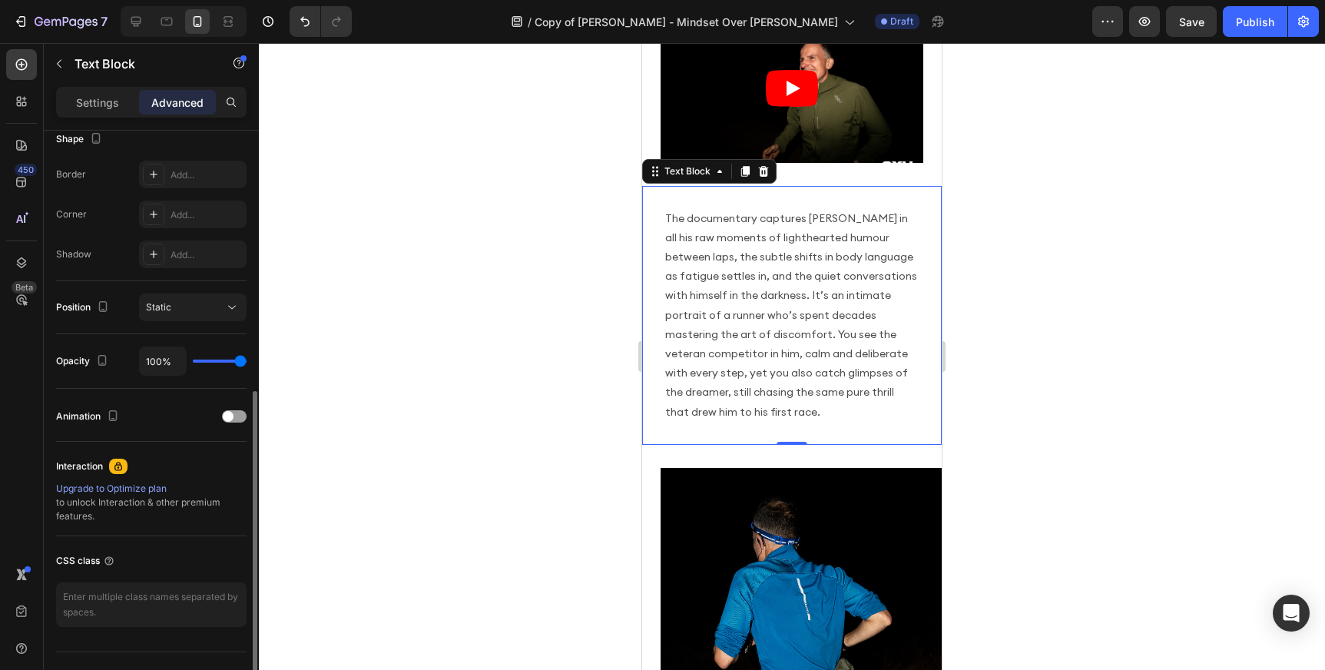
scroll to position [442, 0]
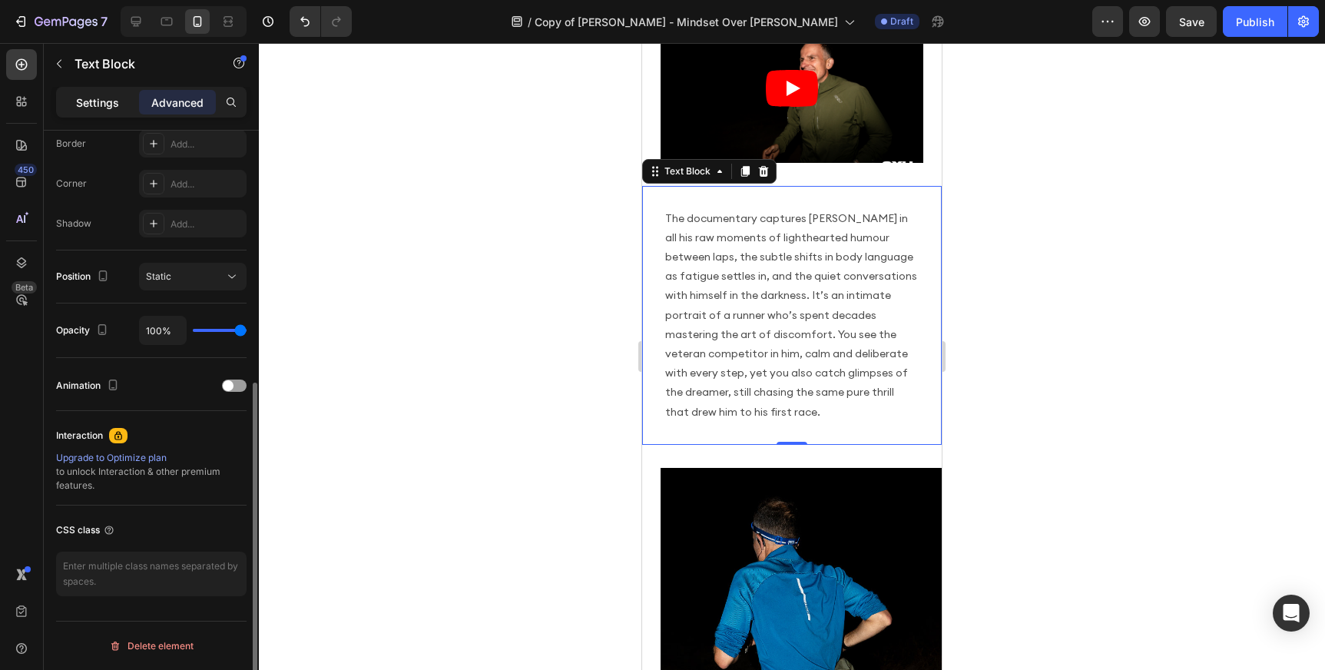
click at [117, 100] on p "Settings" at bounding box center [97, 102] width 43 height 16
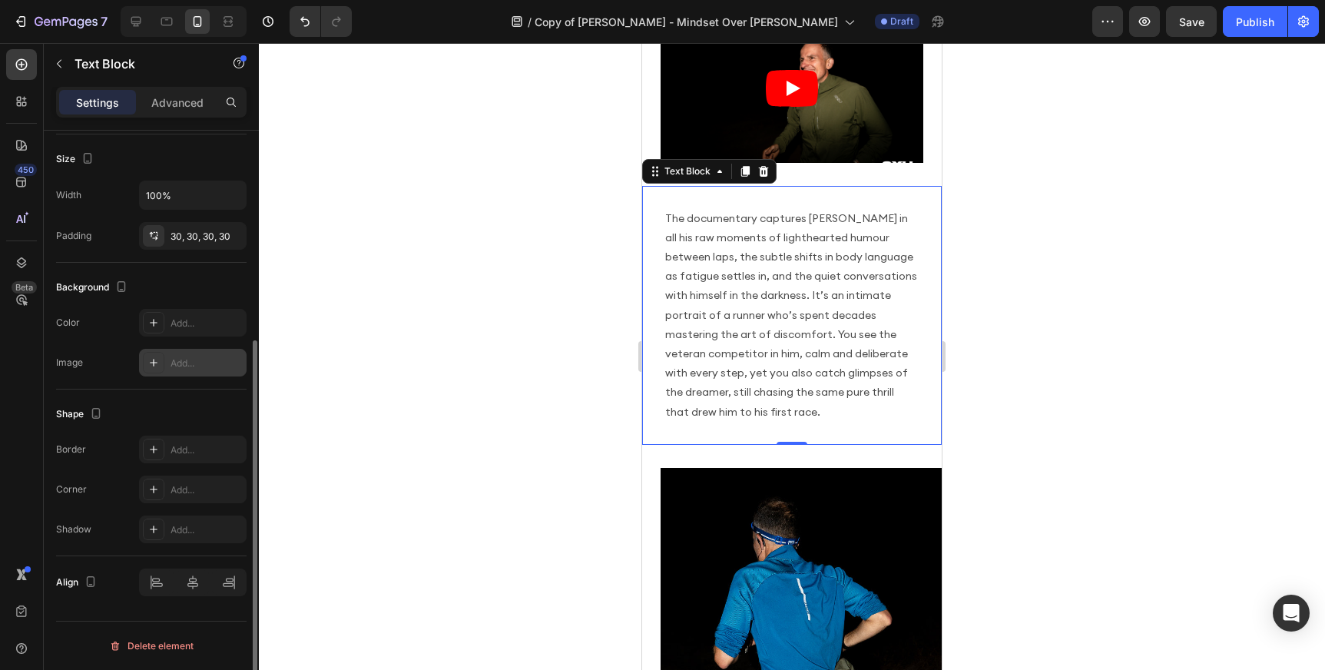
scroll to position [314, 0]
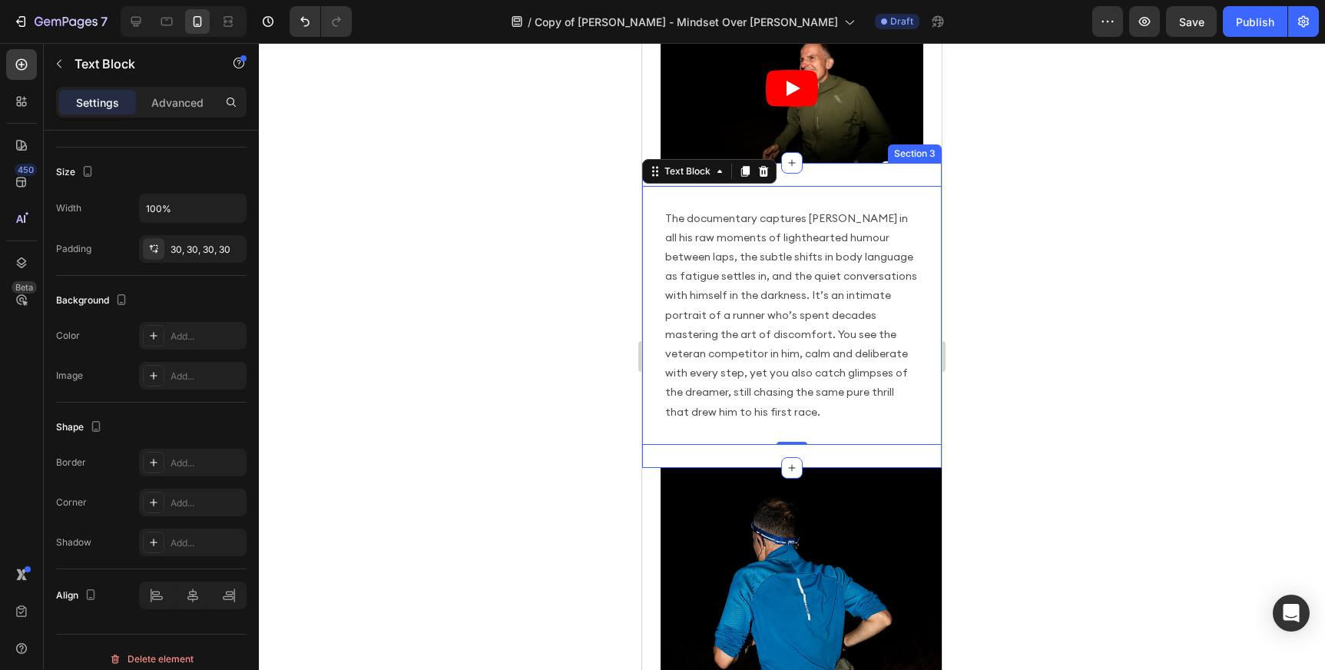
click at [809, 172] on div "The documentary captures [PERSON_NAME] in all his raw moments of lighthearted h…" at bounding box center [792, 315] width 300 height 305
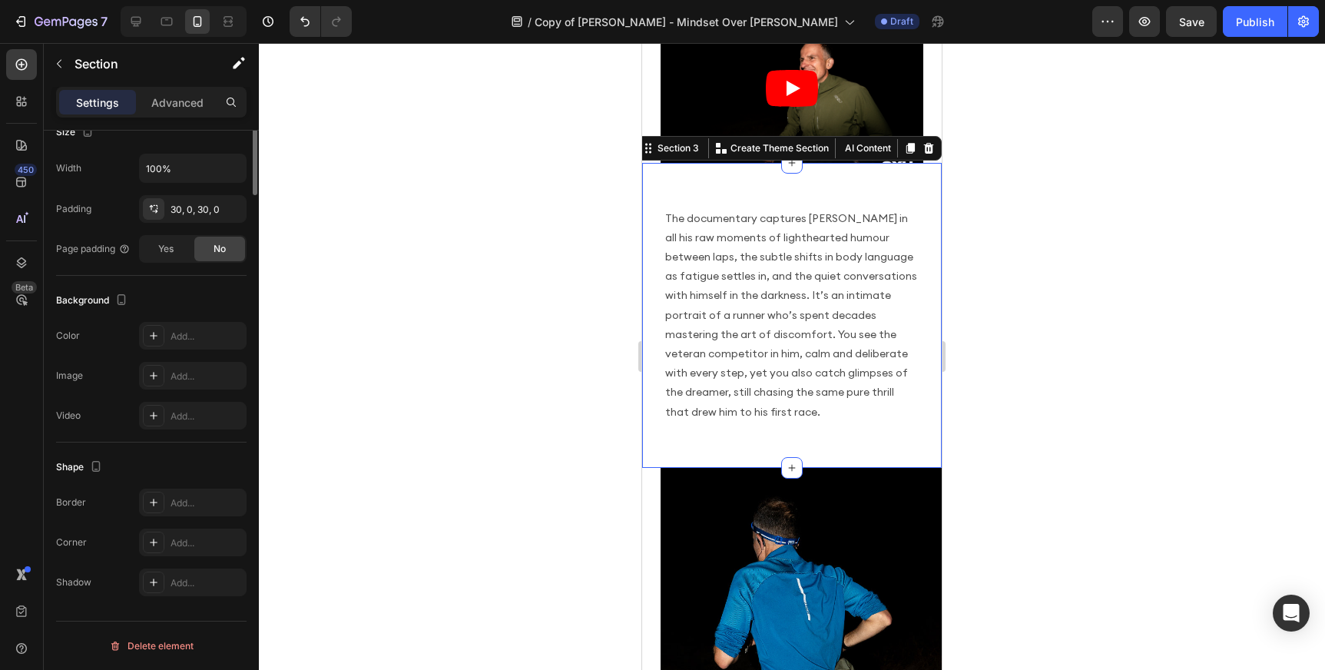
scroll to position [0, 0]
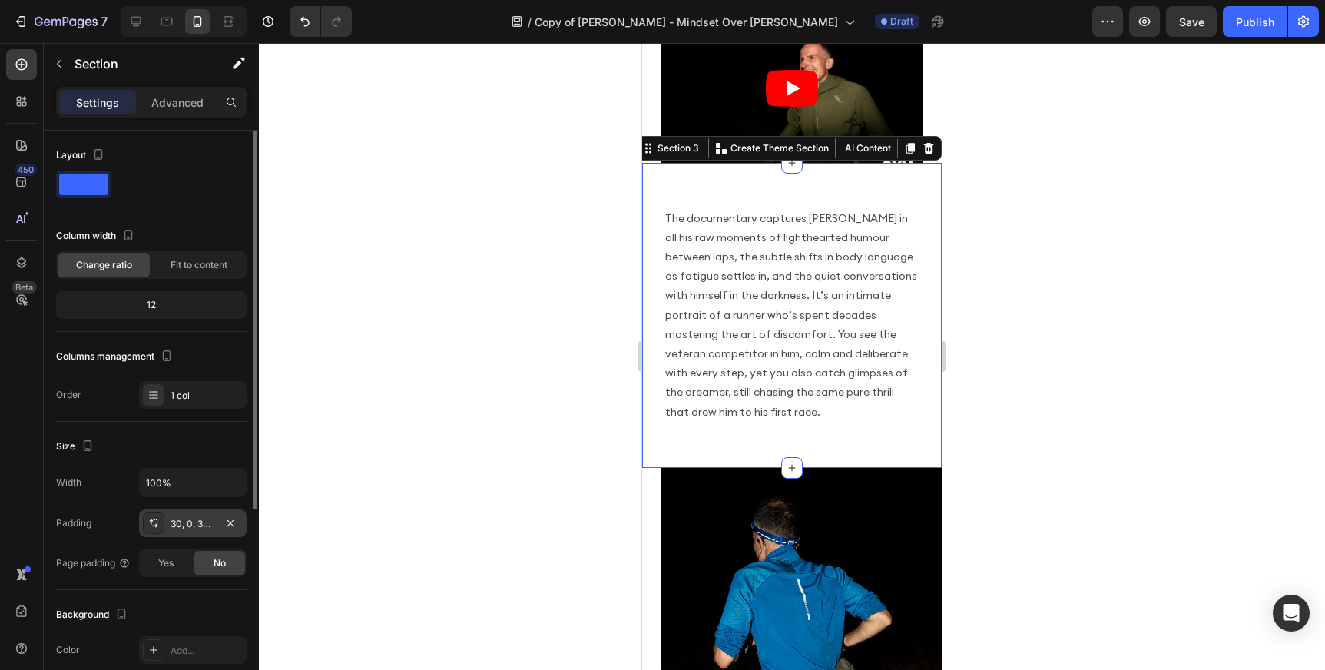
click at [175, 527] on div "30, 0, 30, 0" at bounding box center [193, 524] width 45 height 14
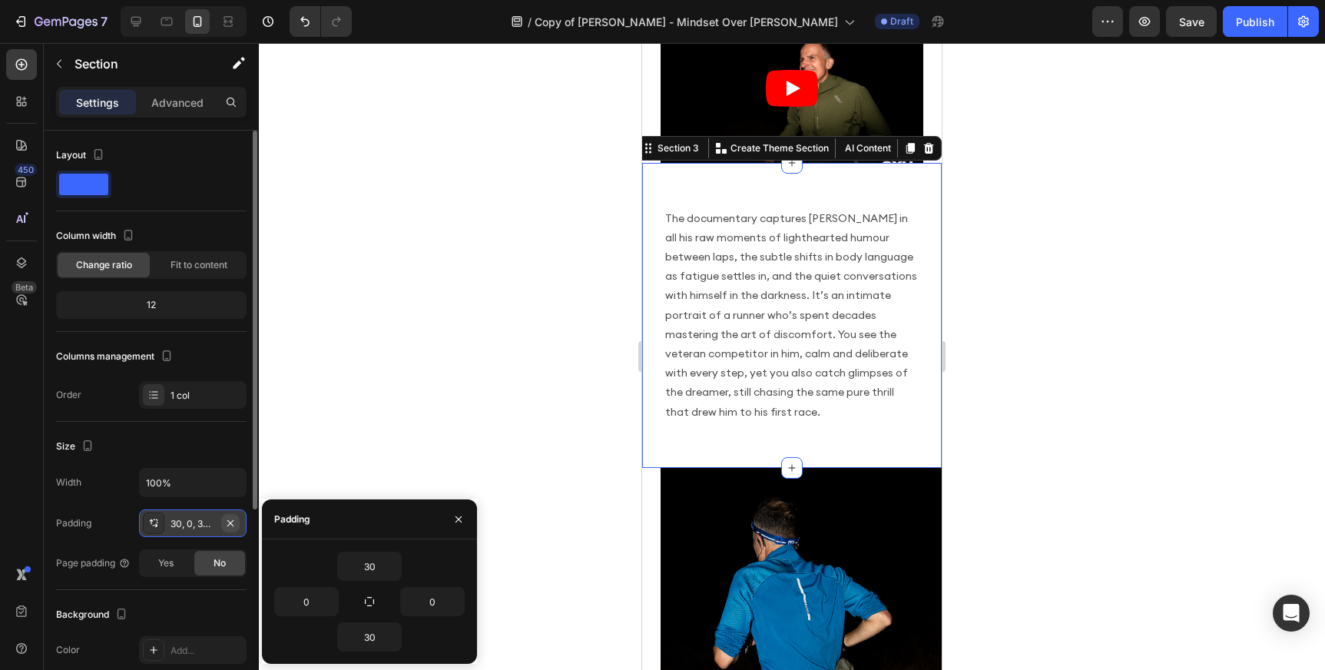
click at [235, 527] on icon "button" at bounding box center [230, 523] width 12 height 12
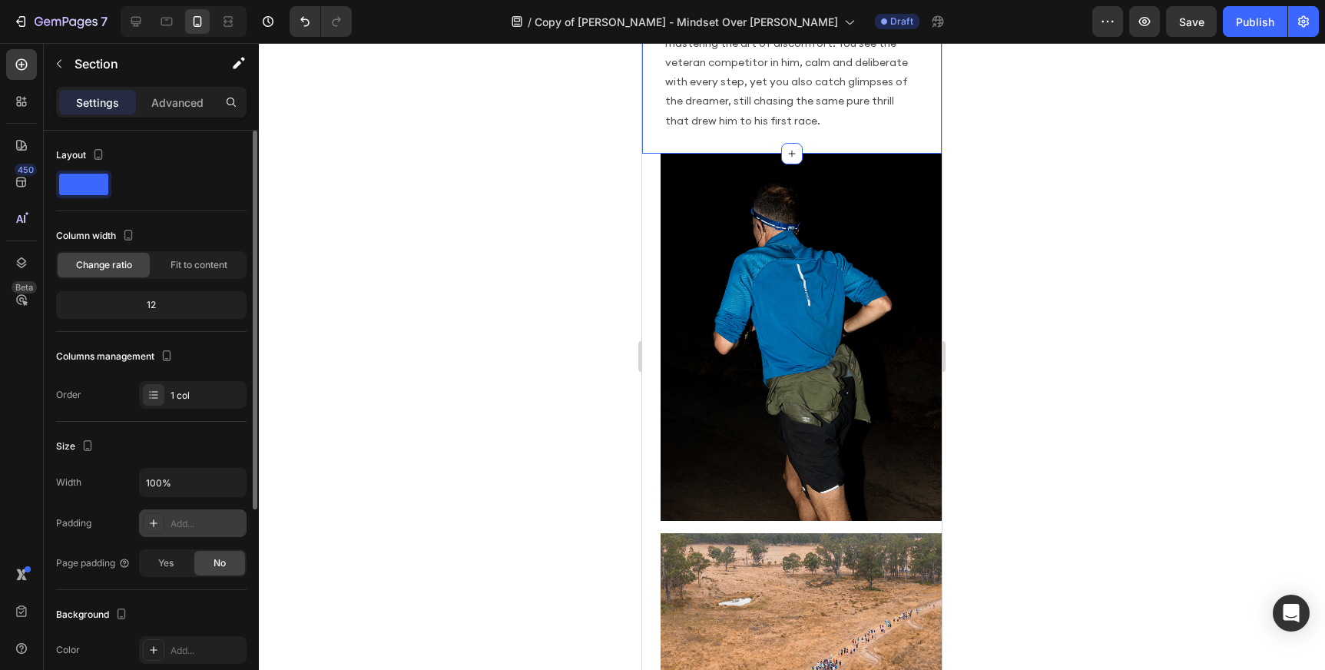
scroll to position [1022, 0]
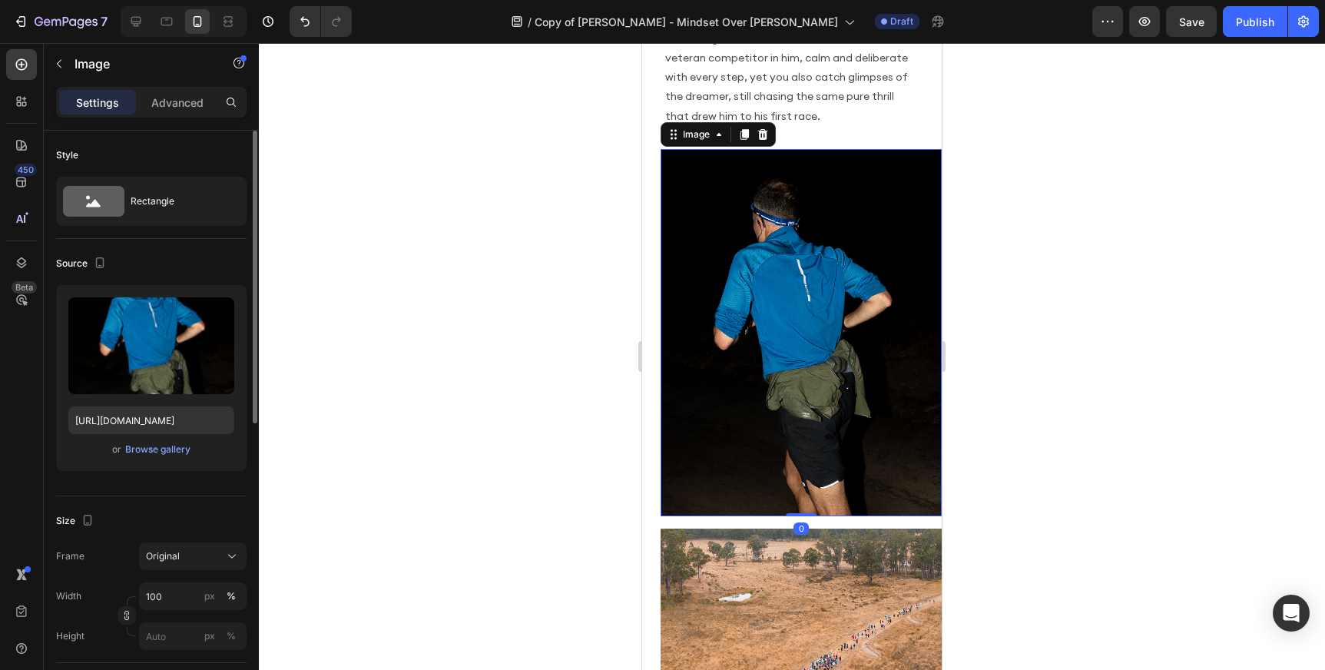
click at [773, 303] on img at bounding box center [801, 332] width 281 height 367
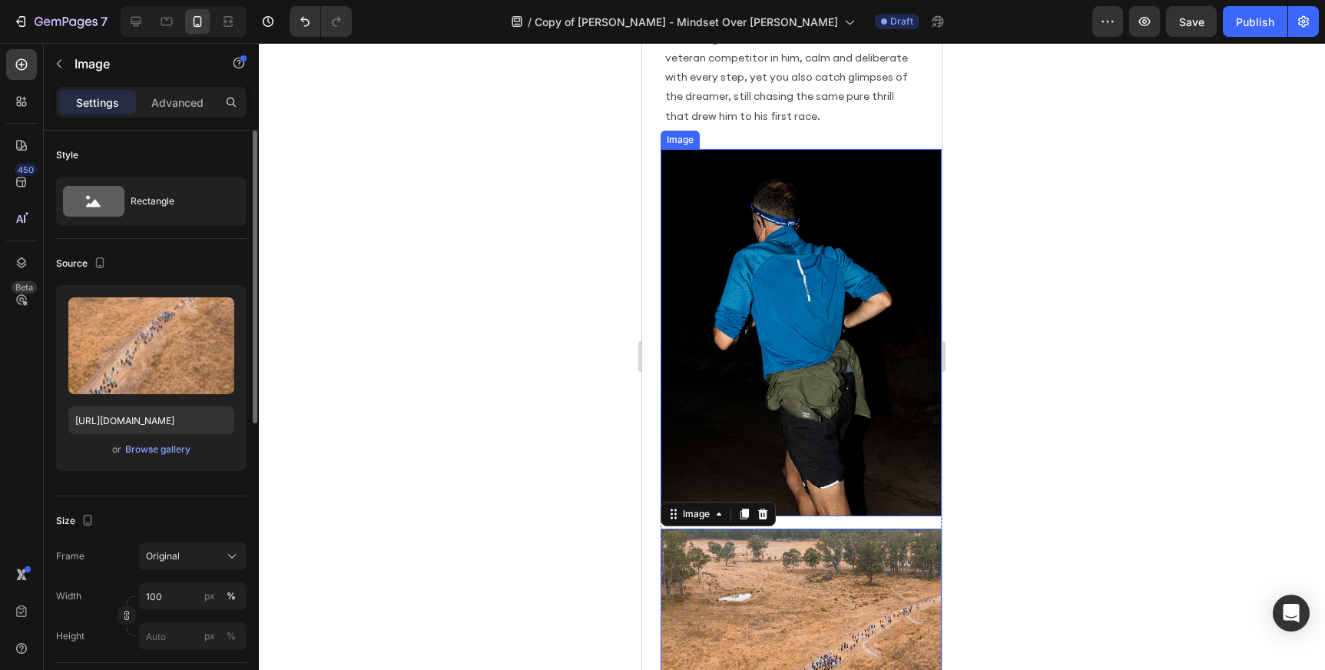
click at [732, 306] on img at bounding box center [801, 332] width 281 height 367
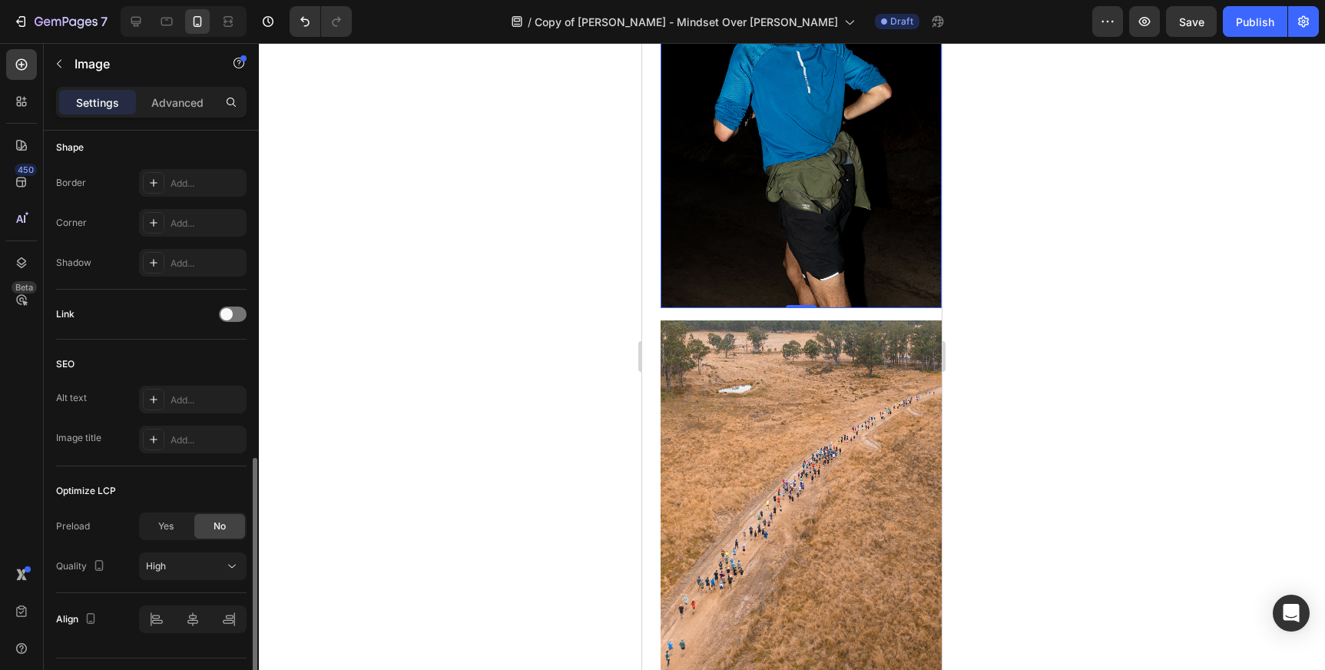
scroll to position [577, 0]
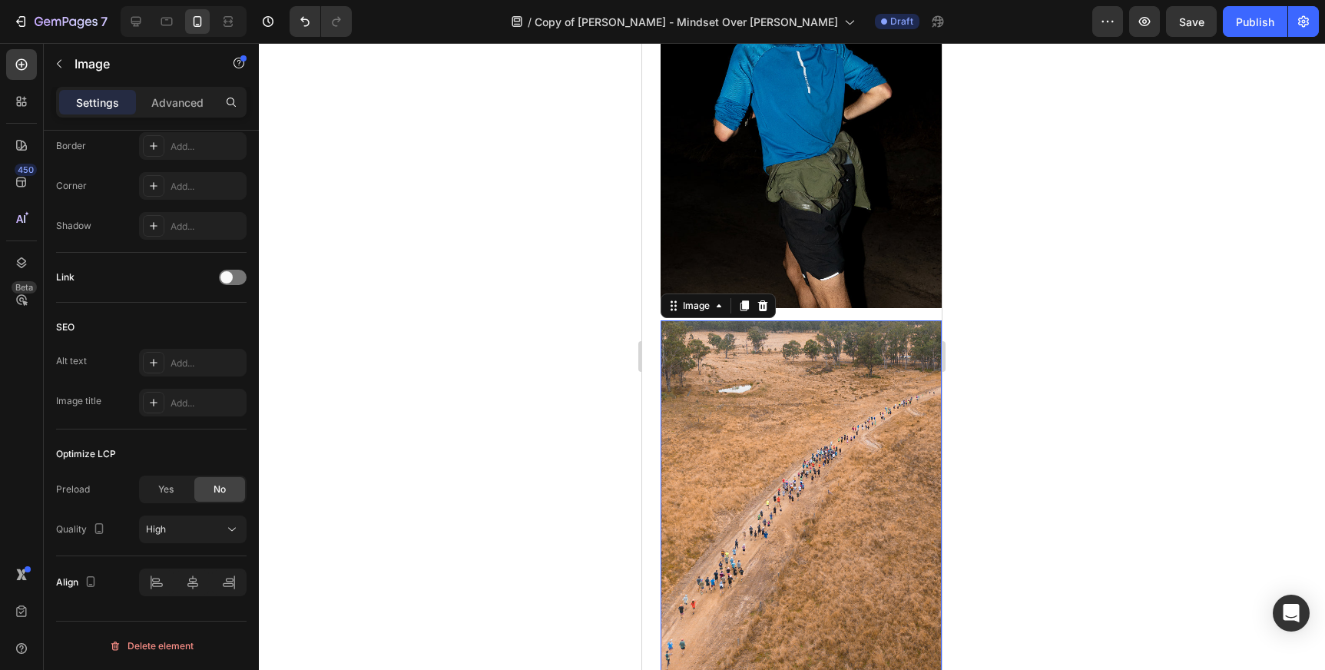
click at [806, 417] on img at bounding box center [801, 504] width 281 height 368
click at [647, 267] on div "Image Image 0 Row Section 4" at bounding box center [792, 314] width 300 height 747
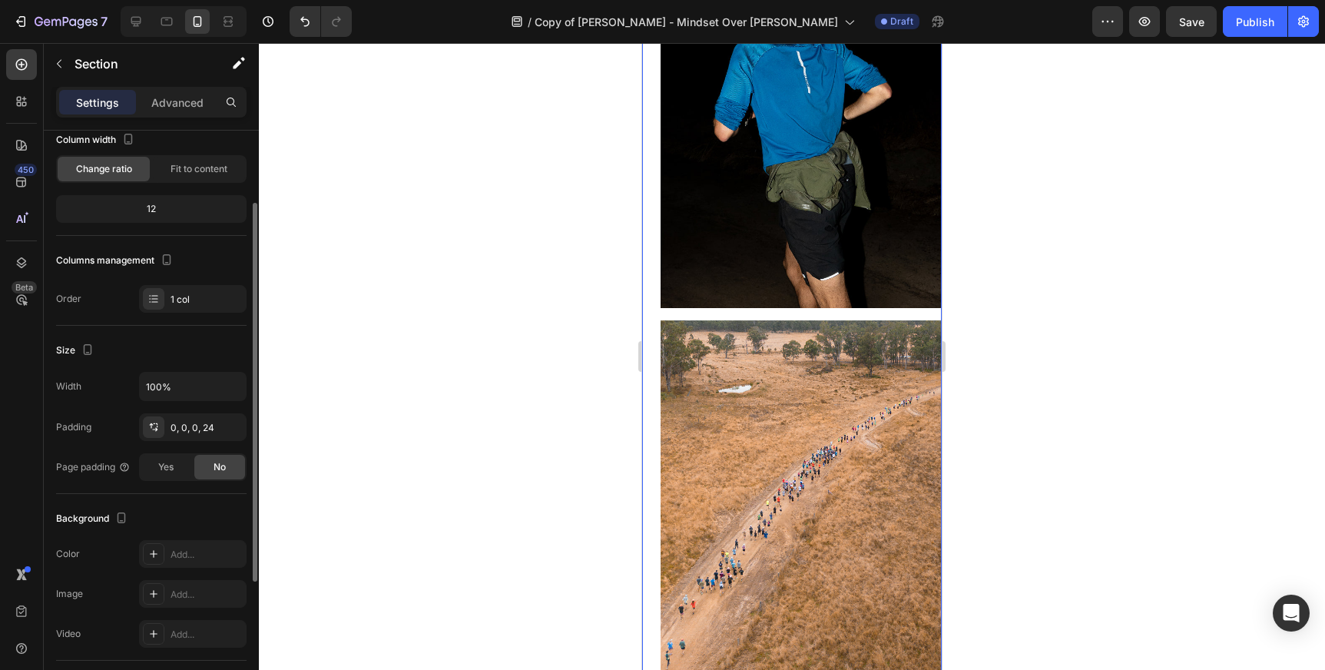
scroll to position [104, 0]
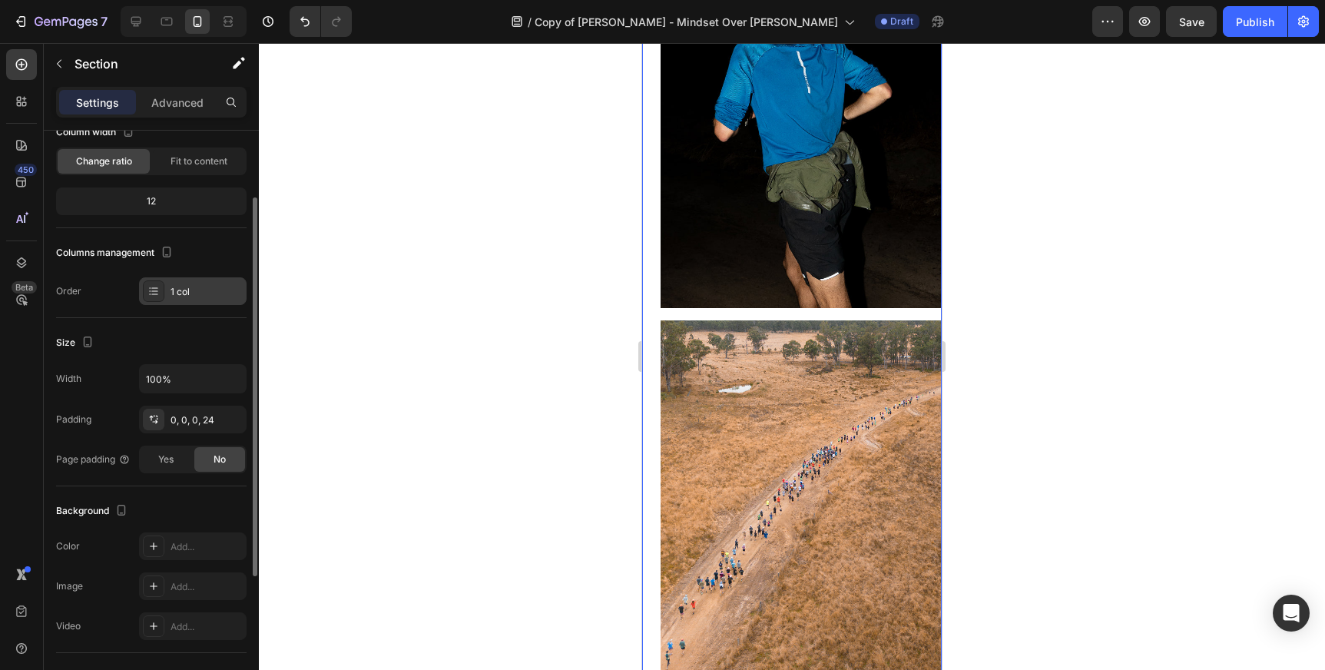
click at [180, 291] on div "1 col" at bounding box center [207, 292] width 72 height 14
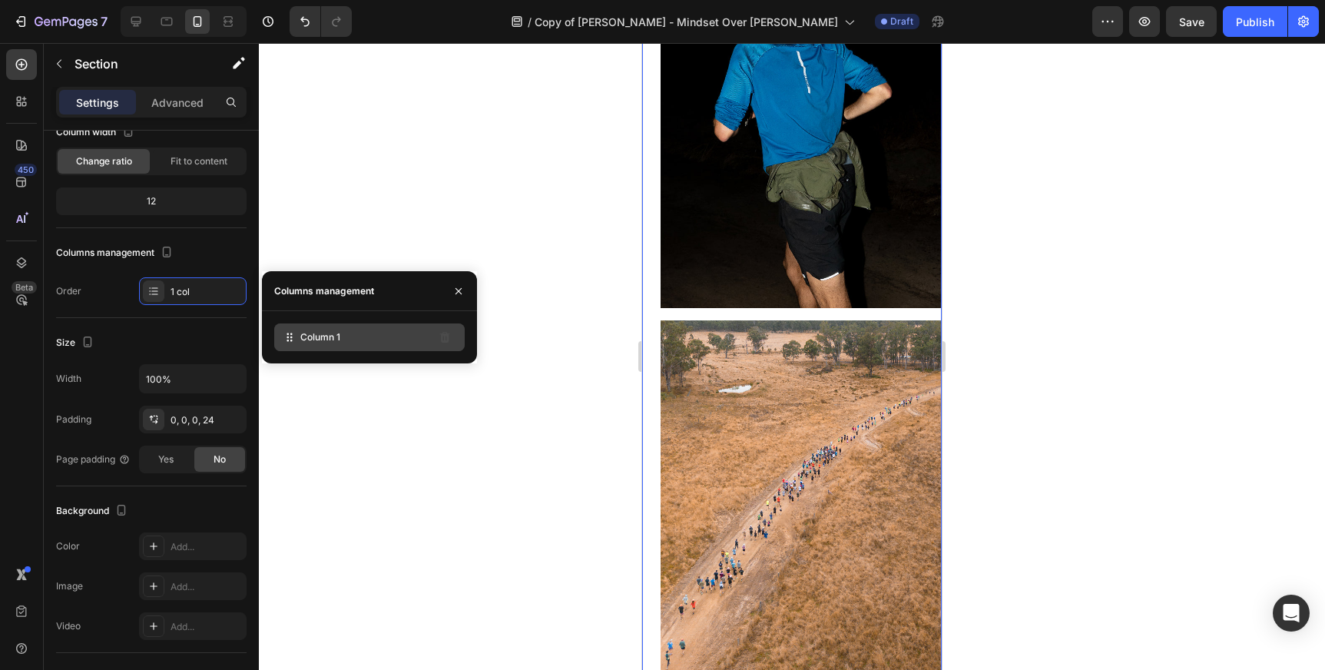
click at [318, 336] on span "Column 1" at bounding box center [320, 337] width 40 height 14
click at [282, 338] on icon at bounding box center [289, 337] width 15 height 15
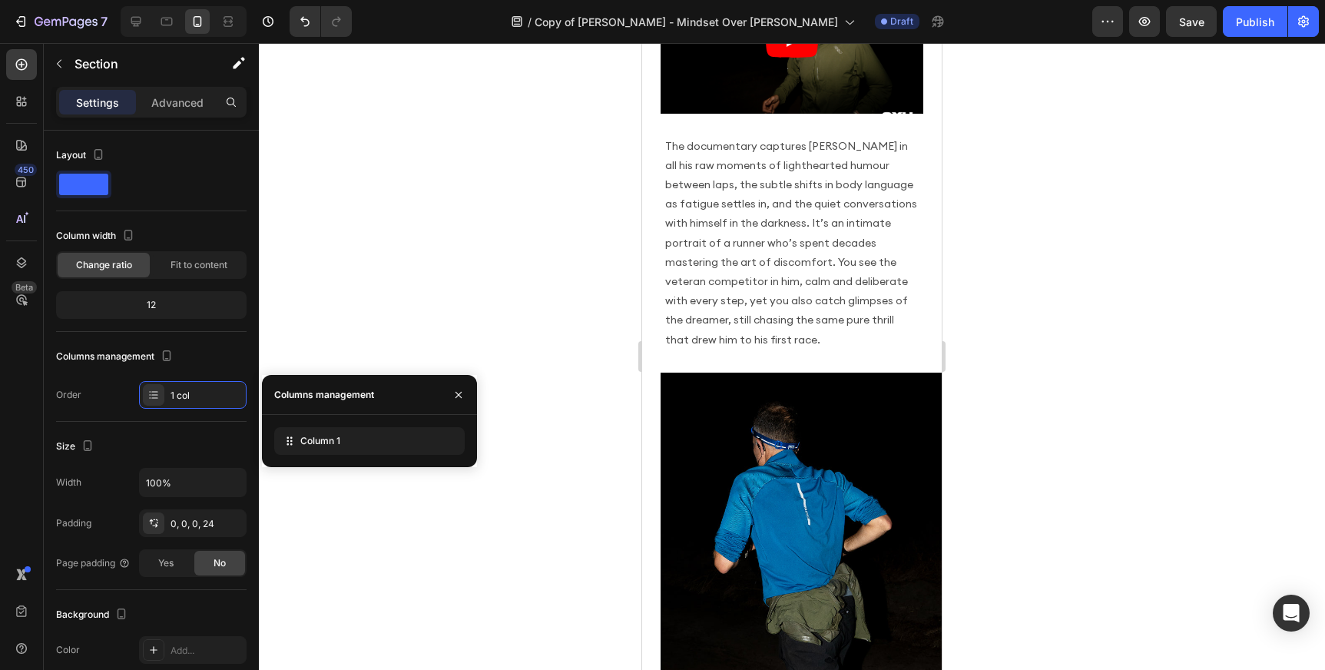
scroll to position [800, 0]
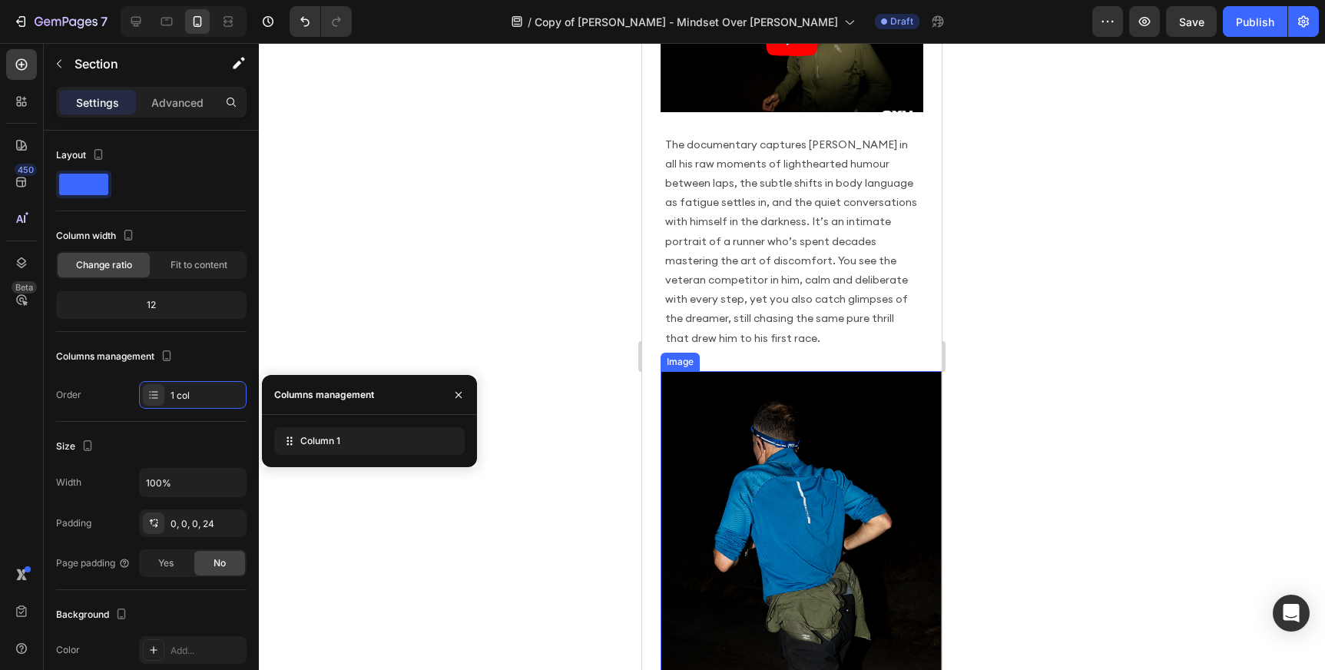
click at [730, 391] on img at bounding box center [801, 554] width 281 height 367
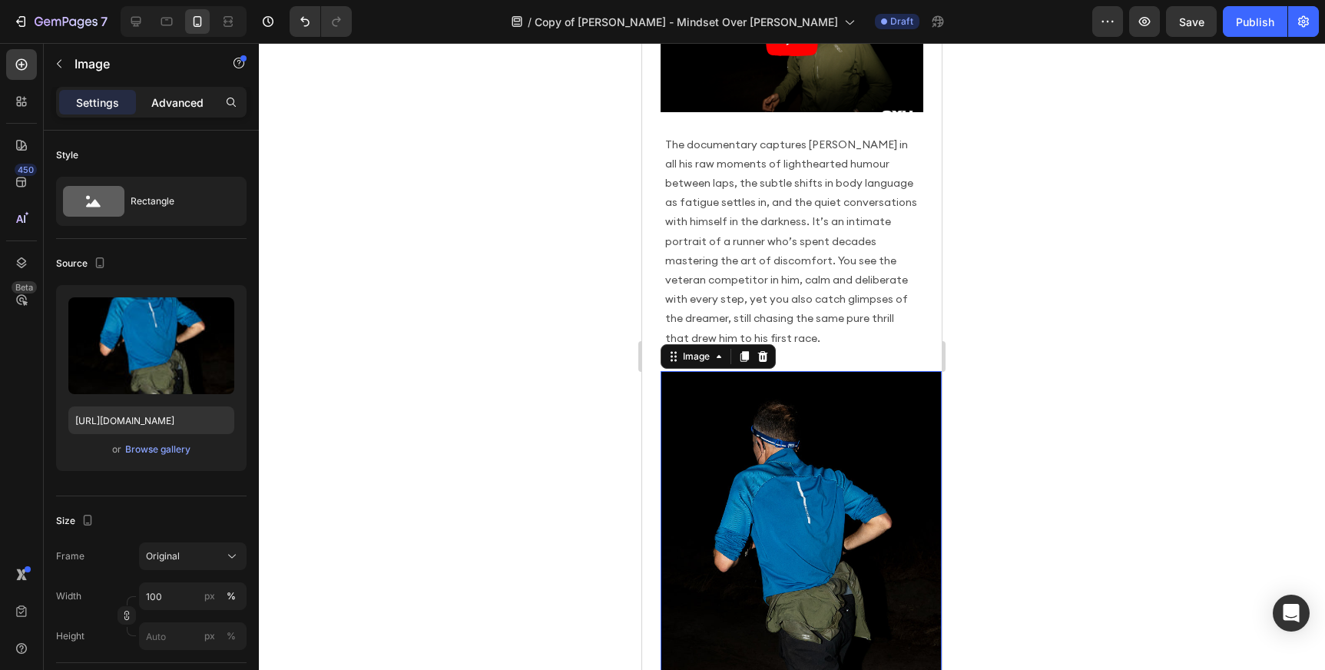
click at [172, 94] on p "Advanced" at bounding box center [177, 102] width 52 height 16
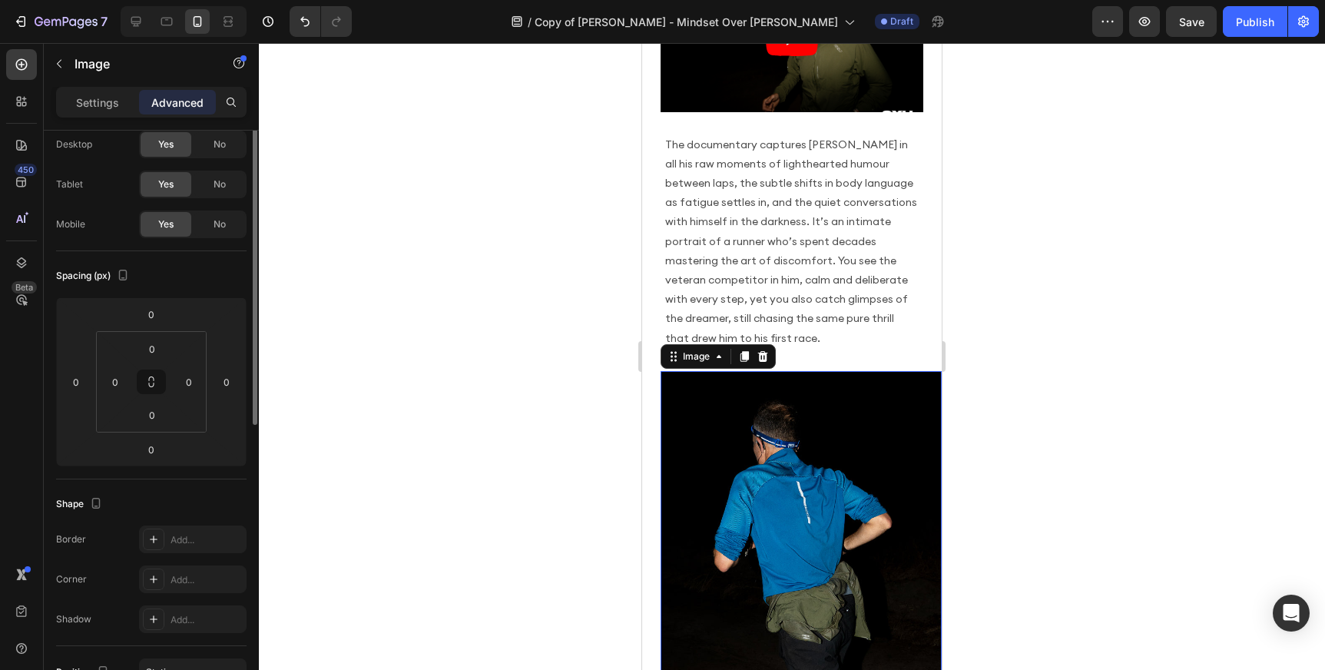
scroll to position [0, 0]
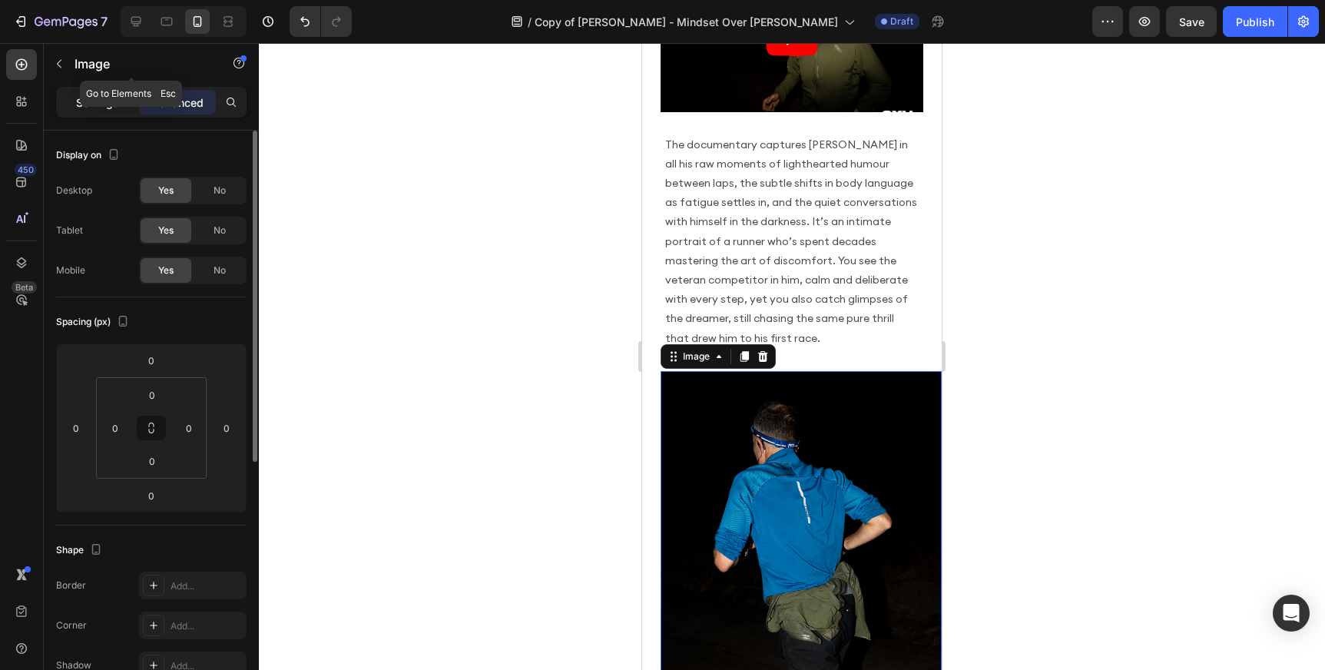
click at [110, 98] on p "Settings" at bounding box center [97, 102] width 43 height 16
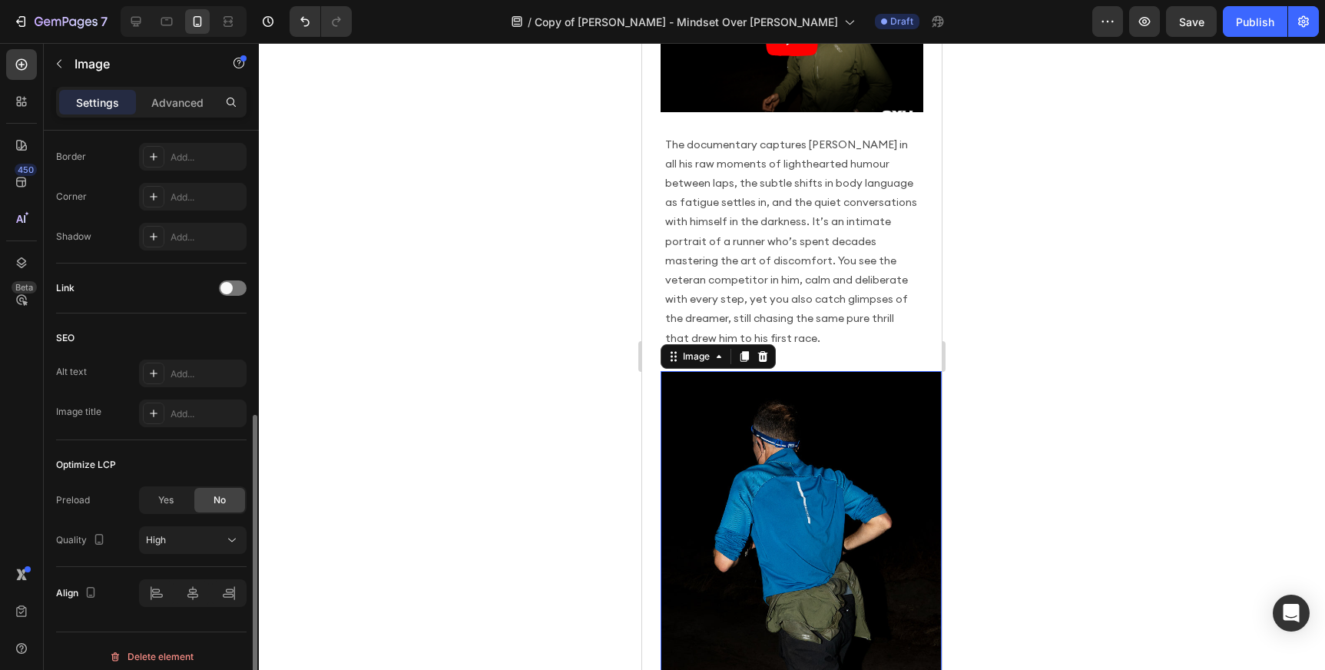
scroll to position [577, 0]
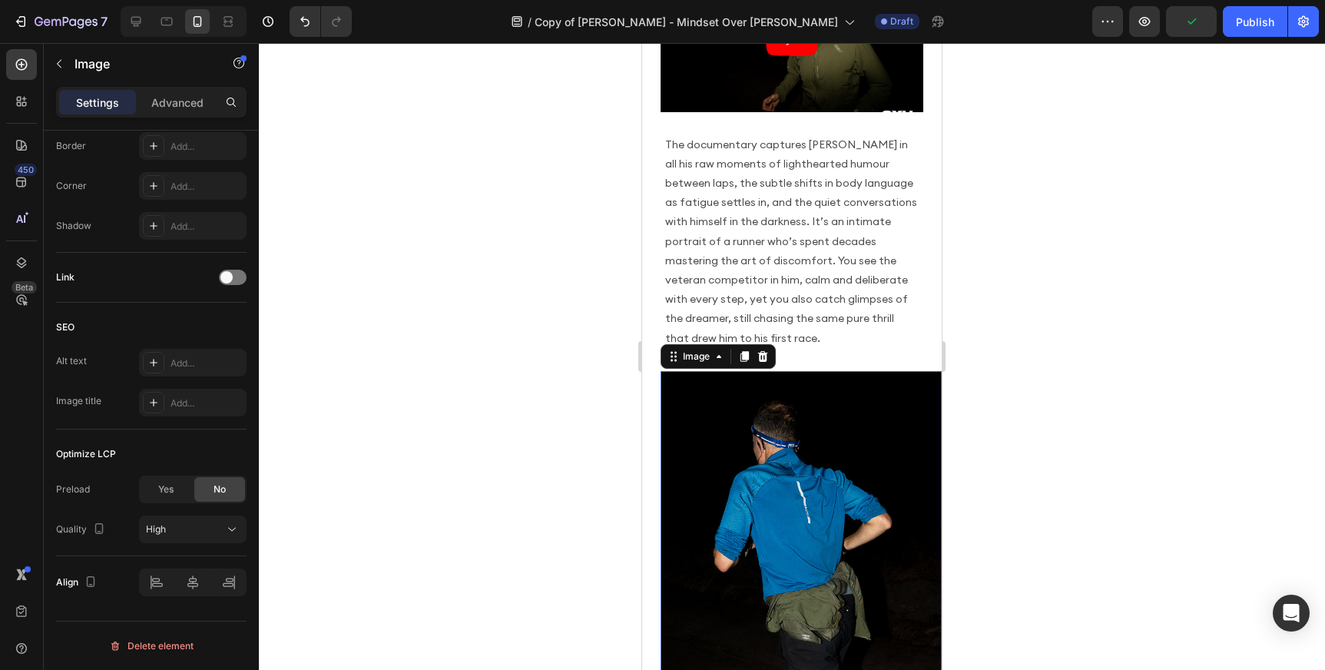
click at [850, 380] on img at bounding box center [801, 554] width 281 height 367
click at [715, 350] on icon at bounding box center [719, 356] width 12 height 12
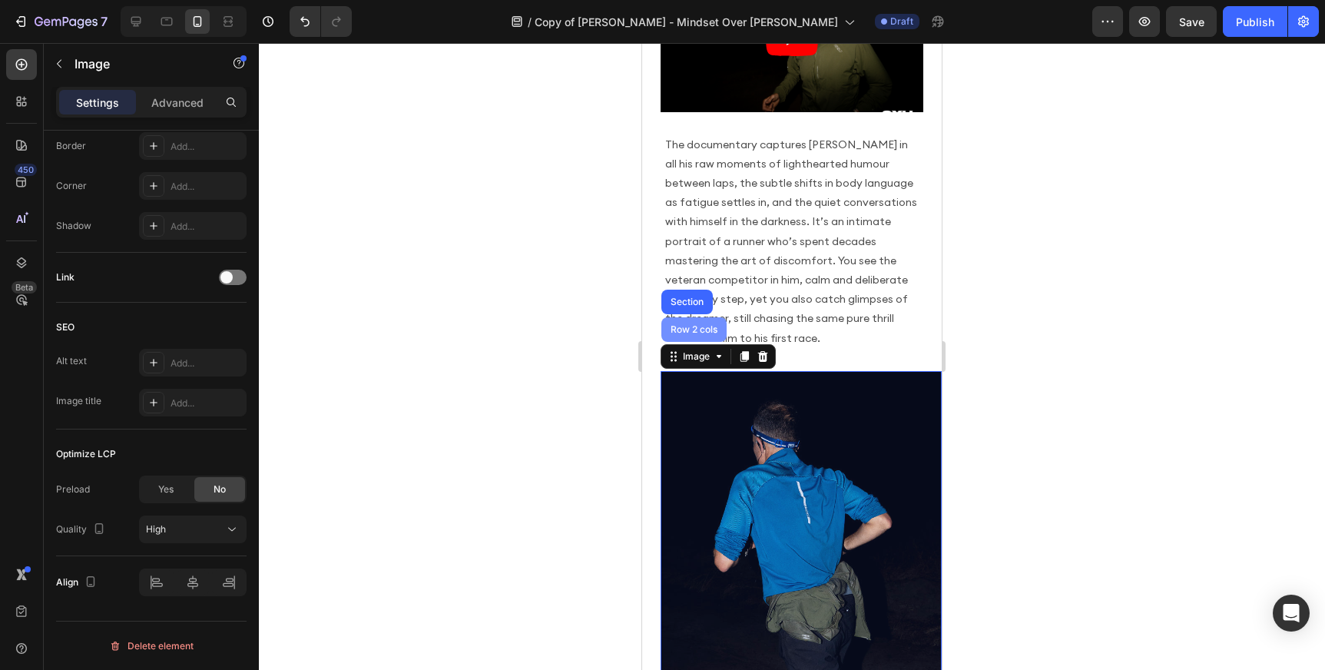
click at [705, 317] on div "Row 2 cols" at bounding box center [693, 329] width 65 height 25
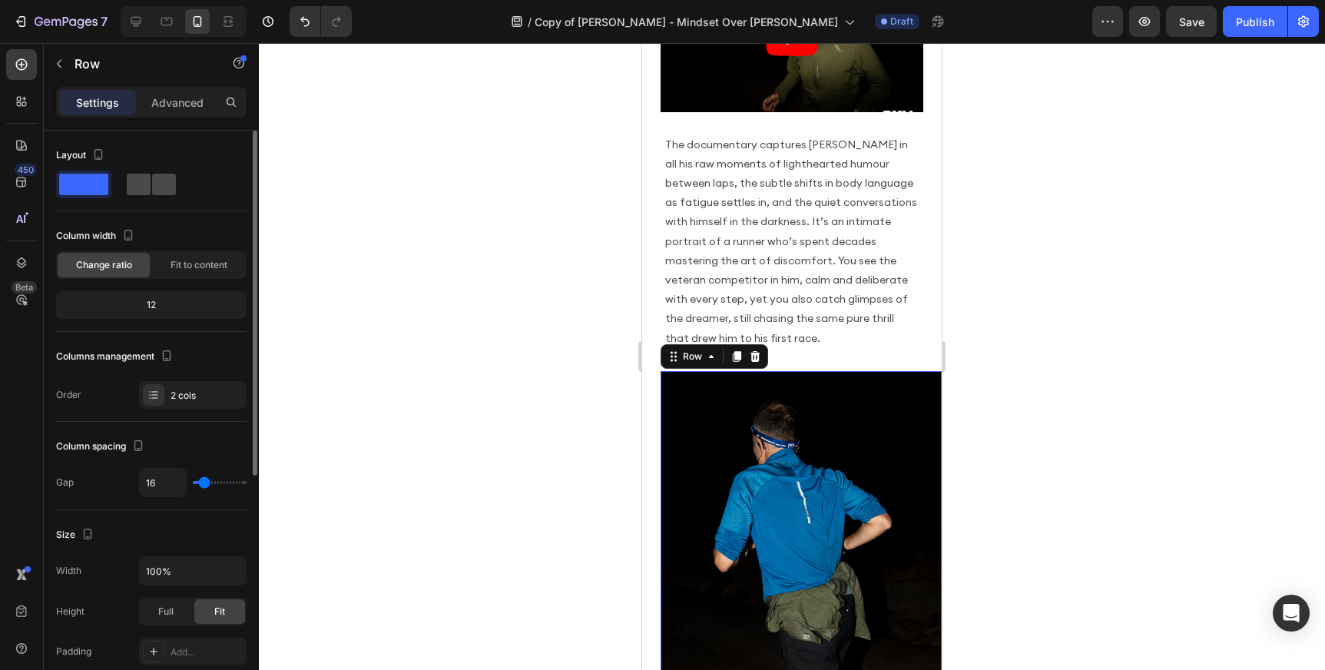
click at [152, 186] on span at bounding box center [164, 185] width 24 height 22
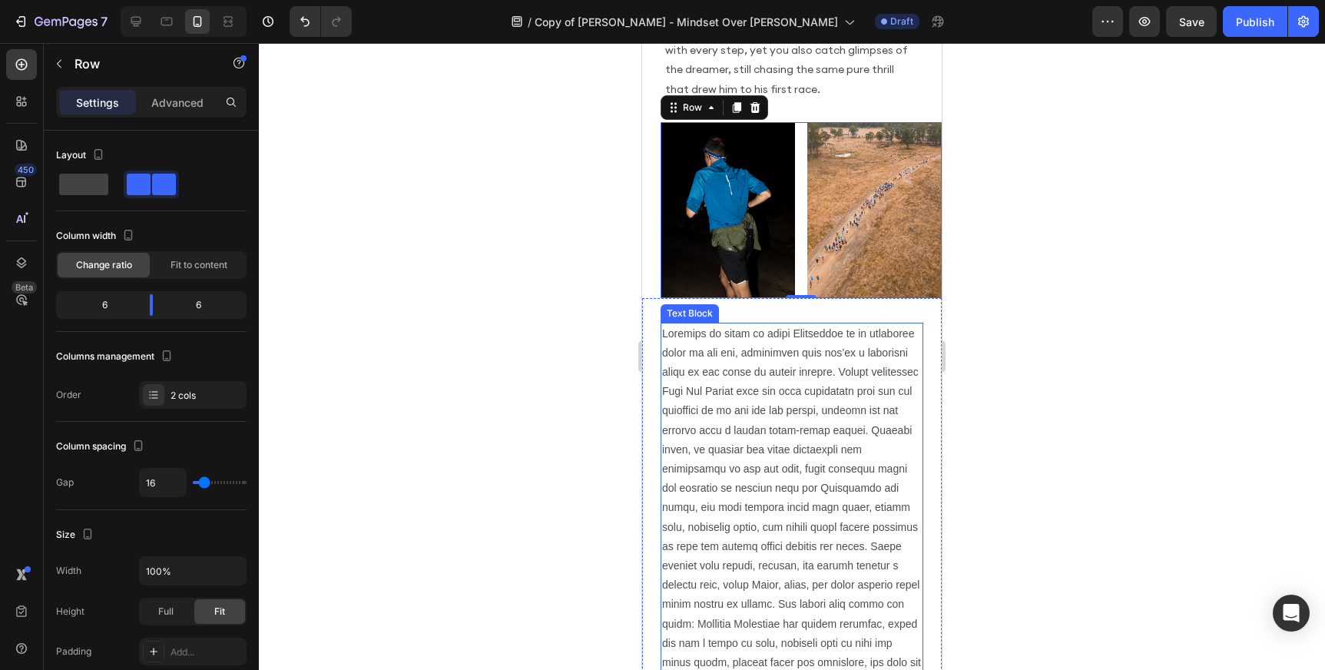
scroll to position [1051, 0]
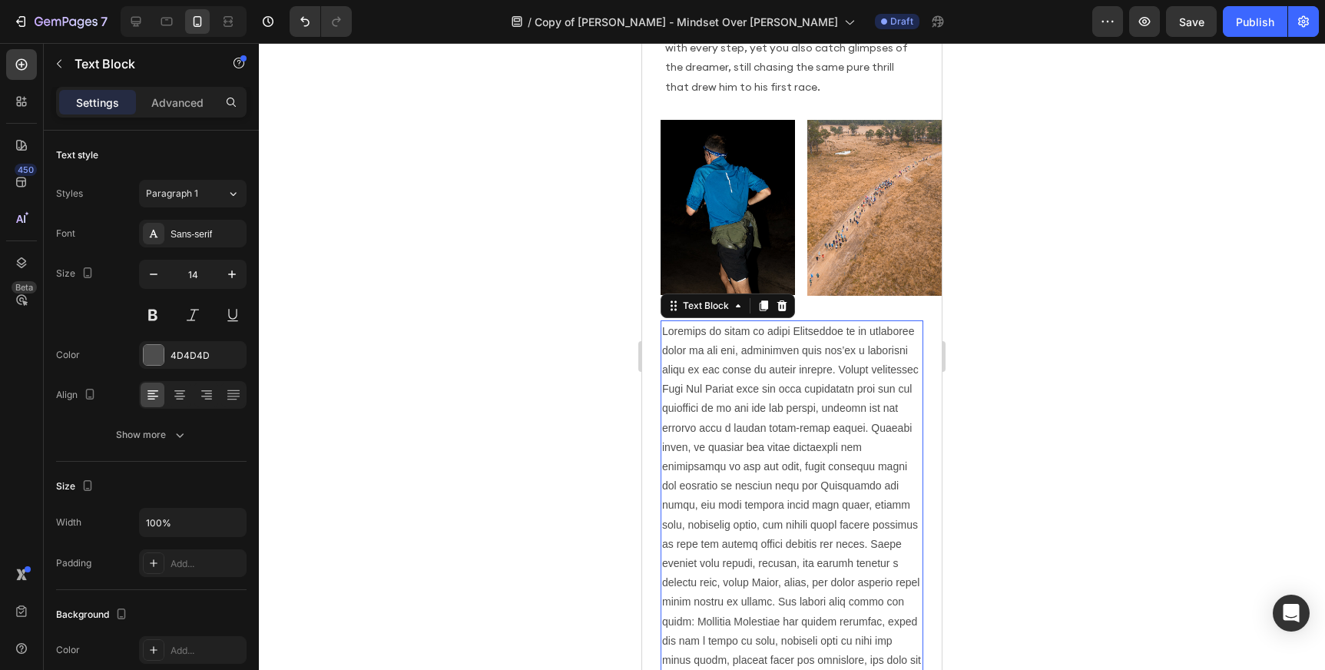
click at [813, 365] on p at bounding box center [792, 544] width 260 height 445
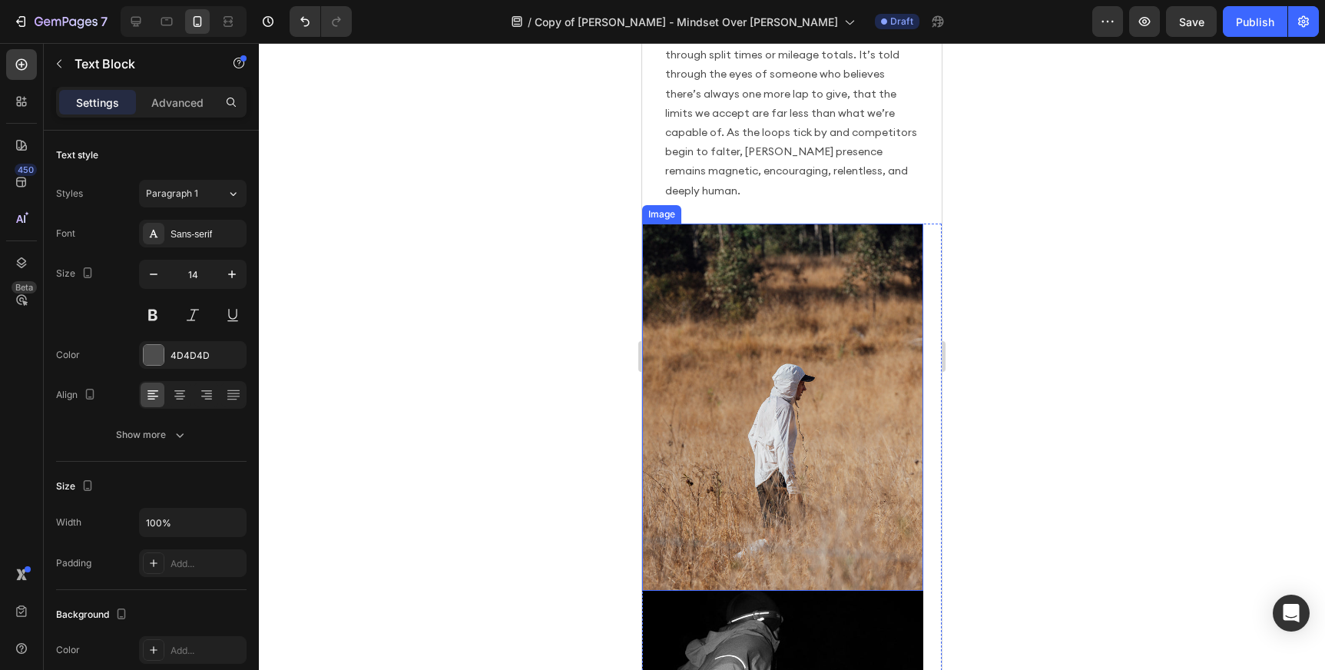
scroll to position [2413, 0]
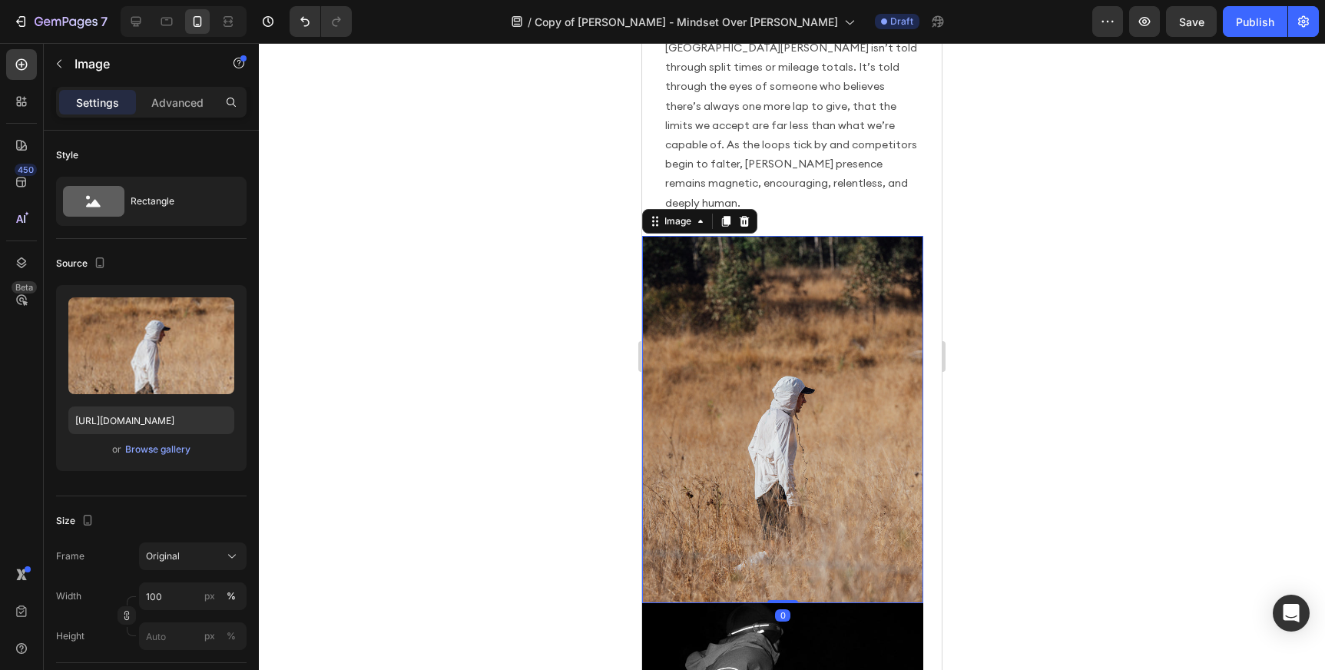
click at [843, 257] on img at bounding box center [782, 419] width 281 height 367
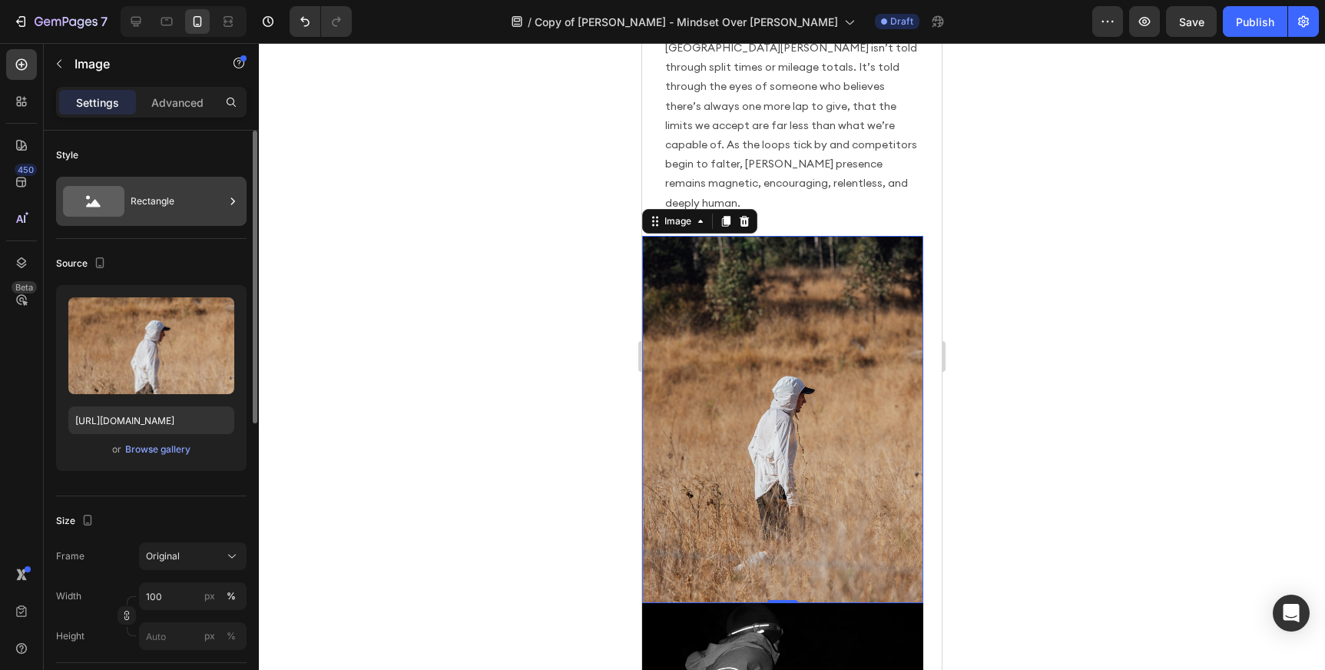
click at [180, 200] on div "Rectangle" at bounding box center [178, 201] width 94 height 35
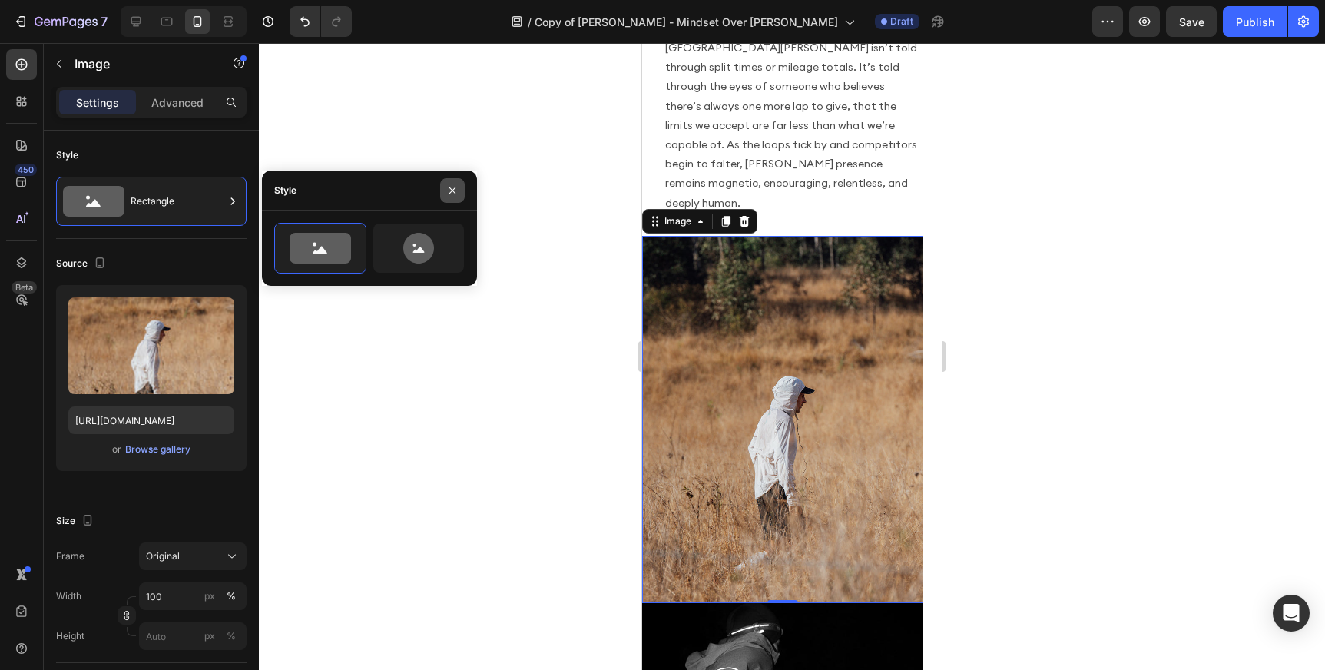
click at [456, 190] on icon "button" at bounding box center [452, 190] width 12 height 12
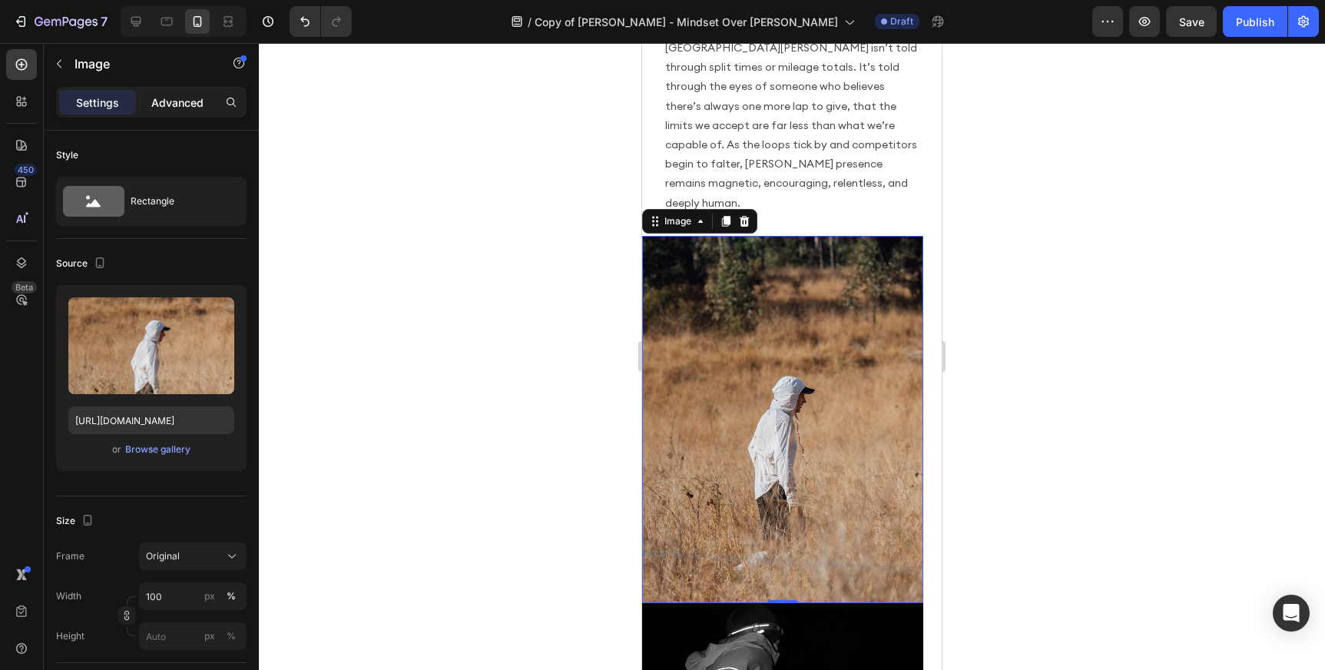
click at [184, 103] on p "Advanced" at bounding box center [177, 102] width 52 height 16
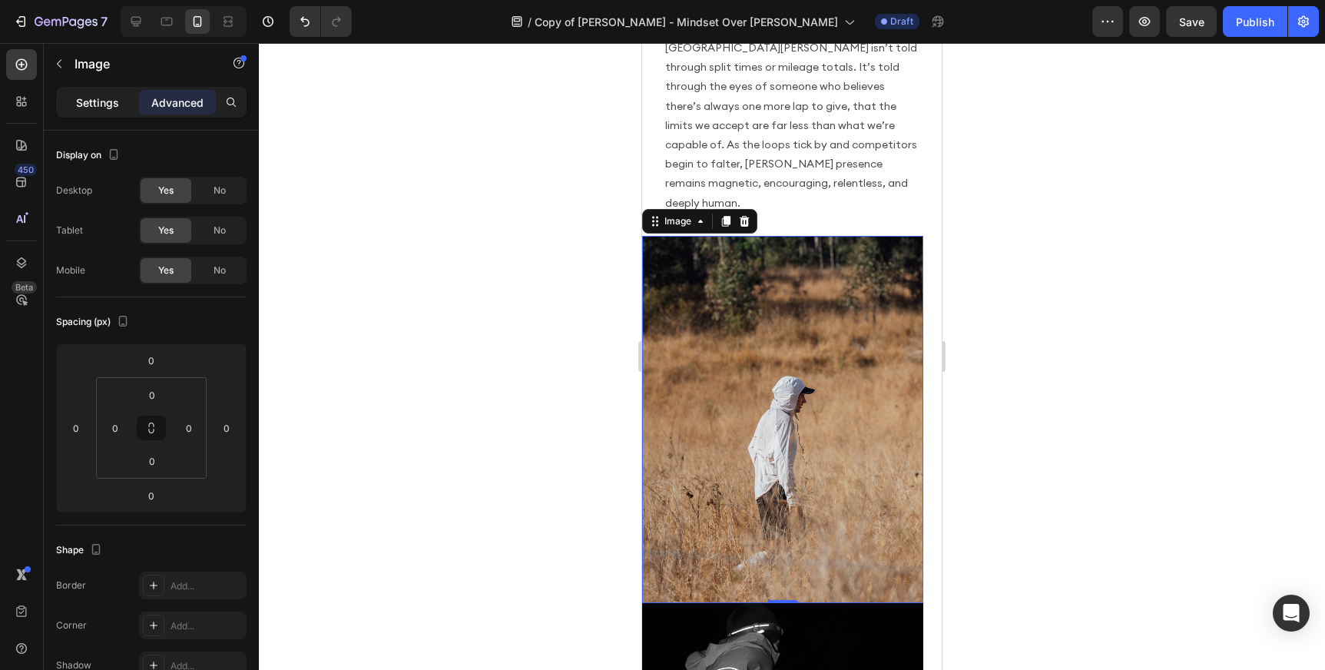
click at [88, 96] on p "Settings" at bounding box center [97, 102] width 43 height 16
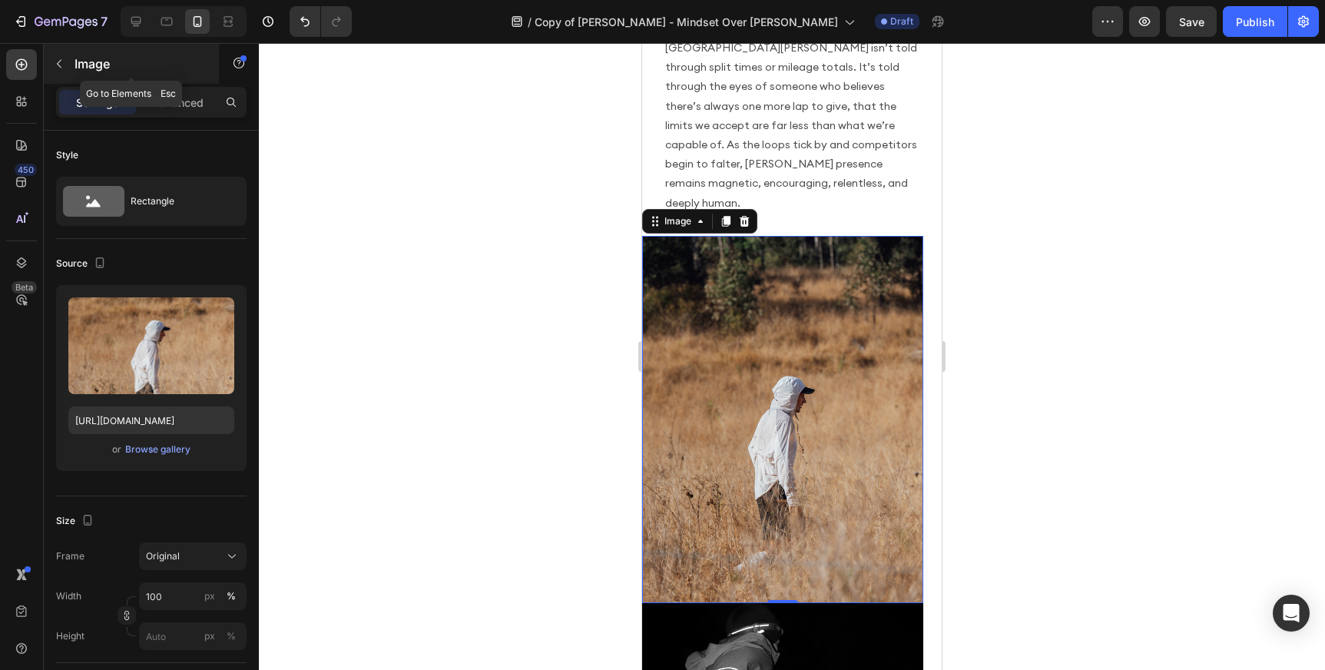
click at [58, 60] on icon "button" at bounding box center [59, 64] width 12 height 12
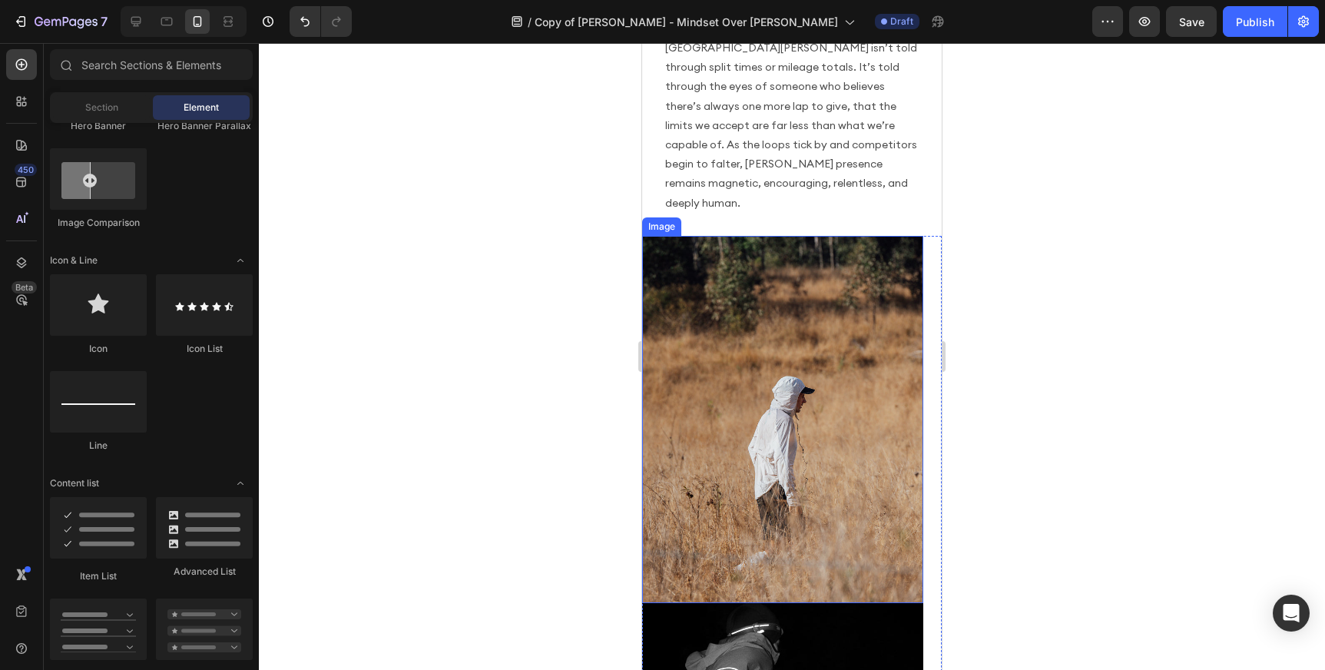
click at [793, 370] on img at bounding box center [782, 419] width 281 height 367
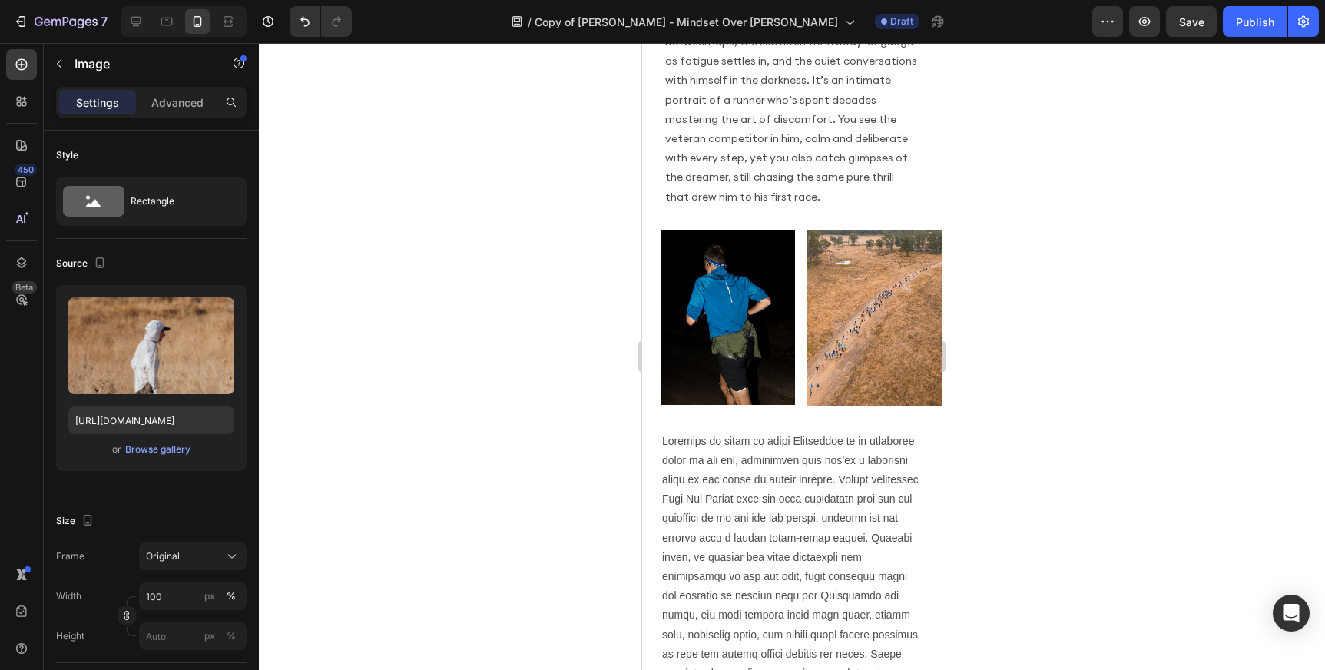
scroll to position [919, 0]
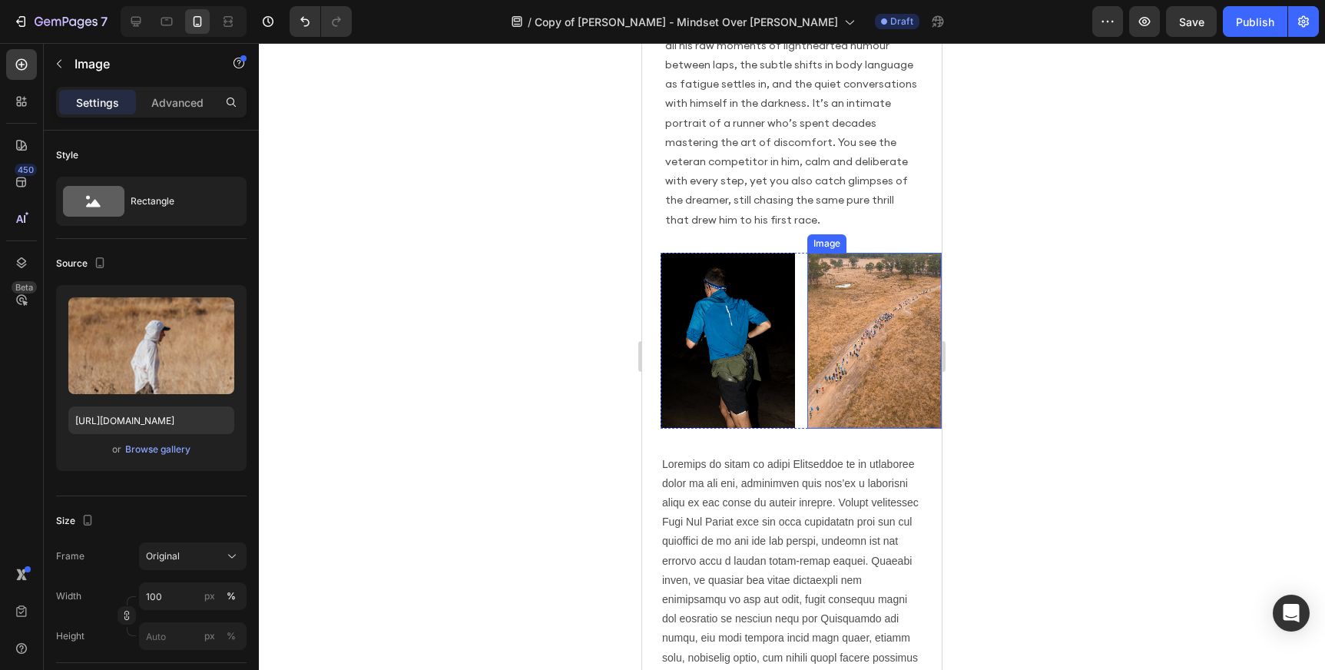
click at [850, 279] on img at bounding box center [874, 341] width 134 height 176
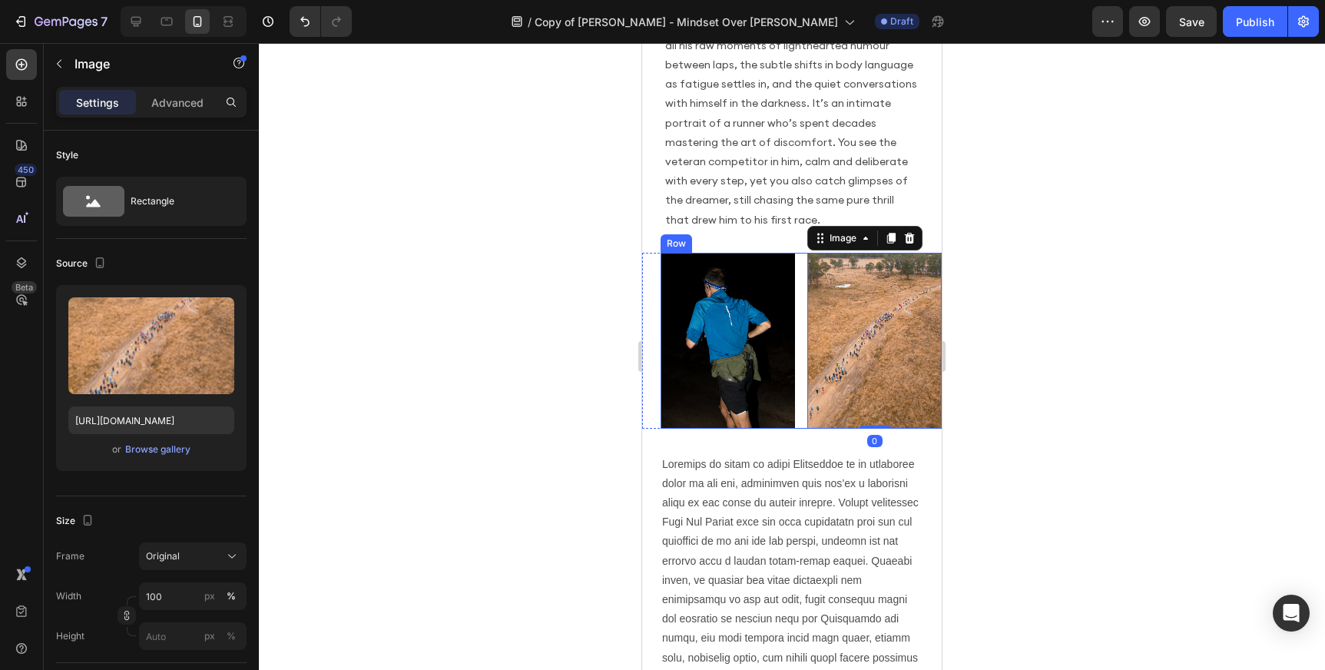
click at [798, 259] on div "Image Image 0 Row" at bounding box center [801, 341] width 281 height 176
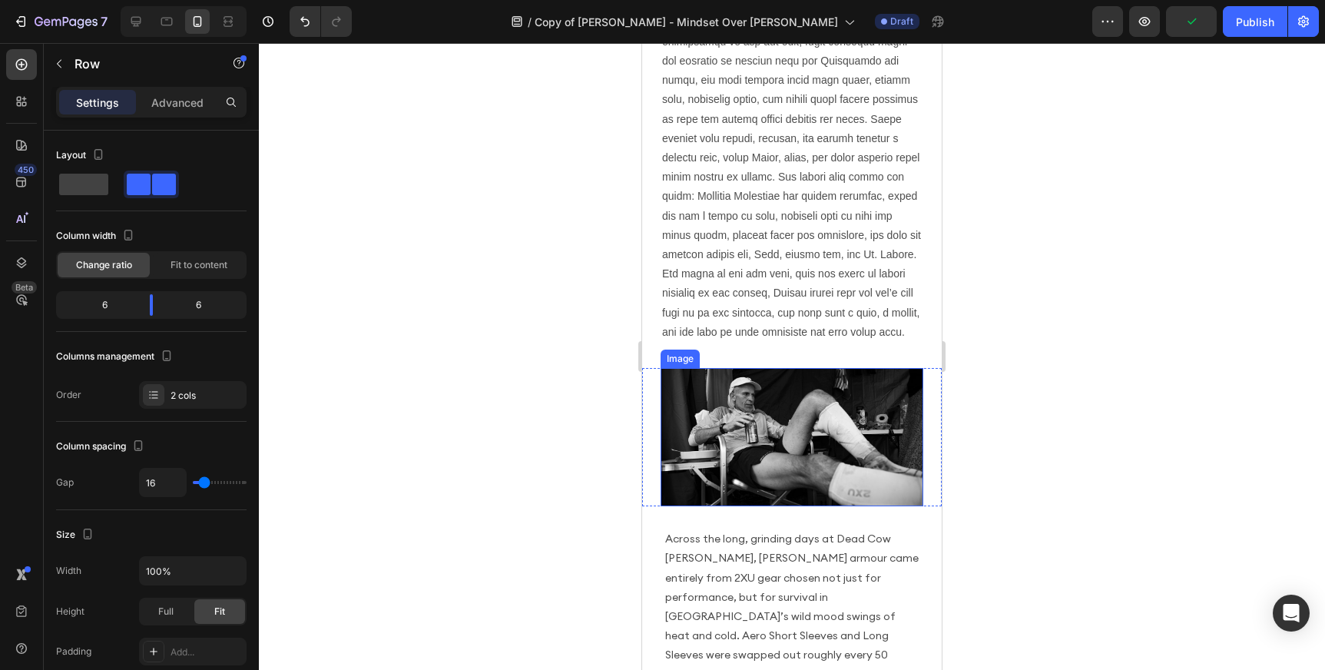
click at [740, 432] on img at bounding box center [792, 437] width 263 height 138
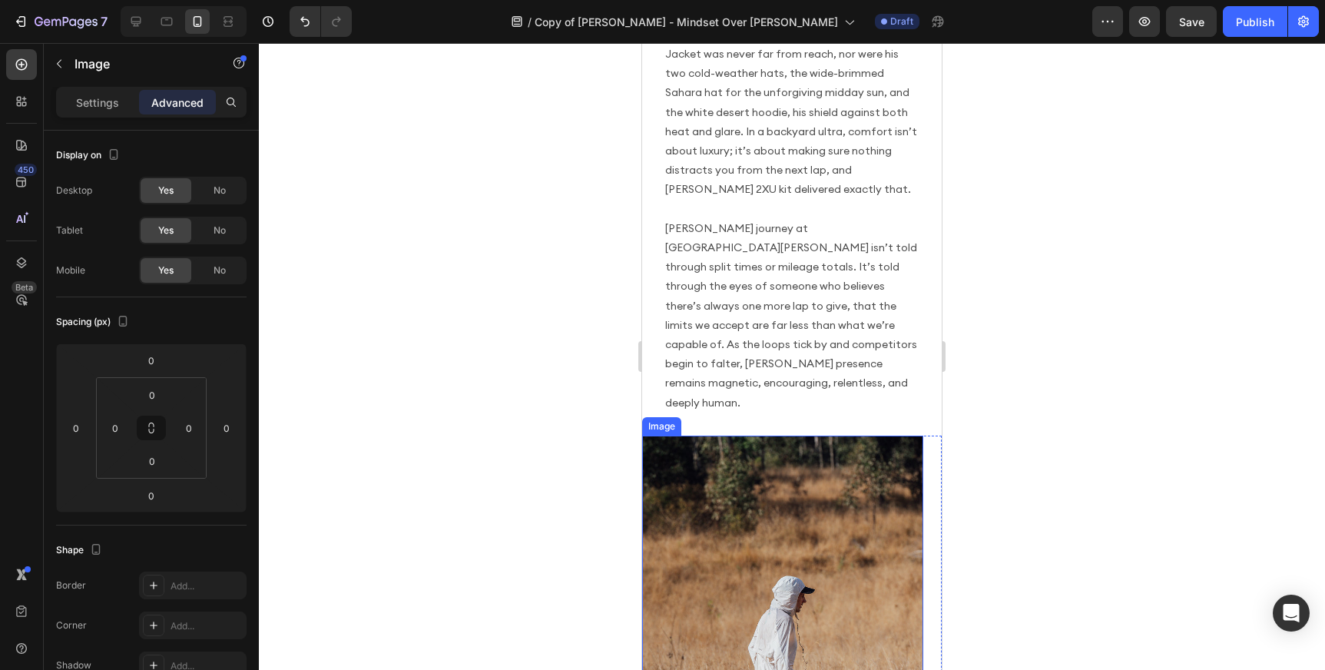
scroll to position [2249, 0]
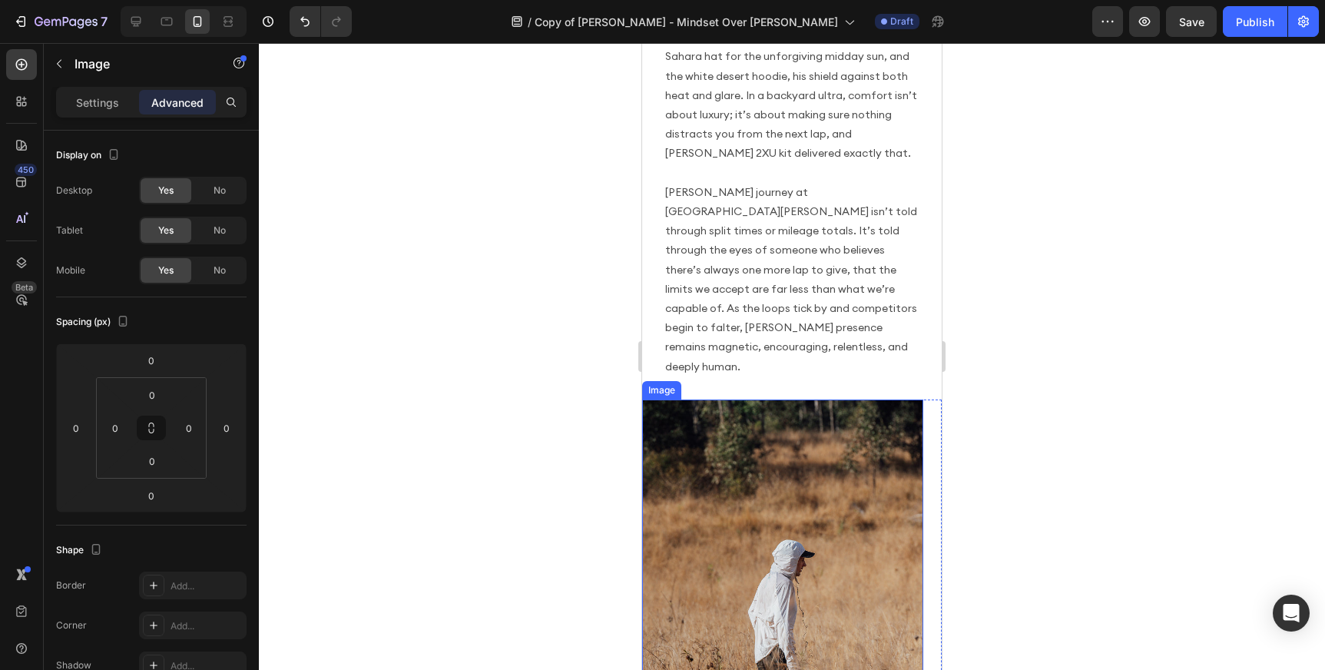
click at [665, 399] on img at bounding box center [782, 582] width 281 height 367
click at [662, 378] on div "Image" at bounding box center [677, 385] width 33 height 14
click at [674, 402] on img at bounding box center [782, 582] width 281 height 367
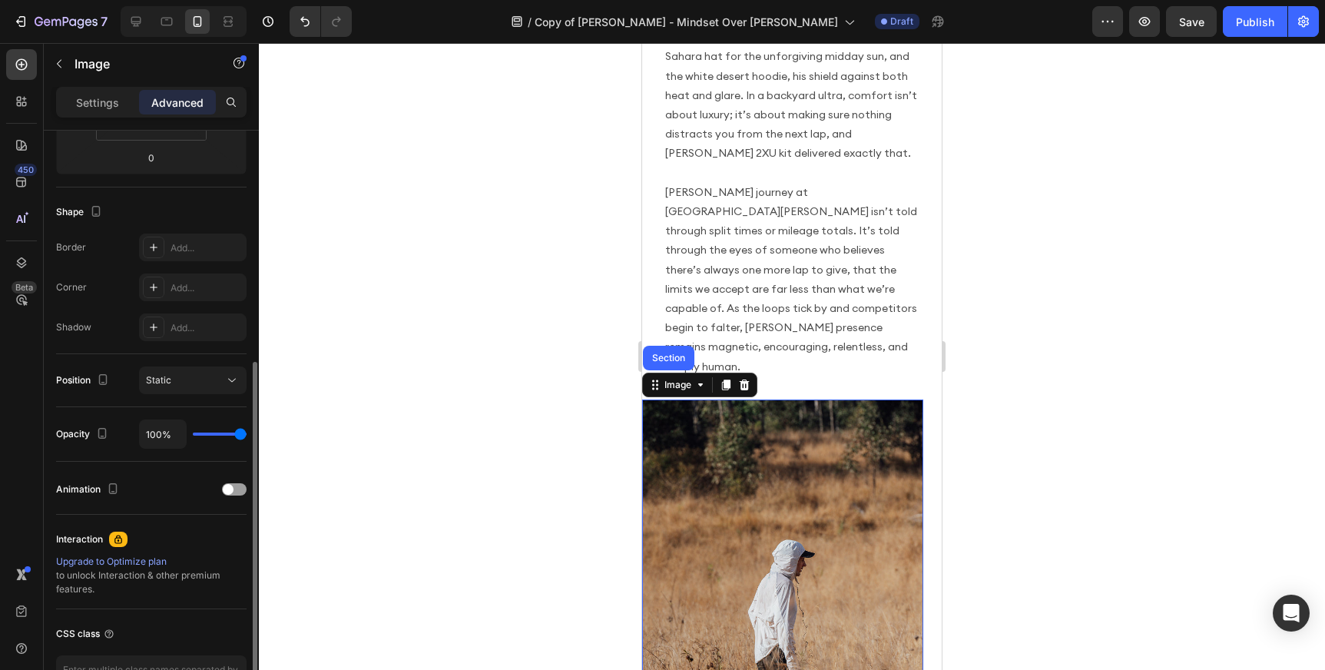
scroll to position [385, 0]
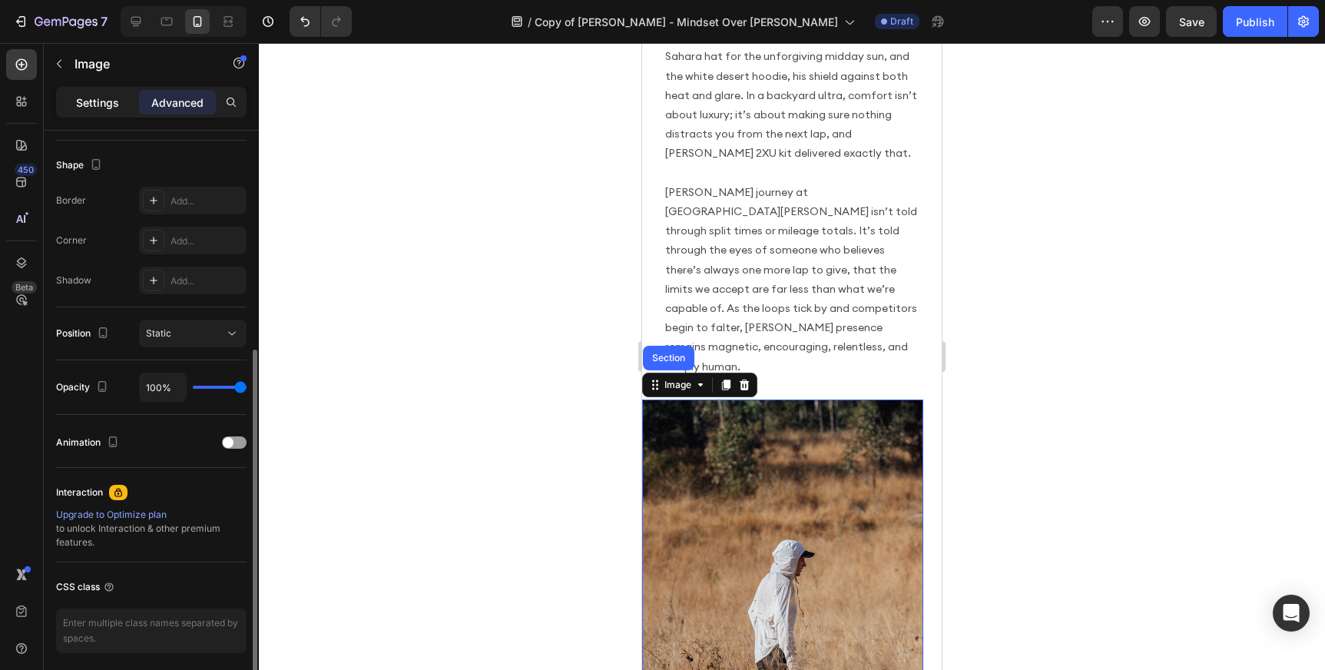
click at [99, 97] on p "Settings" at bounding box center [97, 102] width 43 height 16
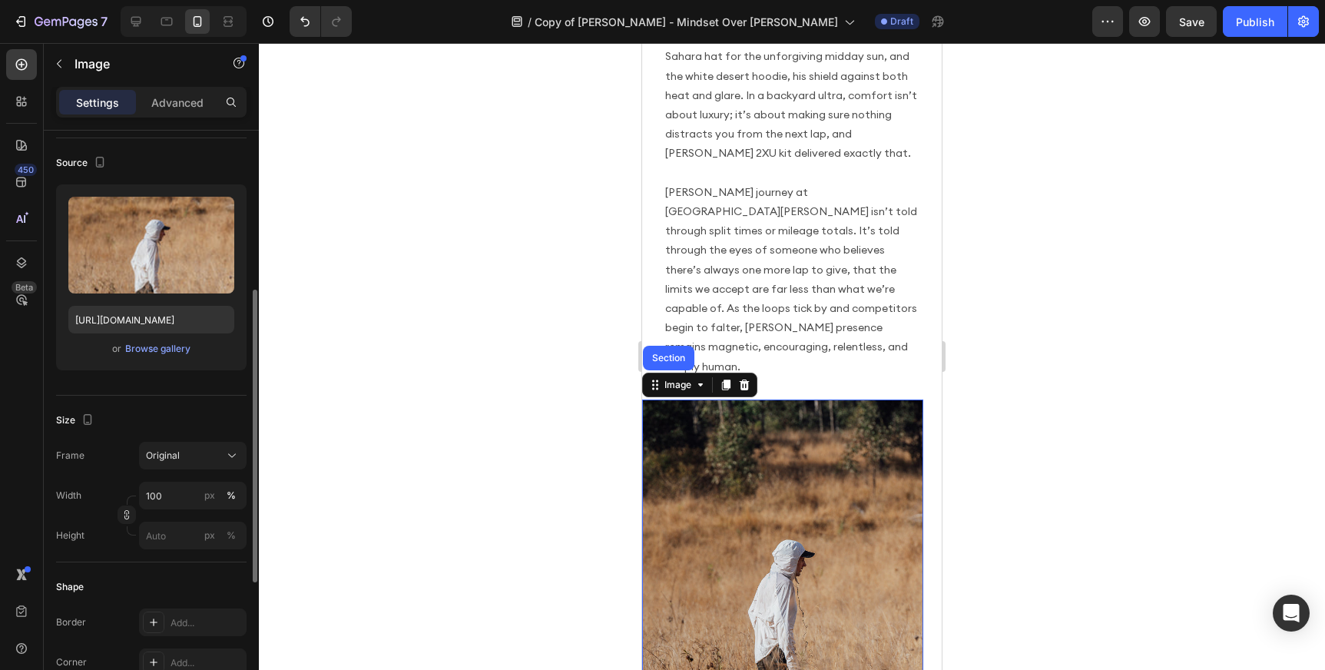
scroll to position [0, 0]
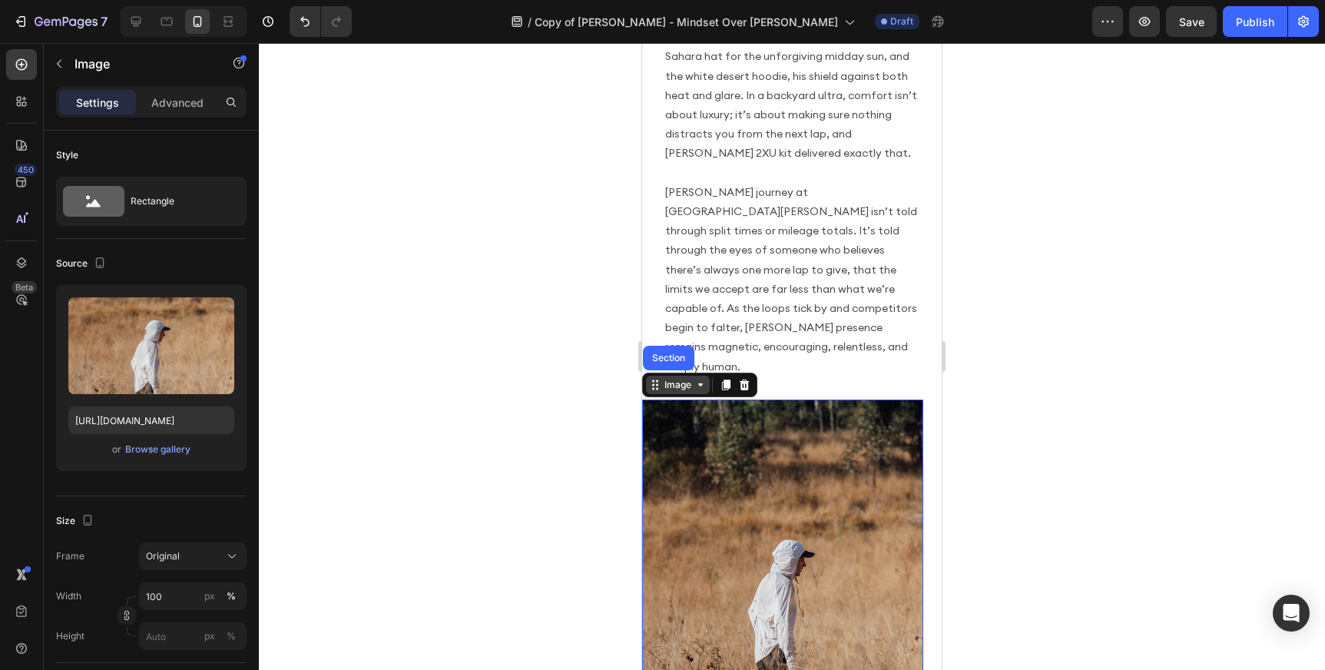
click at [671, 378] on div "Image" at bounding box center [677, 385] width 33 height 14
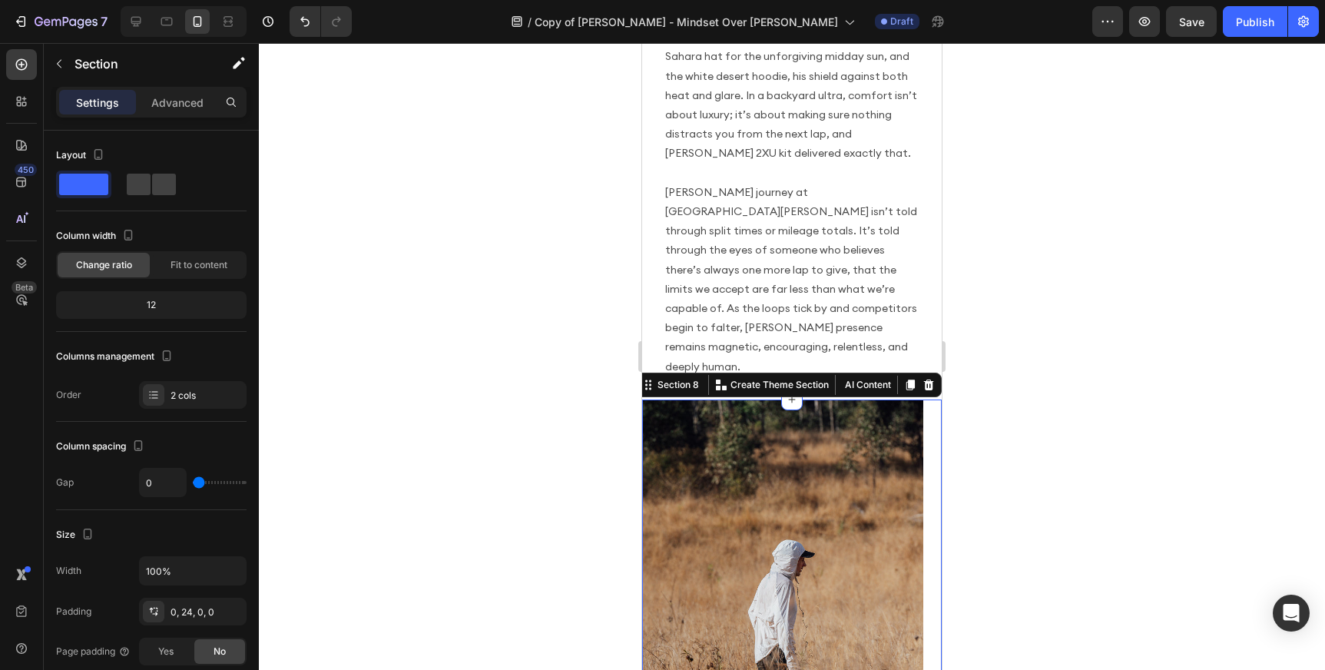
click at [164, 186] on span at bounding box center [164, 185] width 24 height 22
type input "16"
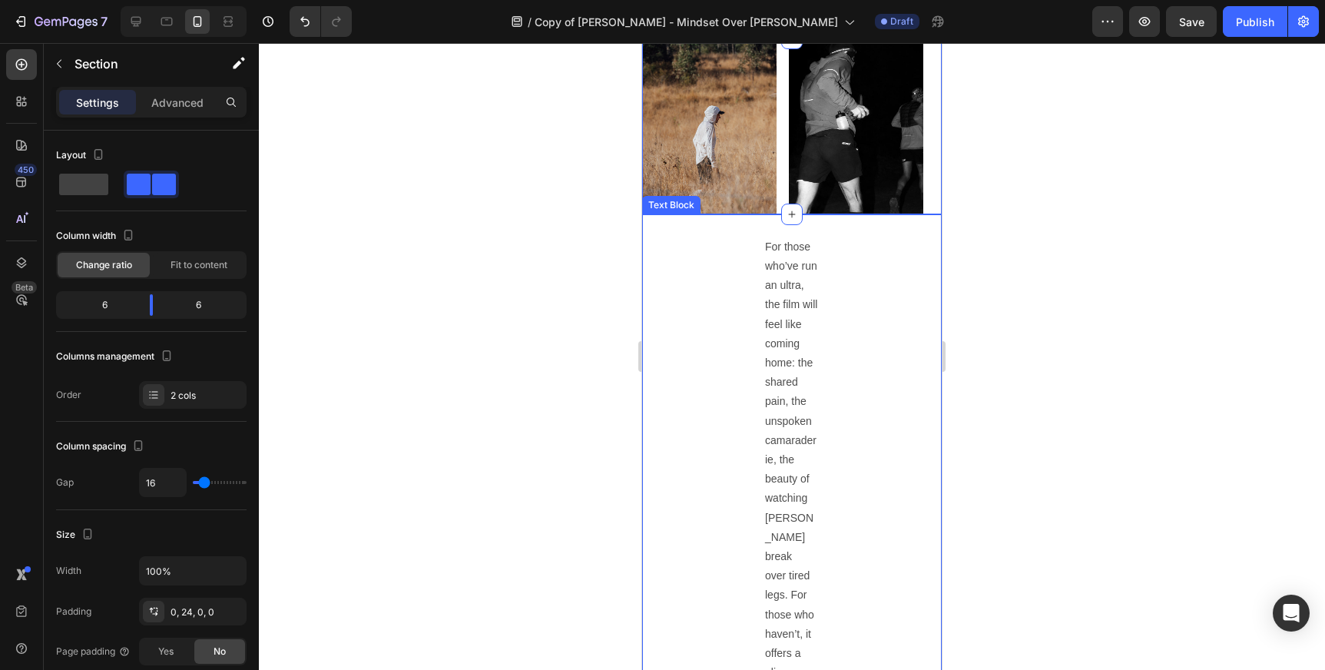
scroll to position [2598, 0]
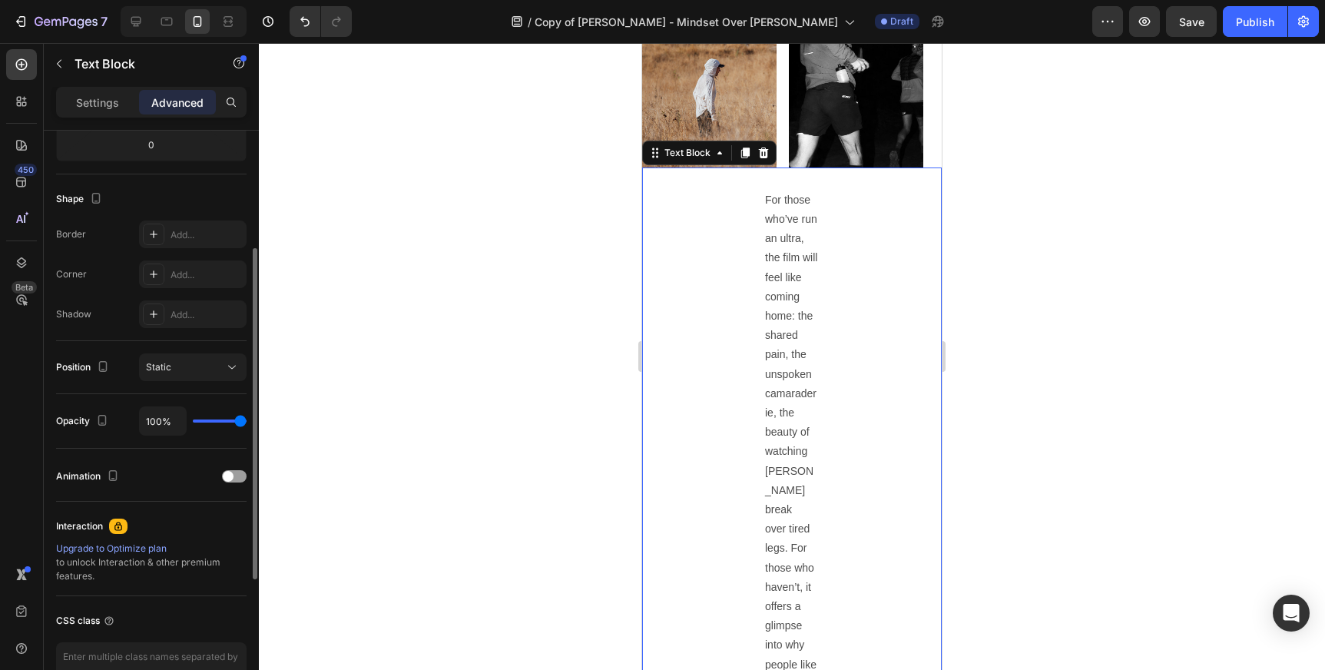
scroll to position [384, 0]
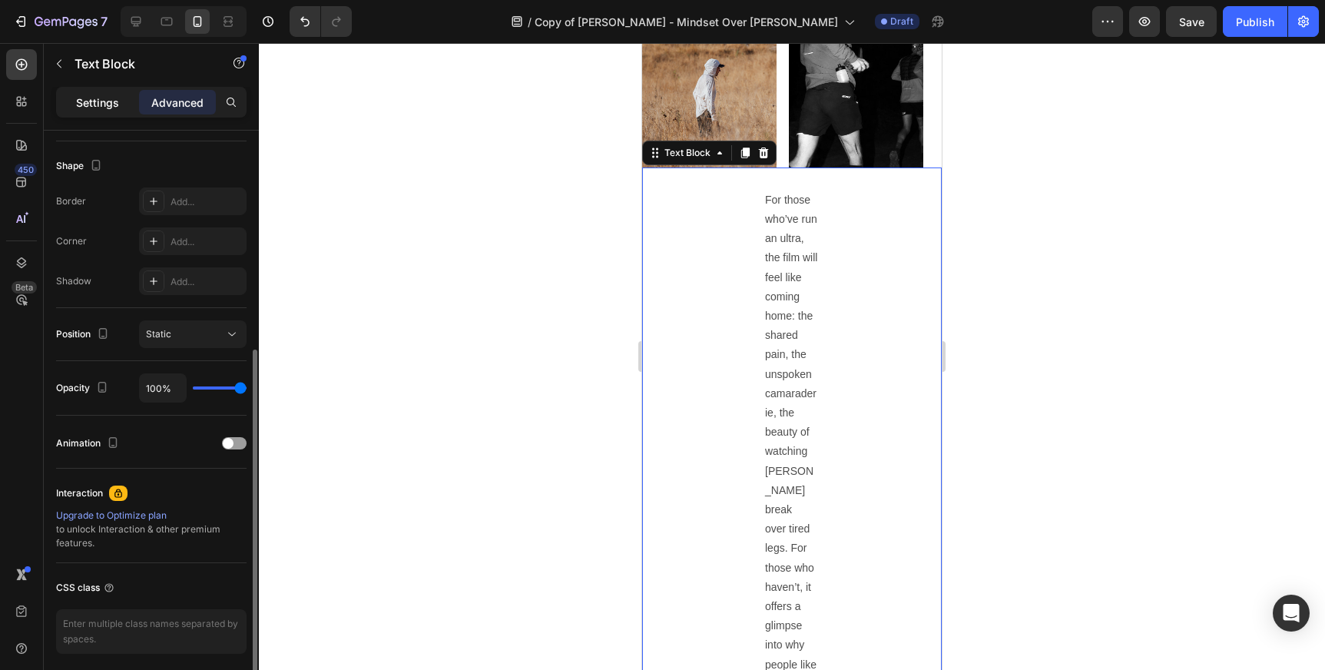
click at [109, 100] on p "Settings" at bounding box center [97, 102] width 43 height 16
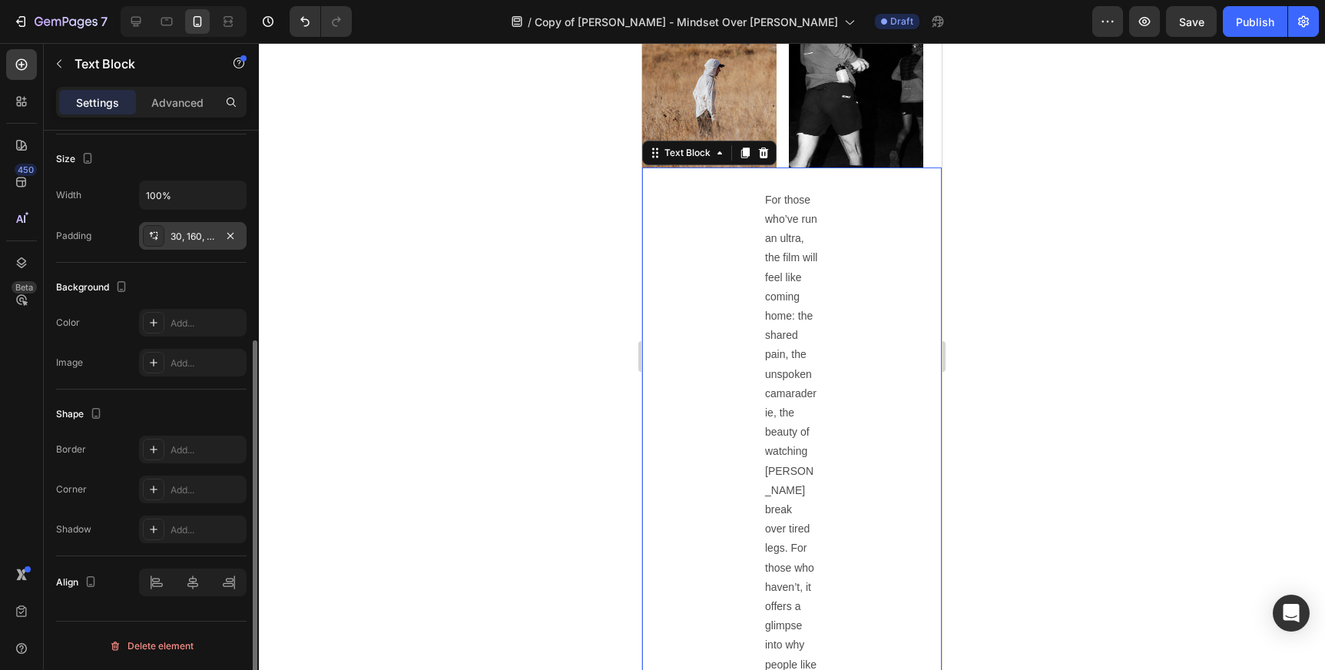
click at [194, 235] on div "30, 160, 30, 160" at bounding box center [193, 237] width 45 height 14
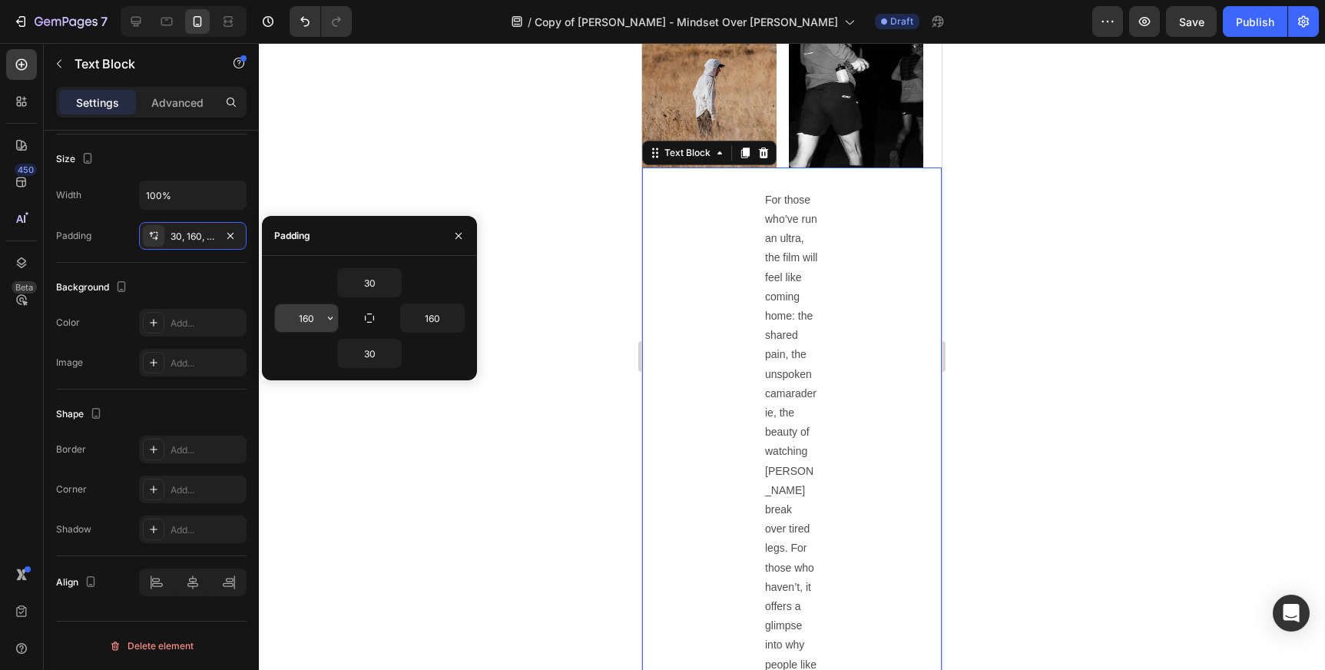
click at [318, 316] on input "160" at bounding box center [306, 318] width 63 height 28
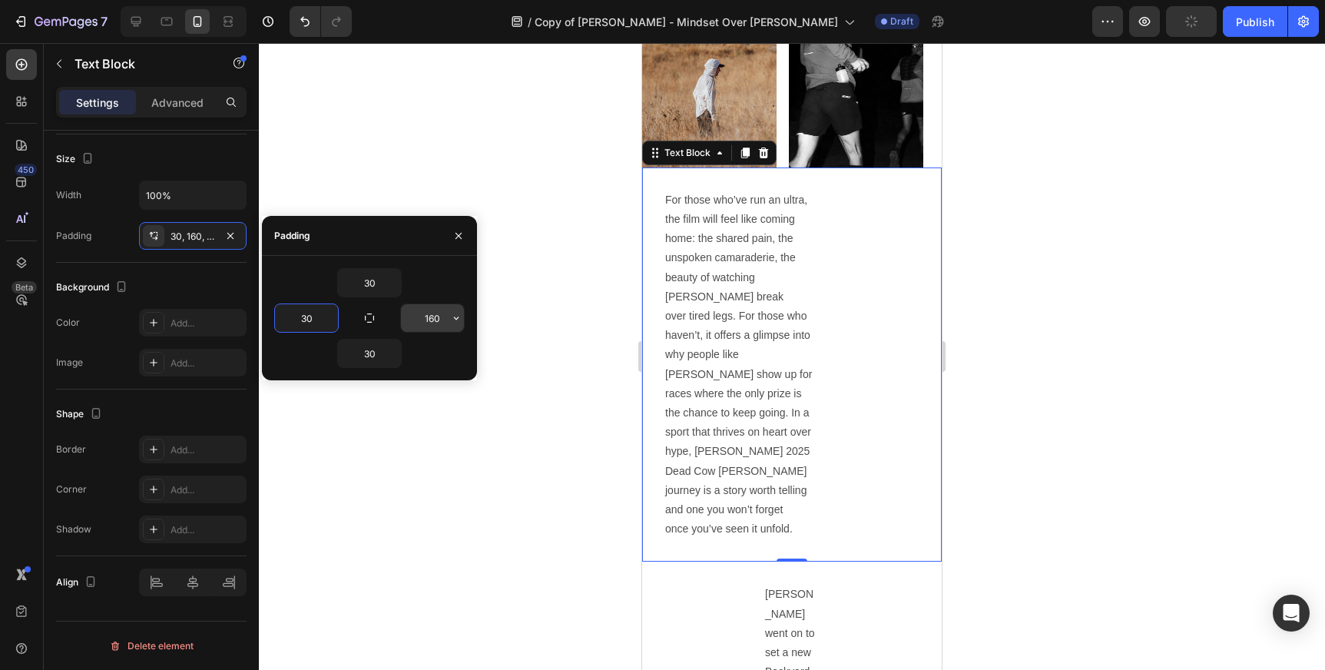
type input "30"
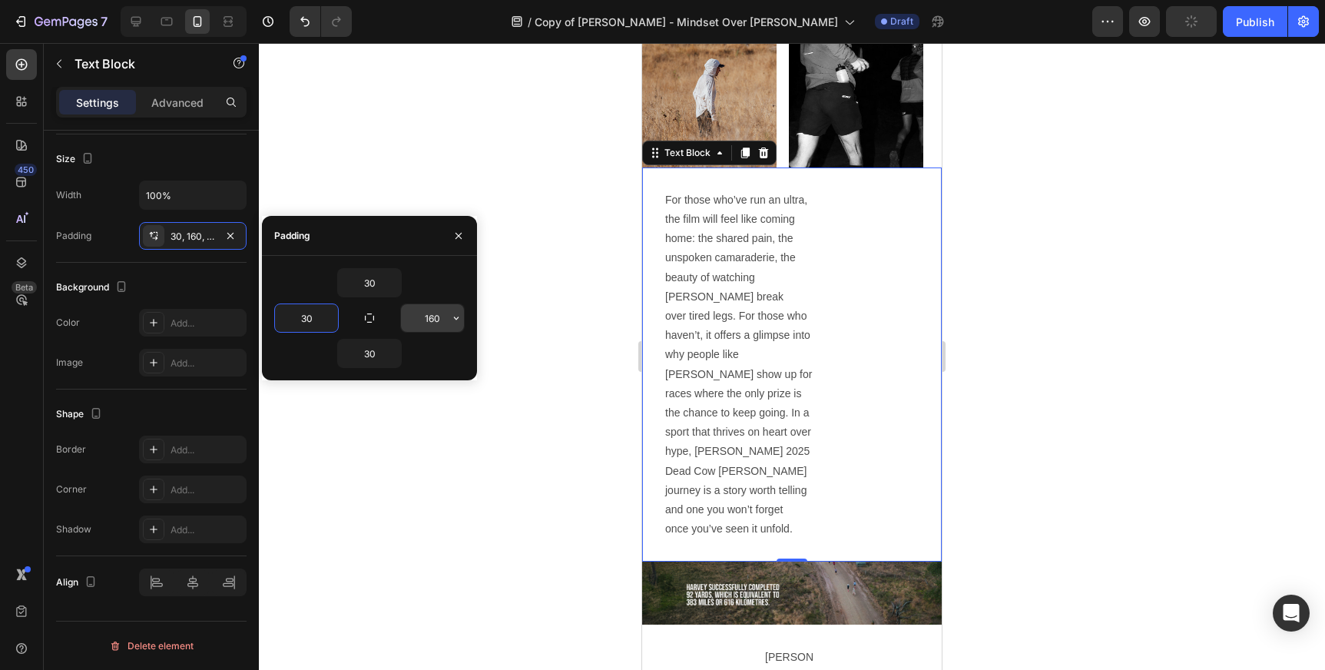
click at [434, 322] on input "160" at bounding box center [432, 318] width 63 height 28
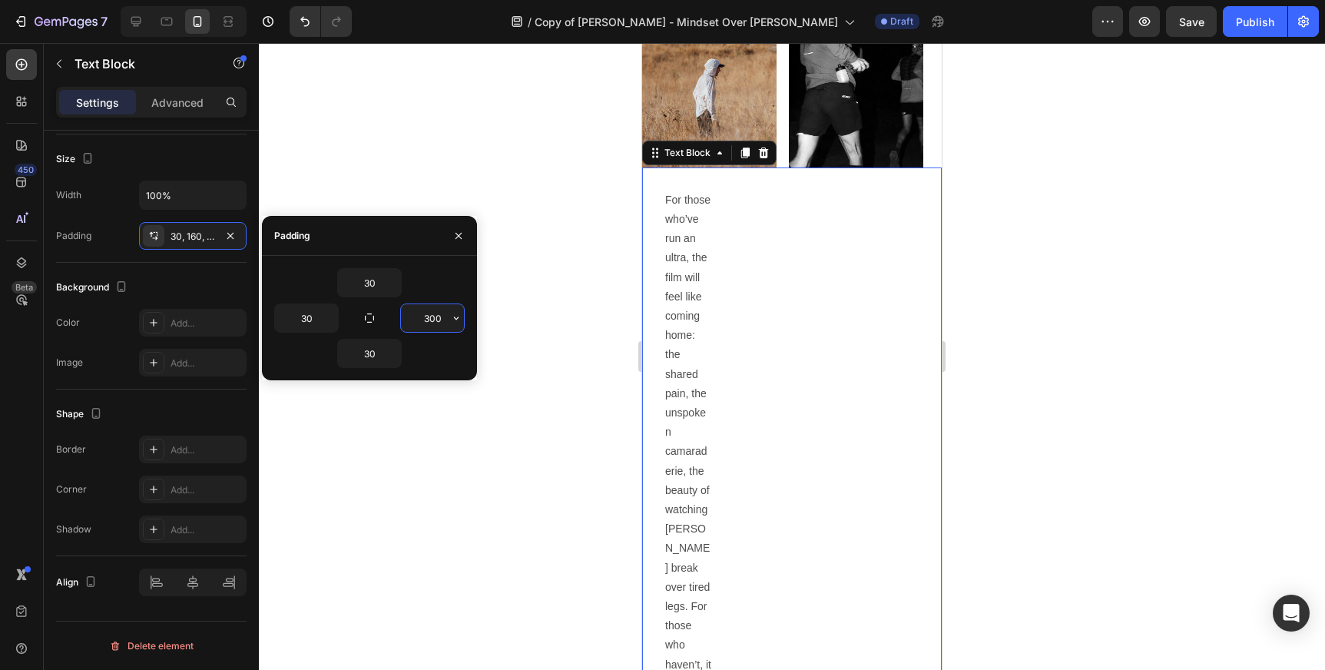
type input "30"
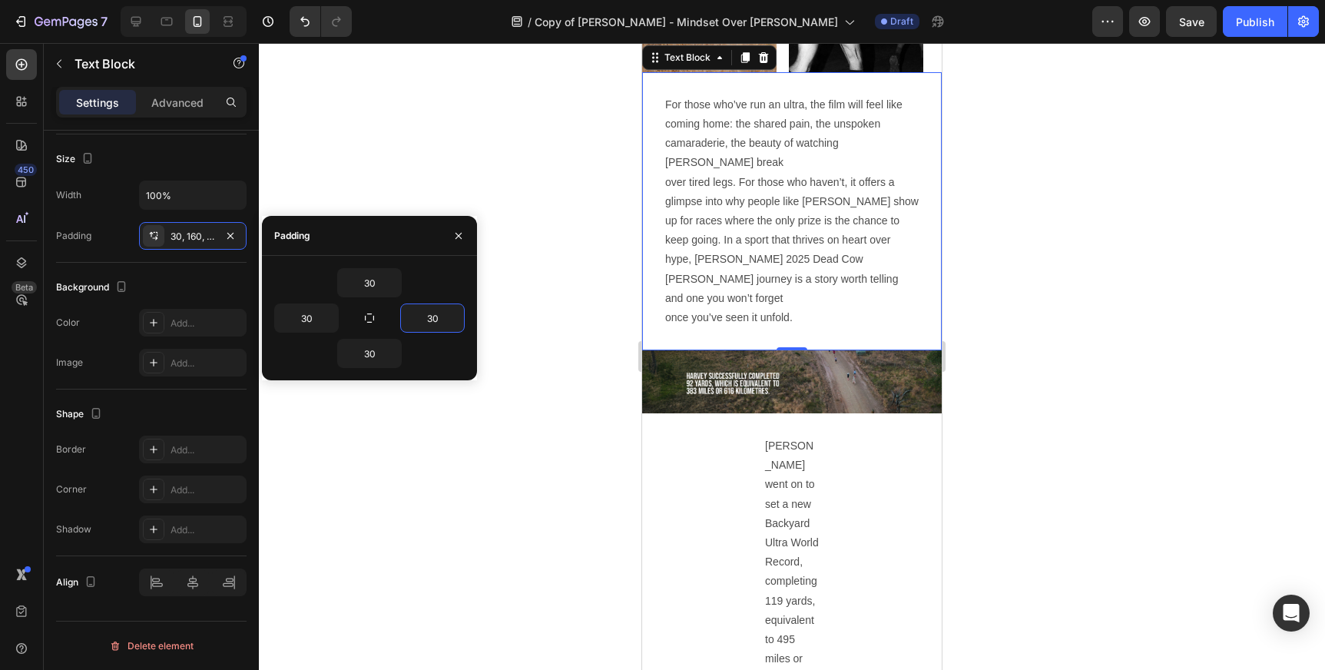
scroll to position [2701, 0]
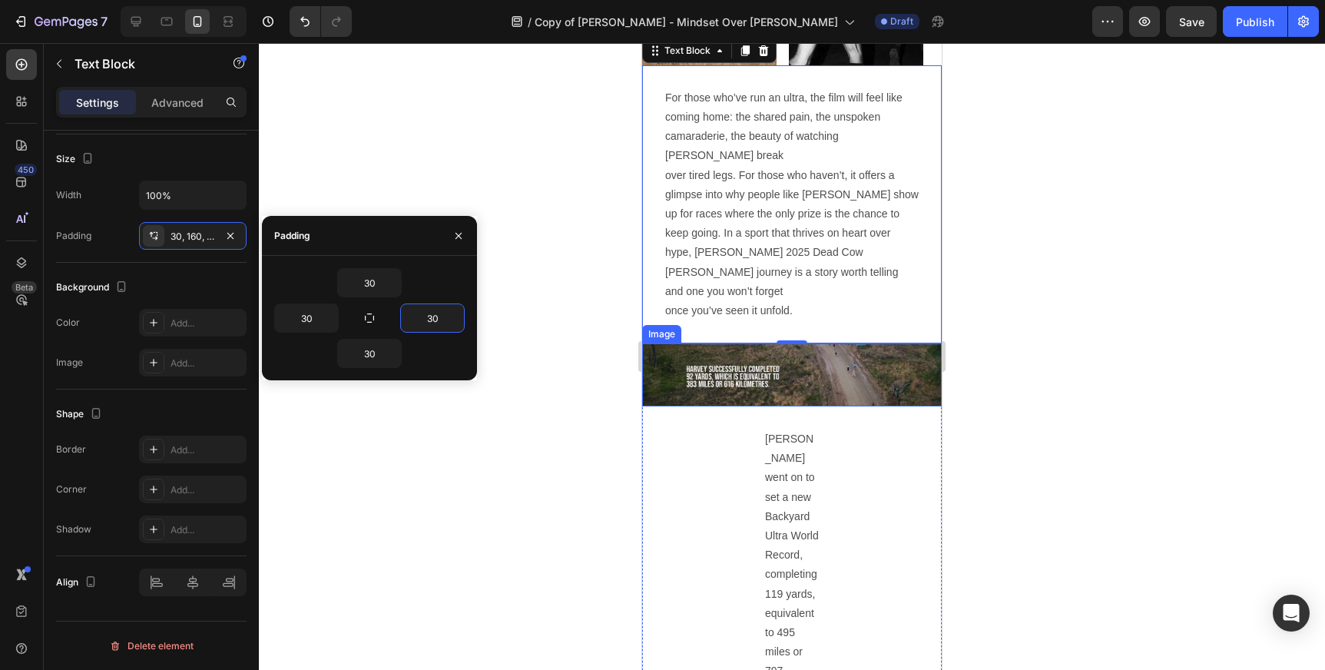
click at [878, 343] on img at bounding box center [792, 374] width 300 height 63
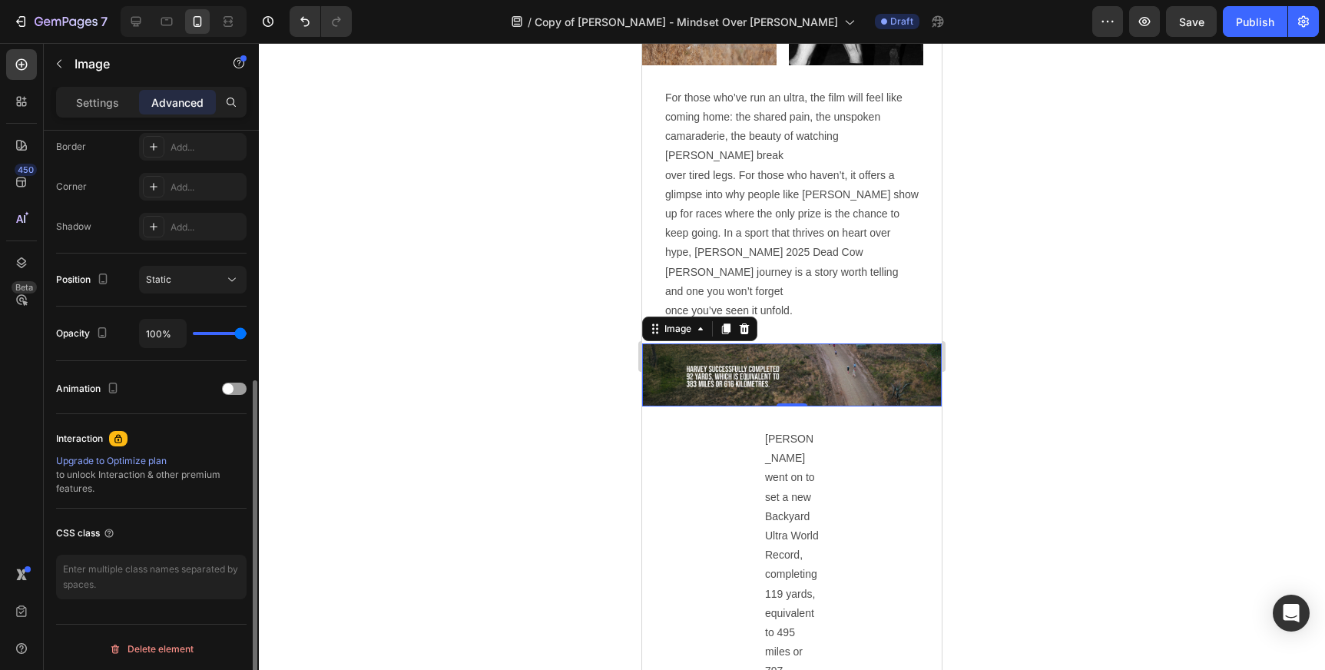
scroll to position [442, 0]
click at [112, 101] on p "Settings" at bounding box center [97, 102] width 43 height 16
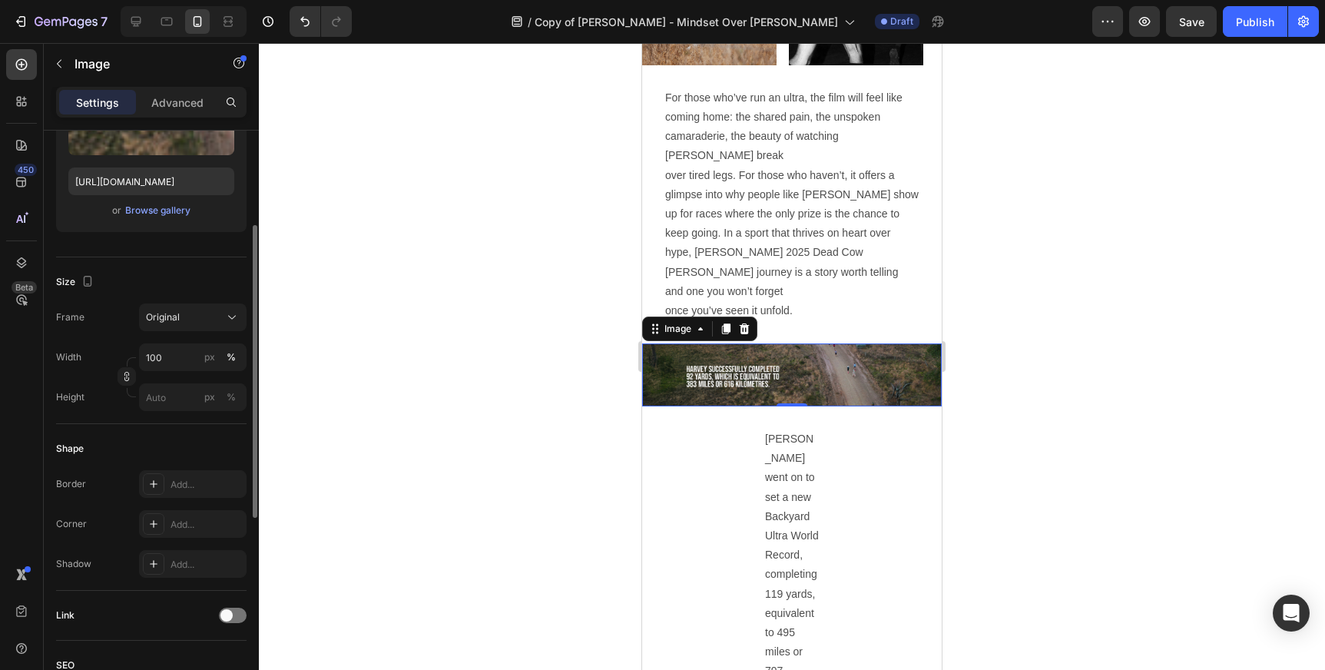
scroll to position [208, 0]
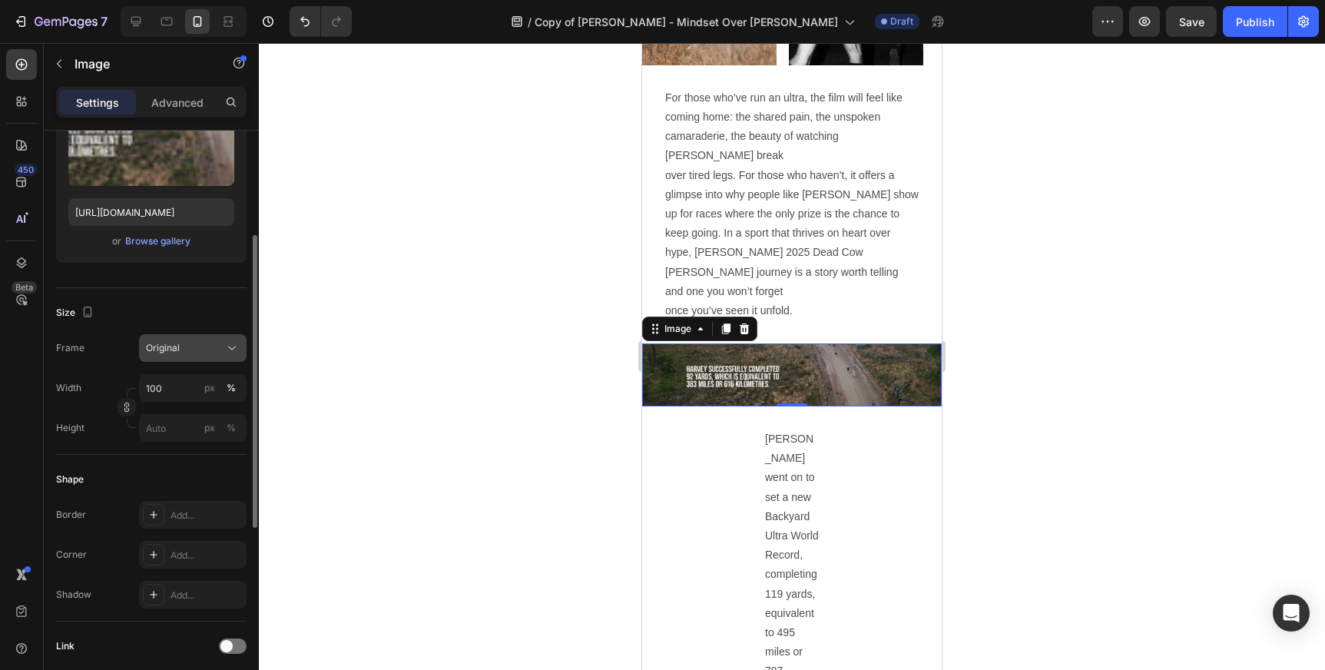
click at [207, 360] on button "Original" at bounding box center [193, 348] width 108 height 28
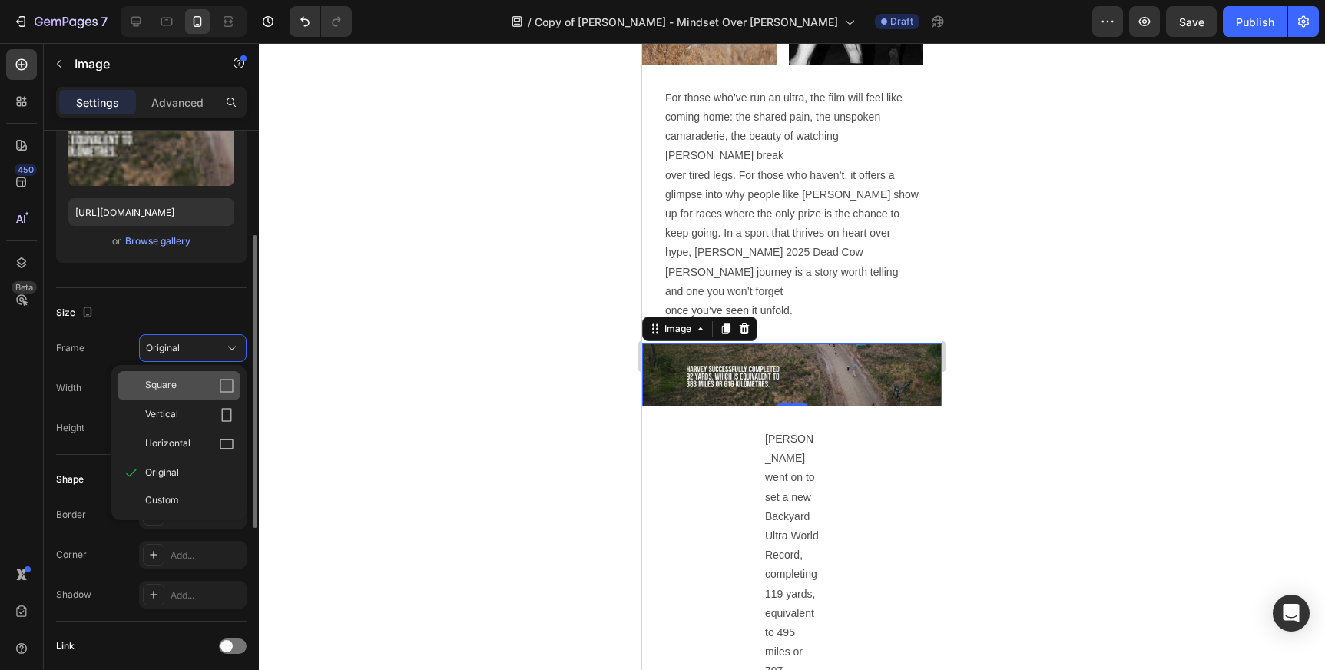
click at [220, 388] on icon at bounding box center [227, 386] width 14 height 14
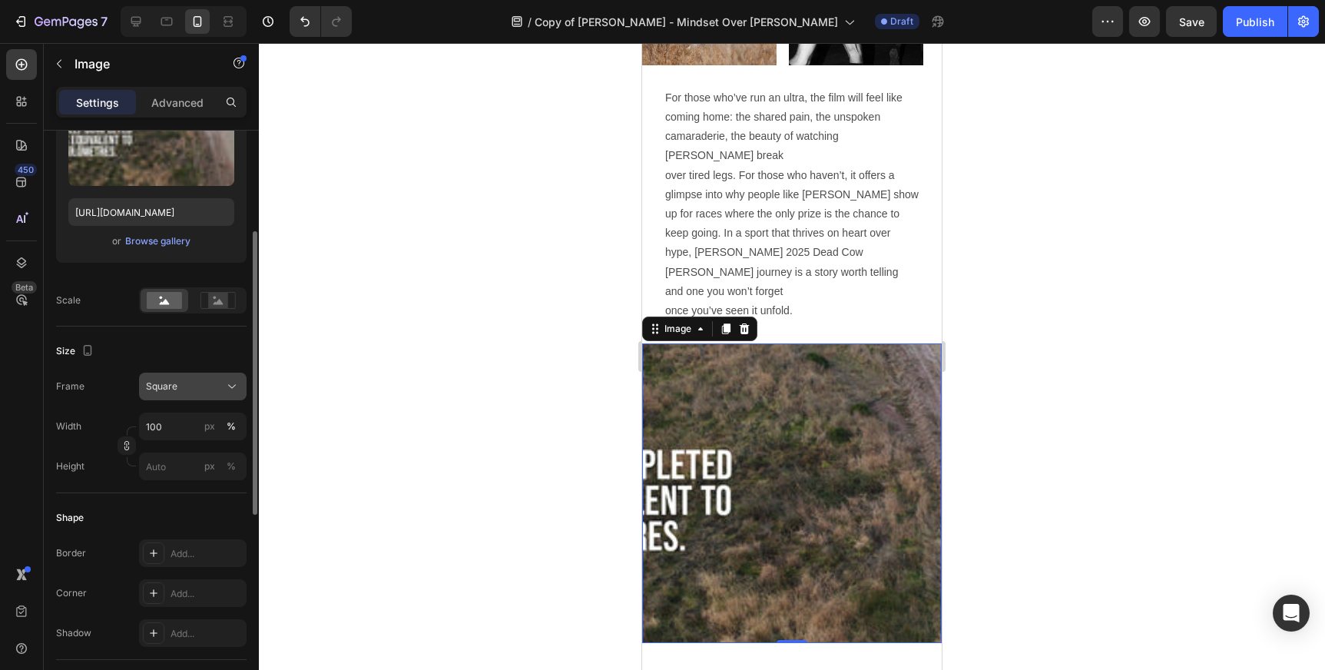
click at [219, 382] on div "Square" at bounding box center [183, 386] width 75 height 14
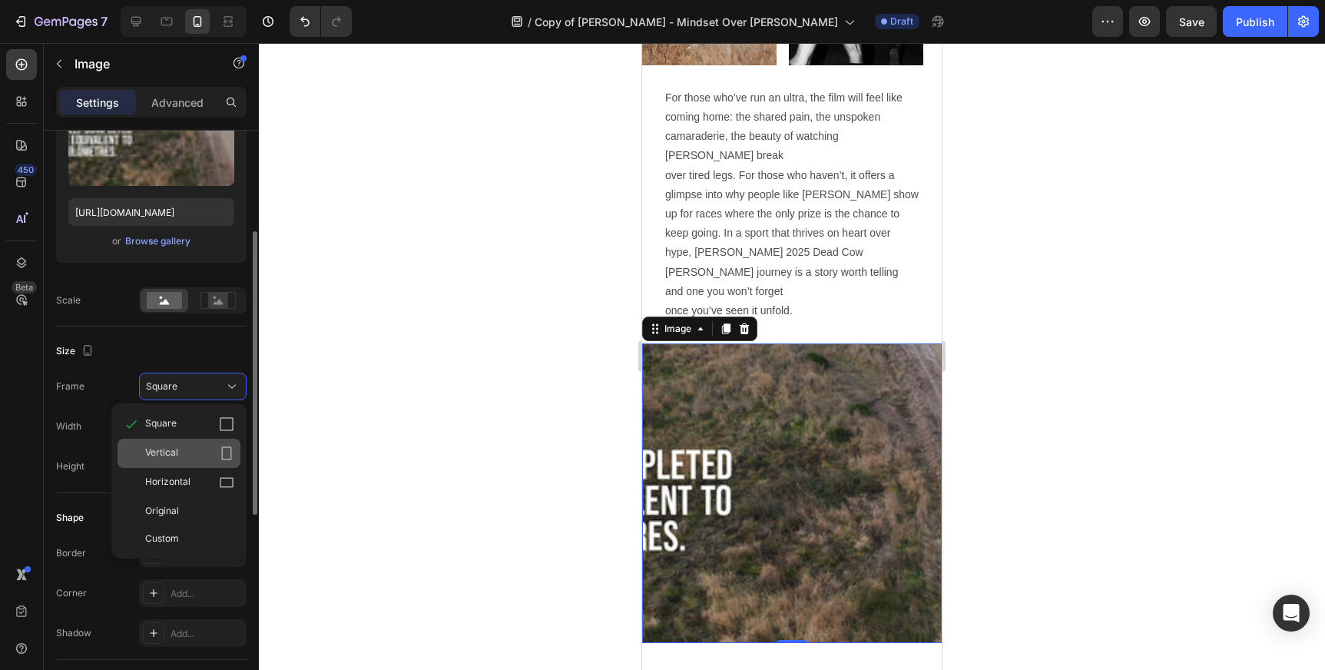
click at [217, 451] on div "Vertical" at bounding box center [189, 452] width 89 height 15
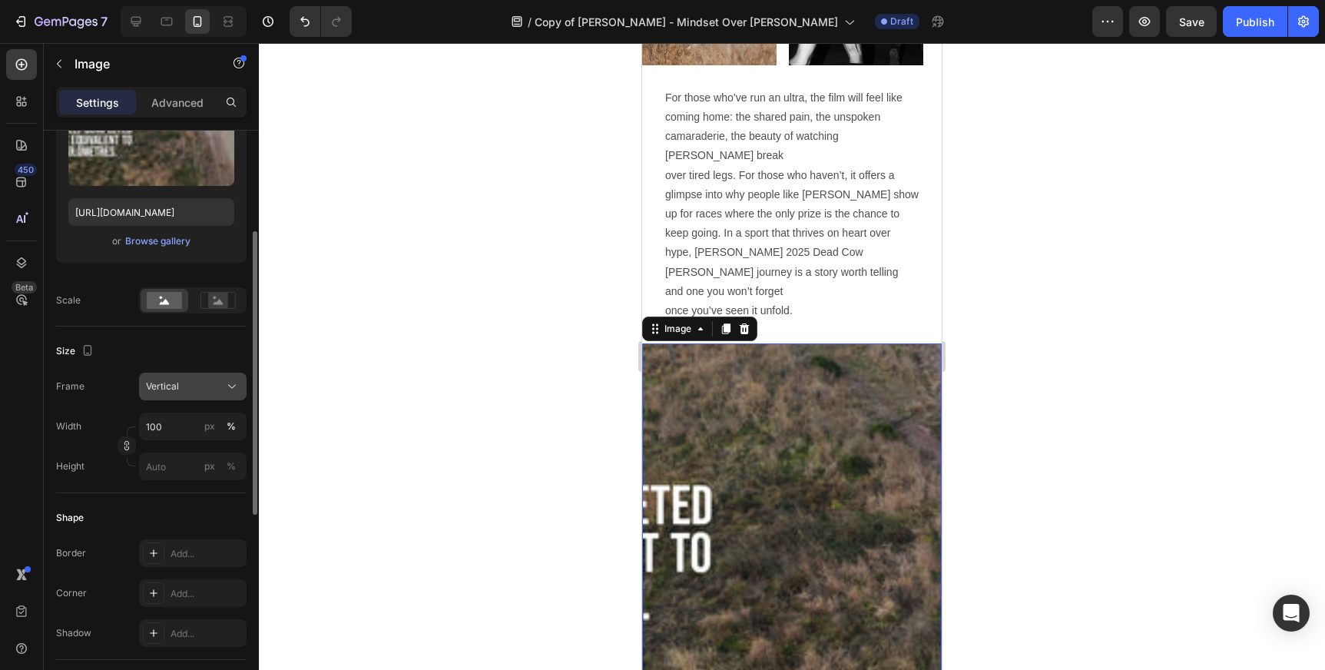
click at [223, 384] on div "Vertical" at bounding box center [193, 386] width 94 height 15
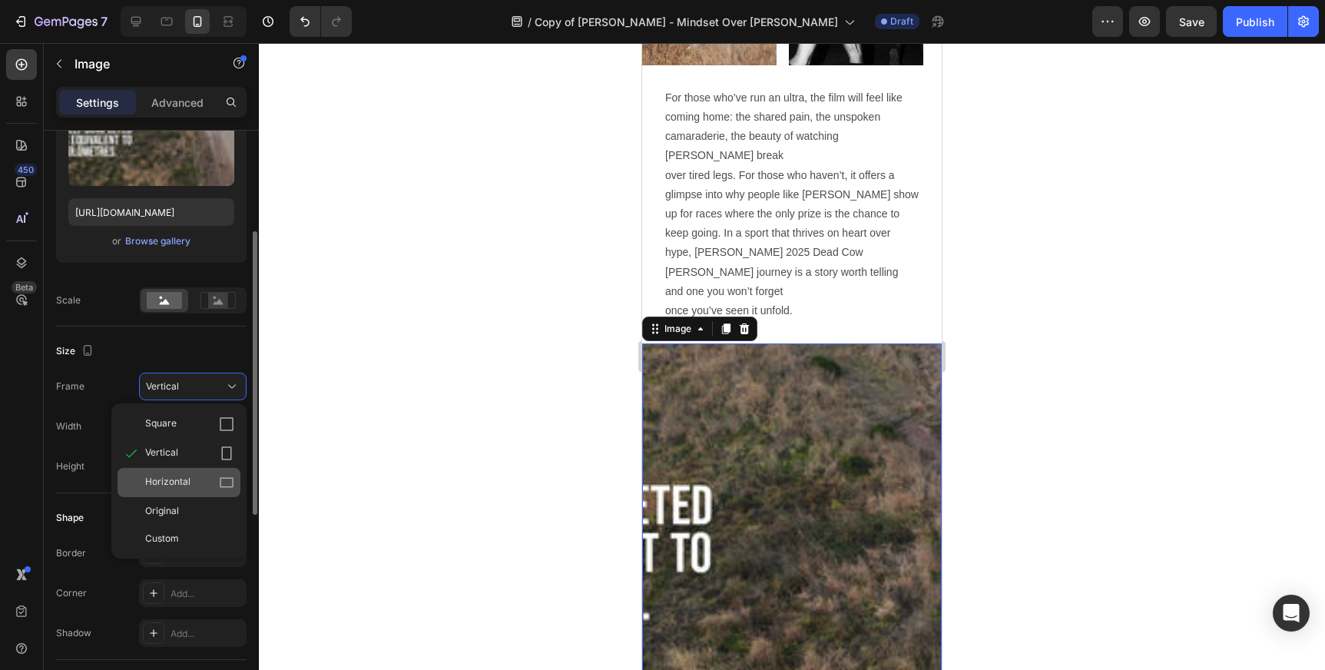
click at [217, 475] on div "Horizontal" at bounding box center [189, 482] width 89 height 15
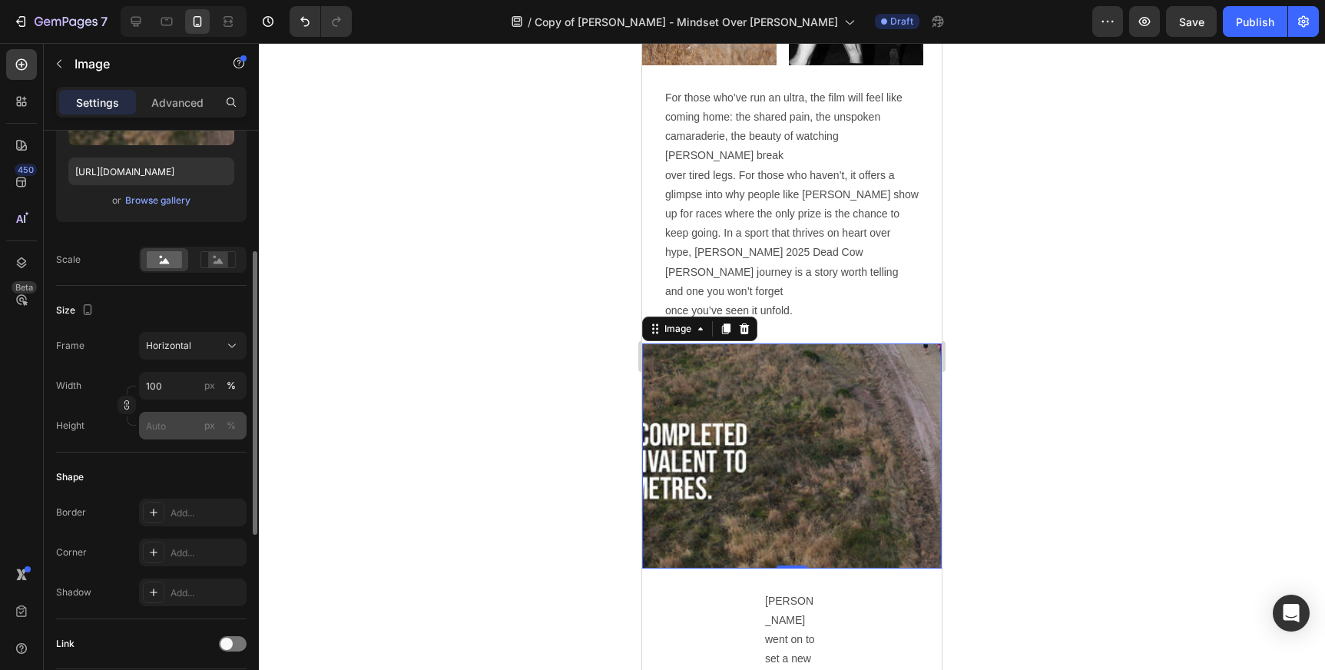
scroll to position [245, 0]
click at [217, 266] on icon at bounding box center [219, 264] width 10 height 5
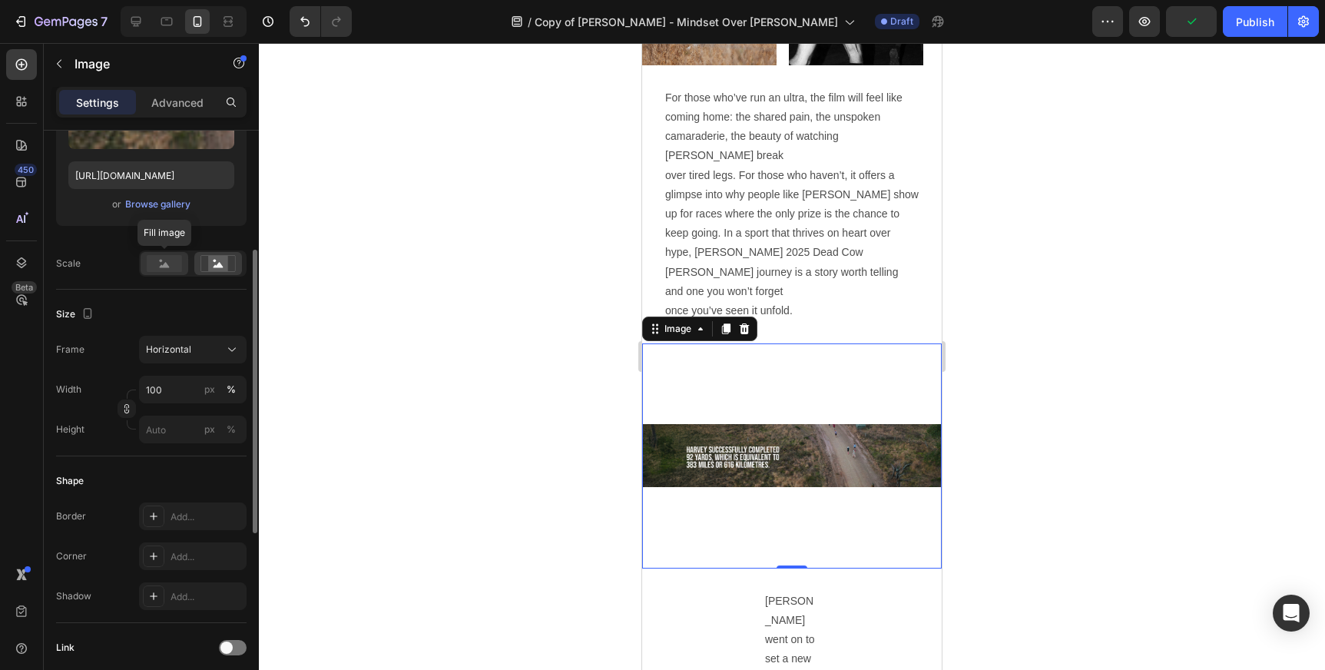
click at [167, 260] on rect at bounding box center [164, 263] width 35 height 17
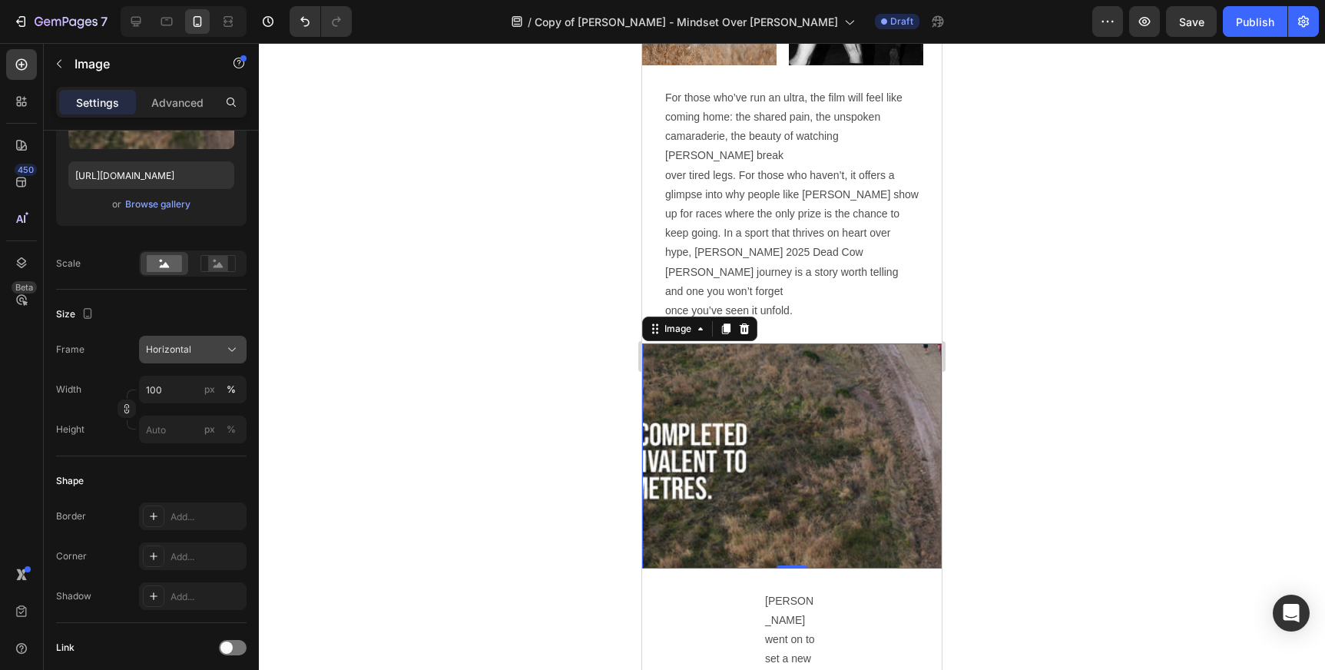
click at [187, 347] on span "Horizontal" at bounding box center [168, 350] width 45 height 14
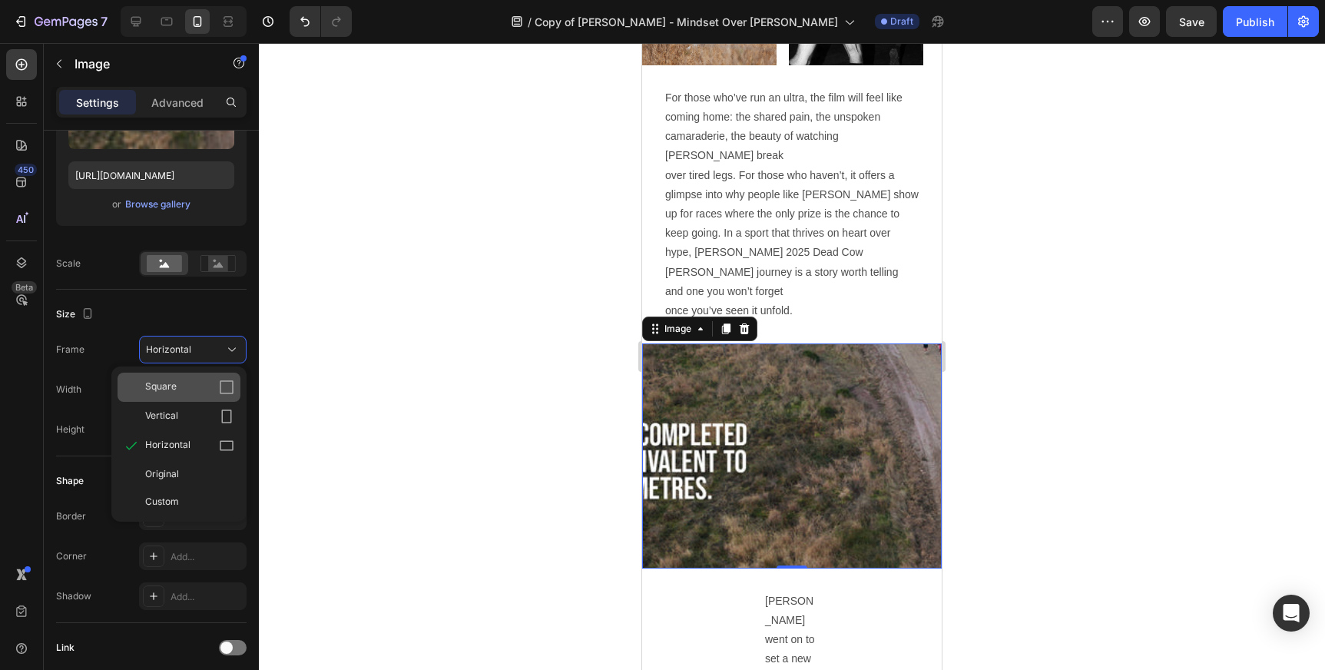
click at [187, 389] on div "Square" at bounding box center [189, 386] width 89 height 15
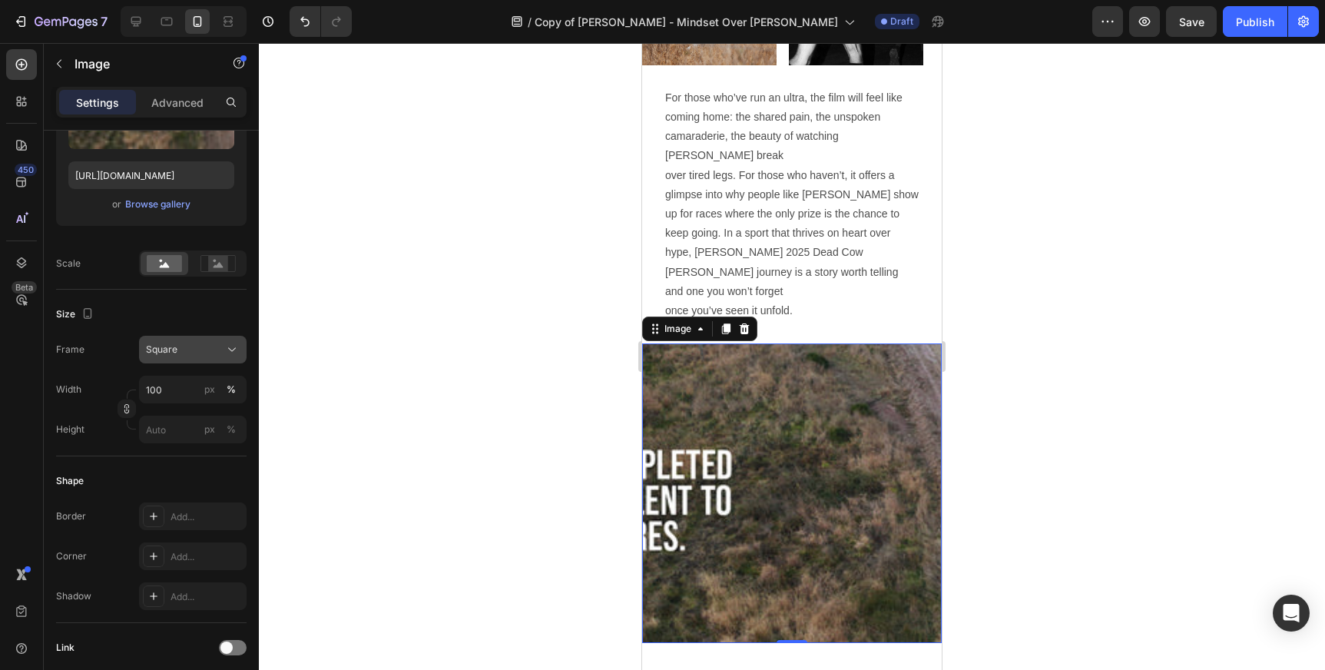
click at [194, 346] on div "Square" at bounding box center [183, 350] width 75 height 14
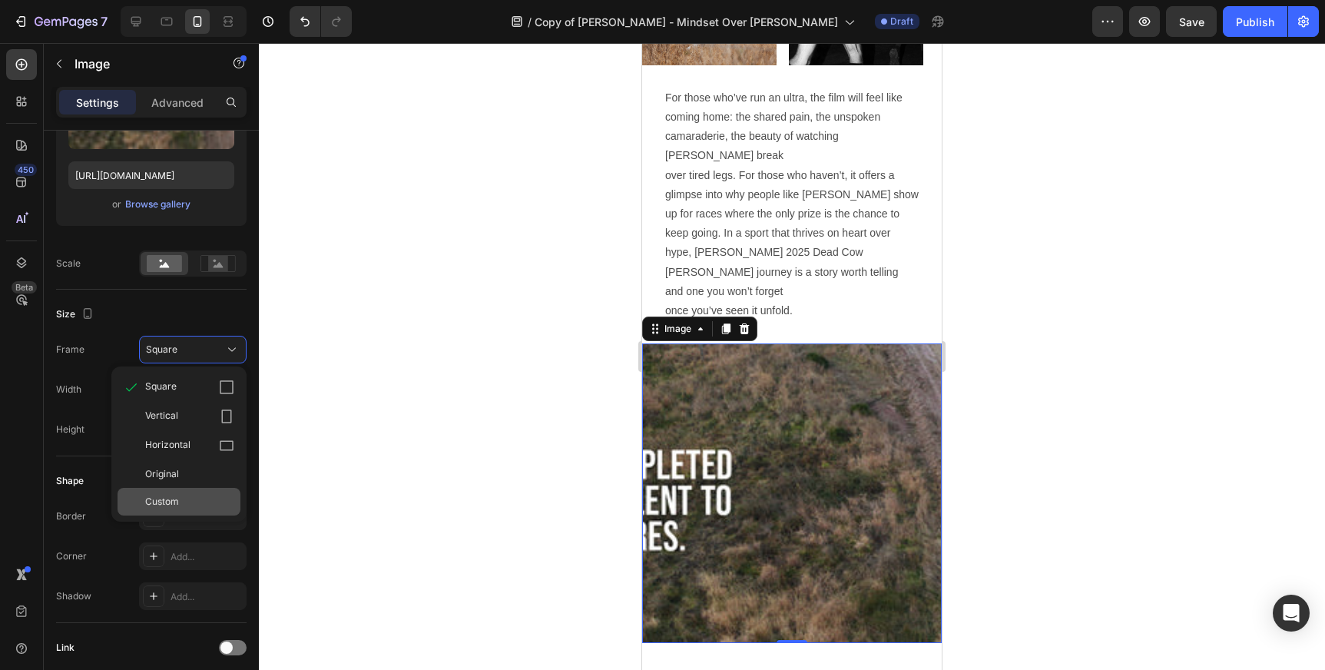
click at [182, 494] on div "Custom" at bounding box center [179, 502] width 123 height 28
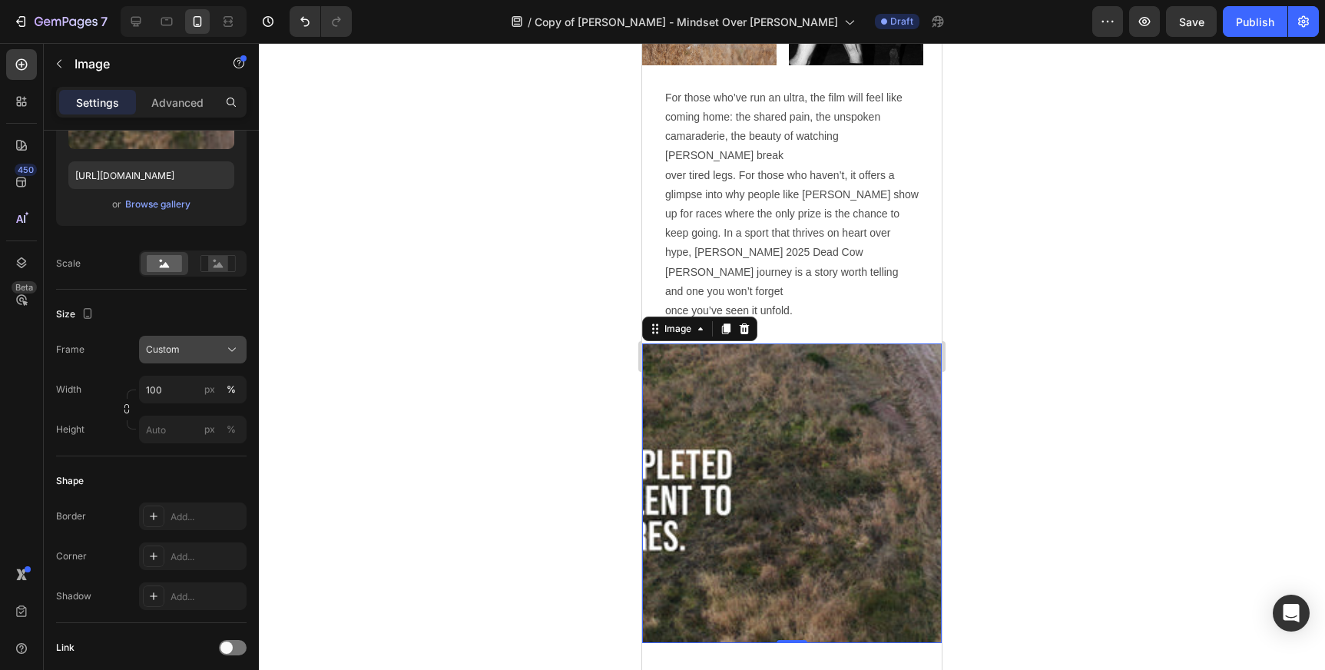
click at [207, 349] on div "Custom" at bounding box center [183, 350] width 75 height 14
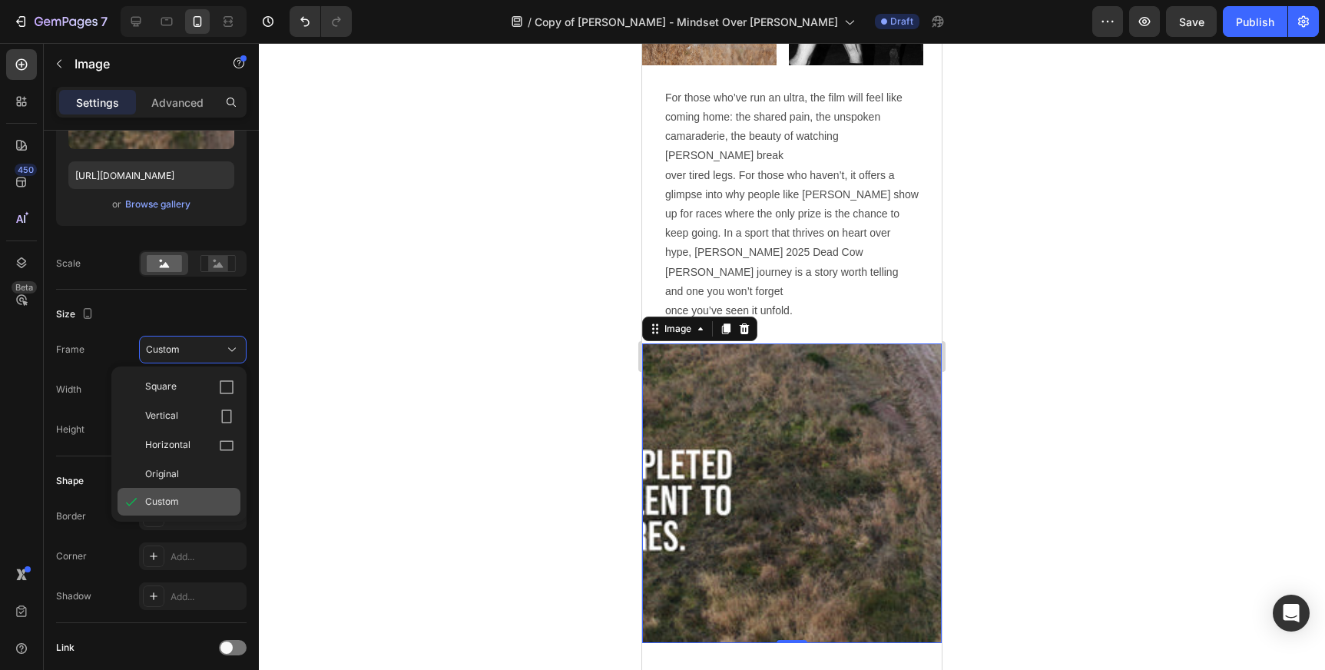
click at [180, 503] on div "Custom" at bounding box center [189, 502] width 89 height 14
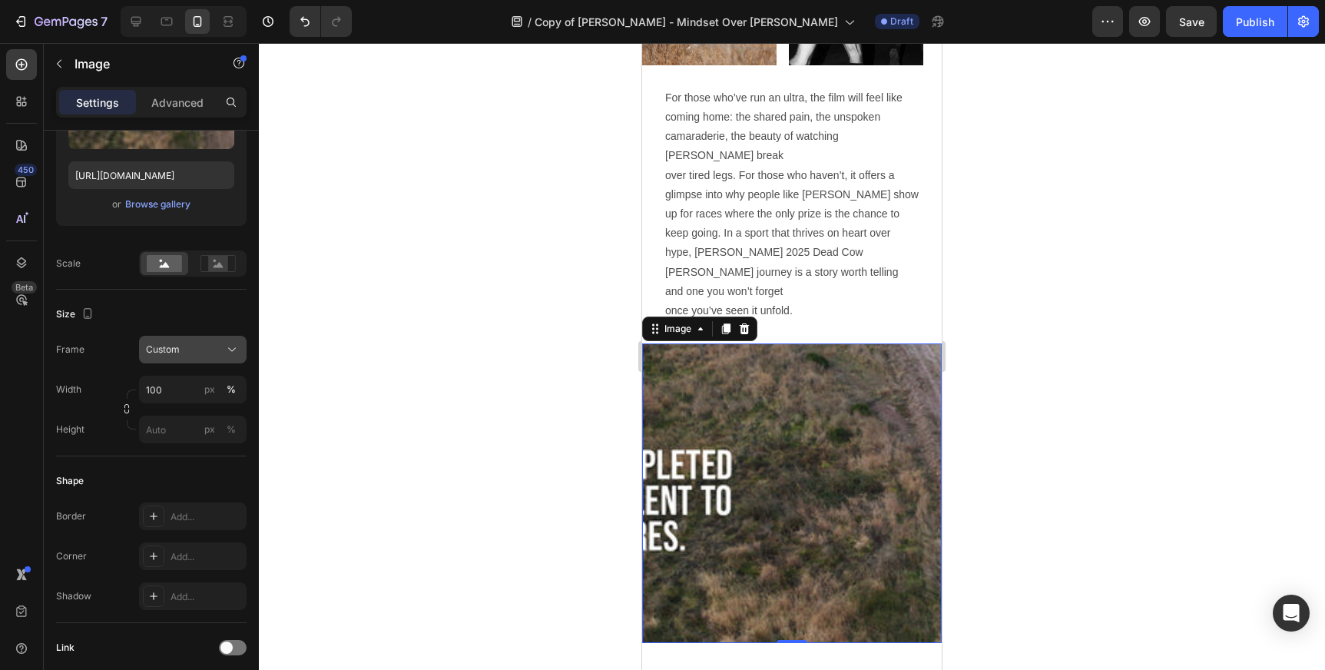
click at [183, 358] on button "Custom" at bounding box center [193, 350] width 108 height 28
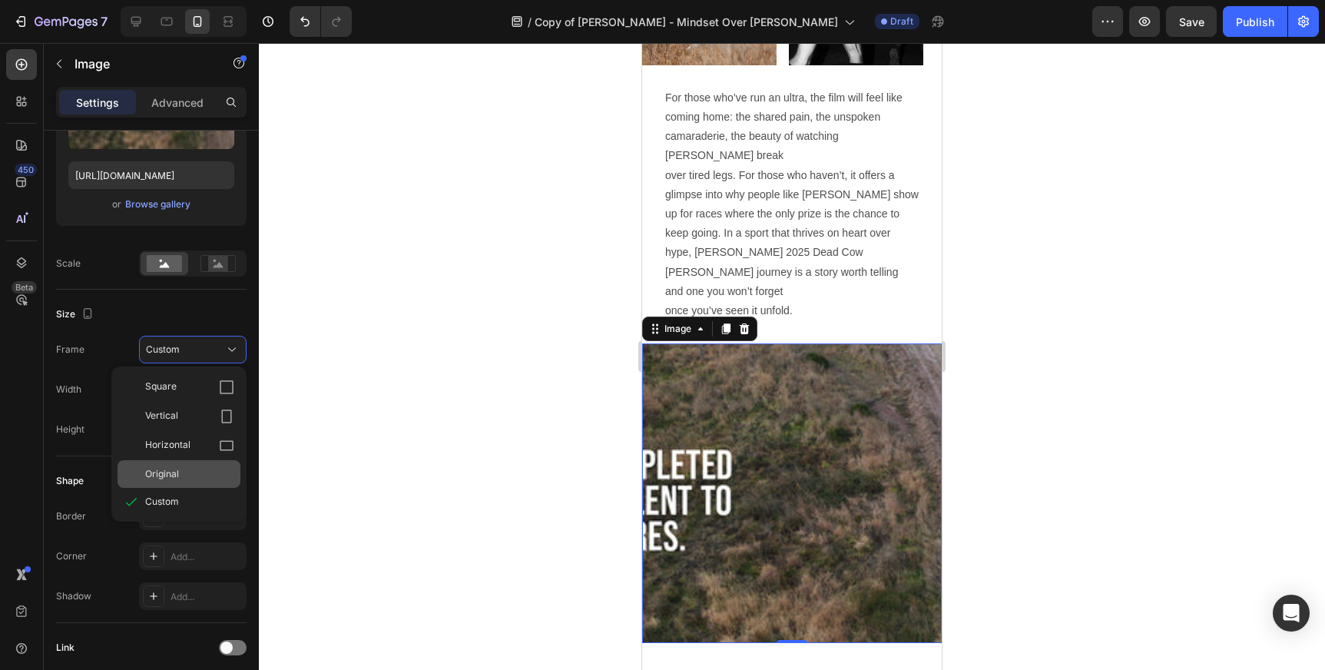
click at [183, 479] on div "Original" at bounding box center [189, 474] width 89 height 14
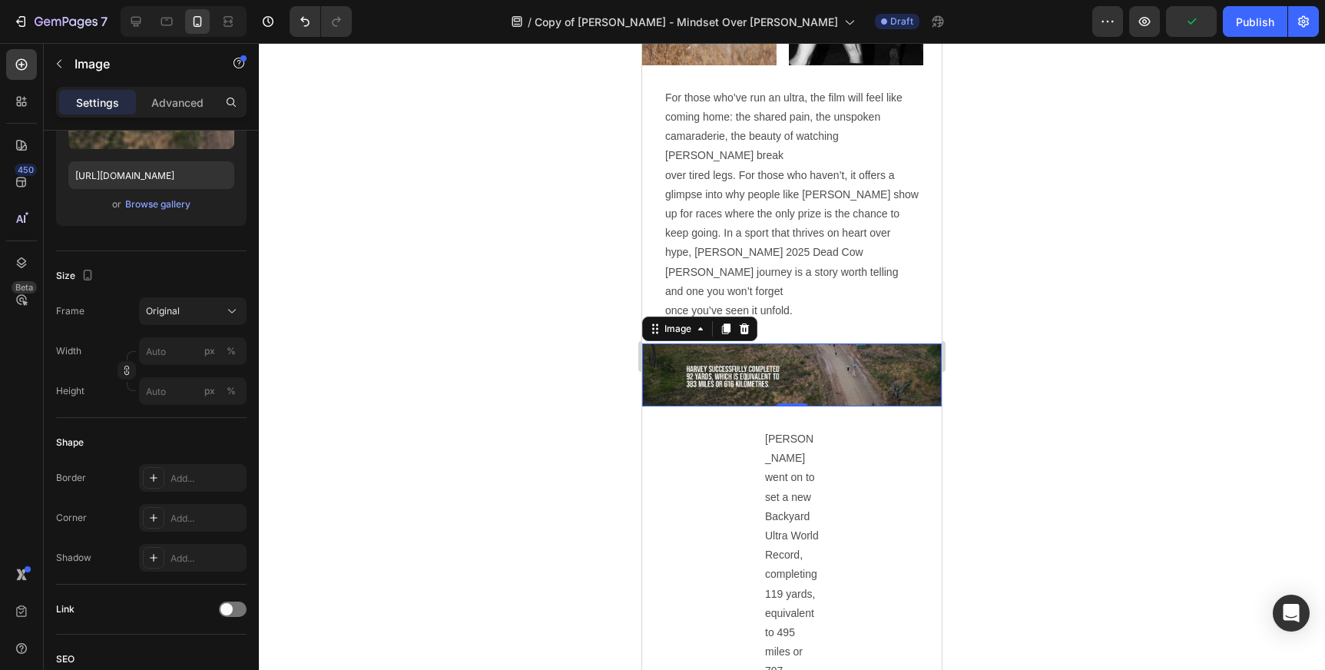
click at [928, 343] on img at bounding box center [792, 374] width 300 height 63
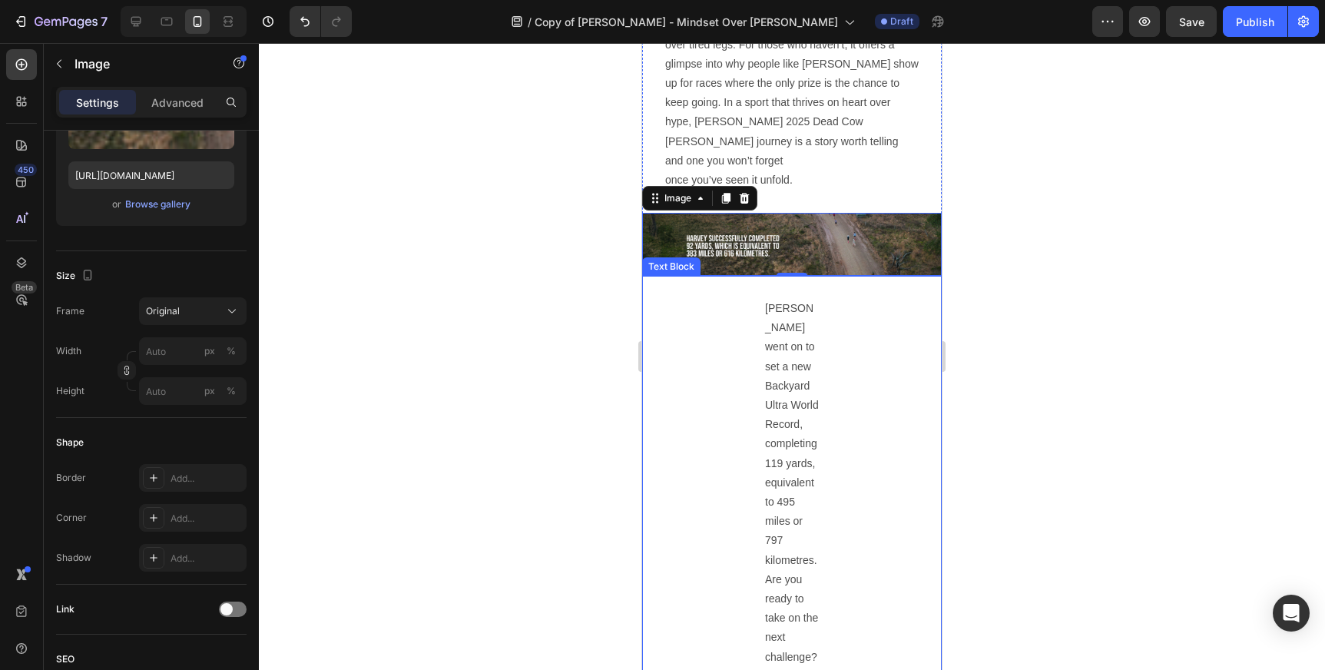
scroll to position [2845, 0]
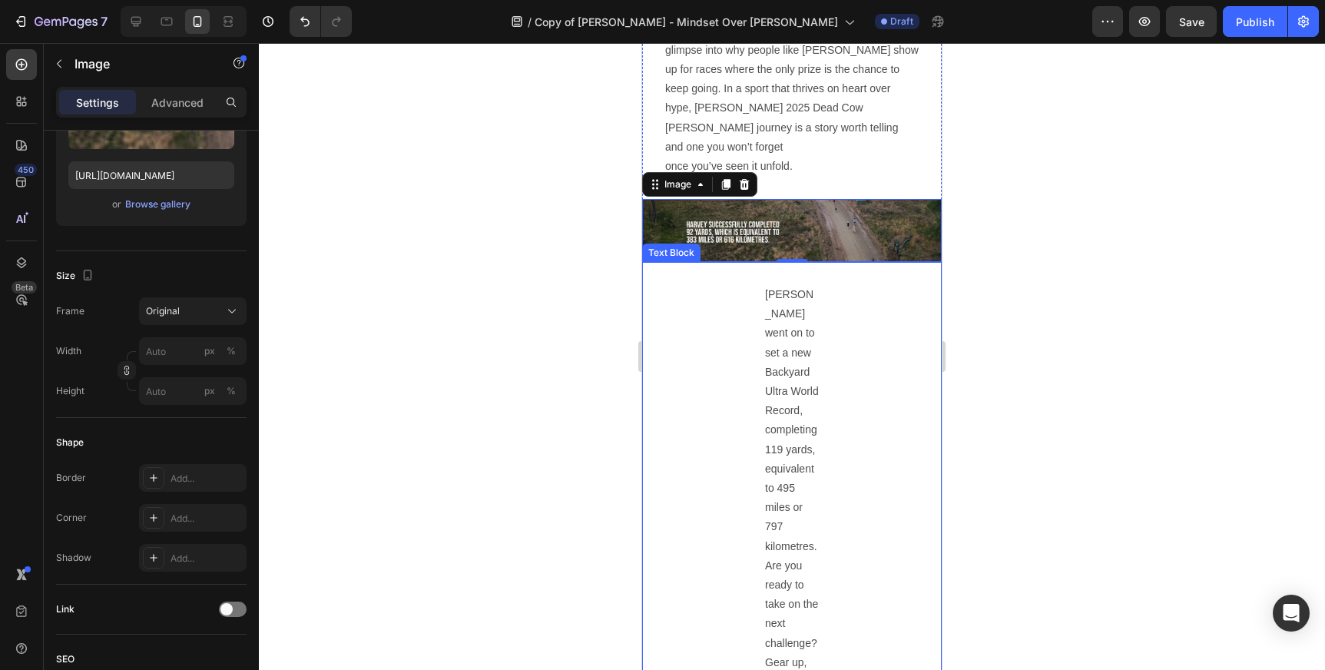
click at [788, 422] on p "[PERSON_NAME] went on to set a new Backyard Ultra World Record, completing 119 …" at bounding box center [792, 420] width 54 height 271
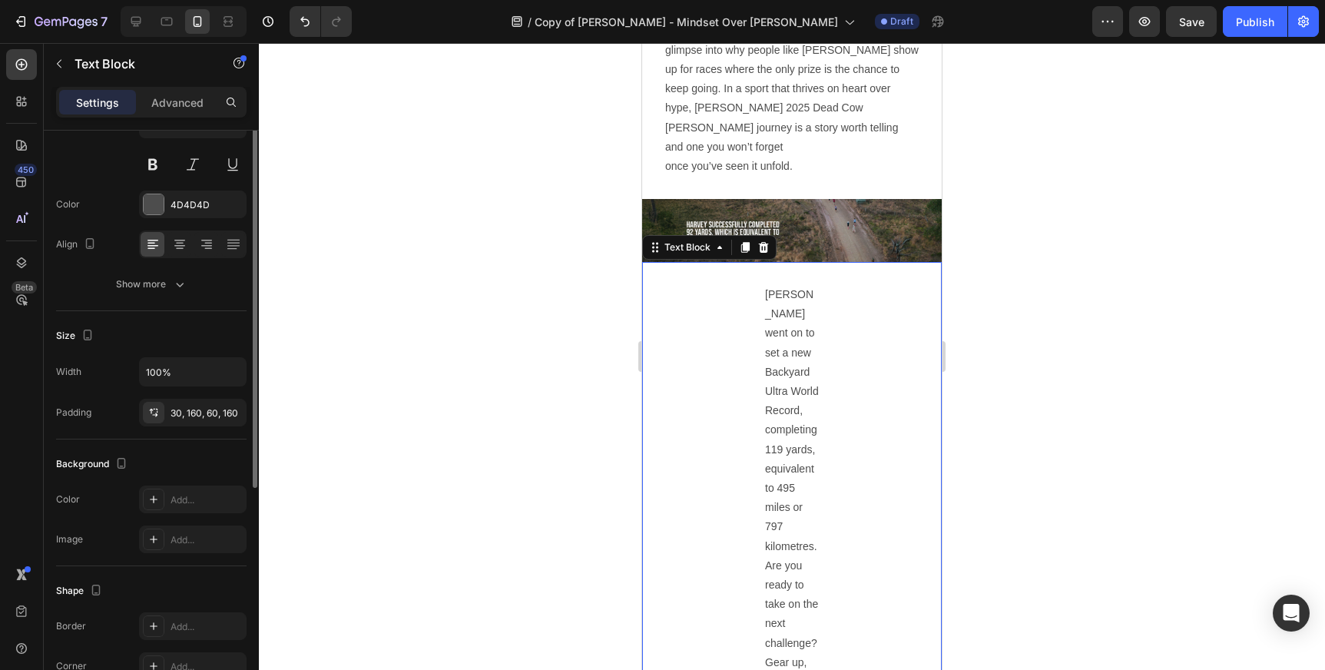
scroll to position [163, 0]
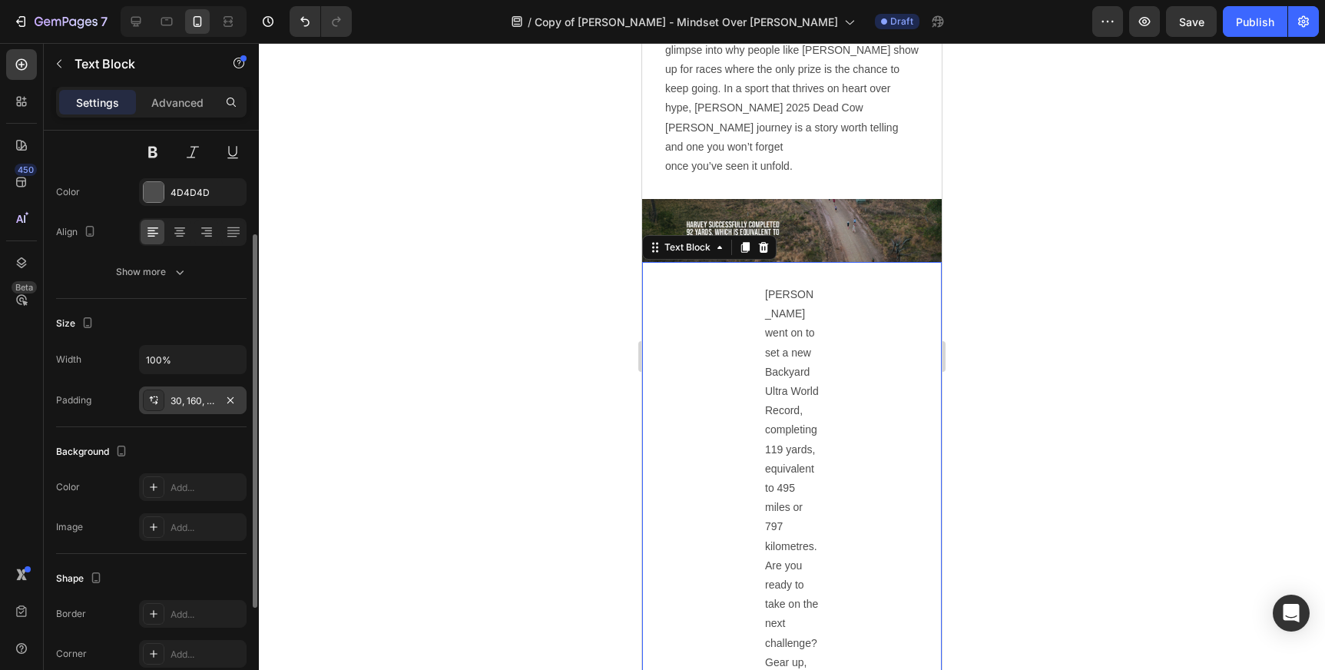
click at [192, 396] on div "30, 160, 60, 160" at bounding box center [193, 401] width 45 height 14
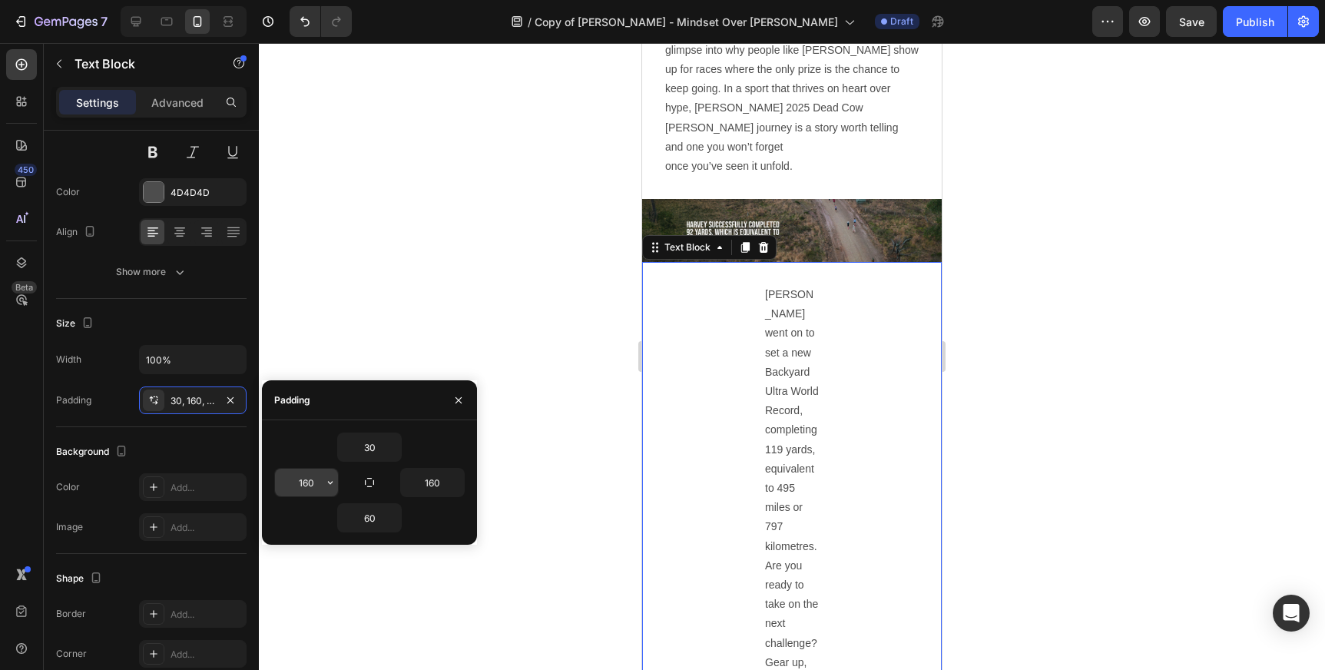
click at [317, 488] on input "160" at bounding box center [306, 483] width 63 height 28
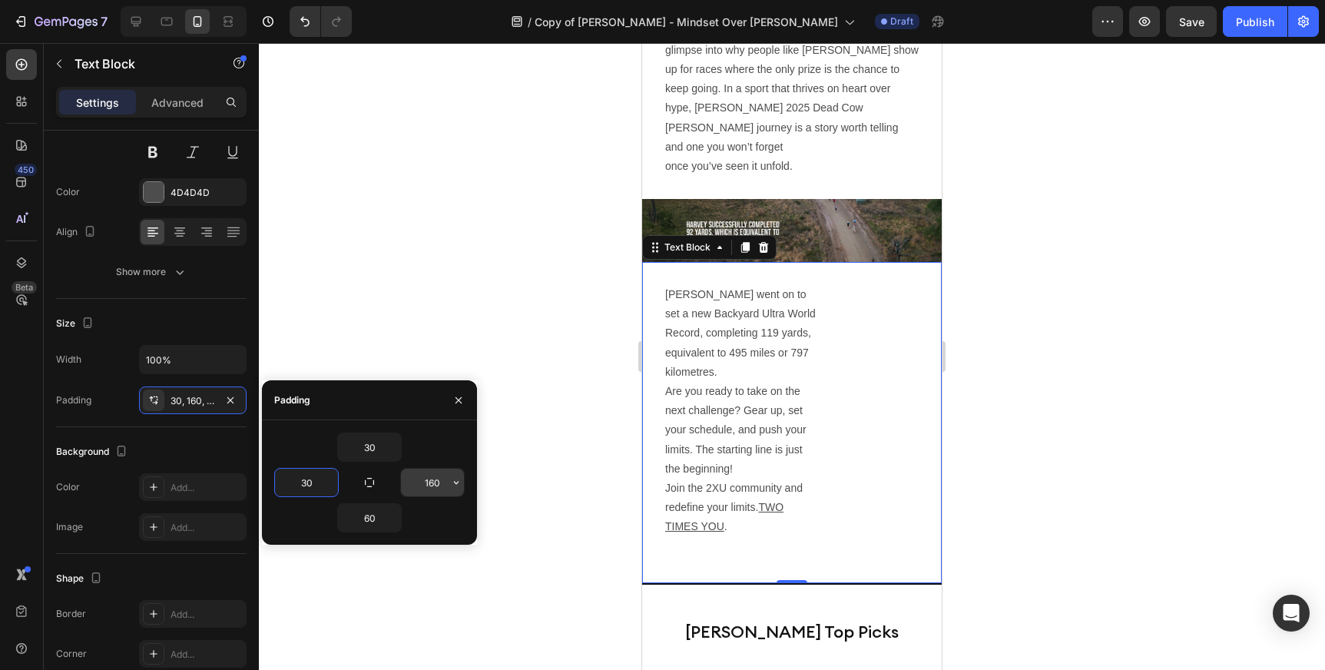
type input "30"
click at [427, 483] on input "160" at bounding box center [432, 483] width 63 height 28
type input "30"
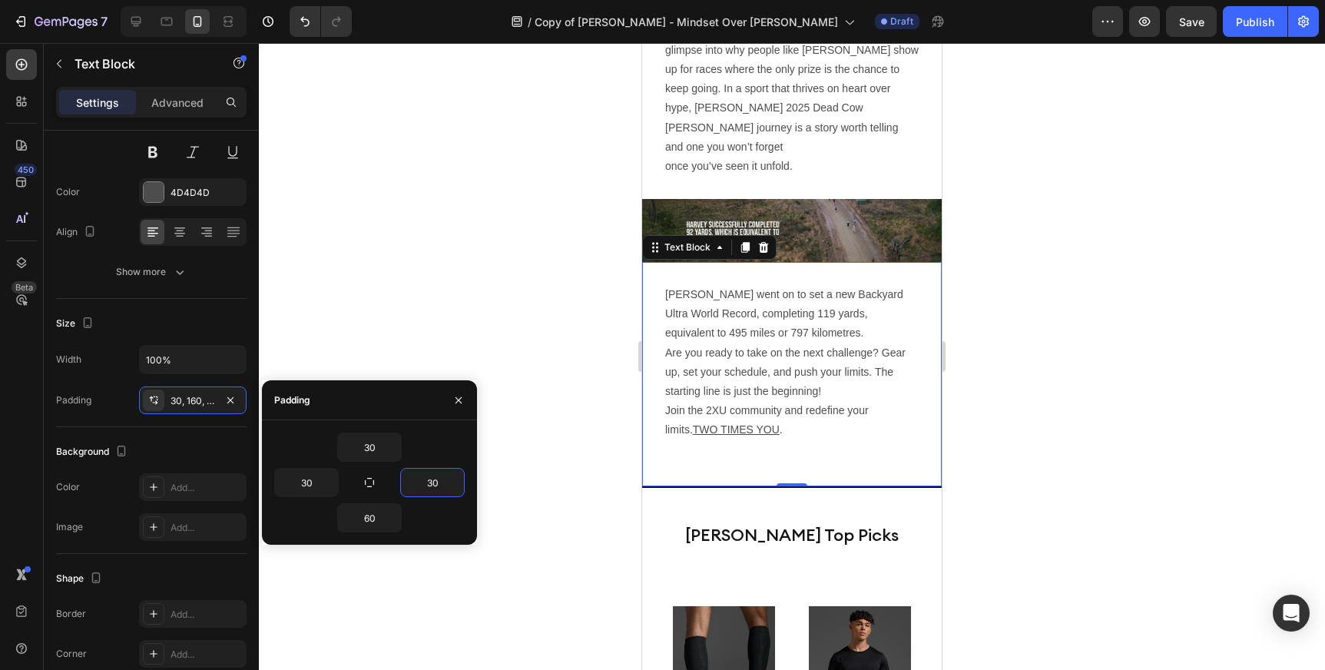
click at [564, 330] on div at bounding box center [792, 356] width 1066 height 627
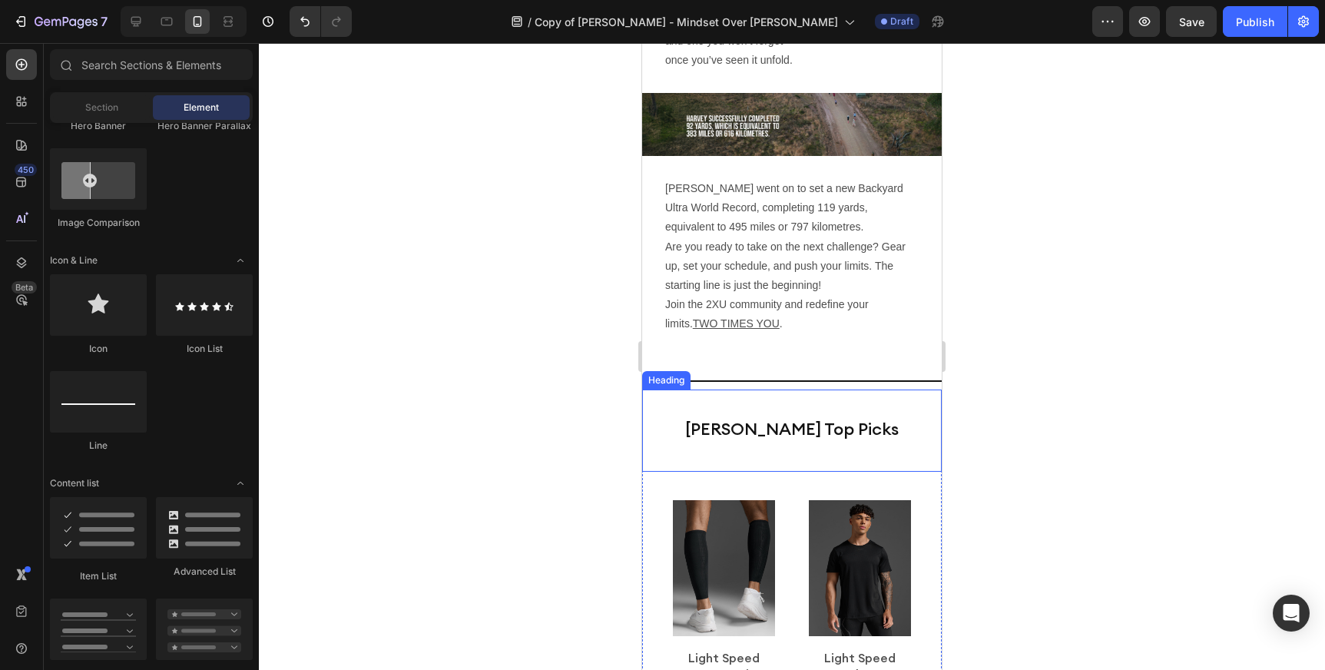
scroll to position [2959, 0]
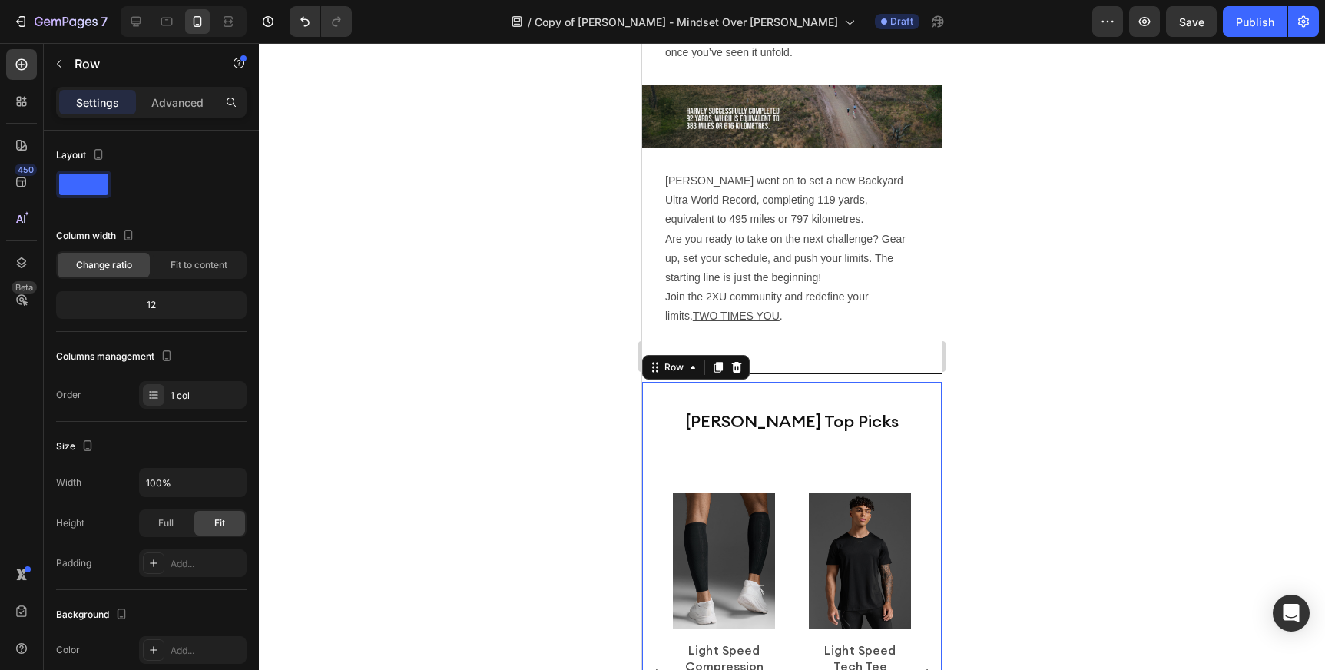
click at [818, 434] on div "[PERSON_NAME] Top Picks Heading Product Images Light Speed Compression Calf Gua…" at bounding box center [792, 623] width 300 height 482
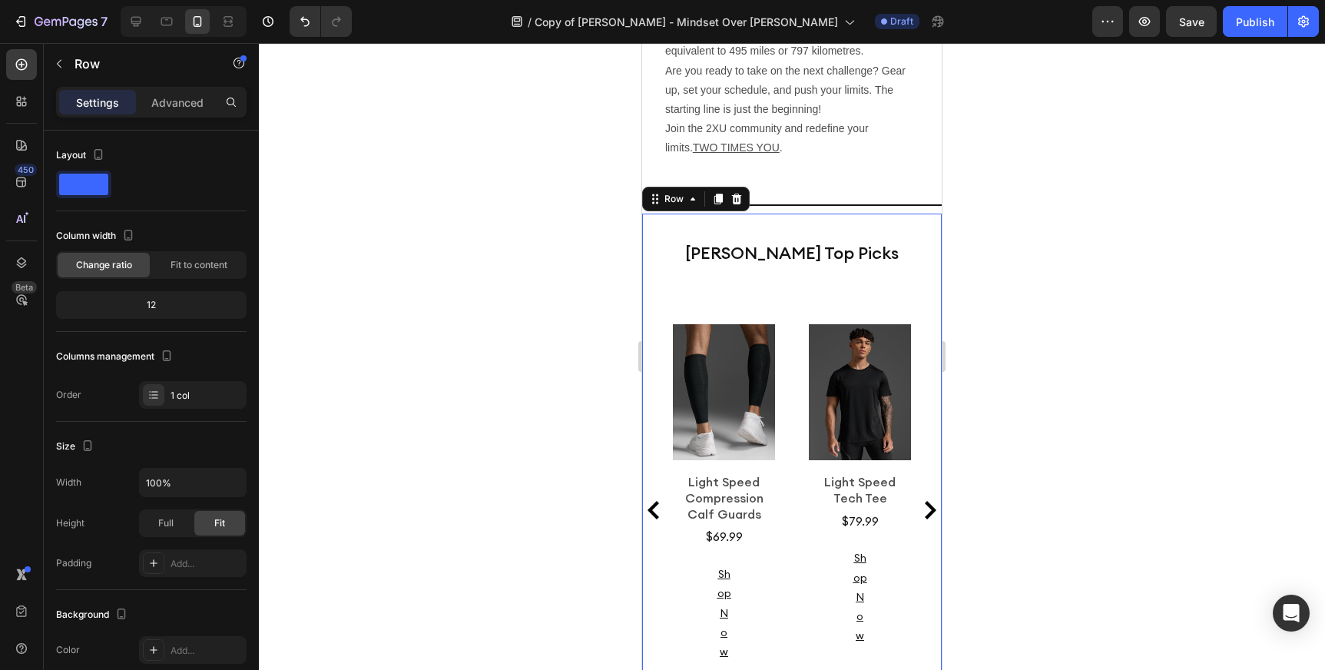
scroll to position [3137, 0]
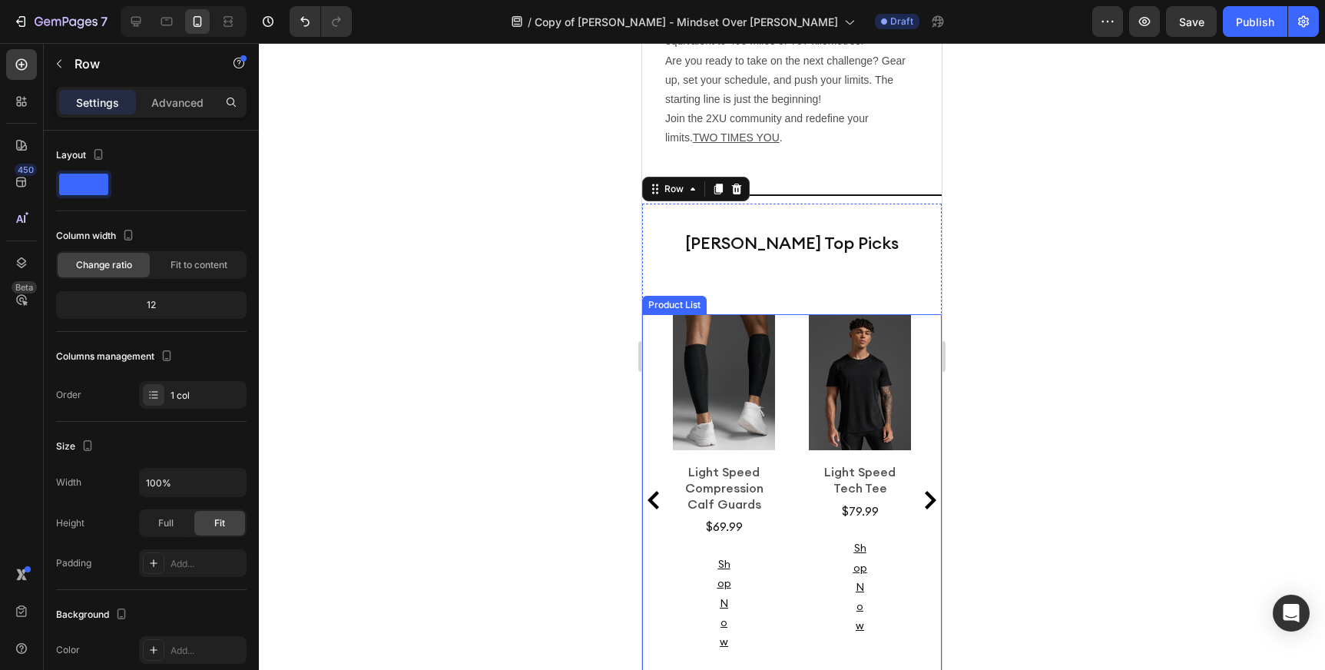
click at [787, 488] on div "Product Images Light Speed Compression Calf Guards Product Title $69.99 Product…" at bounding box center [792, 500] width 238 height 372
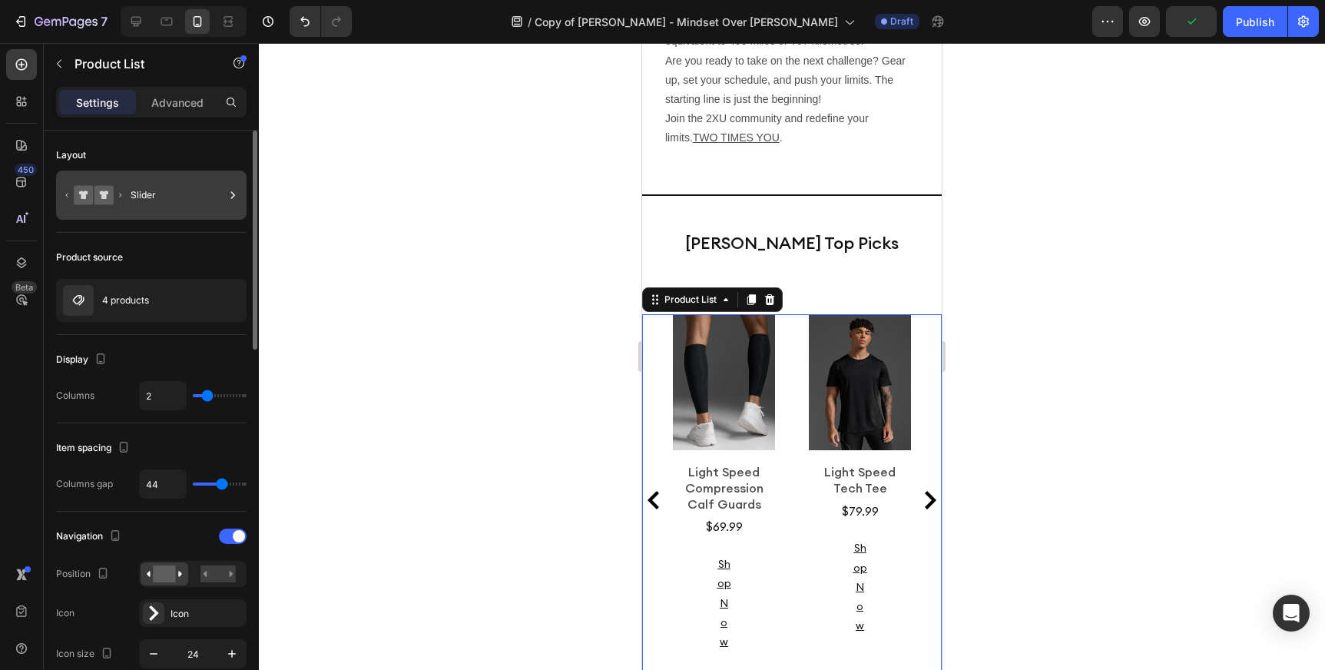
click at [203, 184] on div "Slider" at bounding box center [178, 194] width 94 height 35
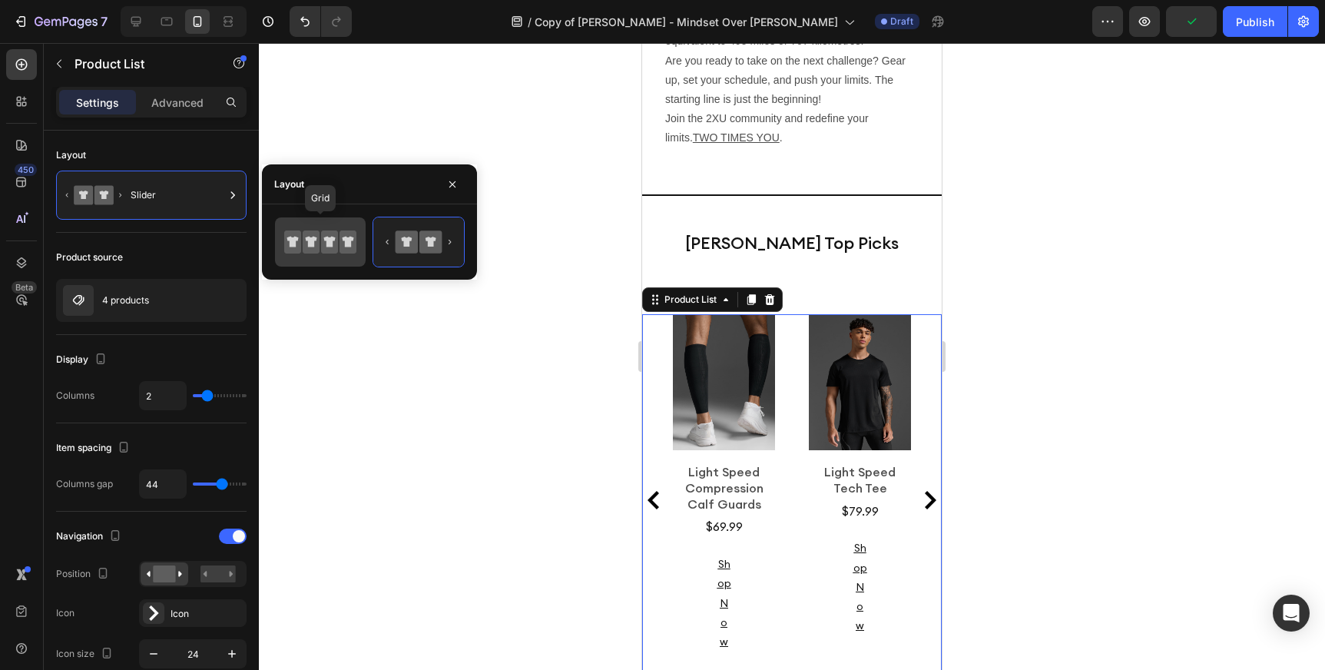
click at [319, 236] on icon at bounding box center [311, 241] width 17 height 23
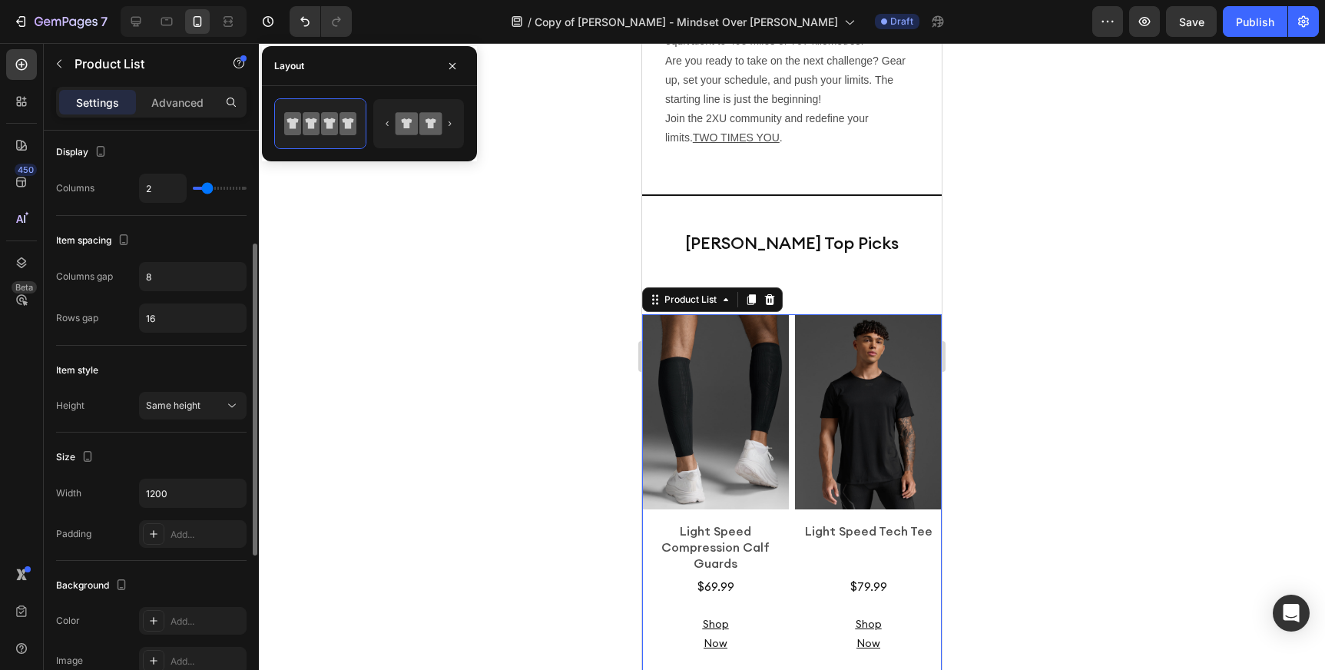
scroll to position [210, 0]
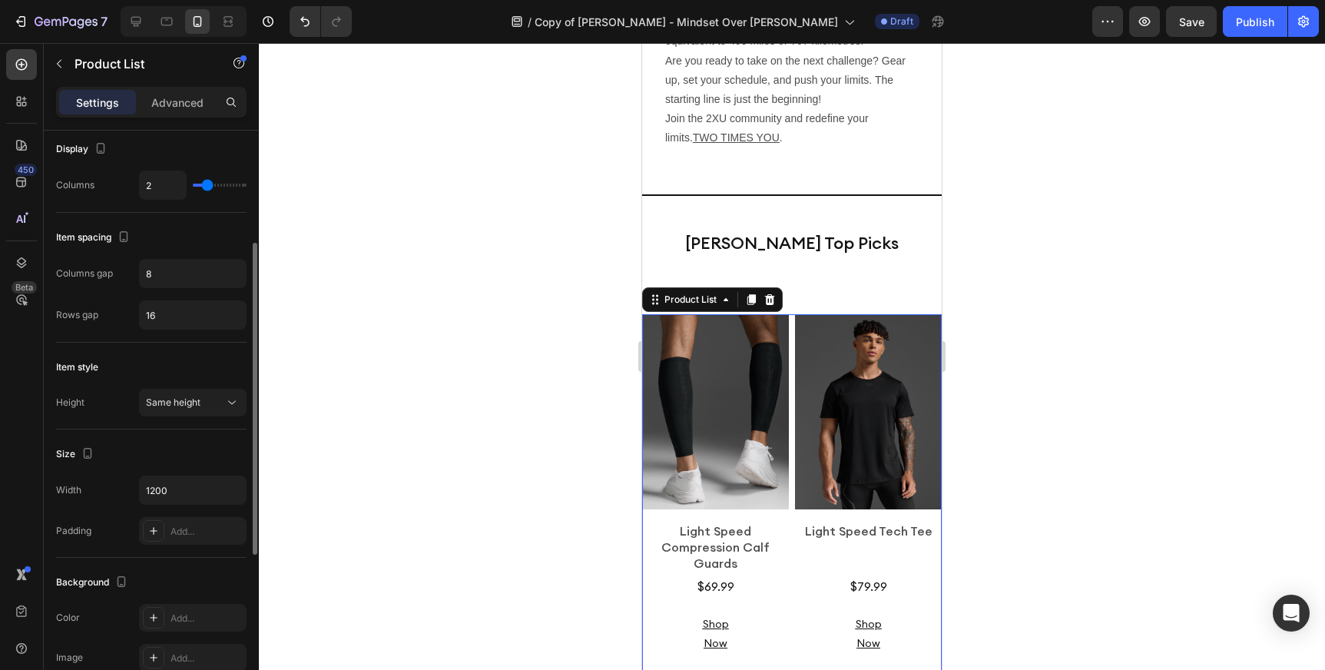
type input "1"
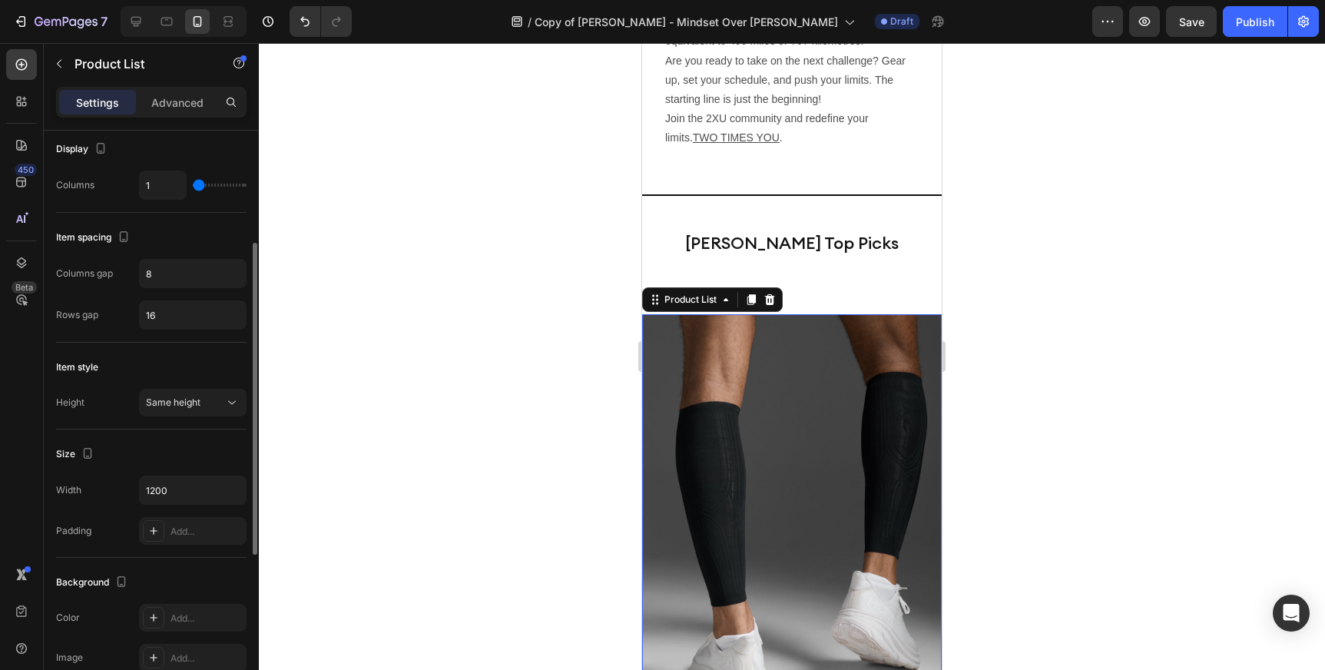
type input "2"
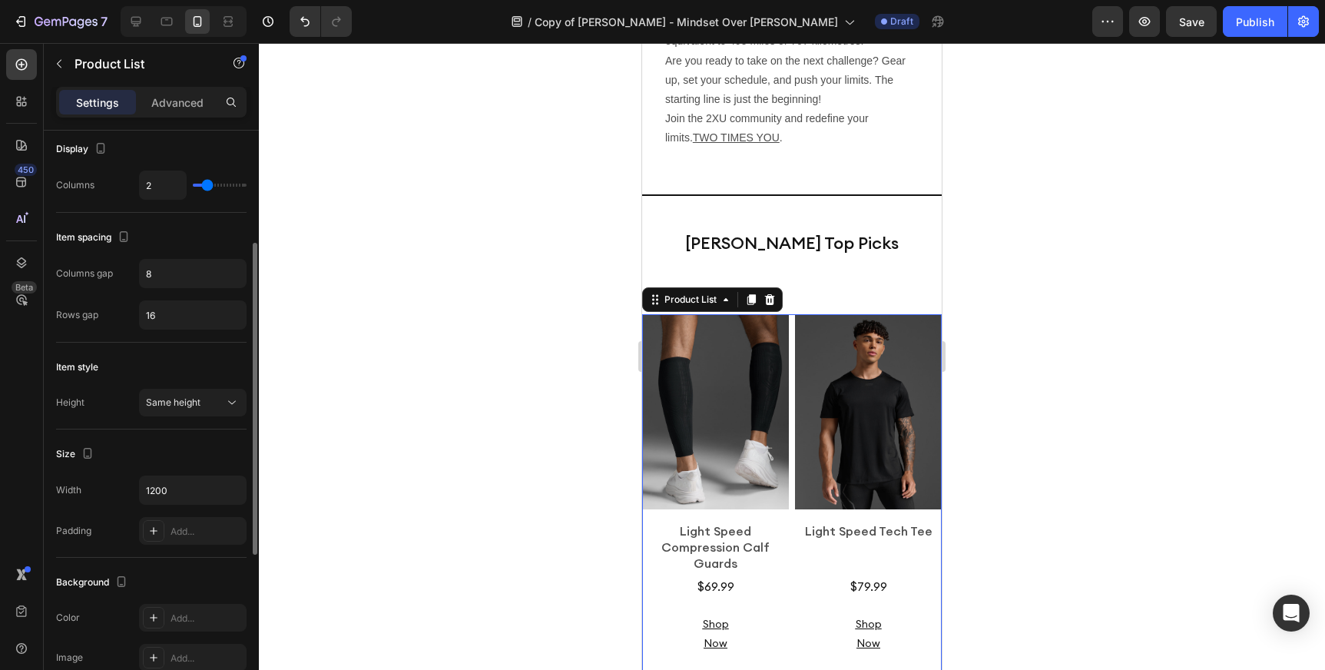
click at [205, 186] on input "range" at bounding box center [220, 185] width 54 height 3
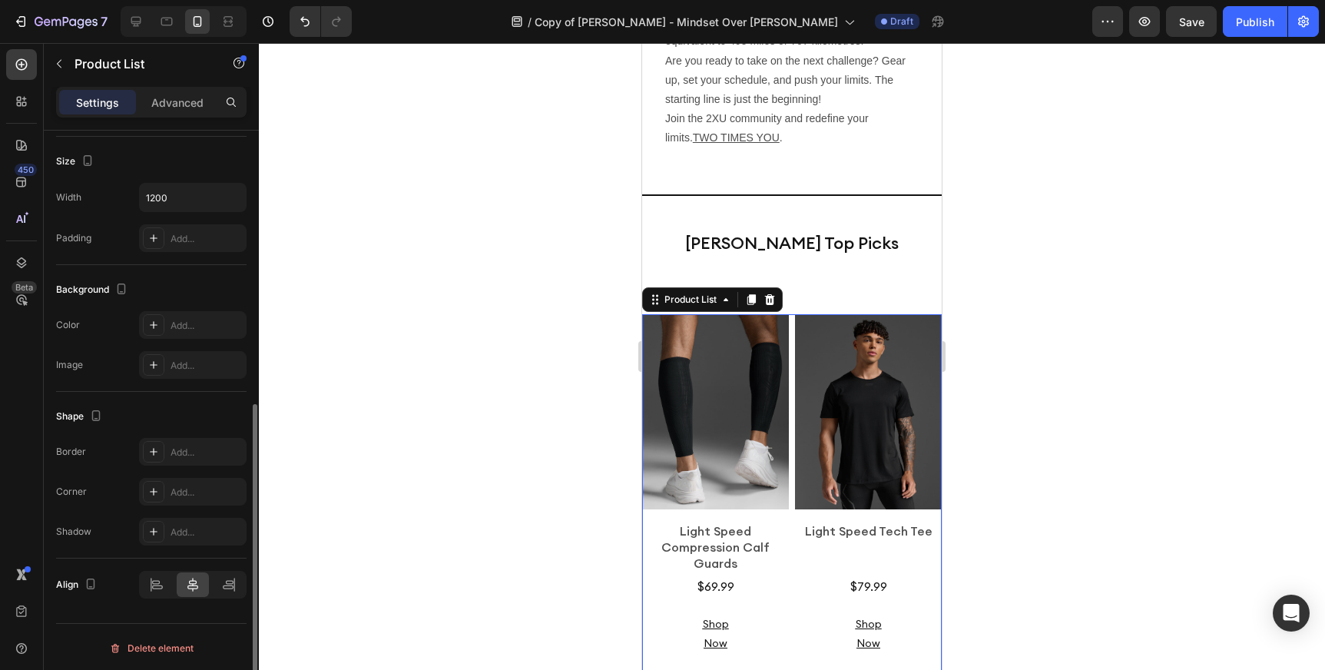
scroll to position [505, 0]
click at [714, 522] on div "Light Speed Compression Calf Guards" at bounding box center [715, 547] width 147 height 51
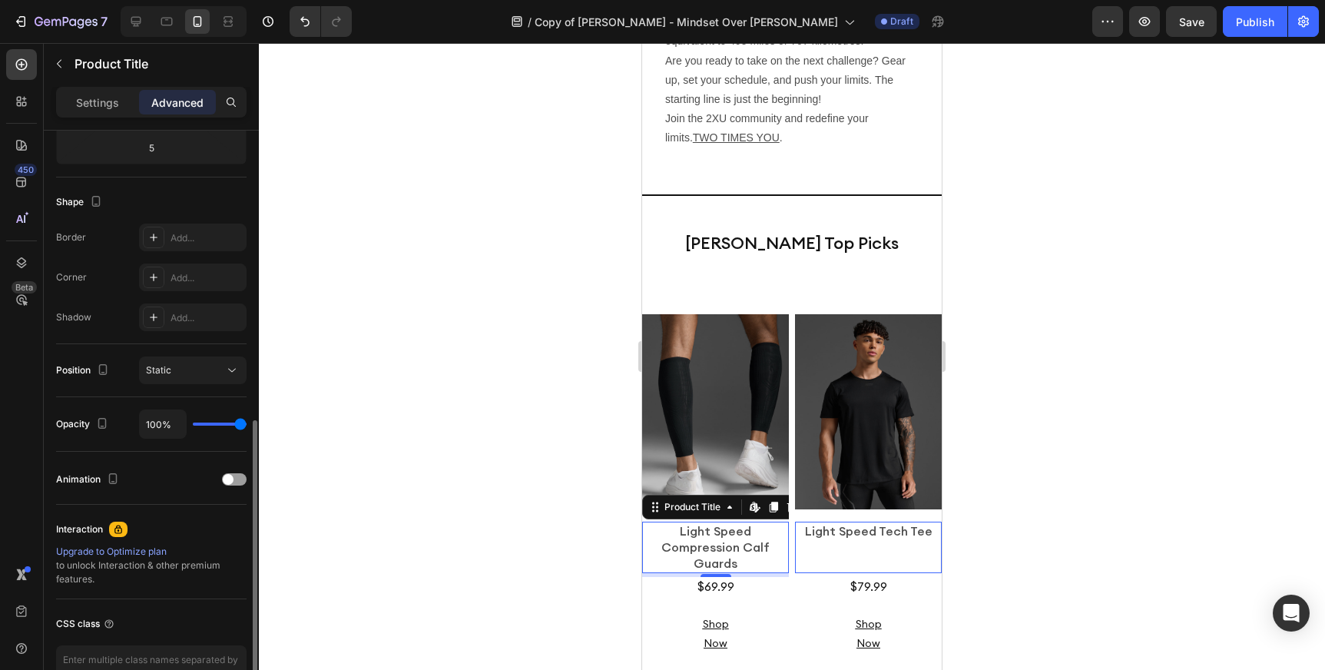
scroll to position [442, 0]
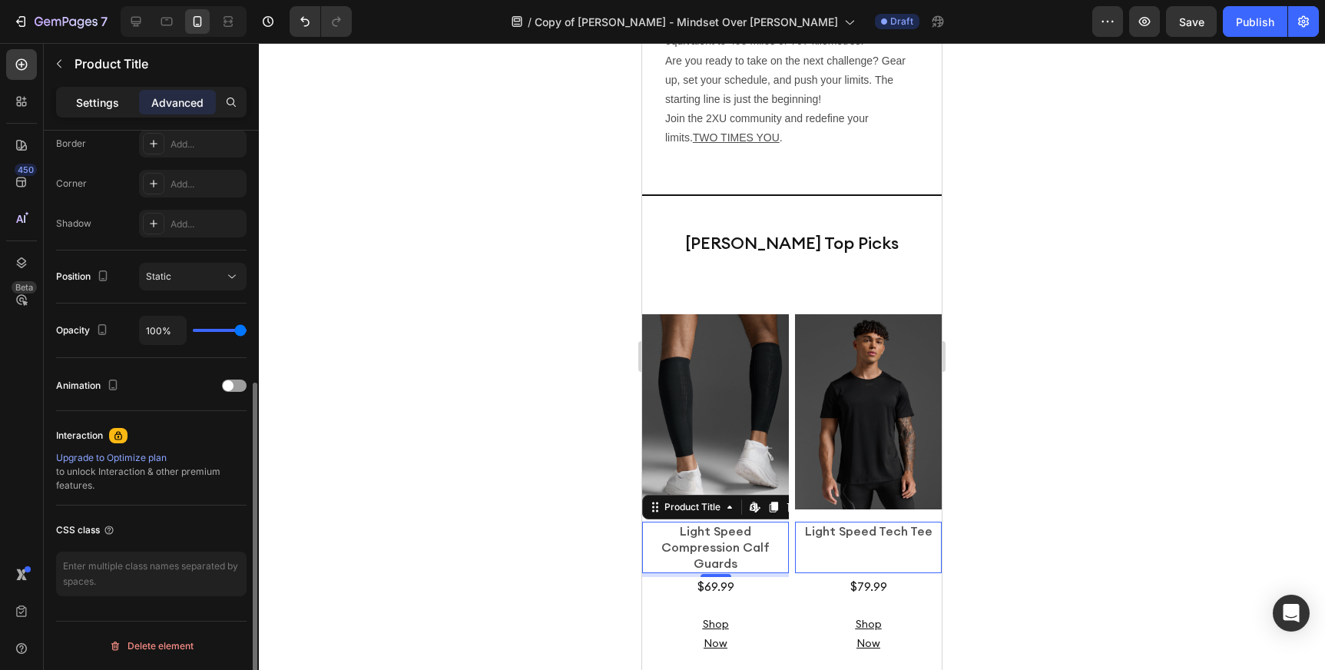
click at [101, 98] on p "Settings" at bounding box center [97, 102] width 43 height 16
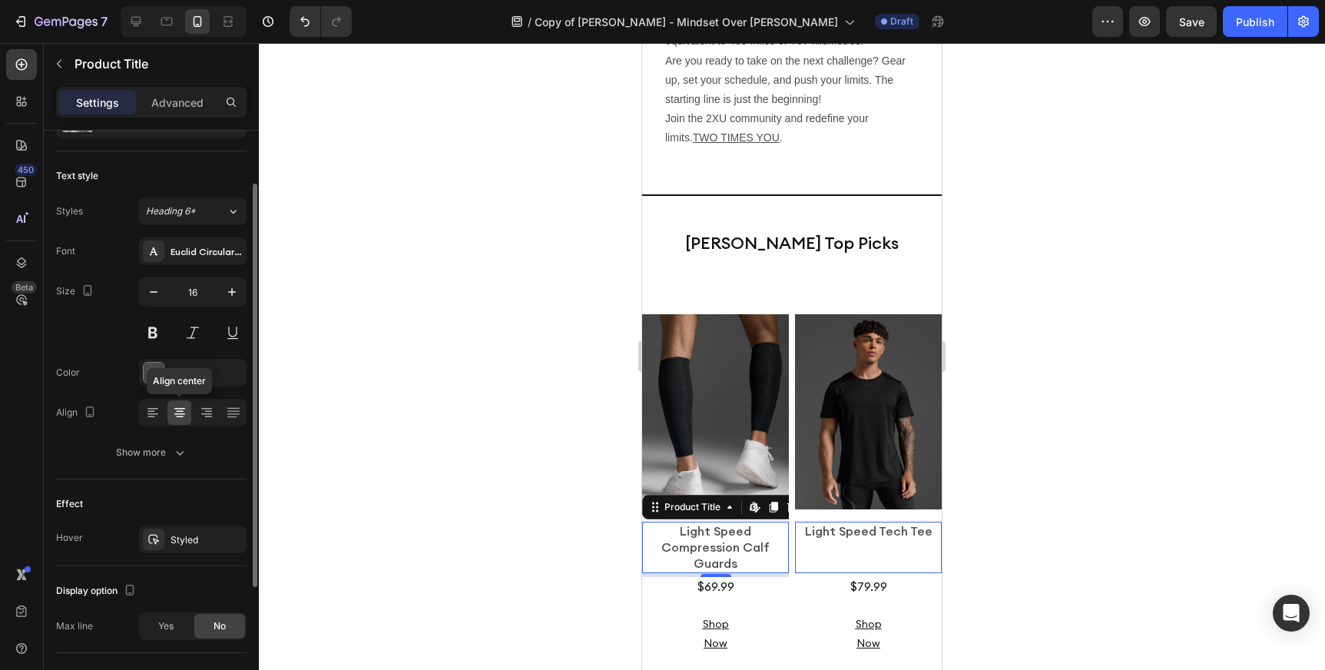
scroll to position [38, 0]
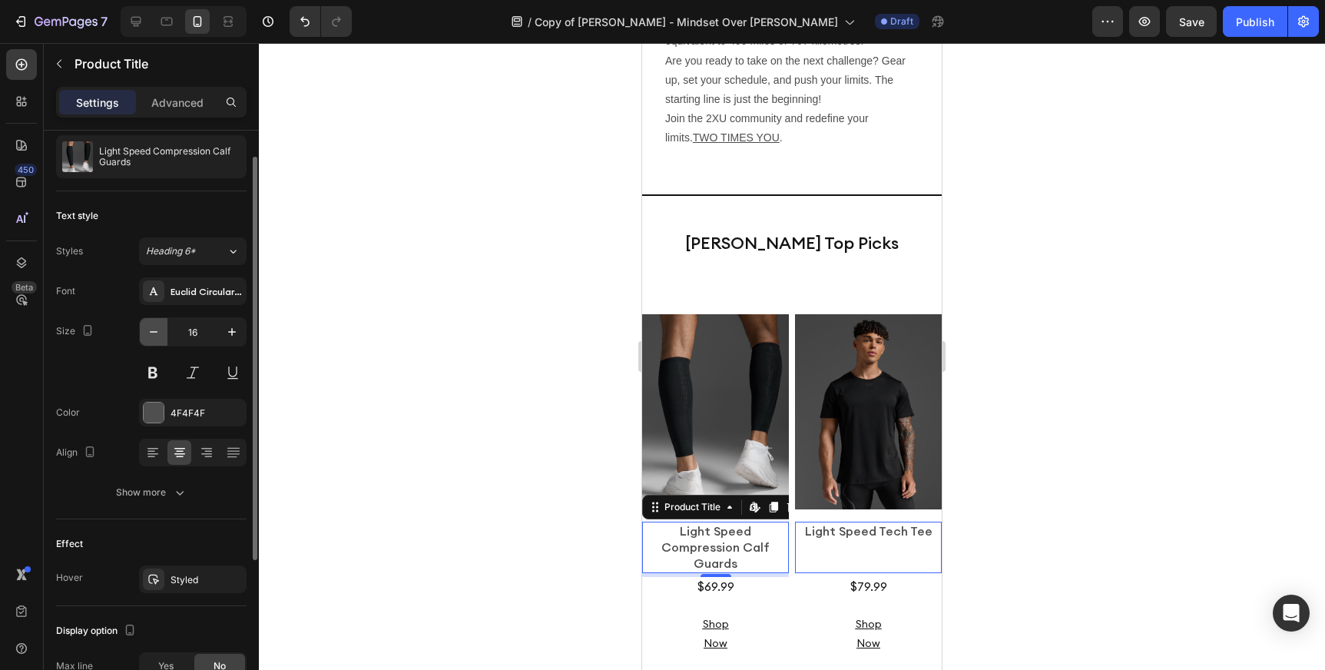
click at [152, 330] on icon "button" at bounding box center [153, 331] width 15 height 15
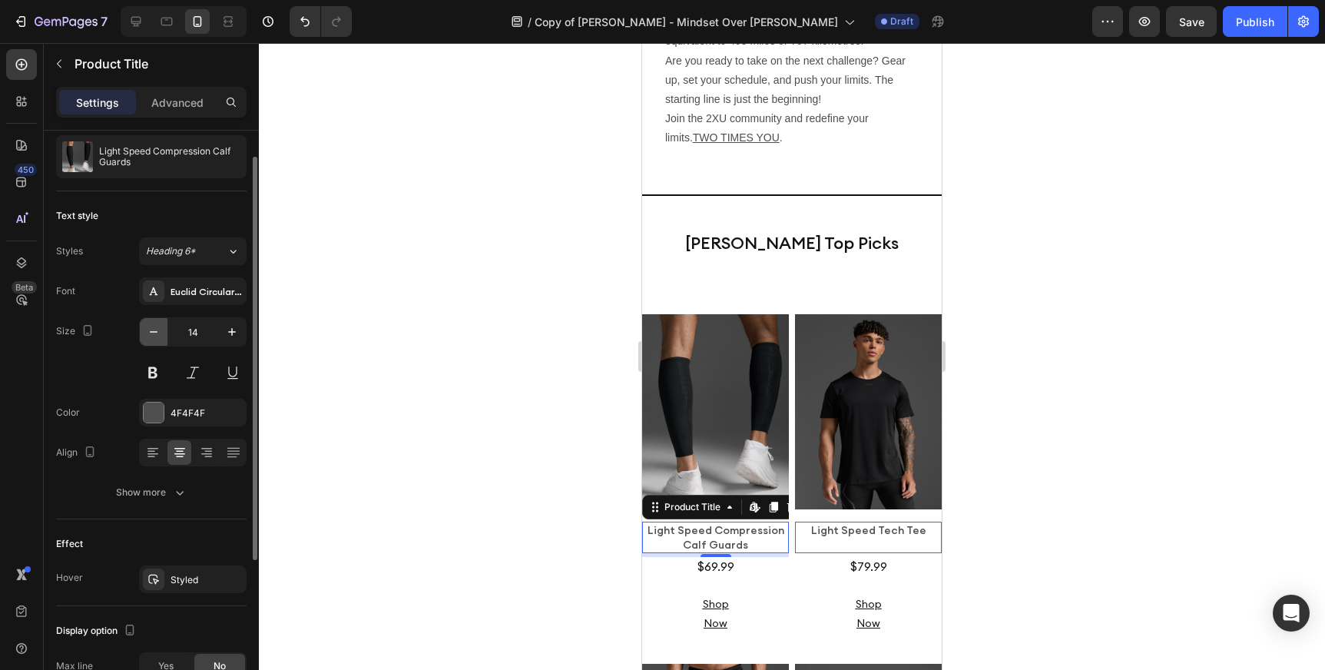
click at [152, 330] on icon "button" at bounding box center [153, 331] width 15 height 15
type input "12"
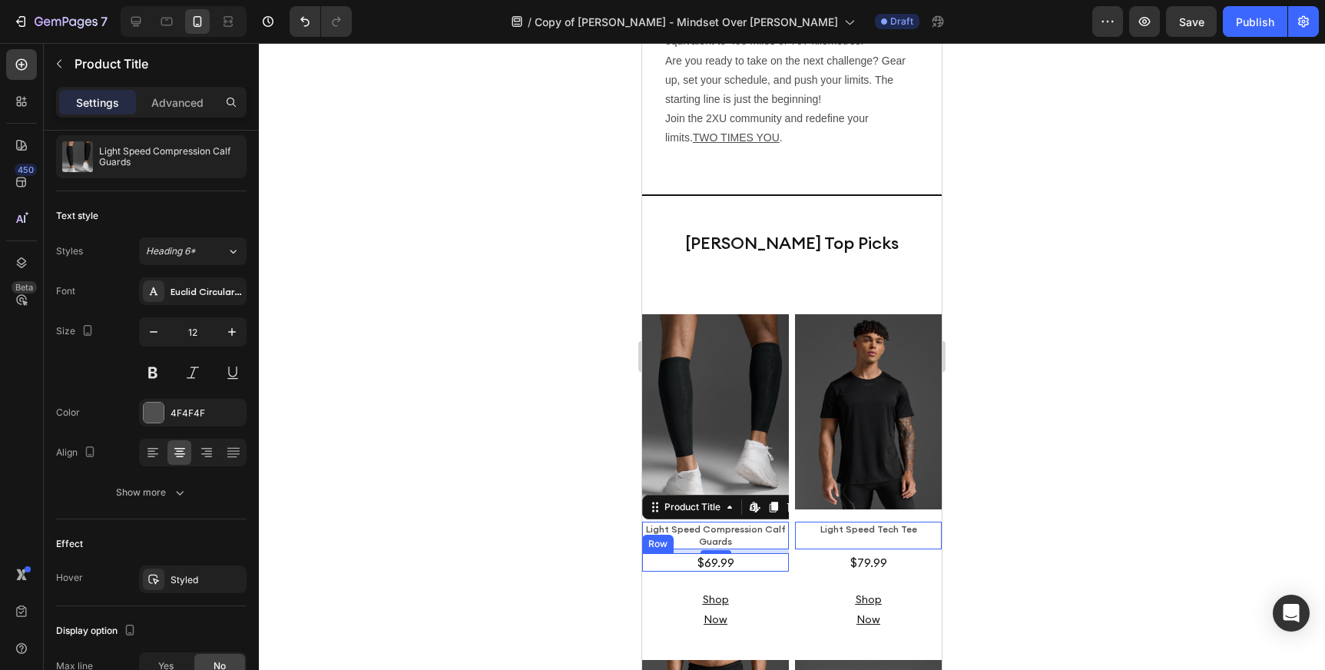
click at [686, 553] on div "$69.99 Product Price Product Price Row" at bounding box center [715, 562] width 147 height 19
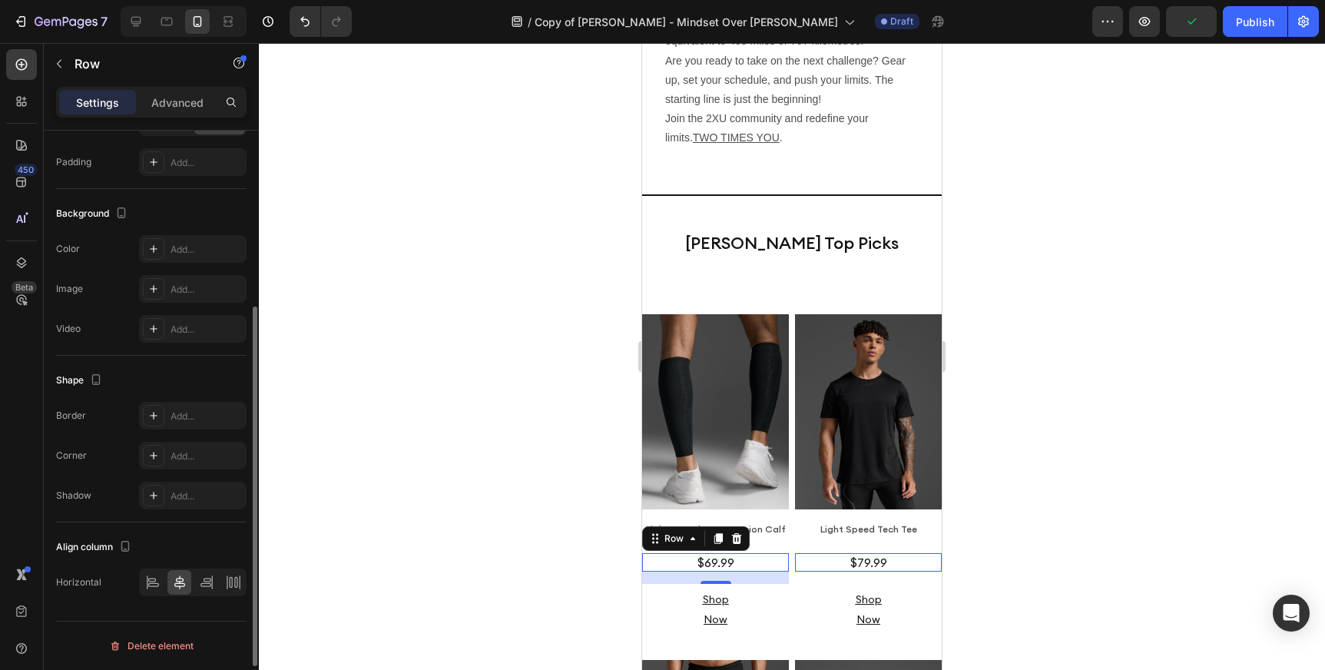
scroll to position [0, 0]
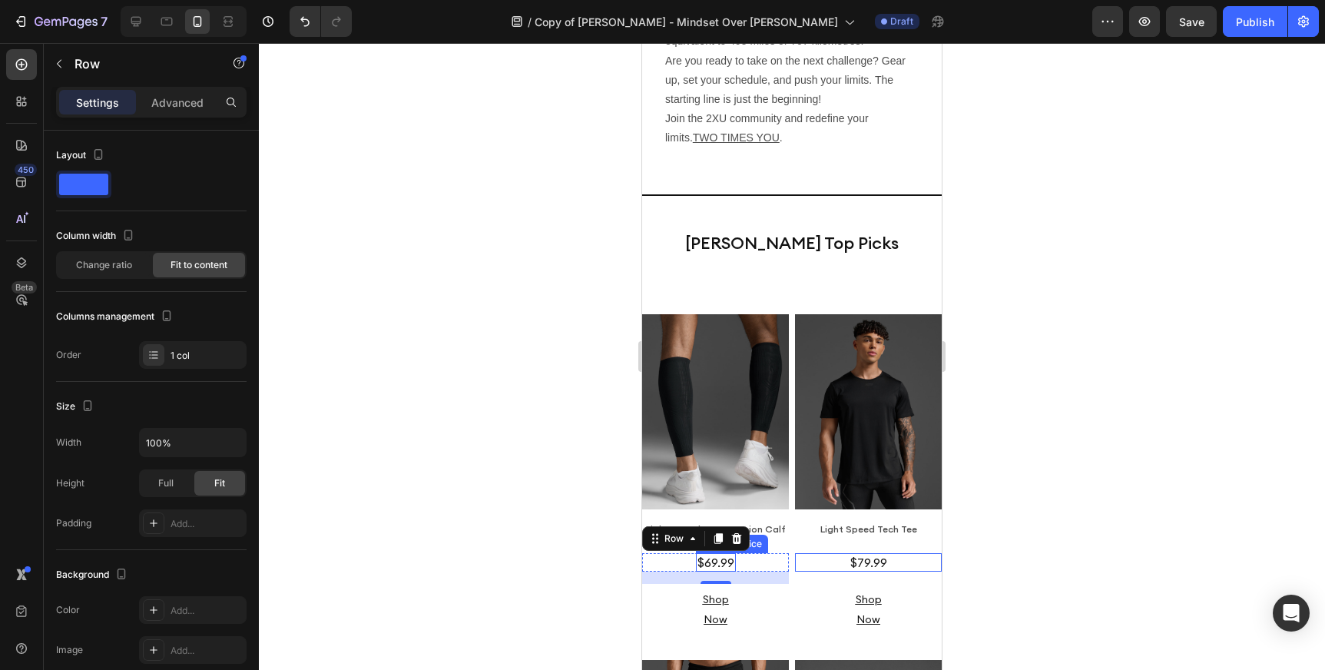
click at [714, 553] on div "$69.99 Product Price Product Price" at bounding box center [716, 562] width 40 height 19
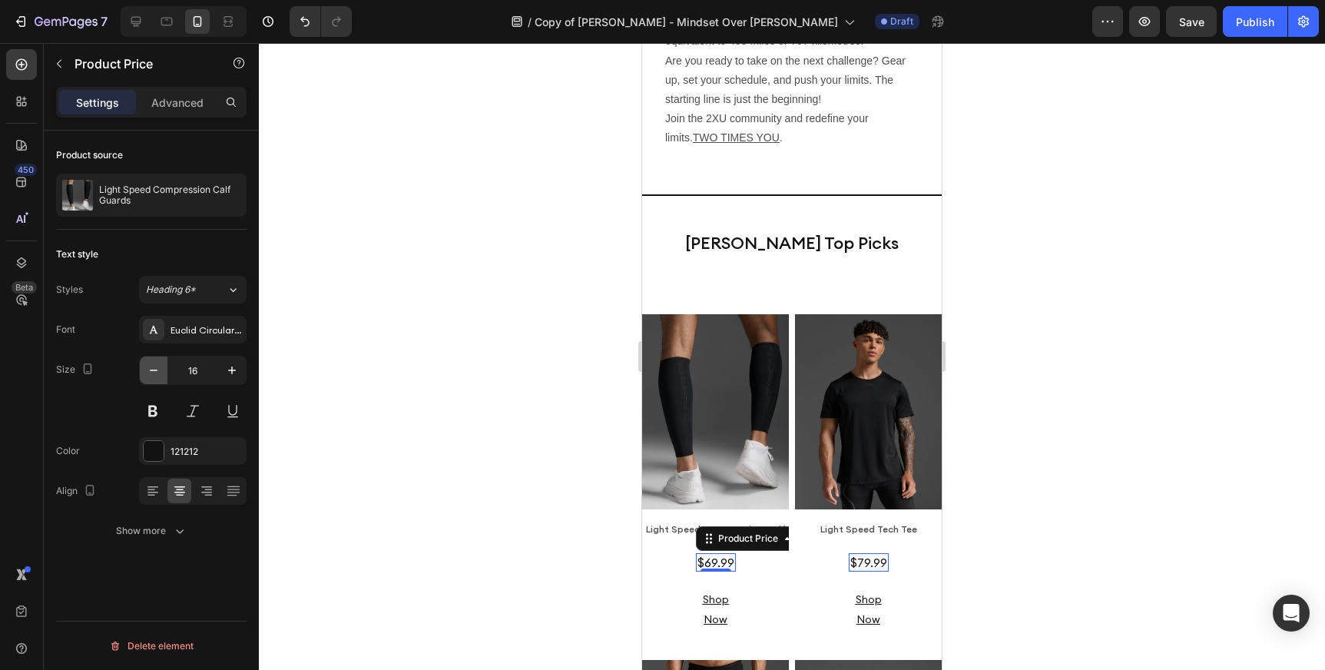
click at [148, 370] on icon "button" at bounding box center [153, 370] width 15 height 15
type input "12"
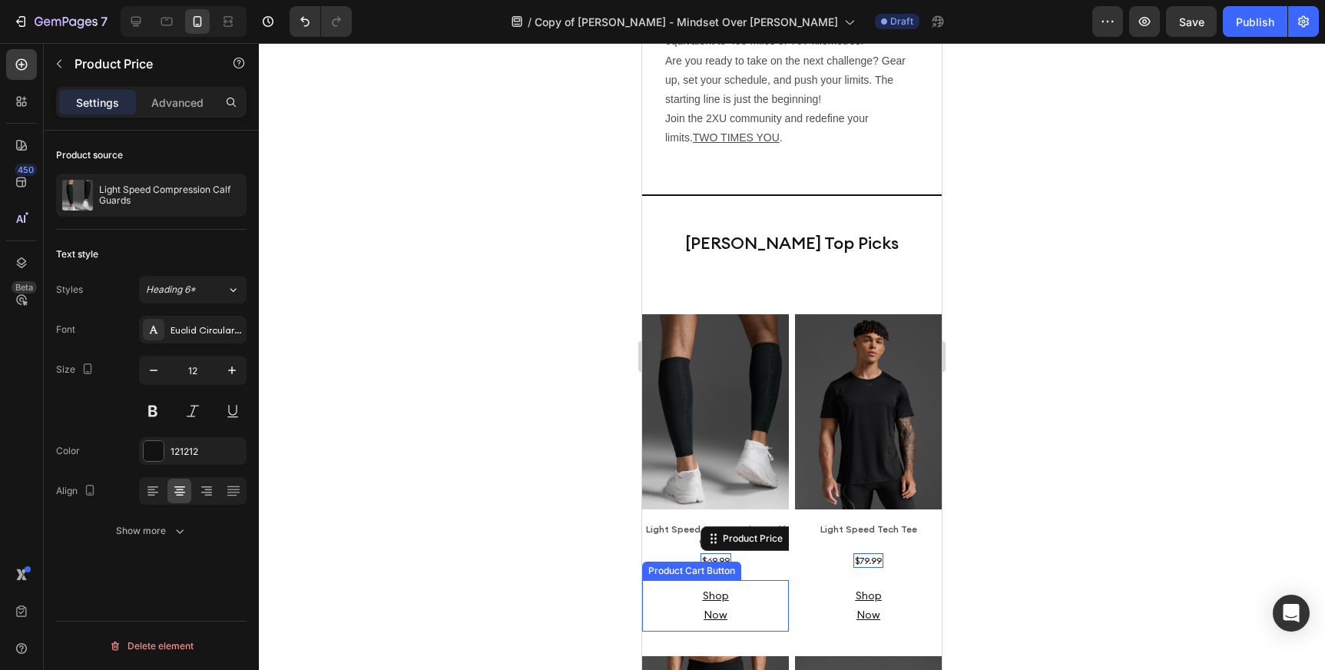
click at [671, 580] on div "Shop Now Product Cart Button" at bounding box center [715, 605] width 147 height 51
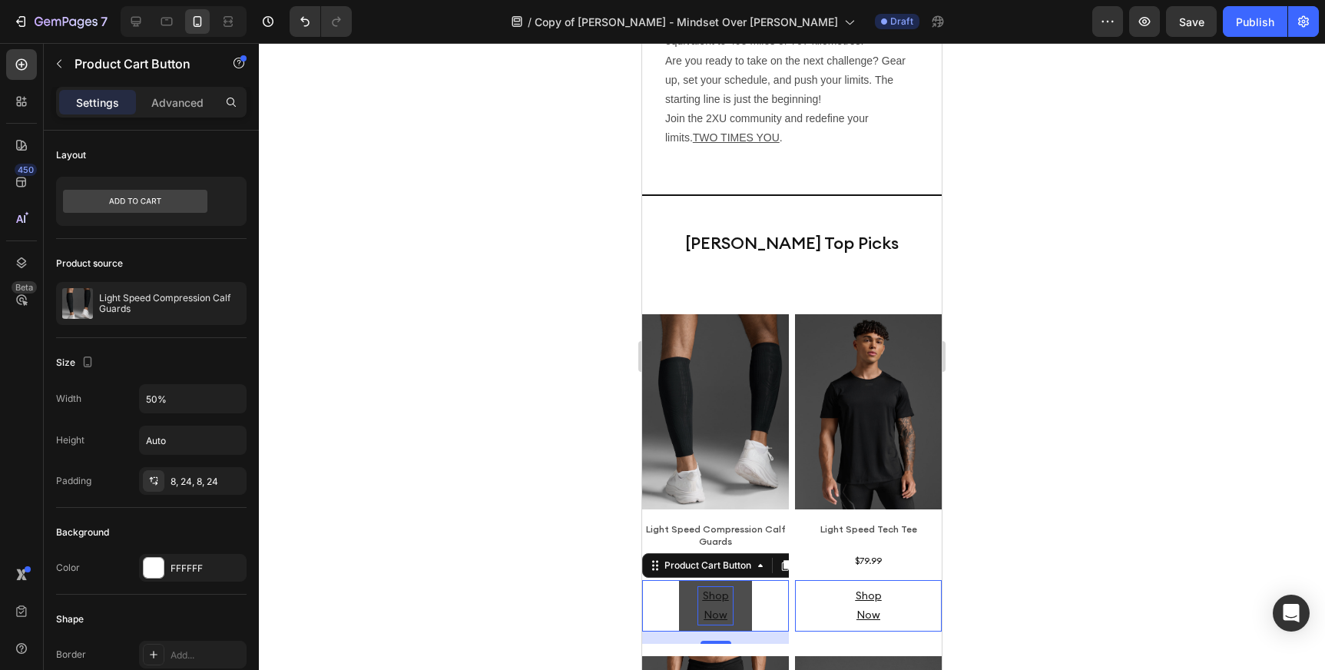
click at [733, 586] on div "Shop Now" at bounding box center [715, 605] width 37 height 38
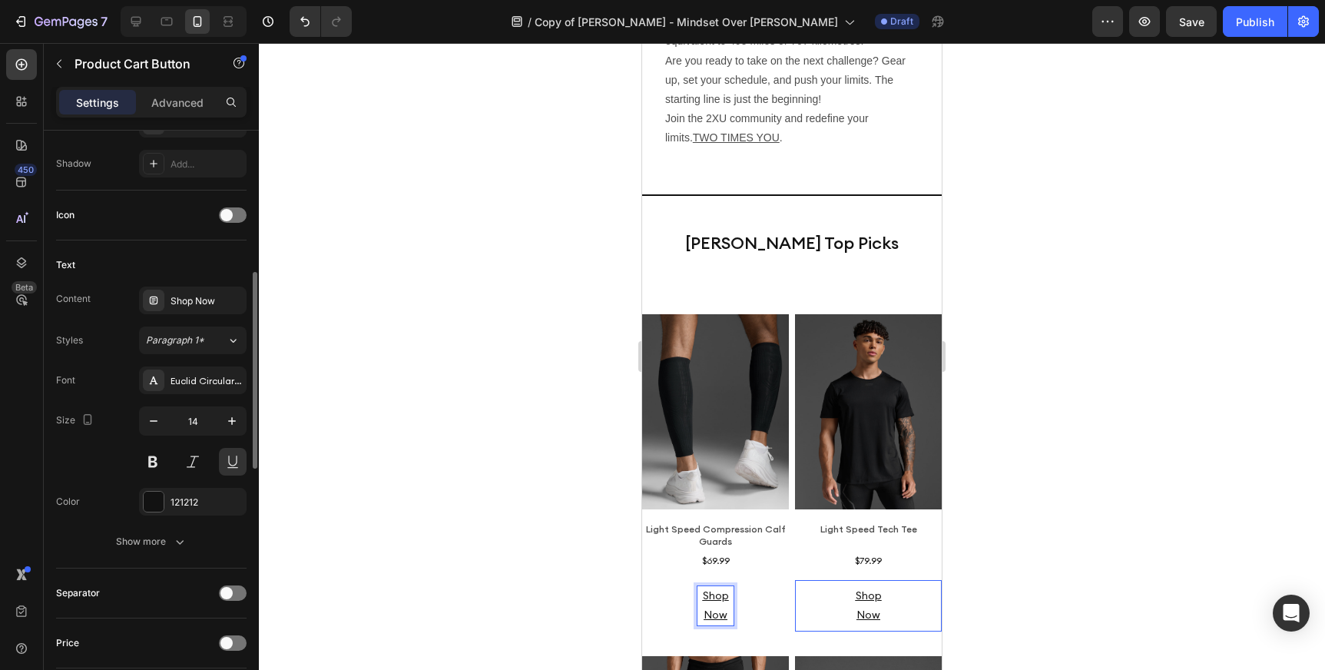
scroll to position [591, 0]
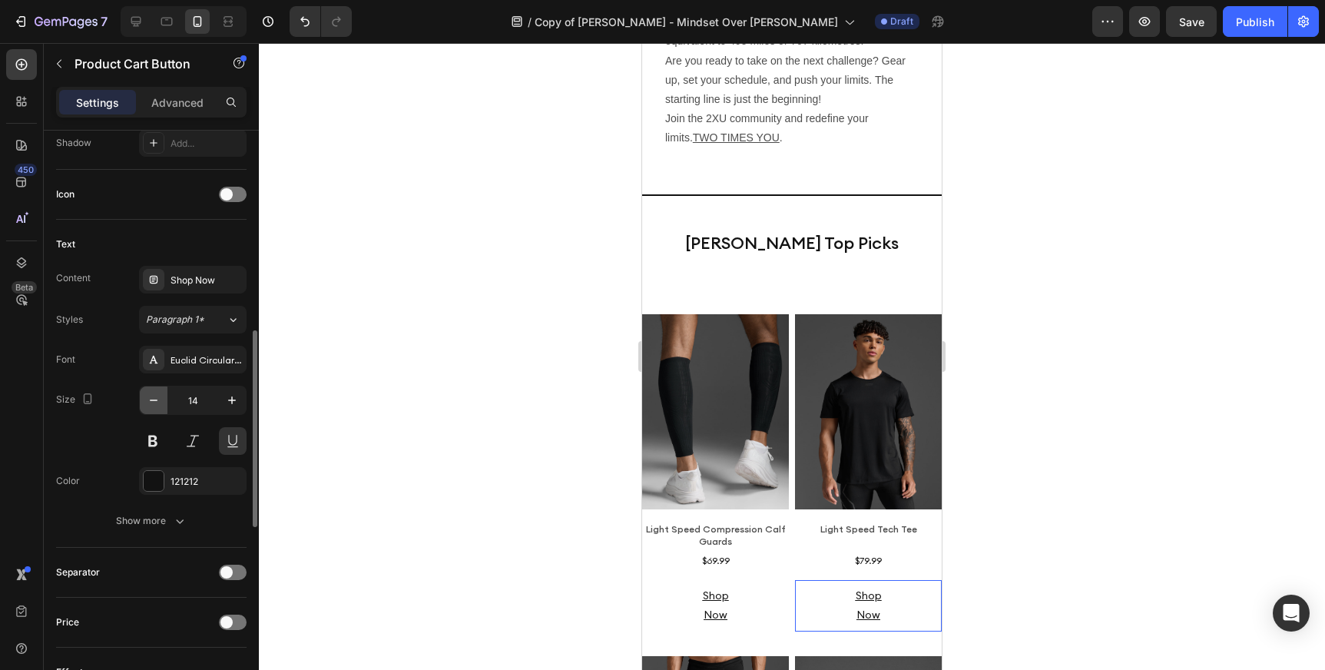
click at [151, 402] on icon "button" at bounding box center [153, 399] width 15 height 15
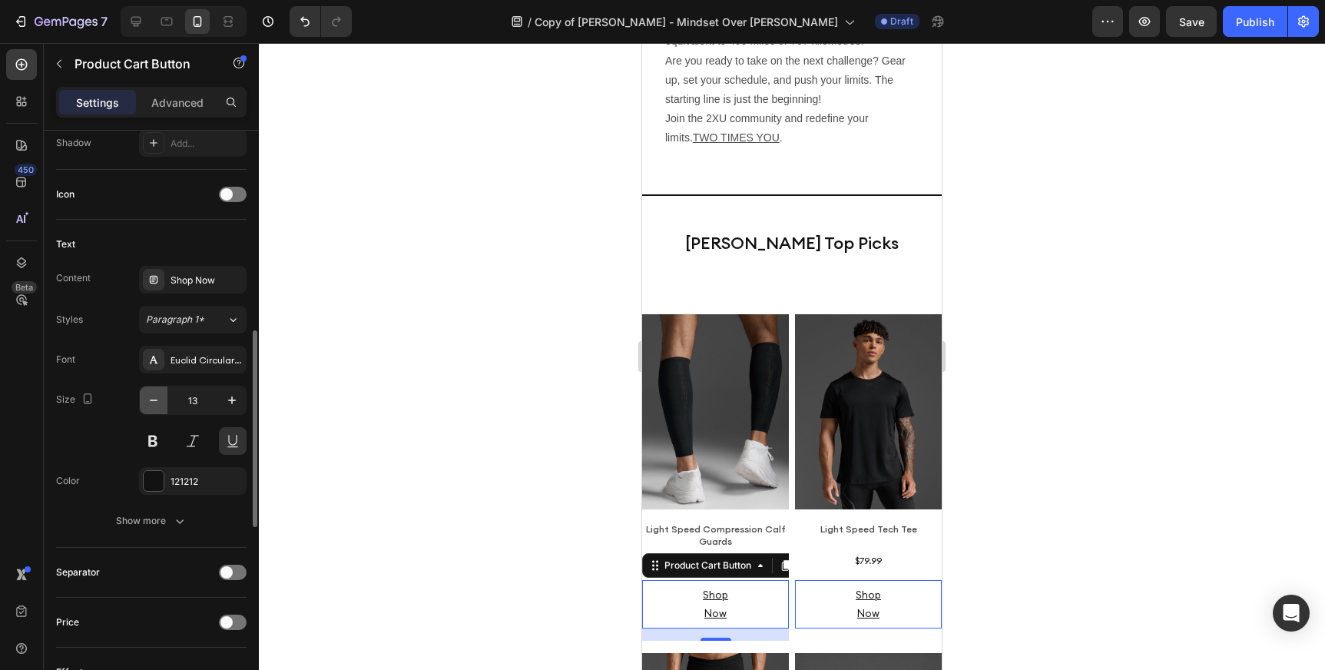
click at [151, 402] on icon "button" at bounding box center [153, 399] width 15 height 15
type input "12"
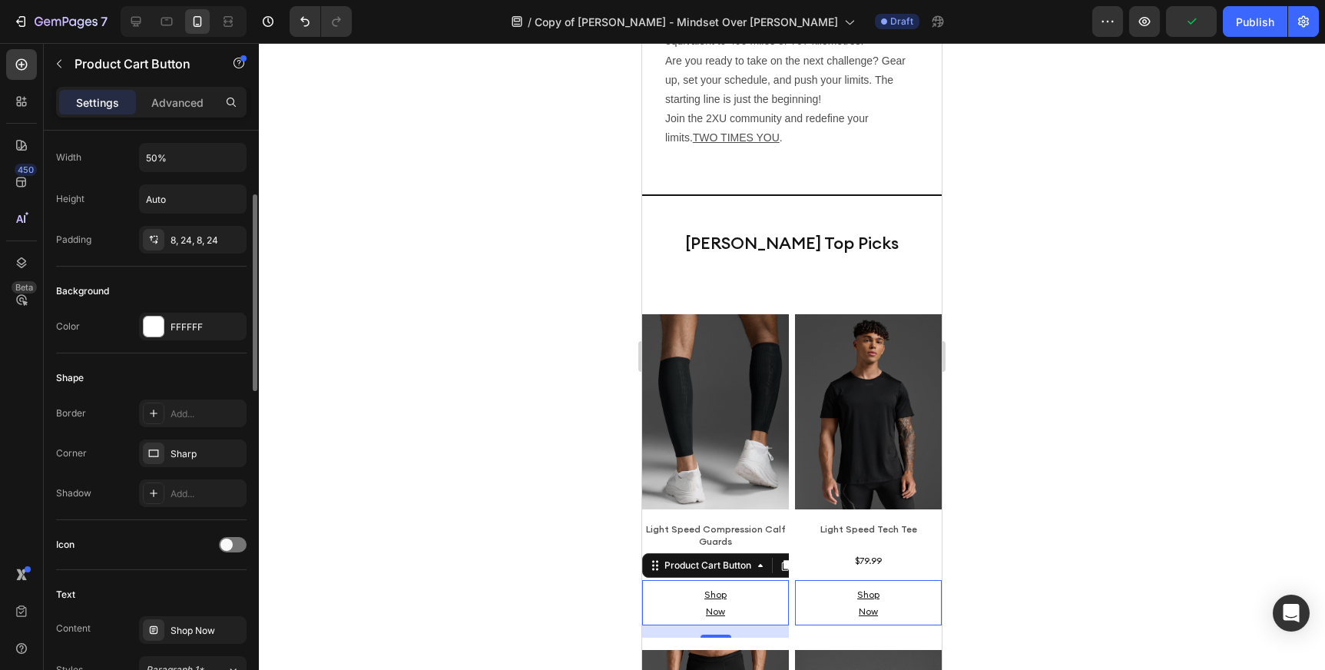
scroll to position [213, 0]
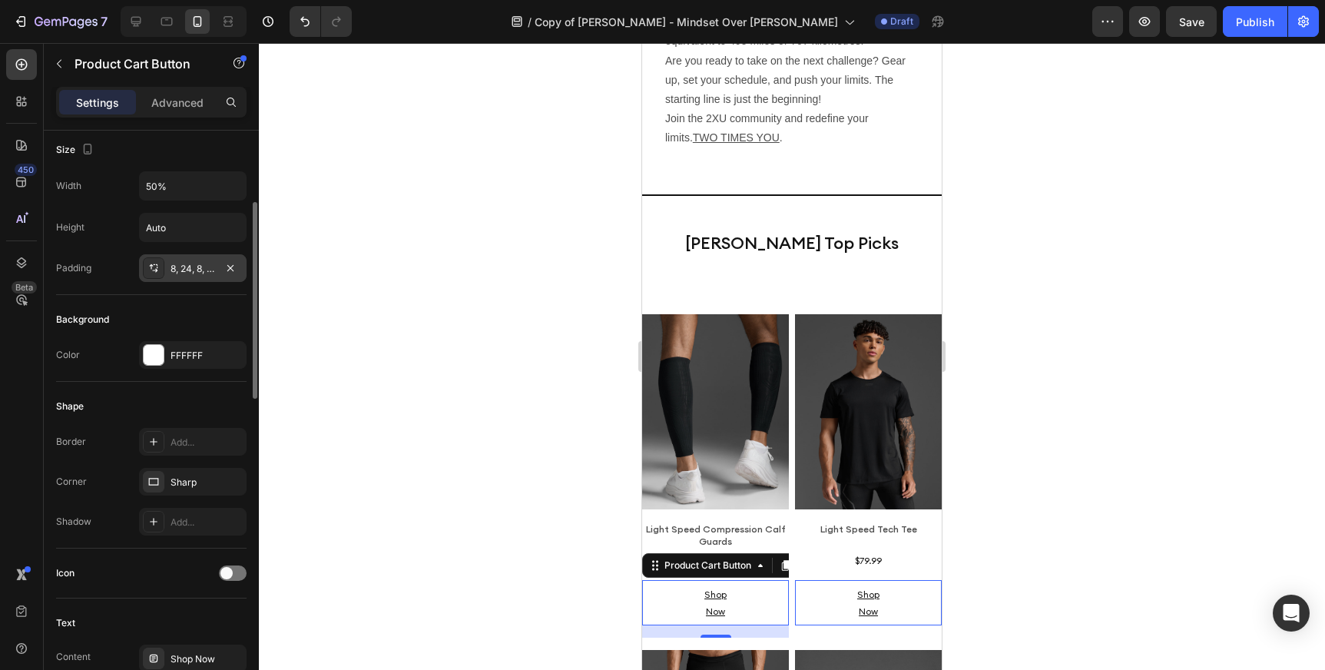
click at [188, 265] on div "8, 24, 8, 24" at bounding box center [193, 269] width 45 height 14
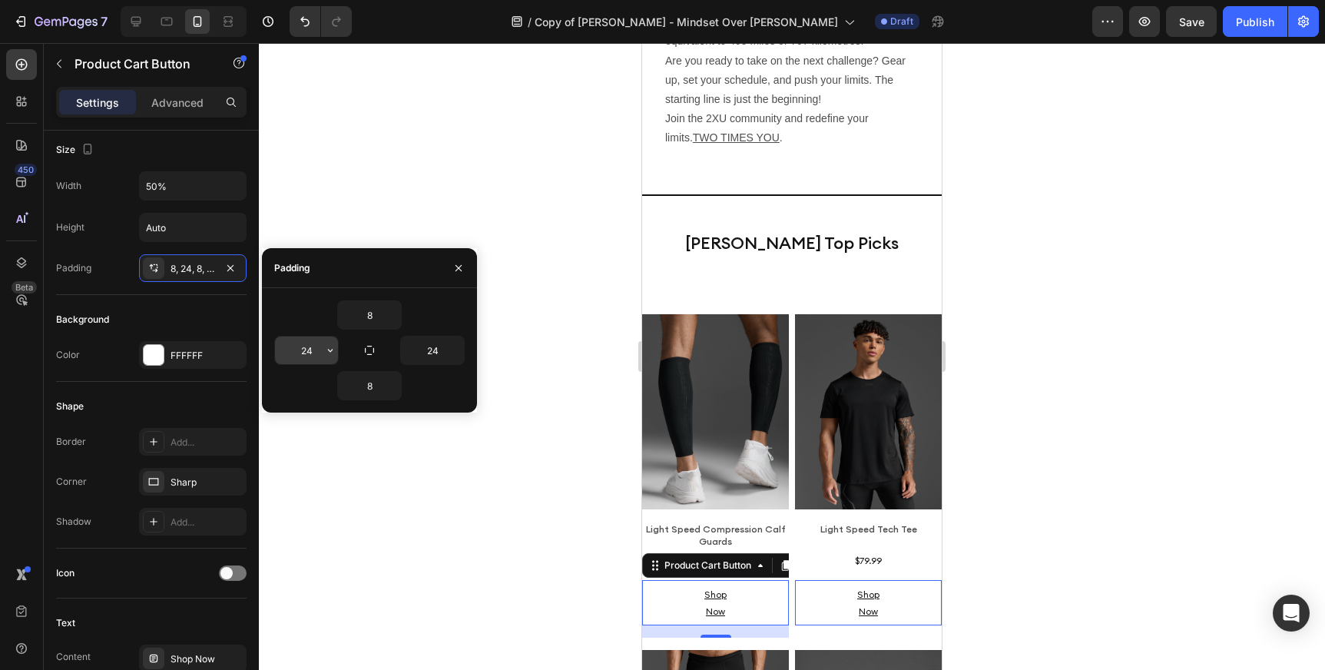
click at [314, 349] on input "24" at bounding box center [306, 350] width 63 height 28
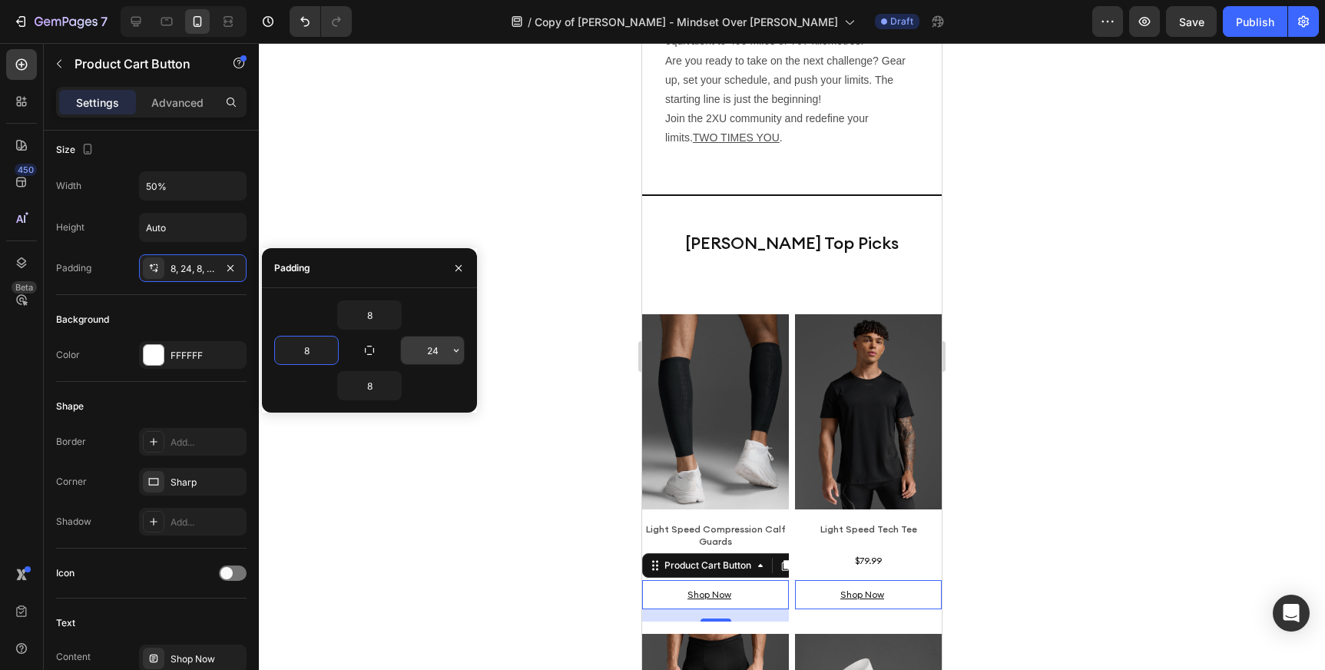
type input "8"
click at [437, 349] on input "24" at bounding box center [432, 350] width 63 height 28
type input "8"
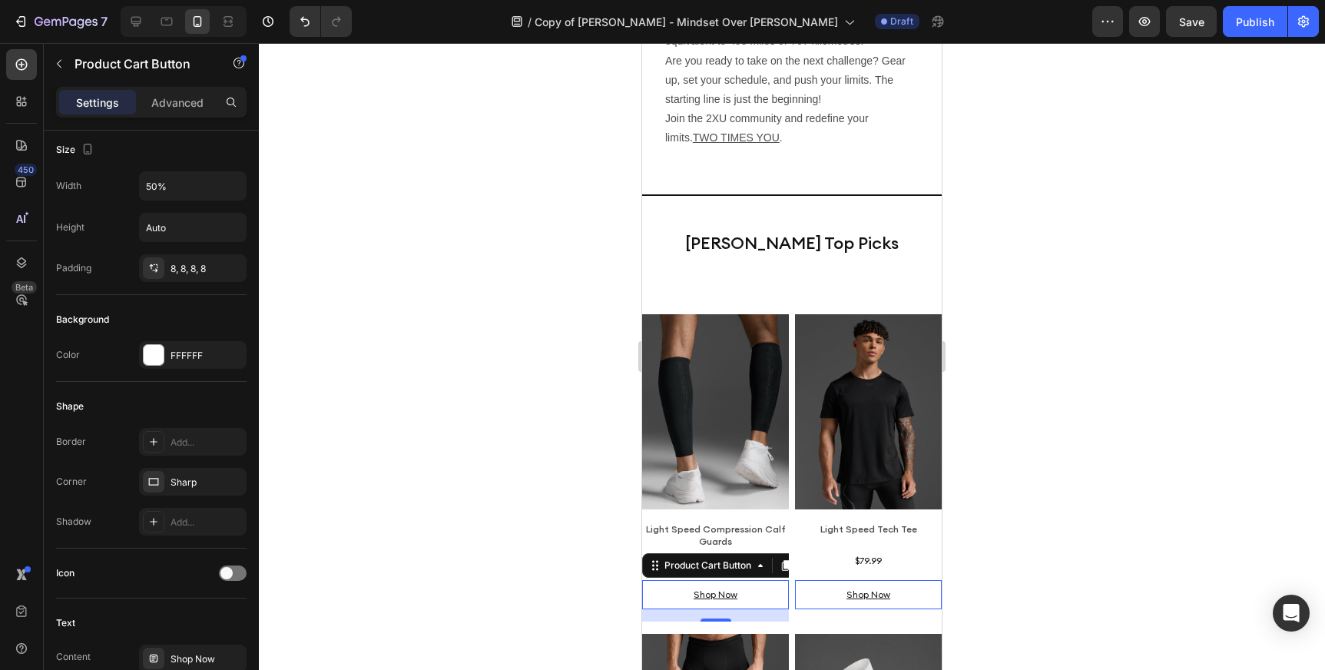
click at [505, 532] on div at bounding box center [792, 356] width 1066 height 627
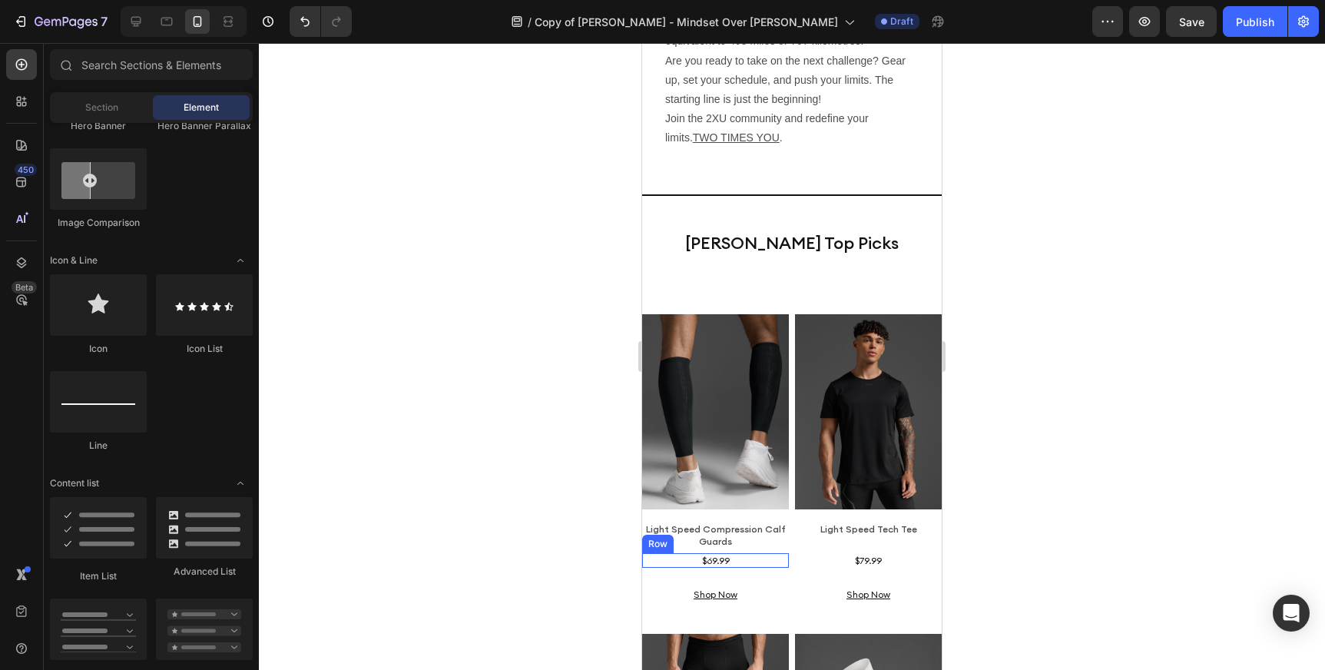
click at [743, 553] on div "$69.99 Product Price Product Price Row" at bounding box center [715, 560] width 147 height 15
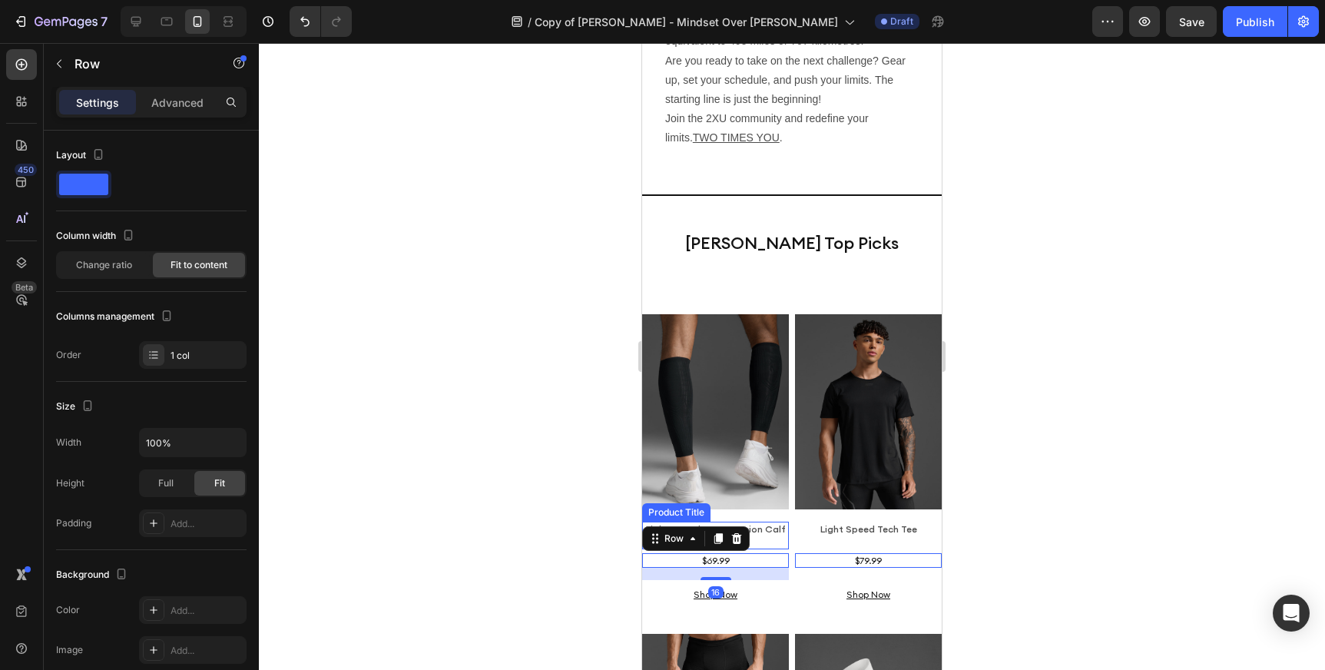
click at [763, 522] on div "Light Speed Compression Calf Guards" at bounding box center [715, 535] width 147 height 27
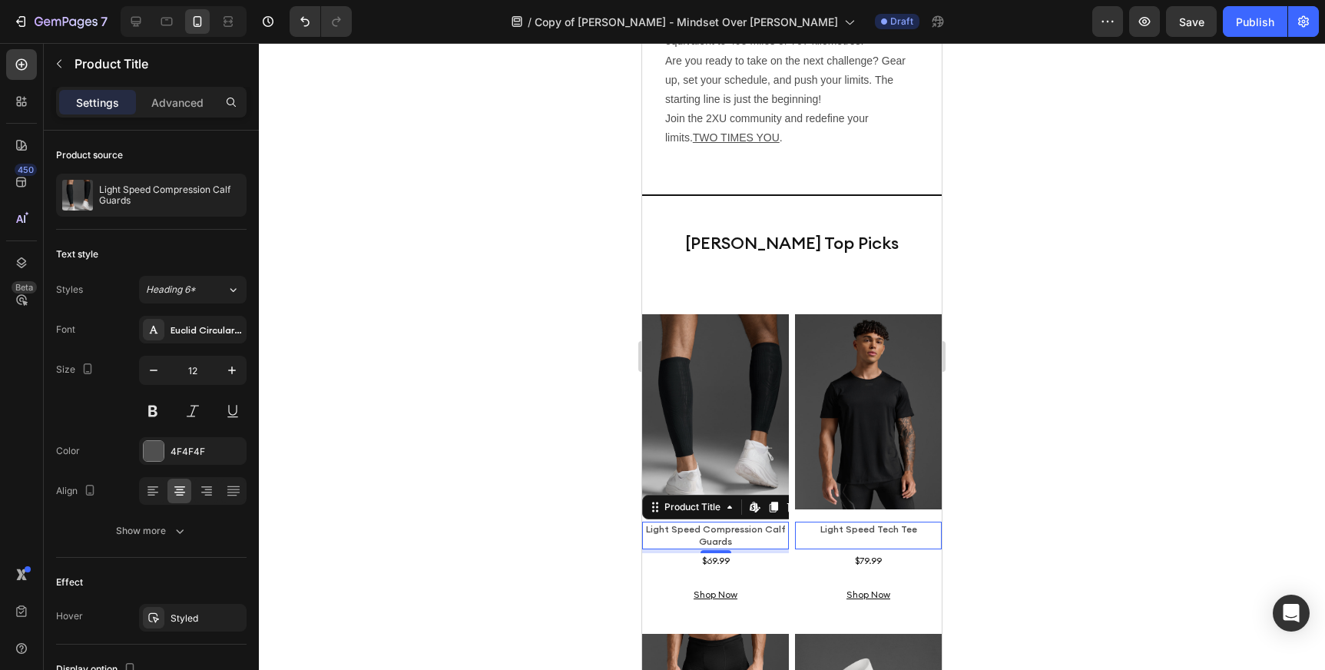
click at [449, 505] on div at bounding box center [792, 356] width 1066 height 627
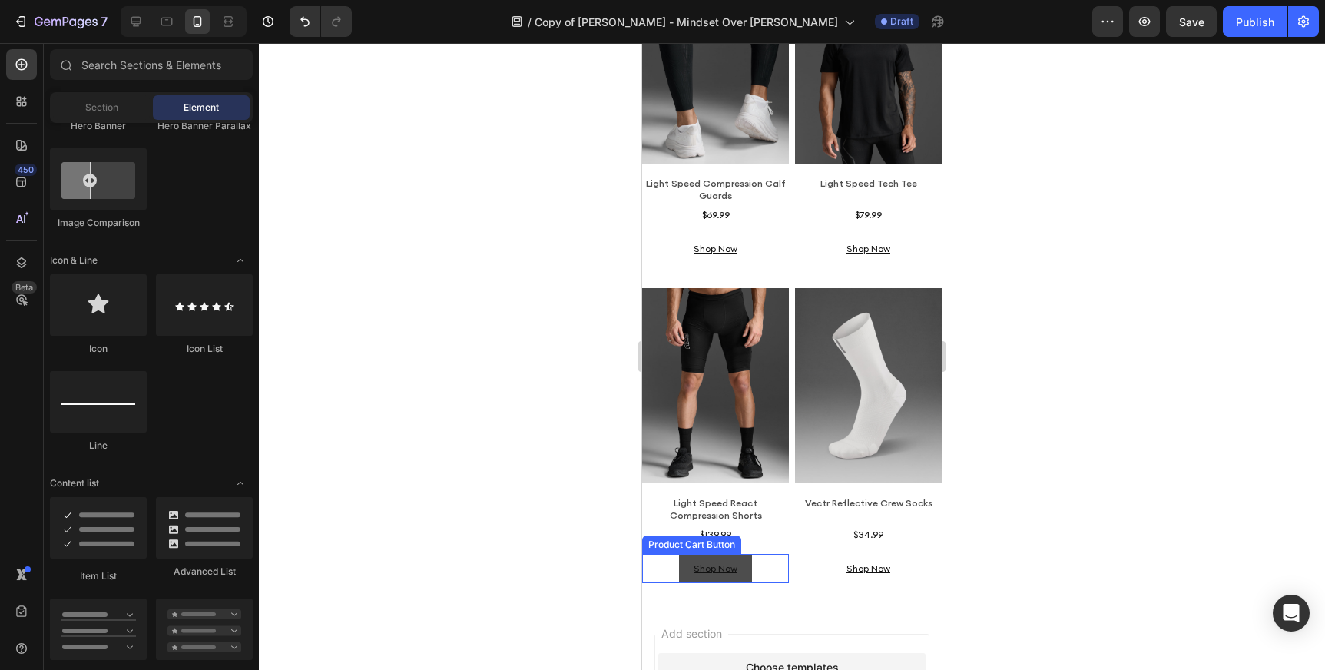
scroll to position [3472, 0]
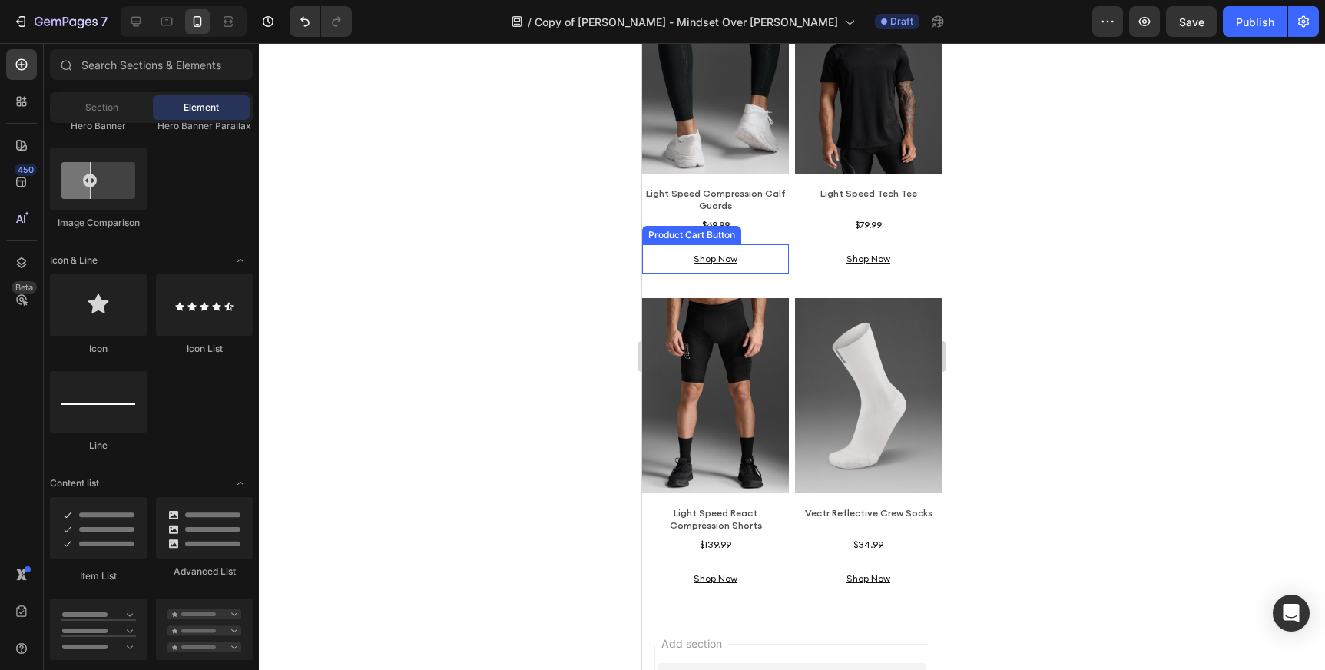
click at [775, 244] on div "Shop Now Product Cart Button" at bounding box center [715, 258] width 147 height 29
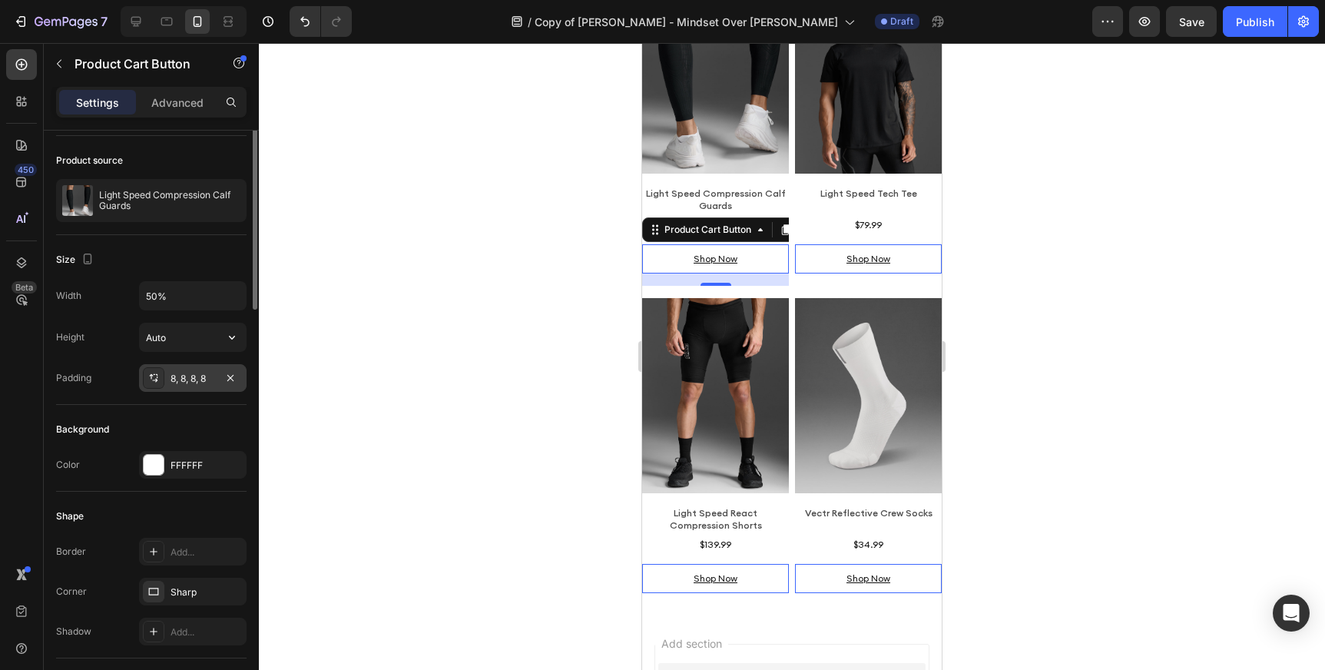
scroll to position [107, 0]
click at [205, 379] on div "8, 8, 8, 8" at bounding box center [193, 375] width 45 height 14
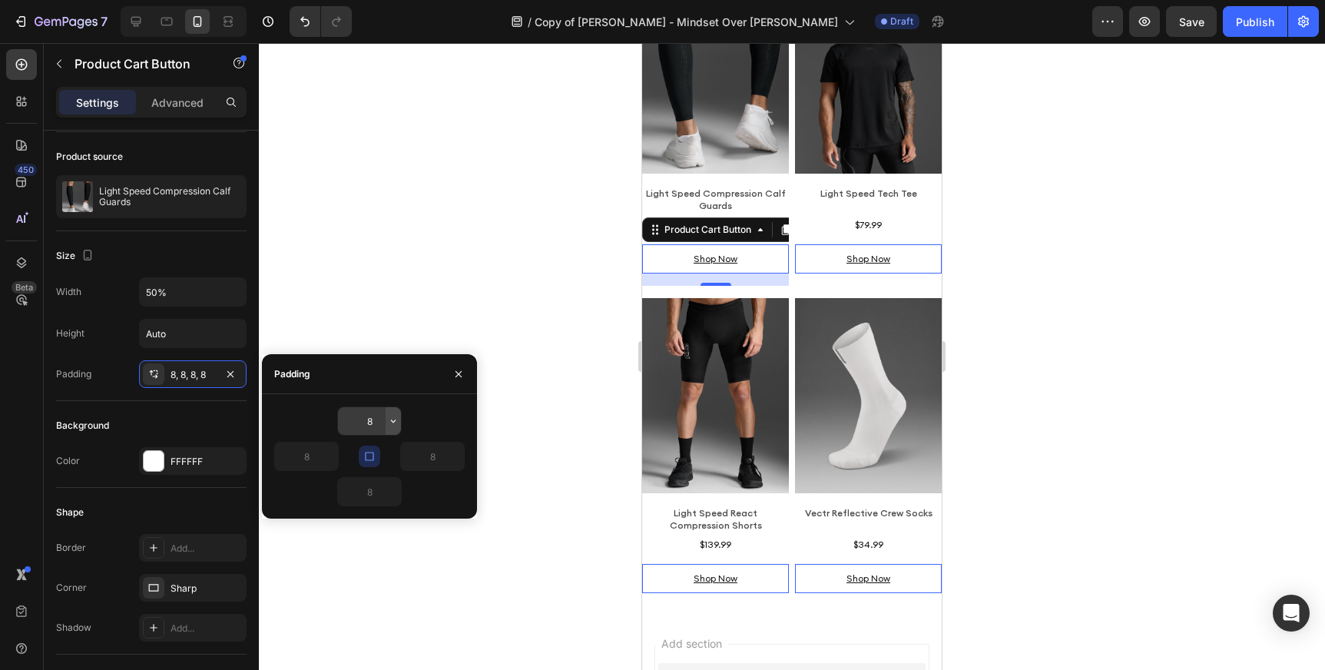
click at [391, 420] on icon "button" at bounding box center [393, 420] width 5 height 3
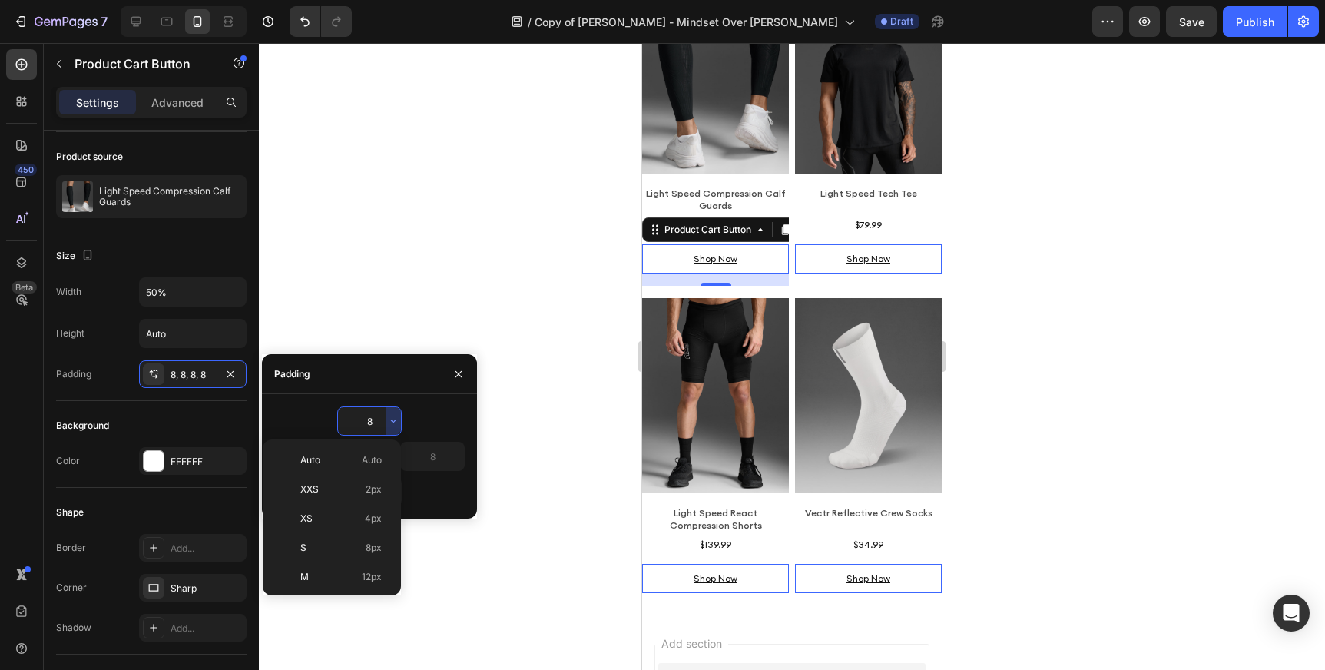
click at [373, 419] on input "8" at bounding box center [369, 421] width 63 height 28
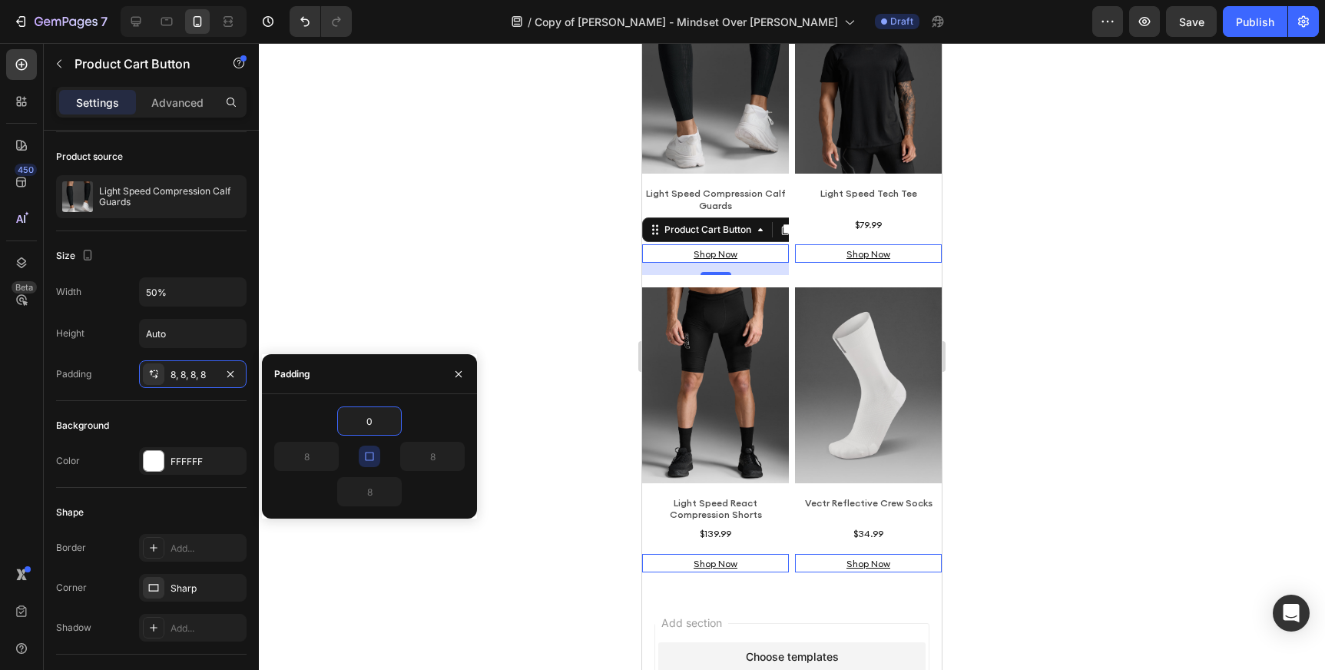
type input "0"
click at [459, 366] on button "button" at bounding box center [458, 374] width 25 height 25
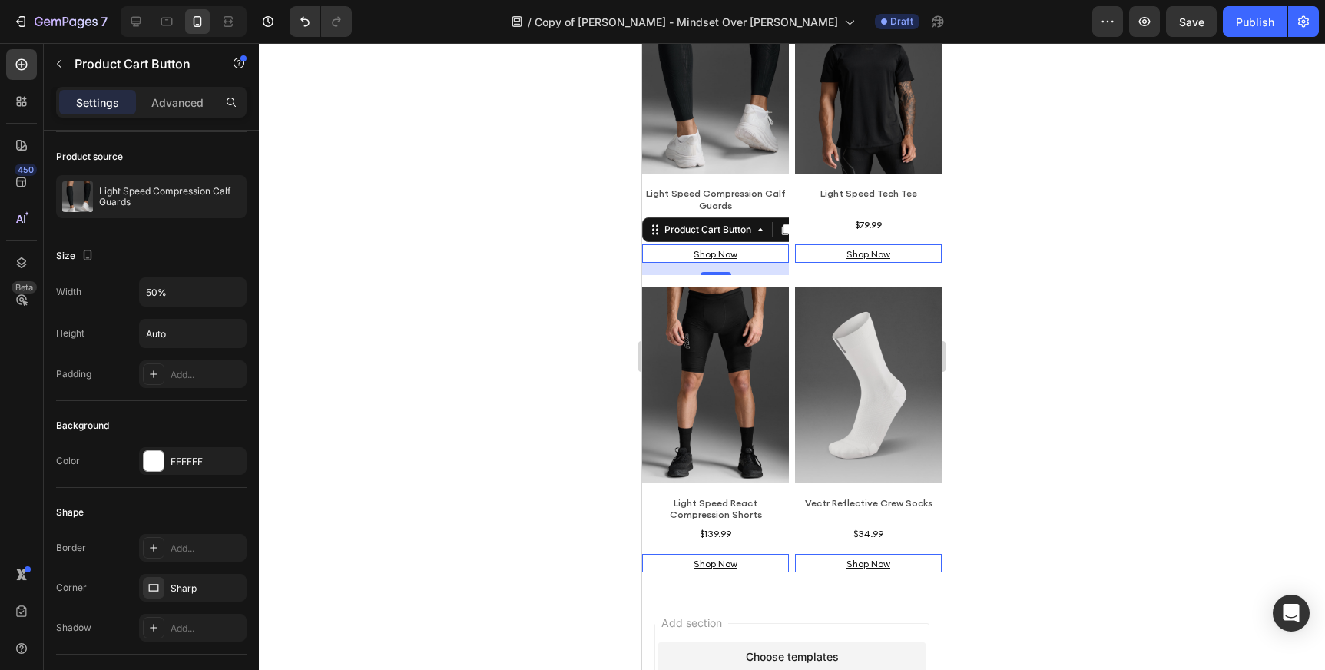
click at [467, 247] on div at bounding box center [792, 356] width 1066 height 627
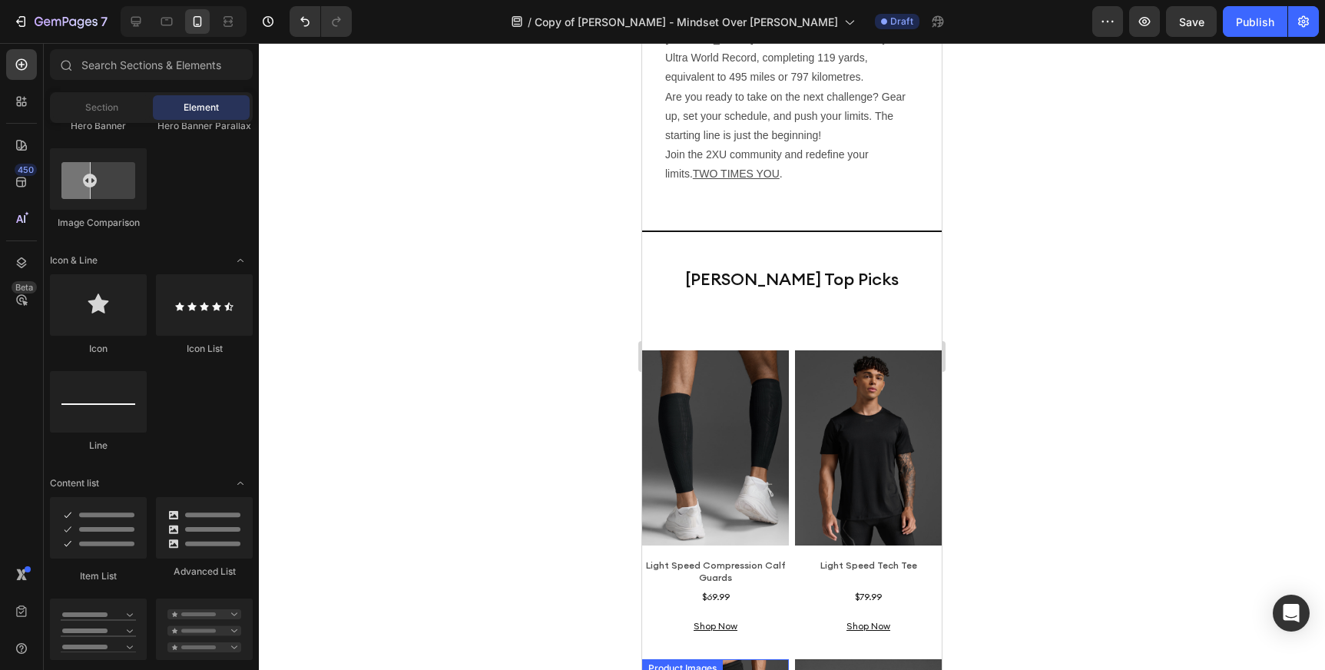
scroll to position [3111, 0]
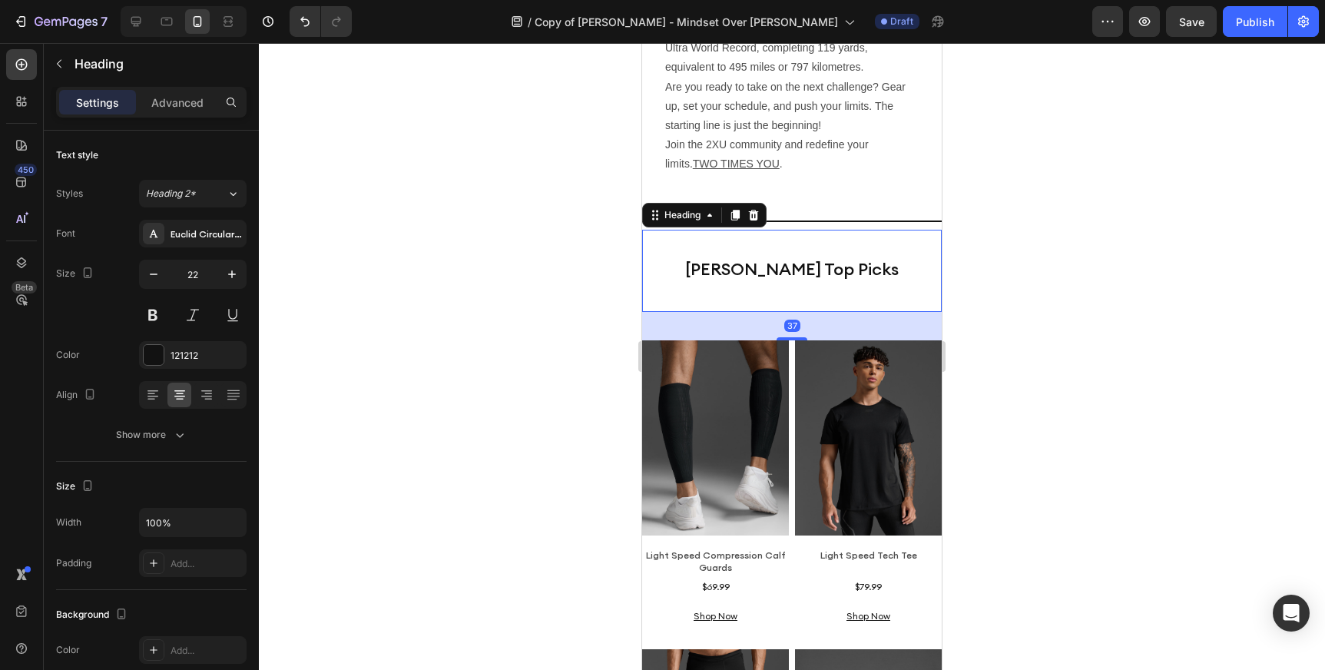
click at [795, 267] on div "[PERSON_NAME] Top Picks Heading 37" at bounding box center [792, 271] width 300 height 82
click at [833, 312] on div "37" at bounding box center [792, 326] width 300 height 28
click at [841, 312] on div "37" at bounding box center [792, 326] width 300 height 28
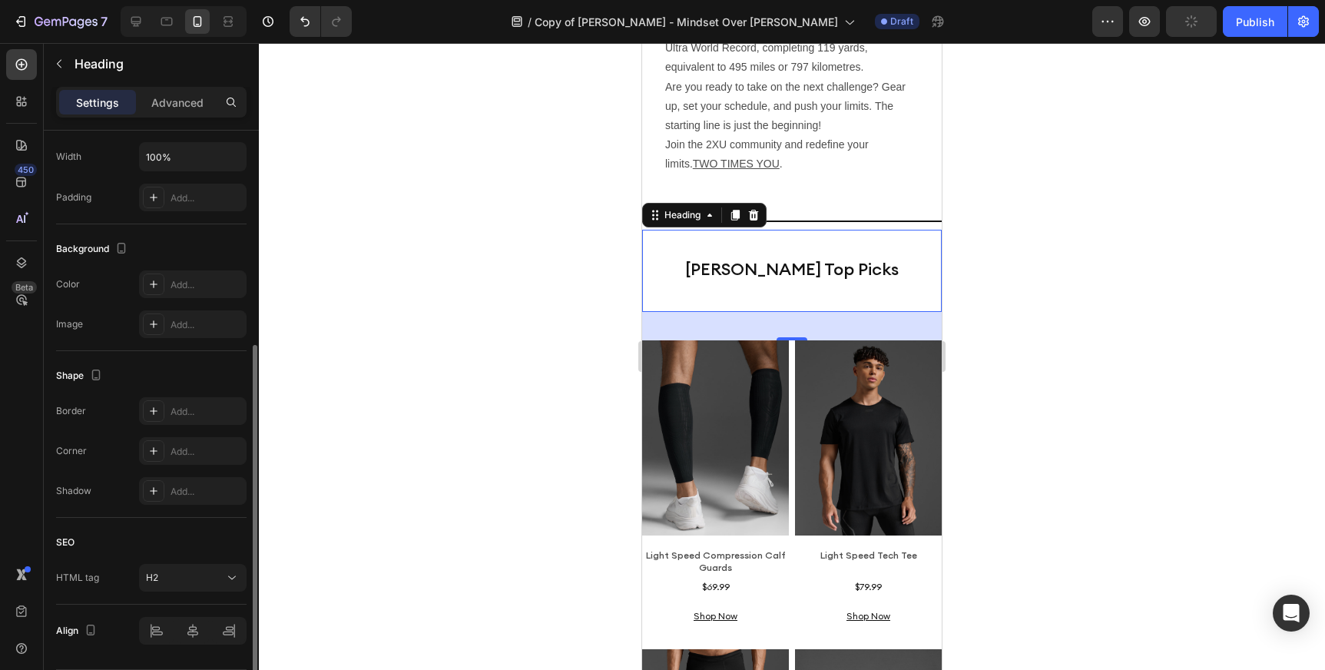
scroll to position [414, 0]
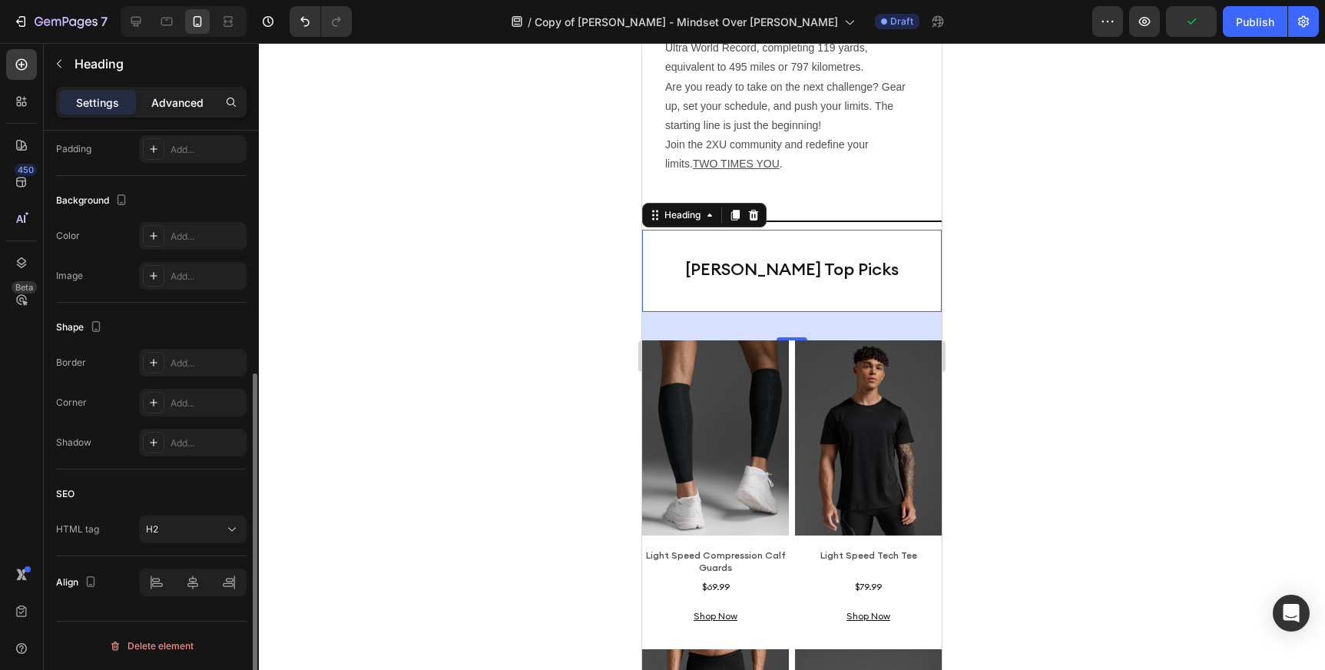
click at [168, 91] on div "Advanced" at bounding box center [177, 102] width 77 height 25
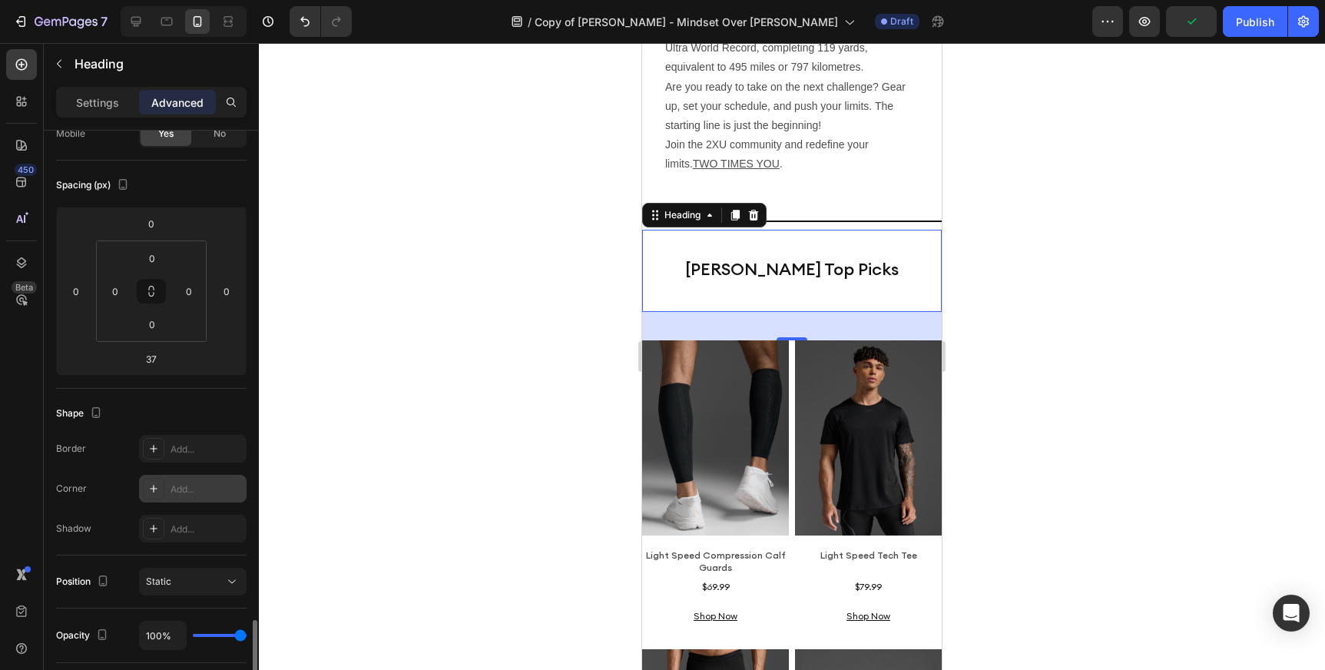
scroll to position [0, 0]
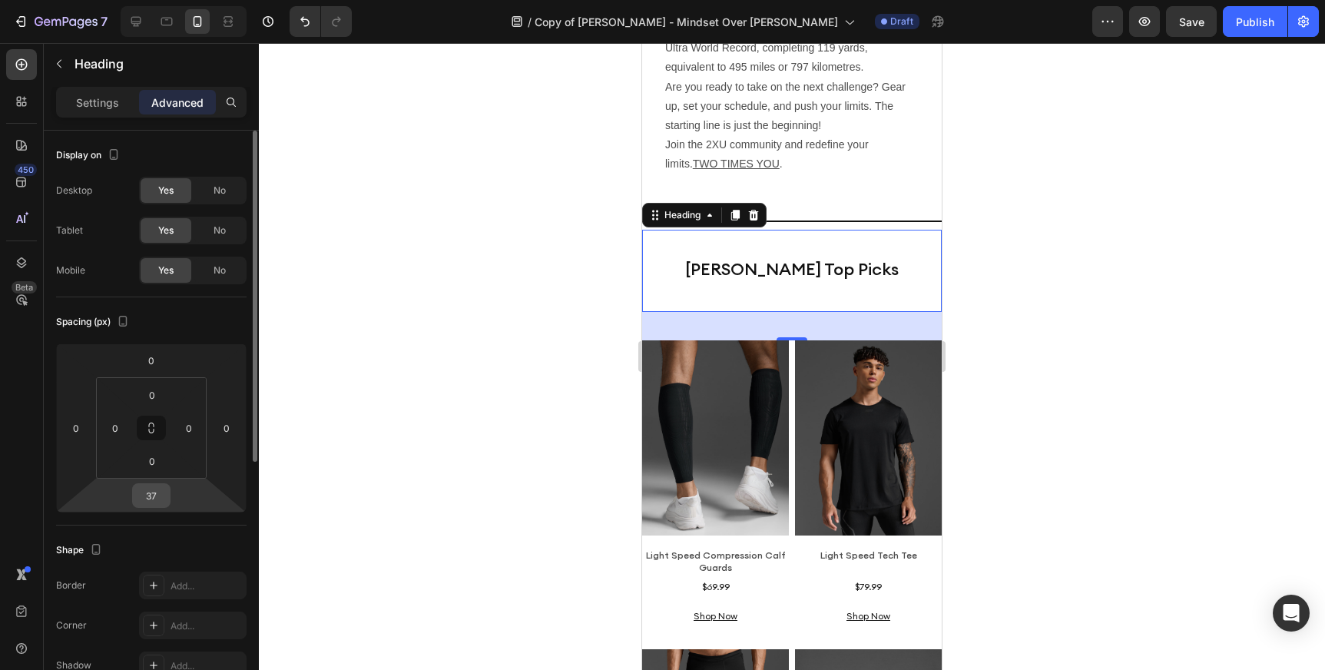
click at [154, 492] on input "37" at bounding box center [151, 495] width 31 height 23
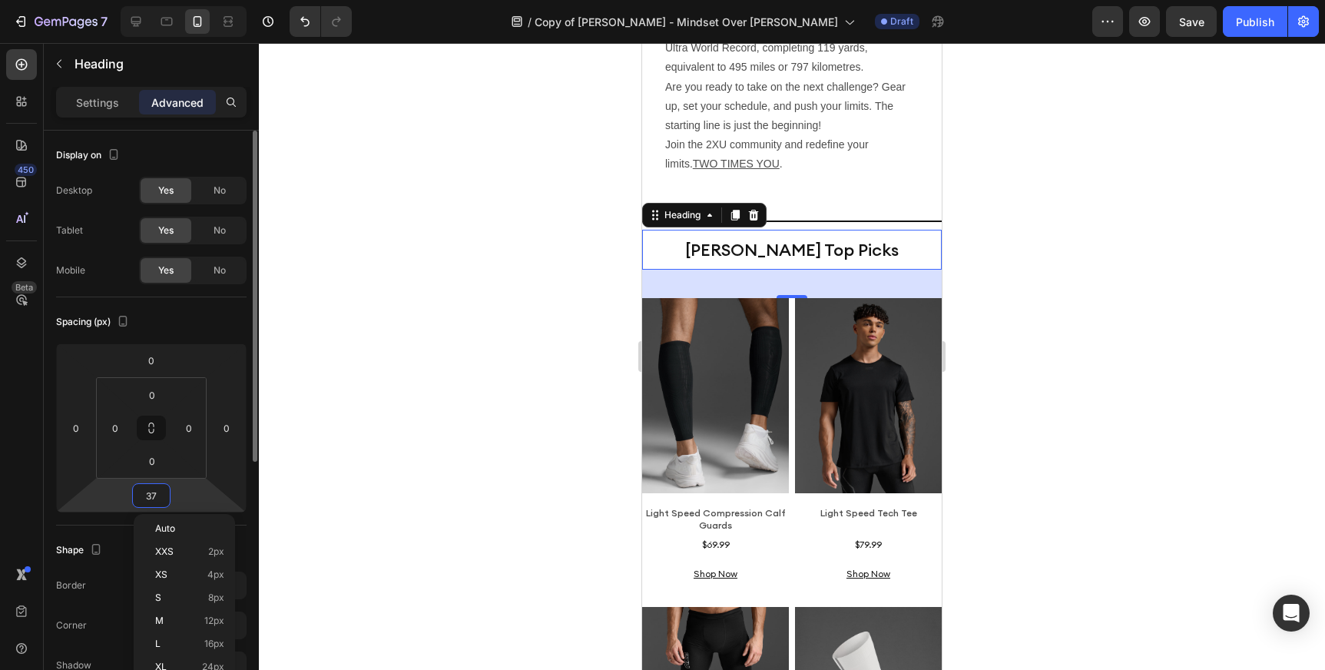
type input "0"
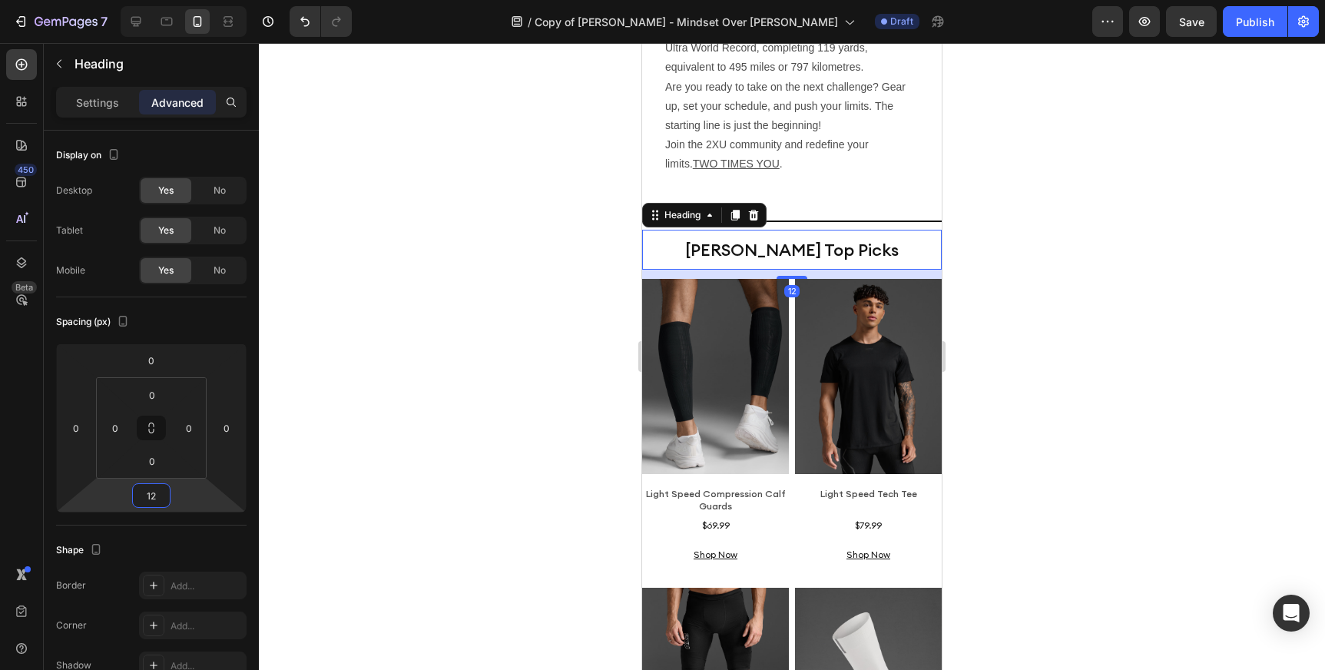
type input "12"
click at [447, 319] on div at bounding box center [792, 356] width 1066 height 627
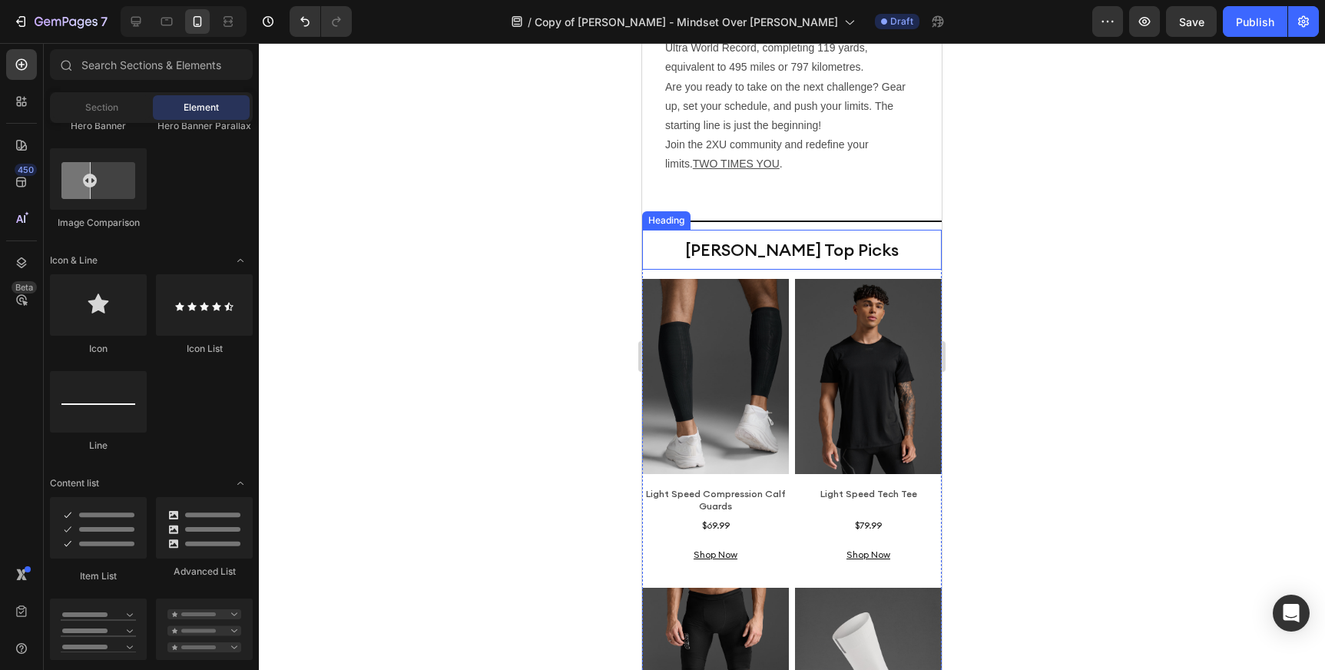
click at [775, 230] on h2 "[PERSON_NAME] Top Picks" at bounding box center [792, 250] width 300 height 40
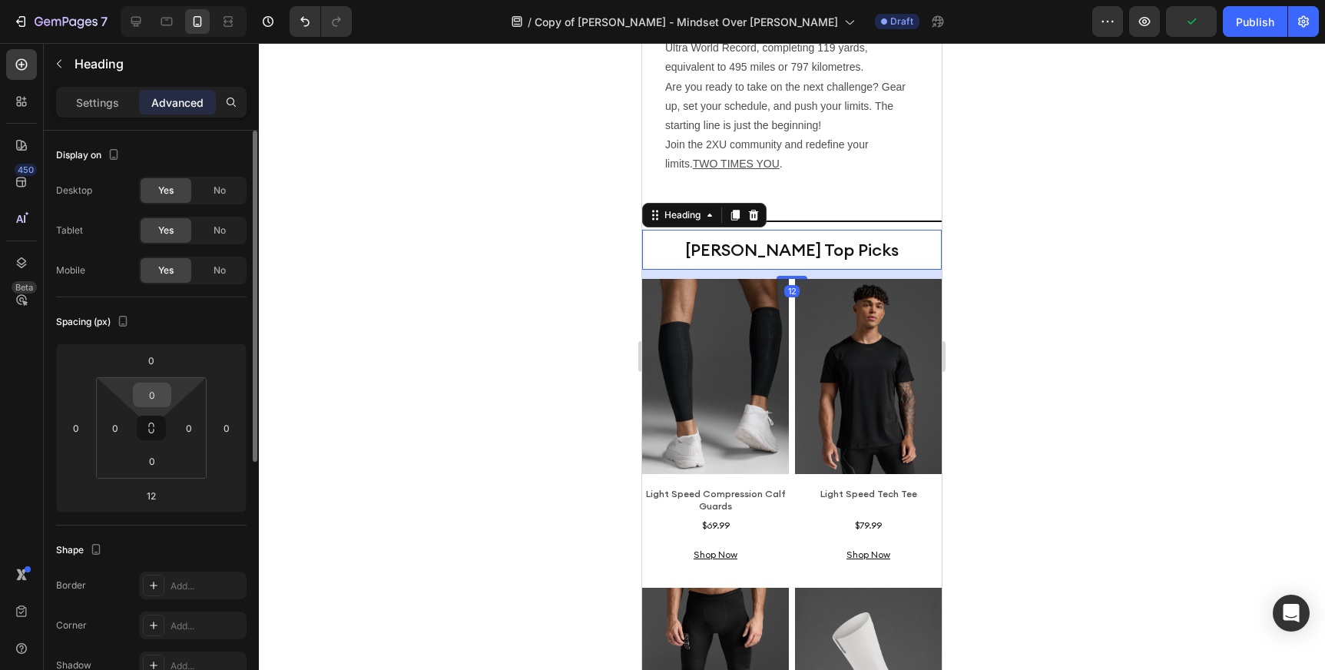
click at [163, 399] on input "0" at bounding box center [152, 394] width 31 height 23
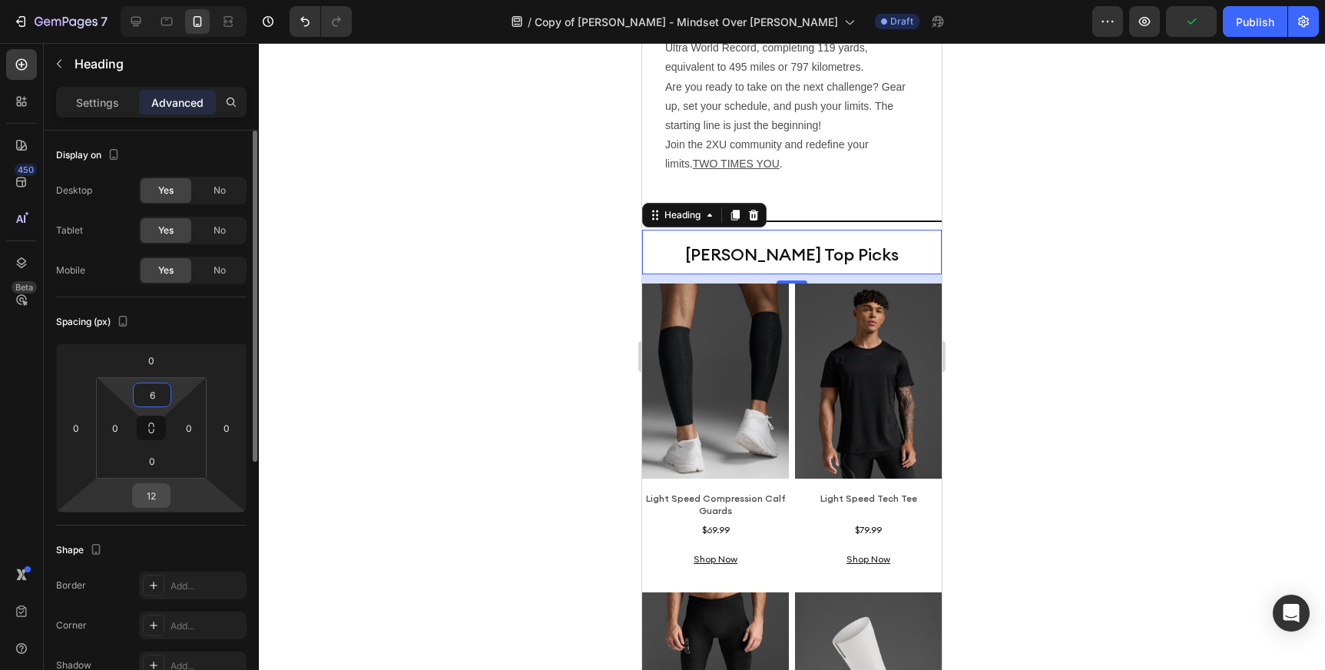
type input "6"
click at [161, 498] on input "12" at bounding box center [151, 495] width 31 height 23
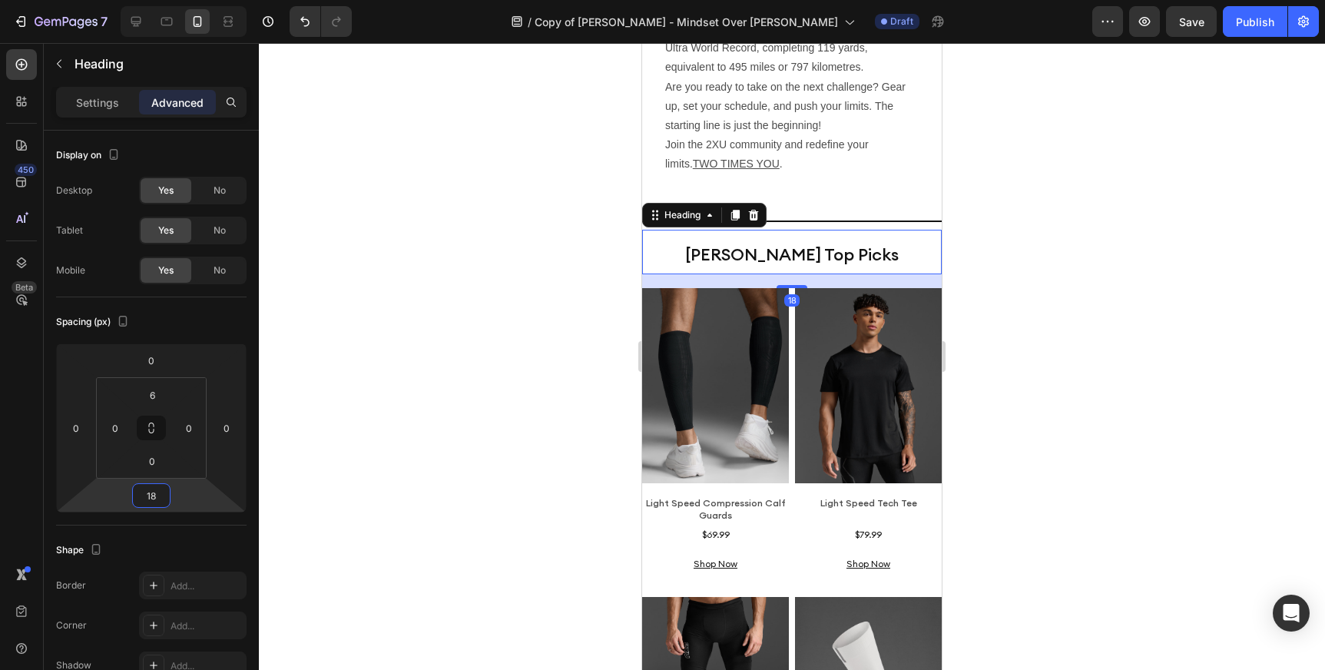
type input "18"
click at [450, 385] on div at bounding box center [792, 356] width 1066 height 627
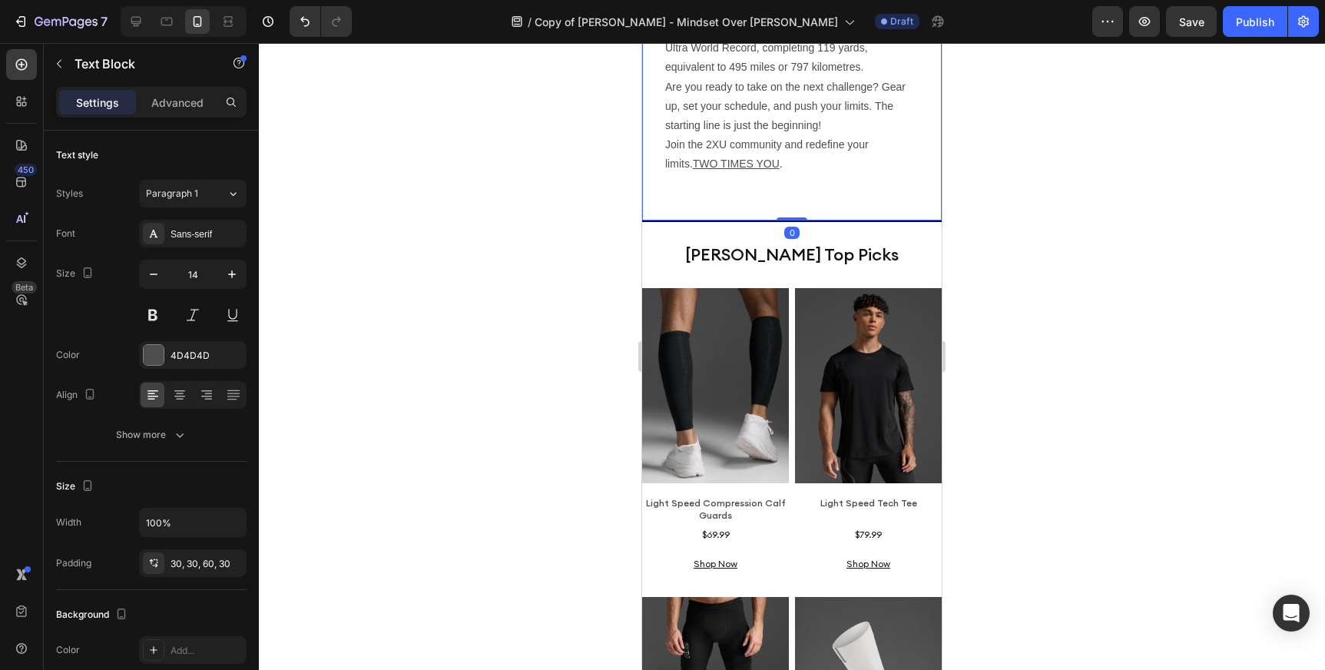
click at [802, 141] on div "[PERSON_NAME] went on to set a new Backyard Ultra World Record, completing 119 …" at bounding box center [792, 108] width 300 height 224
click at [762, 78] on p "Are you ready to take on the next challenge? Gear up, set your schedule, and pu…" at bounding box center [791, 107] width 253 height 58
click at [524, 267] on div at bounding box center [792, 356] width 1066 height 627
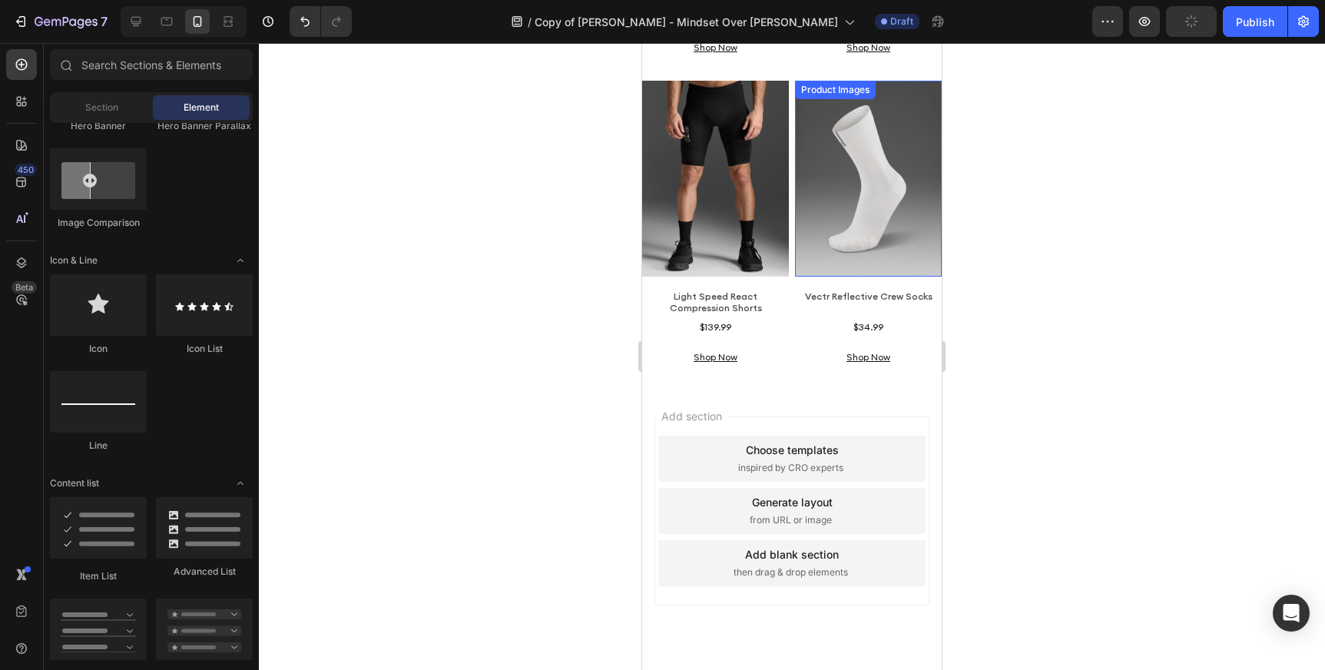
scroll to position [3629, 0]
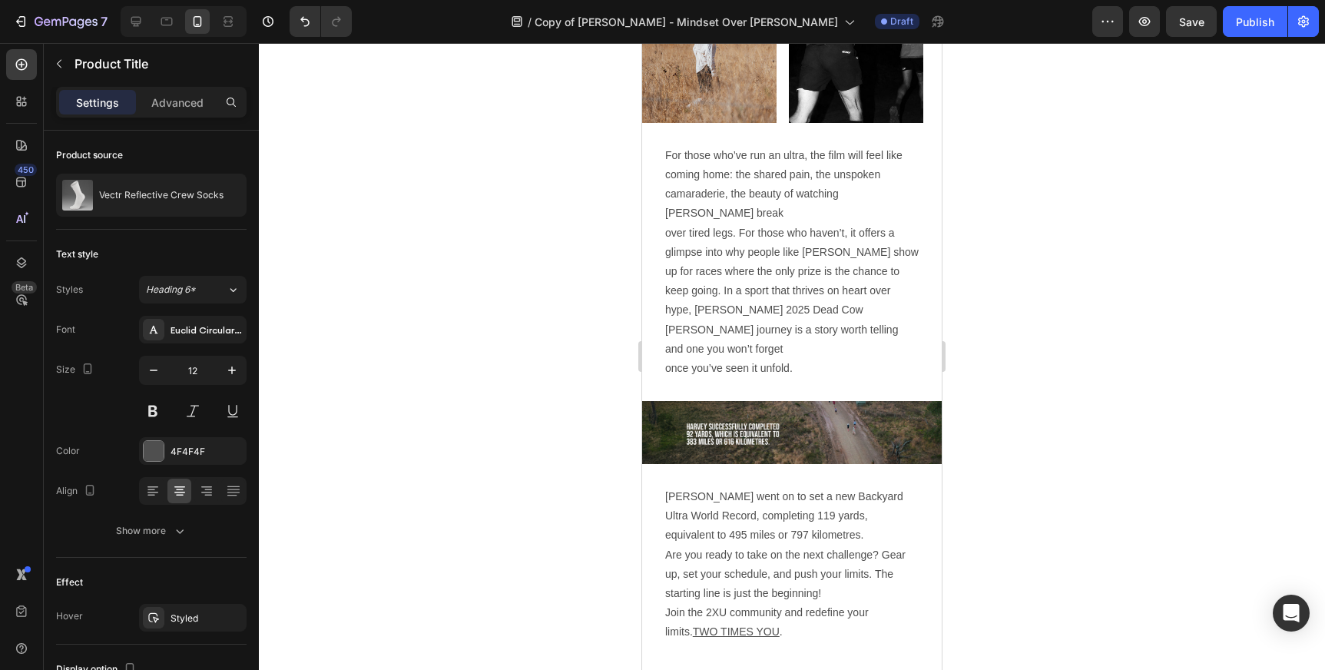
scroll to position [2636, 0]
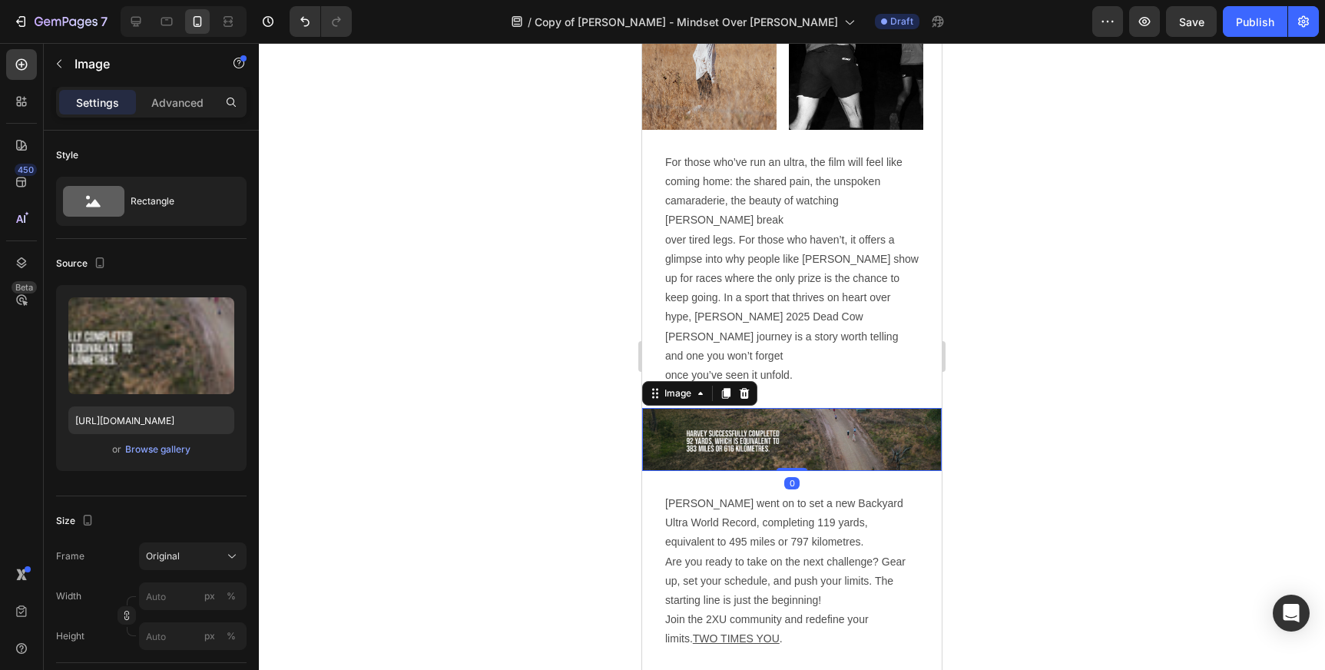
click at [826, 408] on img at bounding box center [792, 439] width 300 height 63
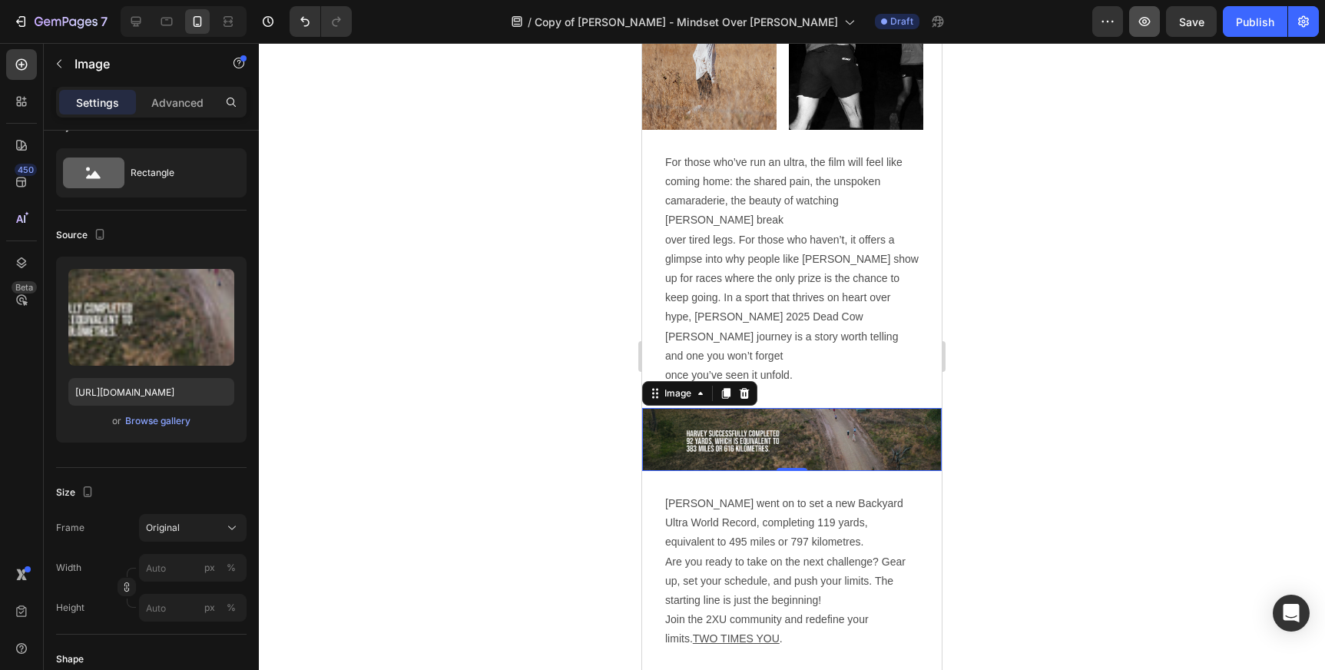
scroll to position [0, 0]
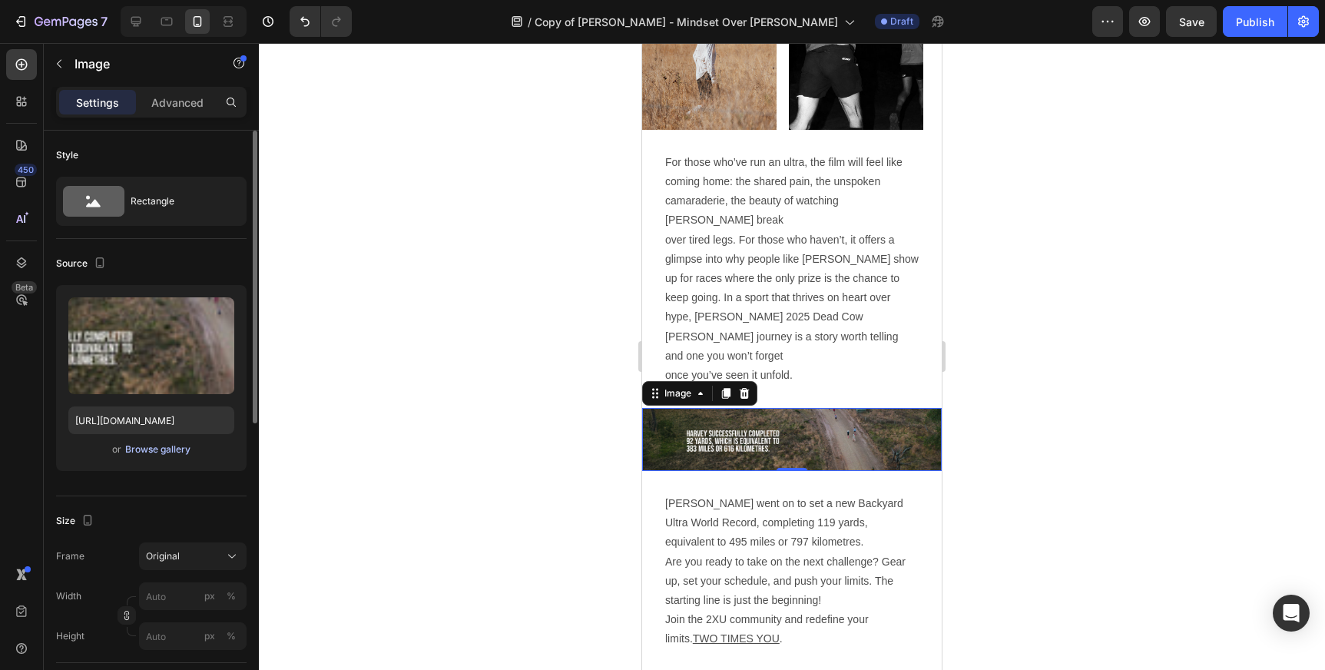
click at [176, 447] on div "Browse gallery" at bounding box center [157, 449] width 65 height 14
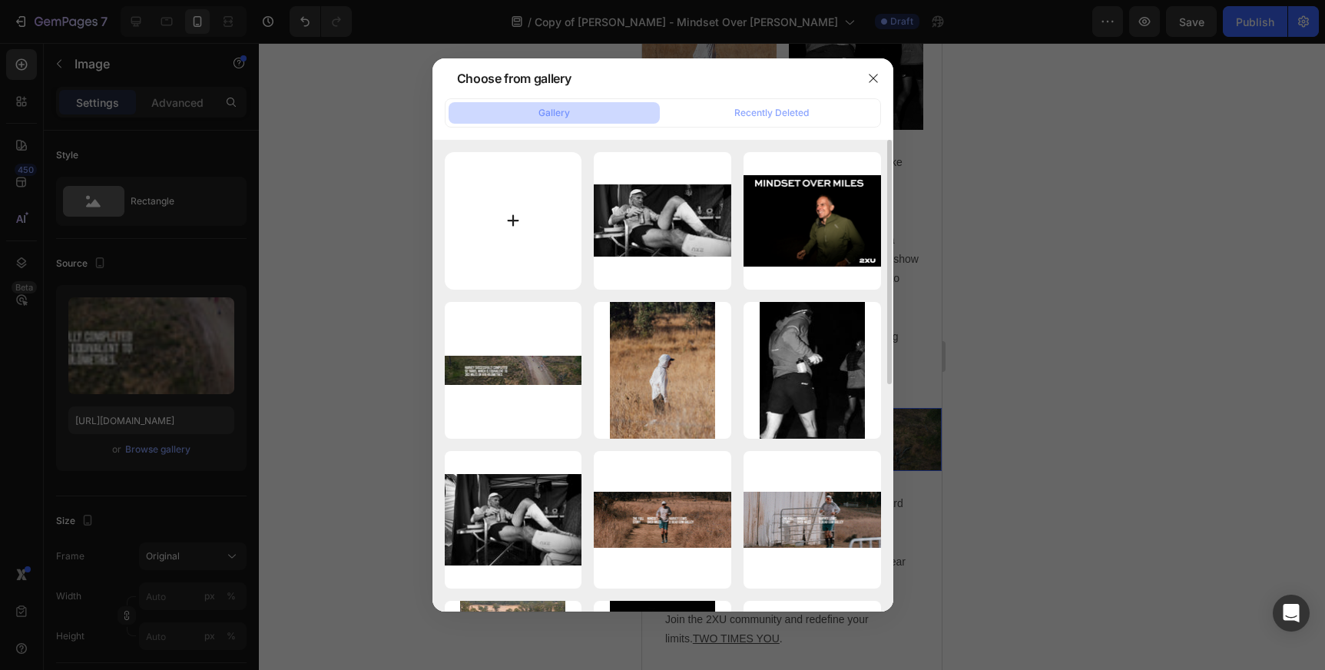
click at [514, 208] on input "file" at bounding box center [513, 220] width 137 height 137
type input "C:\fakepath\[PERSON_NAME] BLOG HERO.jpg"
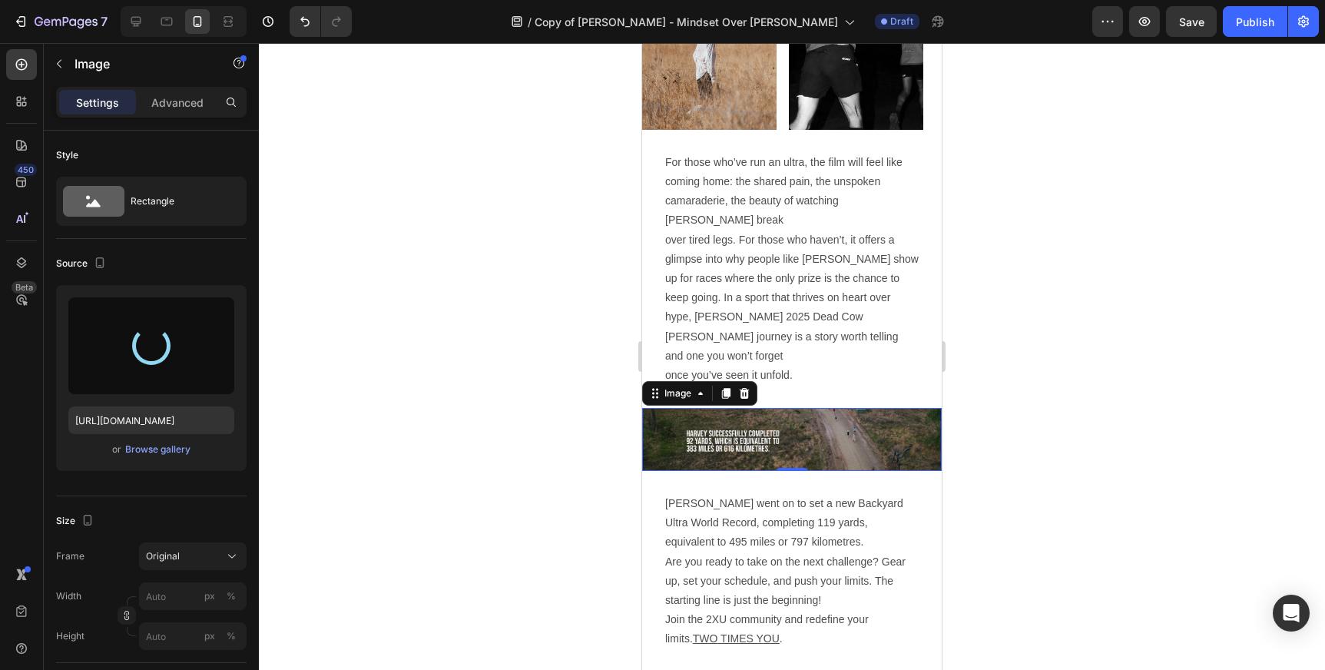
type input "[URL][DOMAIN_NAME]"
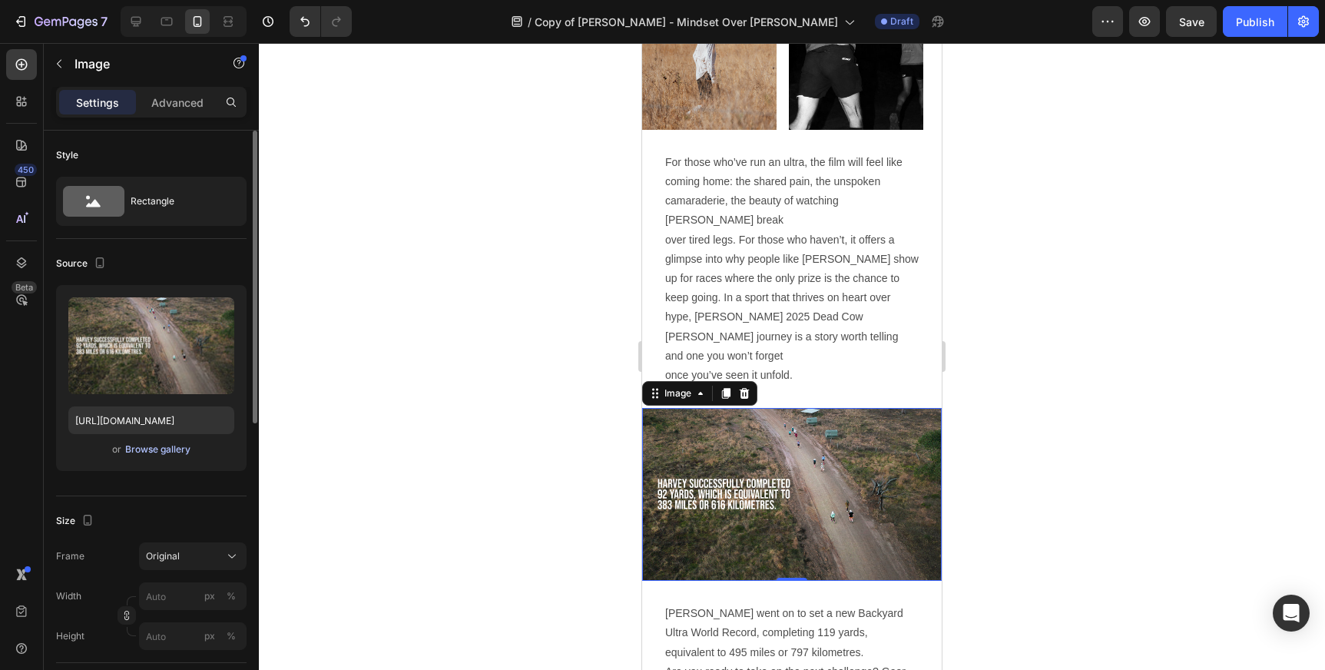
click at [180, 445] on div "Browse gallery" at bounding box center [157, 449] width 65 height 14
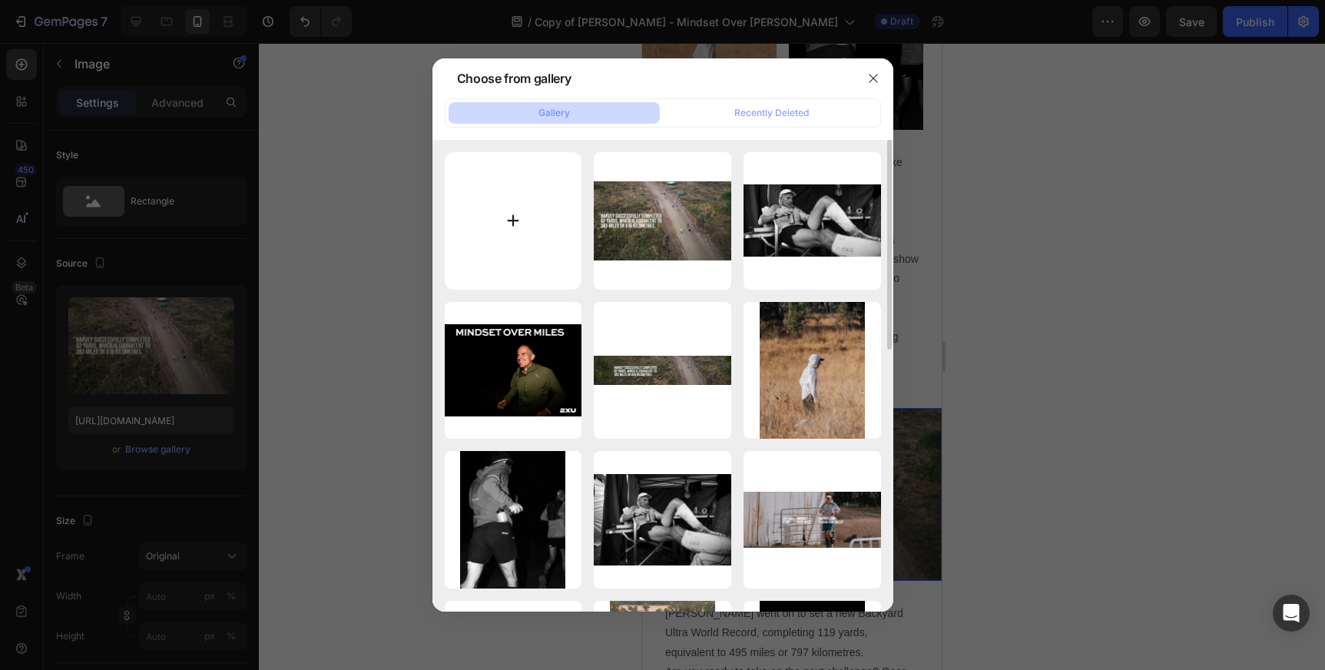
click at [491, 210] on input "file" at bounding box center [513, 220] width 137 height 137
click at [872, 78] on icon "button" at bounding box center [873, 78] width 8 height 8
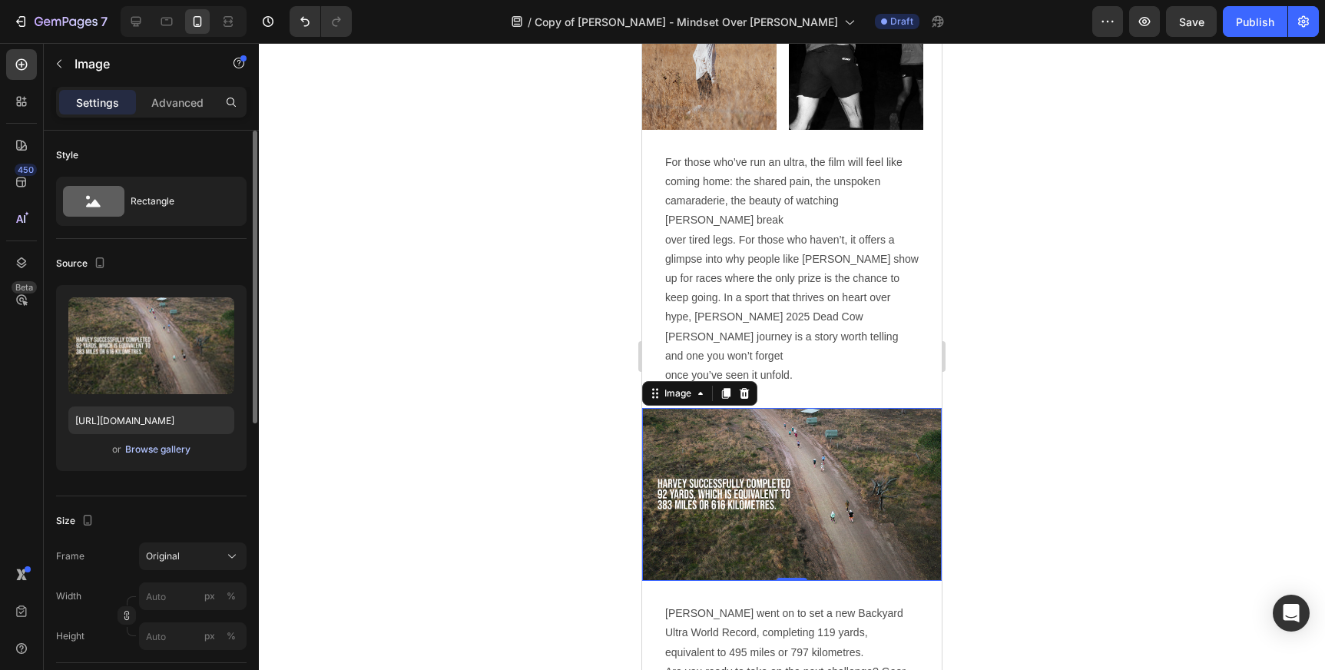
click at [144, 446] on div "Browse gallery" at bounding box center [157, 449] width 65 height 14
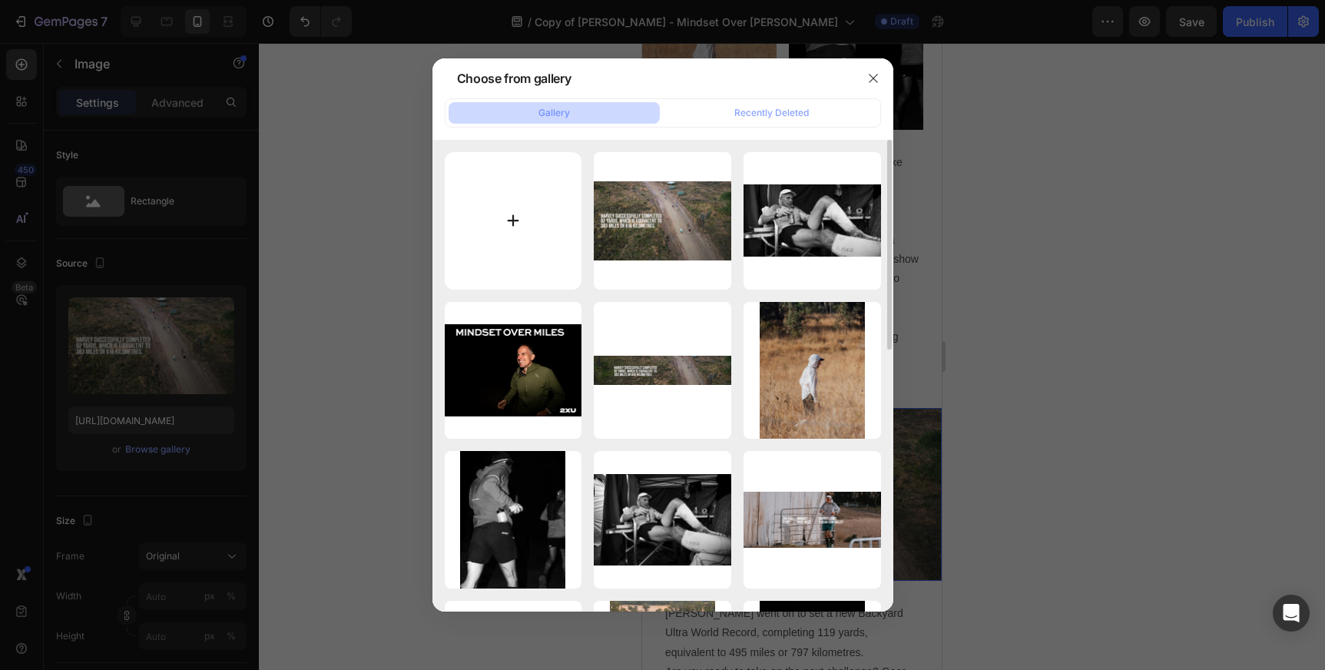
click at [520, 218] on input "file" at bounding box center [513, 220] width 137 height 137
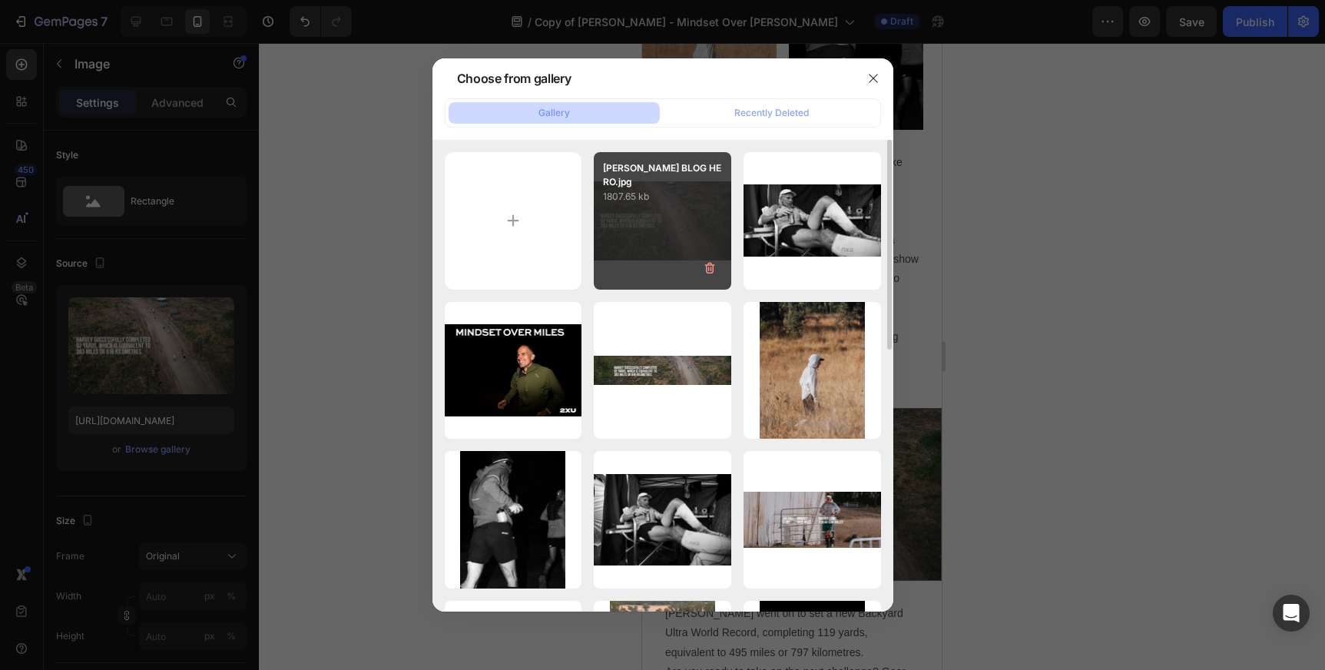
click at [631, 185] on p "[PERSON_NAME] BLOG HERO.jpg" at bounding box center [662, 175] width 119 height 28
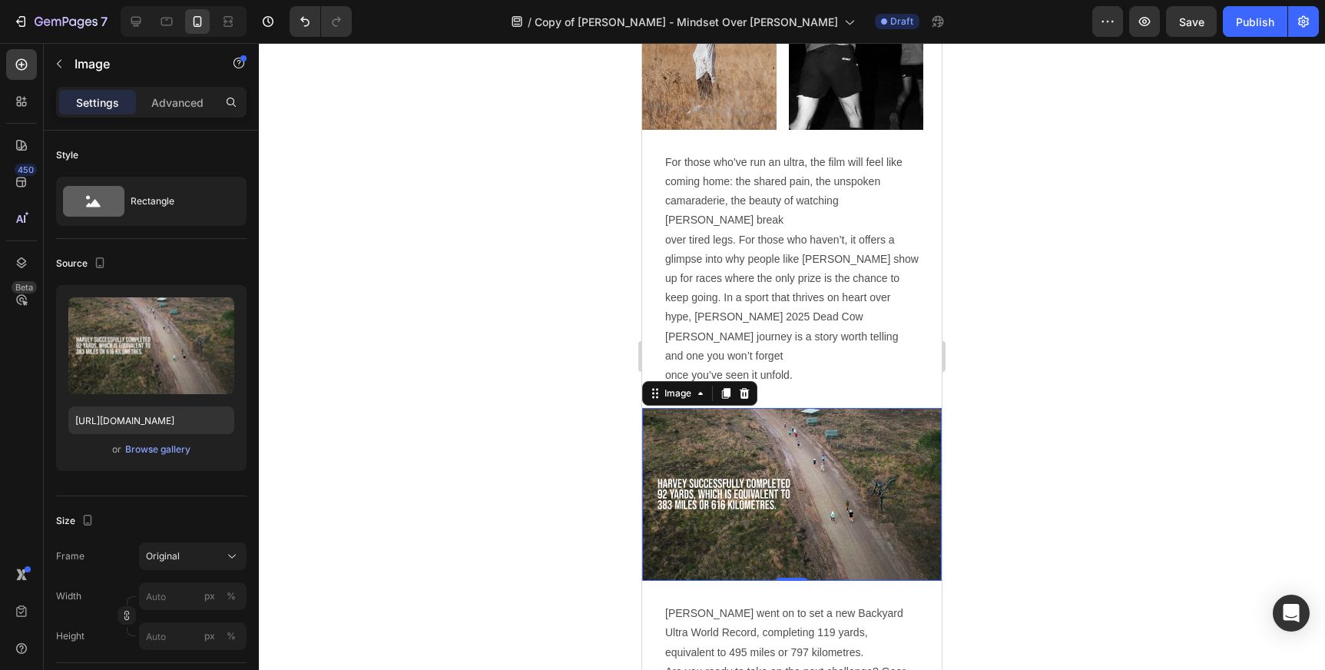
click at [458, 420] on div at bounding box center [792, 356] width 1066 height 627
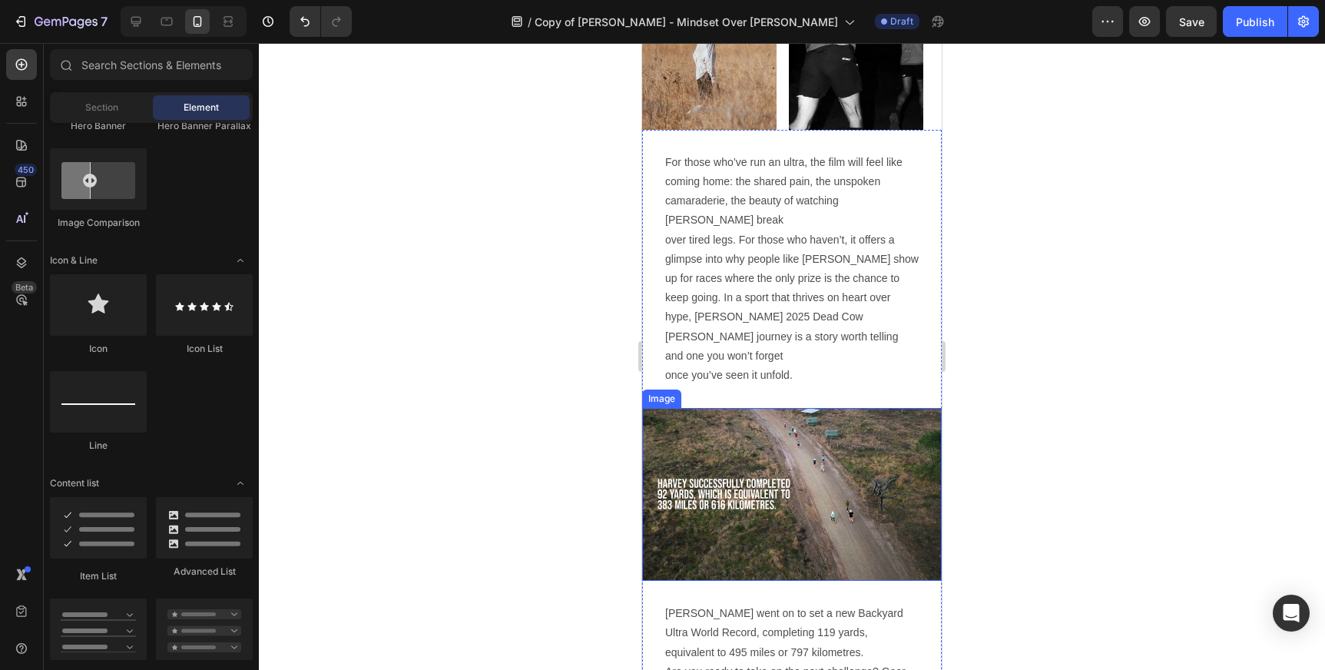
click at [733, 422] on img at bounding box center [792, 494] width 300 height 173
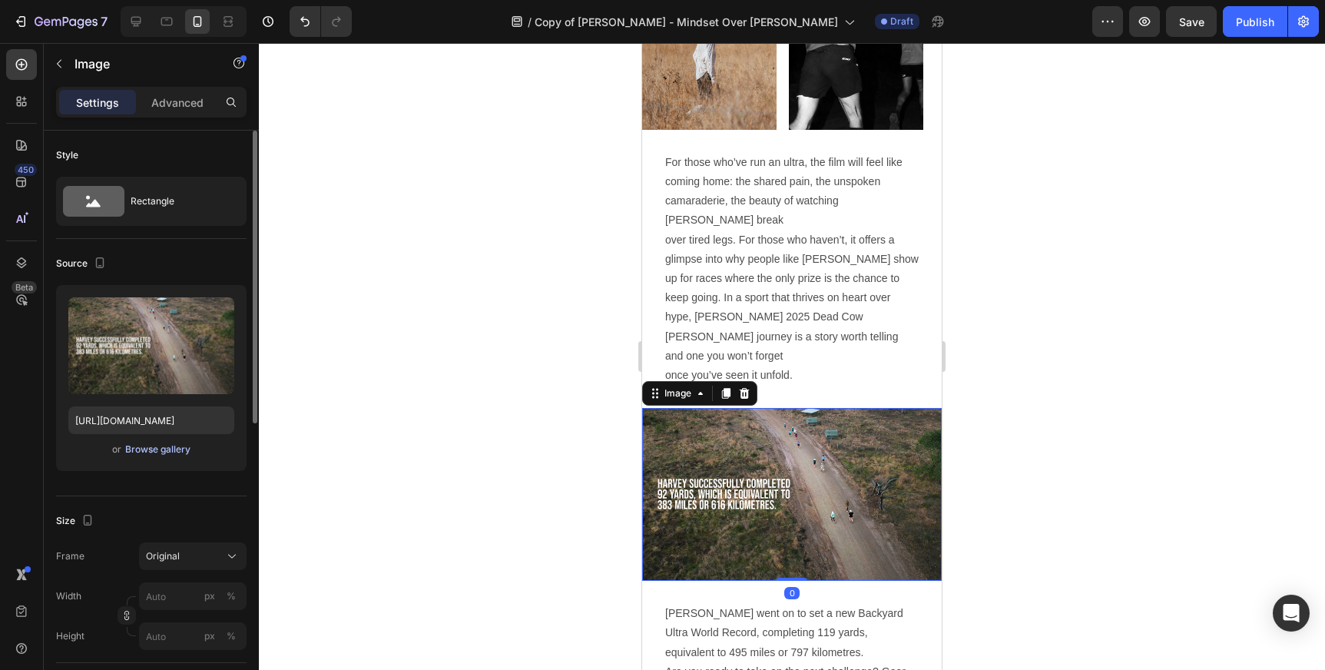
click at [153, 449] on div "Browse gallery" at bounding box center [157, 449] width 65 height 14
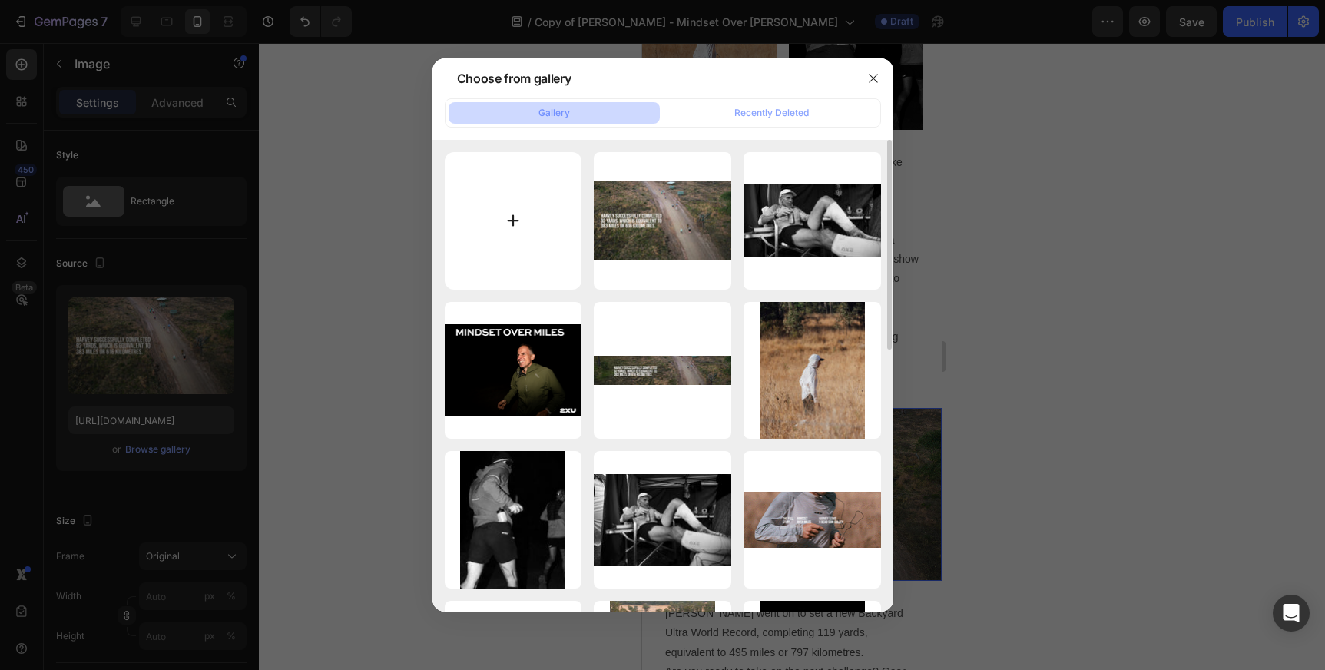
click at [494, 214] on input "file" at bounding box center [513, 220] width 137 height 137
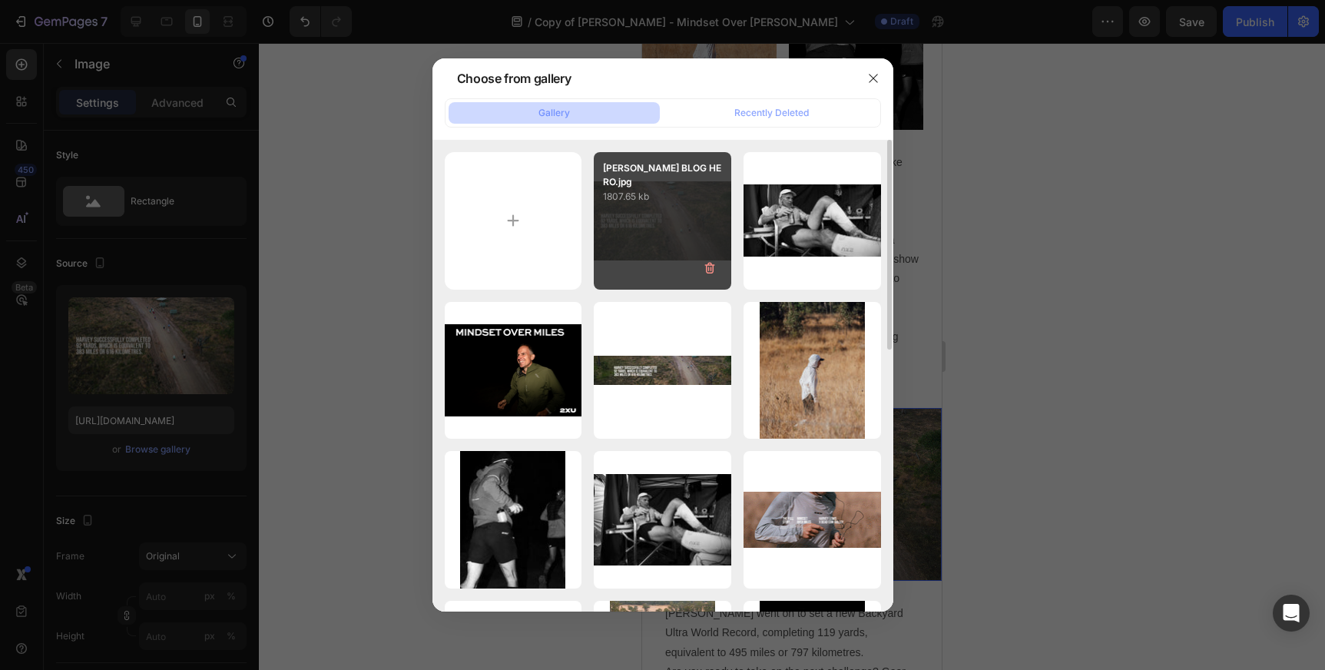
click at [674, 214] on div "[PERSON_NAME] BLOG HERO.jpg 1807.65 kb" at bounding box center [662, 220] width 137 height 137
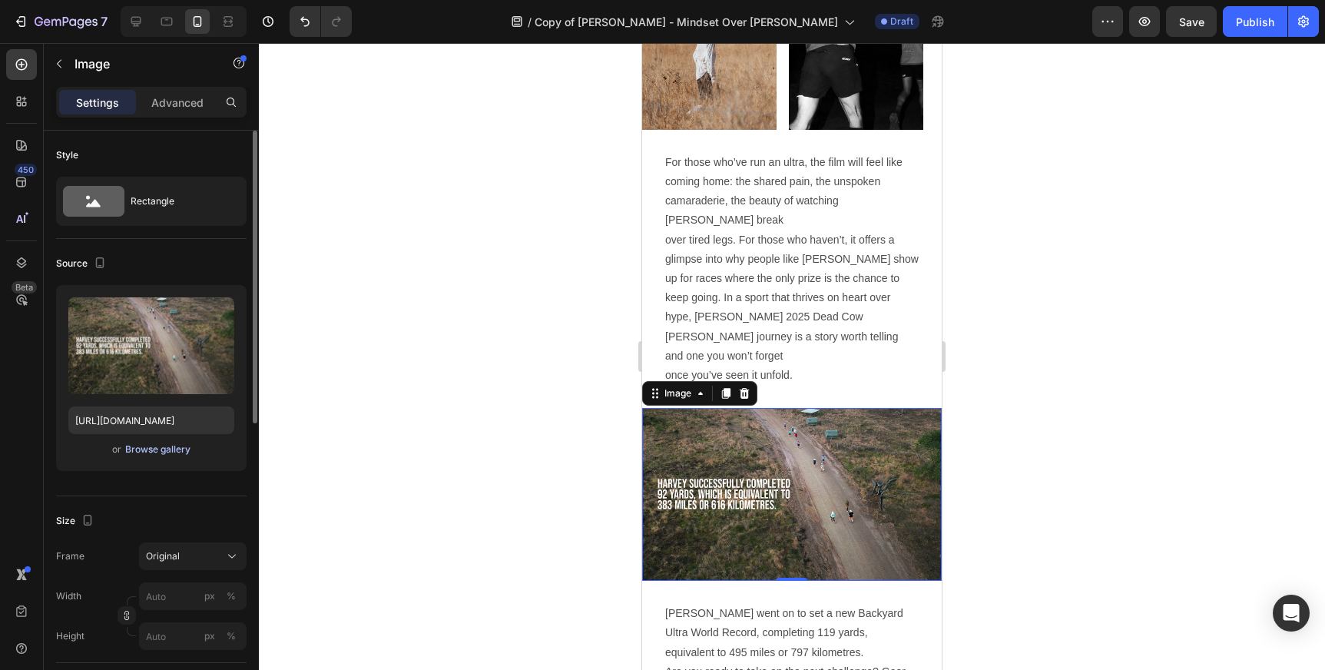
click at [157, 452] on div "Browse gallery" at bounding box center [157, 449] width 65 height 14
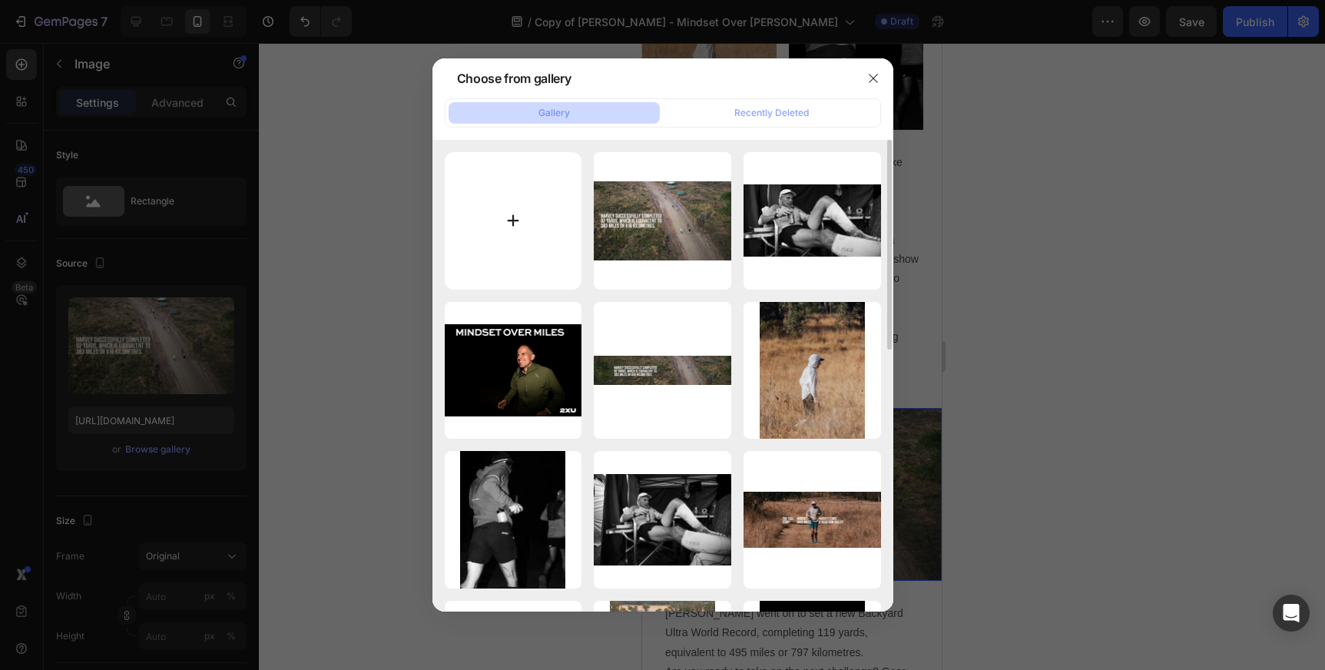
click at [521, 216] on input "file" at bounding box center [513, 220] width 137 height 137
type input "C:\fakepath\[PERSON_NAME] BLOG 3.jpg"
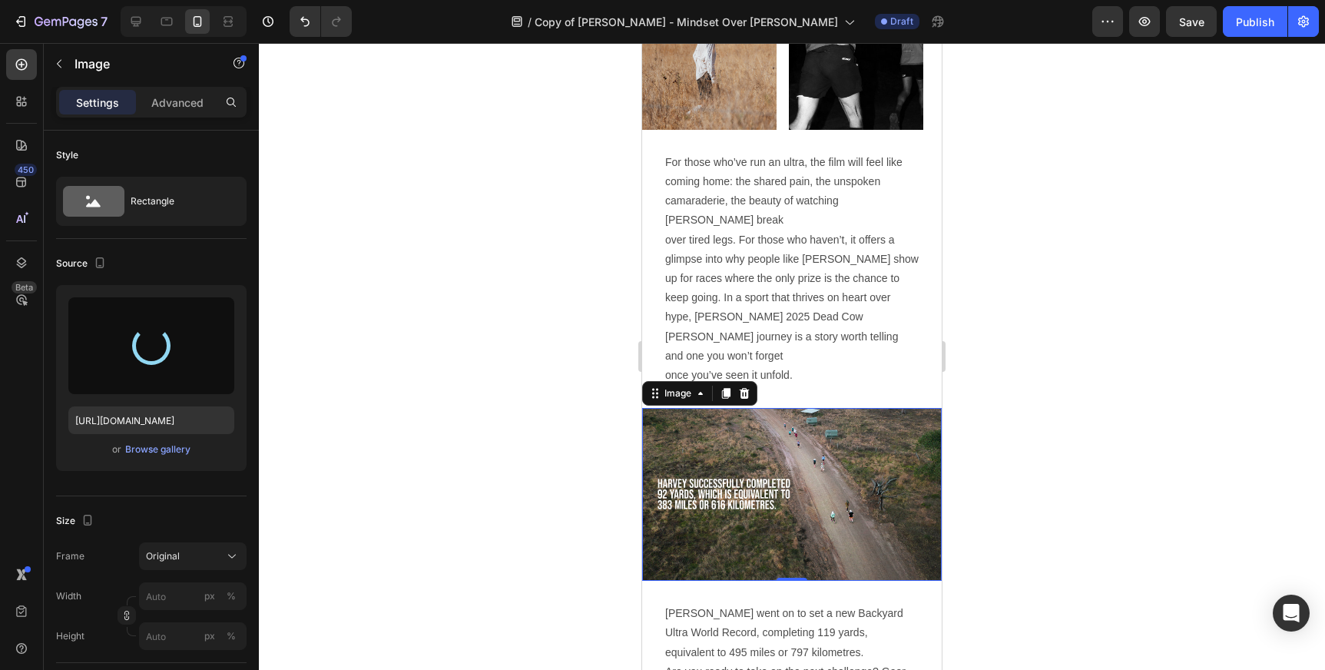
type input "[URL][DOMAIN_NAME]"
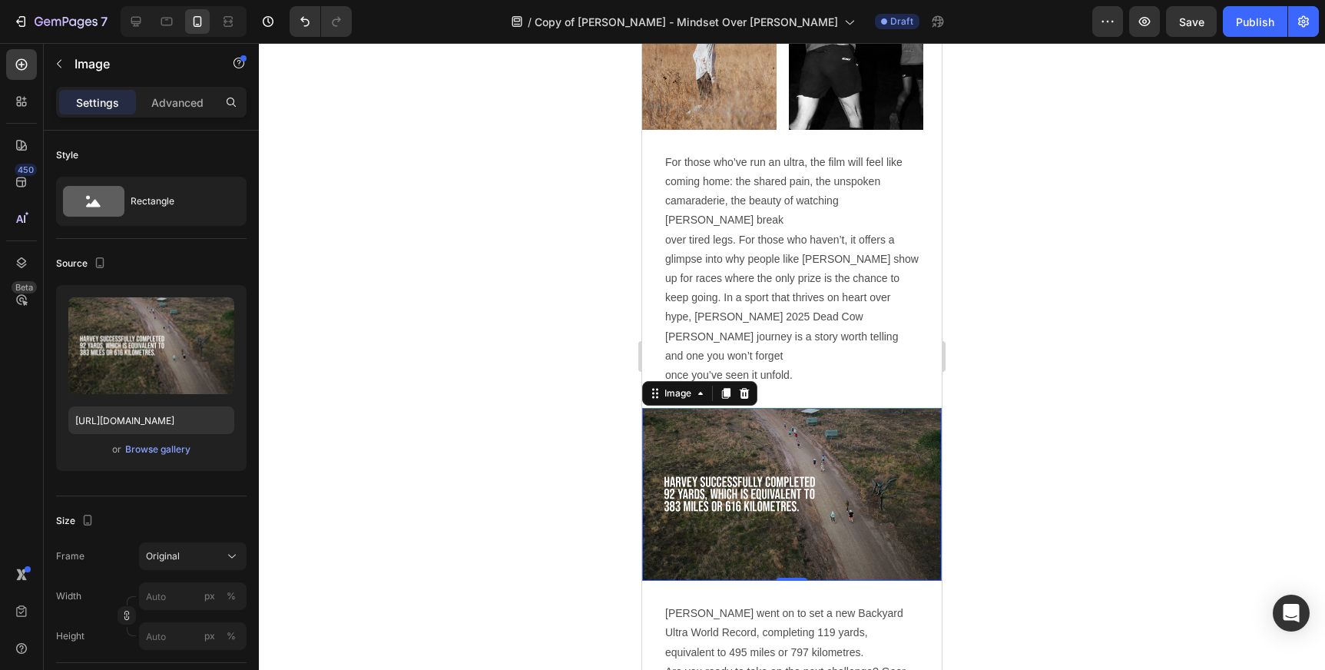
click at [373, 303] on div at bounding box center [792, 356] width 1066 height 627
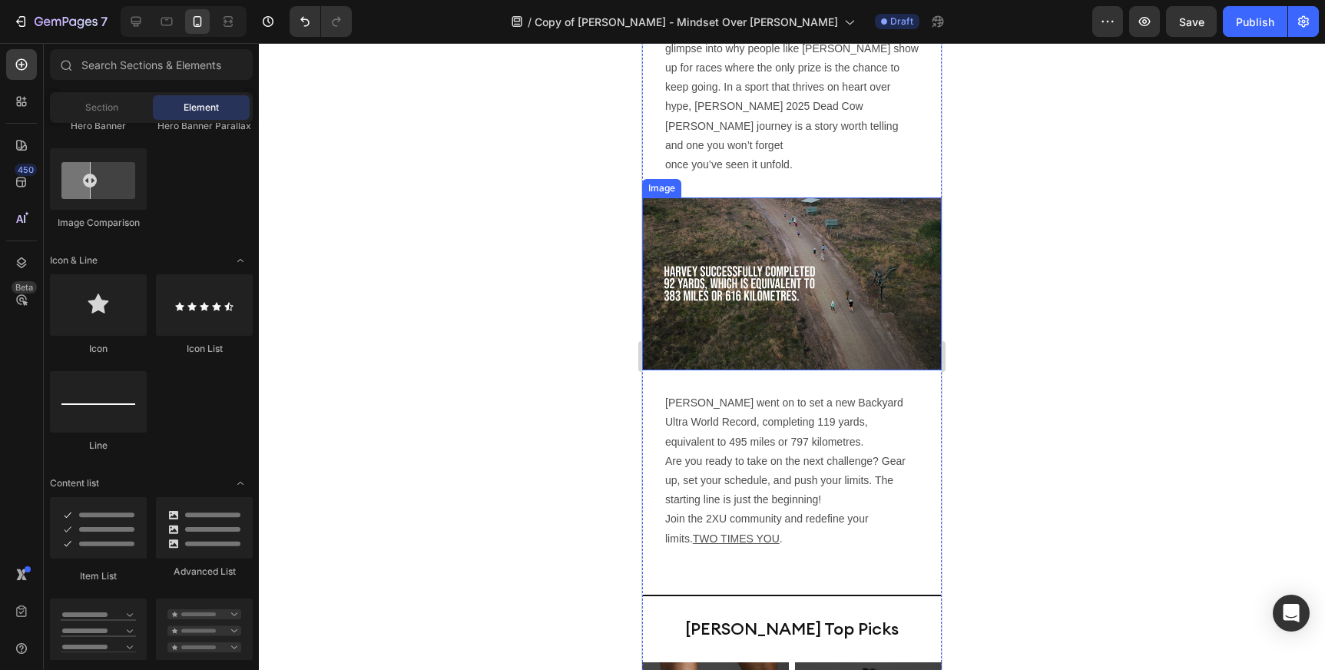
scroll to position [2870, 0]
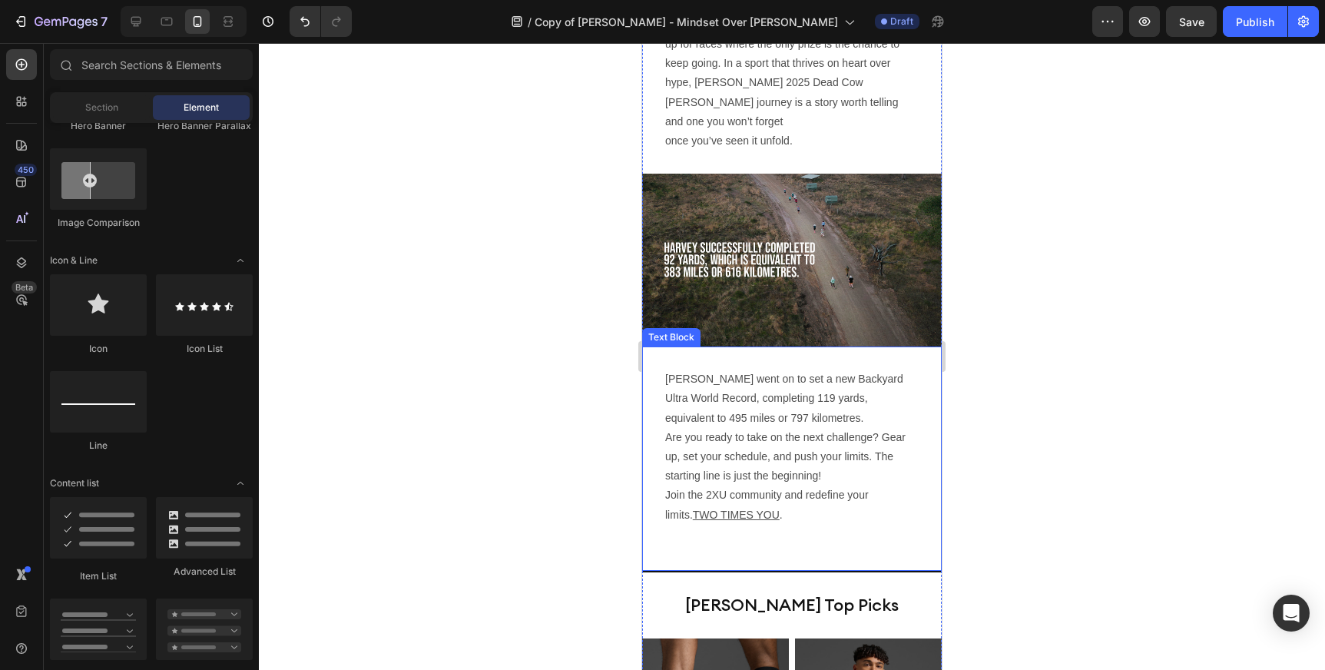
click at [783, 428] on p "Are you ready to take on the next challenge? Gear up, set your schedule, and pu…" at bounding box center [791, 457] width 253 height 58
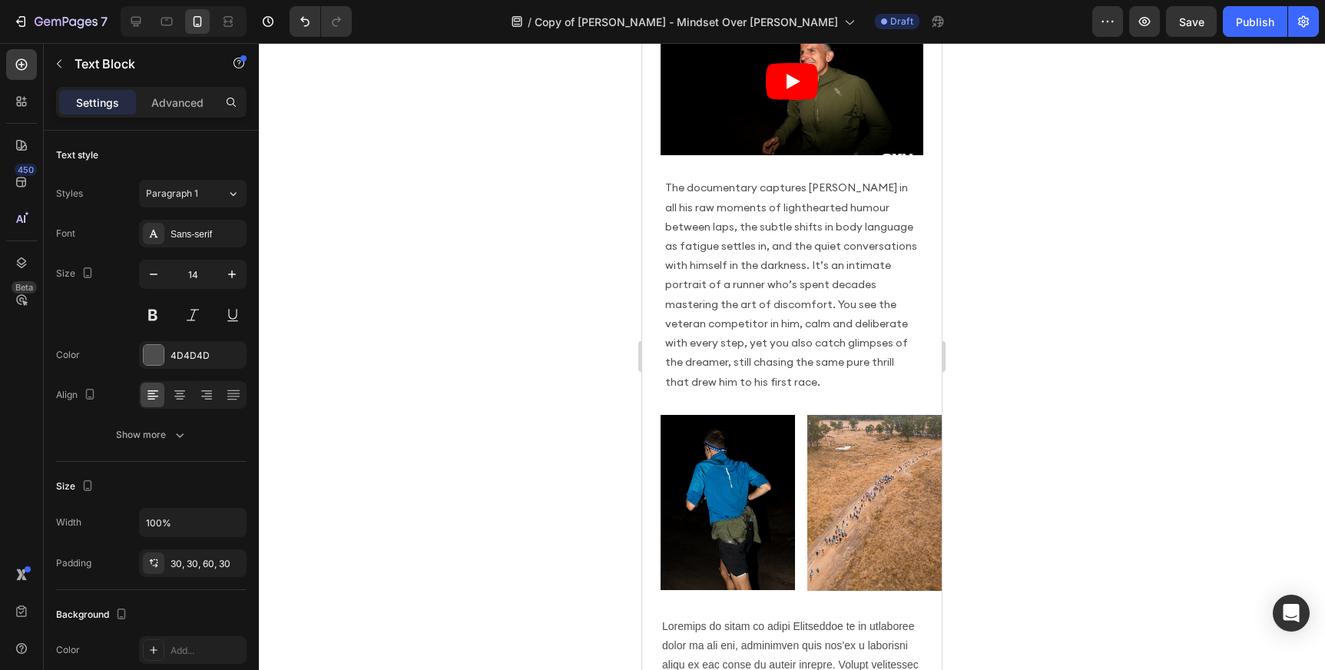
scroll to position [692, 0]
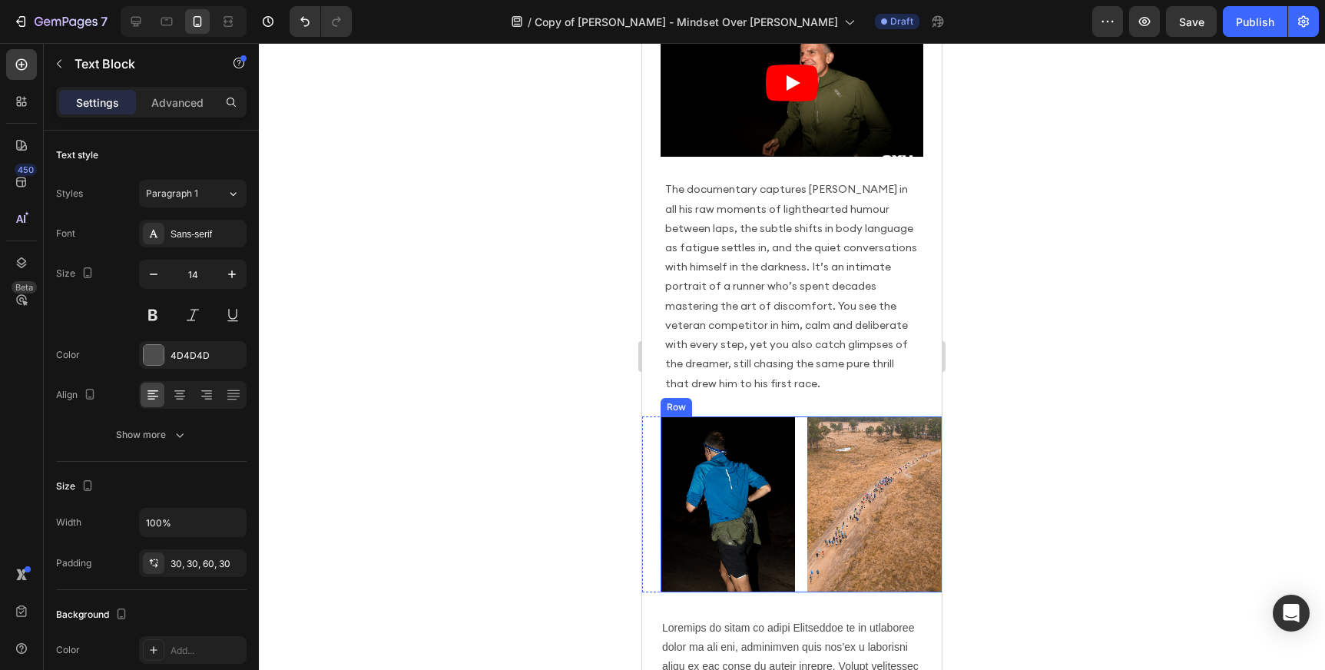
click at [802, 511] on div "Image Image Row" at bounding box center [801, 504] width 281 height 176
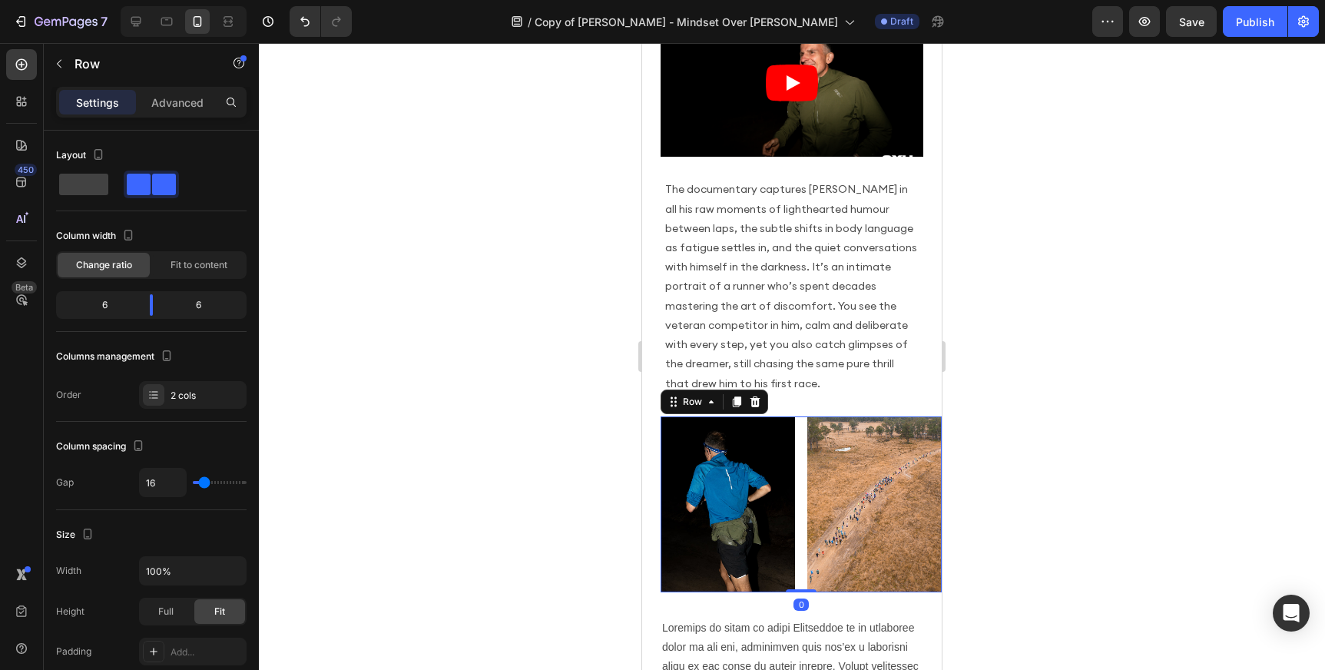
click at [802, 512] on div "Image Image Row 0" at bounding box center [801, 504] width 281 height 176
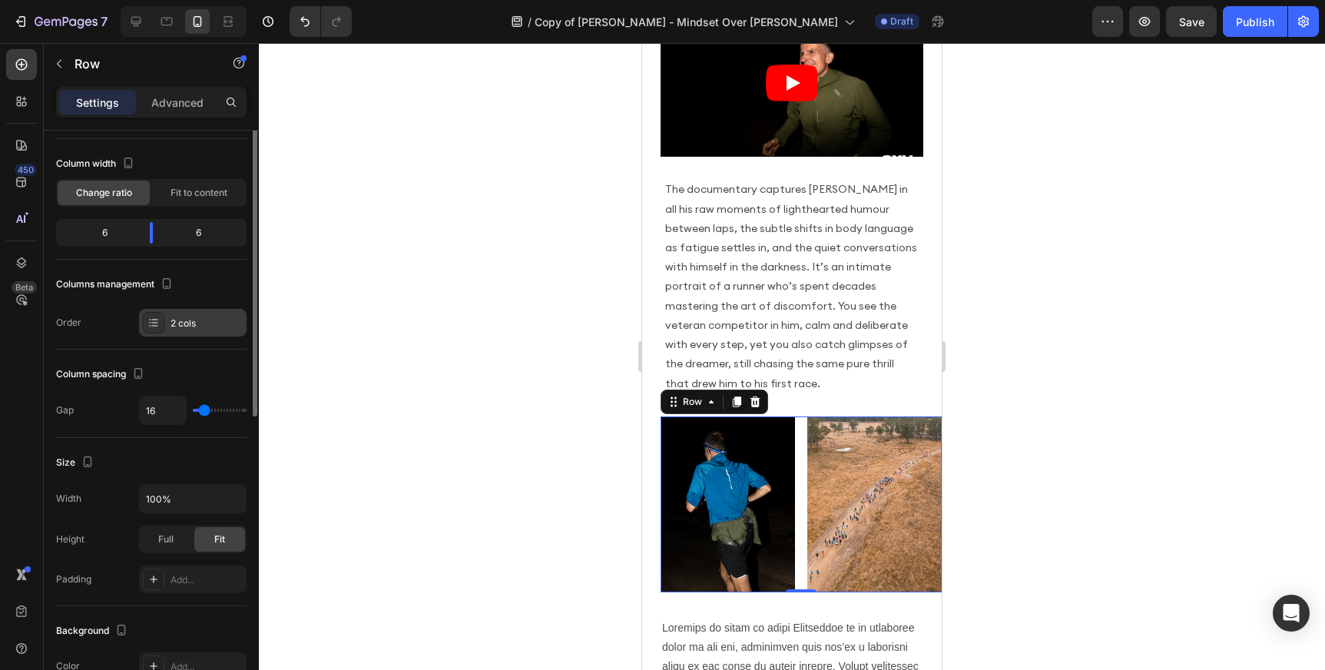
scroll to position [74, 0]
type input "12"
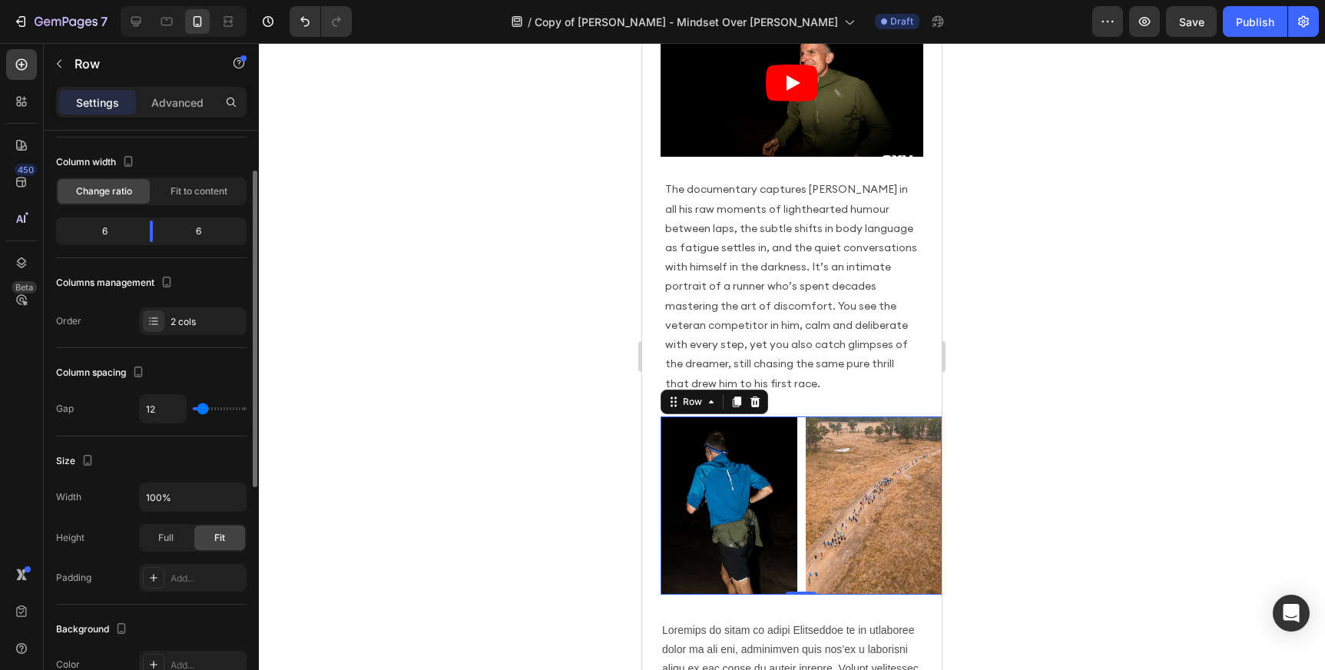
type input "10"
type input "8"
type input "7"
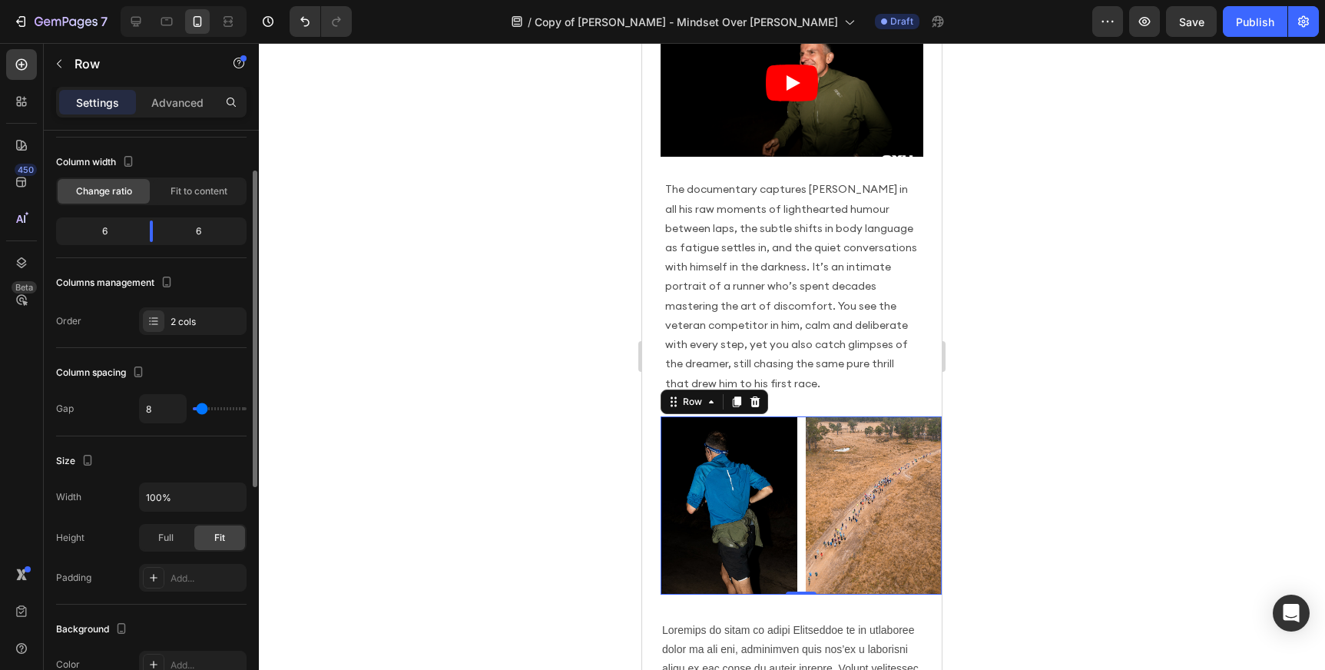
type input "7"
type input "6"
type input "5"
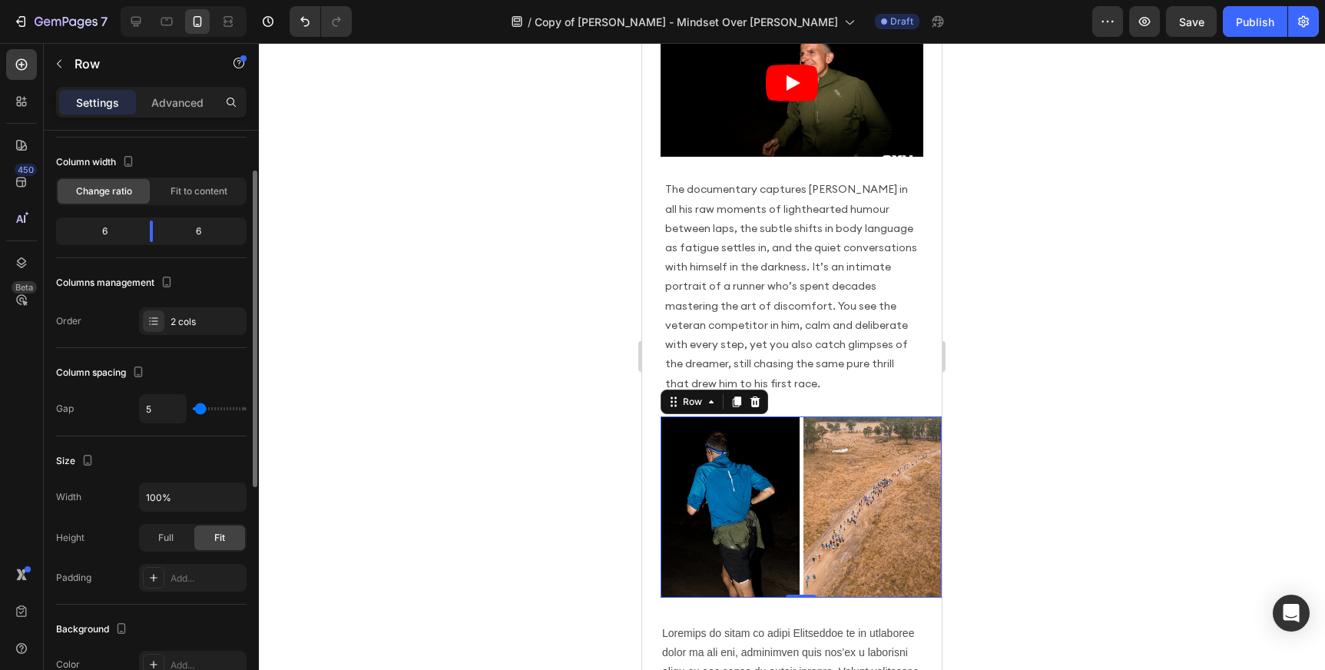
type input "4"
type input "3"
type input "4"
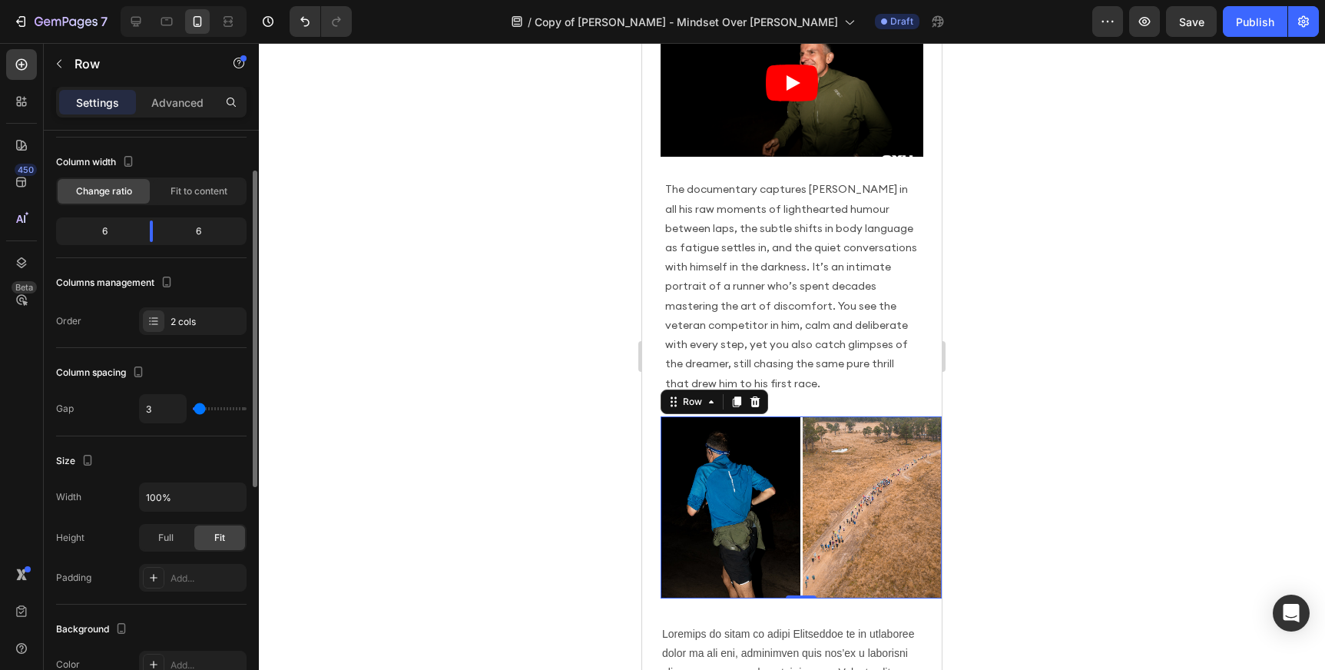
type input "4"
type input "5"
type input "6"
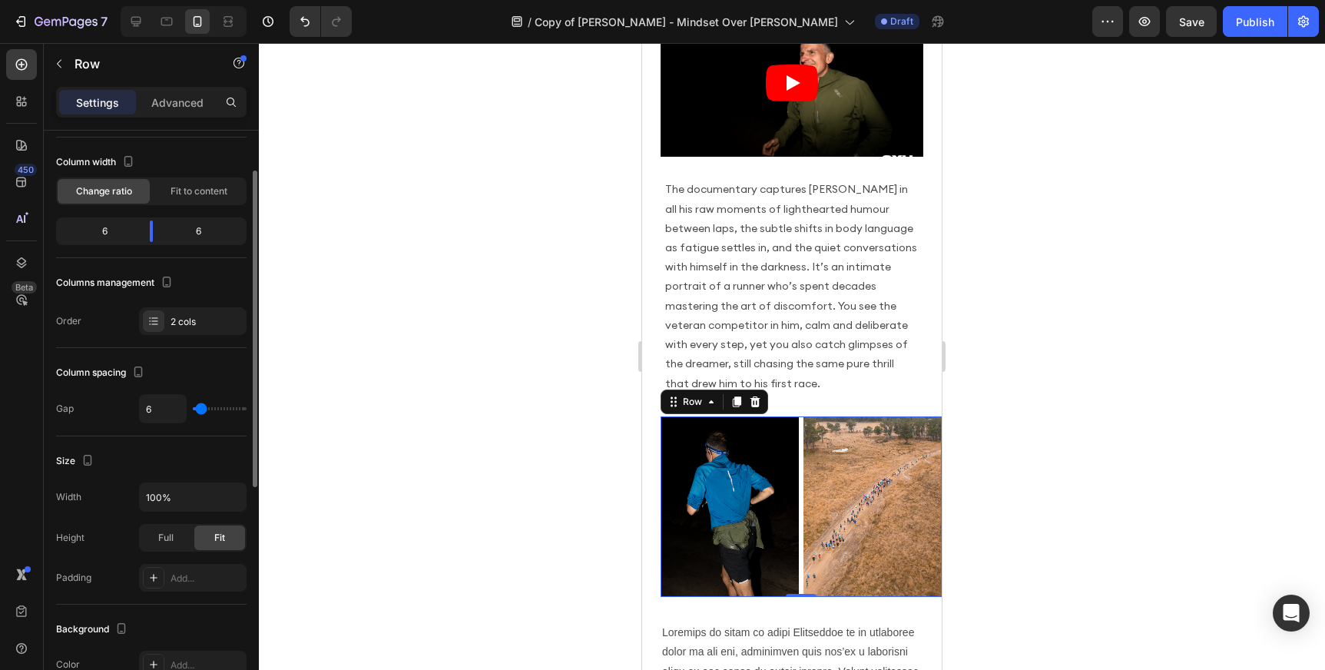
click at [200, 410] on input "range" at bounding box center [220, 408] width 54 height 3
click at [154, 404] on input "6" at bounding box center [163, 409] width 46 height 28
type input "4"
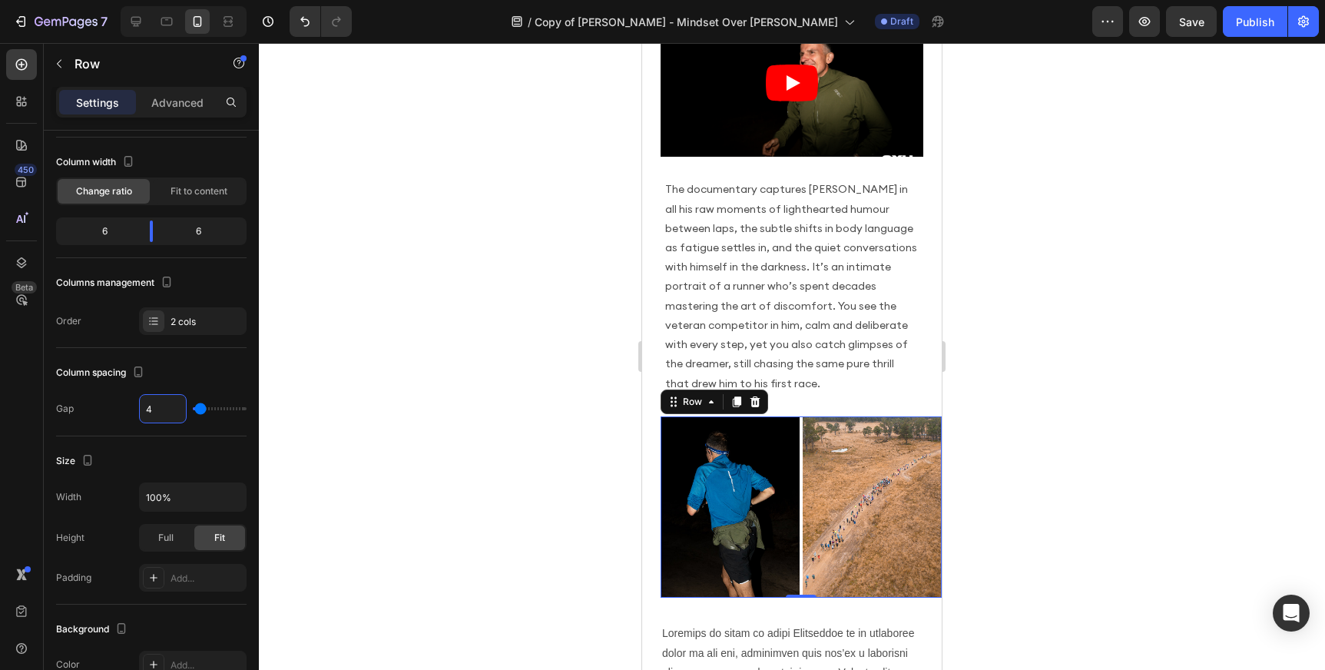
click at [488, 439] on div at bounding box center [792, 356] width 1066 height 627
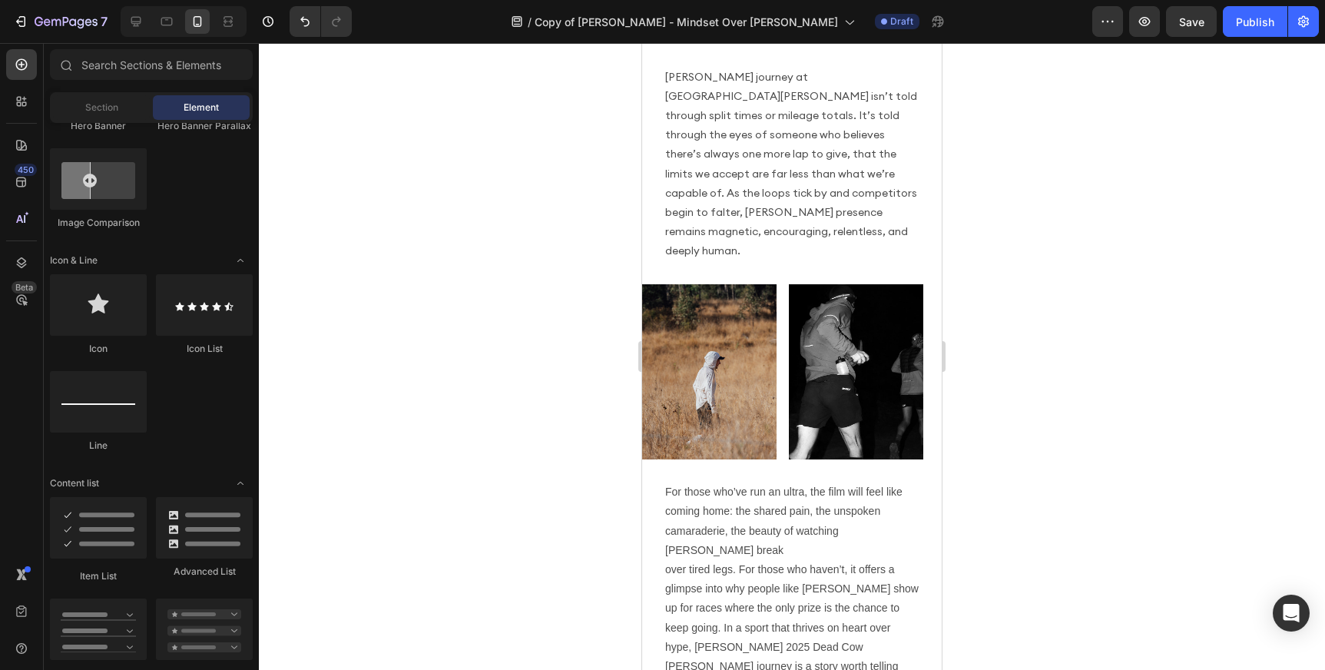
scroll to position [2377, 0]
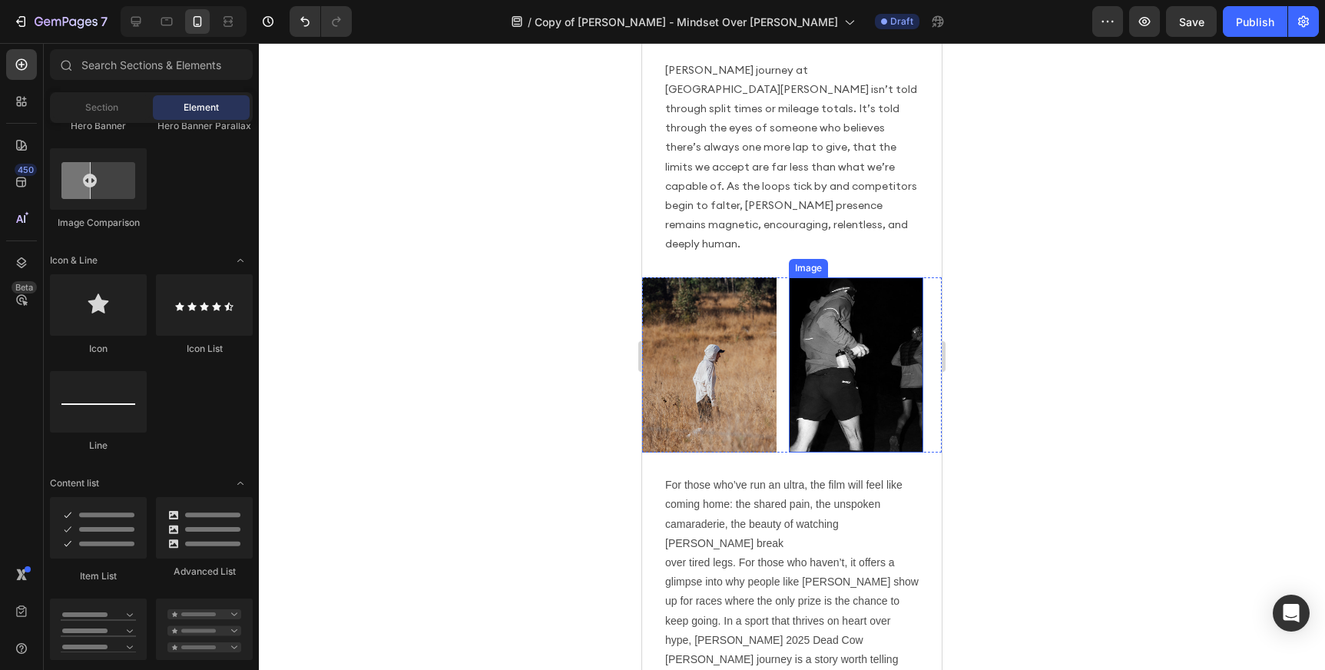
click at [806, 291] on img at bounding box center [856, 365] width 134 height 176
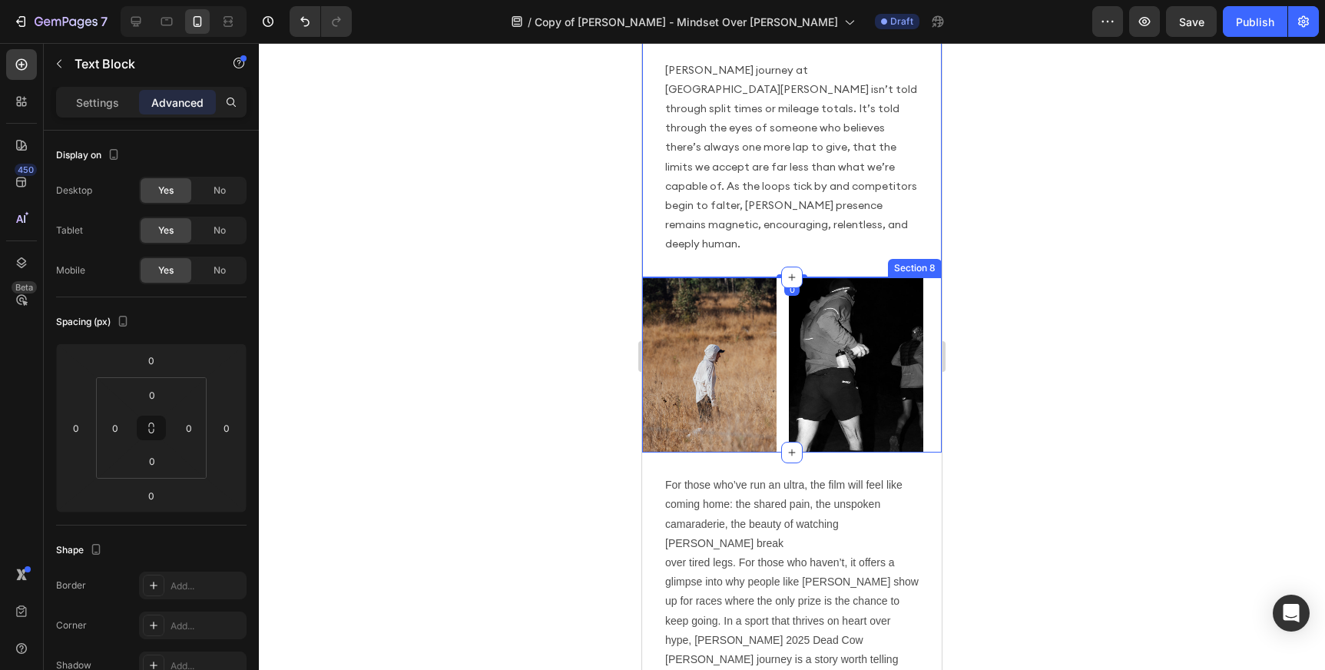
click at [780, 277] on div "Image Image Section 8" at bounding box center [792, 365] width 300 height 176
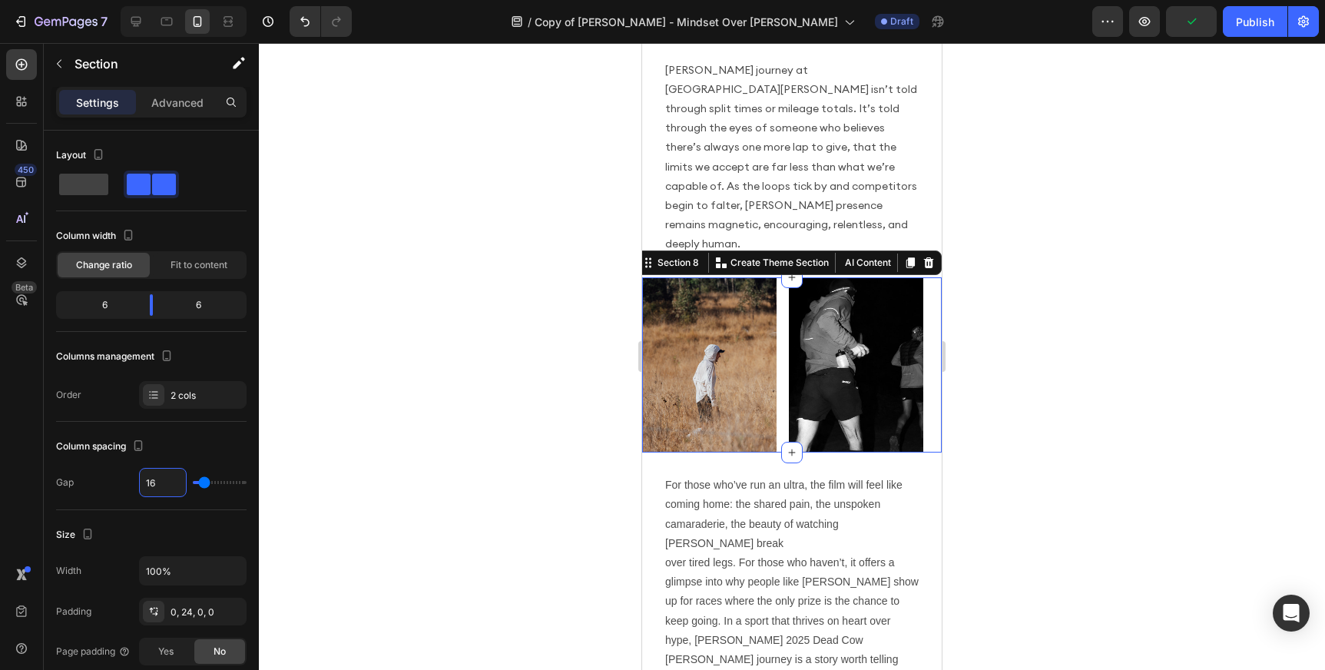
type input "4"
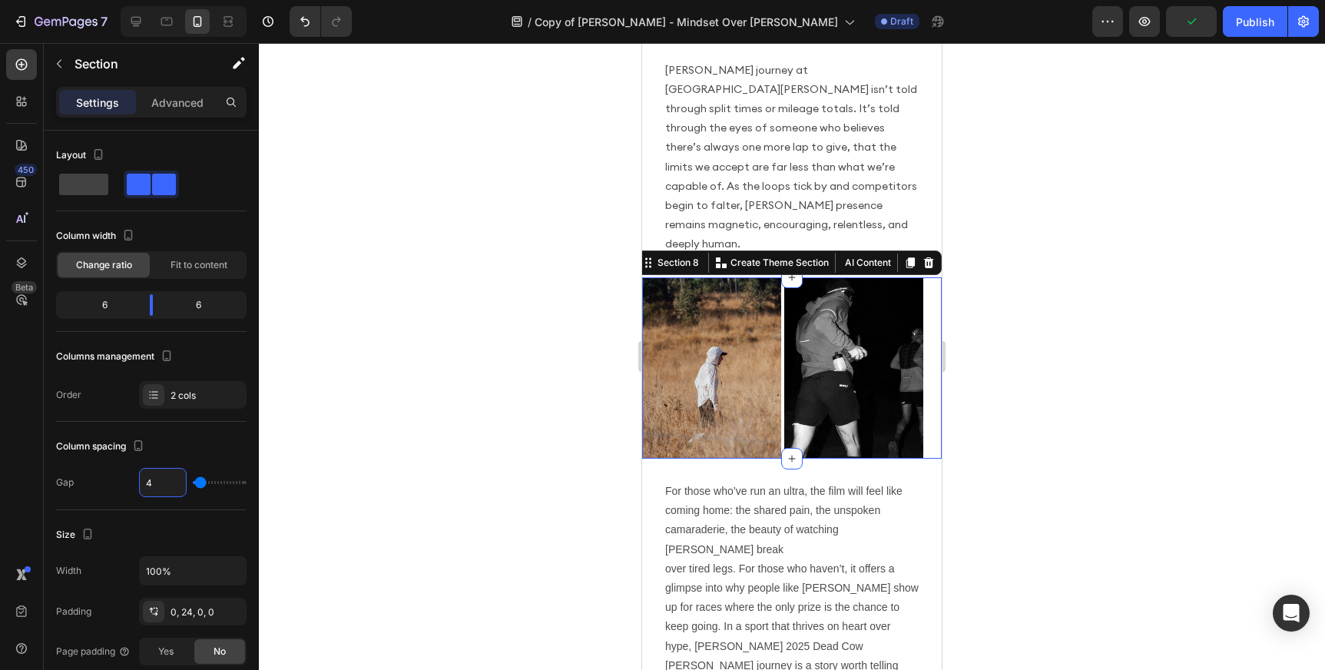
type input "4"
click at [456, 420] on div at bounding box center [792, 356] width 1066 height 627
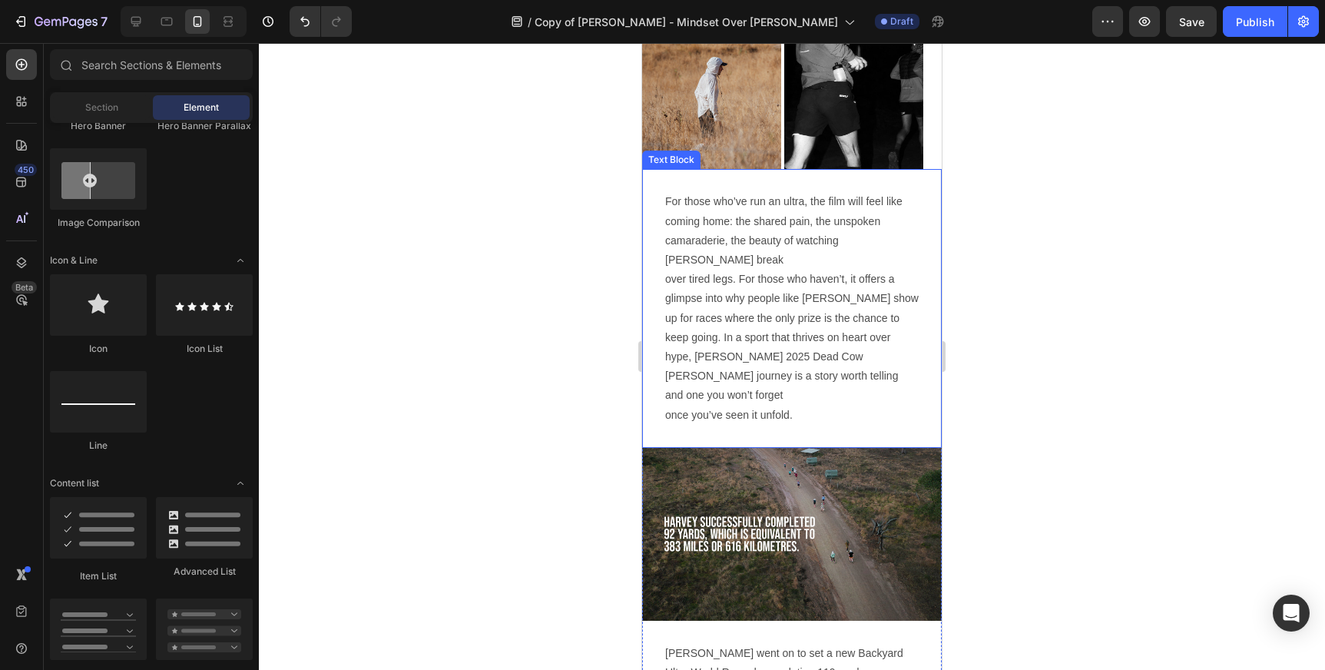
scroll to position [2610, 0]
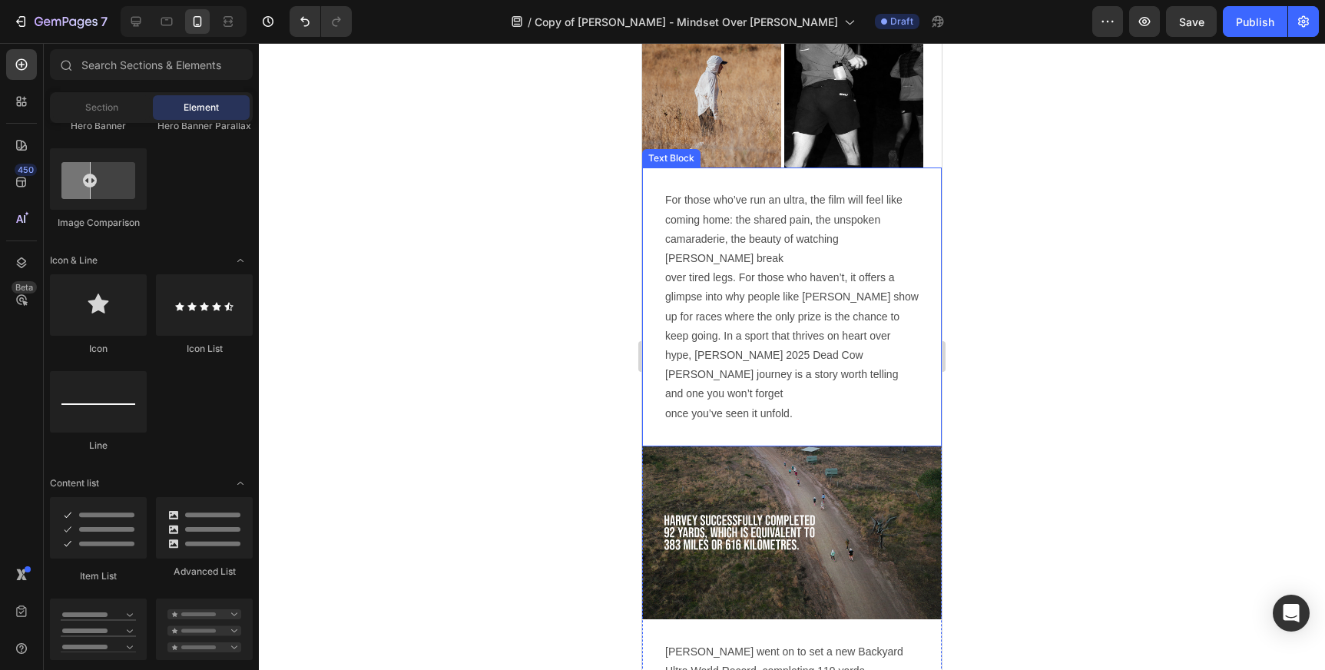
click at [873, 336] on p "For those who’ve run an ultra, the film will feel like coming home: the shared …" at bounding box center [791, 306] width 253 height 232
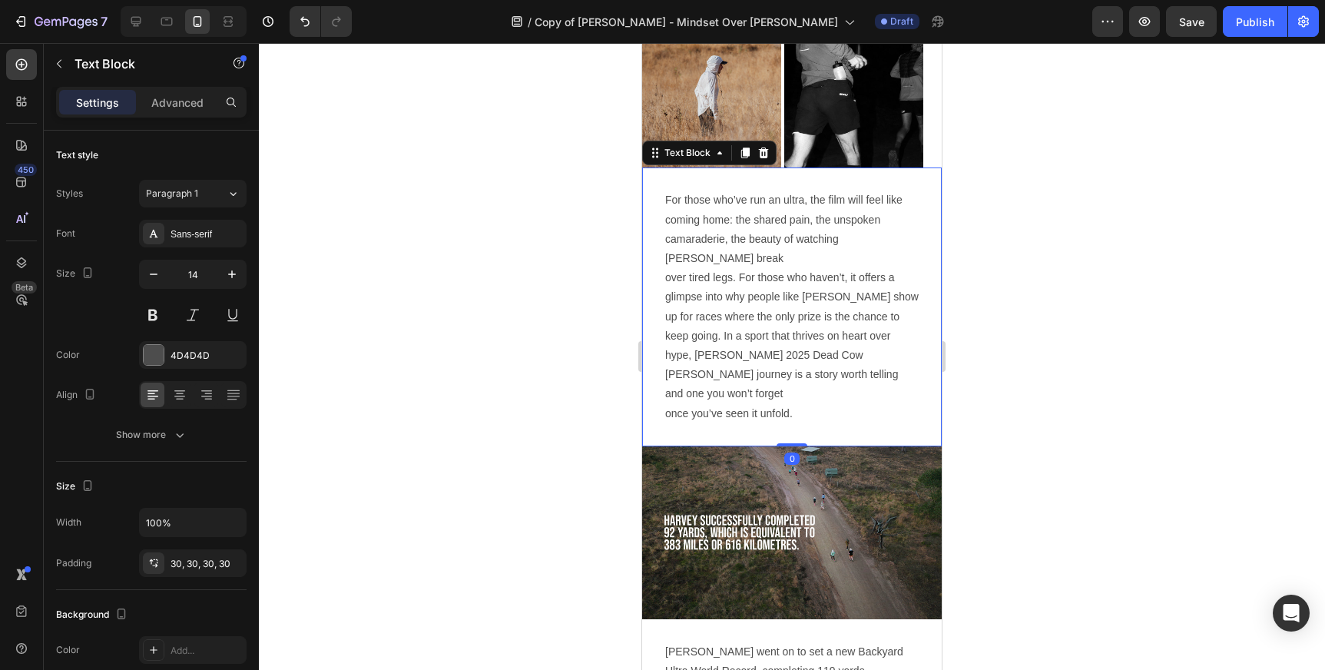
click at [873, 336] on p "For those who’ve run an ultra, the film will feel like coming home: the shared …" at bounding box center [791, 306] width 253 height 232
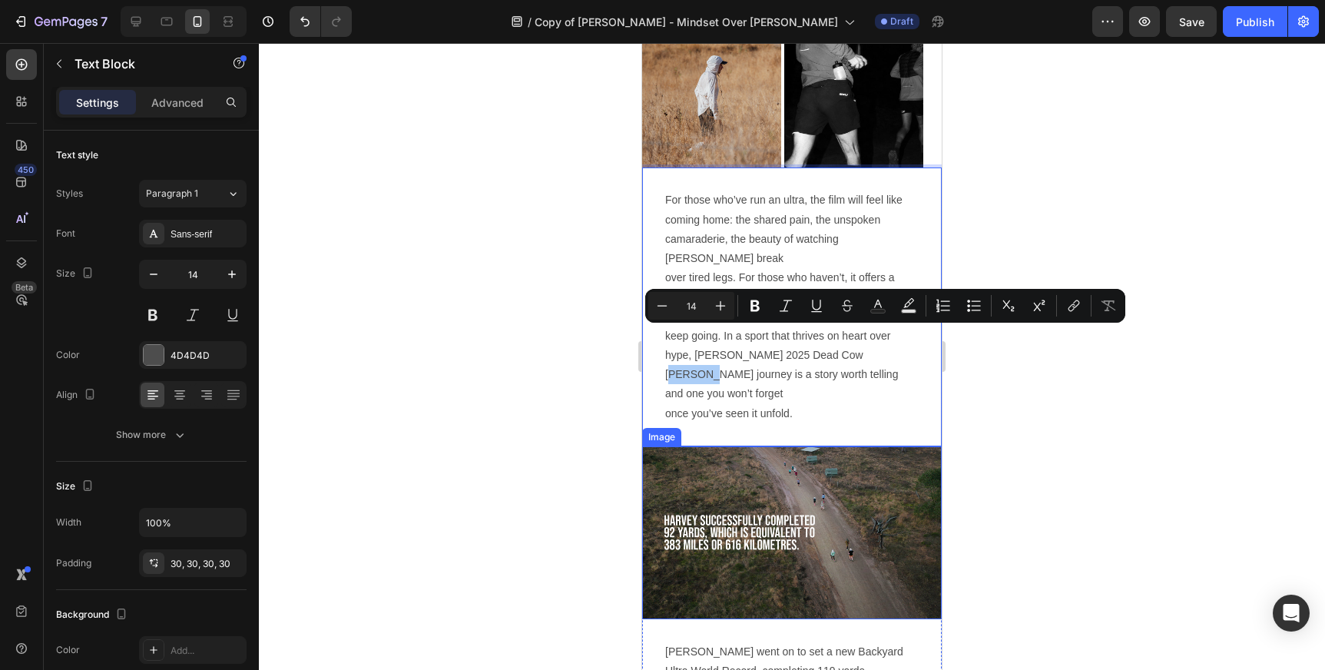
click at [485, 376] on div at bounding box center [792, 356] width 1066 height 627
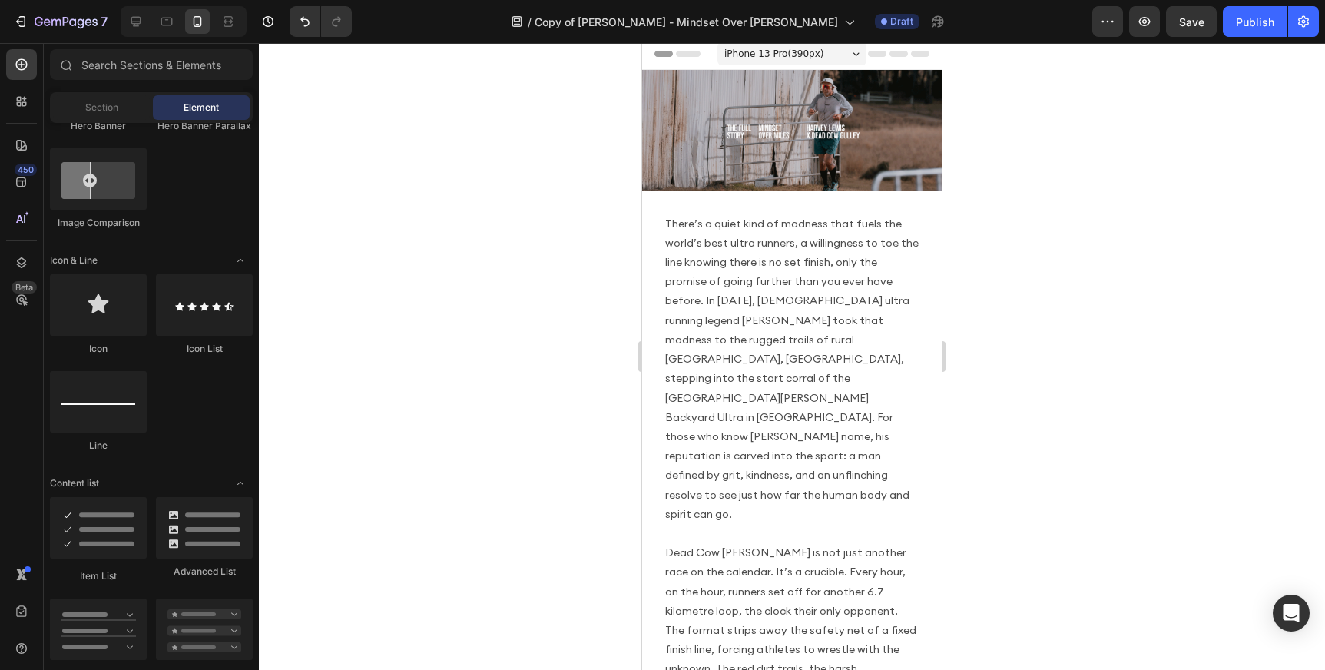
scroll to position [0, 0]
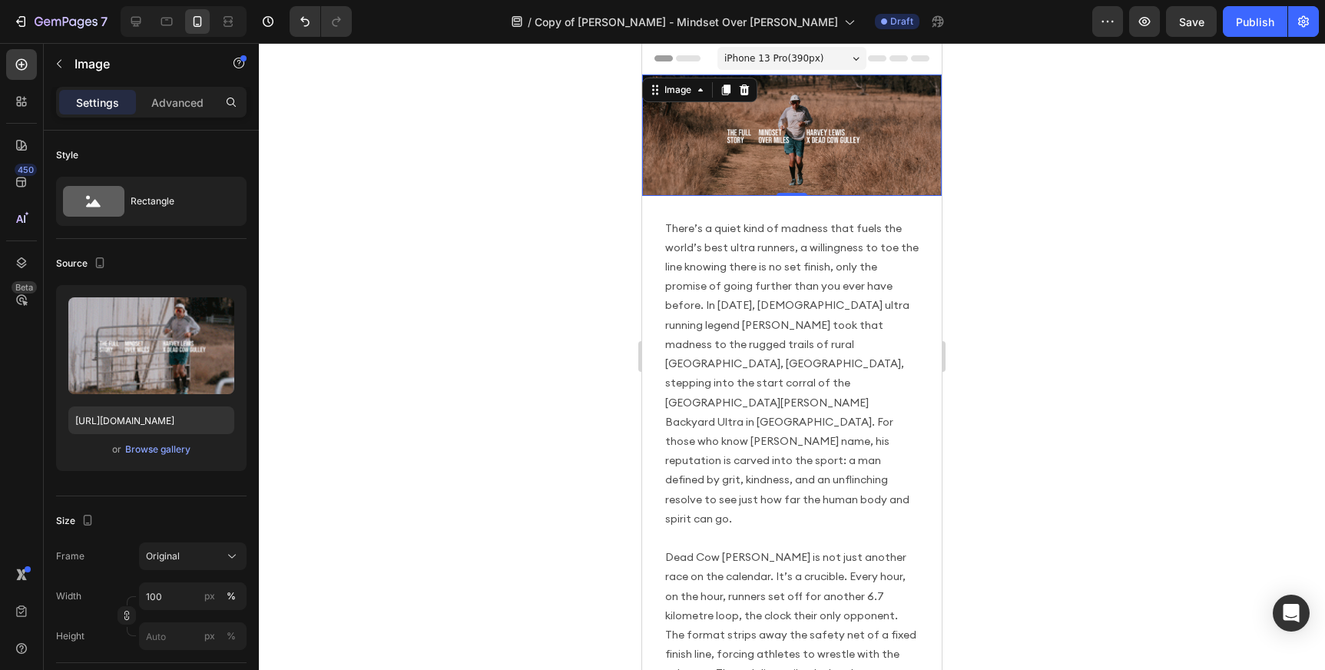
click at [872, 100] on img at bounding box center [792, 135] width 300 height 121
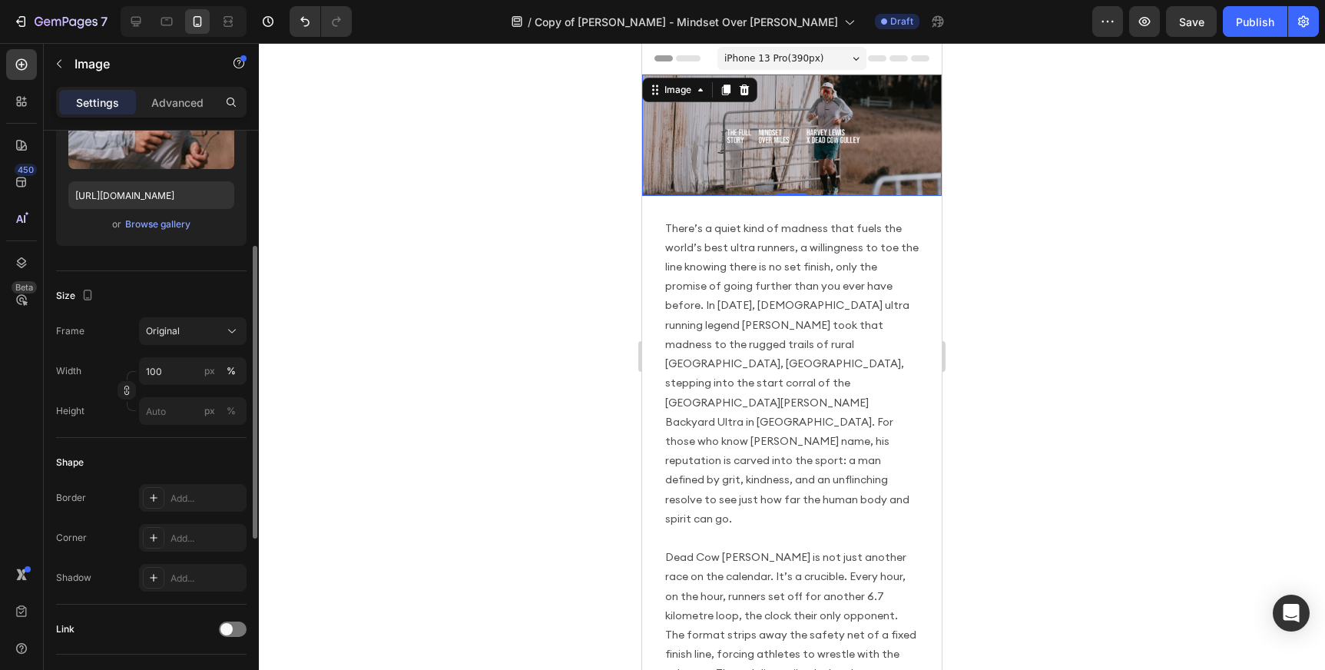
scroll to position [227, 0]
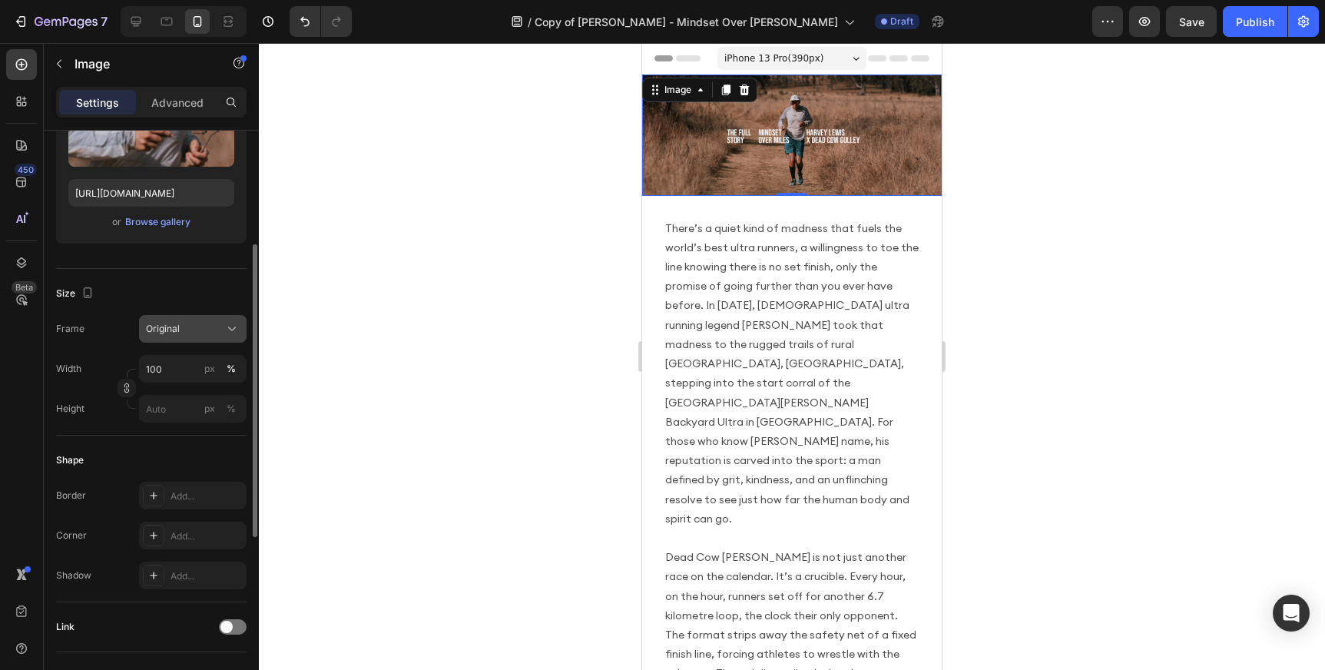
click at [227, 336] on button "Original" at bounding box center [193, 329] width 108 height 28
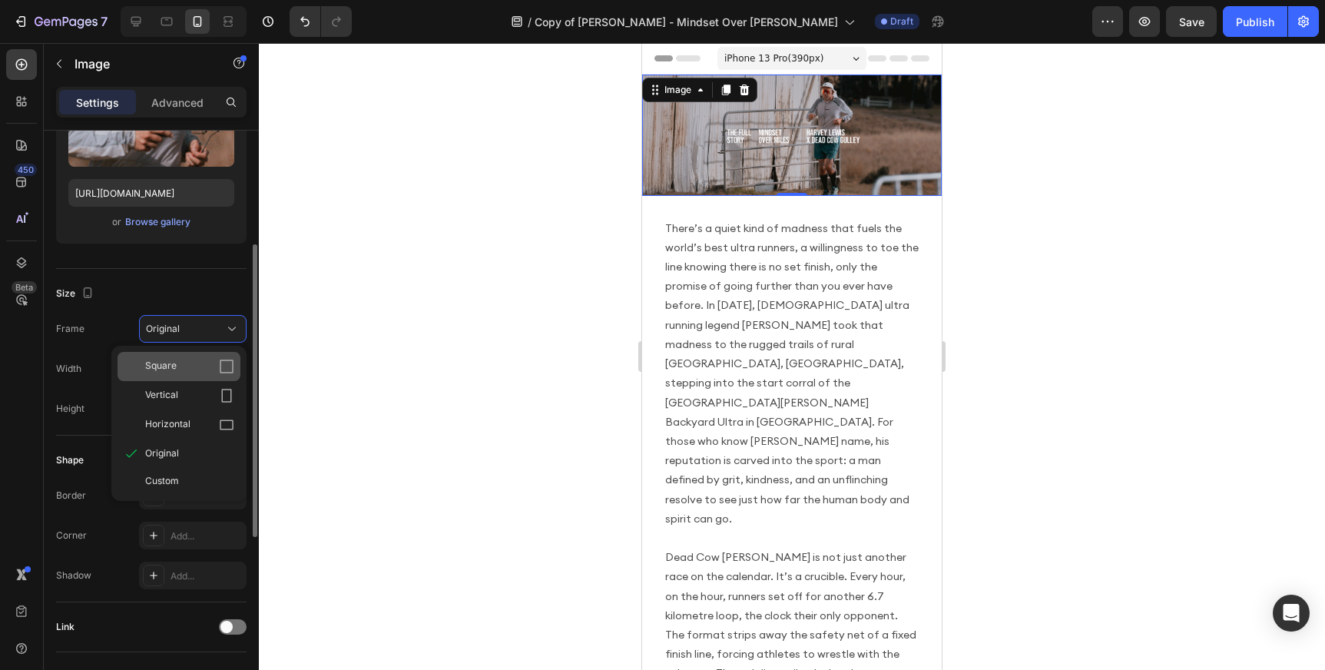
click at [226, 366] on icon at bounding box center [226, 366] width 15 height 15
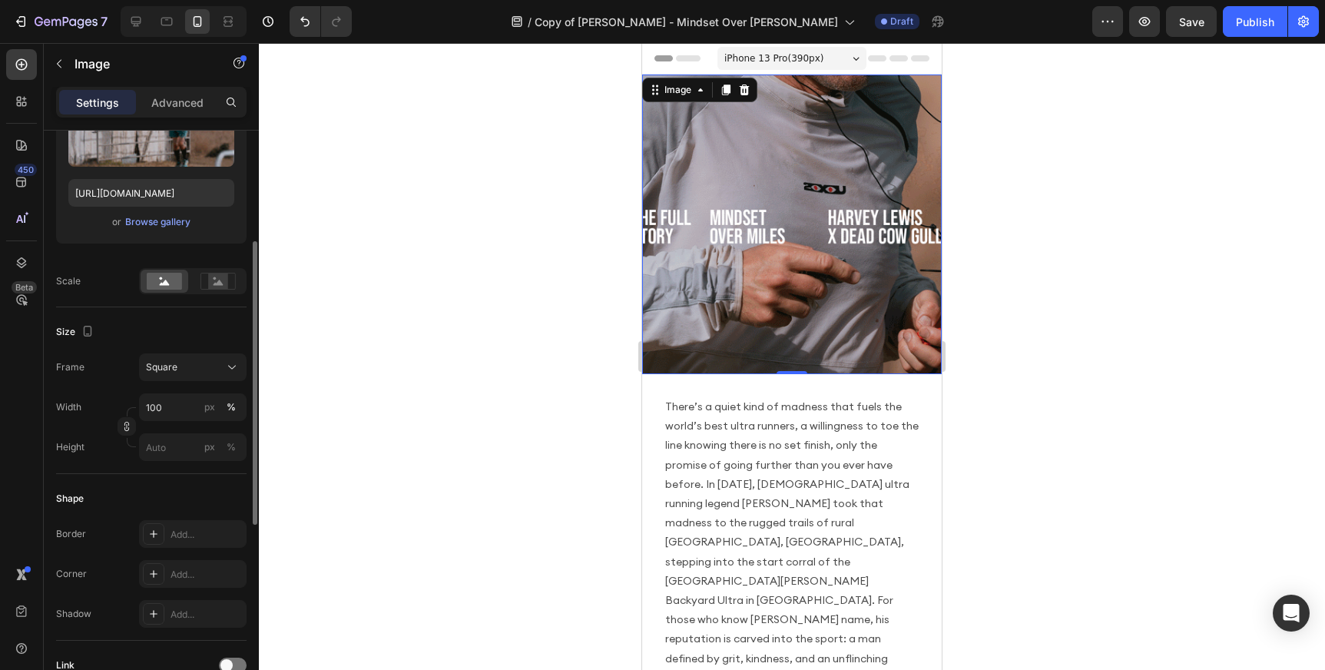
click at [226, 366] on icon at bounding box center [231, 366] width 15 height 15
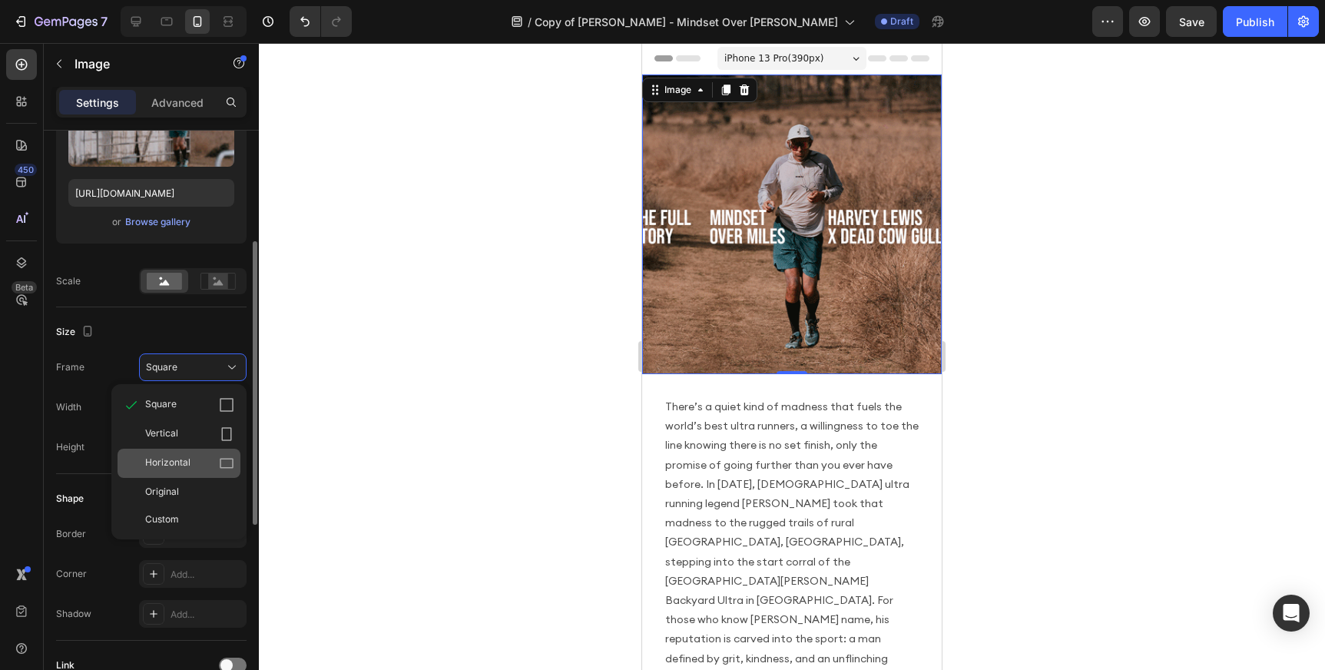
click at [223, 459] on icon at bounding box center [226, 462] width 15 height 15
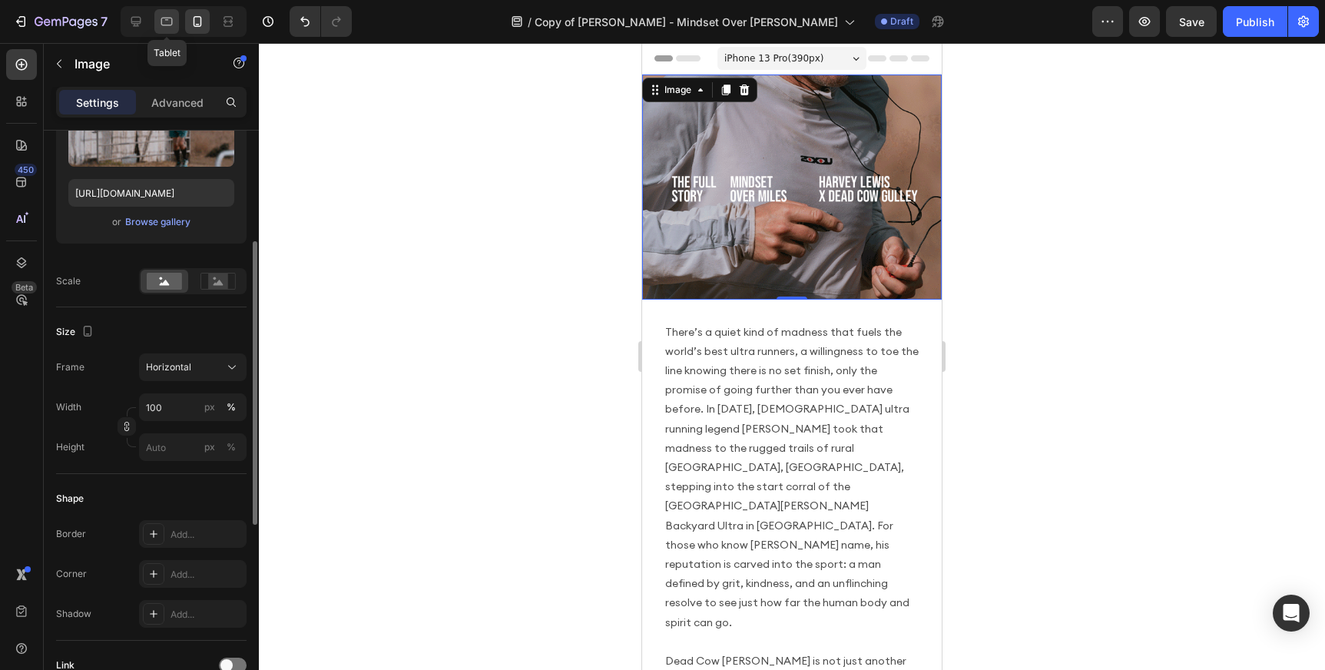
click at [168, 23] on icon at bounding box center [166, 21] width 15 height 15
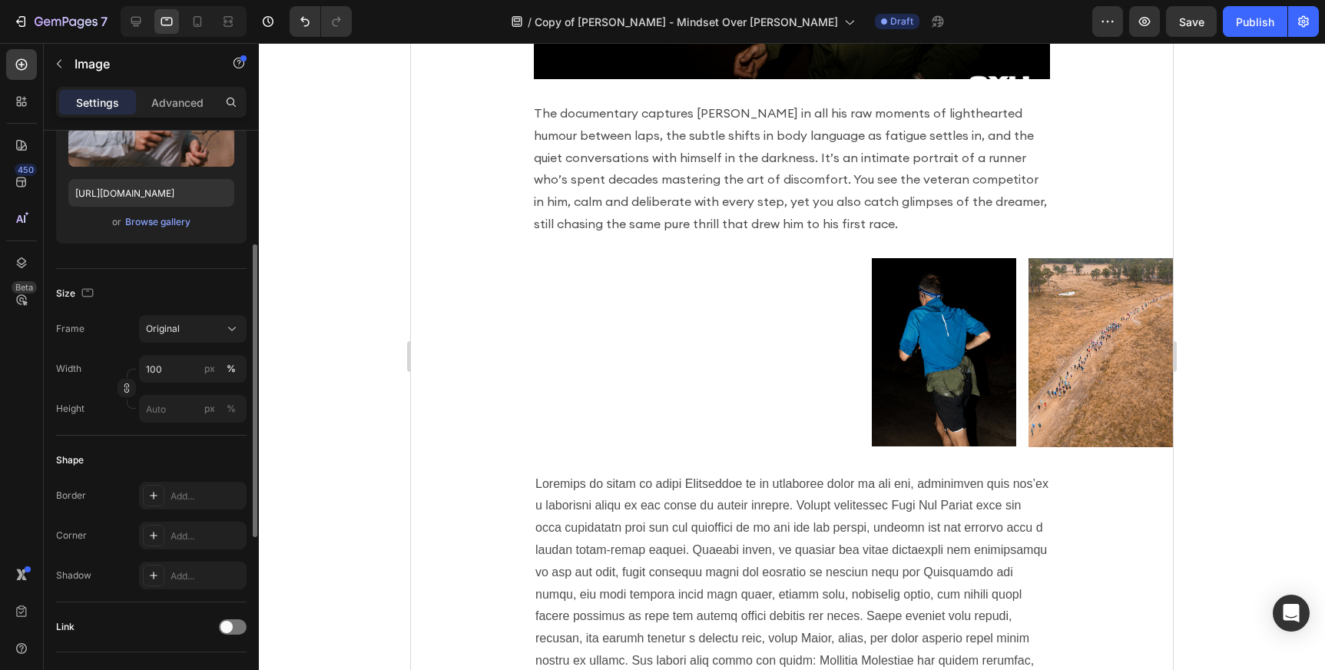
scroll to position [969, 0]
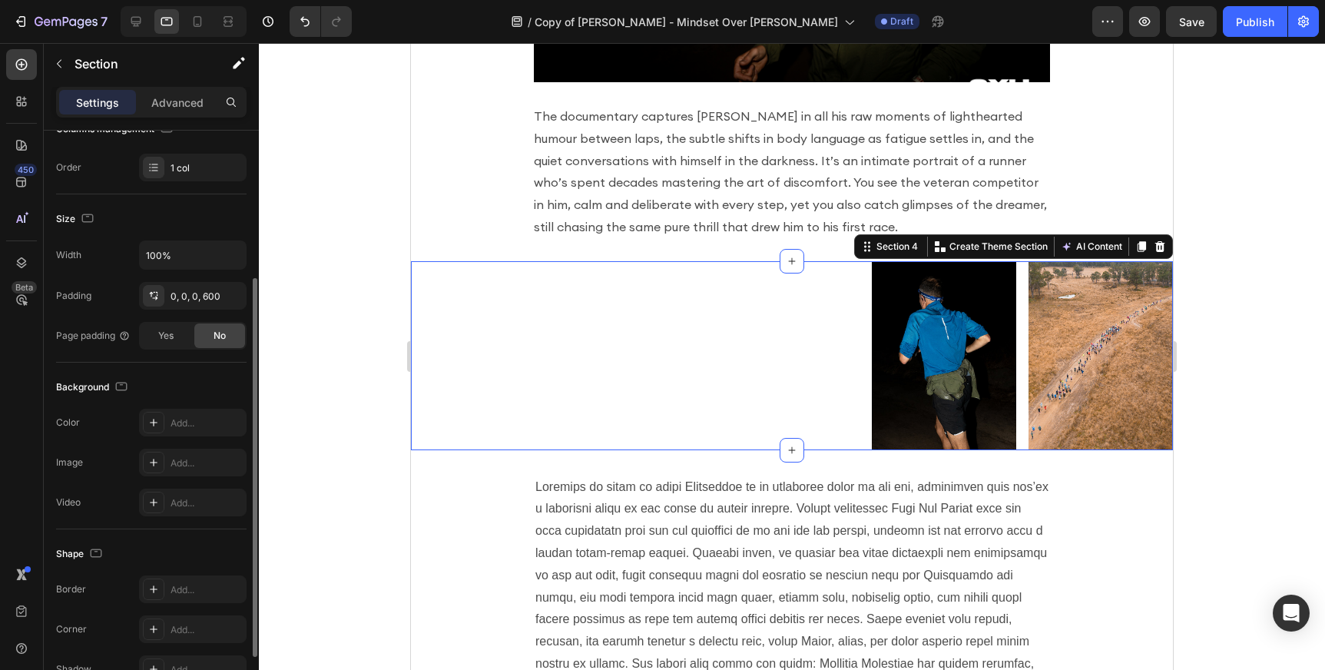
click at [793, 388] on div "Image Image Row Section 4 You can create reusable sections Create Theme Section…" at bounding box center [792, 355] width 762 height 189
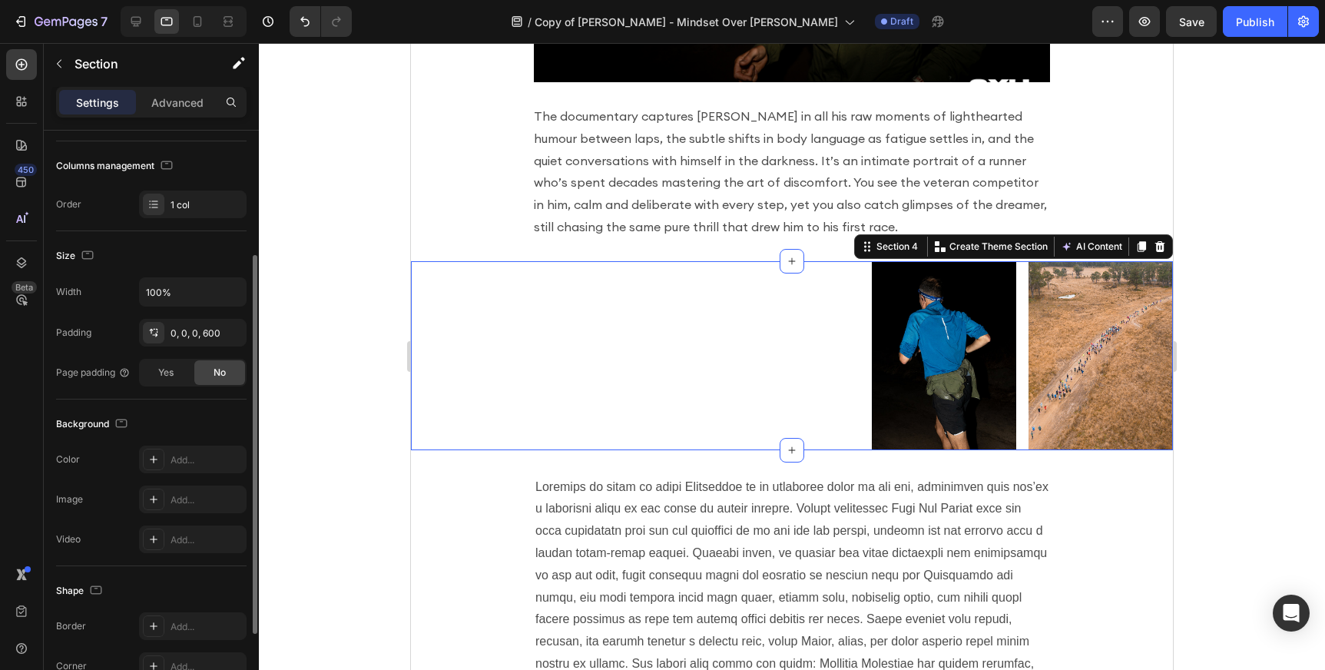
scroll to position [194, 0]
click at [207, 330] on div "0, 0, 0, 600" at bounding box center [193, 330] width 45 height 14
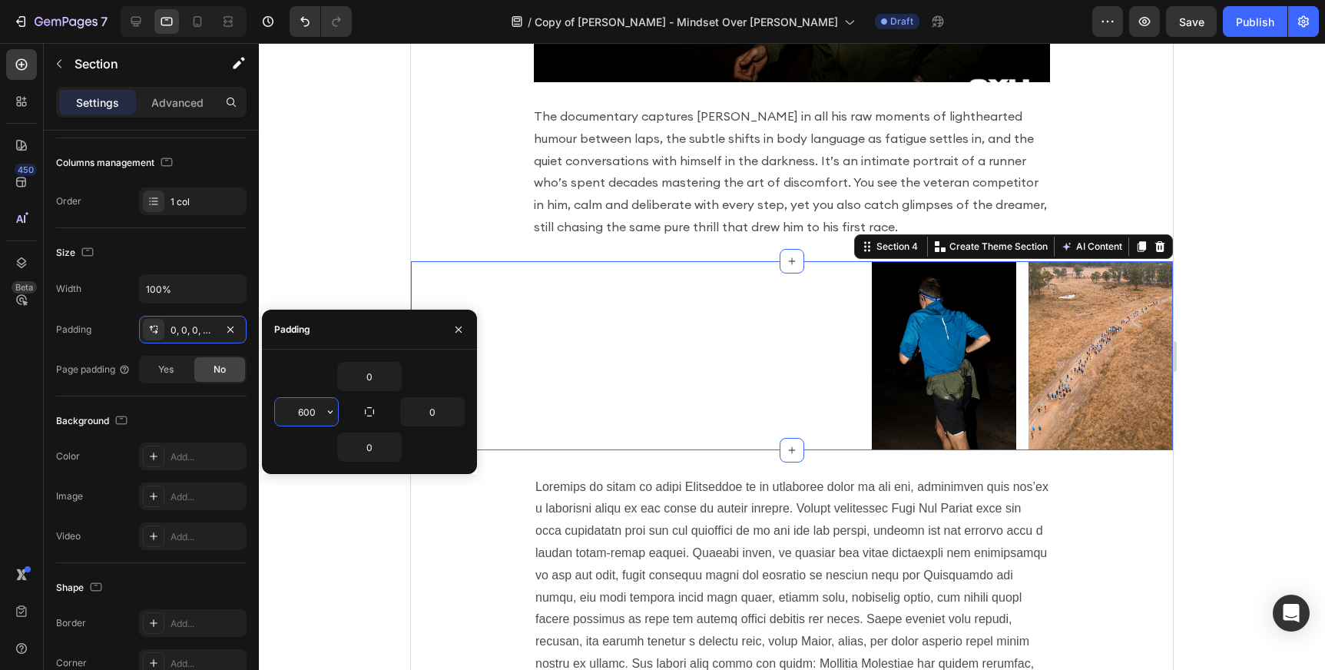
click at [302, 412] on input "600" at bounding box center [306, 412] width 63 height 28
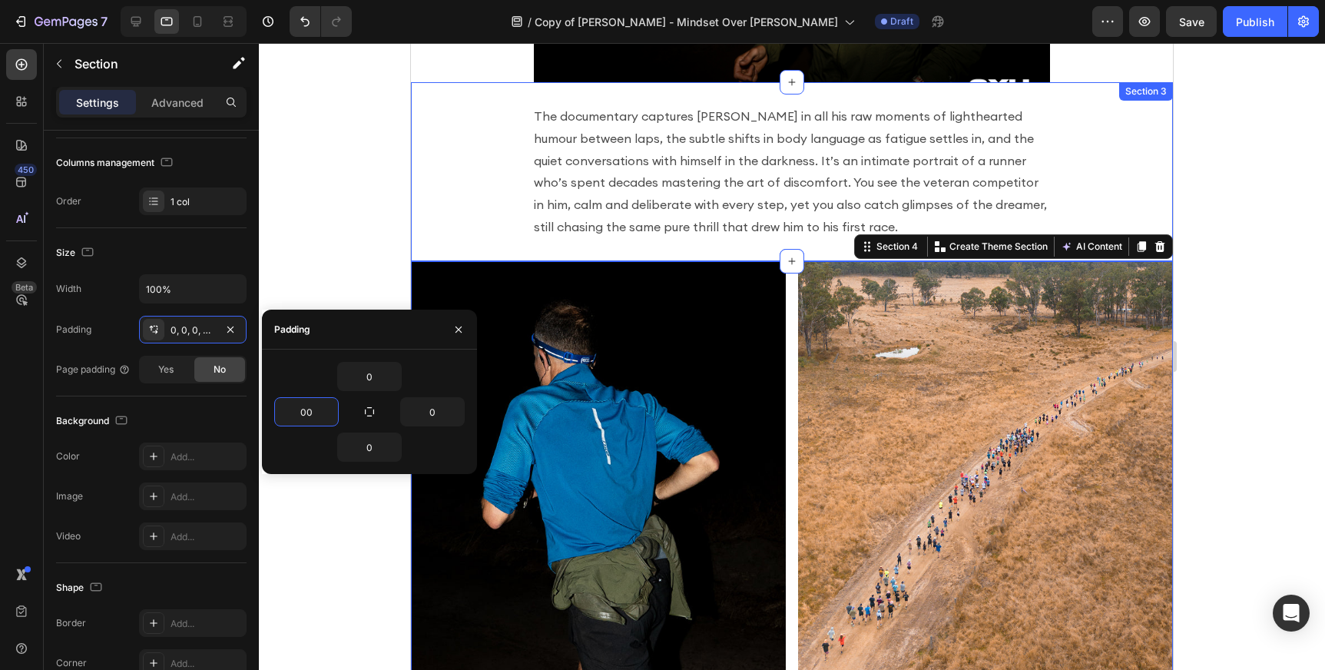
type input "400"
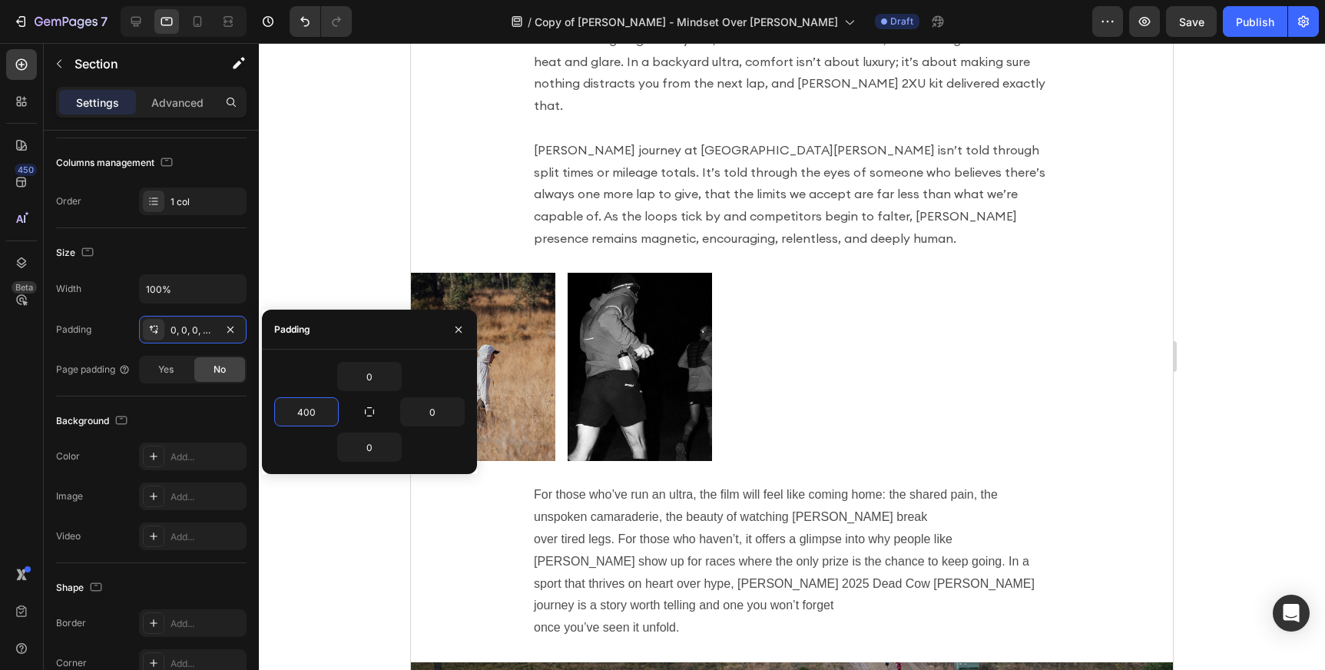
scroll to position [2304, 0]
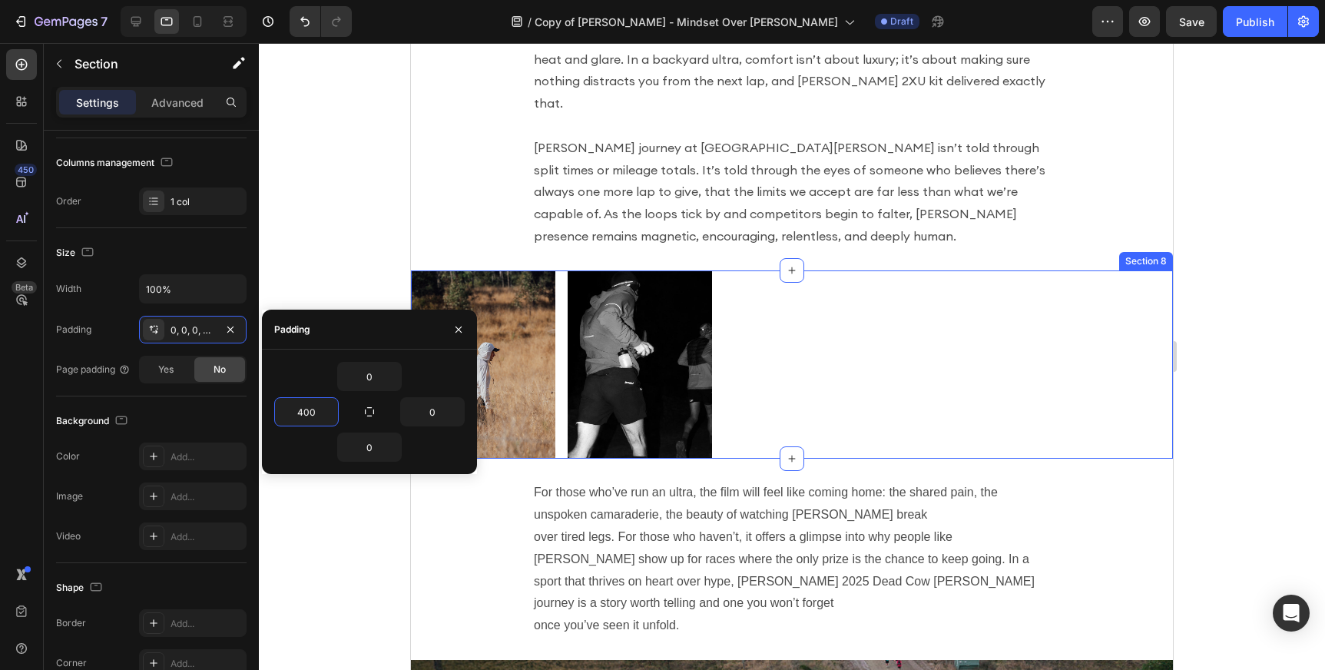
click at [780, 341] on div "Image Image Section 8" at bounding box center [792, 364] width 762 height 189
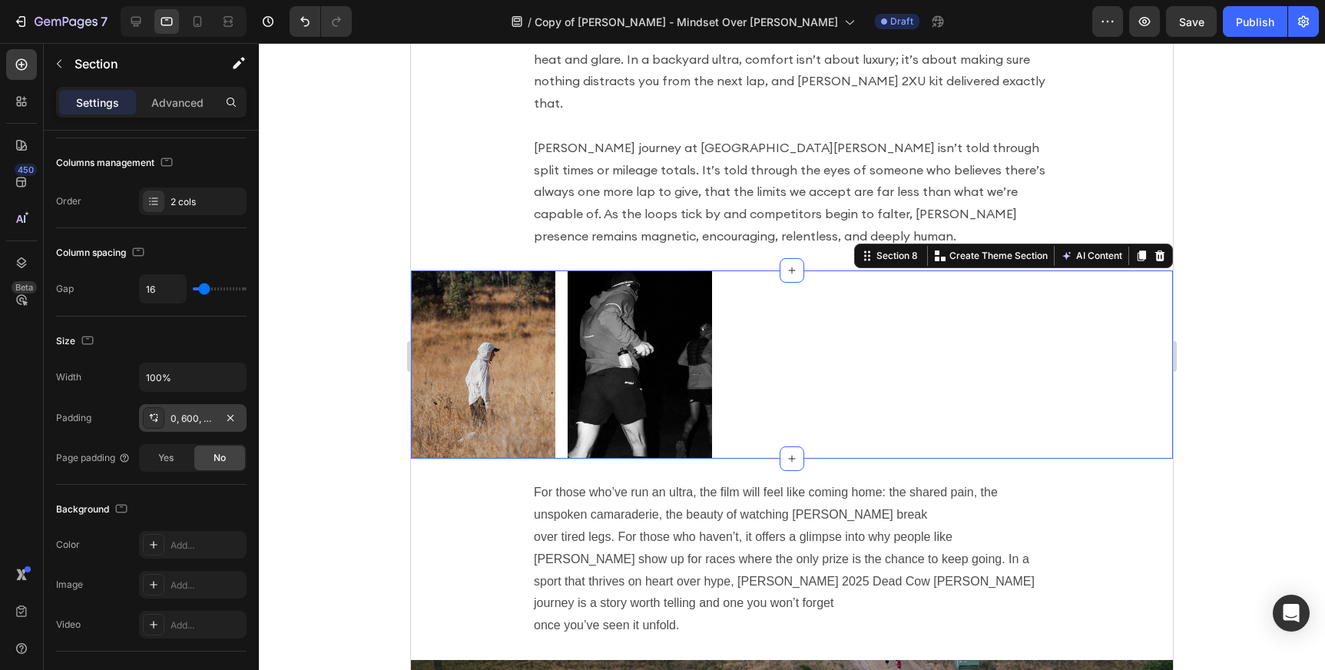
click at [201, 426] on div "0, 600, 0, 0" at bounding box center [193, 418] width 108 height 28
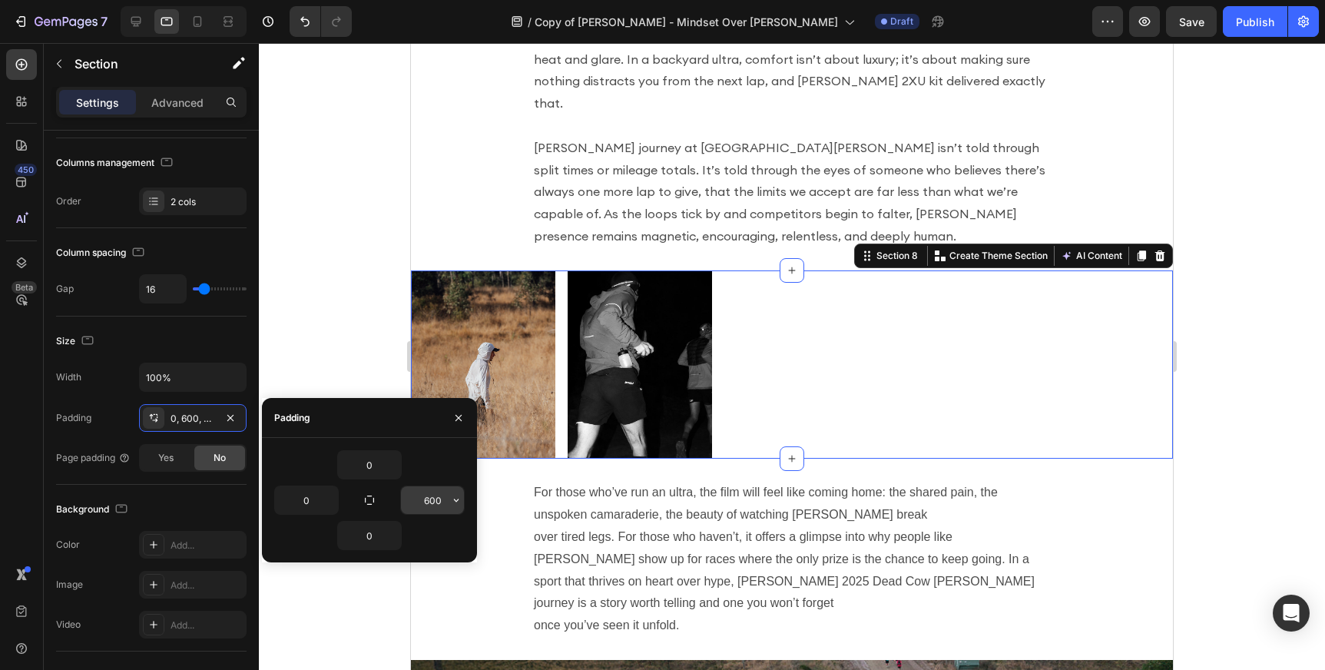
click at [427, 497] on input "600" at bounding box center [432, 500] width 63 height 28
click at [429, 504] on input "600" at bounding box center [432, 500] width 63 height 28
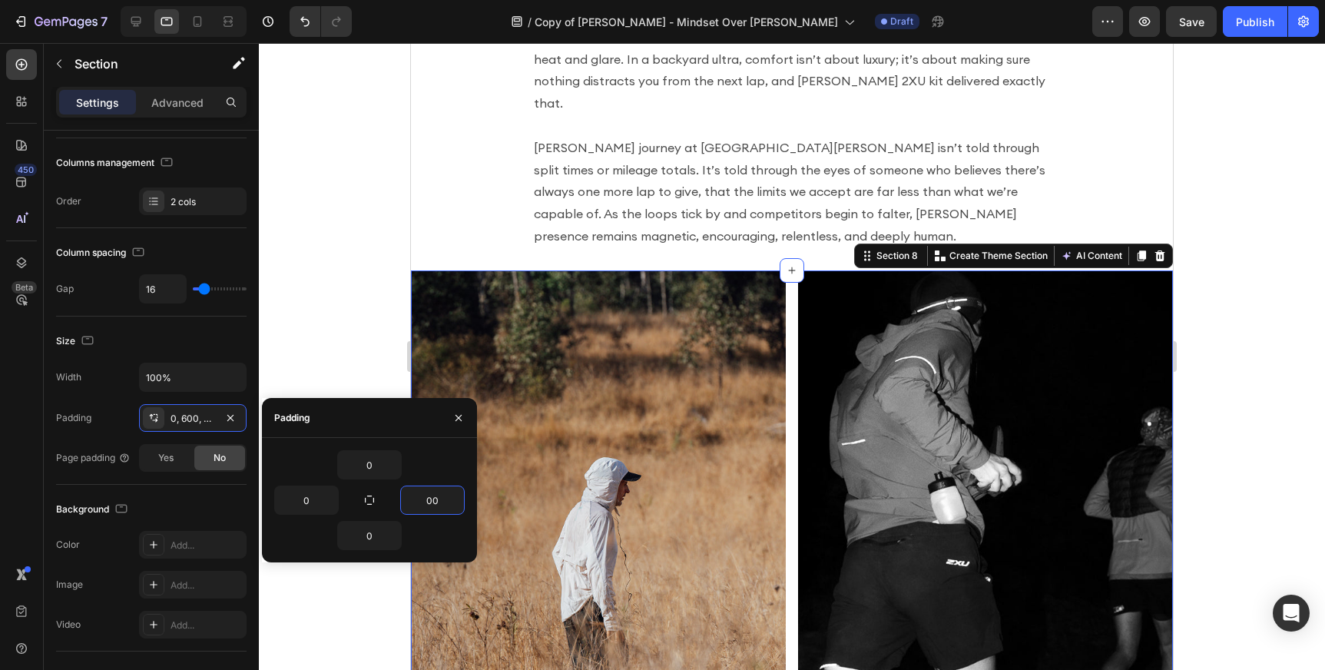
type input "400"
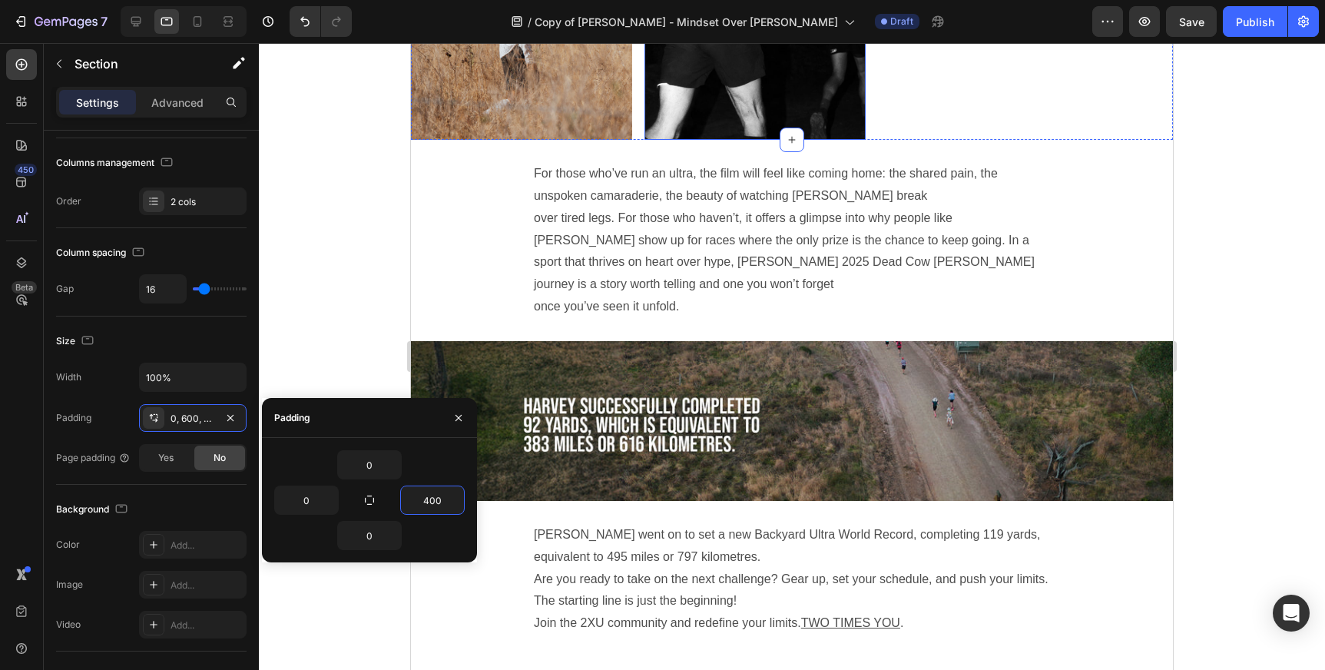
scroll to position [2708, 0]
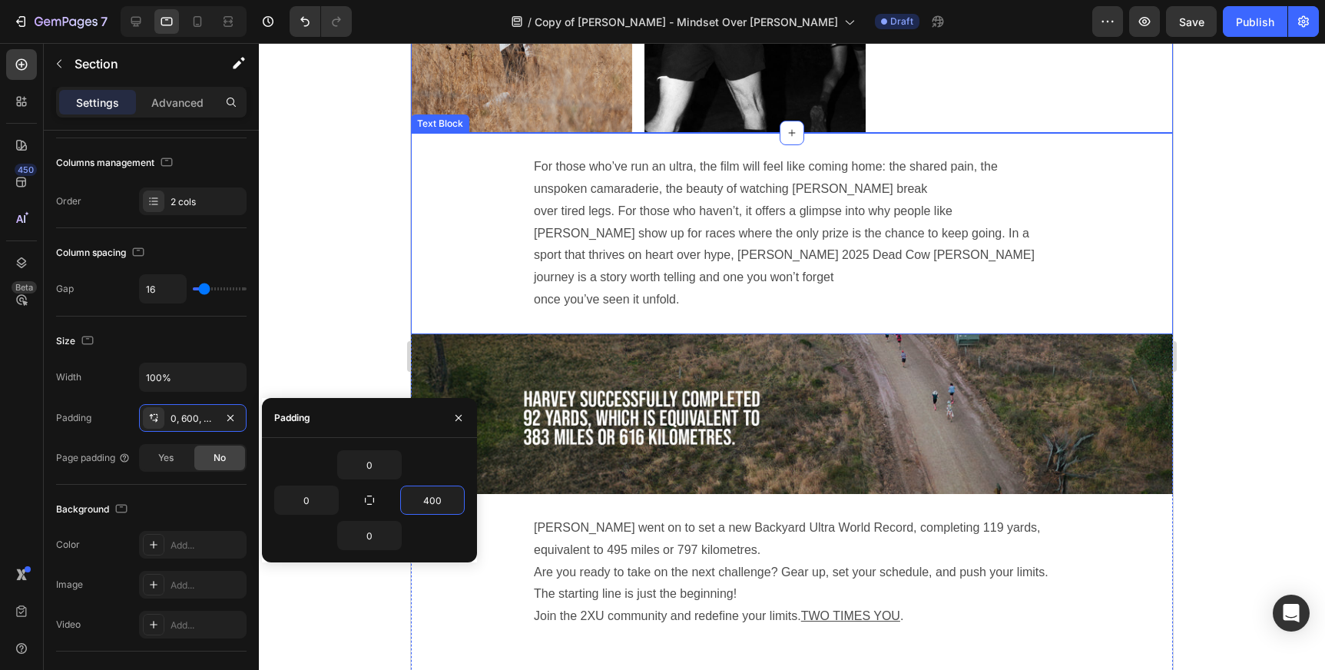
click at [683, 207] on p "For those who’ve run an ultra, the film will feel like coming home: the shared …" at bounding box center [792, 233] width 516 height 155
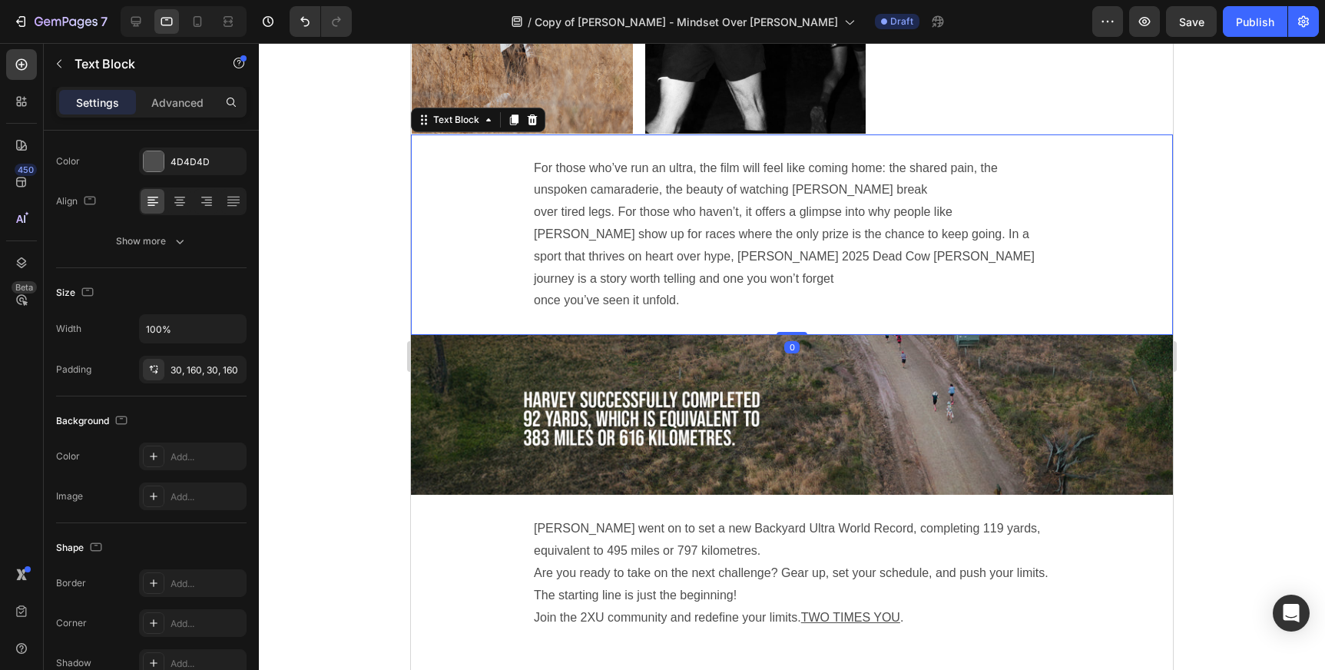
scroll to position [0, 0]
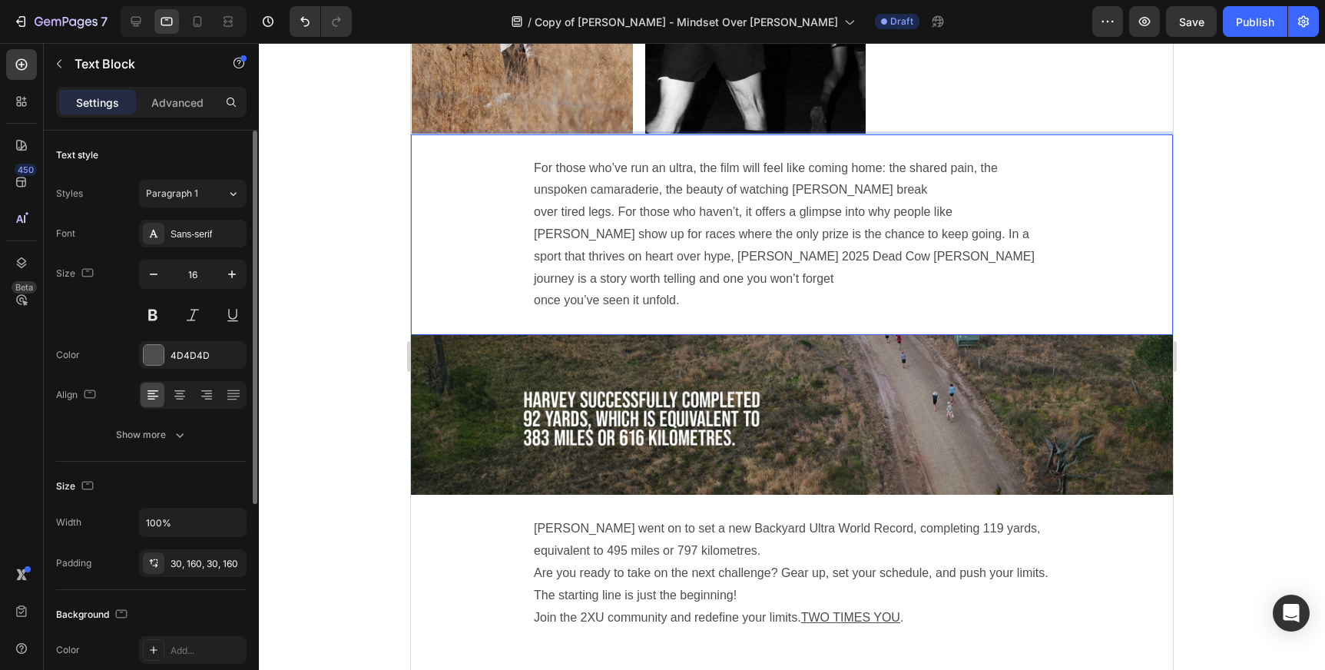
click at [571, 270] on p "For those who’ve run an ultra, the film will feel like coming home: the shared …" at bounding box center [792, 234] width 516 height 155
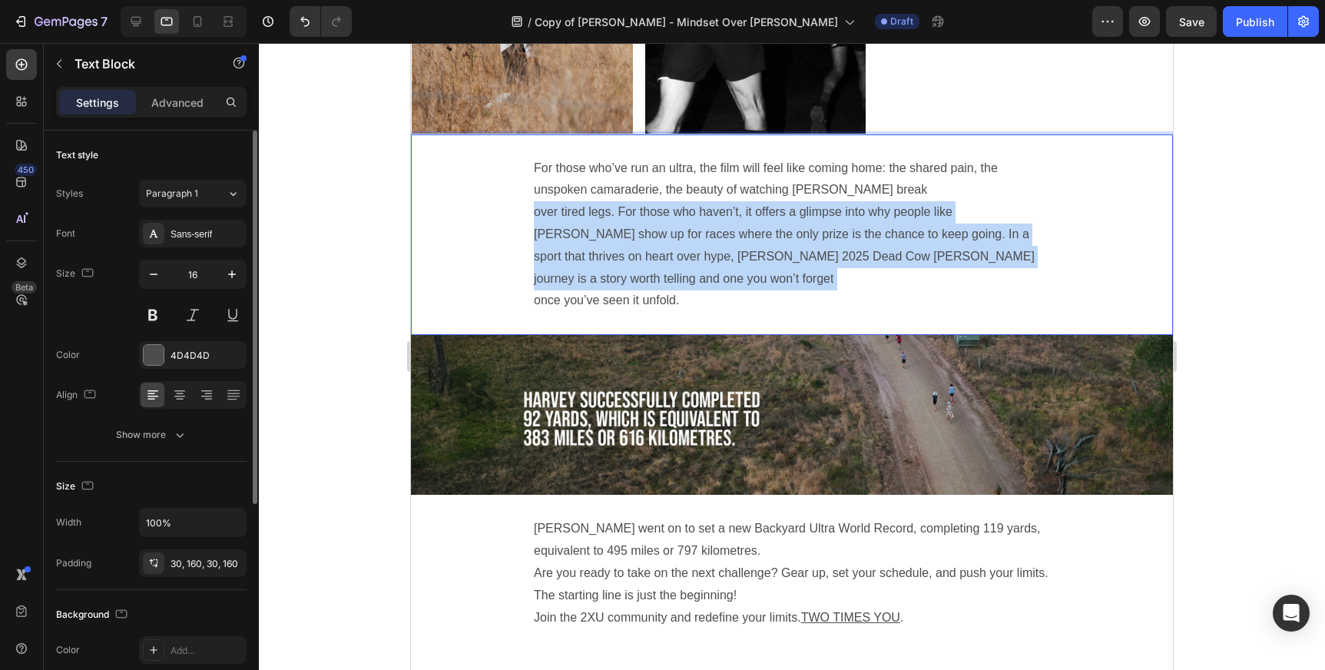
click at [571, 270] on p "For those who’ve run an ultra, the film will feel like coming home: the shared …" at bounding box center [792, 234] width 516 height 155
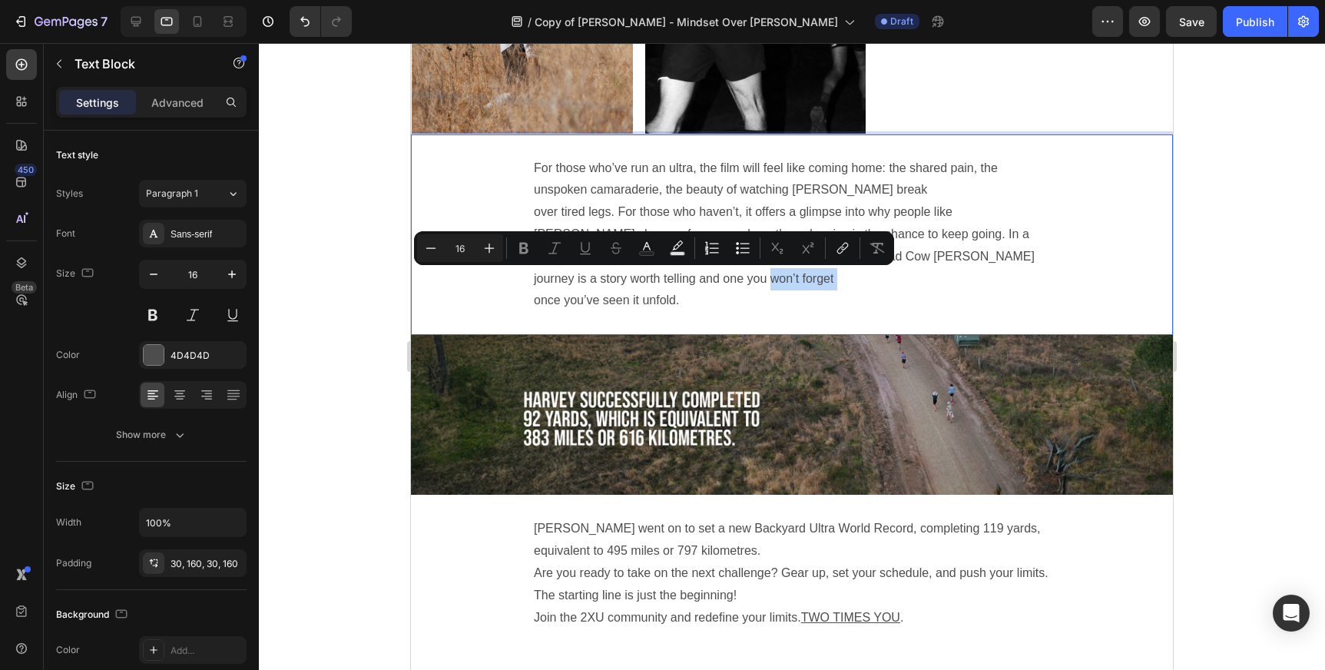
click at [534, 301] on p "For those who’ve run an ultra, the film will feel like coming home: the shared …" at bounding box center [792, 234] width 516 height 155
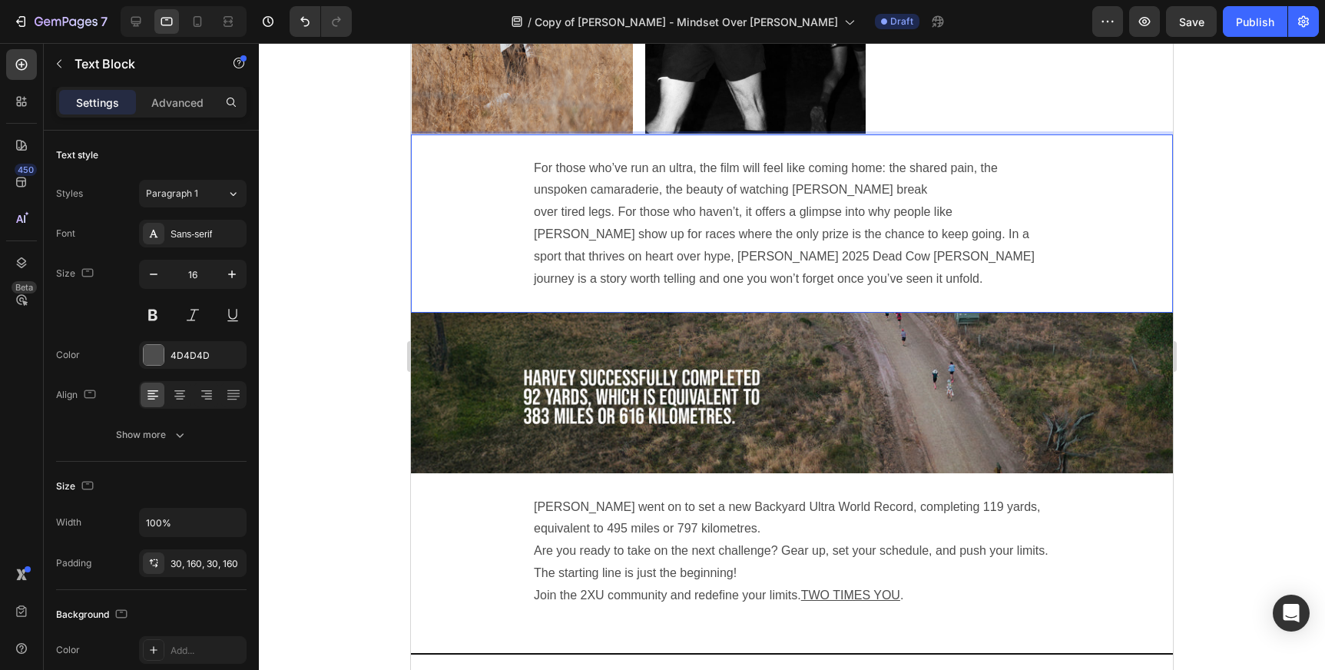
click at [641, 207] on p "For those who’ve run an ultra, the film will feel like coming home: the shared …" at bounding box center [792, 223] width 516 height 133
click at [534, 212] on p "For those who’ve run an ultra, the film will feel like coming home: the shared …" at bounding box center [792, 223] width 516 height 133
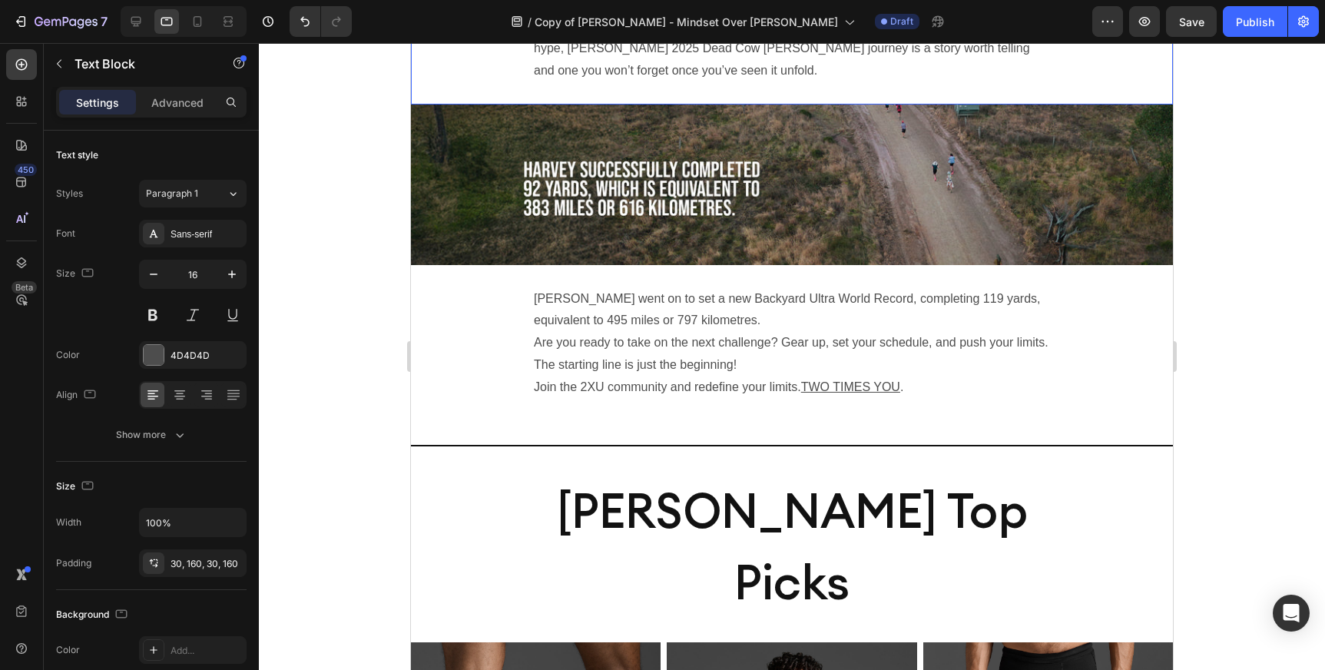
scroll to position [2918, 0]
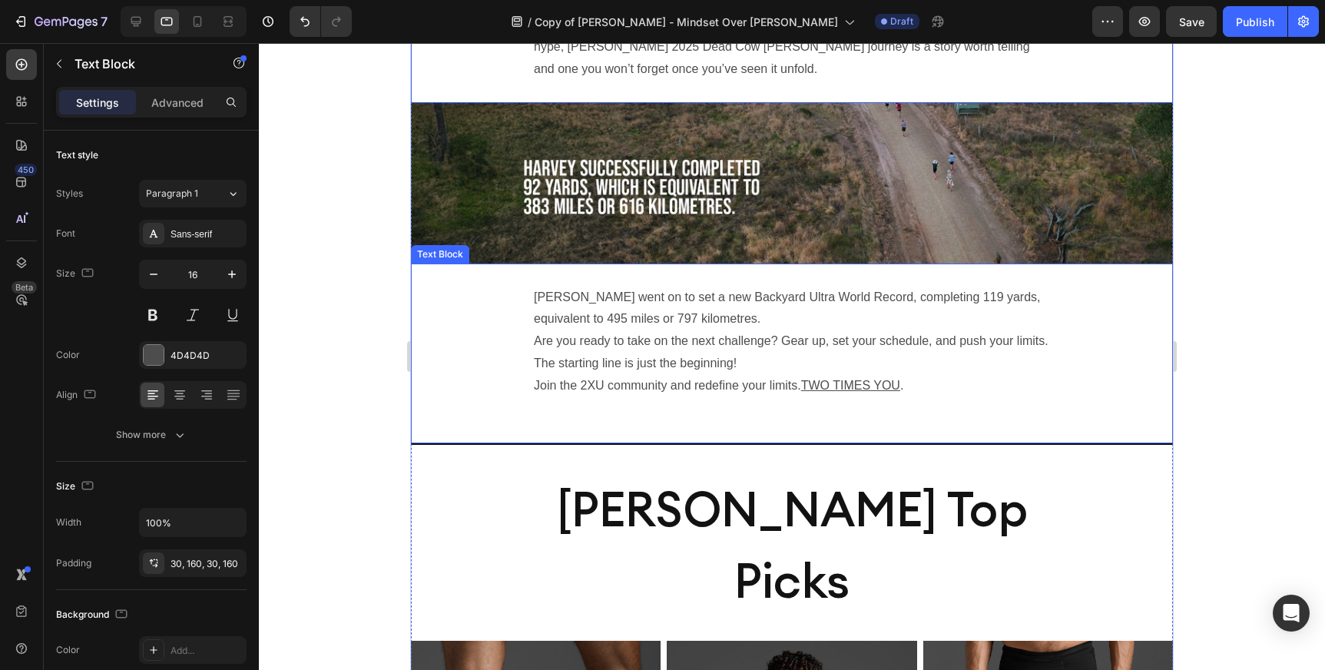
click at [640, 343] on p "Are you ready to take on the next challenge? Gear up, set your schedule, and pu…" at bounding box center [792, 352] width 516 height 45
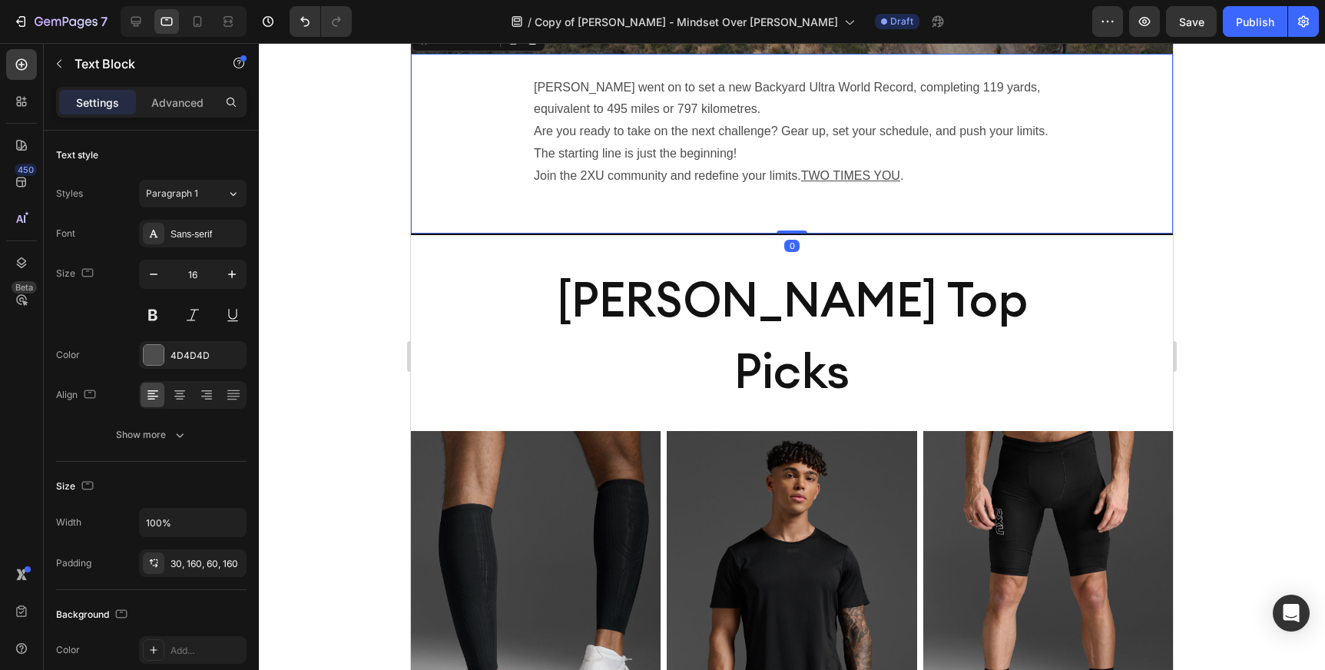
scroll to position [3142, 0]
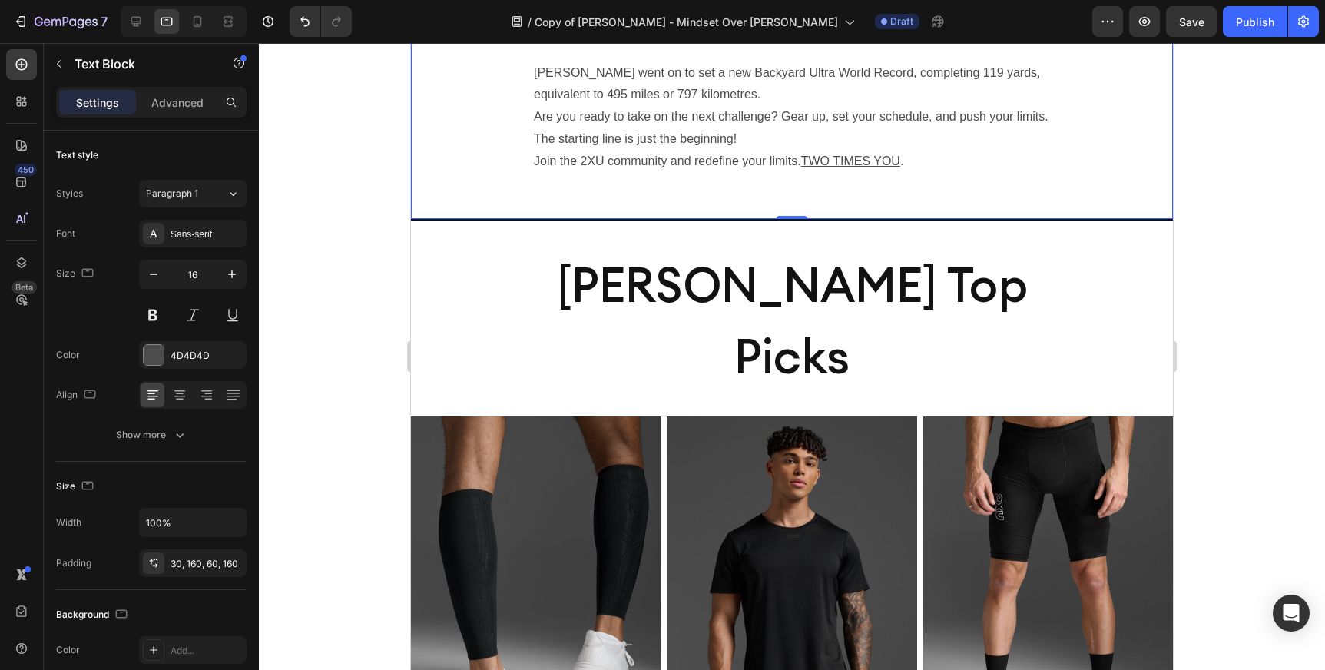
click at [695, 275] on h2 "[PERSON_NAME] Top Picks" at bounding box center [792, 320] width 475 height 146
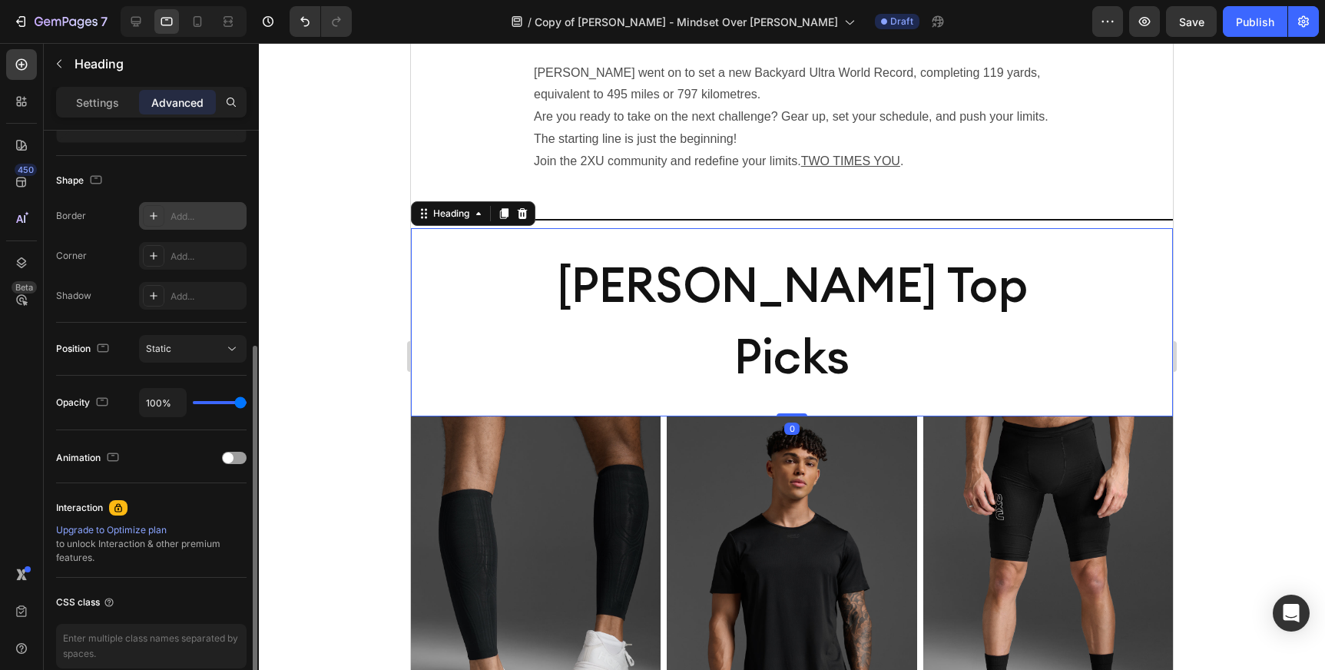
scroll to position [373, 0]
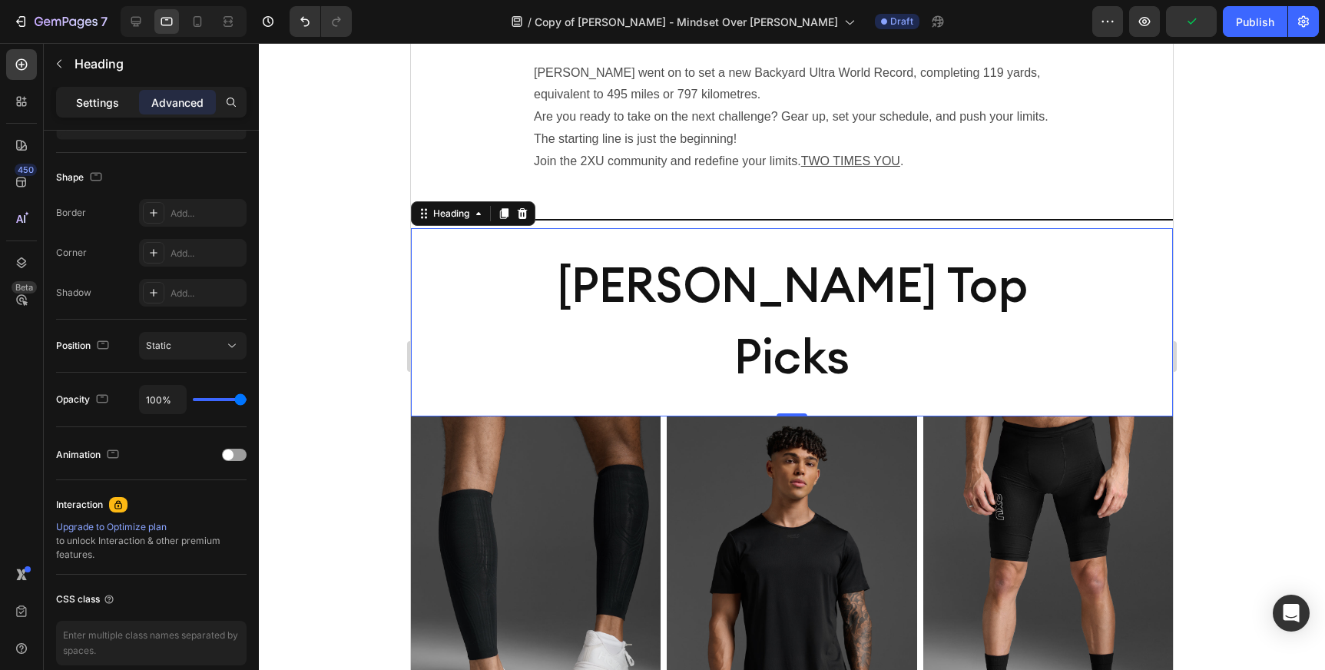
click at [86, 111] on div "Settings" at bounding box center [97, 102] width 77 height 25
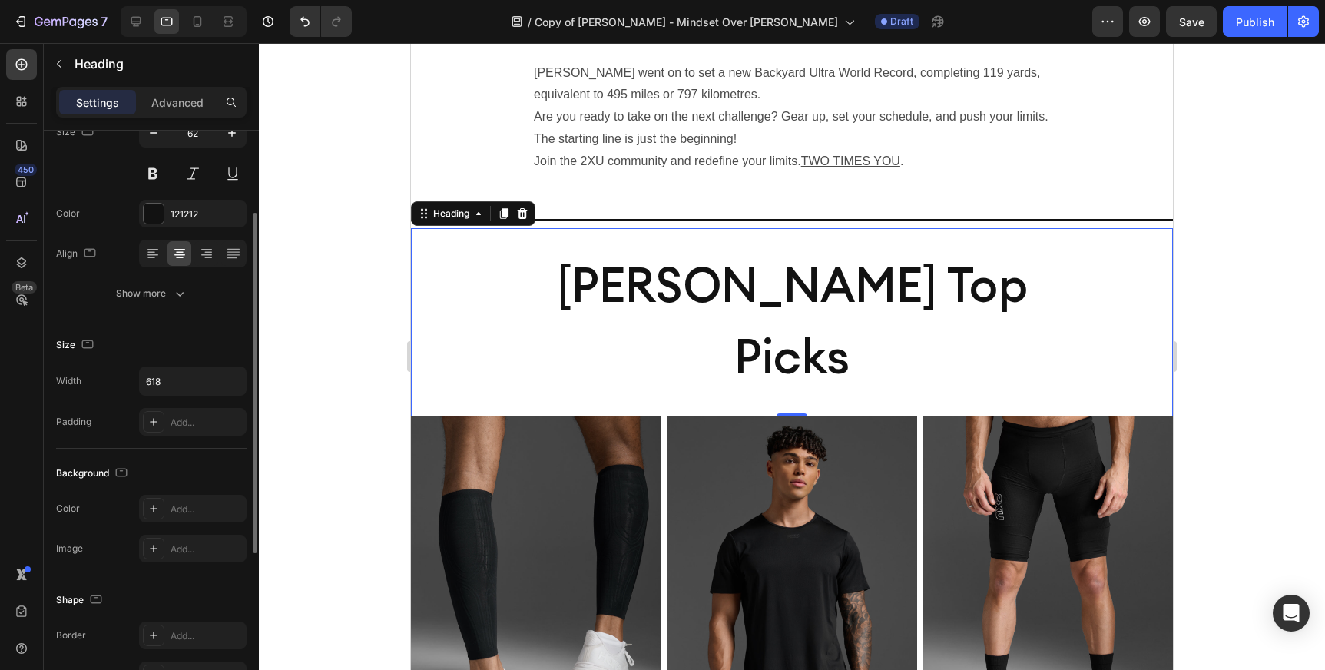
scroll to position [0, 0]
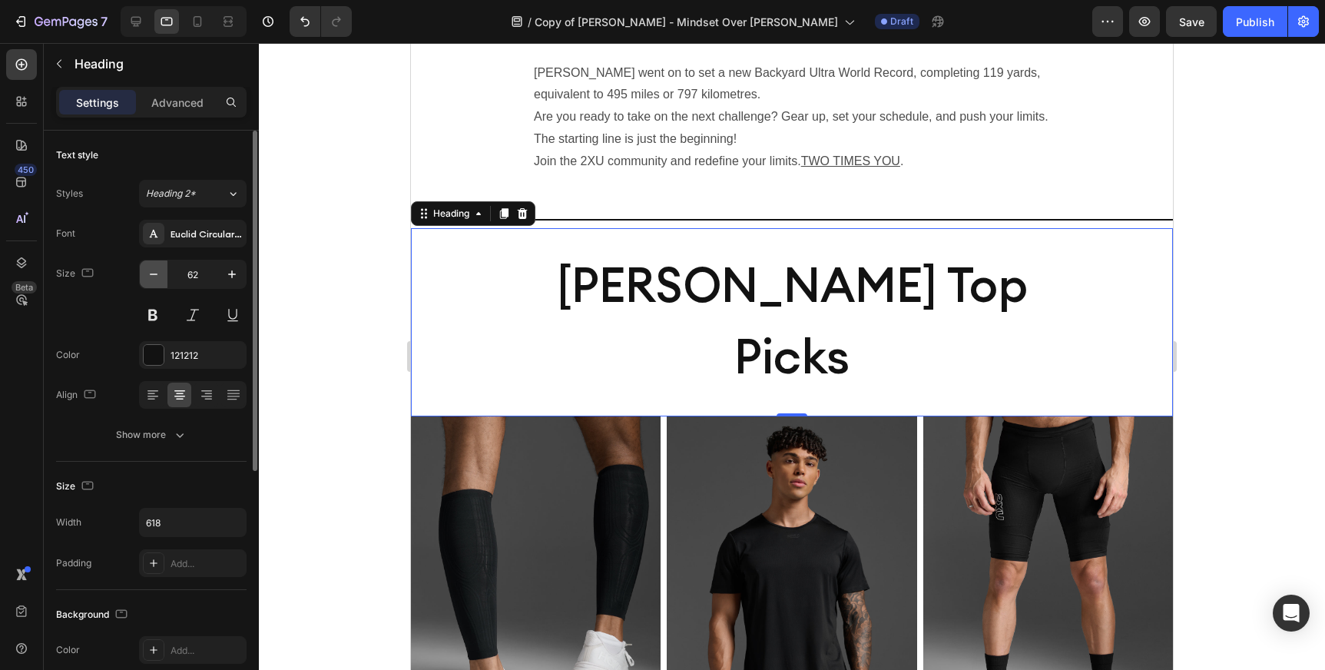
click at [154, 277] on icon "button" at bounding box center [153, 274] width 15 height 15
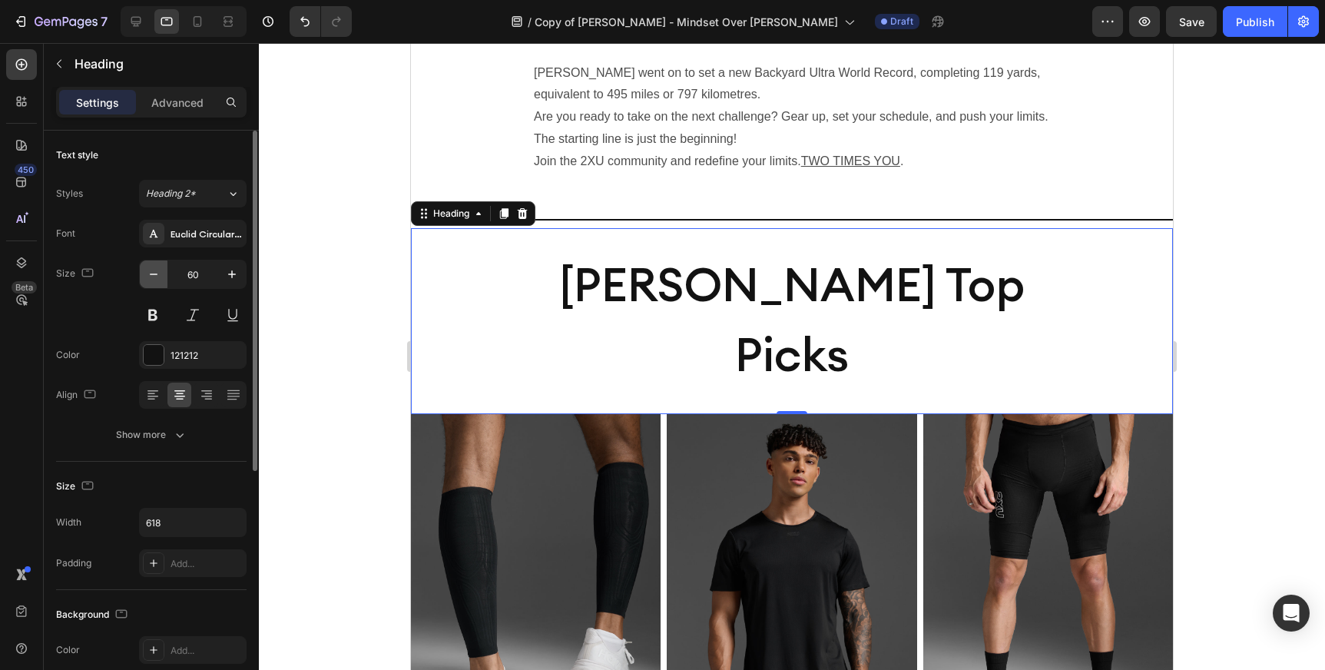
click at [154, 277] on icon "button" at bounding box center [153, 274] width 15 height 15
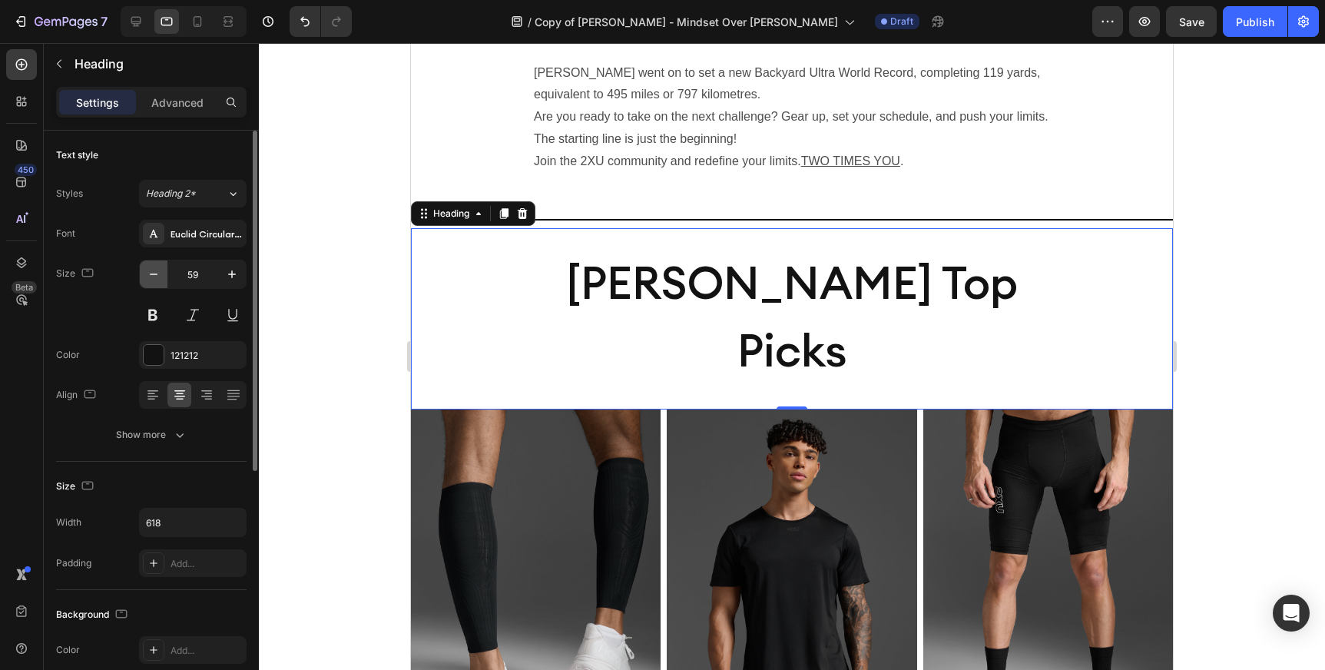
click at [154, 277] on icon "button" at bounding box center [153, 274] width 15 height 15
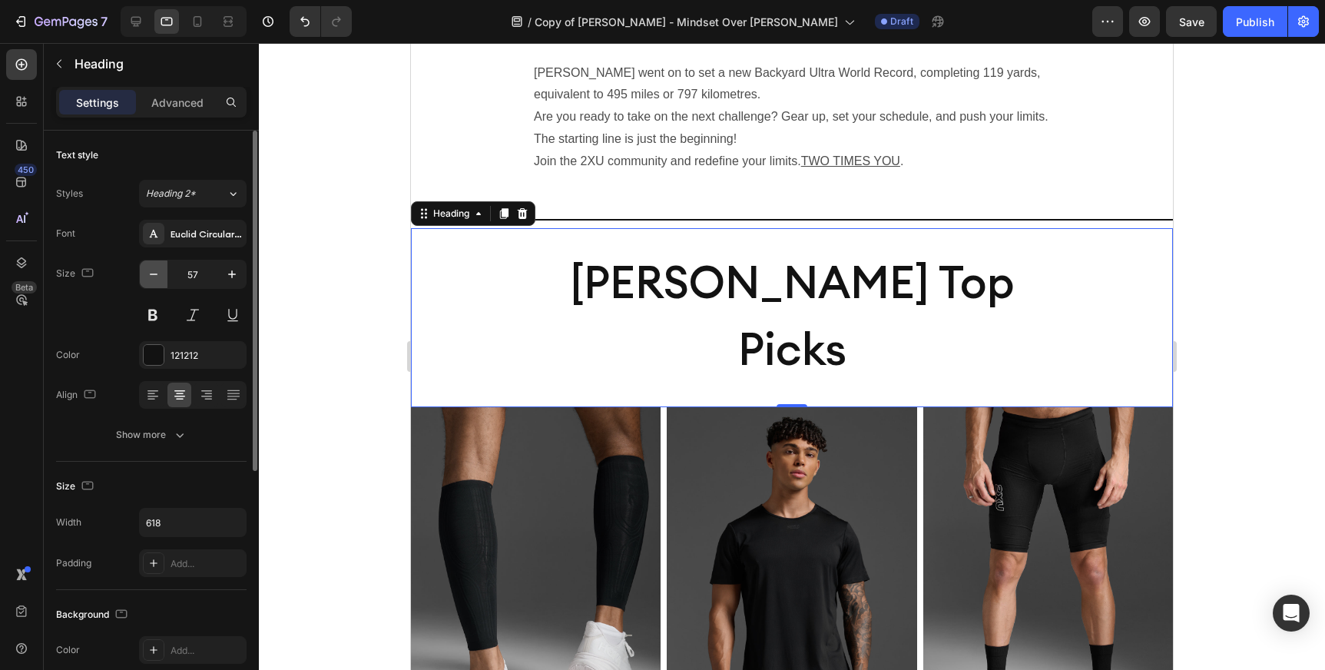
click at [154, 277] on icon "button" at bounding box center [153, 274] width 15 height 15
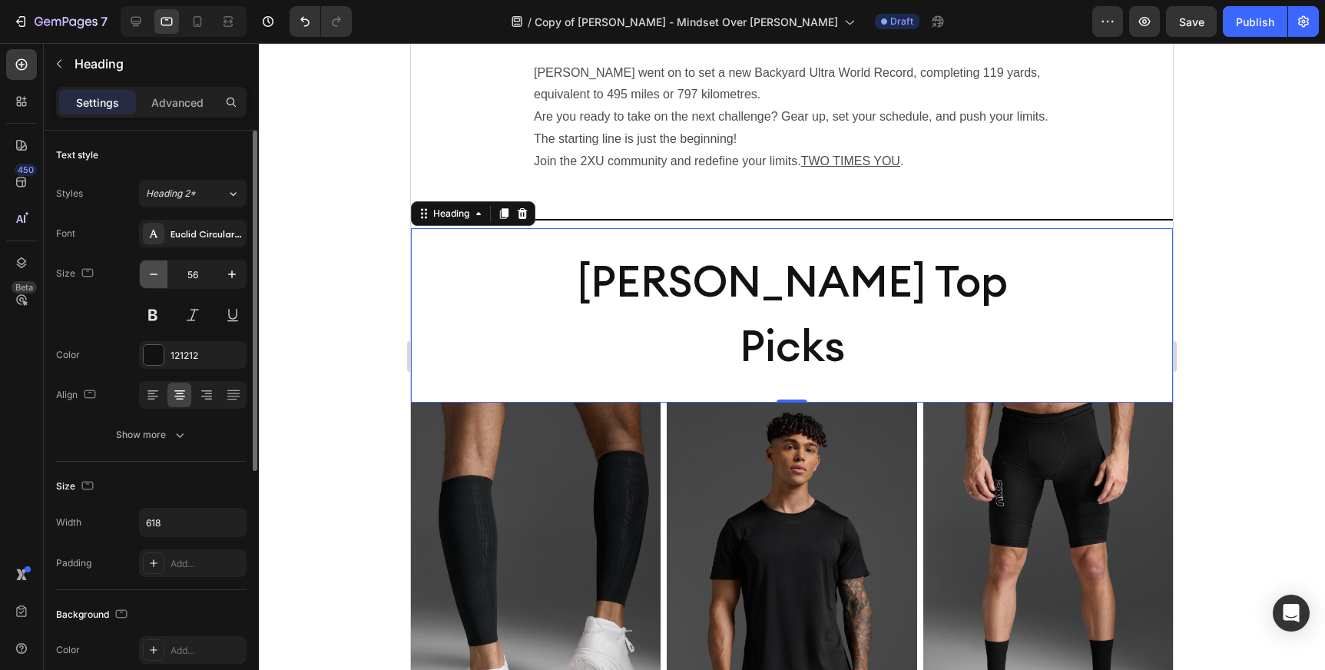
click at [154, 277] on icon "button" at bounding box center [153, 274] width 15 height 15
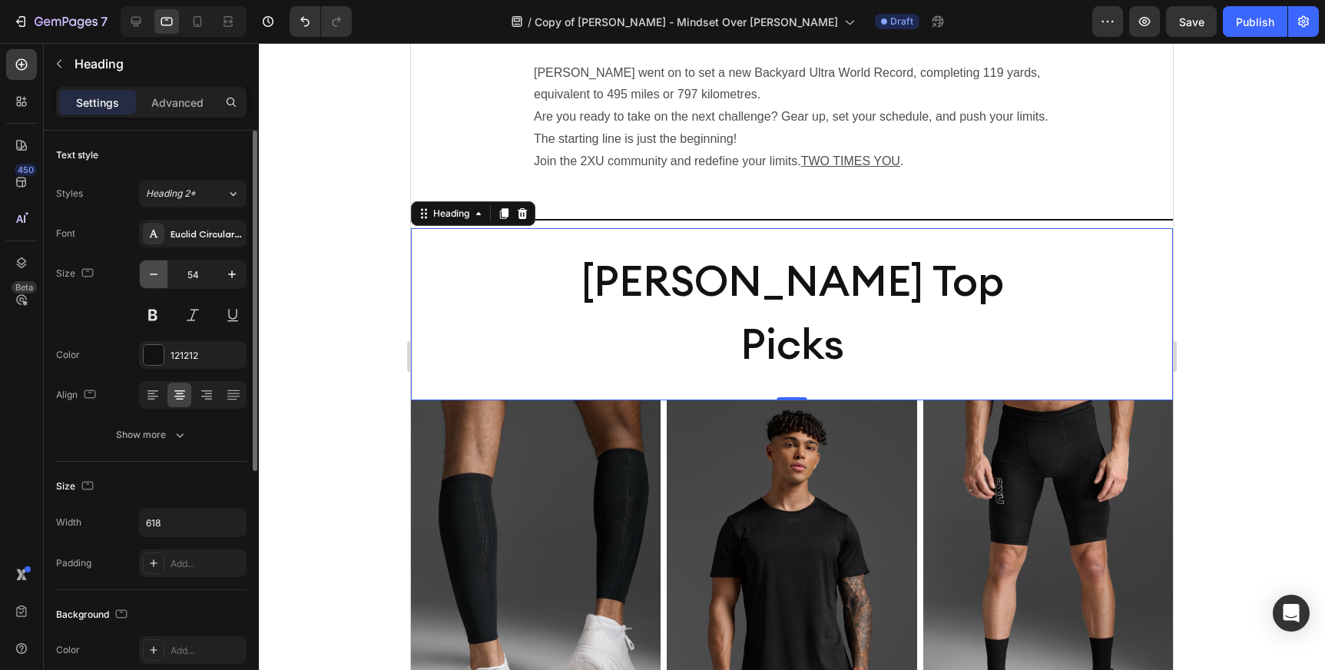
click at [154, 277] on icon "button" at bounding box center [153, 274] width 15 height 15
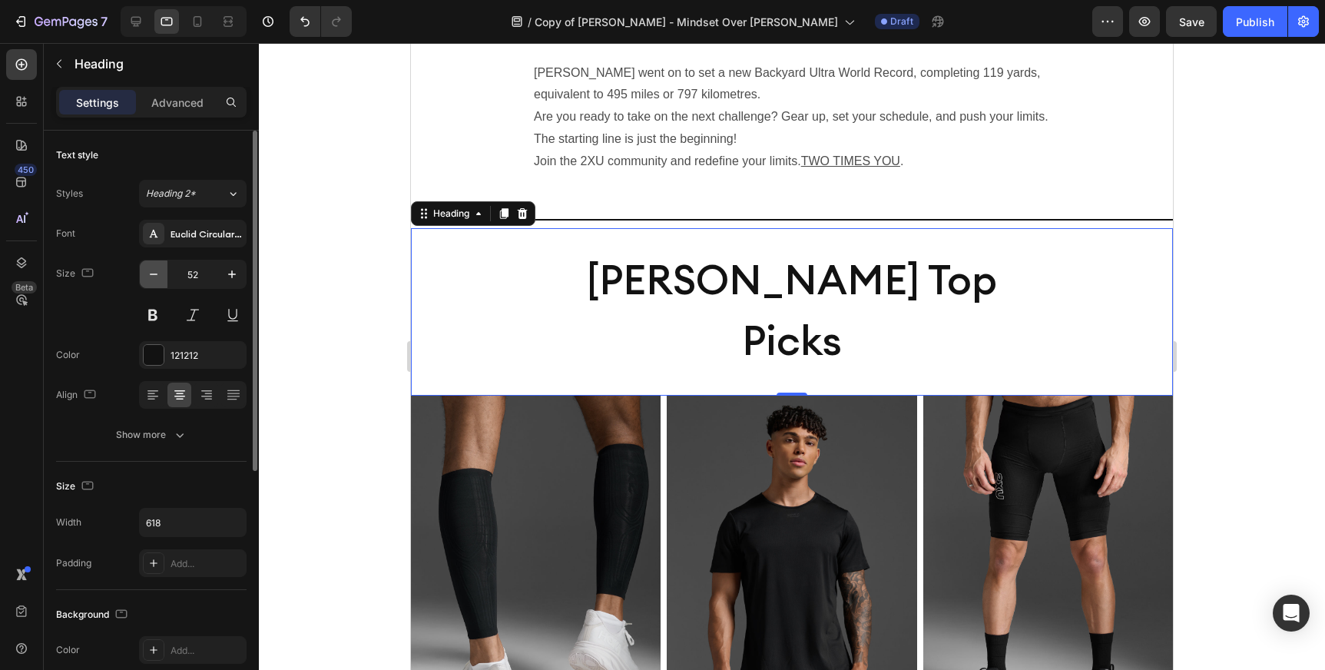
click at [154, 277] on icon "button" at bounding box center [153, 274] width 15 height 15
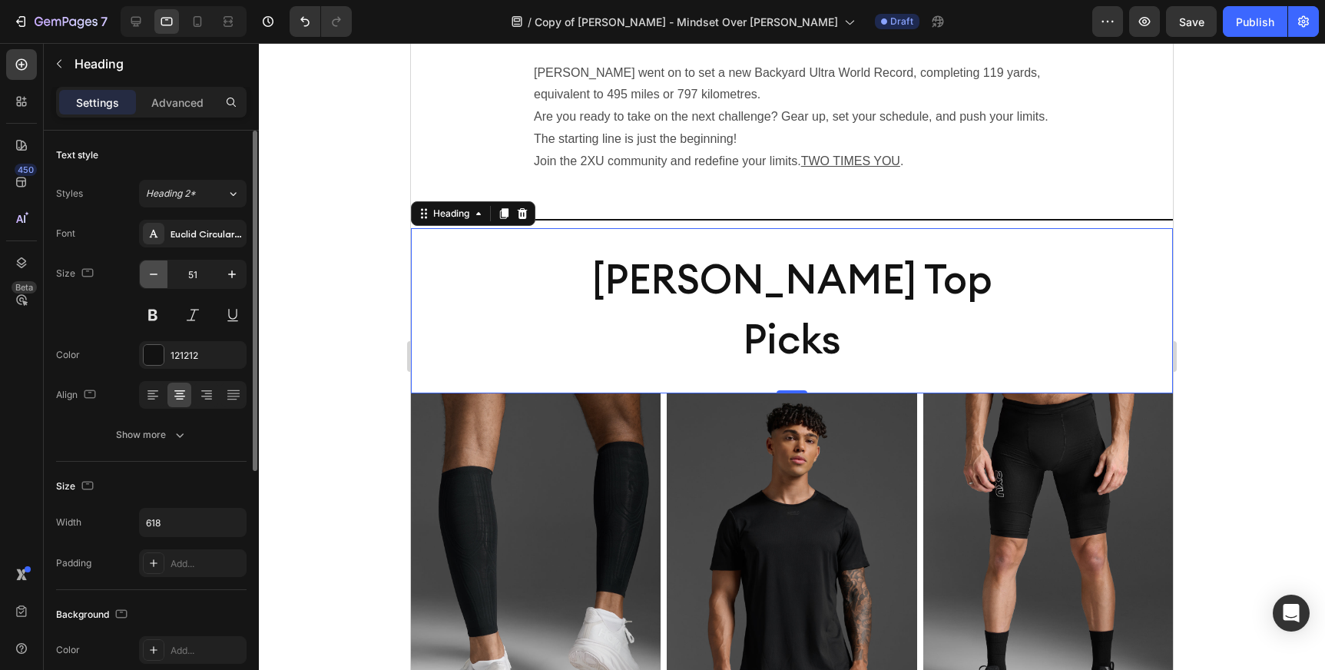
click at [154, 277] on icon "button" at bounding box center [153, 274] width 15 height 15
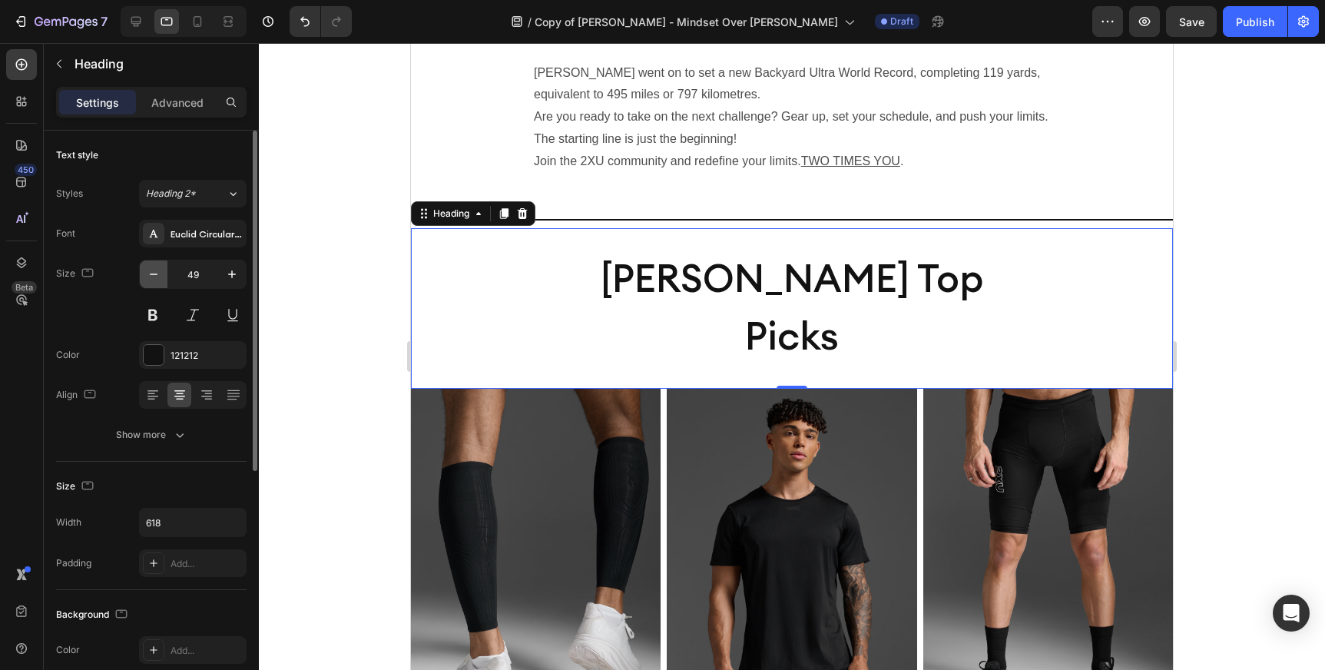
click at [154, 277] on icon "button" at bounding box center [153, 274] width 15 height 15
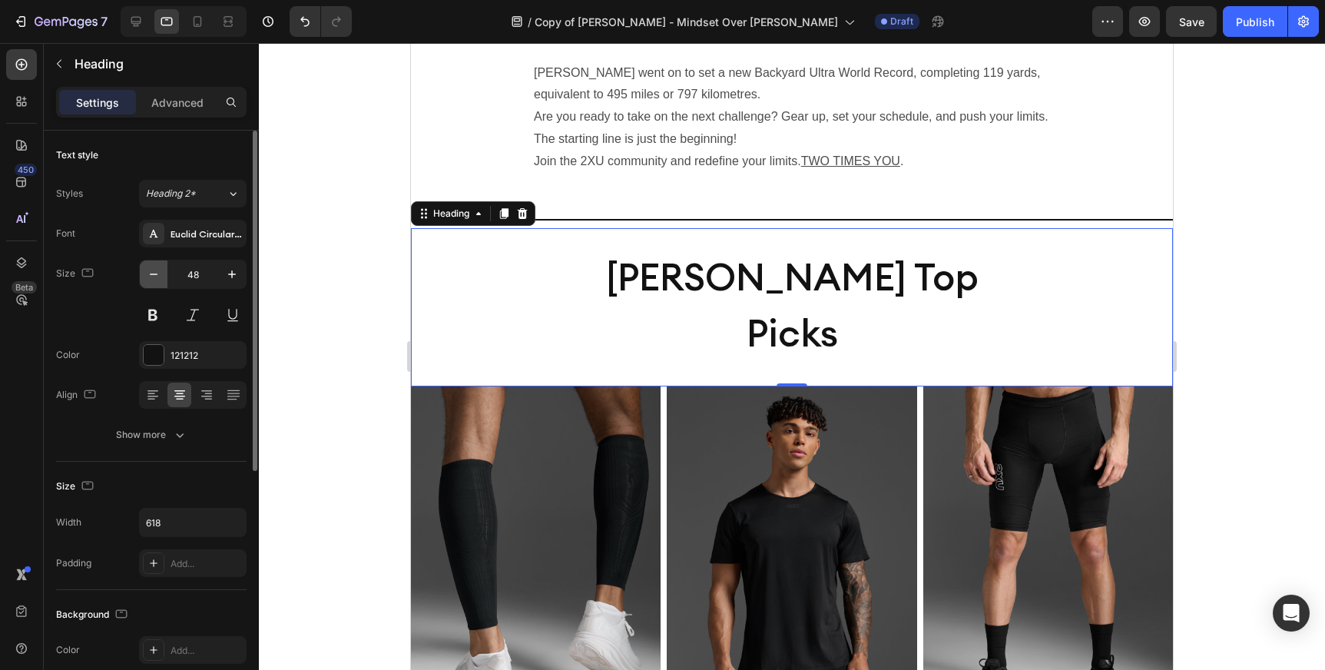
click at [154, 277] on icon "button" at bounding box center [153, 274] width 15 height 15
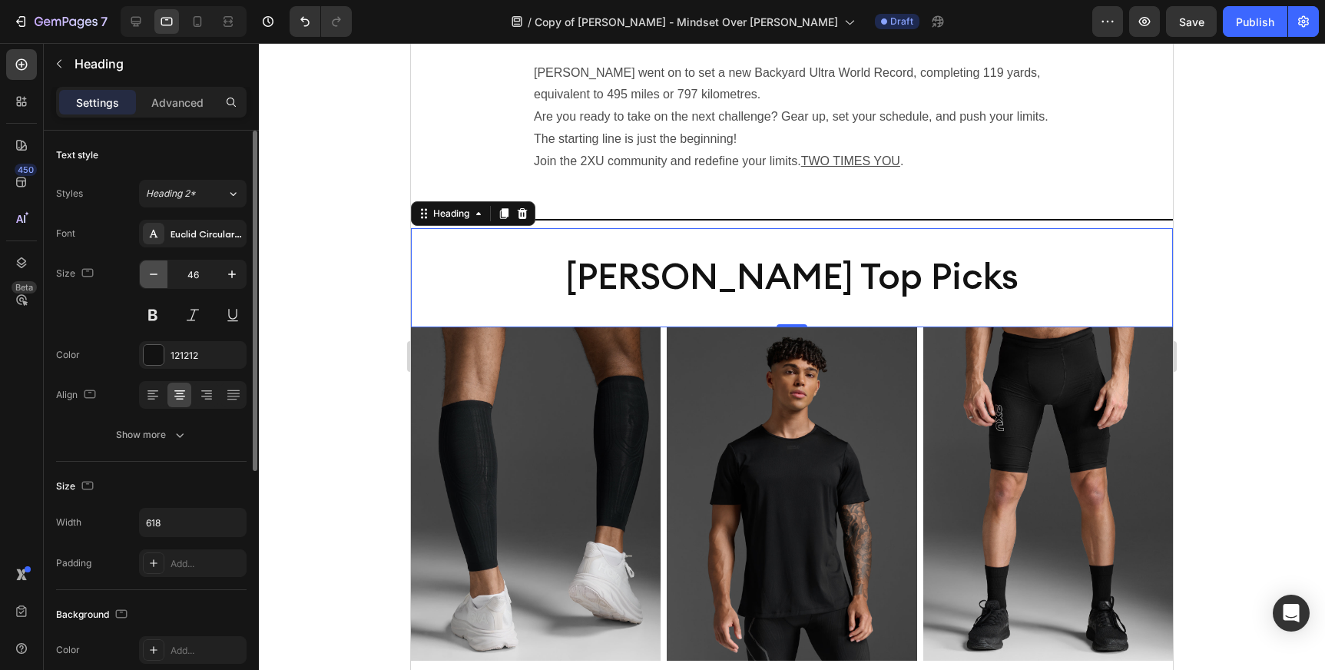
click at [154, 277] on icon "button" at bounding box center [153, 274] width 15 height 15
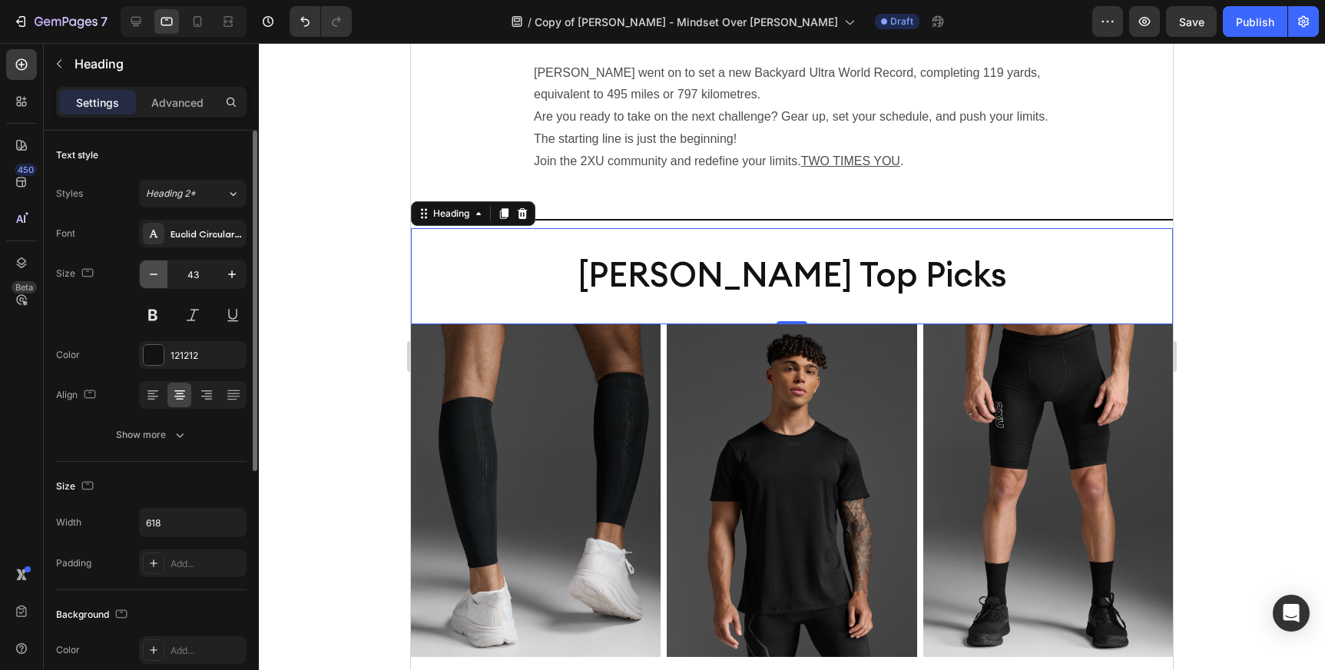
click at [154, 277] on icon "button" at bounding box center [153, 274] width 15 height 15
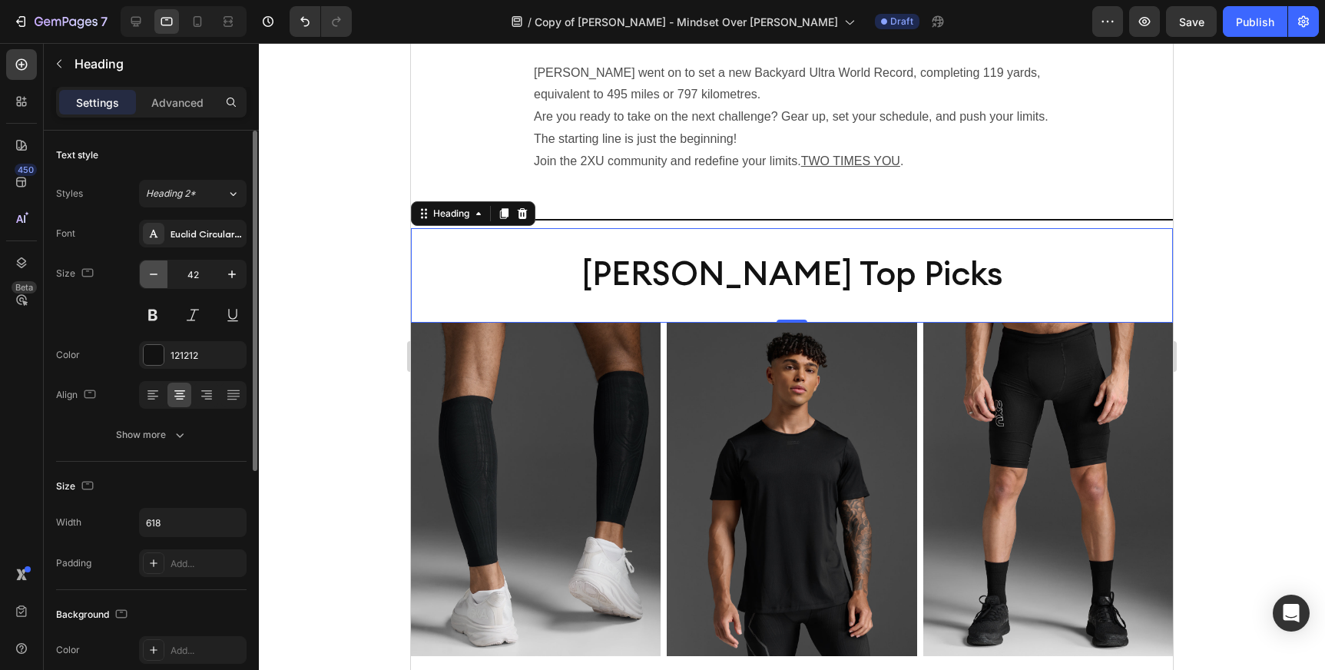
click at [154, 277] on icon "button" at bounding box center [153, 274] width 15 height 15
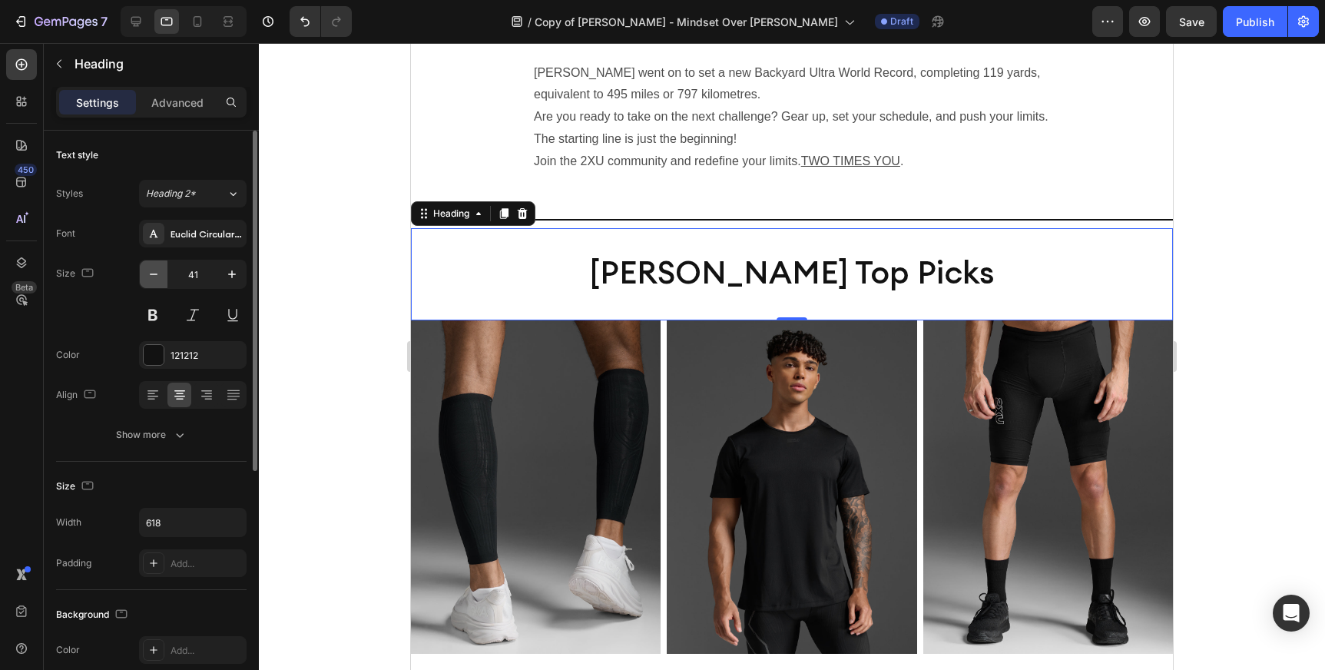
click at [154, 277] on icon "button" at bounding box center [153, 274] width 15 height 15
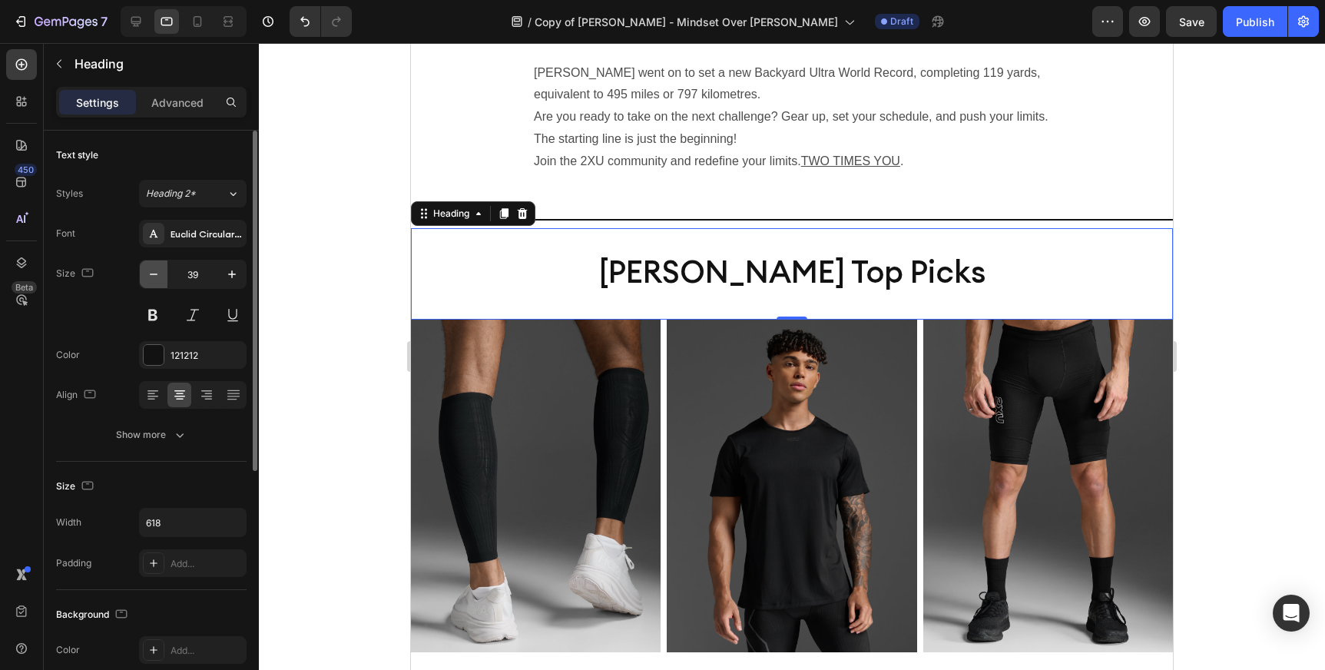
click at [154, 277] on icon "button" at bounding box center [153, 274] width 15 height 15
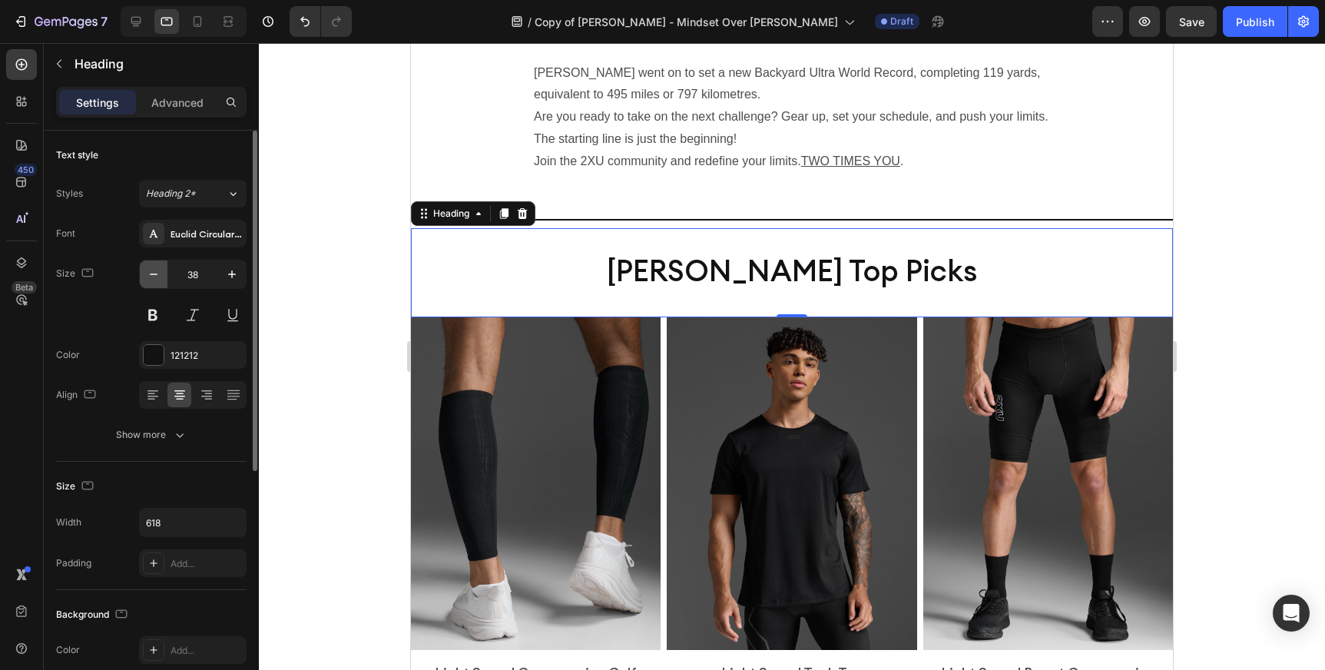
click at [154, 277] on icon "button" at bounding box center [153, 274] width 15 height 15
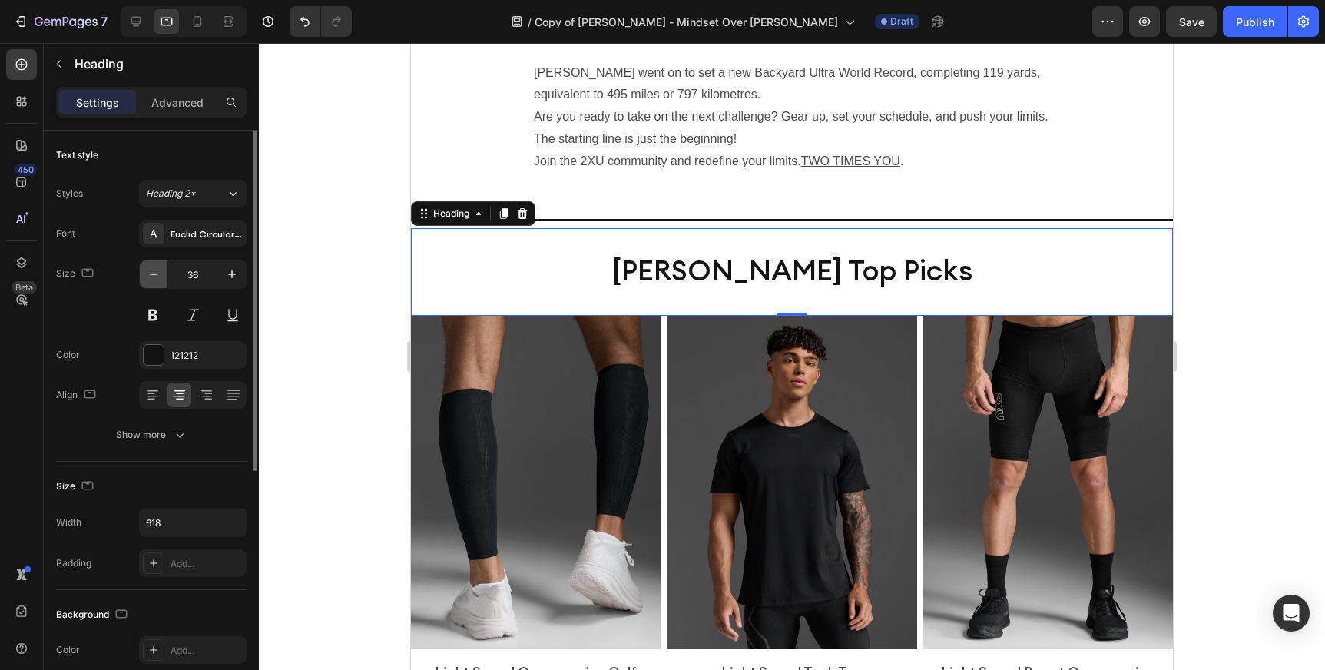
click at [154, 277] on icon "button" at bounding box center [153, 274] width 15 height 15
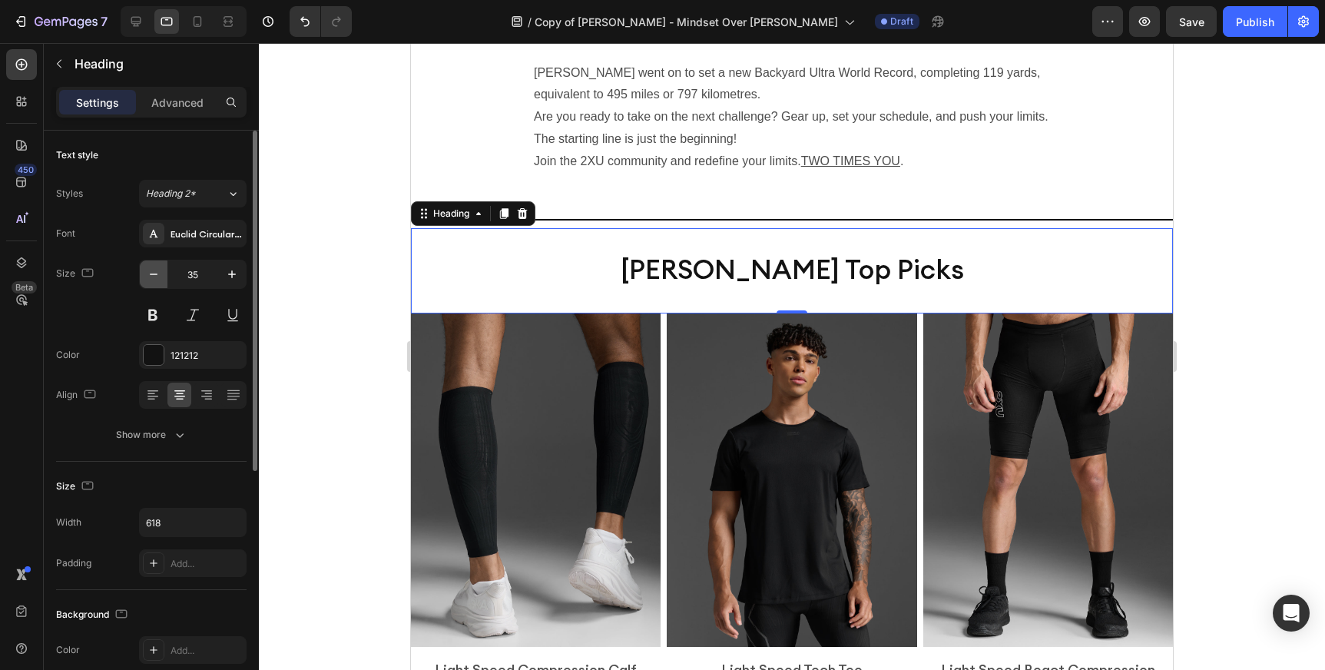
click at [154, 277] on icon "button" at bounding box center [153, 274] width 15 height 15
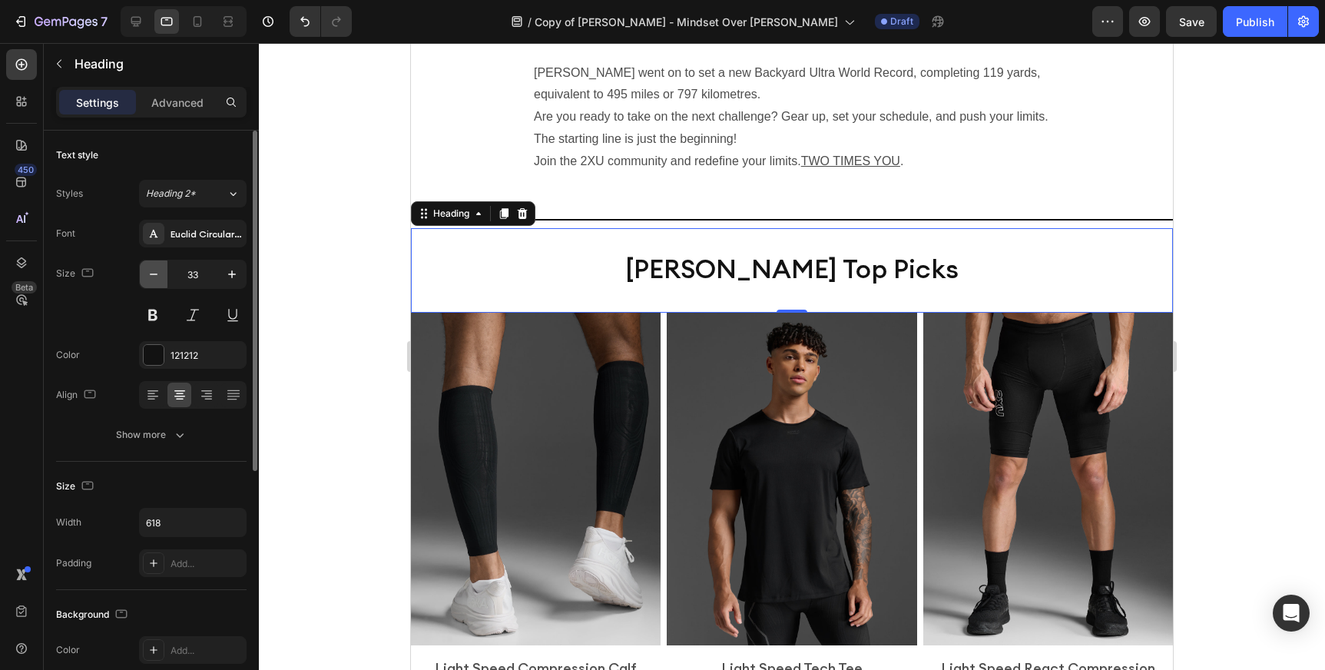
click at [154, 277] on icon "button" at bounding box center [153, 274] width 15 height 15
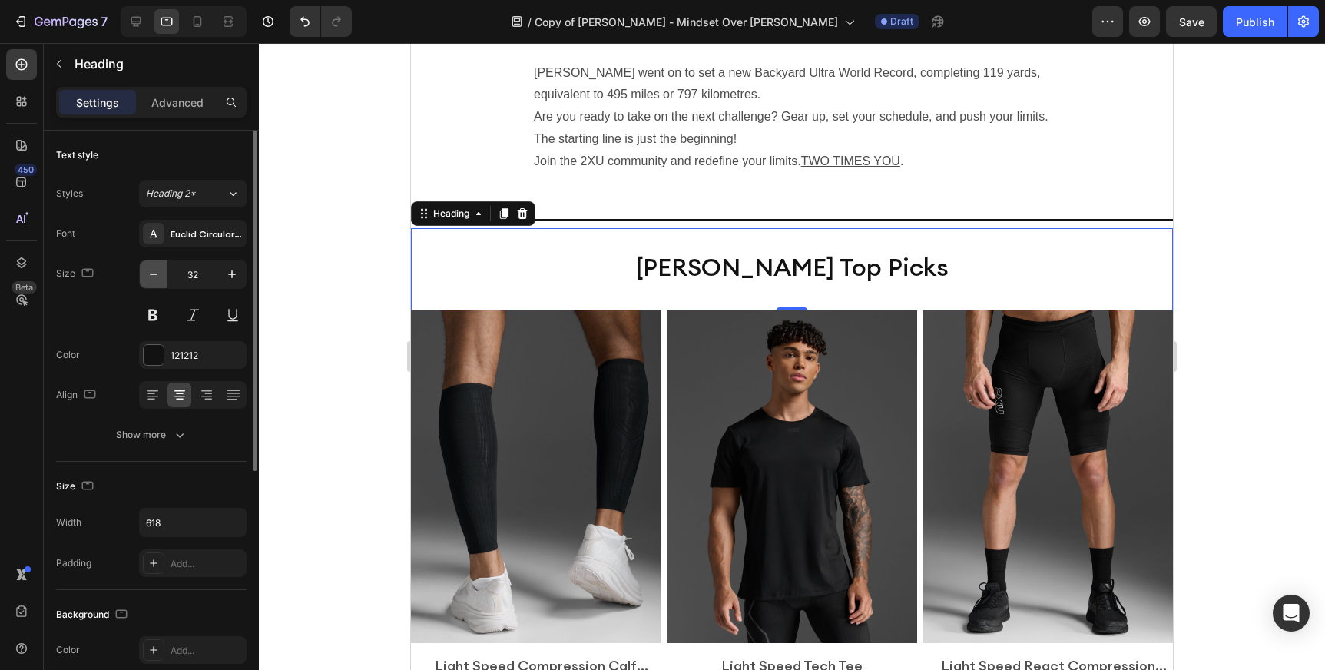
click at [154, 277] on icon "button" at bounding box center [153, 274] width 15 height 15
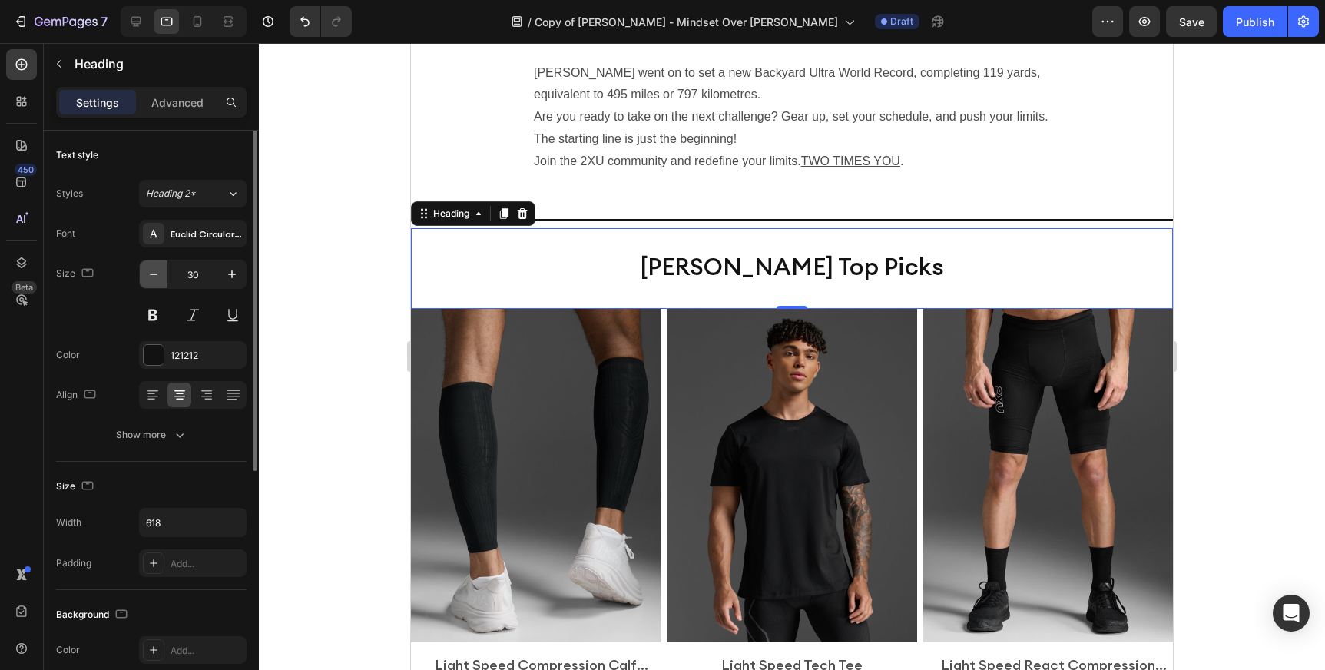
click at [154, 277] on icon "button" at bounding box center [153, 274] width 15 height 15
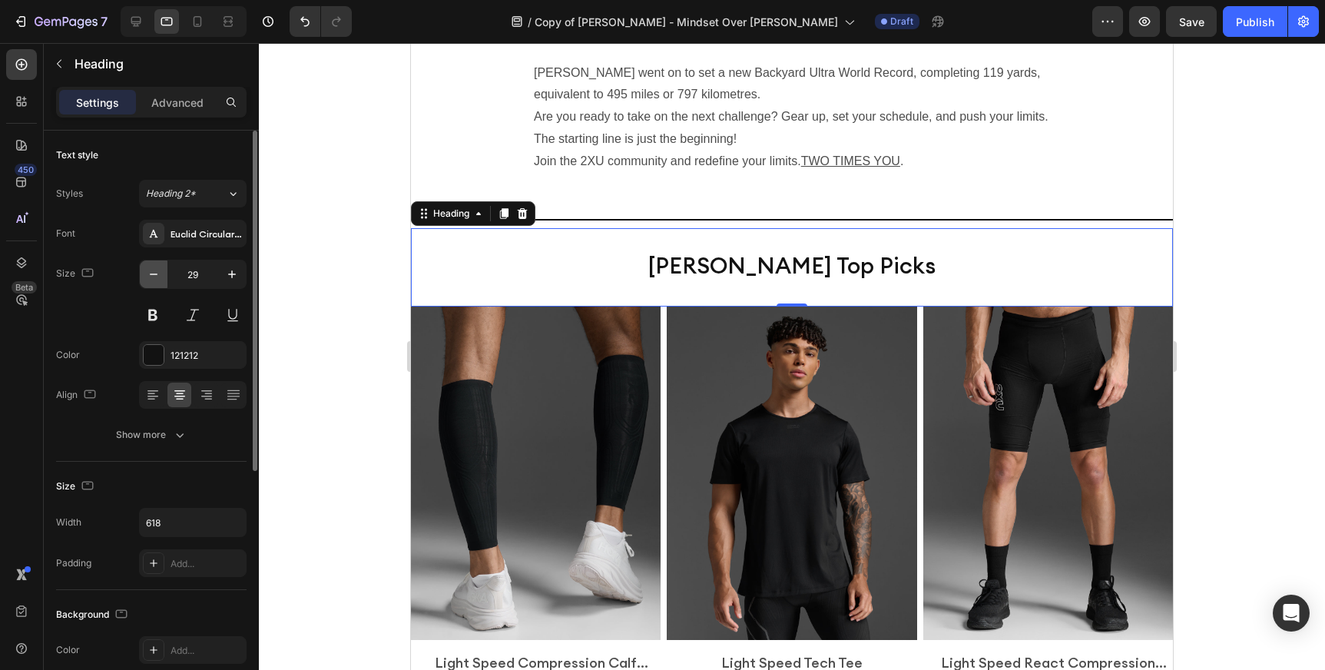
click at [154, 277] on icon "button" at bounding box center [153, 274] width 15 height 15
type input "26"
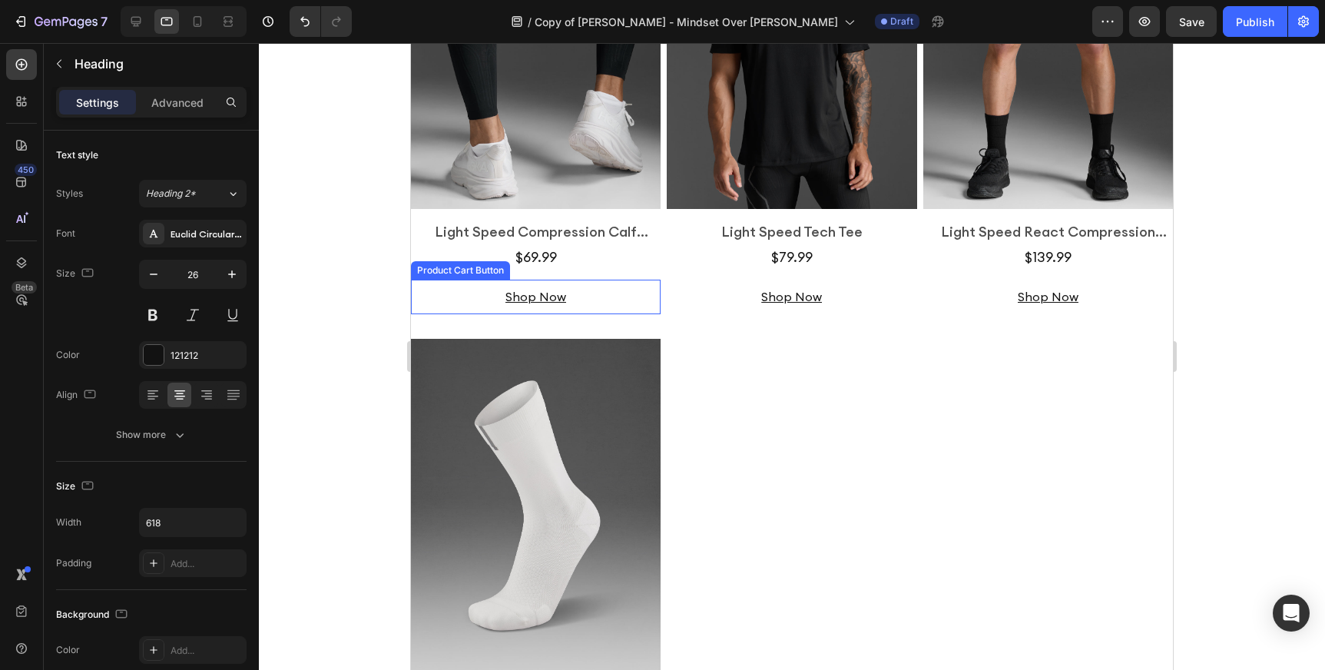
click at [651, 280] on div "Shop Now Product Cart Button" at bounding box center [536, 297] width 250 height 35
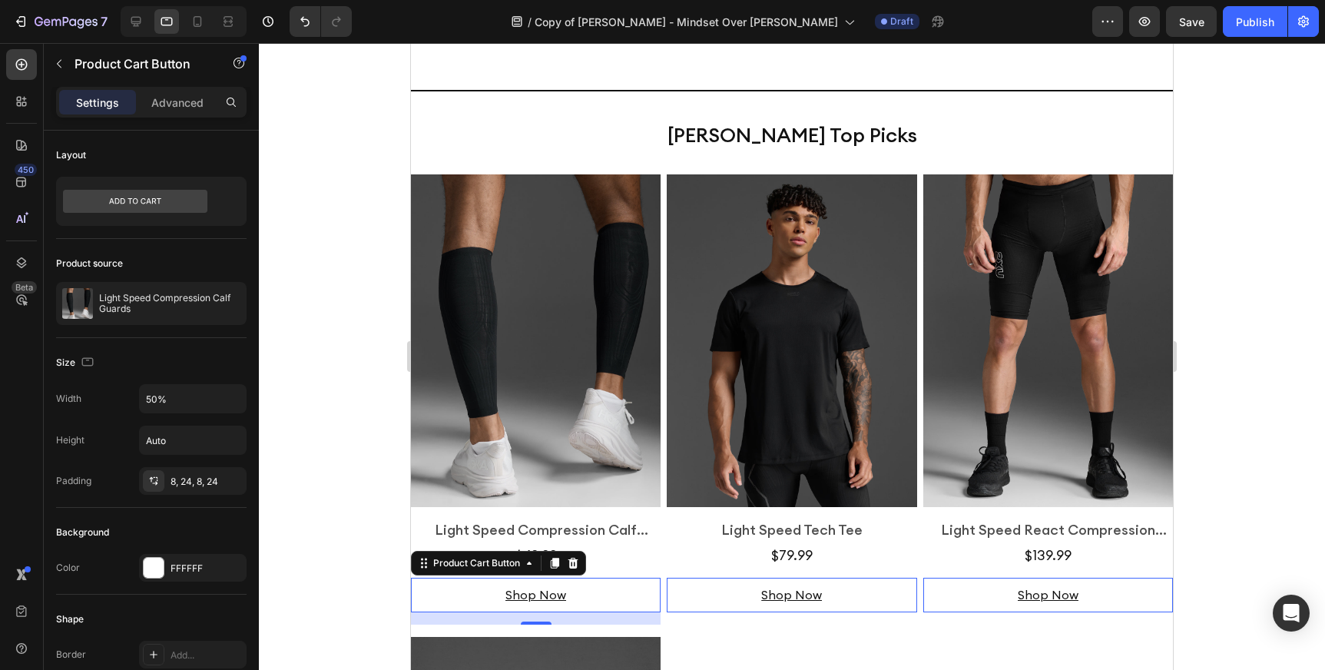
scroll to position [3227, 0]
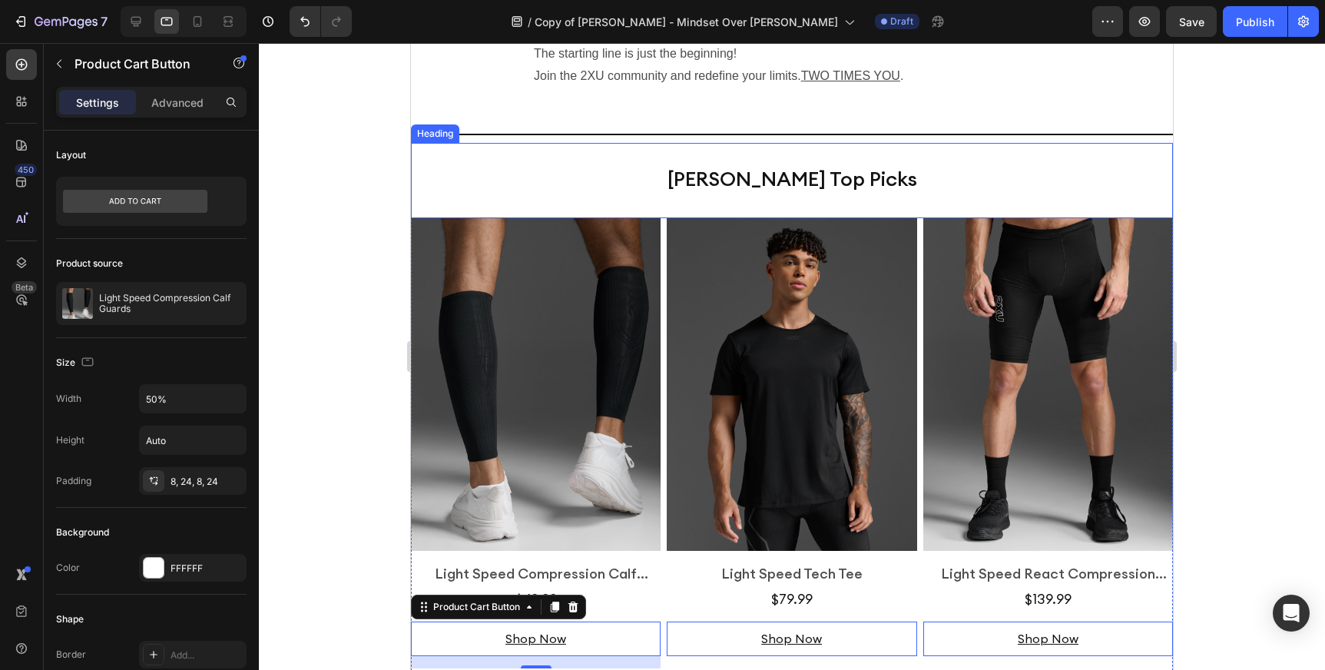
click at [620, 240] on img at bounding box center [536, 384] width 250 height 333
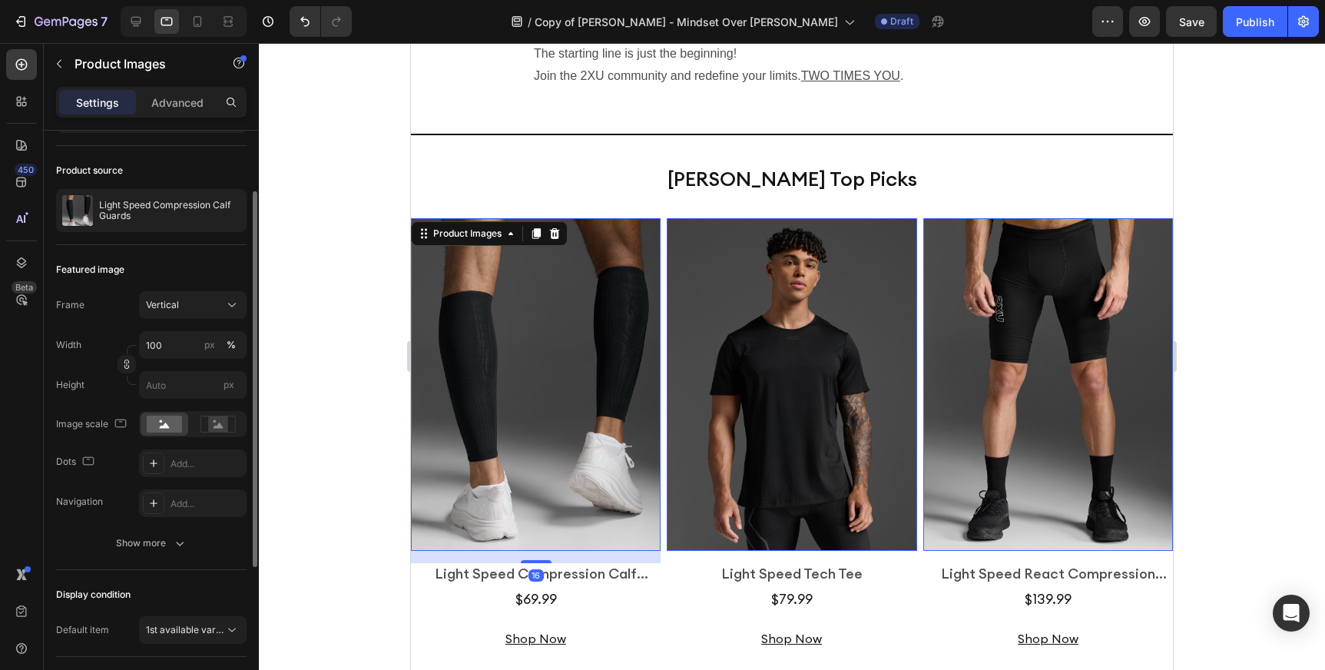
scroll to position [99, 0]
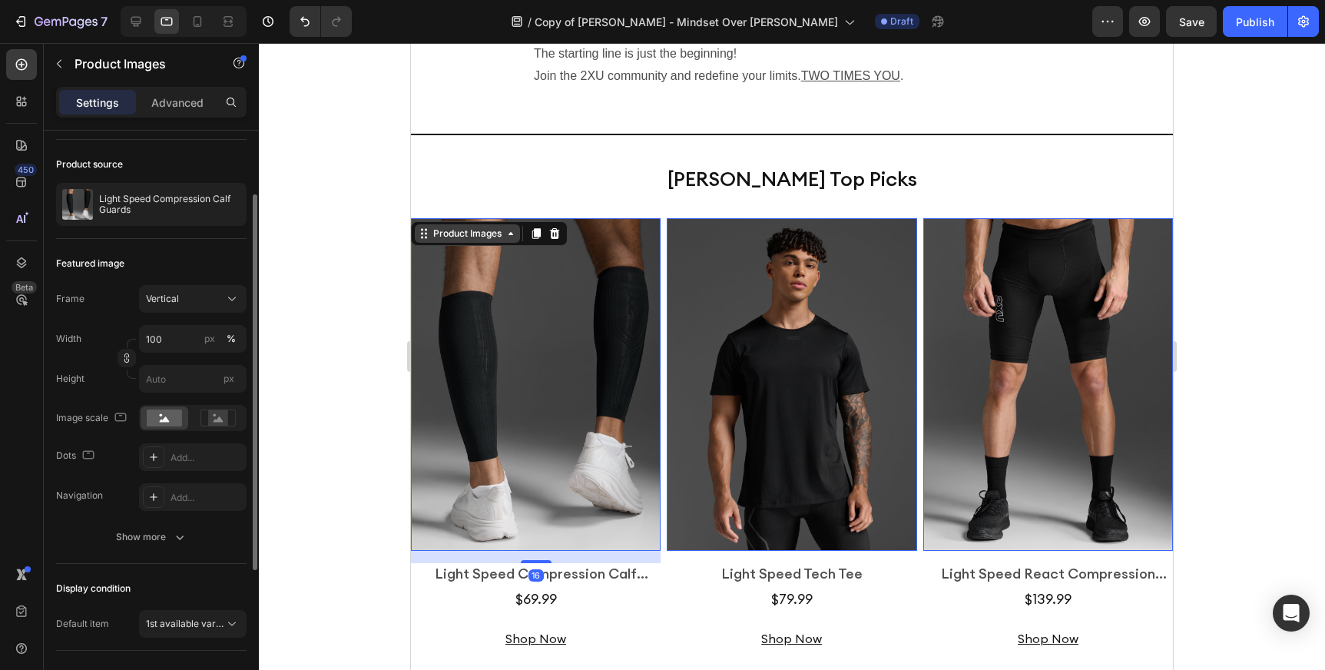
click at [492, 233] on div "Product Images" at bounding box center [467, 234] width 75 height 14
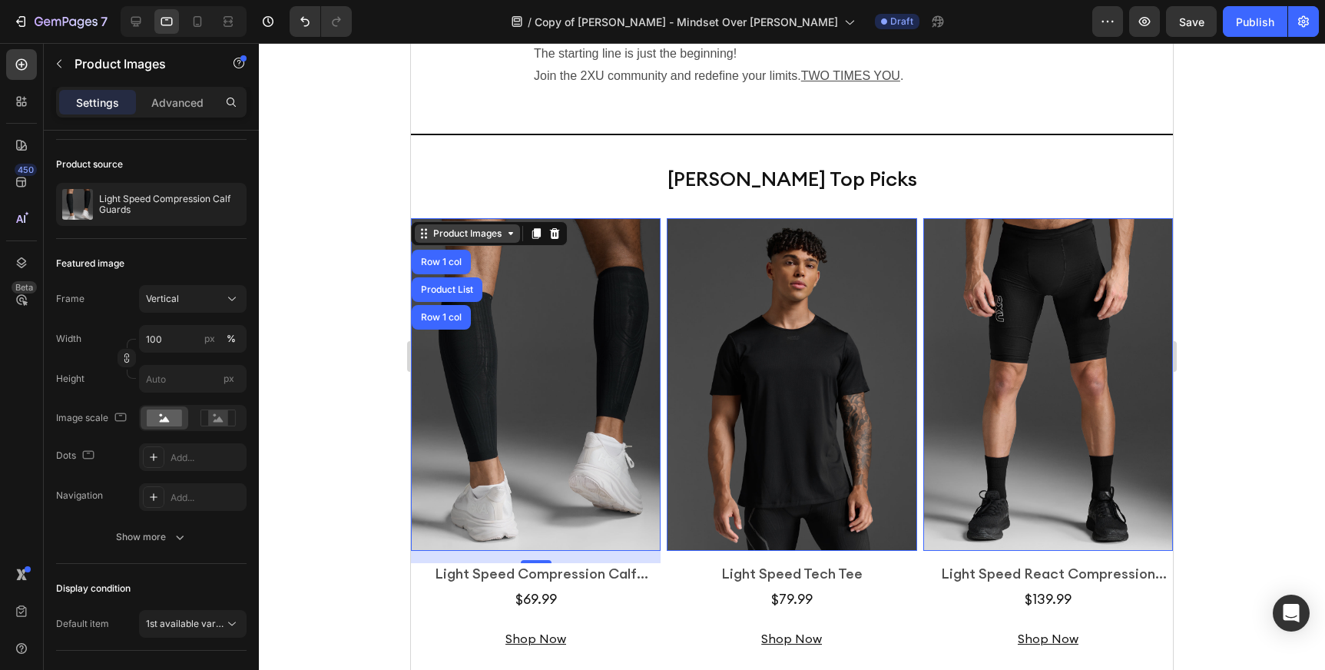
click at [459, 233] on div "Product Images" at bounding box center [467, 234] width 75 height 14
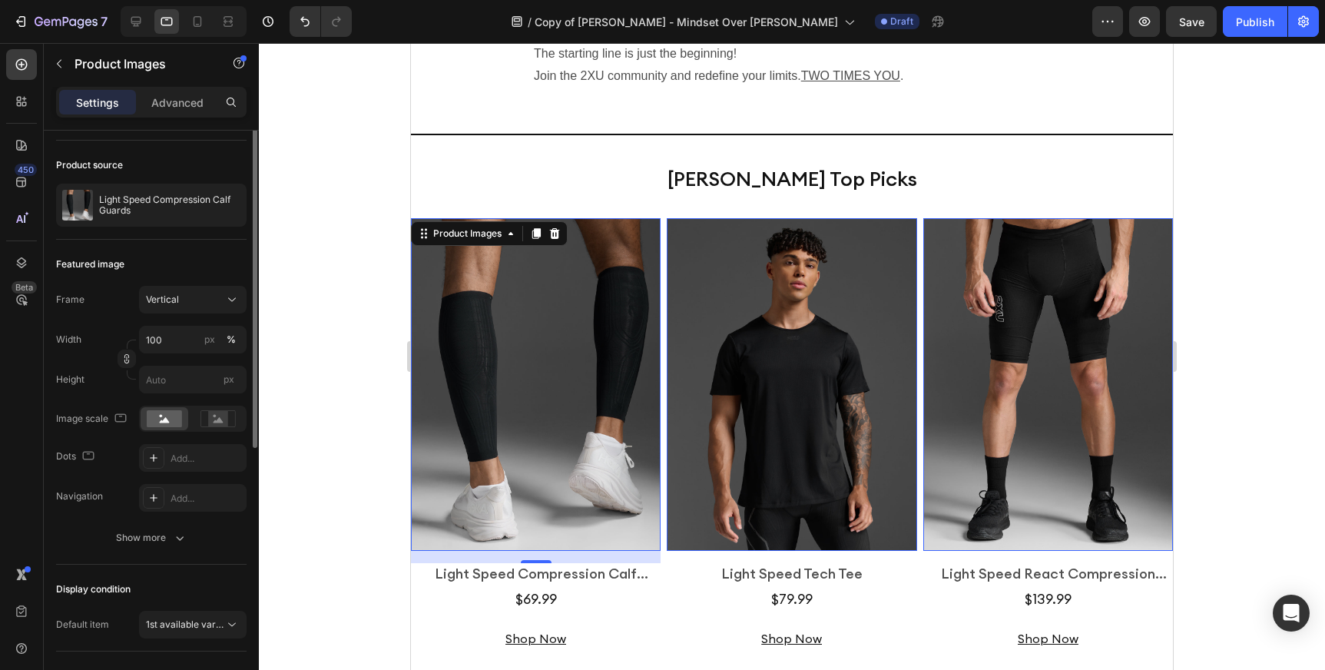
scroll to position [0, 0]
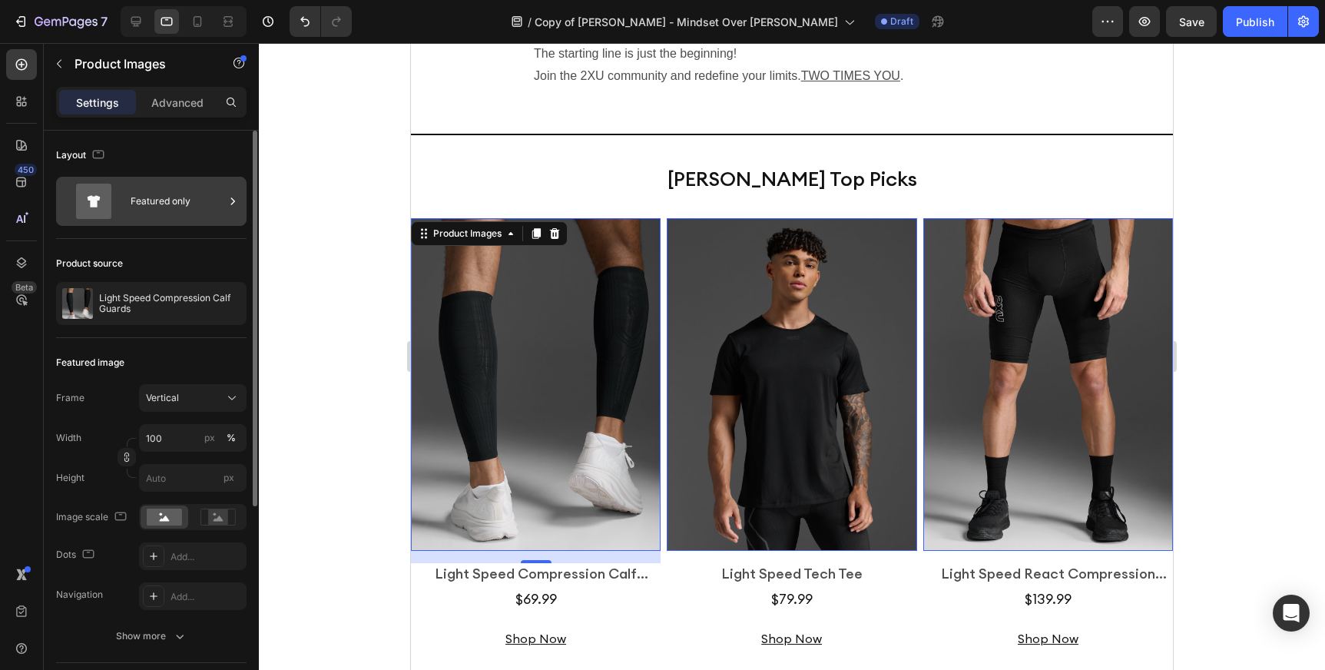
click at [210, 207] on div "Featured only" at bounding box center [178, 201] width 94 height 35
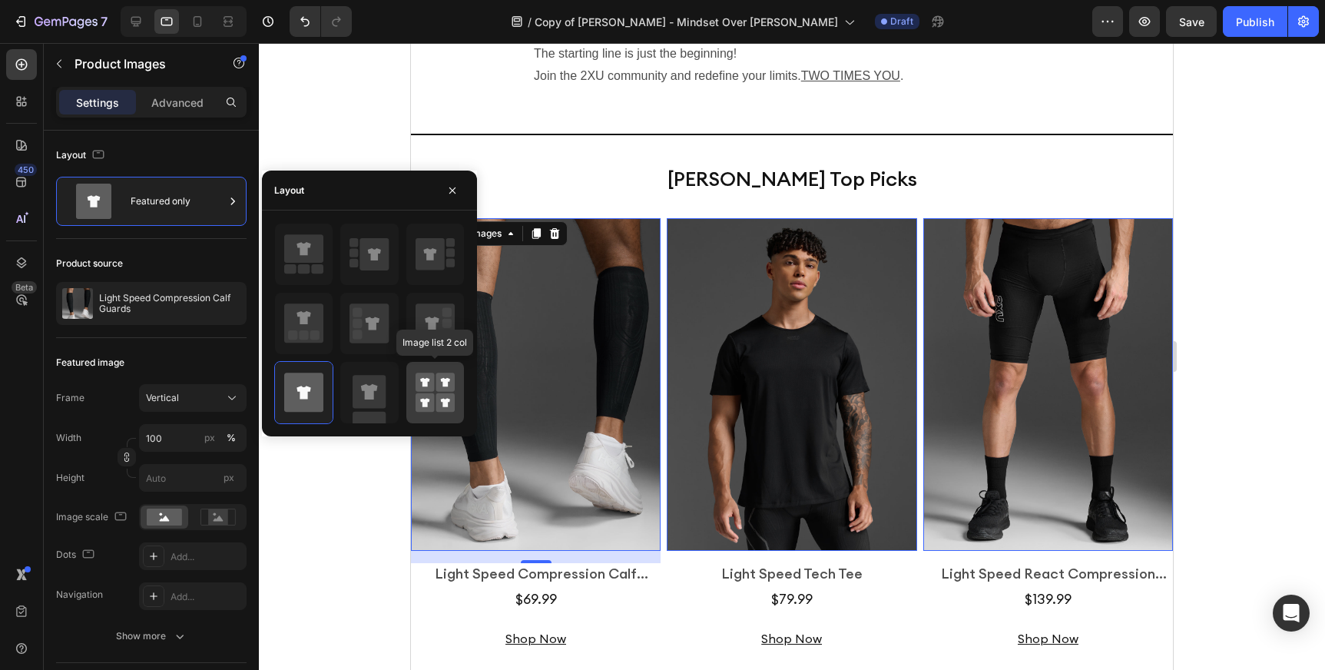
click at [432, 392] on icon at bounding box center [435, 392] width 39 height 43
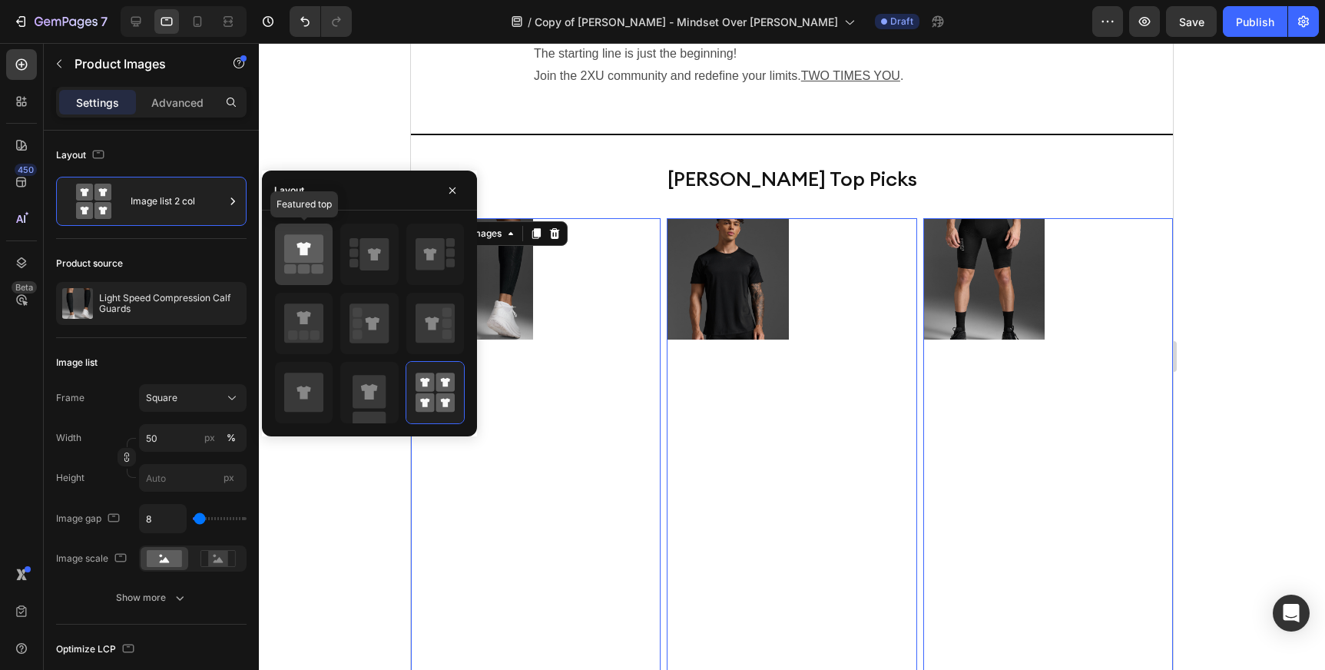
click at [296, 260] on icon at bounding box center [303, 248] width 39 height 28
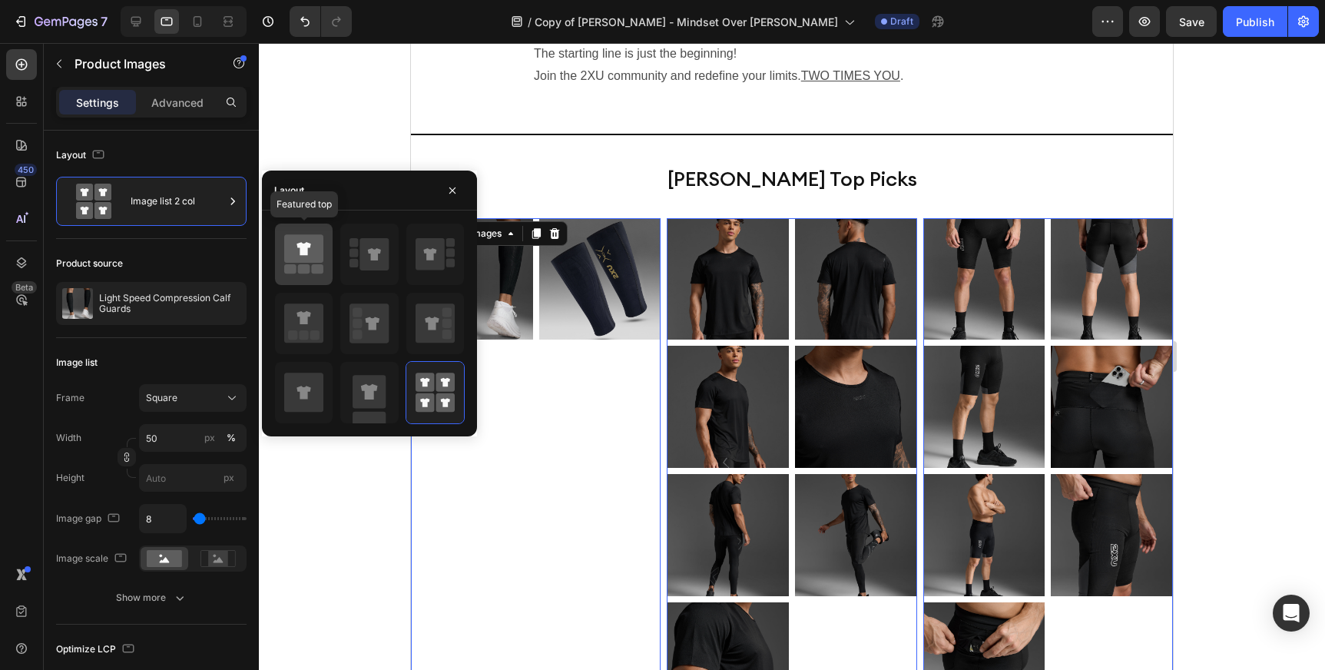
type input "100"
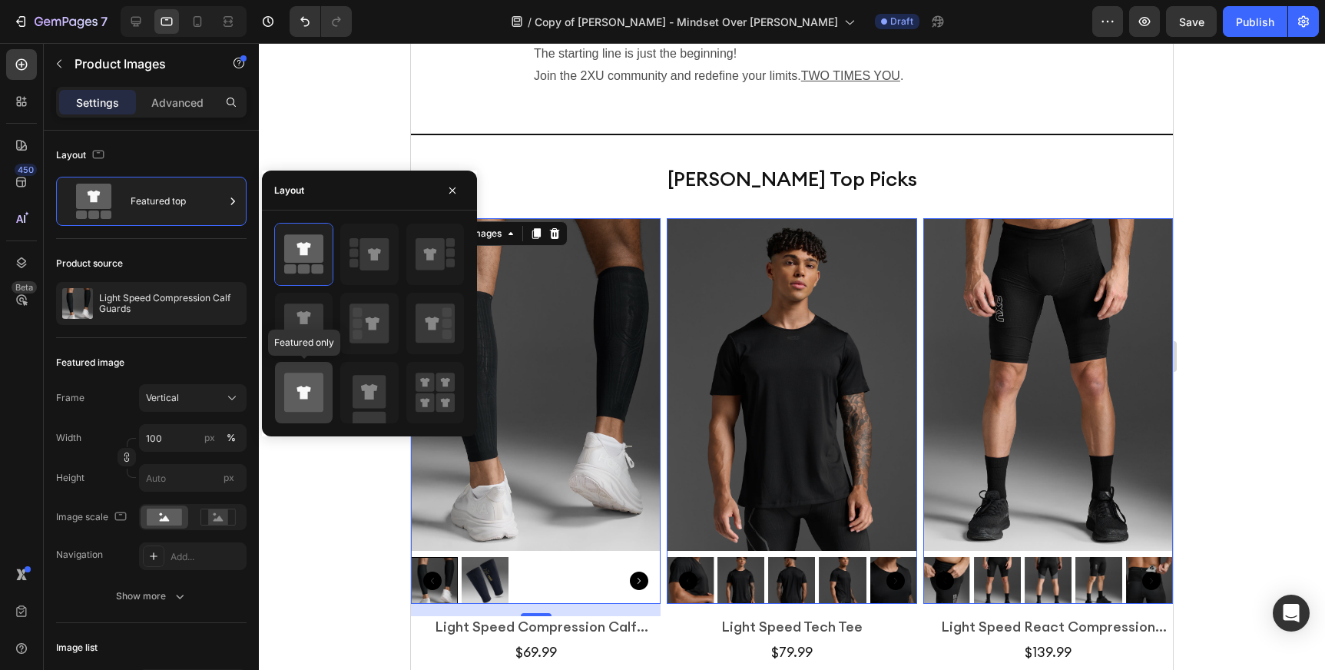
click at [300, 402] on icon at bounding box center [303, 392] width 39 height 39
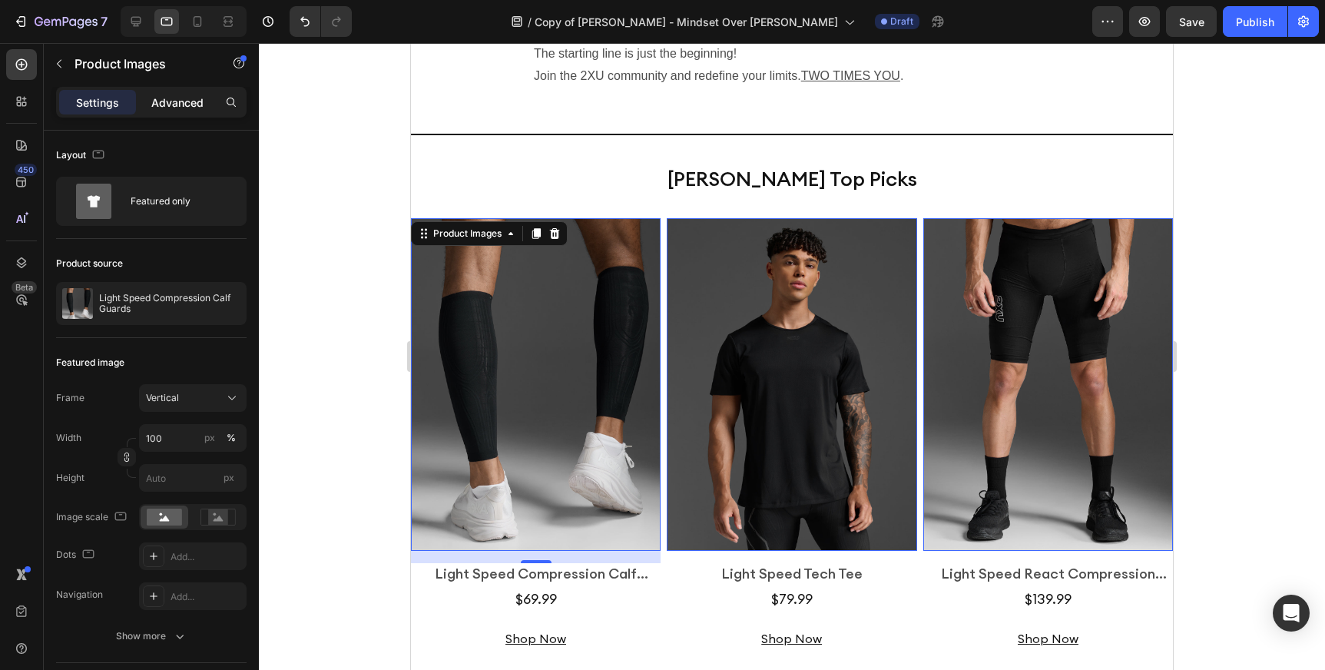
click at [192, 95] on p "Advanced" at bounding box center [177, 102] width 52 height 16
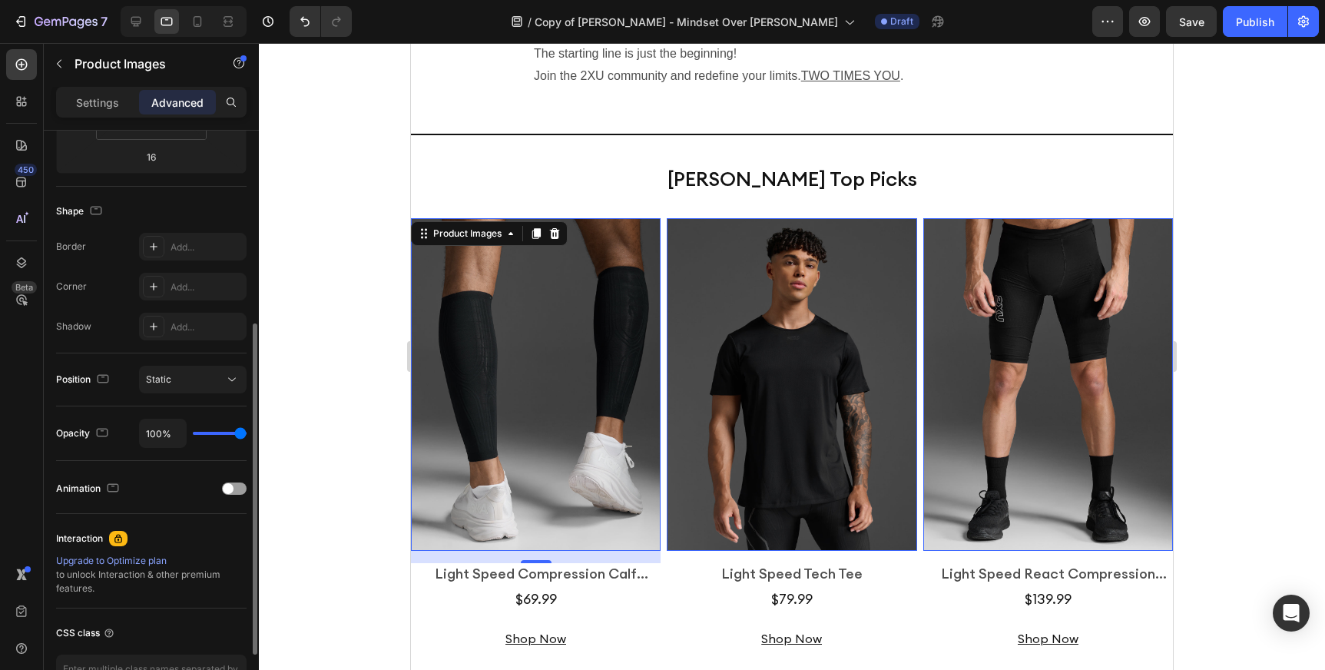
scroll to position [392, 0]
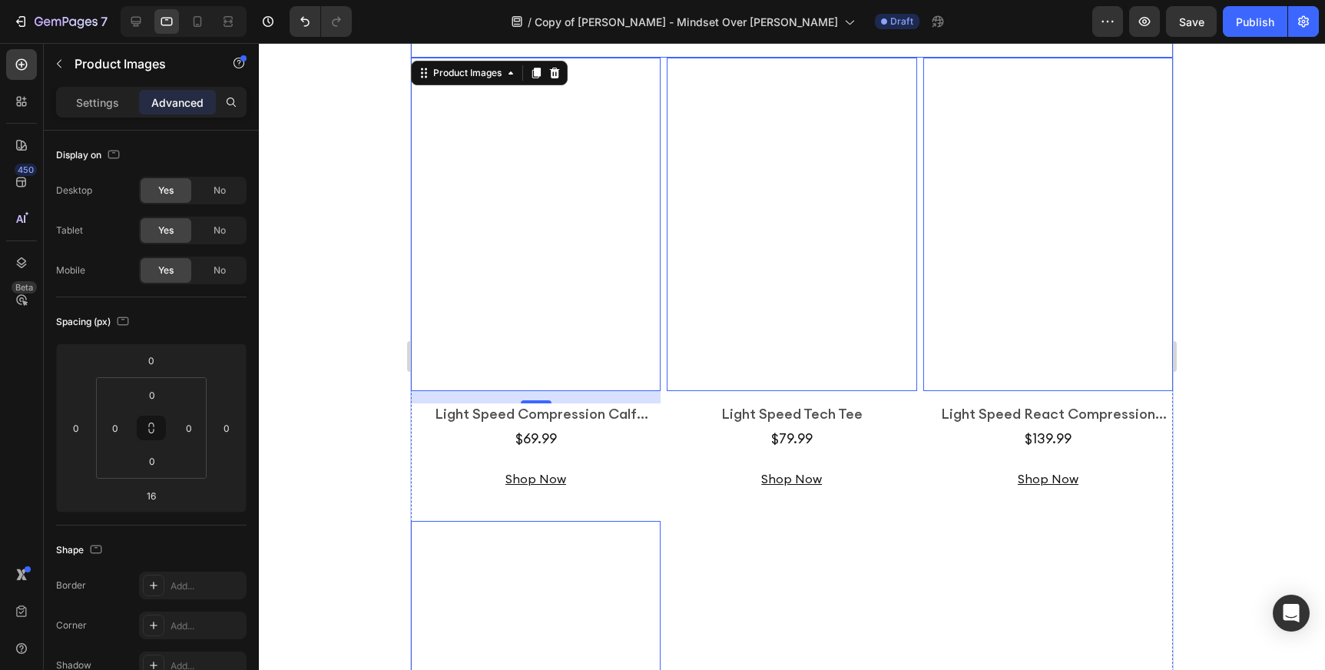
scroll to position [442, 0]
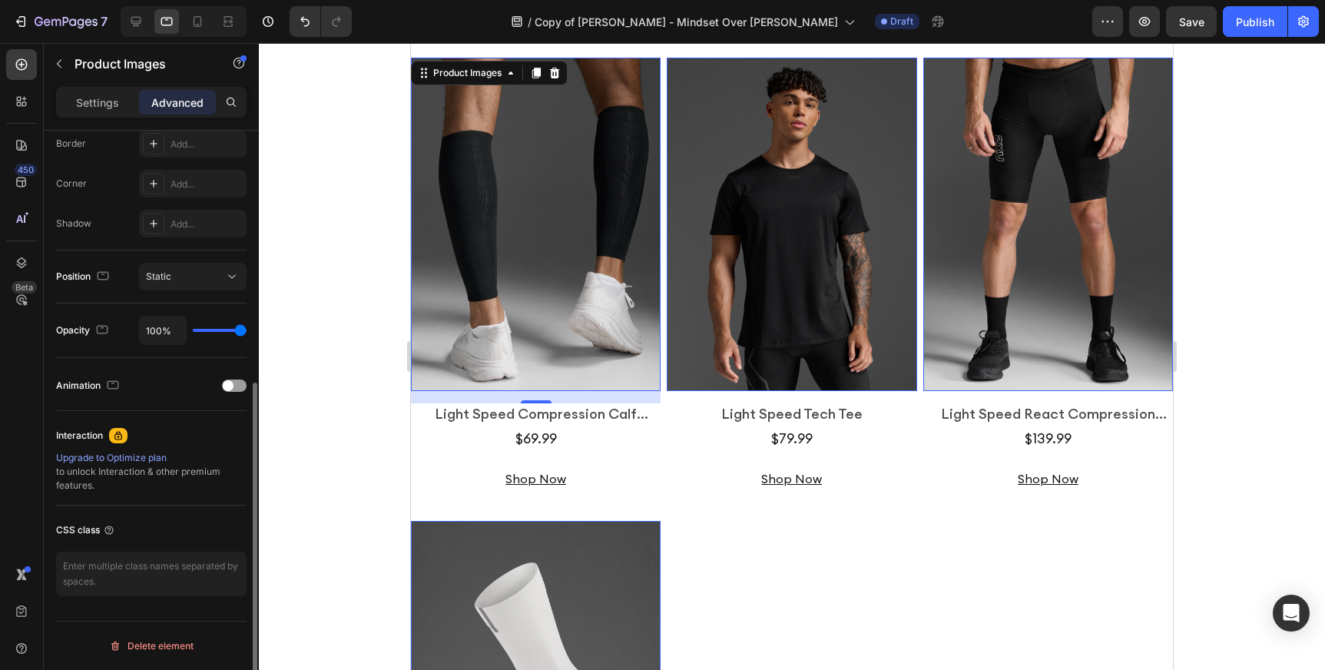
click at [520, 316] on img at bounding box center [536, 224] width 250 height 333
click at [90, 91] on div "Settings" at bounding box center [97, 102] width 77 height 25
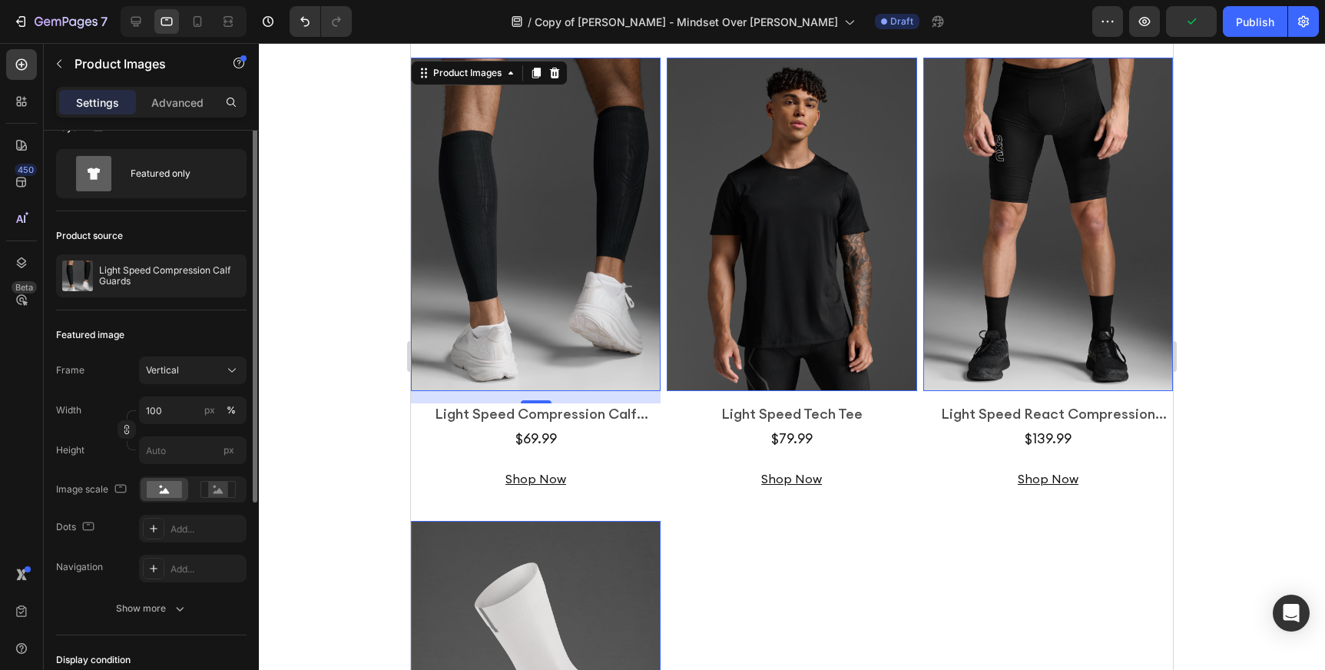
scroll to position [0, 0]
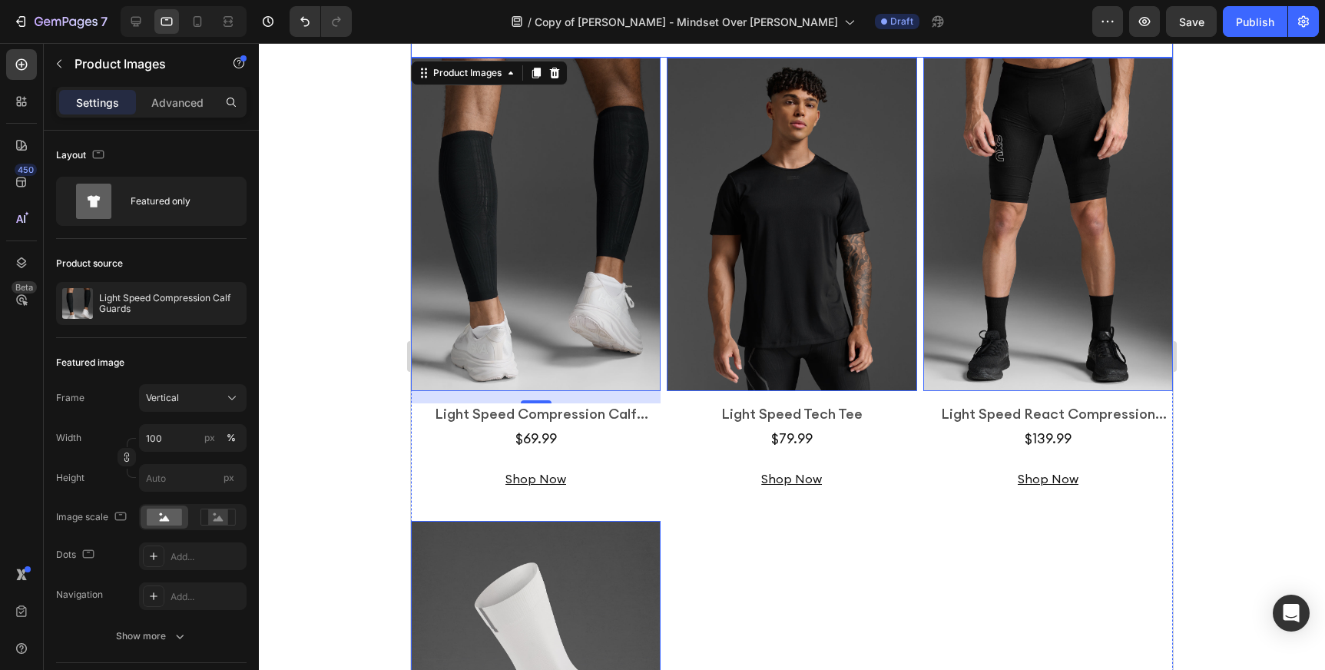
click at [479, 58] on div "[PERSON_NAME] Top Picks Heading" at bounding box center [792, 19] width 762 height 75
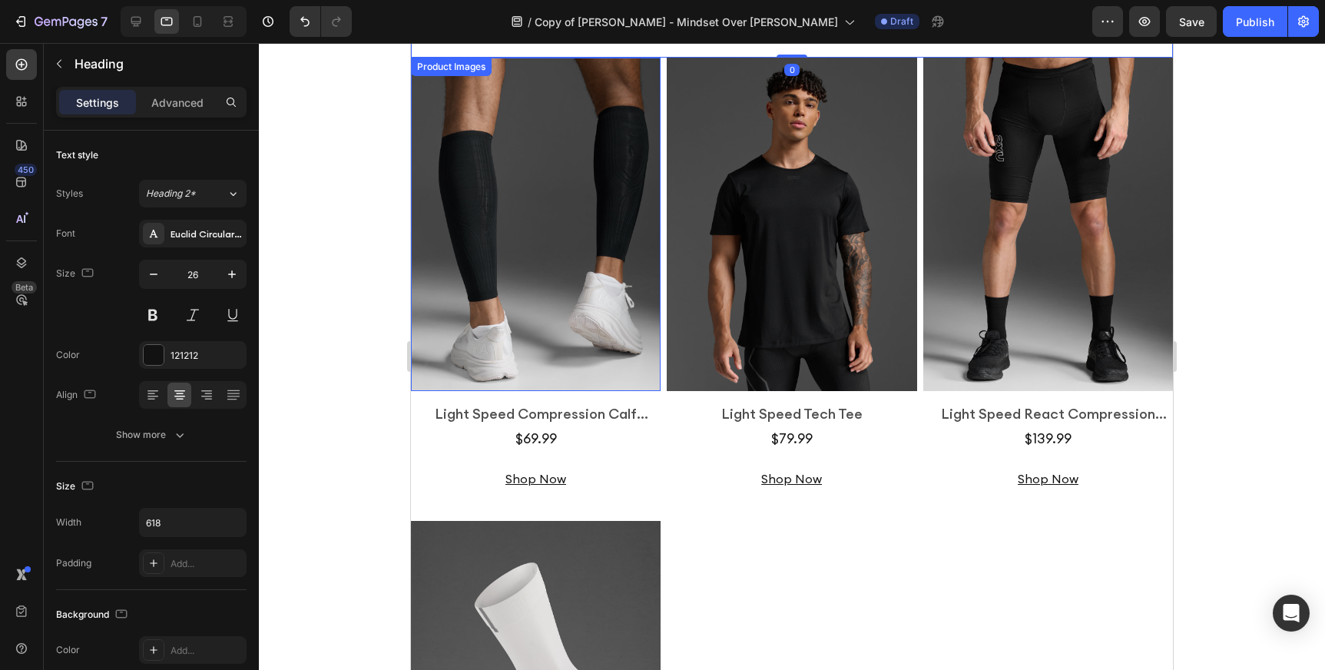
click at [420, 275] on img at bounding box center [536, 224] width 250 height 333
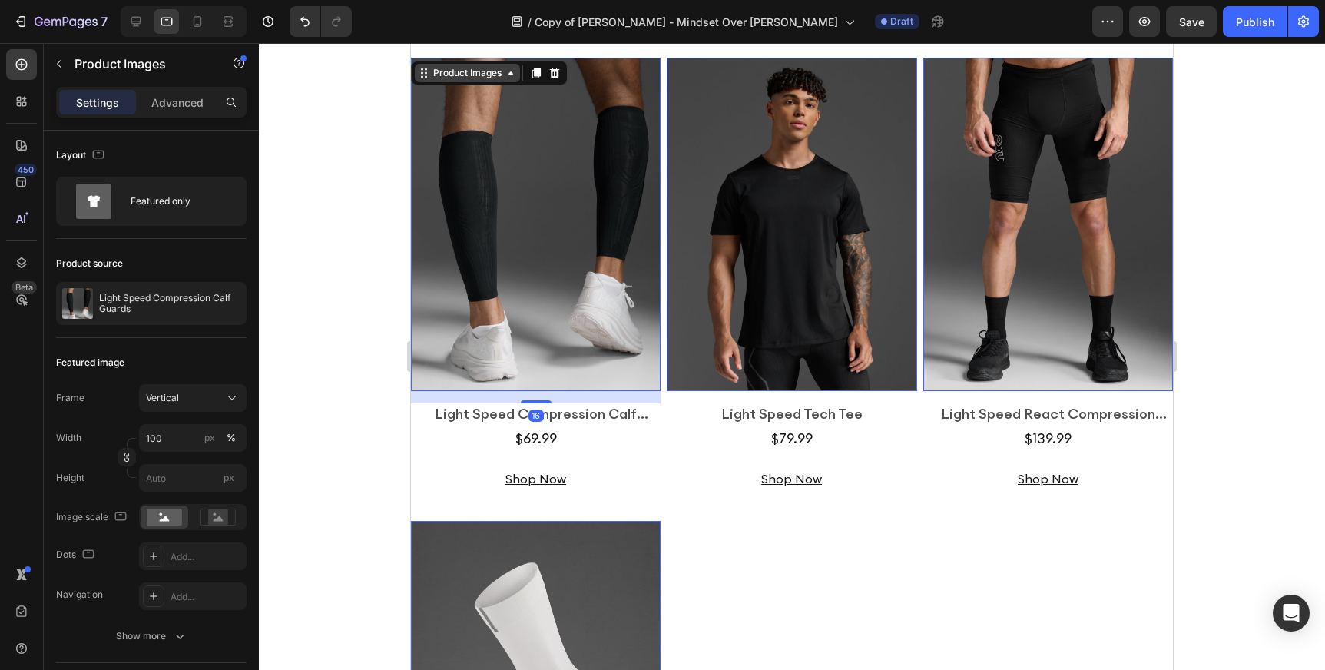
click at [428, 79] on icon at bounding box center [424, 73] width 12 height 12
click at [423, 79] on icon at bounding box center [424, 73] width 12 height 12
click at [419, 79] on icon at bounding box center [424, 73] width 12 height 12
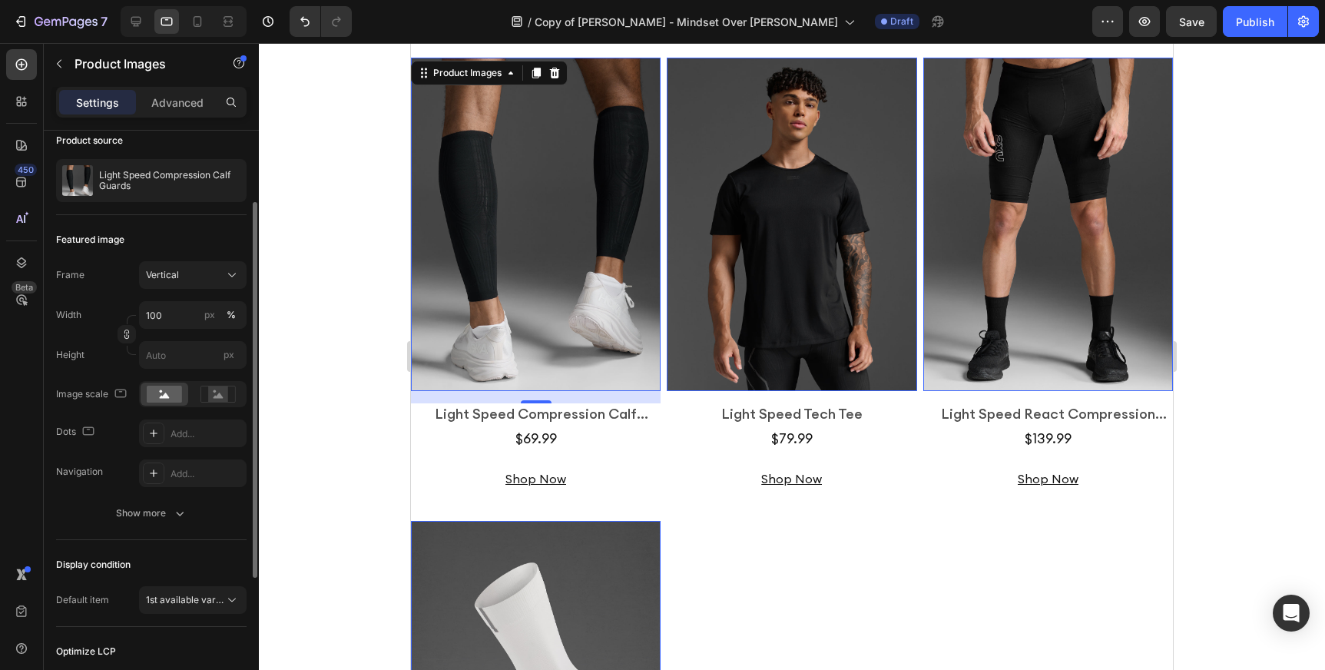
scroll to position [126, 0]
click at [192, 270] on div "Vertical" at bounding box center [183, 272] width 75 height 14
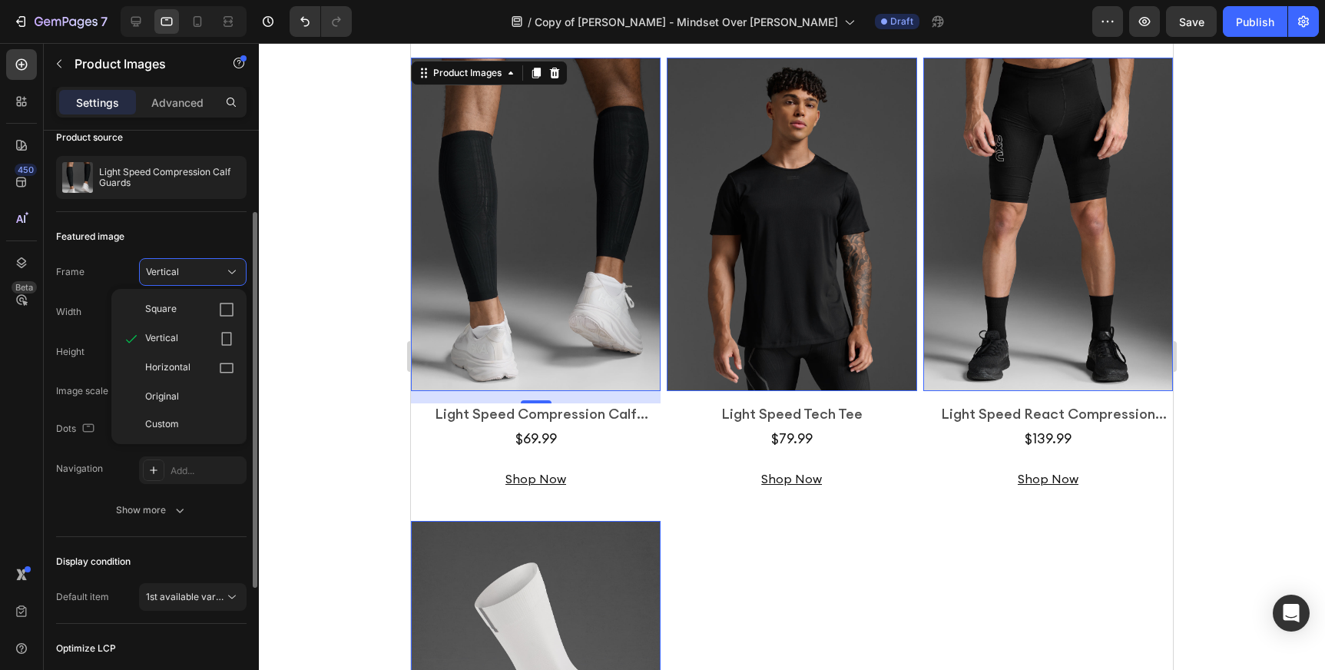
click at [225, 216] on div "Featured image Frame Vertical Square Vertical Horizontal Original Custom Width …" at bounding box center [151, 374] width 190 height 325
click at [157, 311] on input "100" at bounding box center [193, 312] width 108 height 28
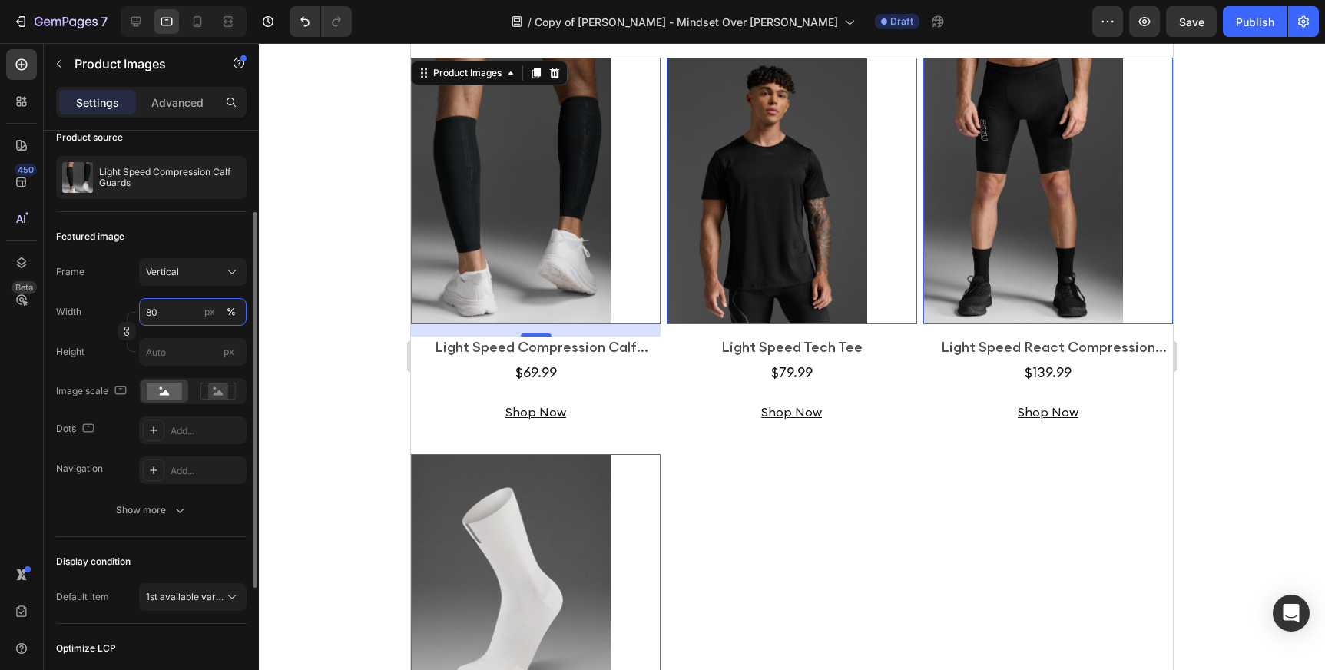
type input "8"
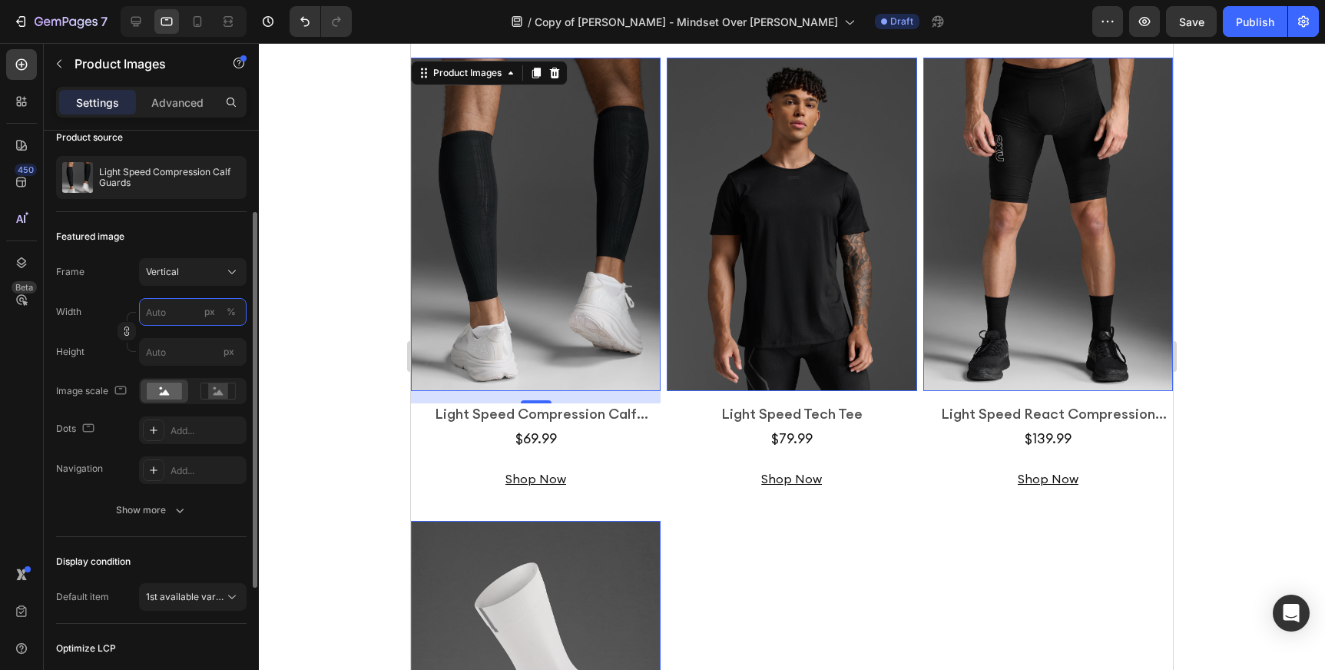
type input "8"
type input "1"
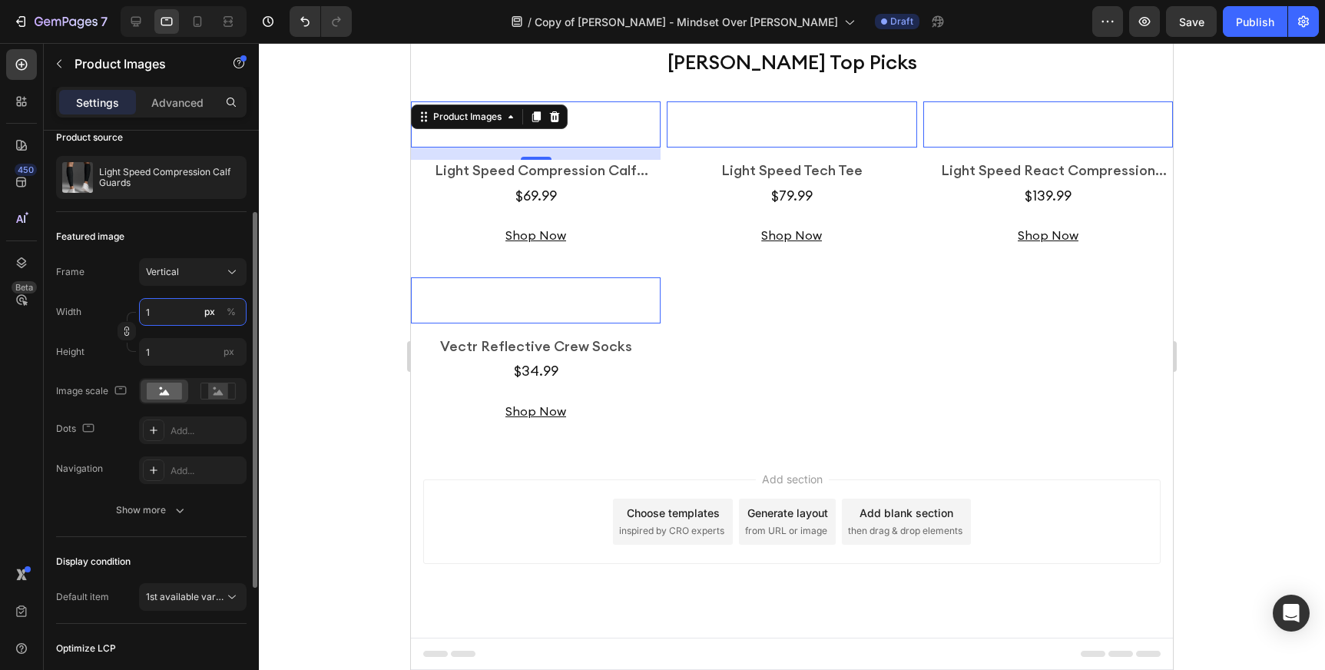
type input "10"
type input "13"
type input "100"
type input "133"
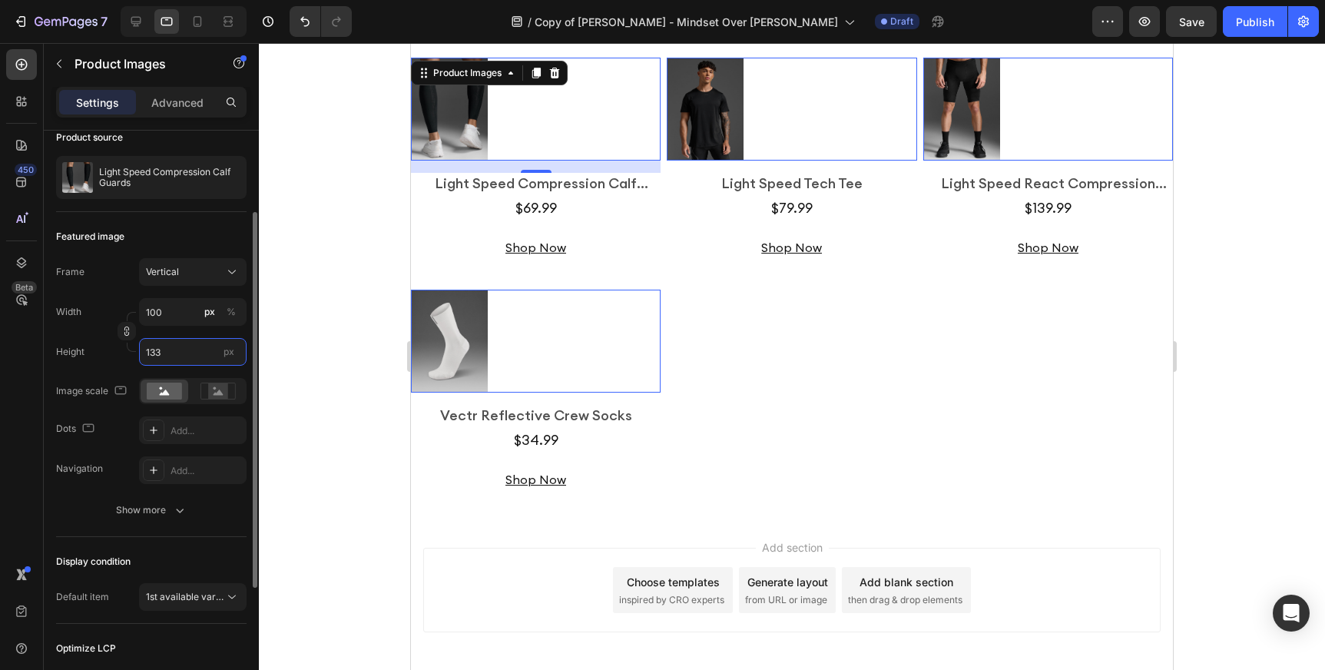
click at [188, 357] on input "133" at bounding box center [193, 352] width 108 height 28
click at [188, 309] on input "100" at bounding box center [193, 312] width 108 height 28
click at [157, 344] on span "Full" at bounding box center [152, 349] width 15 height 14
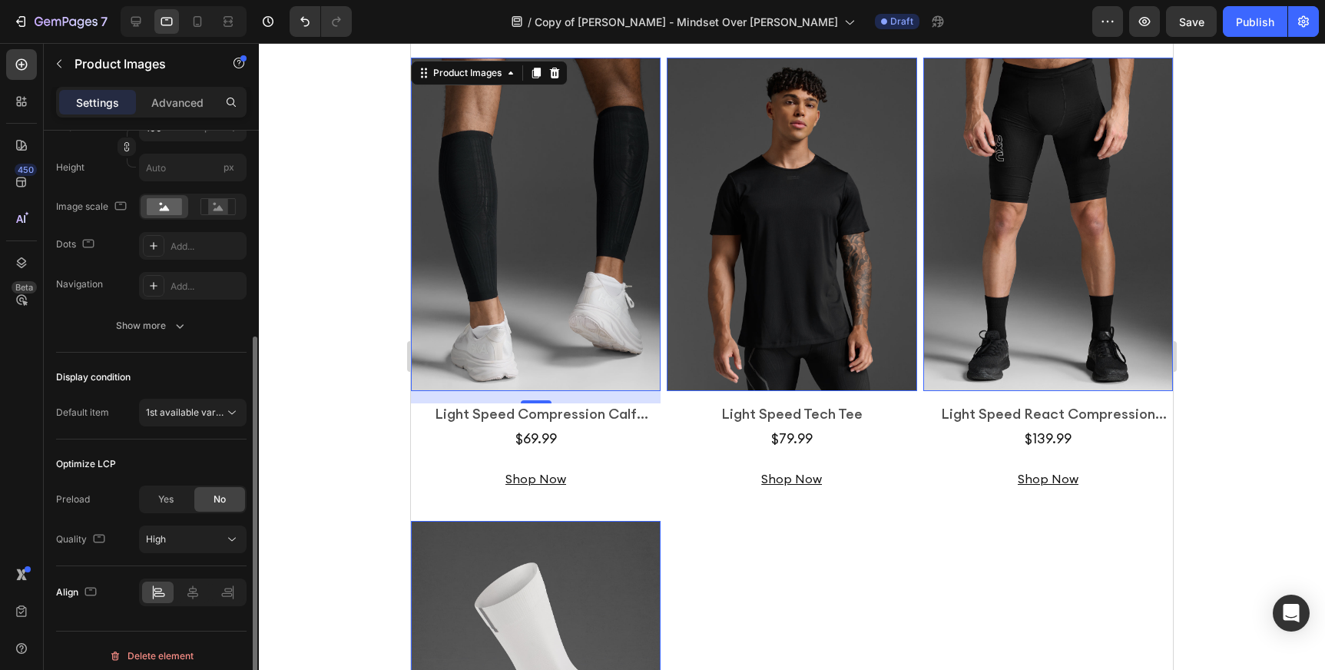
scroll to position [313, 0]
click at [164, 321] on div "Show more" at bounding box center [151, 322] width 71 height 15
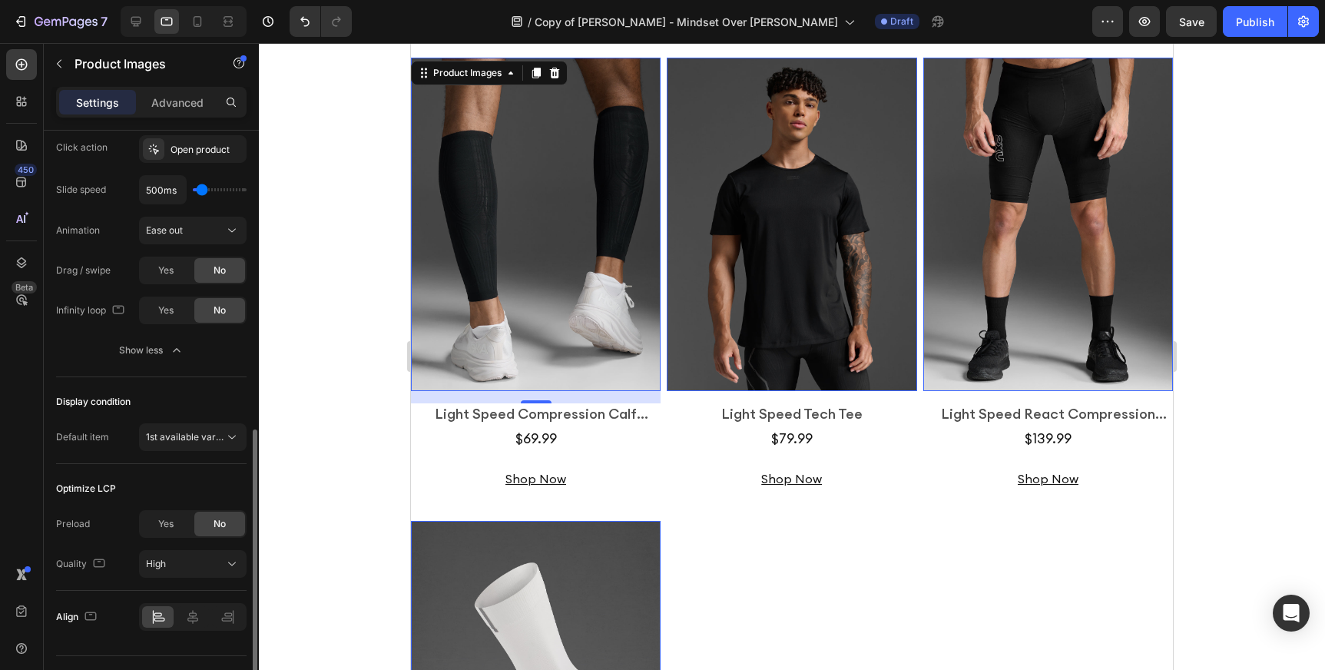
scroll to position [601, 0]
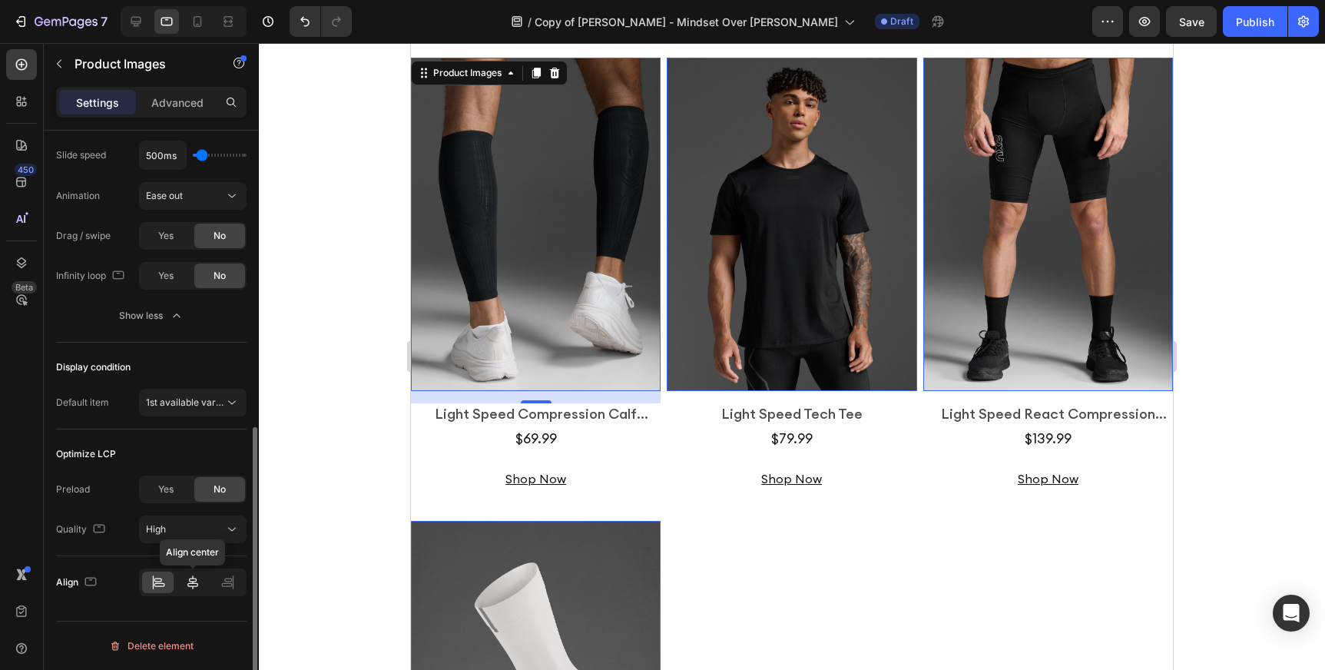
click at [190, 585] on icon at bounding box center [192, 582] width 15 height 15
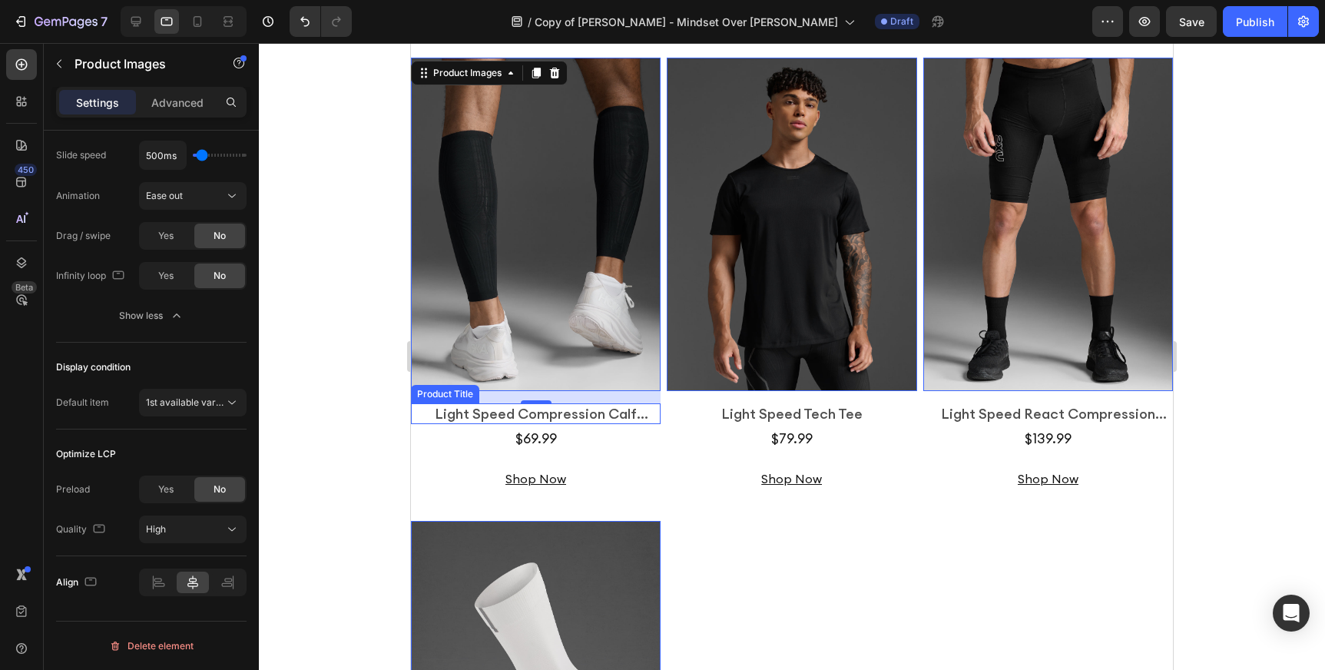
click at [488, 424] on div "Light Speed Compression Calf Guards" at bounding box center [536, 413] width 250 height 21
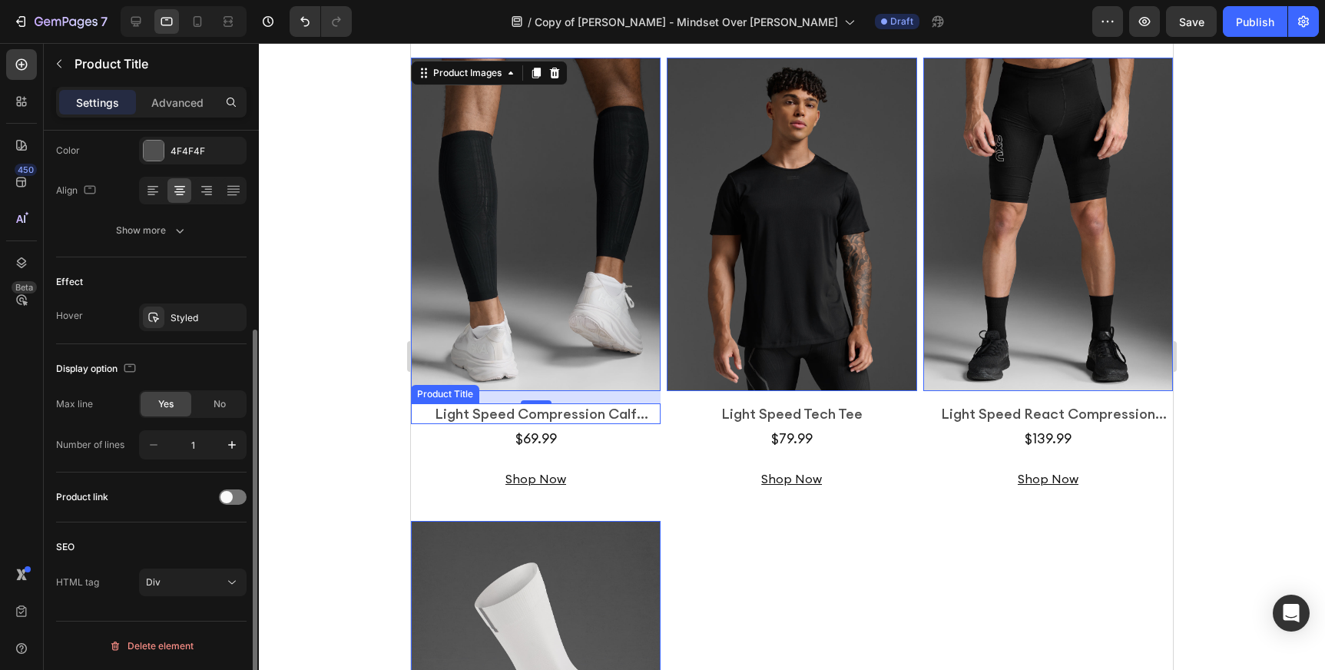
scroll to position [0, 0]
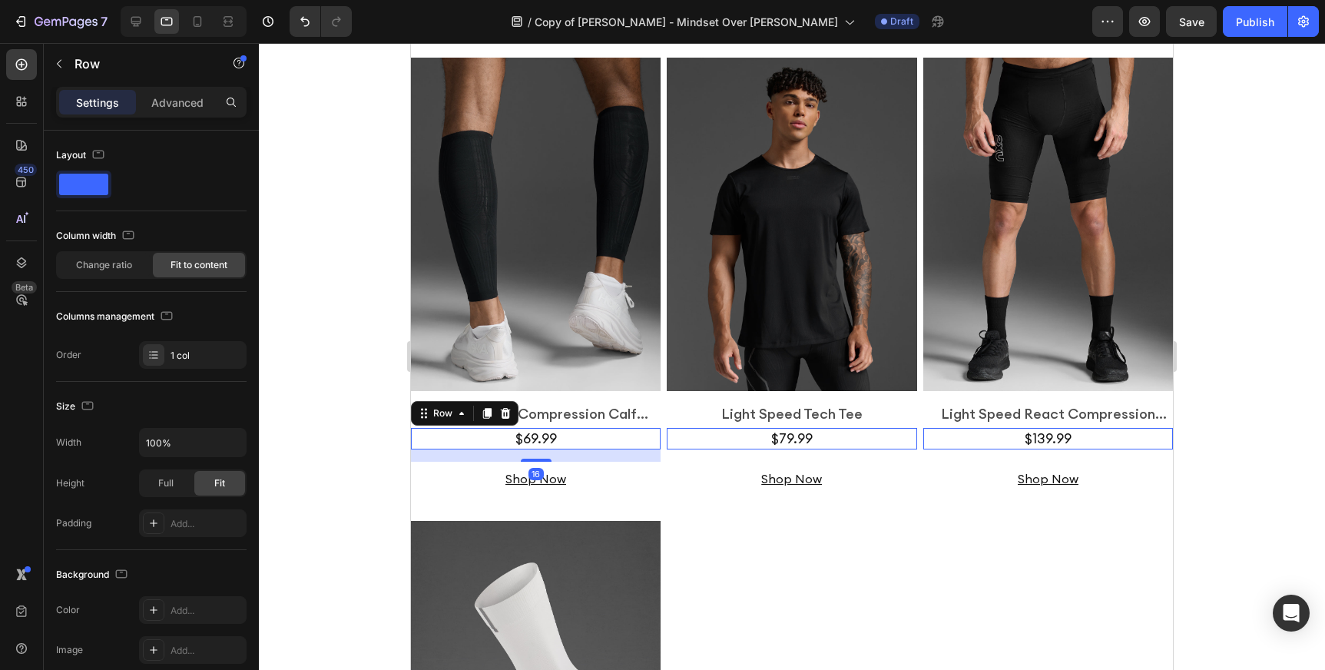
click at [485, 449] on div "$69.99 Product Price Product Price Row 16" at bounding box center [536, 438] width 250 height 21
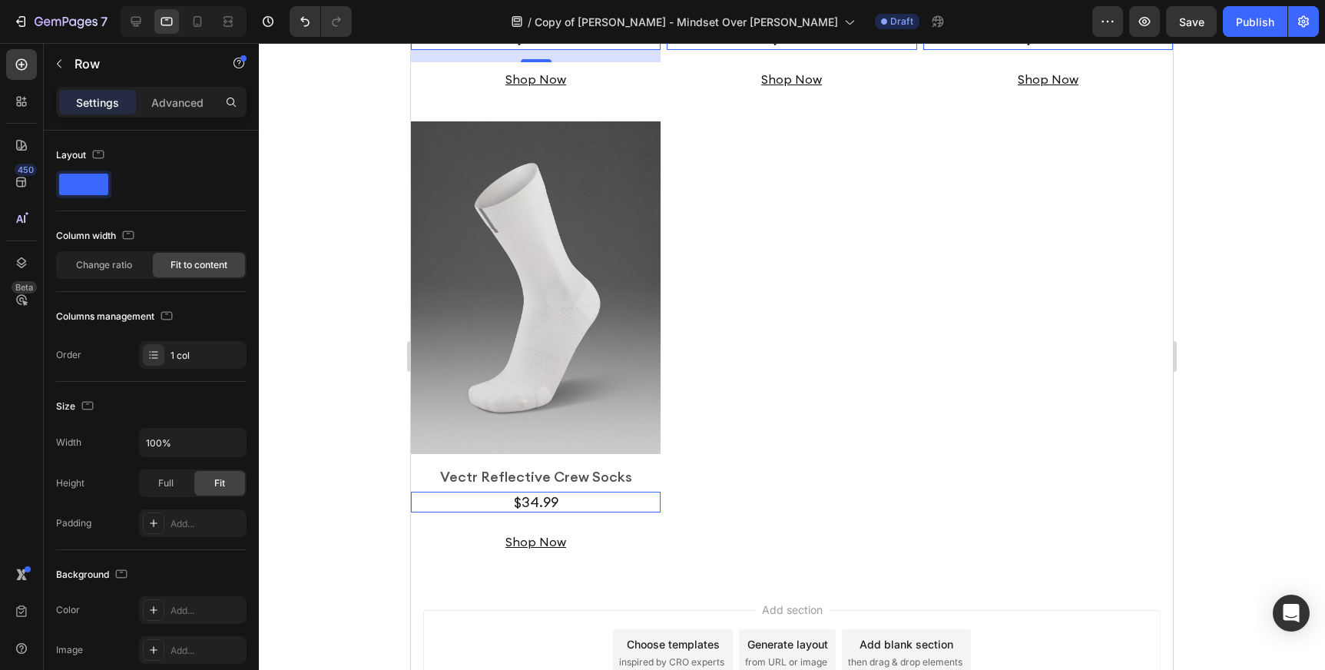
scroll to position [3638, 0]
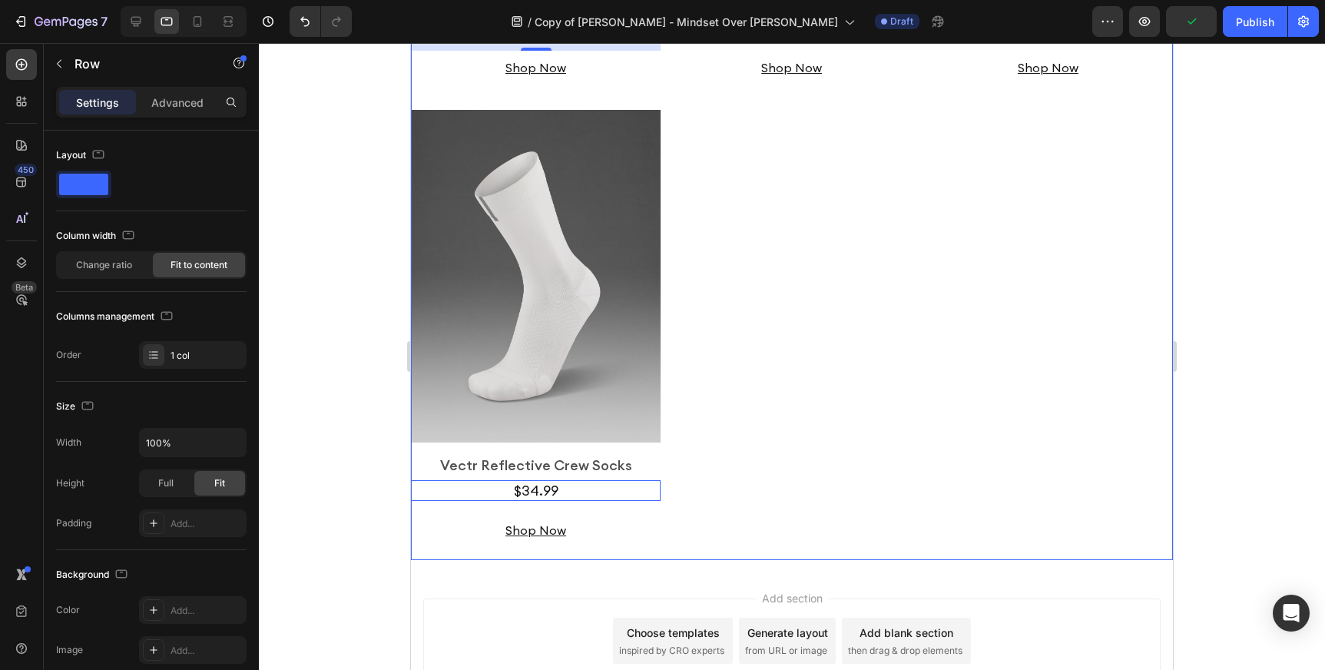
click at [680, 337] on div "Product Images Light Speed Compression Calf Guards Product Title $69.99 Product…" at bounding box center [792, 103] width 762 height 913
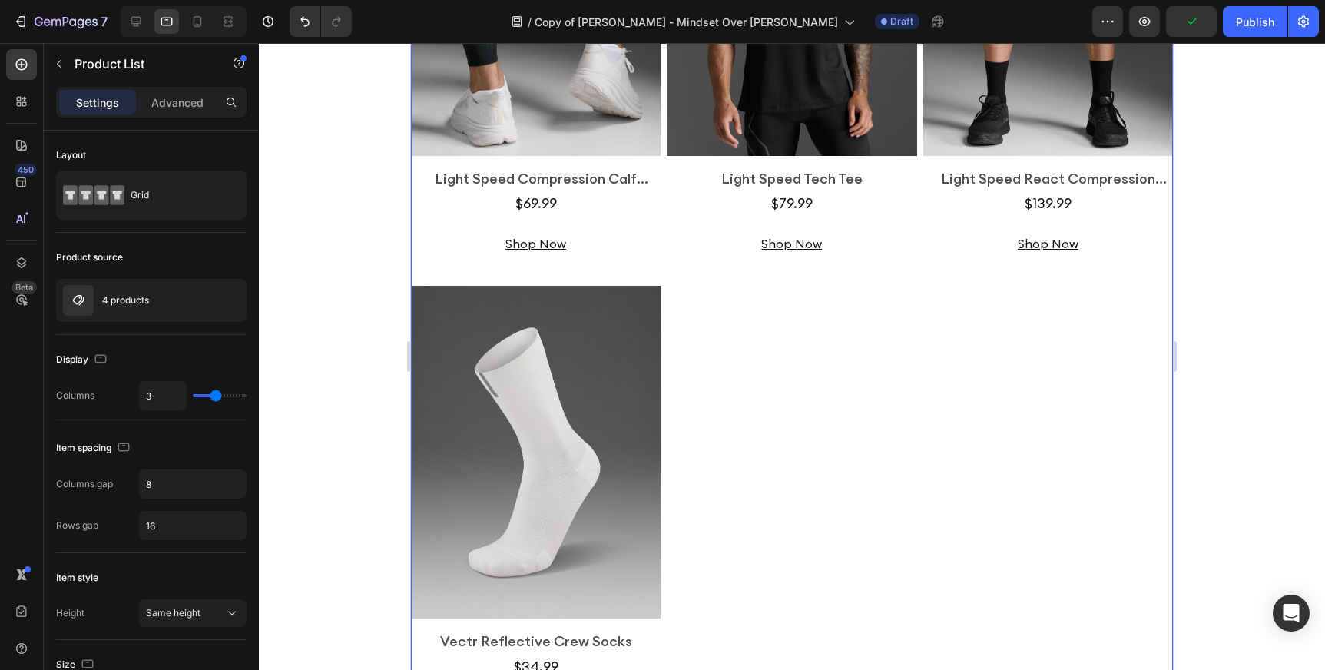
scroll to position [3200, 0]
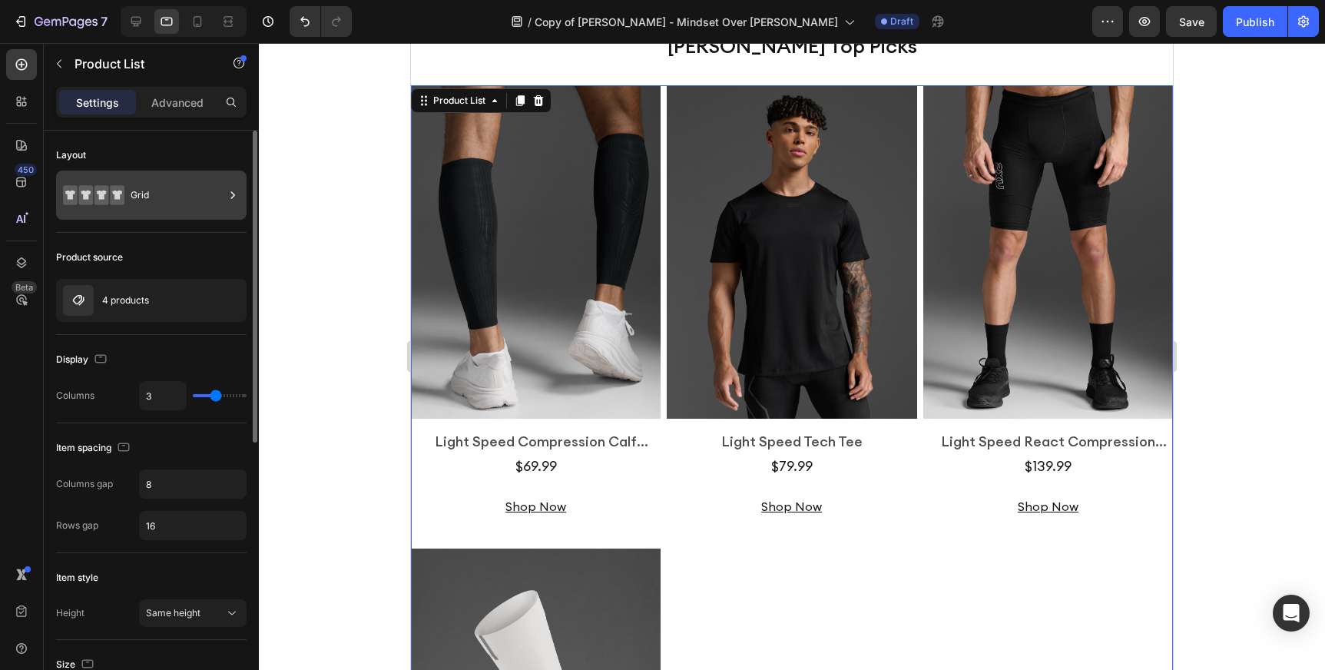
click at [165, 180] on div "Grid" at bounding box center [178, 194] width 94 height 35
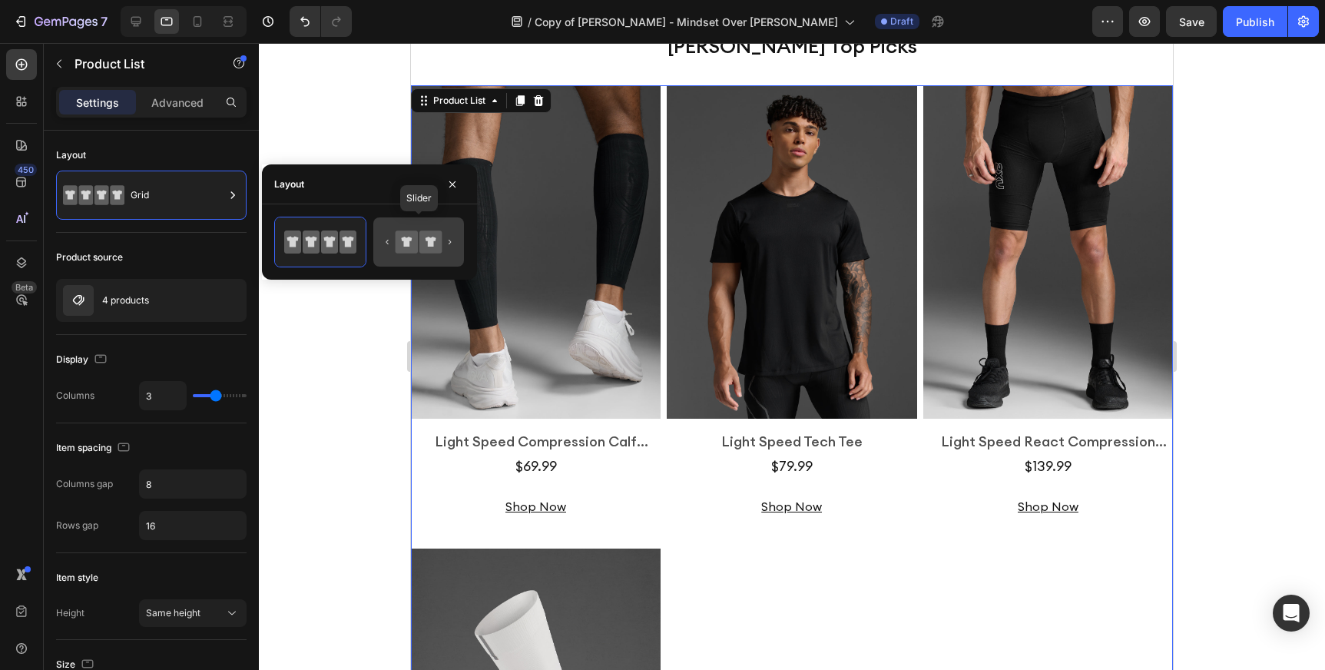
click at [404, 243] on icon at bounding box center [406, 242] width 11 height 10
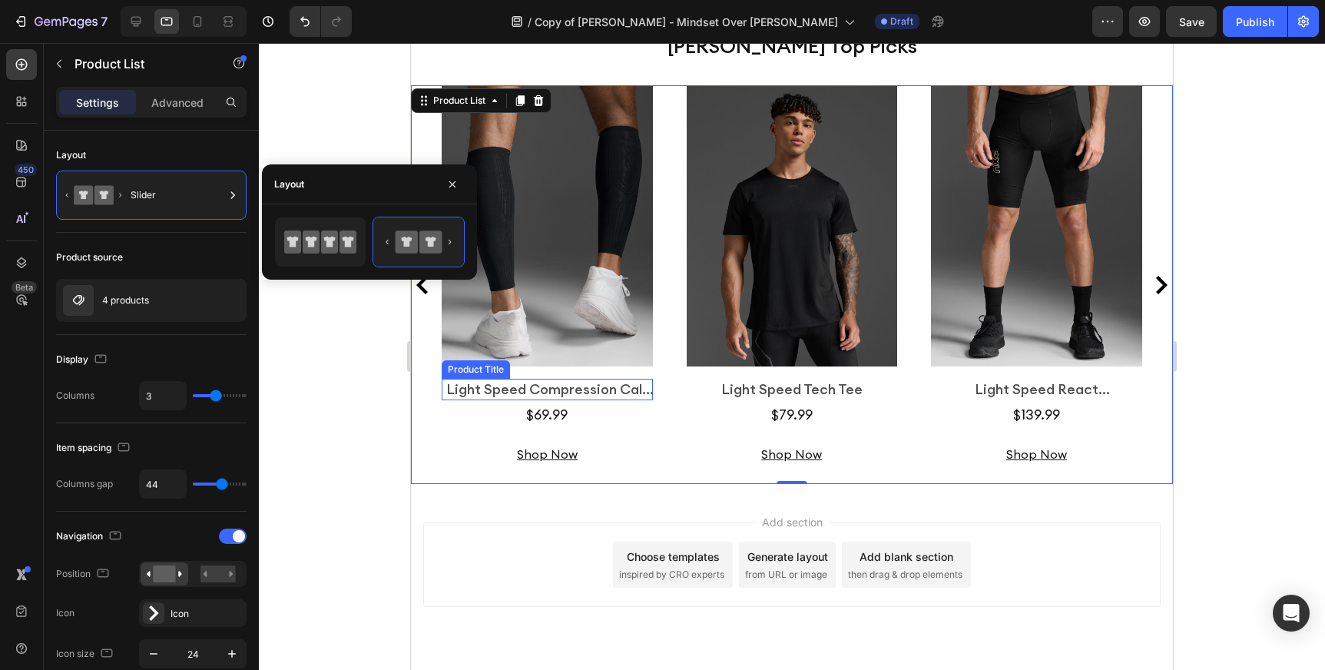
click at [558, 399] on div "Light Speed Compression Calf Guards" at bounding box center [547, 389] width 211 height 21
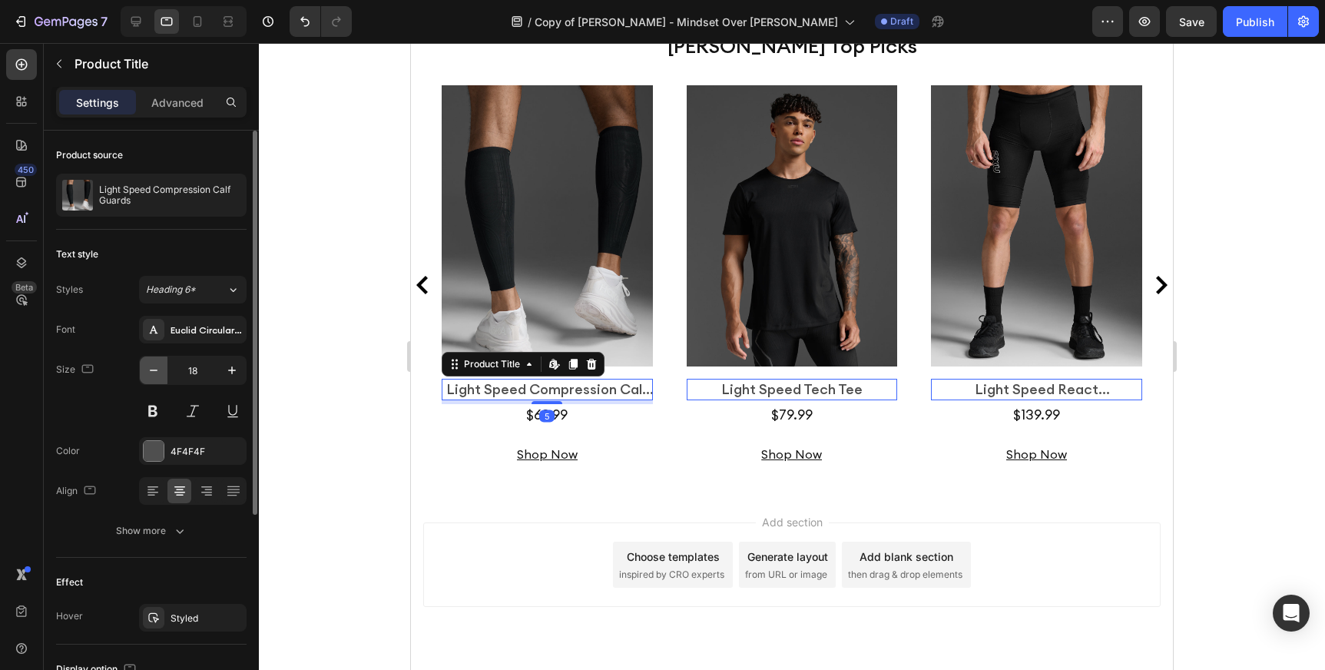
click at [146, 368] on icon "button" at bounding box center [153, 370] width 15 height 15
click at [157, 368] on icon "button" at bounding box center [153, 370] width 15 height 15
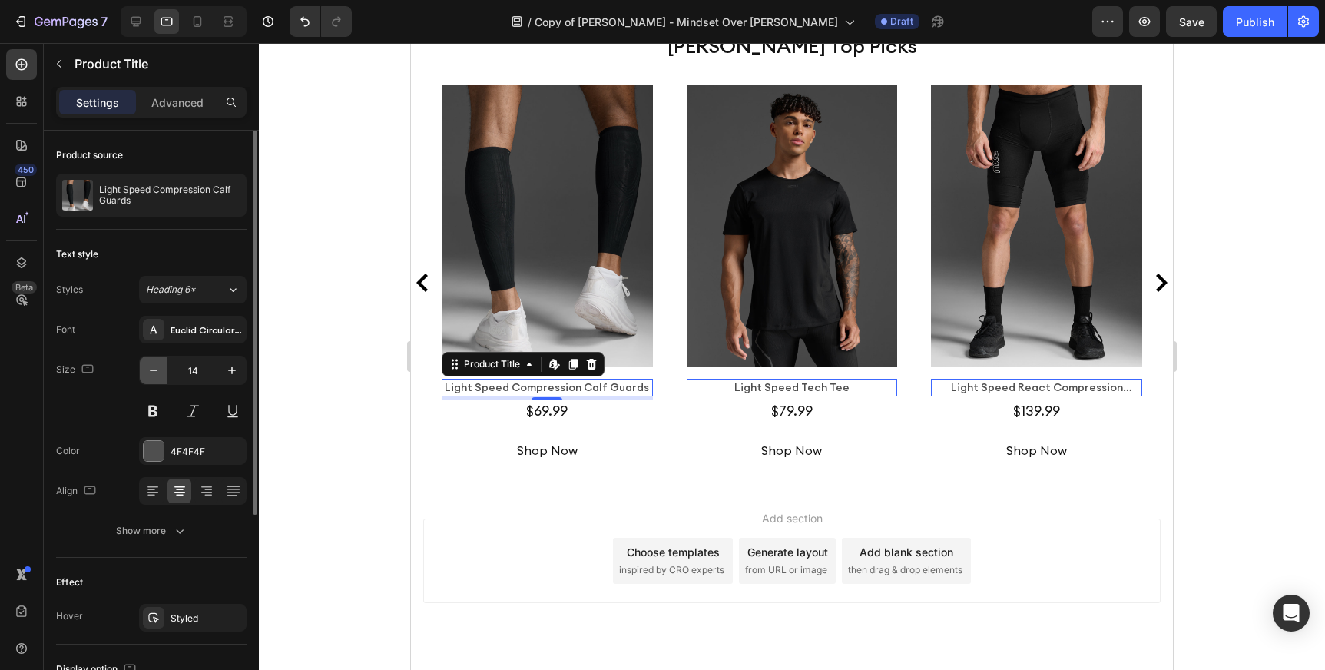
click at [157, 368] on icon "button" at bounding box center [153, 370] width 15 height 15
click at [230, 366] on icon "button" at bounding box center [231, 370] width 15 height 15
type input "14"
click at [496, 421] on div "$69.99 Product Price Product Price Row" at bounding box center [547, 410] width 211 height 21
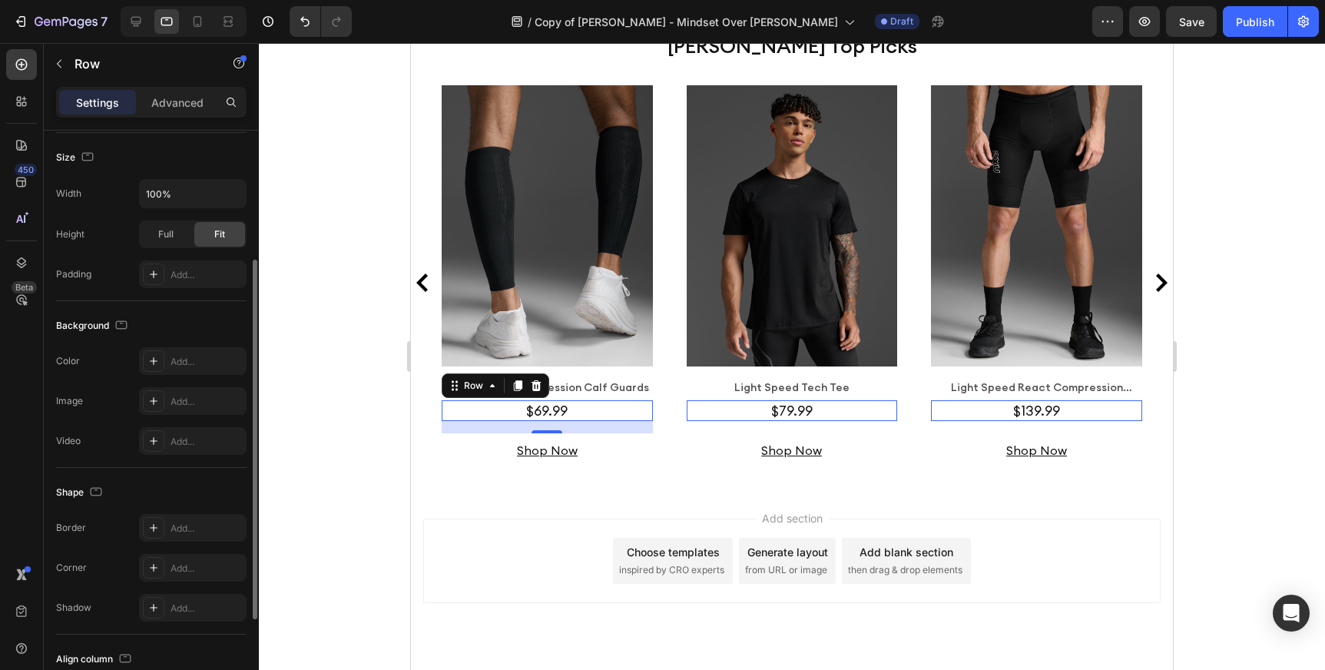
scroll to position [251, 0]
click at [577, 421] on div "$69.99 Product Price Product Price Row 16" at bounding box center [547, 410] width 211 height 21
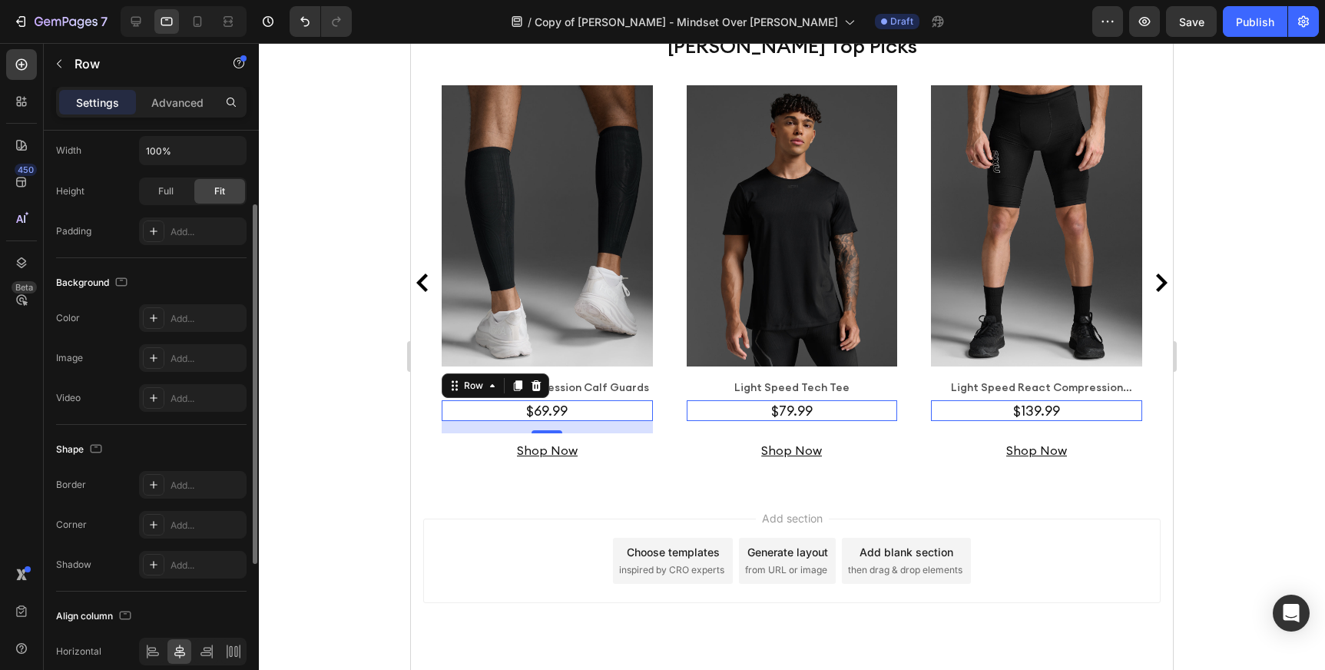
scroll to position [0, 0]
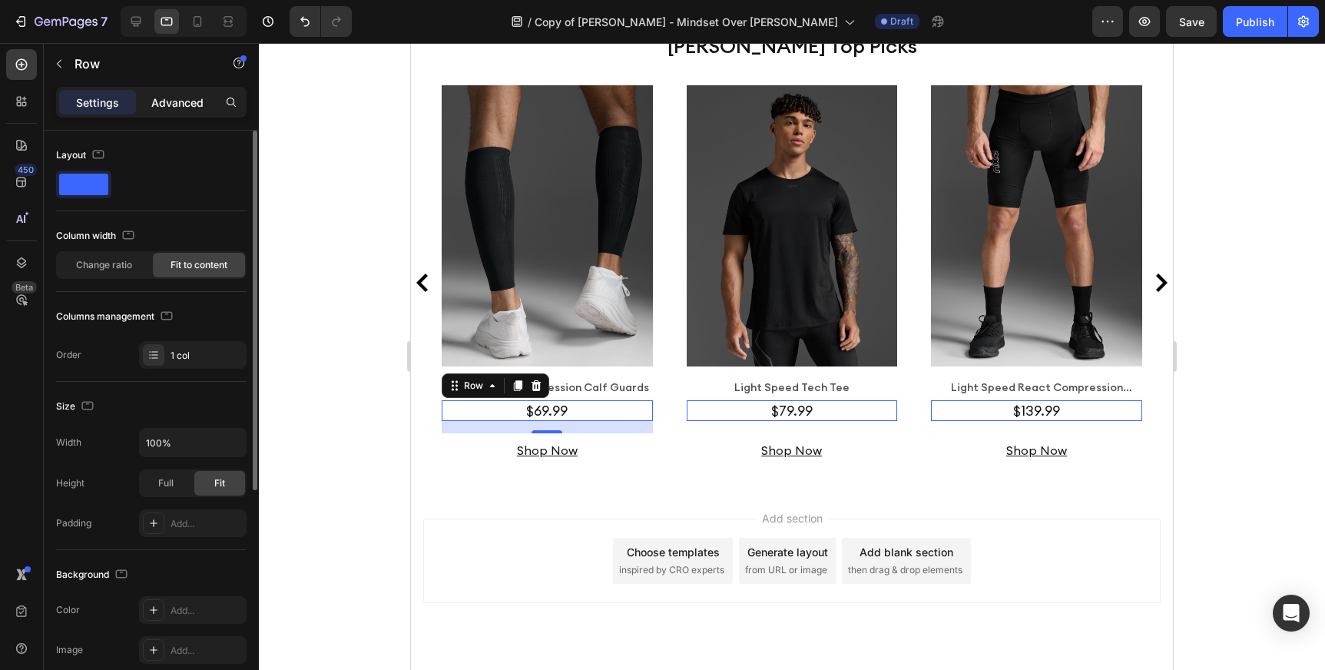
click at [183, 108] on p "Advanced" at bounding box center [177, 102] width 52 height 16
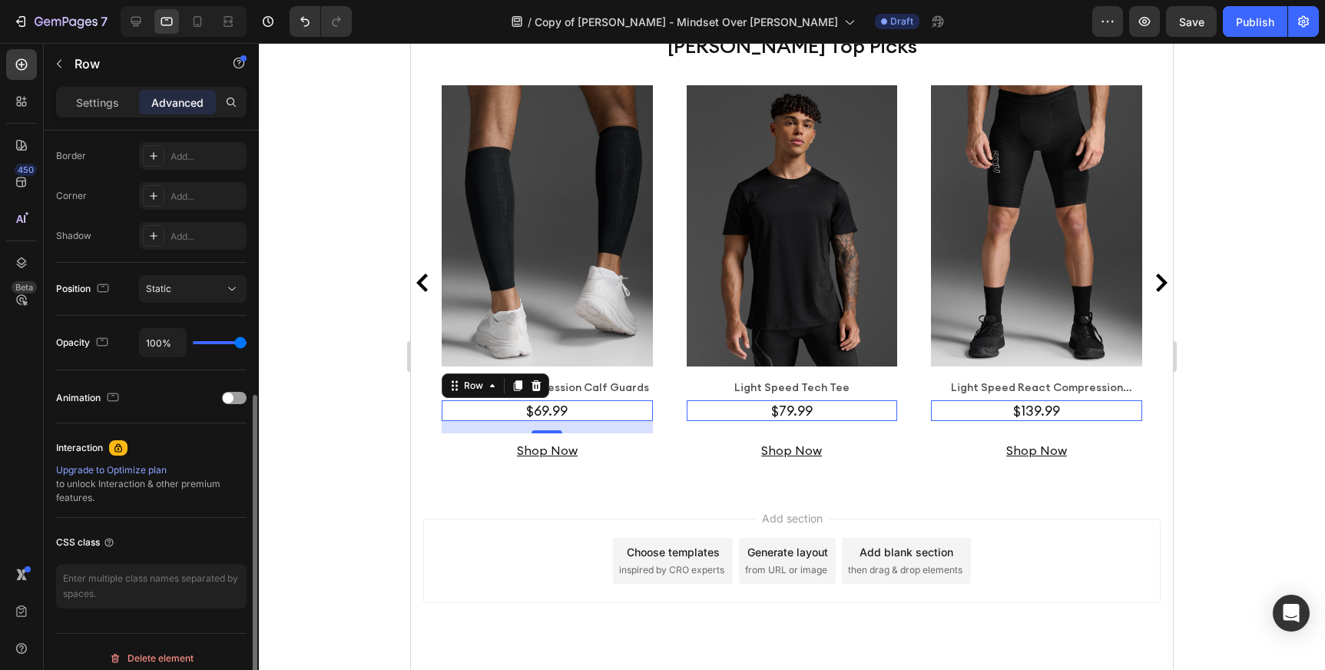
scroll to position [442, 0]
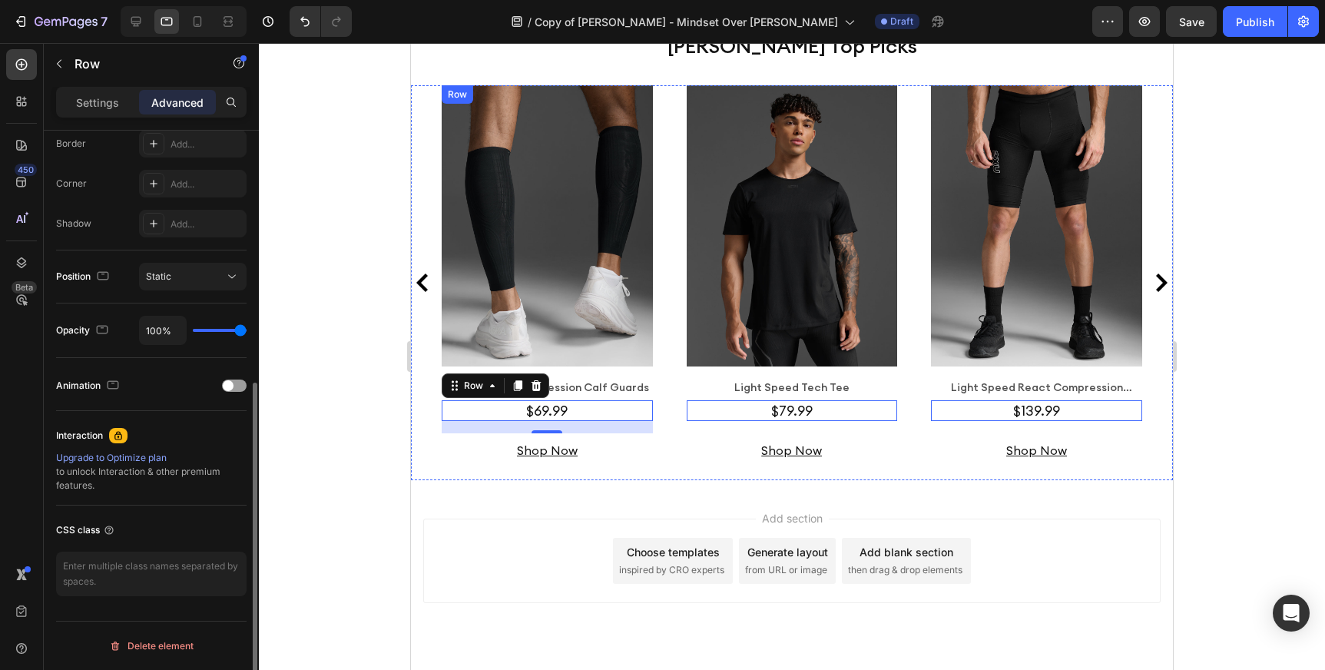
click at [588, 421] on div "$69.99 Product Price Product Price Row 16" at bounding box center [547, 410] width 211 height 21
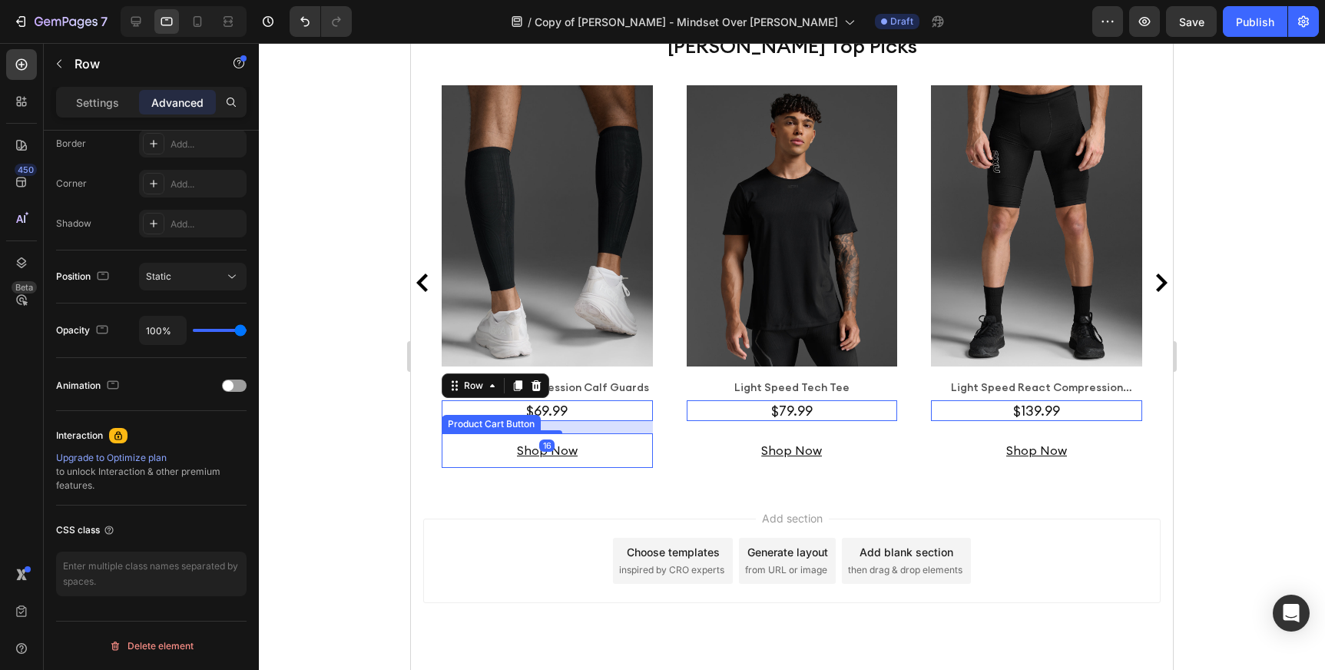
click at [459, 468] on div "Shop Now Product Cart Button" at bounding box center [547, 450] width 211 height 35
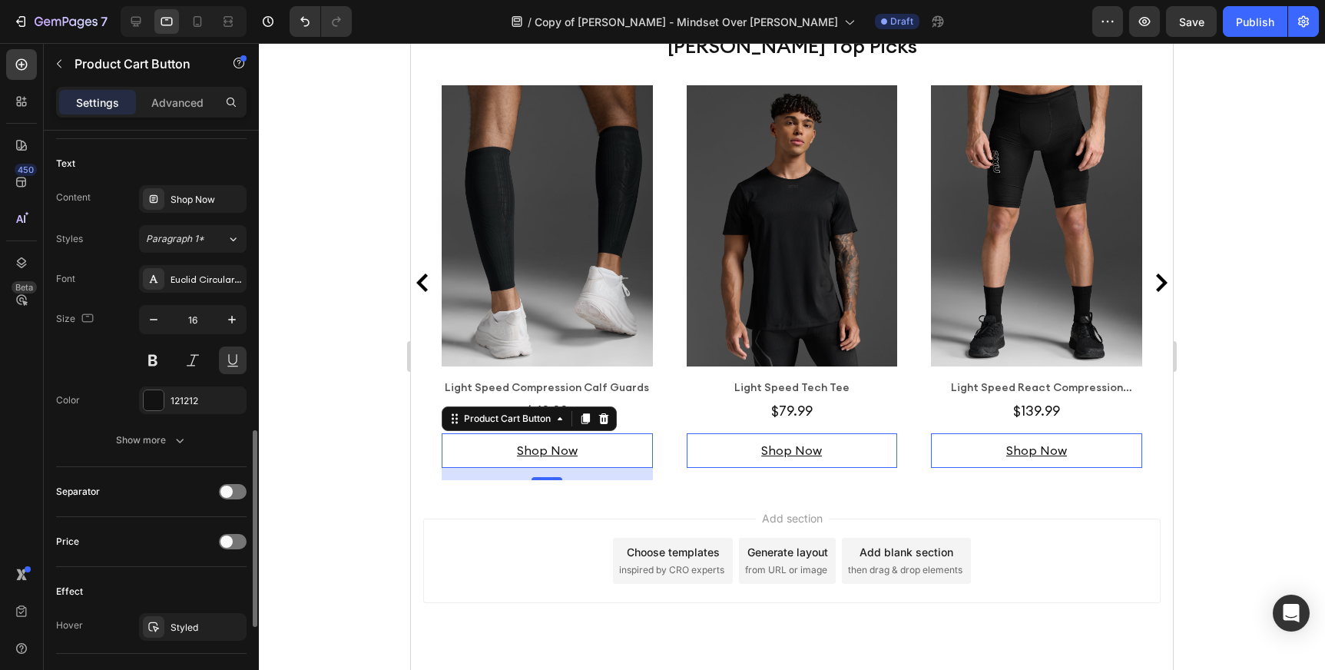
scroll to position [660, 0]
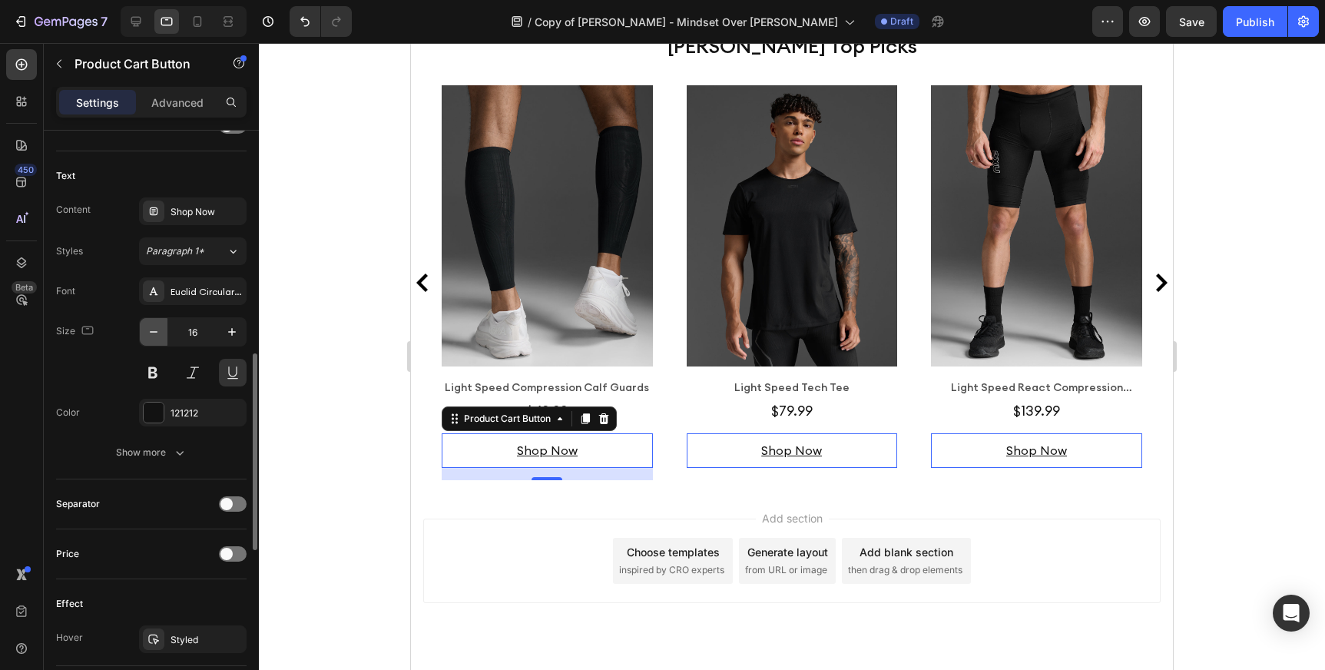
click at [149, 333] on icon "button" at bounding box center [153, 331] width 15 height 15
type input "14"
click at [631, 421] on div "$69.99 Product Price Product Price Row" at bounding box center [547, 410] width 211 height 21
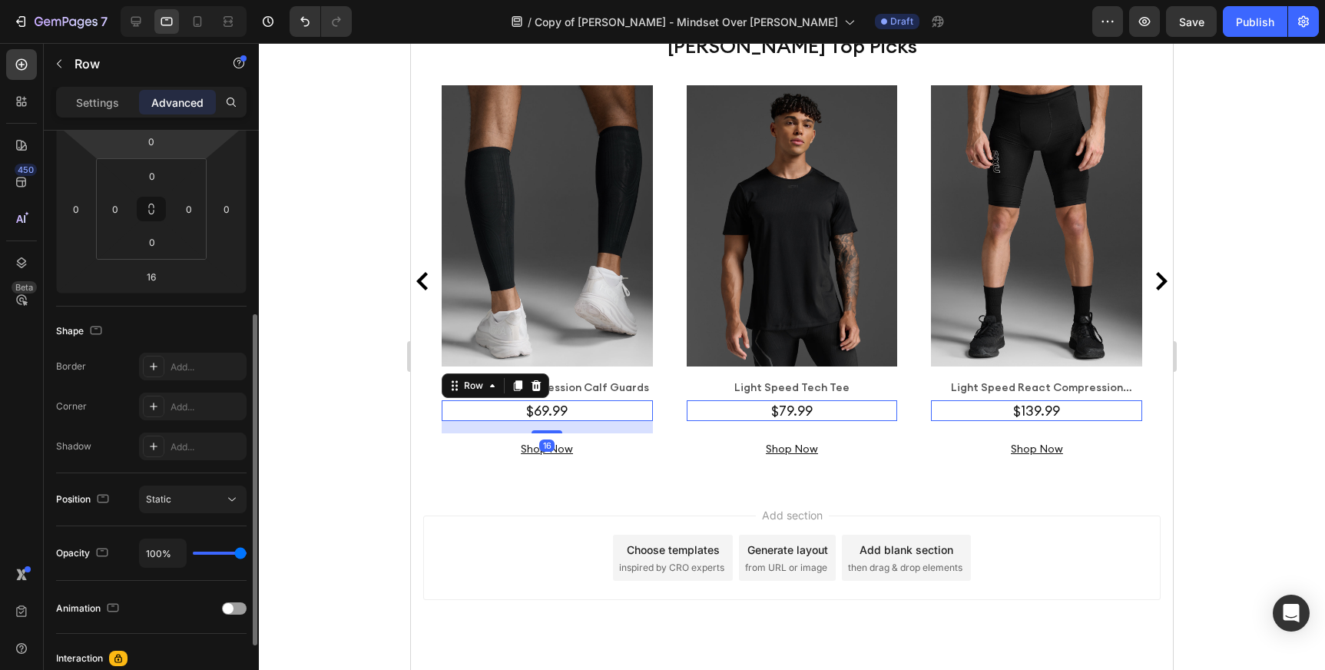
scroll to position [442, 0]
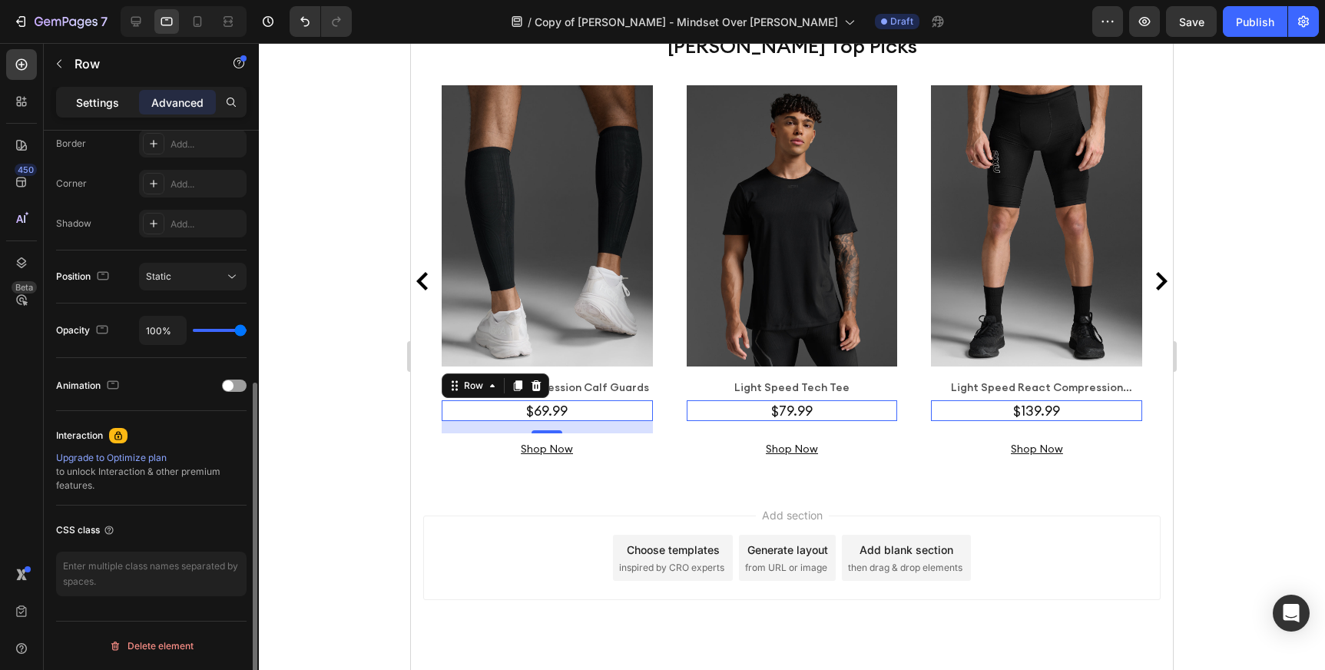
click at [110, 101] on p "Settings" at bounding box center [97, 102] width 43 height 16
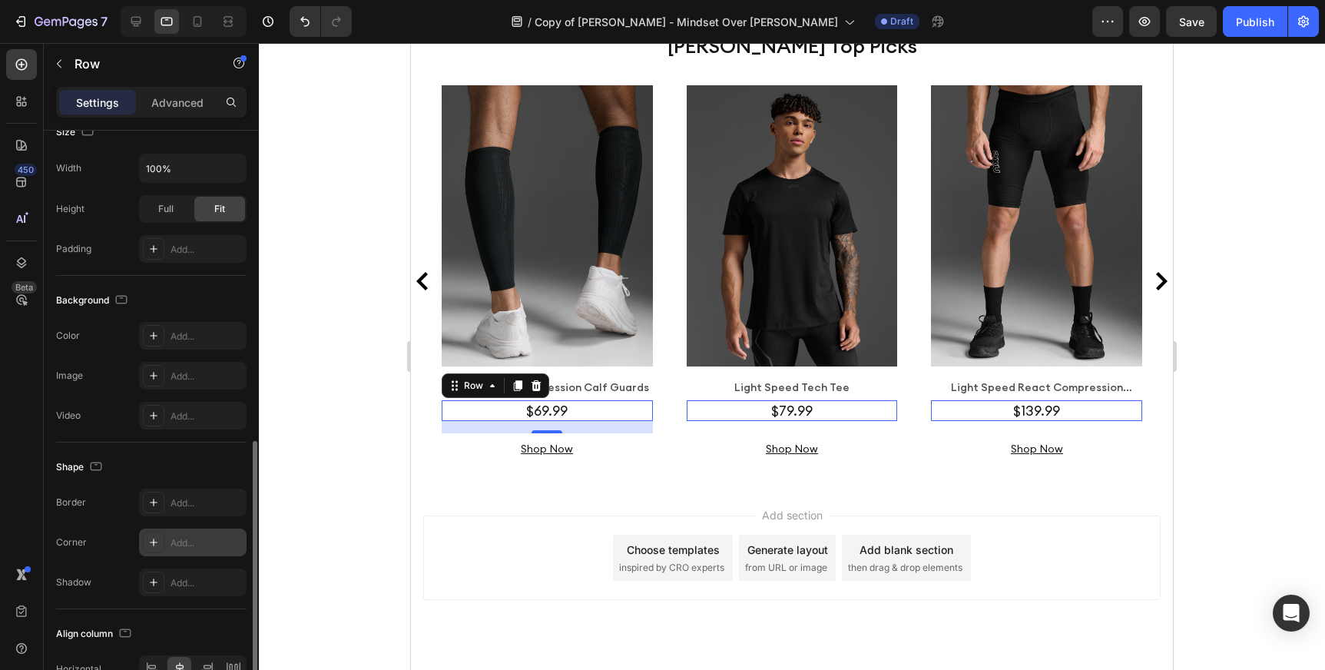
scroll to position [361, 0]
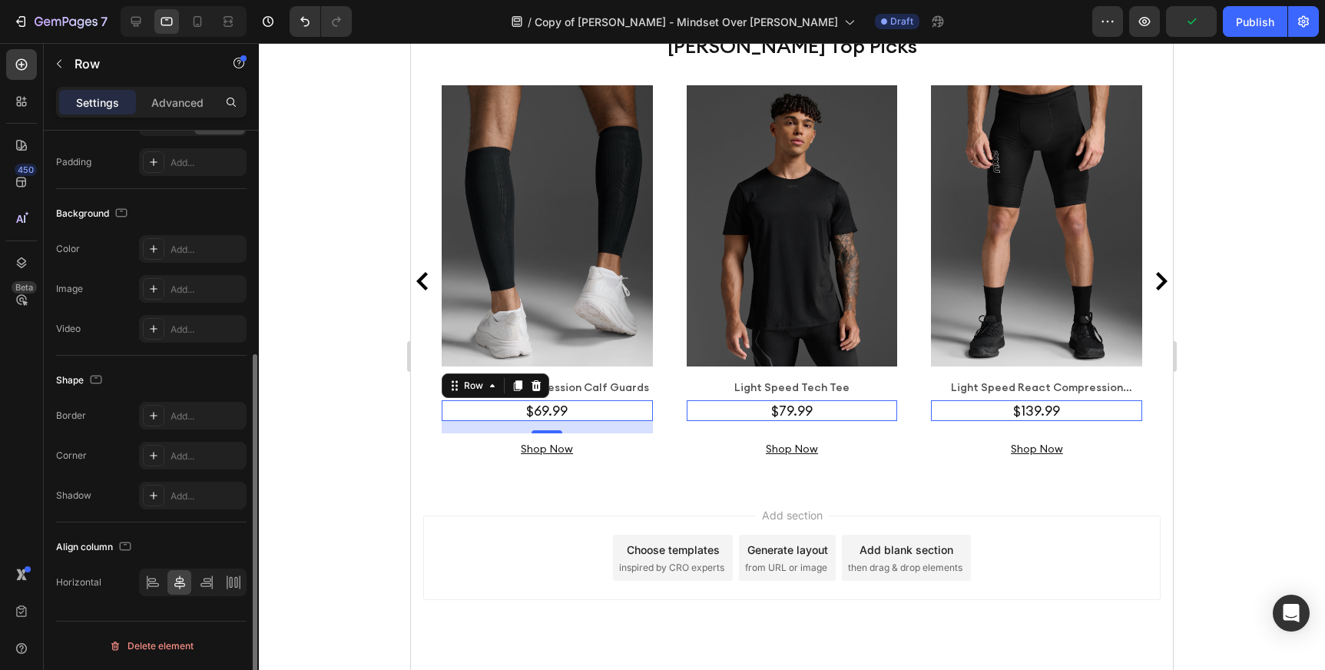
click at [521, 421] on div "$69.99 Product Price Product Price Row 16" at bounding box center [547, 410] width 211 height 21
click at [537, 421] on div "$69.99" at bounding box center [547, 410] width 45 height 21
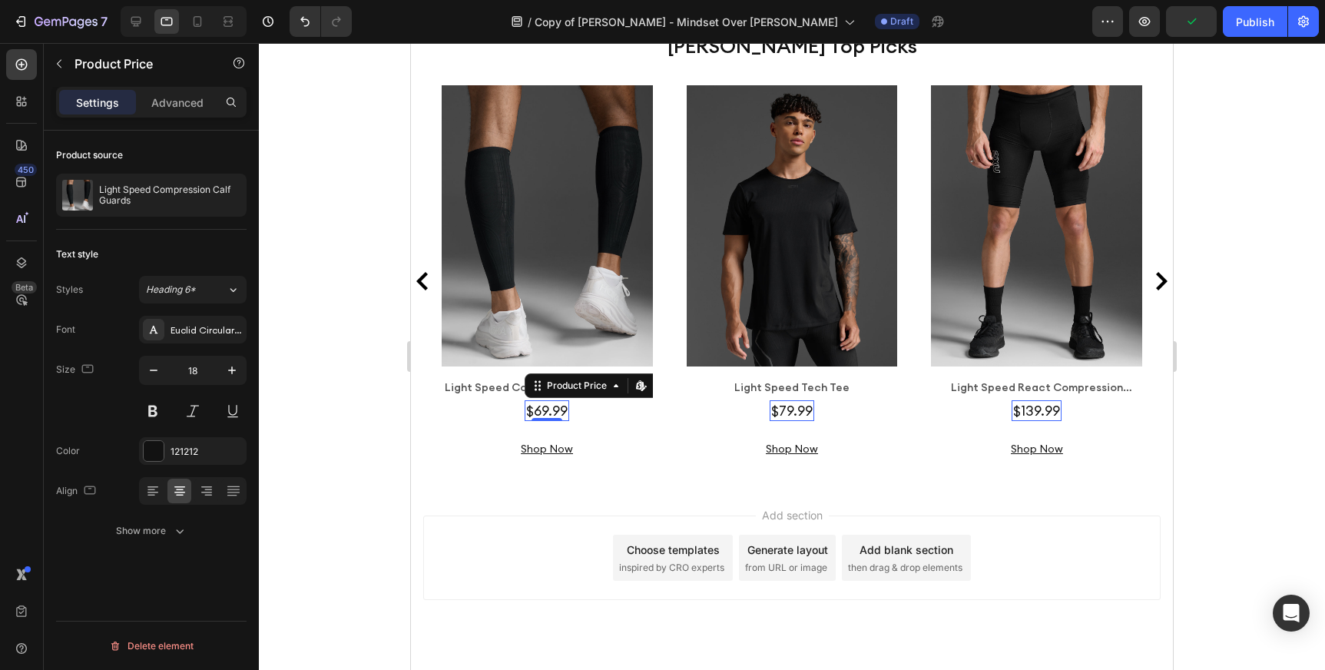
scroll to position [0, 0]
click at [537, 421] on div "$69.99" at bounding box center [547, 410] width 45 height 21
click at [154, 364] on icon "button" at bounding box center [153, 370] width 15 height 15
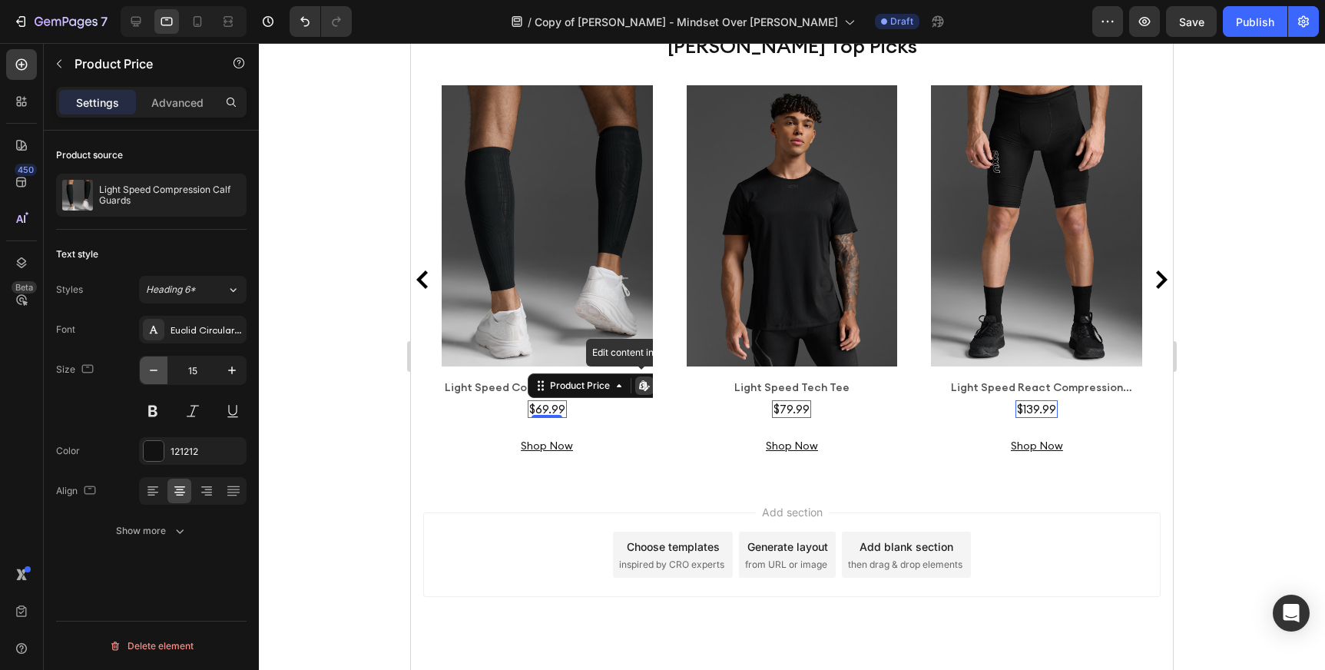
click at [154, 364] on icon "button" at bounding box center [153, 370] width 15 height 15
type input "14"
click at [479, 396] on div "Light Speed Compression Calf Guards" at bounding box center [547, 387] width 211 height 17
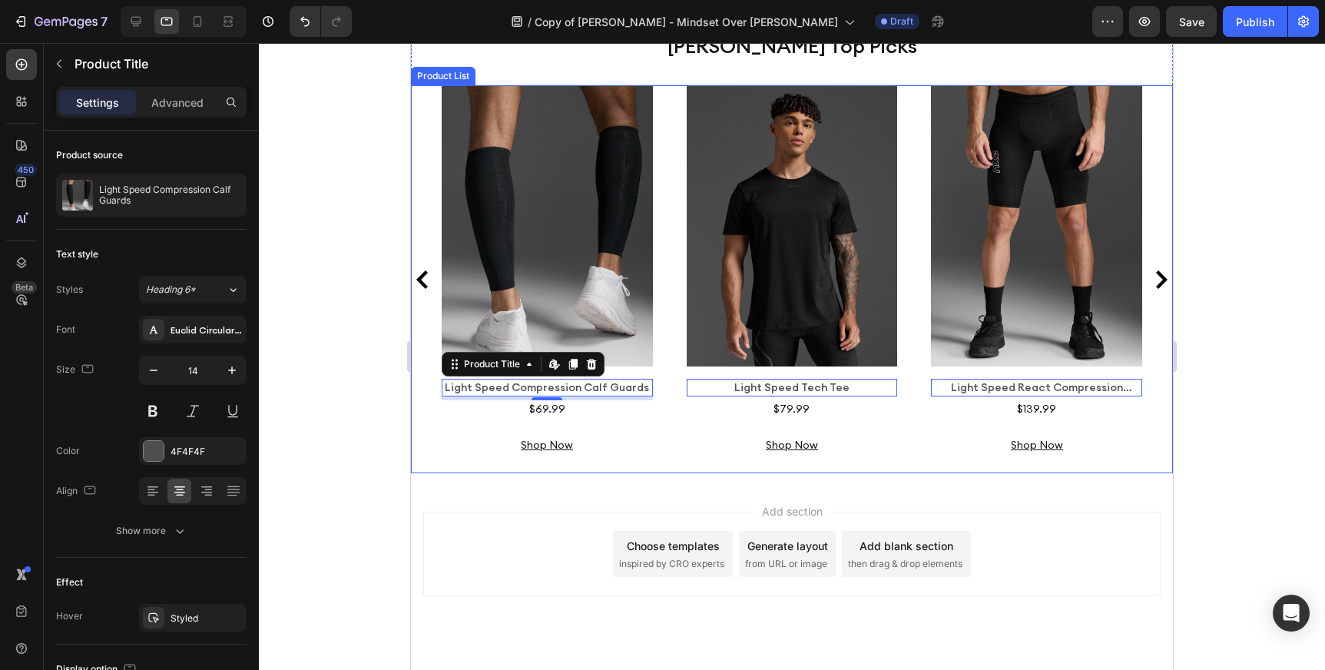
click at [292, 420] on div at bounding box center [792, 356] width 1066 height 627
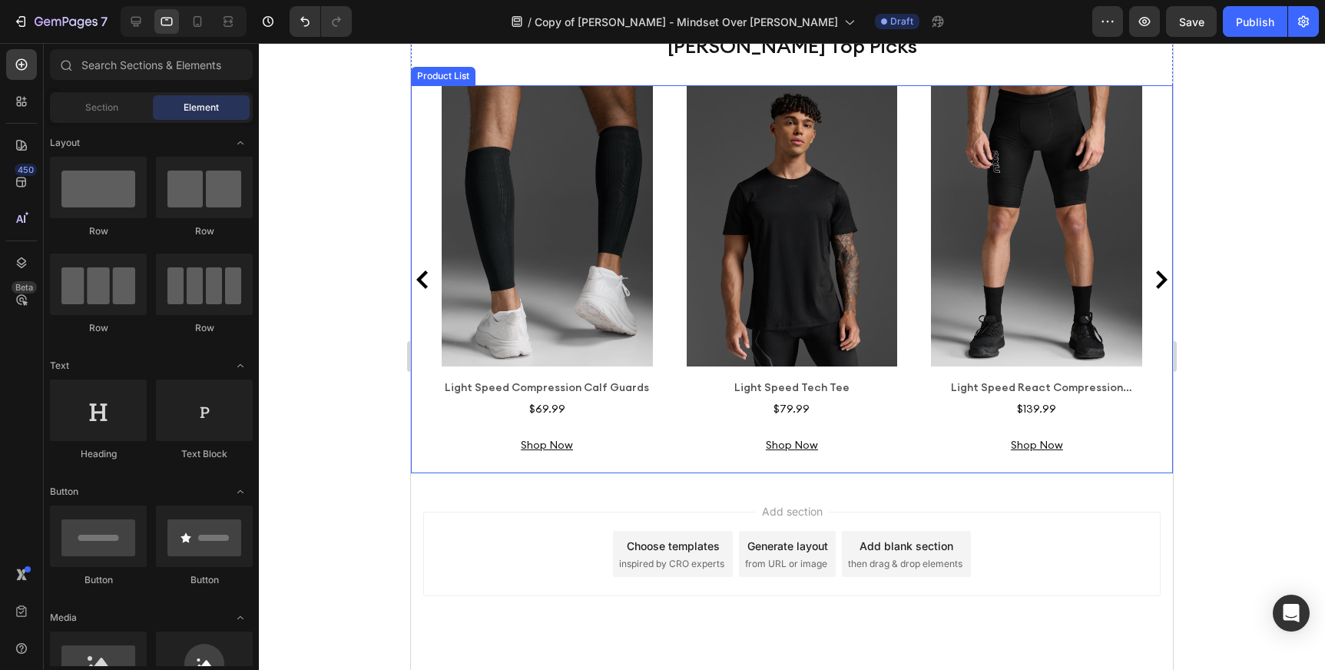
click at [1159, 289] on icon "Carousel Next Arrow" at bounding box center [1161, 279] width 18 height 18
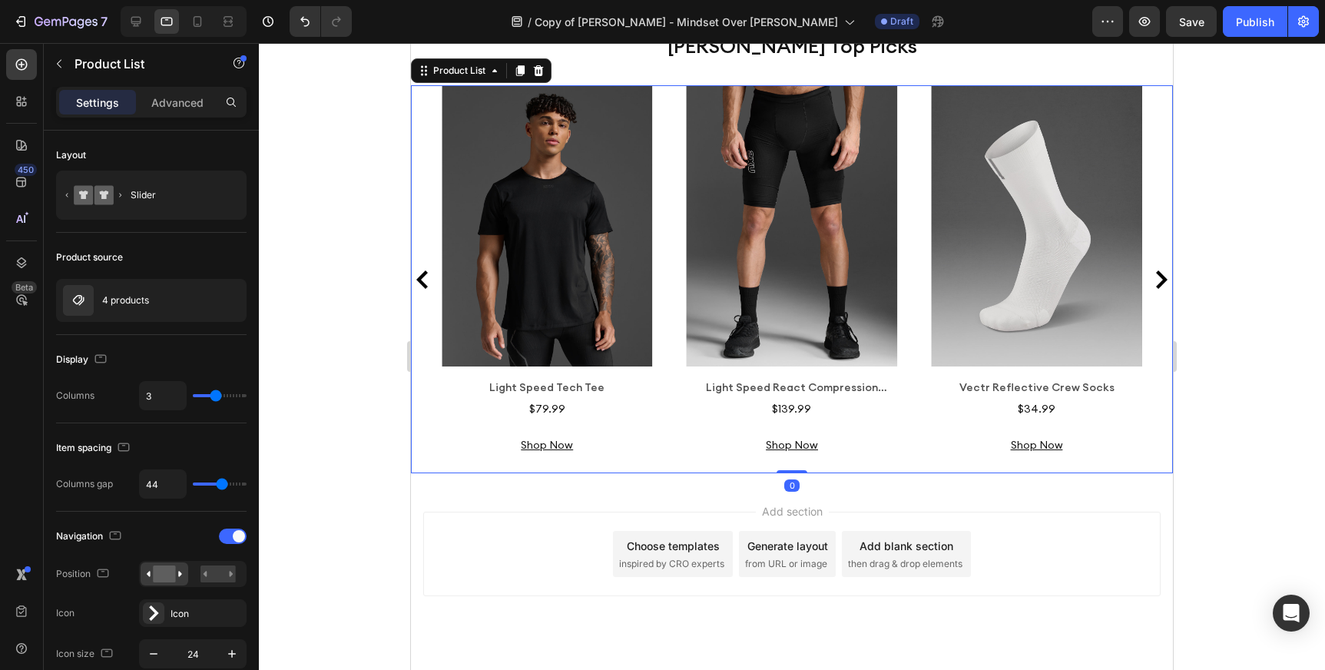
click at [1159, 289] on icon "Carousel Next Arrow" at bounding box center [1161, 279] width 18 height 18
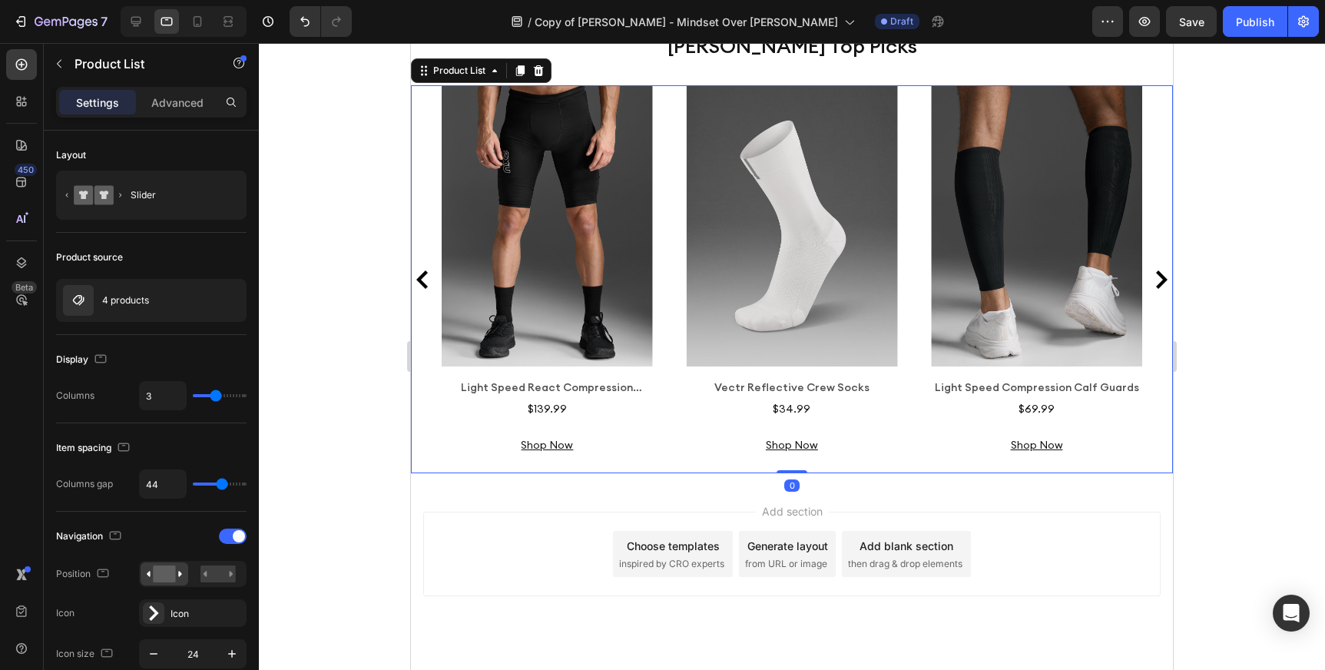
click at [1159, 289] on icon "Carousel Next Arrow" at bounding box center [1161, 279] width 18 height 18
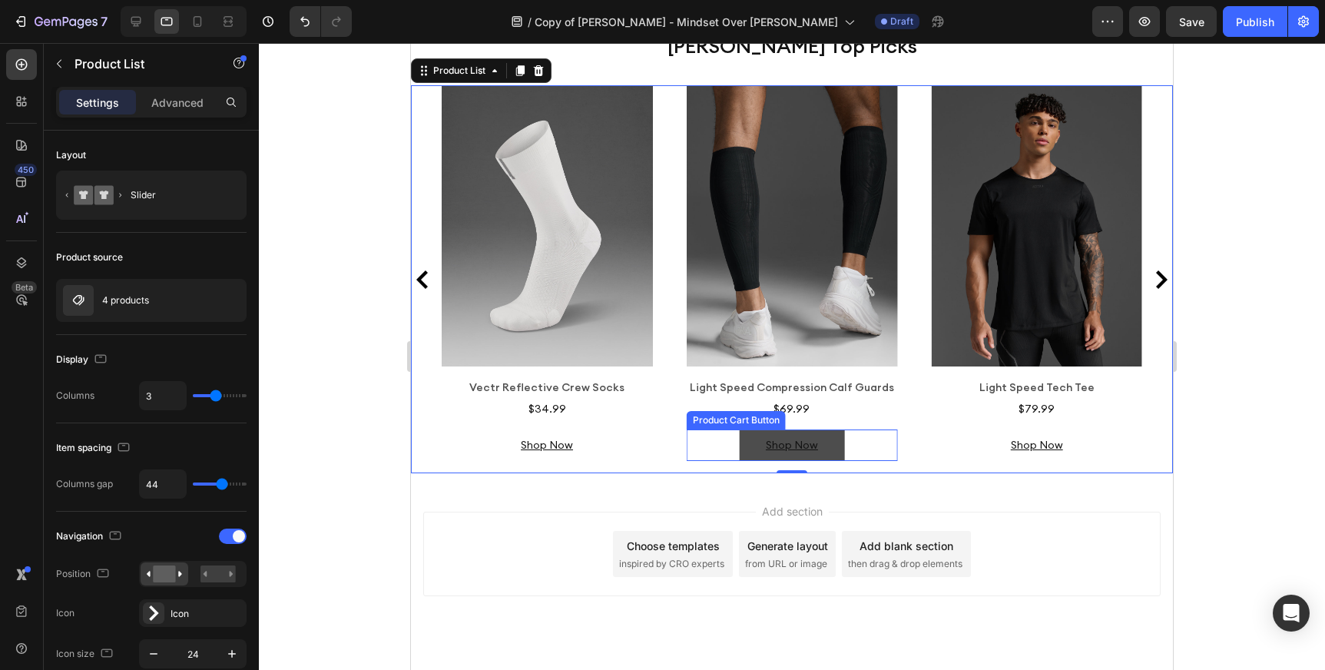
click at [833, 461] on button "Shop Now" at bounding box center [791, 444] width 105 height 31
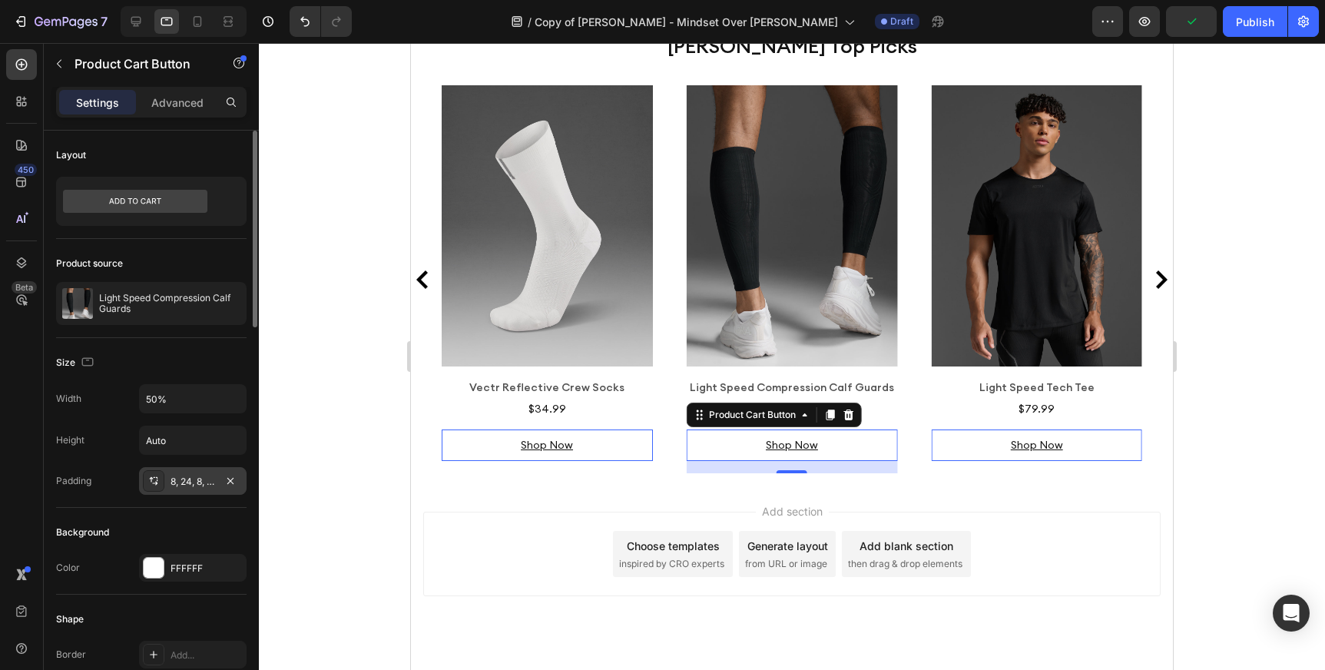
click at [202, 483] on div "8, 24, 8, 24" at bounding box center [193, 482] width 45 height 14
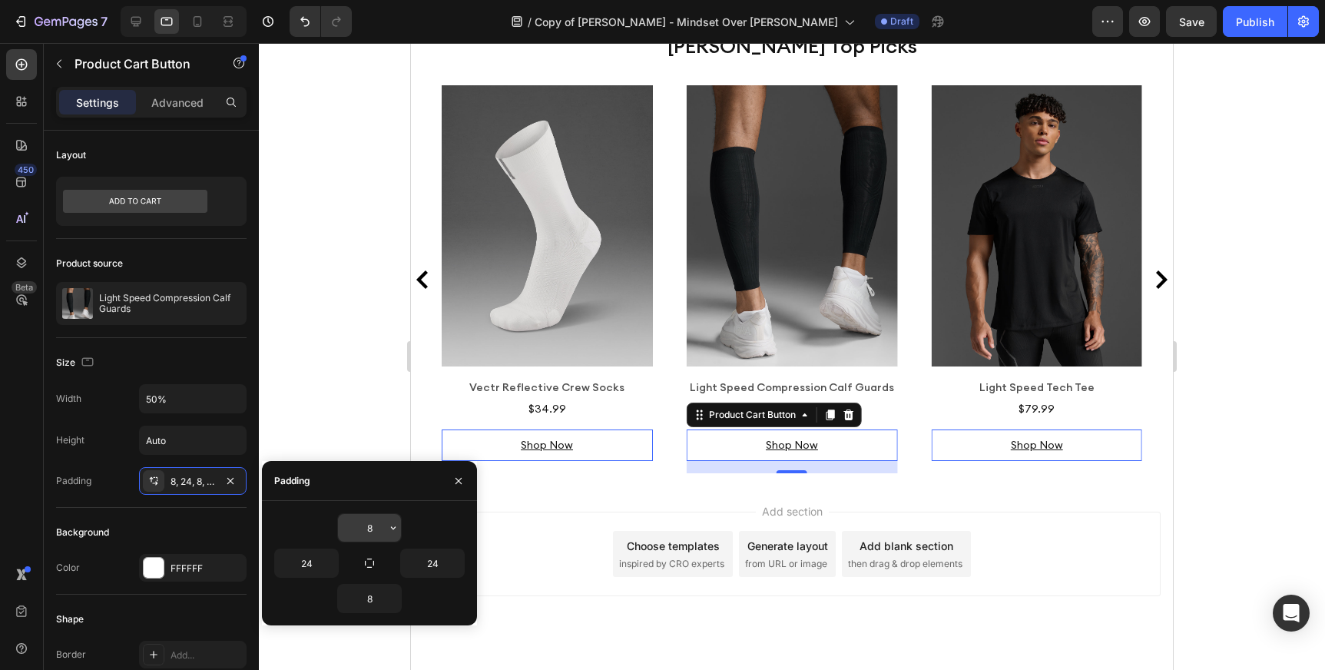
click at [376, 528] on input "8" at bounding box center [369, 528] width 63 height 28
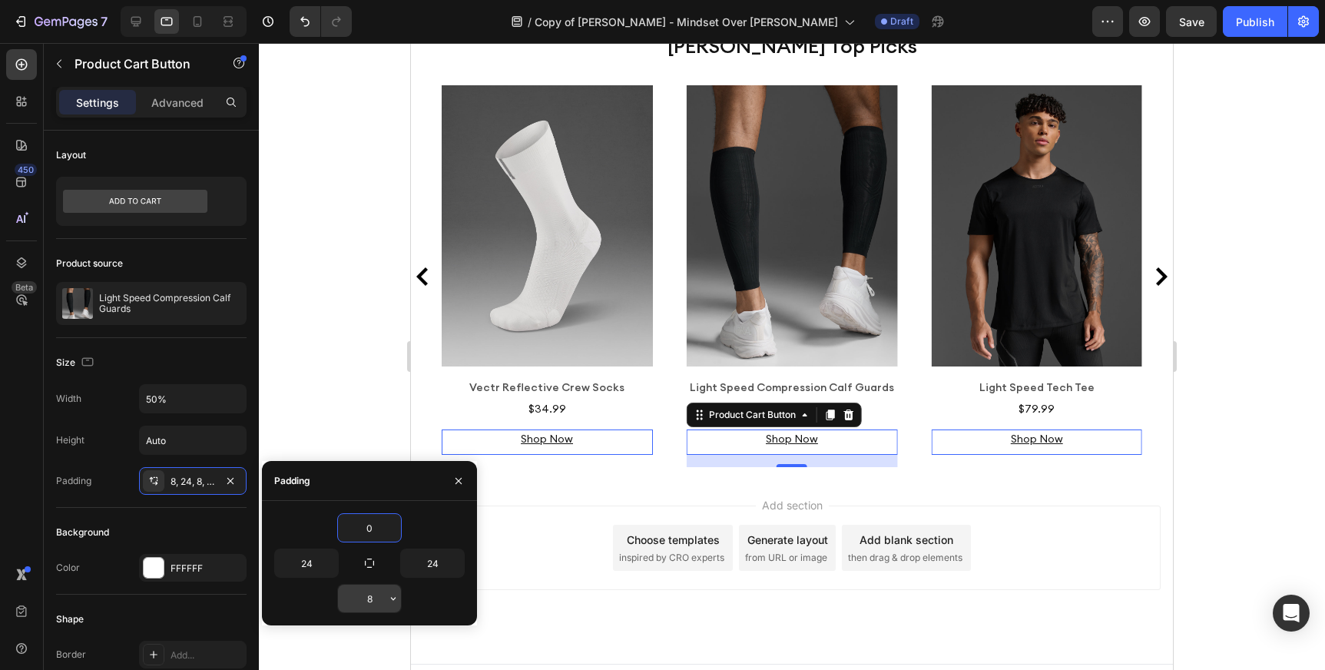
type input "0"
click at [375, 595] on input "8" at bounding box center [369, 599] width 63 height 28
type input "0"
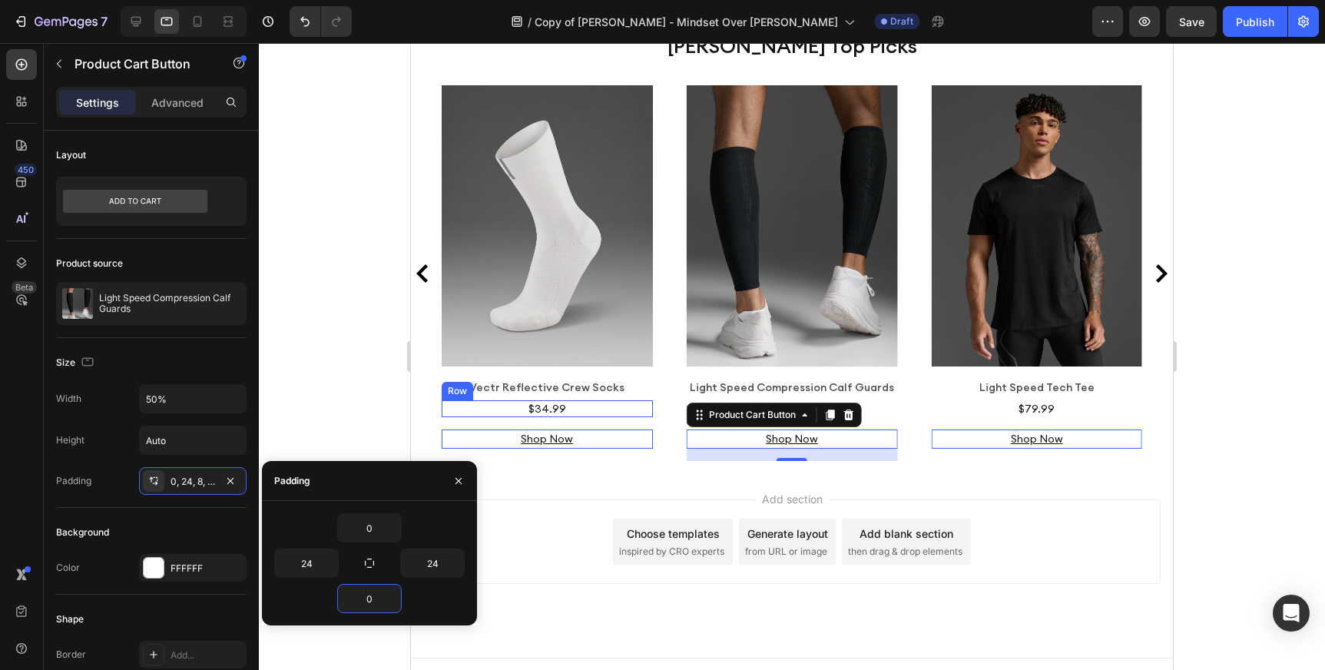
click at [687, 417] on div "$34.99 Product Price Product Price Row" at bounding box center [792, 408] width 211 height 17
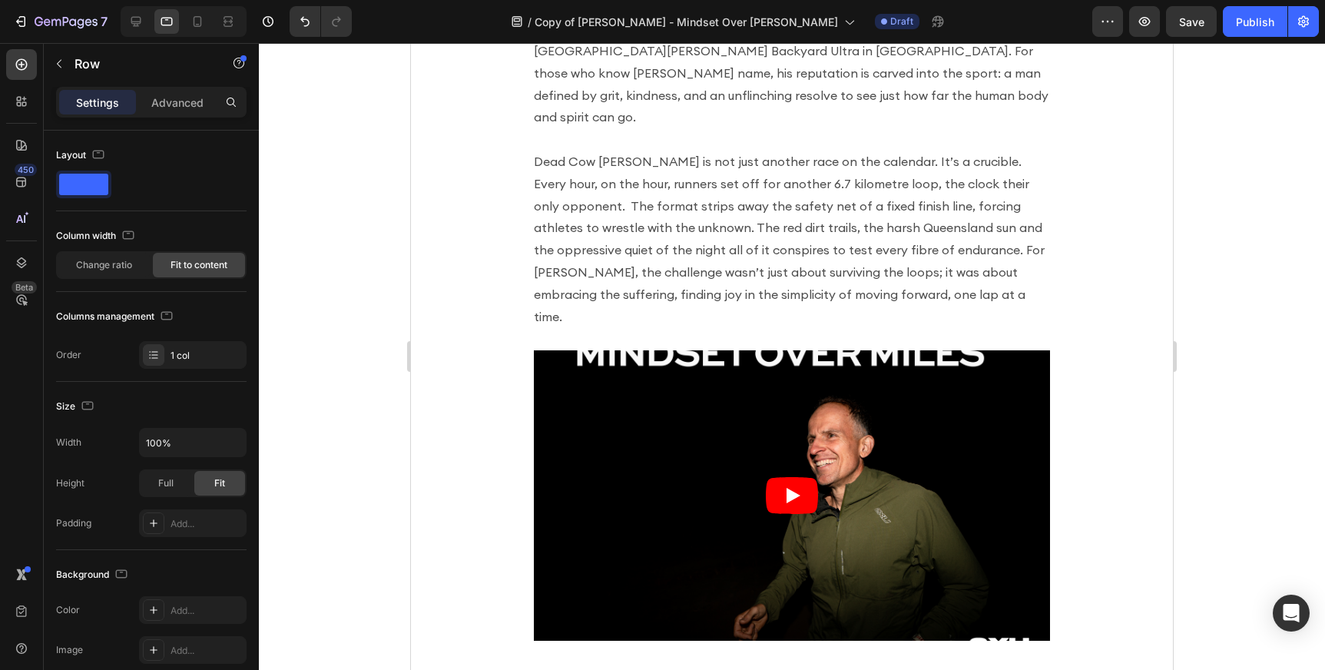
scroll to position [174, 0]
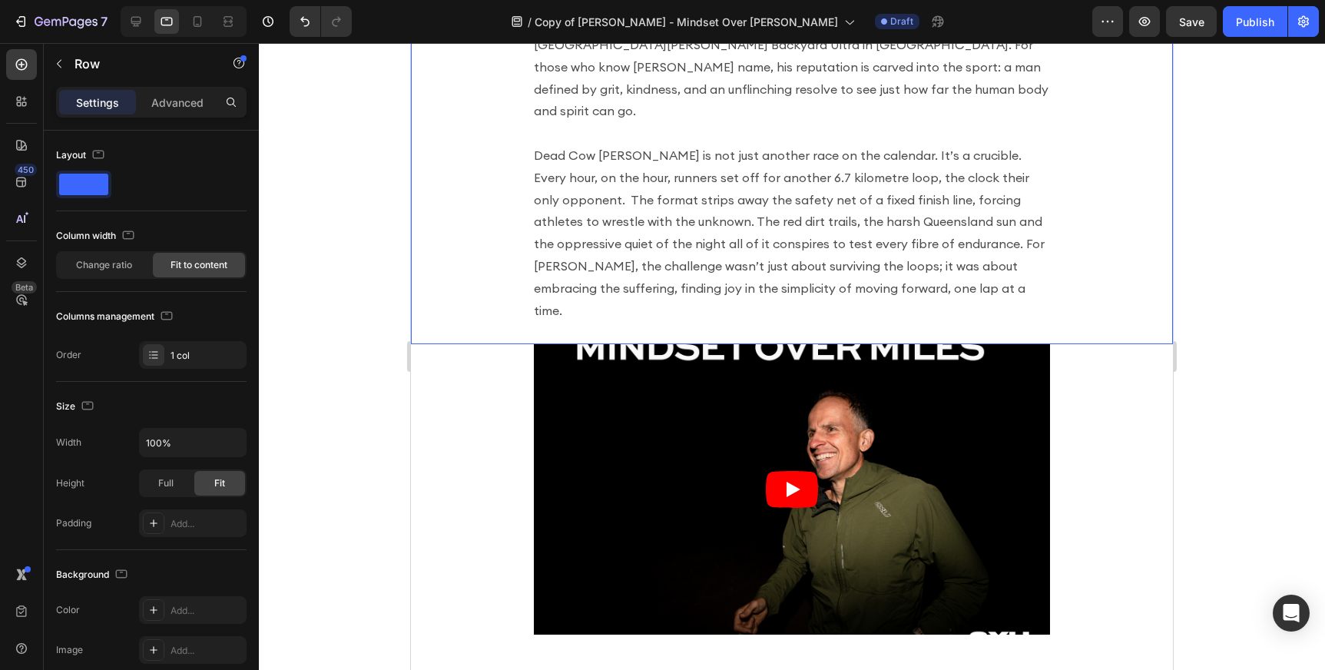
click at [605, 122] on p "There’s a quiet kind of madness that fuels the world’s best ultra runners, a wi…" at bounding box center [792, 22] width 516 height 199
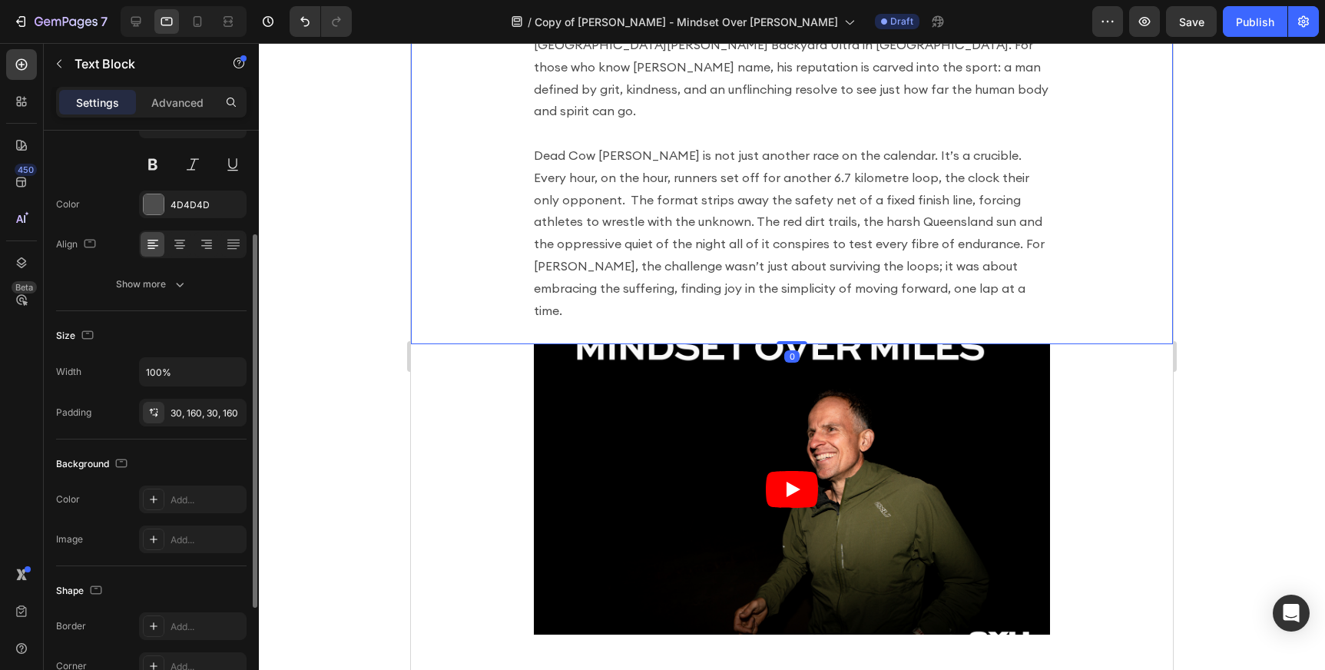
scroll to position [158, 0]
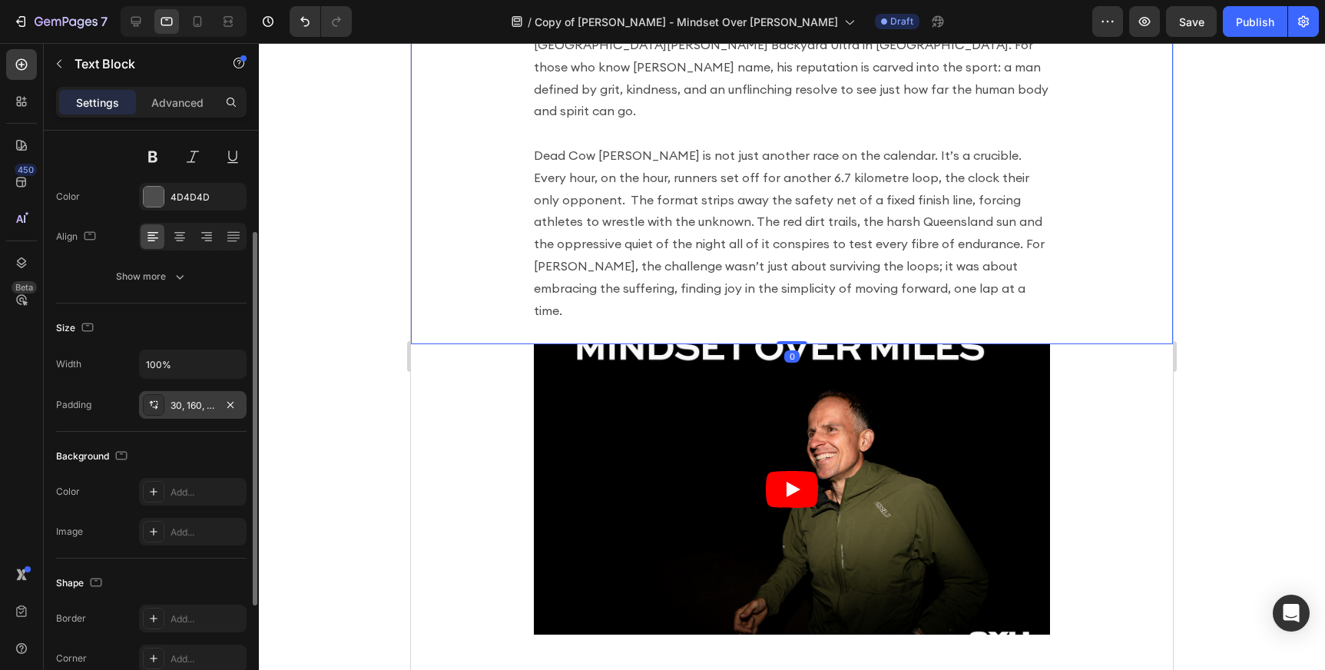
click at [194, 408] on div "30, 160, 30, 160" at bounding box center [193, 406] width 45 height 14
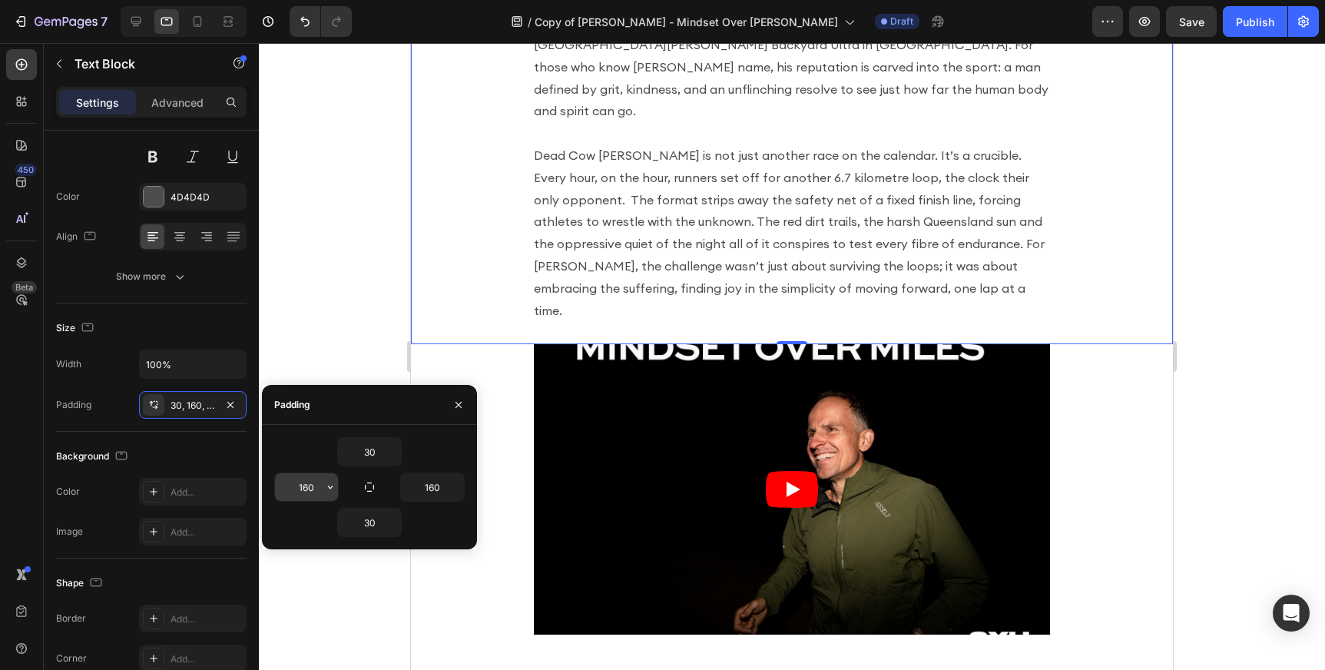
click at [316, 488] on input "160" at bounding box center [306, 487] width 63 height 28
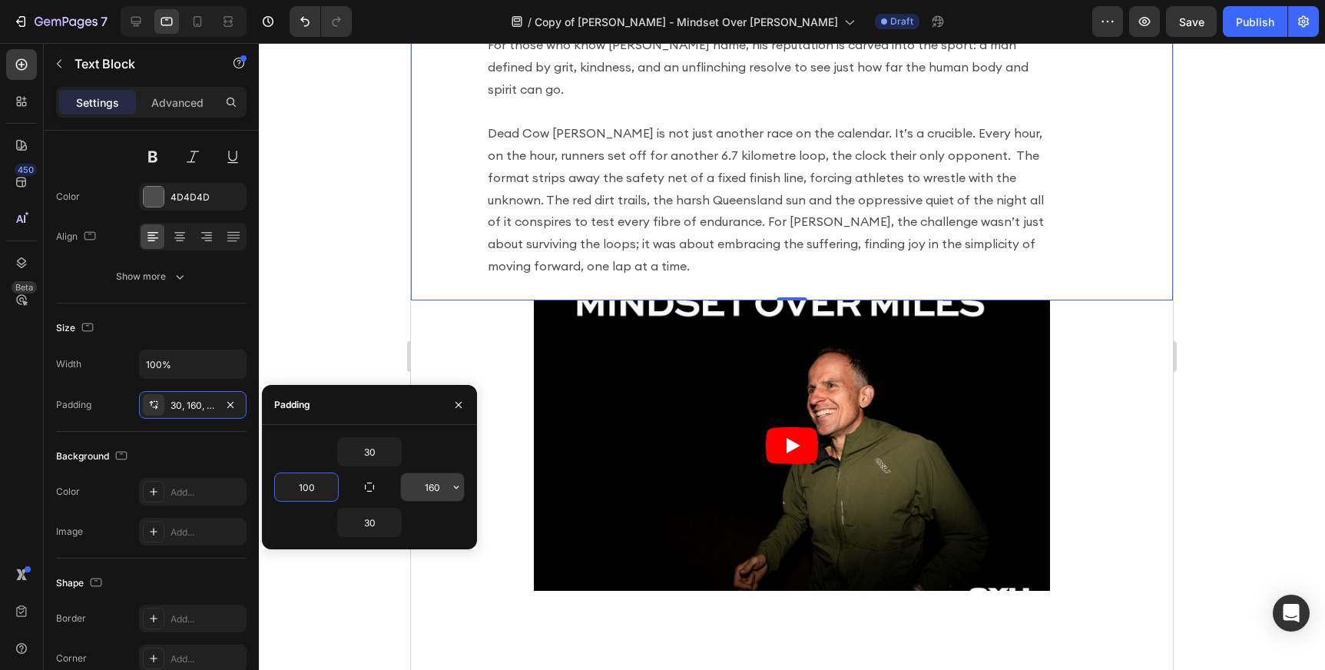
type input "100"
click at [429, 479] on input "160" at bounding box center [432, 487] width 63 height 28
click at [432, 487] on input "160" at bounding box center [432, 487] width 63 height 28
type input "100"
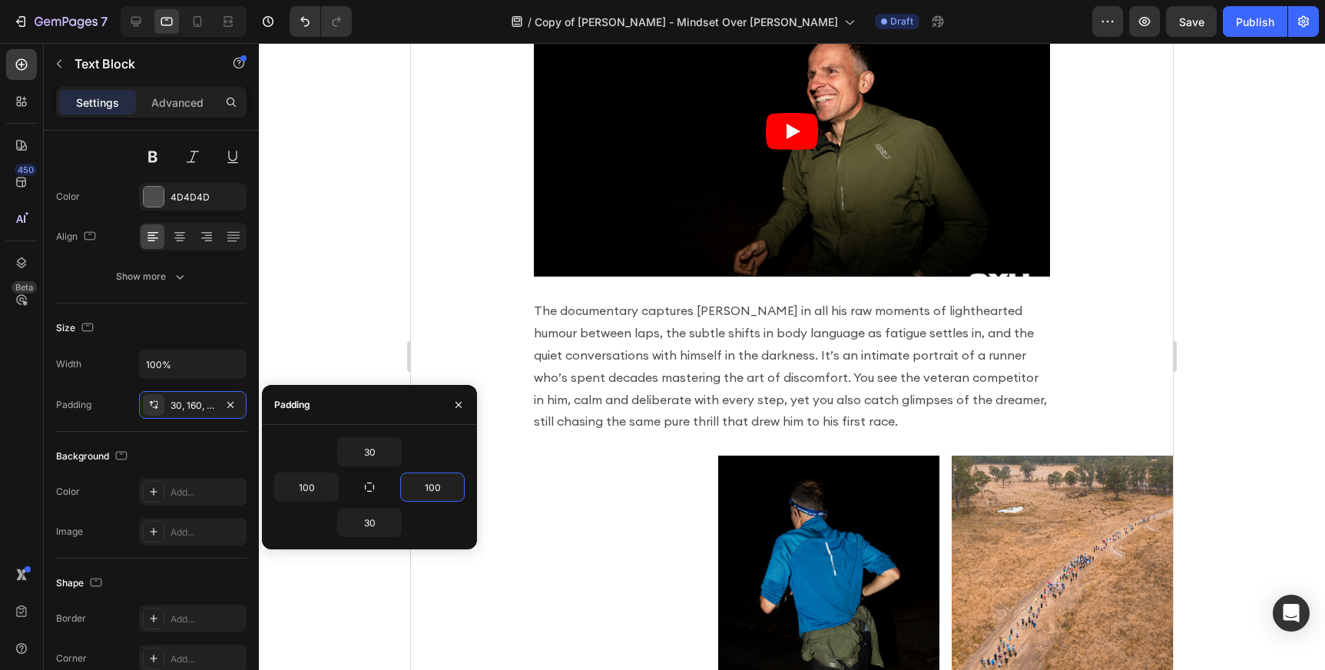
scroll to position [747, 0]
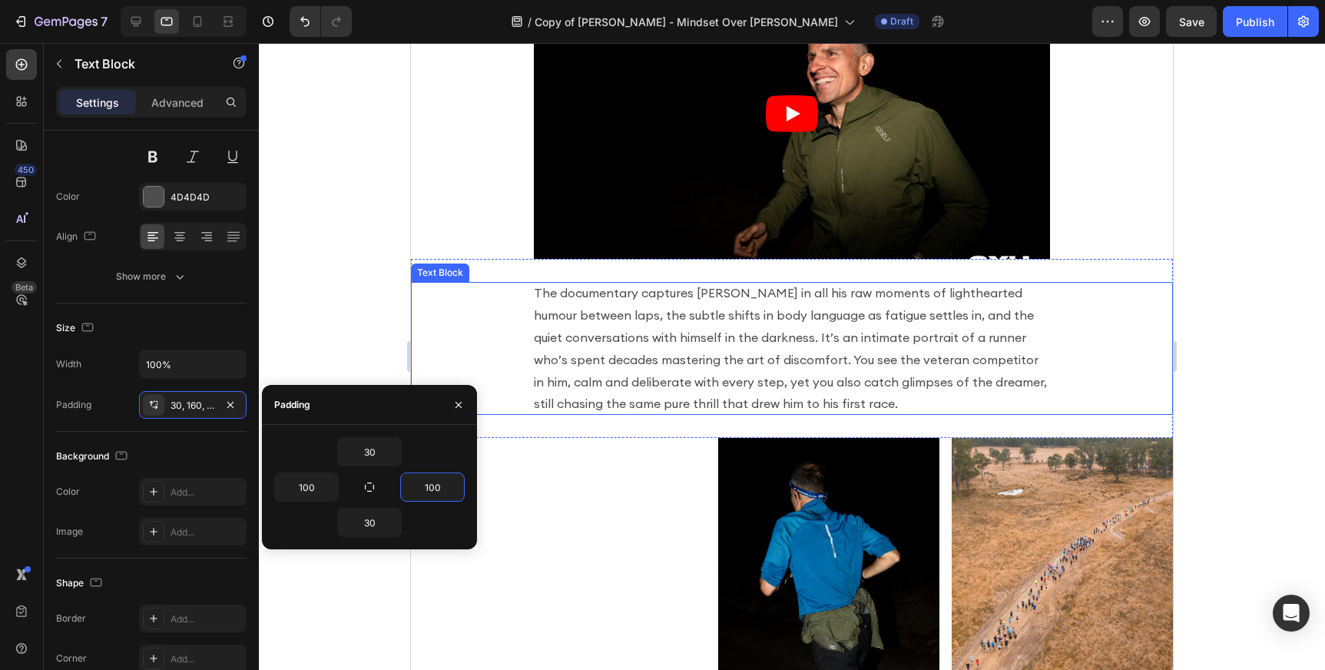
click at [656, 343] on p "The documentary captures [PERSON_NAME] in all his raw moments of lighthearted h…" at bounding box center [792, 348] width 516 height 133
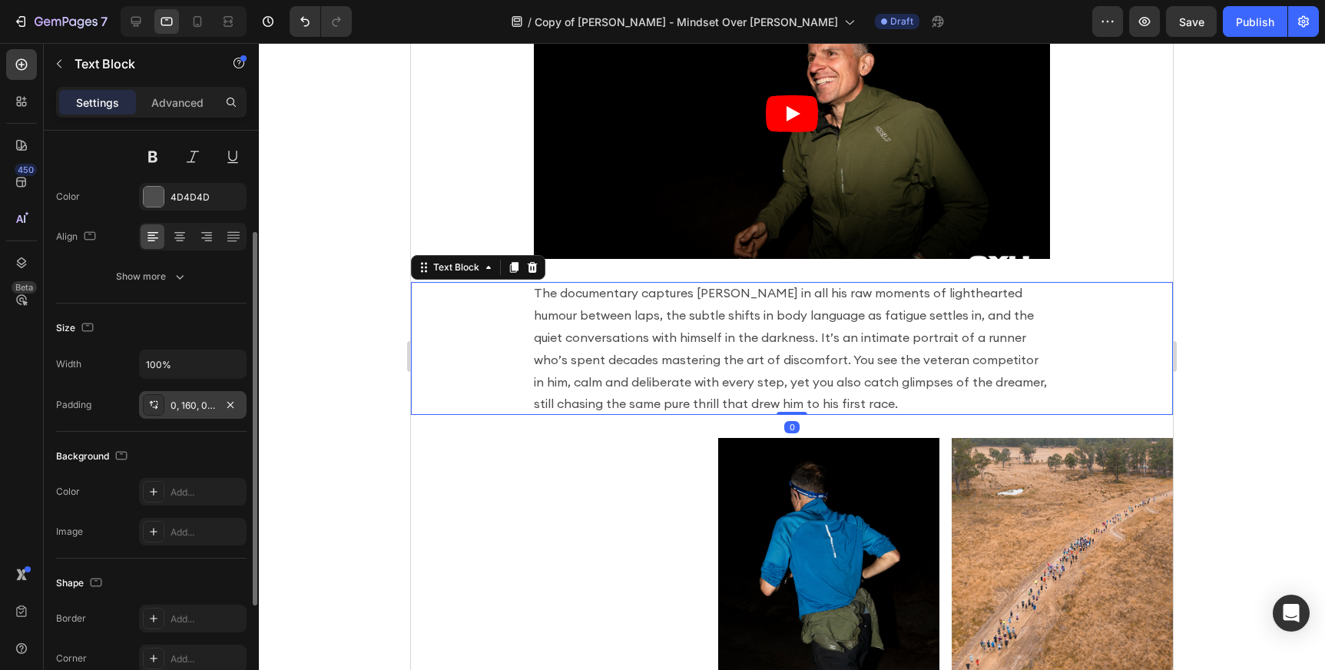
click at [193, 400] on div "0, 160, 0, 160" at bounding box center [193, 406] width 45 height 14
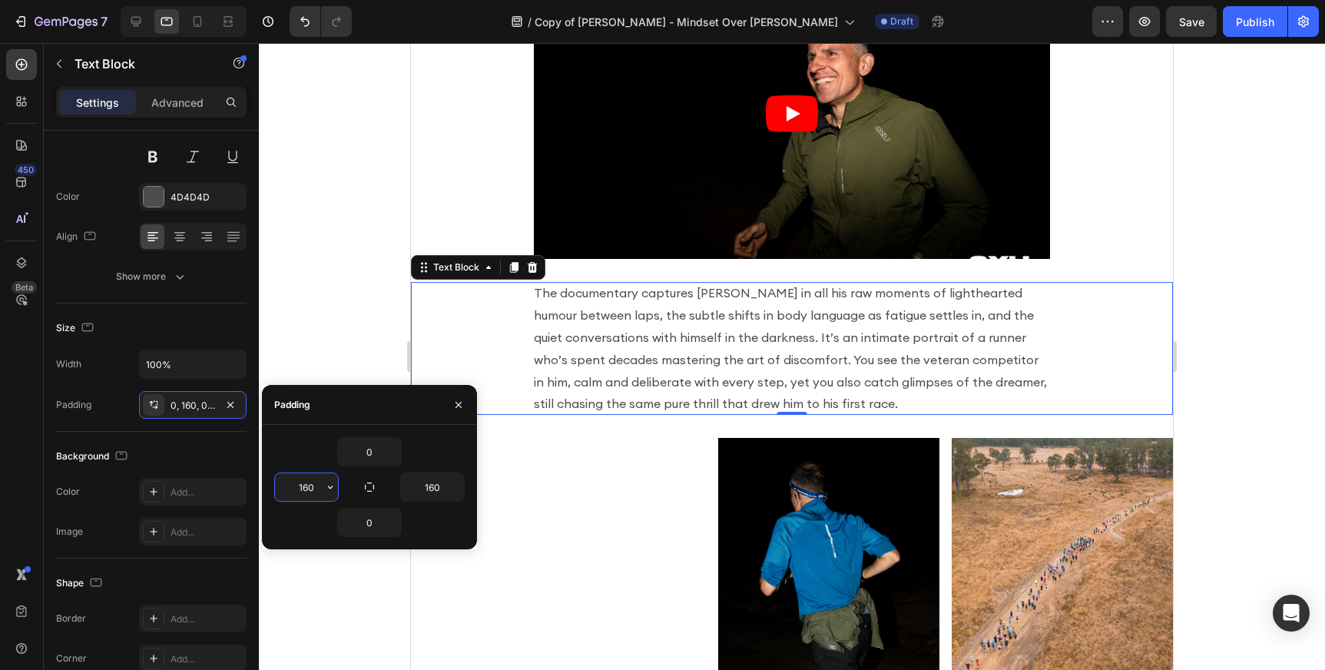
click at [310, 488] on input "160" at bounding box center [306, 487] width 63 height 28
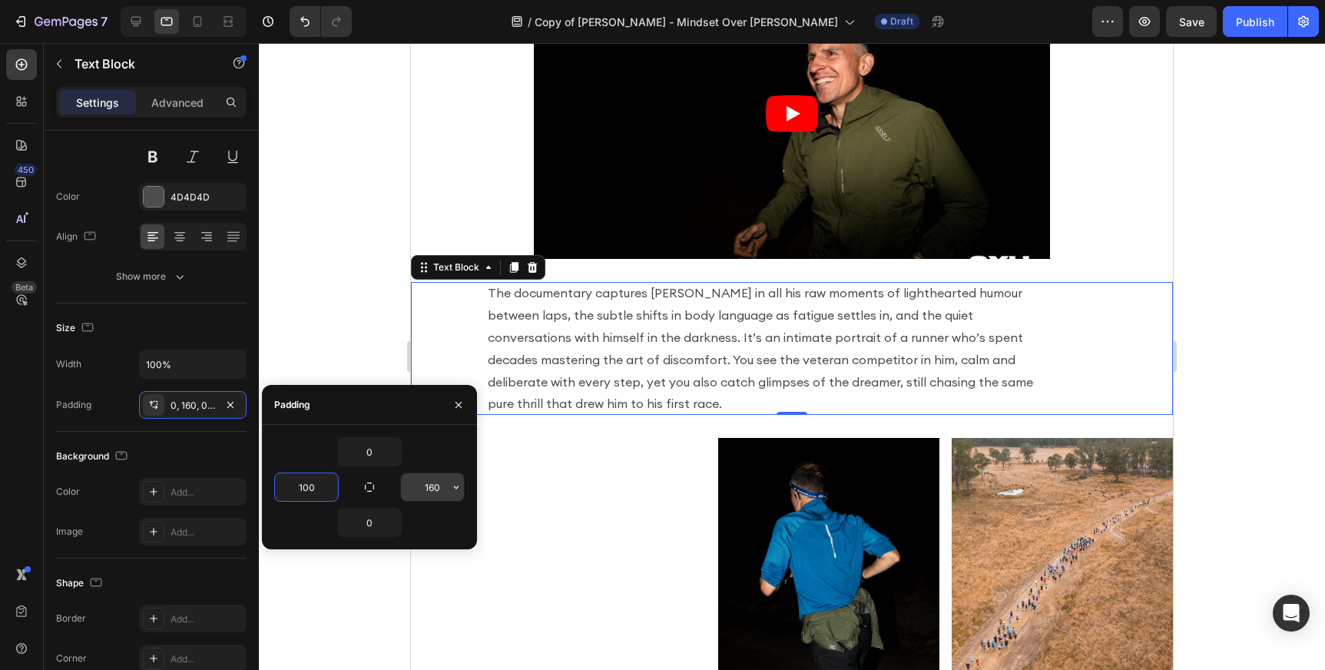
type input "100"
click at [430, 490] on input "160" at bounding box center [432, 487] width 63 height 28
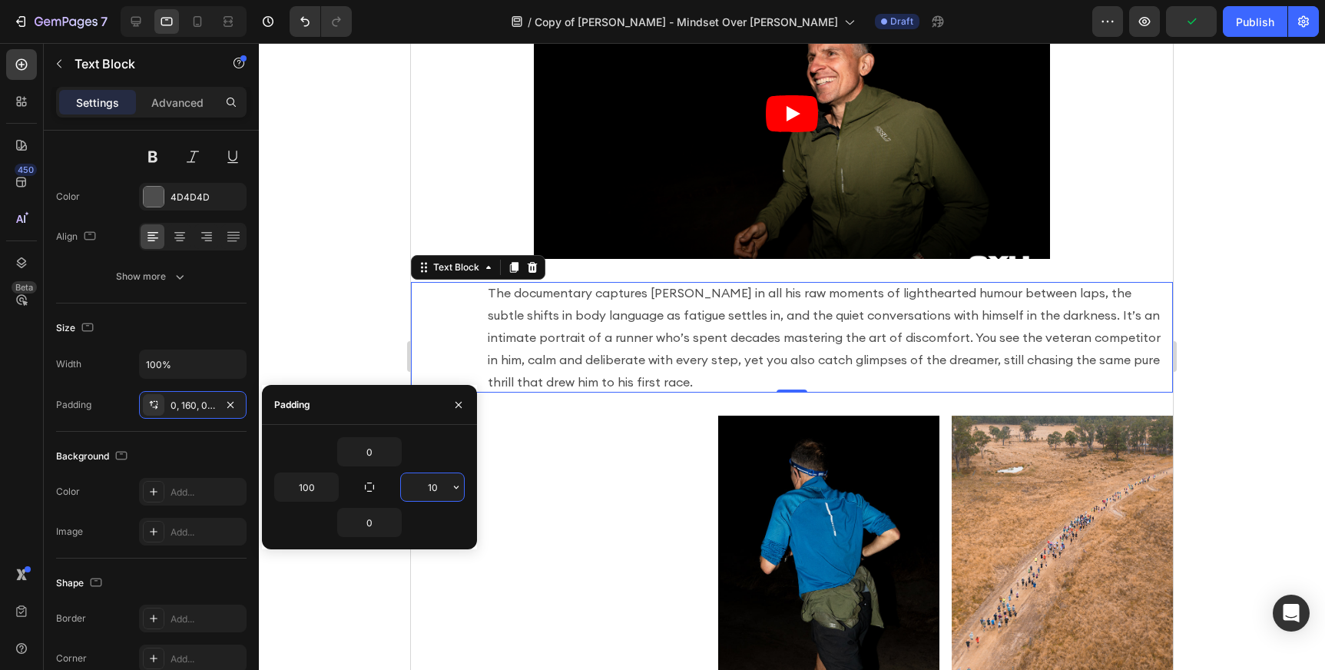
type input "100"
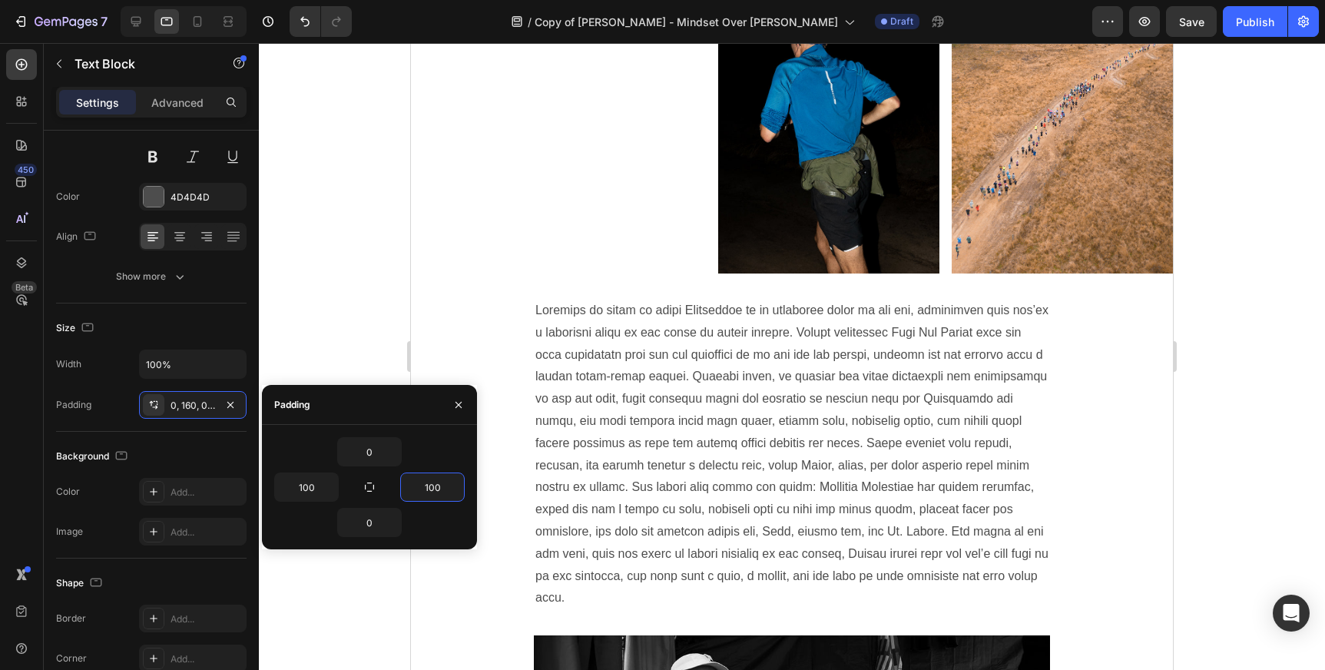
scroll to position [1184, 0]
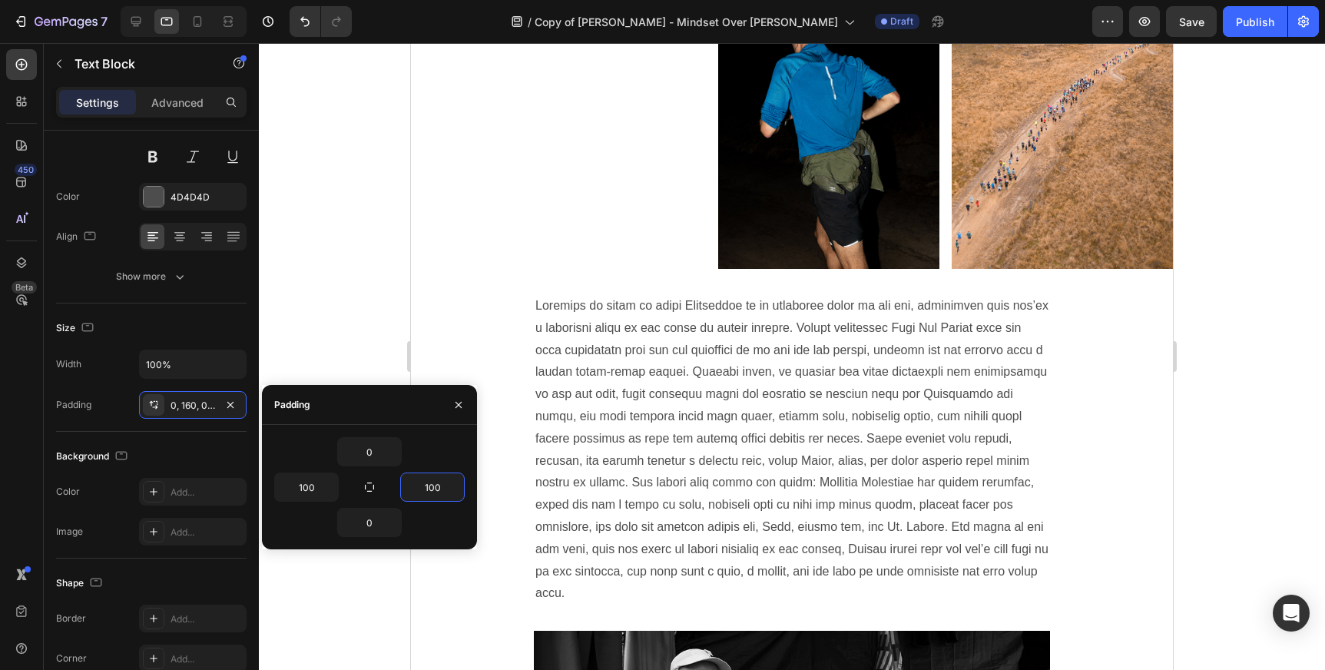
click at [630, 363] on p at bounding box center [791, 450] width 513 height 310
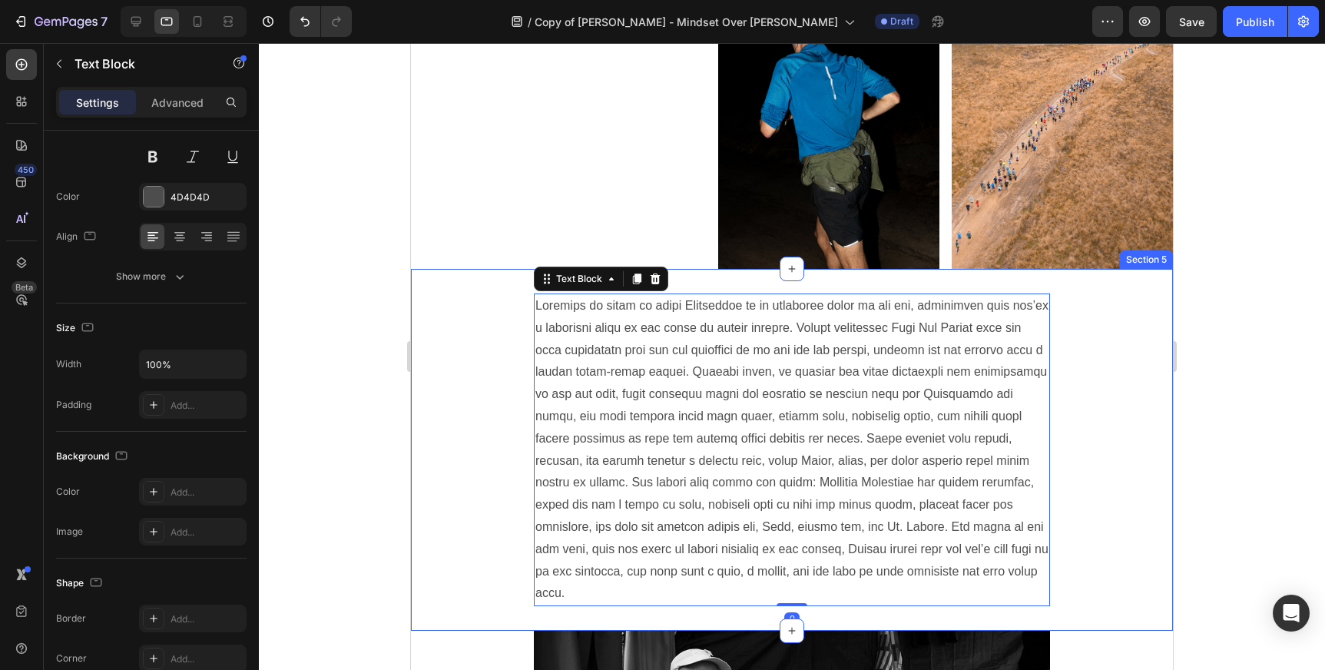
click at [485, 375] on div "Text Block 0 Section 5" at bounding box center [792, 450] width 762 height 362
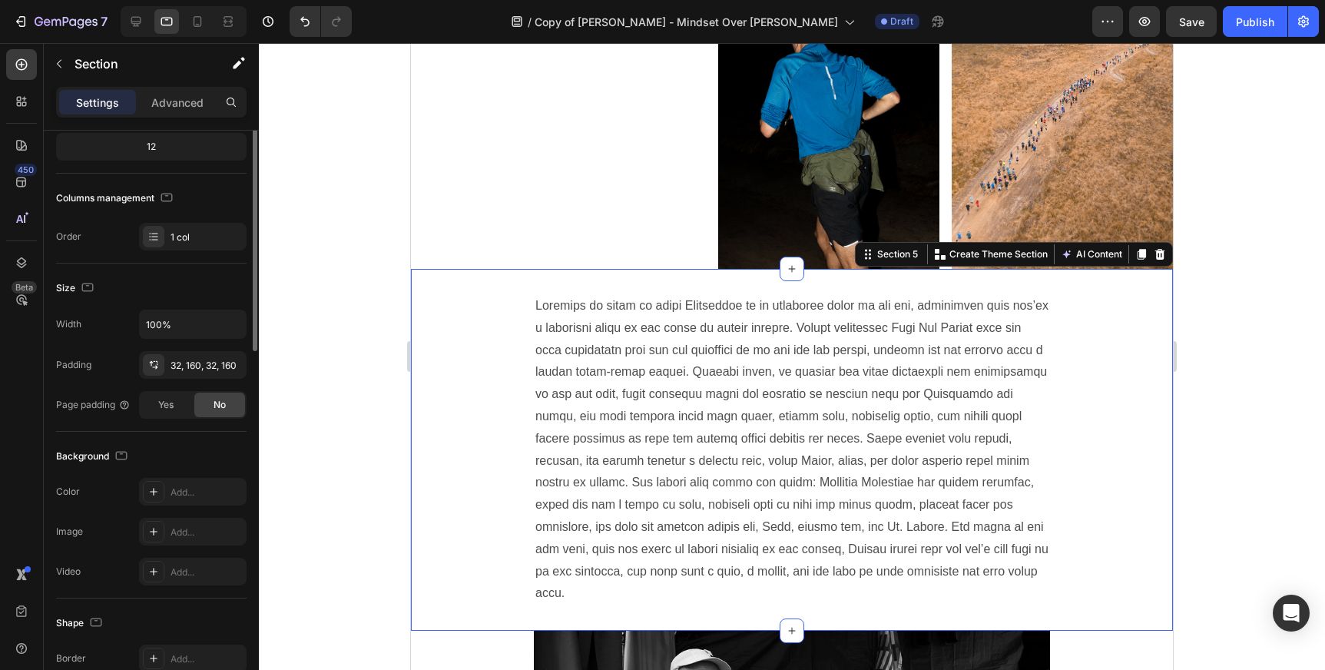
scroll to position [0, 0]
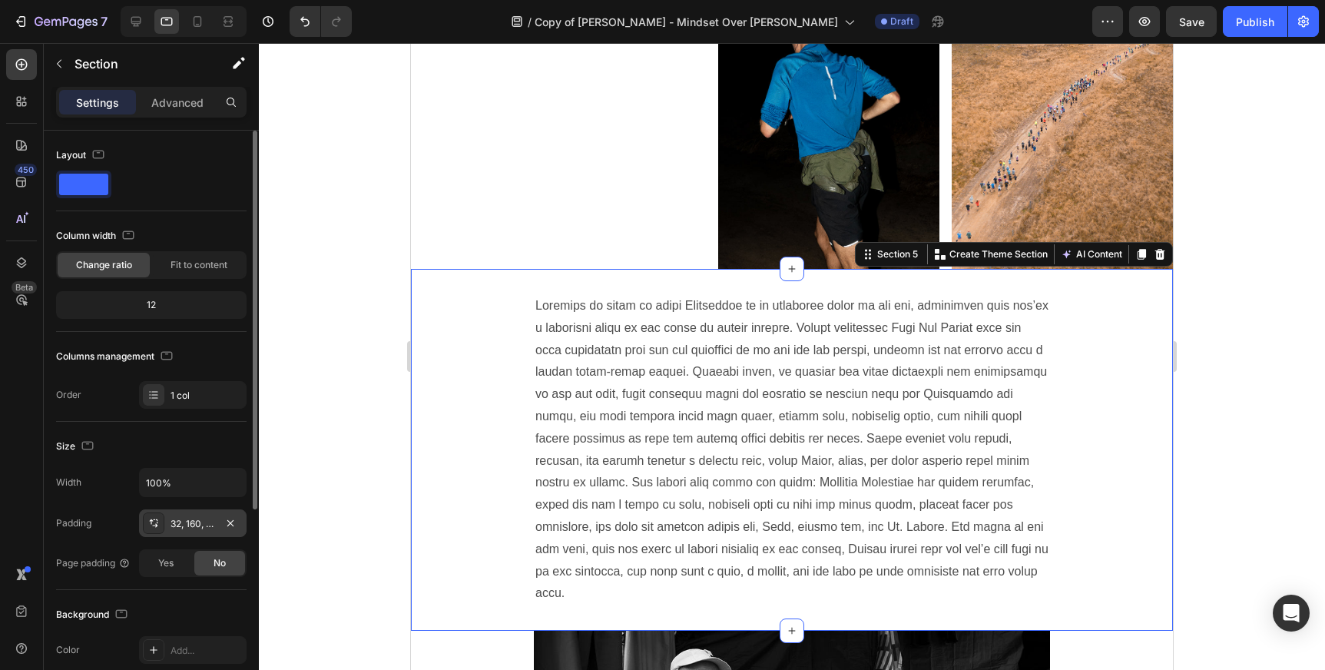
click at [210, 526] on div "32, 160, 32, 160" at bounding box center [193, 524] width 45 height 14
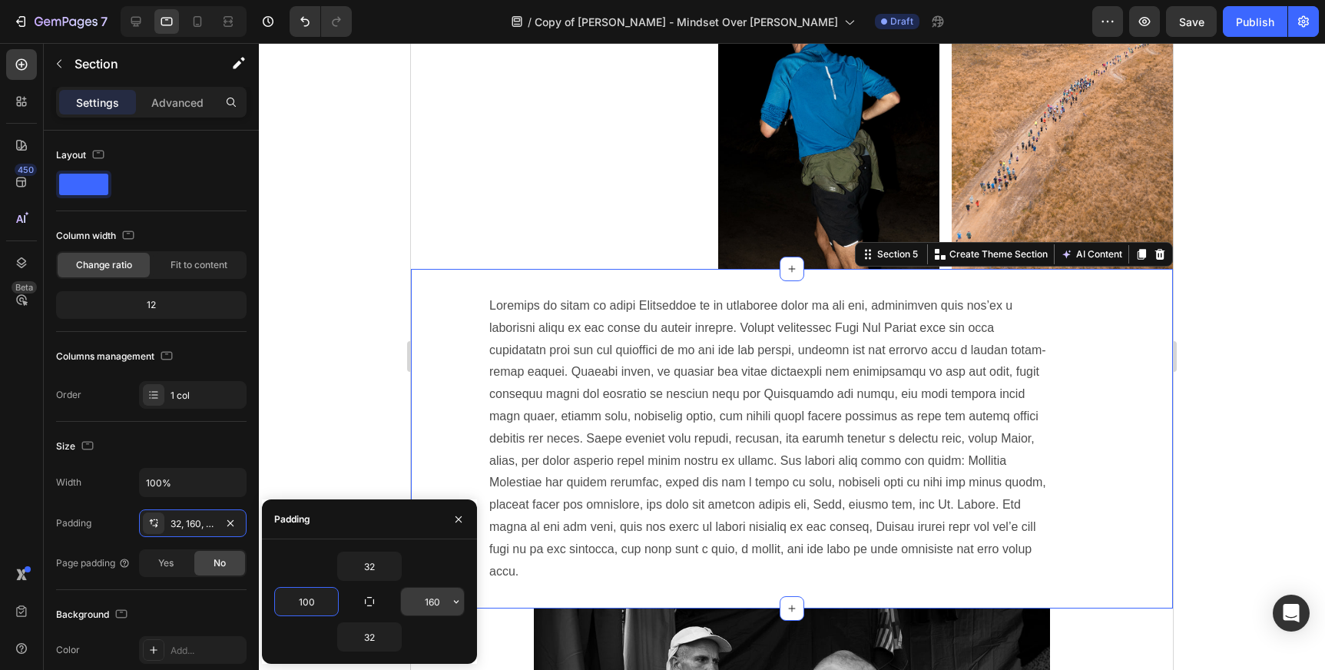
type input "100"
click at [429, 602] on input "160" at bounding box center [432, 602] width 63 height 28
click at [426, 601] on input "160" at bounding box center [432, 602] width 63 height 28
drag, startPoint x: 440, startPoint y: 601, endPoint x: 422, endPoint y: 602, distance: 18.4
click at [422, 602] on input "160" at bounding box center [432, 602] width 63 height 28
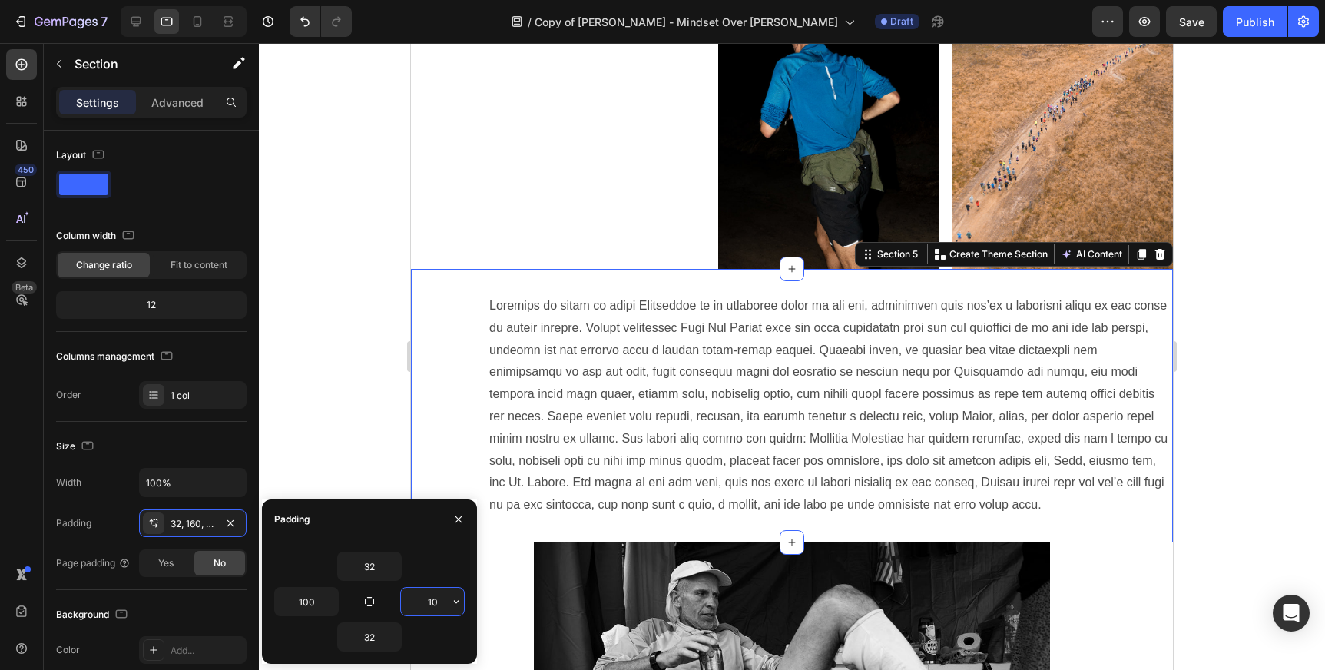
type input "100"
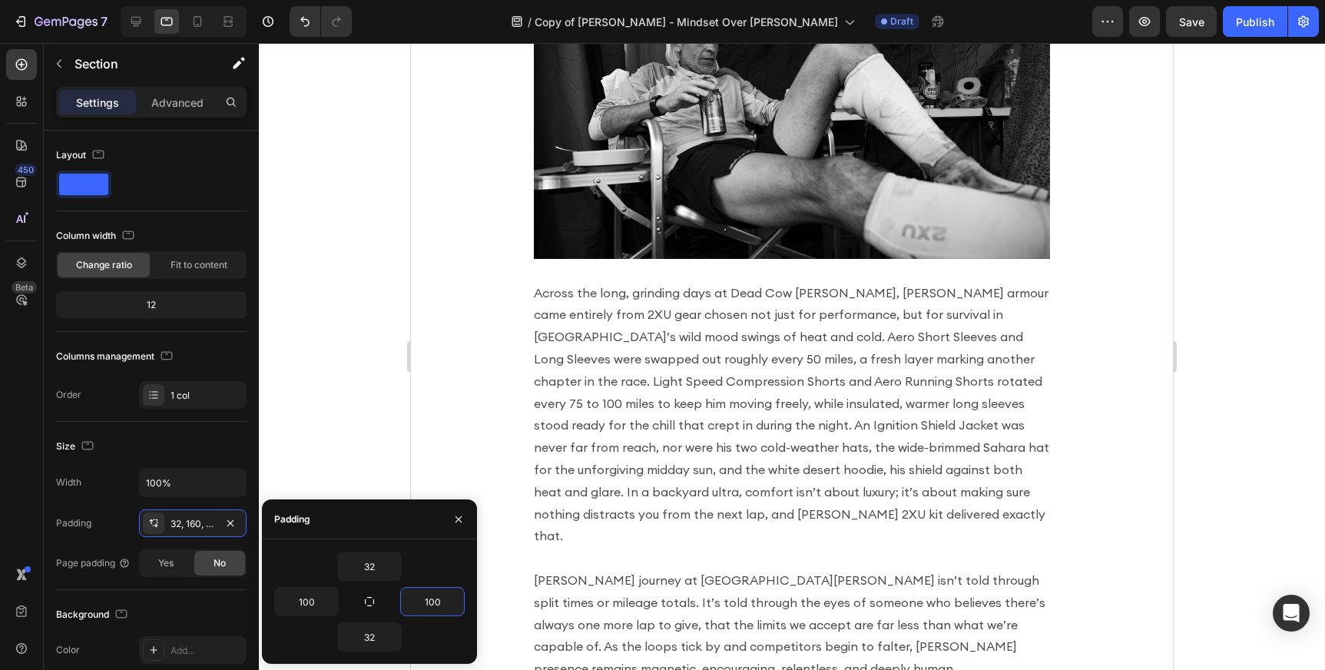
scroll to position [1772, 0]
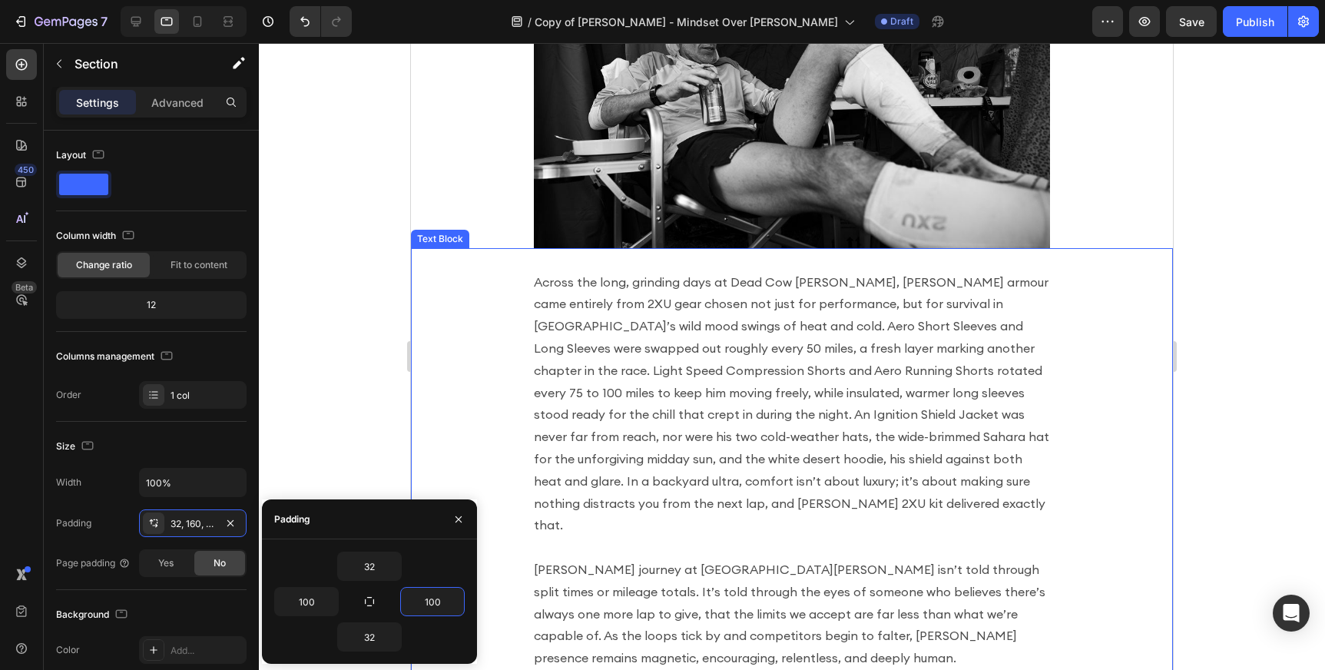
click at [667, 366] on p "Across the long, grinding days at Dead Cow [PERSON_NAME], [PERSON_NAME] armour …" at bounding box center [792, 404] width 516 height 266
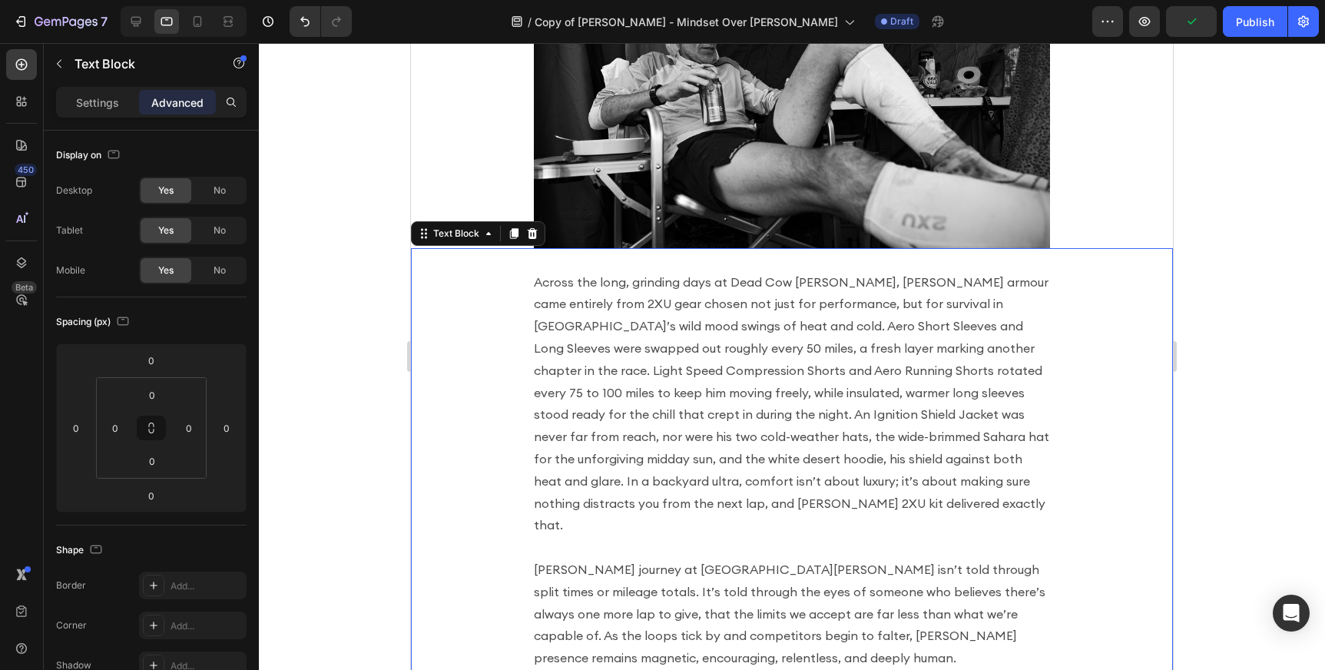
click at [462, 383] on div "Across the long, grinding days at Dead Cow [PERSON_NAME], [PERSON_NAME] armour …" at bounding box center [792, 470] width 762 height 444
click at [465, 166] on div "Image Section 6" at bounding box center [792, 112] width 762 height 272
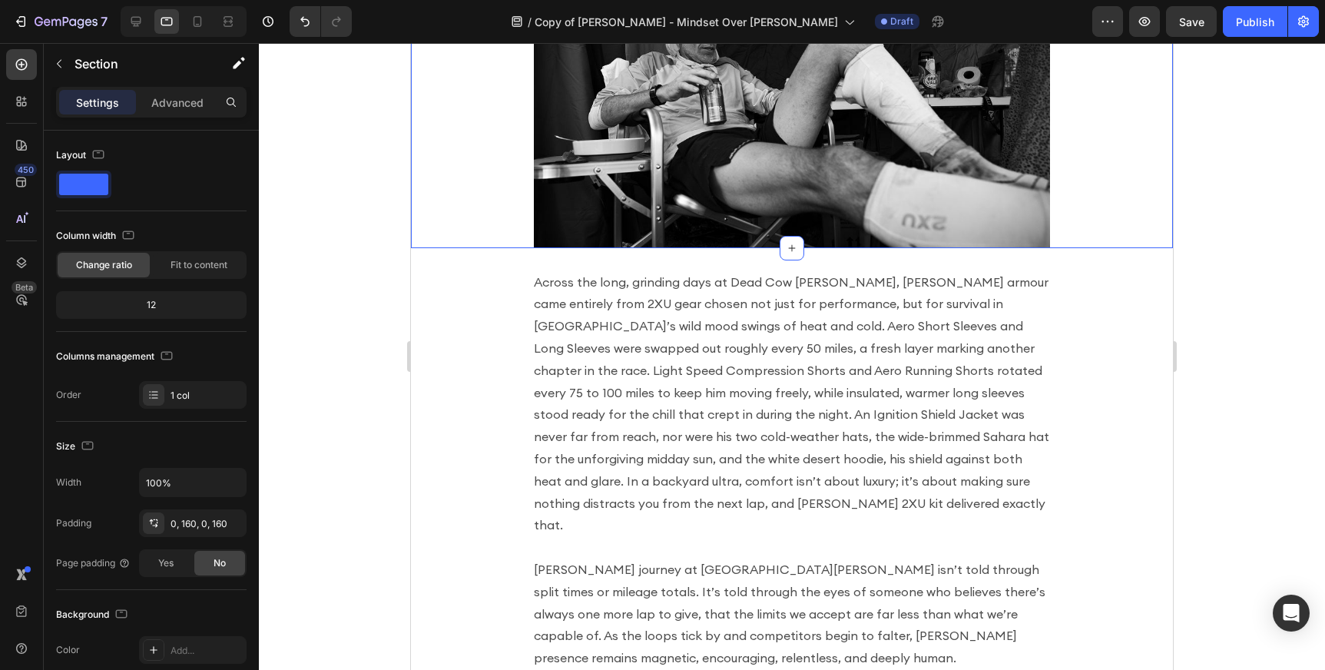
click at [507, 337] on div "Across the long, grinding days at Dead Cow [PERSON_NAME], [PERSON_NAME] armour …" at bounding box center [792, 470] width 762 height 444
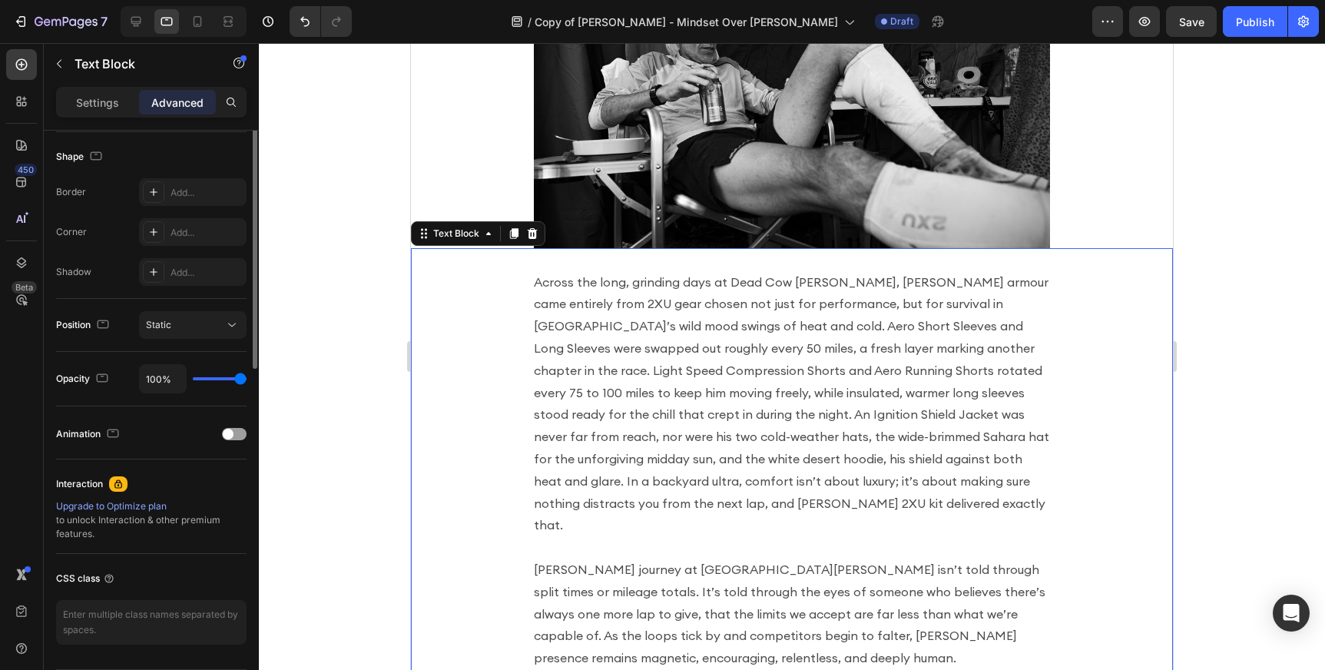
scroll to position [435, 0]
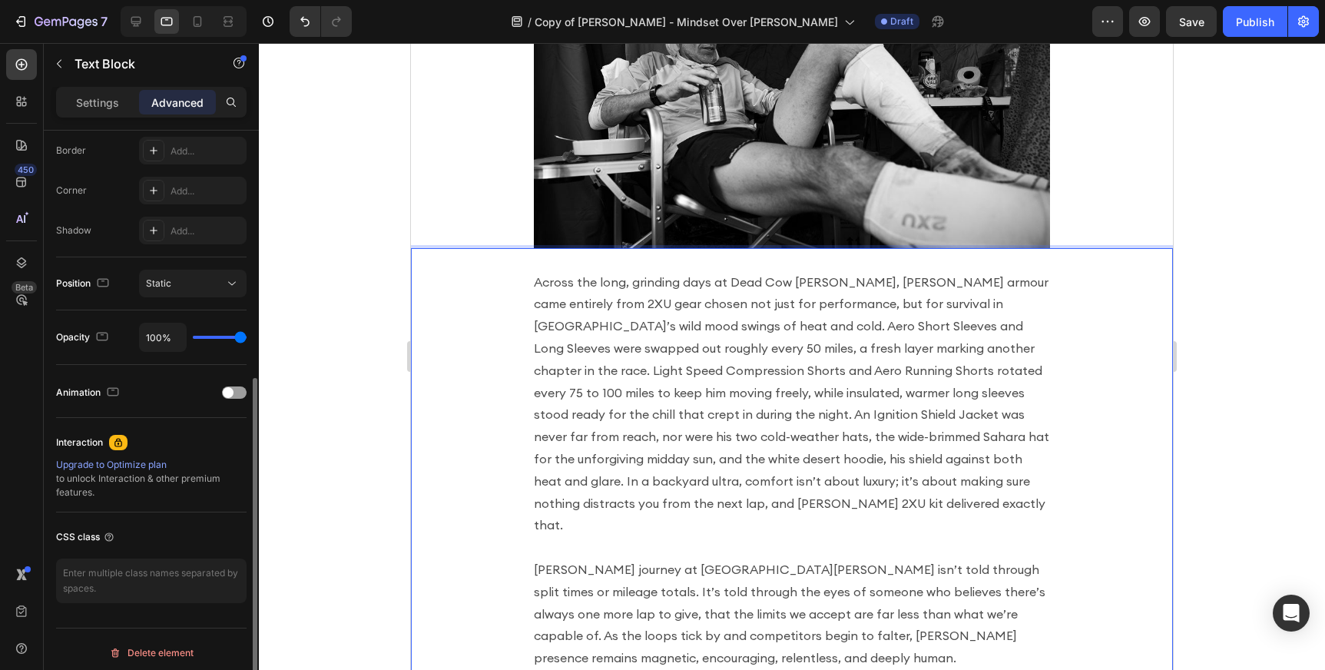
click at [674, 558] on p "[PERSON_NAME] journey at [GEOGRAPHIC_DATA][PERSON_NAME] isn’t told through spli…" at bounding box center [792, 613] width 516 height 111
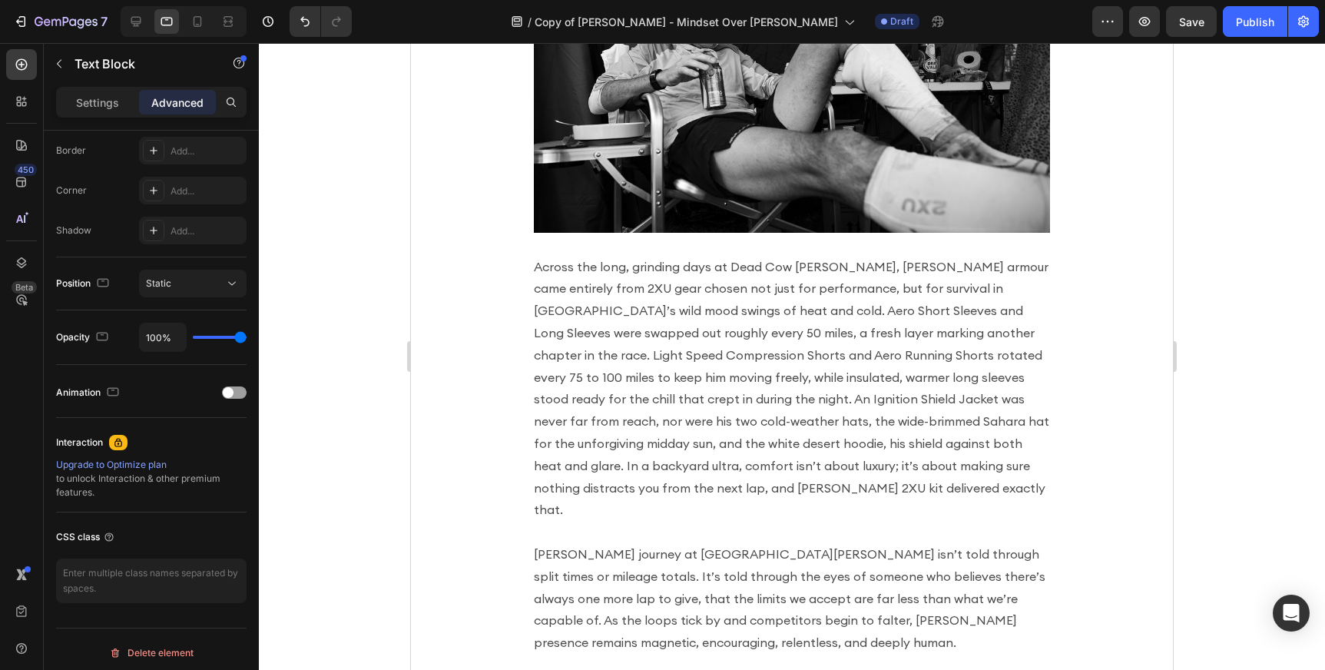
scroll to position [1790, 0]
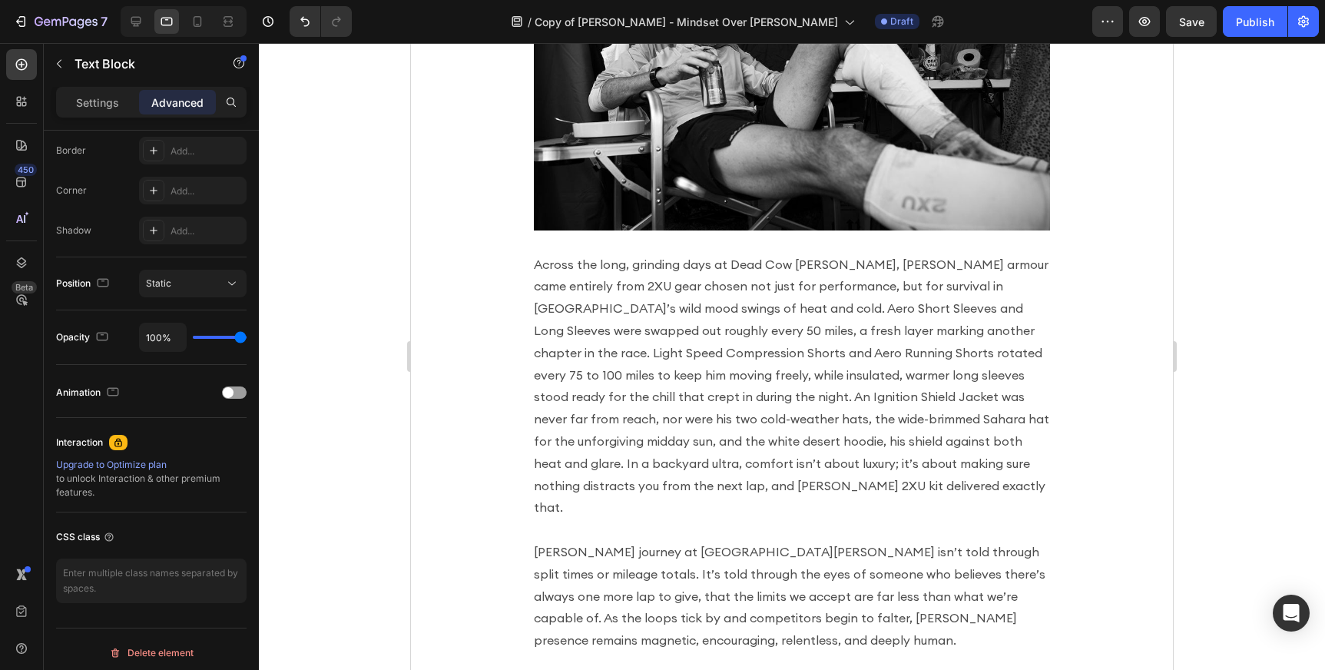
click at [441, 394] on div "Across the long, grinding days at Dead Cow [PERSON_NAME], [PERSON_NAME] armour …" at bounding box center [792, 452] width 762 height 444
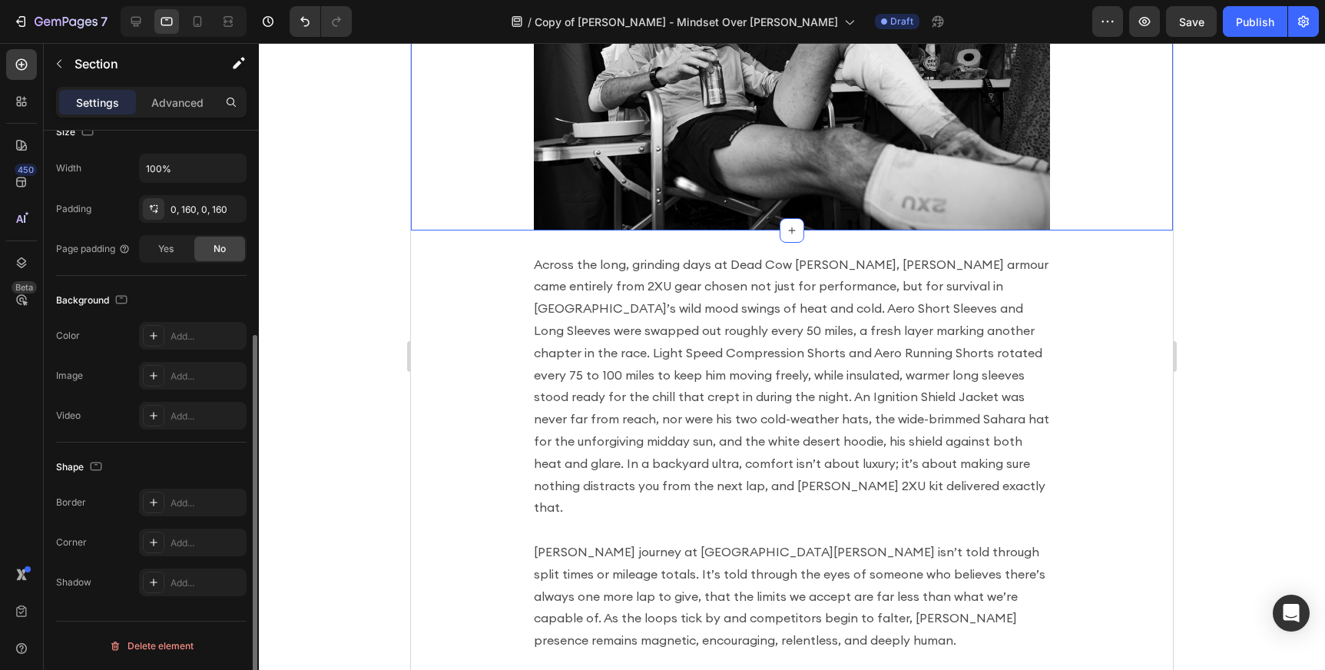
scroll to position [0, 0]
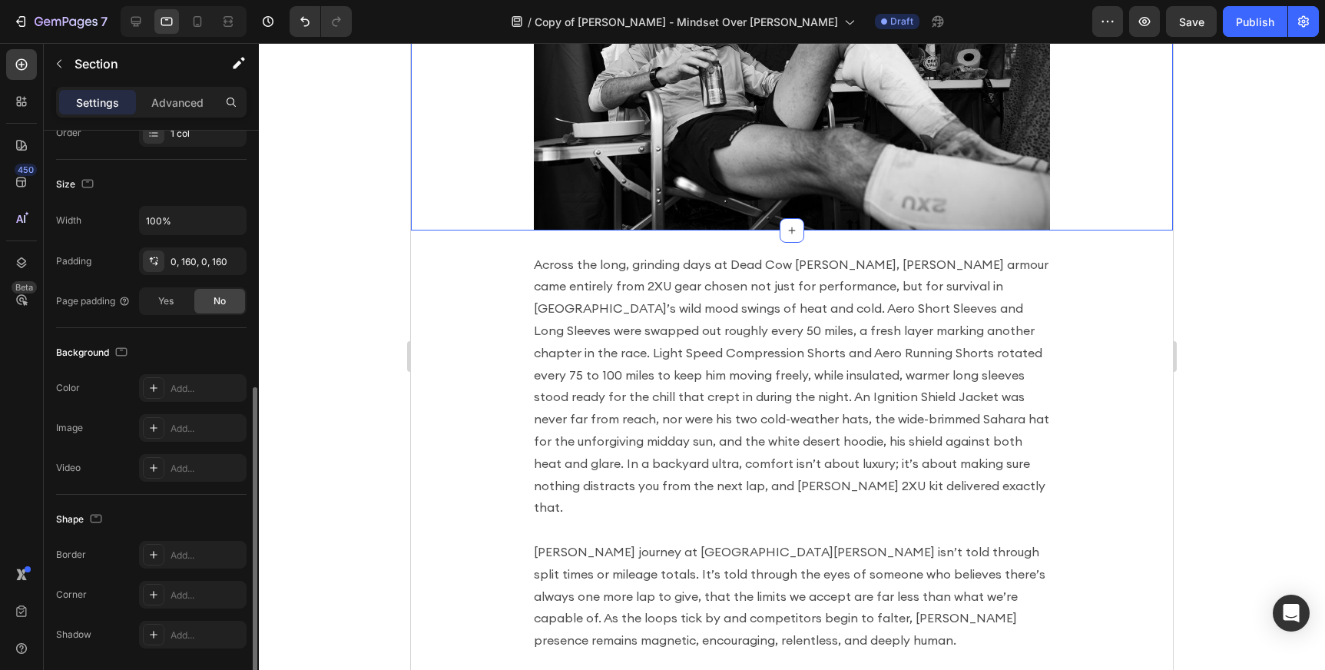
click at [473, 121] on div "Image Section 6 You can create reusable sections Create Theme Section AI Conten…" at bounding box center [792, 95] width 762 height 272
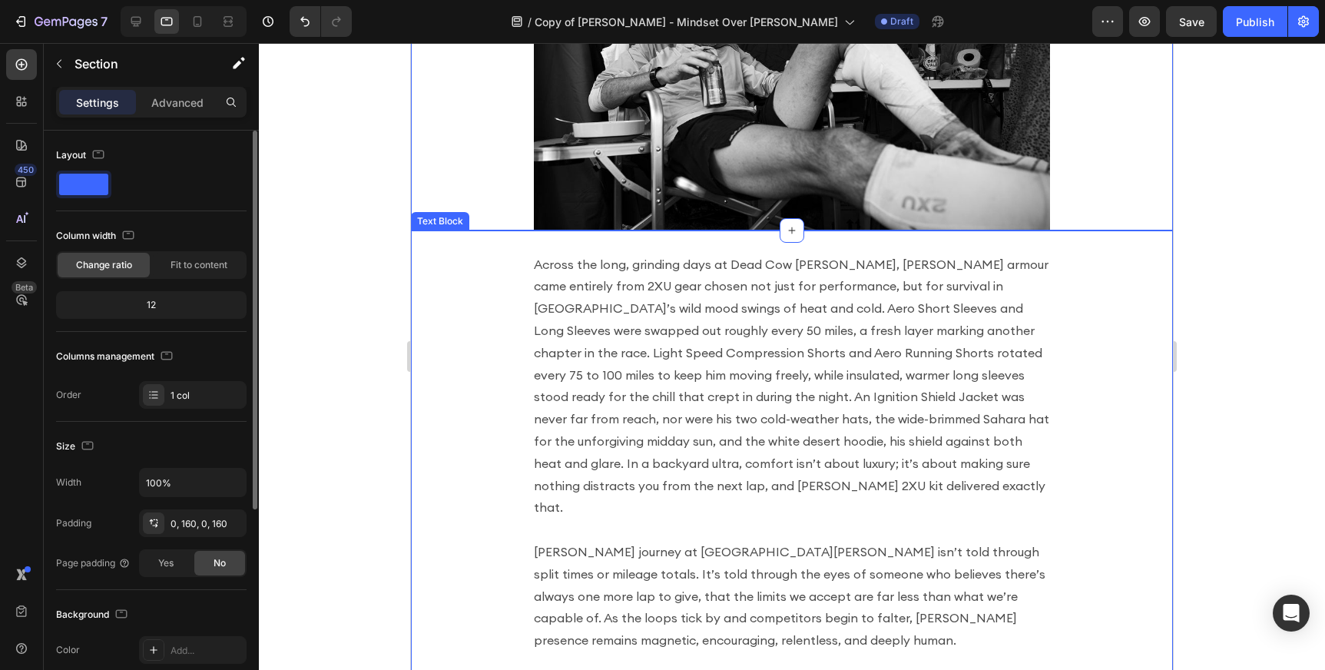
click at [472, 305] on div "Across the long, grinding days at Dead Cow [PERSON_NAME], [PERSON_NAME] armour …" at bounding box center [792, 452] width 762 height 444
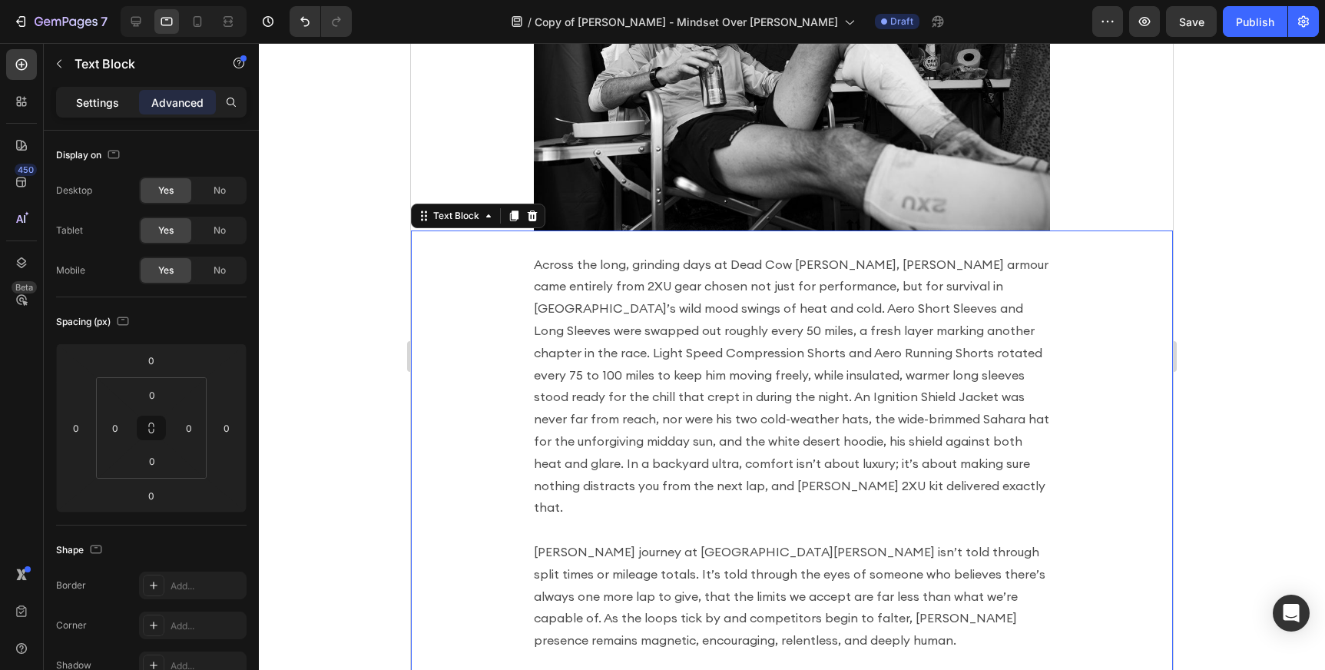
click at [89, 101] on p "Settings" at bounding box center [97, 102] width 43 height 16
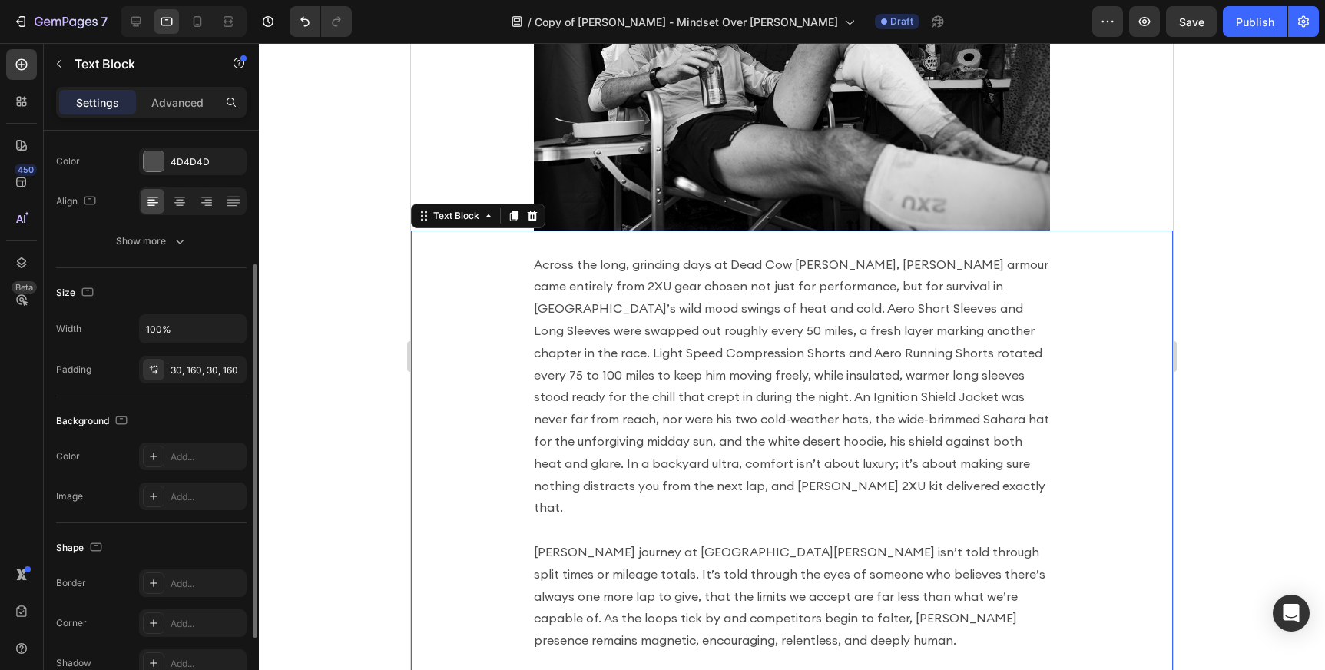
scroll to position [204, 0]
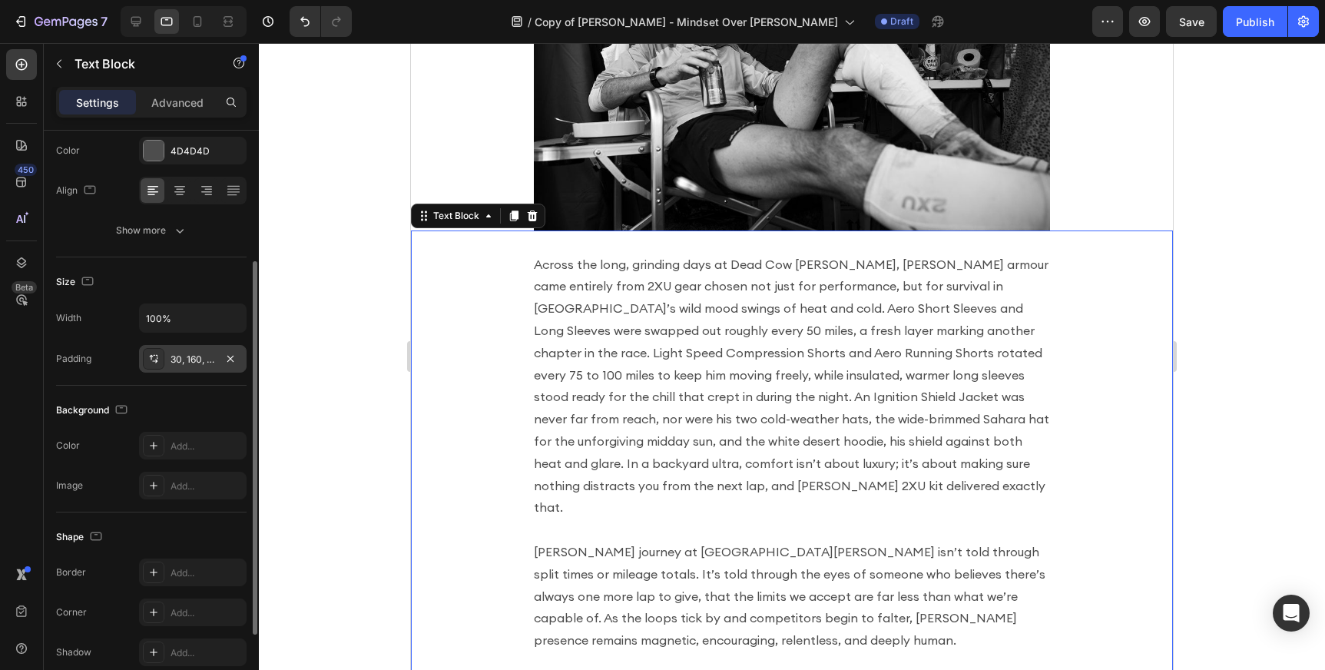
click at [196, 355] on div "30, 160, 30, 160" at bounding box center [193, 360] width 45 height 14
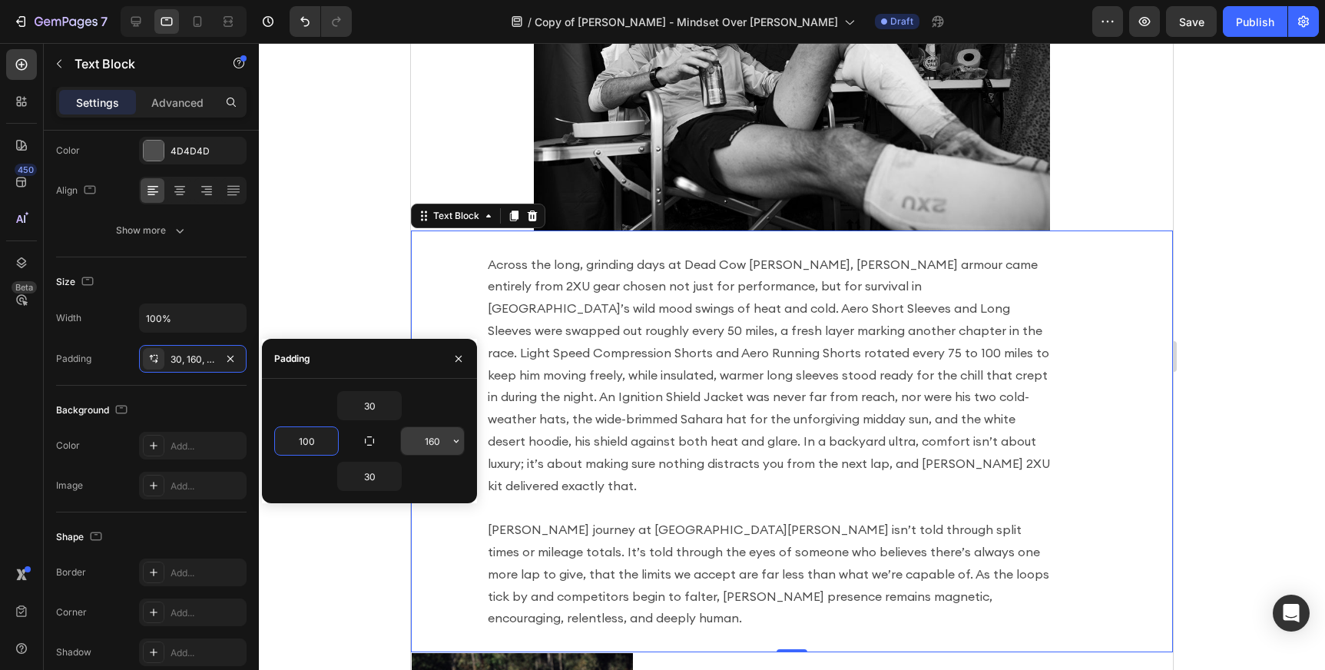
type input "100"
click at [422, 439] on input "160" at bounding box center [432, 441] width 63 height 28
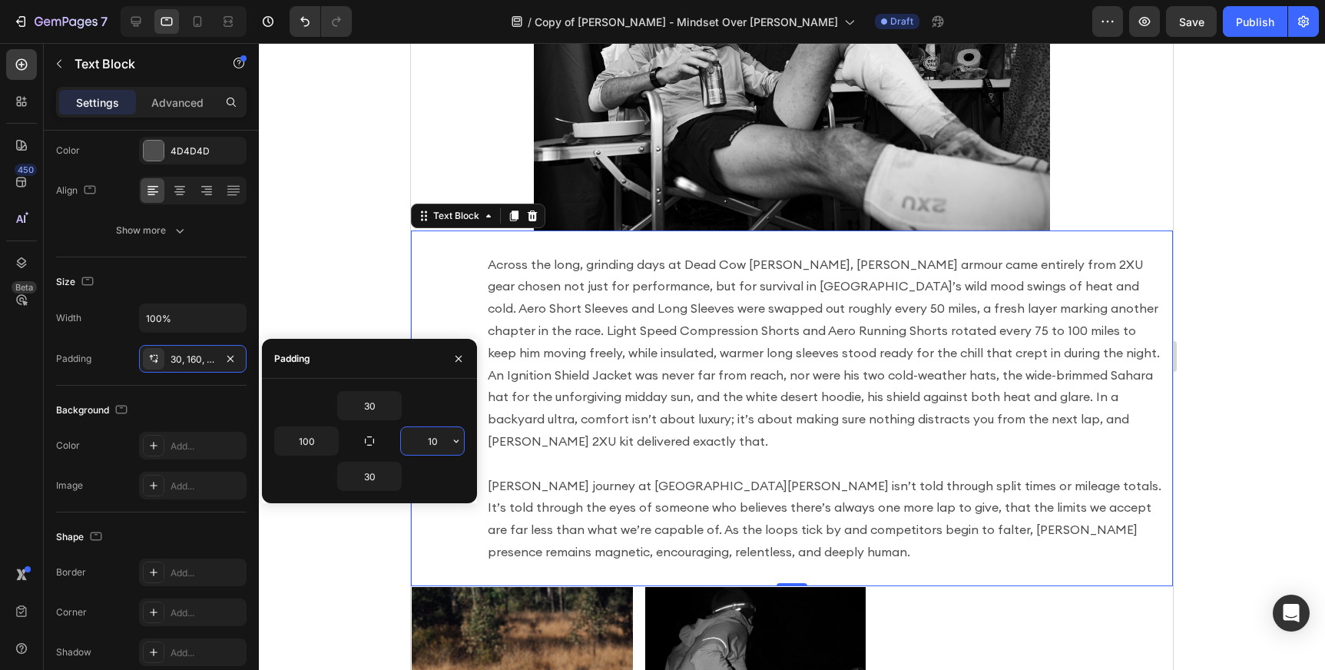
type input "100"
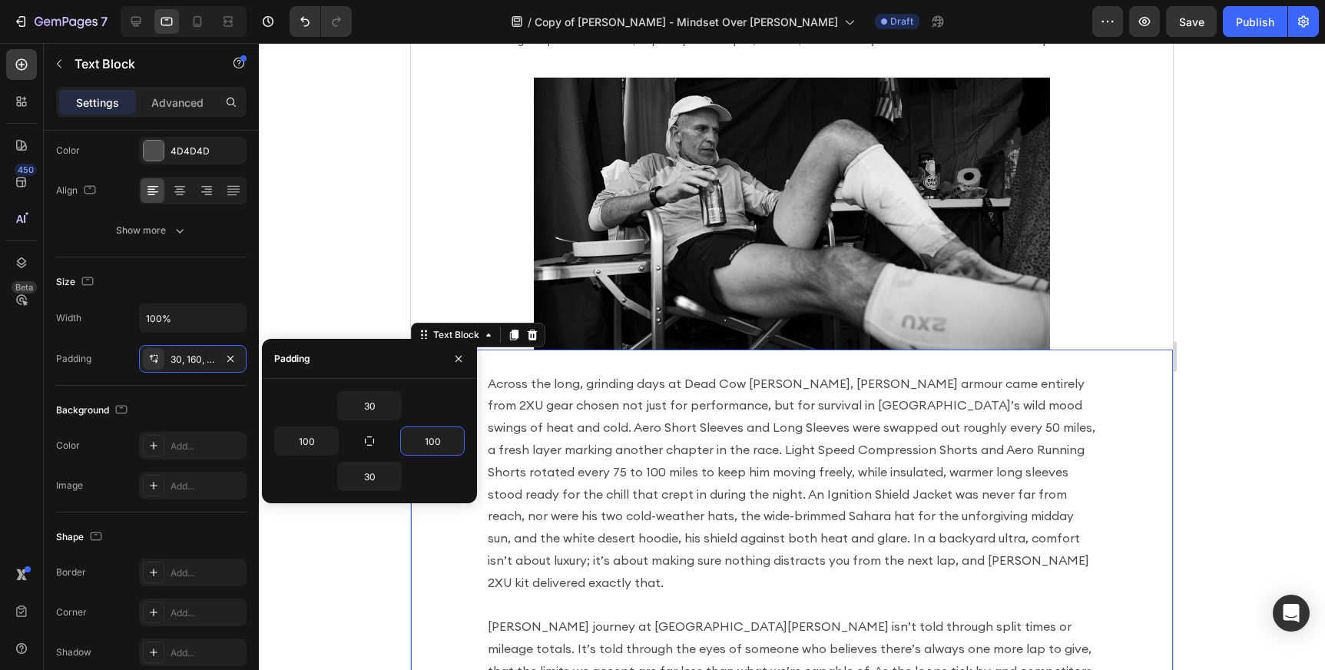
scroll to position [1656, 0]
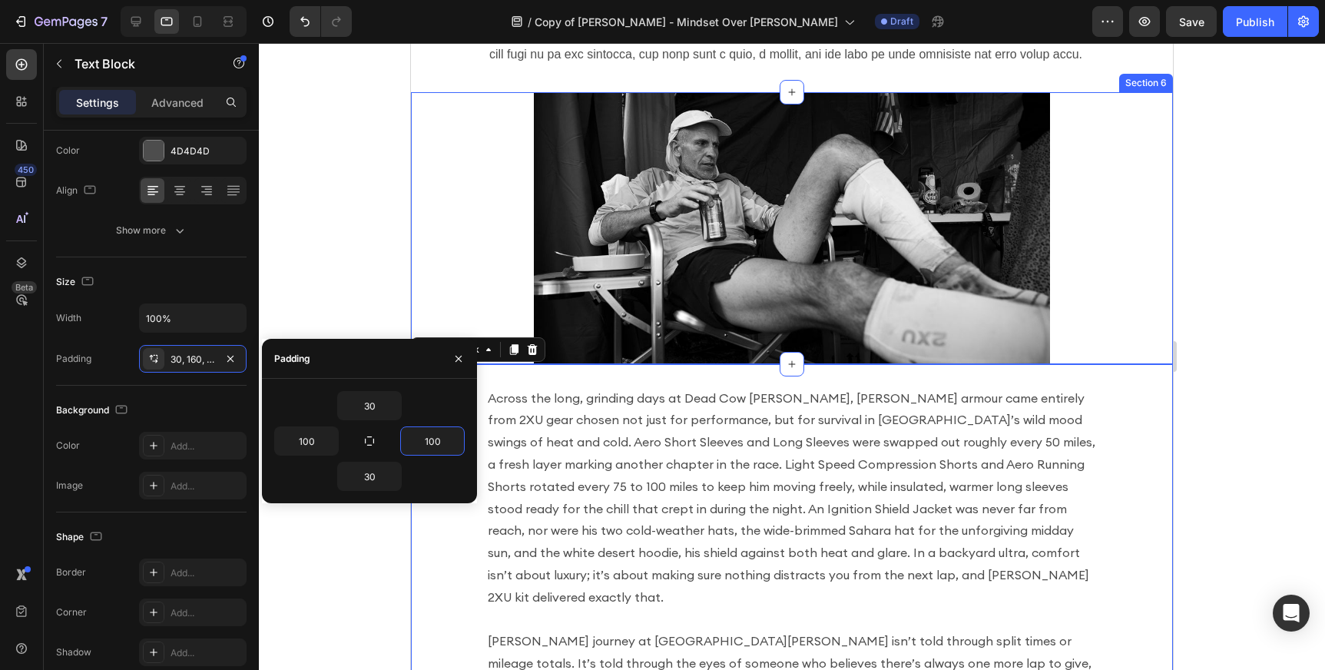
click at [470, 260] on div "Image Section 6" at bounding box center [792, 228] width 762 height 272
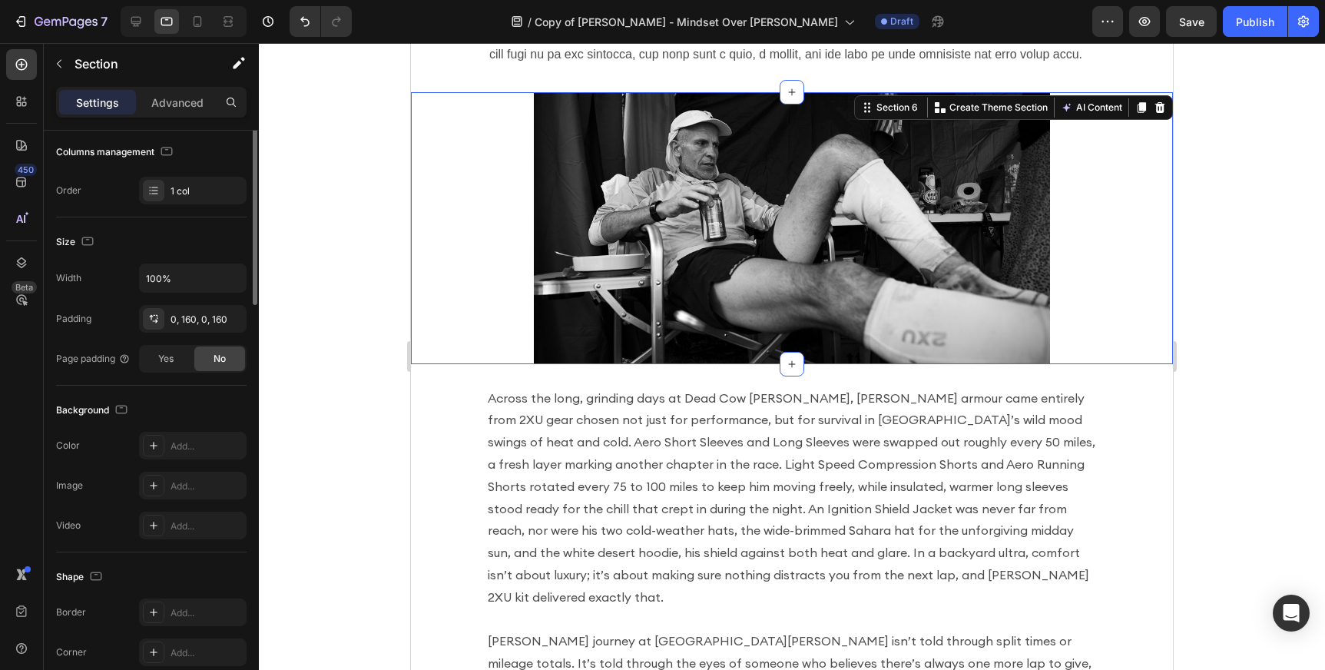
scroll to position [0, 0]
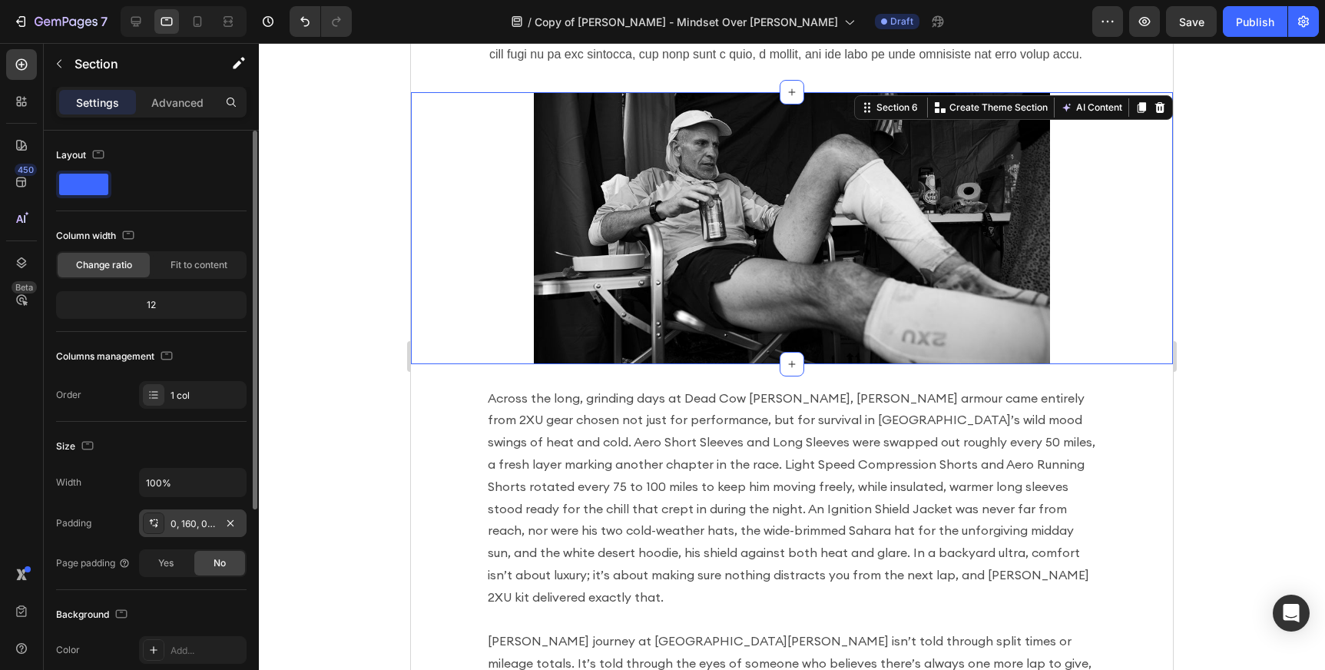
click at [194, 531] on div "0, 160, 0, 160" at bounding box center [193, 523] width 108 height 28
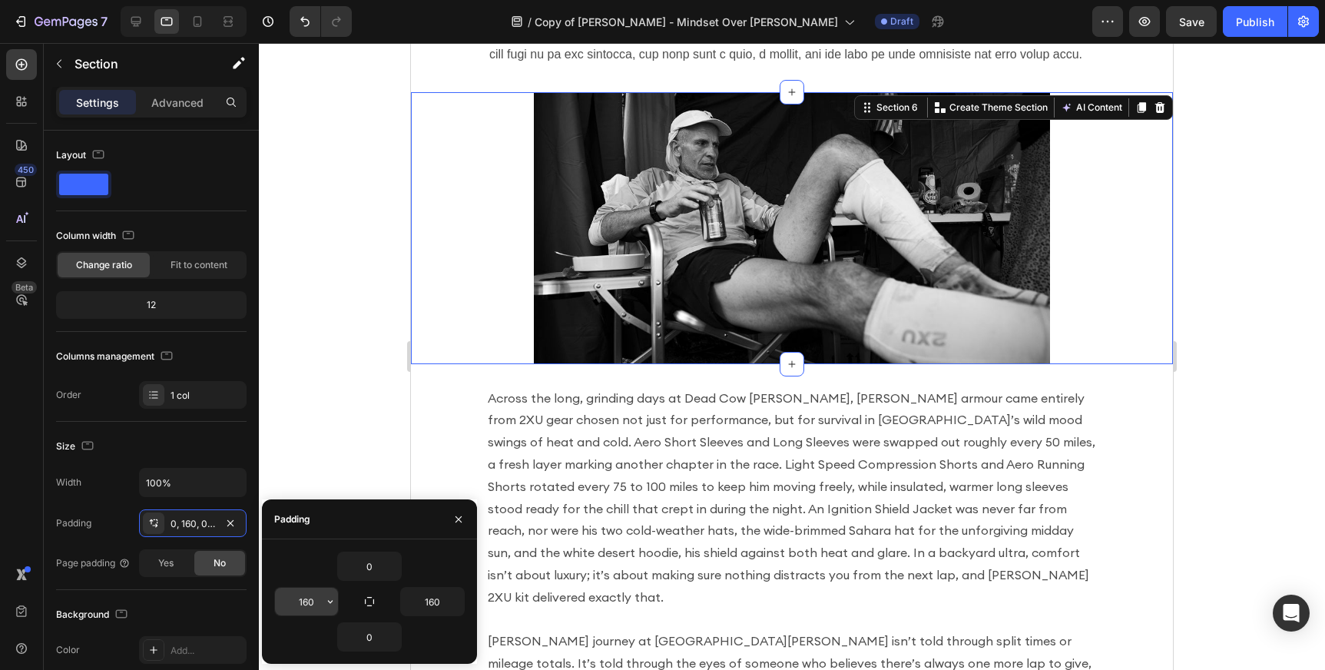
click at [308, 605] on input "160" at bounding box center [306, 602] width 63 height 28
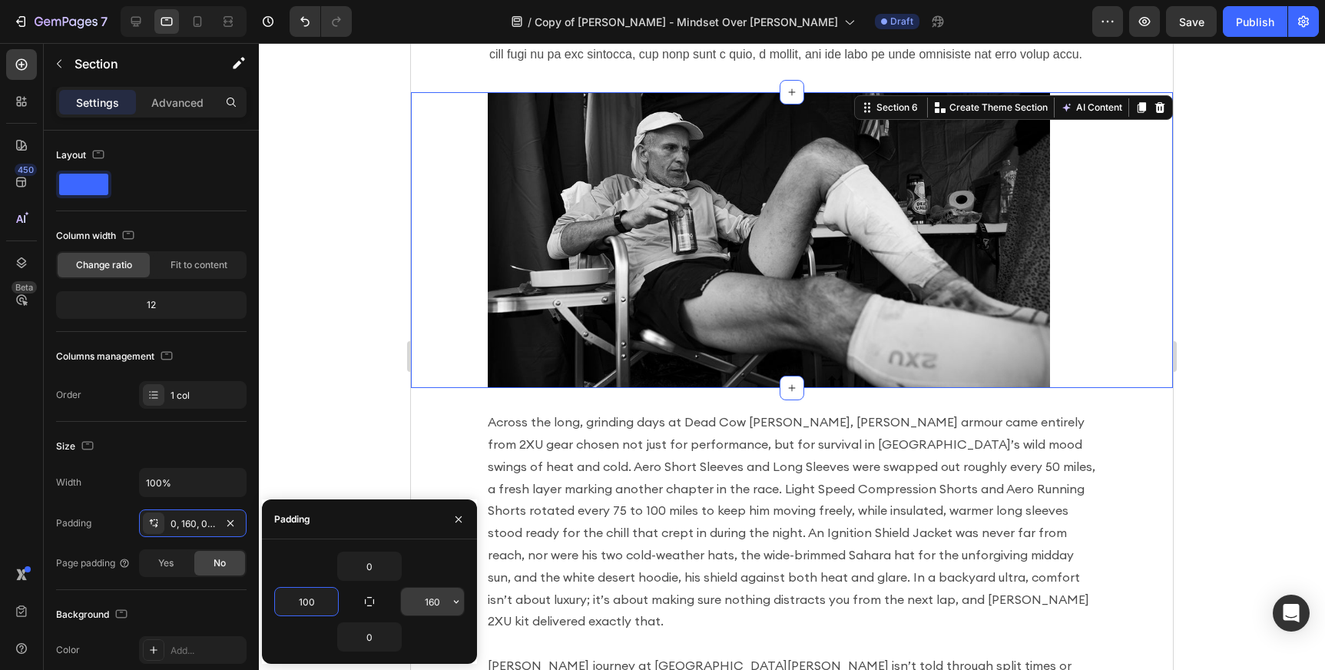
type input "100"
click at [437, 601] on input "160" at bounding box center [432, 602] width 63 height 28
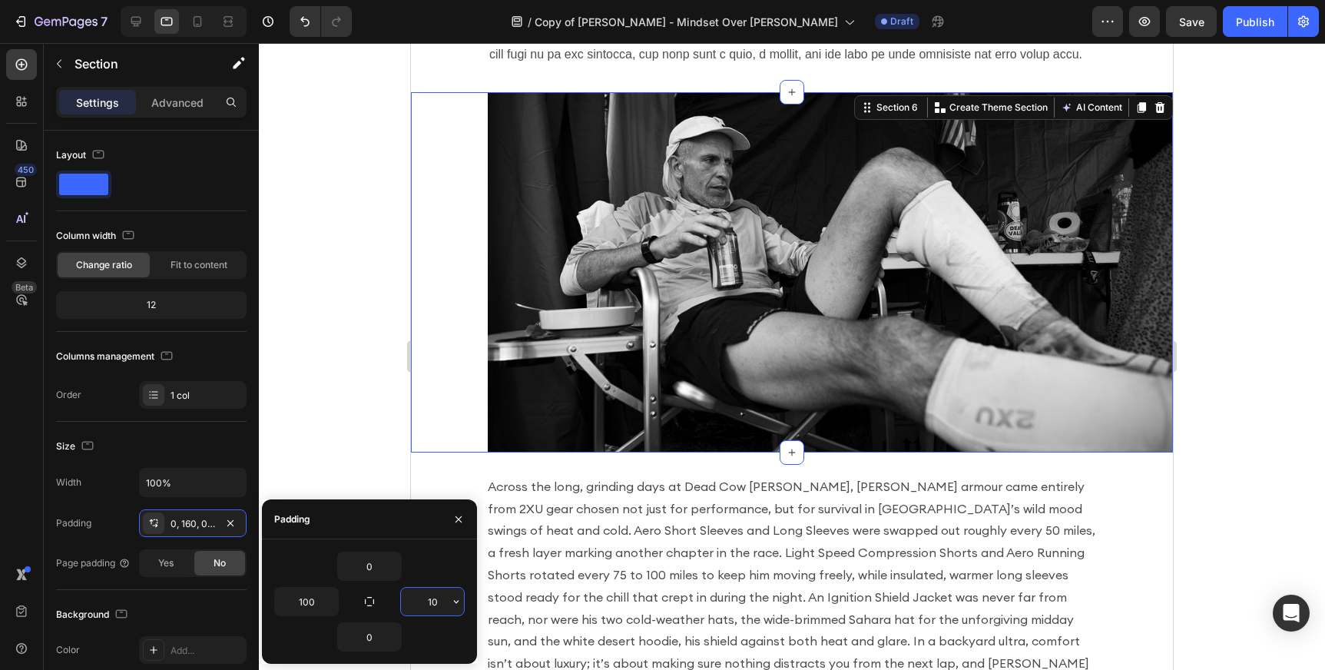
type input "100"
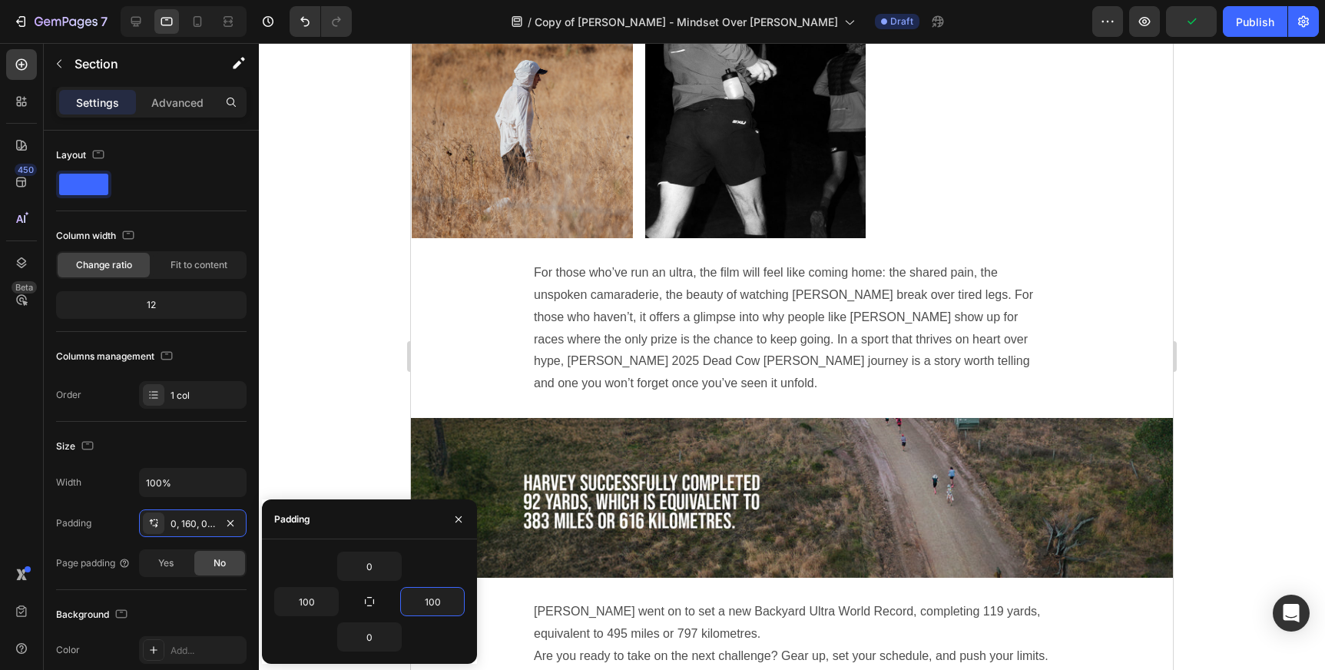
scroll to position [2479, 0]
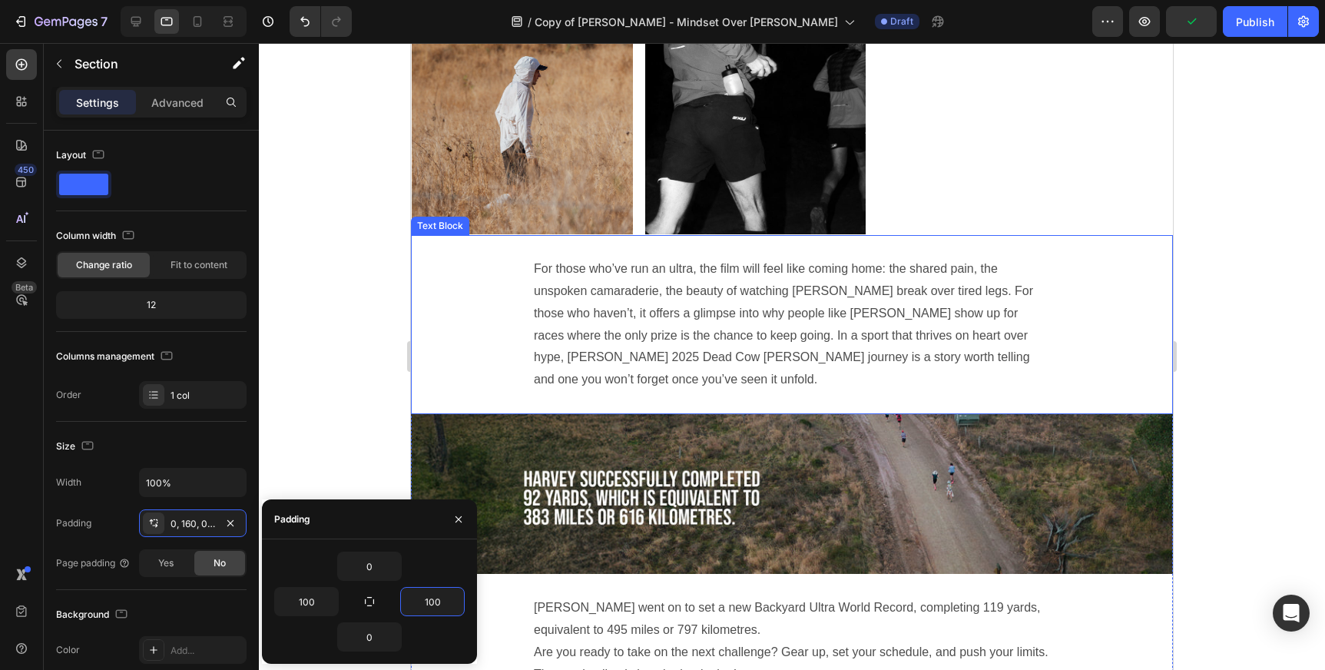
click at [711, 304] on p "For those who’ve run an ultra, the film will feel like coming home: the shared …" at bounding box center [792, 324] width 516 height 133
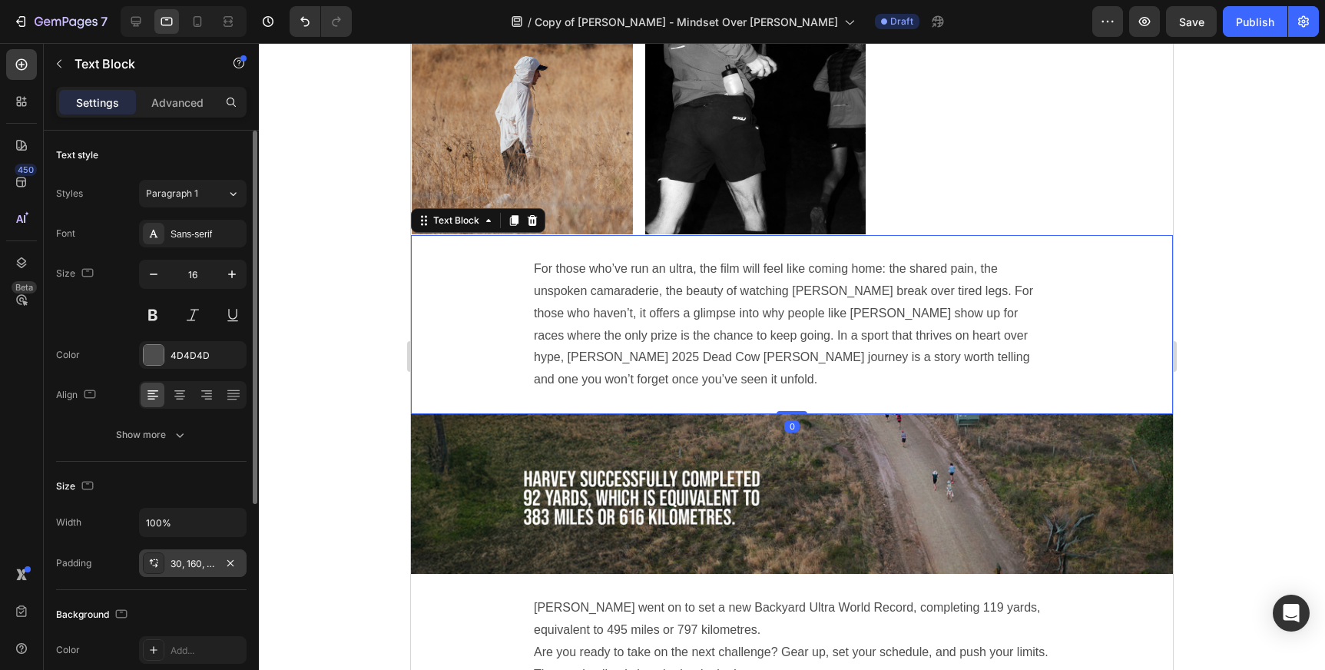
click at [205, 564] on div "30, 160, 30, 160" at bounding box center [193, 564] width 45 height 14
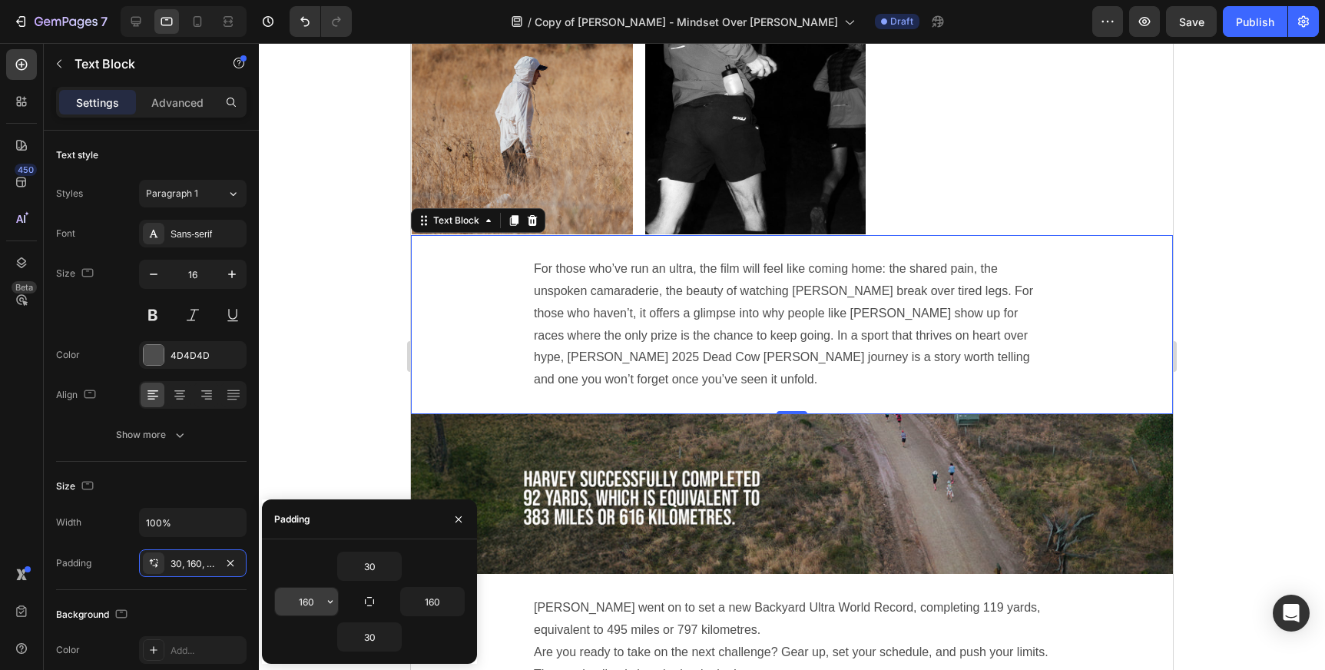
click at [314, 606] on input "160" at bounding box center [306, 602] width 63 height 28
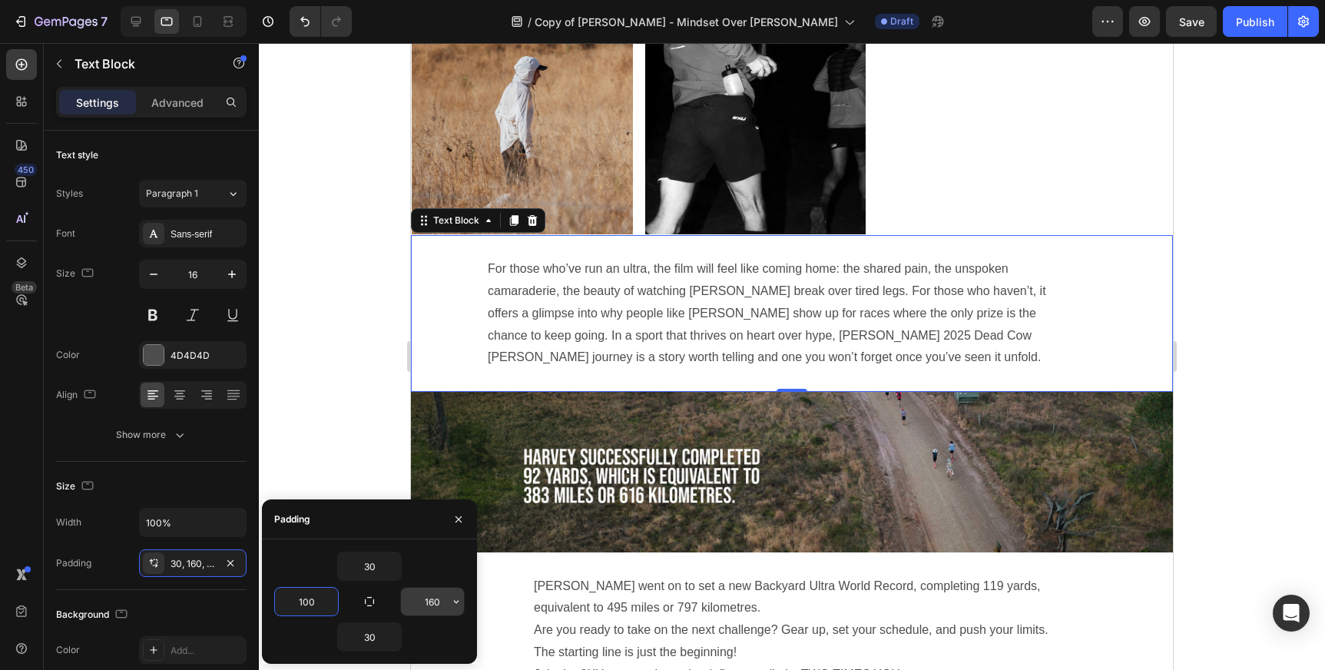
type input "100"
click at [432, 598] on input "160" at bounding box center [432, 602] width 63 height 28
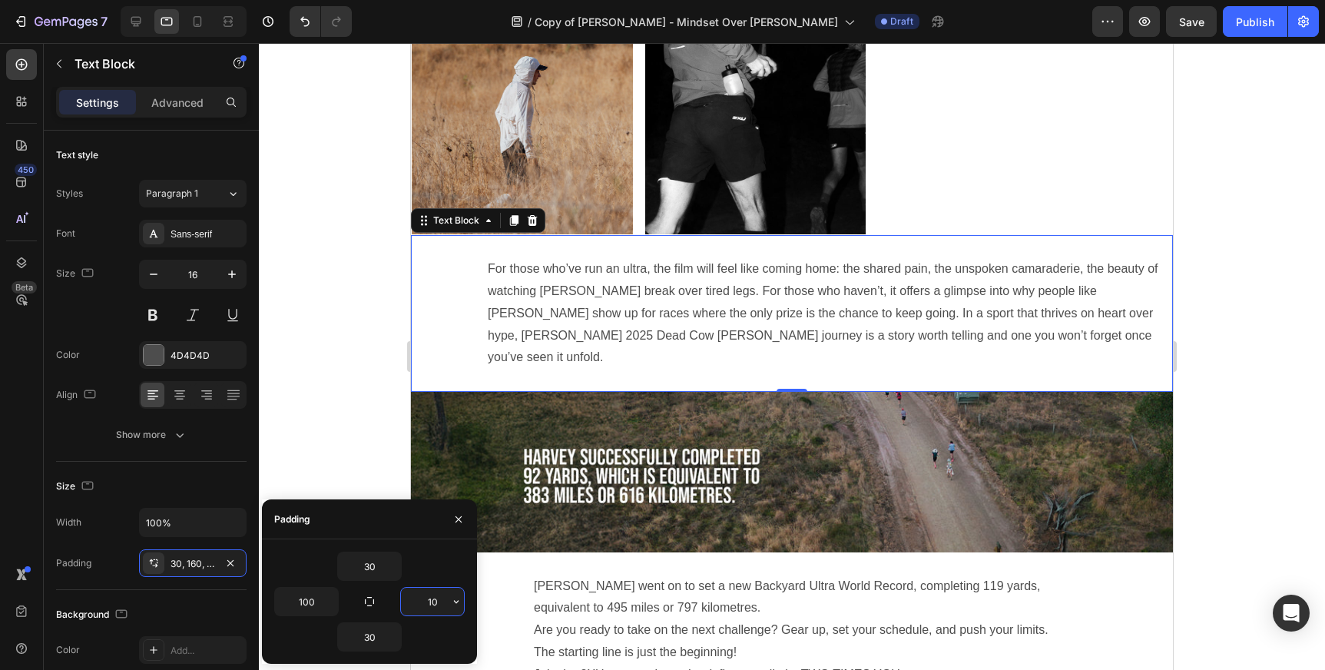
type input "100"
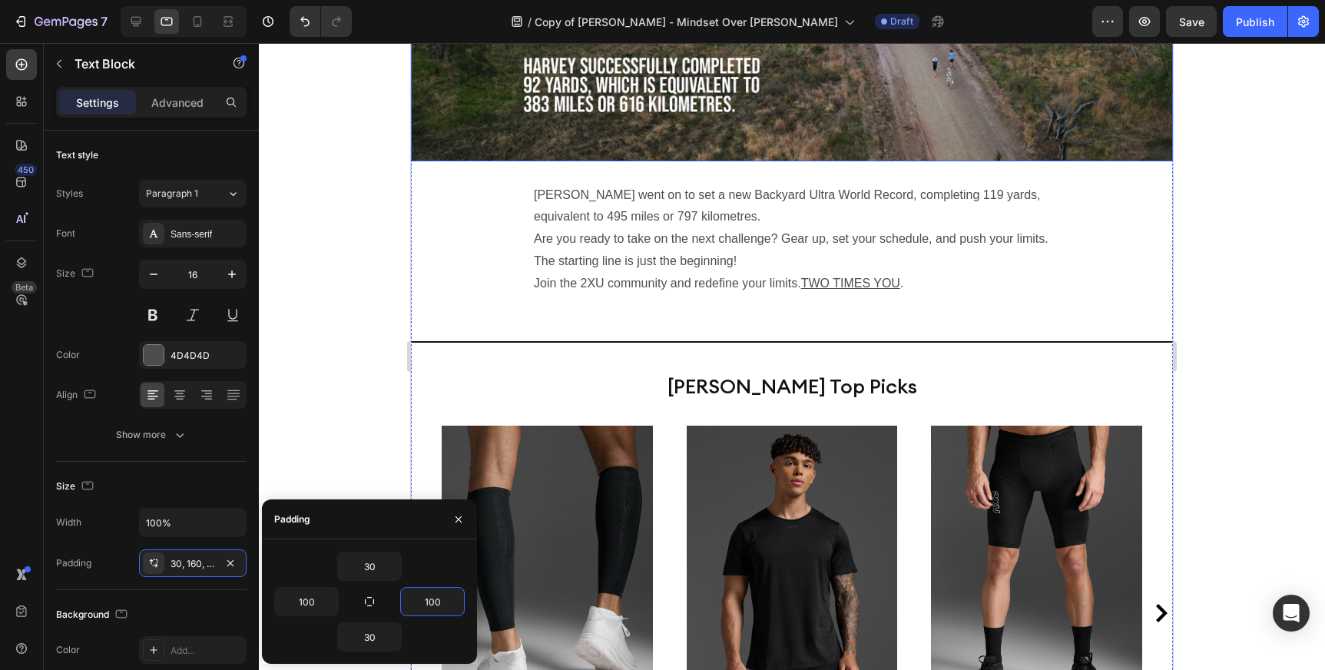
scroll to position [2876, 0]
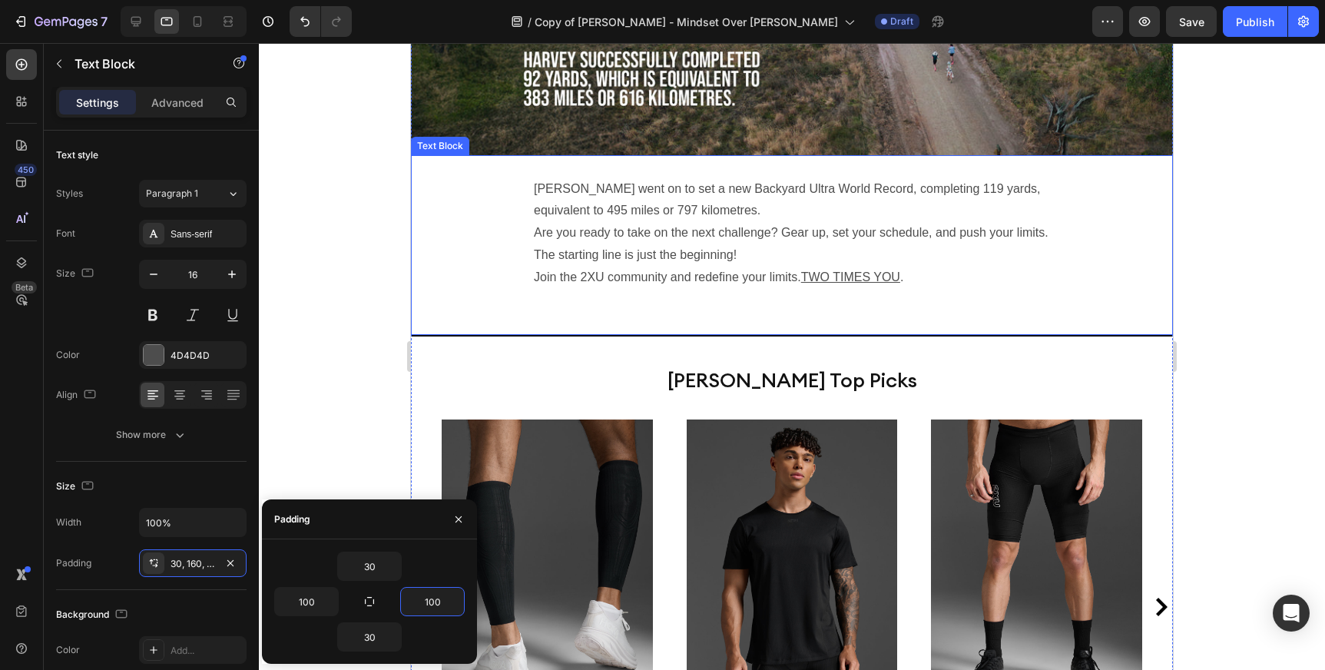
click at [593, 228] on p "Are you ready to take on the next challenge? Gear up, set your schedule, and pu…" at bounding box center [792, 244] width 516 height 45
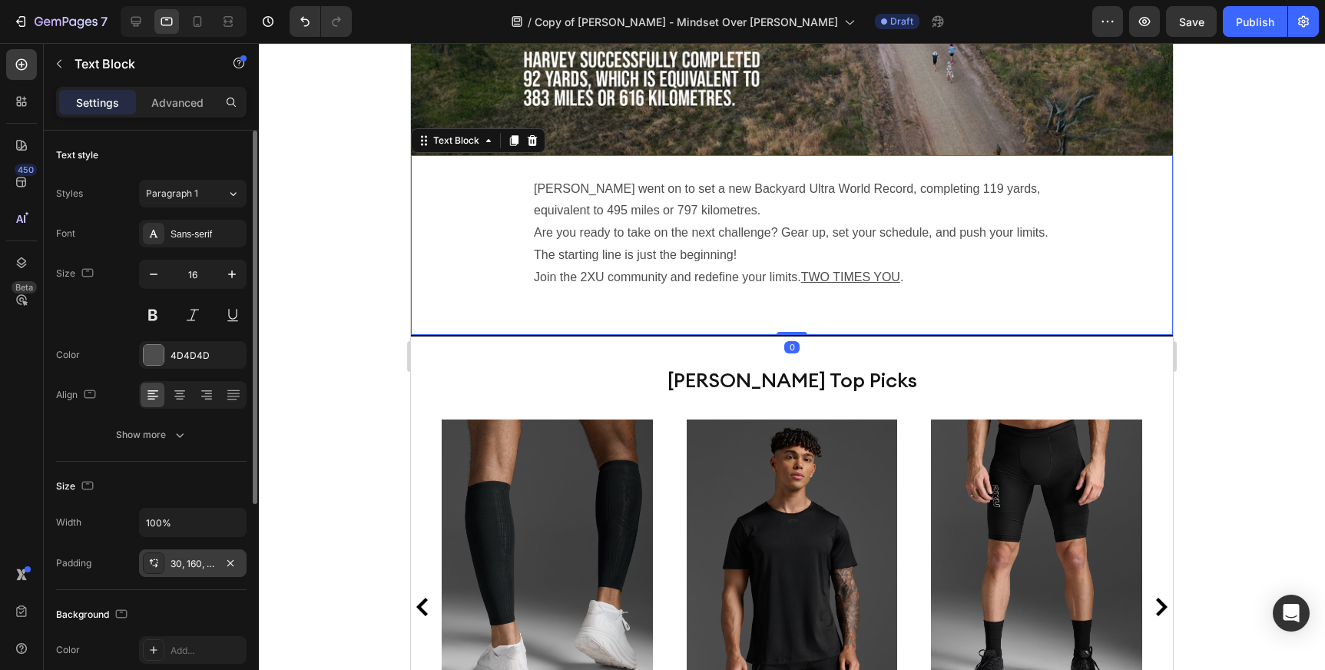
click at [200, 569] on div "30, 160, 60, 160" at bounding box center [193, 564] width 45 height 14
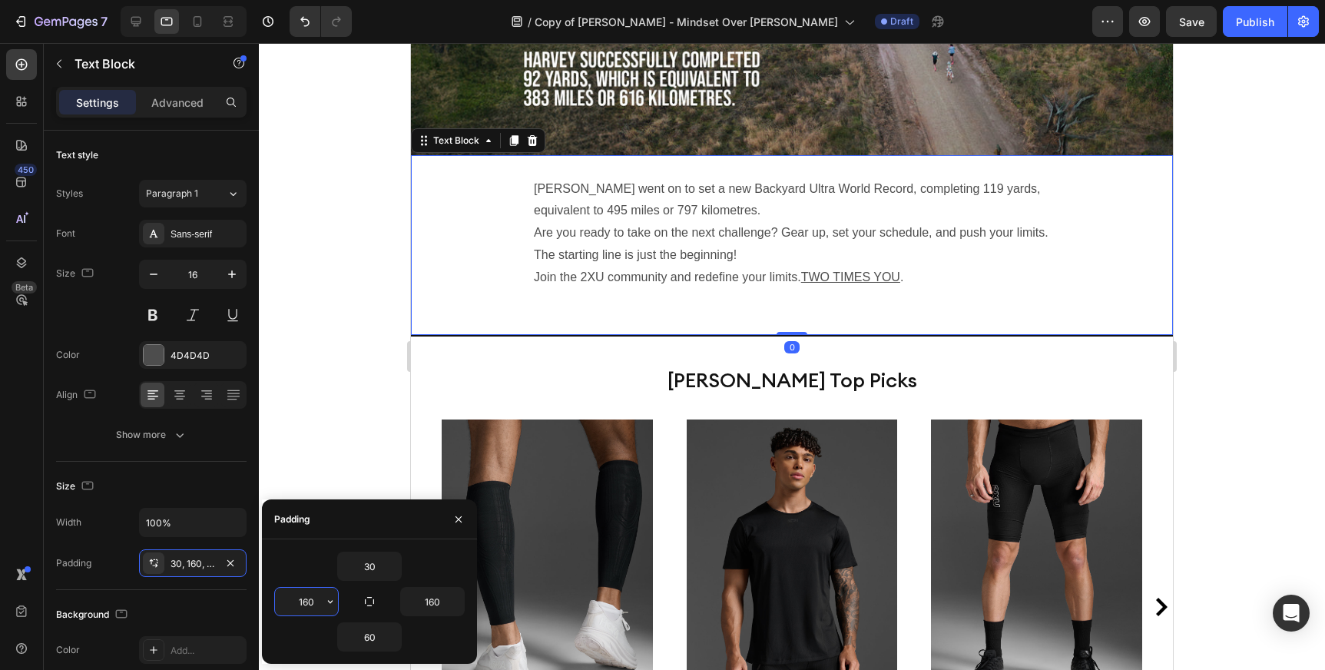
click at [319, 607] on input "160" at bounding box center [306, 602] width 63 height 28
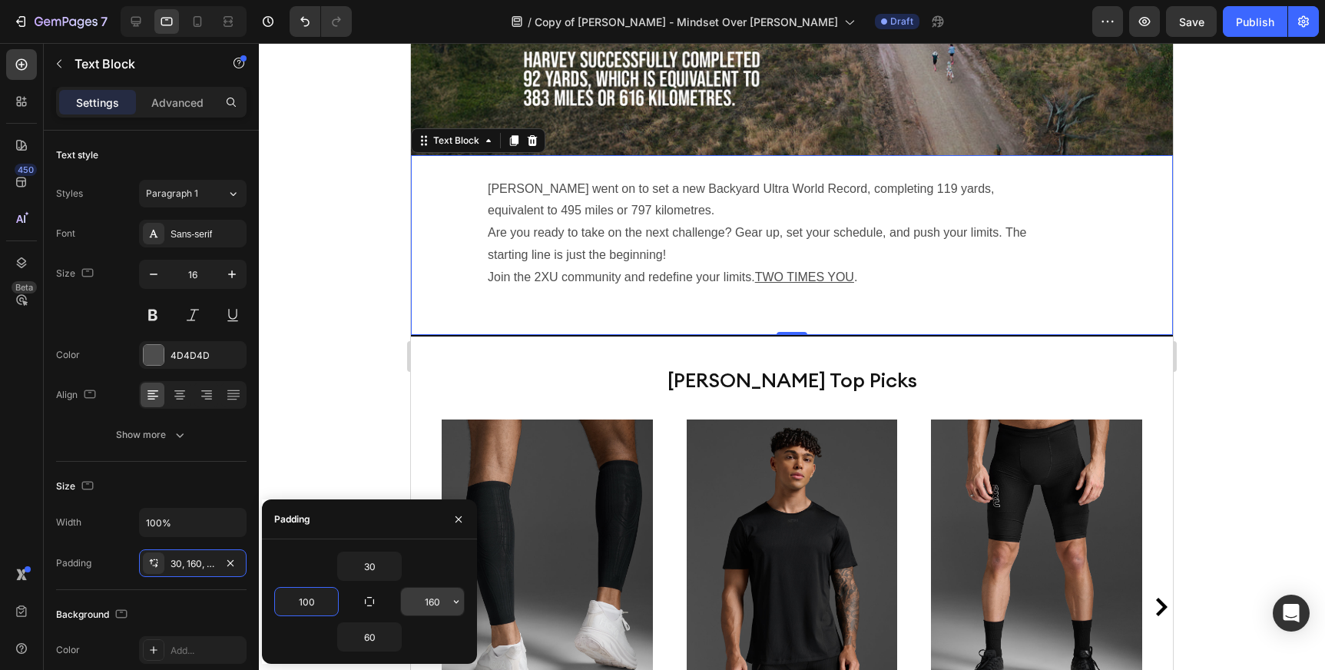
type input "100"
click at [422, 606] on input "160" at bounding box center [432, 602] width 63 height 28
click at [444, 594] on input "160" at bounding box center [432, 602] width 63 height 28
click at [440, 600] on input "160" at bounding box center [432, 602] width 63 height 28
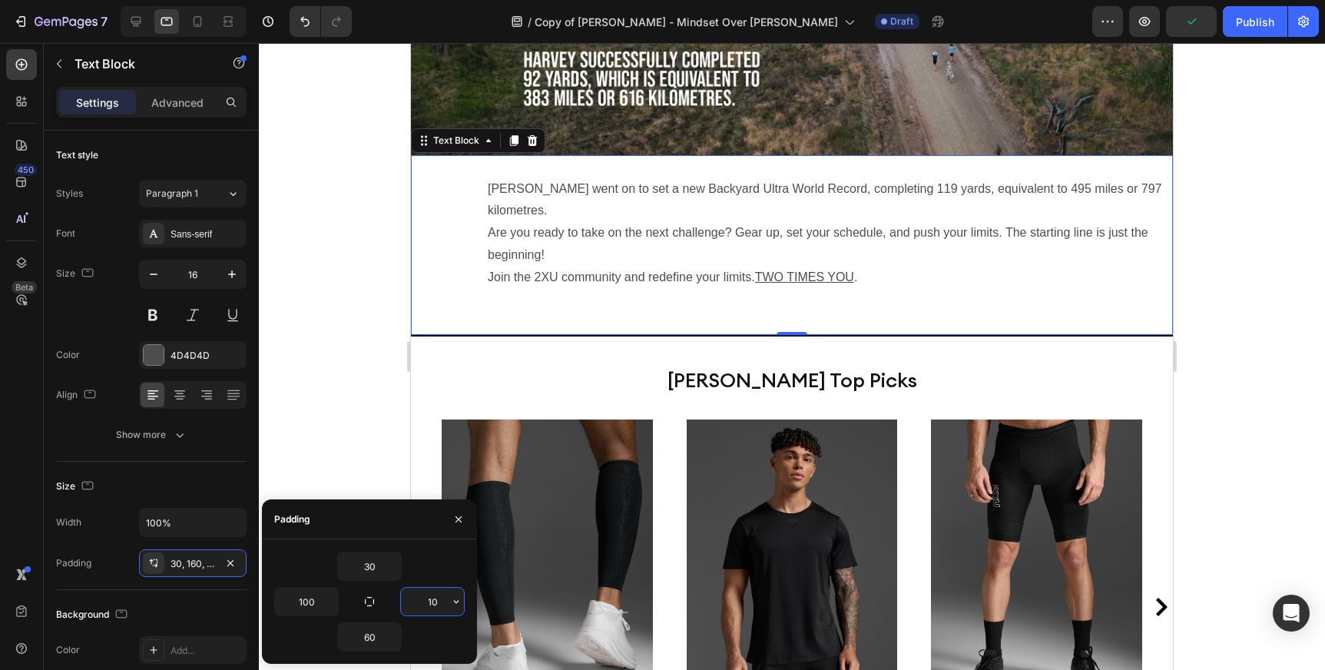
type input "100"
click at [1215, 210] on div at bounding box center [792, 356] width 1066 height 627
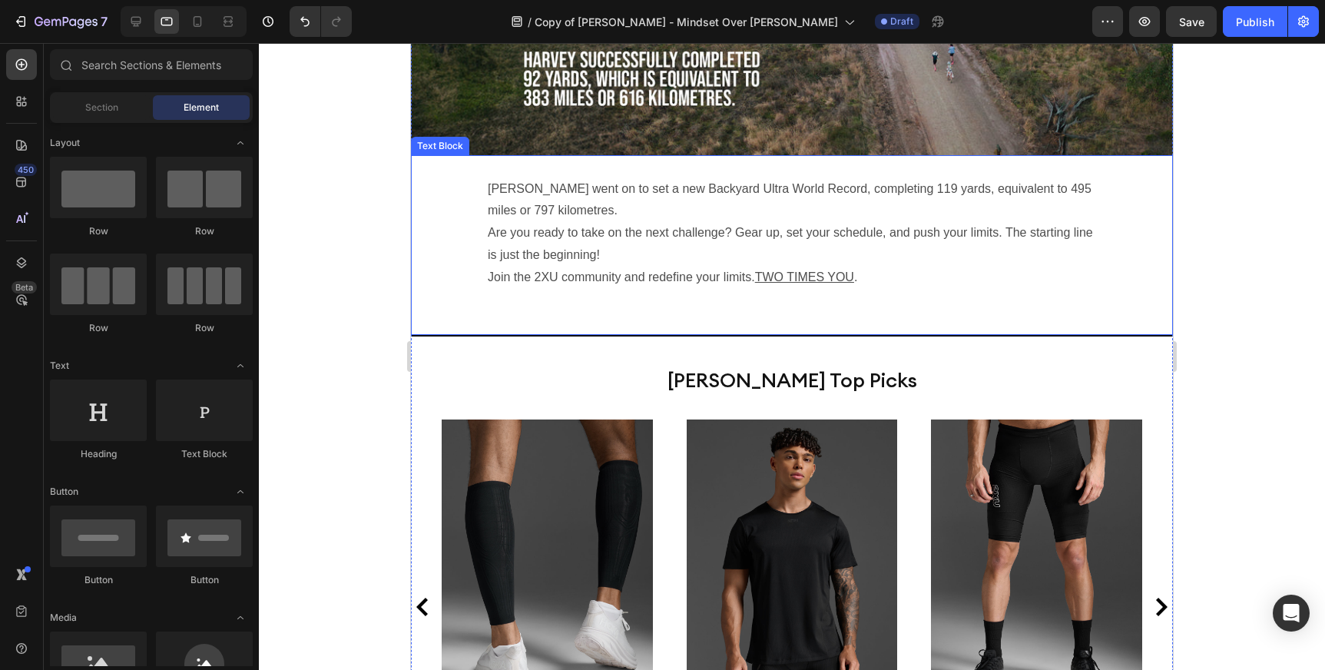
click at [681, 237] on p "Are you ready to take on the next challenge? Gear up, set your schedule, and pu…" at bounding box center [792, 244] width 608 height 45
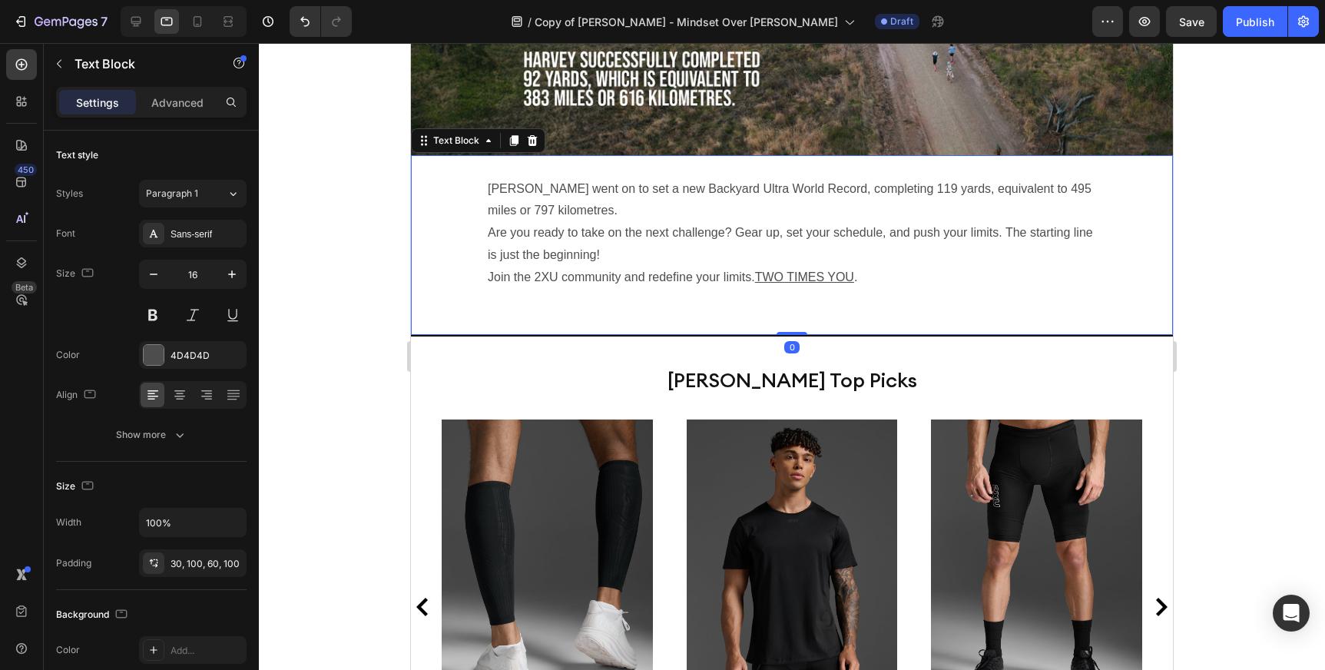
click at [519, 241] on p "Are you ready to take on the next challenge? Gear up, set your schedule, and pu…" at bounding box center [792, 244] width 608 height 45
click at [490, 231] on p "Are you ready to take on the next challenge? Gear up, set your schedule, and pu…" at bounding box center [792, 244] width 608 height 45
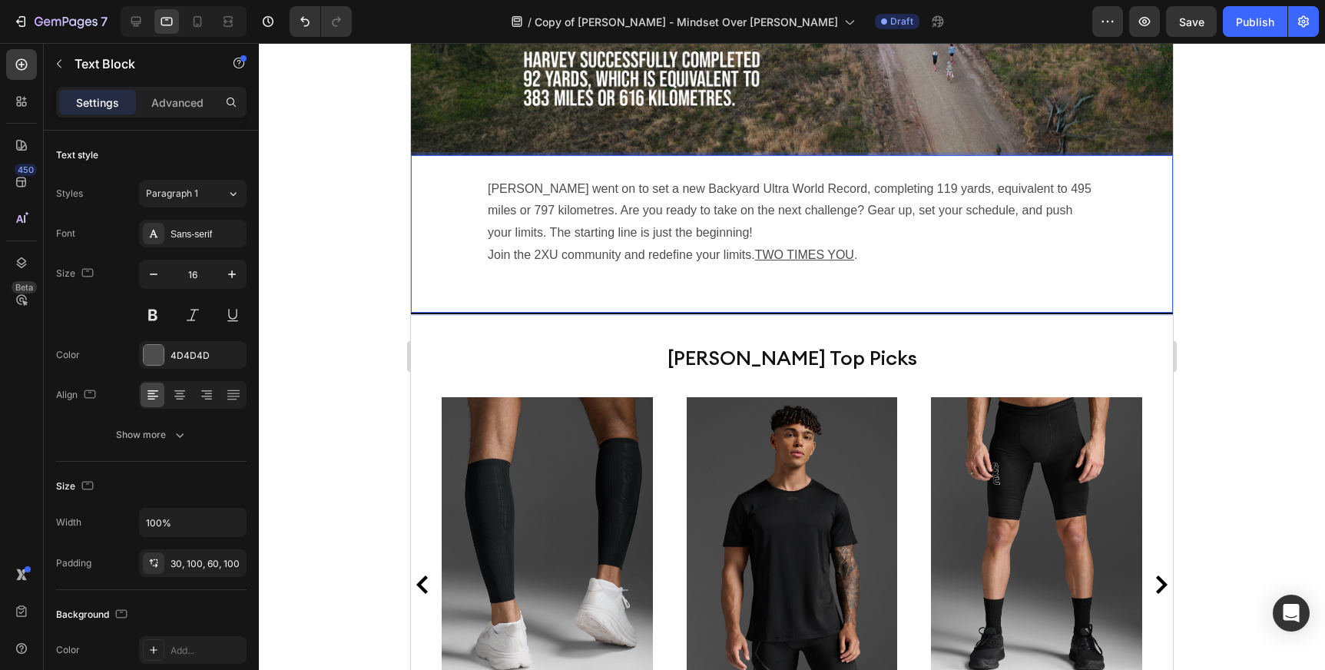
click at [484, 257] on div "[PERSON_NAME] went on to set a new Backyard Ultra World Record, completing 119 …" at bounding box center [792, 233] width 762 height 157
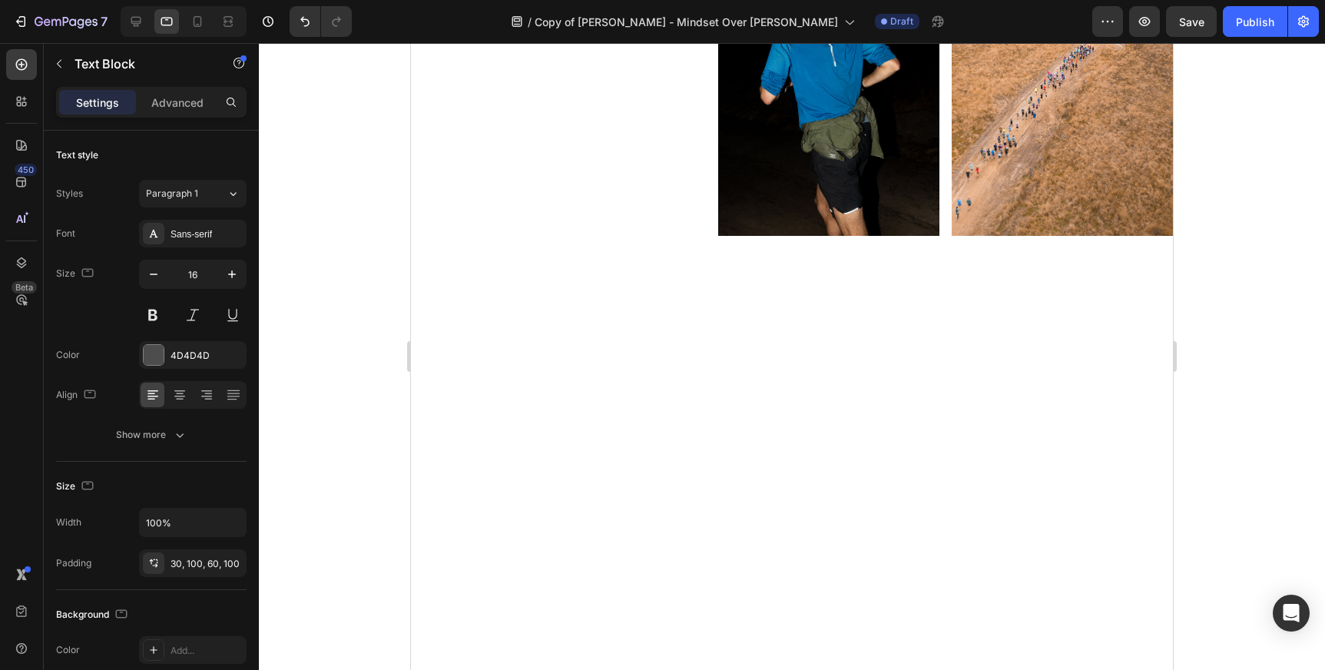
scroll to position [0, 0]
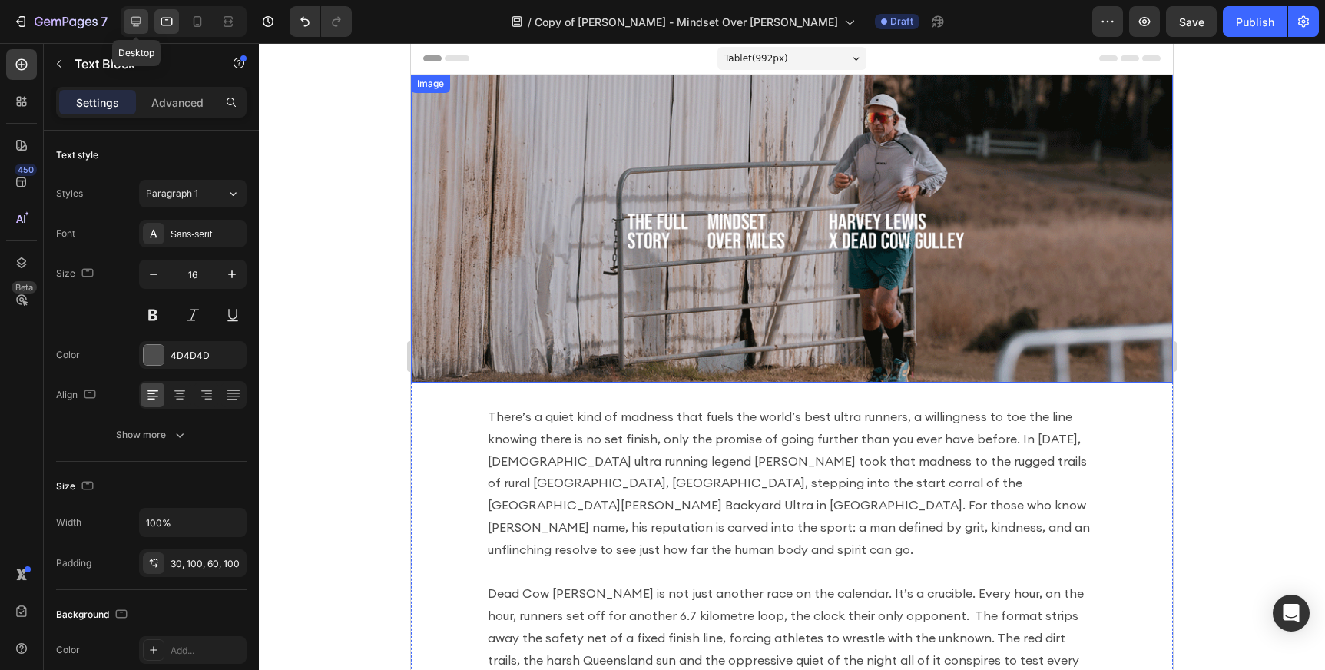
click at [137, 18] on icon at bounding box center [135, 21] width 15 height 15
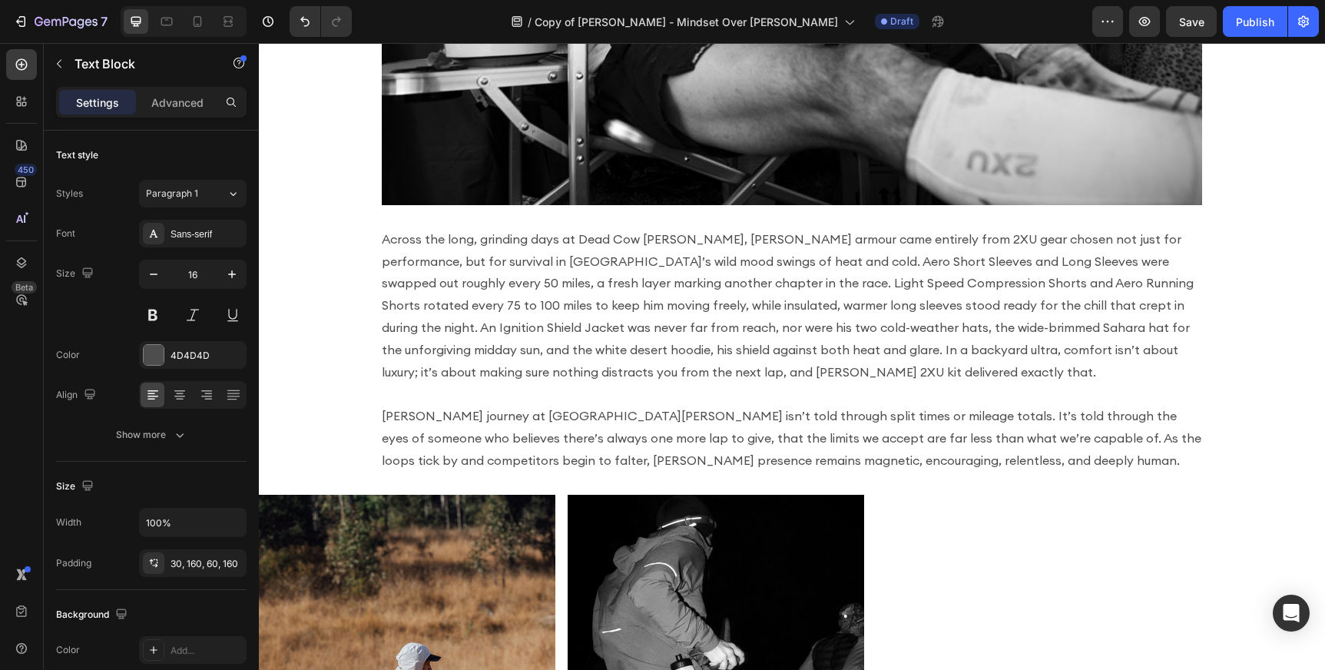
scroll to position [2260, 0]
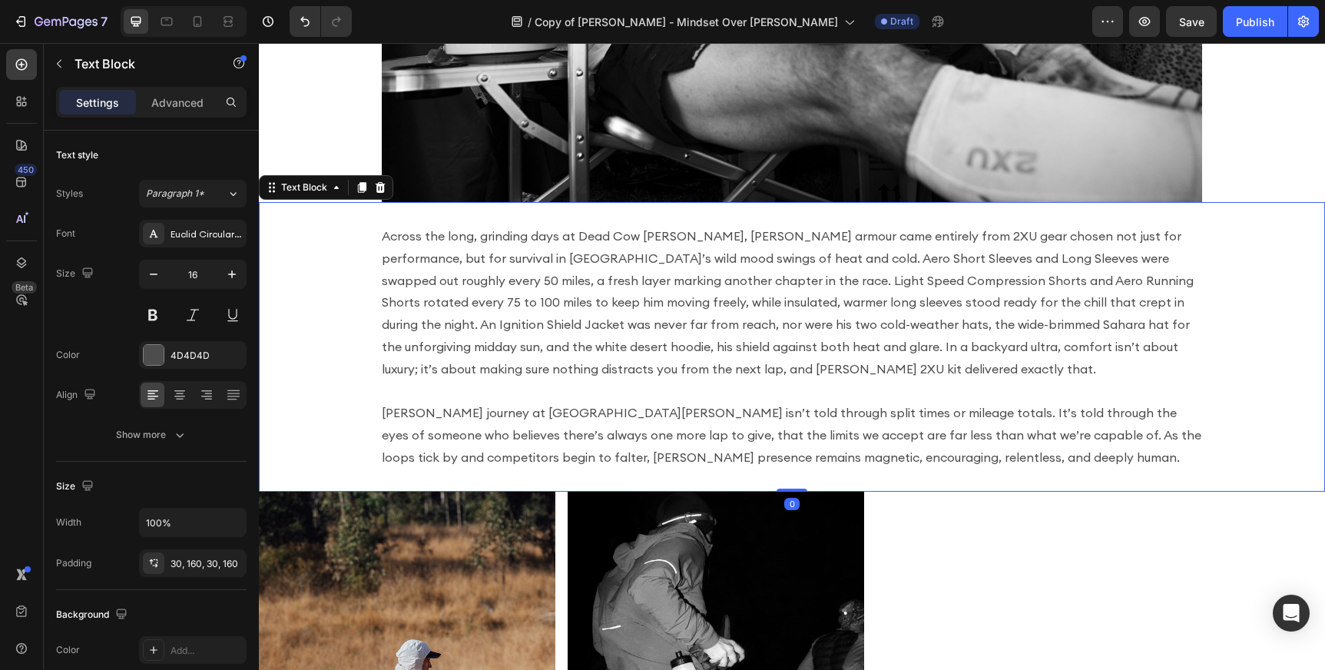
click at [737, 445] on p "[PERSON_NAME] journey at [GEOGRAPHIC_DATA][PERSON_NAME] isn’t told through spli…" at bounding box center [792, 435] width 820 height 66
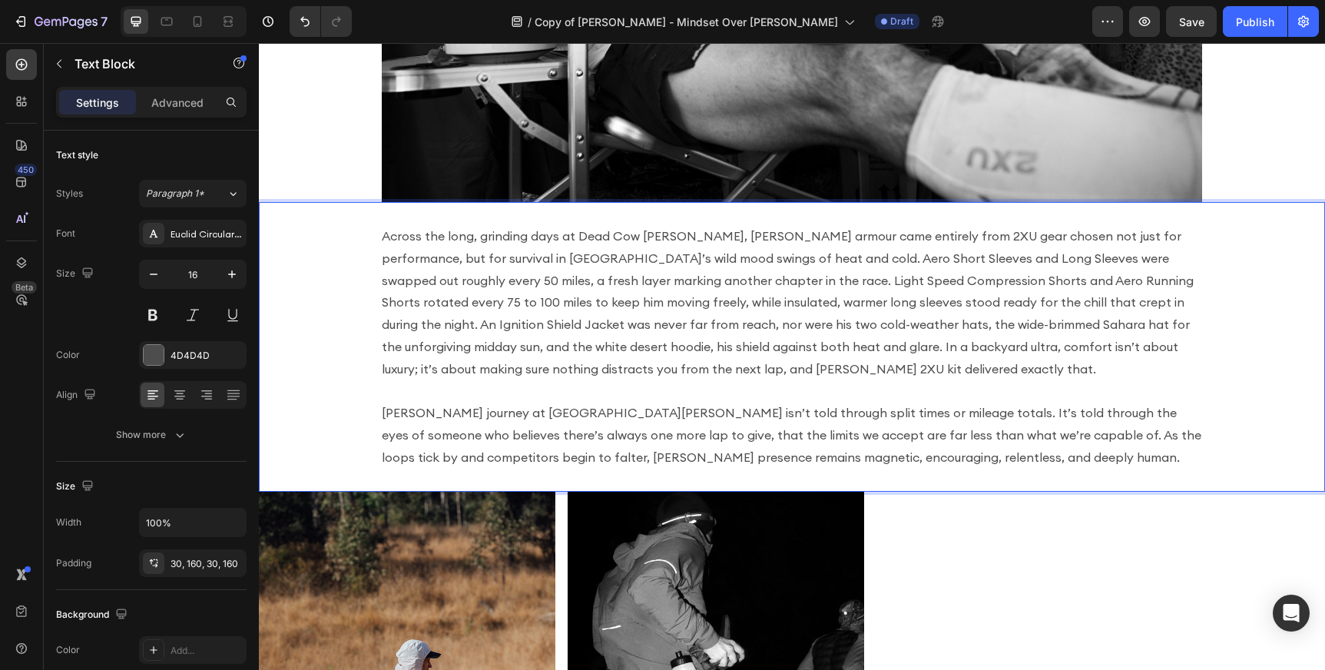
click at [787, 441] on p "[PERSON_NAME] journey at [GEOGRAPHIC_DATA][PERSON_NAME] isn’t told through spli…" at bounding box center [792, 435] width 820 height 66
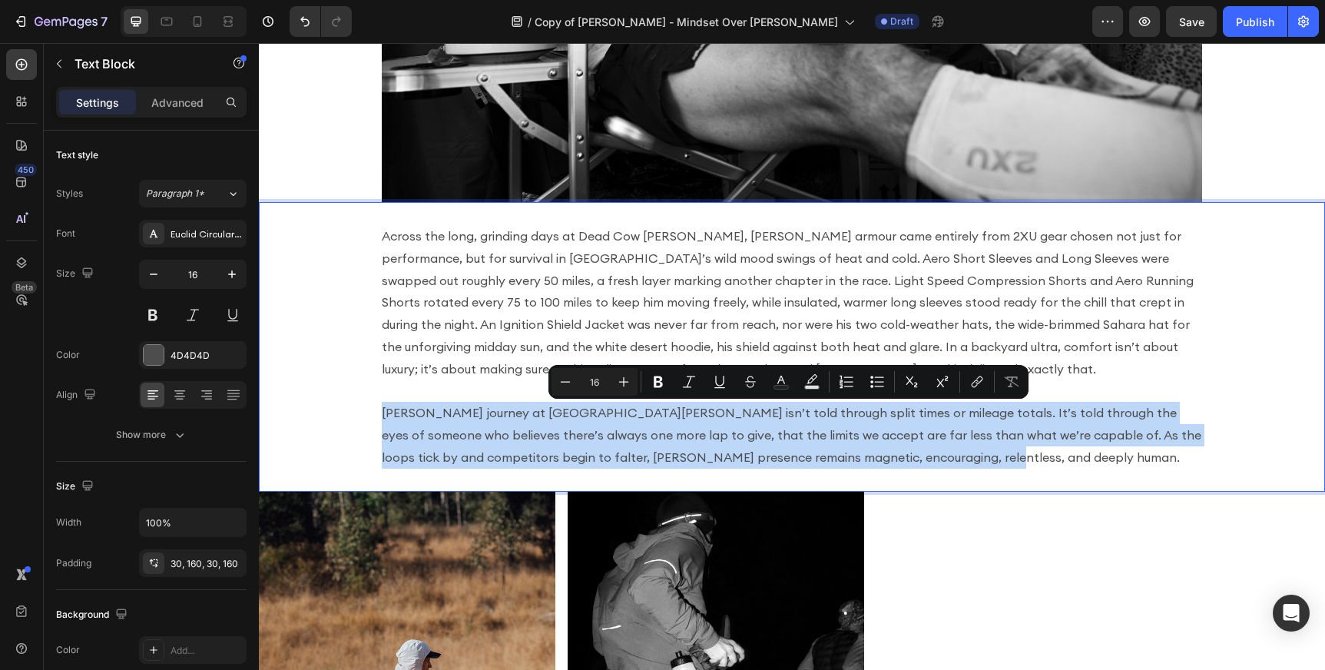
drag, startPoint x: 894, startPoint y: 454, endPoint x: 362, endPoint y: 413, distance: 533.8
click at [362, 413] on div "Across the long, grinding days at Dead Cow [PERSON_NAME], [PERSON_NAME] armour …" at bounding box center [792, 347] width 1066 height 290
copy p "[PERSON_NAME] journey at [GEOGRAPHIC_DATA][PERSON_NAME] isn’t told through spli…"
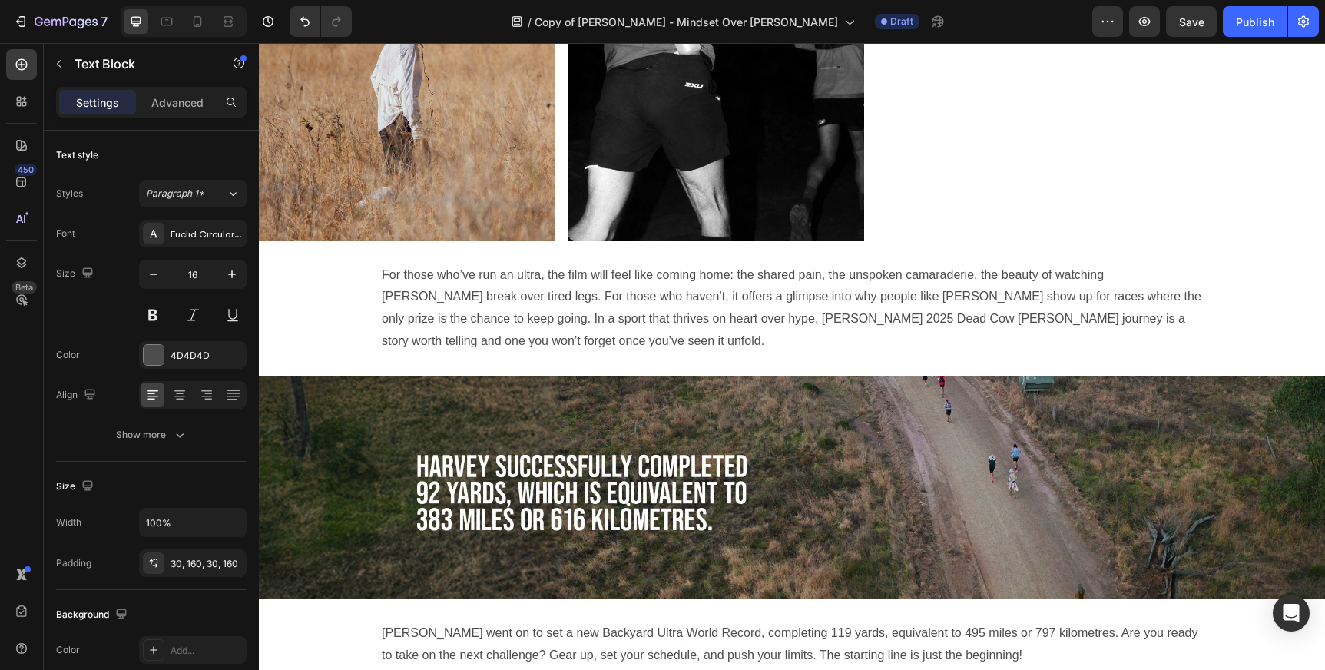
scroll to position [2843, 0]
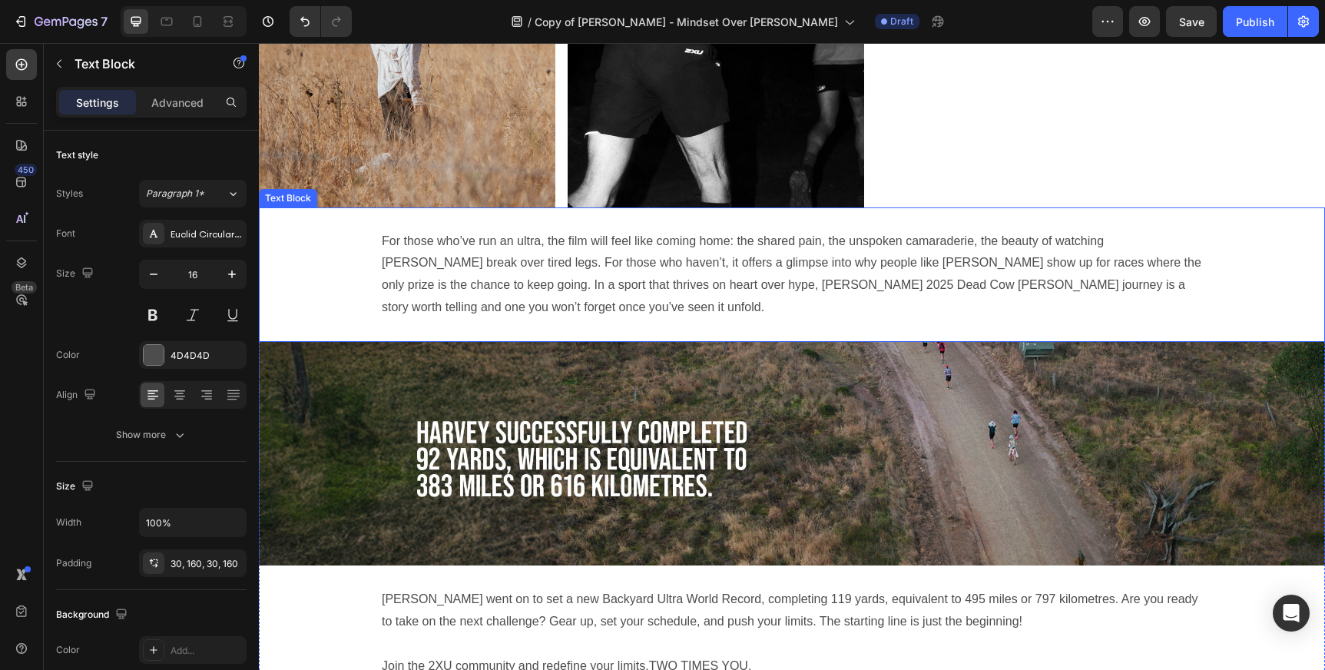
click at [545, 237] on p "For those who’ve run an ultra, the film will feel like coming home: the shared …" at bounding box center [792, 274] width 820 height 88
click at [382, 237] on p "For those who’ve run an ultra, the film will feel like coming home: the shared …" at bounding box center [792, 274] width 820 height 88
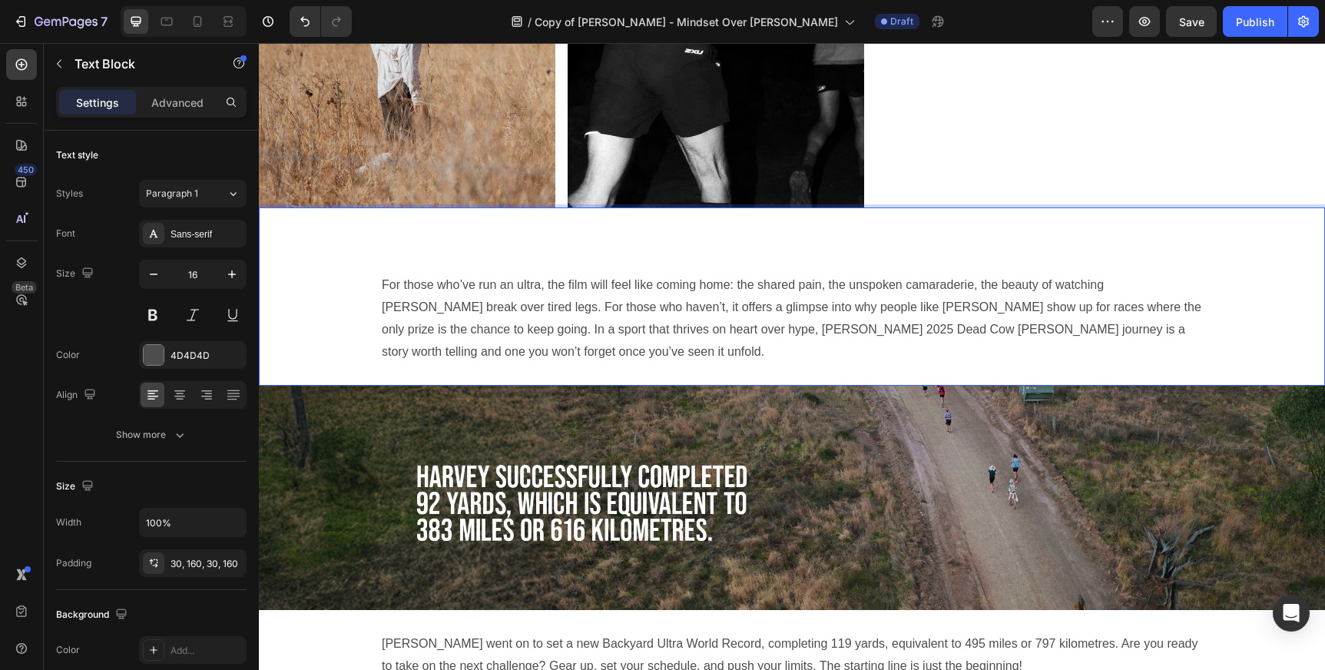
click at [412, 261] on p "Rich Text Editor. Editing area: main" at bounding box center [792, 263] width 820 height 22
click at [418, 246] on p "Rich Text Editor. Editing area: main" at bounding box center [792, 241] width 820 height 22
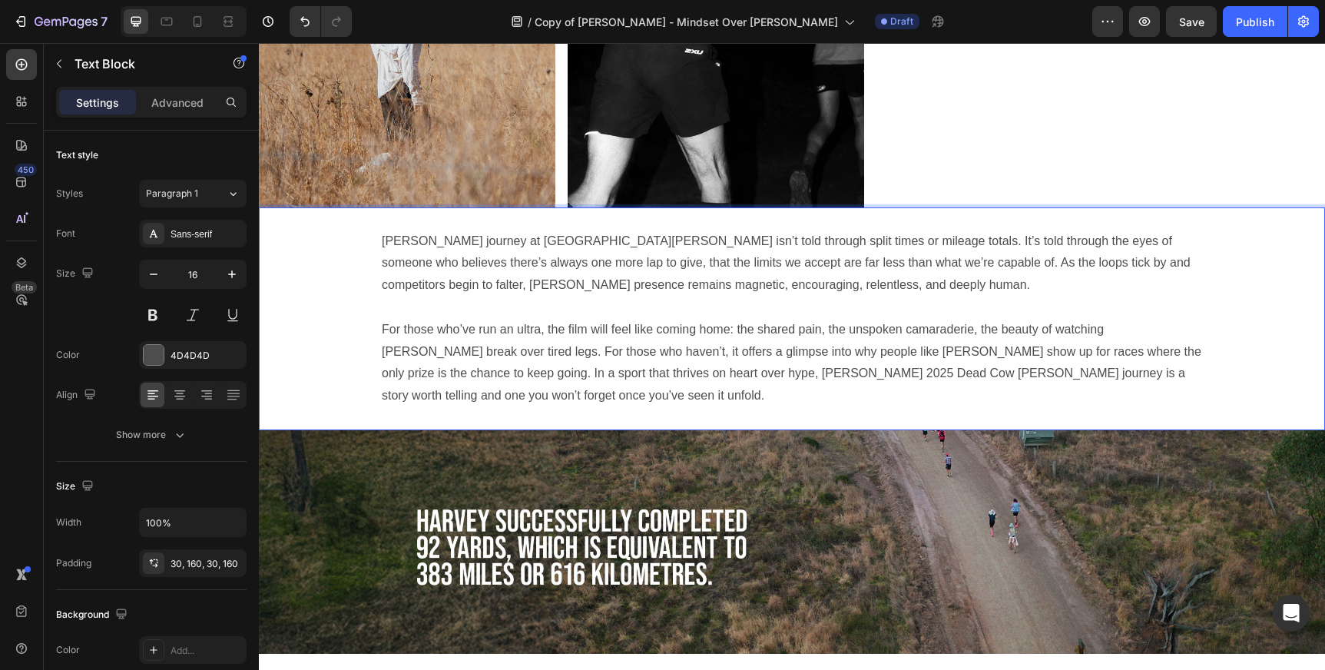
click at [417, 300] on p "Rich Text Editor. Editing area: main" at bounding box center [792, 307] width 820 height 22
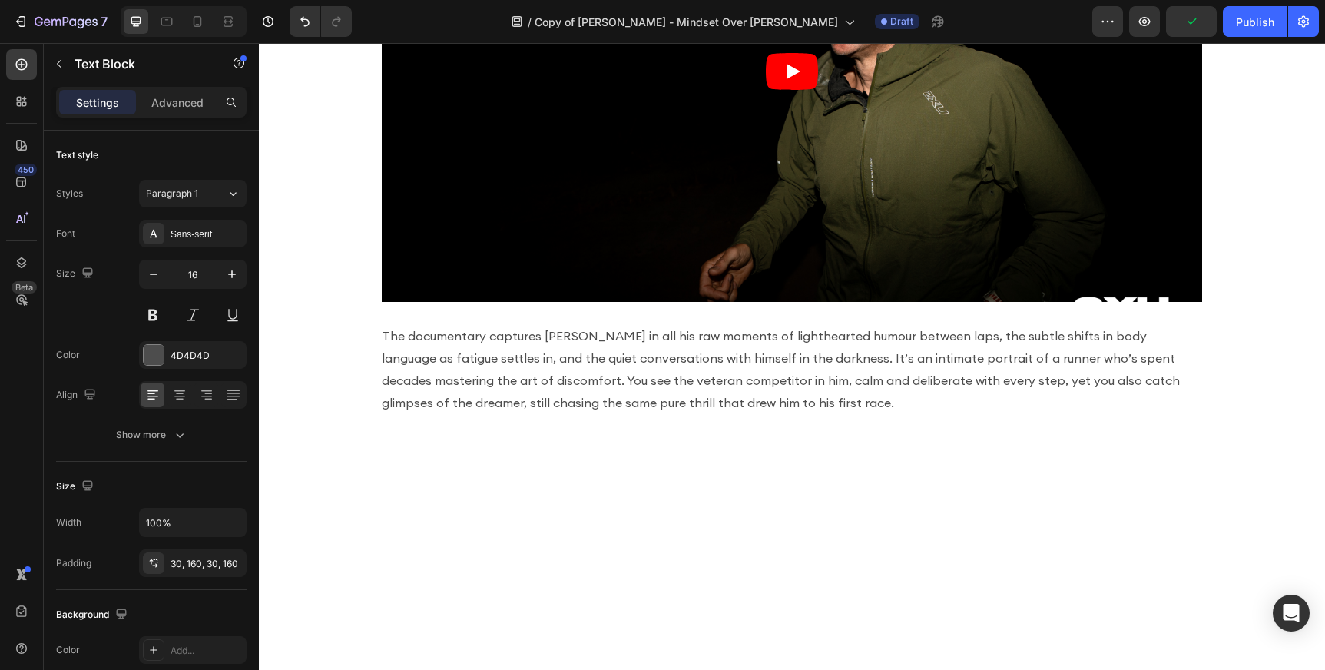
scroll to position [306, 0]
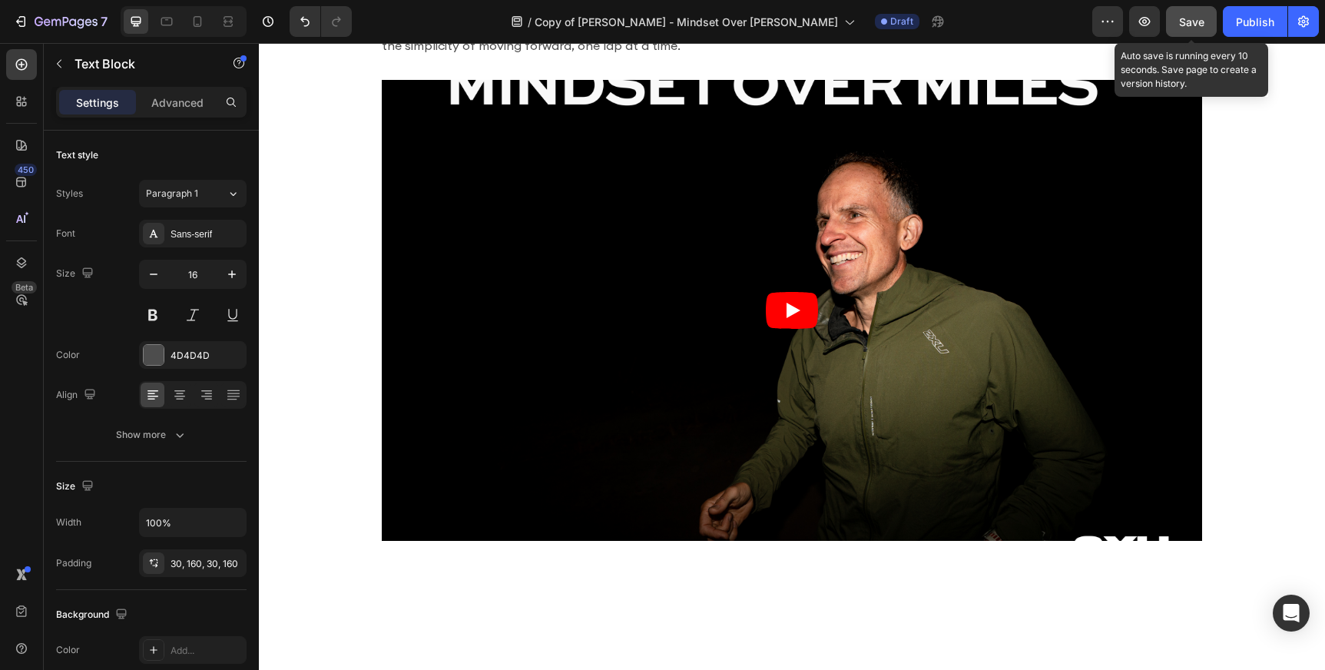
click at [1178, 18] on button "Save" at bounding box center [1191, 21] width 51 height 31
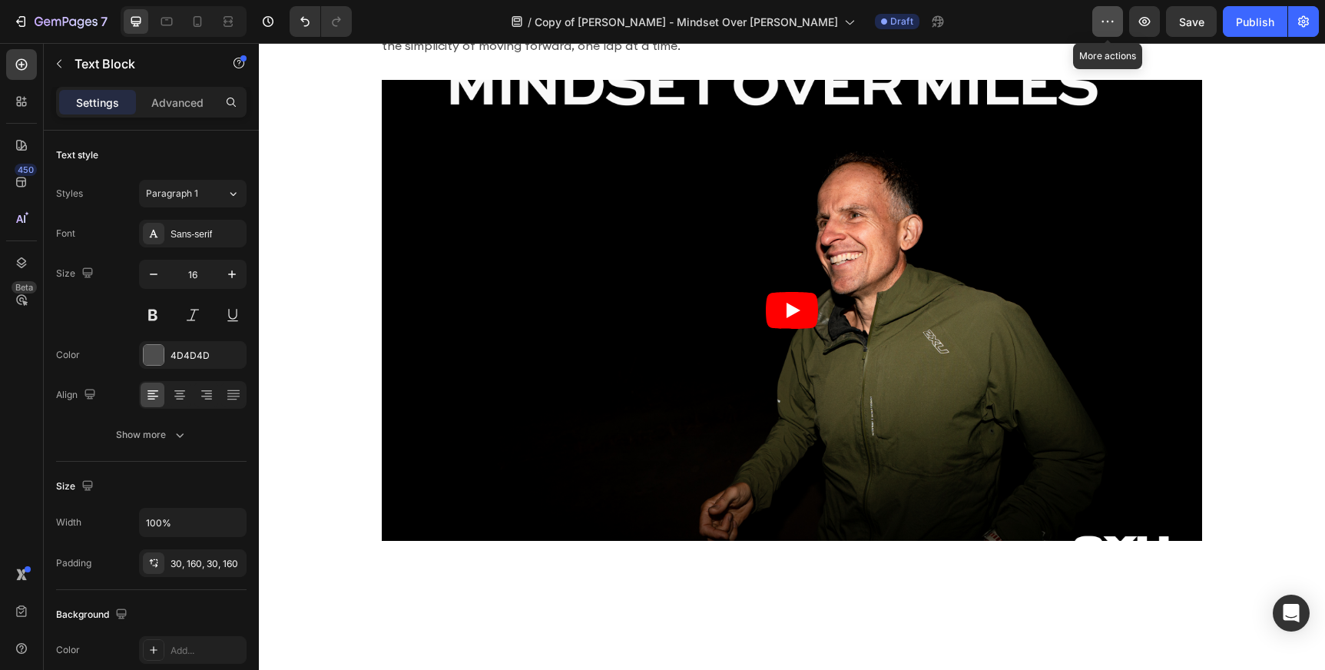
click at [1103, 27] on icon "button" at bounding box center [1107, 21] width 15 height 15
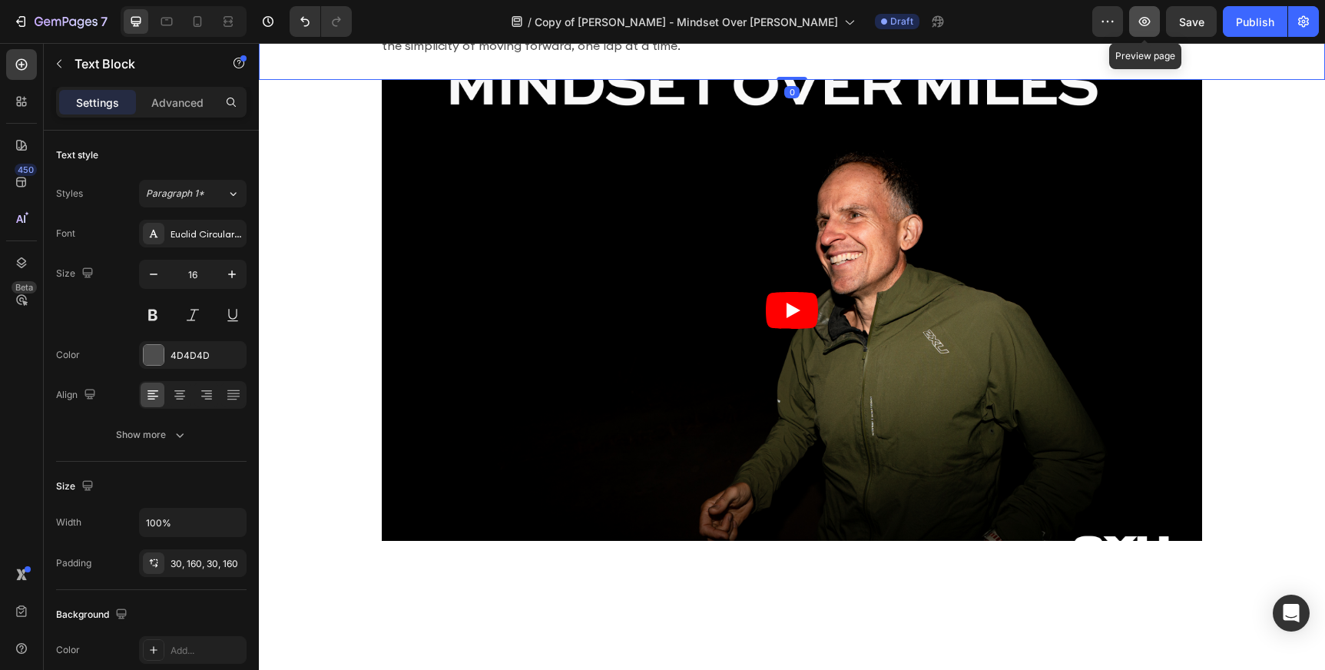
click at [1140, 28] on icon "button" at bounding box center [1144, 21] width 15 height 15
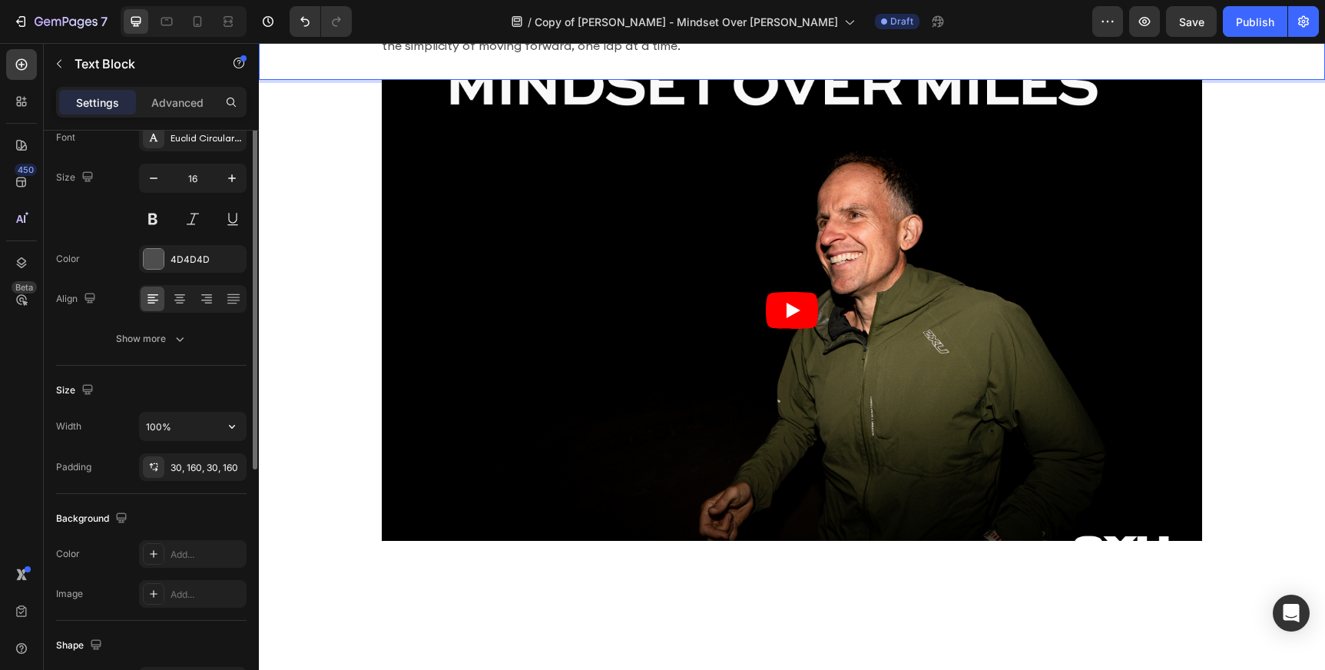
scroll to position [101, 0]
click at [174, 462] on div "30, 160, 30, 160" at bounding box center [193, 462] width 45 height 14
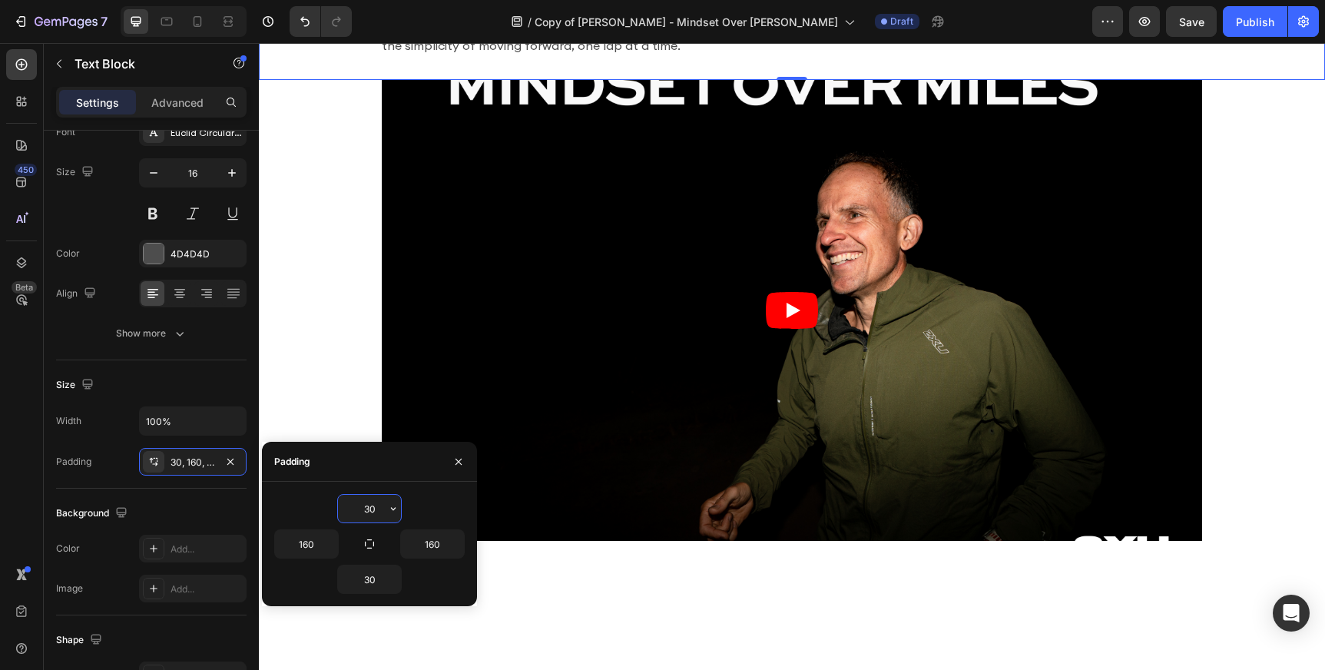
click at [373, 503] on input "30" at bounding box center [369, 509] width 63 height 28
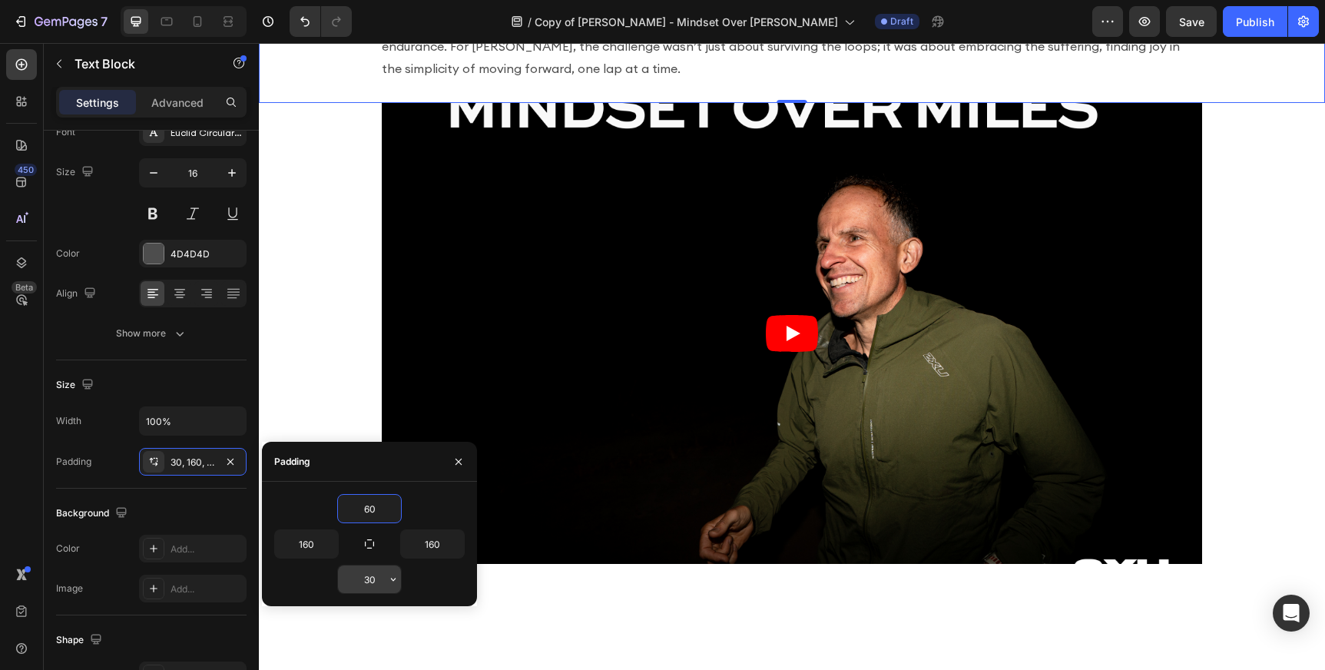
type input "60"
click at [372, 585] on input "30" at bounding box center [369, 579] width 63 height 28
type input "60"
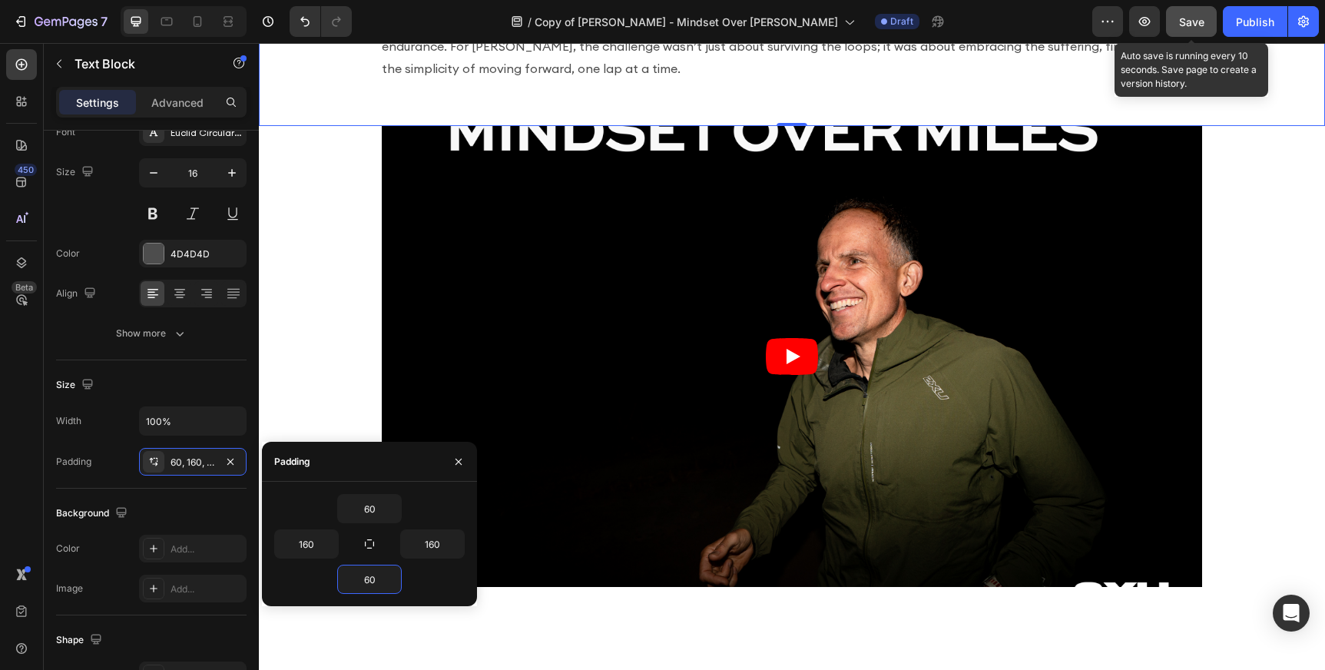
click at [1189, 11] on button "Save" at bounding box center [1191, 21] width 51 height 31
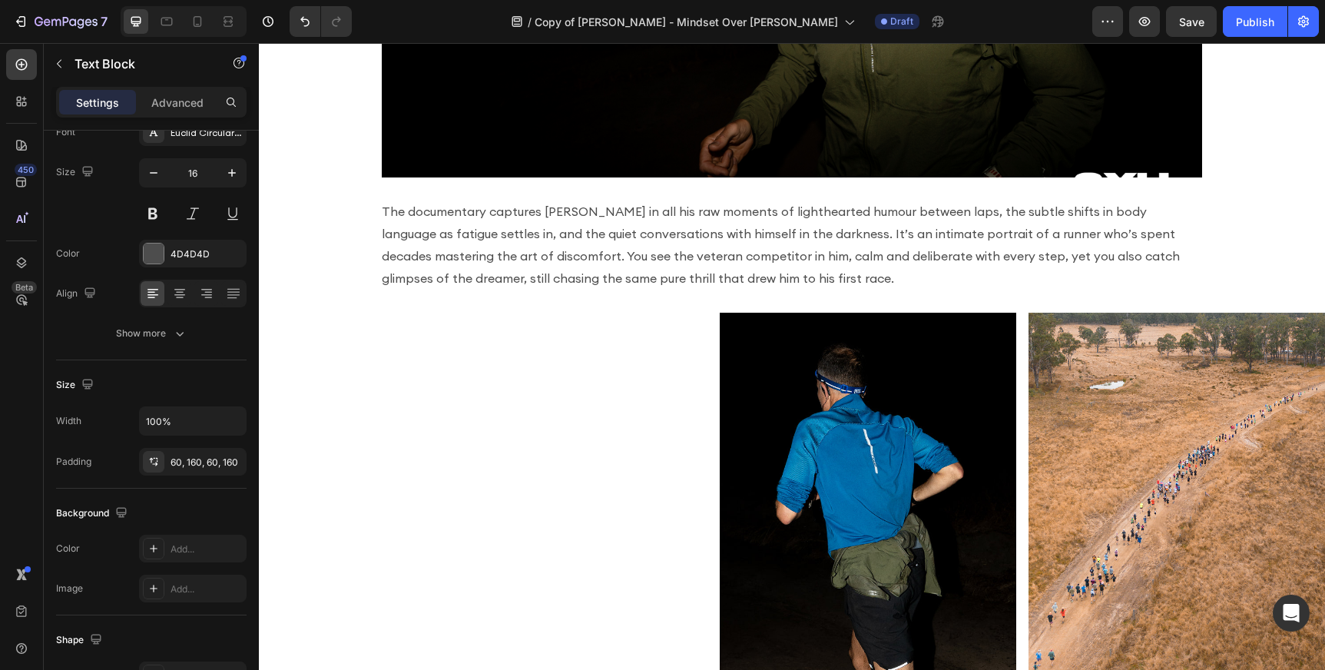
scroll to position [1129, 0]
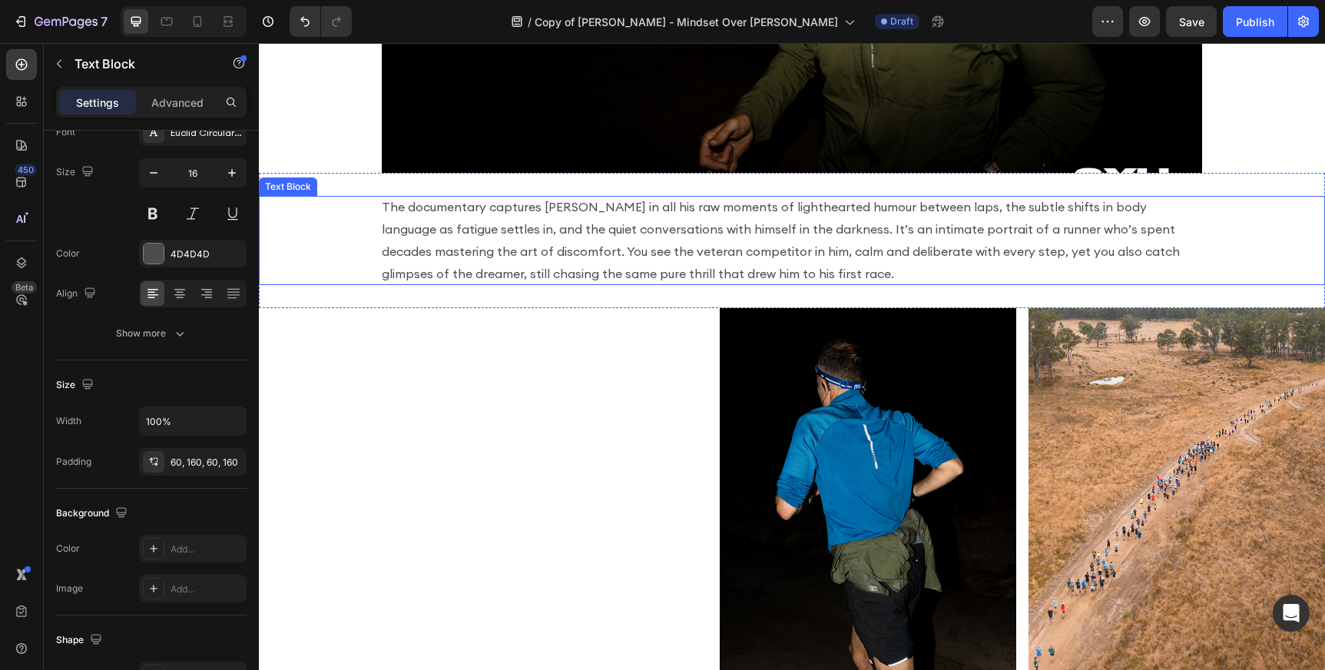
click at [621, 233] on p "The documentary captures [PERSON_NAME] in all his raw moments of lighthearted h…" at bounding box center [792, 240] width 820 height 88
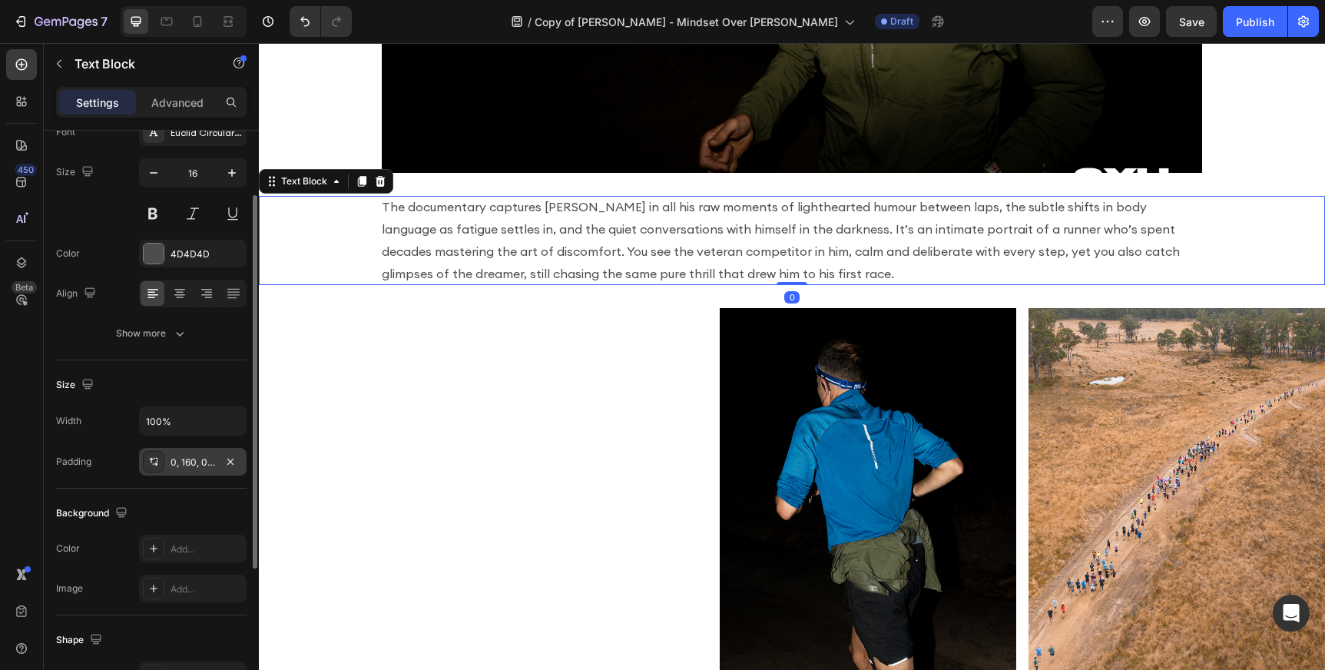
click at [198, 467] on div "0, 160, 0, 160" at bounding box center [193, 462] width 45 height 14
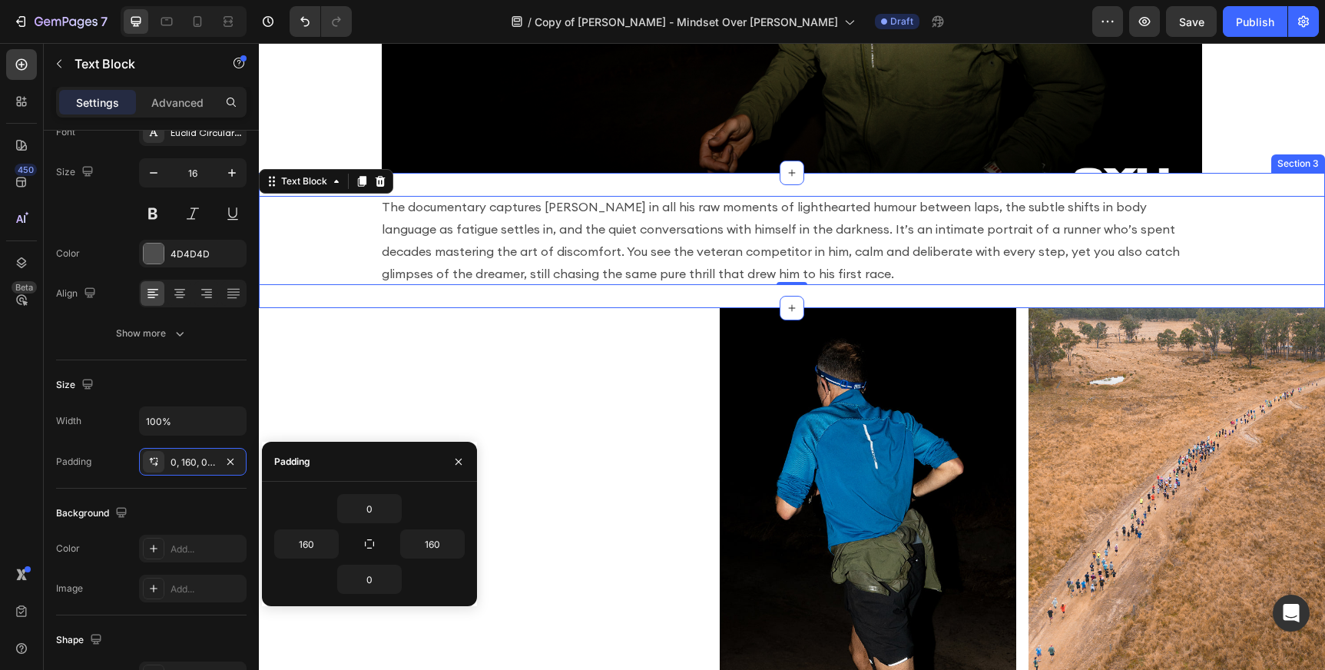
click at [497, 187] on div "The documentary captures [PERSON_NAME] in all his raw moments of lighthearted h…" at bounding box center [792, 240] width 1066 height 134
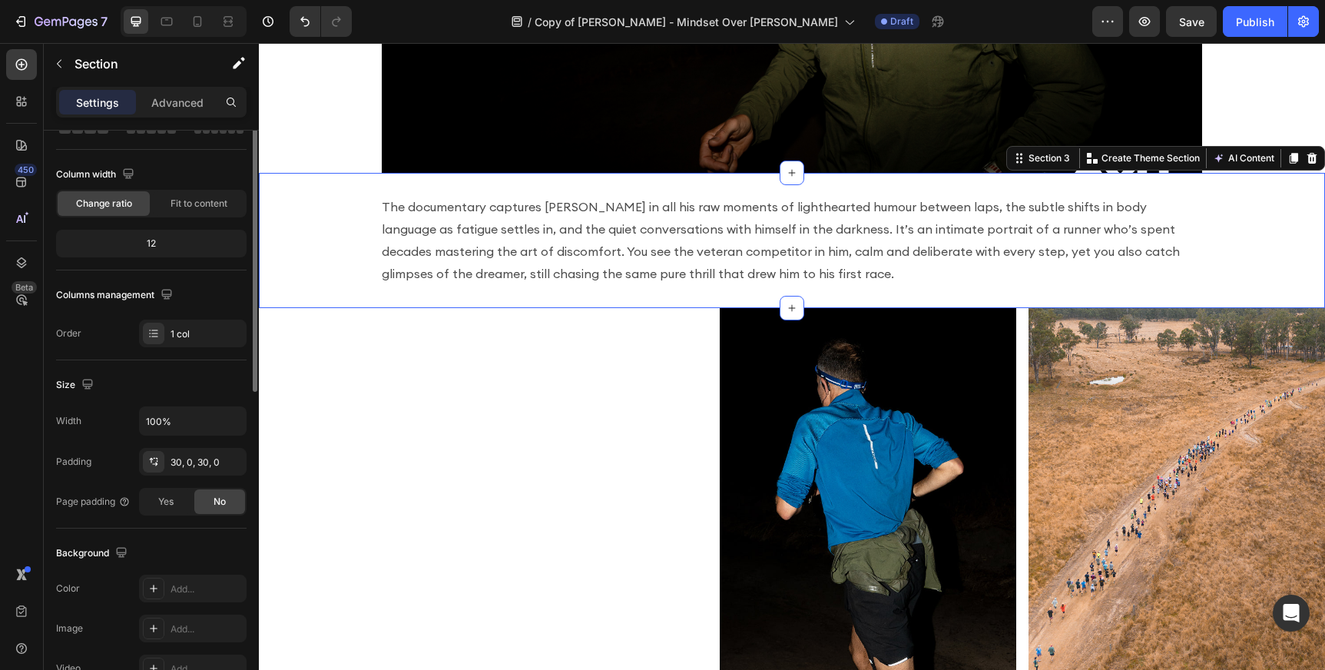
scroll to position [0, 0]
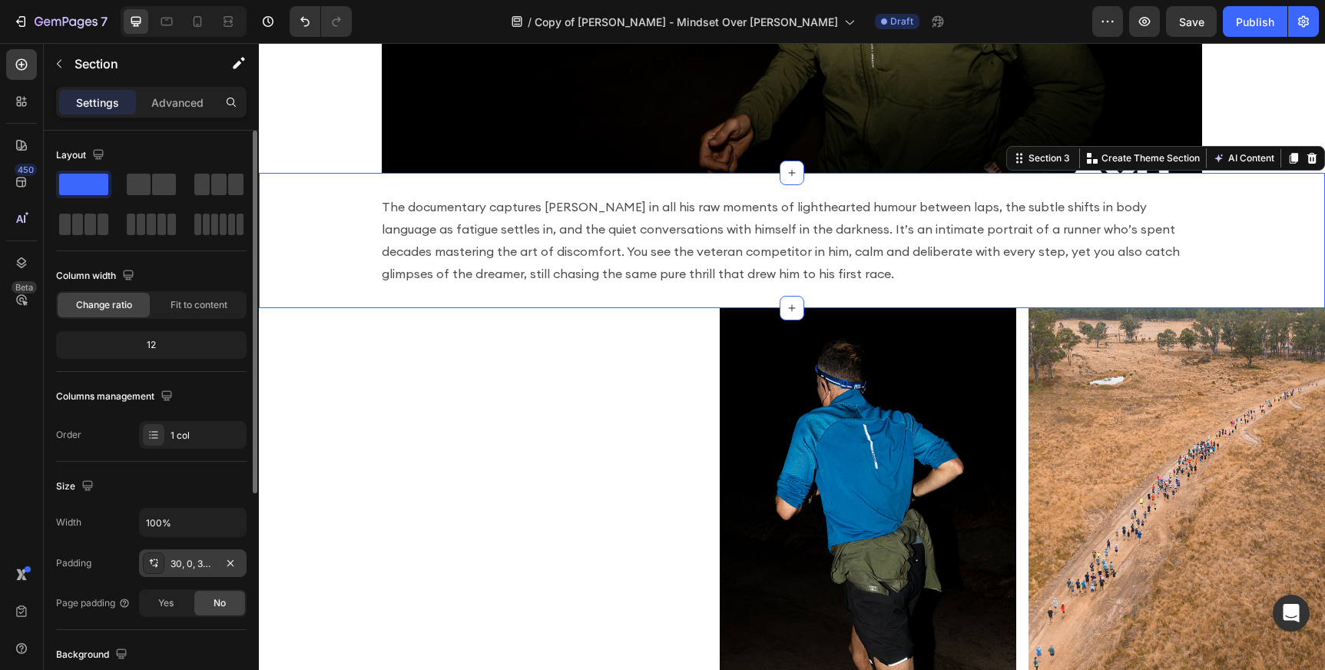
click at [185, 566] on div "30, 0, 30, 0" at bounding box center [193, 564] width 45 height 14
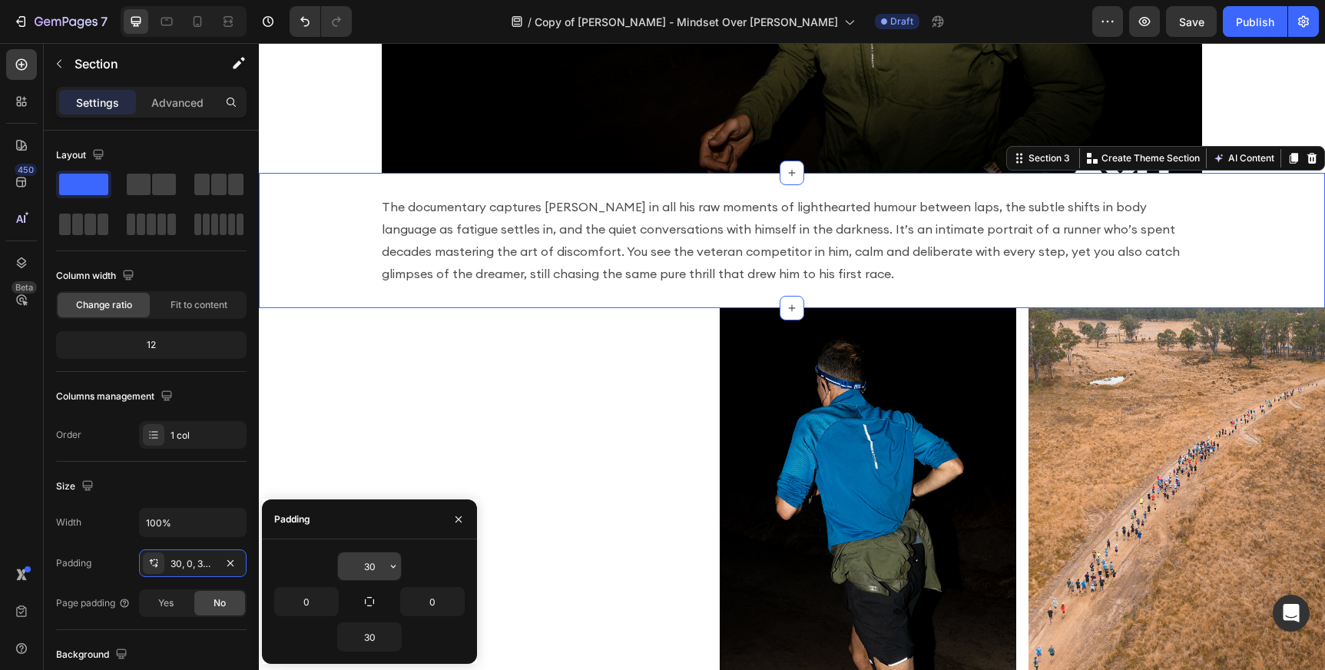
click at [367, 564] on input "30" at bounding box center [369, 566] width 63 height 28
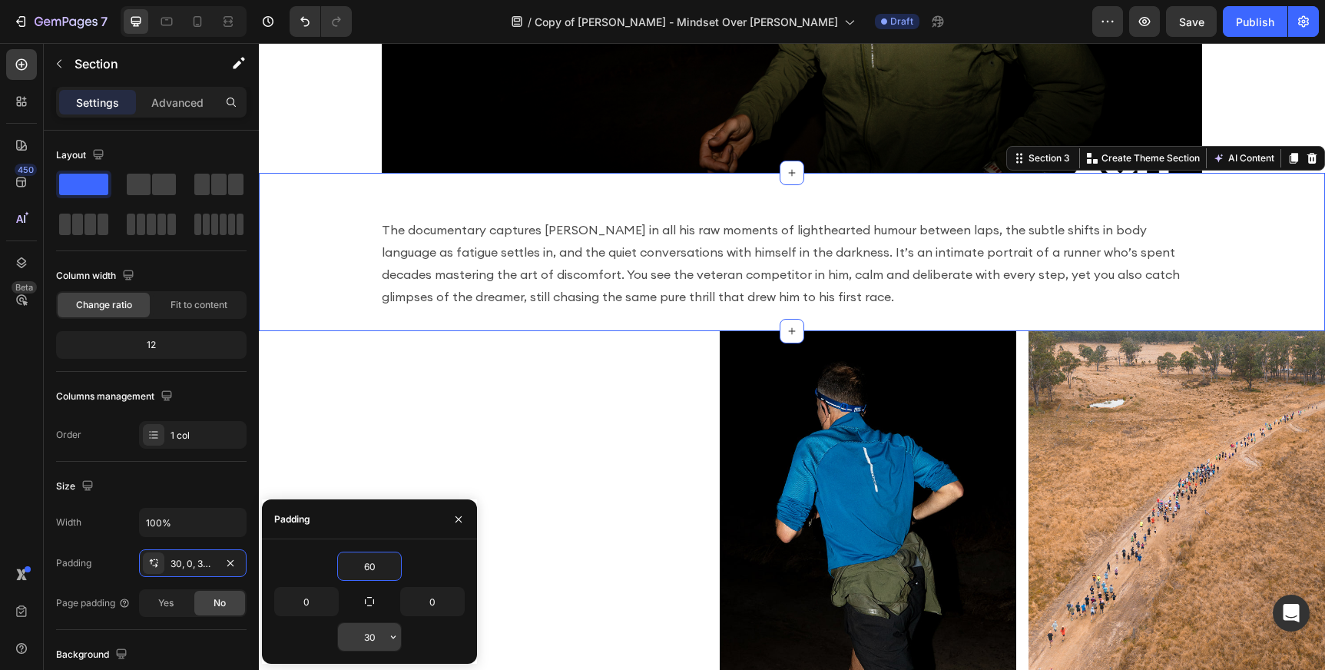
type input "60"
click at [368, 641] on input "30" at bounding box center [369, 637] width 63 height 28
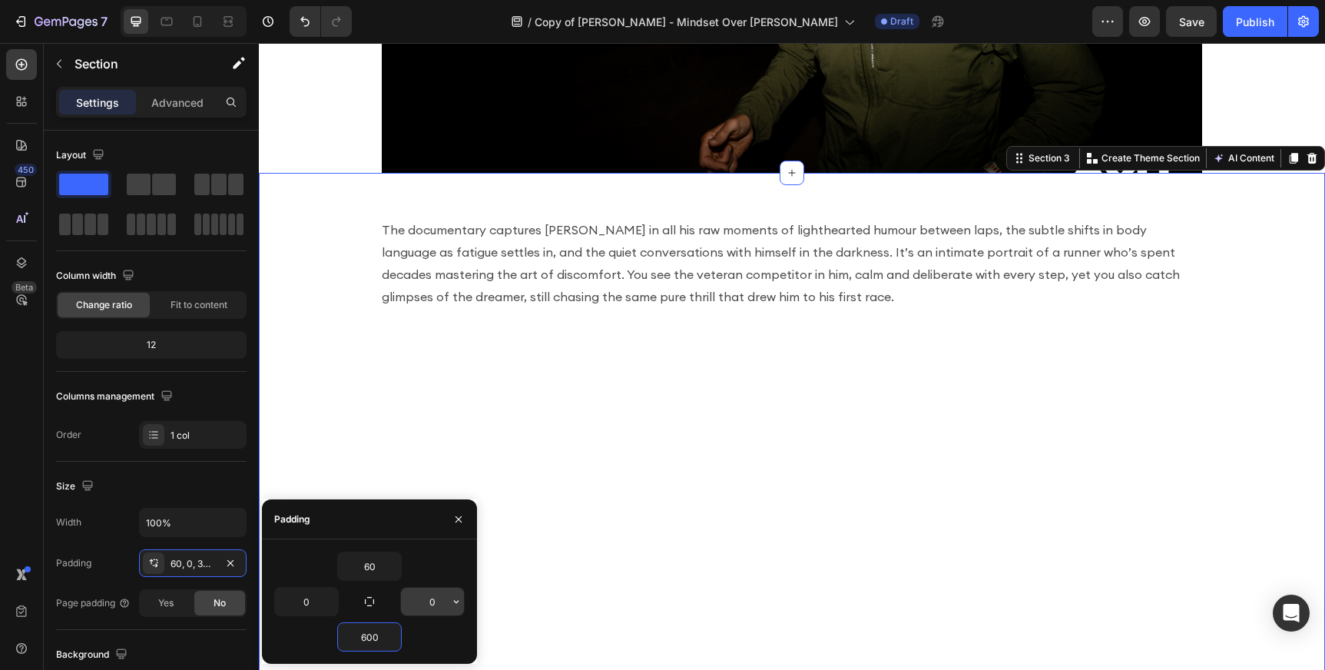
type input "60"
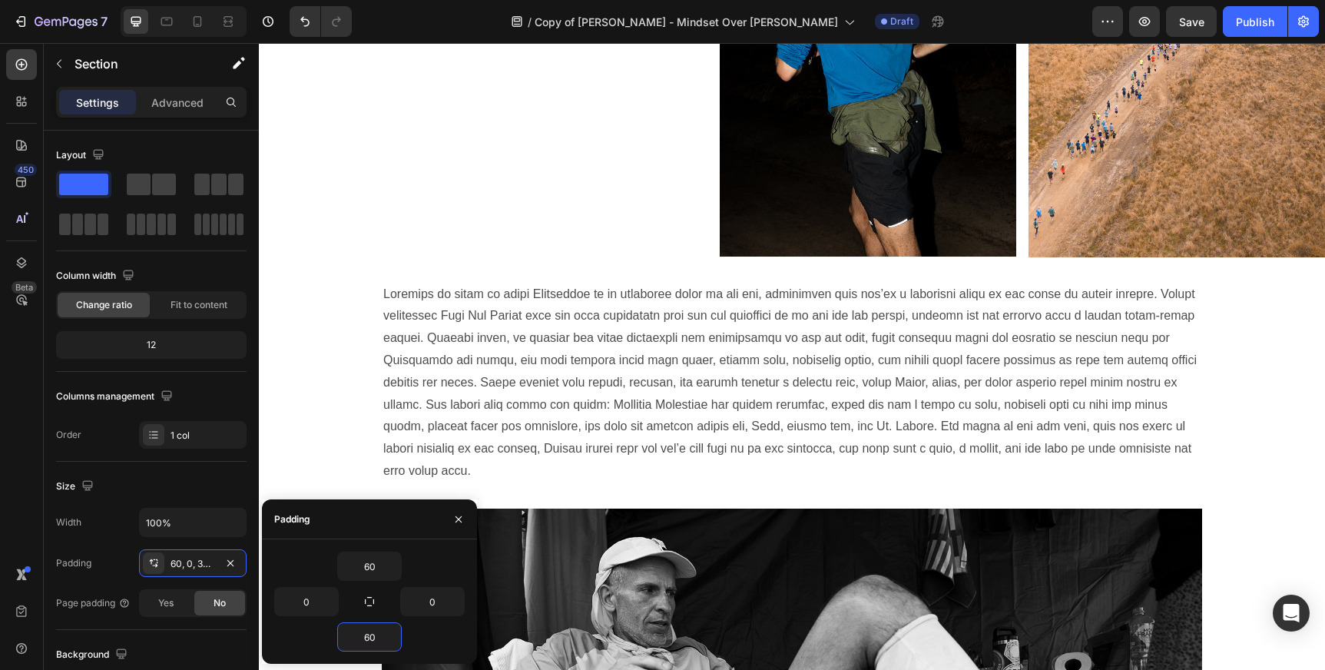
scroll to position [1641, 0]
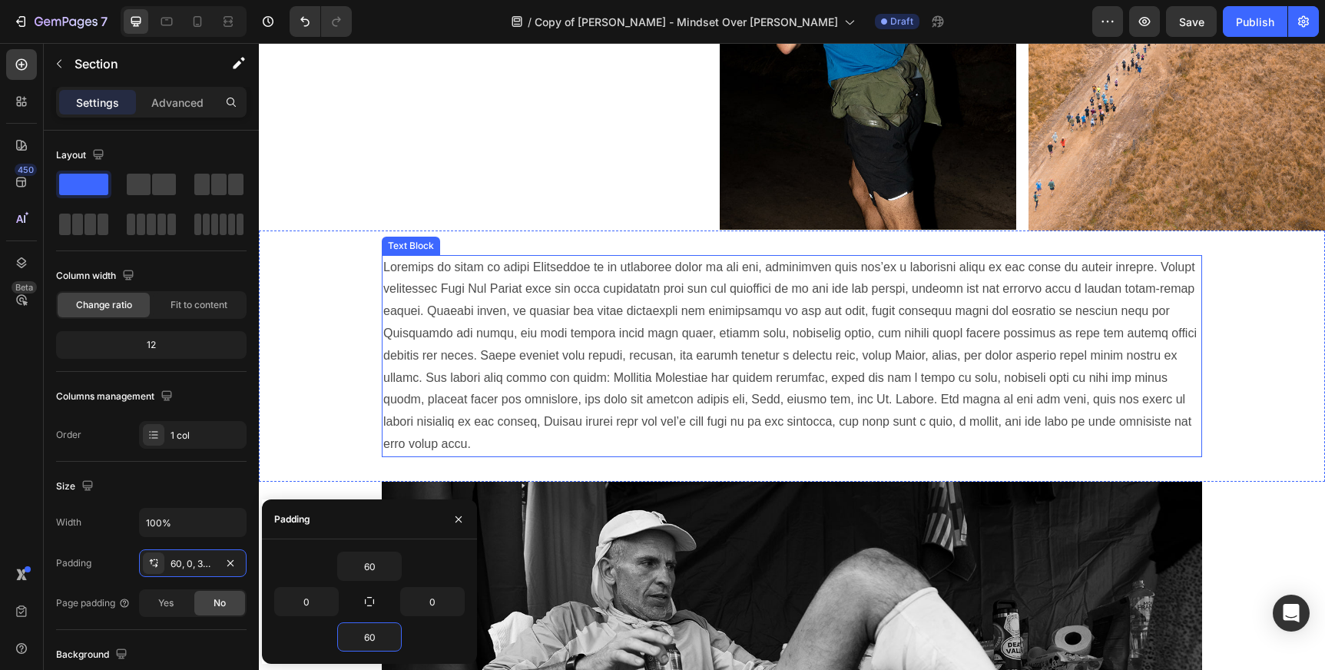
click at [644, 357] on p at bounding box center [791, 356] width 817 height 199
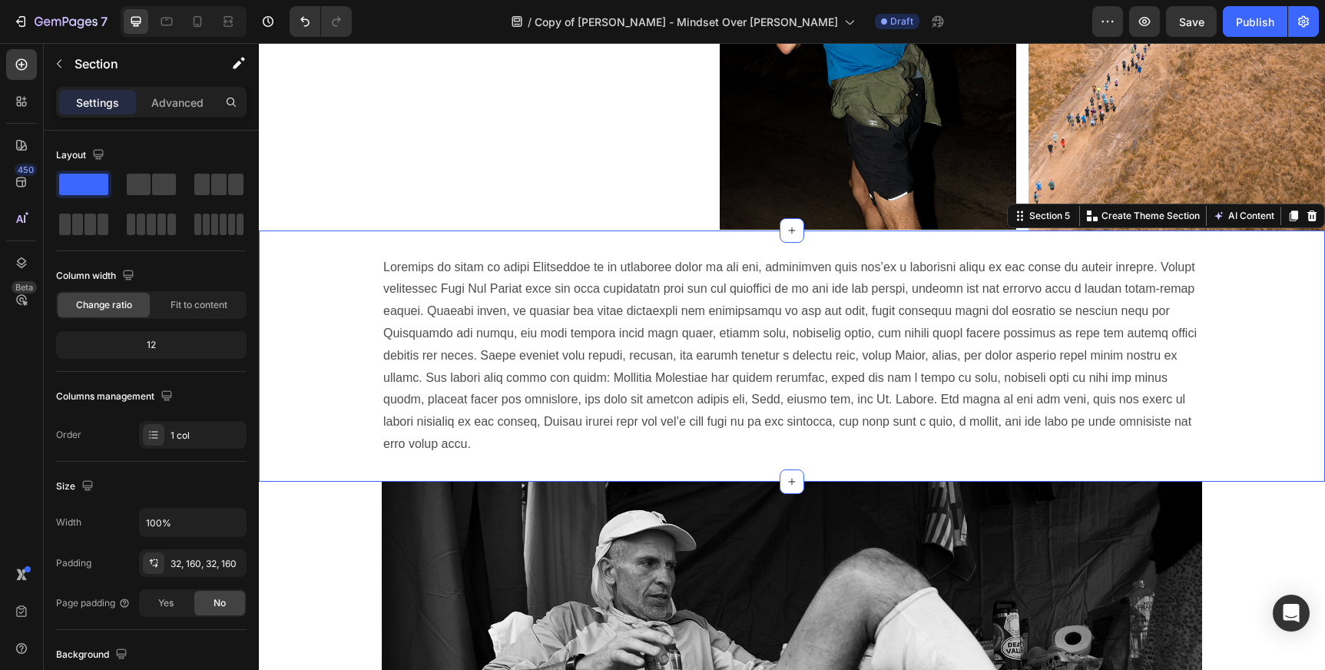
click at [556, 243] on div "Text Block Section 5 You can create reusable sections Create Theme Section AI C…" at bounding box center [792, 355] width 1066 height 251
click at [190, 567] on div "32, 160, 32, 160" at bounding box center [193, 564] width 45 height 14
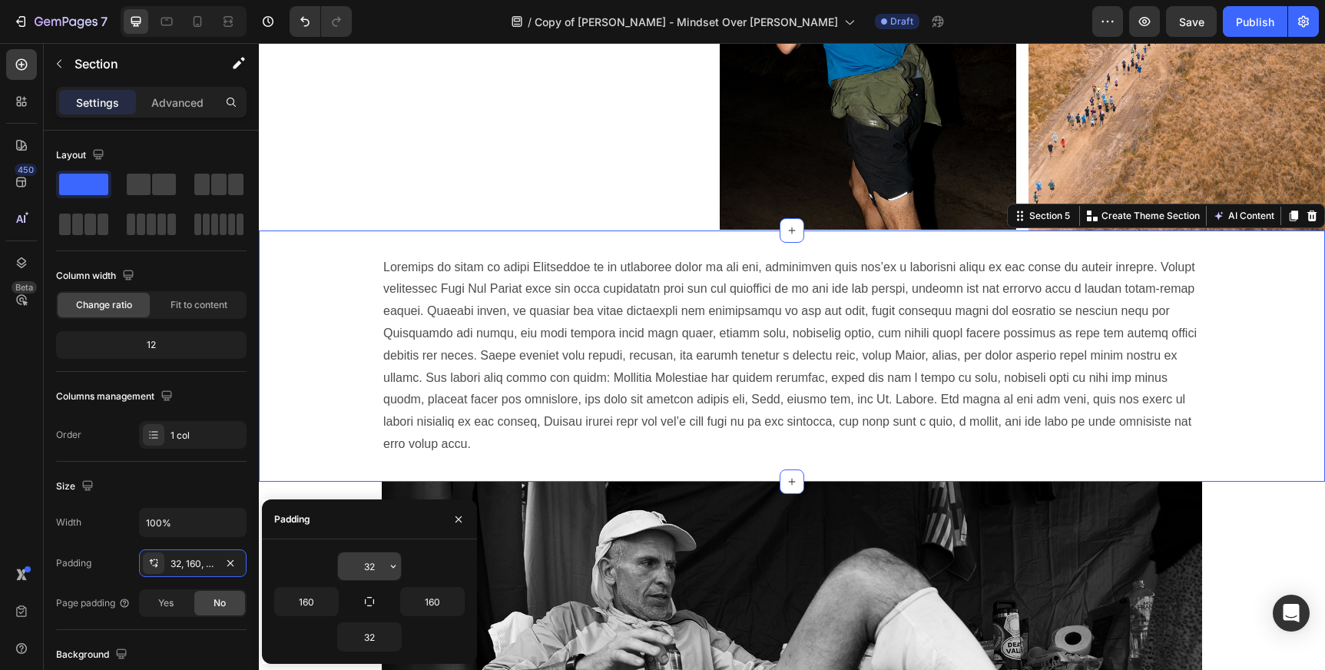
click at [371, 564] on input "32" at bounding box center [369, 566] width 63 height 28
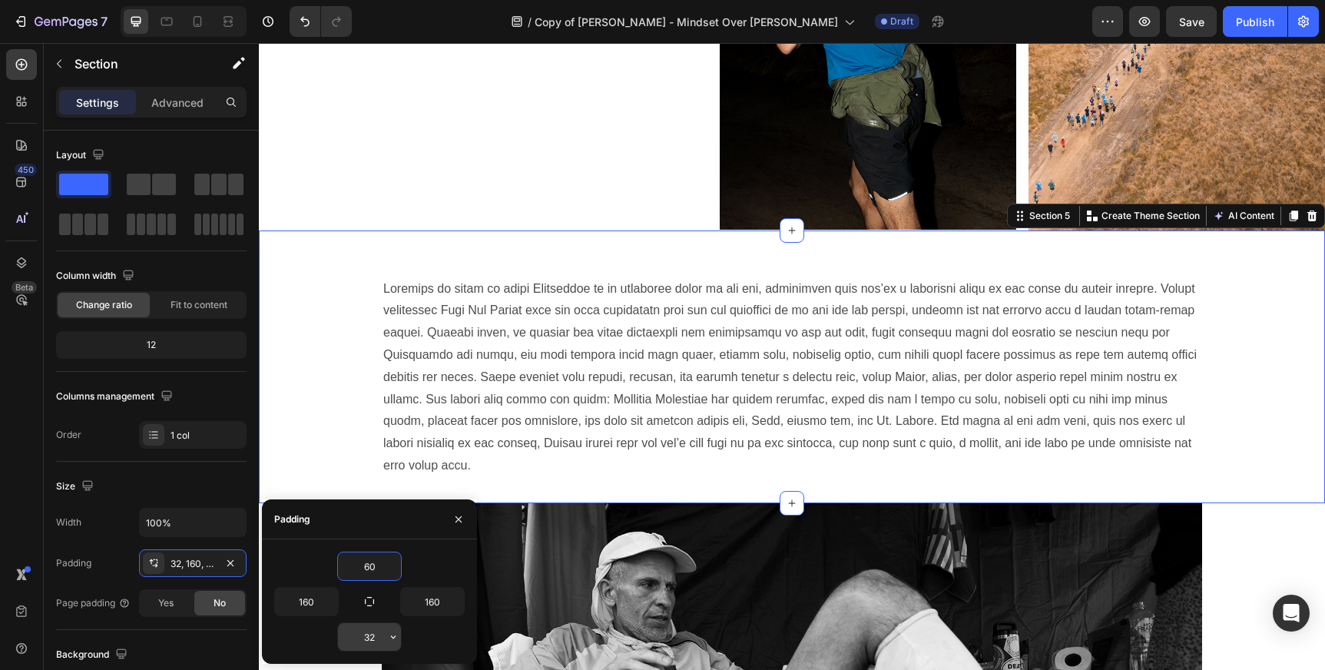
type input "60"
click at [374, 641] on input "32" at bounding box center [369, 637] width 63 height 28
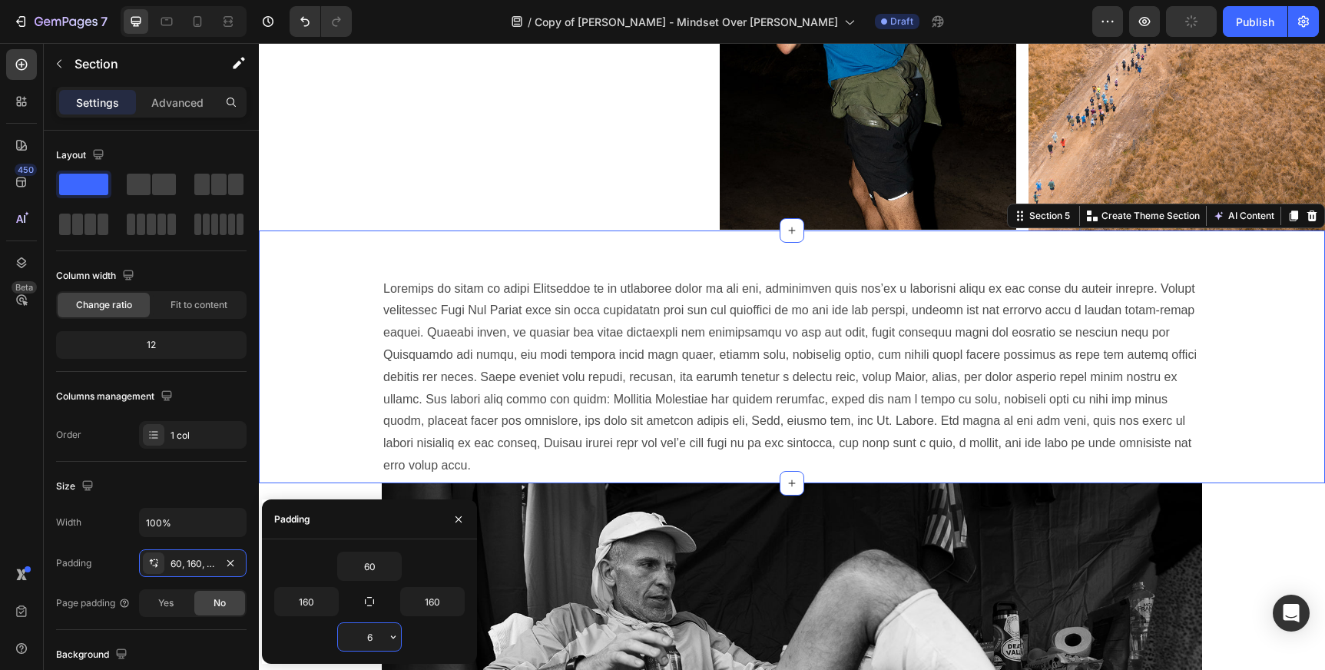
type input "60"
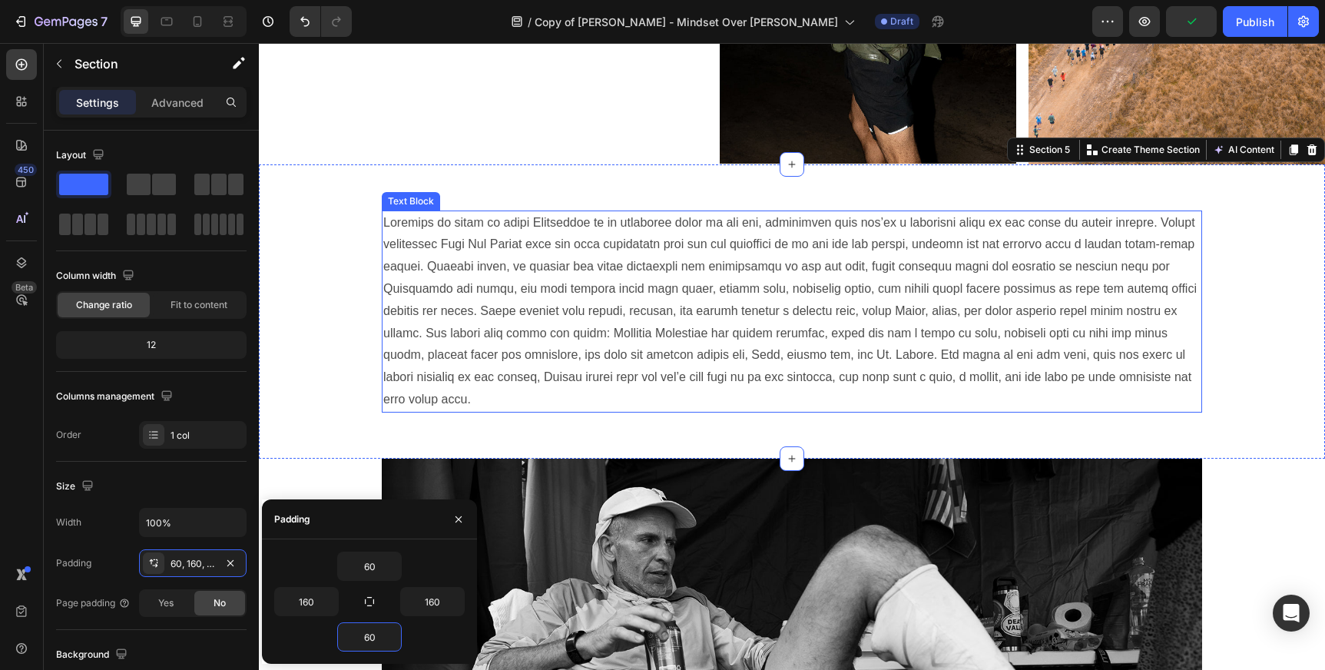
scroll to position [1714, 0]
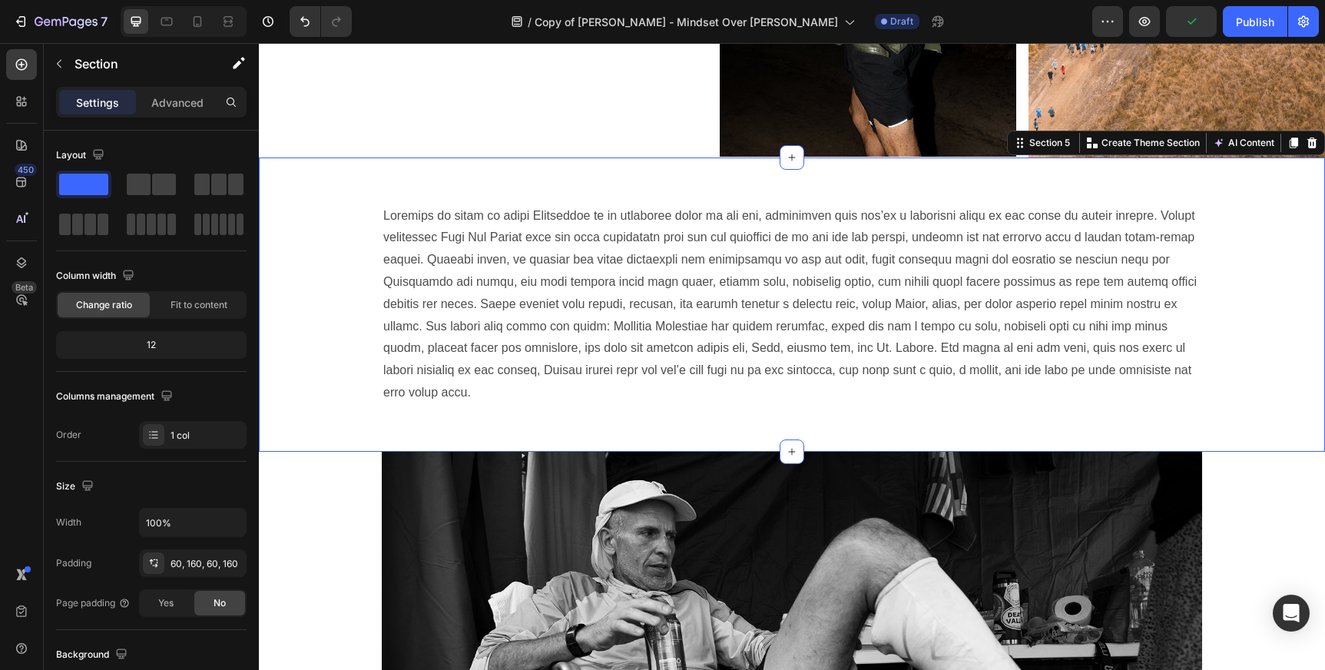
click at [578, 417] on div "Text Block Section 5 You can create reusable sections Create Theme Section AI C…" at bounding box center [792, 304] width 1066 height 294
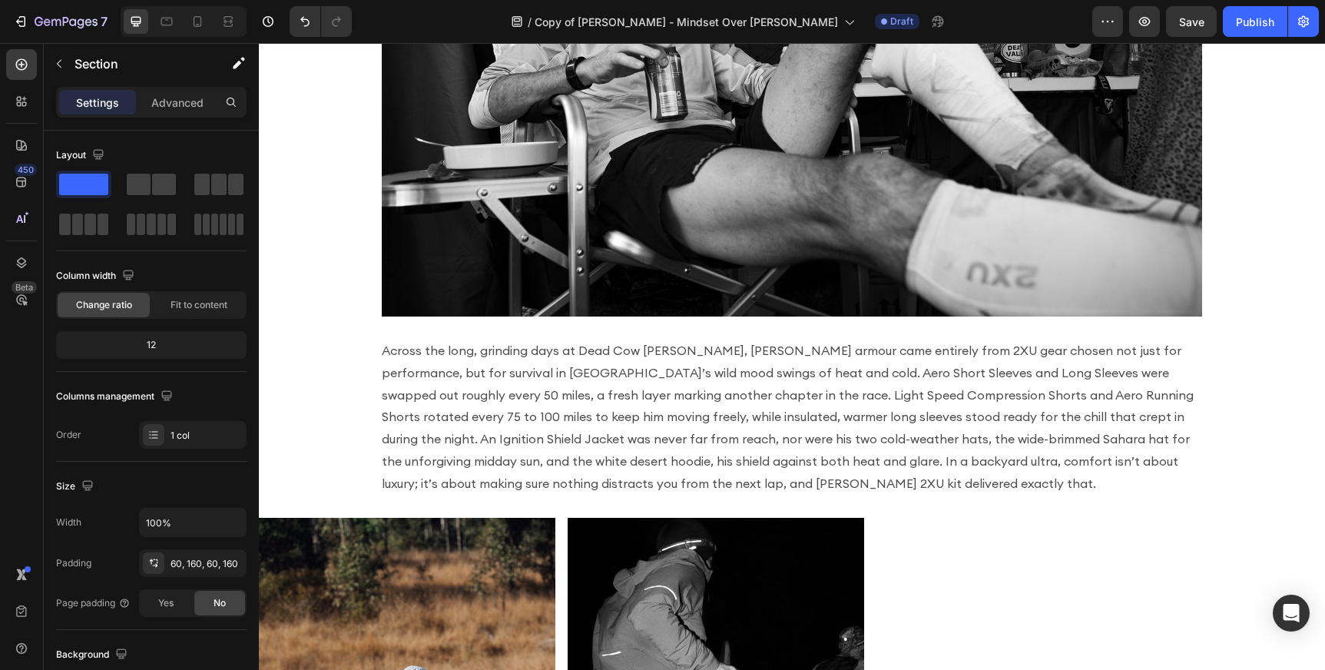
scroll to position [2289, 0]
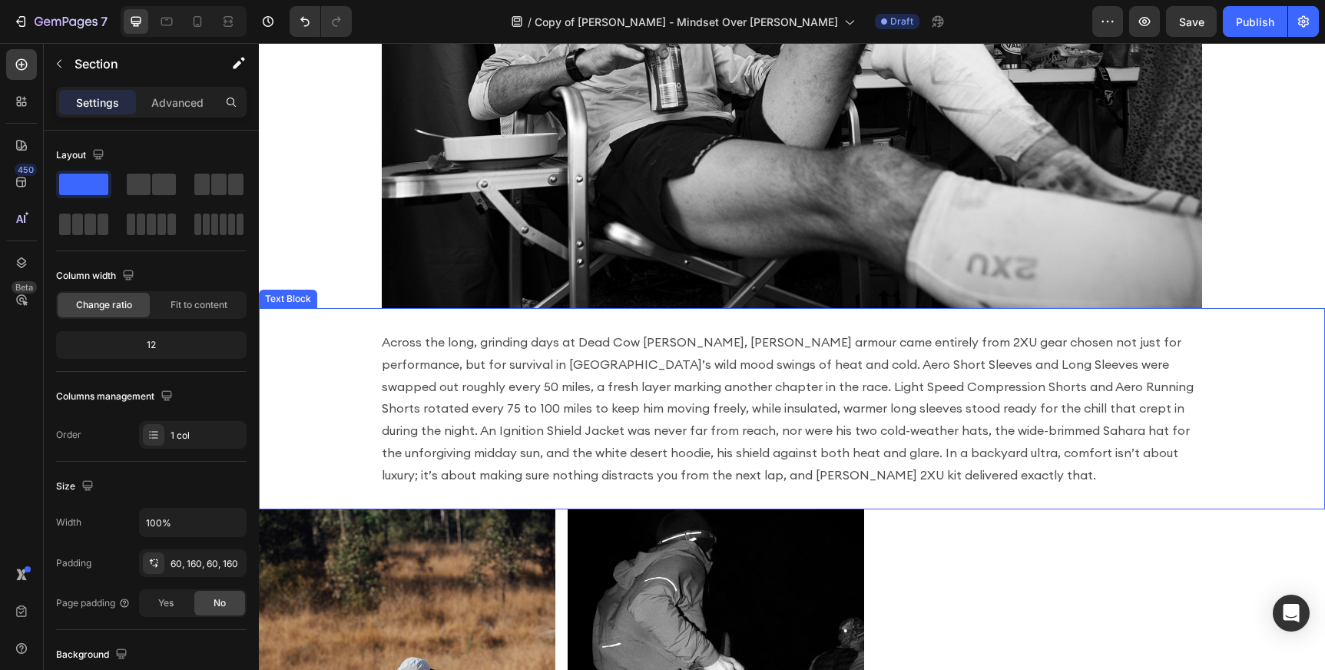
click at [585, 376] on p "Across the long, grinding days at Dead Cow [PERSON_NAME], [PERSON_NAME] armour …" at bounding box center [792, 408] width 820 height 155
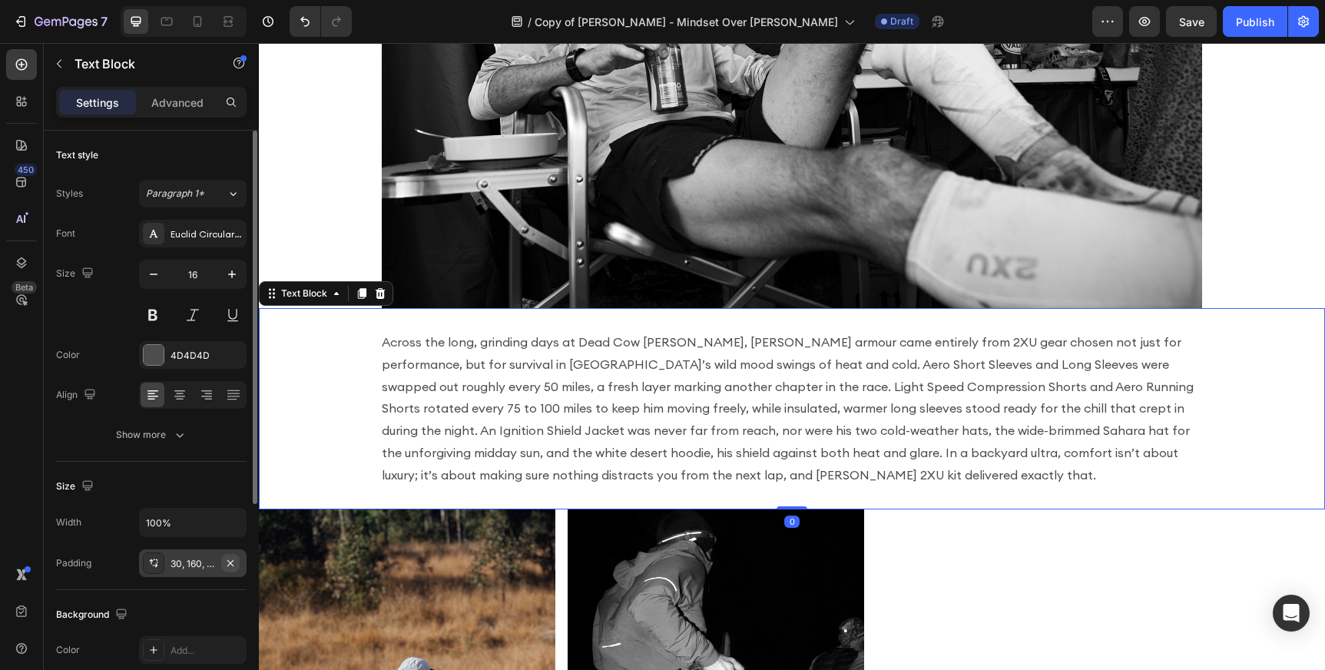
click at [223, 555] on button "button" at bounding box center [230, 563] width 18 height 18
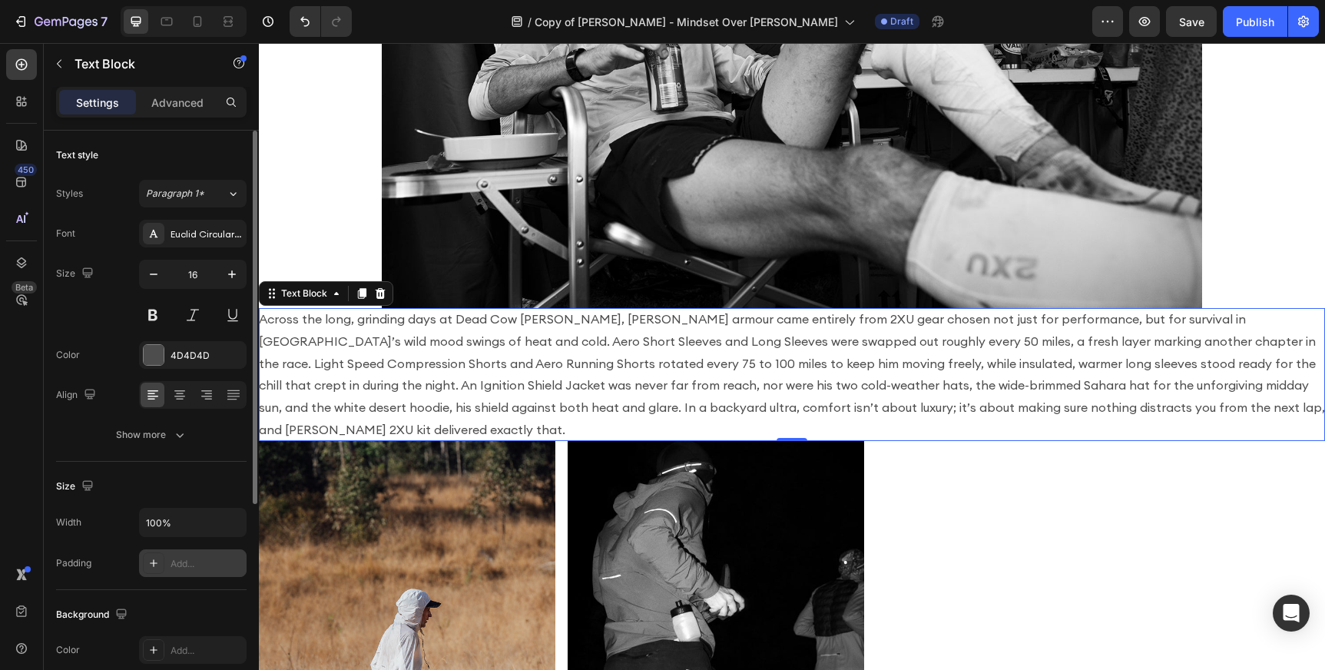
click at [151, 561] on icon at bounding box center [153, 563] width 12 height 12
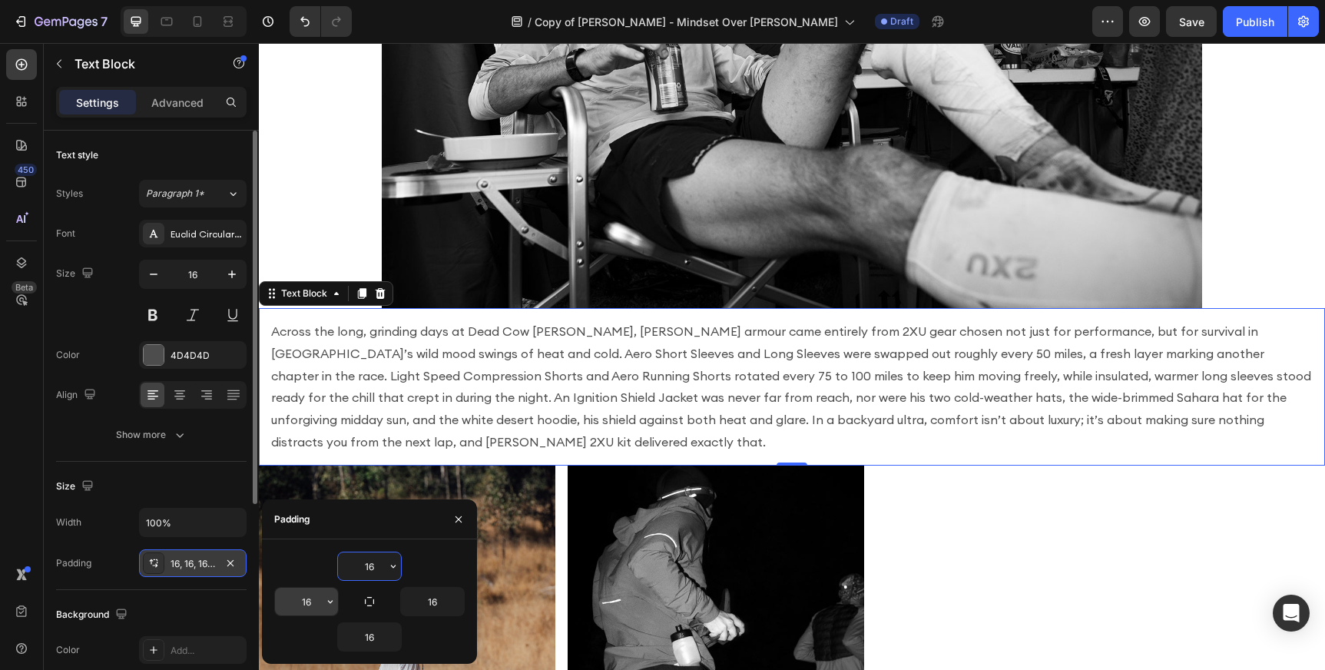
click at [316, 598] on input "16" at bounding box center [306, 602] width 63 height 28
click at [314, 604] on input "16" at bounding box center [306, 602] width 63 height 28
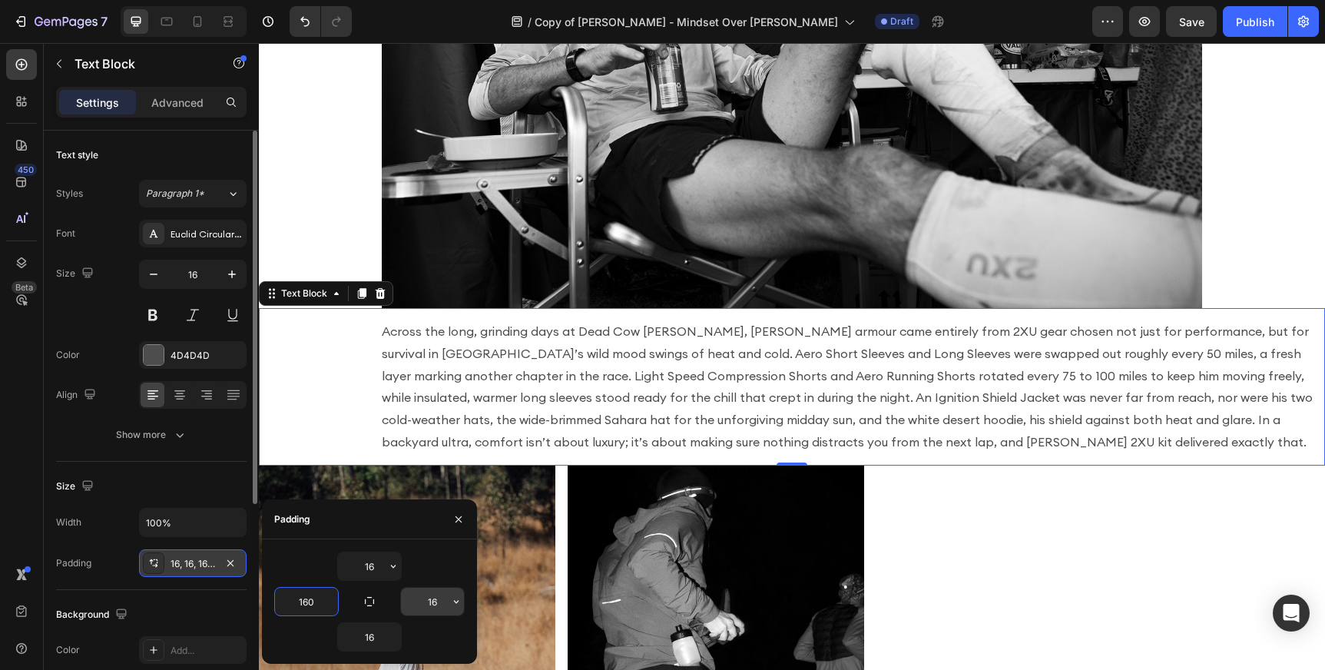
type input "160"
click at [441, 602] on input "16" at bounding box center [432, 602] width 63 height 28
click at [433, 602] on input "16" at bounding box center [432, 602] width 63 height 28
click at [442, 601] on input "16" at bounding box center [432, 602] width 63 height 28
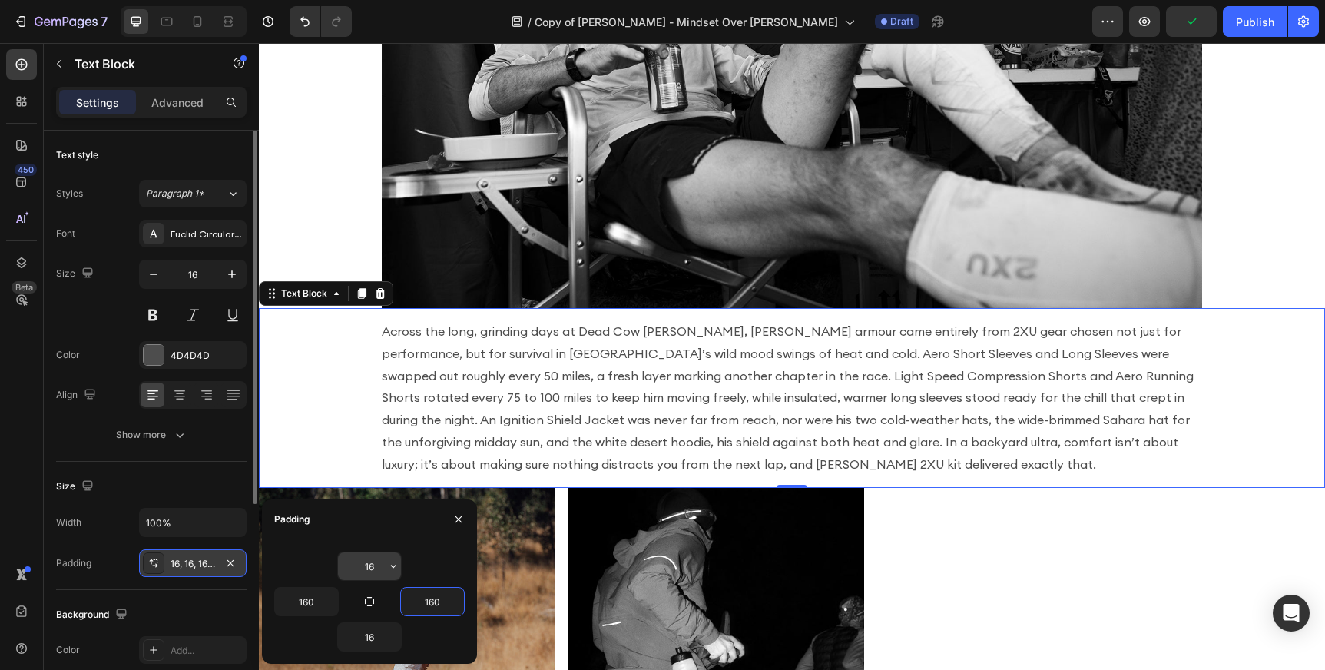
type input "160"
click at [372, 570] on input "16" at bounding box center [369, 566] width 63 height 28
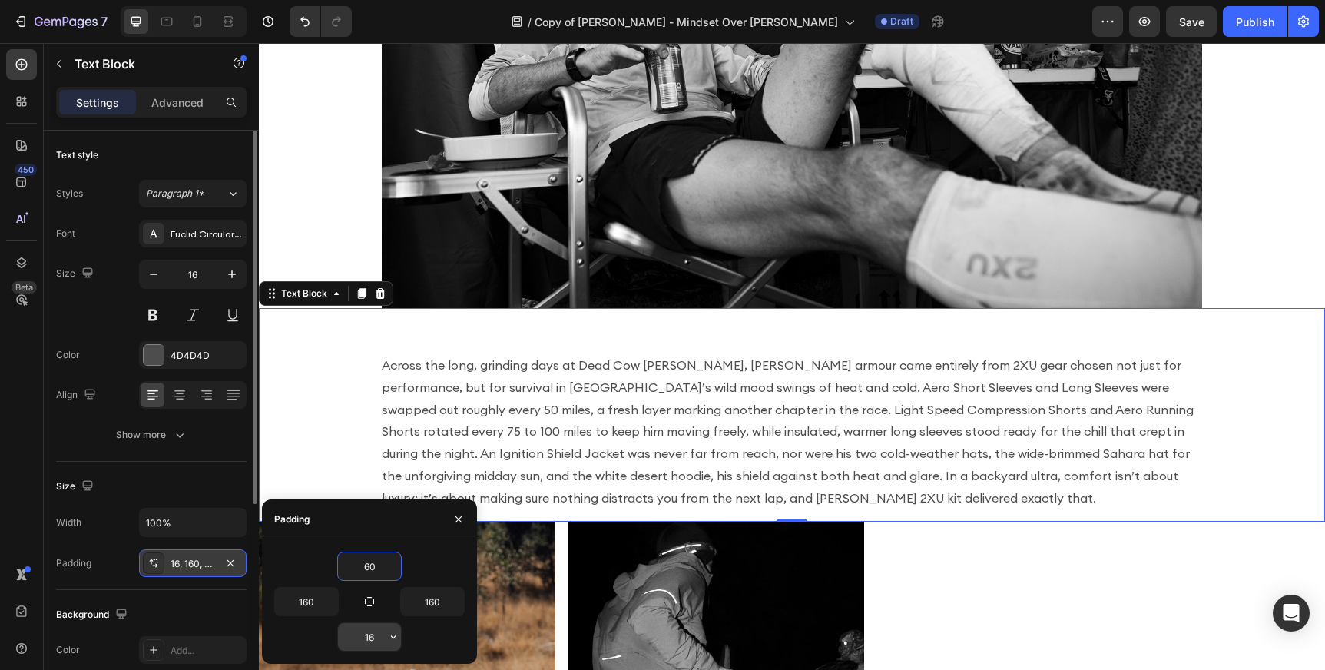
type input "60"
click at [373, 639] on input "16" at bounding box center [369, 637] width 63 height 28
type input "60"
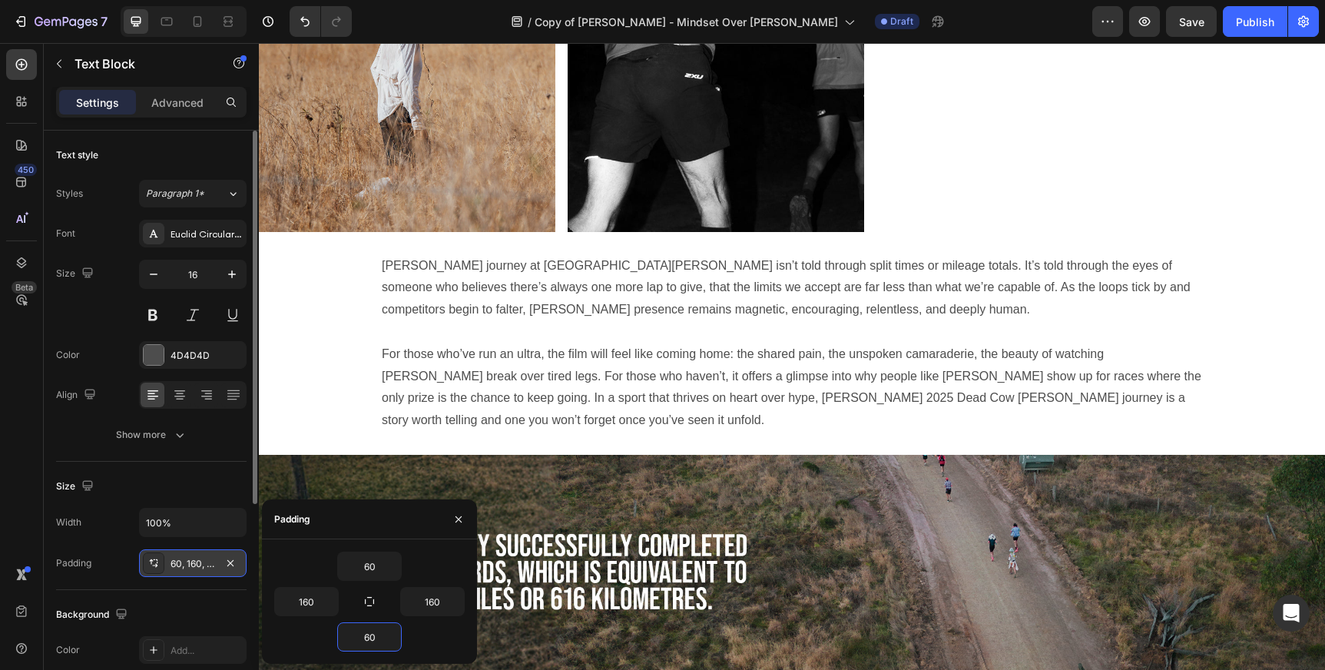
scroll to position [3005, 0]
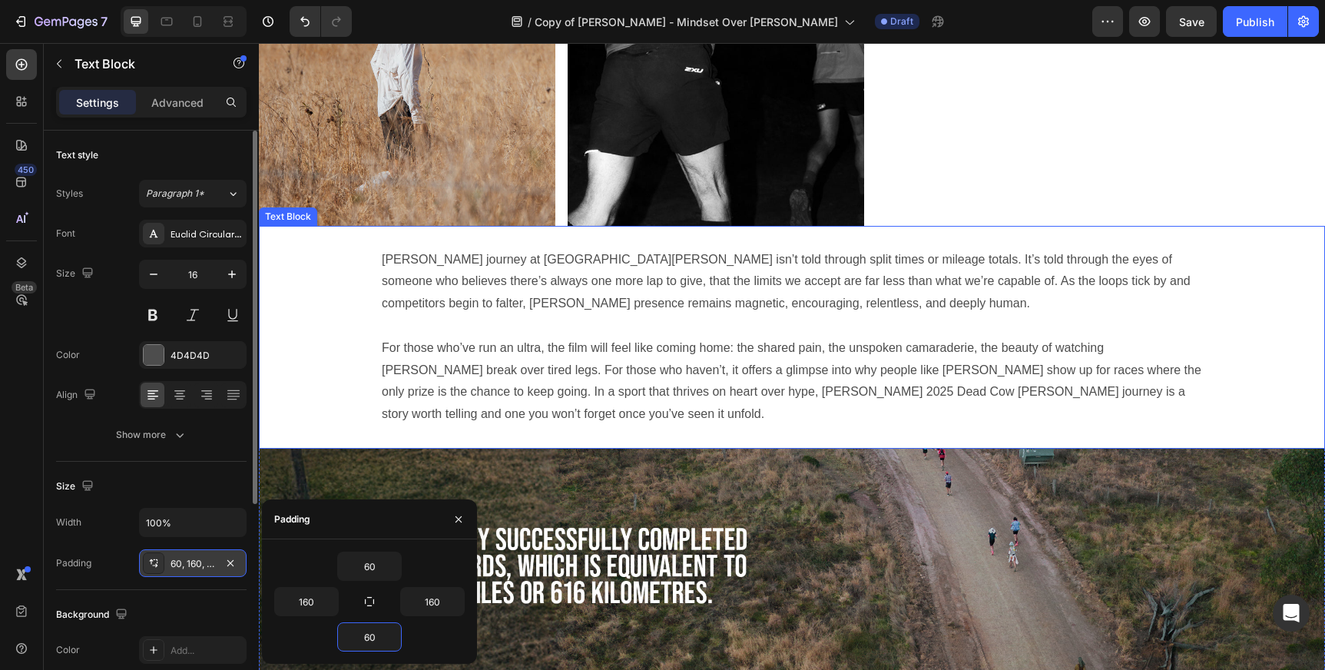
click at [681, 319] on p at bounding box center [792, 326] width 820 height 22
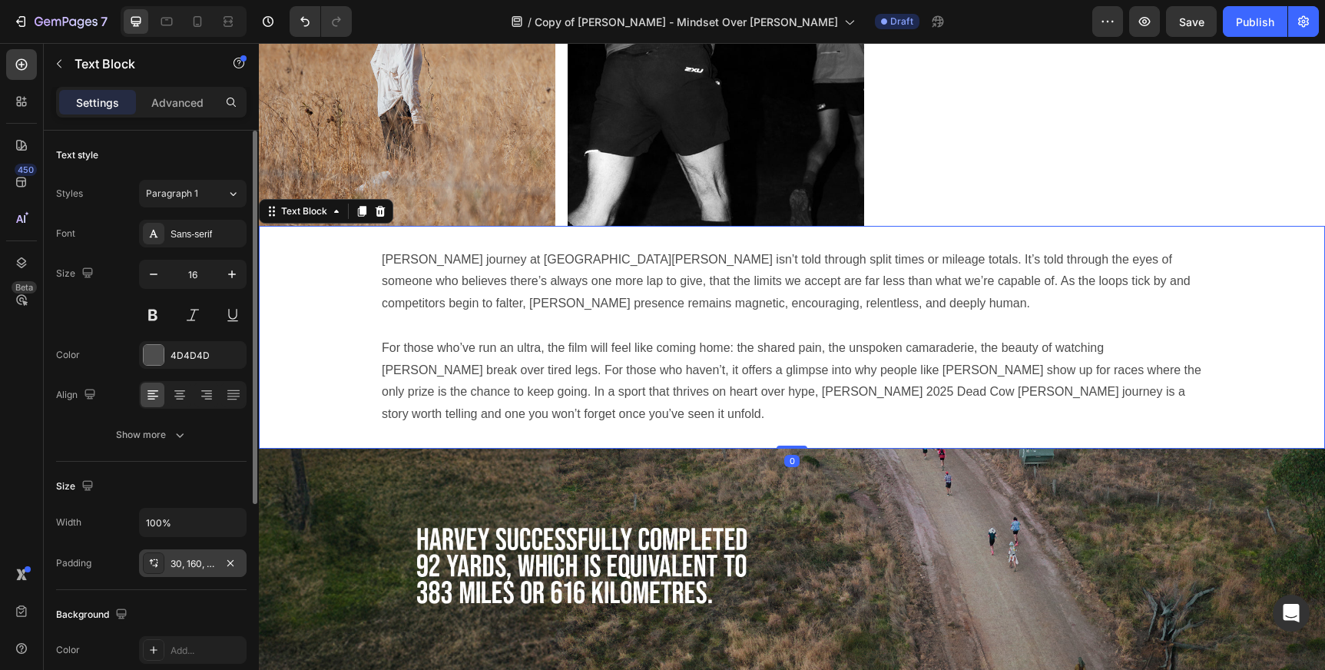
click at [202, 562] on div "30, 160, 30, 160" at bounding box center [193, 564] width 45 height 14
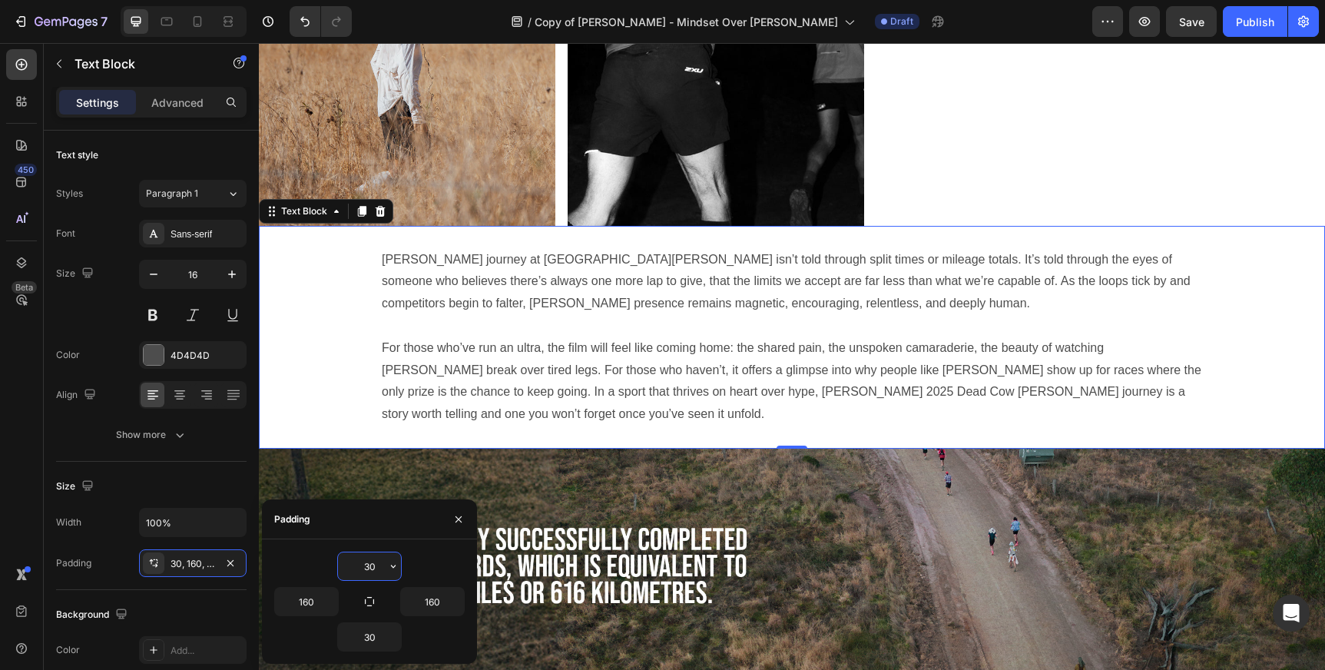
click at [373, 570] on input "30" at bounding box center [369, 566] width 63 height 28
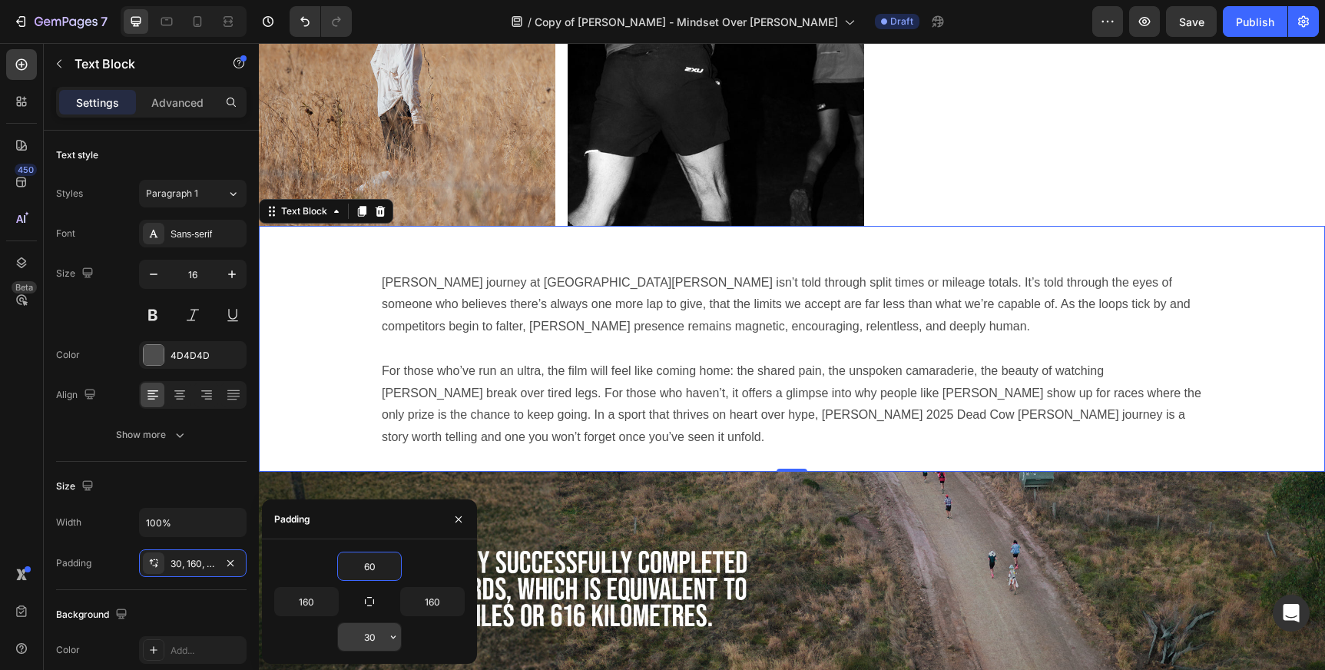
type input "60"
click at [370, 639] on input "30" at bounding box center [369, 637] width 63 height 28
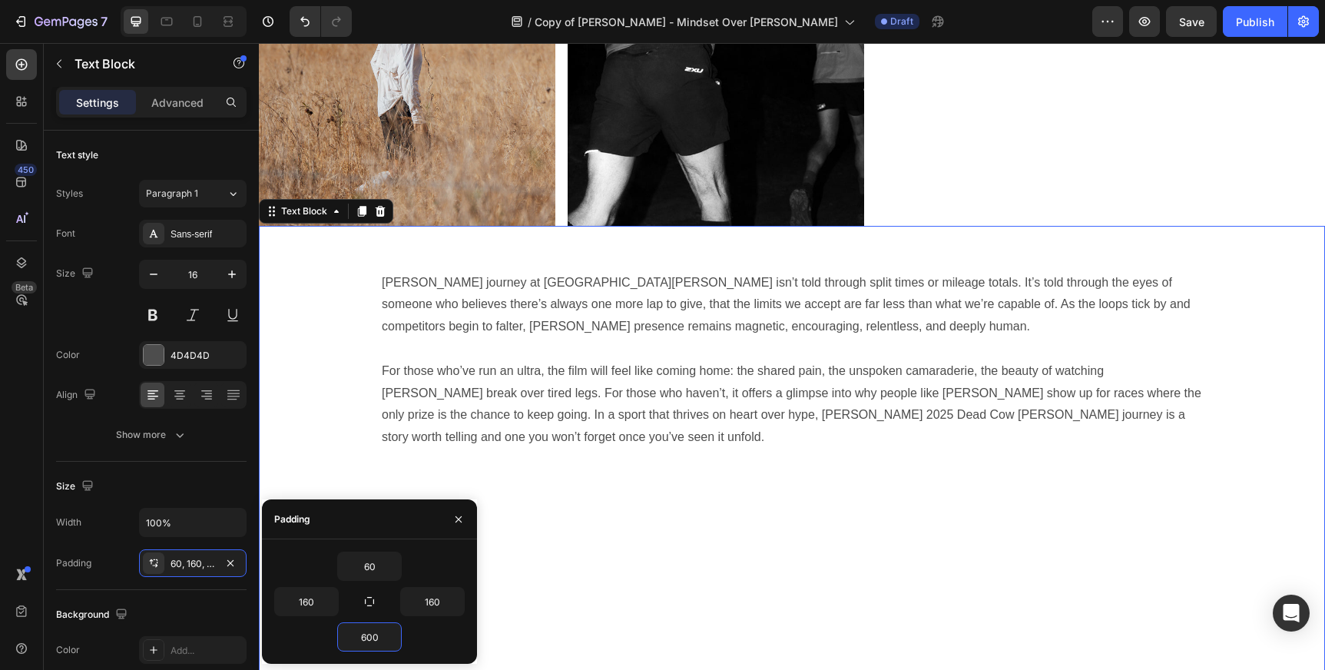
type input "60"
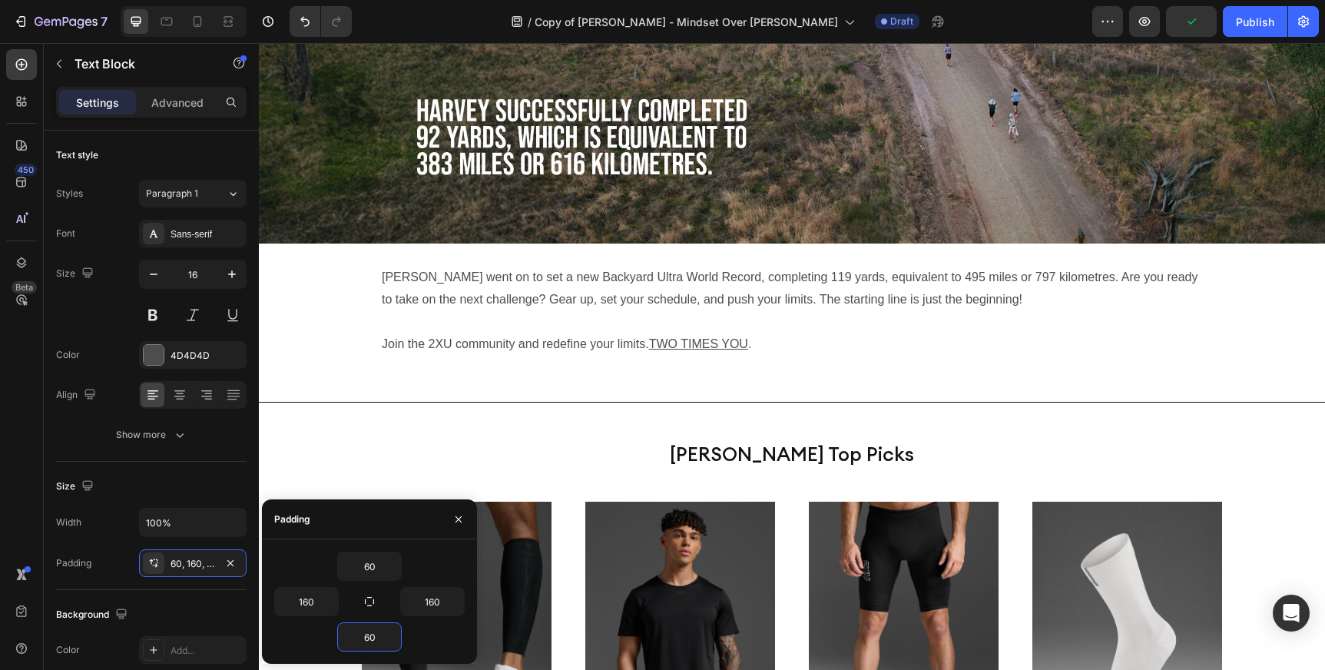
scroll to position [3483, 0]
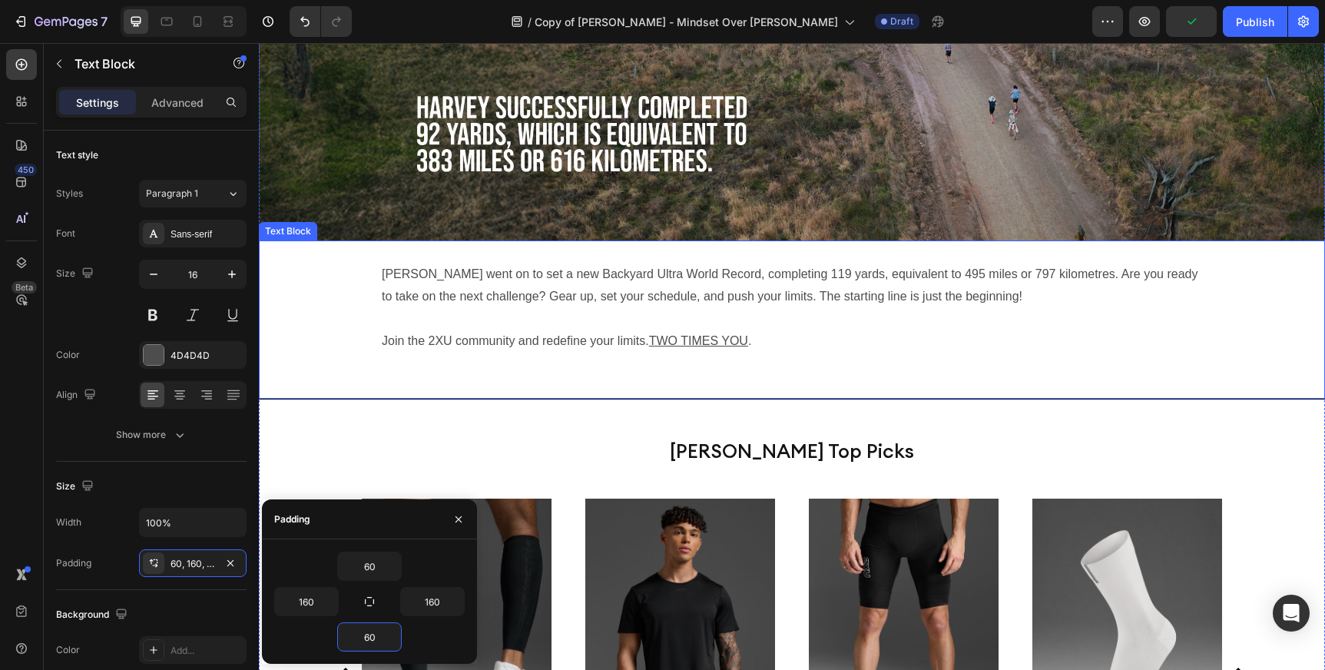
click at [598, 267] on p "Phil Gore went on to set a new Backyard Ultra World Record, completing 119 yard…" at bounding box center [792, 285] width 820 height 45
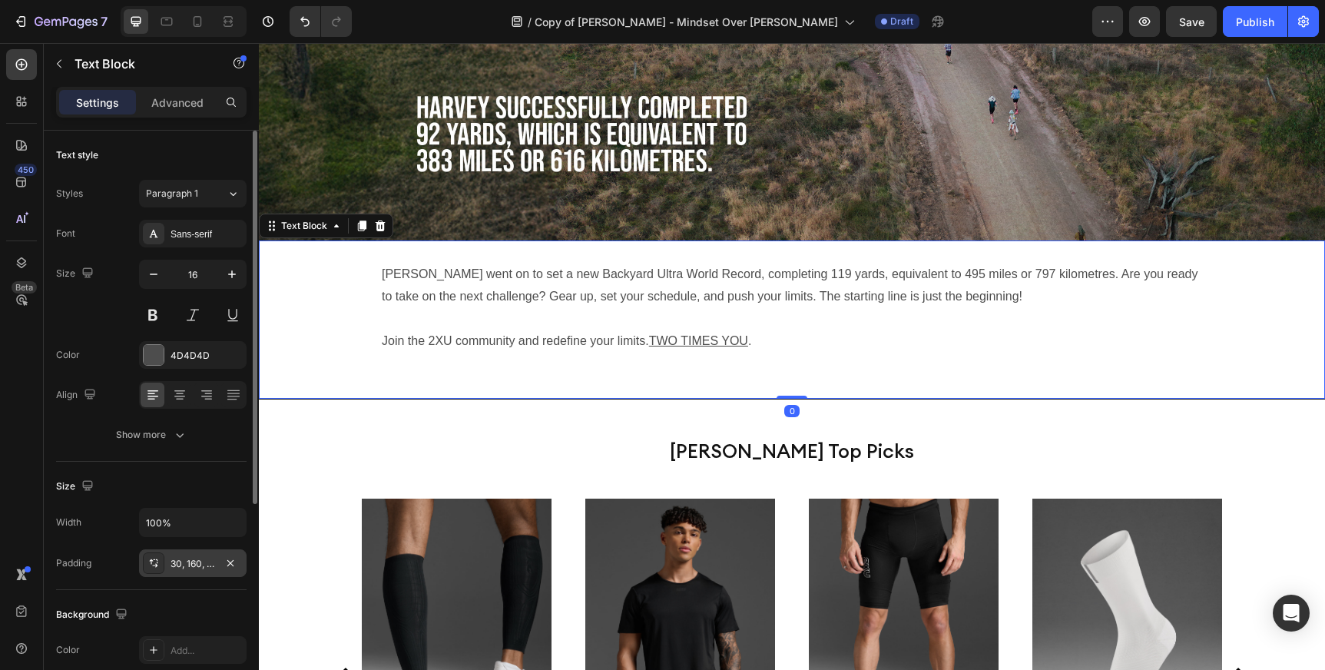
click at [188, 569] on div "30, 160, 60, 160" at bounding box center [193, 564] width 45 height 14
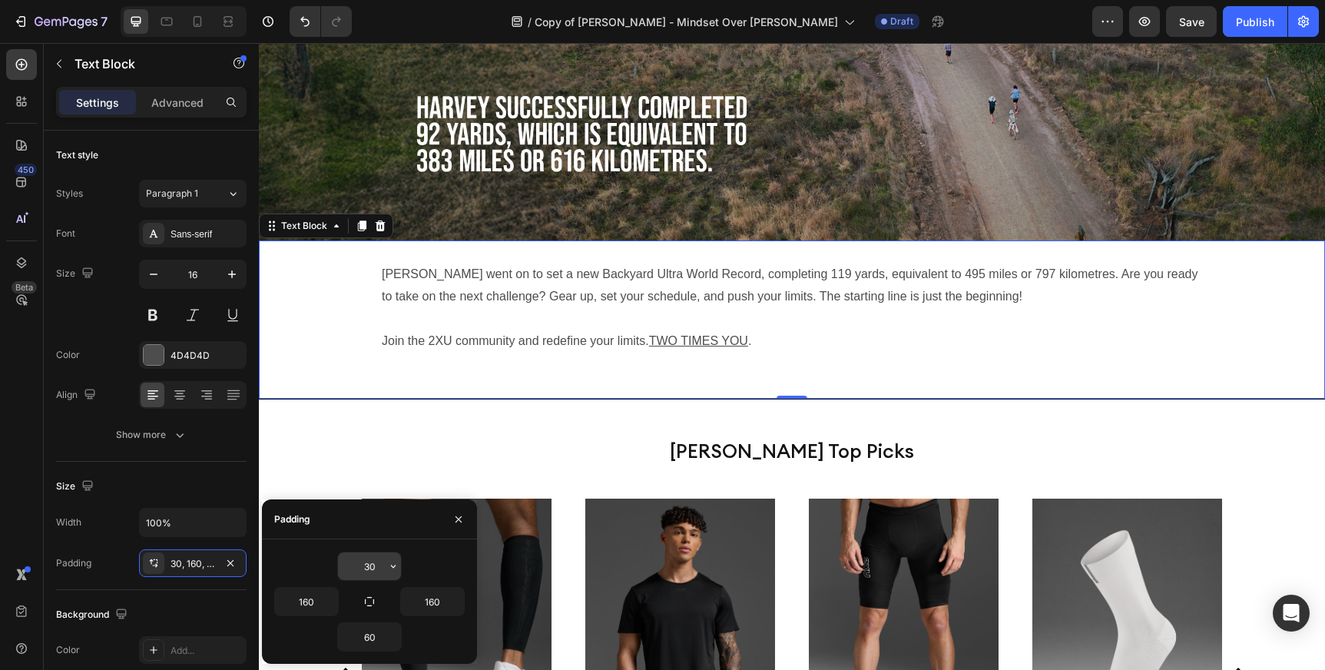
click at [371, 567] on input "30" at bounding box center [369, 566] width 63 height 28
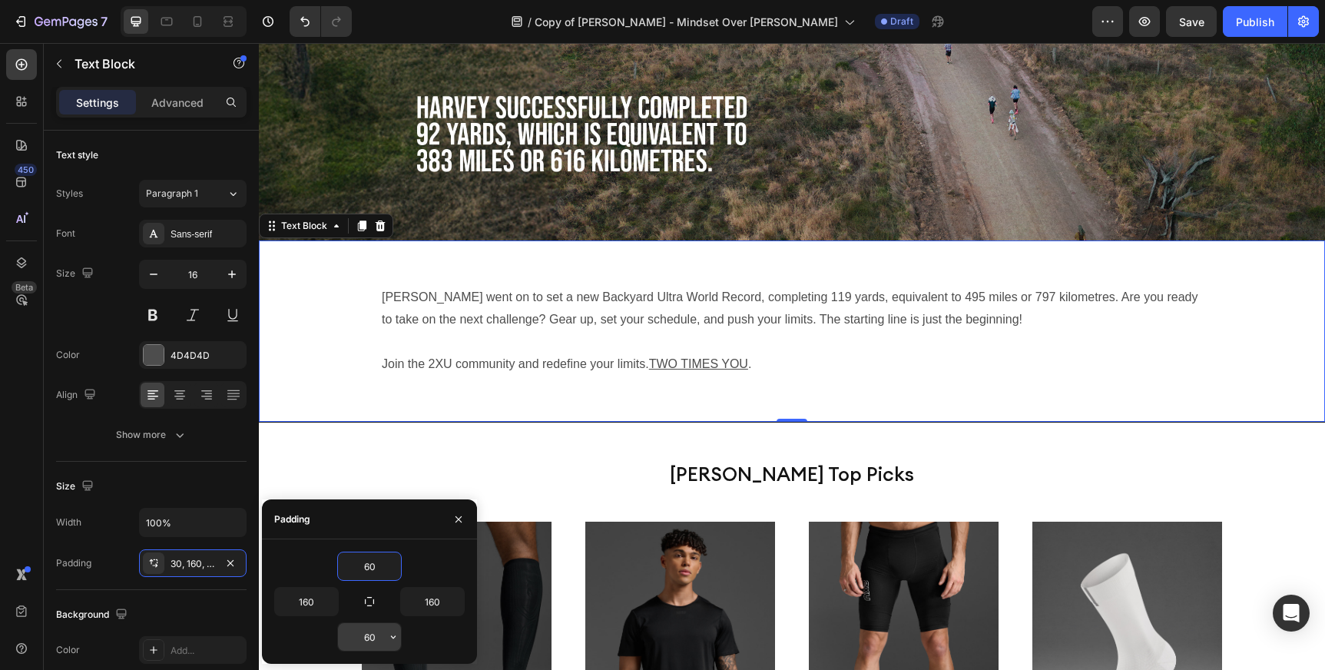
type input "60"
click at [375, 633] on input "60" at bounding box center [369, 637] width 63 height 28
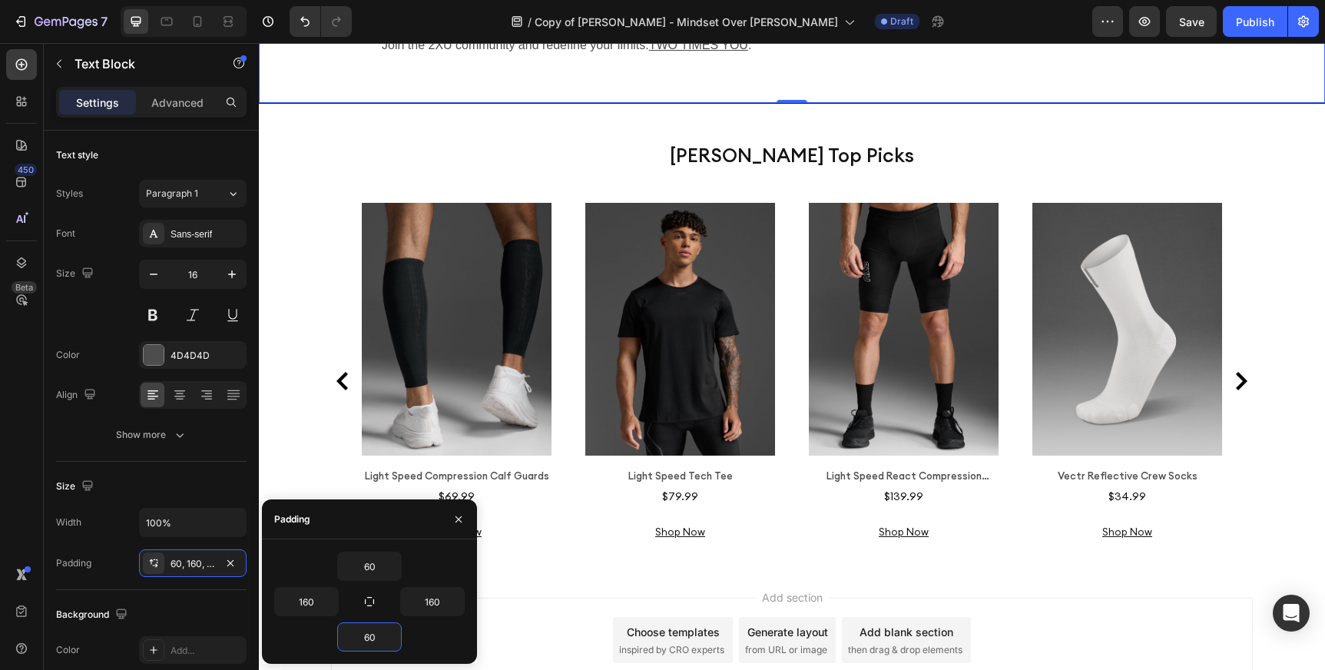
scroll to position [3803, 0]
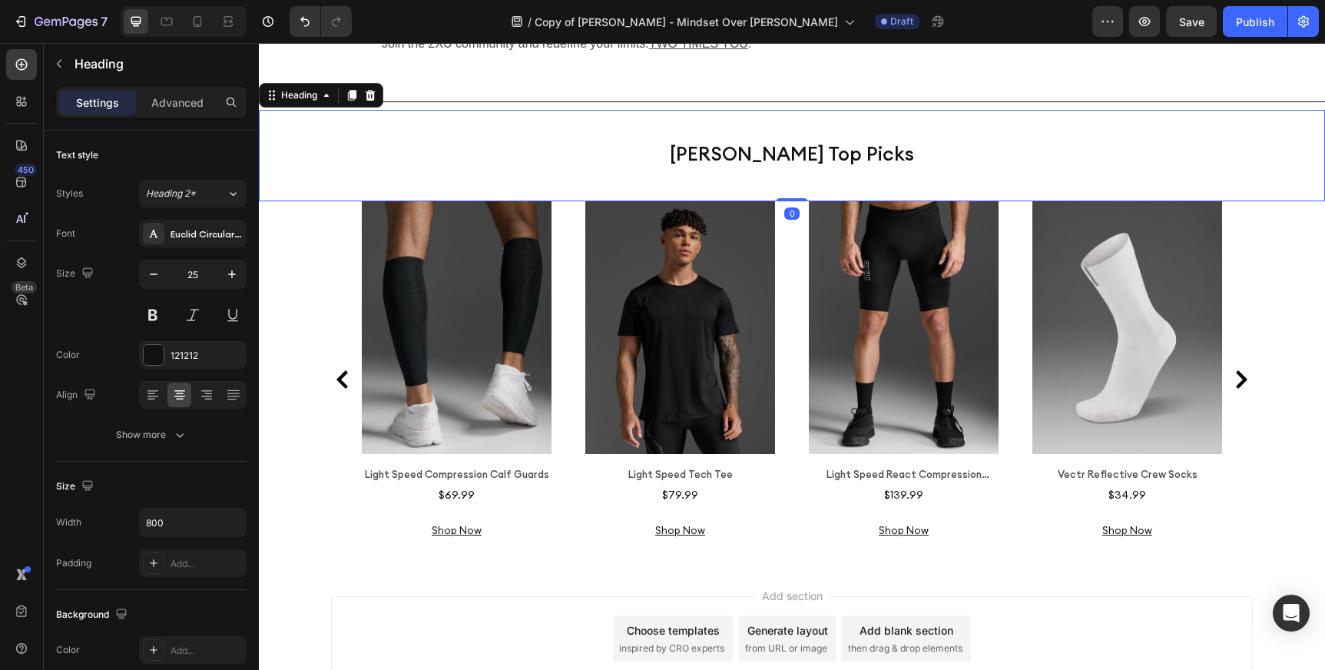
click at [820, 127] on div "[PERSON_NAME] Top Picks Heading 0" at bounding box center [792, 155] width 1066 height 91
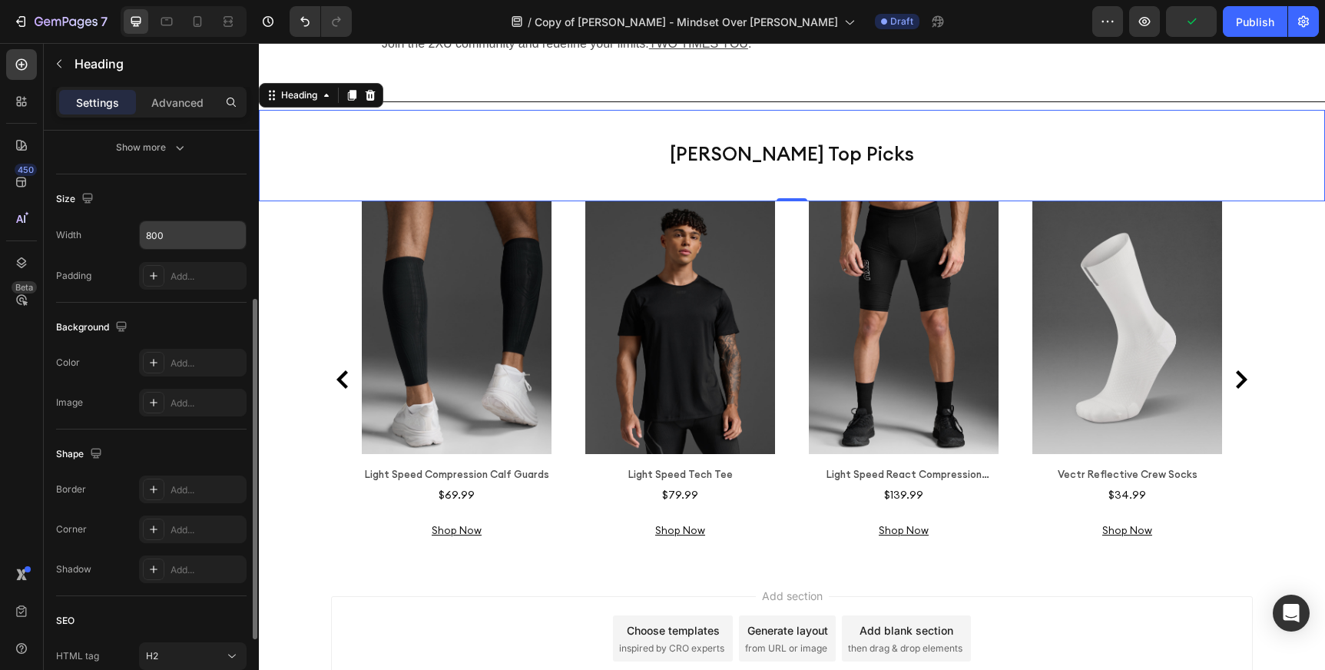
scroll to position [302, 0]
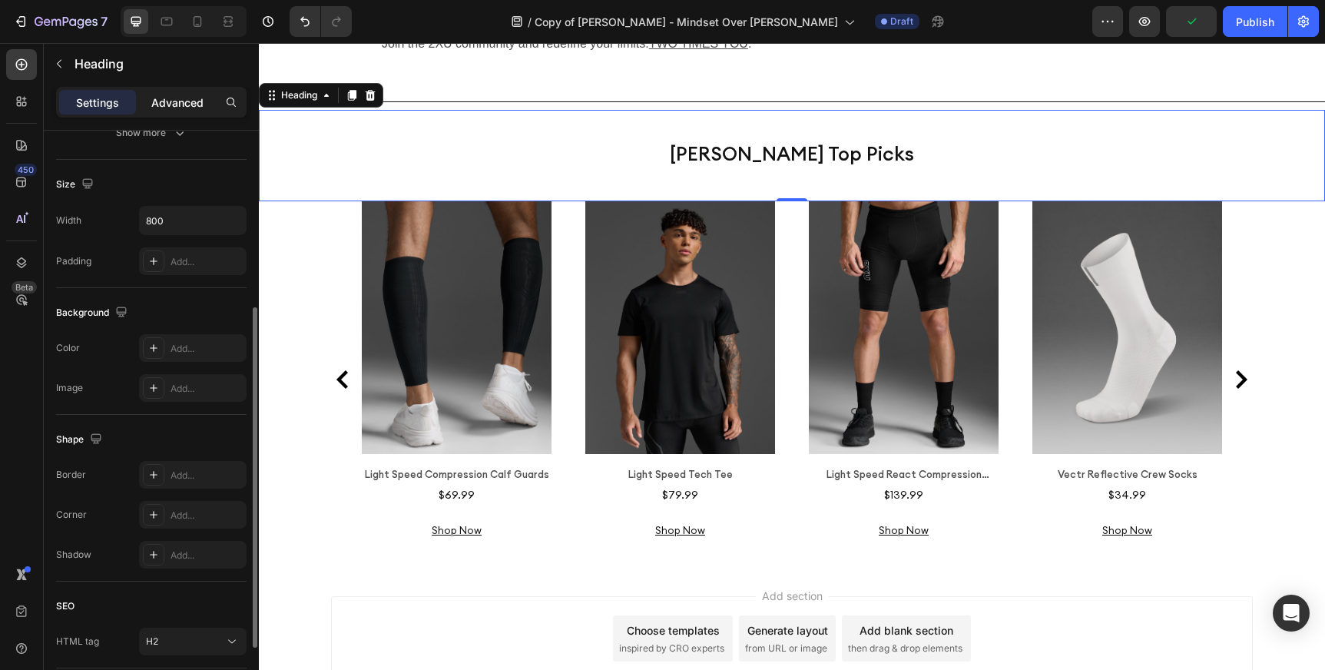
click at [179, 92] on div "Advanced" at bounding box center [177, 102] width 77 height 25
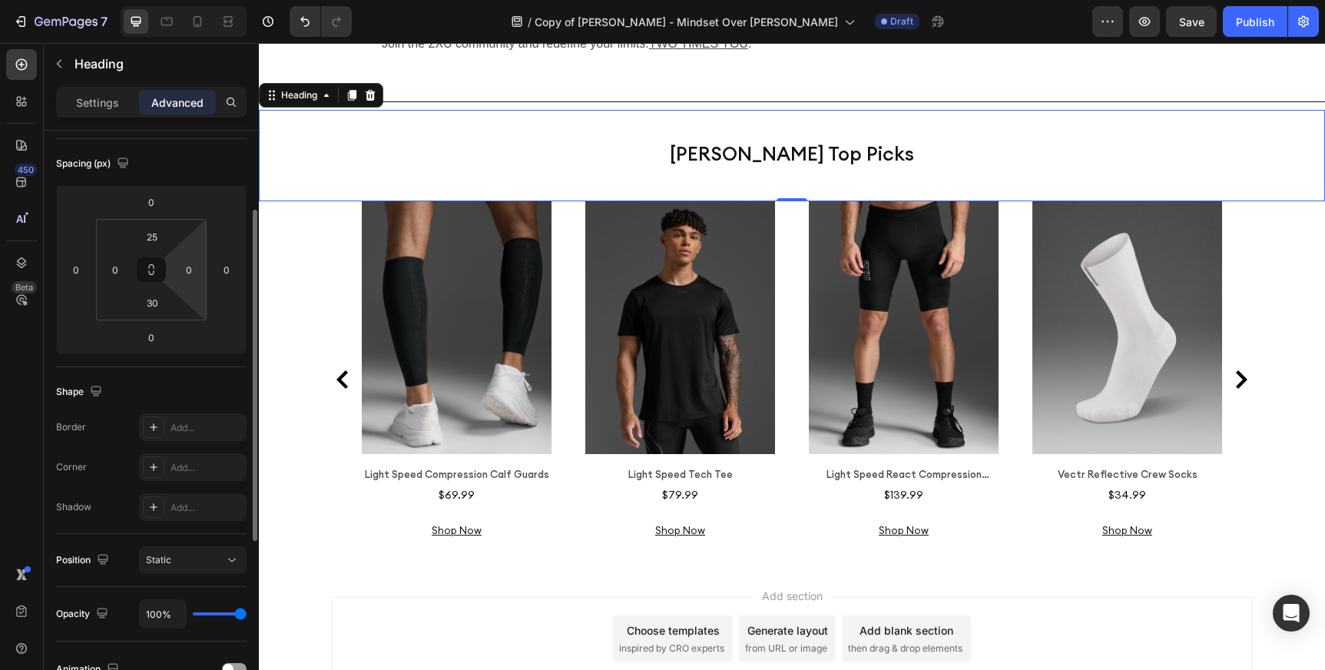
scroll to position [151, 0]
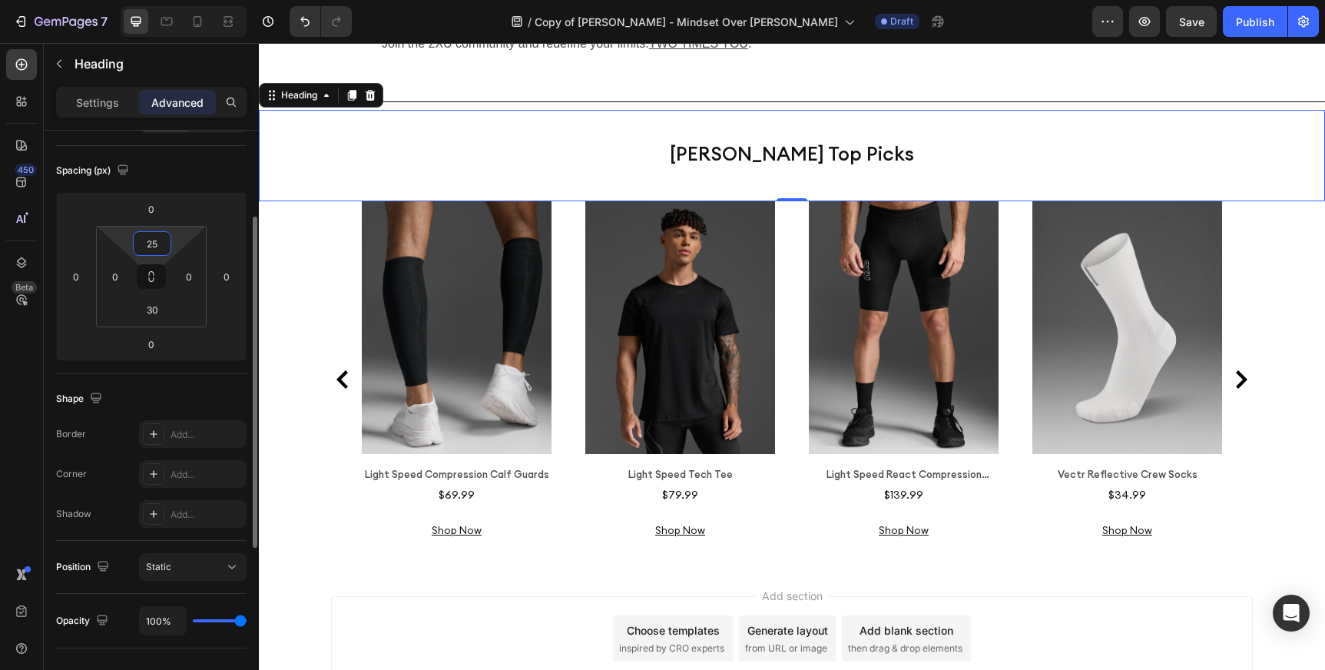
click at [161, 248] on input "25" at bounding box center [152, 243] width 31 height 23
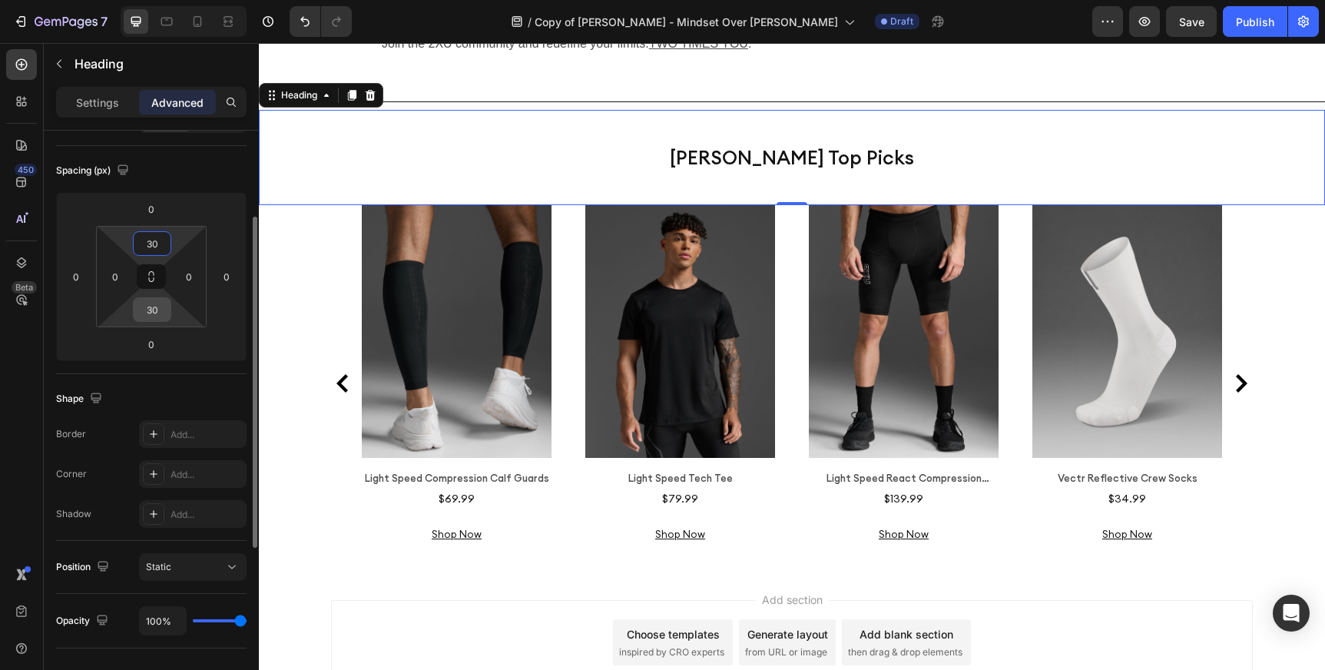
type input "30"
click at [158, 313] on input "30" at bounding box center [152, 309] width 31 height 23
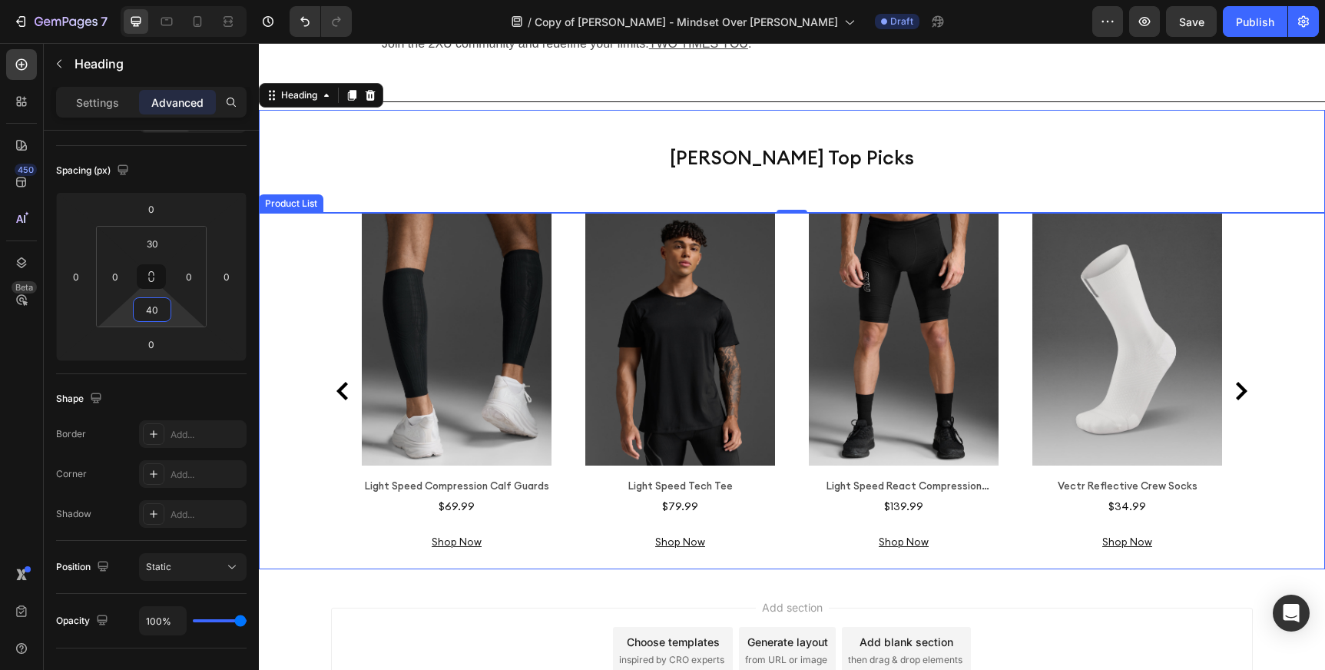
scroll to position [3932, 0]
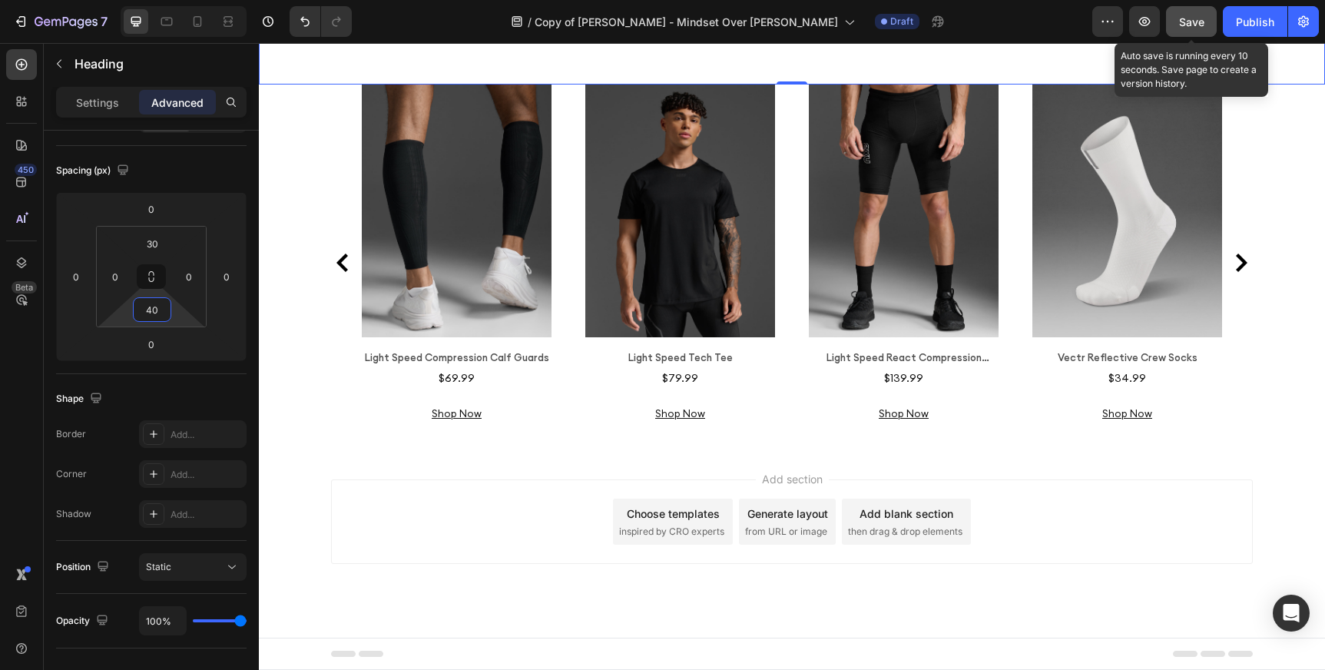
type input "40"
click at [1194, 12] on button "Save" at bounding box center [1191, 21] width 51 height 31
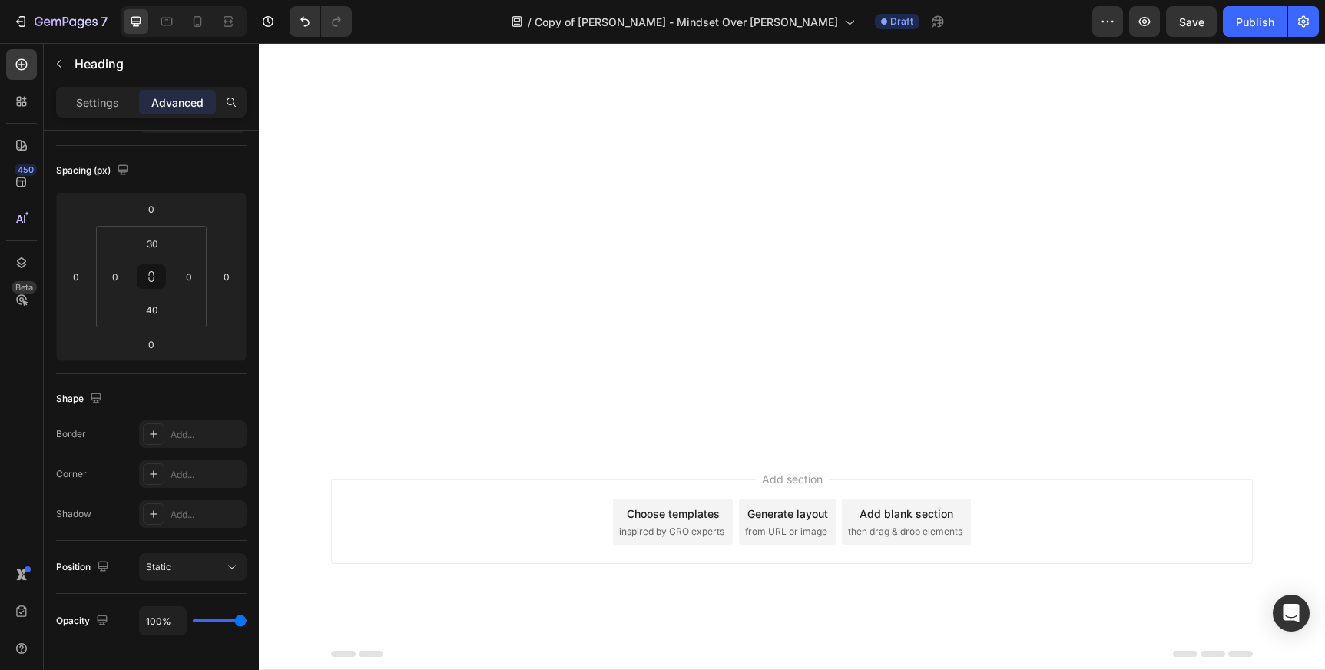
scroll to position [0, 0]
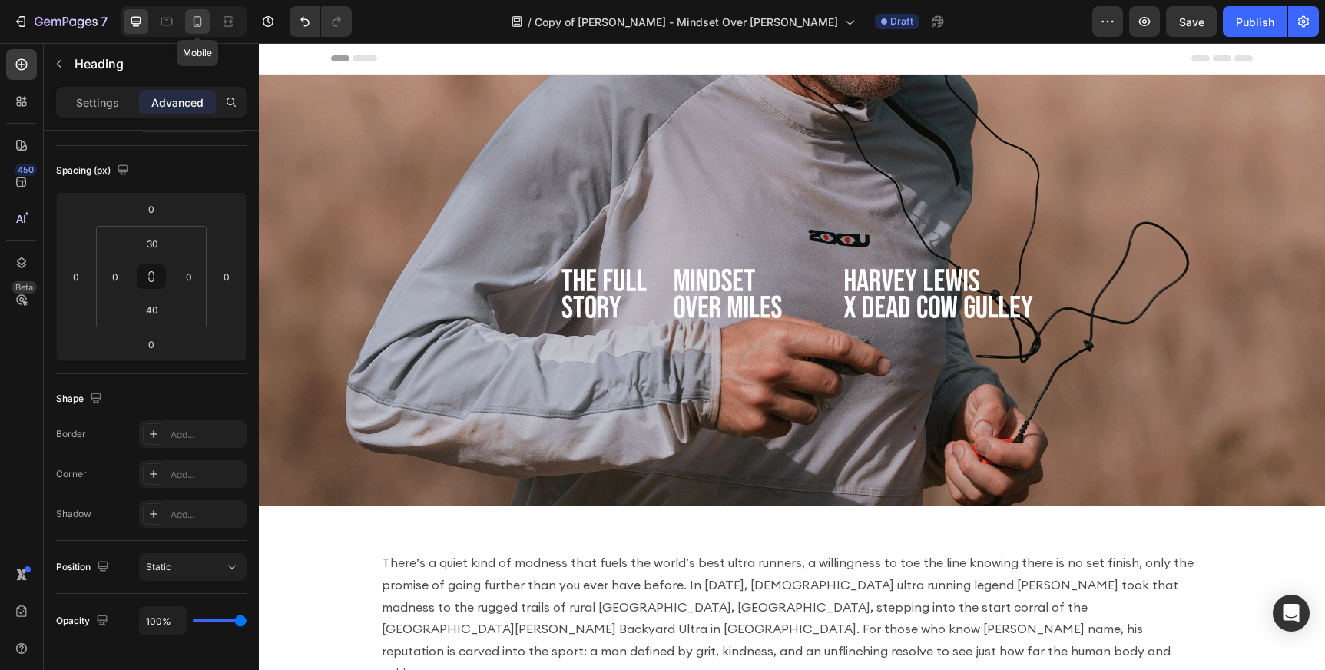
click at [198, 21] on icon at bounding box center [197, 21] width 15 height 15
type input "18"
type input "6"
type input "0"
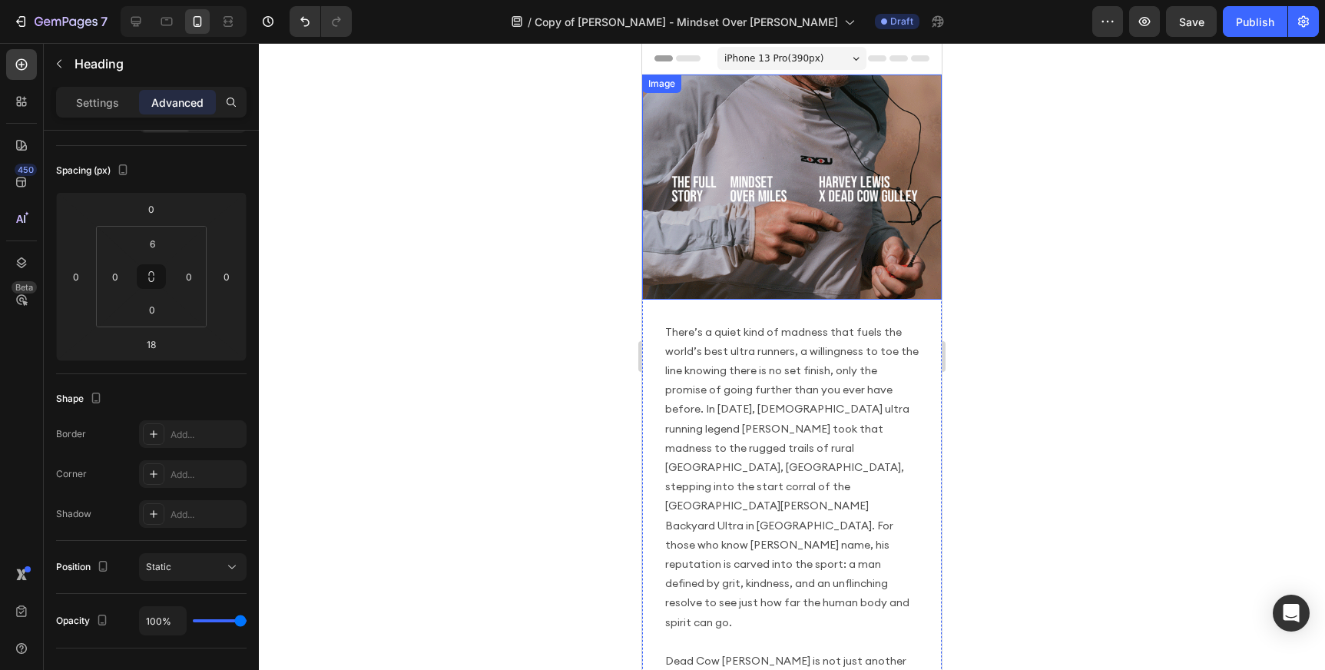
click at [765, 144] on img at bounding box center [792, 187] width 300 height 225
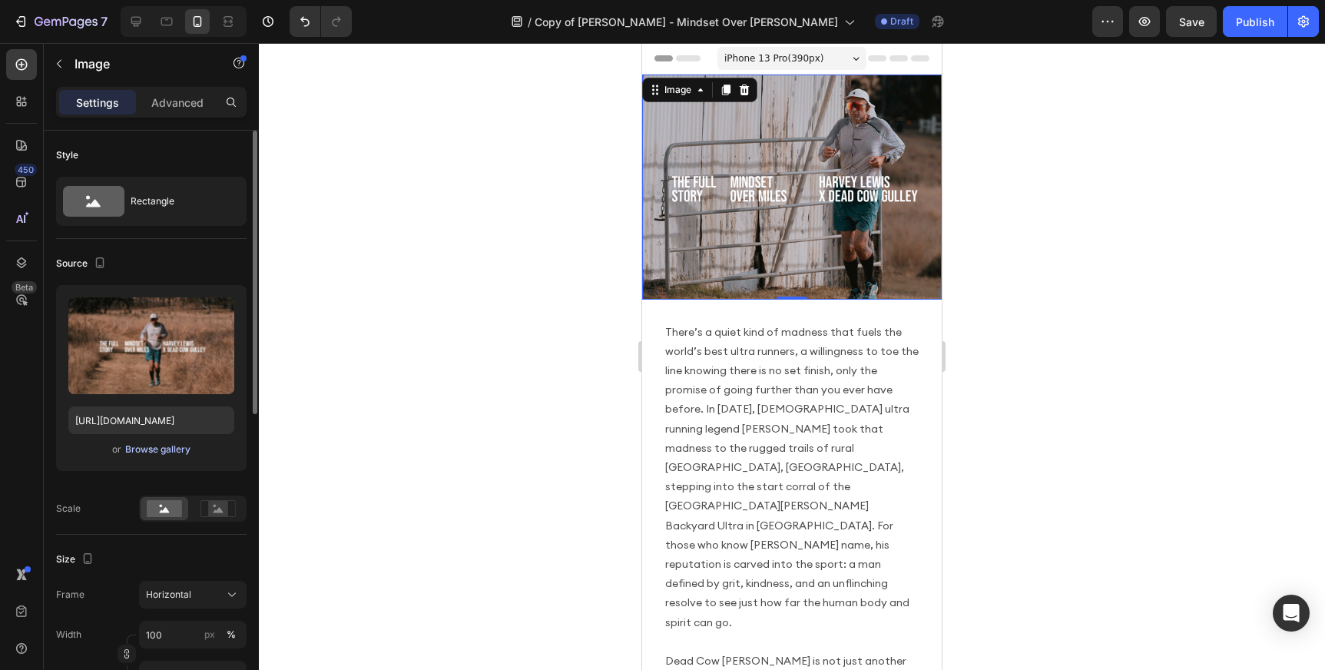
click at [169, 450] on div "Browse gallery" at bounding box center [157, 449] width 65 height 14
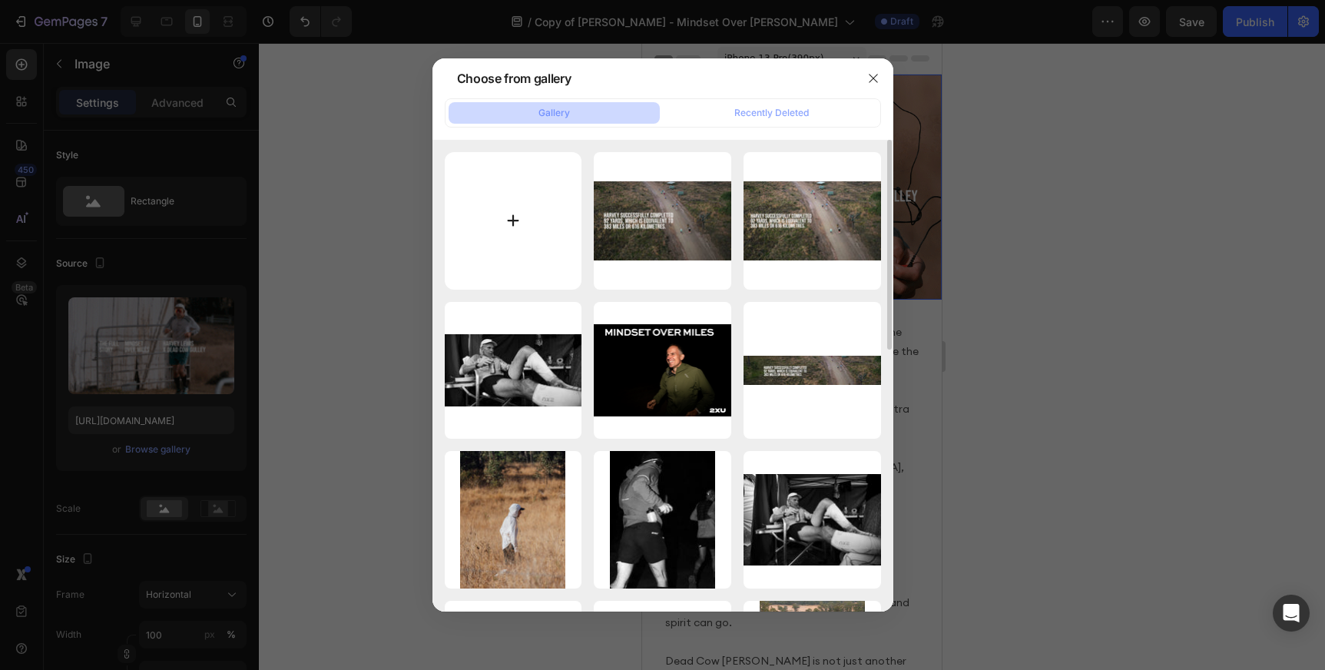
click at [508, 222] on input "file" at bounding box center [513, 220] width 137 height 137
type input "C:\fakepath\HARVEY-LEWIS-BLOG-mobile-hero.gif"
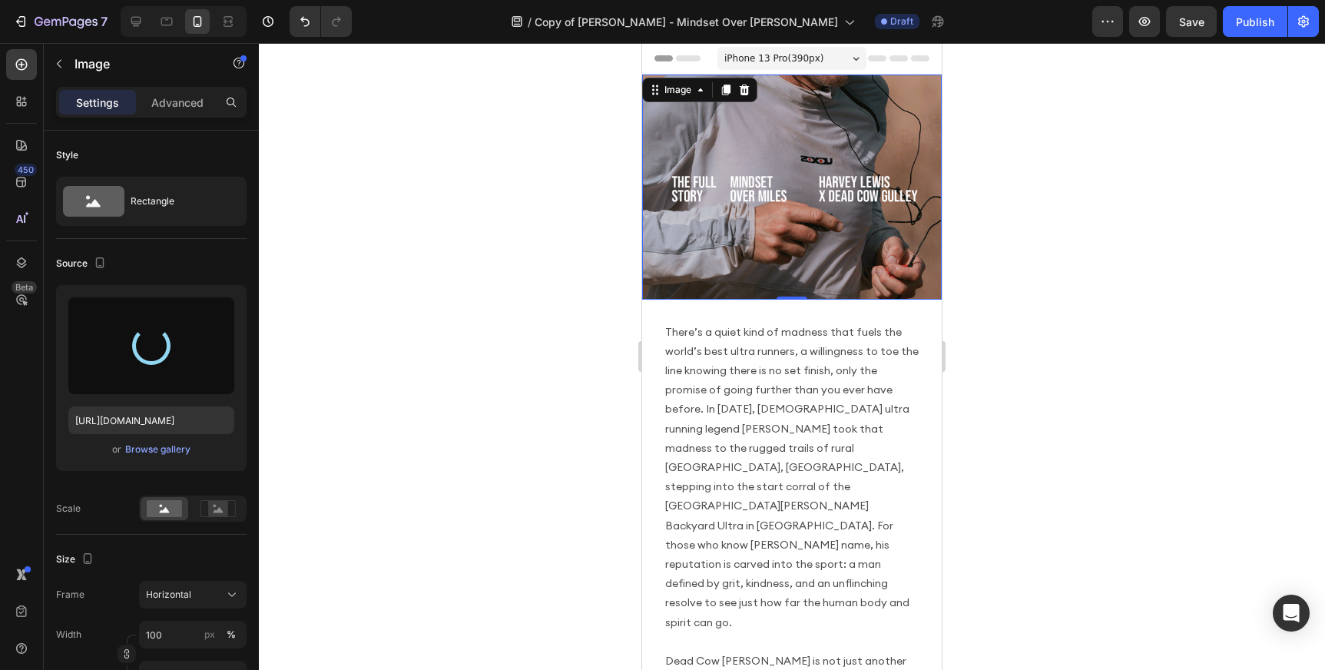
type input "https://cdn.shopify.com/s/files/1/0518/4087/6699/files/gempages_513895033120752…"
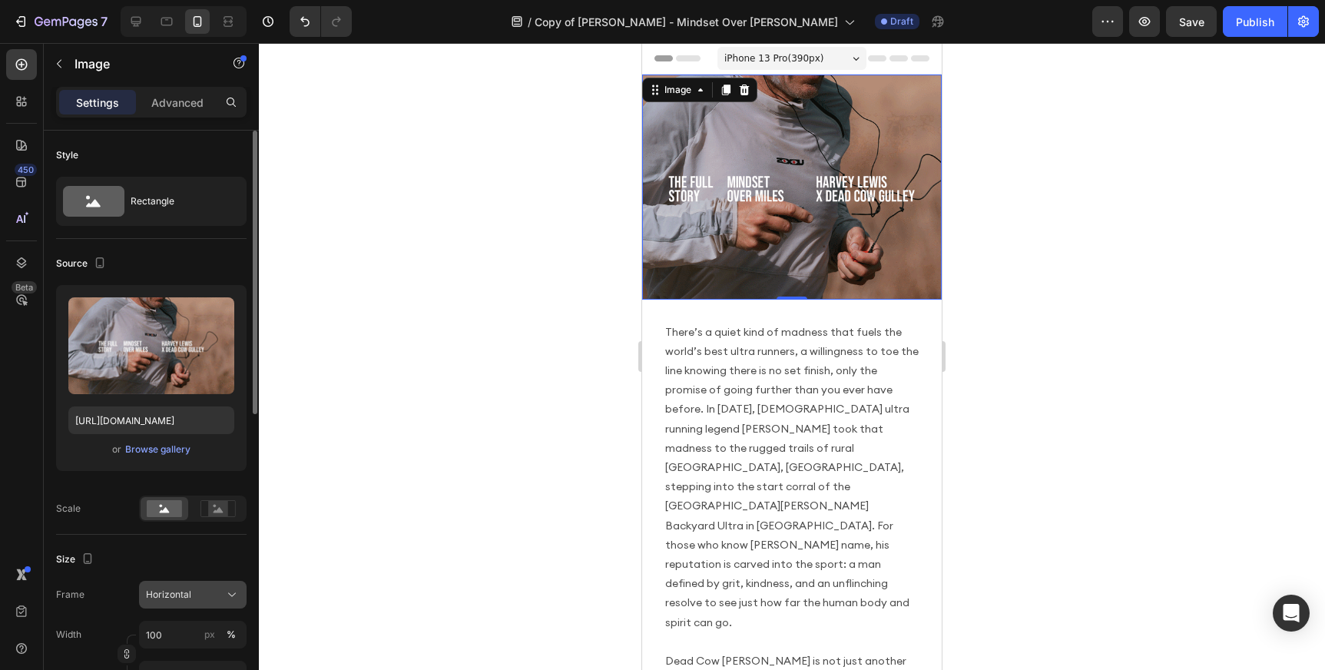
click at [219, 591] on div "Horizontal" at bounding box center [183, 595] width 75 height 14
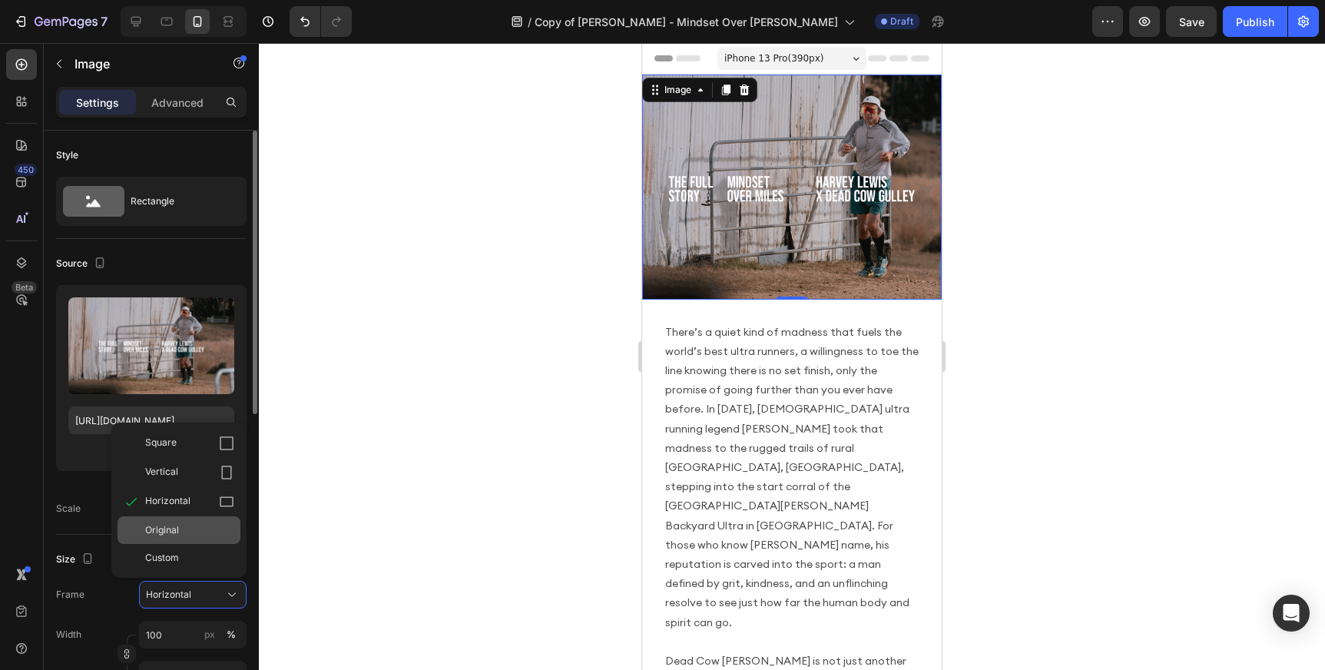
click at [199, 532] on div "Original" at bounding box center [189, 530] width 89 height 14
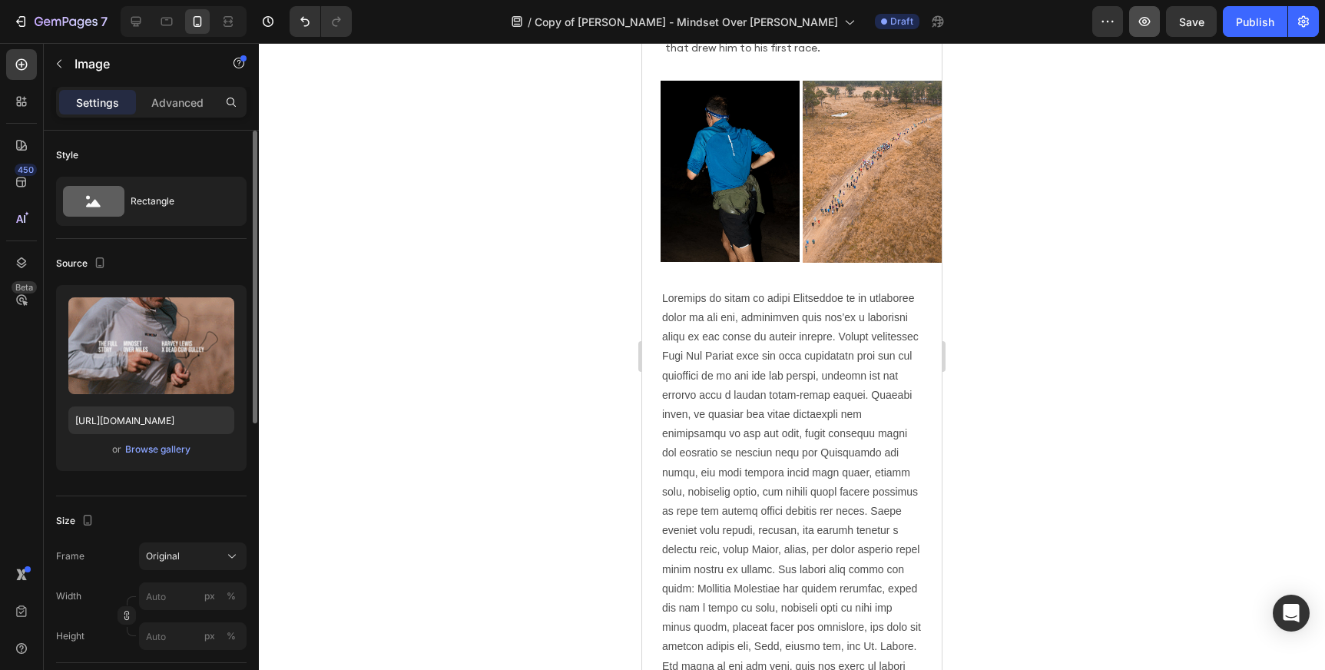
scroll to position [1147, 0]
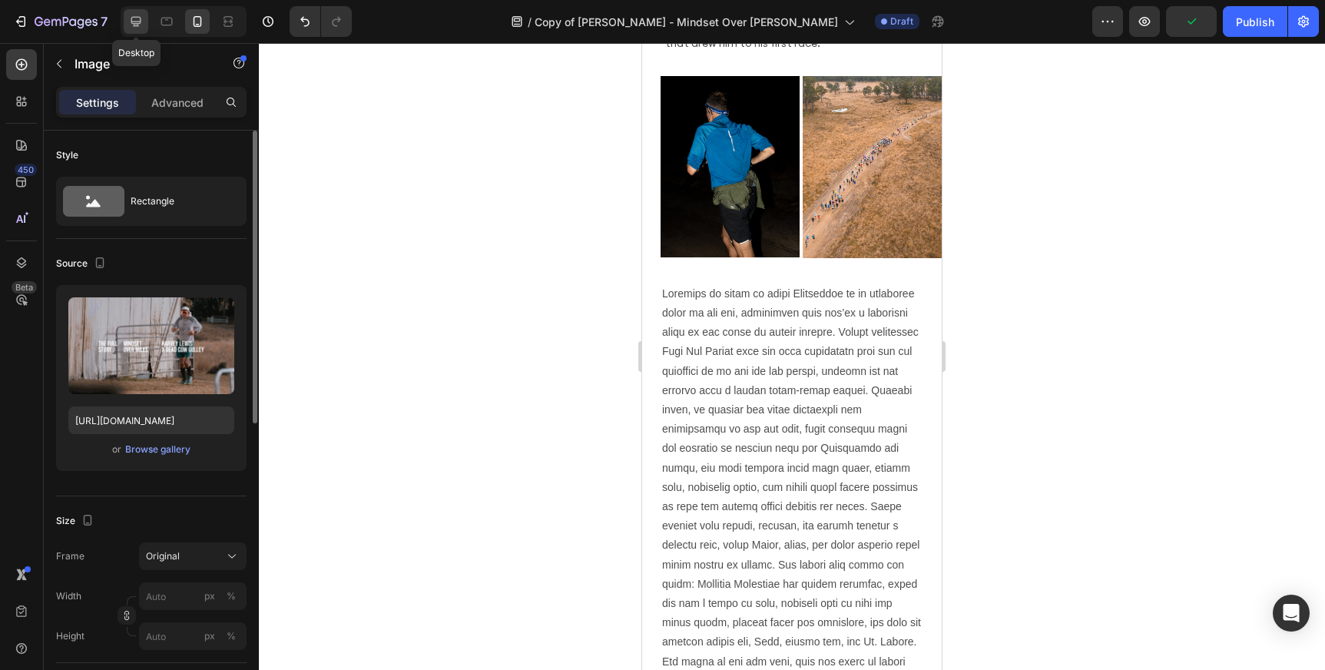
click at [139, 17] on icon at bounding box center [136, 22] width 10 height 10
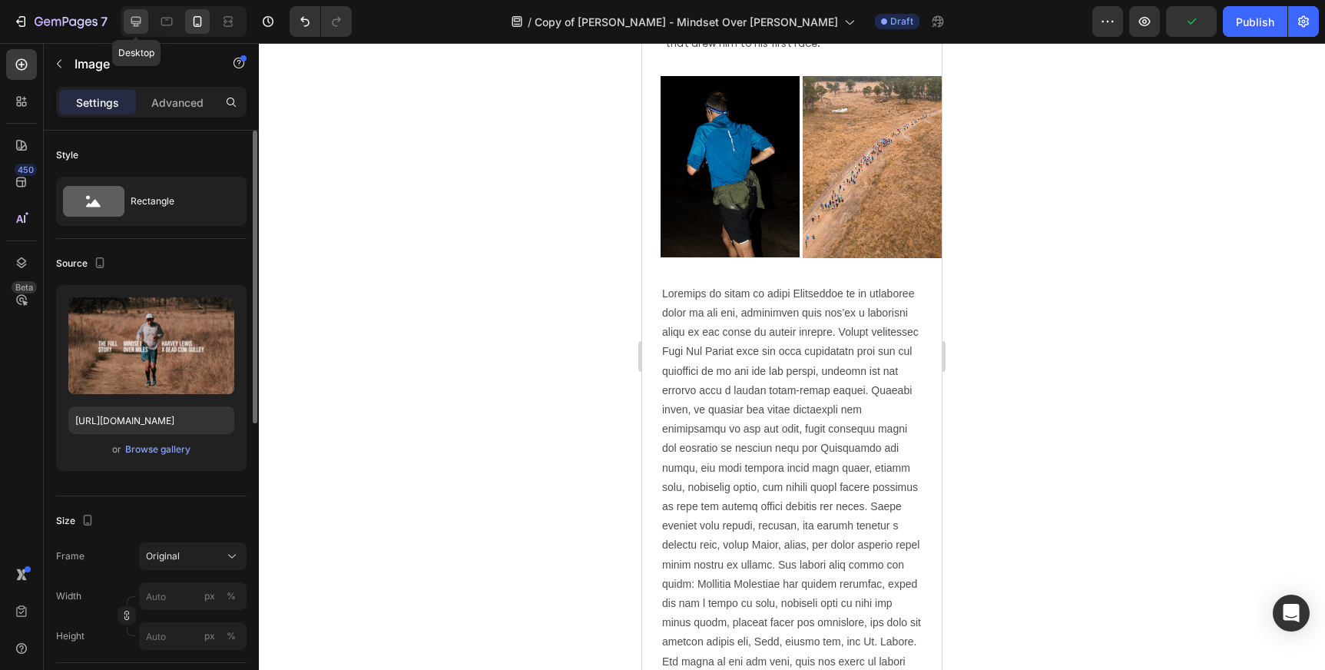
type input "[URL][DOMAIN_NAME]"
type input "100"
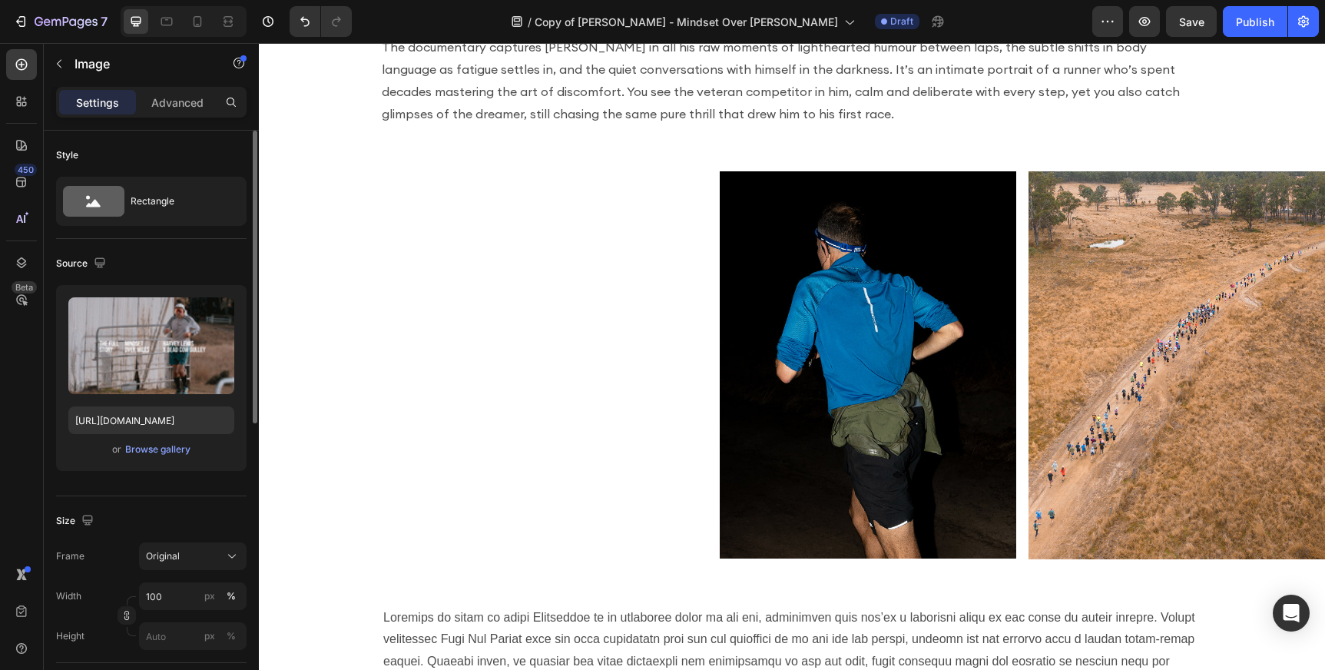
scroll to position [1315, 0]
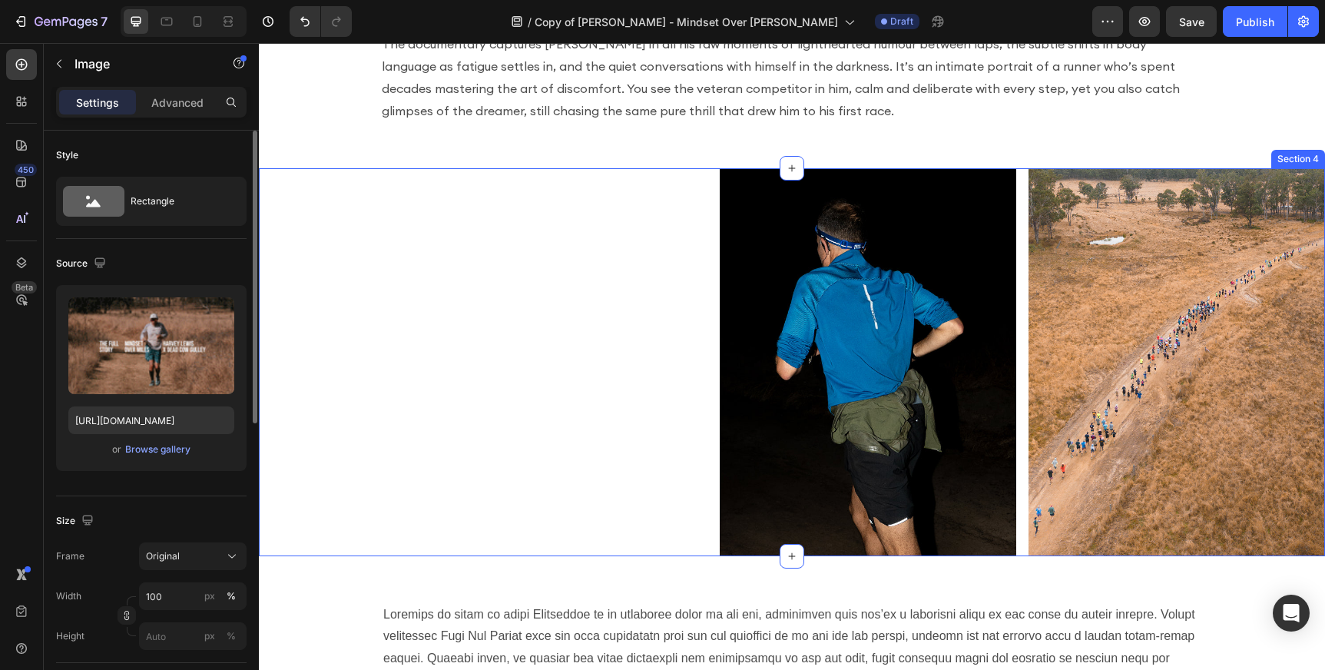
click at [591, 286] on div "Image Image Row Section 4" at bounding box center [792, 362] width 1066 height 388
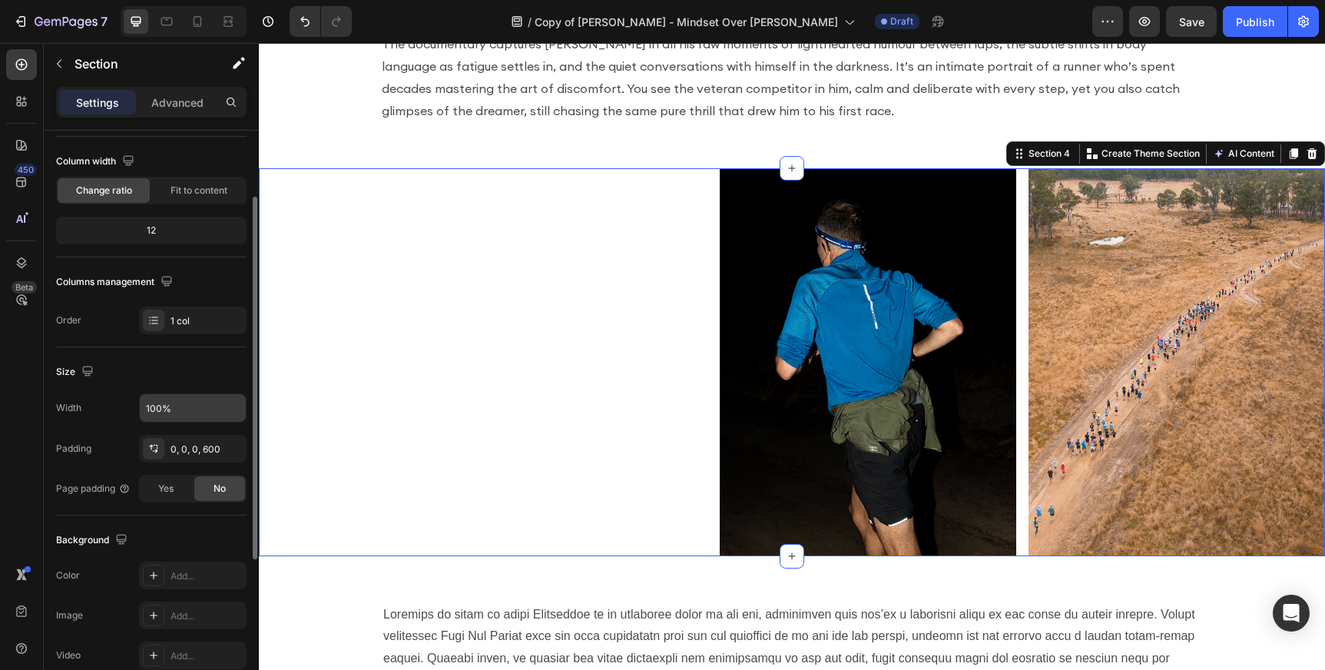
scroll to position [144, 0]
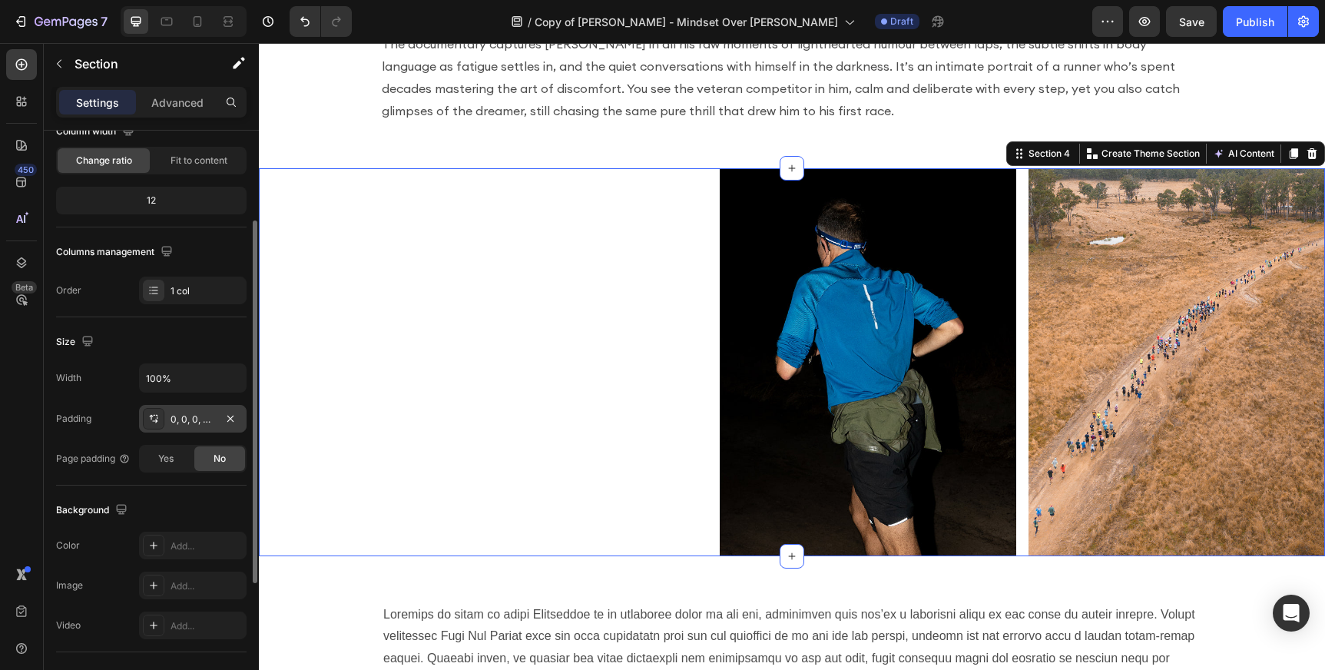
click at [179, 416] on div "0, 0, 0, 600" at bounding box center [193, 419] width 45 height 14
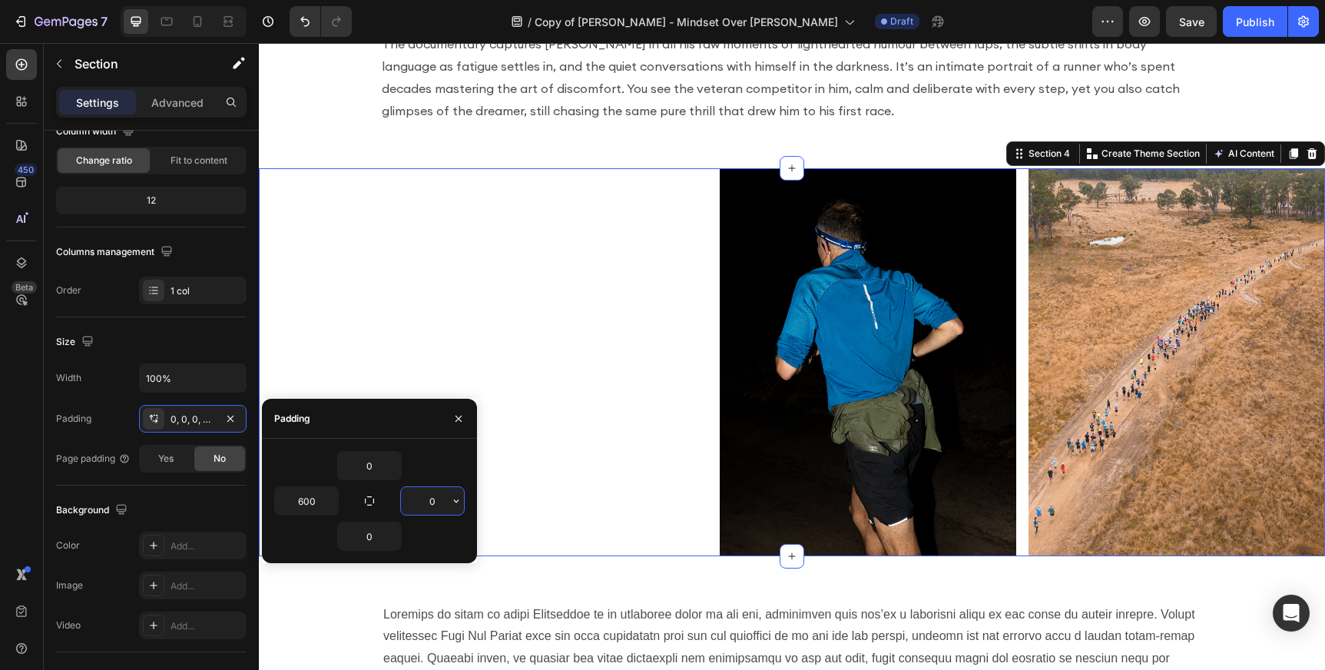
click at [435, 498] on input "0" at bounding box center [432, 501] width 63 height 28
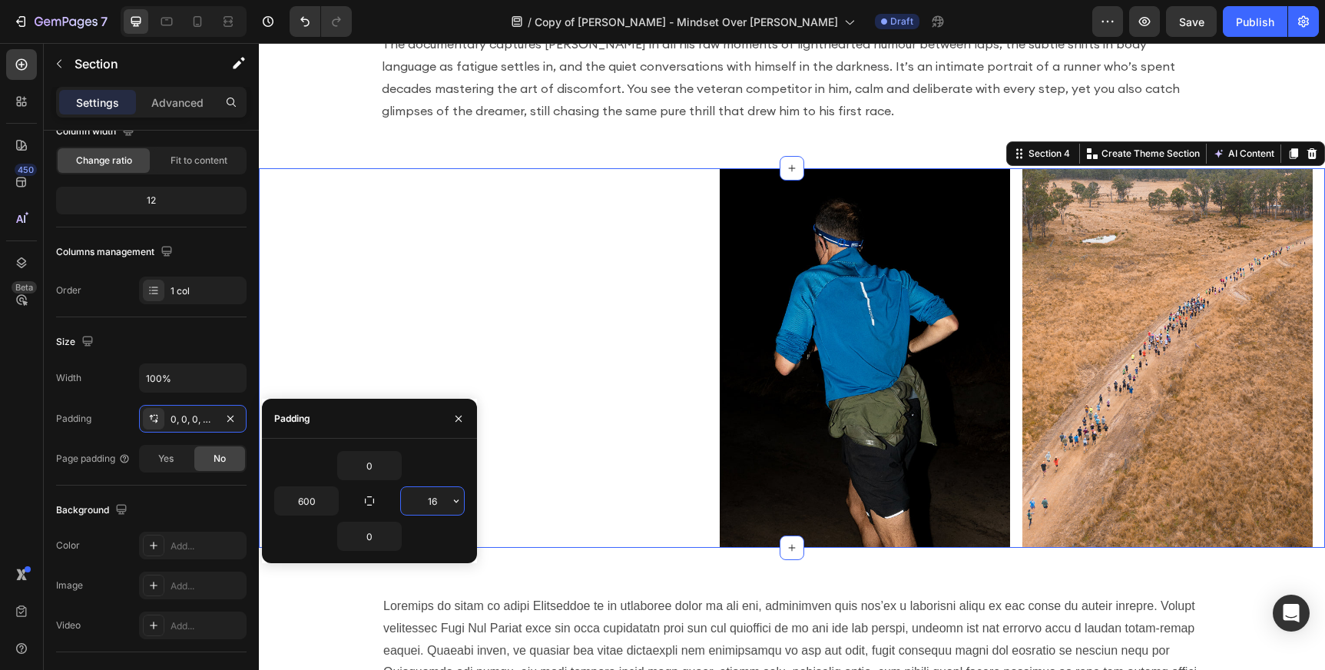
type input "160"
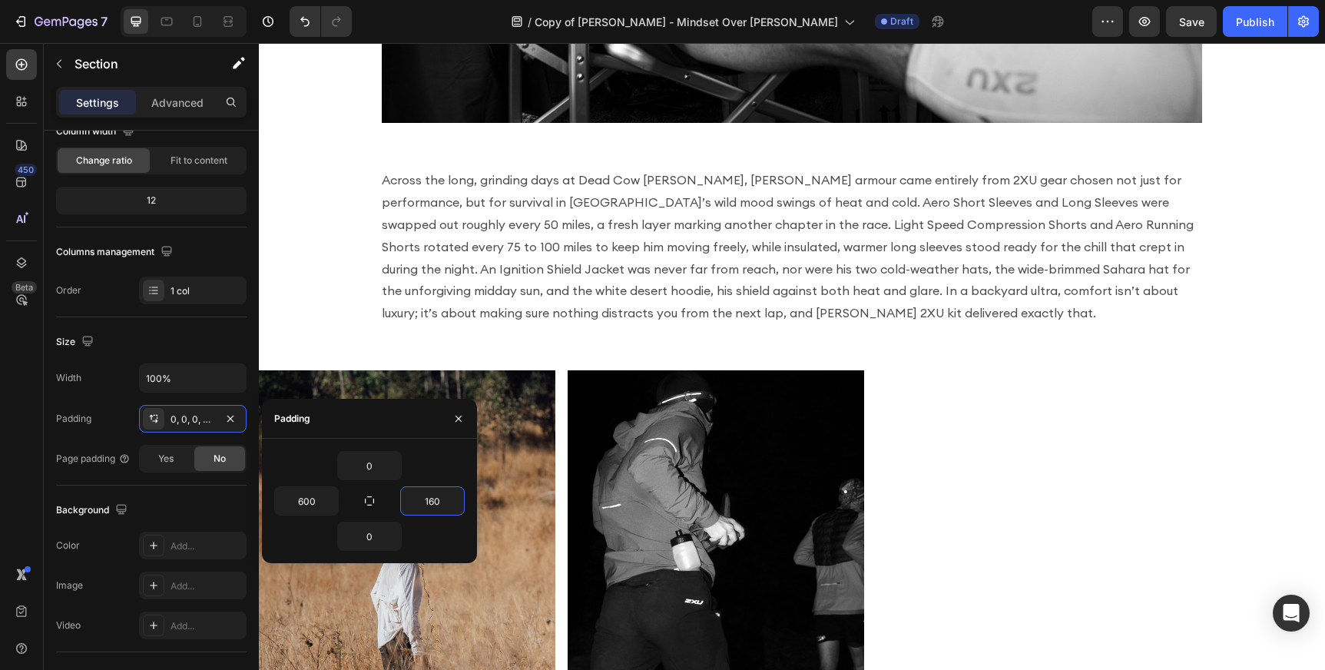
scroll to position [2422, 0]
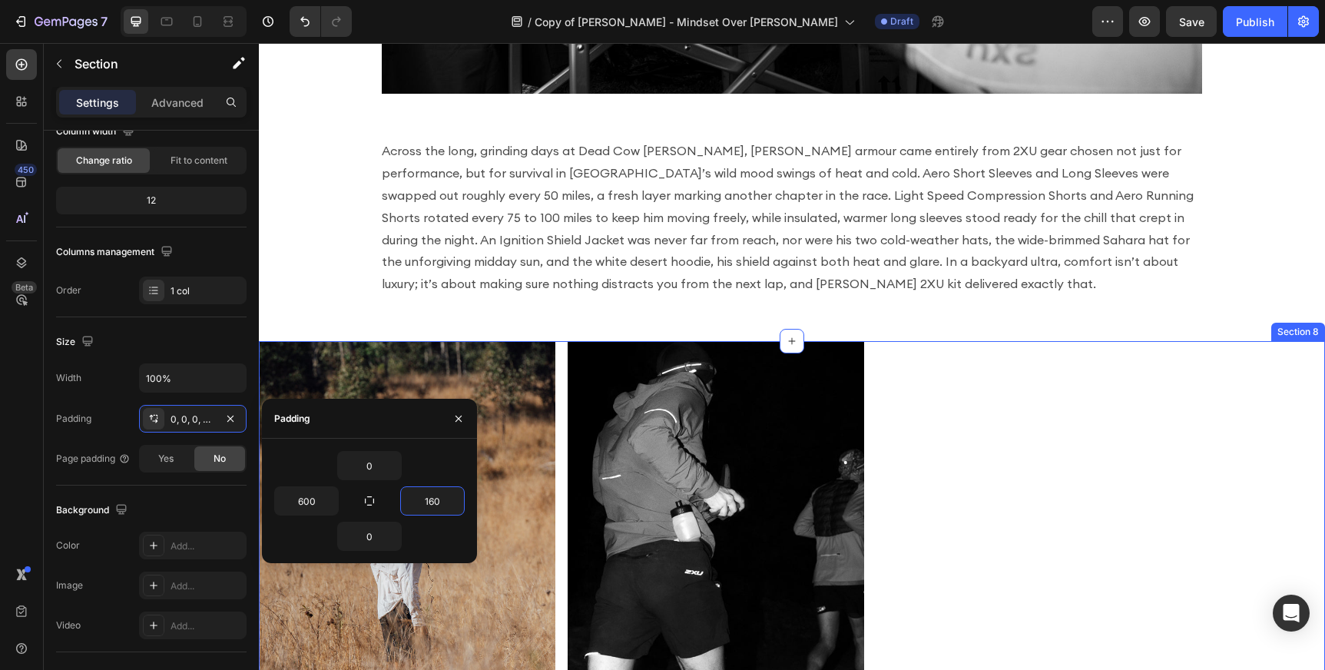
click at [945, 386] on div "Image Image Section 8" at bounding box center [792, 534] width 1066 height 387
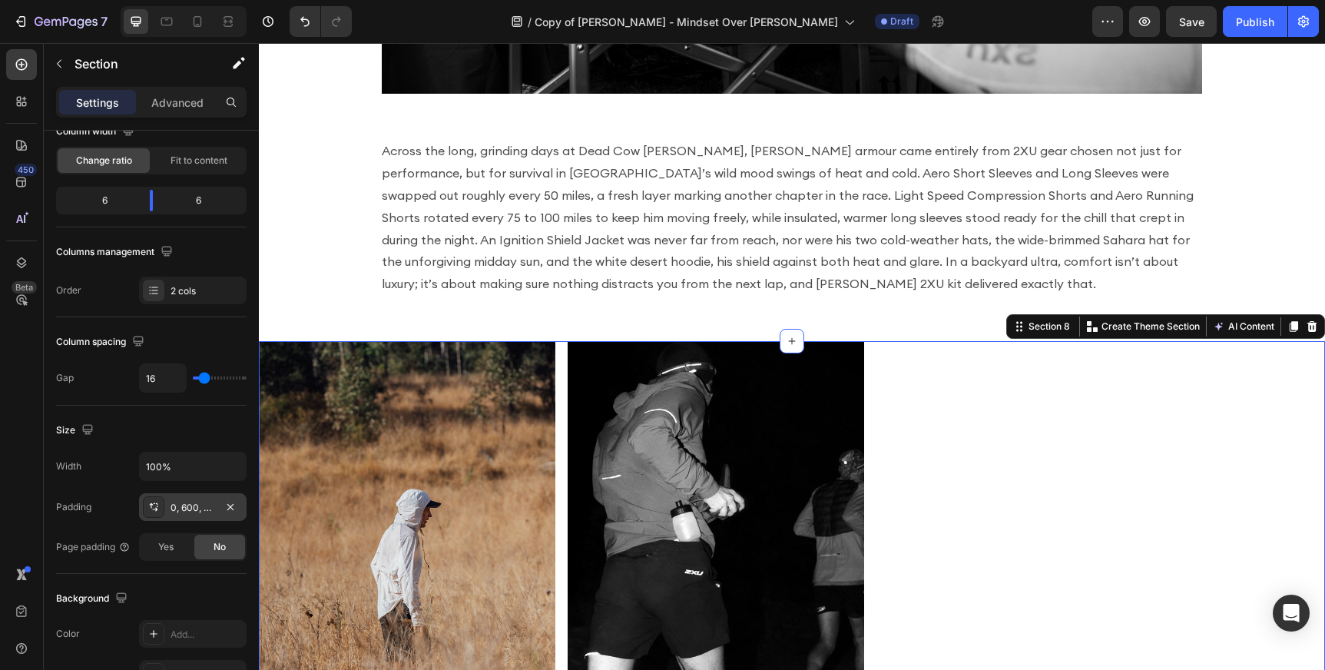
click at [192, 504] on div "0, 600, 0, 0" at bounding box center [193, 508] width 45 height 14
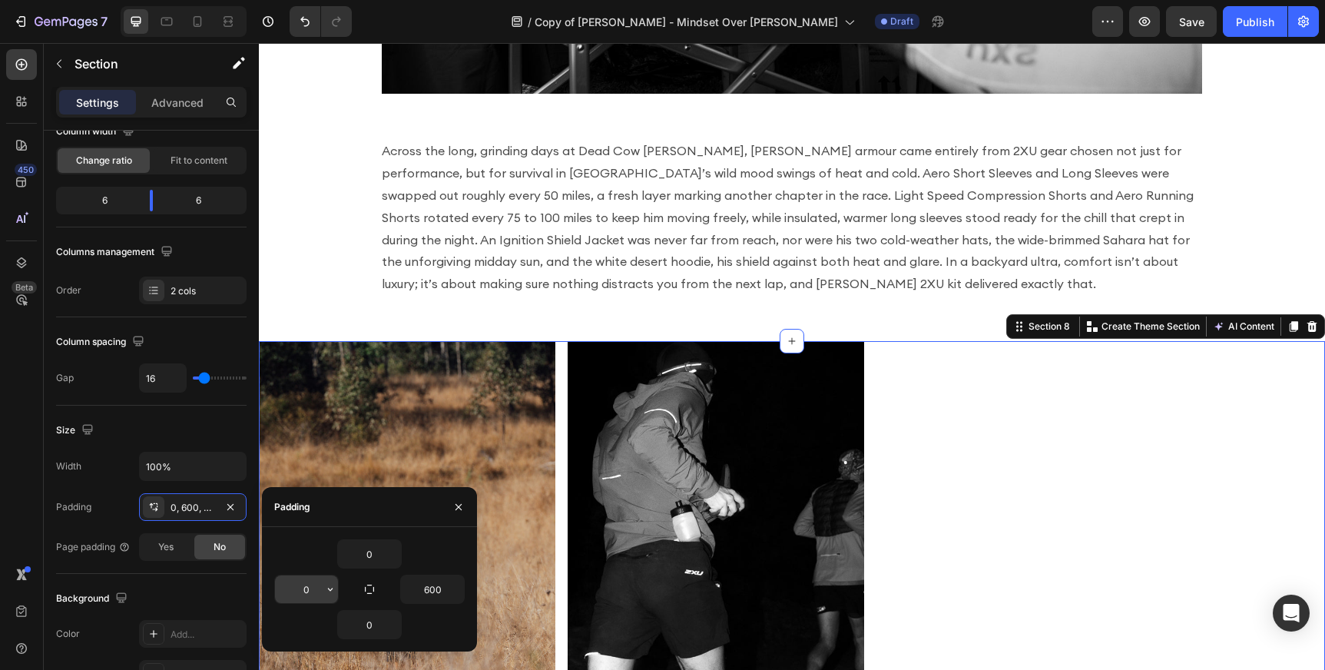
click at [305, 591] on input "0" at bounding box center [306, 589] width 63 height 28
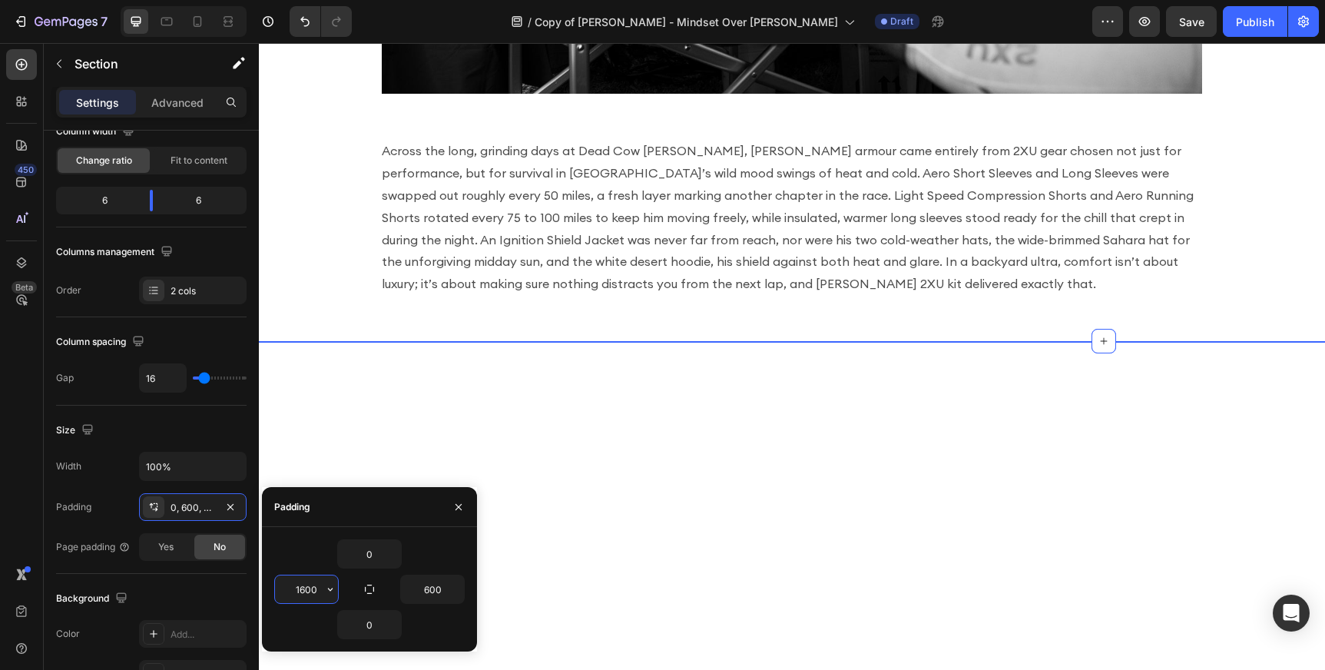
type input "160"
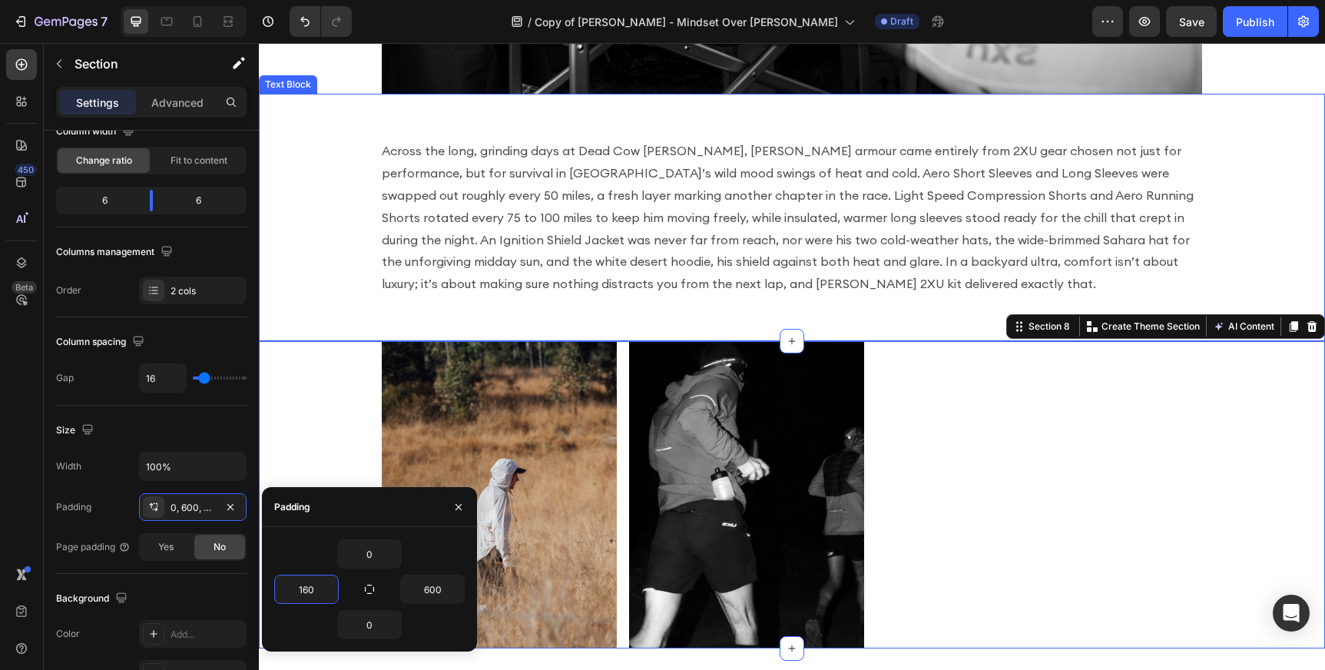
click at [687, 234] on p "Across the long, grinding days at Dead Cow [PERSON_NAME], [PERSON_NAME] armour …" at bounding box center [792, 217] width 820 height 155
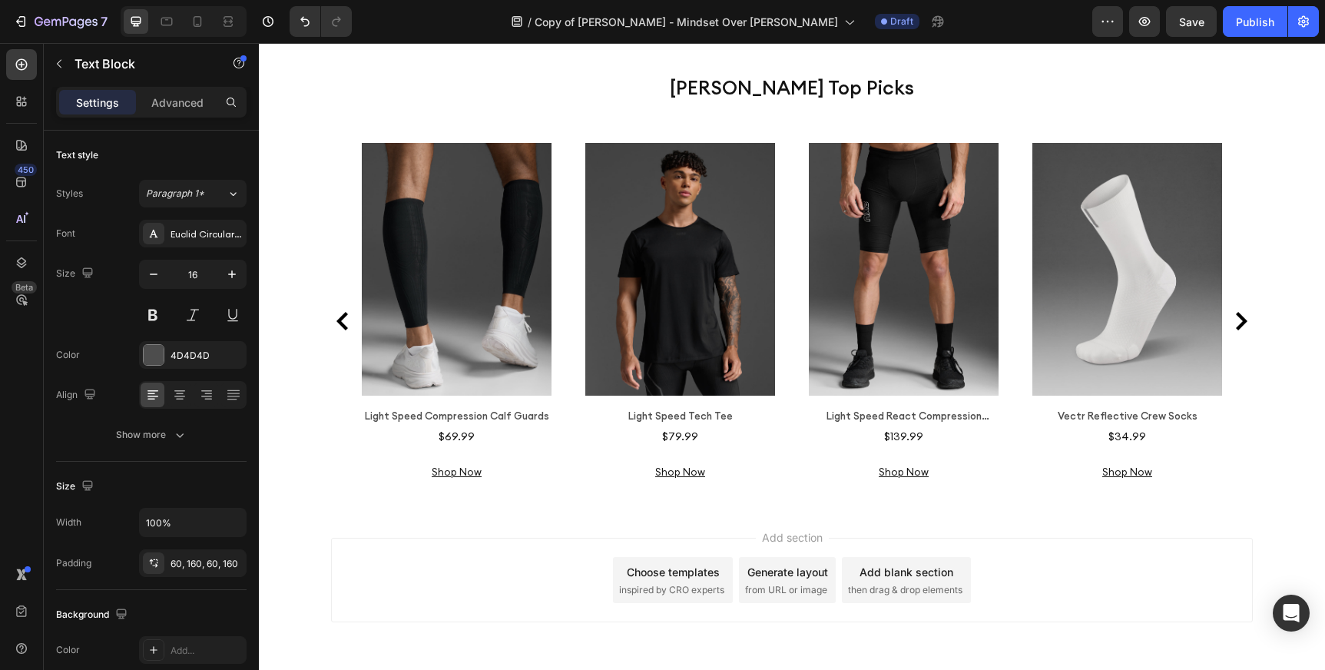
scroll to position [3771, 0]
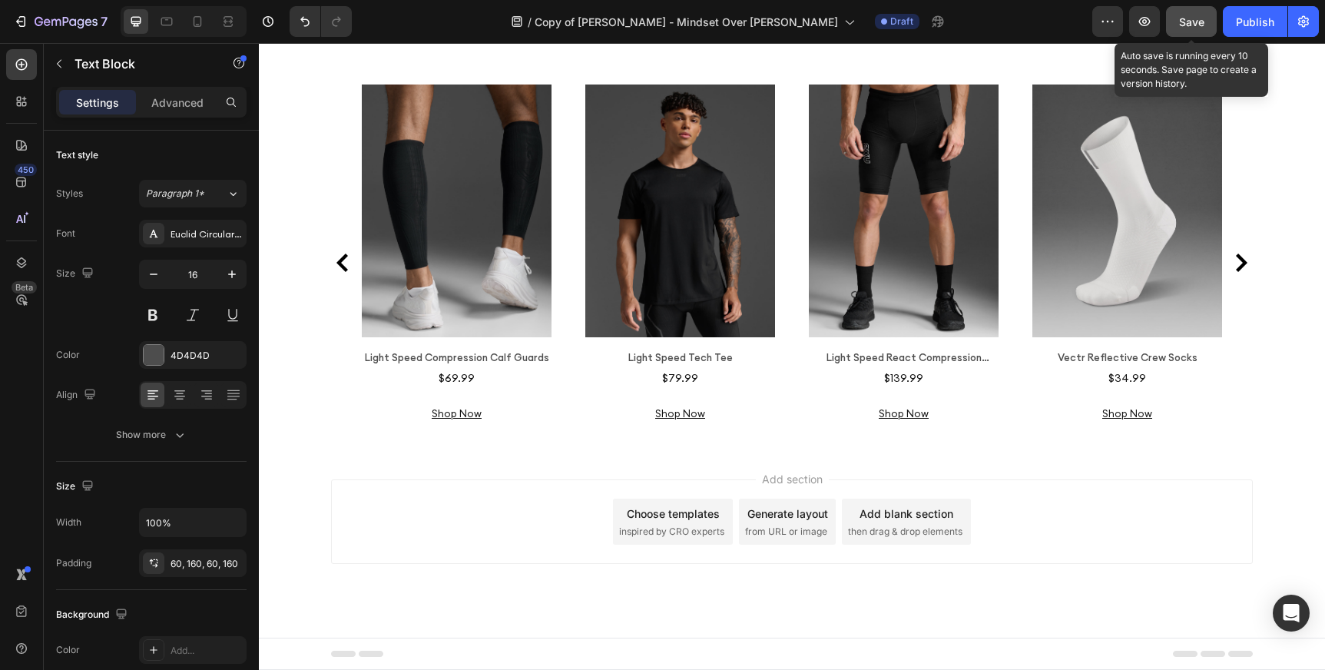
click at [1198, 15] on span "Save" at bounding box center [1191, 21] width 25 height 13
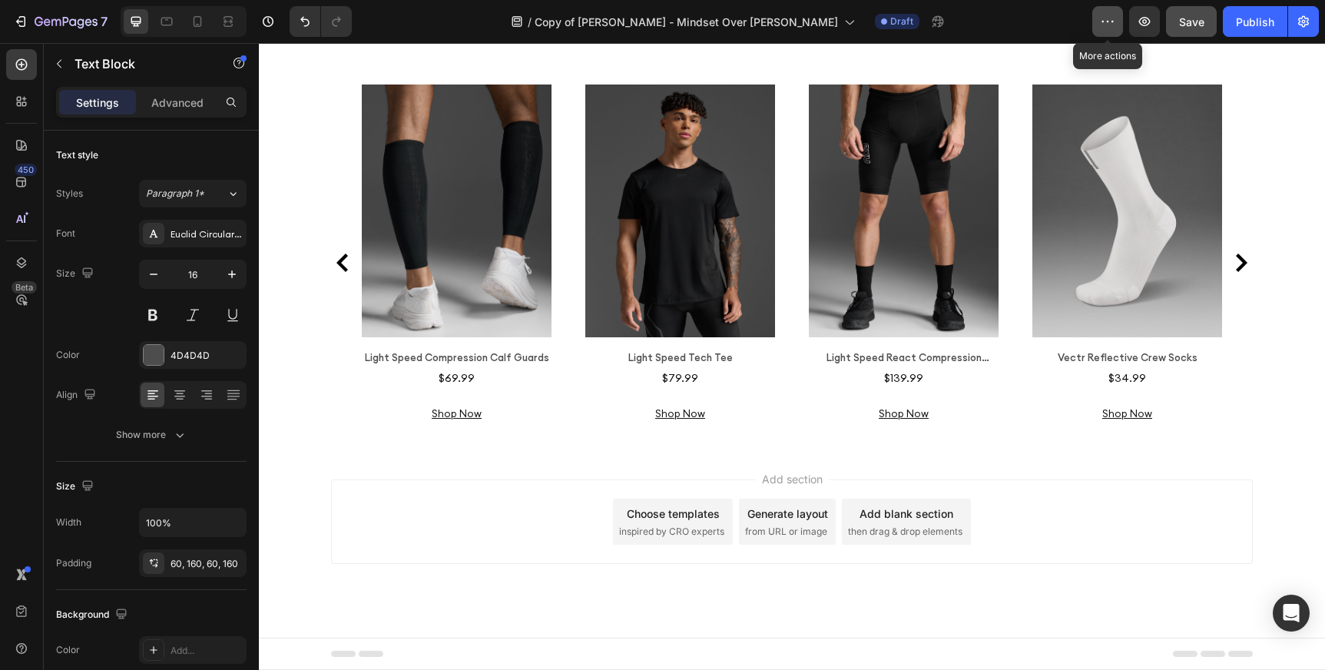
click at [1109, 28] on button "button" at bounding box center [1107, 21] width 31 height 31
click at [1150, 26] on icon "button" at bounding box center [1144, 21] width 15 height 15
